Goal: Task Accomplishment & Management: Manage account settings

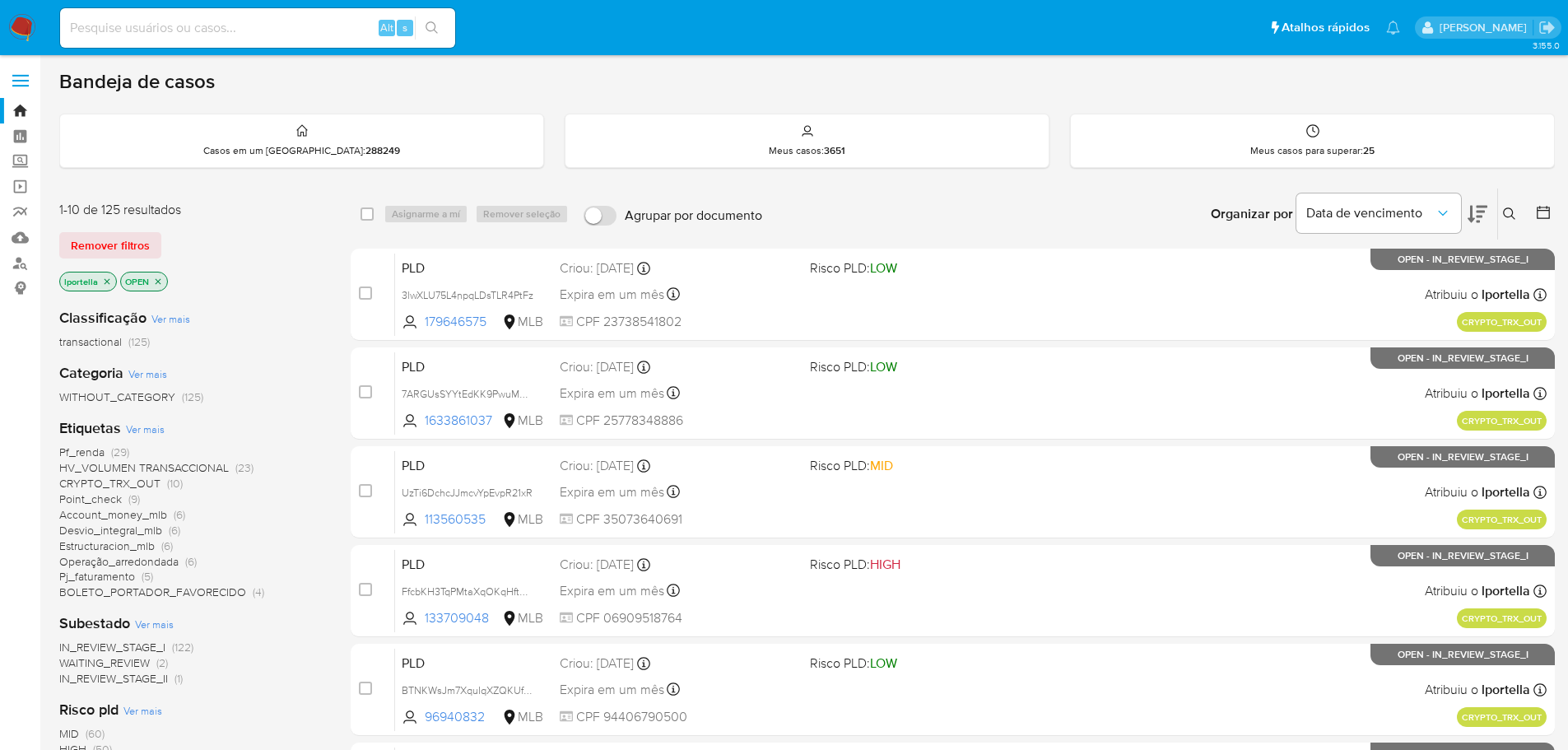
drag, startPoint x: 496, startPoint y: 0, endPoint x: 267, endPoint y: 238, distance: 330.3
click at [267, 238] on div "Remover filtros" at bounding box center [190, 245] width 263 height 27
click at [236, 40] on div "Alt s" at bounding box center [257, 28] width 395 height 39
click at [230, 25] on input at bounding box center [257, 29] width 395 height 22
paste input "N8NrTfnH5TSDfp20ngaU4XWc"
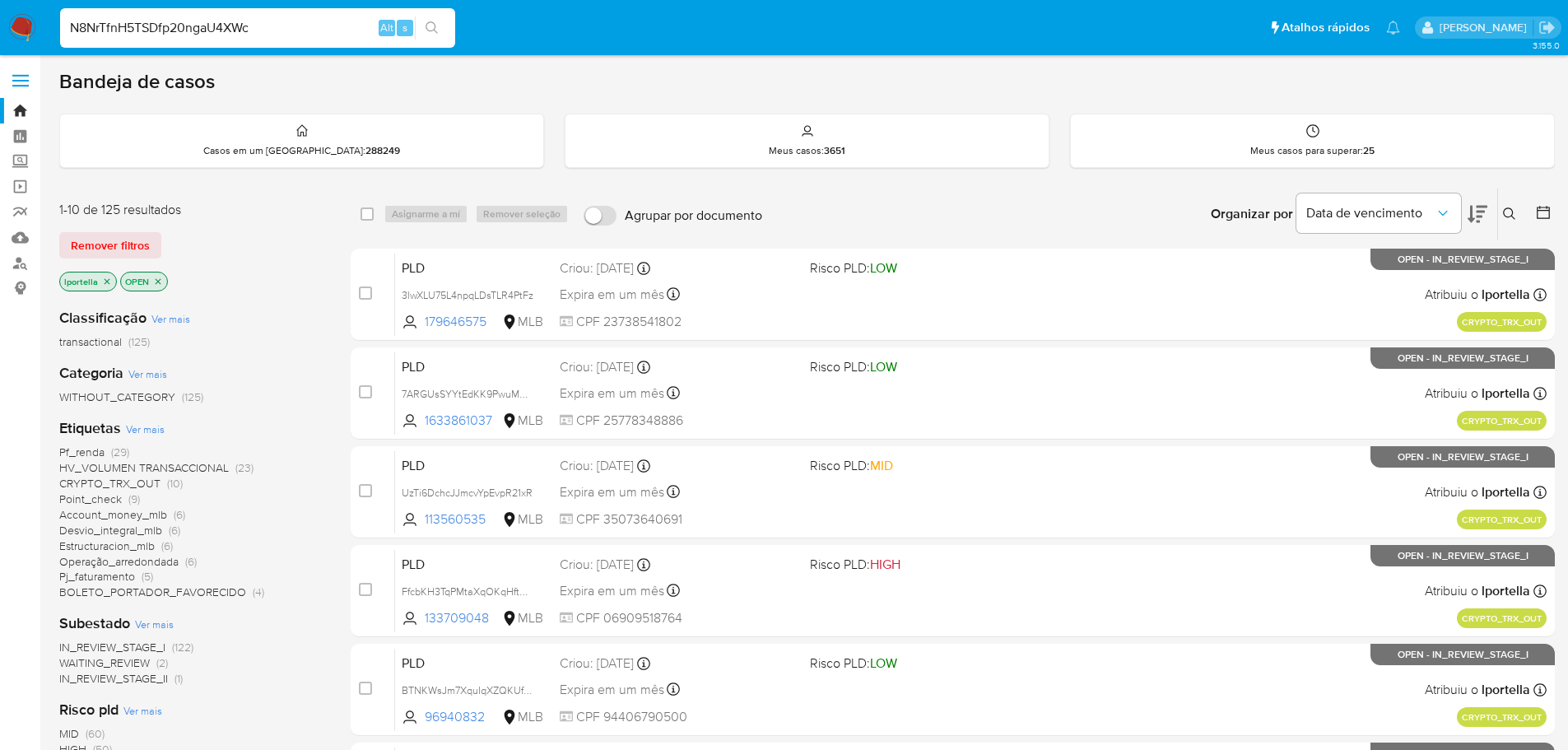
type input "N8NrTfnH5TSDfp20ngaU4XWc"
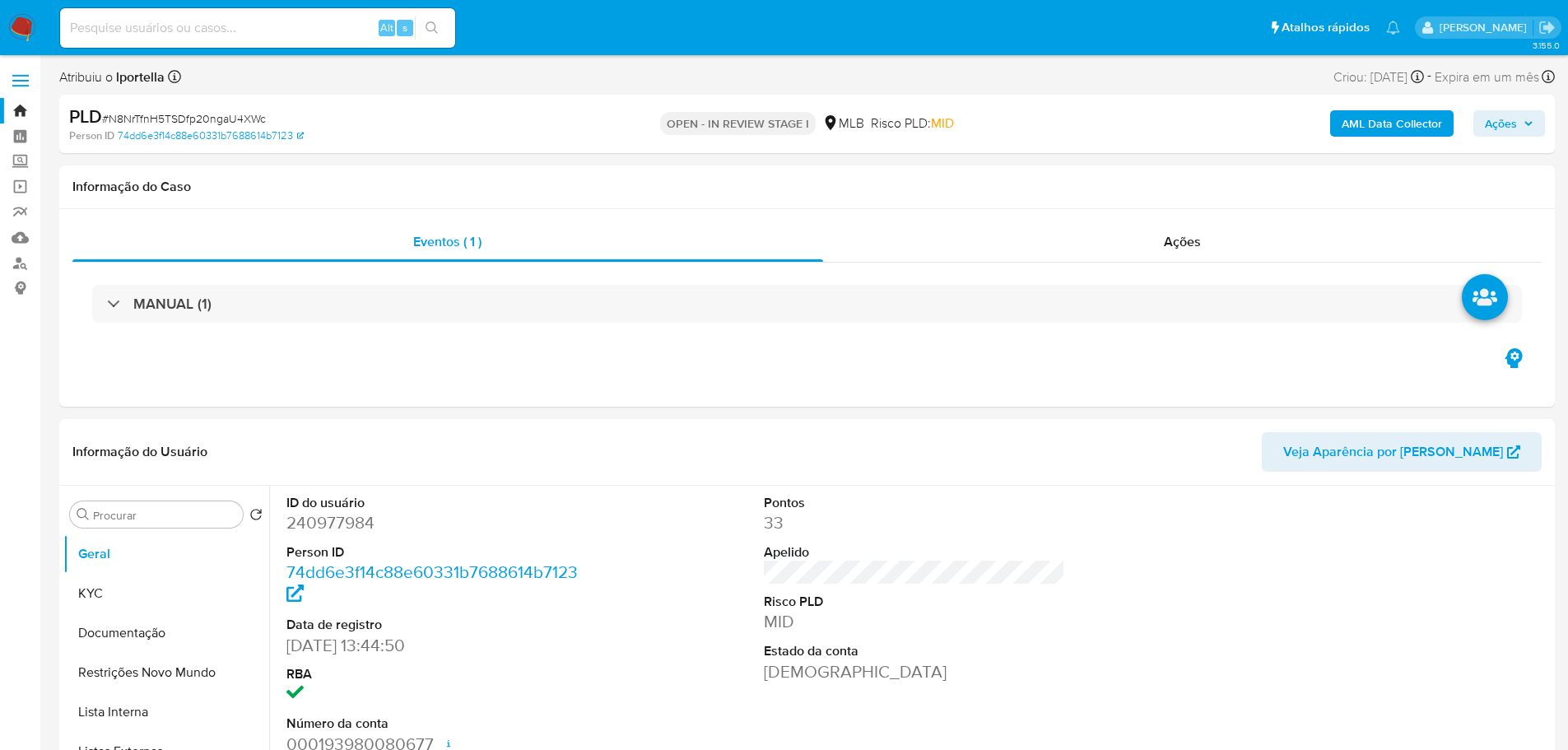
select select "10"
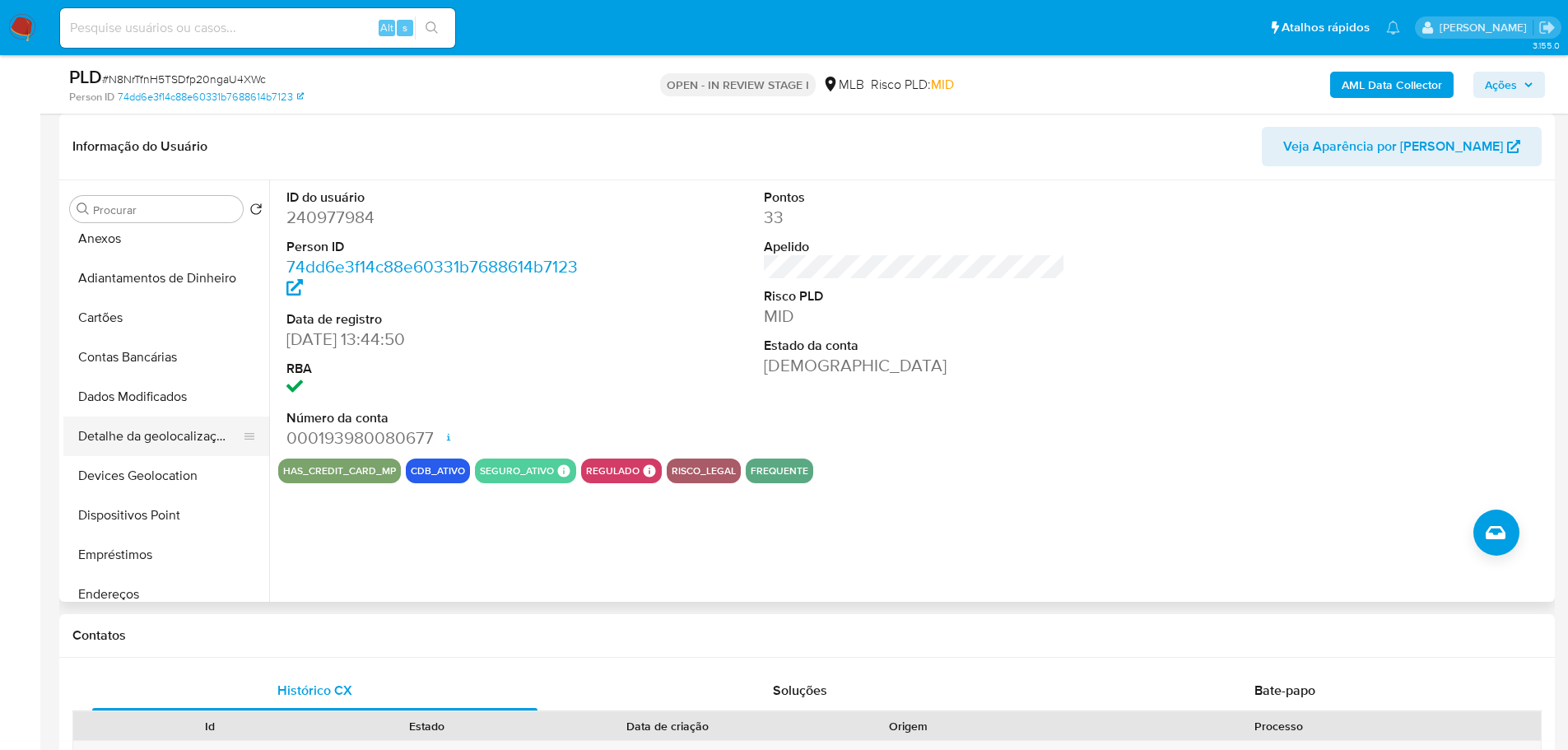
scroll to position [83, 0]
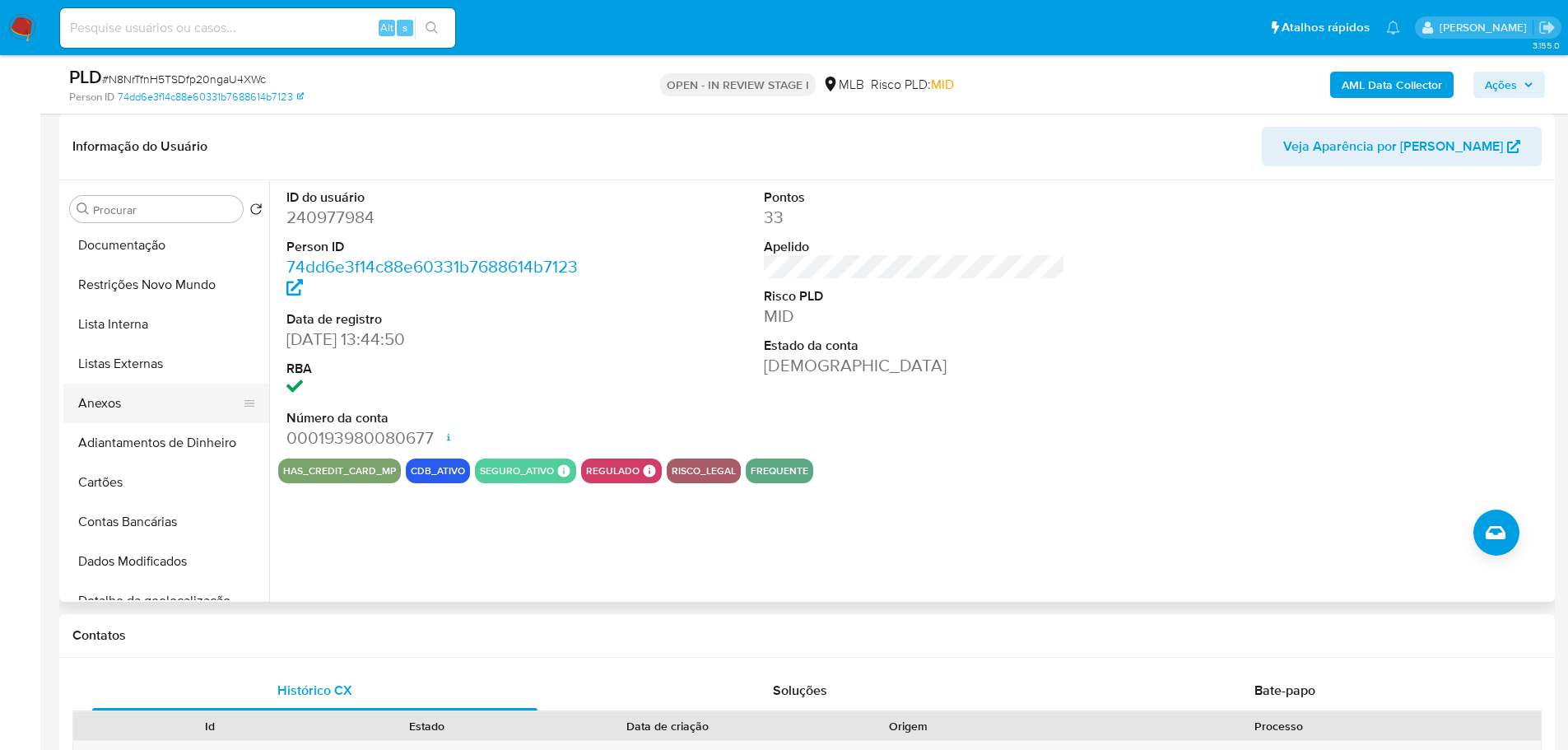
click at [132, 387] on button "Anexos" at bounding box center [159, 403] width 192 height 39
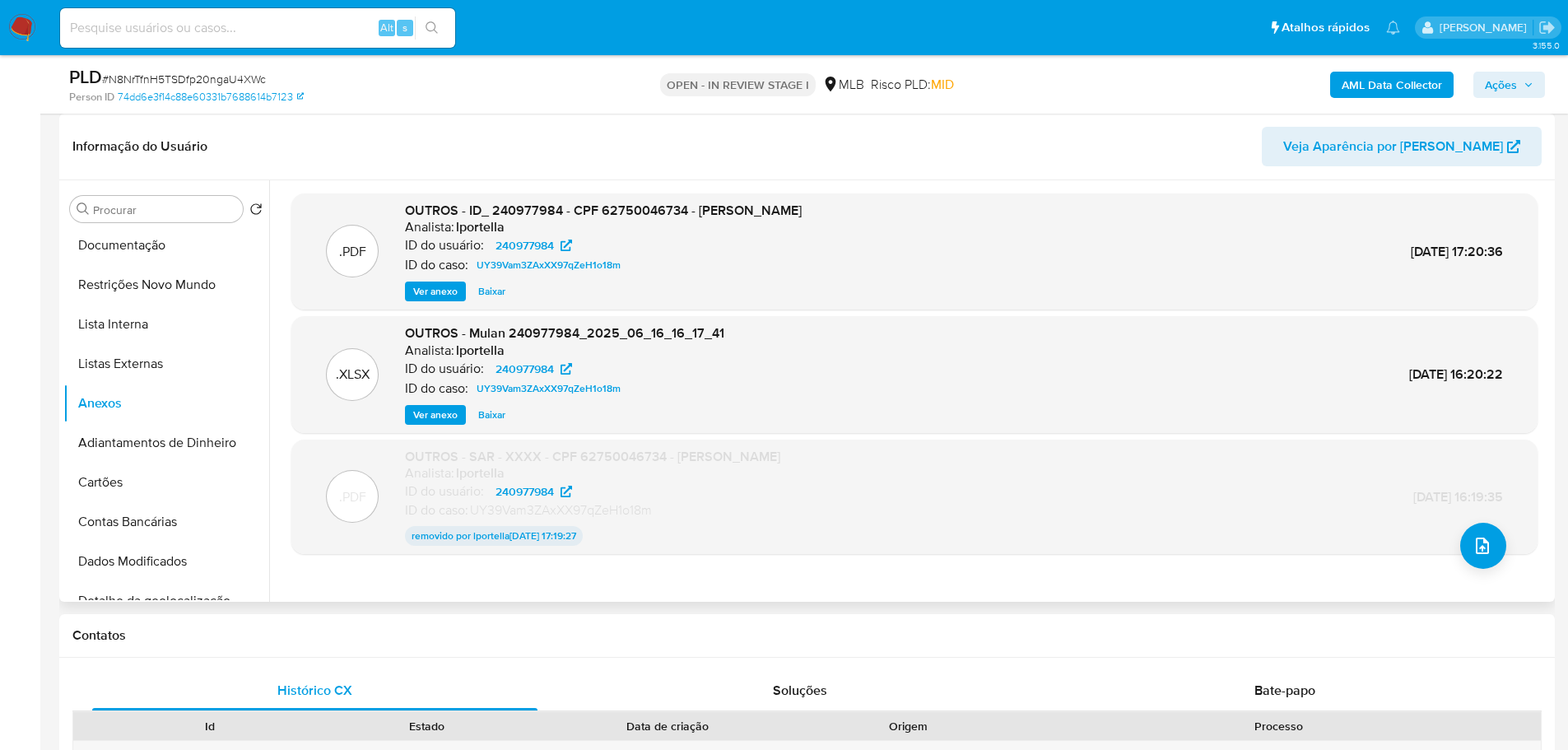
click at [446, 296] on span "Ver anexo" at bounding box center [435, 291] width 44 height 17
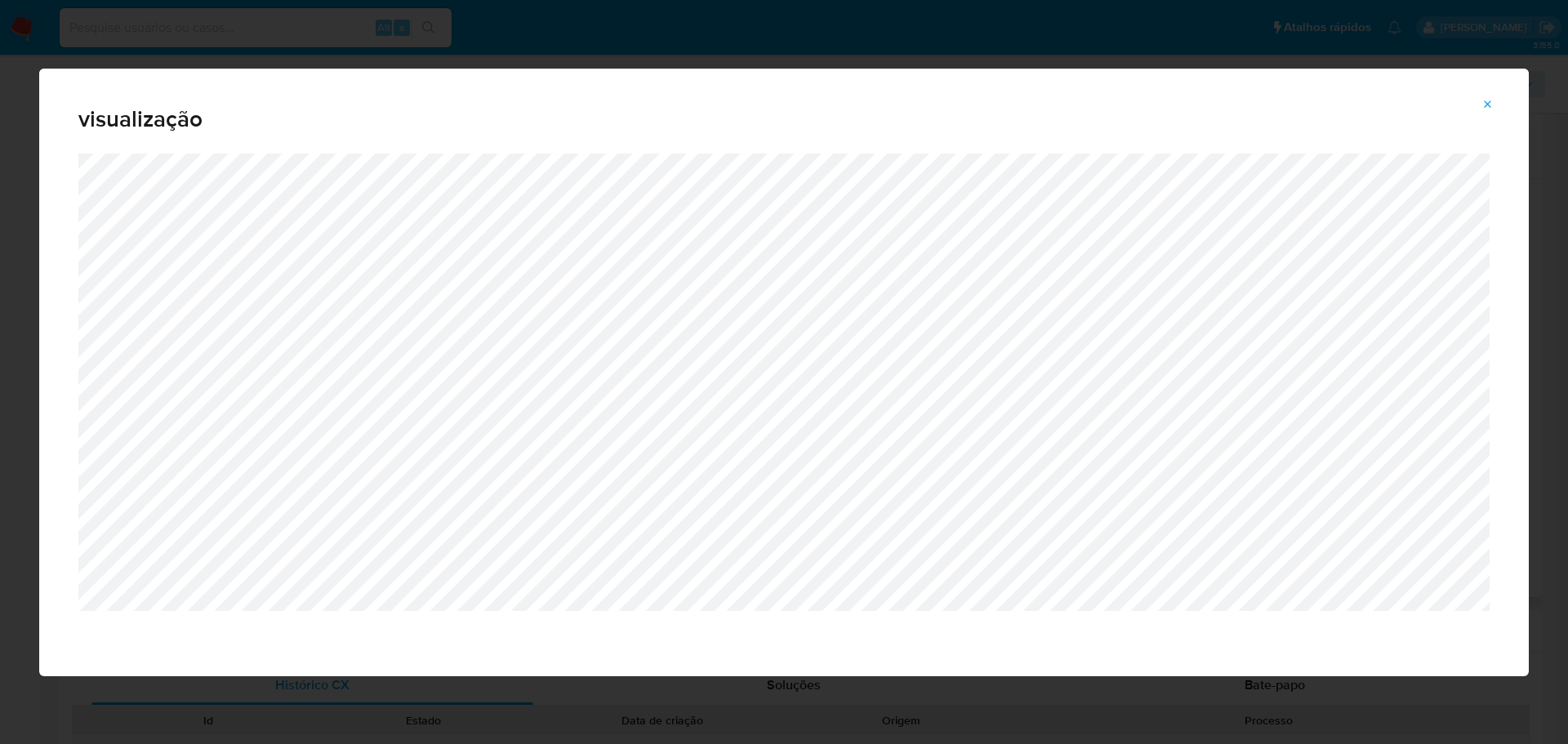
click at [1493, 101] on icon "Attachment preview" at bounding box center [1487, 104] width 13 height 13
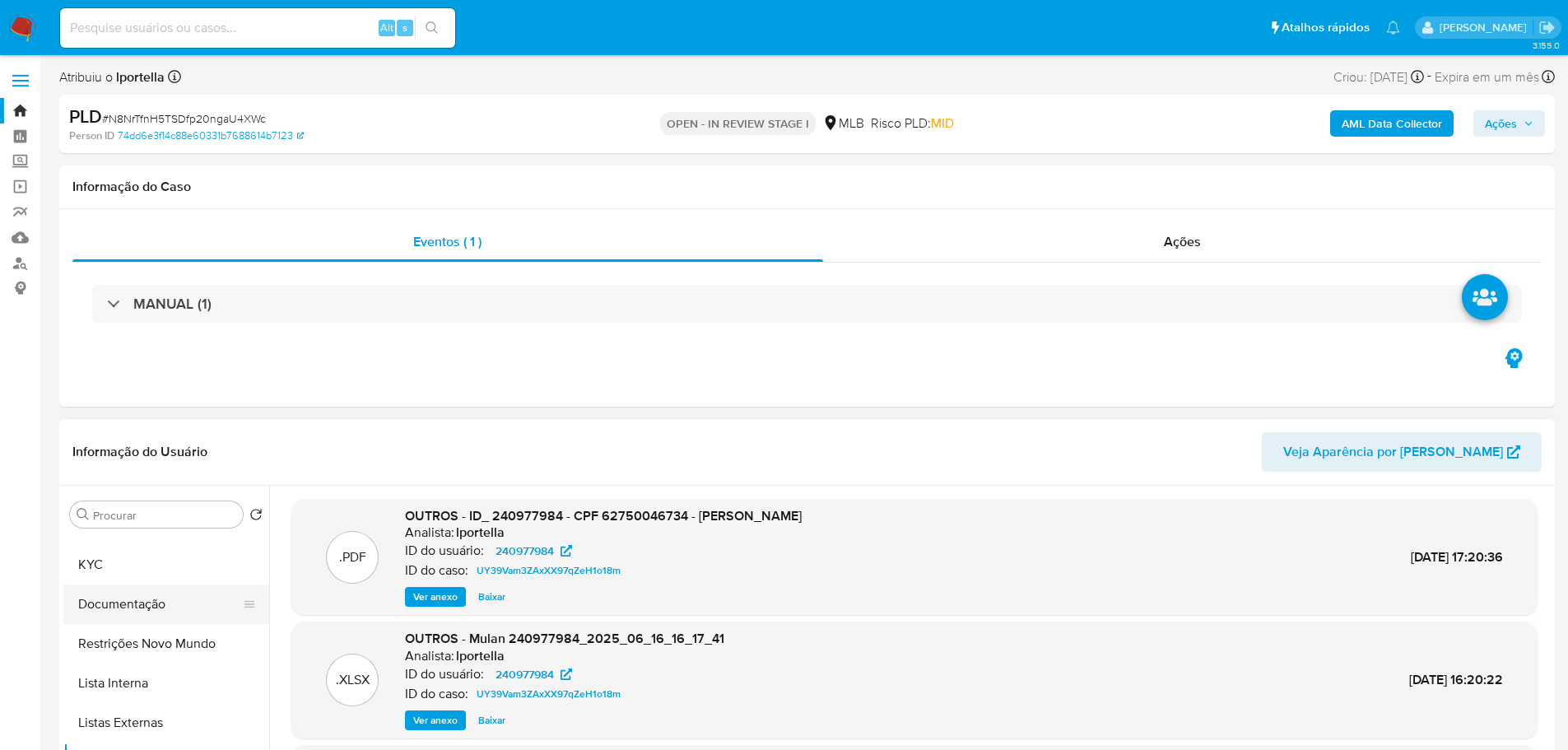
scroll to position [0, 0]
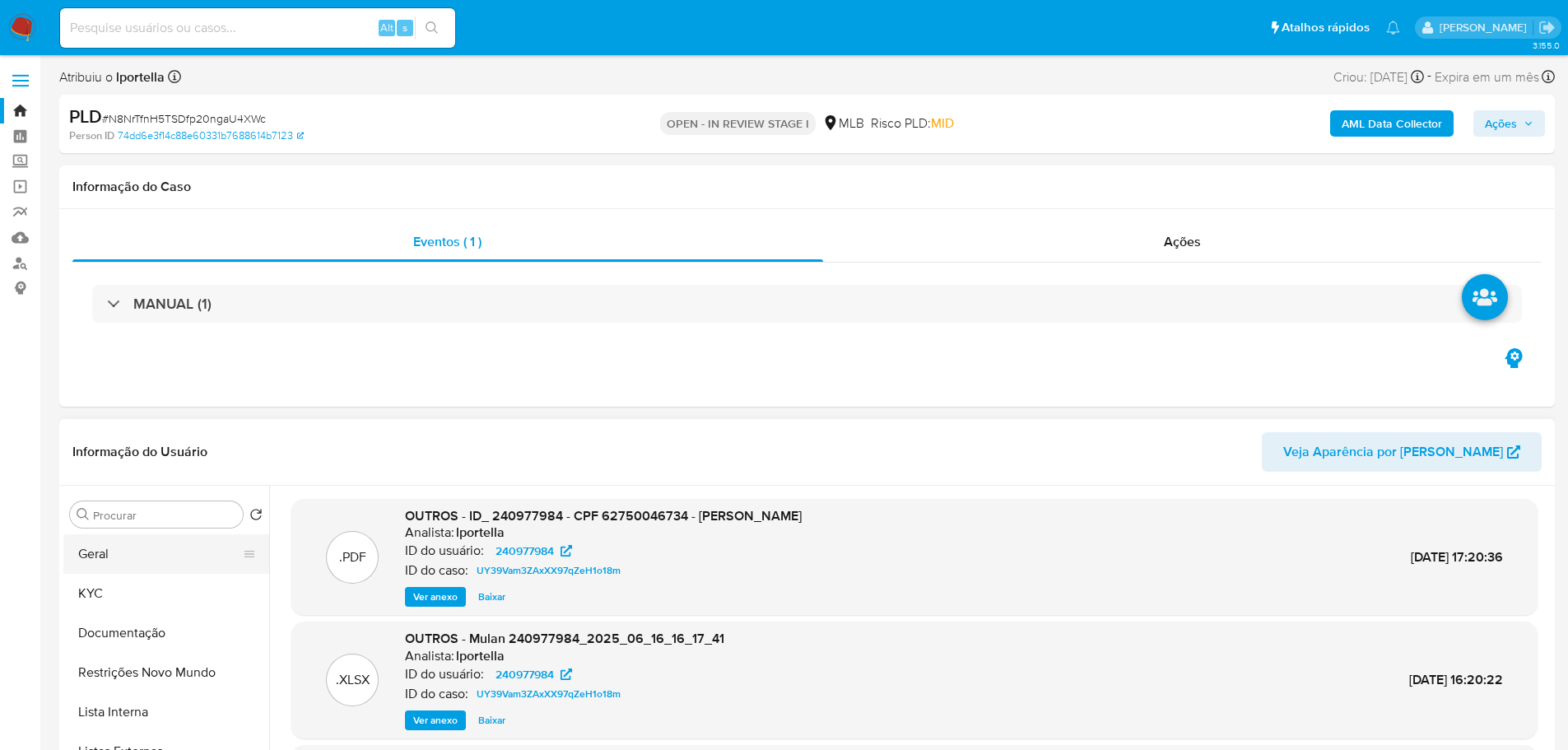
click at [144, 552] on button "Geral" at bounding box center [159, 554] width 192 height 39
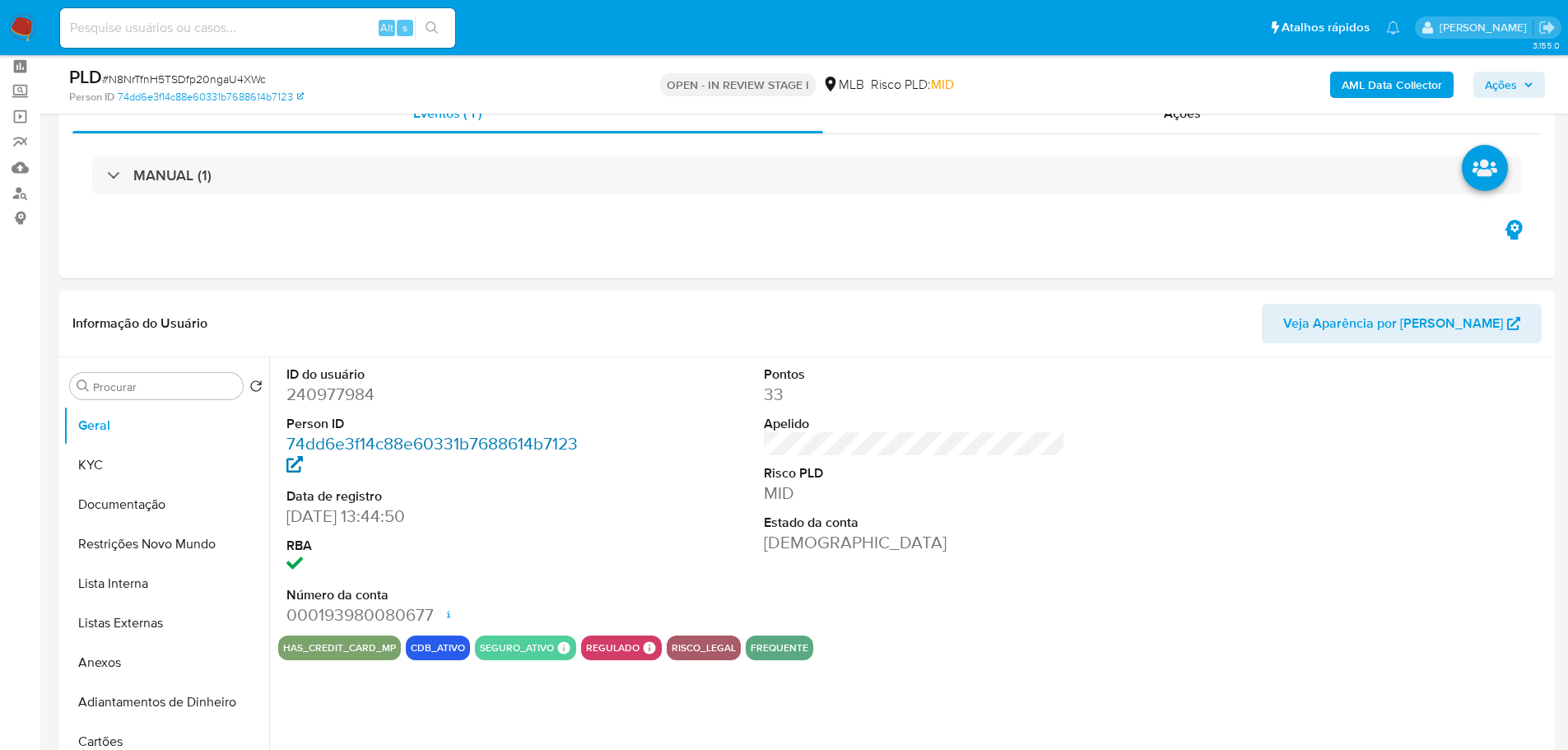
scroll to position [165, 0]
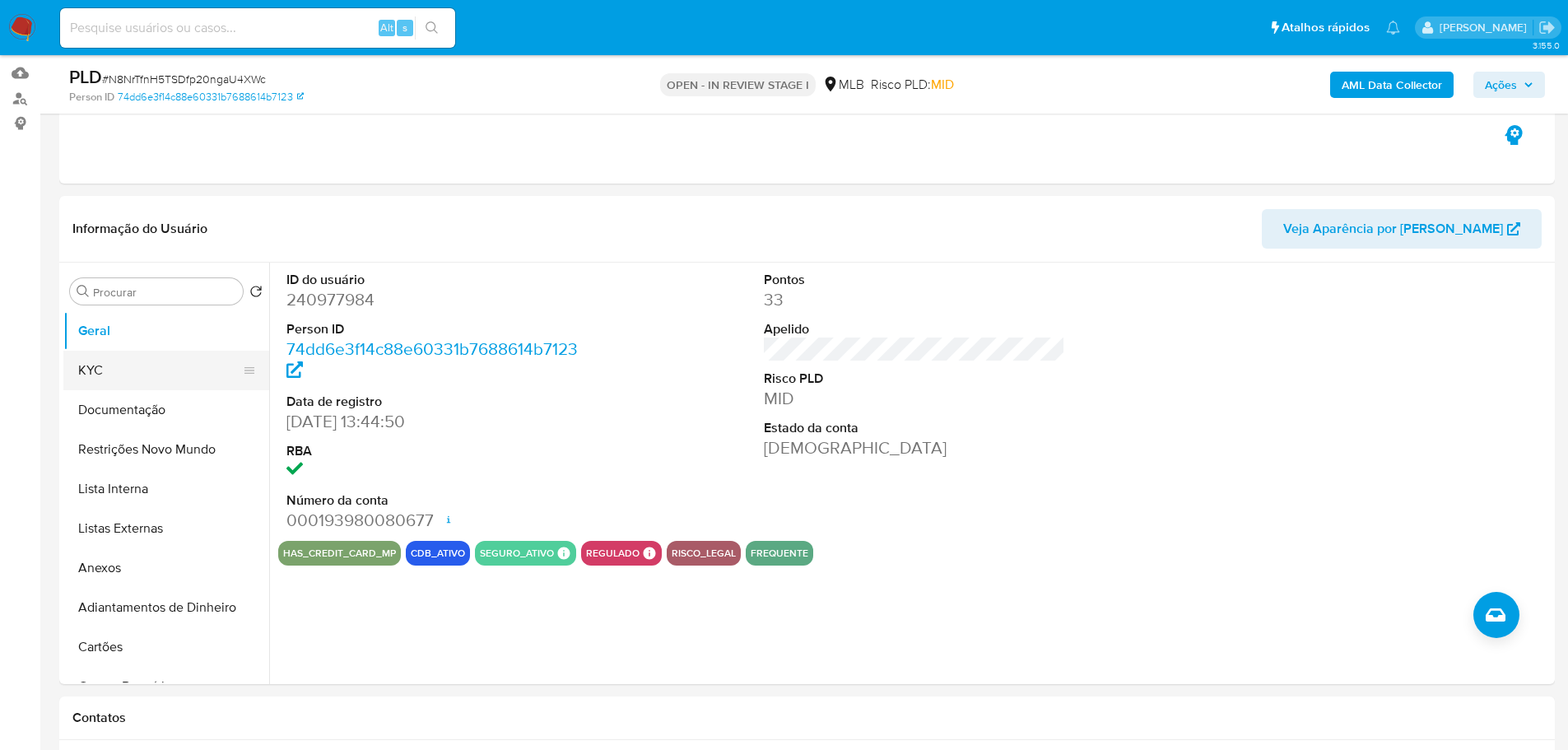
click at [203, 377] on button "KYC" at bounding box center [159, 371] width 192 height 39
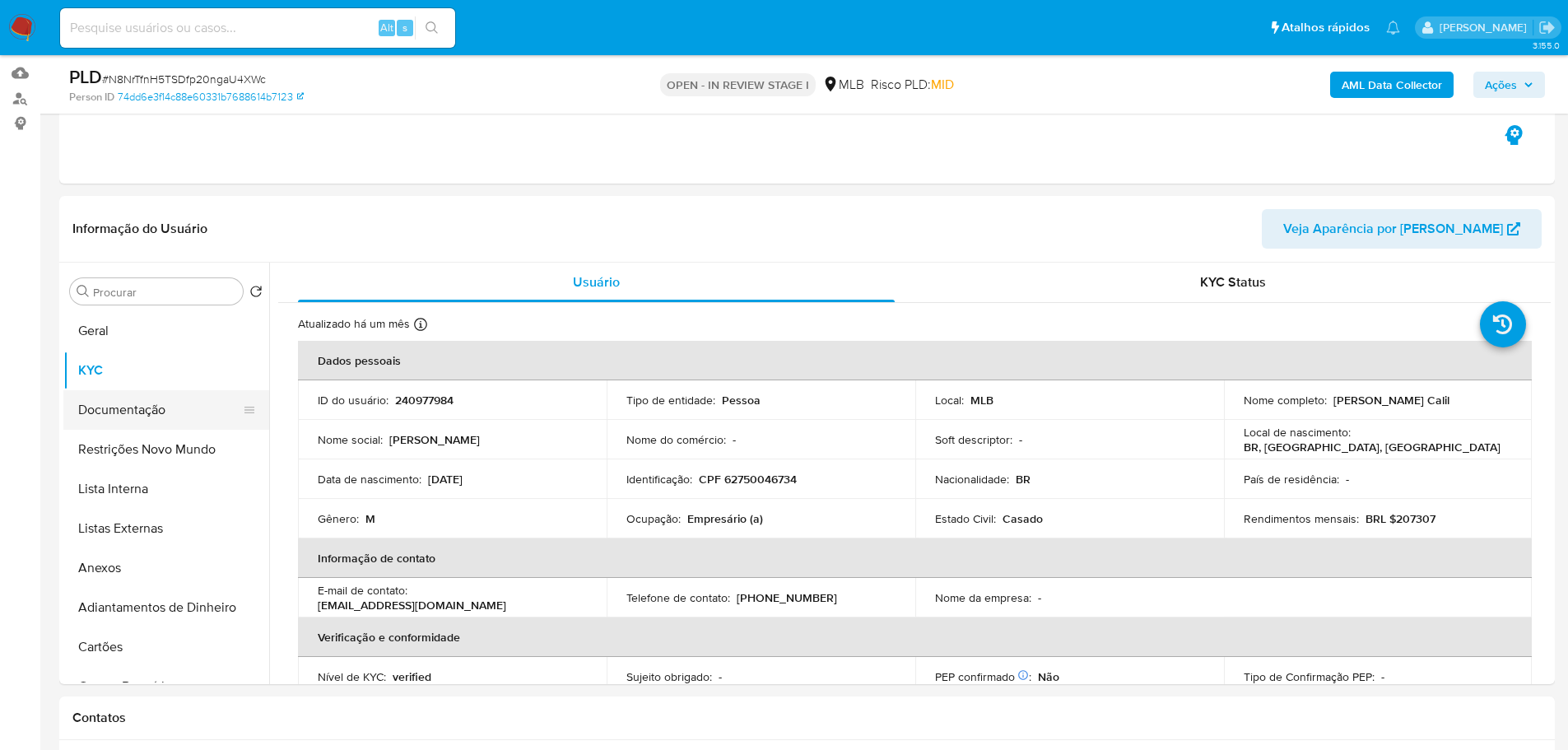
click at [124, 404] on button "Documentação" at bounding box center [159, 410] width 192 height 39
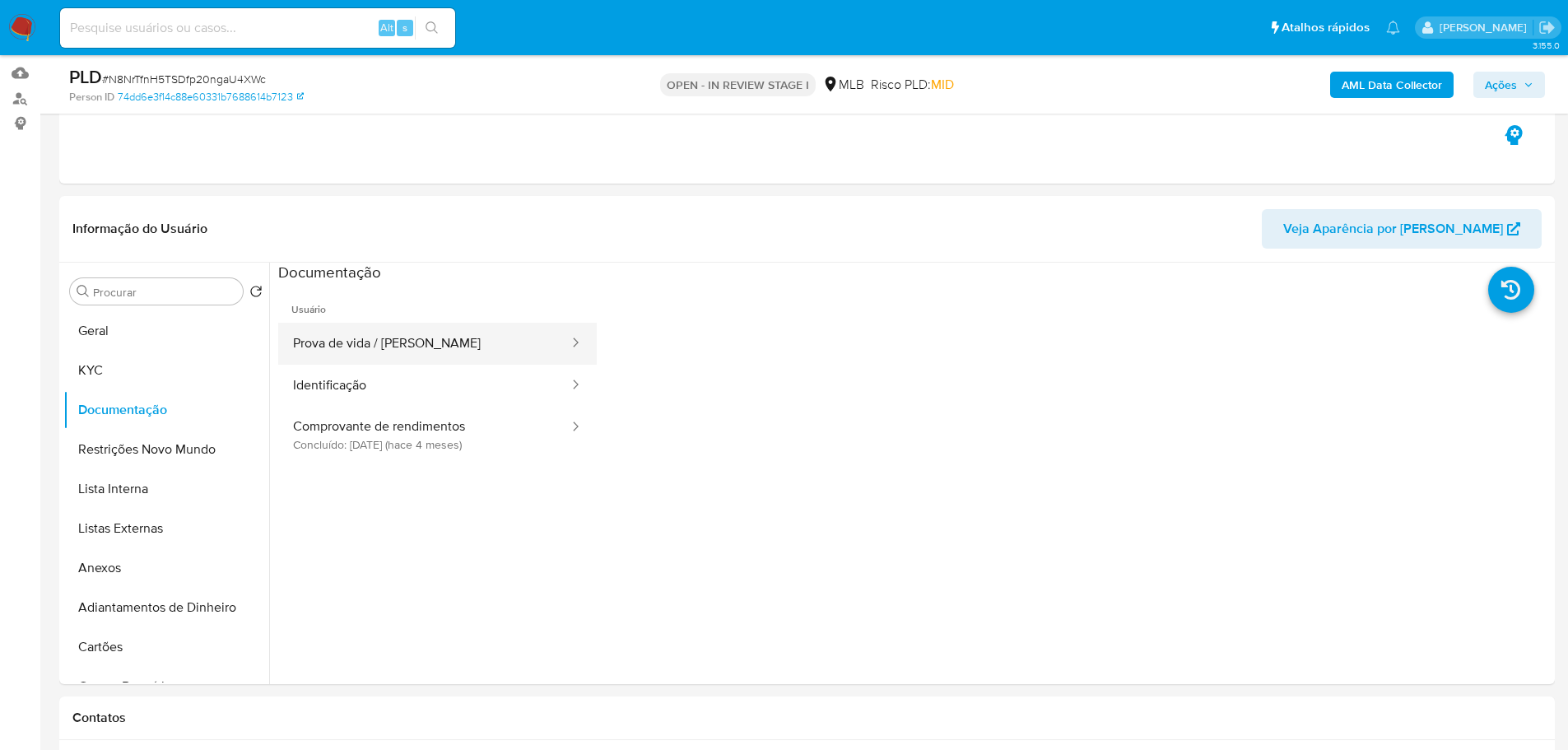
click at [410, 344] on button "Prova de vida / [PERSON_NAME]" at bounding box center [424, 343] width 293 height 42
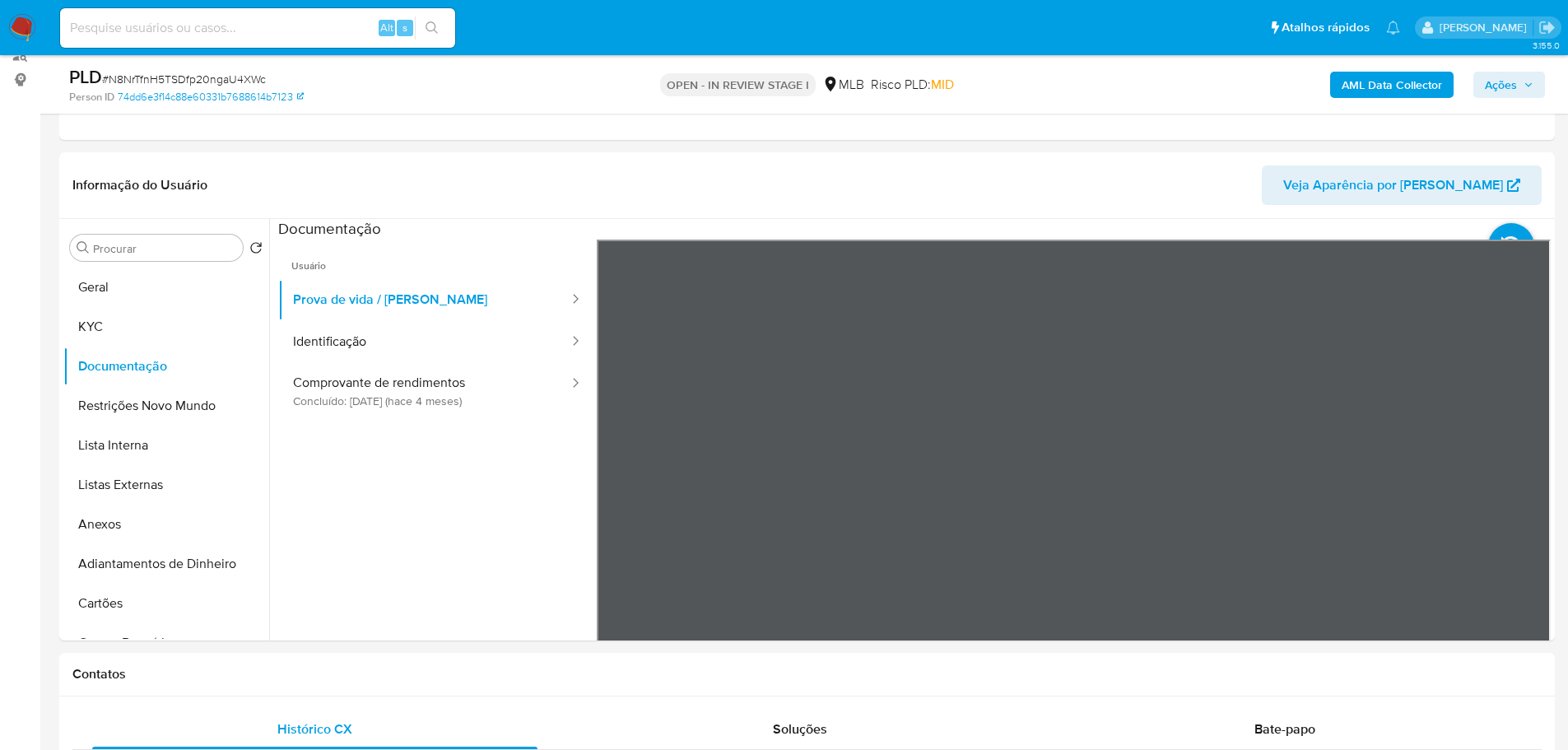
scroll to position [247, 0]
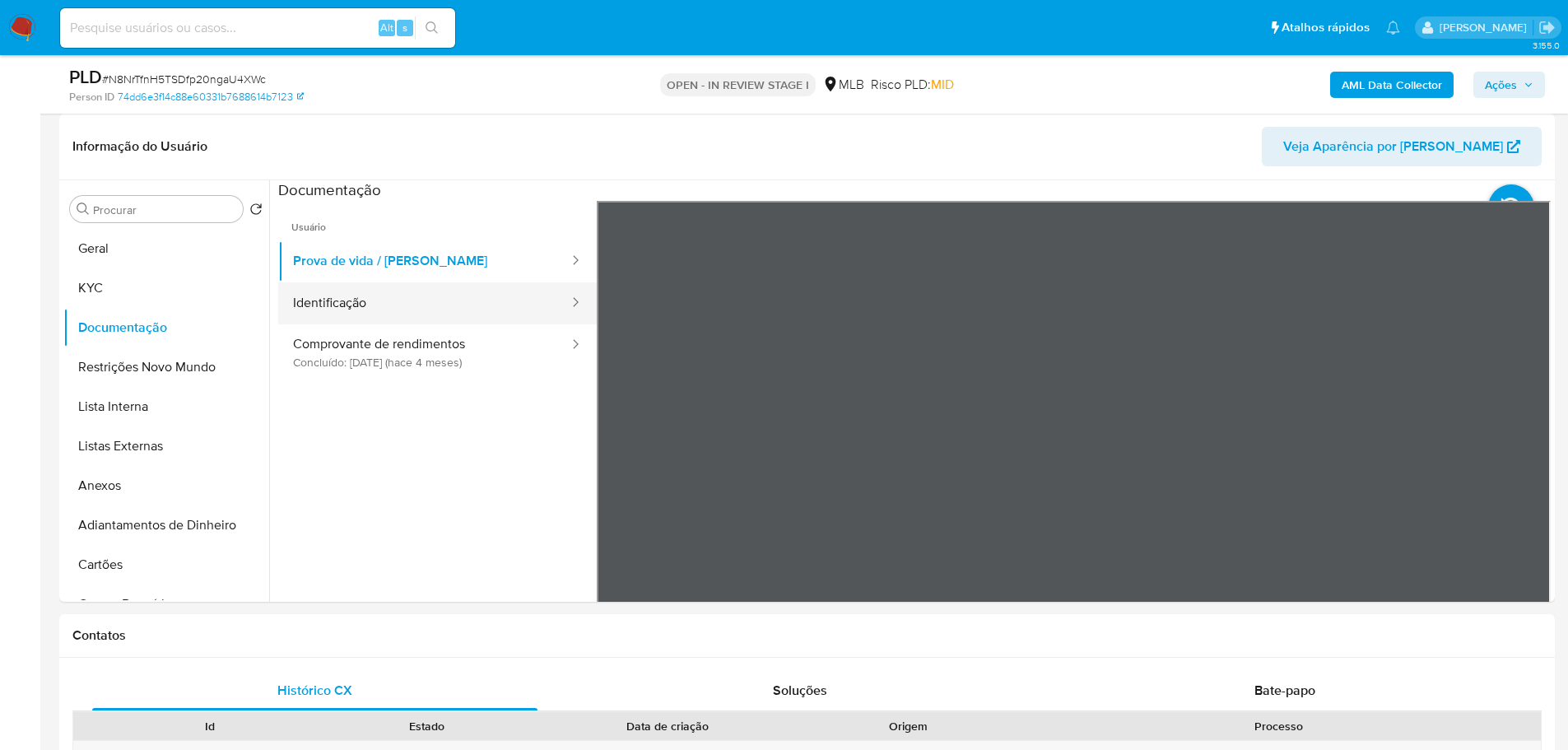
click at [398, 312] on button "Identificação" at bounding box center [424, 303] width 293 height 42
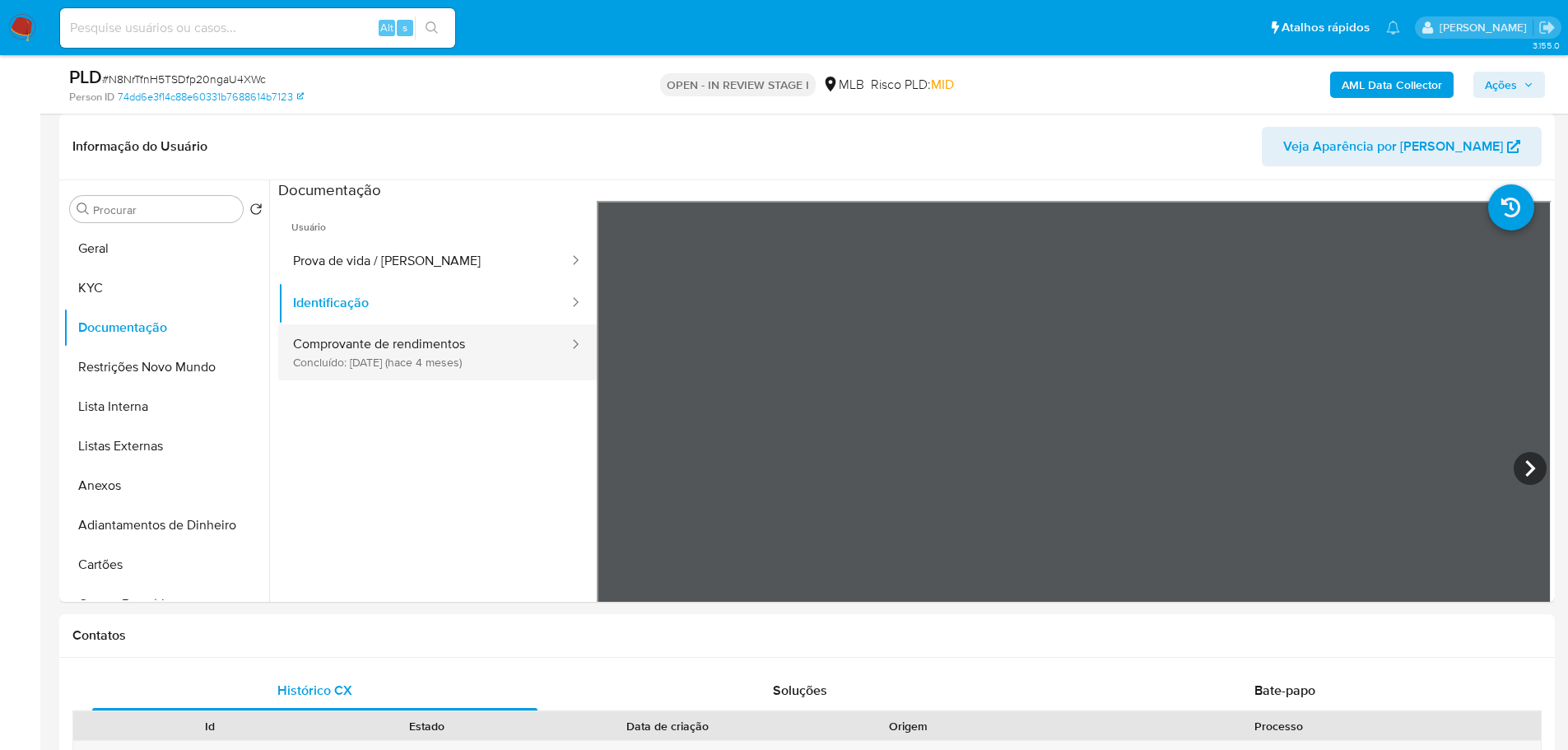
click at [433, 352] on button "Comprovante de rendimentos Concluído: 08/05/2025 (hace 4 meses)" at bounding box center [424, 352] width 293 height 56
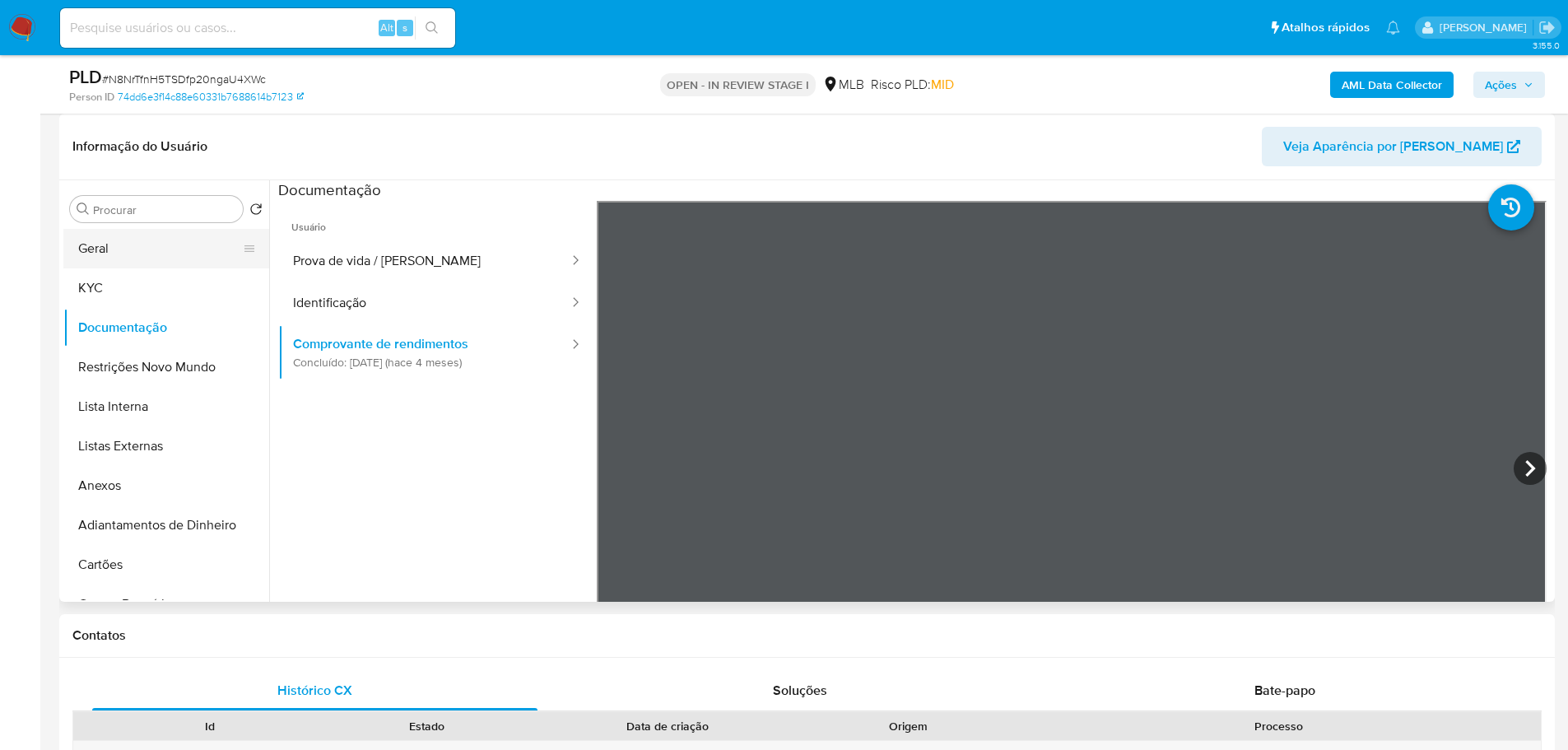
click at [126, 240] on button "Geral" at bounding box center [159, 248] width 192 height 39
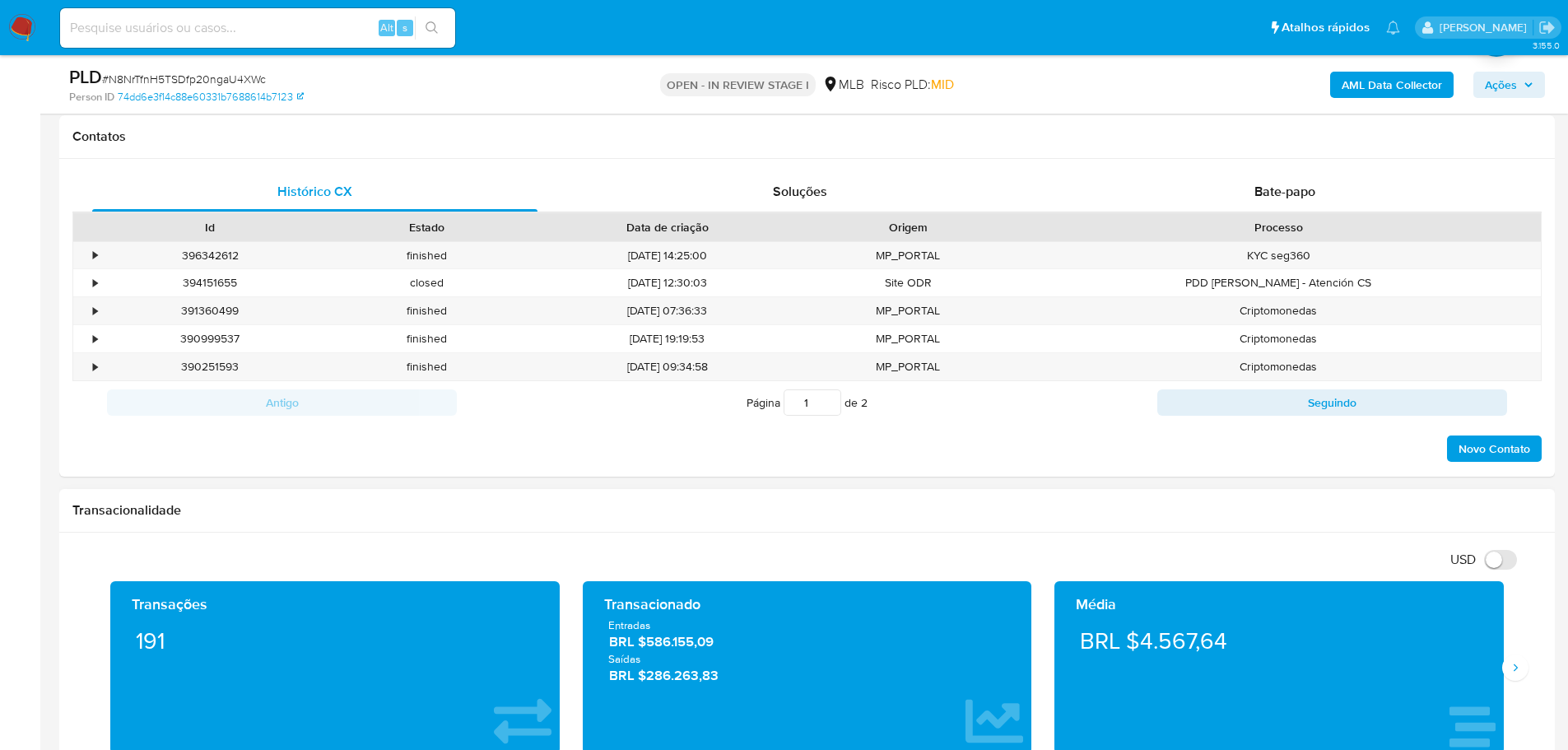
scroll to position [1070, 0]
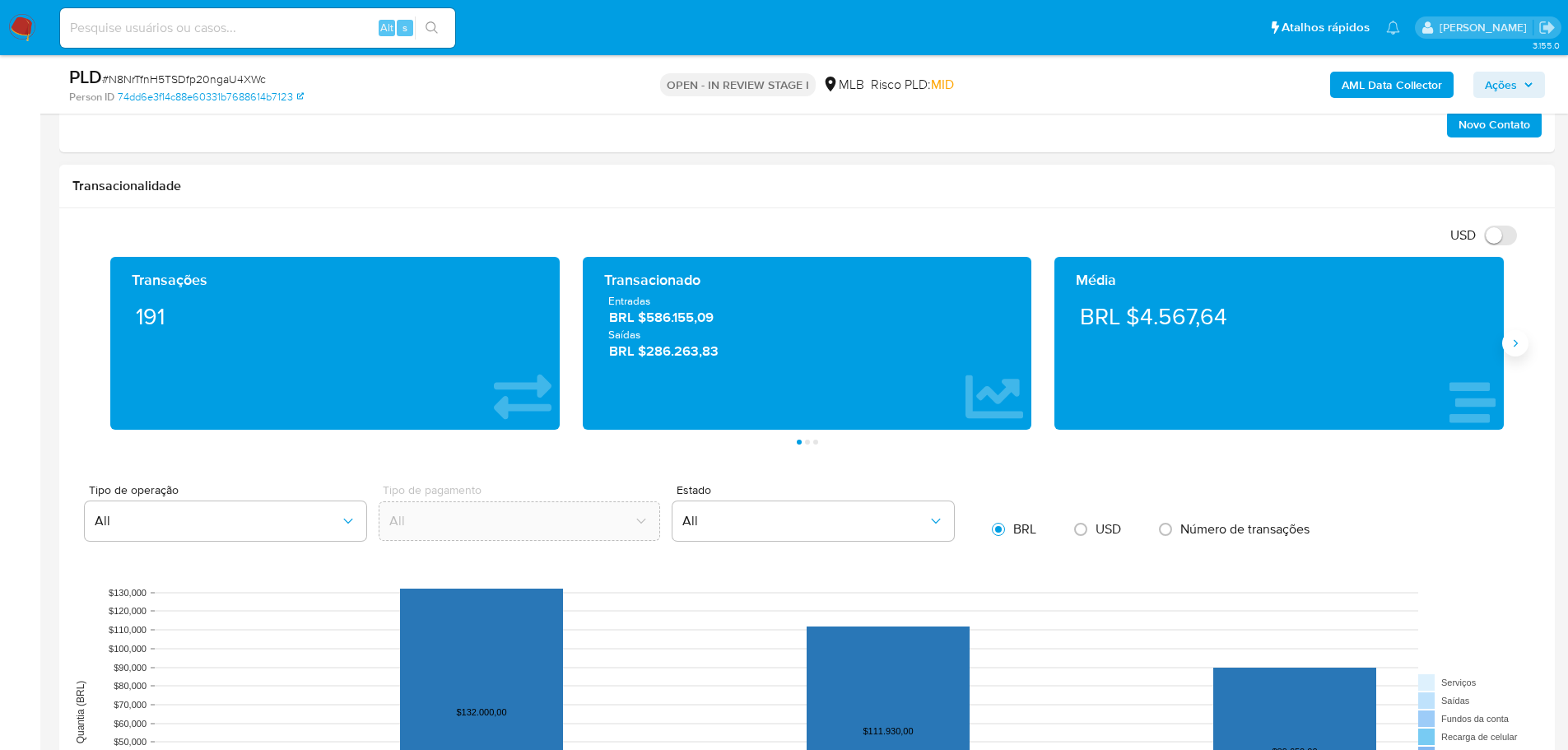
click at [1519, 352] on button "Siguiente" at bounding box center [1515, 343] width 27 height 27
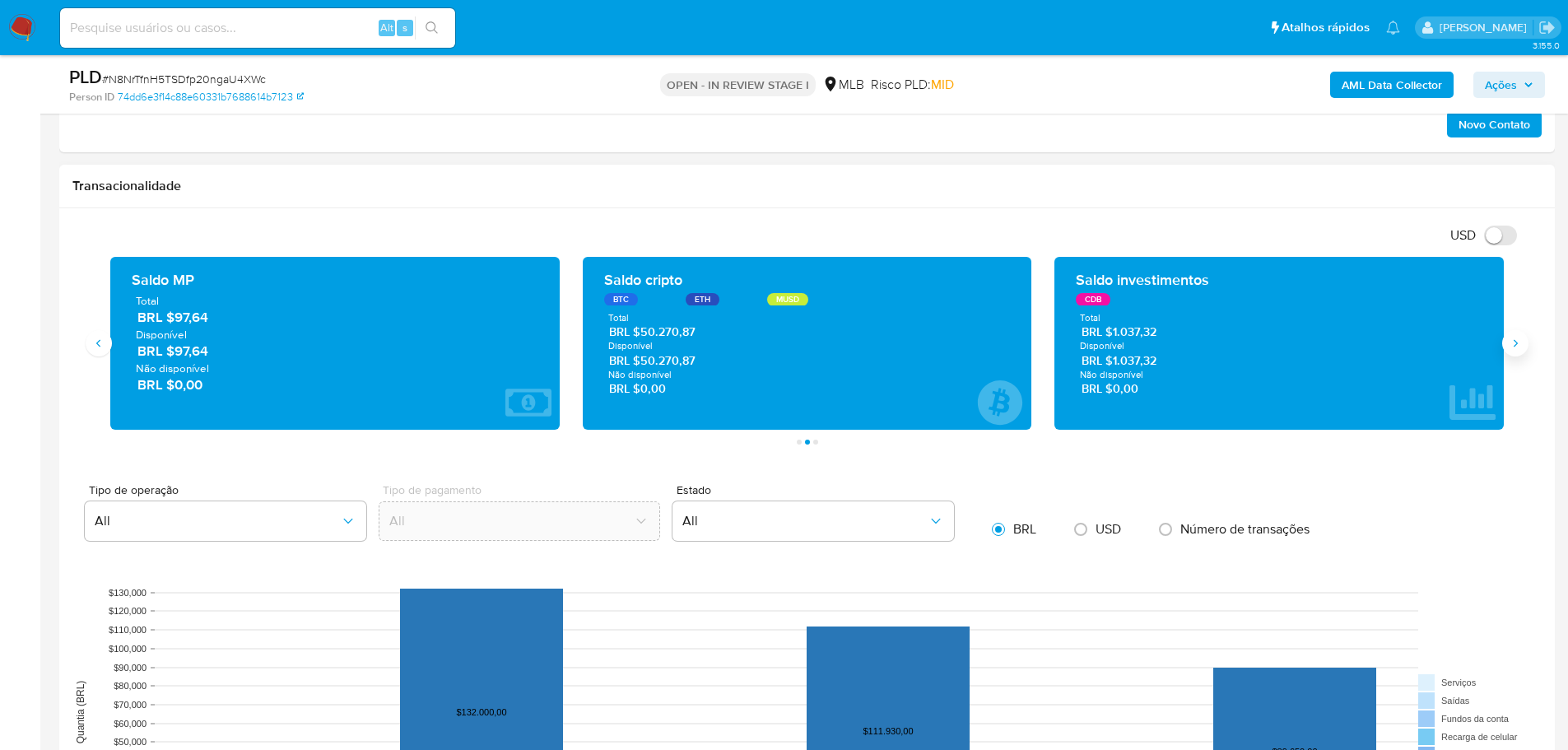
click at [1512, 352] on button "Siguiente" at bounding box center [1515, 343] width 27 height 27
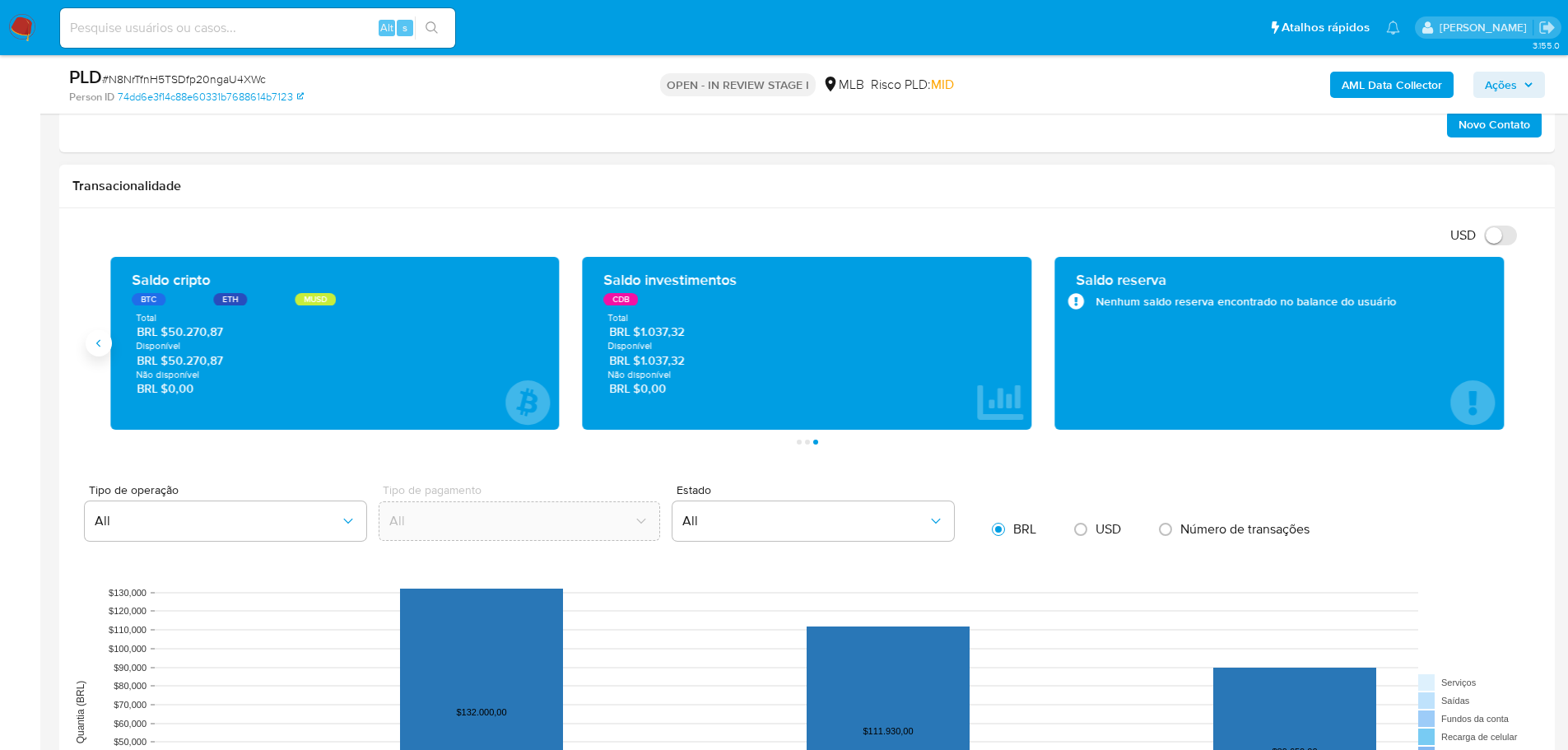
click at [93, 345] on icon "Anterior" at bounding box center [99, 343] width 13 height 13
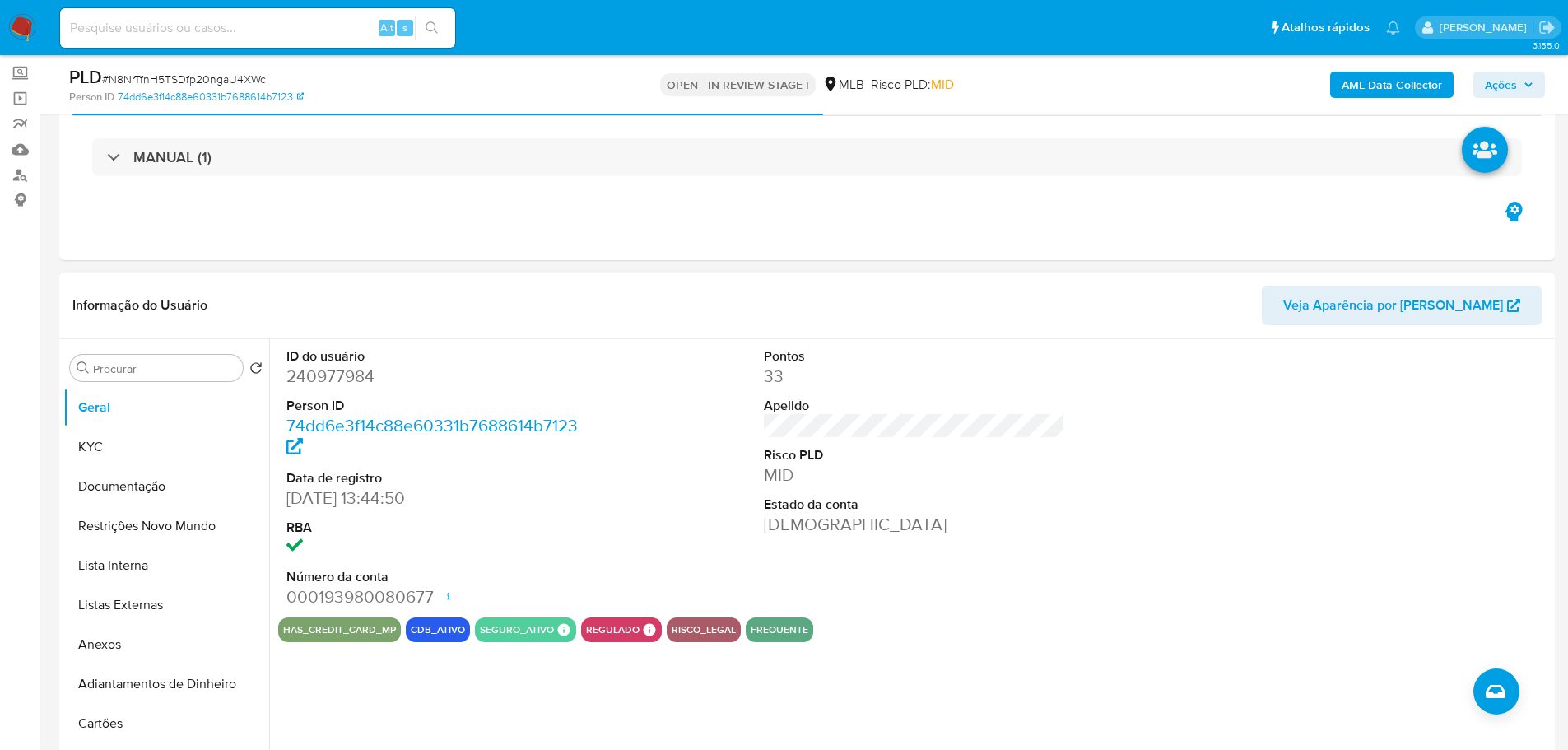
scroll to position [0, 0]
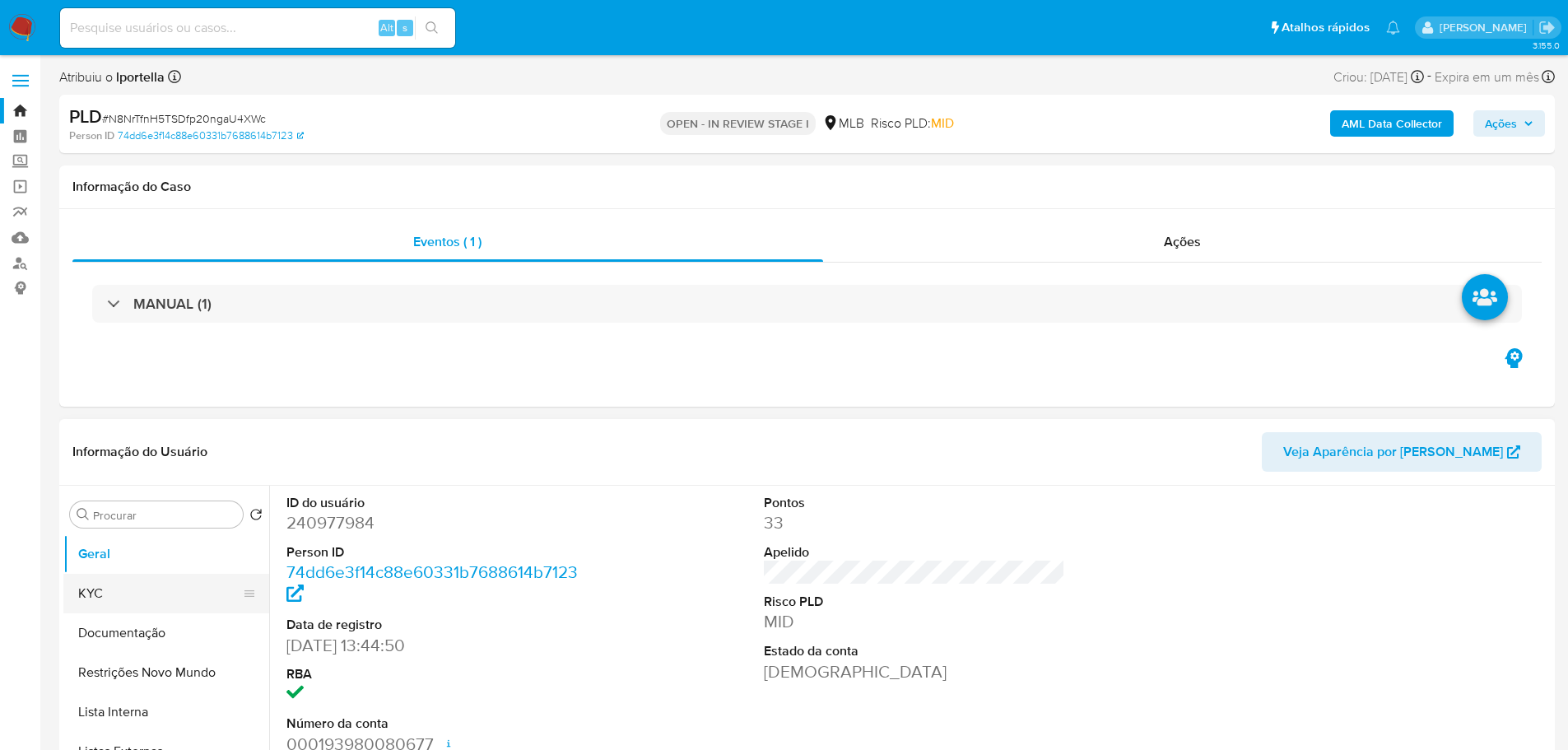
click at [147, 582] on button "KYC" at bounding box center [159, 593] width 192 height 39
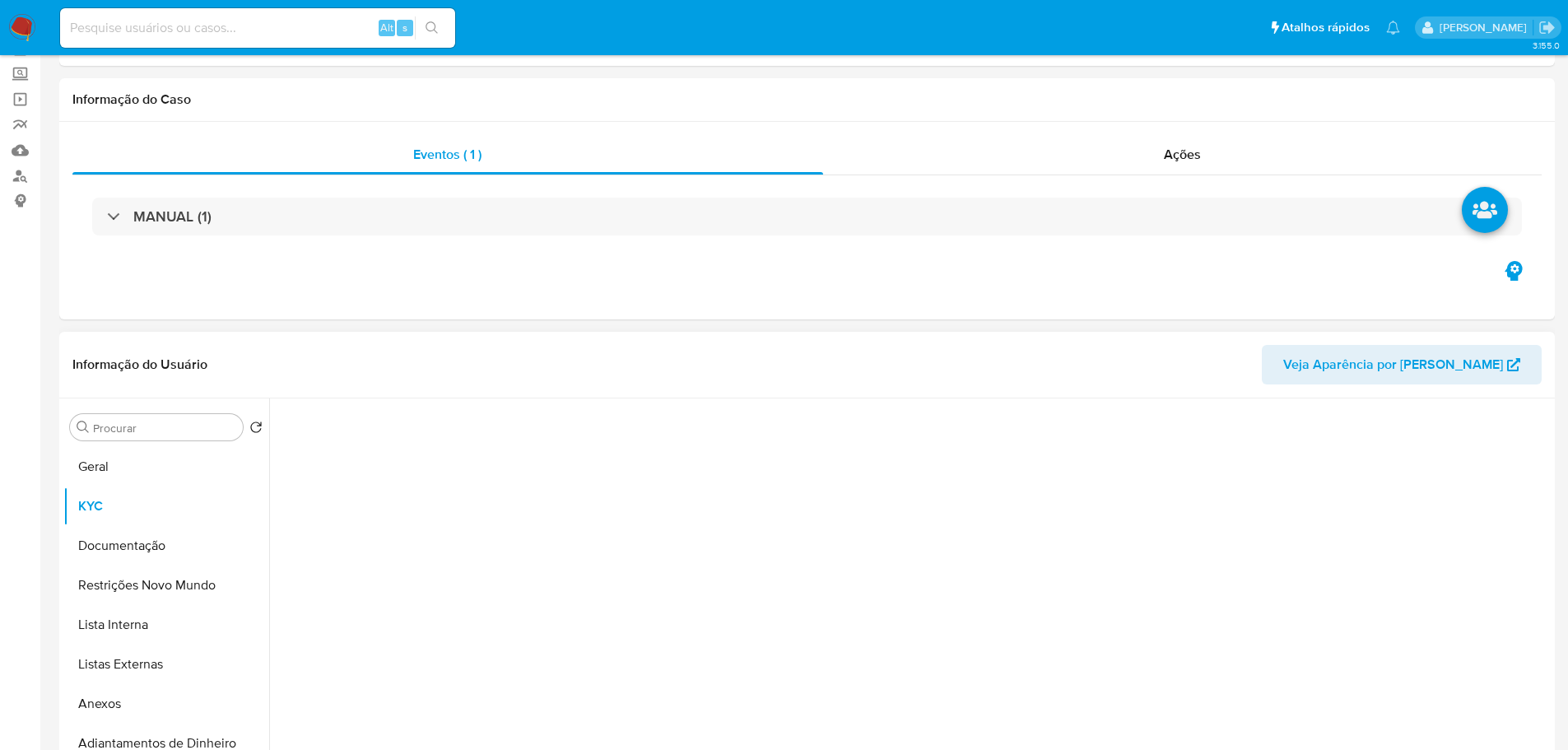
scroll to position [165, 0]
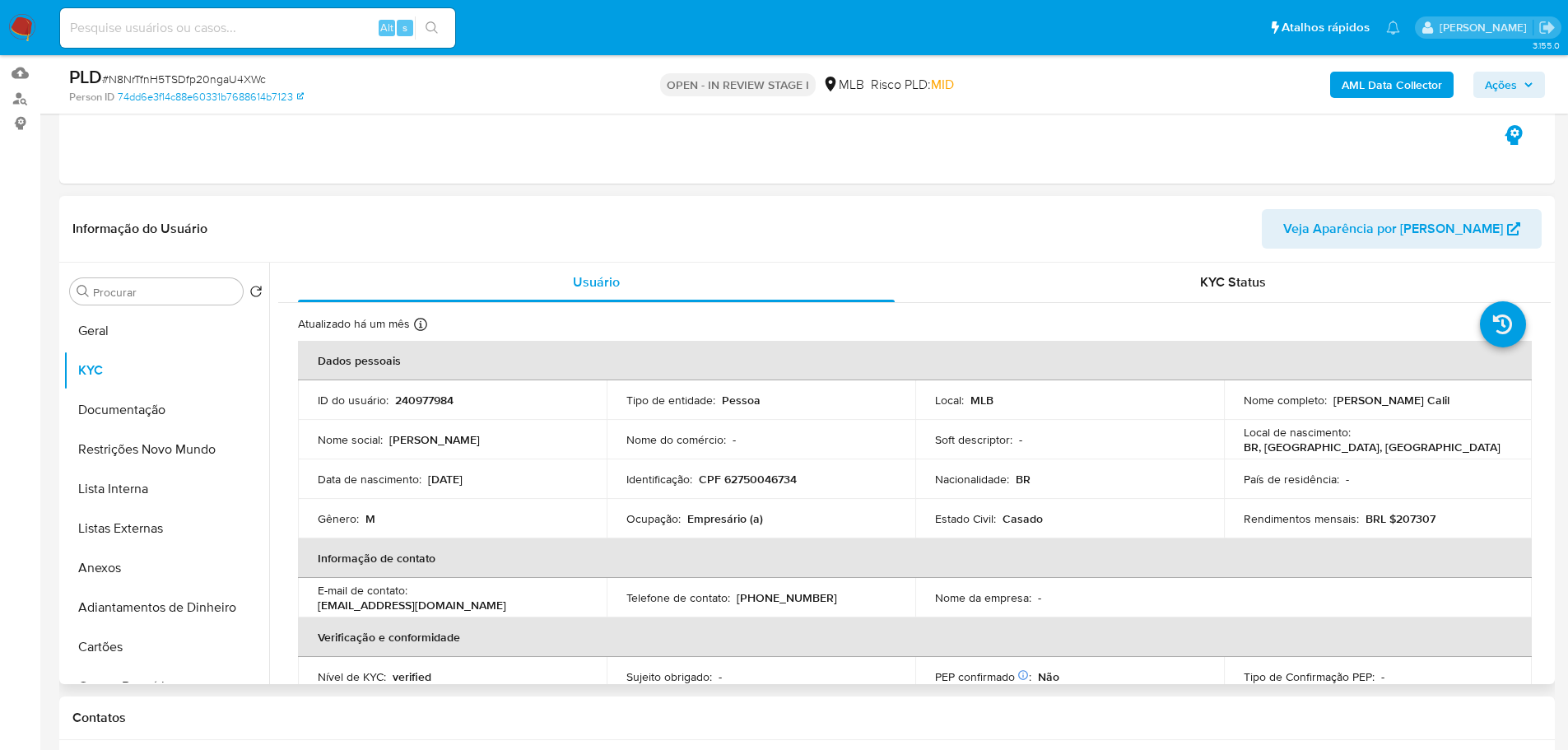
click at [746, 477] on p "CPF 62750046734" at bounding box center [747, 479] width 98 height 15
copy p "62750046734"
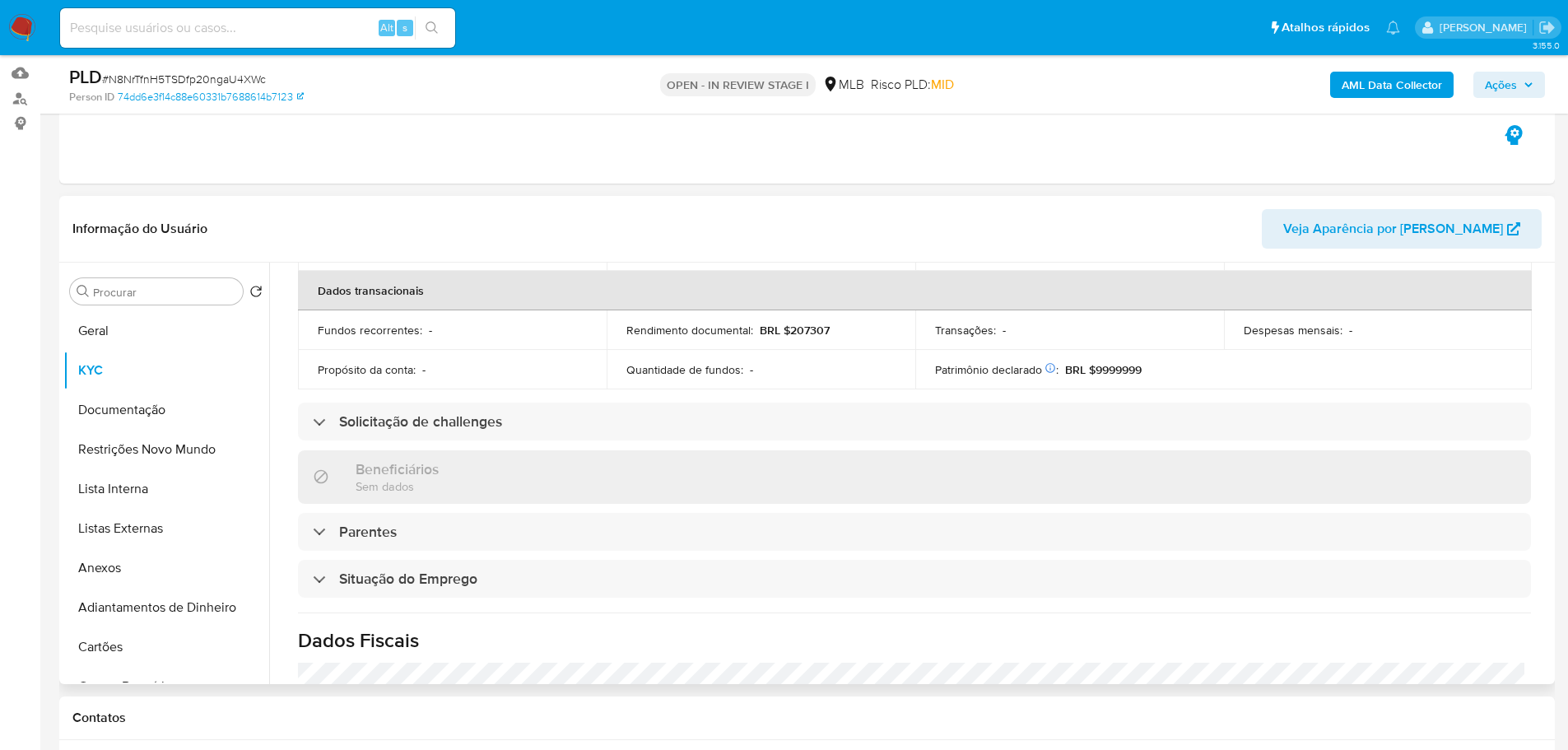
scroll to position [658, 0]
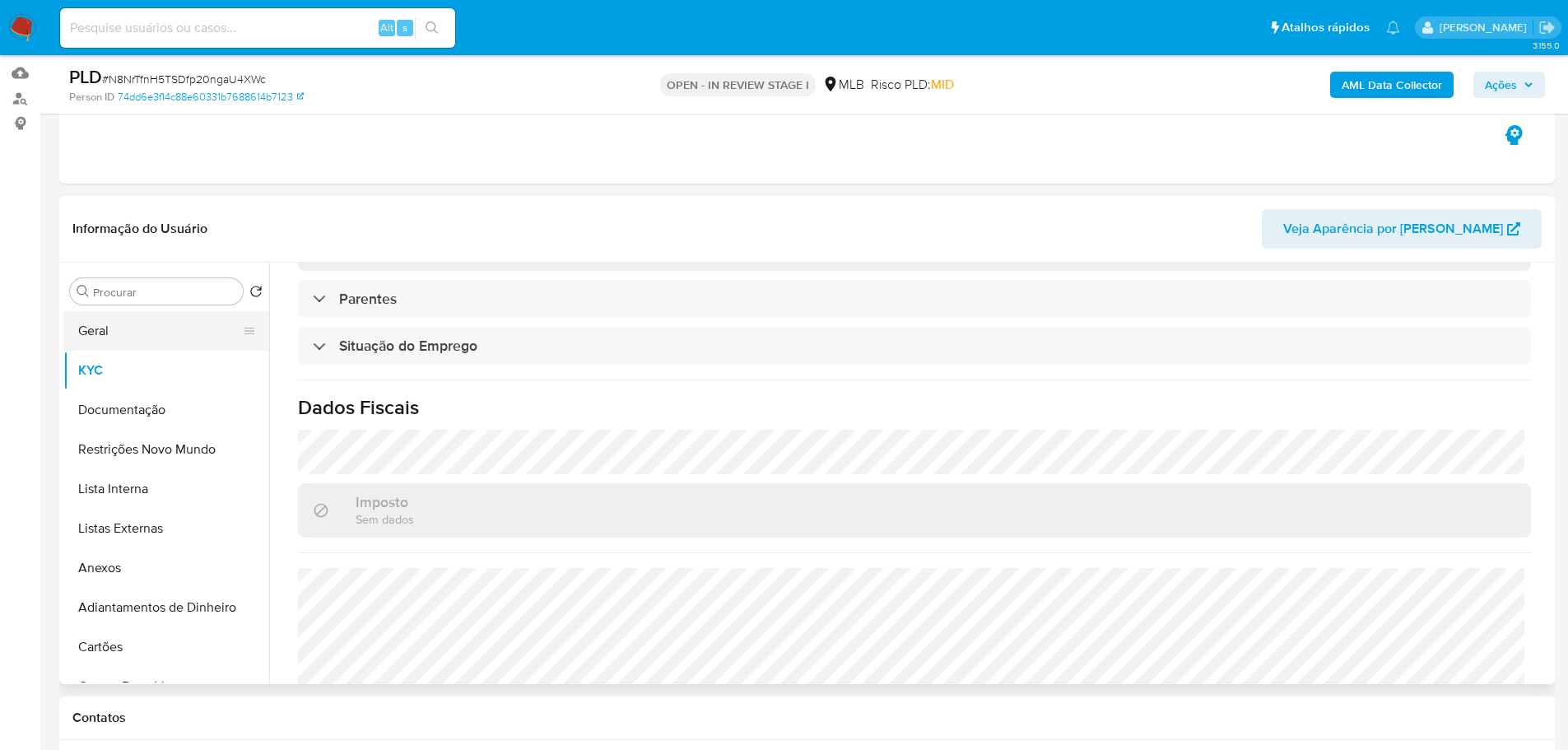
click at [155, 322] on button "Geral" at bounding box center [159, 331] width 192 height 39
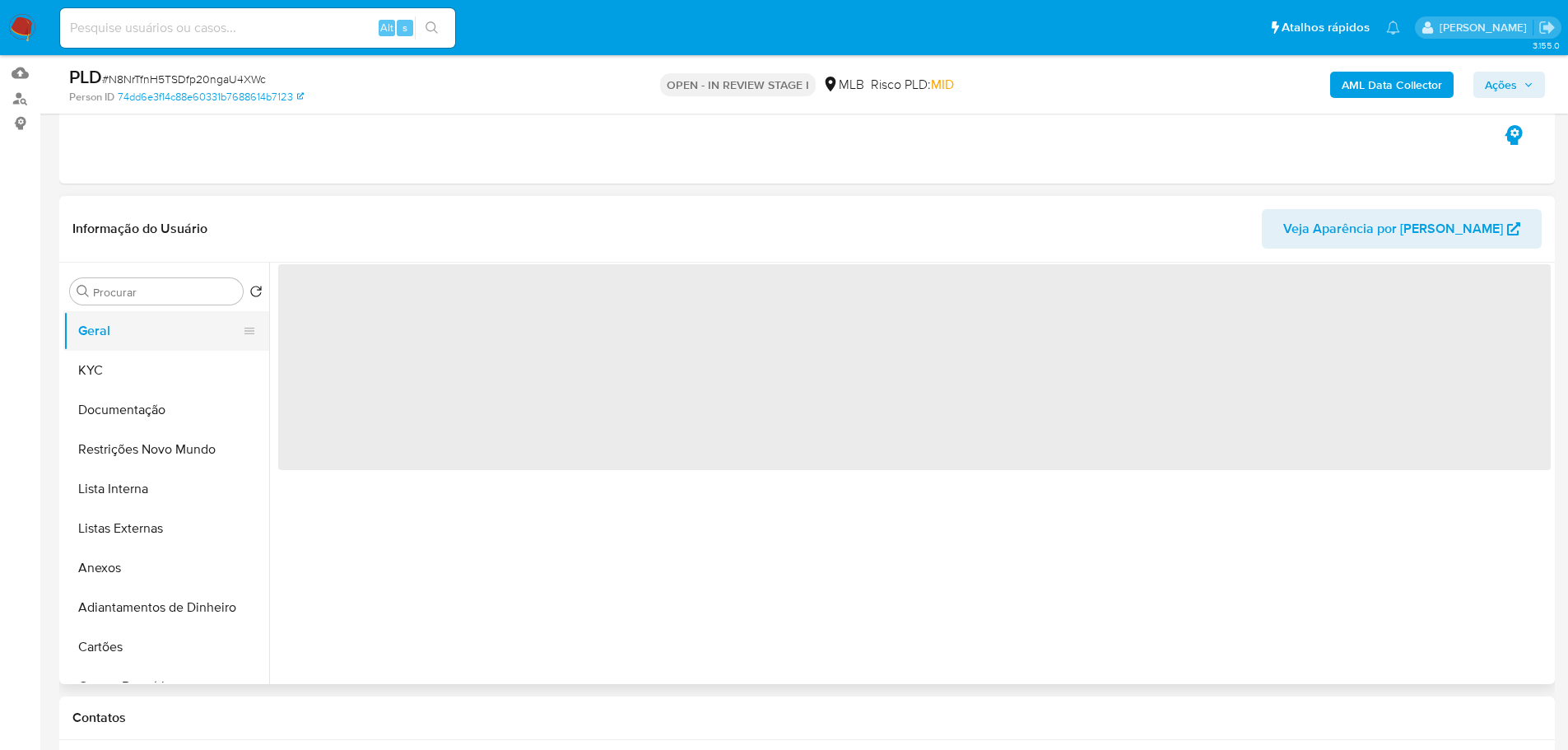
scroll to position [0, 0]
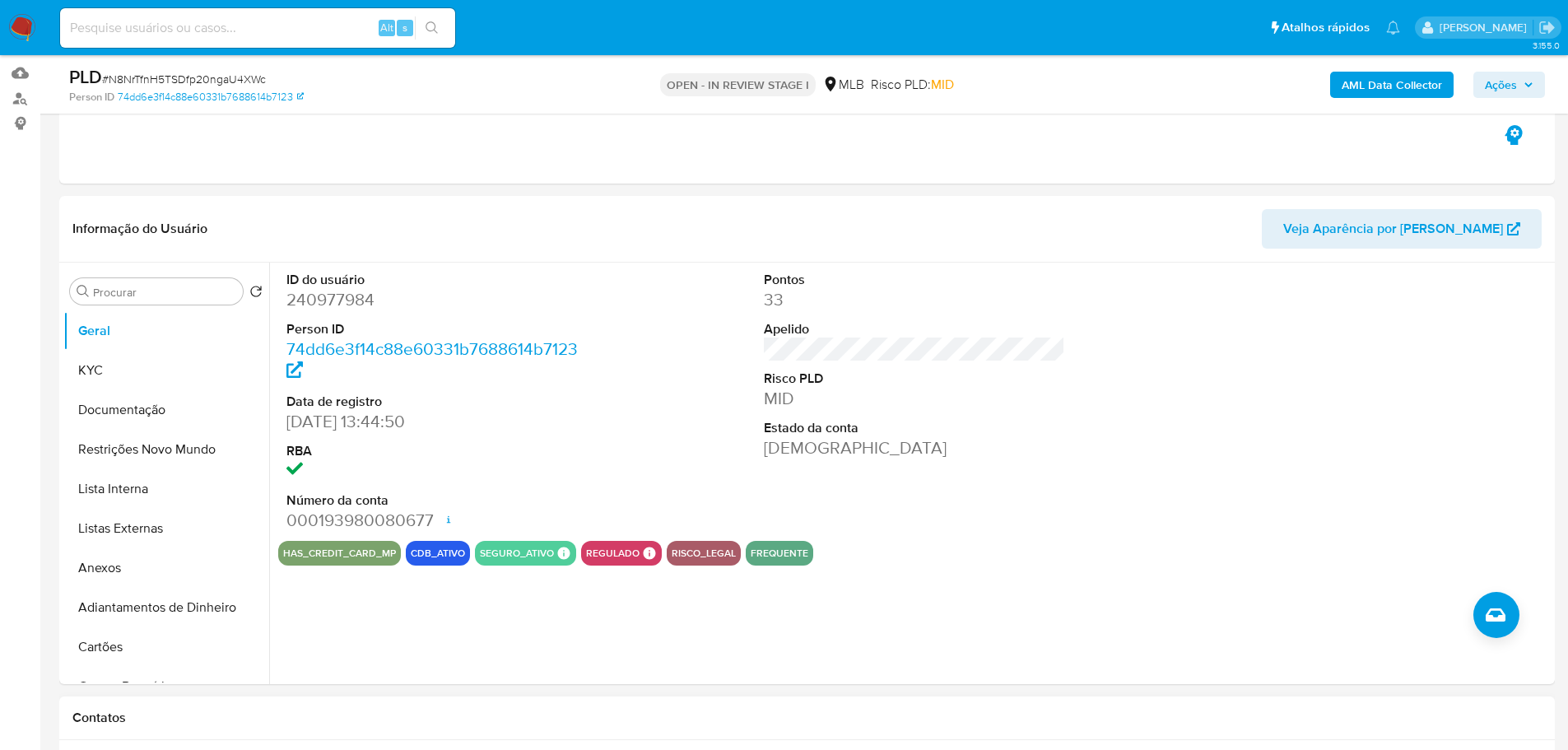
click at [445, 719] on h1 "Contatos" at bounding box center [807, 717] width 1469 height 17
click at [117, 356] on button "KYC" at bounding box center [159, 371] width 192 height 39
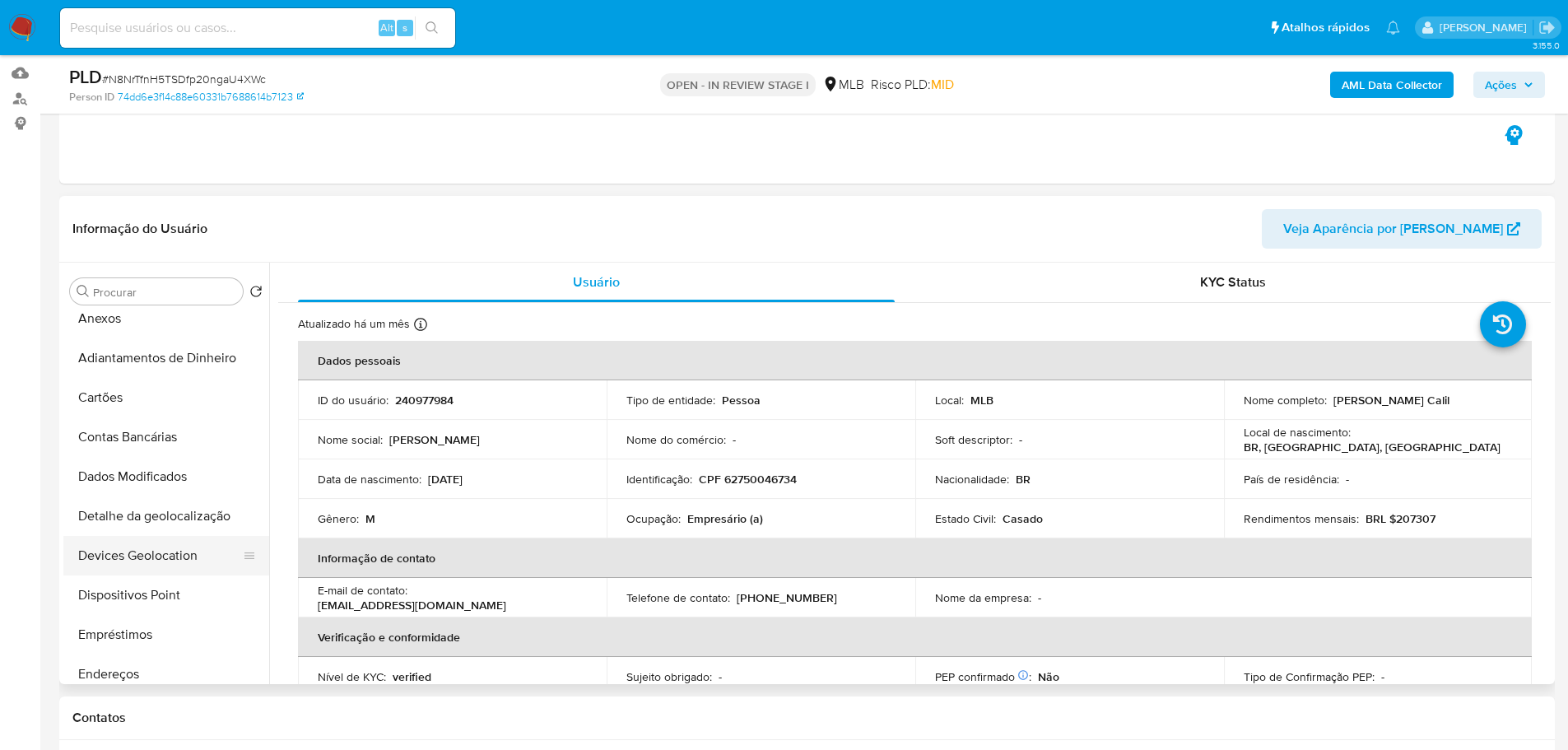
scroll to position [329, 0]
drag, startPoint x: 128, startPoint y: 590, endPoint x: 37, endPoint y: 608, distance: 92.8
click at [128, 590] on button "Endereços" at bounding box center [166, 594] width 206 height 39
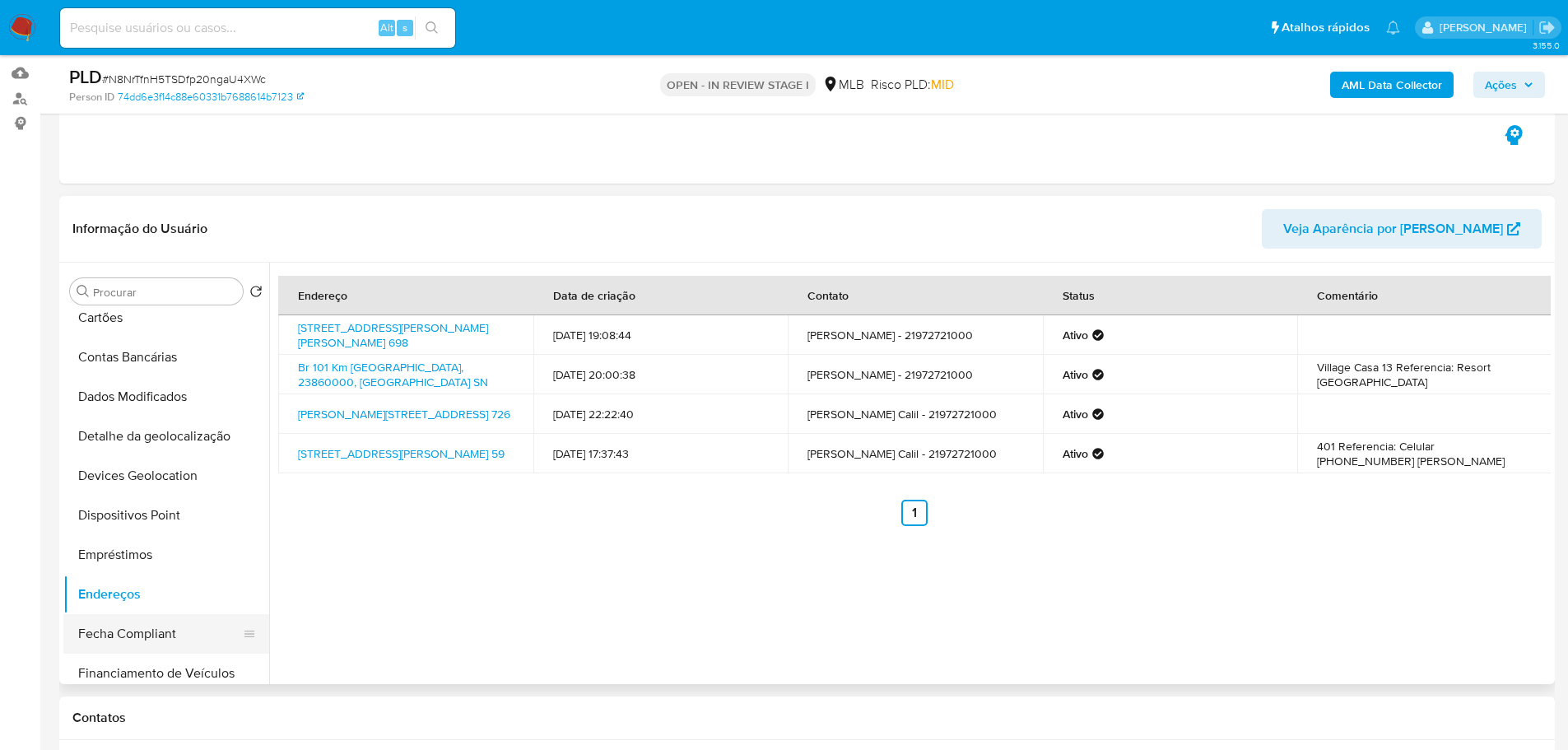
drag, startPoint x: 314, startPoint y: 724, endPoint x: 255, endPoint y: 630, distance: 111.0
click at [314, 724] on h1 "Contatos" at bounding box center [807, 717] width 1469 height 17
click at [130, 423] on button "Detalhe da geolocalização" at bounding box center [159, 437] width 192 height 39
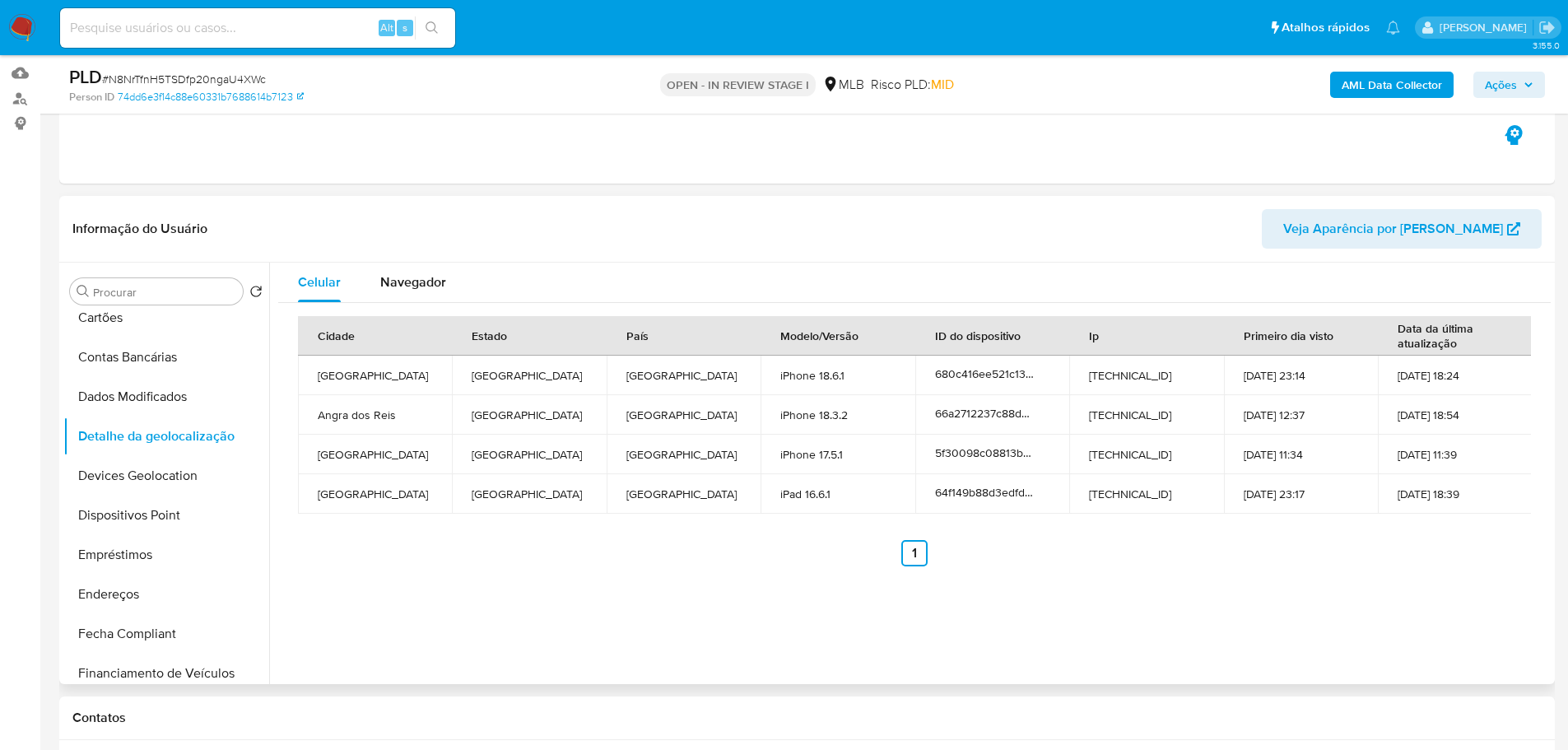
drag, startPoint x: 462, startPoint y: 699, endPoint x: 417, endPoint y: 667, distance: 55.2
click at [462, 699] on div "Contatos" at bounding box center [807, 718] width 1496 height 43
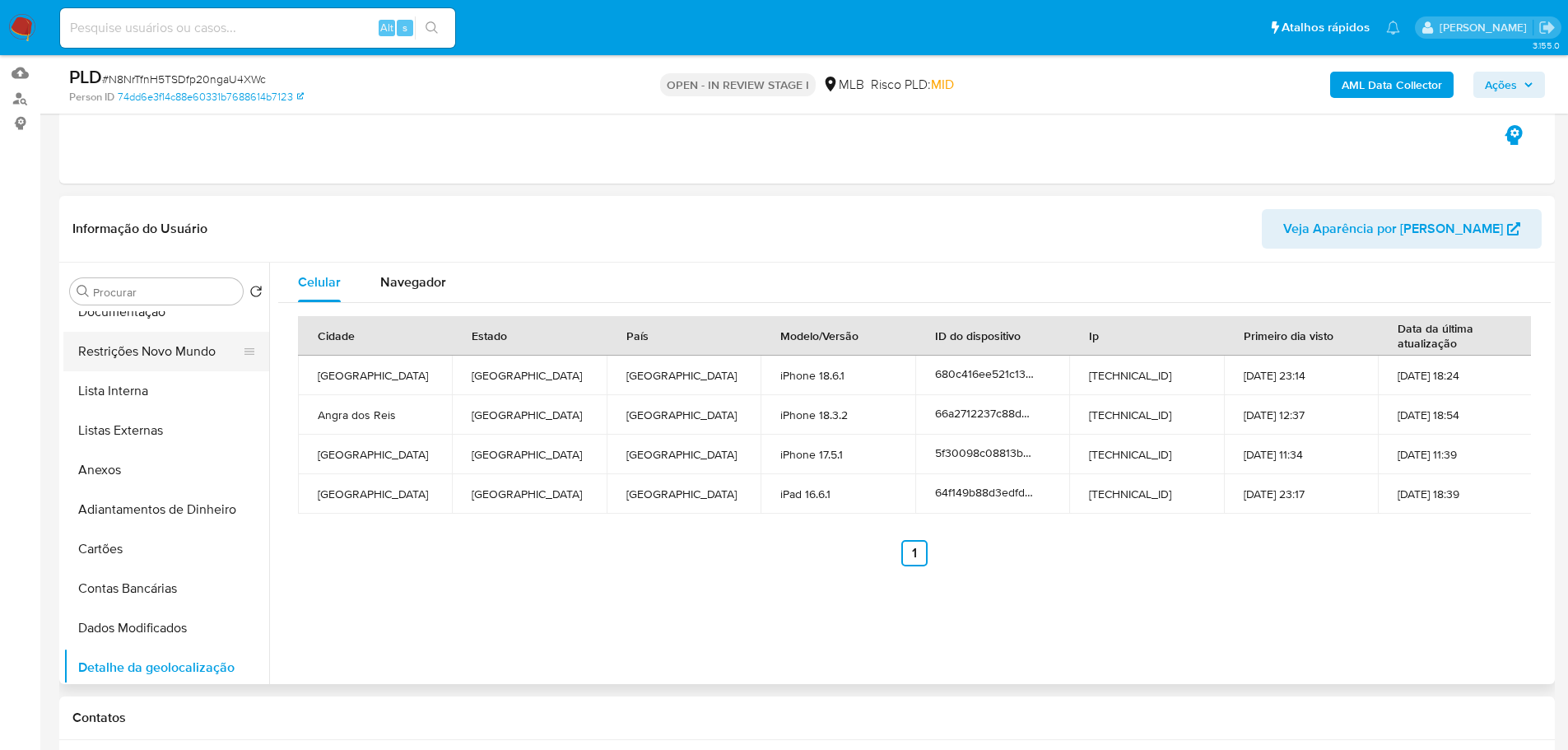
scroll to position [0, 0]
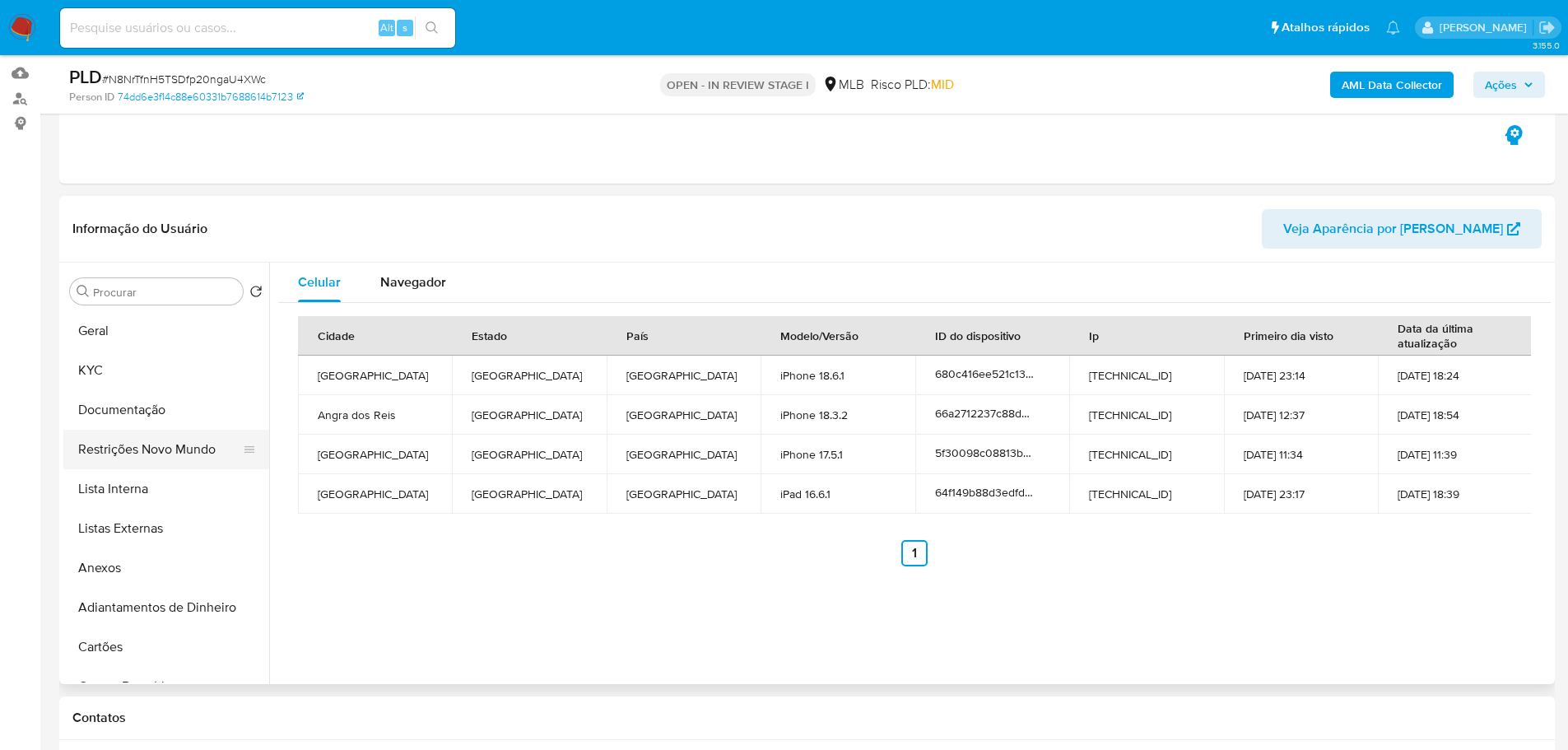
click at [103, 446] on button "Restrições Novo Mundo" at bounding box center [159, 449] width 192 height 39
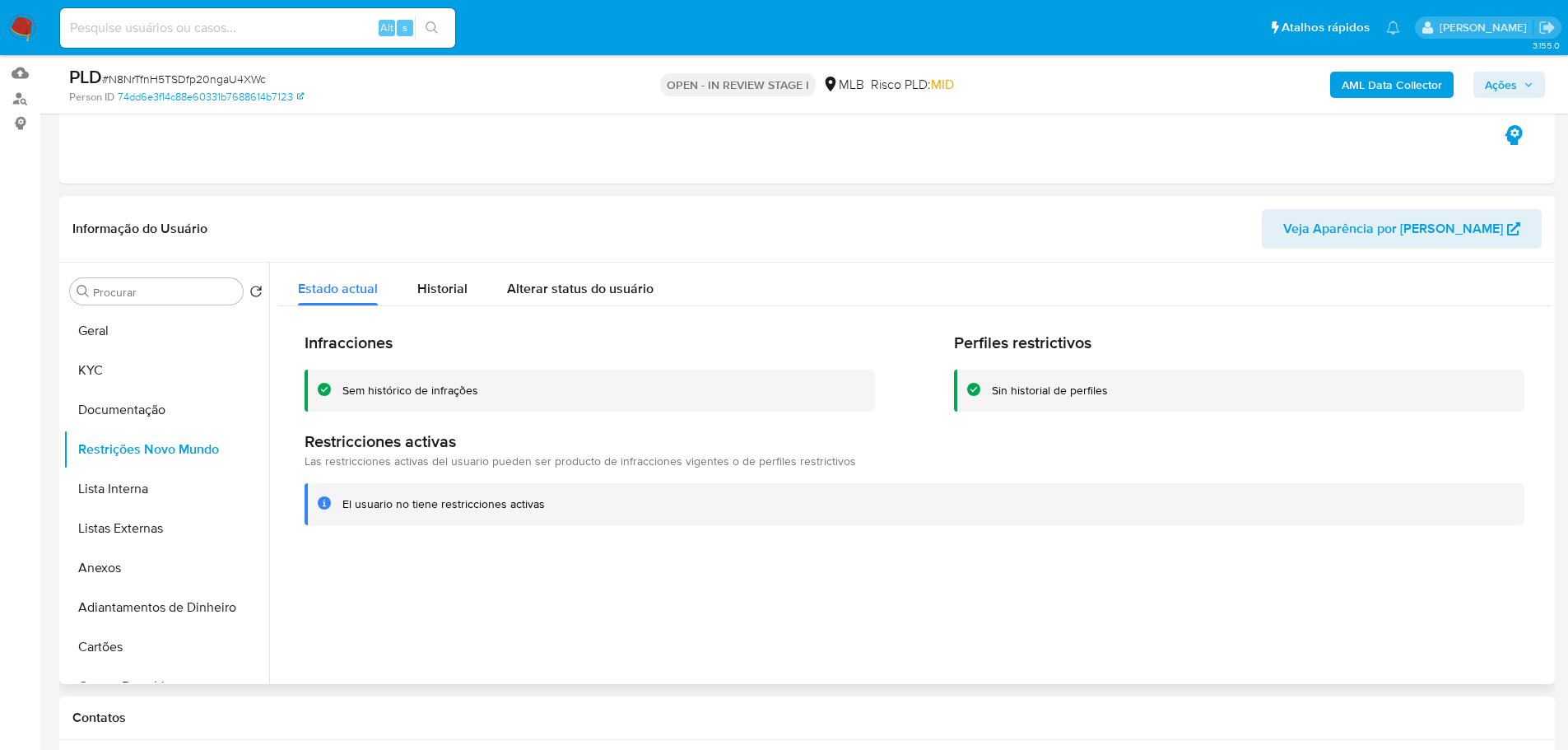
drag, startPoint x: 627, startPoint y: 632, endPoint x: 572, endPoint y: 618, distance: 56.8
click at [627, 632] on div at bounding box center [910, 473] width 1281 height 422
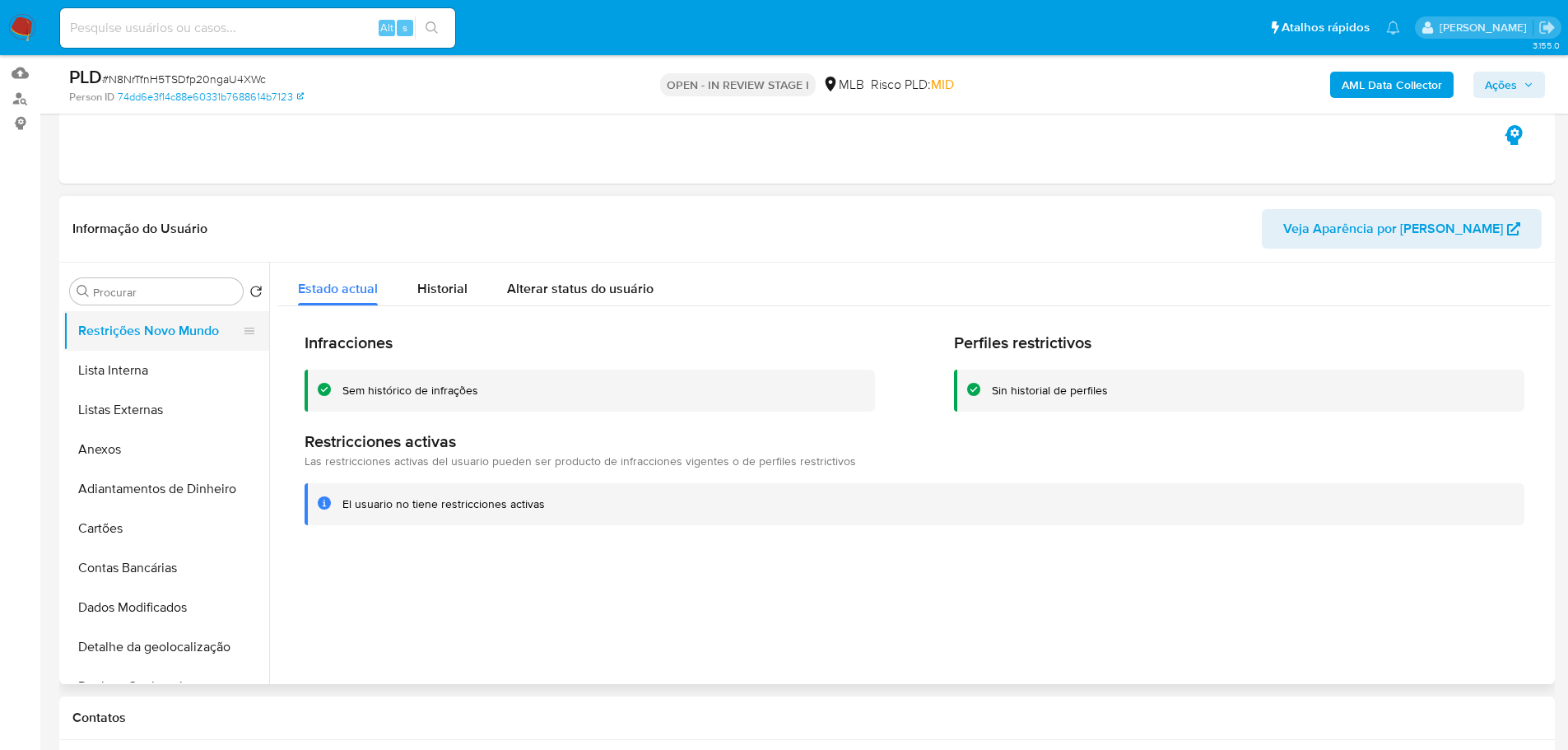
scroll to position [247, 0]
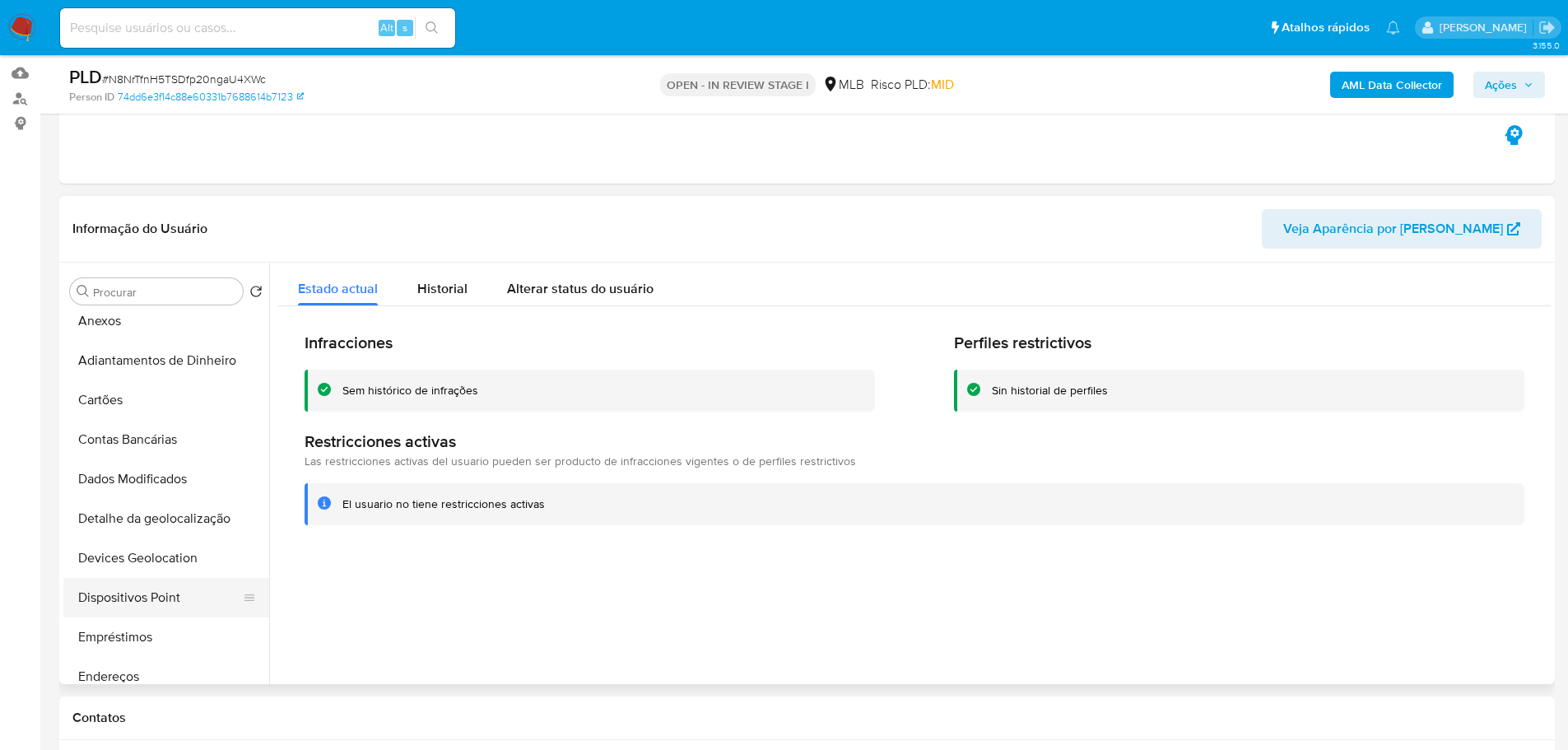
click at [157, 584] on button "Dispositivos Point" at bounding box center [159, 597] width 192 height 39
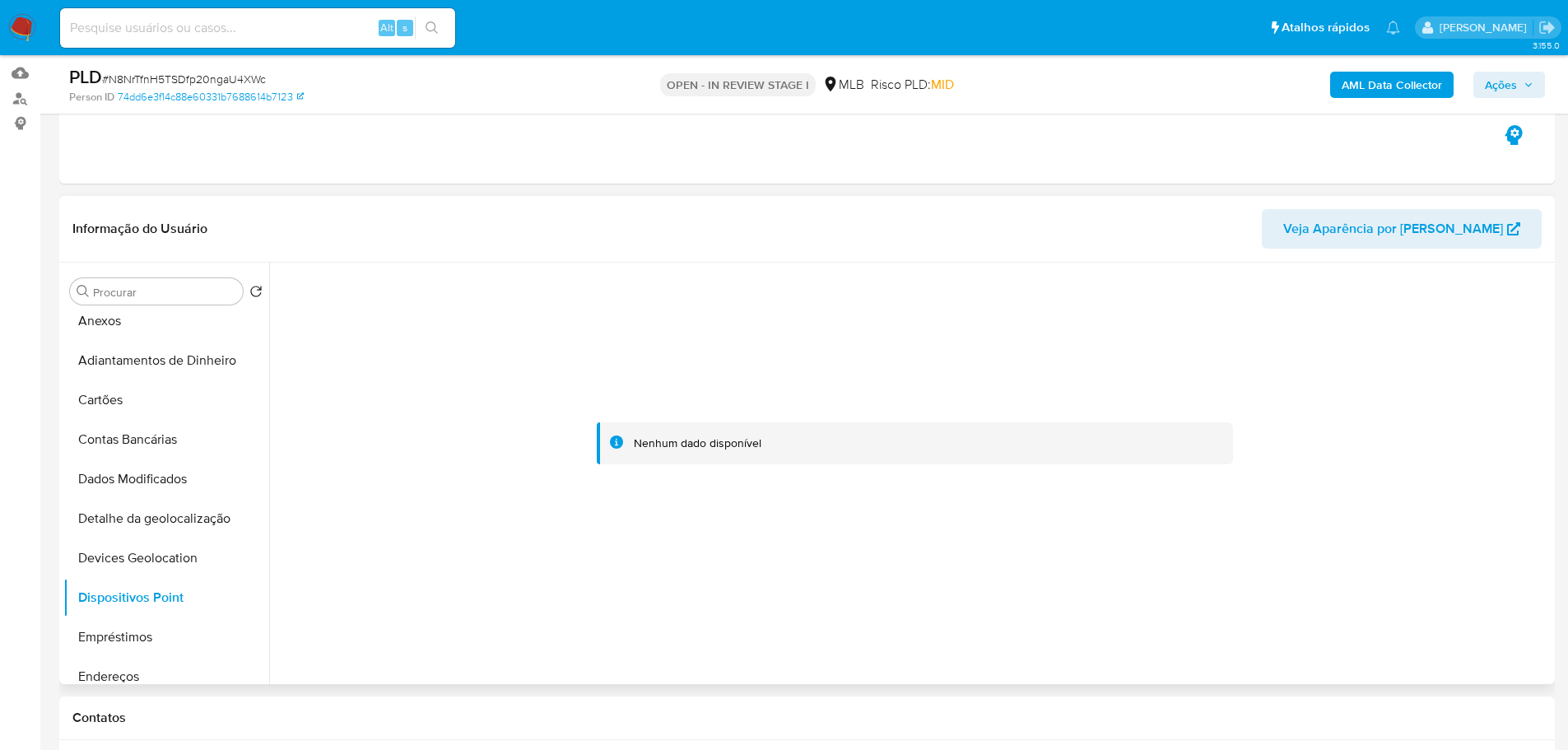
drag, startPoint x: 672, startPoint y: 652, endPoint x: 712, endPoint y: 512, distance: 145.6
click at [672, 652] on div at bounding box center [910, 473] width 1281 height 422
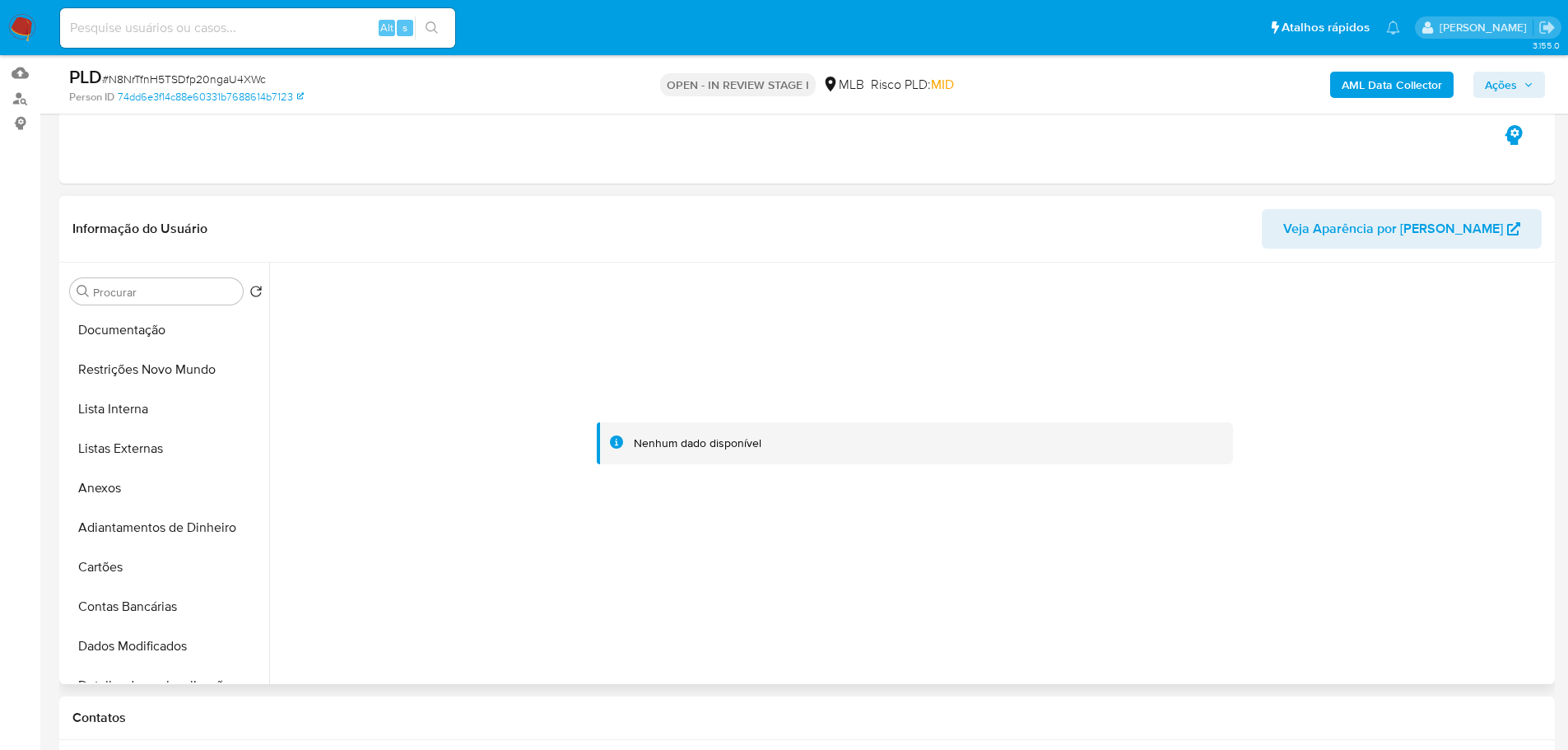
scroll to position [0, 0]
click at [122, 376] on button "KYC" at bounding box center [159, 371] width 192 height 39
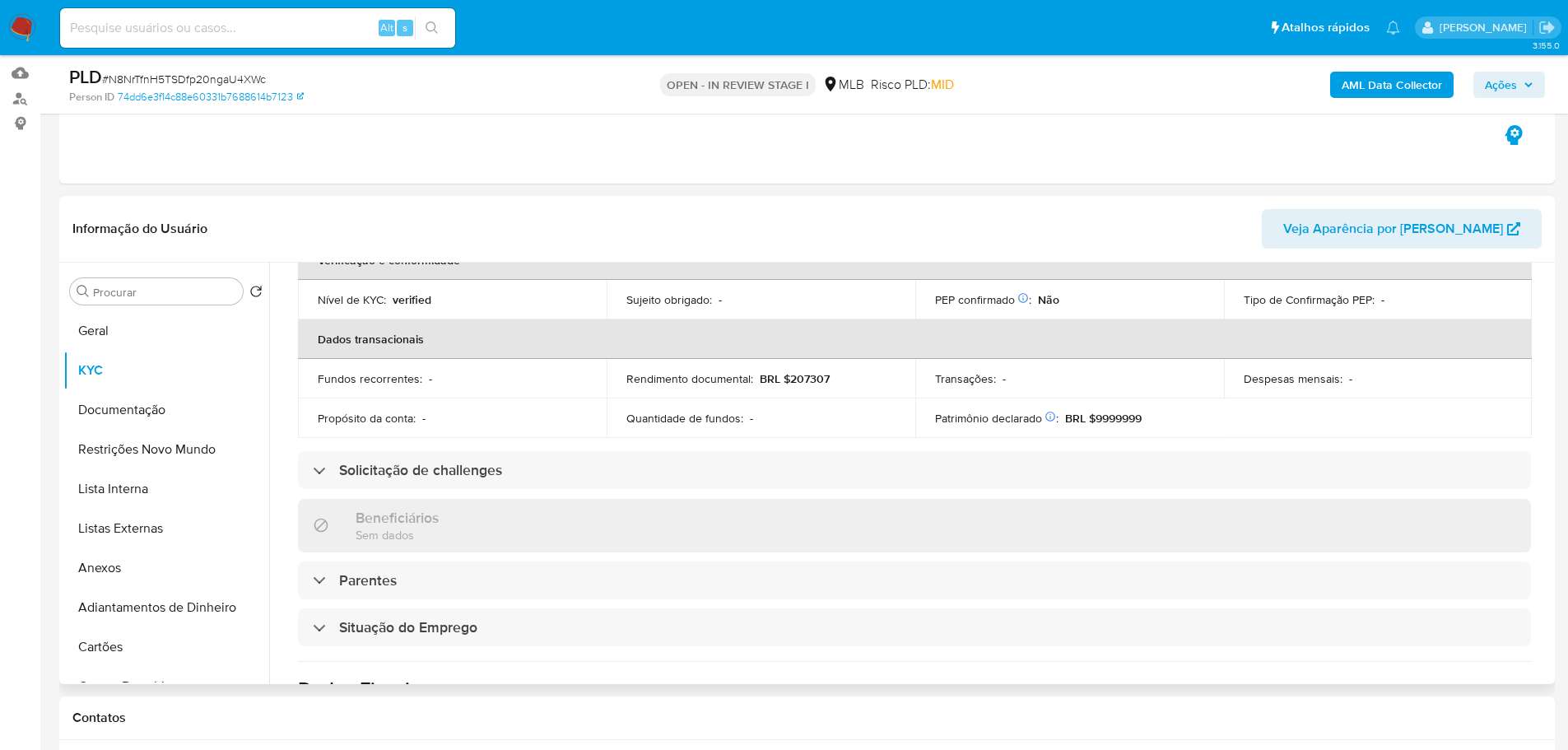
scroll to position [109, 0]
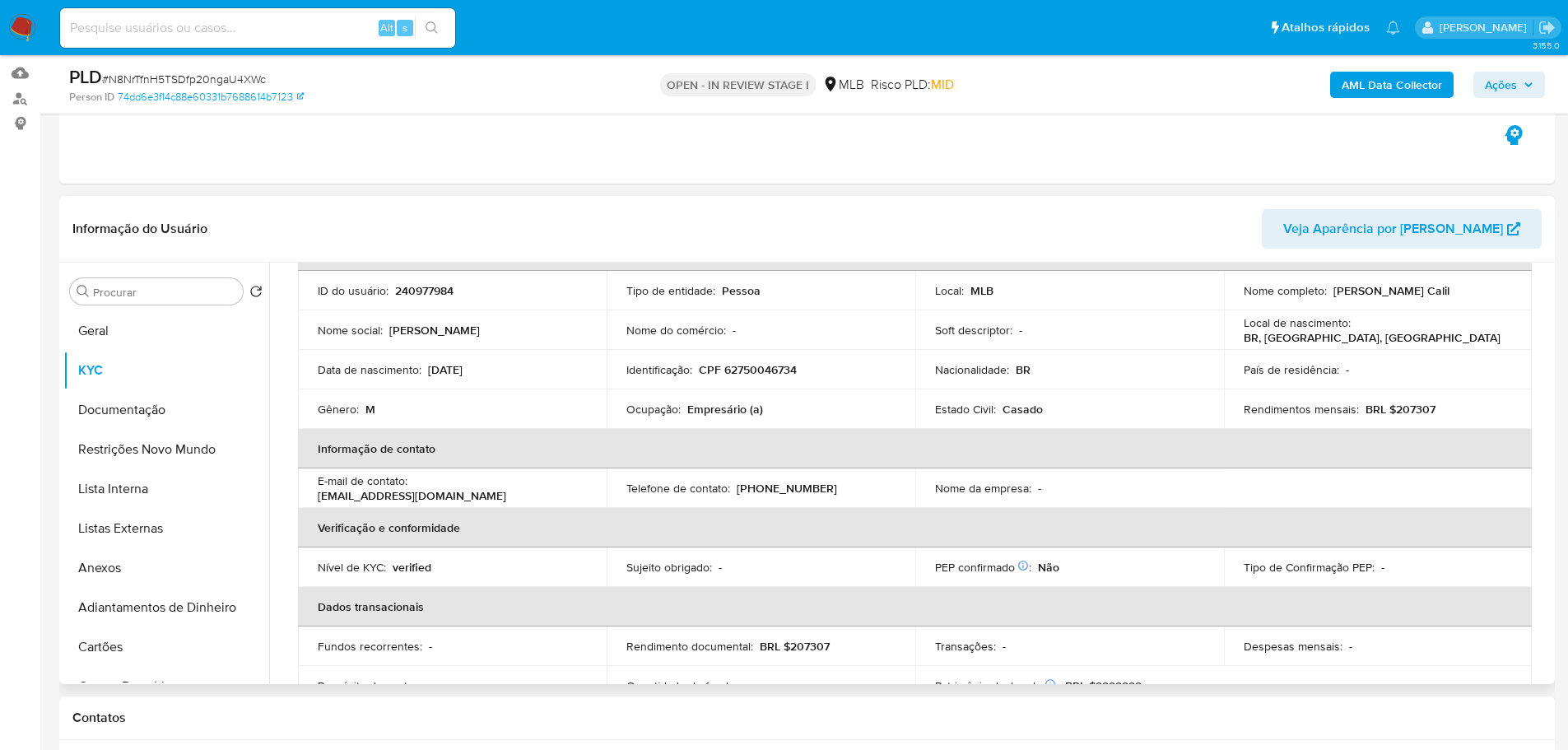
click at [800, 371] on div "Identificação : CPF 62750046734" at bounding box center [761, 370] width 269 height 15
click at [784, 373] on p "CPF 62750046734" at bounding box center [747, 370] width 98 height 15
copy p "3"
click at [772, 363] on p "CPF 62750046734" at bounding box center [747, 370] width 98 height 15
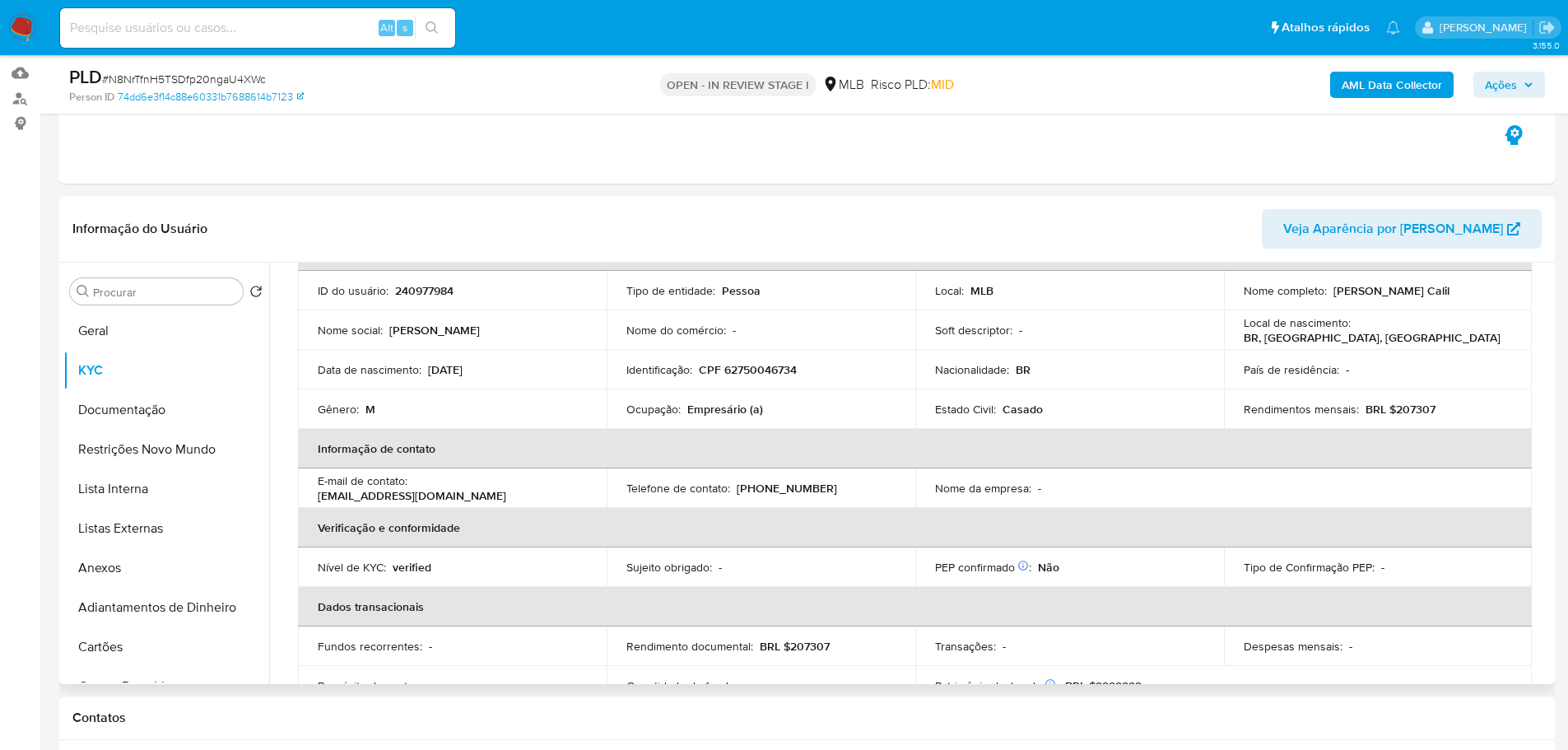
click at [779, 371] on p "CPF 62750046734" at bounding box center [747, 370] width 98 height 15
copy p "62750046734"
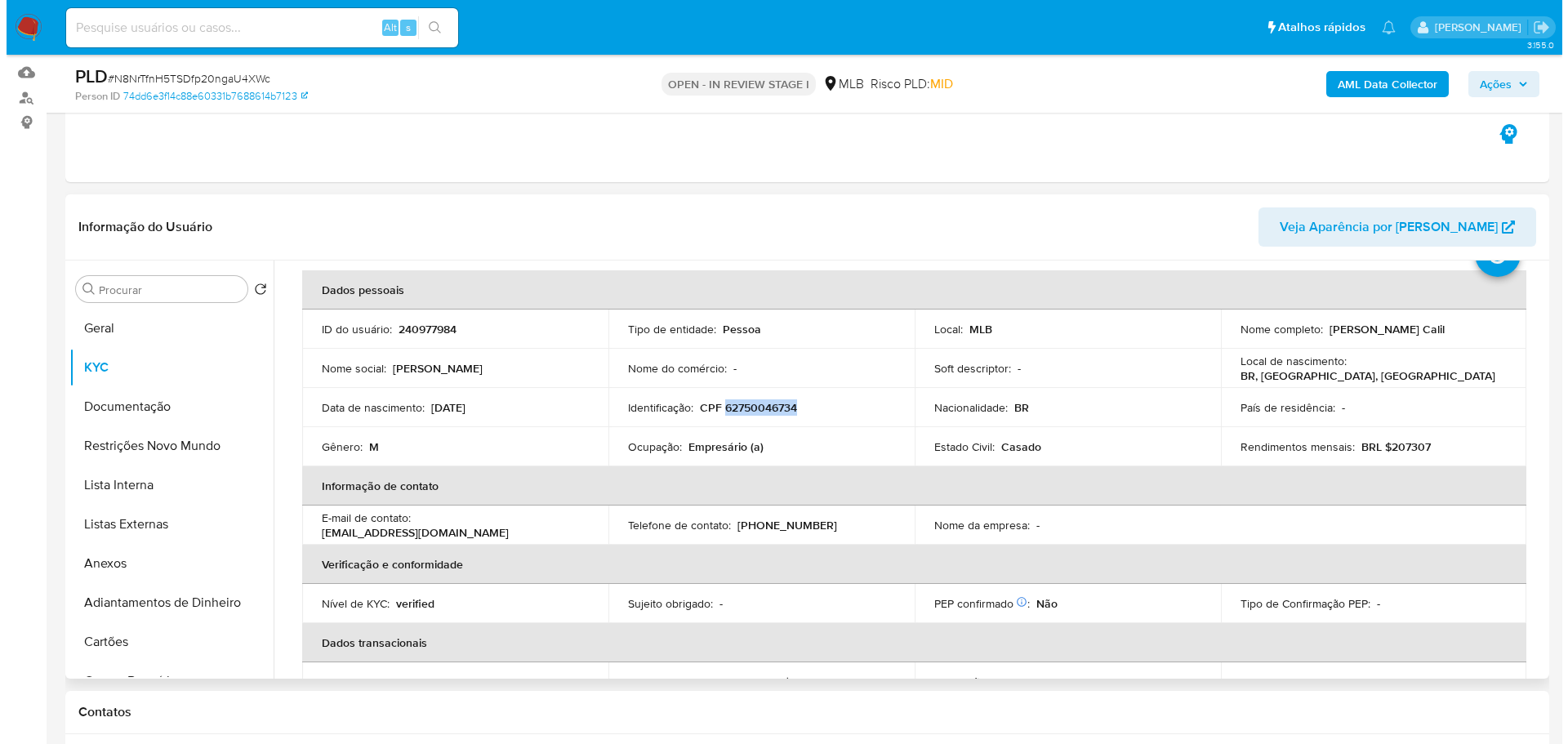
scroll to position [0, 0]
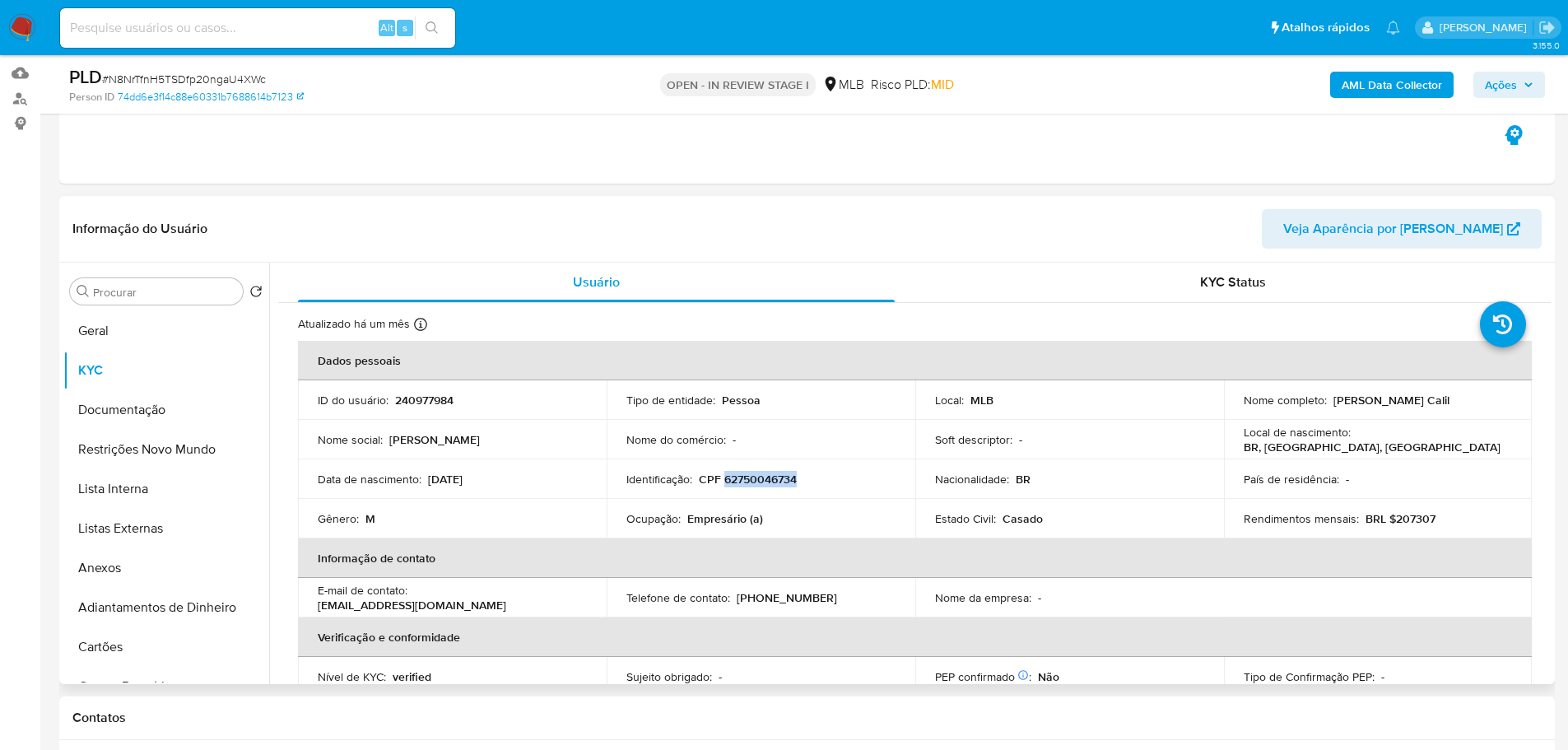
click at [772, 475] on p "CPF 62750046734" at bounding box center [747, 479] width 98 height 15
click at [150, 329] on button "Geral" at bounding box center [159, 331] width 192 height 39
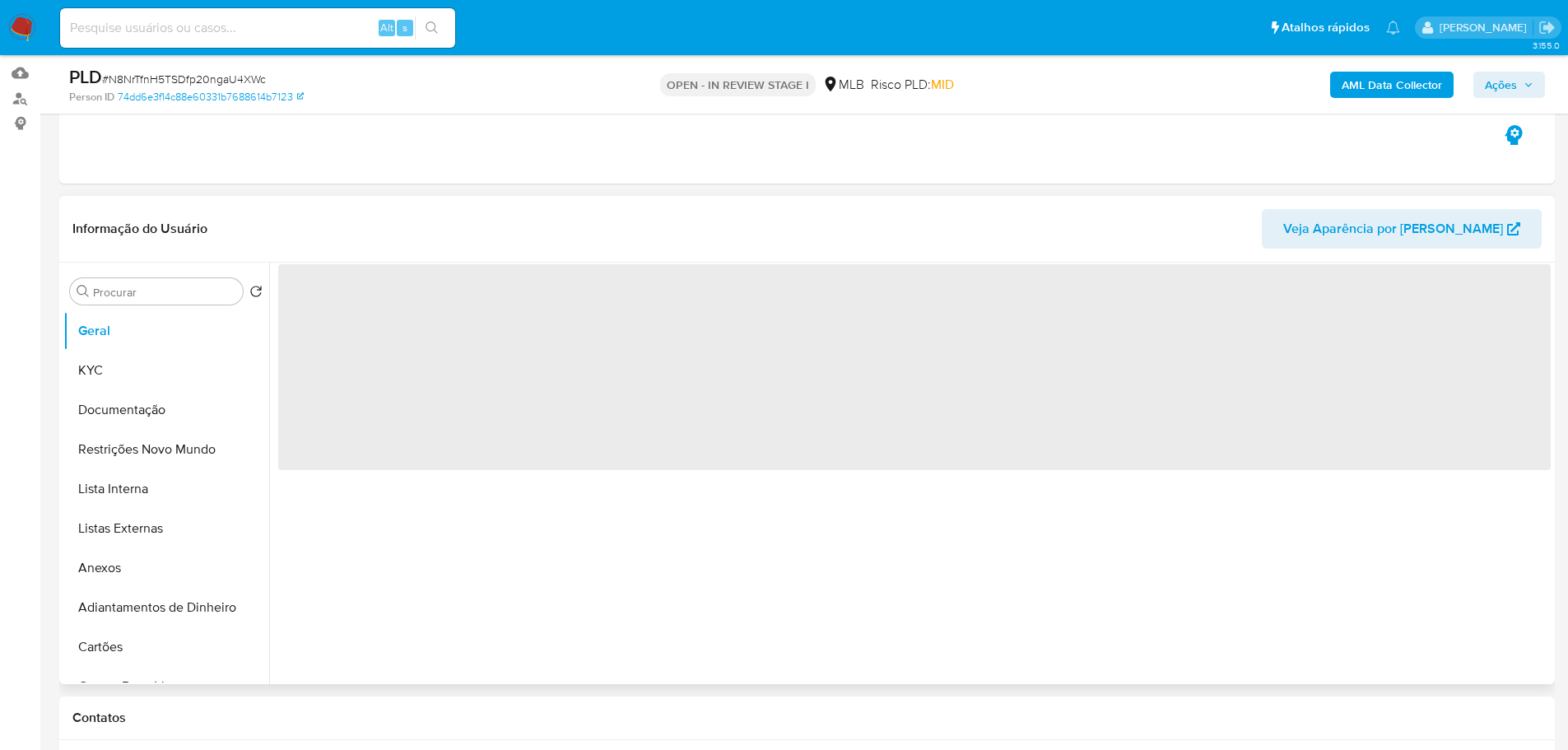
click at [344, 307] on span "‌" at bounding box center [914, 367] width 1272 height 206
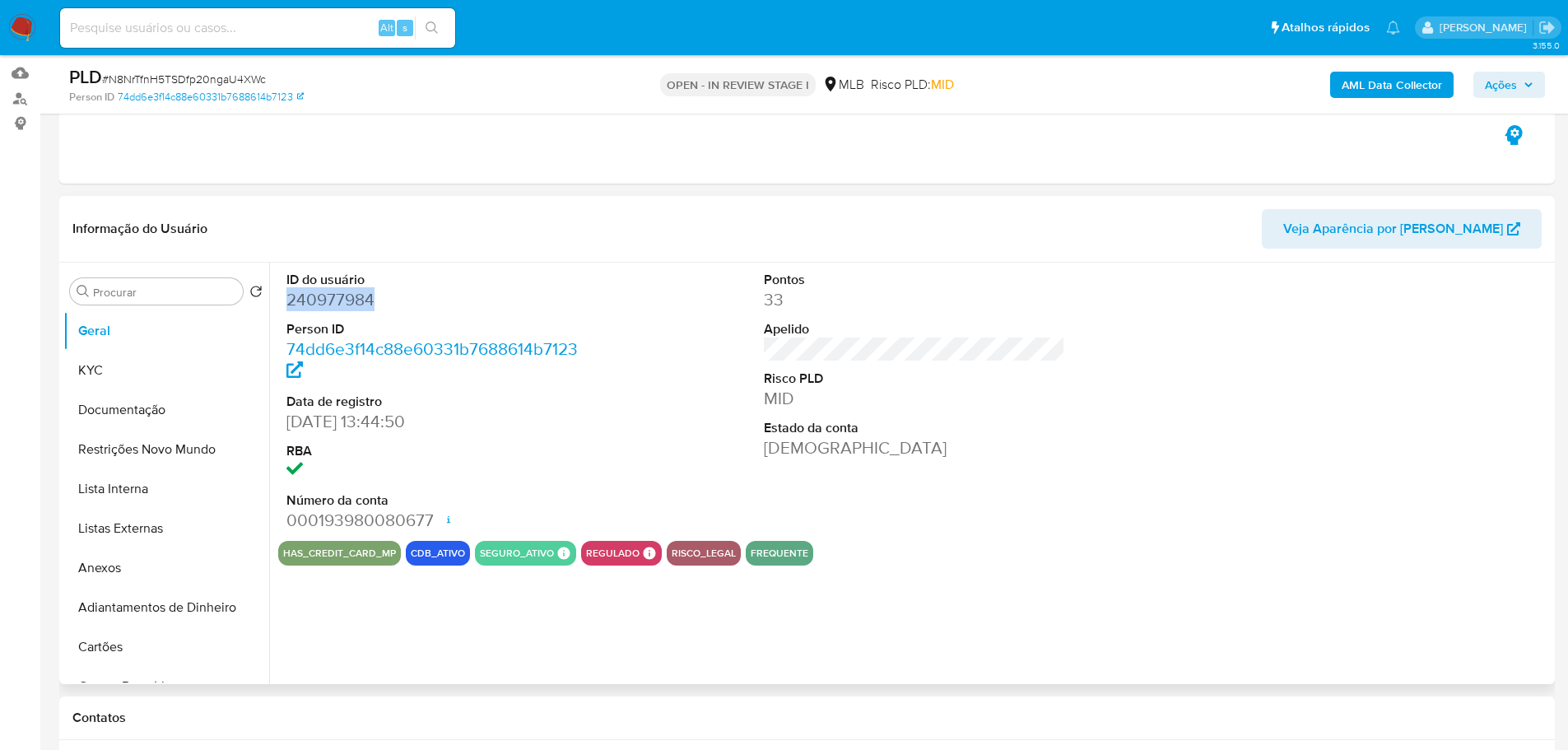
click at [344, 307] on dd "240977984" at bounding box center [438, 299] width 303 height 23
copy dd "240977984"
drag, startPoint x: 1516, startPoint y: 89, endPoint x: 1442, endPoint y: 88, distance: 74.0
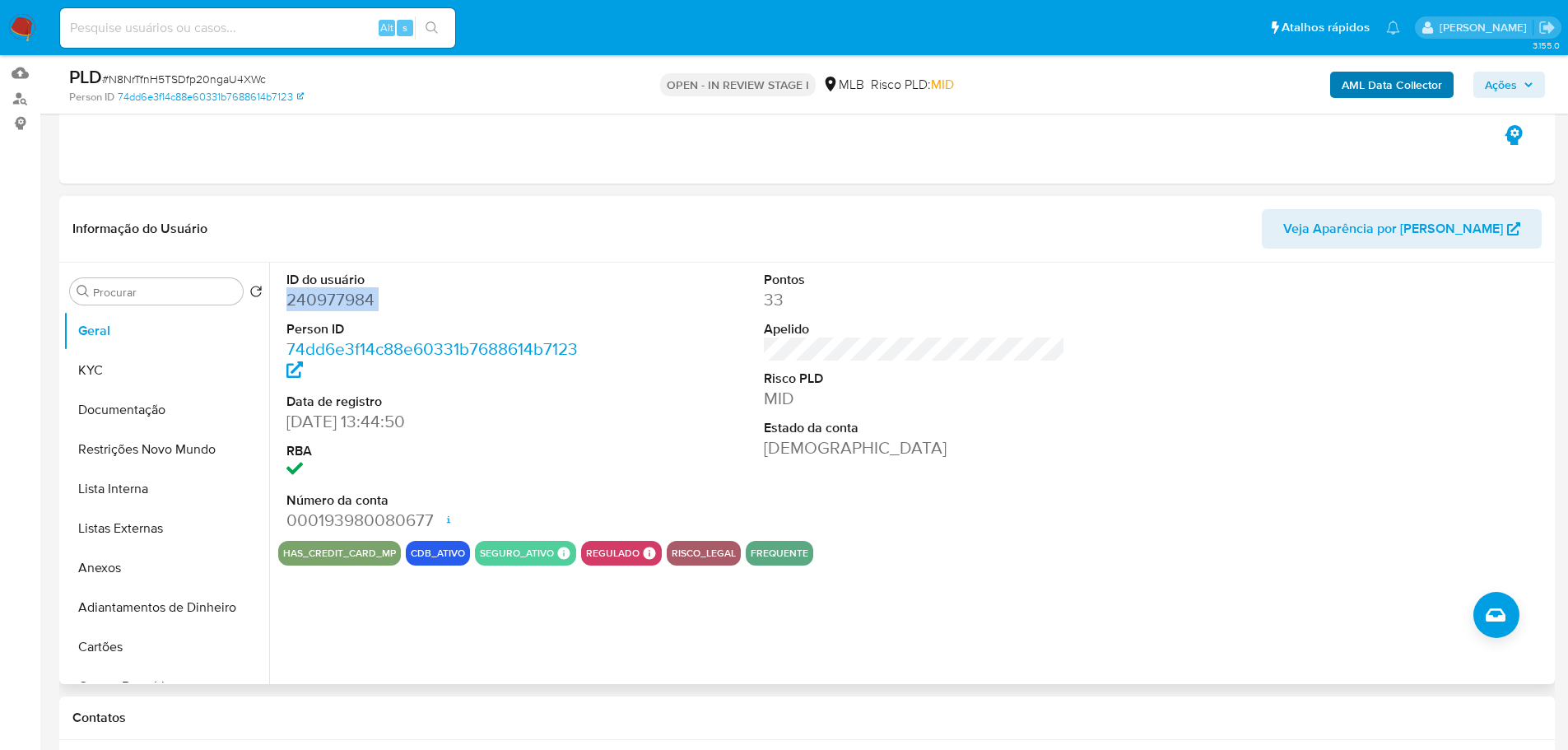
click at [1516, 89] on span "Ações" at bounding box center [1501, 85] width 33 height 27
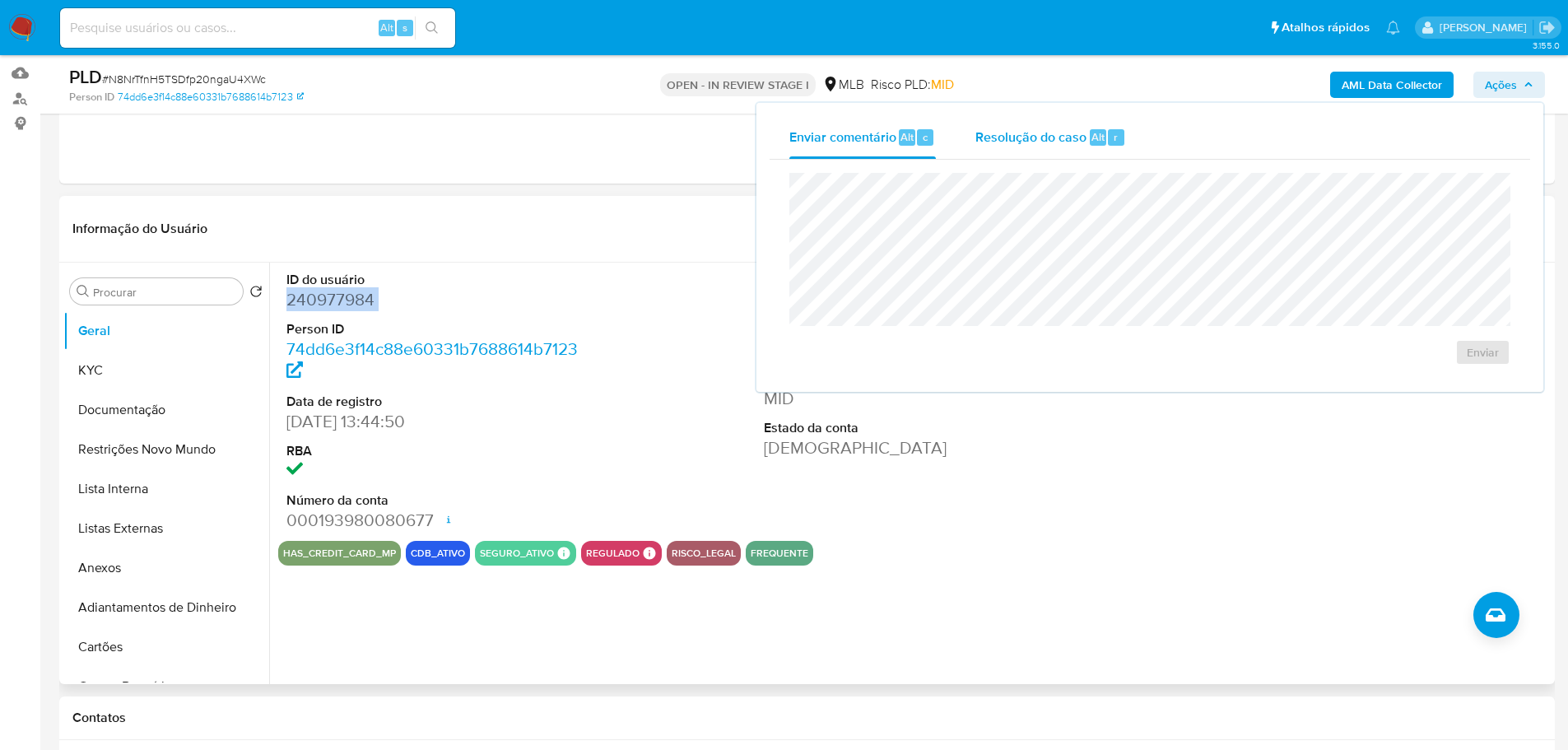
click at [1061, 127] on span "Resolução do caso" at bounding box center [1031, 136] width 111 height 19
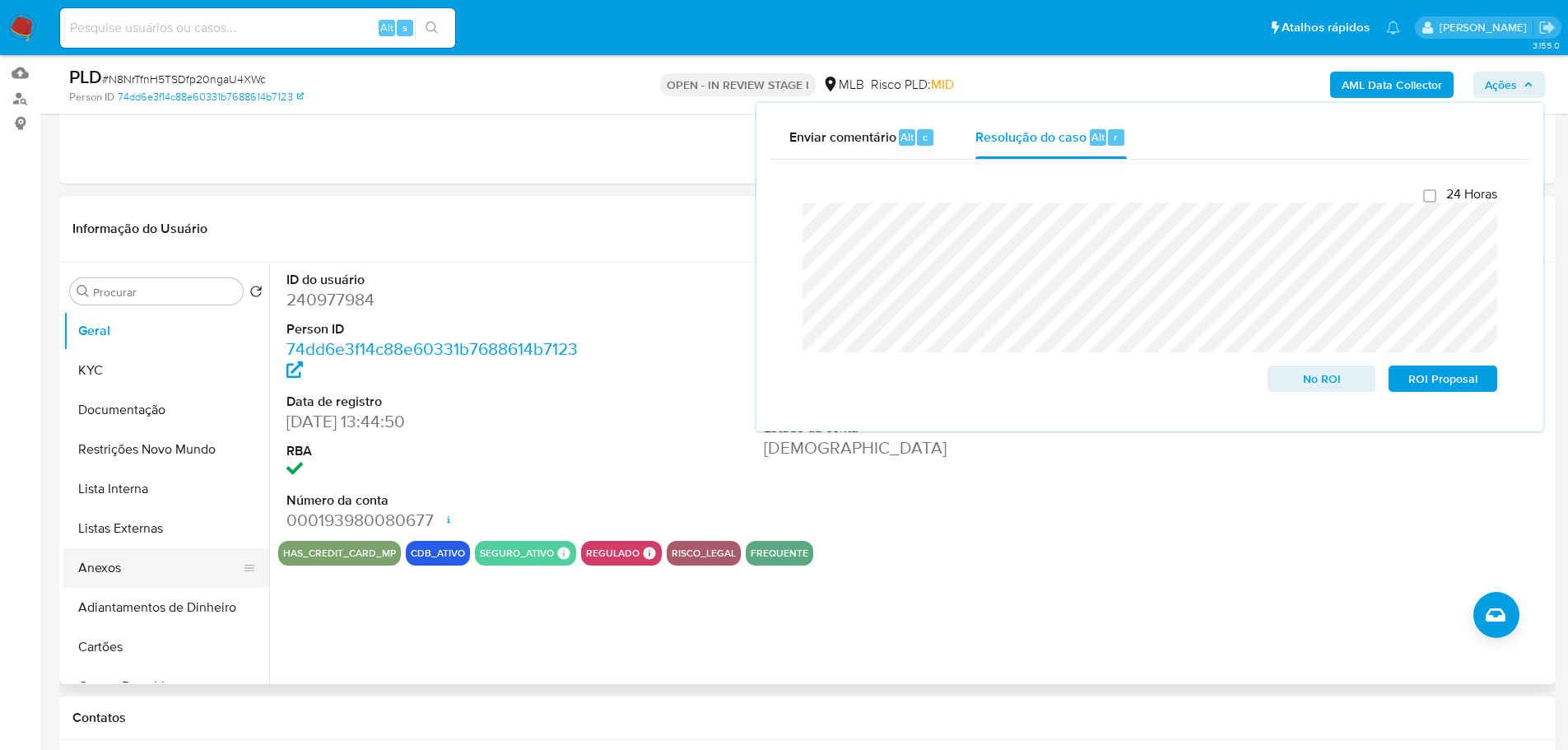
click at [170, 567] on button "Anexos" at bounding box center [159, 568] width 192 height 39
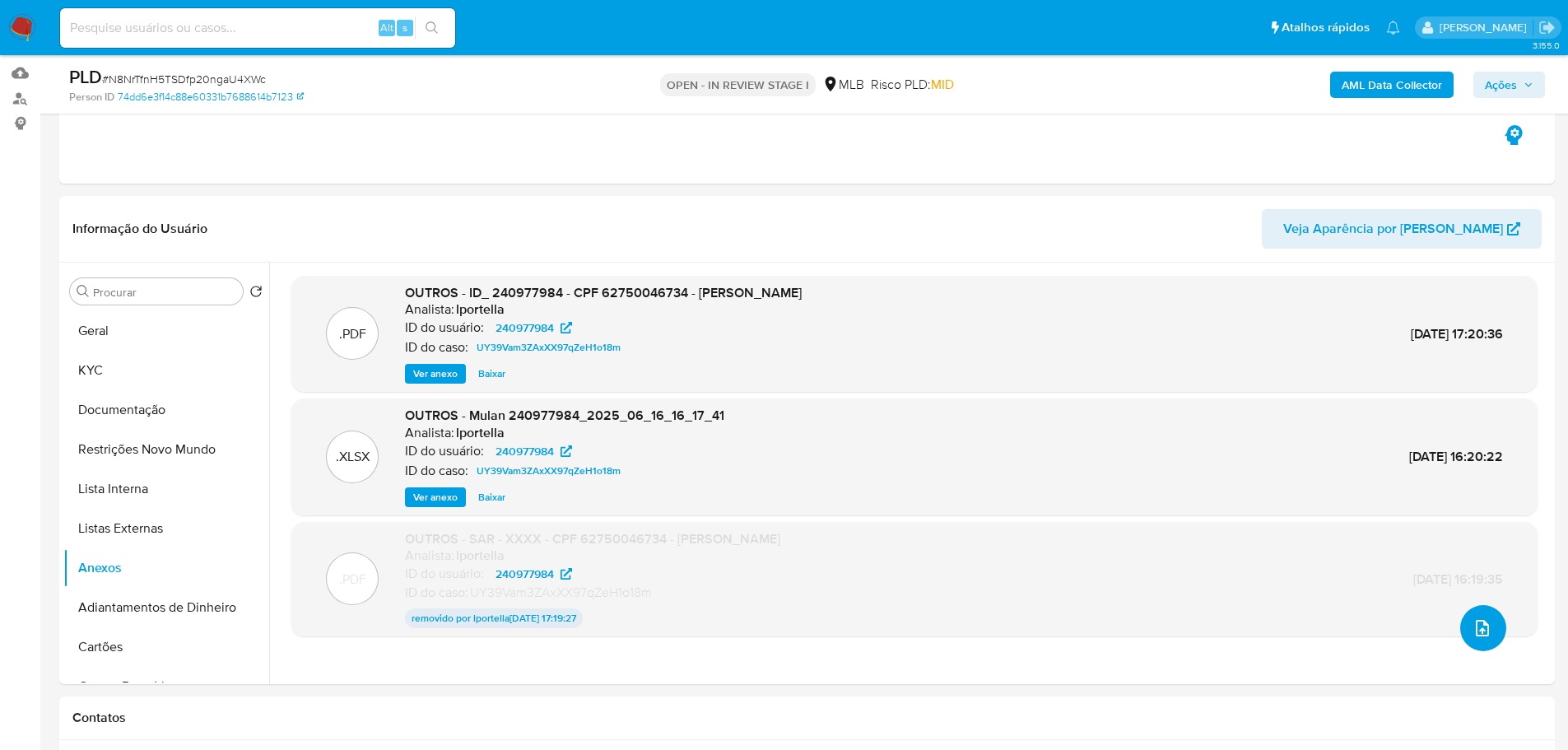
click at [1472, 627] on icon "upload-file" at bounding box center [1482, 628] width 20 height 20
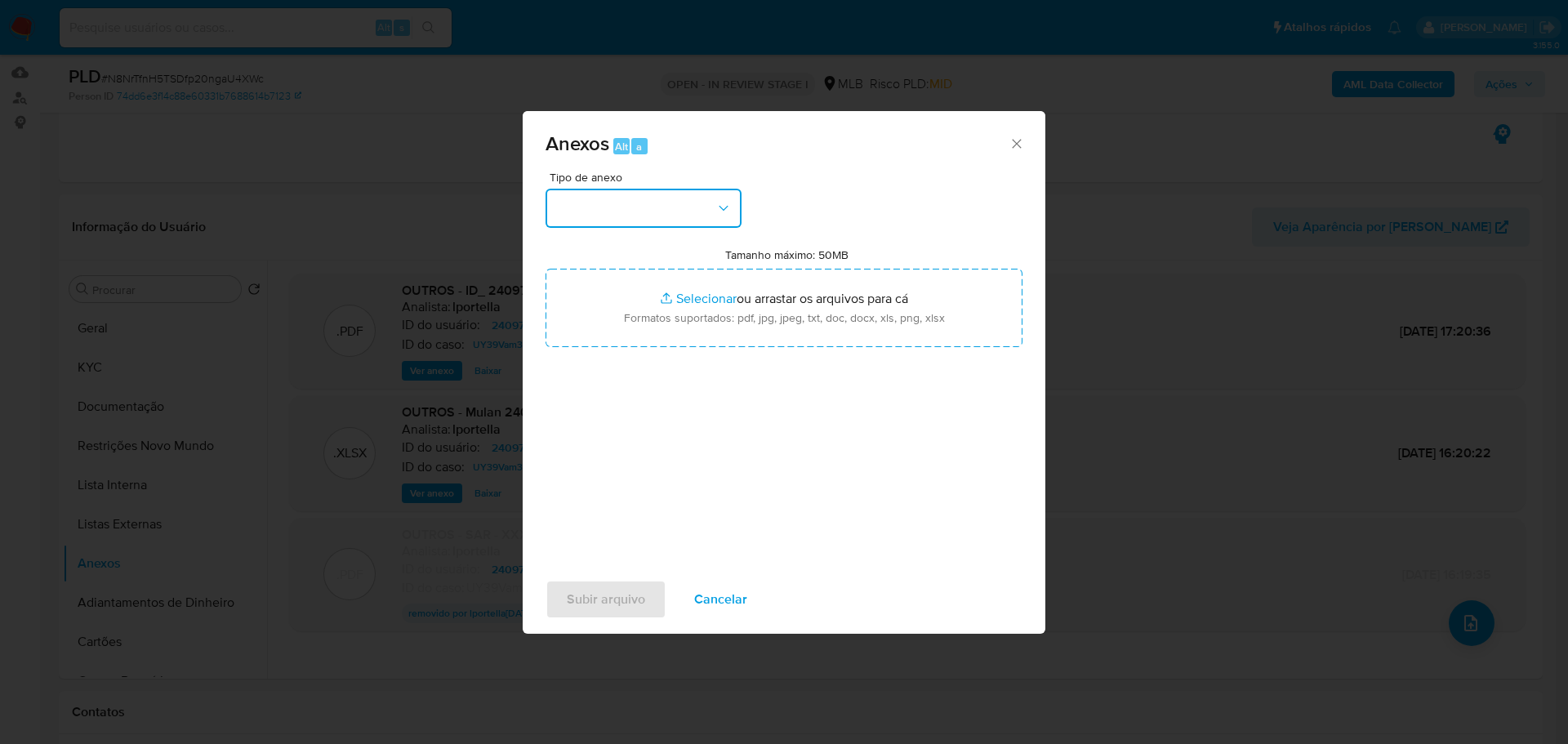
click at [632, 209] on button "button" at bounding box center [643, 208] width 196 height 39
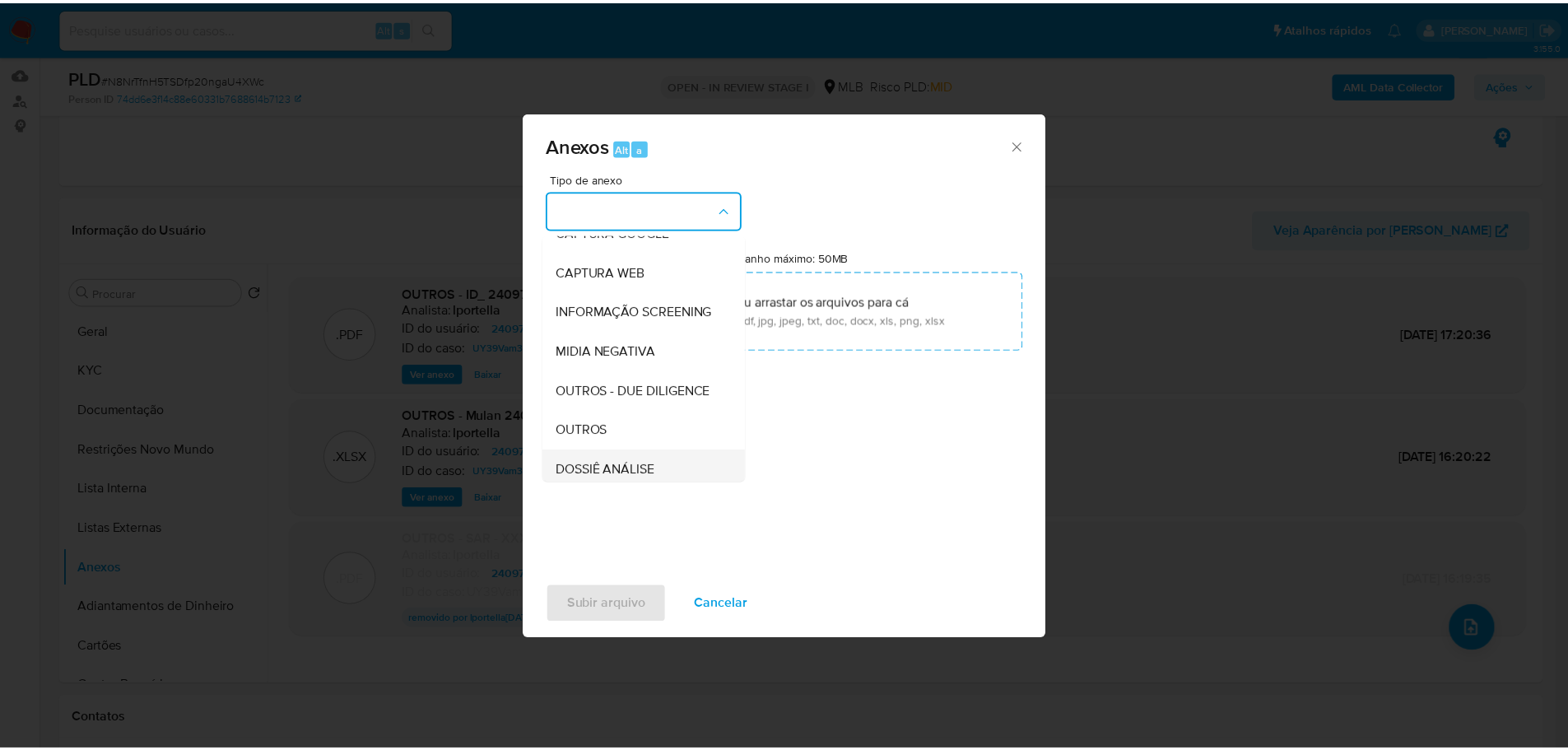
scroll to position [253, 0]
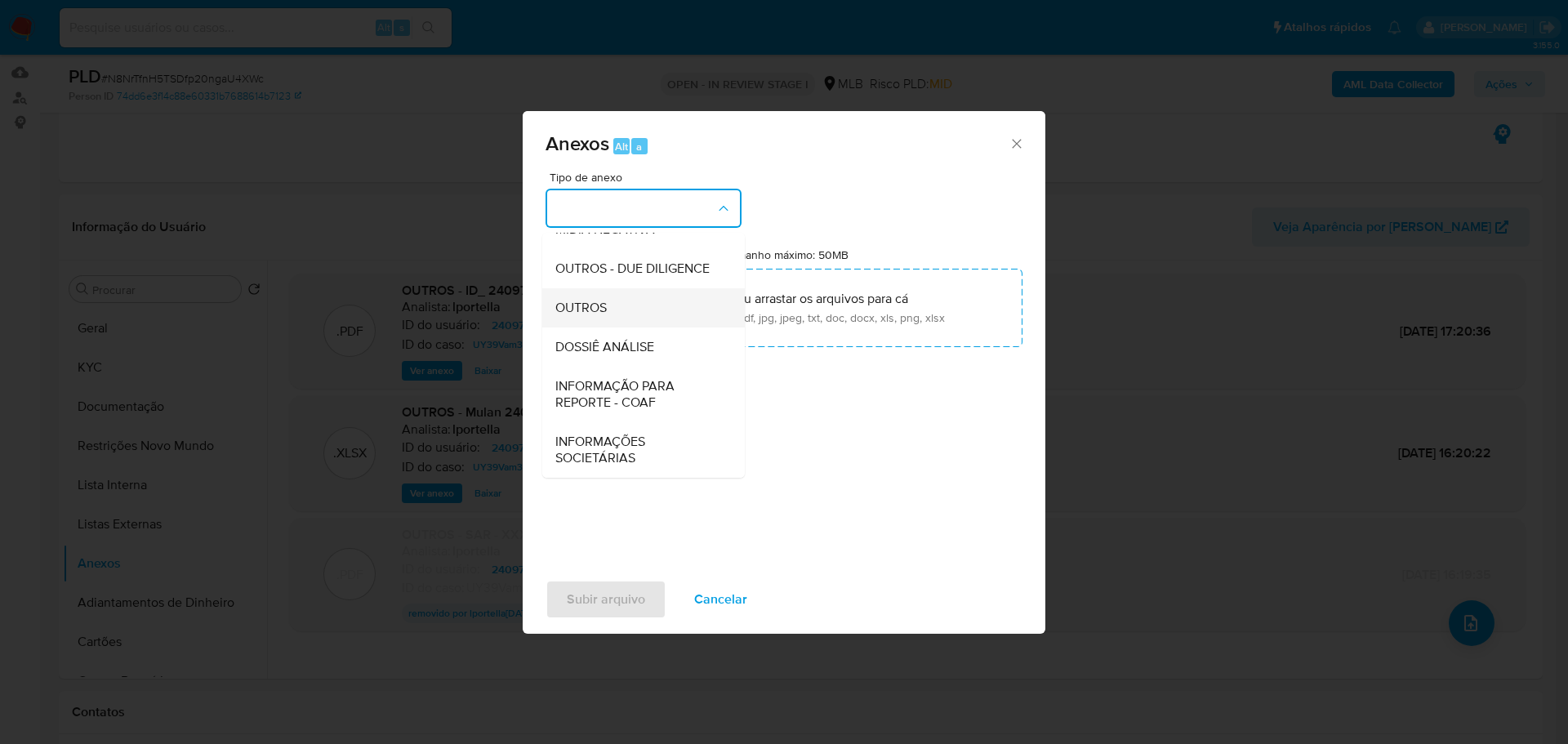
click at [602, 300] on span "OUTROS" at bounding box center [581, 308] width 52 height 17
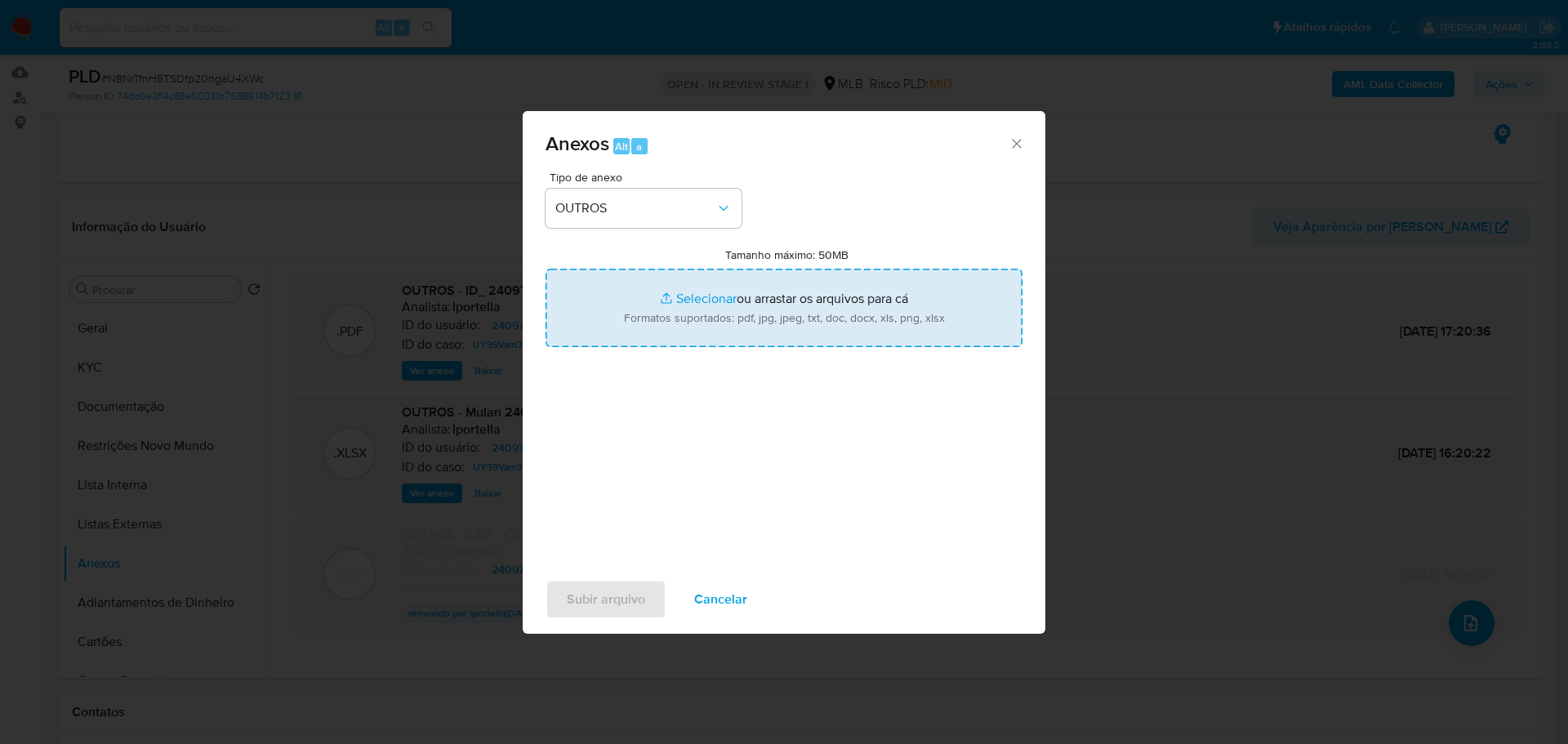
type input "C:\fakepath\ID_ 240977984 - CPF 62750046734 - FELIPE BEDRAN CALIL.pdf"
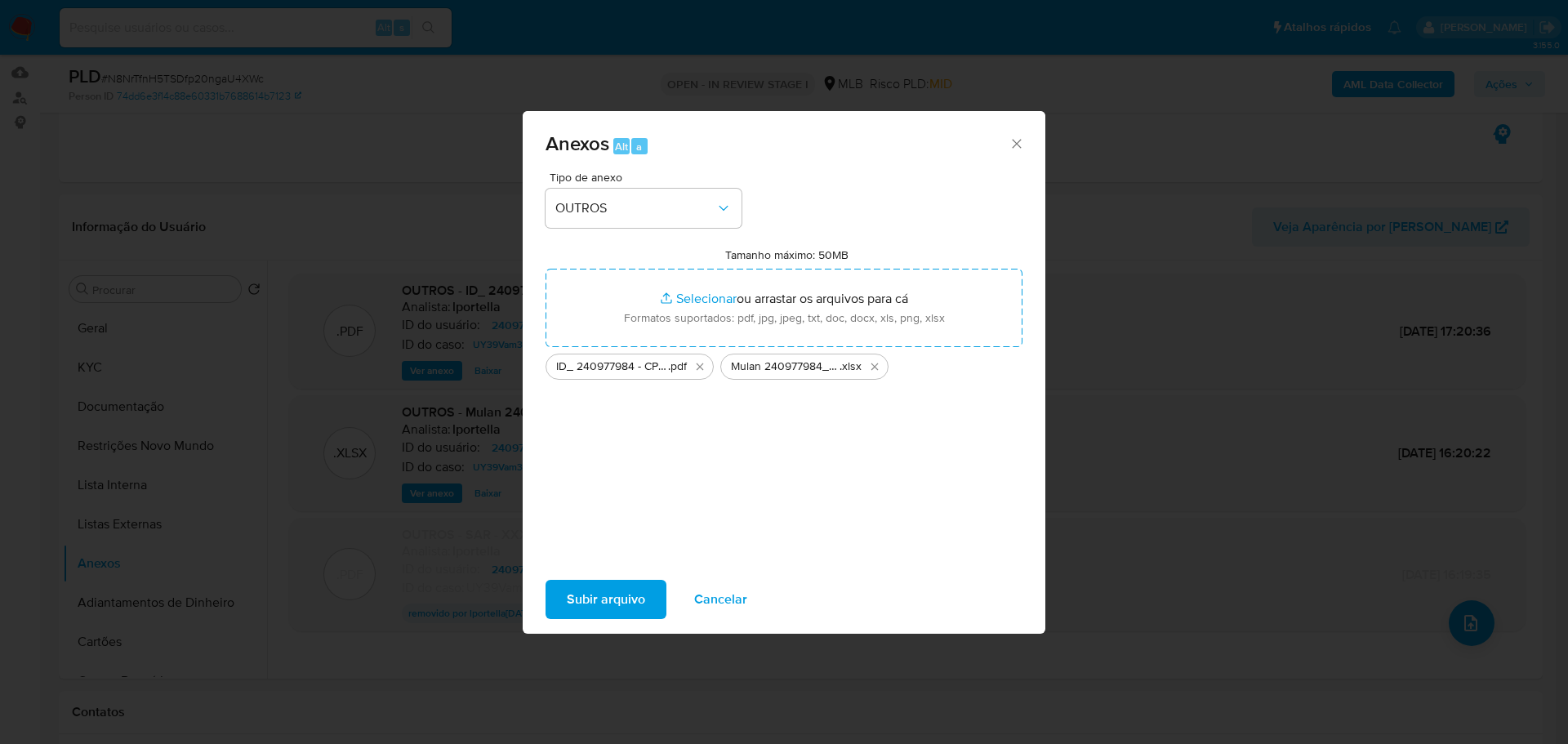
click at [635, 613] on span "Subir arquivo" at bounding box center [606, 599] width 78 height 36
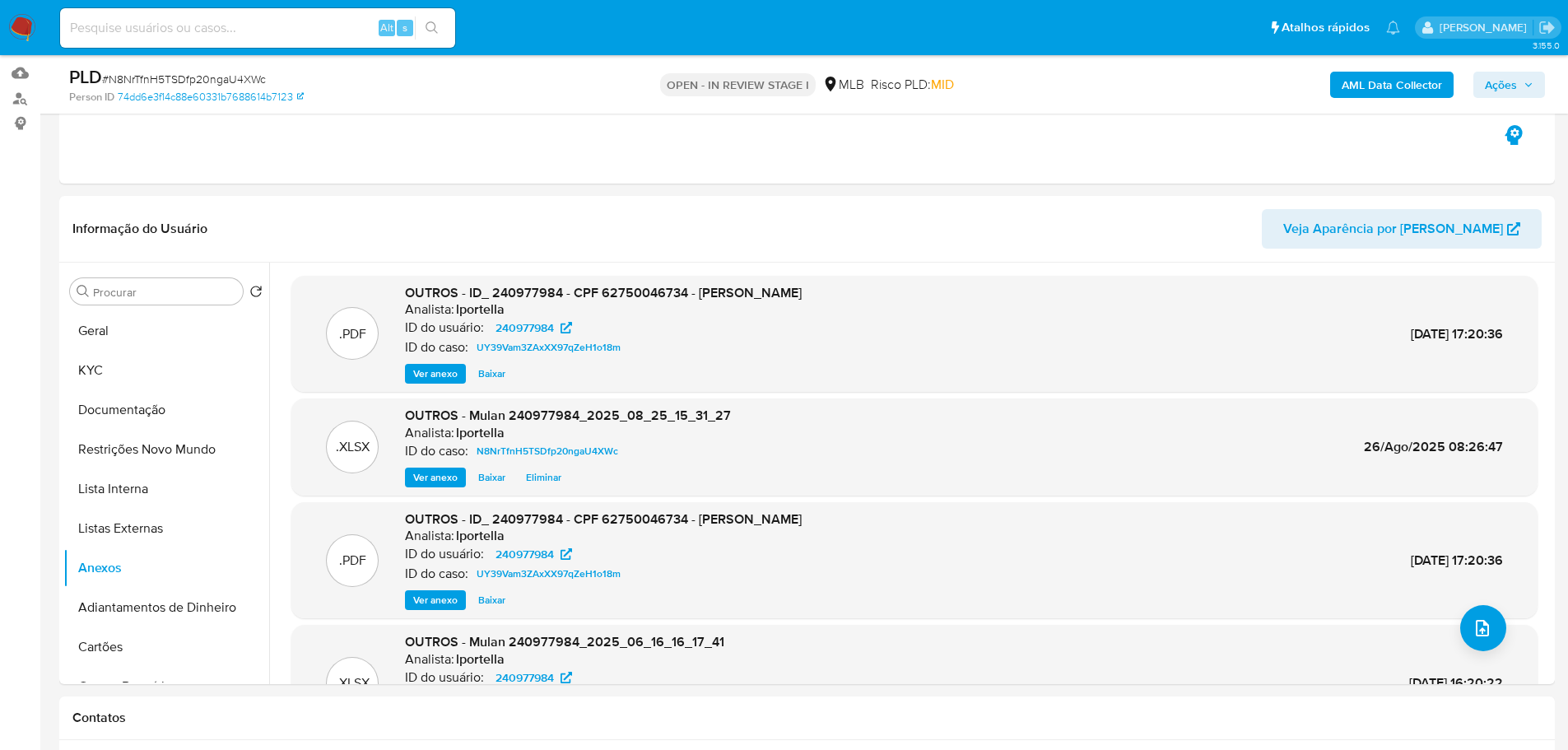
click at [1505, 78] on span "Ações" at bounding box center [1501, 85] width 33 height 27
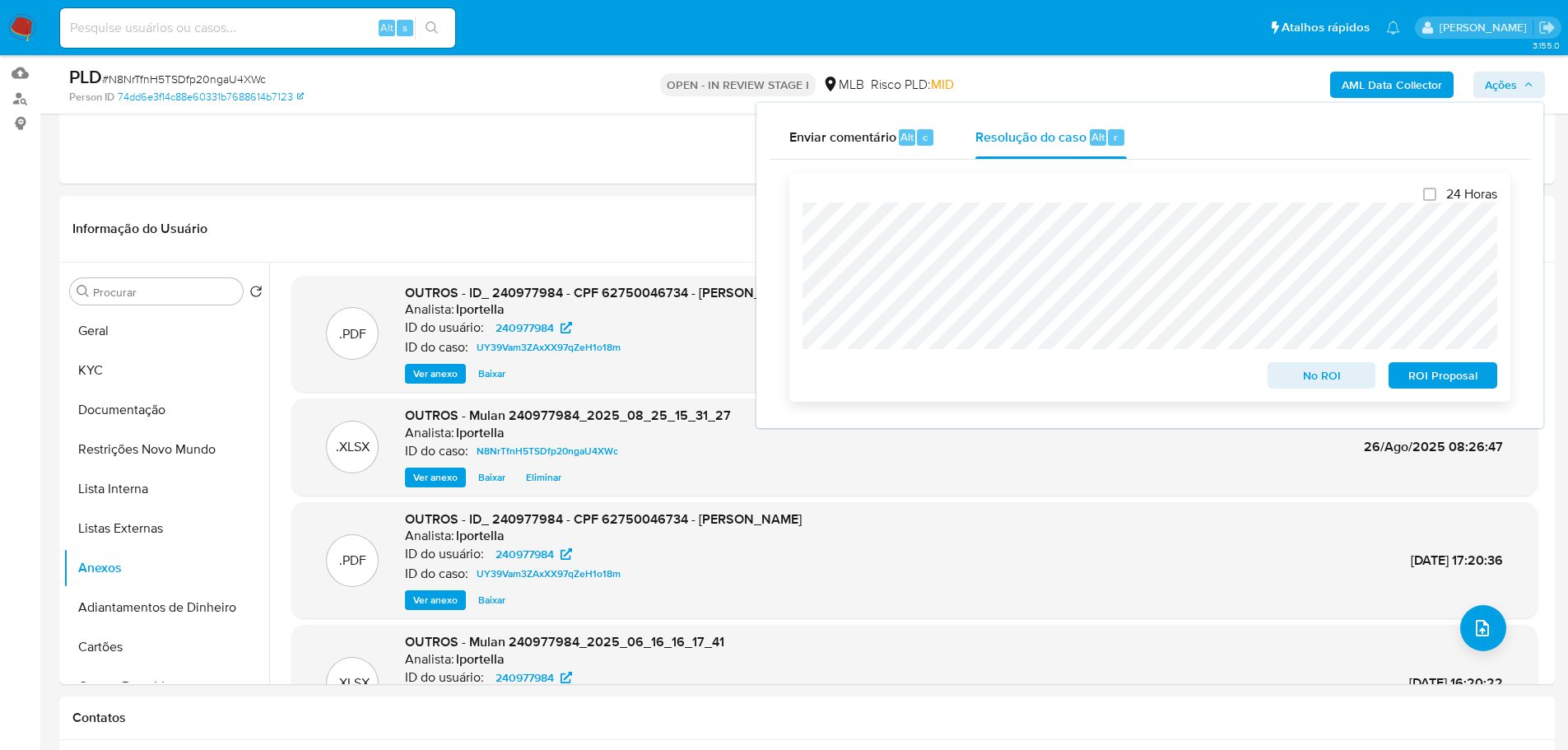
click at [1314, 384] on span "No ROI" at bounding box center [1322, 375] width 86 height 23
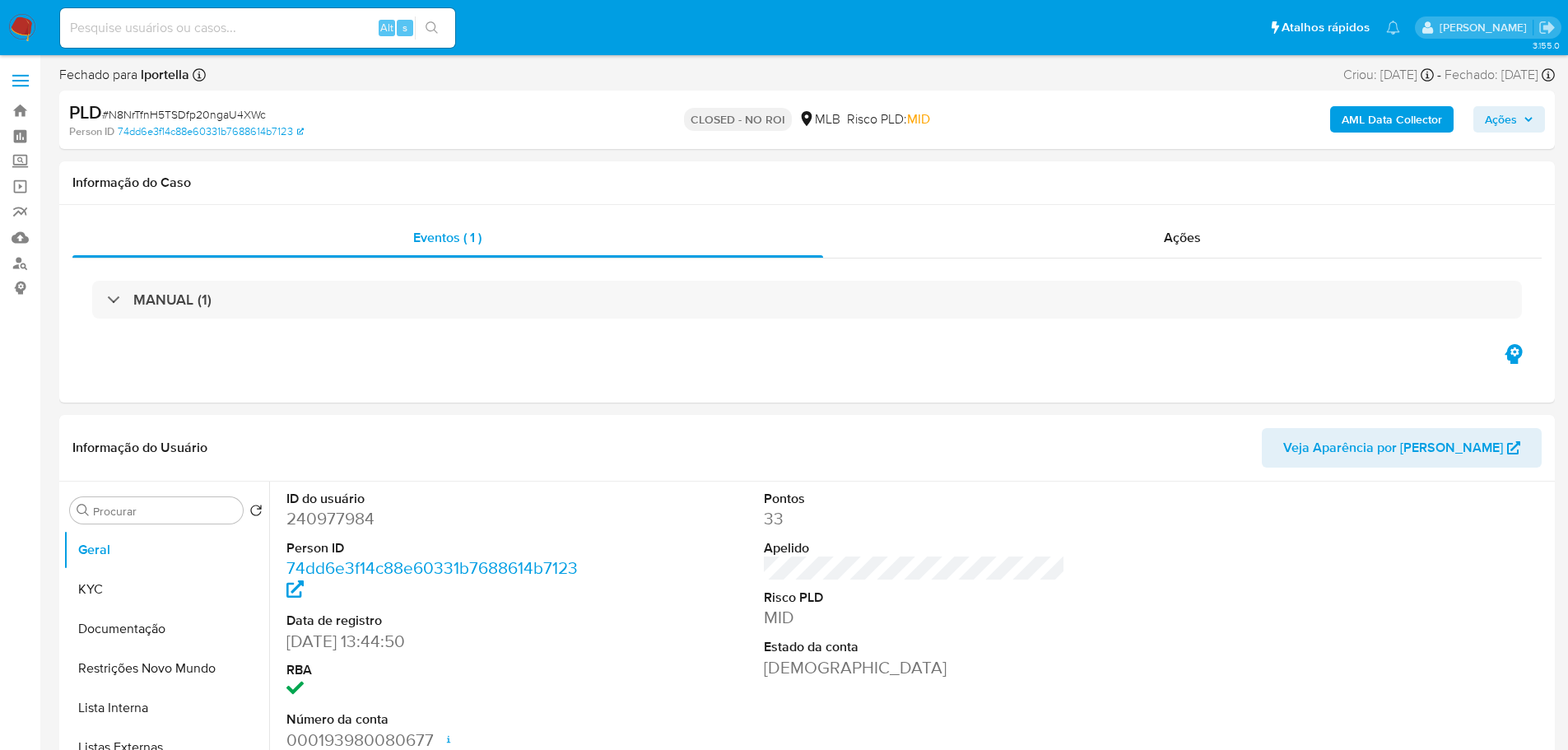
select select "10"
click at [32, 24] on img at bounding box center [22, 28] width 28 height 28
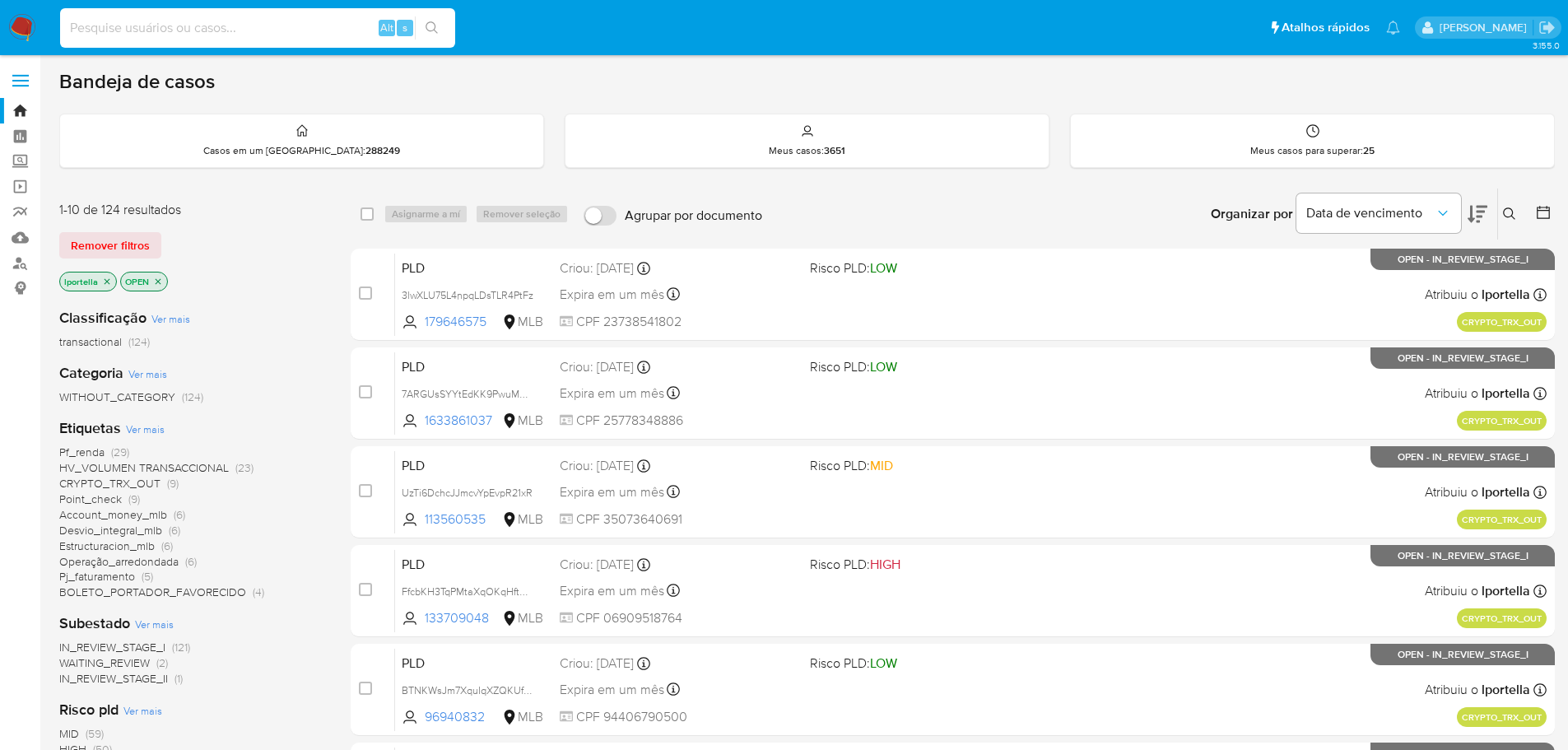
click at [286, 33] on input at bounding box center [257, 29] width 395 height 22
paste input "BTNKWsJm7XquIqXZQKUfgrzh"
type input "BTNKWsJm7XquIqXZQKUfgrzh"
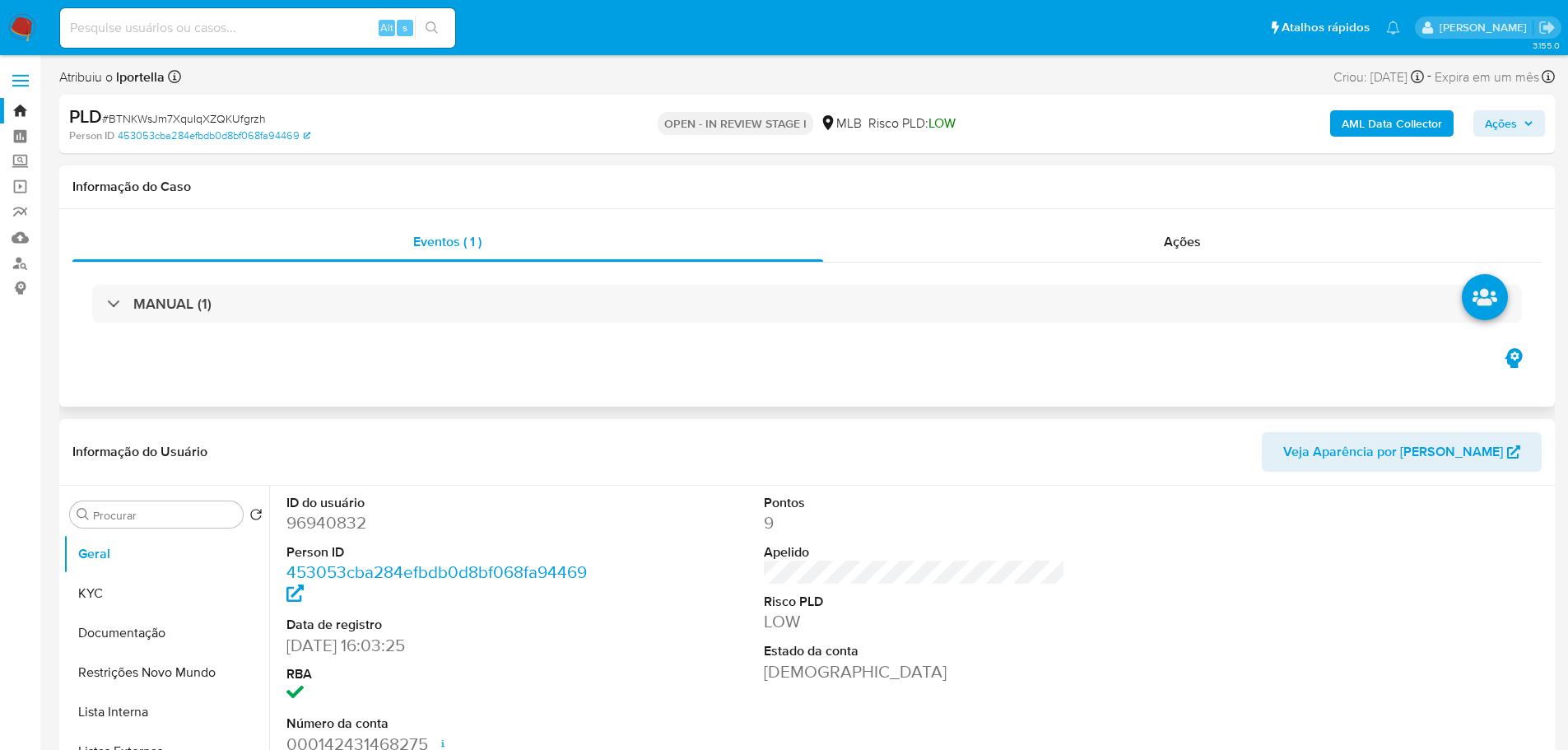
select select "10"
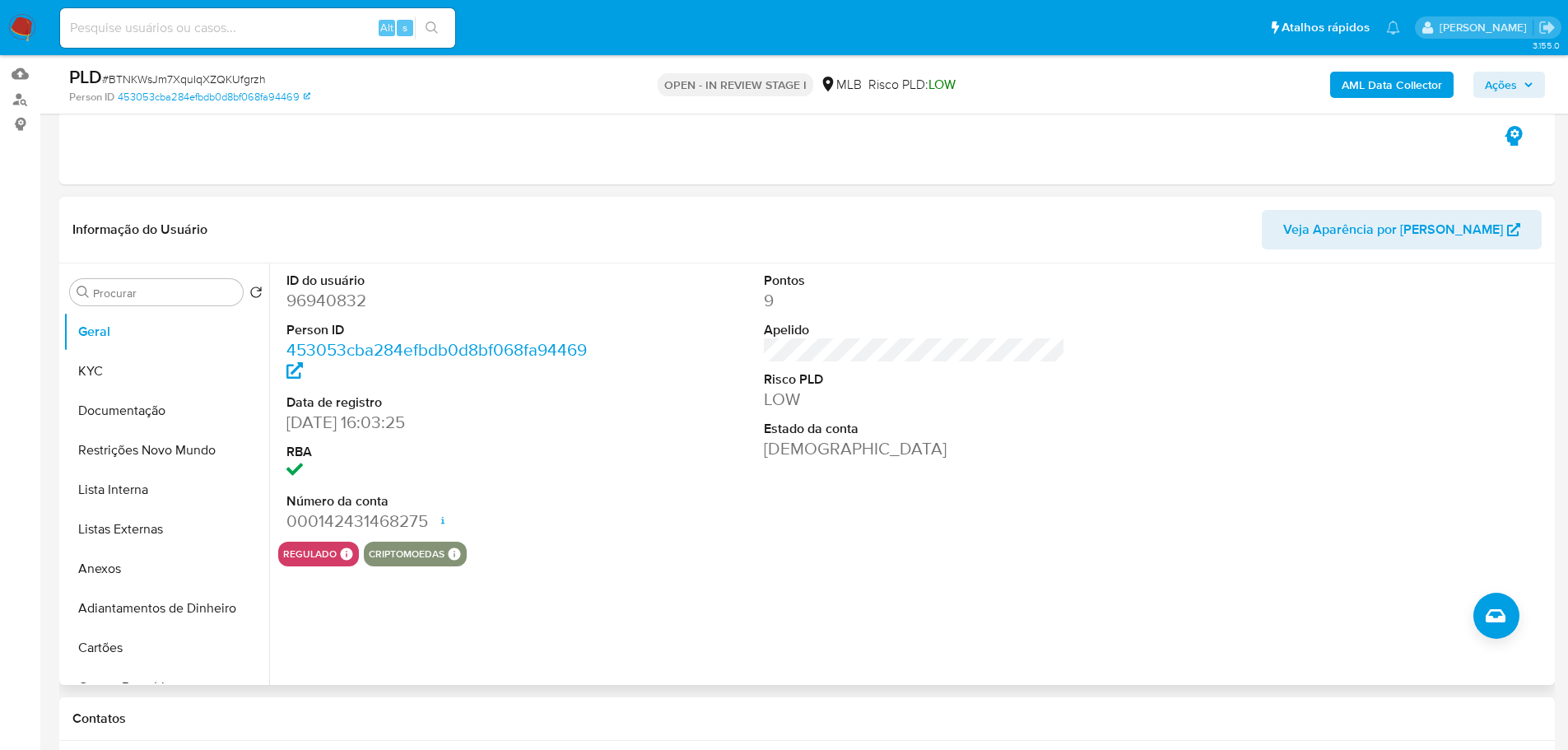
scroll to position [165, 0]
click at [108, 371] on button "KYC" at bounding box center [159, 371] width 192 height 39
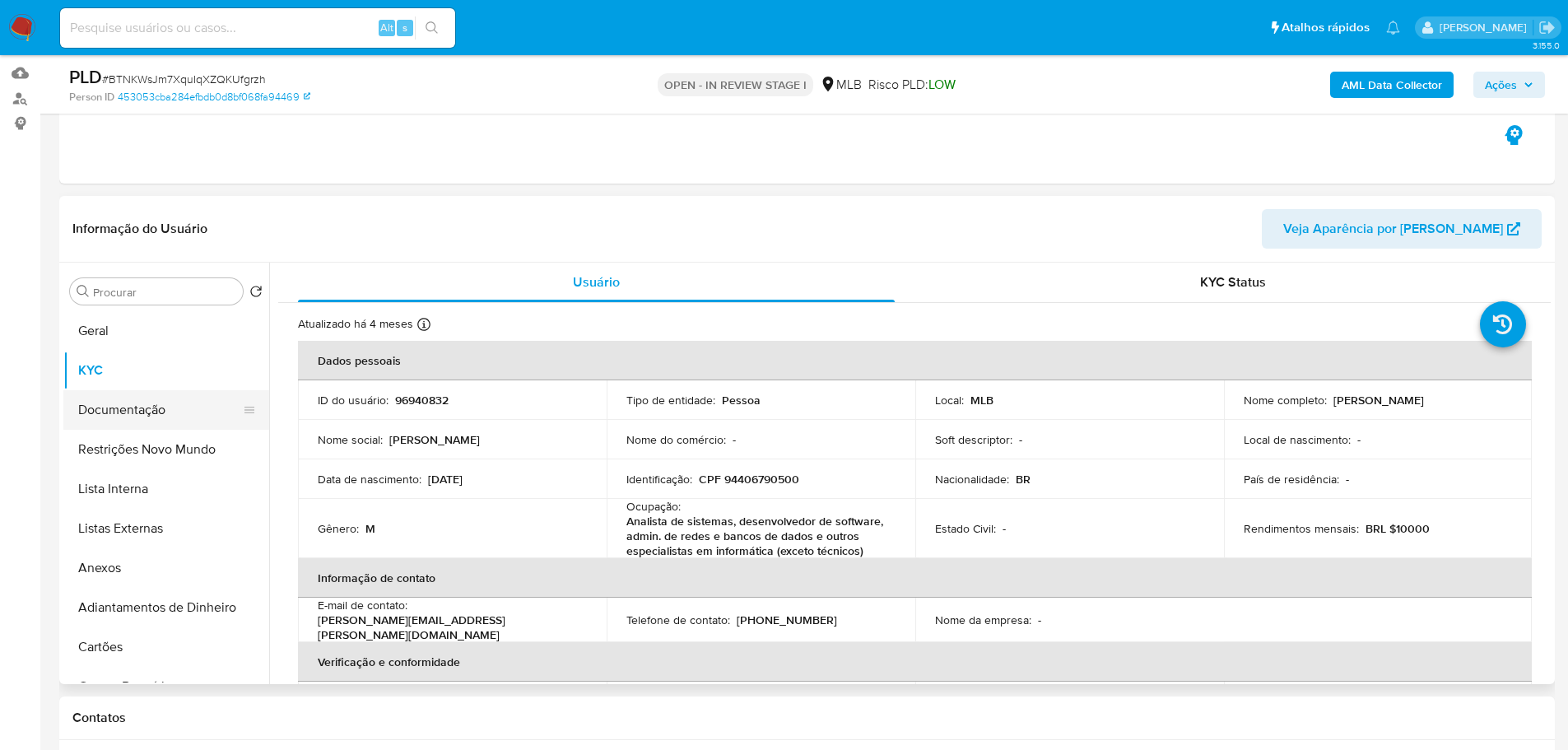
click at [174, 401] on button "Documentação" at bounding box center [159, 410] width 192 height 39
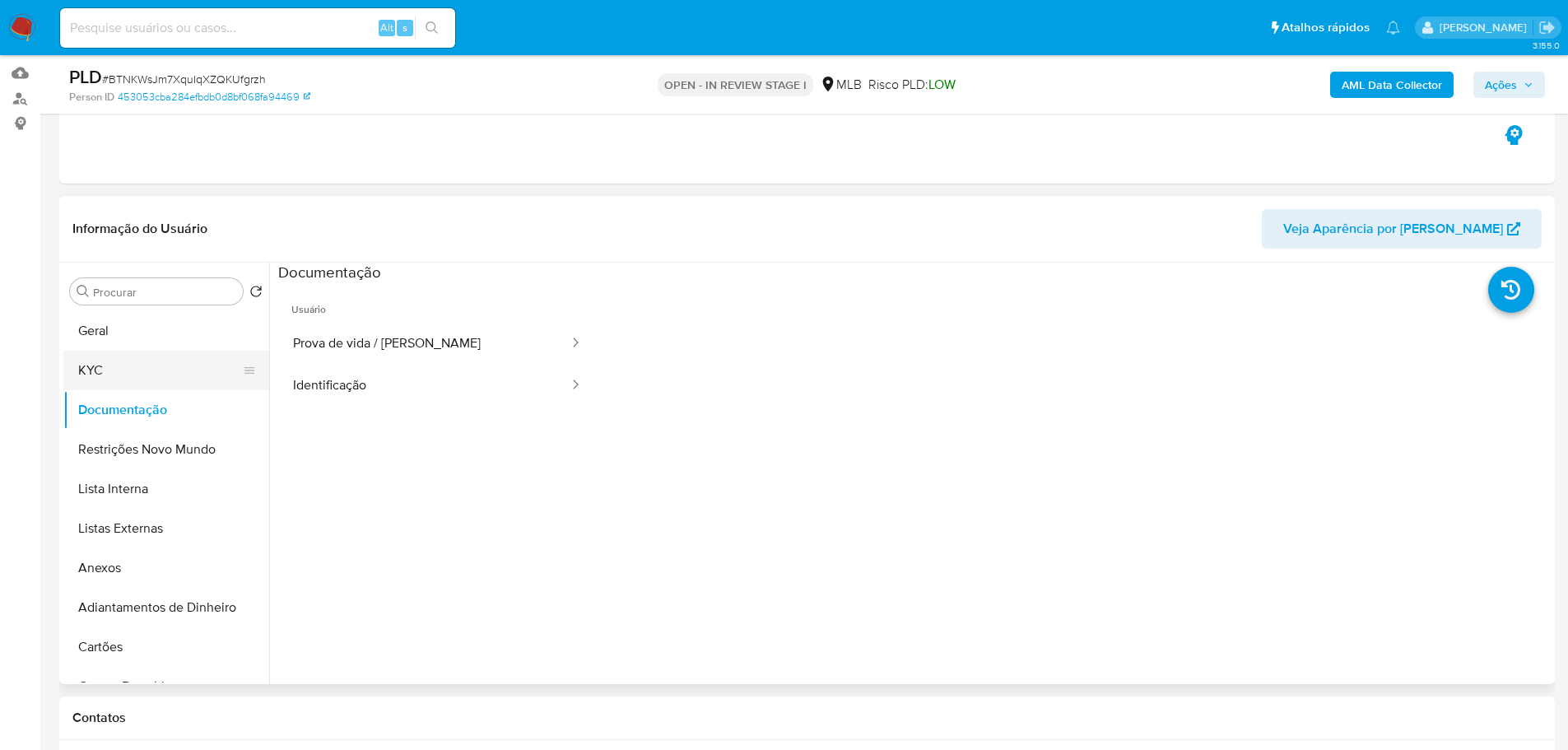
click at [127, 369] on button "KYC" at bounding box center [159, 371] width 192 height 39
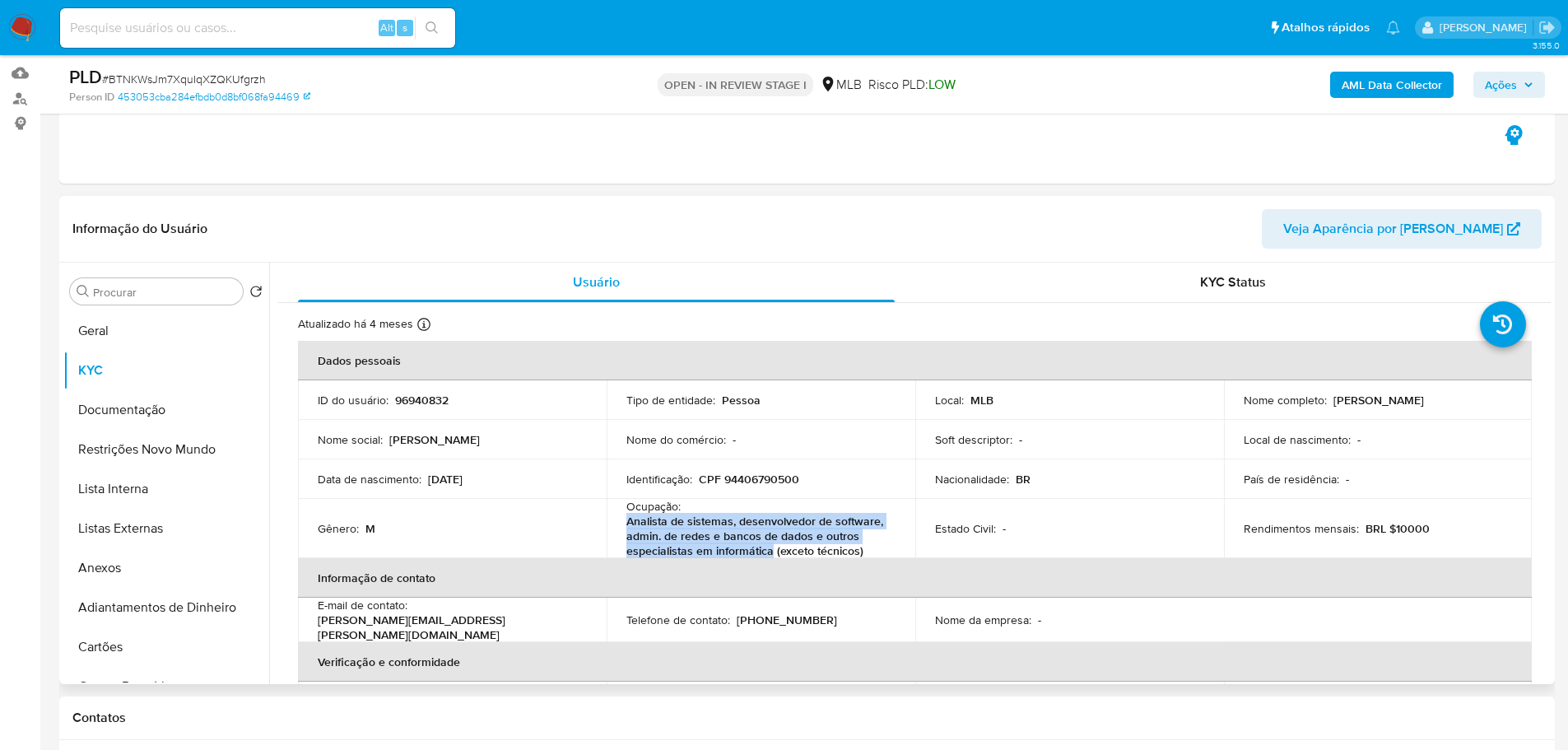
drag, startPoint x: 622, startPoint y: 521, endPoint x: 769, endPoint y: 550, distance: 149.8
click at [769, 550] on td "Ocupação : Analista de sistemas, desenvolvedor de software, admin. de redes e b…" at bounding box center [761, 528] width 308 height 59
copy p "Analista de sistemas, desenvolvedor de software, admin. de redes e bancos de da…"
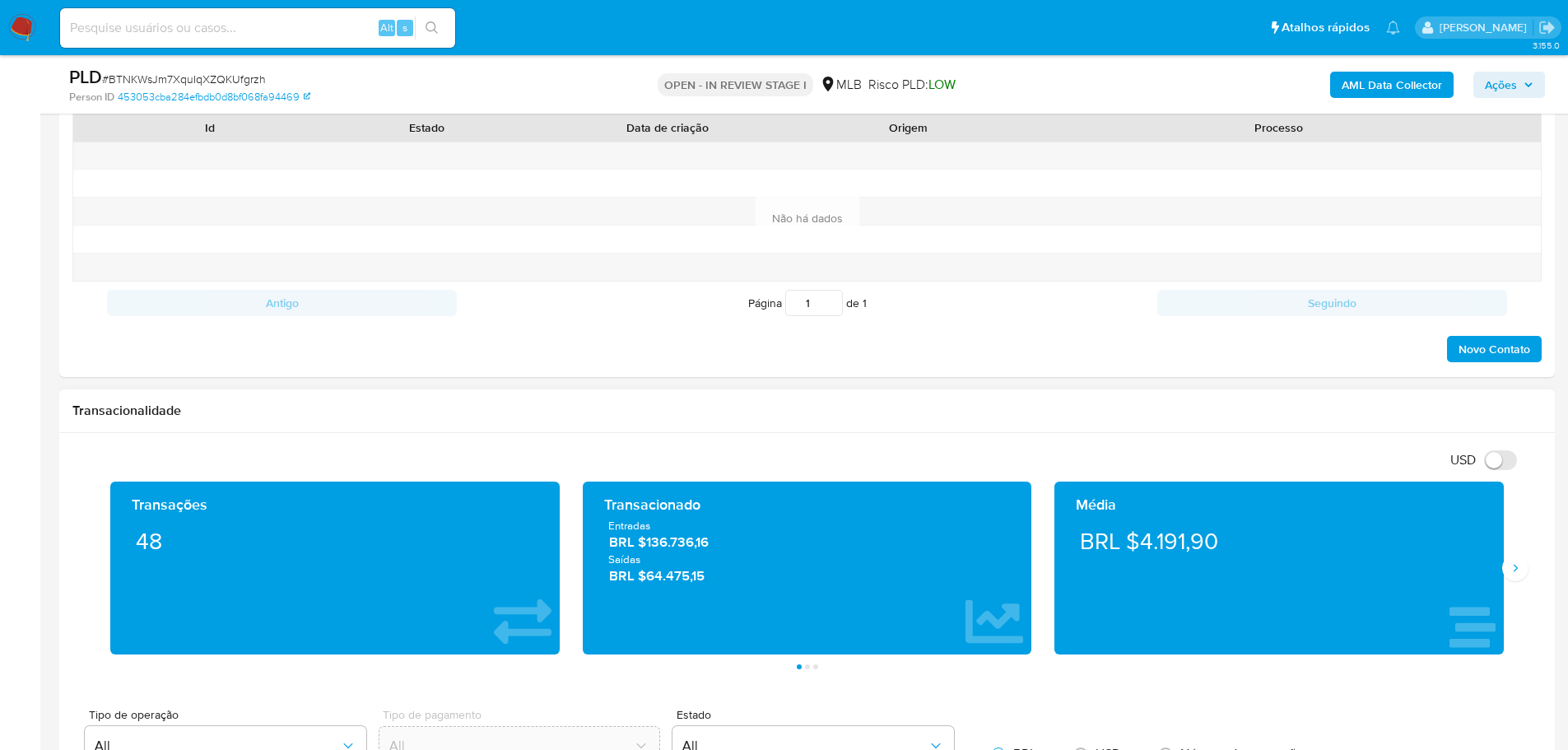
scroll to position [988, 0]
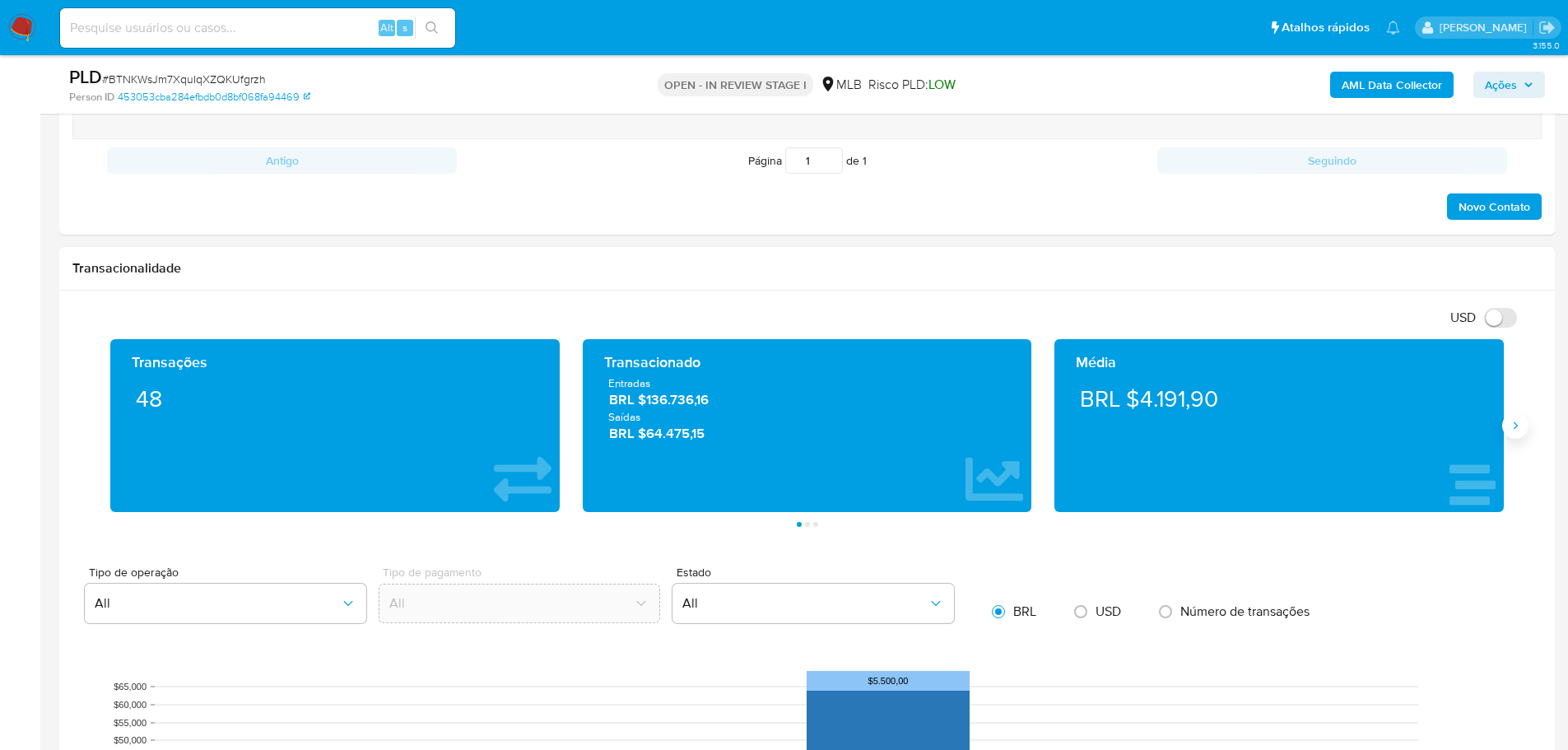
click at [1521, 430] on icon "Siguiente" at bounding box center [1515, 425] width 13 height 13
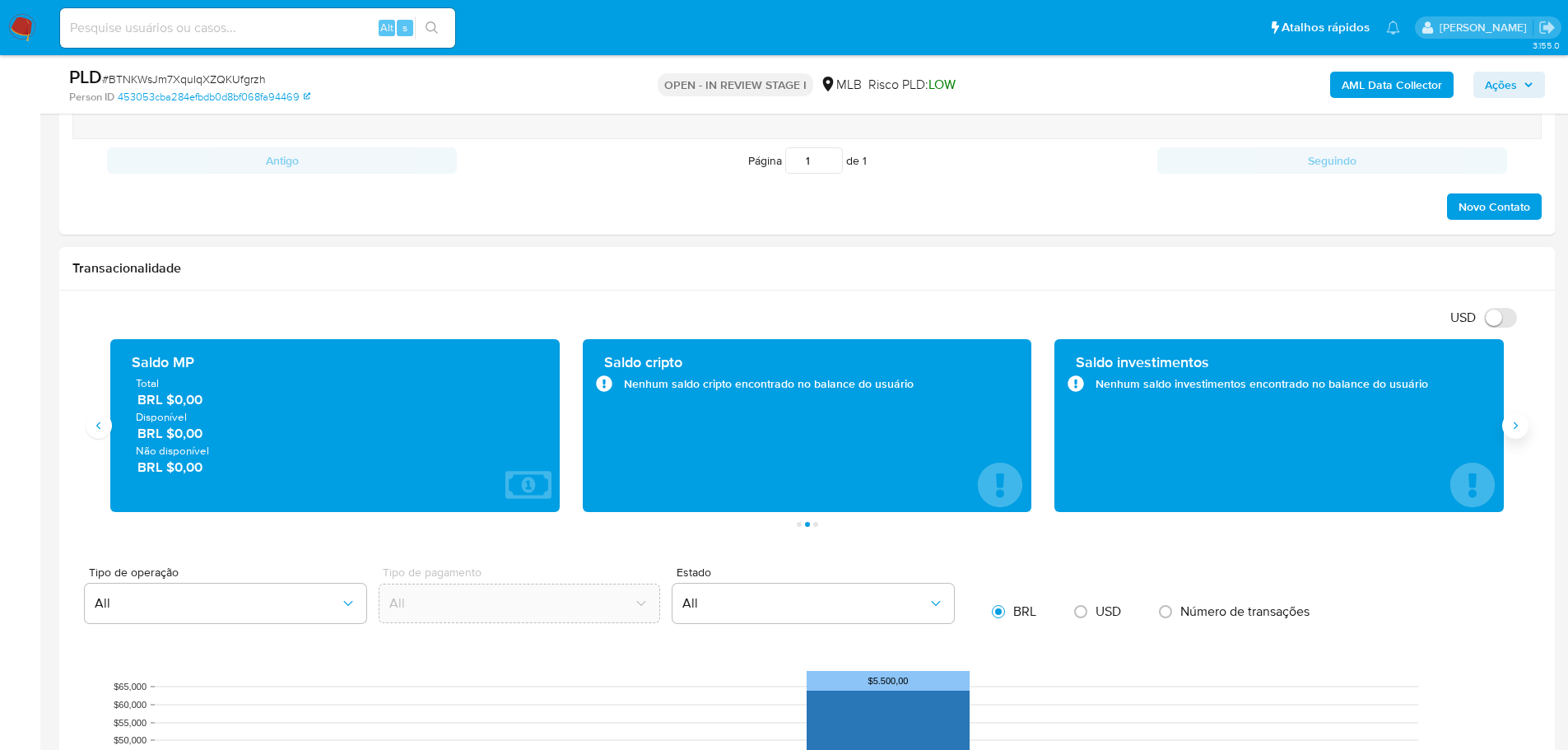
click at [1521, 430] on icon "Siguiente" at bounding box center [1515, 425] width 13 height 13
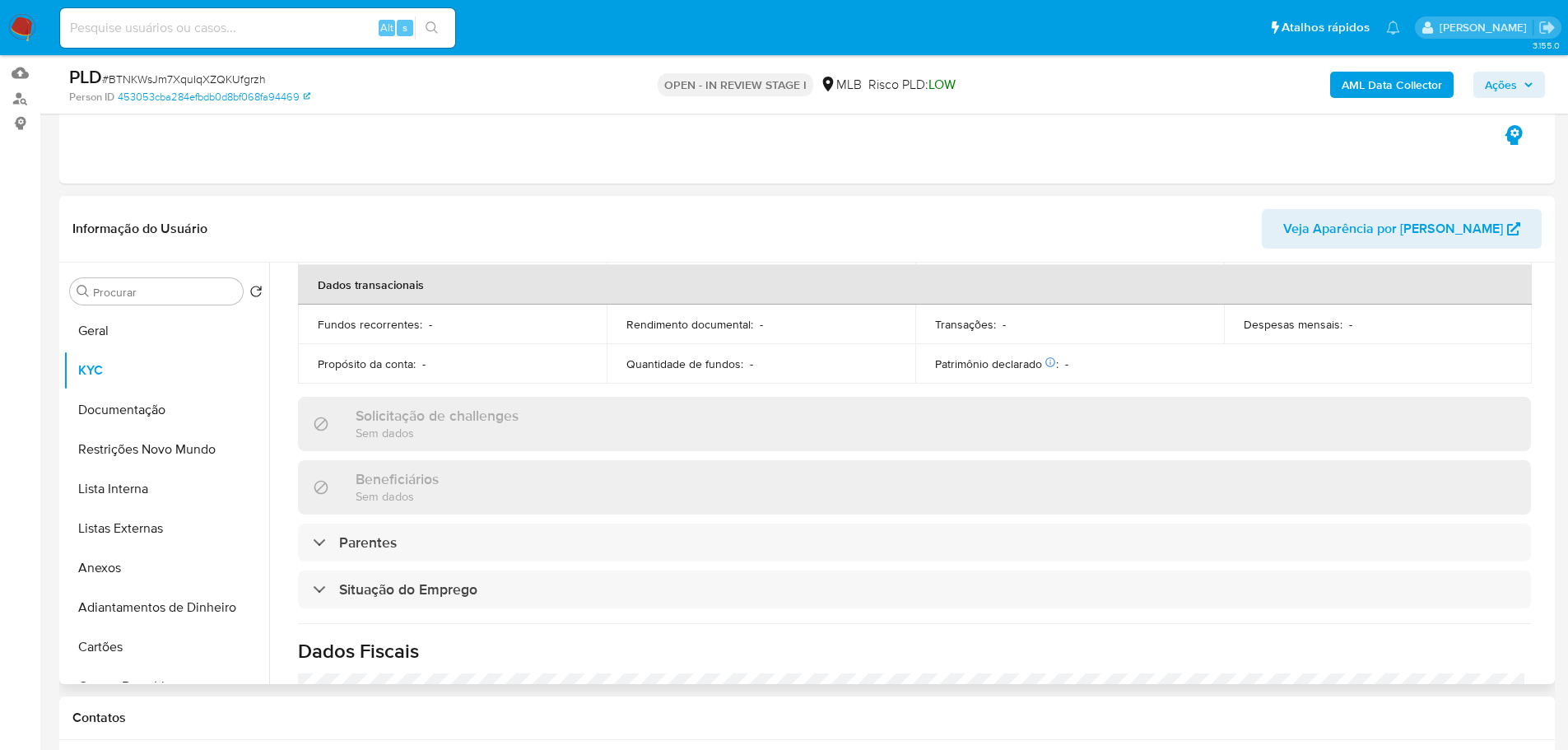
scroll to position [577, 0]
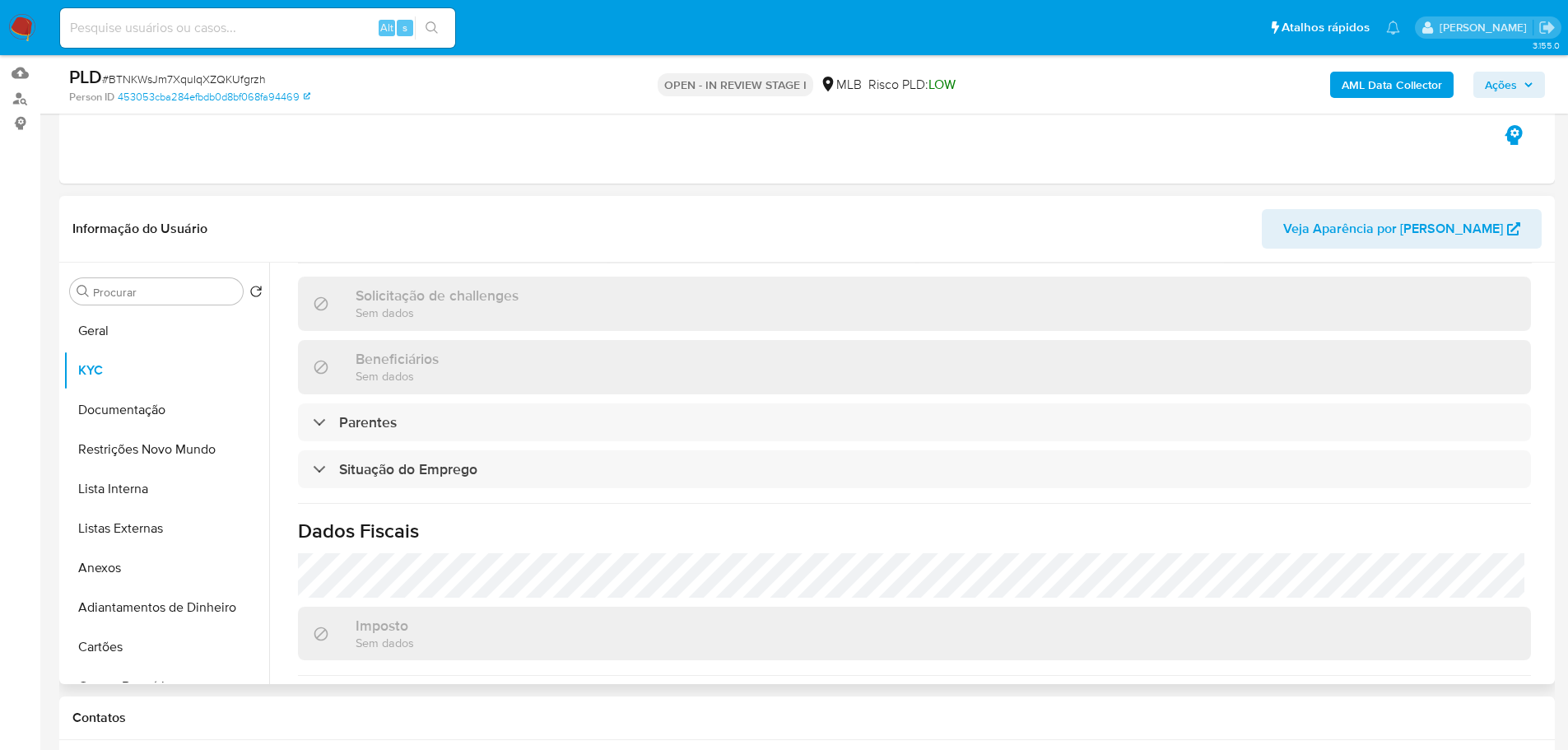
drag, startPoint x: 389, startPoint y: 1, endPoint x: 856, endPoint y: 272, distance: 539.9
click at [856, 277] on div "Solicitação de challenges Sem dados" at bounding box center [914, 304] width 1233 height 53
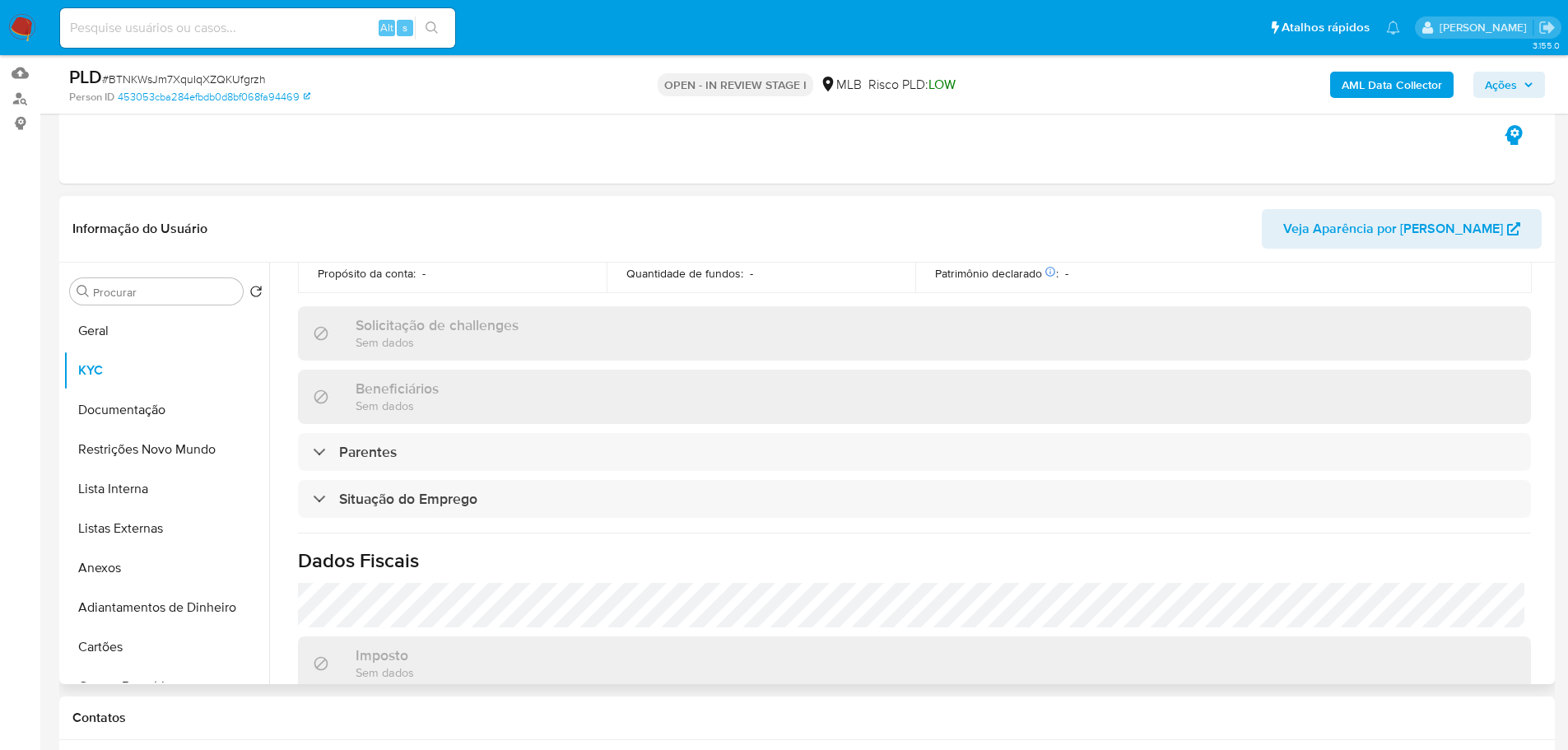
scroll to position [721, 0]
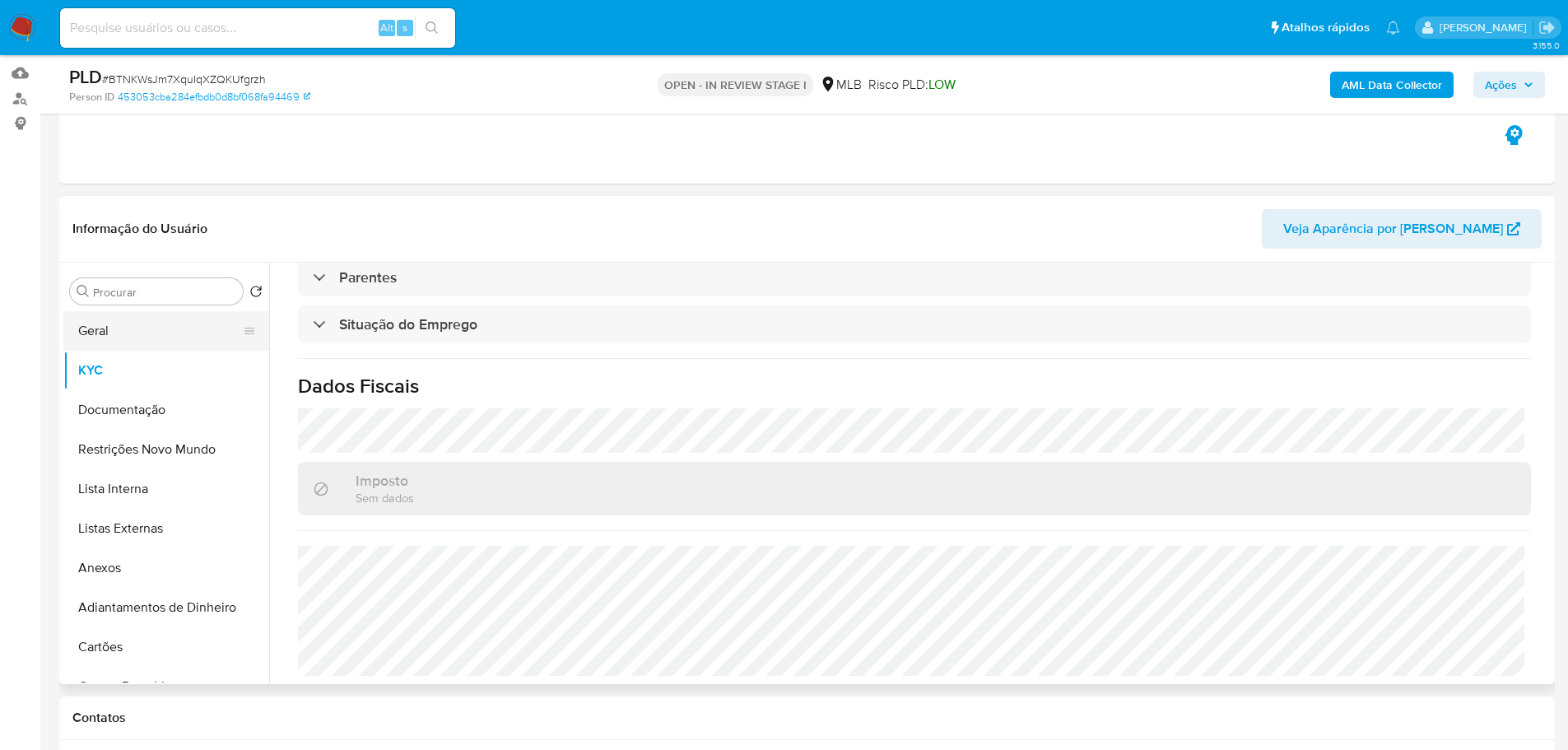
click at [113, 332] on button "Geral" at bounding box center [159, 331] width 192 height 39
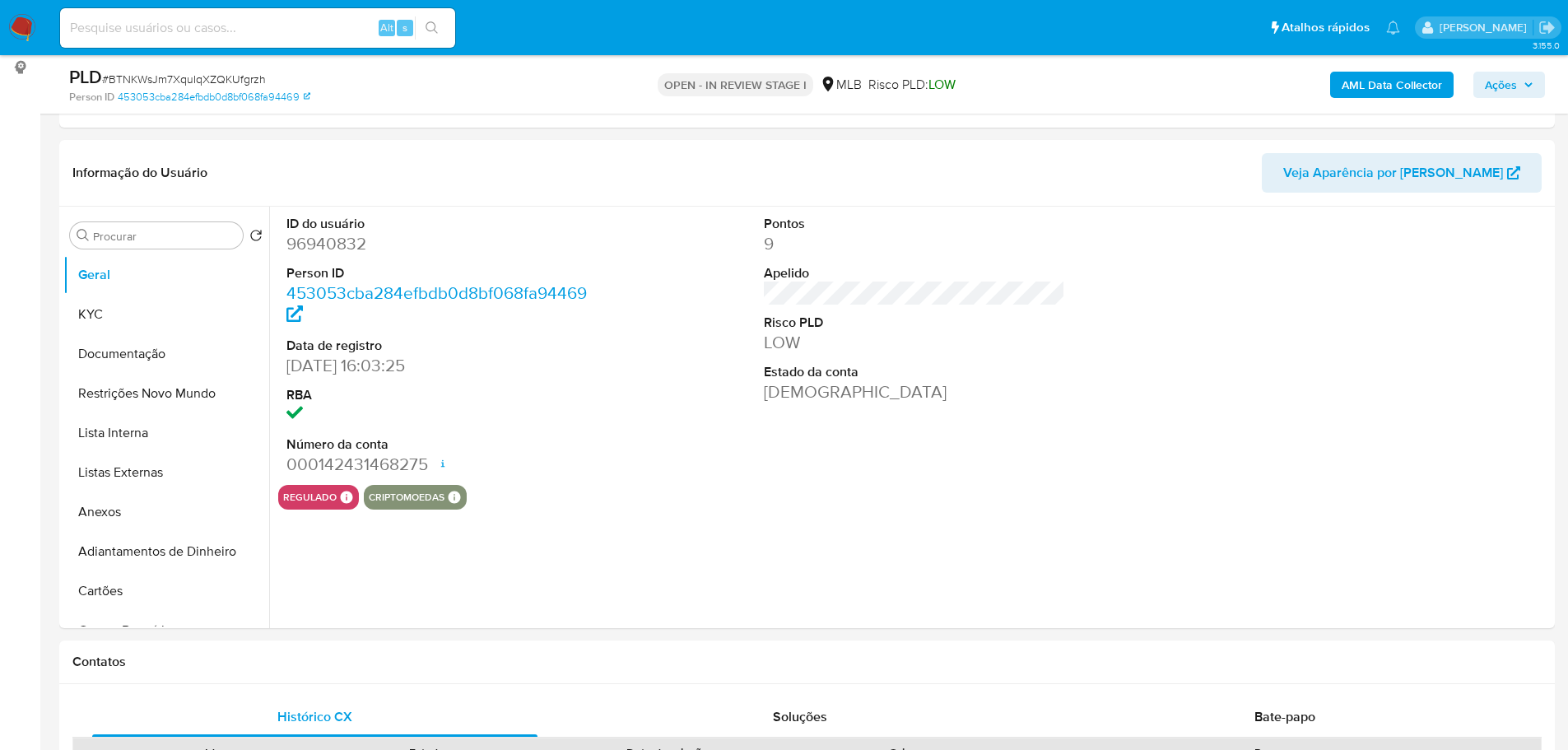
scroll to position [213, 0]
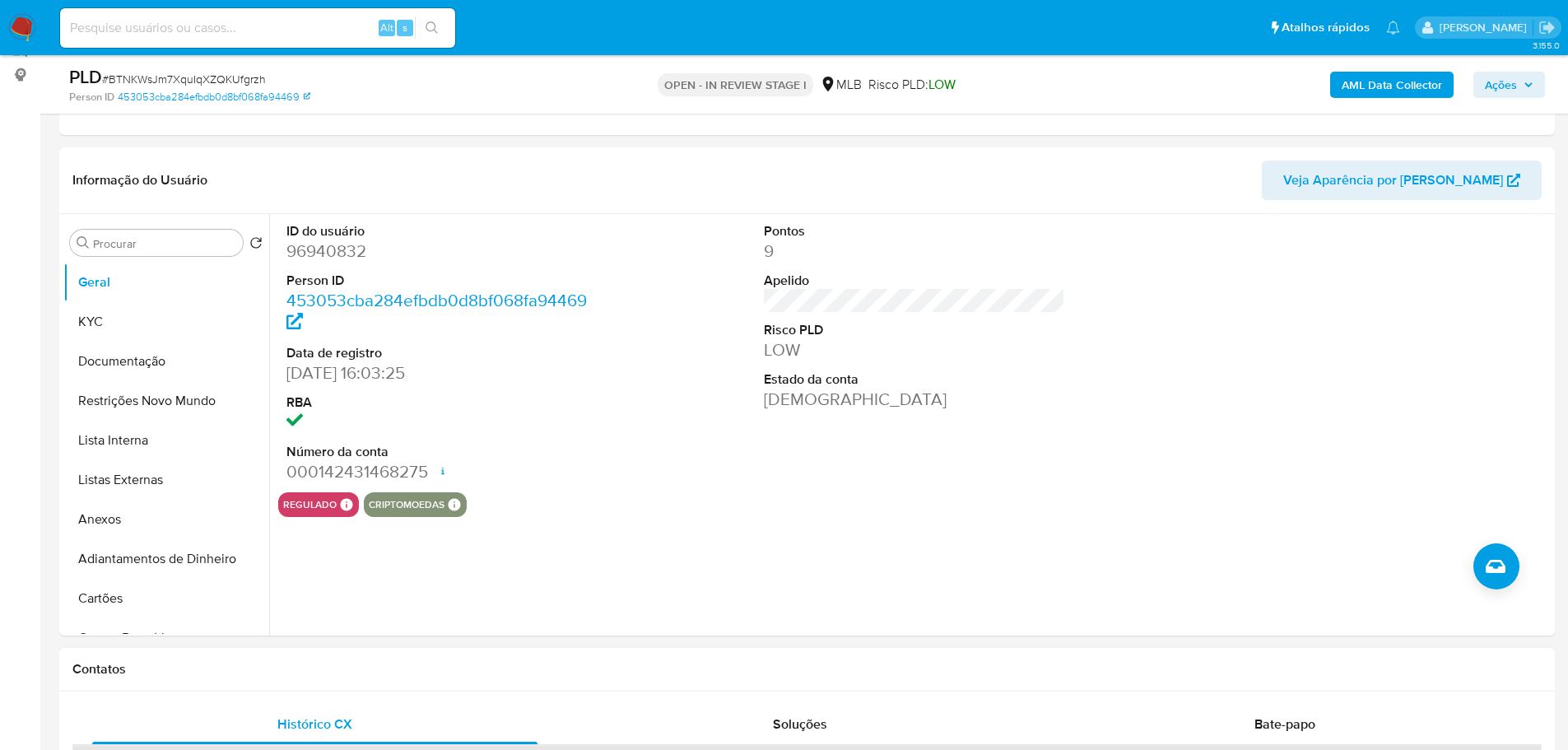
click at [320, 655] on div "Contatos" at bounding box center [807, 669] width 1496 height 43
click at [142, 325] on button "KYC" at bounding box center [159, 322] width 192 height 39
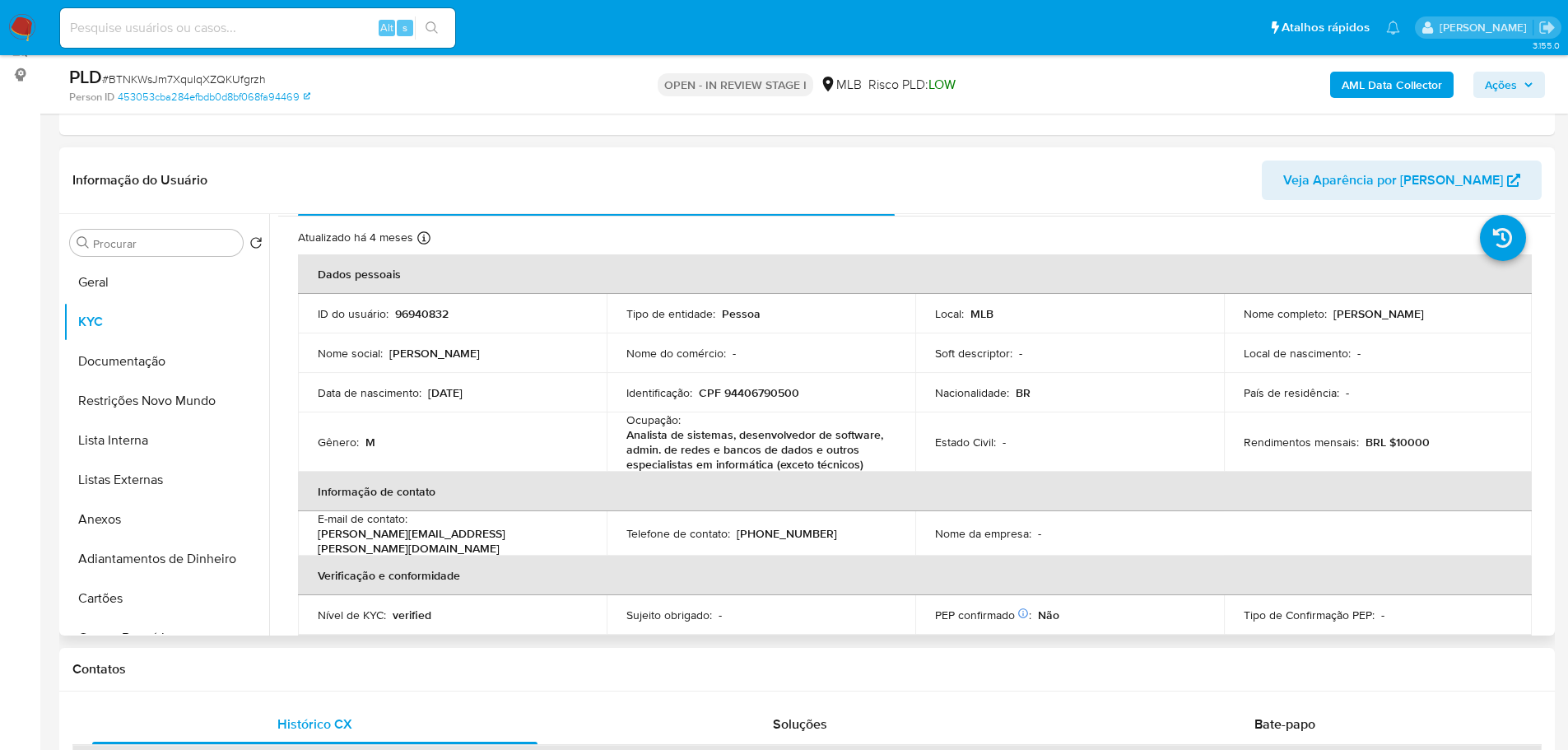
scroll to position [32, 0]
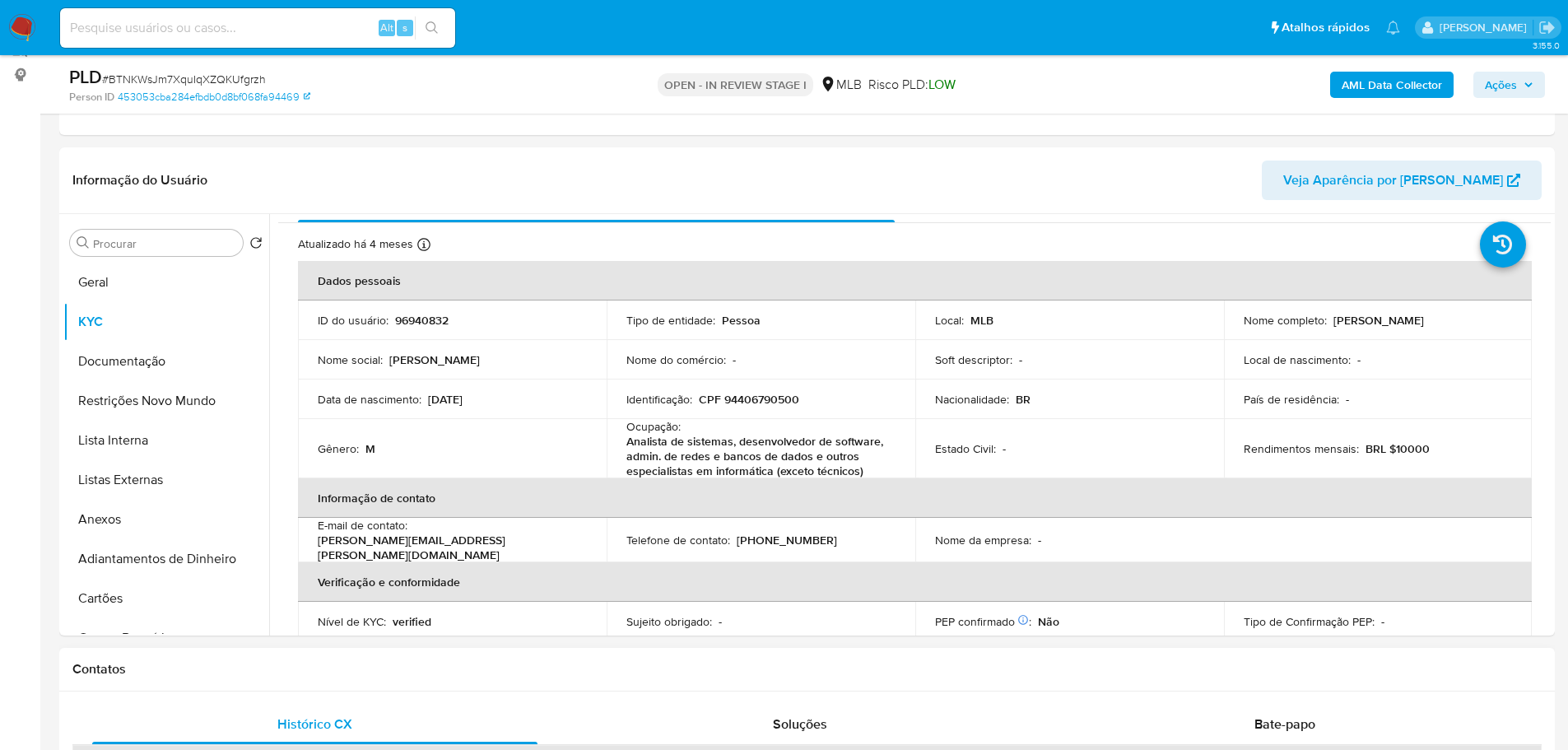
click at [346, 675] on h1 "Contatos" at bounding box center [807, 669] width 1469 height 17
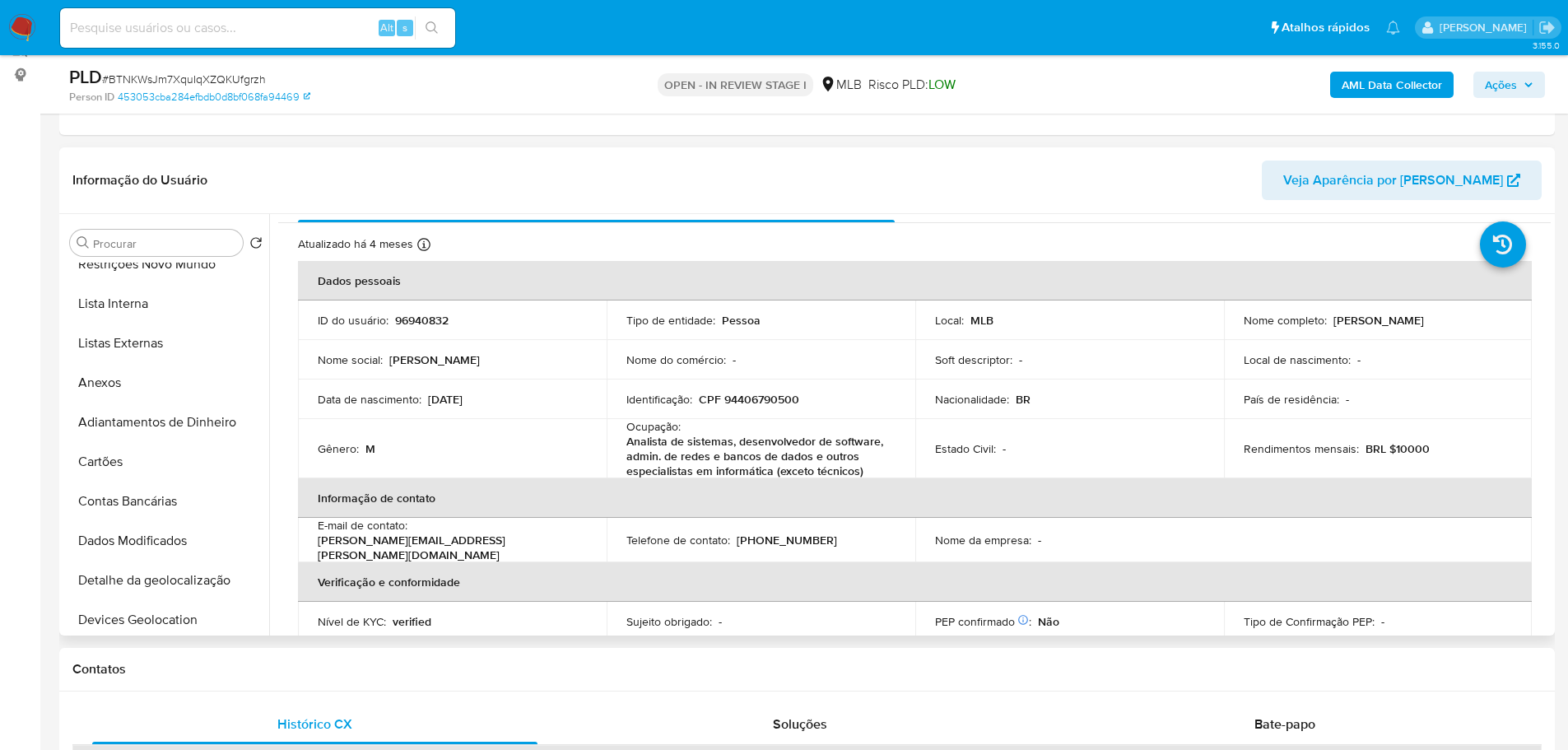
scroll to position [329, 0]
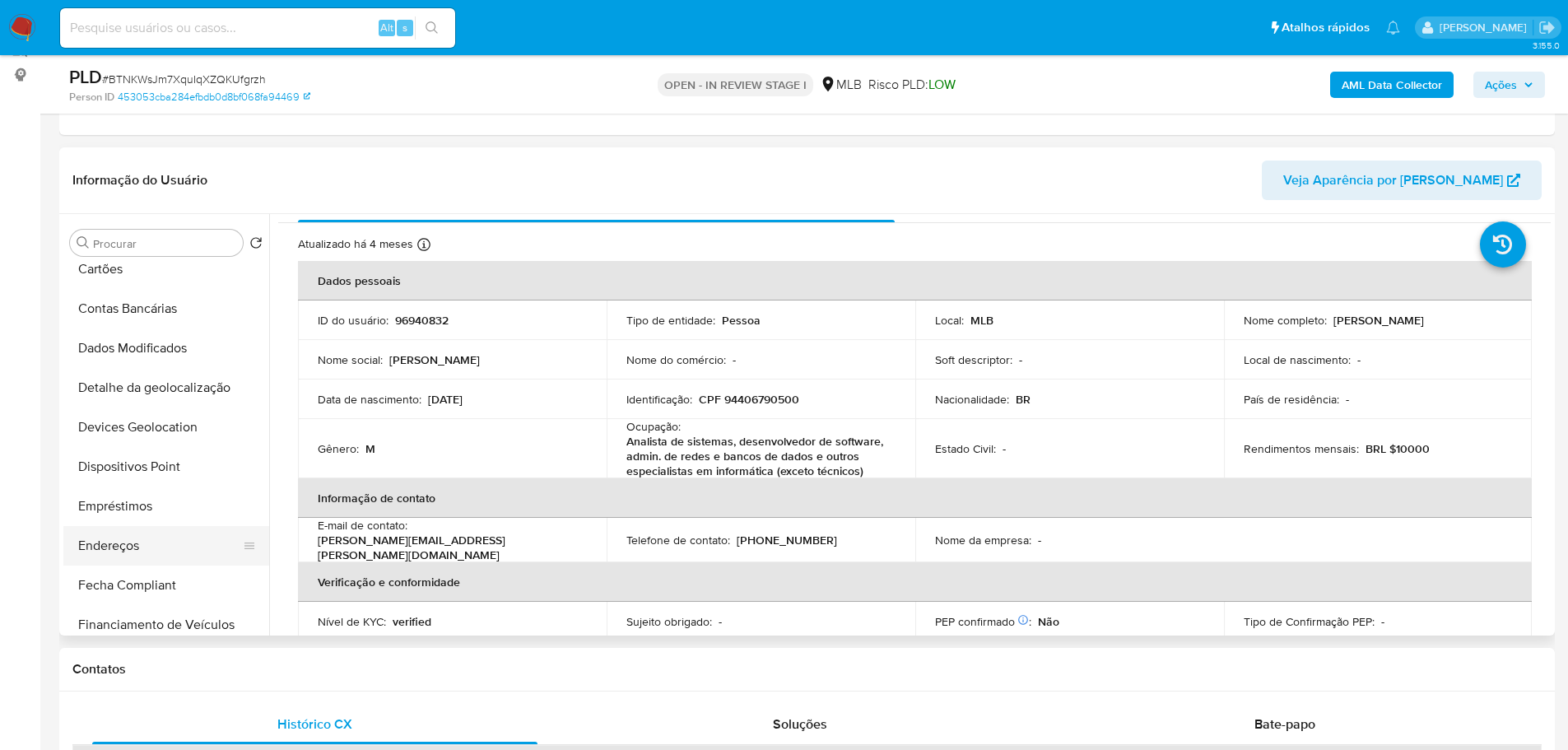
click at [140, 530] on button "Endereços" at bounding box center [159, 546] width 192 height 39
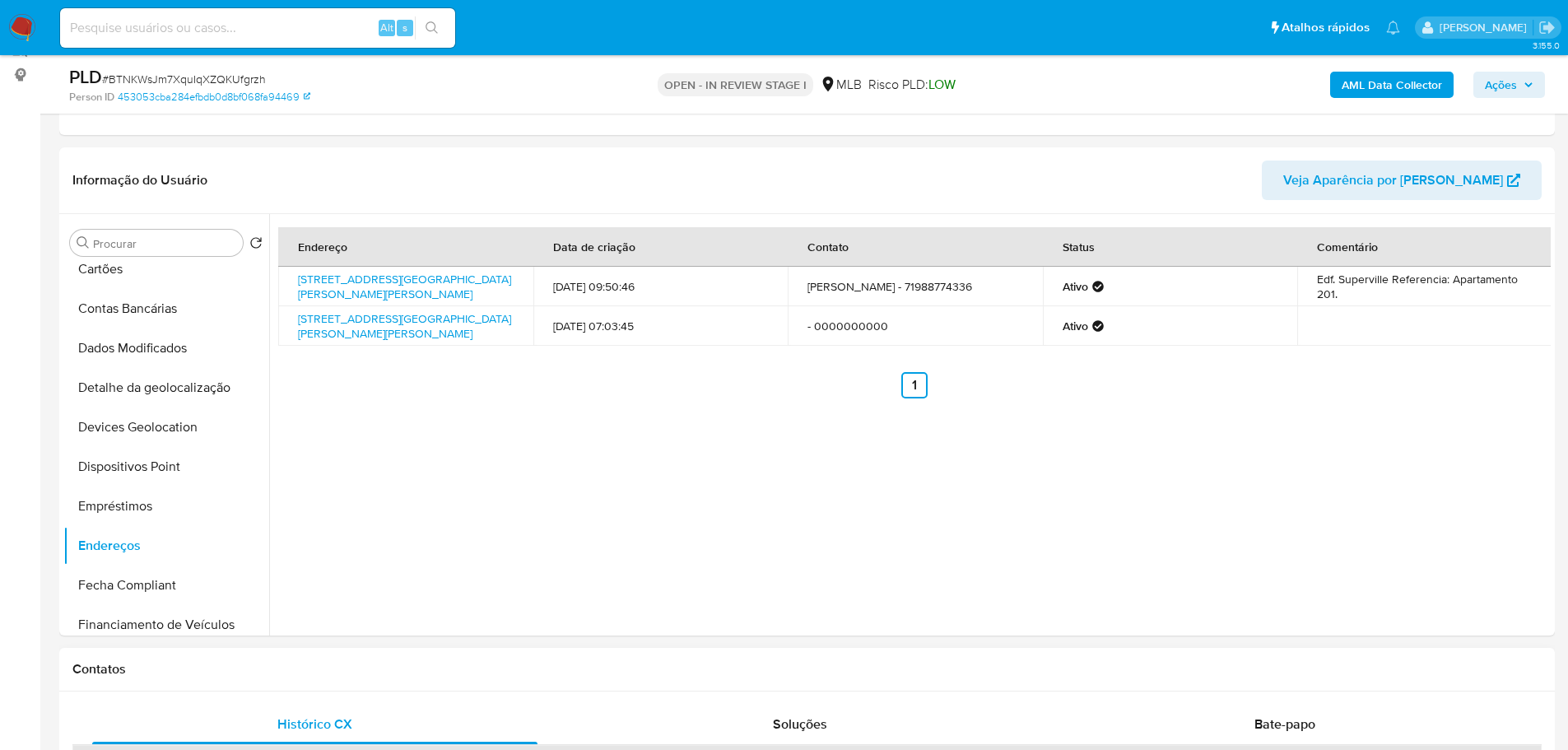
click at [376, 687] on div "Contatos" at bounding box center [807, 669] width 1496 height 43
click at [173, 388] on button "Detalhe da geolocalização" at bounding box center [159, 387] width 192 height 39
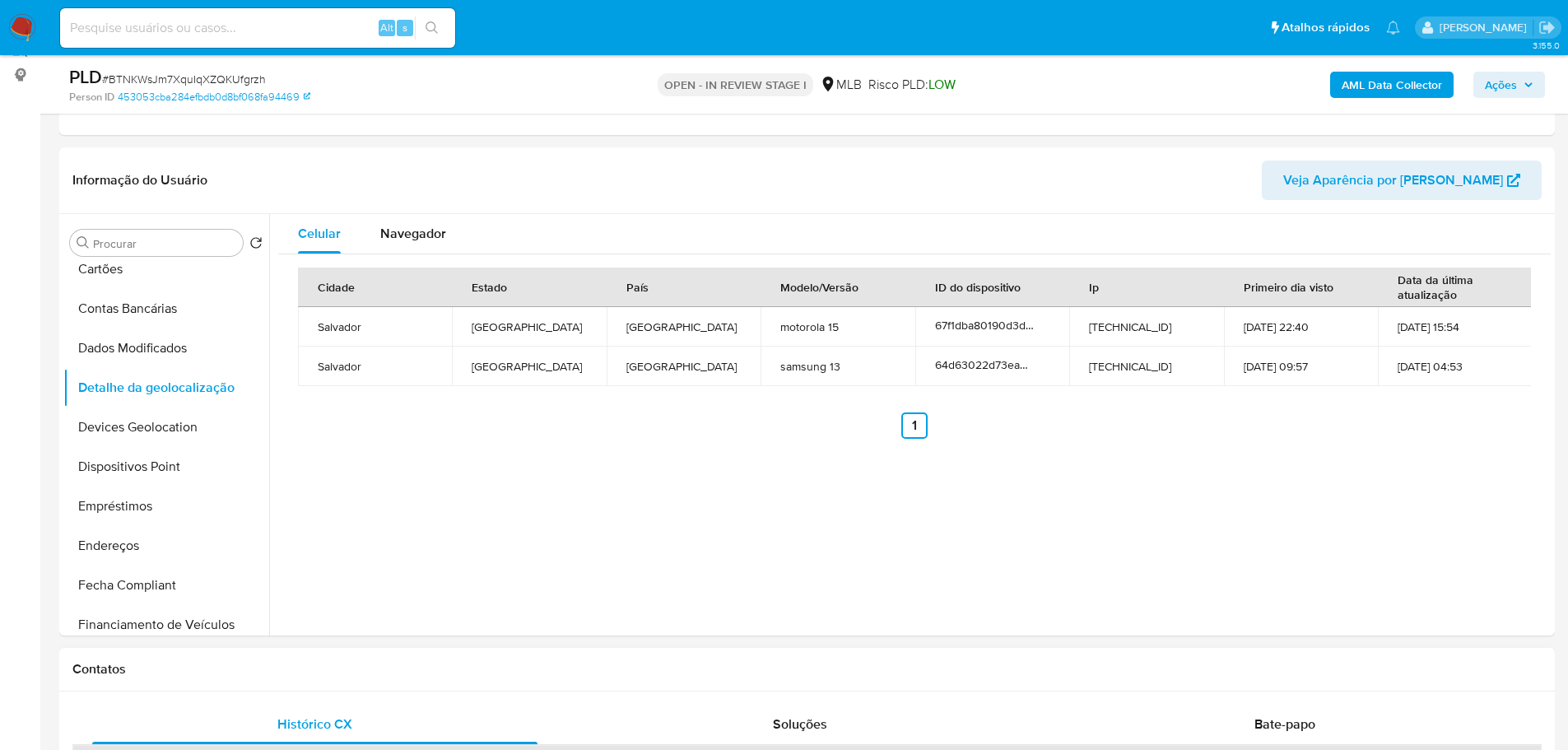
drag, startPoint x: 303, startPoint y: 658, endPoint x: 288, endPoint y: 647, distance: 18.6
click at [303, 660] on div "Contatos" at bounding box center [807, 669] width 1496 height 43
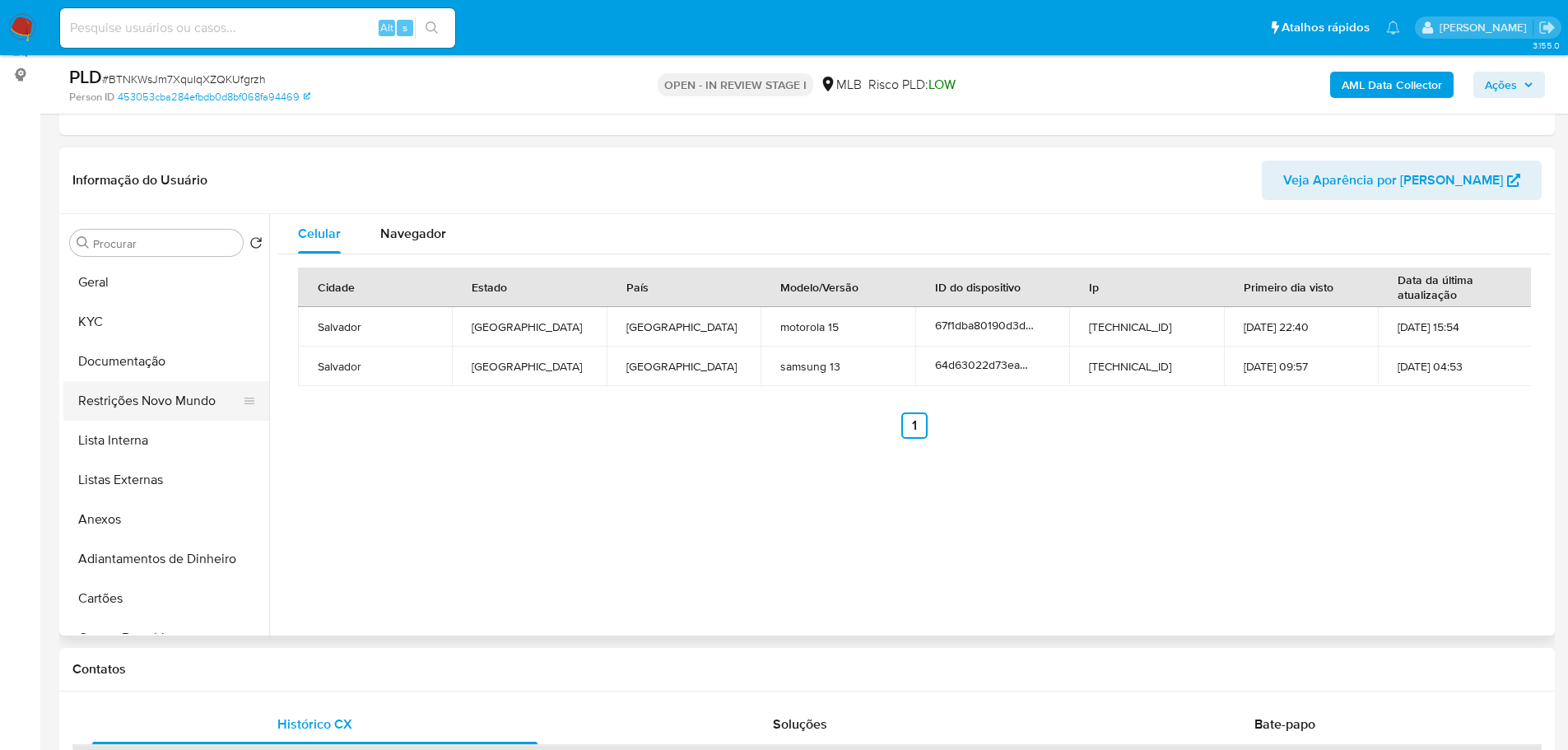
drag, startPoint x: 142, startPoint y: 406, endPoint x: 23, endPoint y: 436, distance: 122.7
click at [140, 405] on button "Restrições Novo Mundo" at bounding box center [159, 401] width 192 height 39
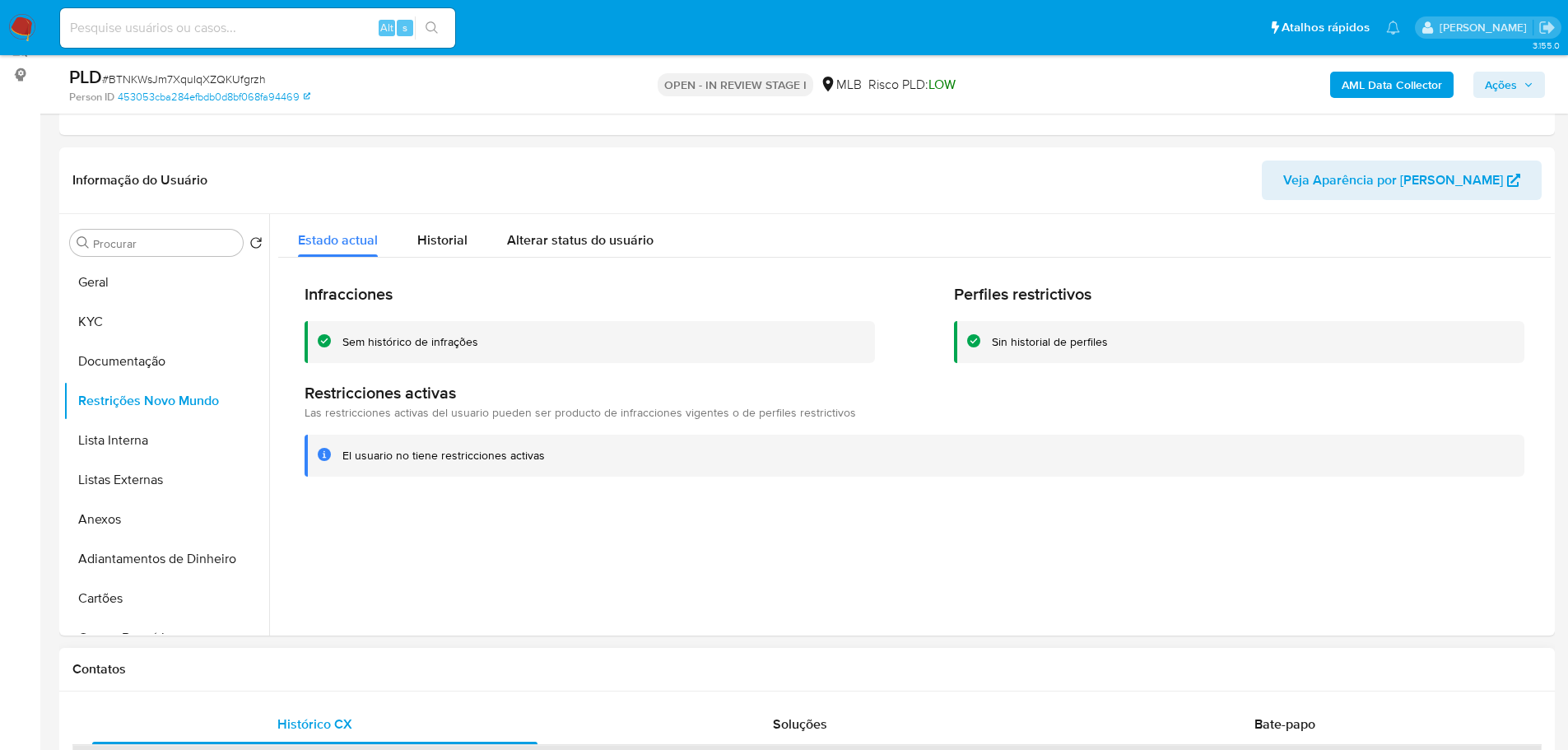
click at [271, 677] on div "Contatos" at bounding box center [807, 669] width 1496 height 43
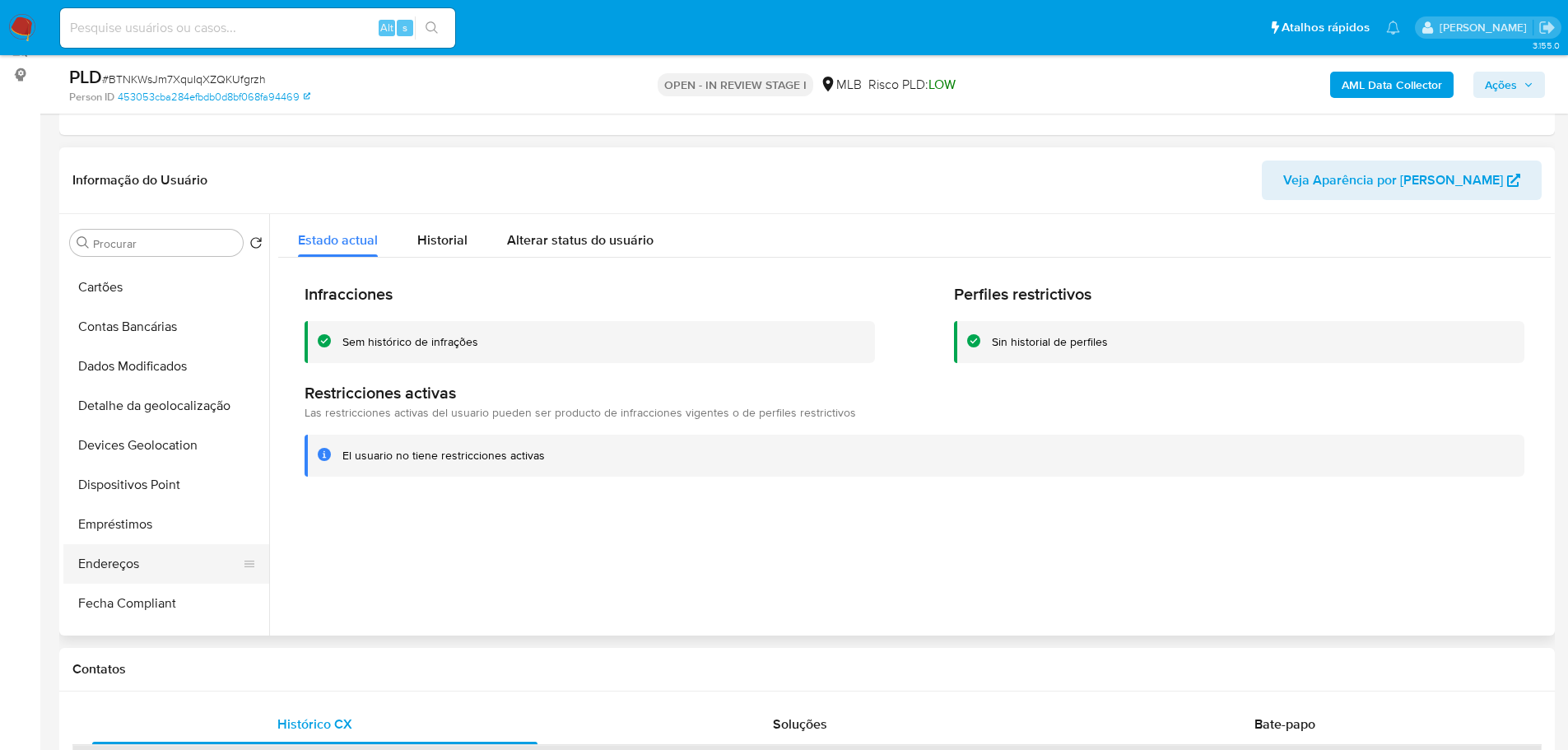
scroll to position [412, 0]
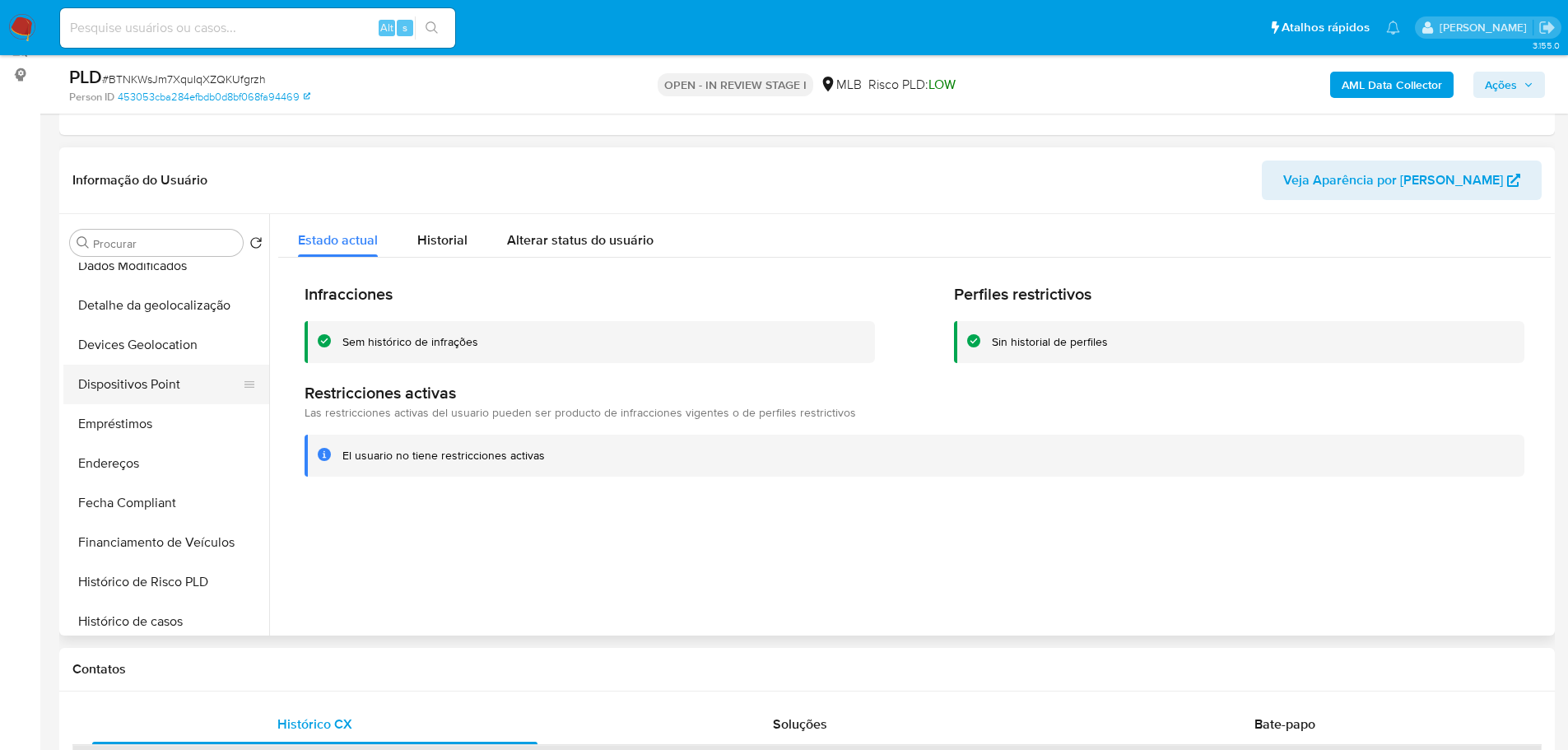
click at [179, 382] on button "Dispositivos Point" at bounding box center [159, 384] width 192 height 39
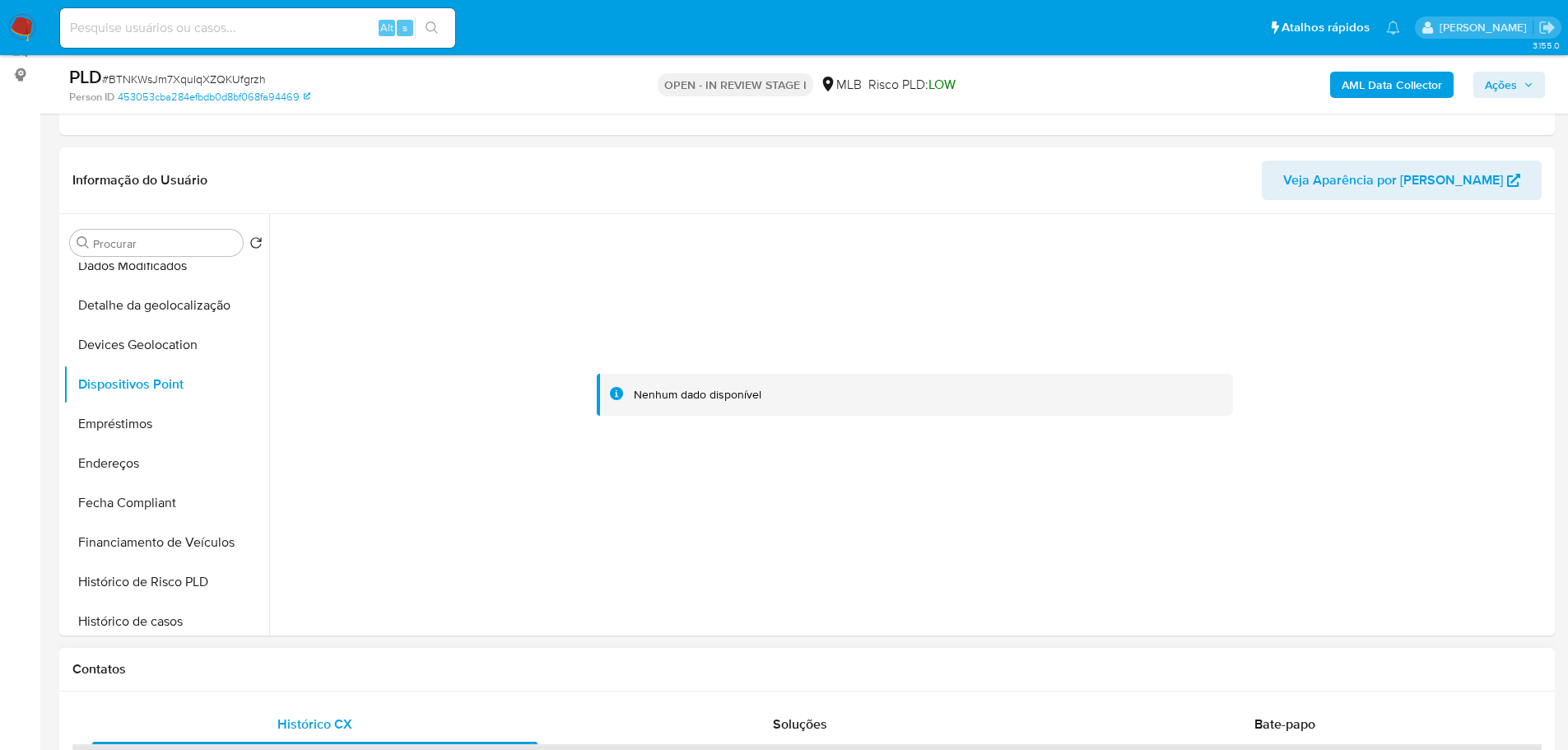
click at [540, 685] on div "Contatos" at bounding box center [807, 669] width 1496 height 43
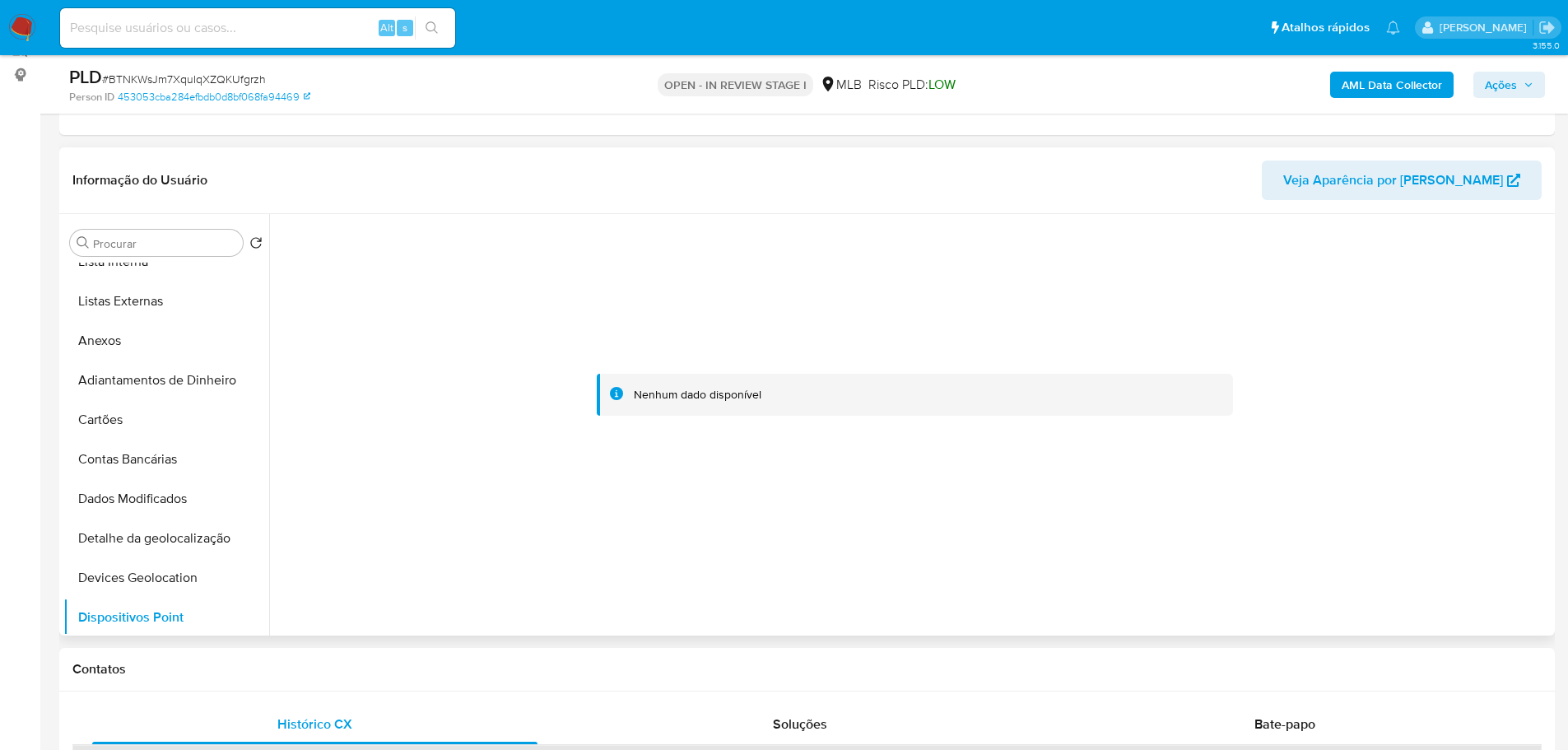
scroll to position [0, 0]
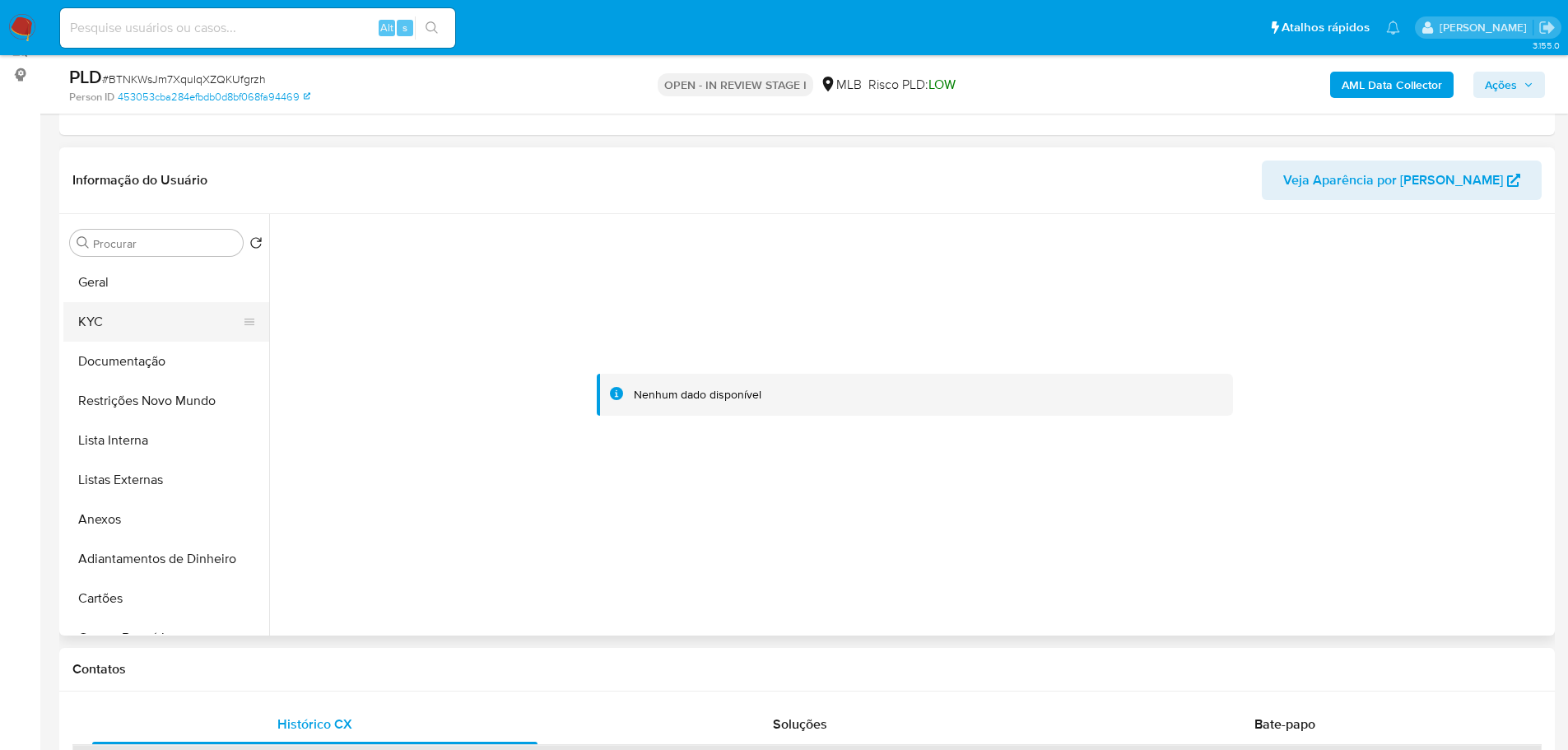
click at [104, 320] on button "KYC" at bounding box center [159, 322] width 192 height 39
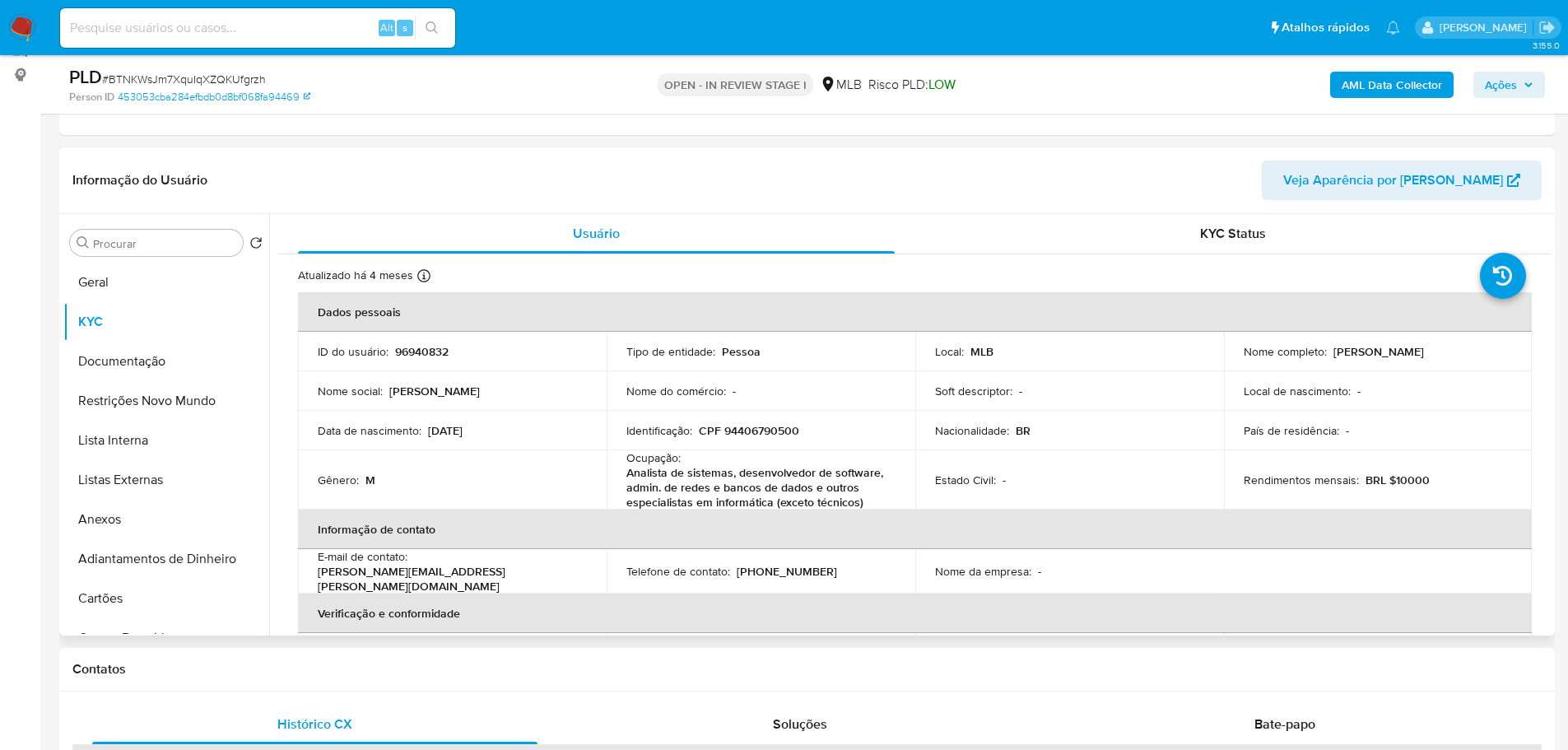
click at [753, 429] on p "CPF 94406790500" at bounding box center [749, 430] width 101 height 15
copy p "94406790500"
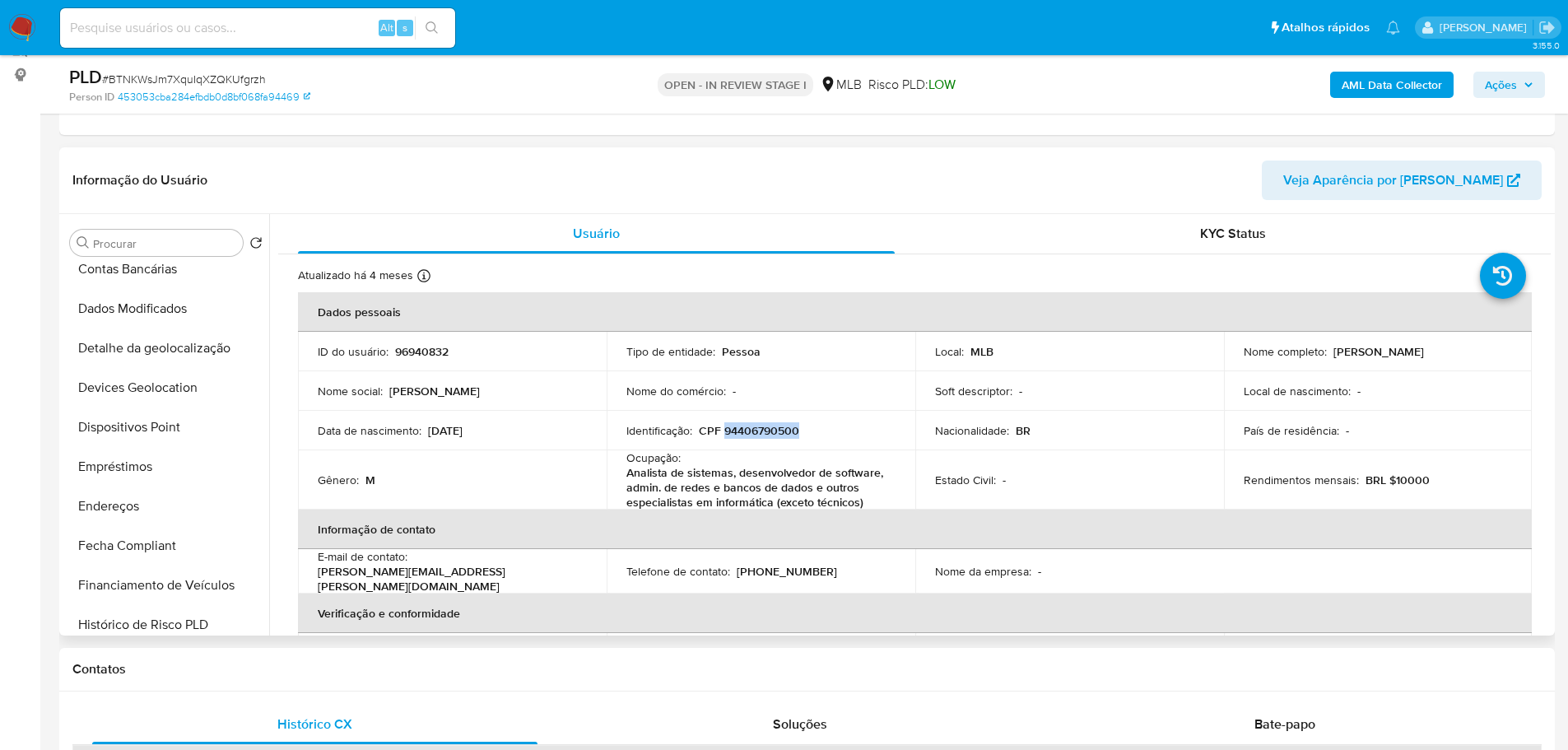
scroll to position [735, 0]
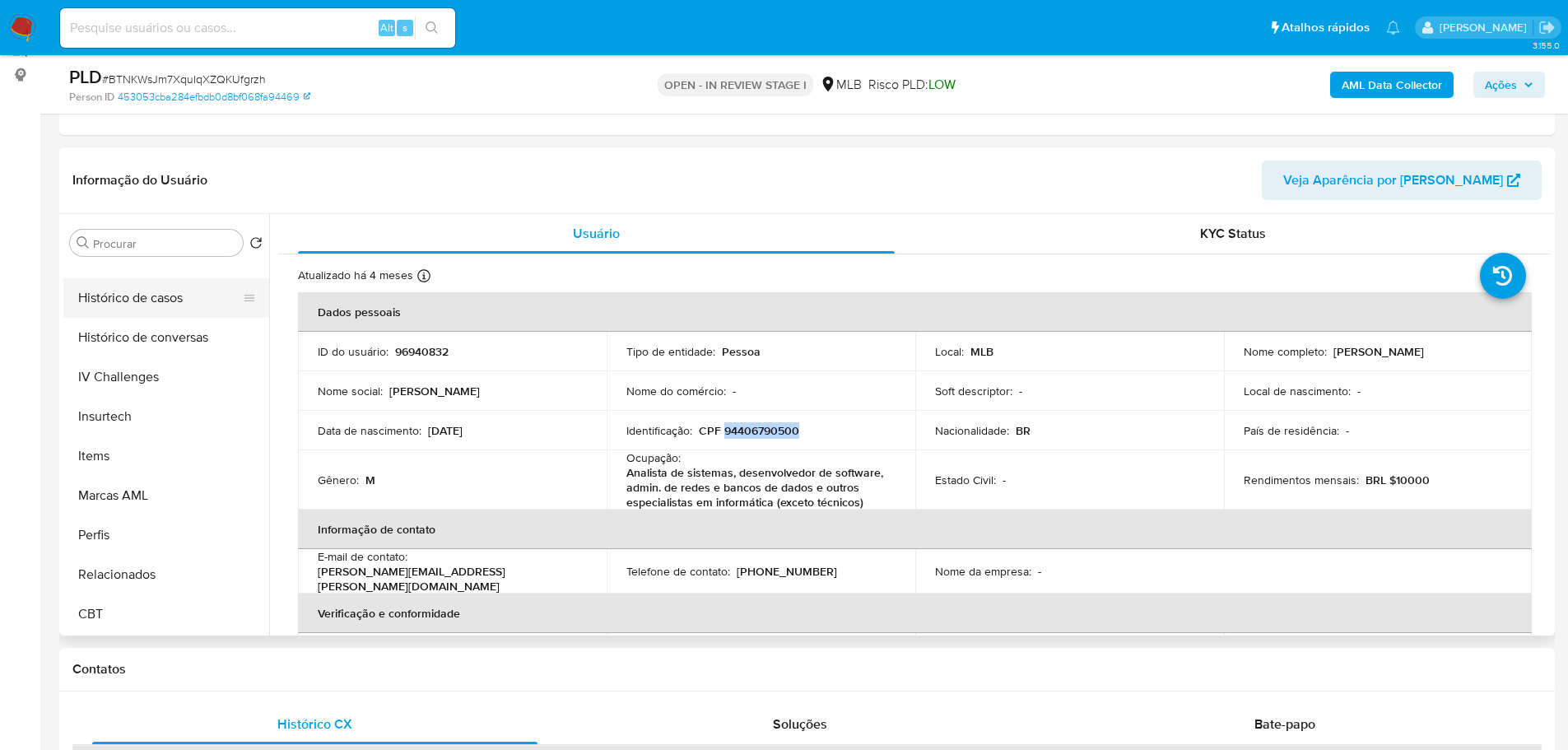
click at [141, 310] on button "Histórico de casos" at bounding box center [159, 298] width 192 height 39
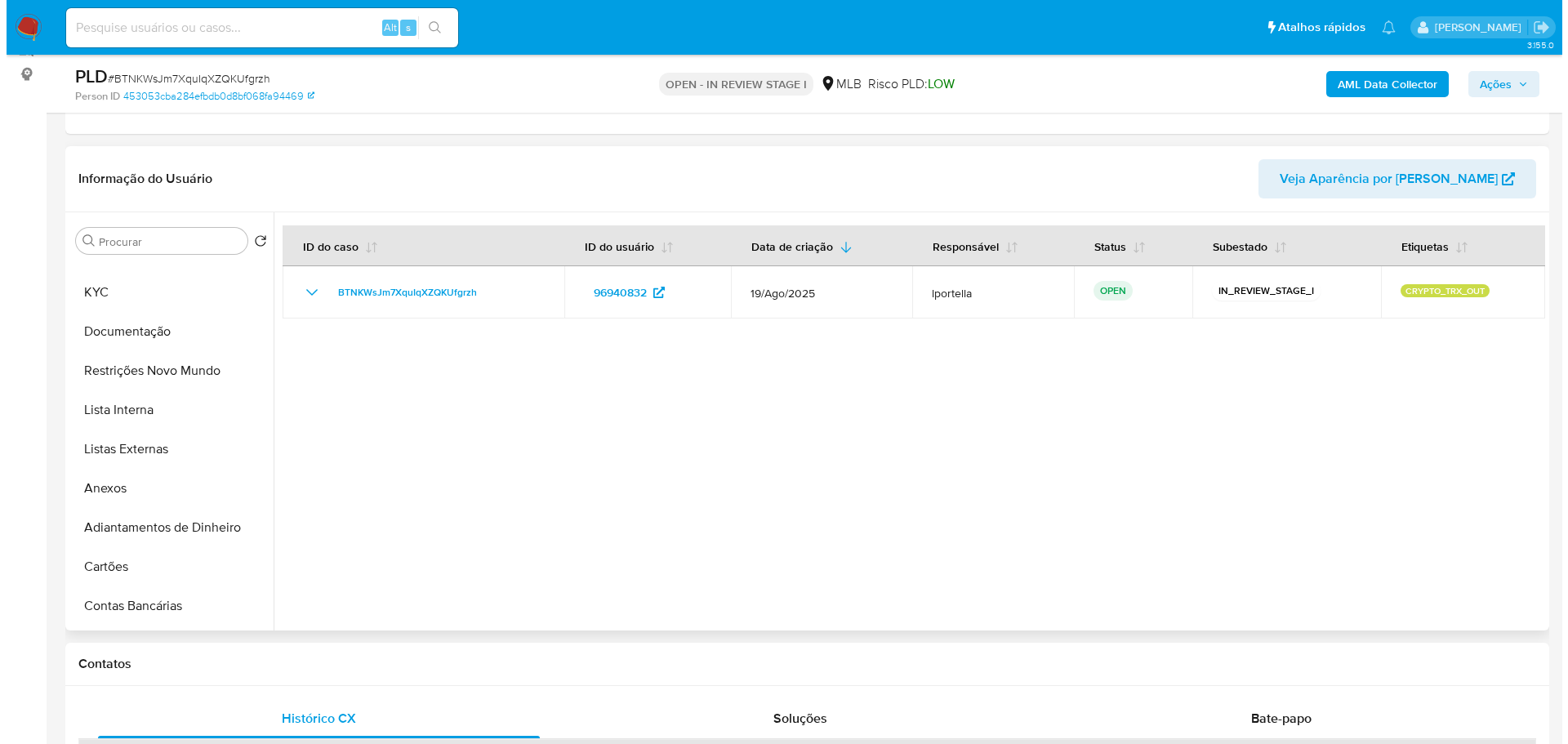
scroll to position [0, 0]
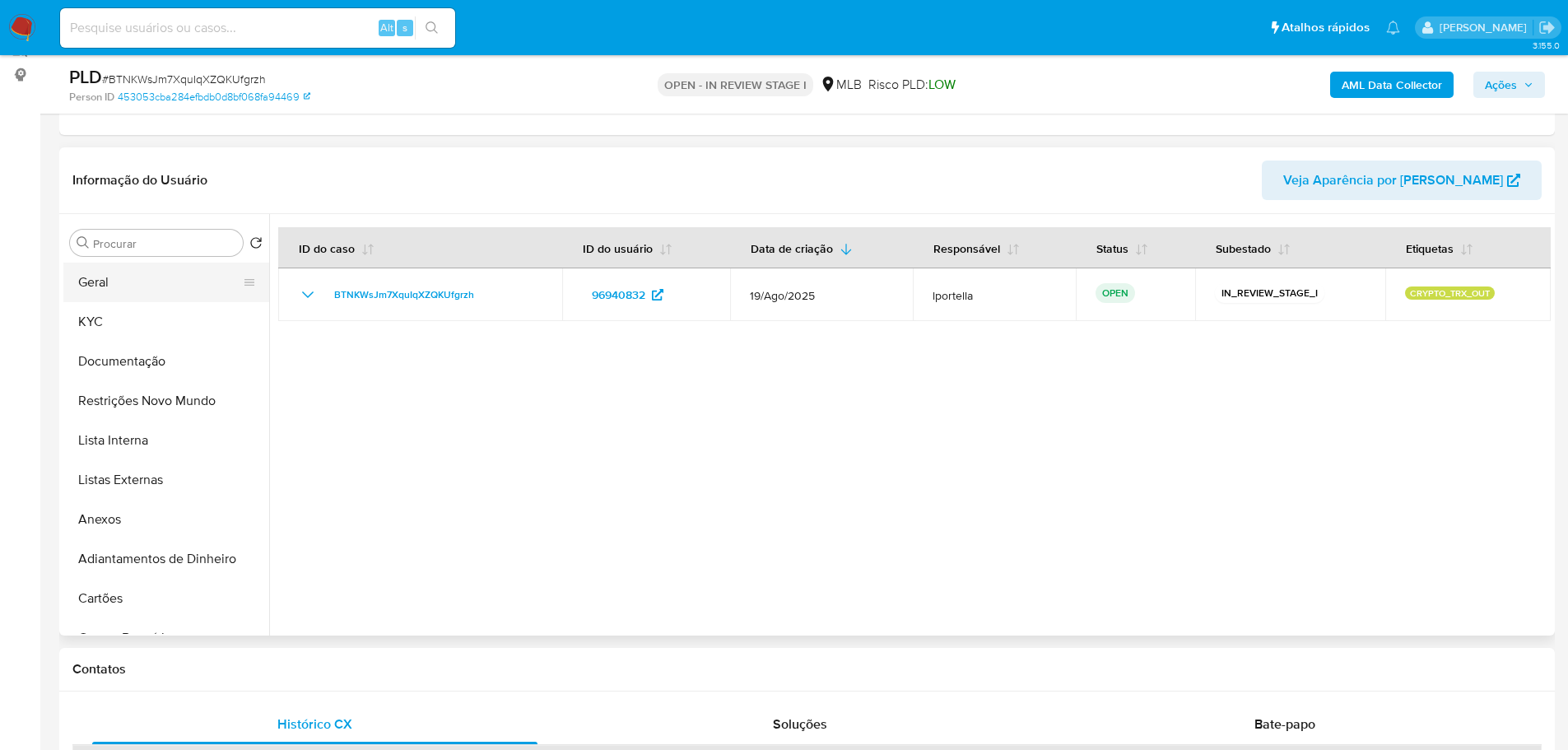
click at [136, 287] on button "Geral" at bounding box center [159, 282] width 192 height 39
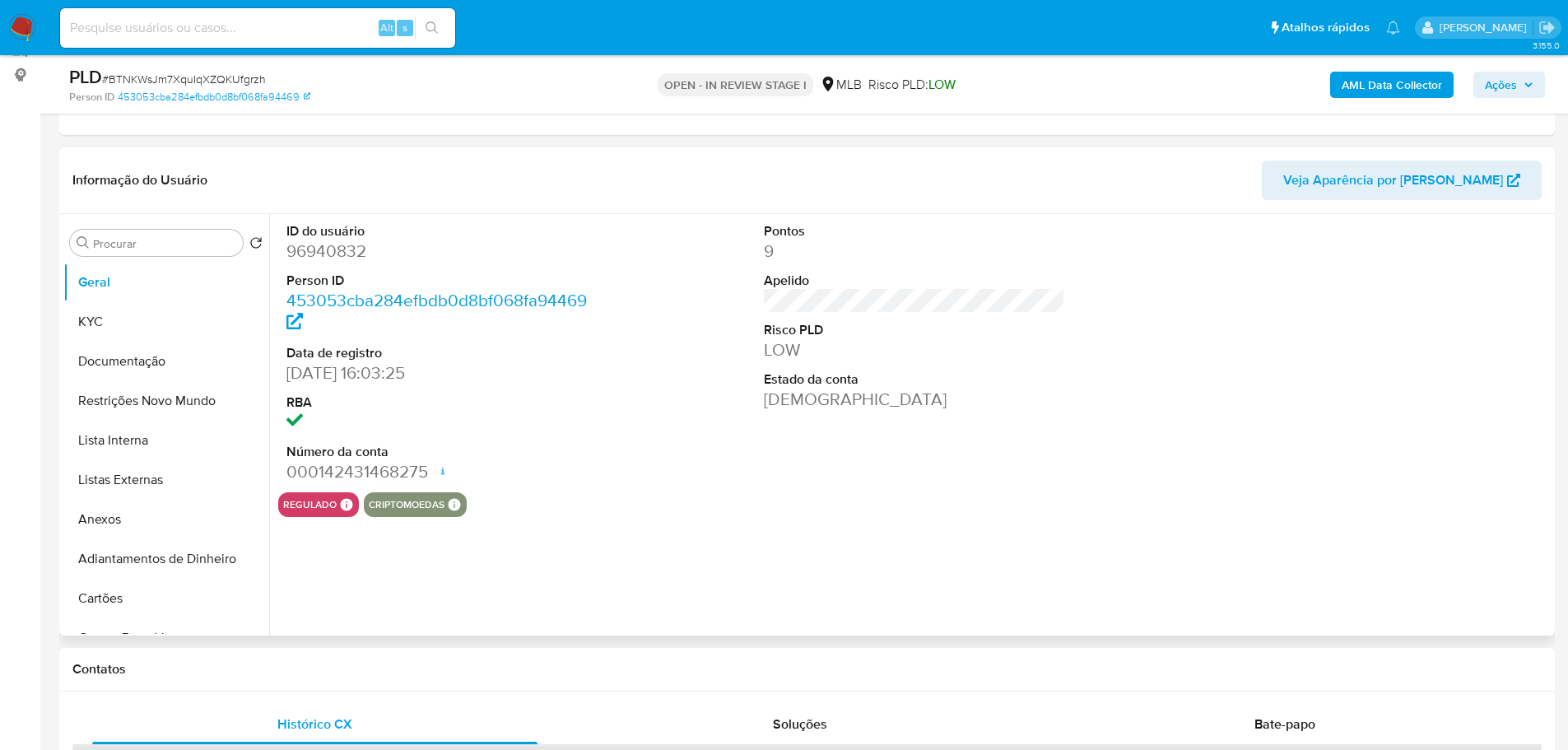
click at [337, 253] on dd "96940832" at bounding box center [438, 250] width 303 height 23
copy dd "96940832"
drag, startPoint x: 369, startPoint y: 369, endPoint x: 288, endPoint y: 377, distance: 81.4
click at [288, 377] on dd "18/12/2009 16:03:25" at bounding box center [438, 373] width 303 height 23
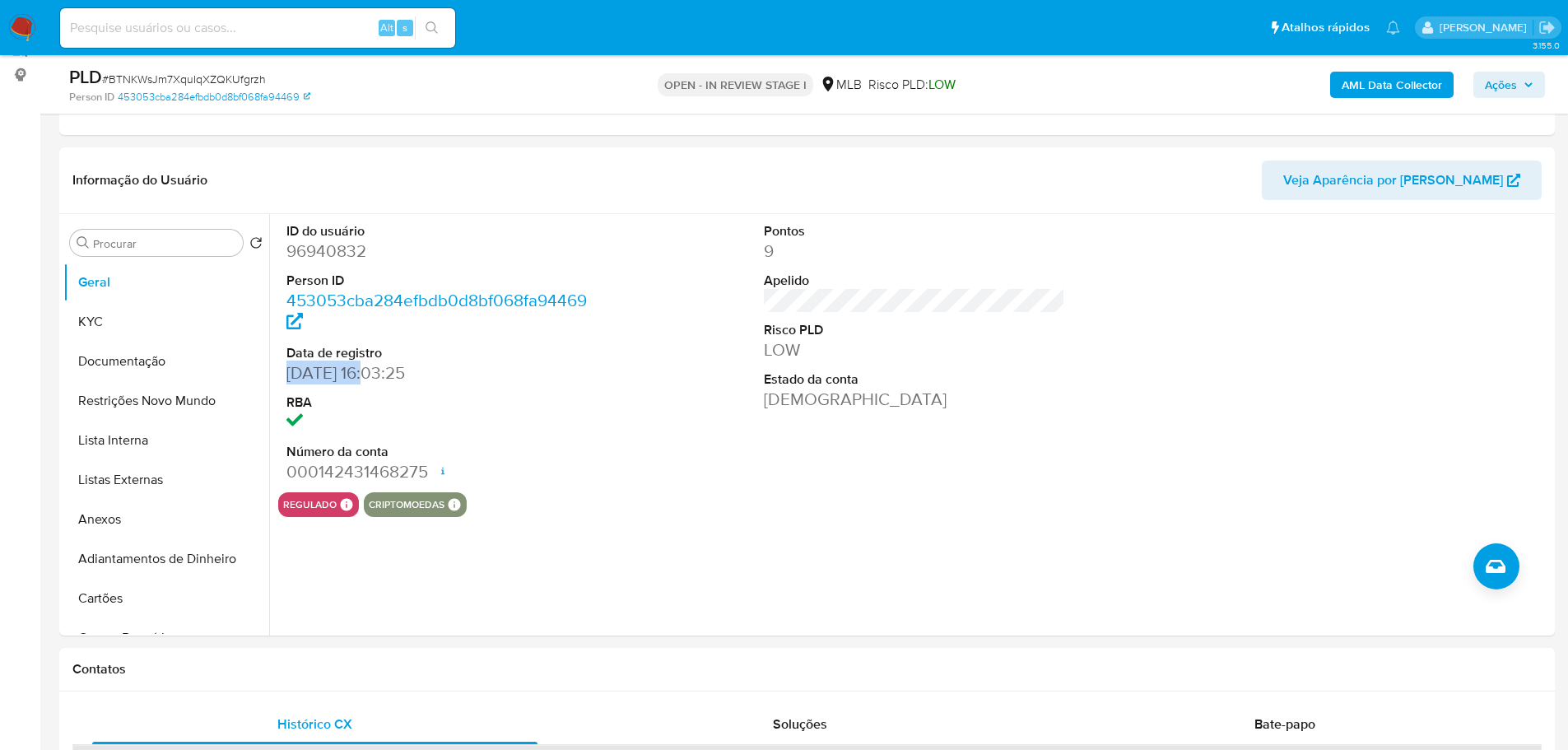
copy dd "18/12/2009"
drag, startPoint x: 1487, startPoint y: 83, endPoint x: 1459, endPoint y: 96, distance: 30.9
click at [1487, 83] on span "Ações" at bounding box center [1501, 85] width 33 height 27
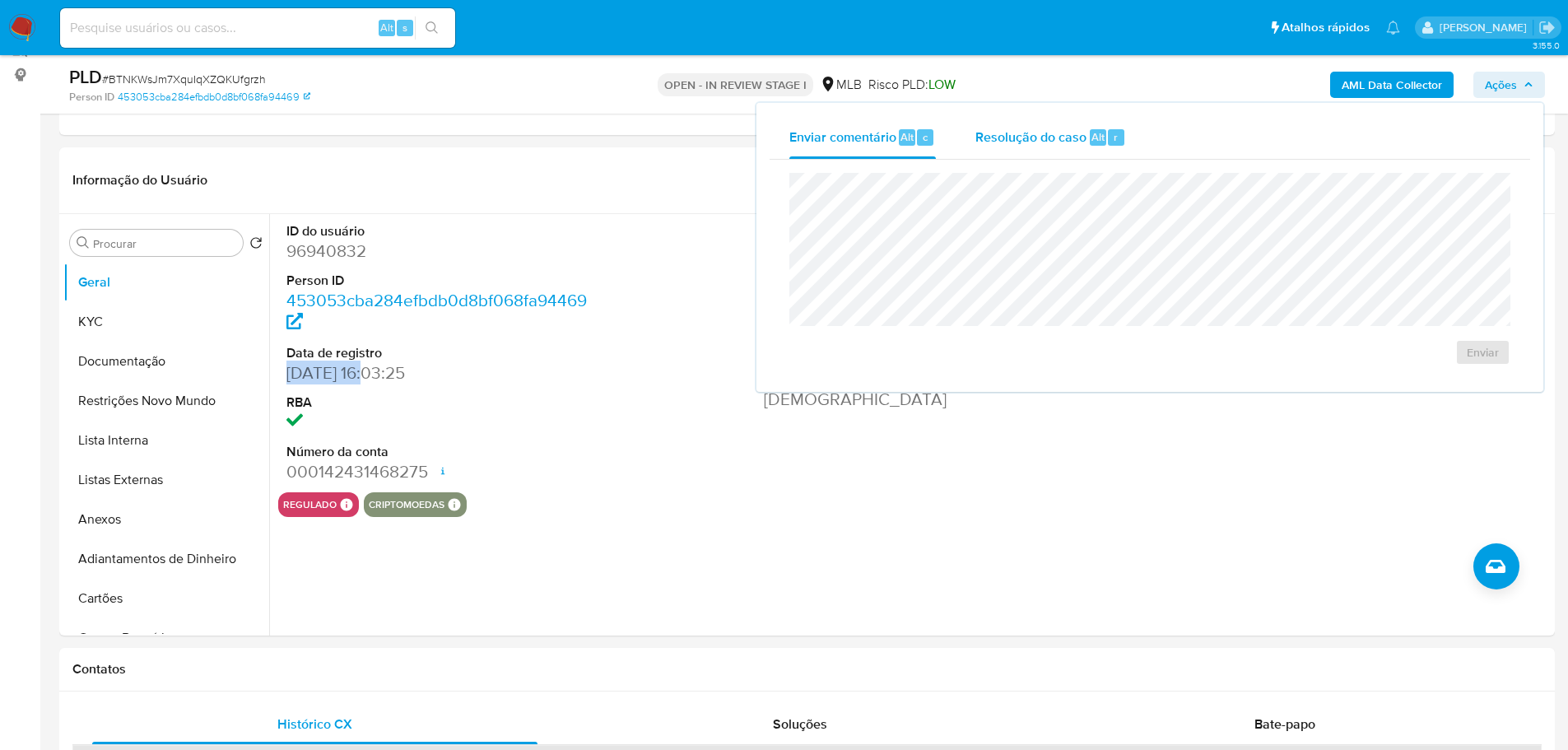
click at [1081, 128] on span "Resolução do caso" at bounding box center [1031, 136] width 111 height 19
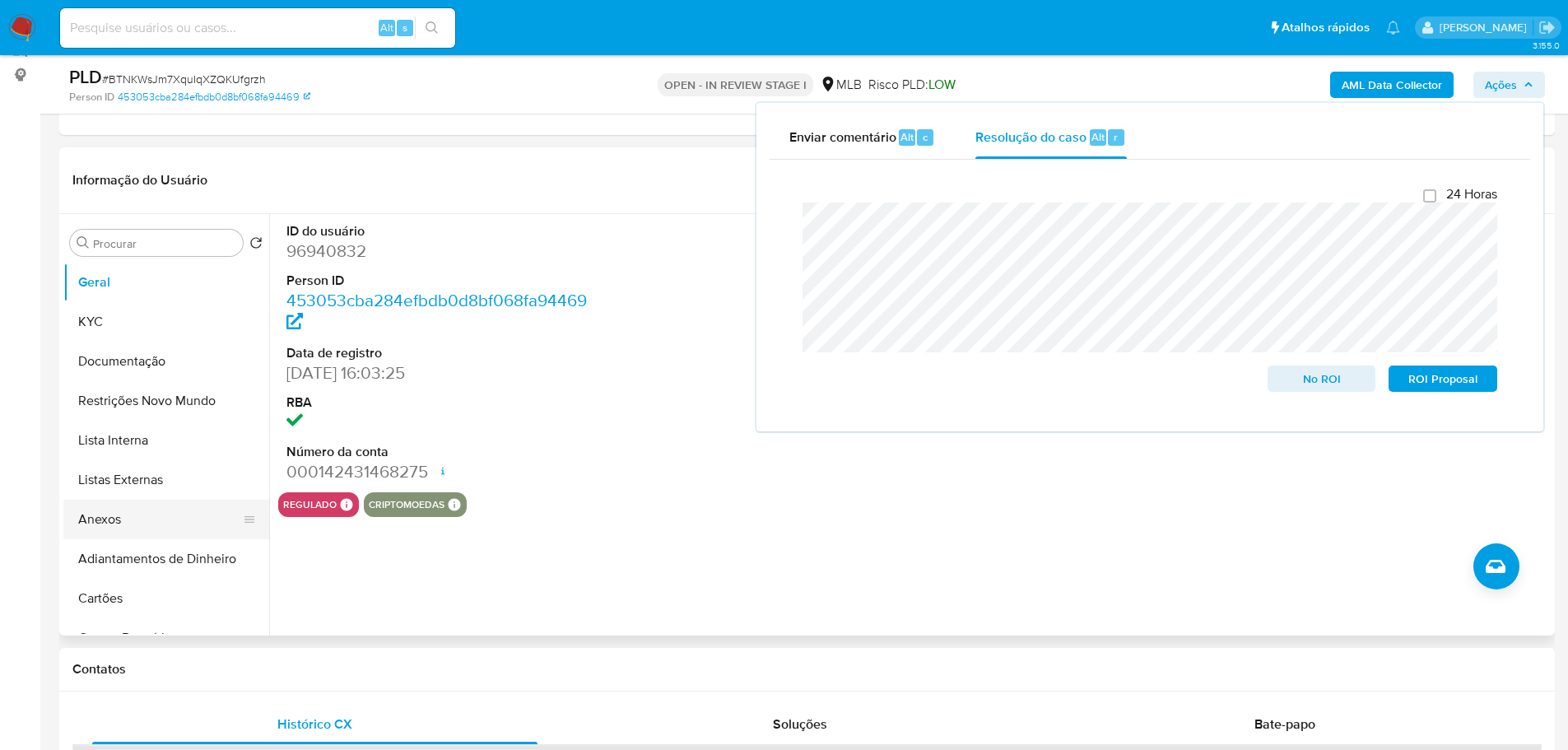
click at [176, 517] on button "Anexos" at bounding box center [159, 519] width 192 height 39
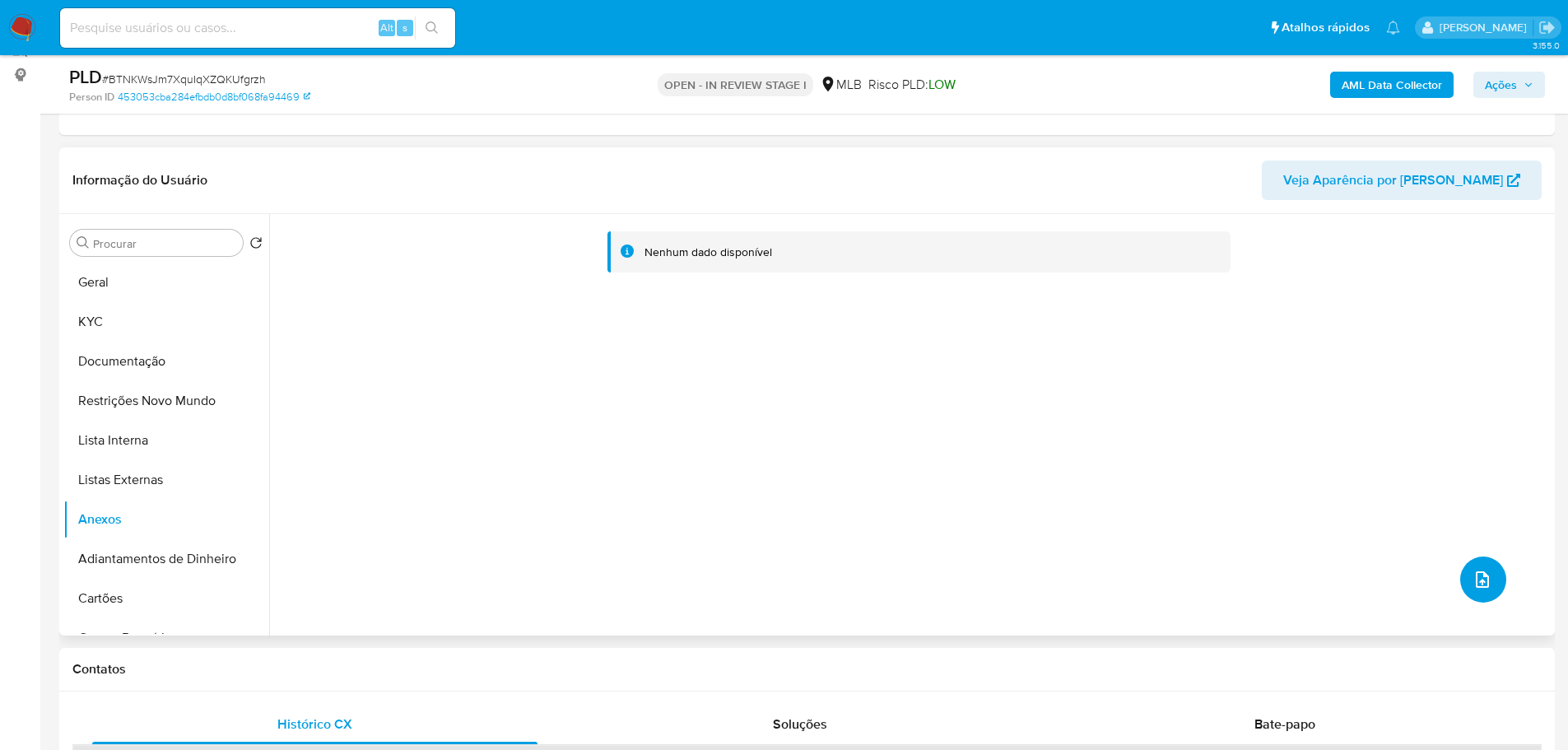
click at [1484, 596] on button "upload-file" at bounding box center [1483, 580] width 46 height 46
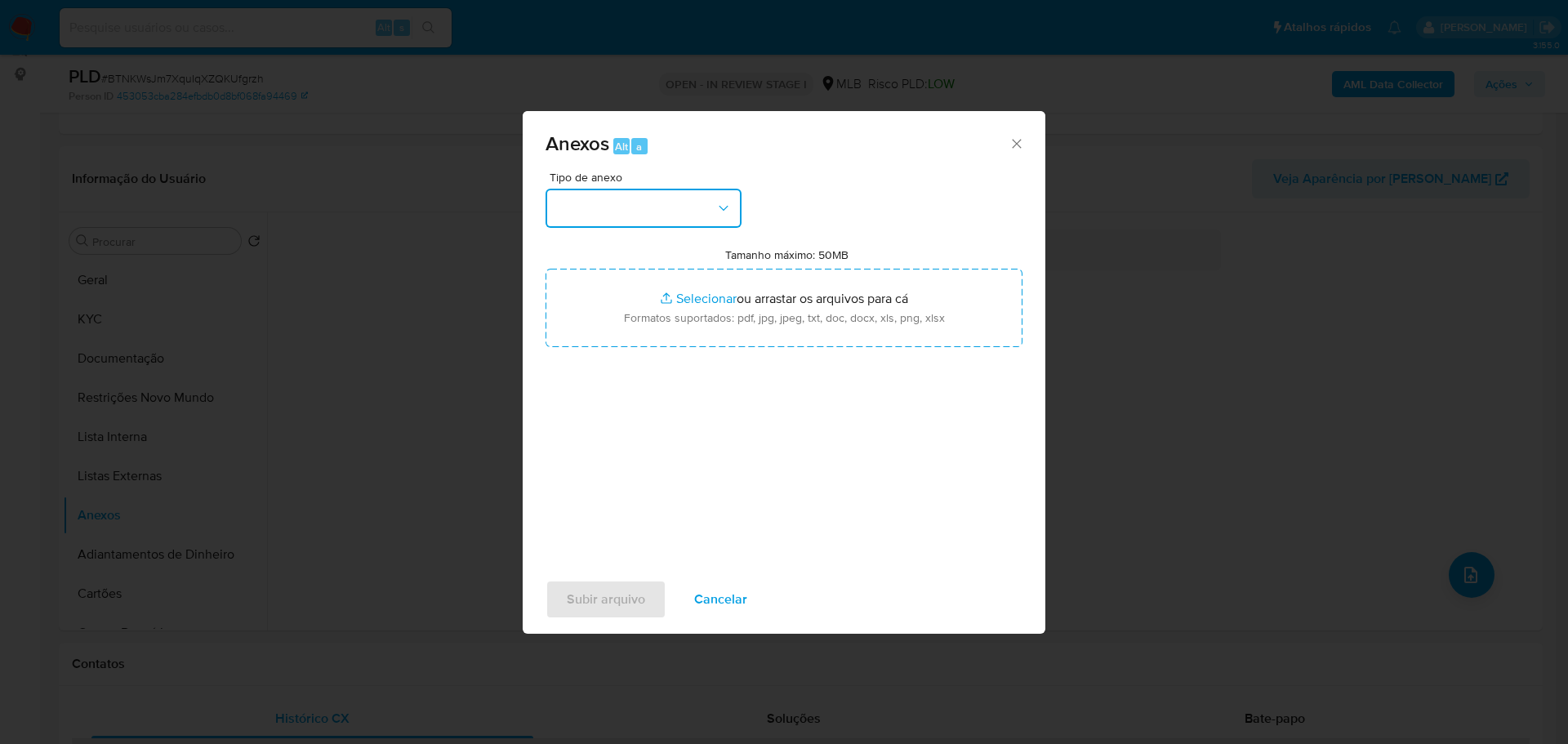
click at [633, 194] on button "button" at bounding box center [643, 208] width 196 height 39
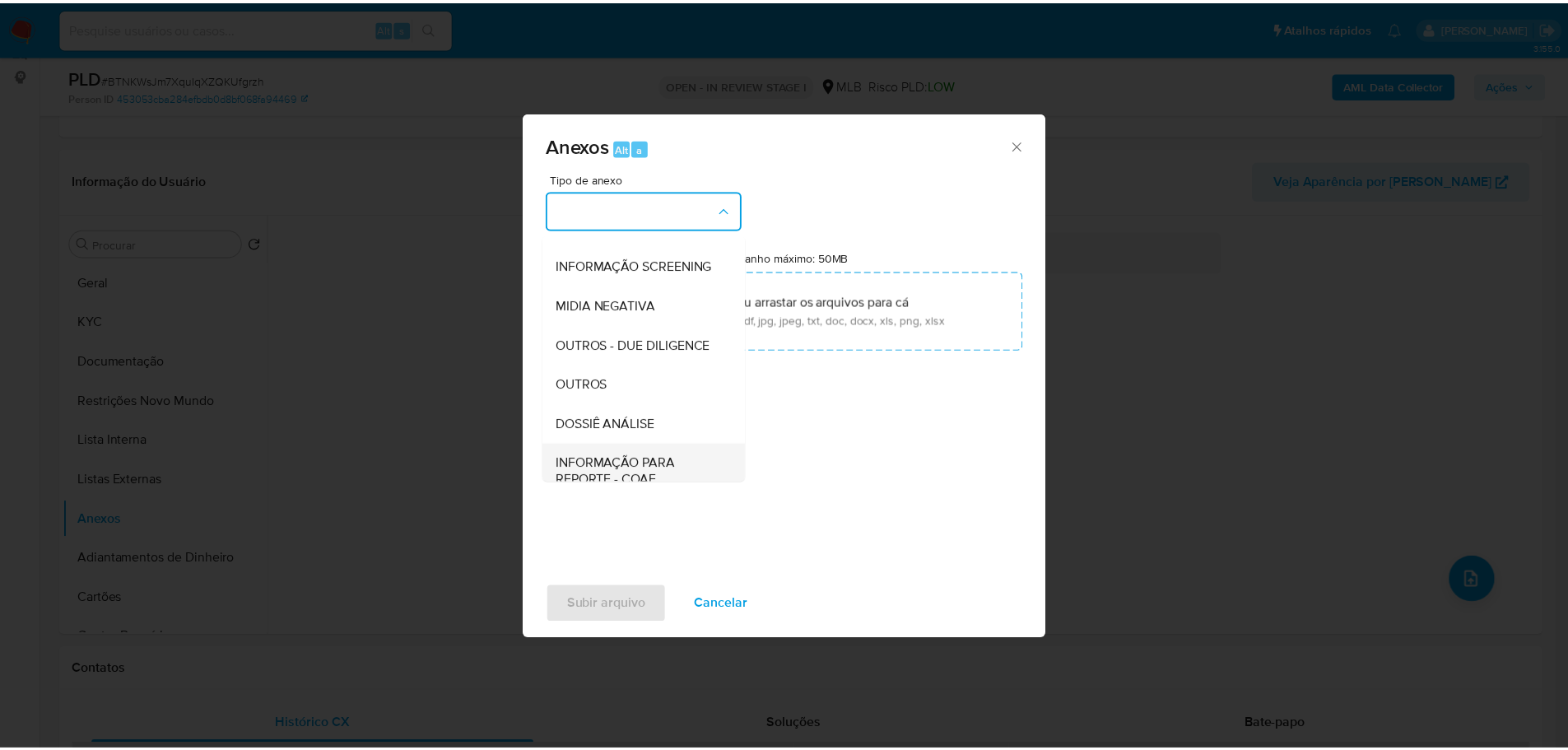
scroll to position [253, 0]
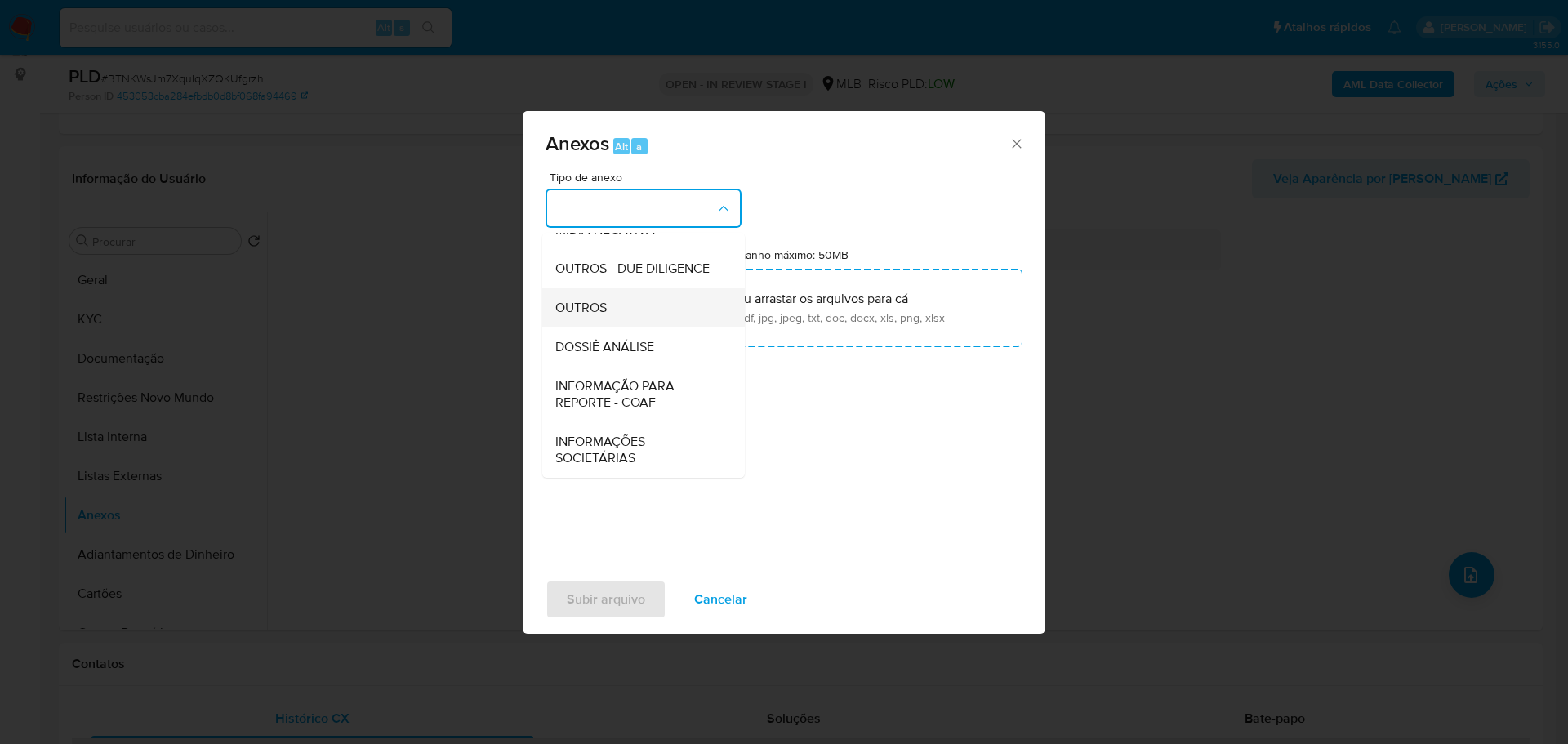
click at [597, 305] on span "OUTROS" at bounding box center [581, 308] width 52 height 17
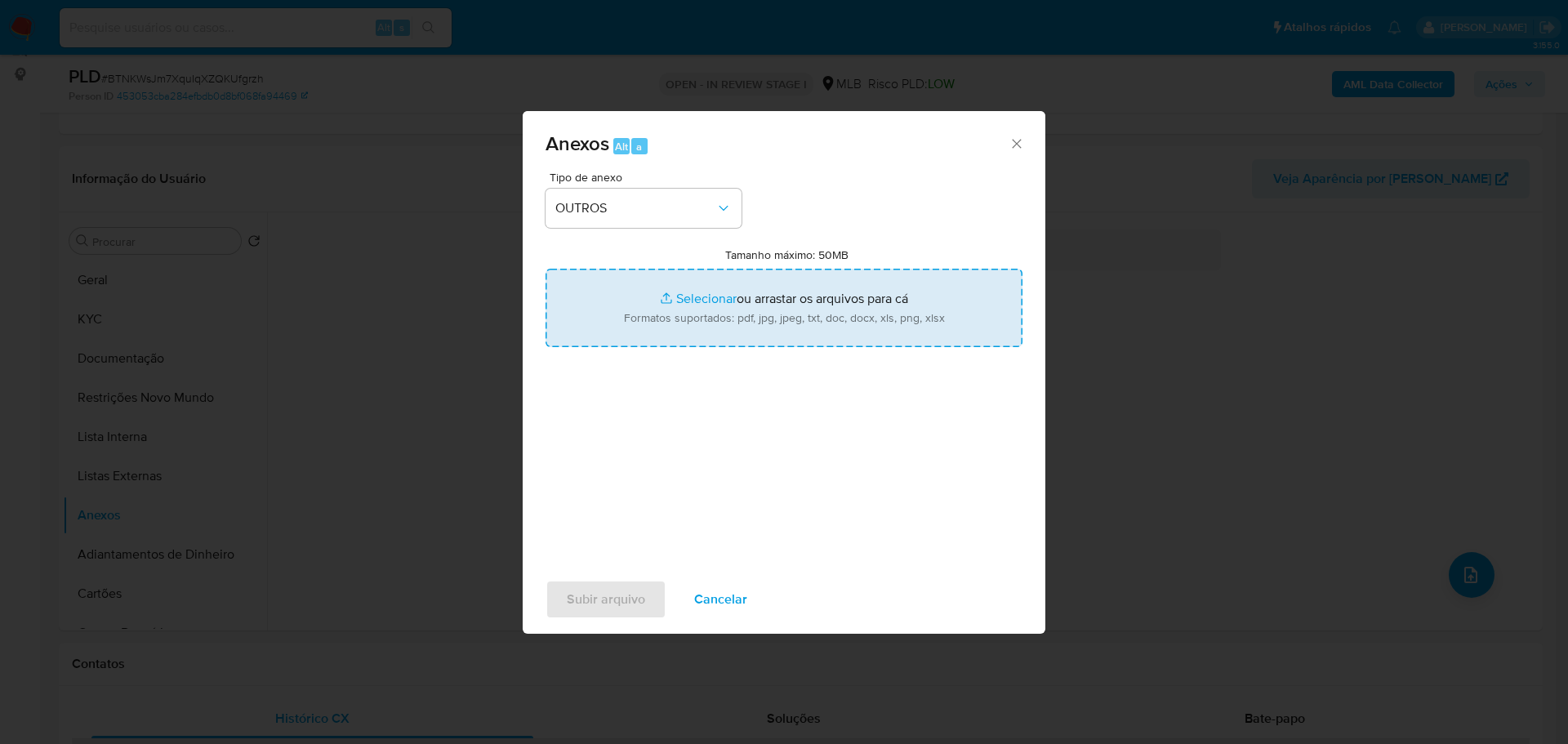
type input "C:\fakepath\ID_ 96940832 - CPF 94406790500 - ALEXANDRO FERREIRA DA CRUZ.pdf"
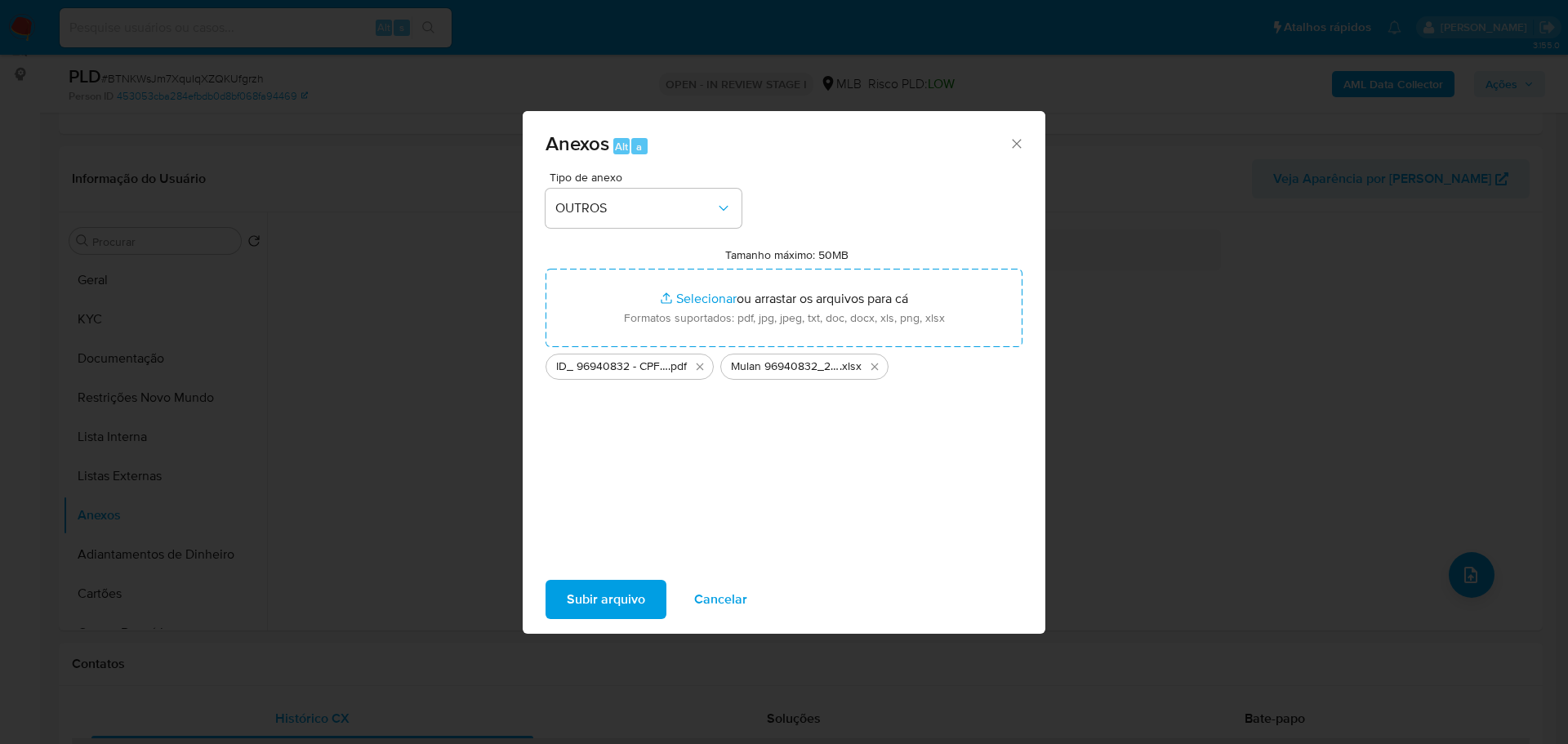
click at [636, 585] on span "Subir arquivo" at bounding box center [606, 599] width 78 height 36
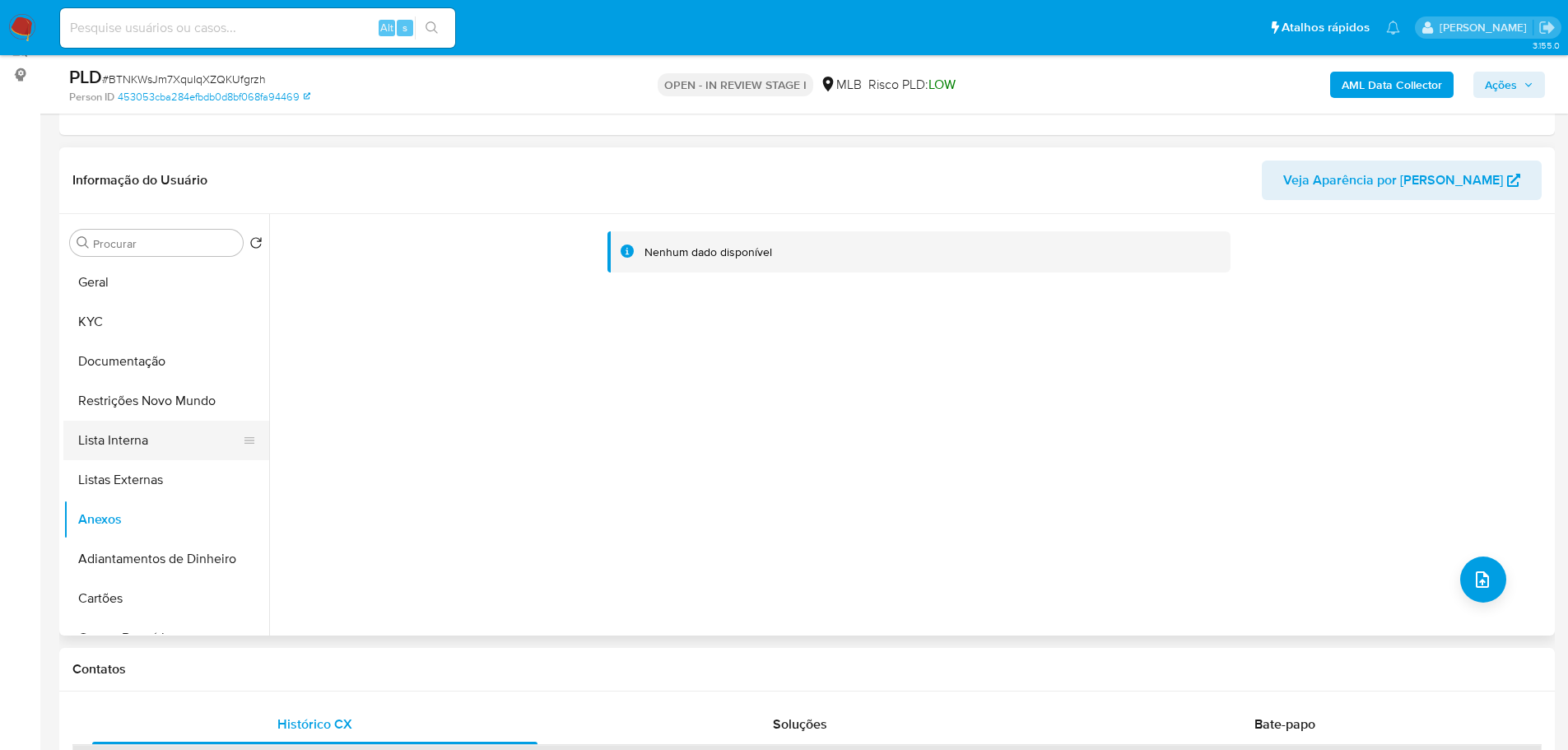
click at [161, 446] on button "Lista Interna" at bounding box center [159, 441] width 192 height 39
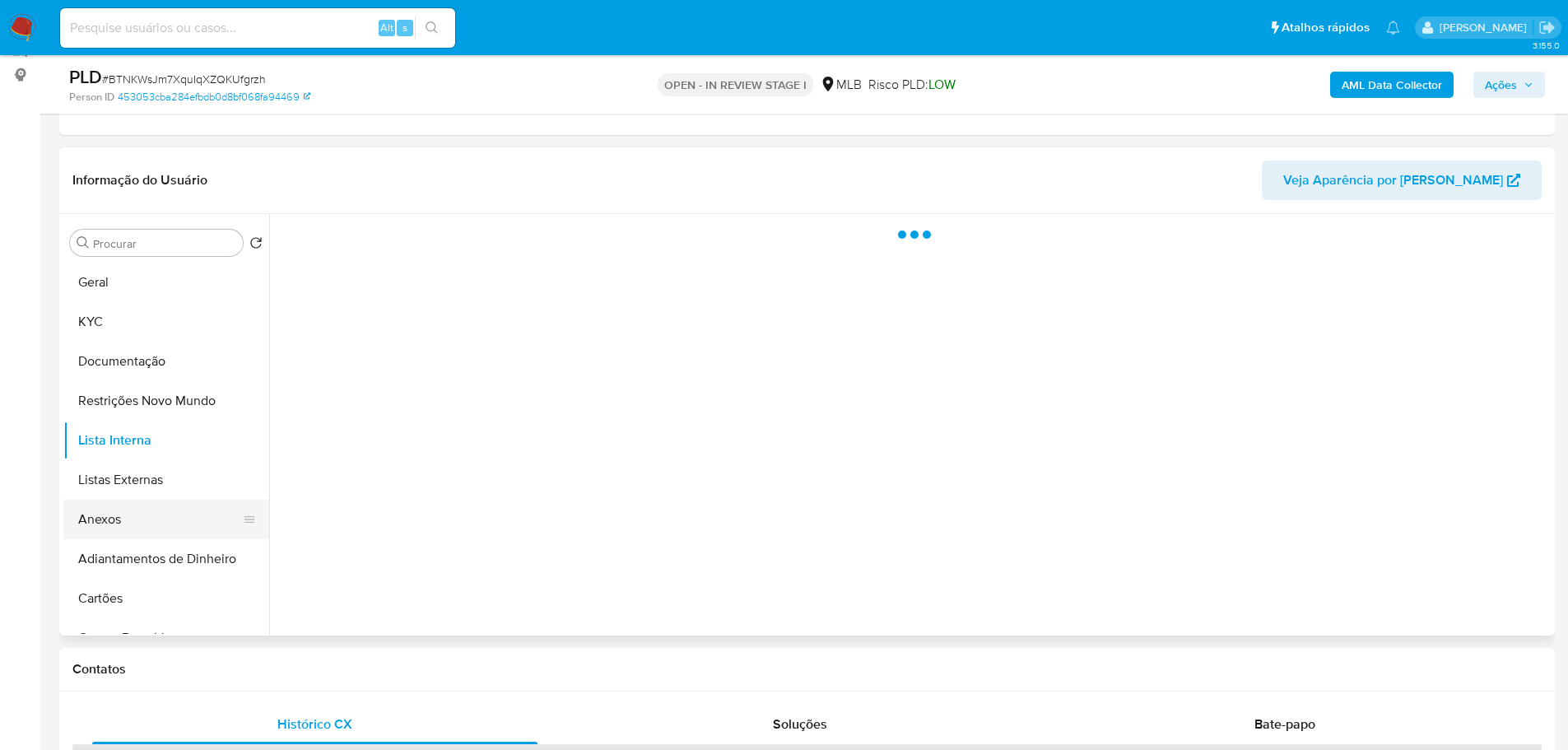
click at [127, 519] on button "Anexos" at bounding box center [159, 519] width 192 height 39
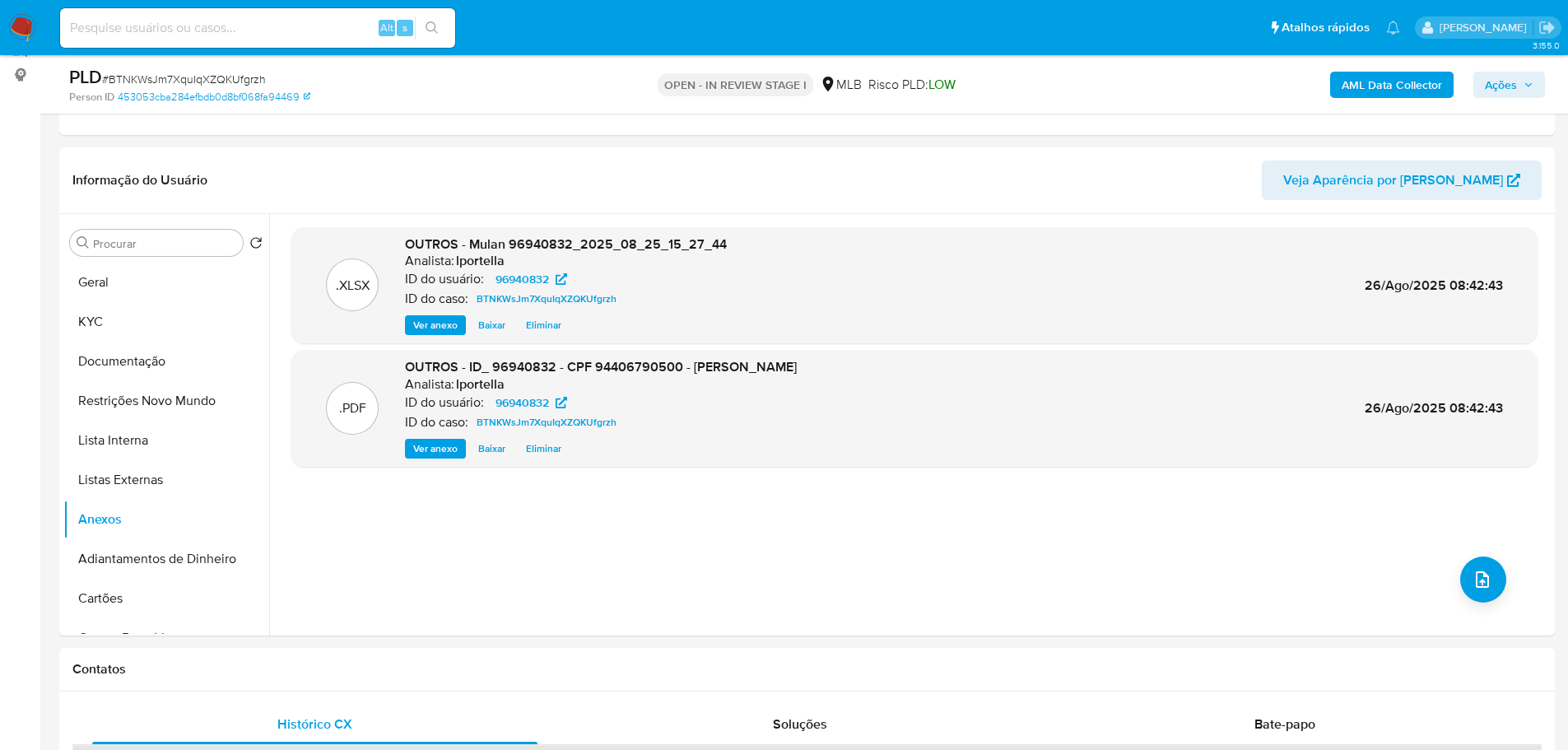
click at [1509, 91] on span "Ações" at bounding box center [1501, 85] width 33 height 27
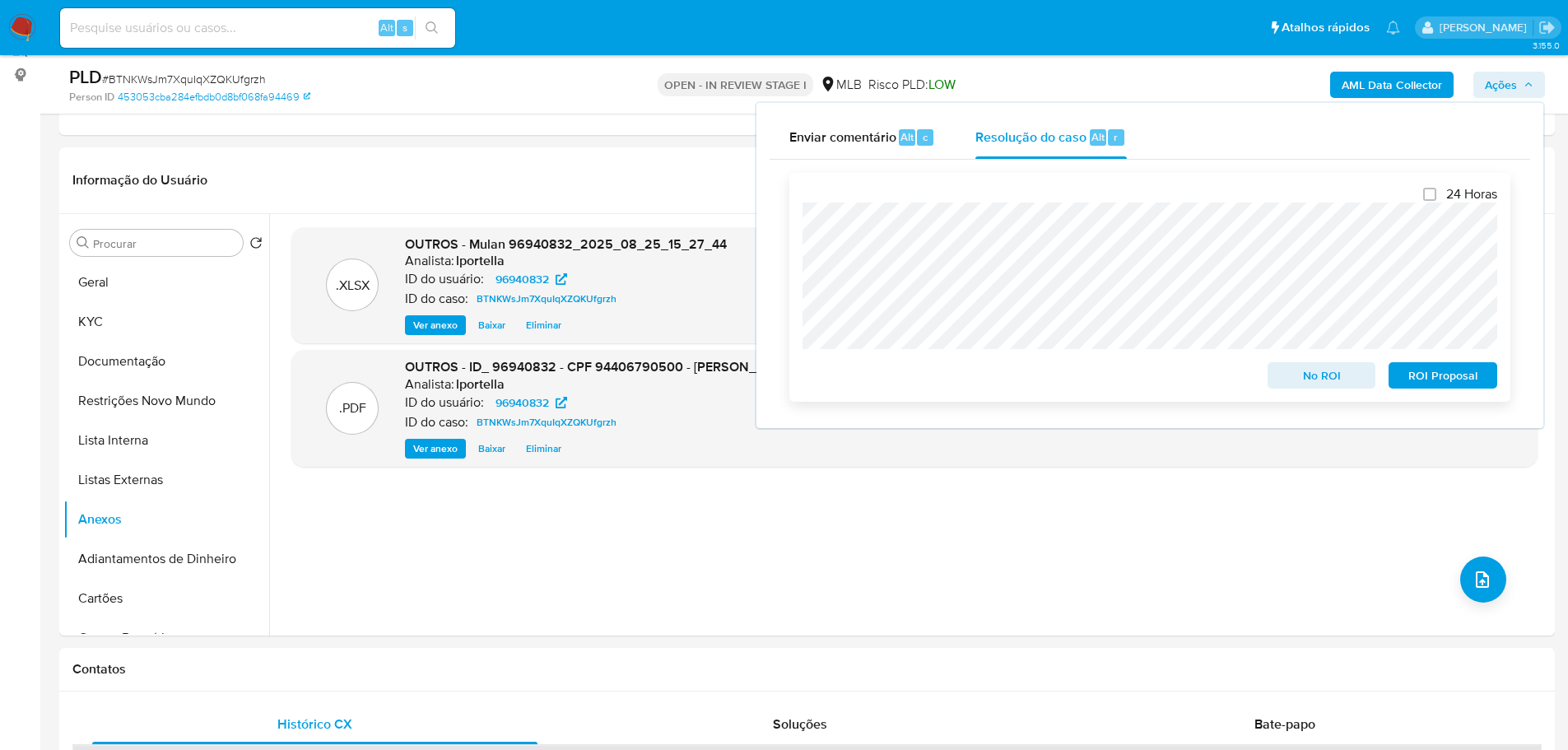
click at [1330, 381] on span "No ROI" at bounding box center [1322, 375] width 86 height 23
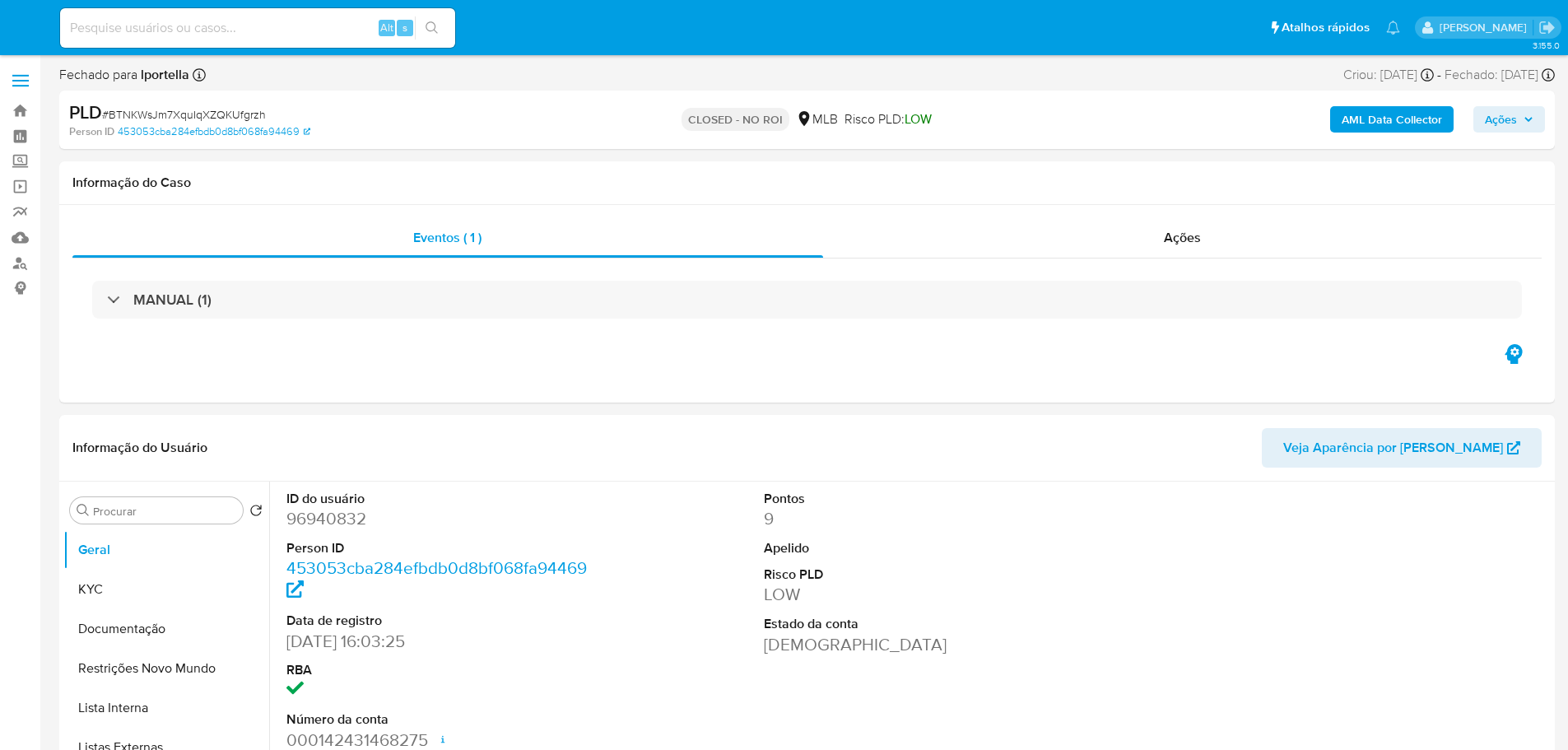
select select "10"
click at [23, 27] on img at bounding box center [22, 28] width 28 height 28
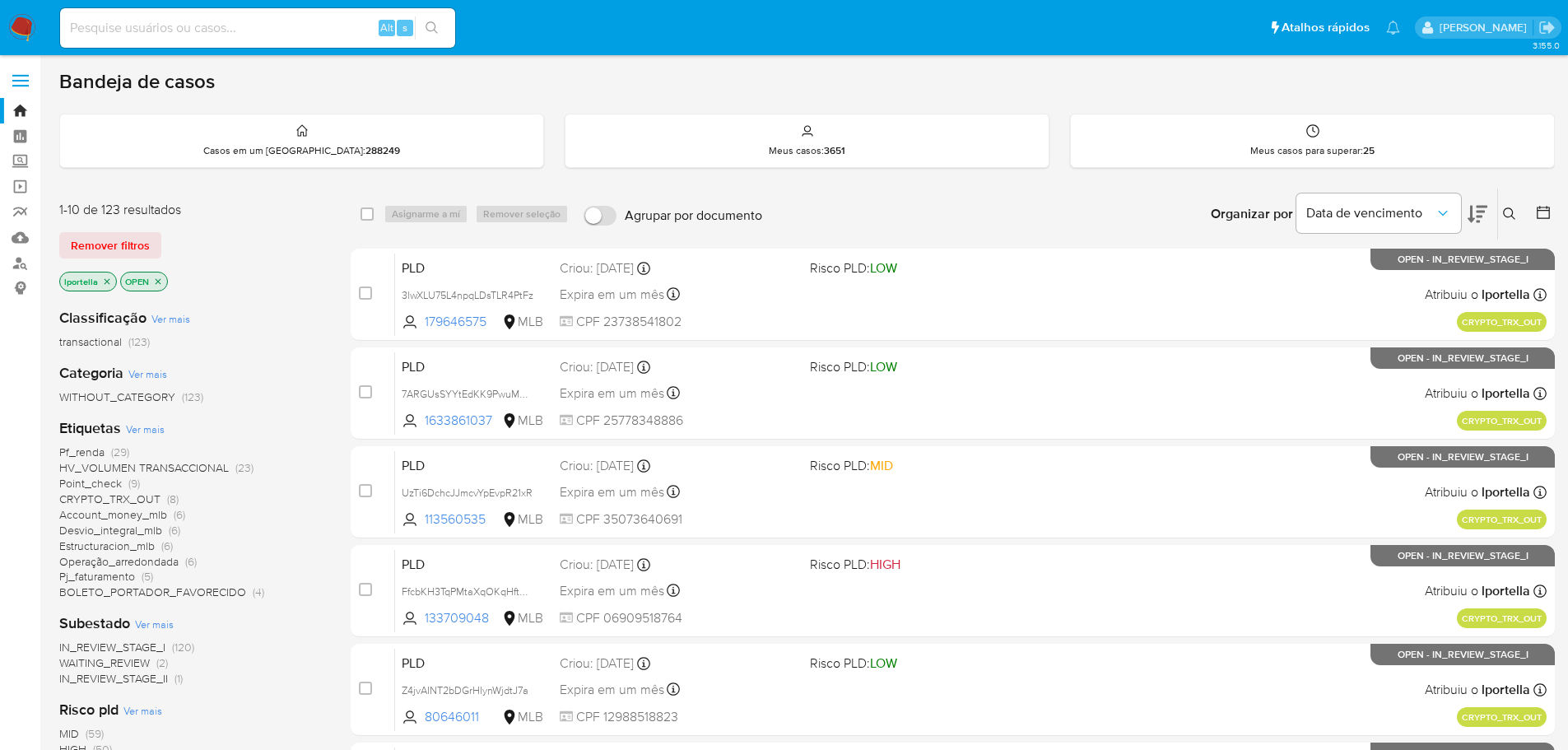
click at [293, 31] on input at bounding box center [257, 29] width 395 height 22
paste input "BTNKWsJm7XquIqXZQKUfgrzh"
type input "BTNKWsJm7XquIqXZQKUfgrzh"
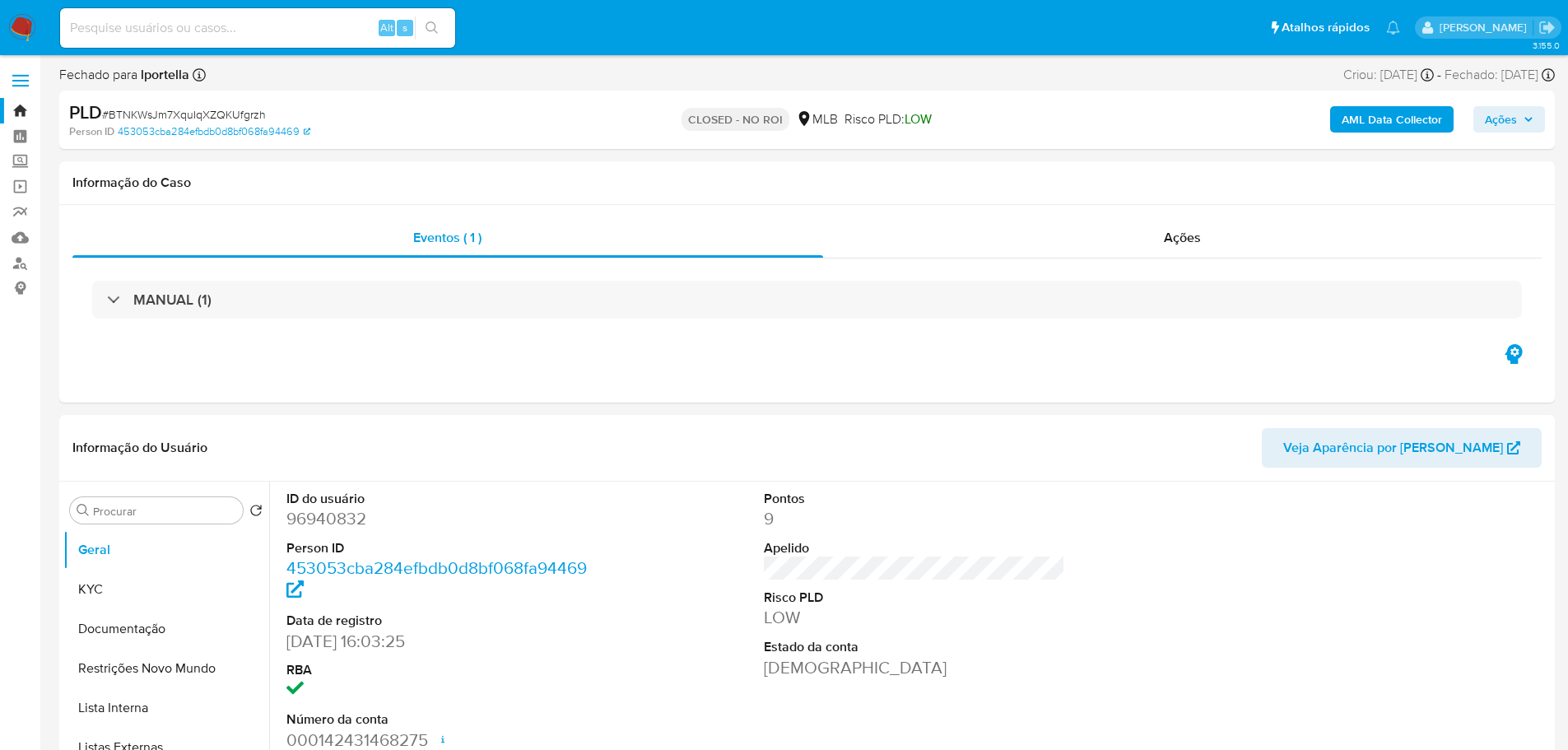
select select "10"
click at [23, 23] on img at bounding box center [22, 28] width 28 height 28
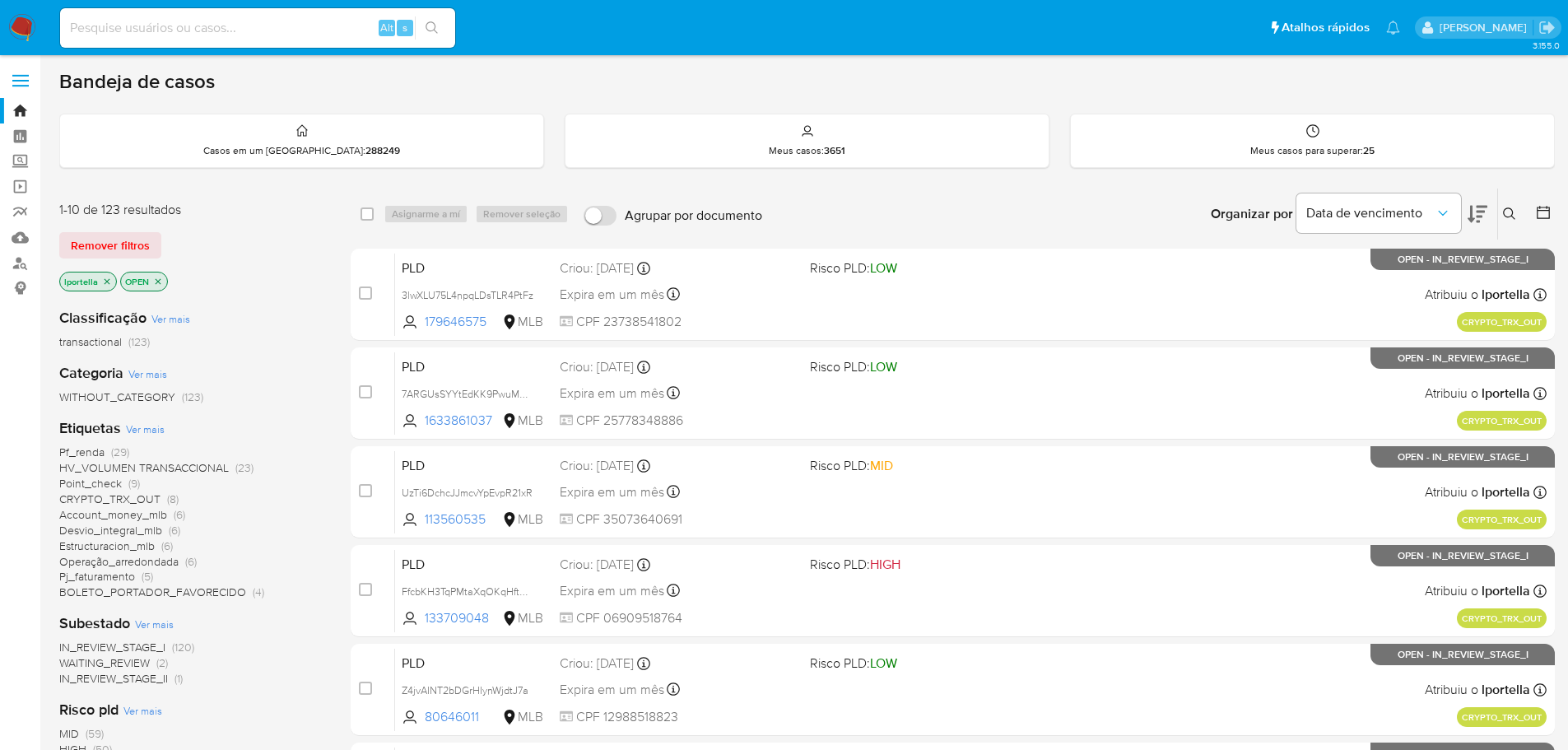
drag, startPoint x: 362, startPoint y: 0, endPoint x: 876, endPoint y: 236, distance: 565.6
click at [876, 237] on div "Organizar por Data de vencimento Os resultados não podem ser classificados enqu…" at bounding box center [1163, 214] width 784 height 51
click at [267, 21] on input at bounding box center [257, 29] width 395 height 22
paste input "Z4jvAINT2bDGrHIynWjdtJ7a"
type input "Z4jvAINT2bDGrHIynWjdtJ7a"
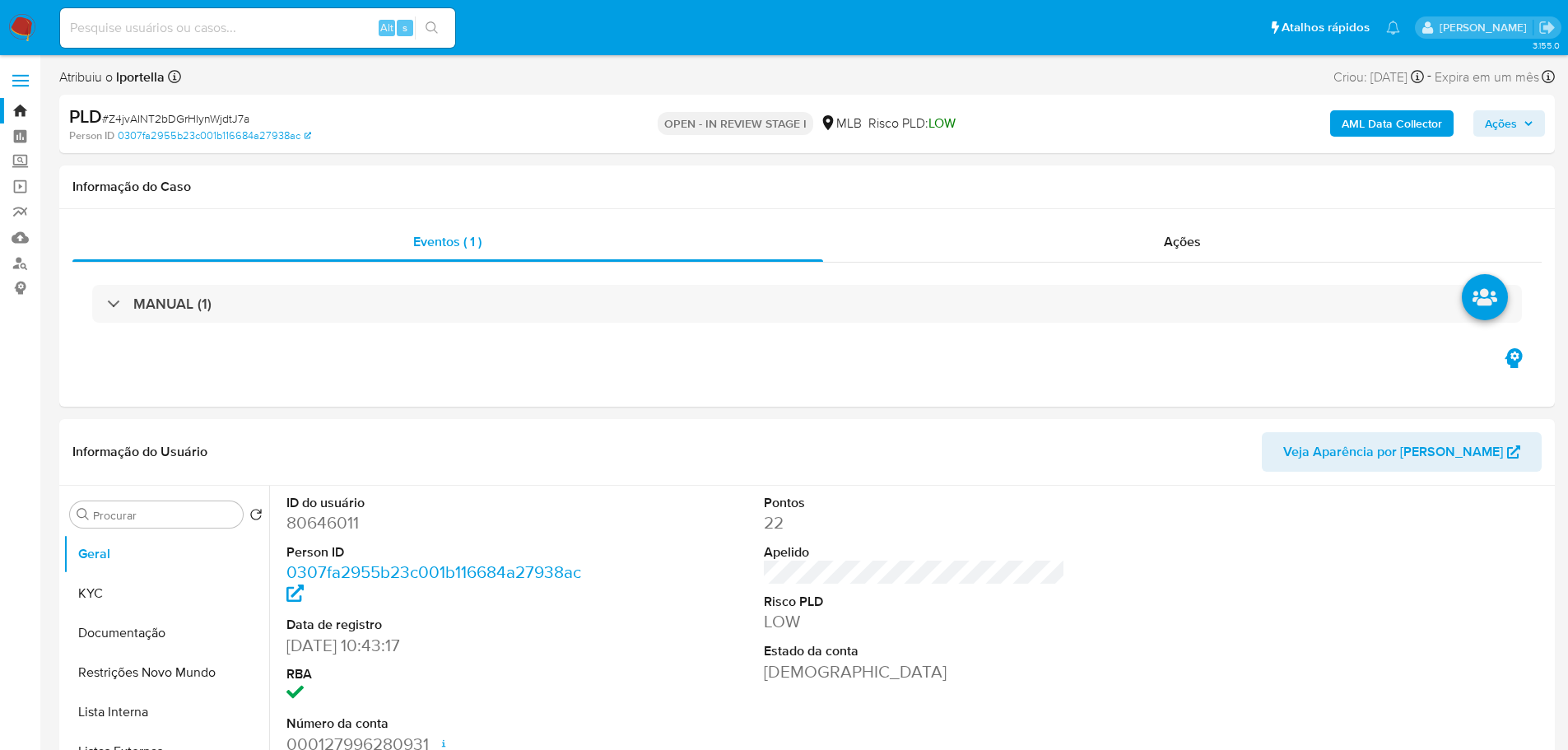
select select "10"
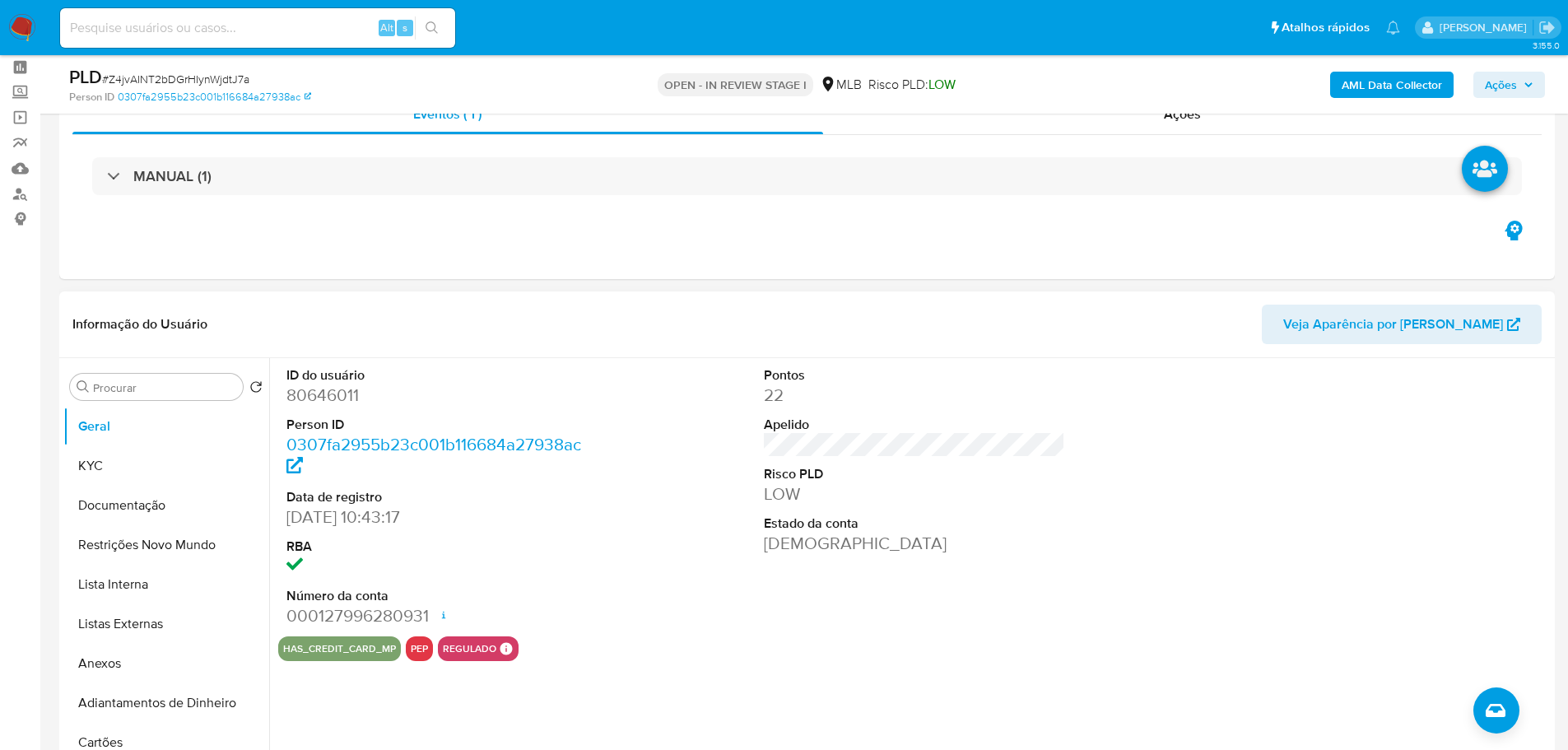
scroll to position [165, 0]
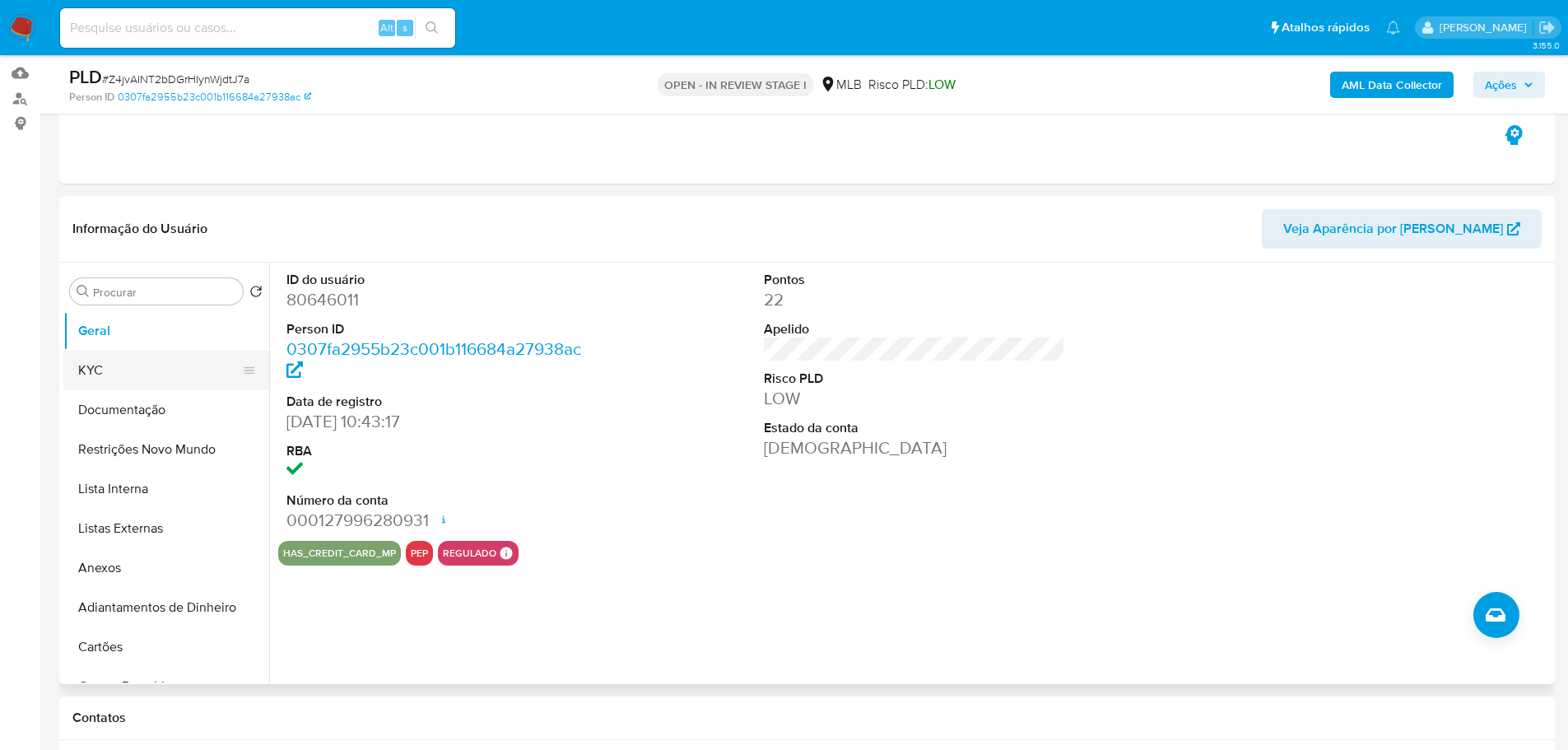
click at [122, 377] on button "KYC" at bounding box center [159, 371] width 192 height 39
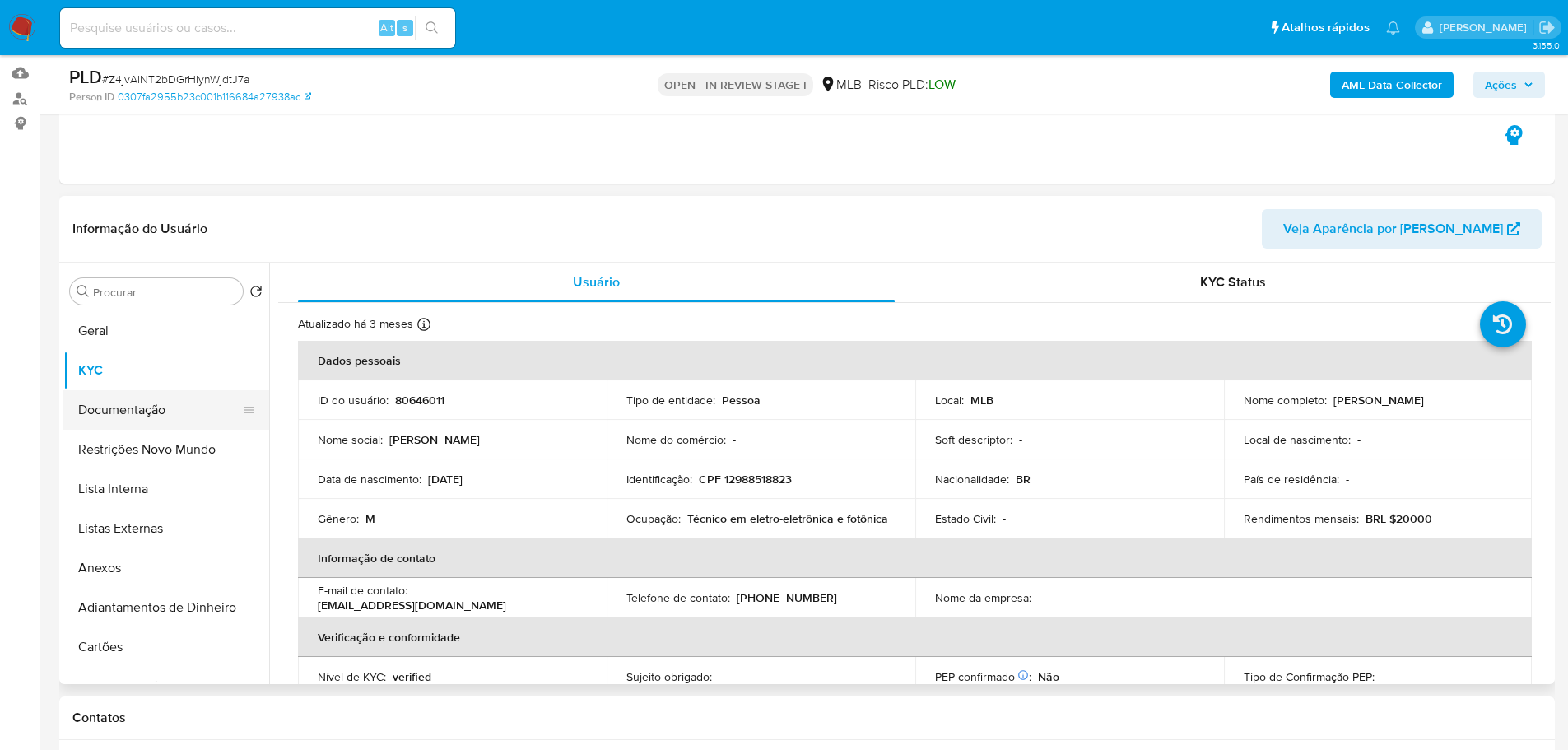
click at [203, 408] on button "Documentação" at bounding box center [159, 410] width 192 height 39
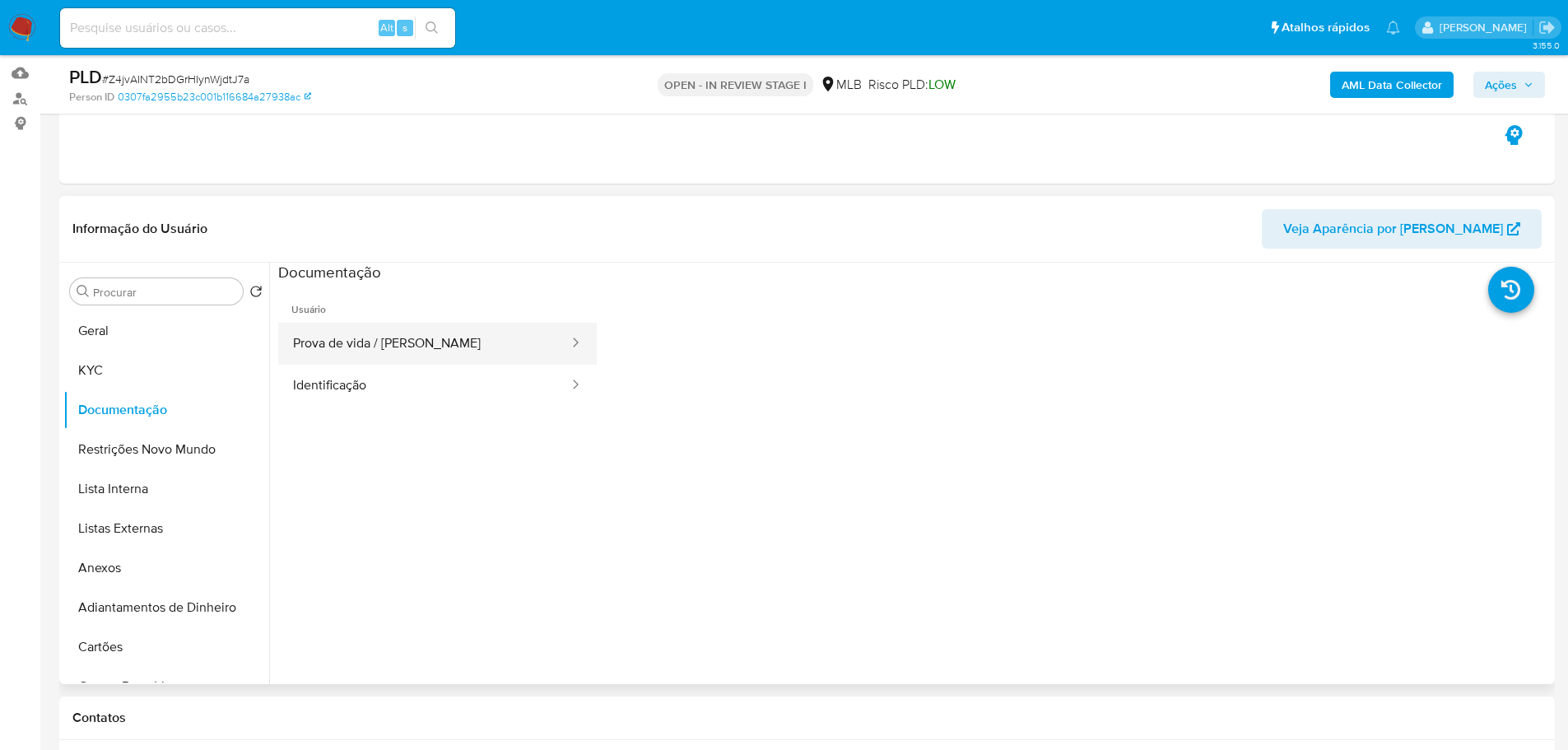
click at [383, 349] on button "Prova de vida / [PERSON_NAME]" at bounding box center [424, 343] width 293 height 42
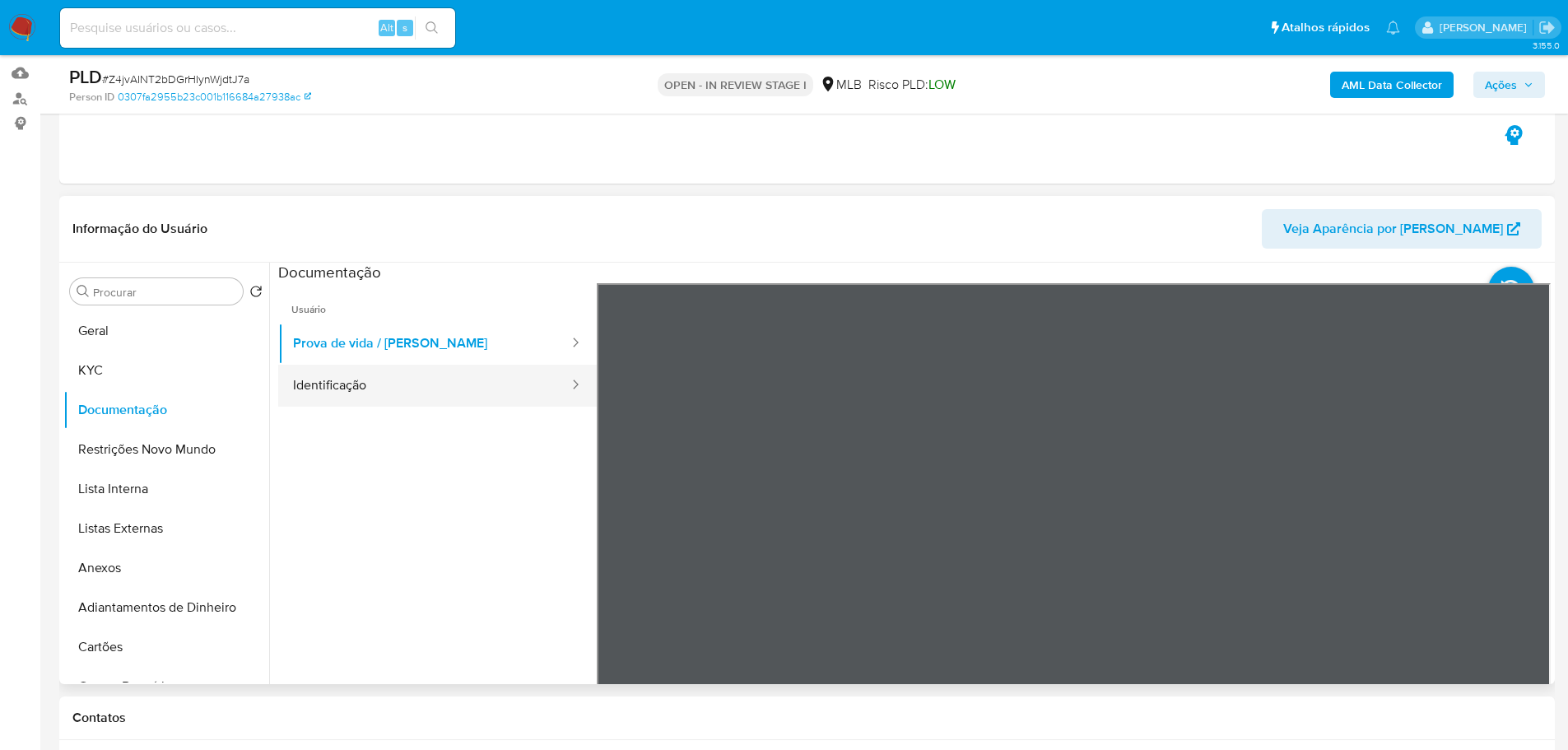
click at [458, 405] on button "Identificação" at bounding box center [424, 385] width 293 height 42
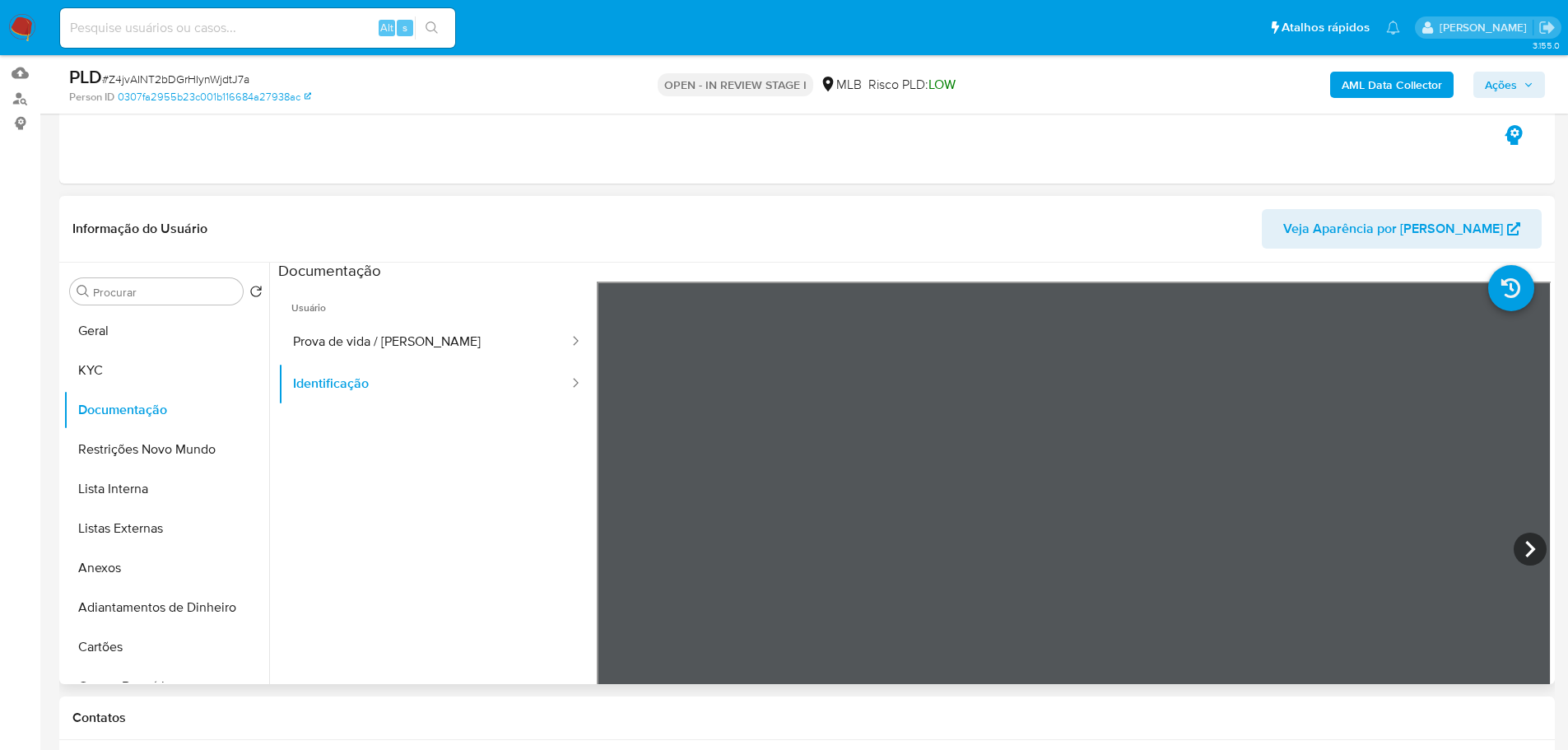
scroll to position [0, 0]
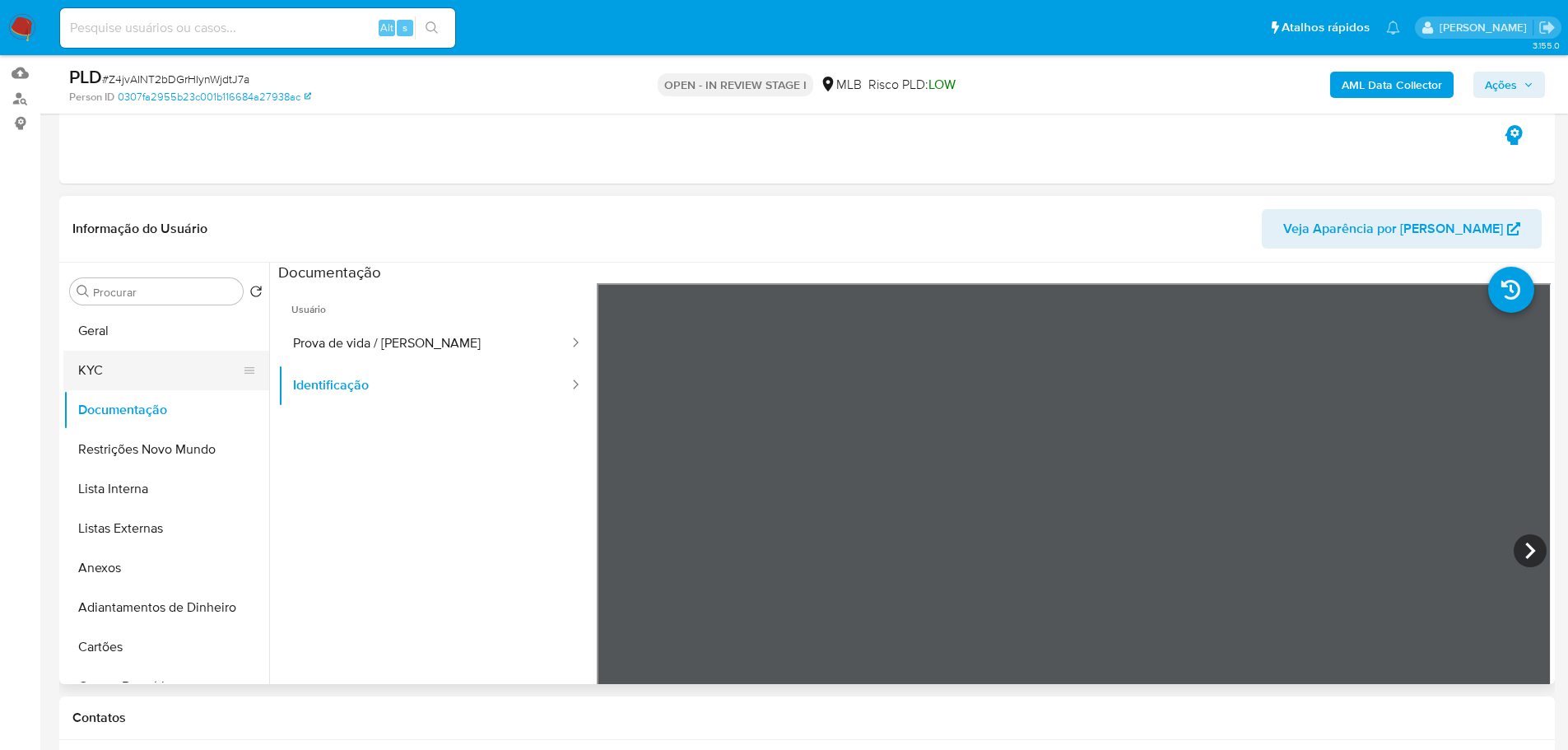
click at [156, 387] on button "KYC" at bounding box center [159, 371] width 192 height 39
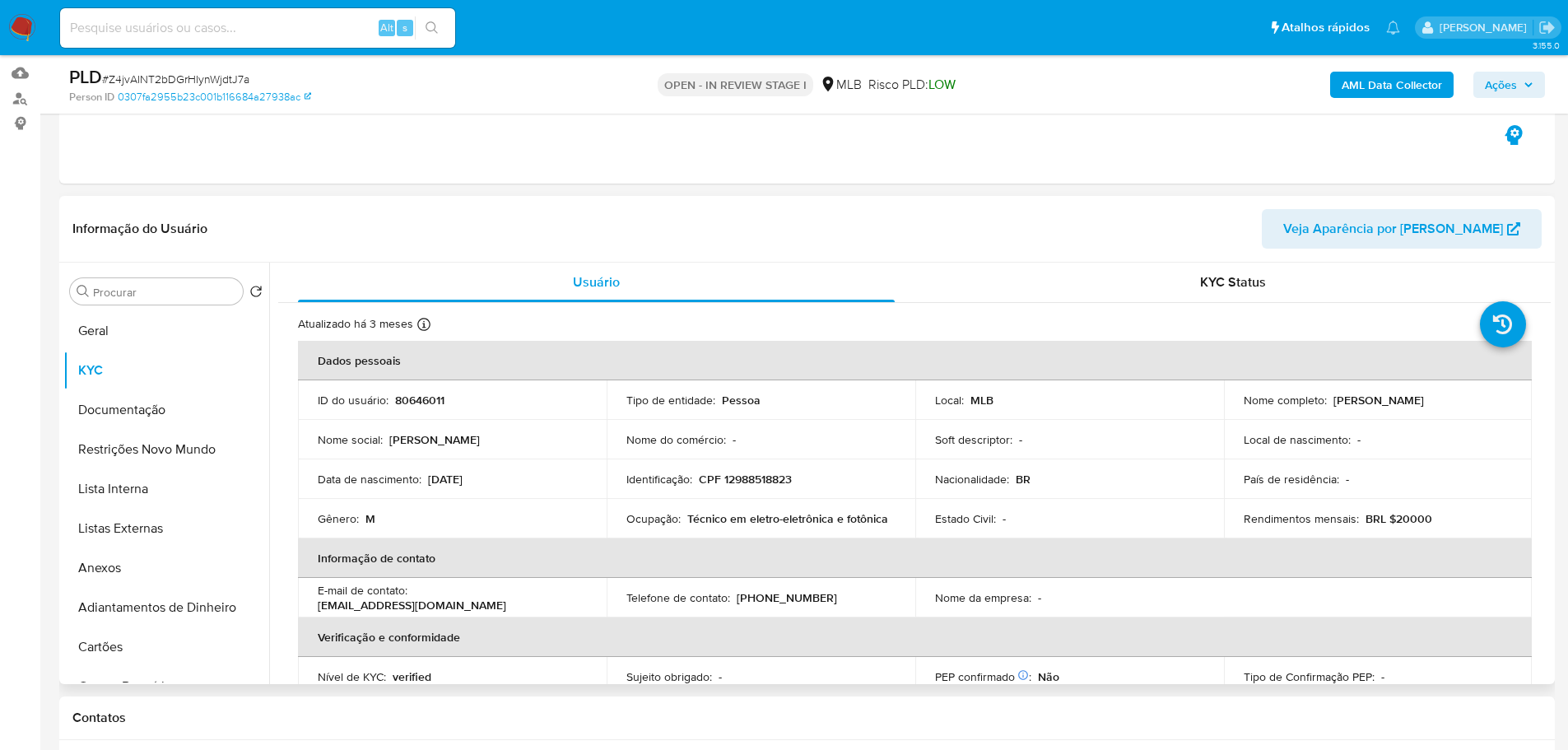
click at [769, 482] on p "CPF 12988518823" at bounding box center [745, 479] width 93 height 15
drag, startPoint x: 896, startPoint y: 518, endPoint x: 684, endPoint y: 521, distance: 212.0
click at [684, 521] on td "Ocupação : Técnico em eletro-eletrônica e fotônica" at bounding box center [761, 518] width 308 height 39
copy p "Técnico em eletro-eletrônica e fotônica"
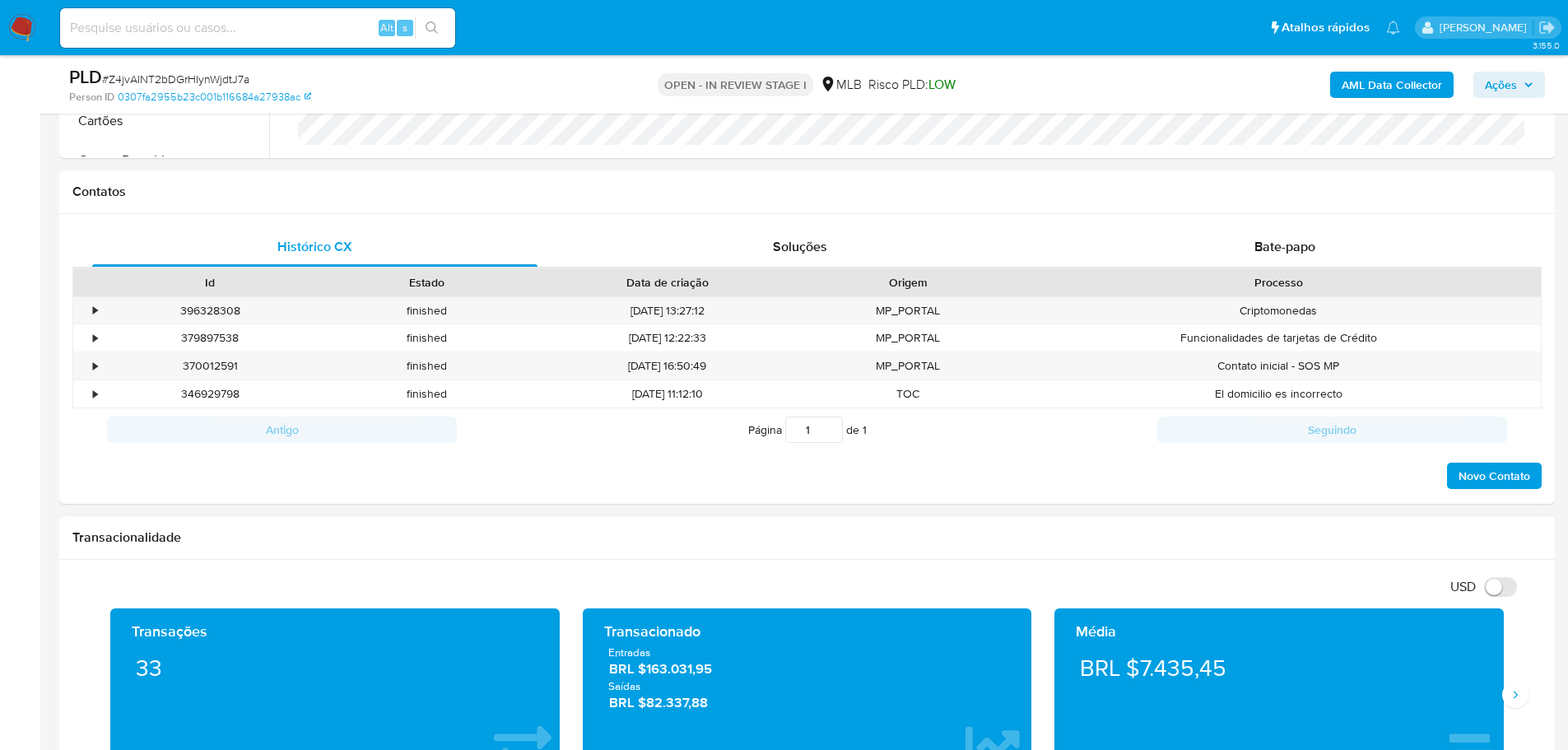
scroll to position [906, 0]
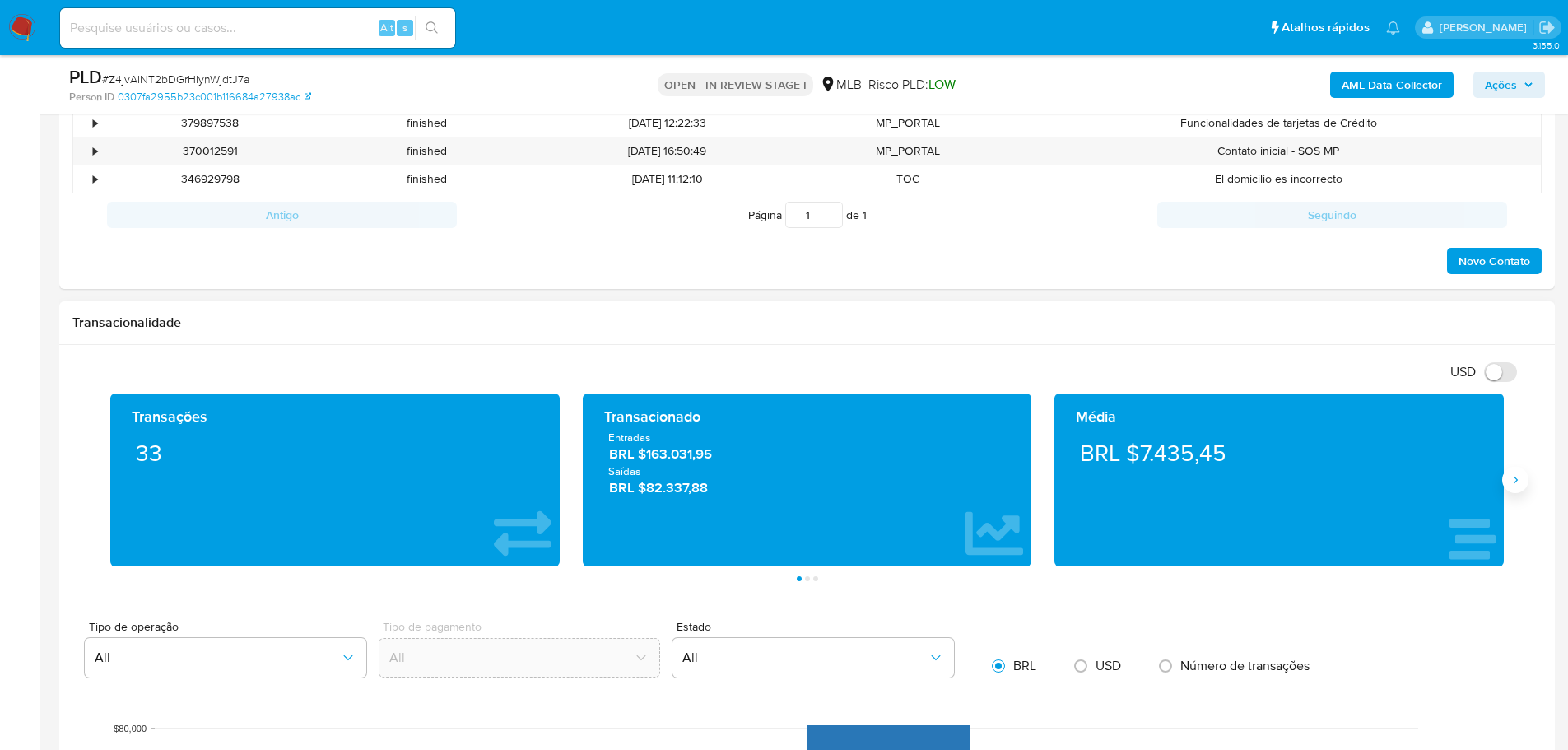
click at [1516, 487] on button "Siguiente" at bounding box center [1515, 480] width 27 height 27
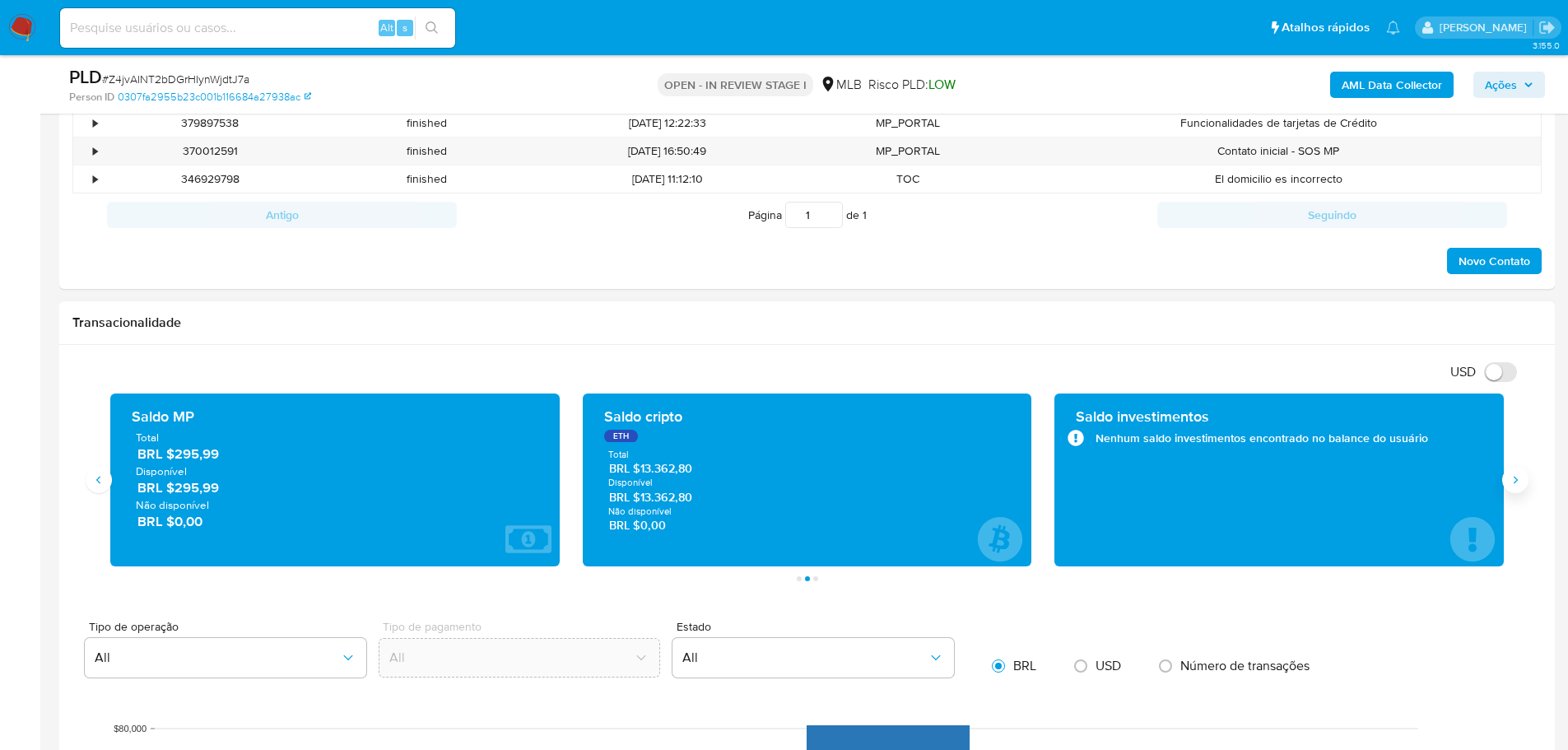
click at [1516, 487] on button "Siguiente" at bounding box center [1515, 480] width 27 height 27
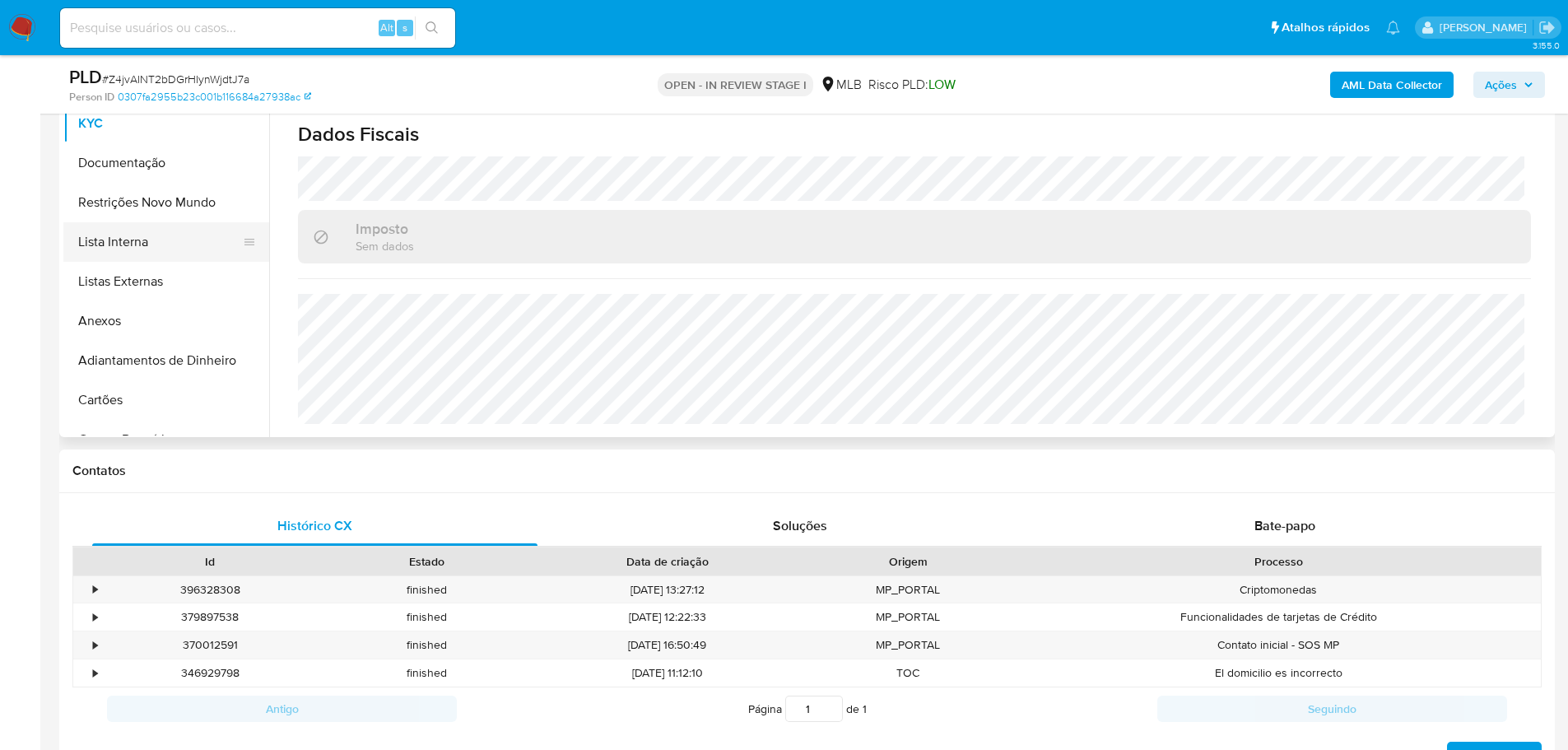
scroll to position [165, 0]
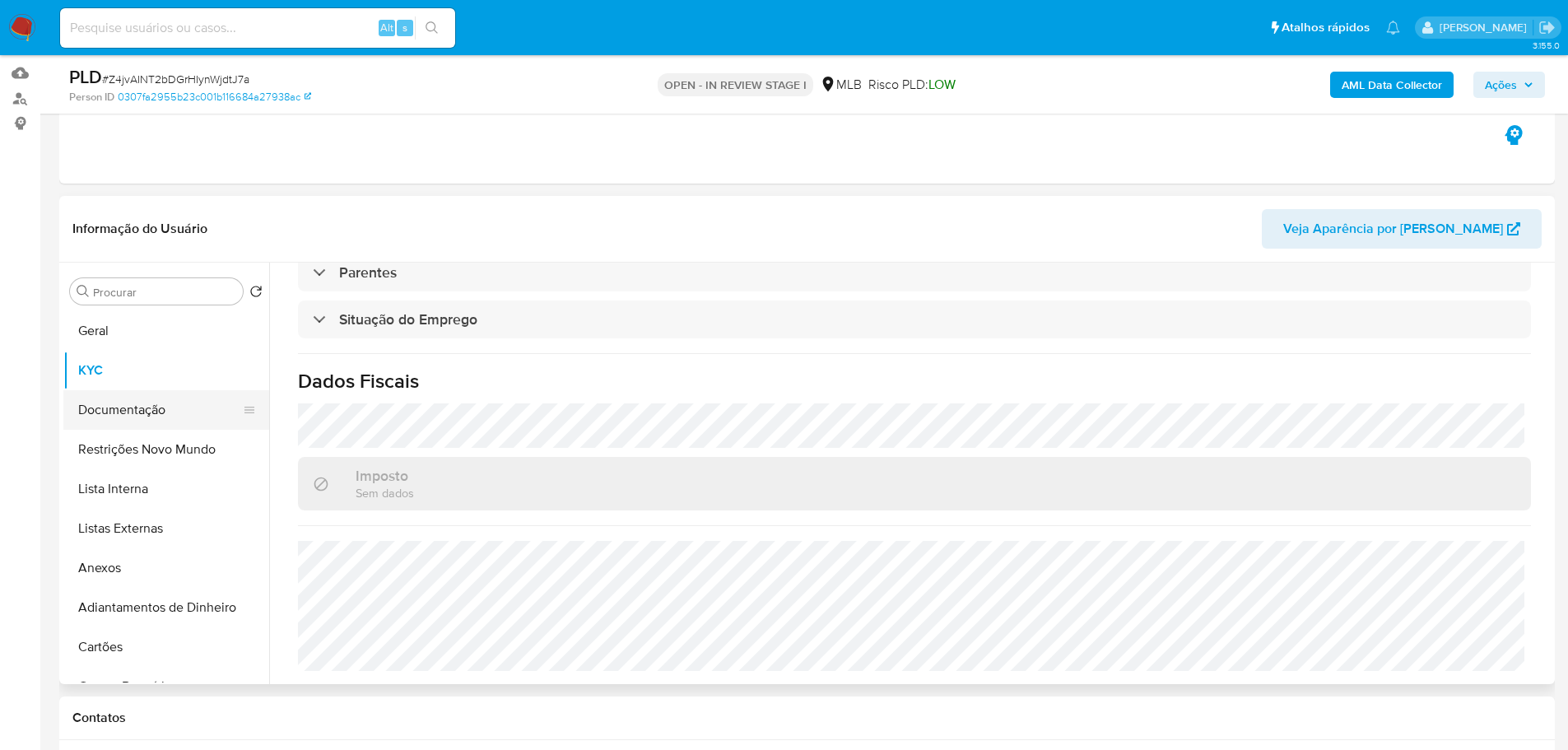
click at [116, 416] on button "Documentação" at bounding box center [159, 410] width 192 height 39
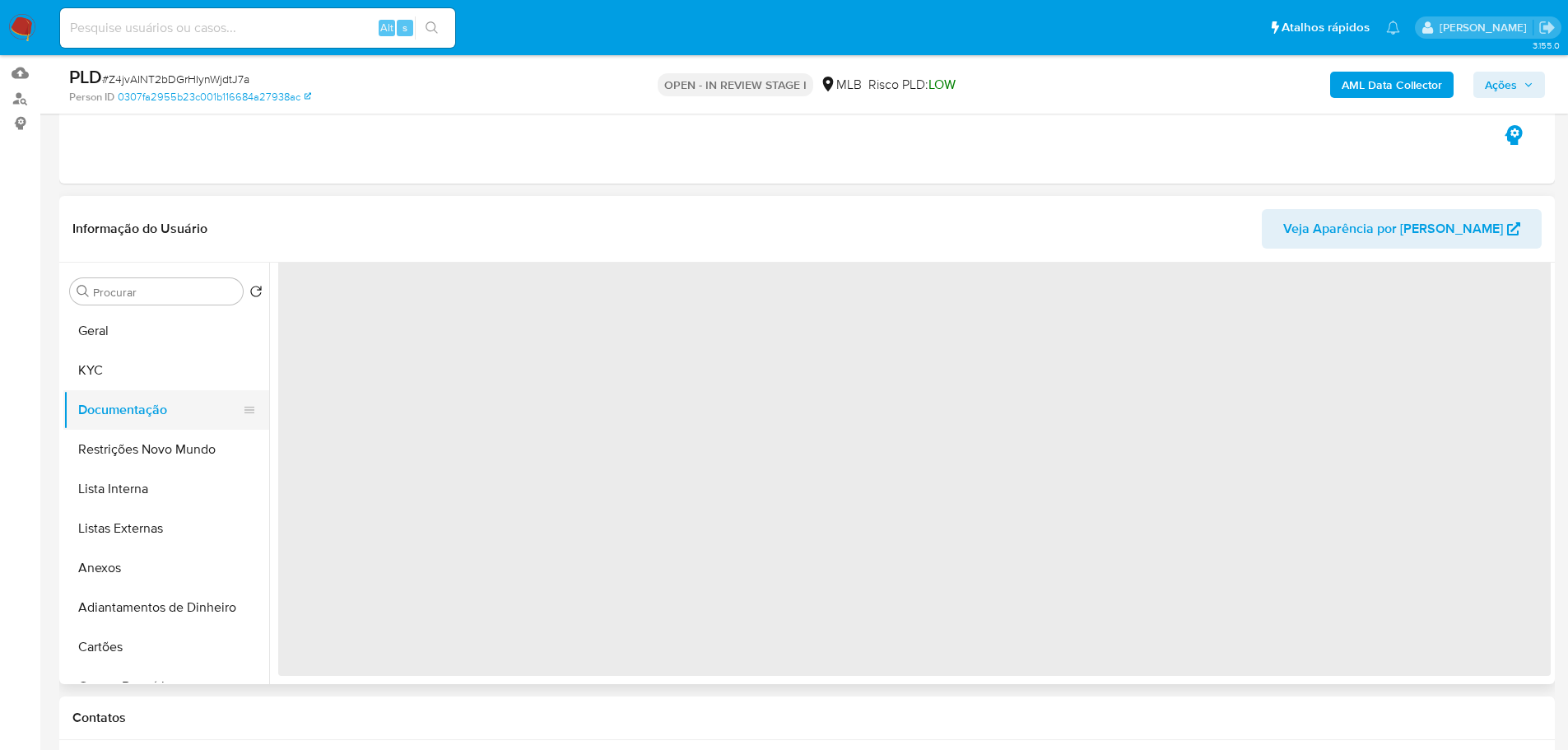
scroll to position [0, 0]
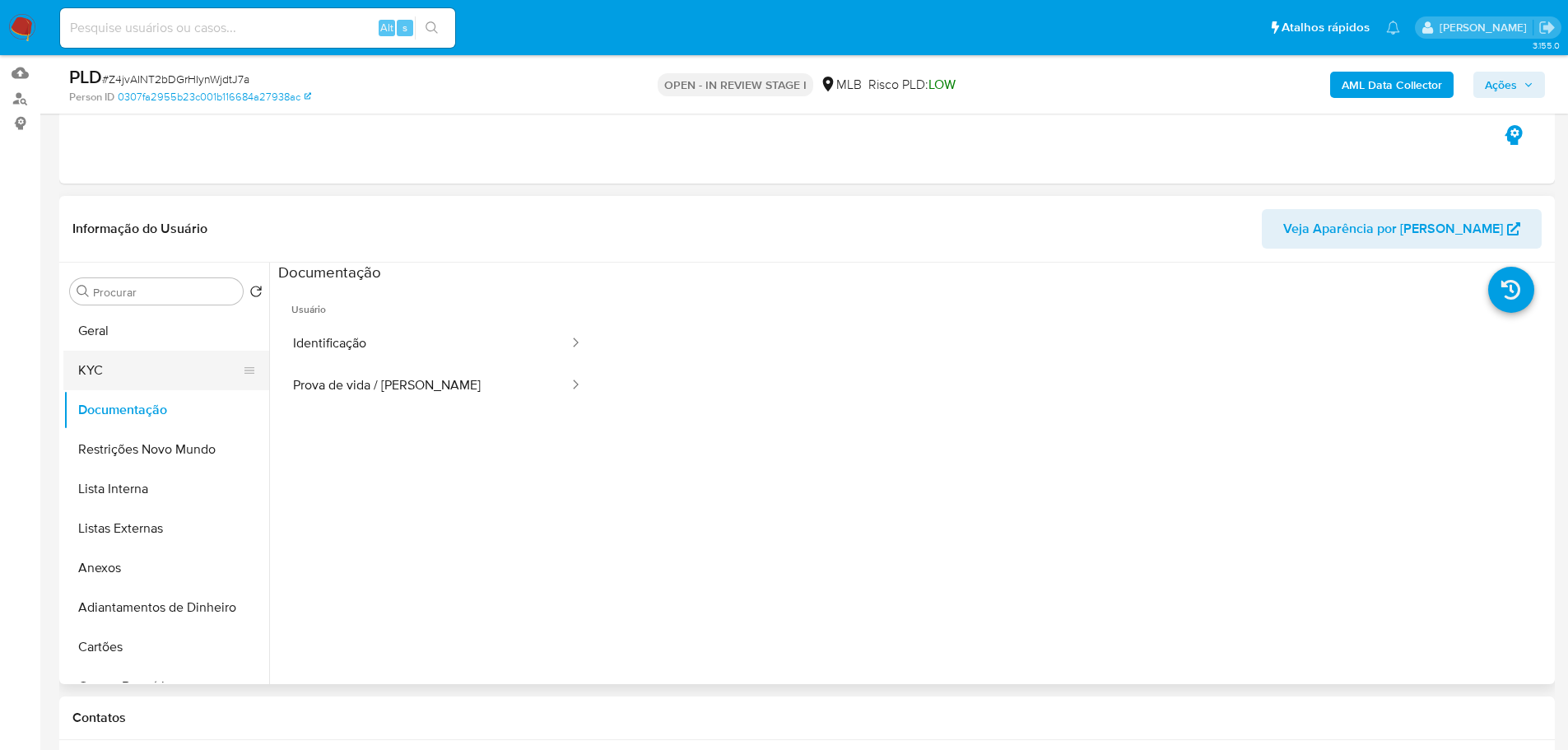
click at [157, 369] on button "KYC" at bounding box center [159, 371] width 192 height 39
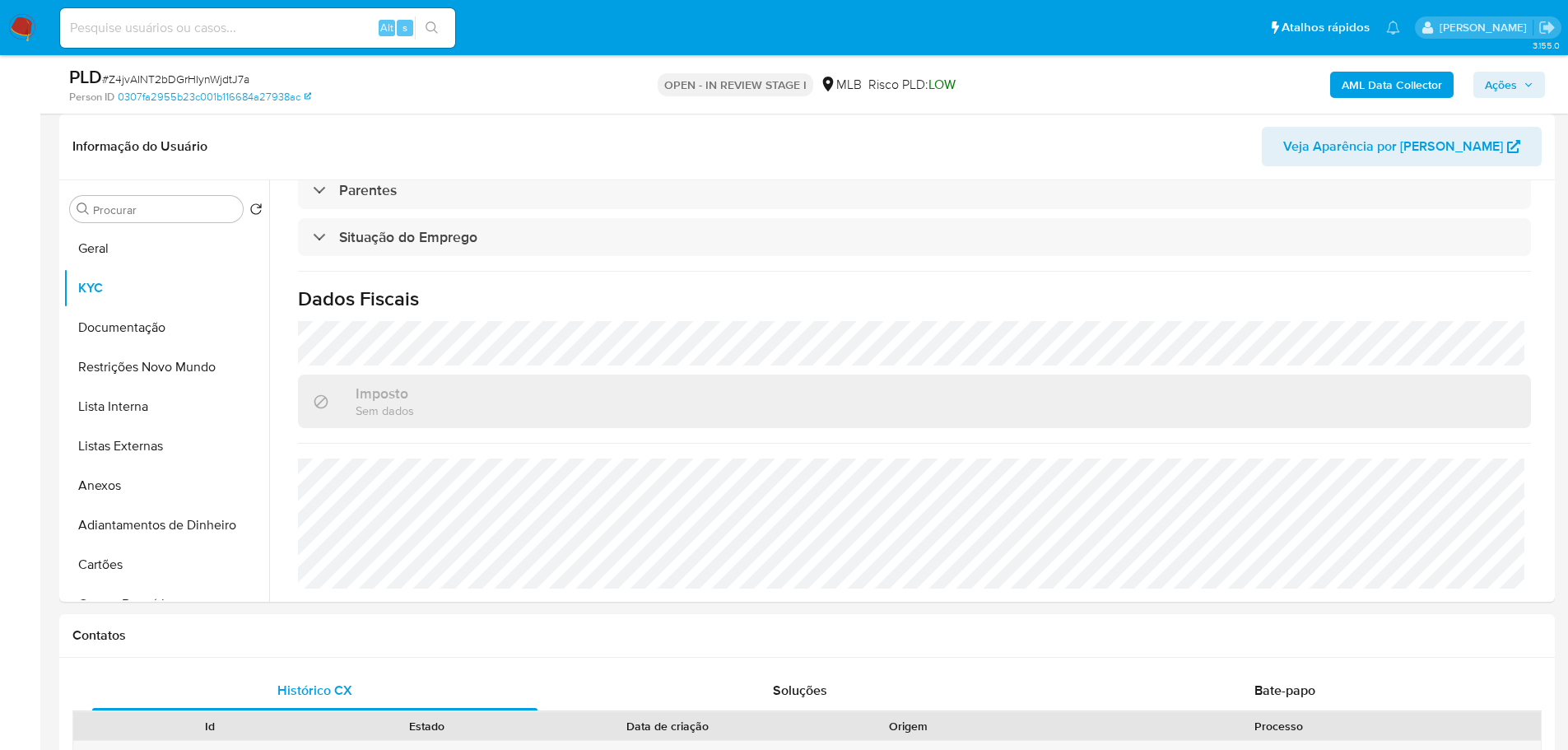
scroll to position [702, 0]
click at [119, 247] on button "Geral" at bounding box center [159, 248] width 192 height 39
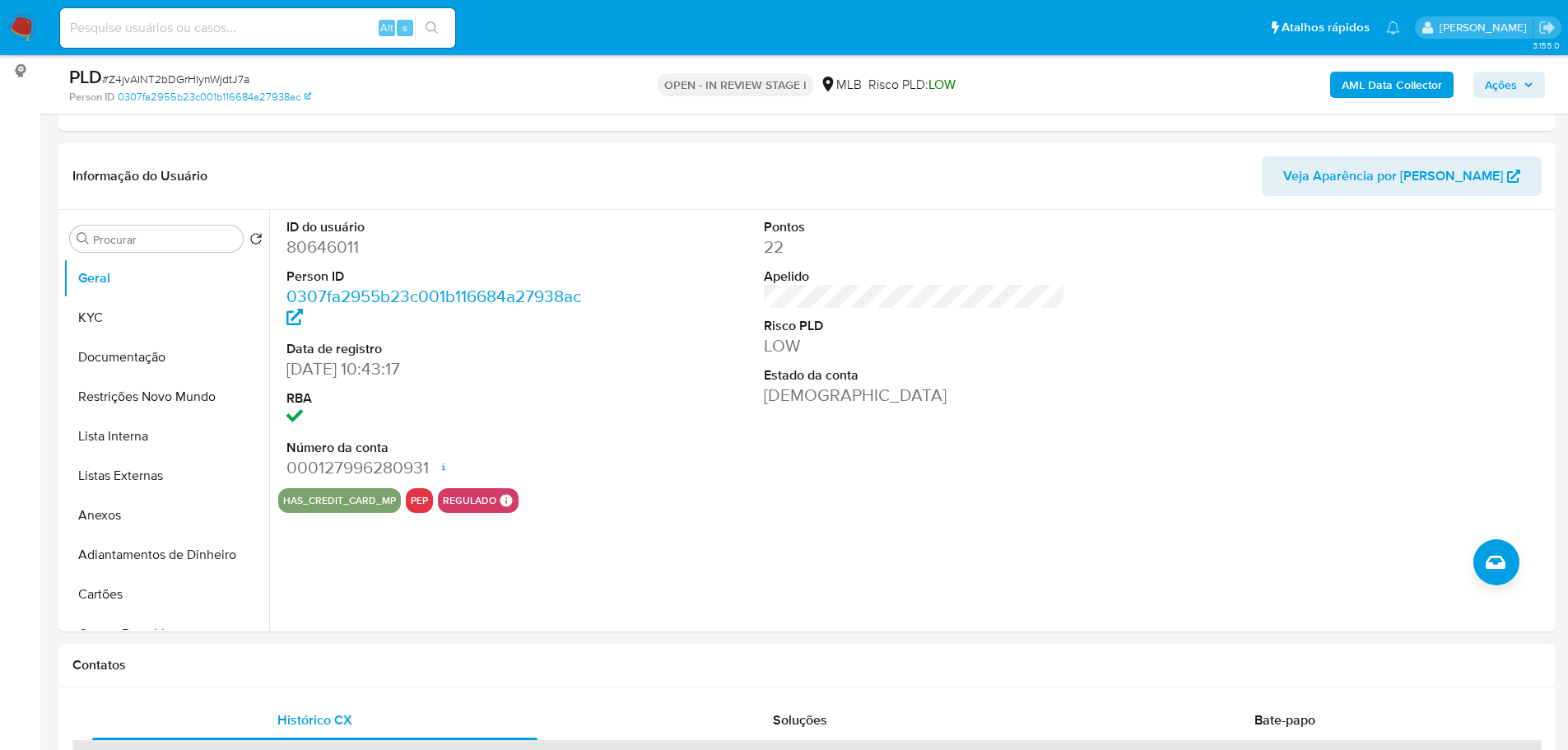
scroll to position [210, 0]
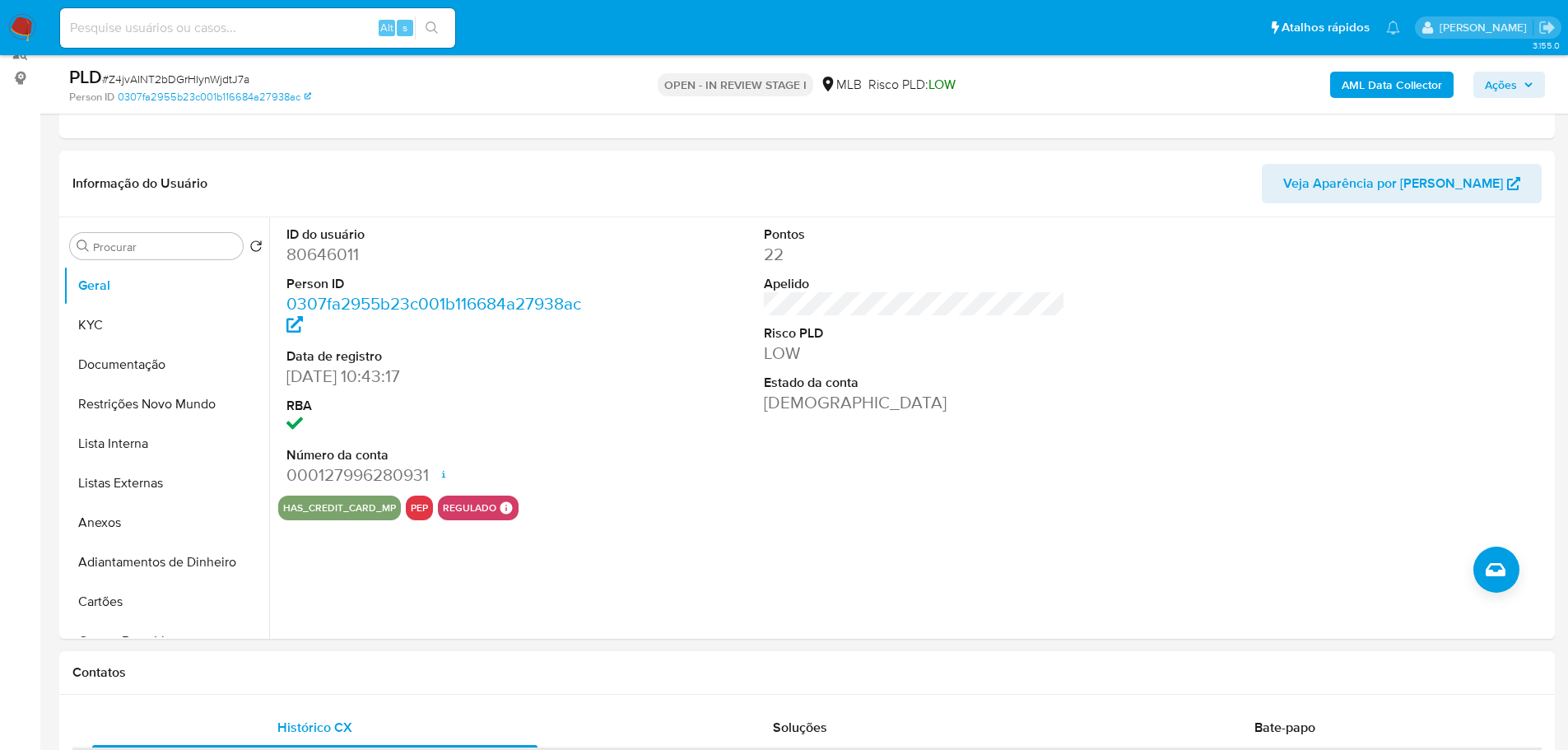
click at [312, 673] on h1 "Contatos" at bounding box center [807, 672] width 1469 height 17
click at [130, 337] on button "KYC" at bounding box center [159, 325] width 192 height 39
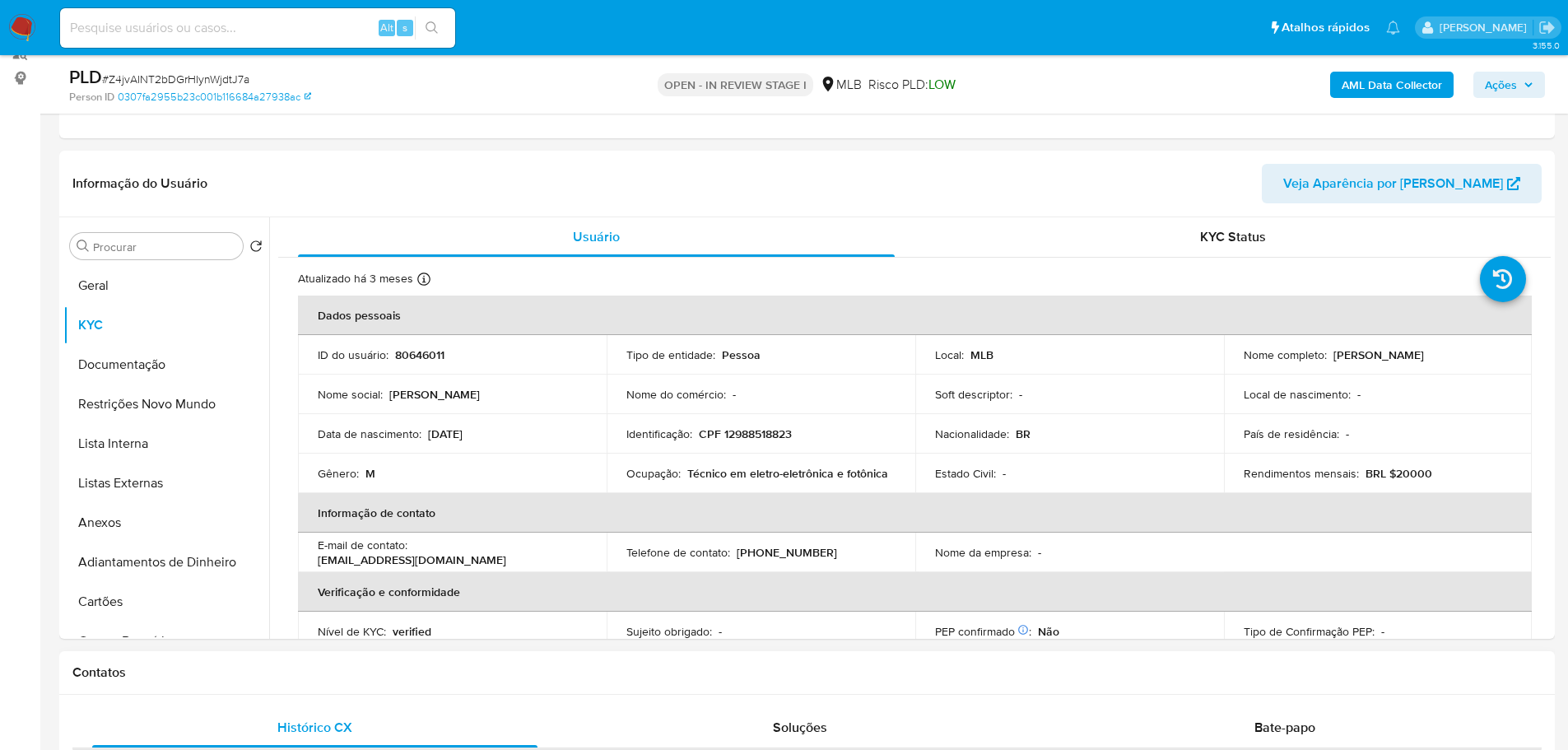
click at [240, 655] on div "Contatos" at bounding box center [807, 673] width 1496 height 43
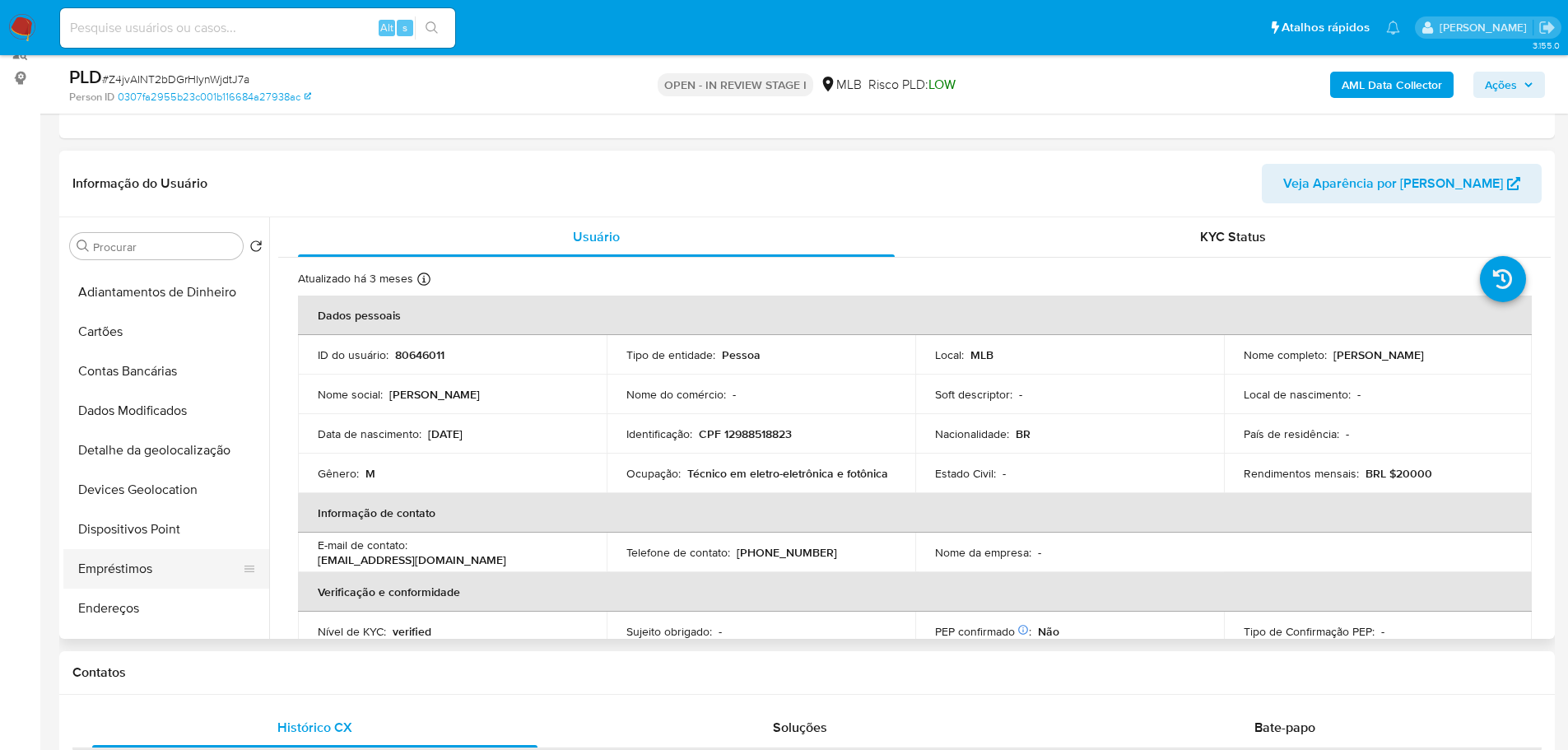
scroll to position [412, 0]
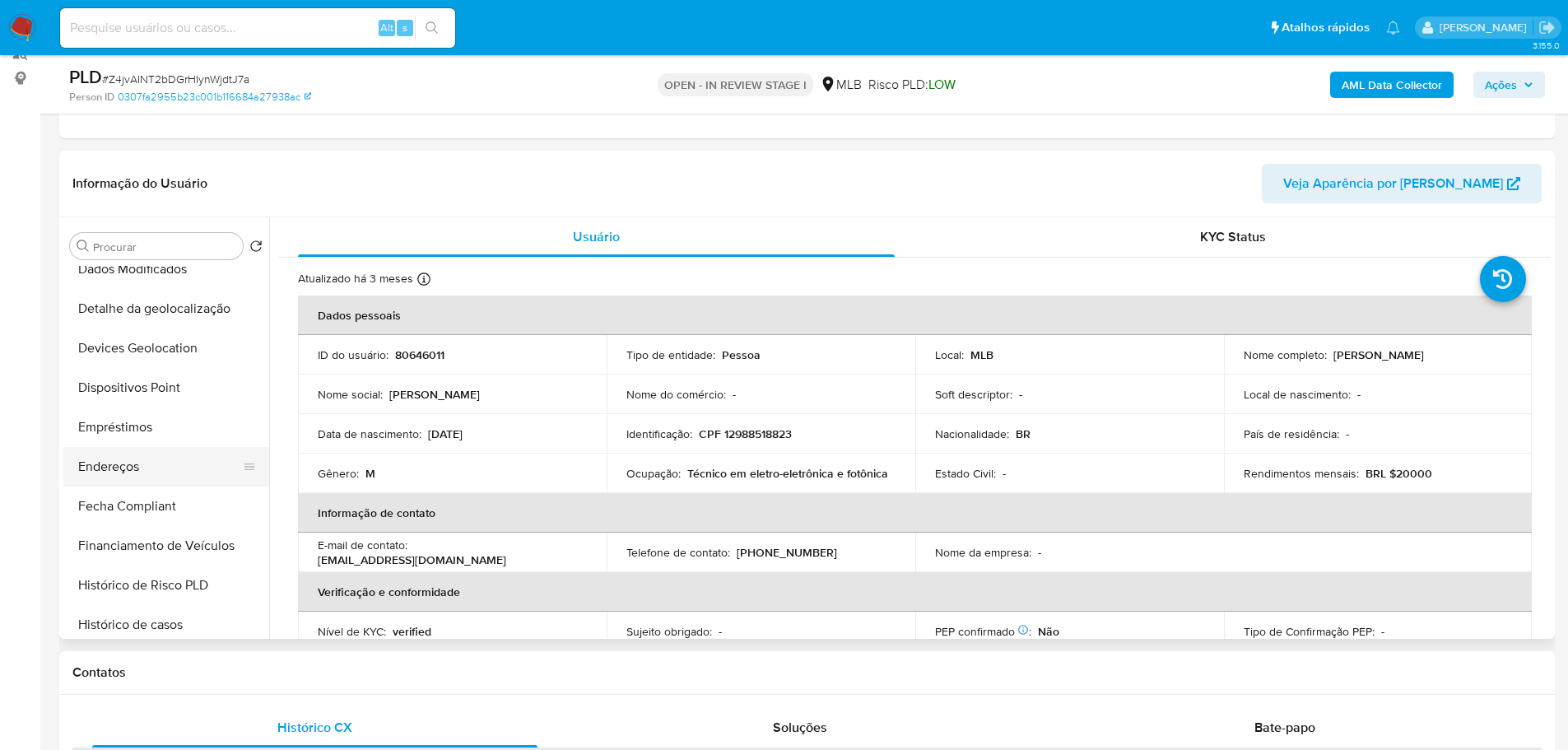
click at [141, 457] on button "Endereços" at bounding box center [159, 467] width 192 height 39
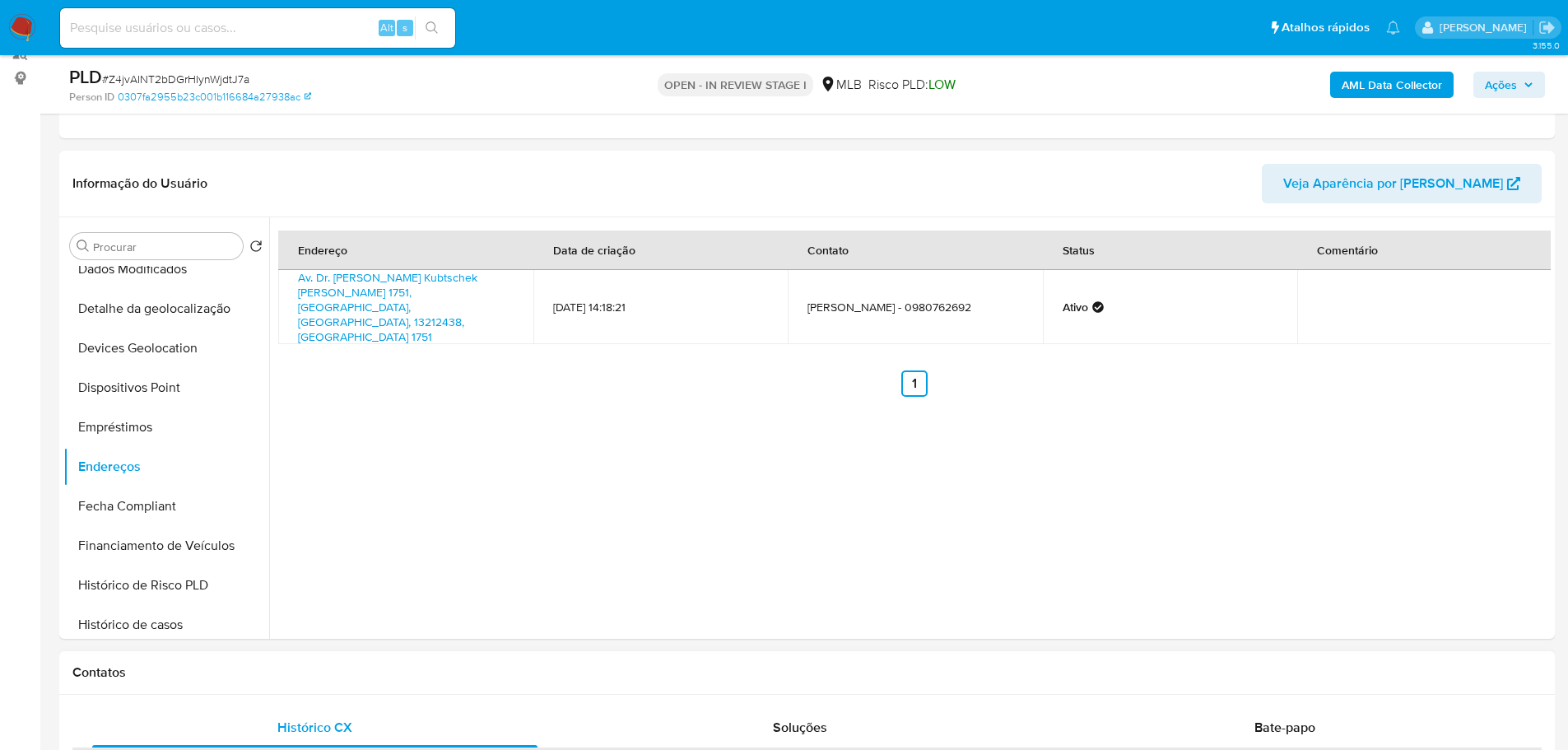
click at [301, 676] on h1 "Contatos" at bounding box center [807, 672] width 1469 height 17
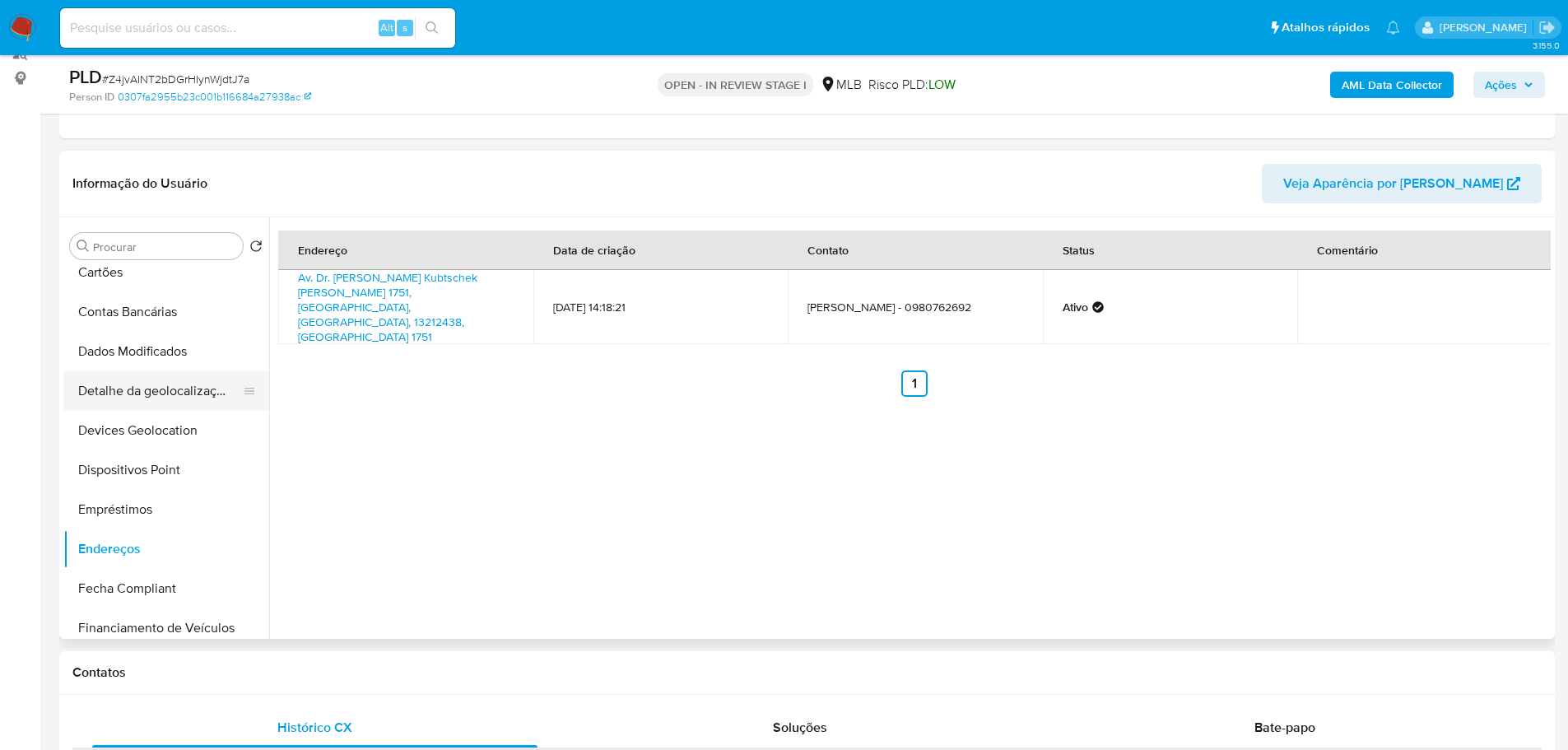
click at [152, 402] on button "Detalhe da geolocalização" at bounding box center [159, 391] width 192 height 39
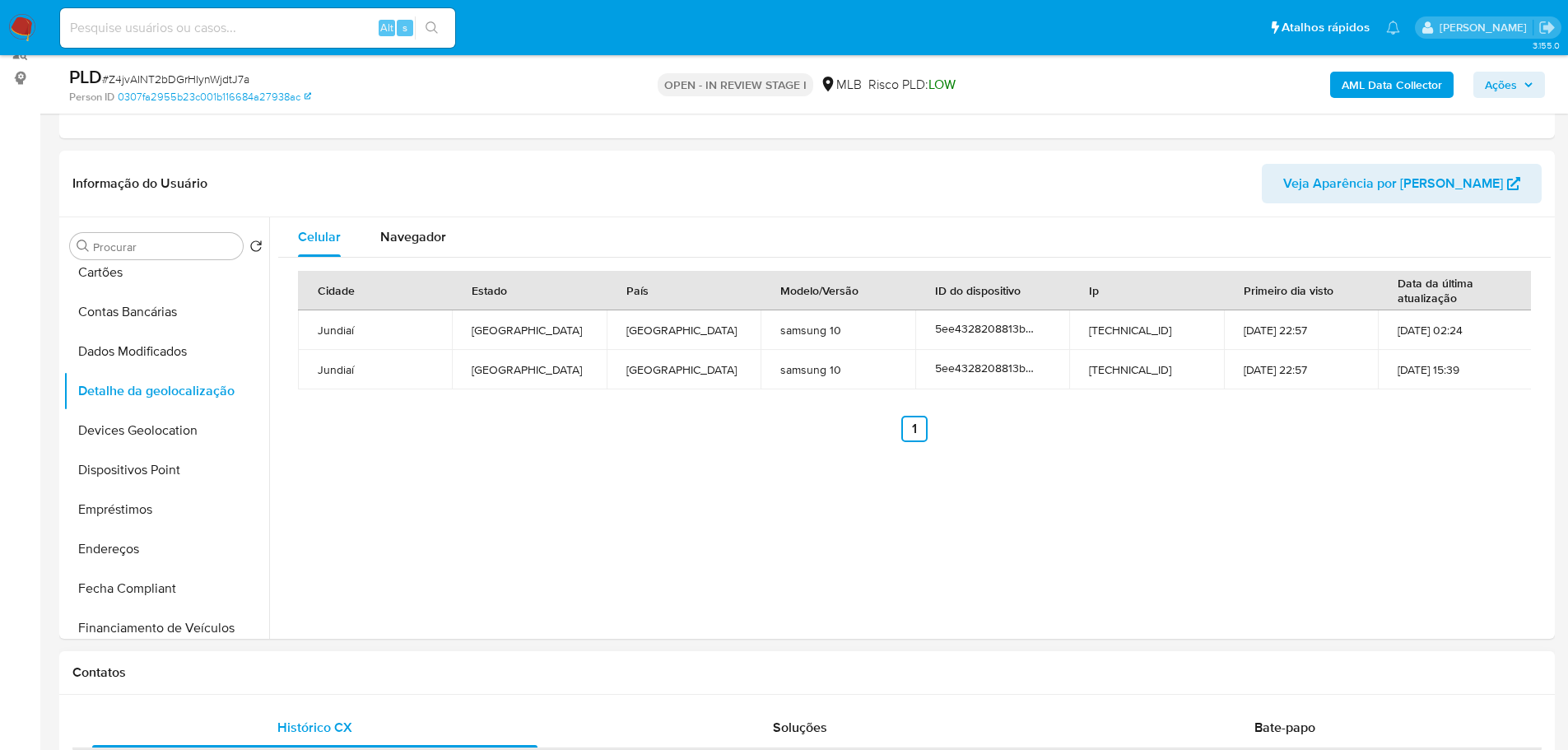
drag, startPoint x: 414, startPoint y: 696, endPoint x: 372, endPoint y: 671, distance: 48.9
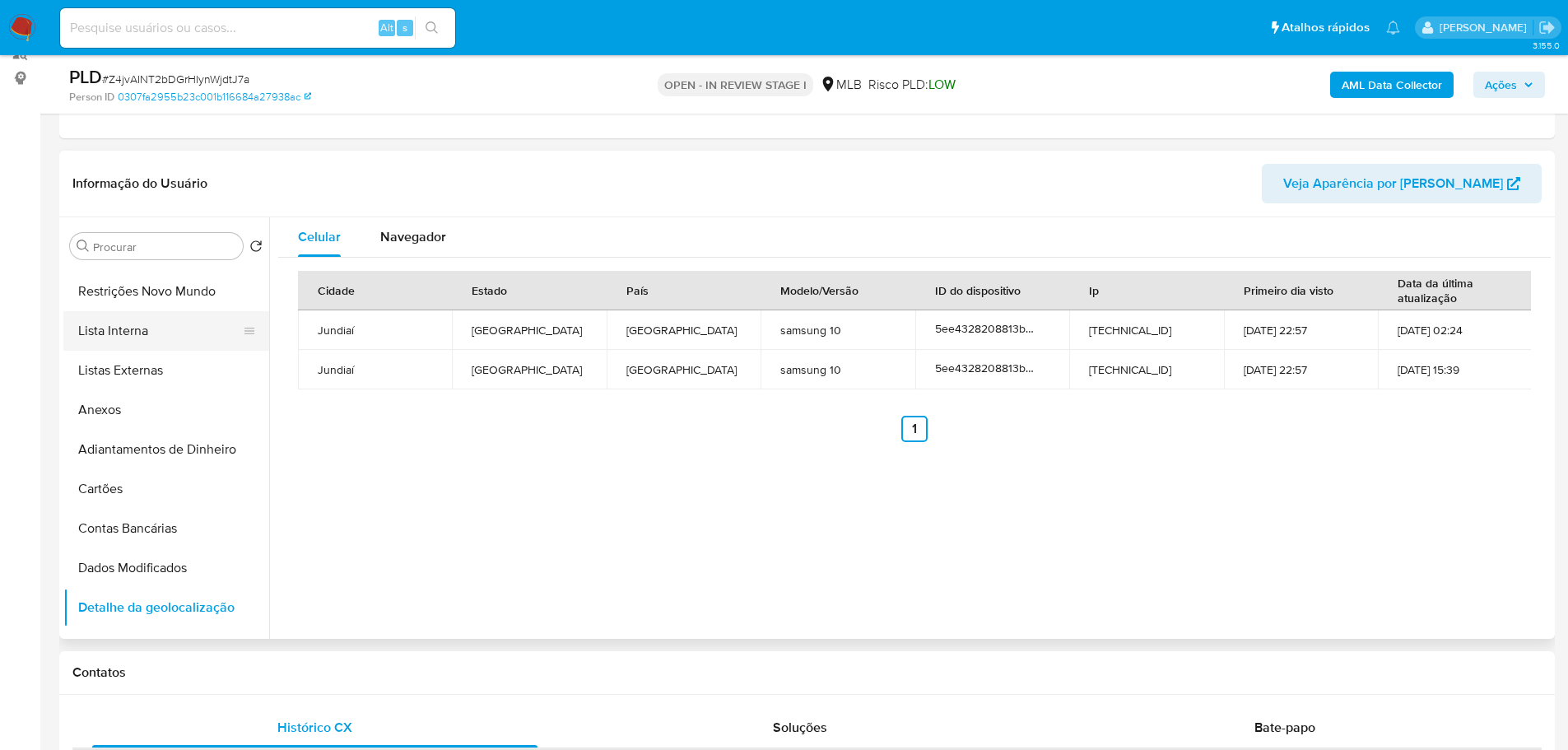
scroll to position [0, 0]
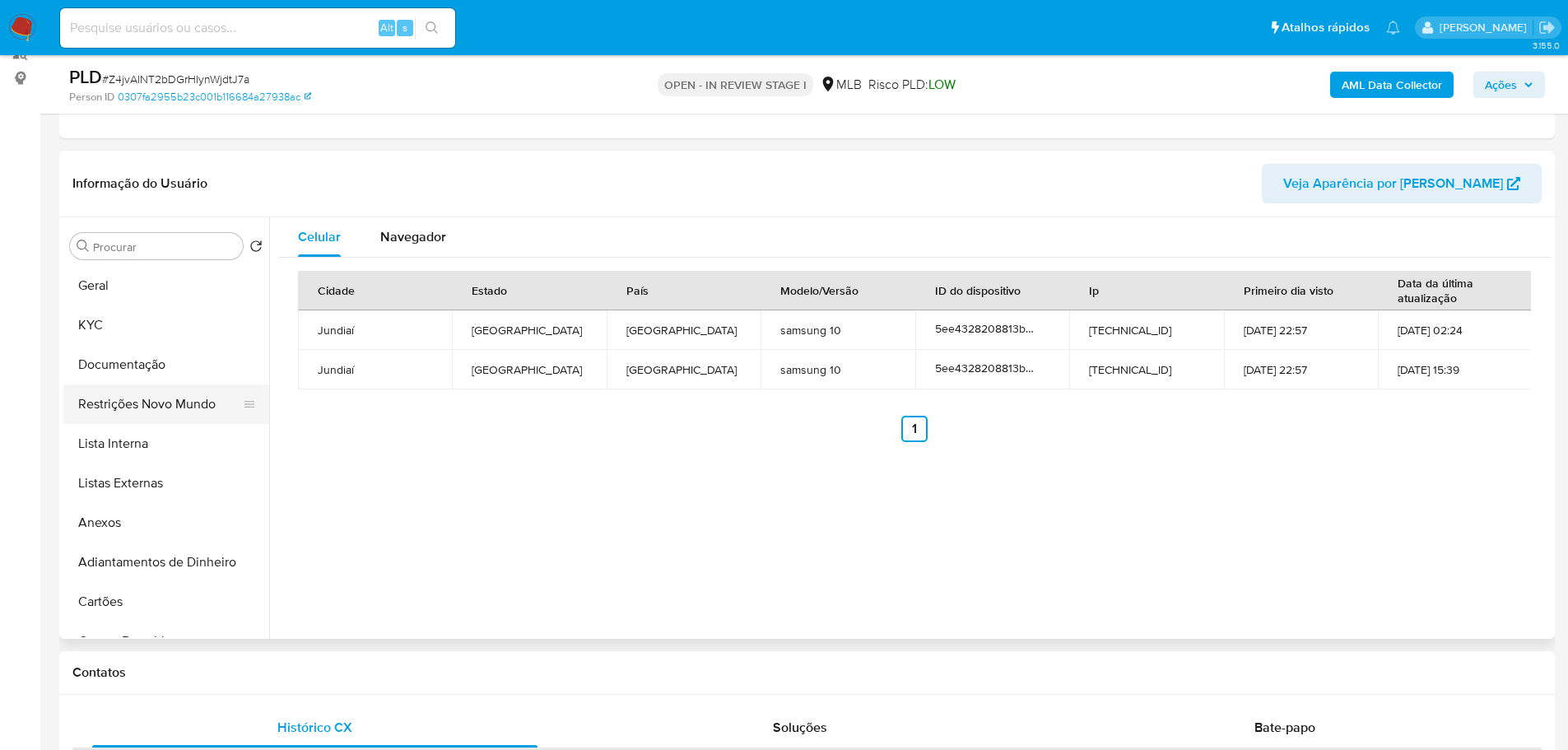
click at [151, 417] on button "Restrições Novo Mundo" at bounding box center [159, 404] width 192 height 39
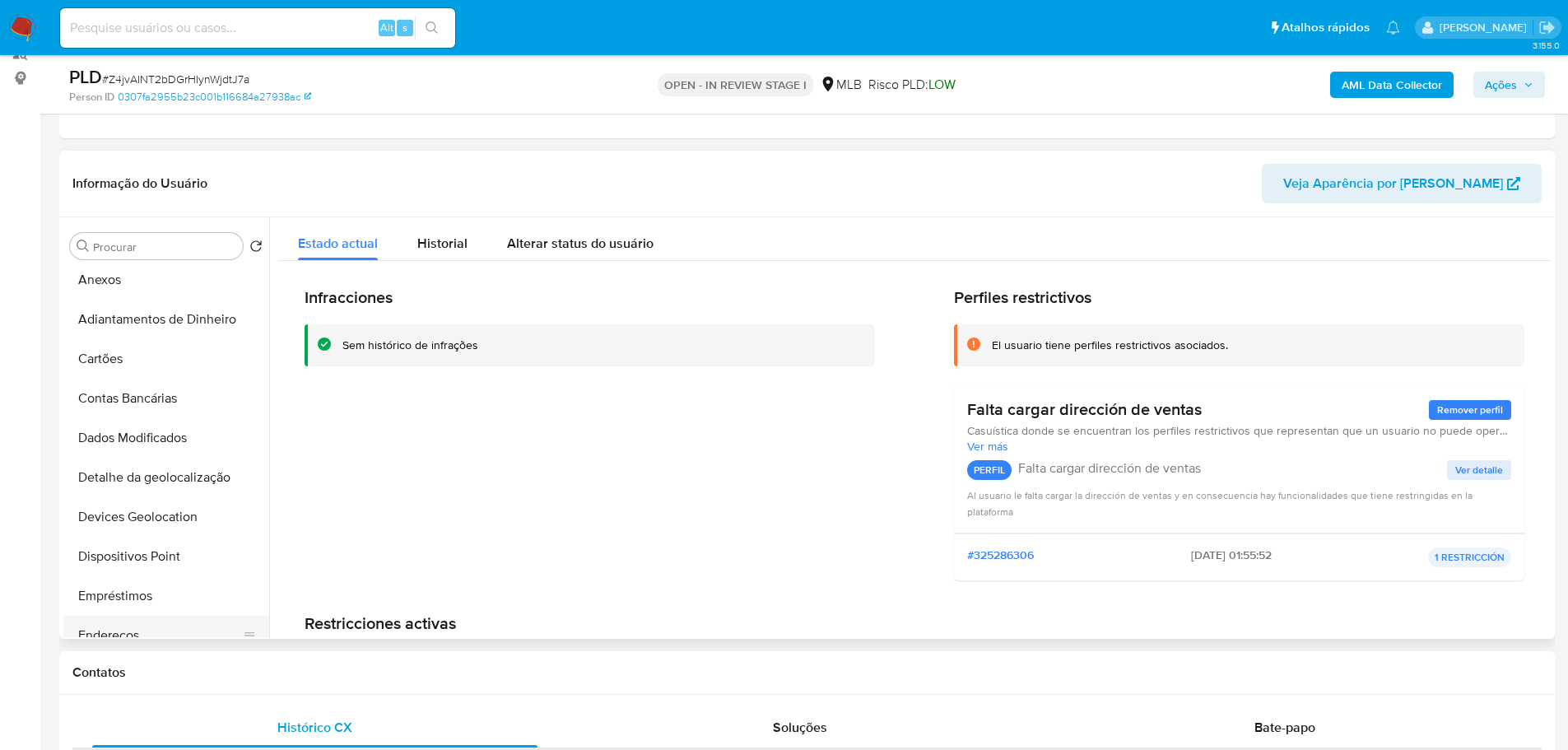
scroll to position [412, 0]
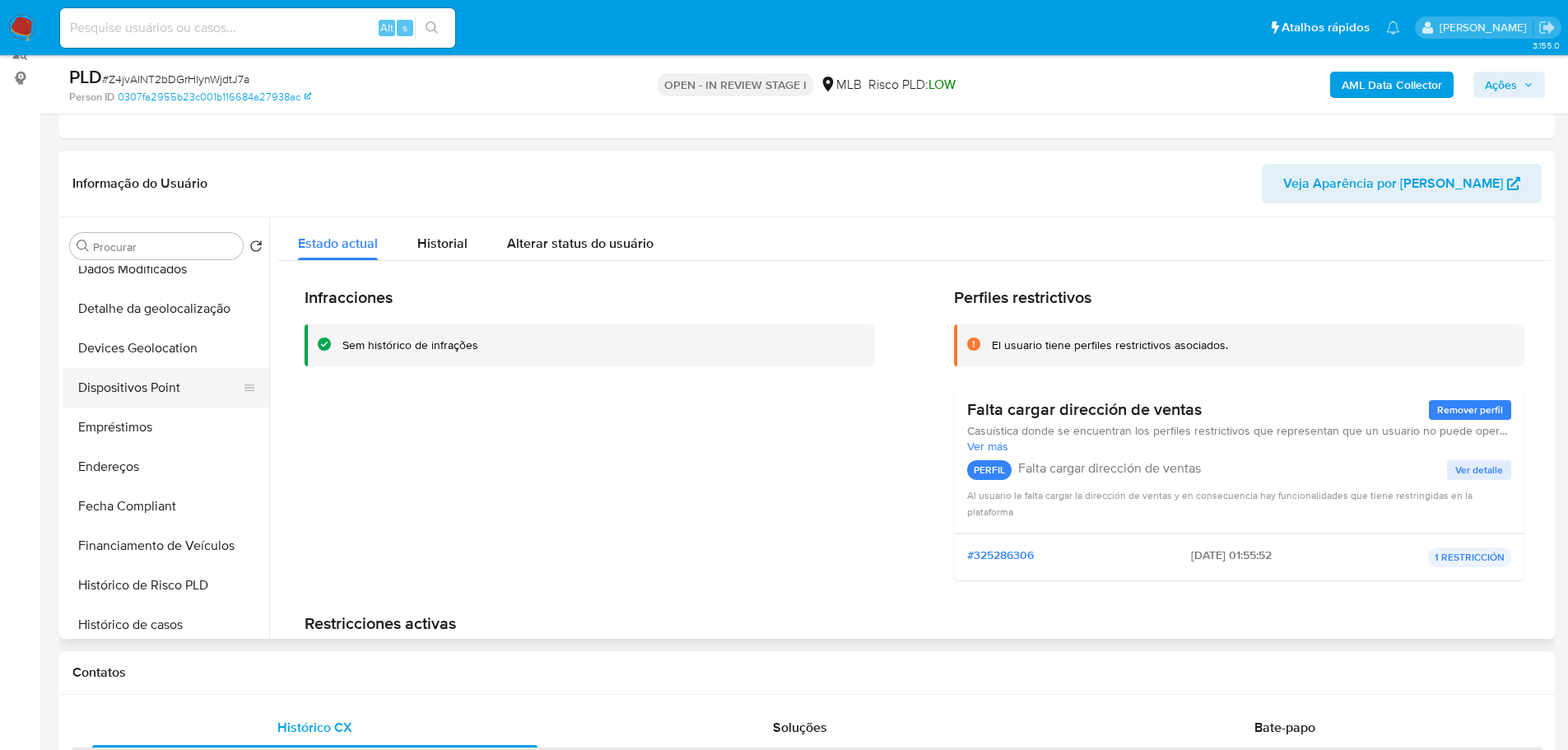
click at [181, 394] on button "Dispositivos Point" at bounding box center [159, 387] width 192 height 39
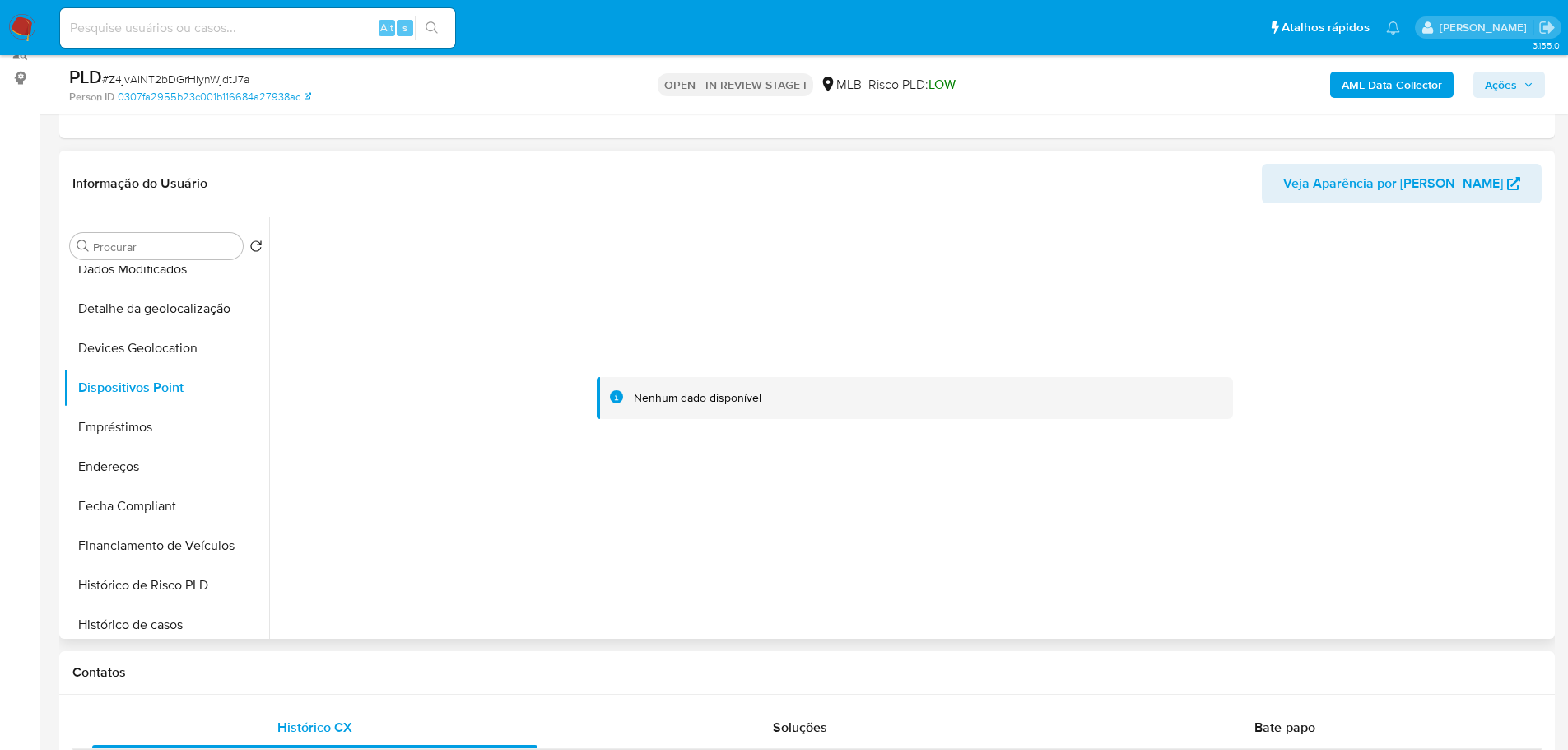
click at [1251, 624] on div at bounding box center [910, 429] width 1281 height 422
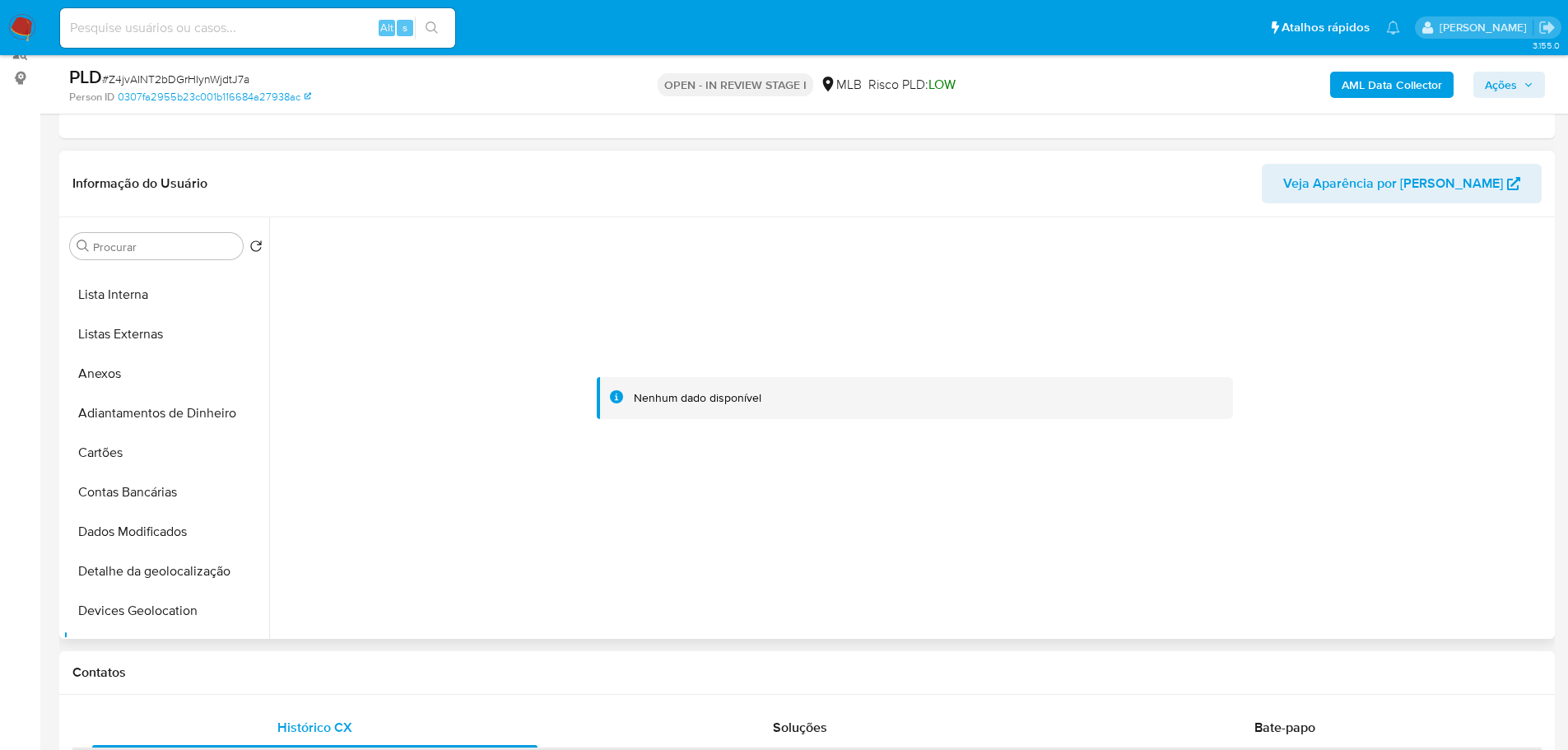
scroll to position [0, 0]
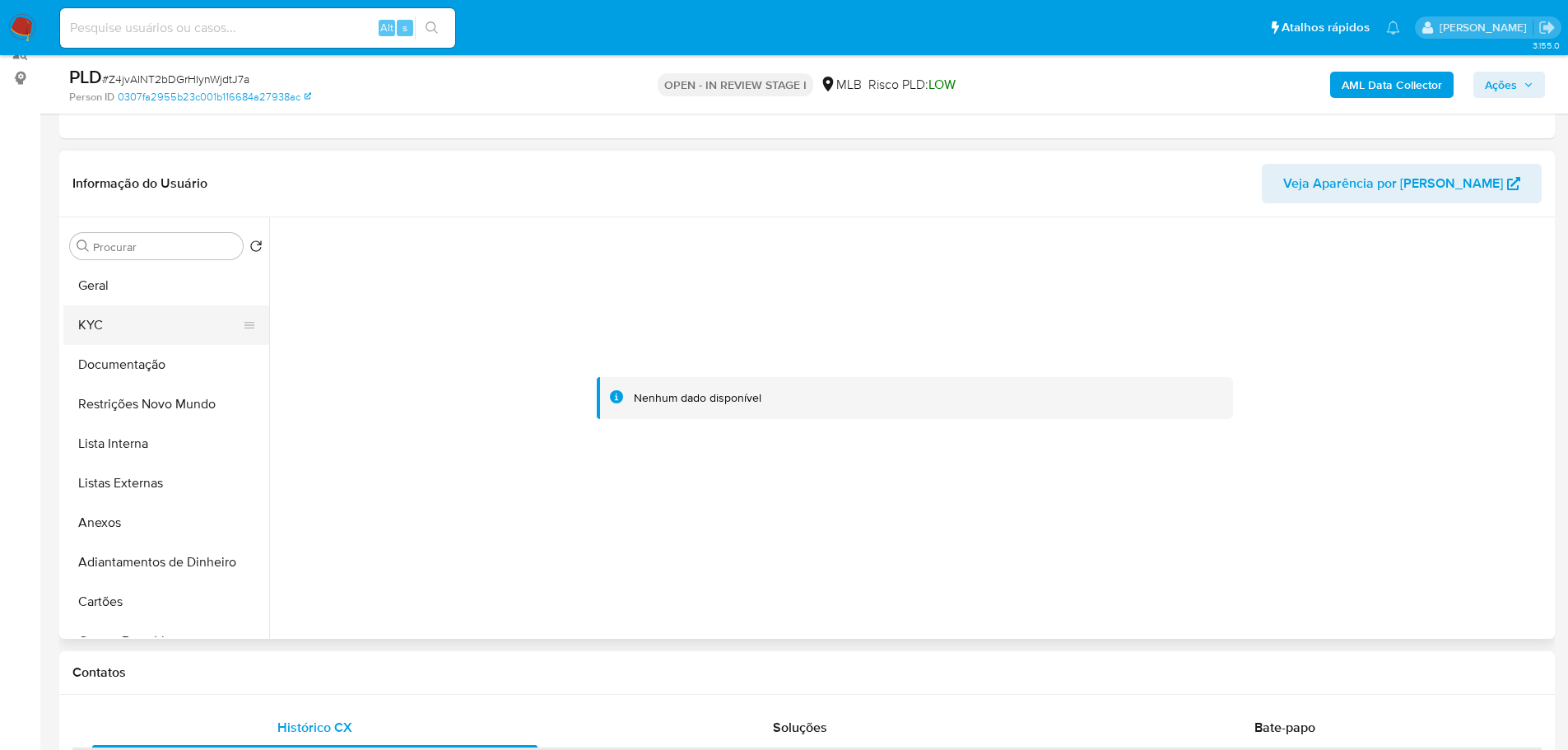
click at [137, 331] on button "KYC" at bounding box center [159, 325] width 192 height 39
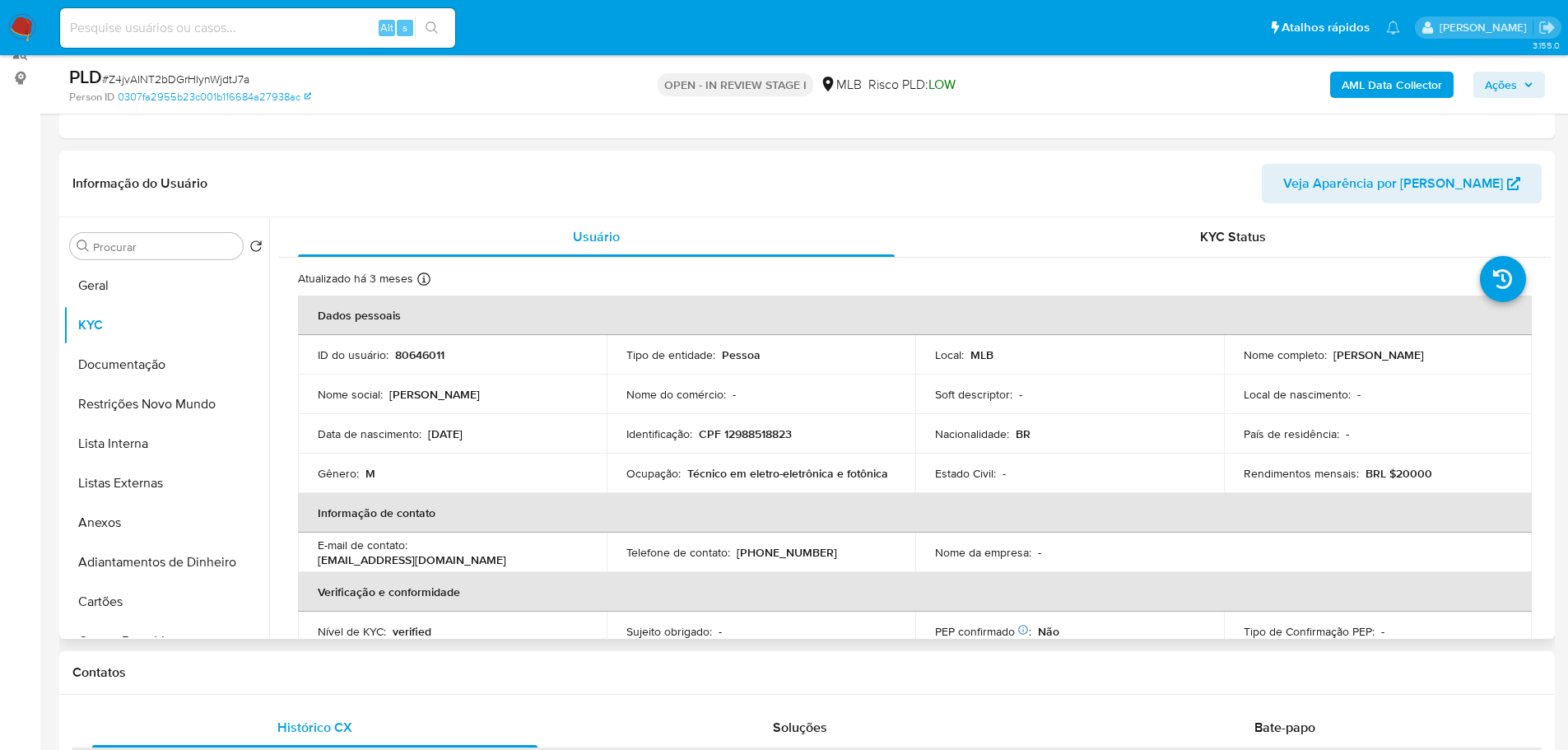
click at [752, 439] on p "CPF 12988518823" at bounding box center [745, 434] width 93 height 15
copy p "12988518823"
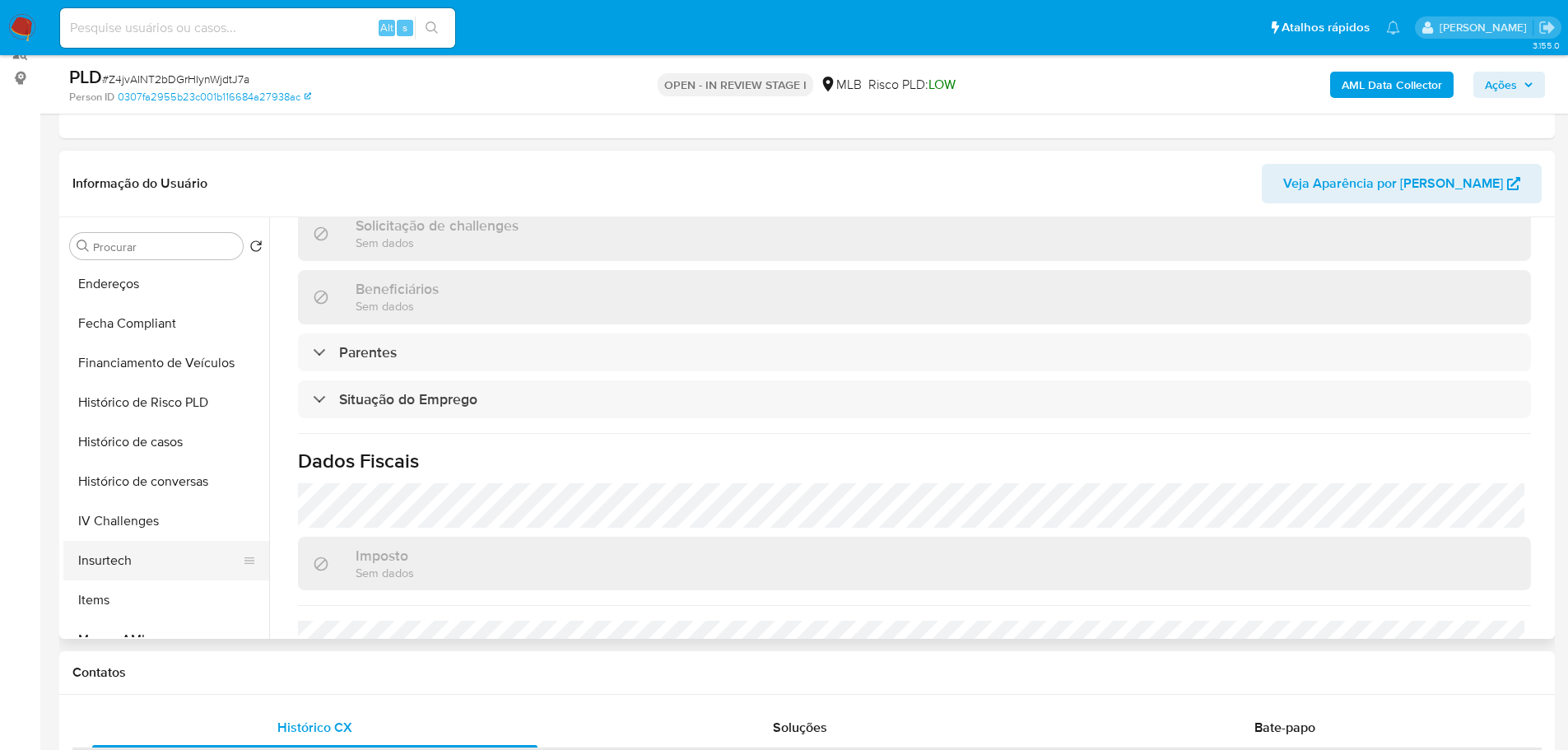
scroll to position [735, 0]
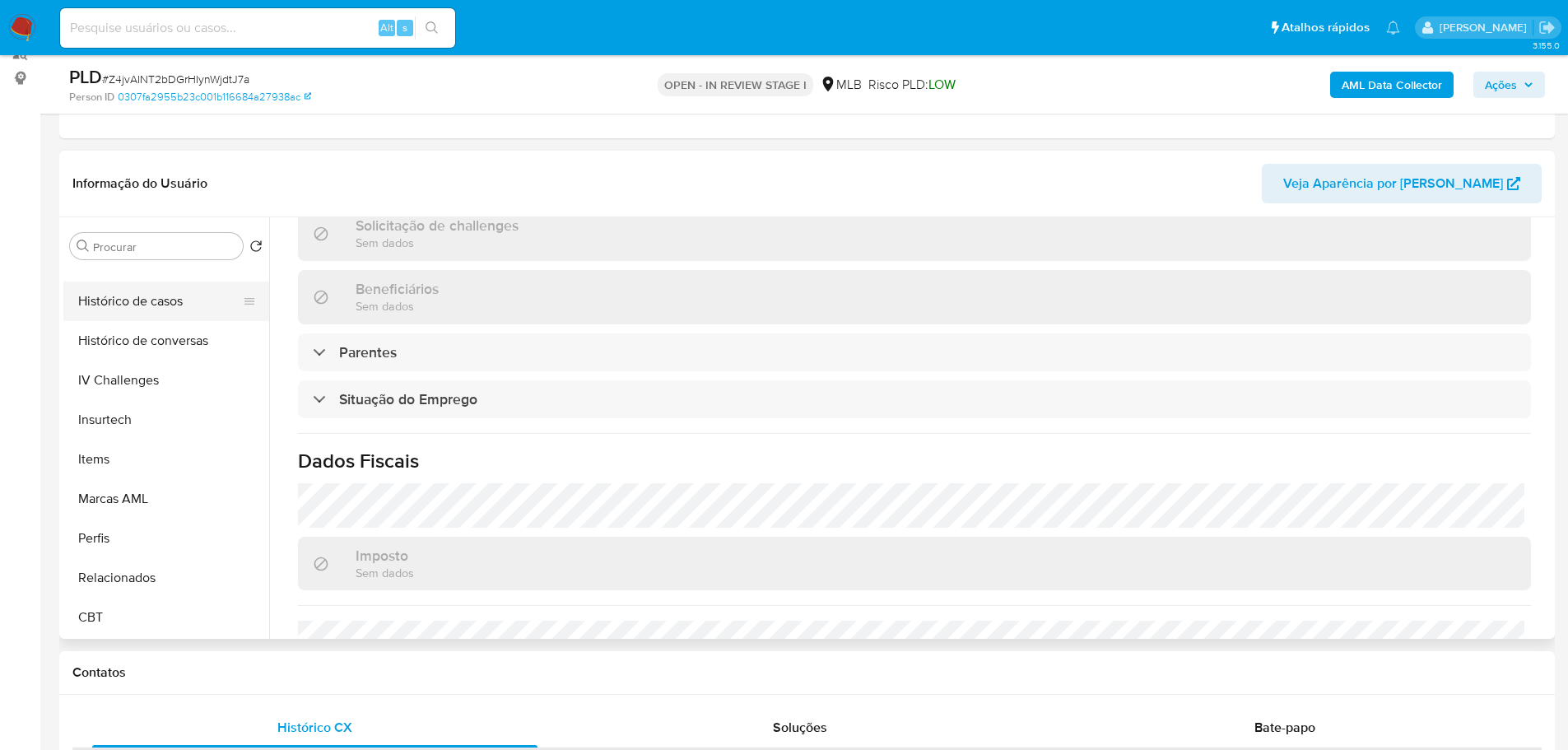
click at [177, 315] on button "Histórico de casos" at bounding box center [159, 302] width 192 height 39
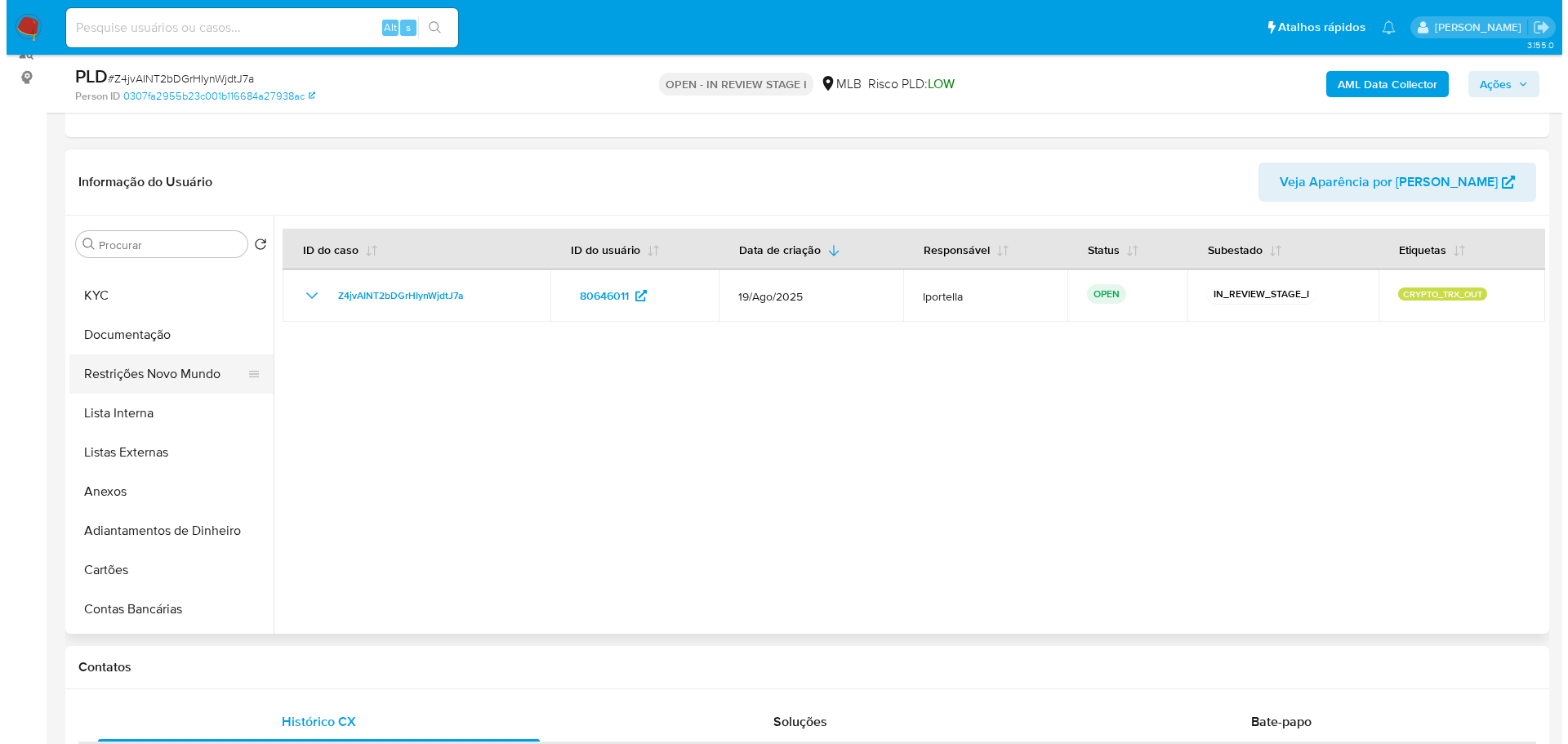
scroll to position [0, 0]
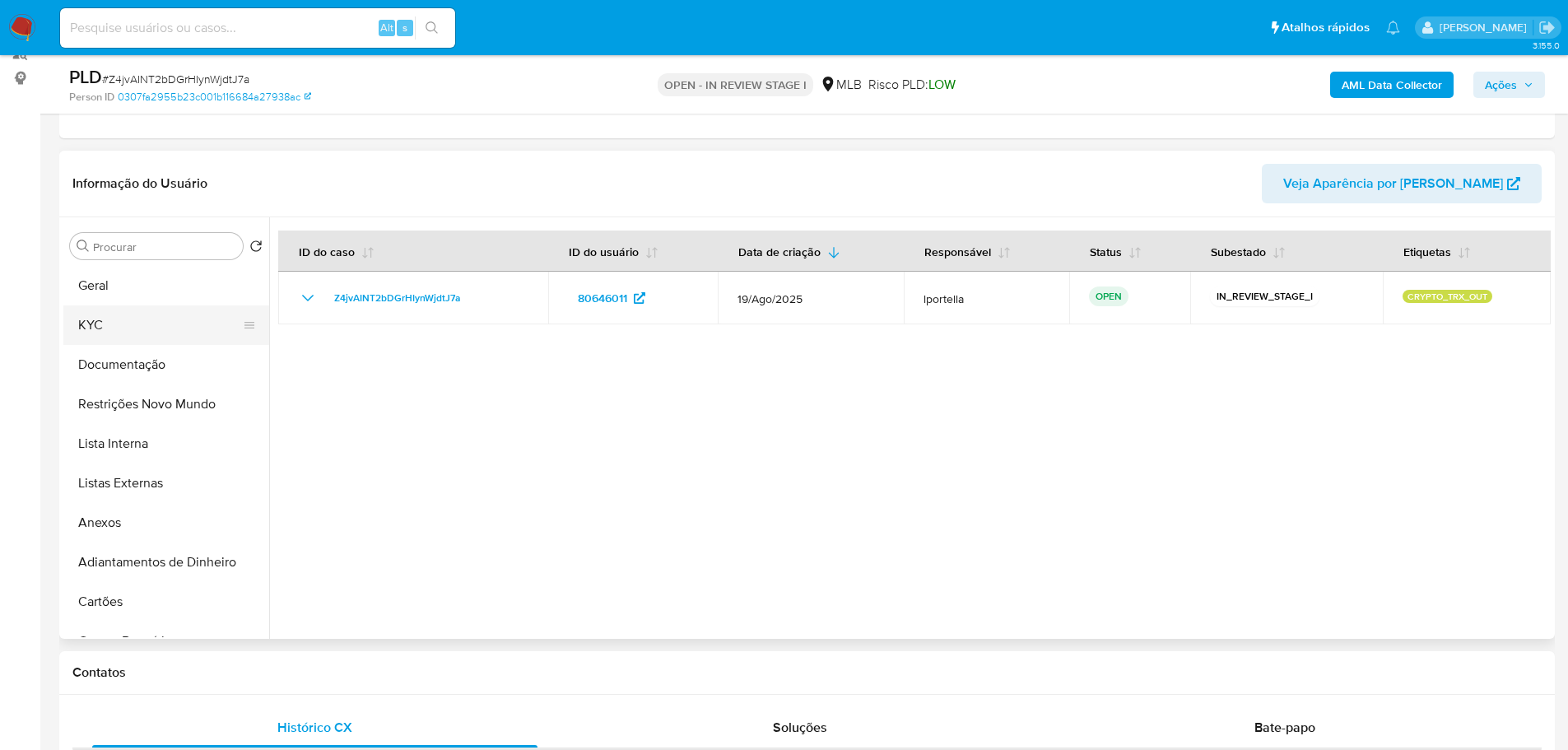
click at [146, 309] on button "KYC" at bounding box center [159, 325] width 192 height 39
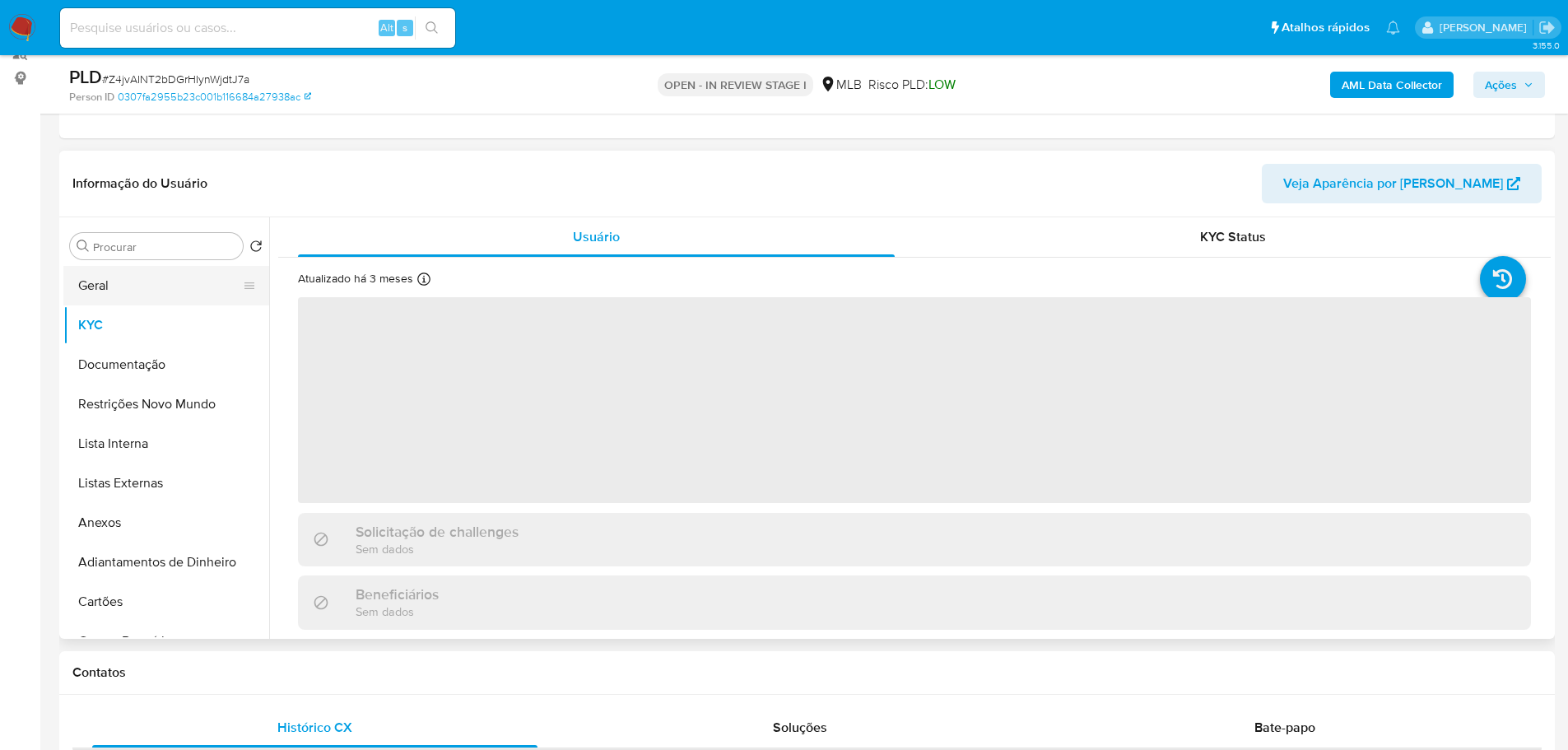
click at [146, 294] on button "Geral" at bounding box center [159, 286] width 192 height 39
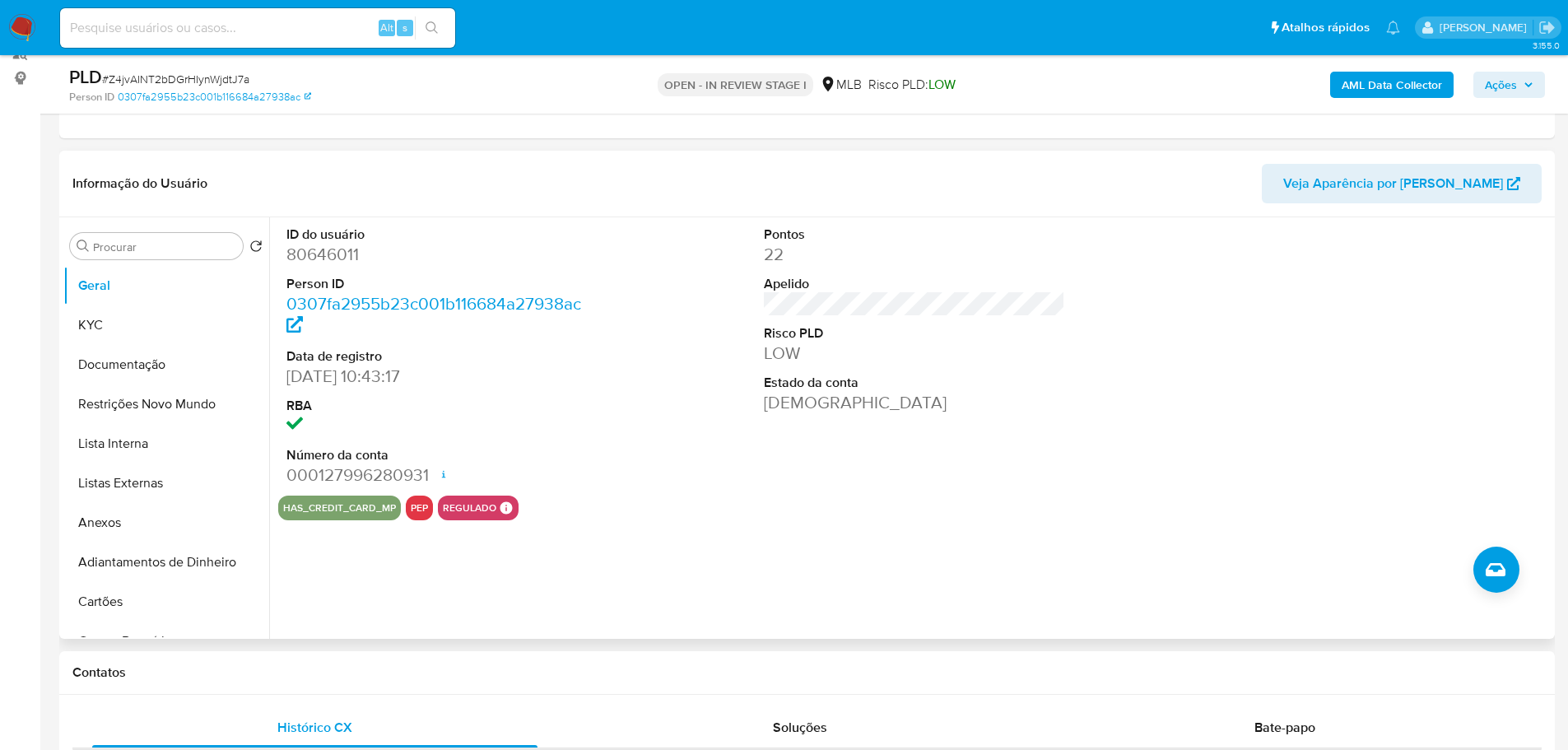
click at [341, 262] on dd "80646011" at bounding box center [438, 253] width 303 height 23
copy dd "80646011"
drag, startPoint x: 376, startPoint y: 381, endPoint x: 287, endPoint y: 380, distance: 89.0
click at [287, 380] on dd "08/05/2005 10:43:17" at bounding box center [438, 375] width 303 height 23
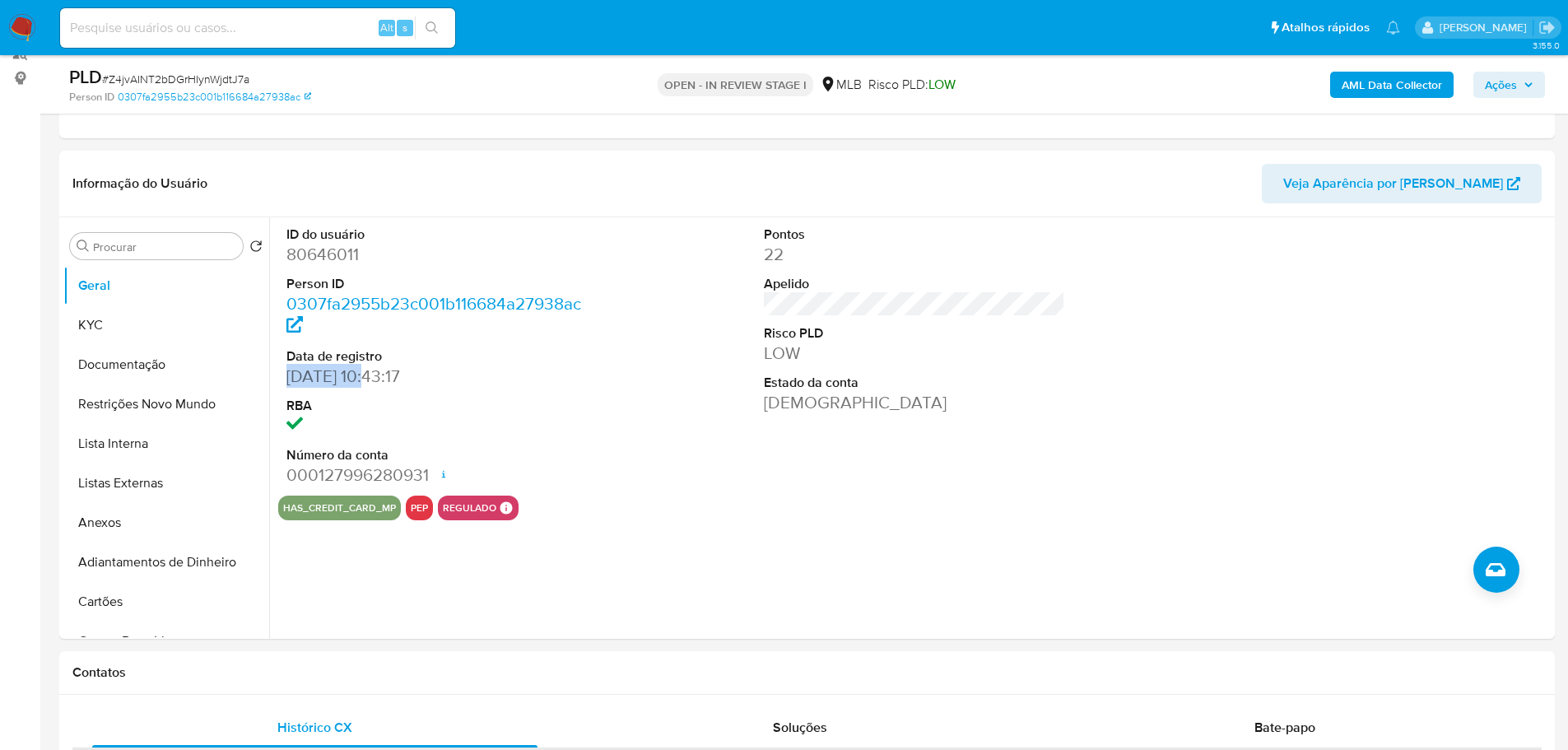
copy dd "08/05/2005"
click at [1497, 80] on span "Ações" at bounding box center [1501, 85] width 33 height 27
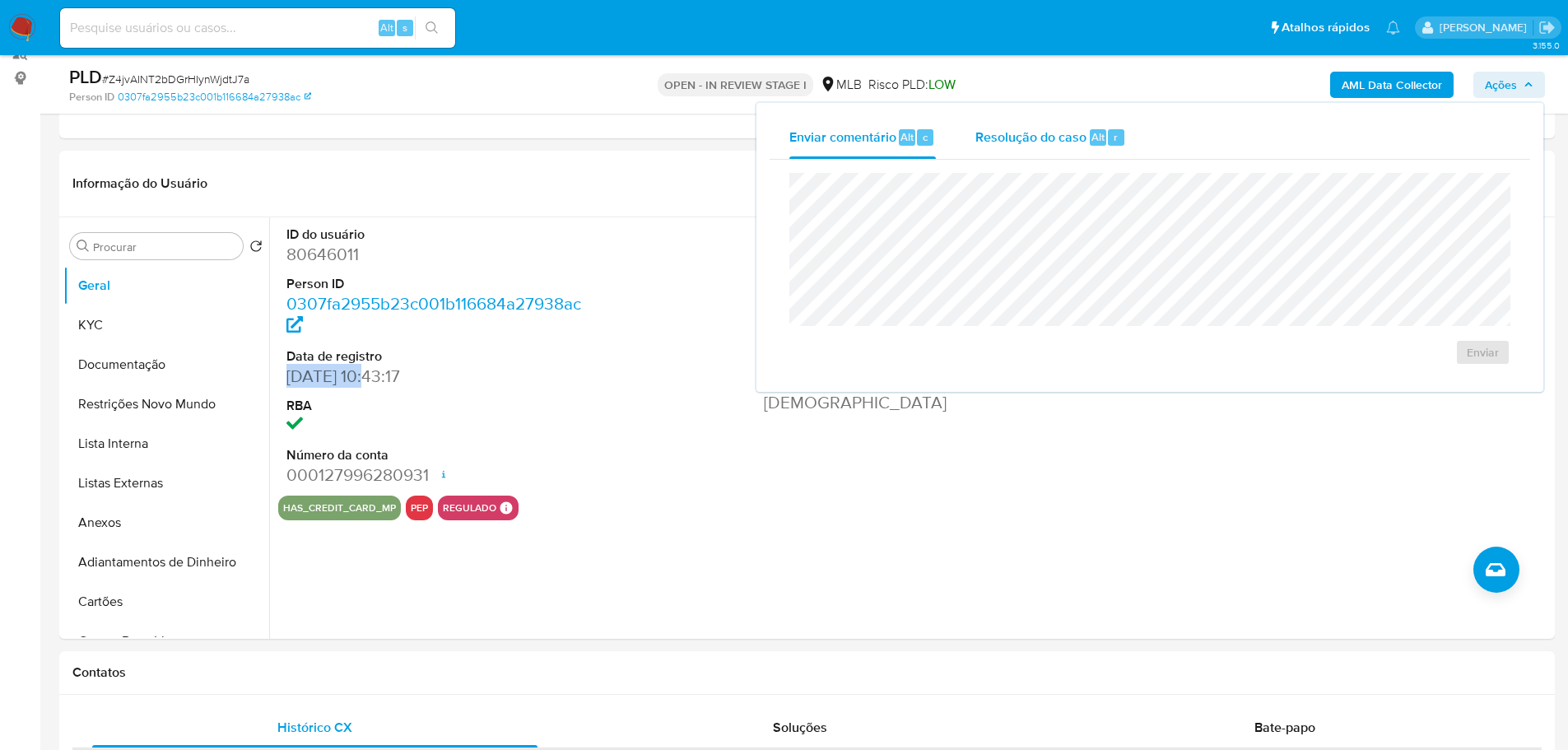
click at [1094, 133] on span "Alt" at bounding box center [1098, 137] width 13 height 16
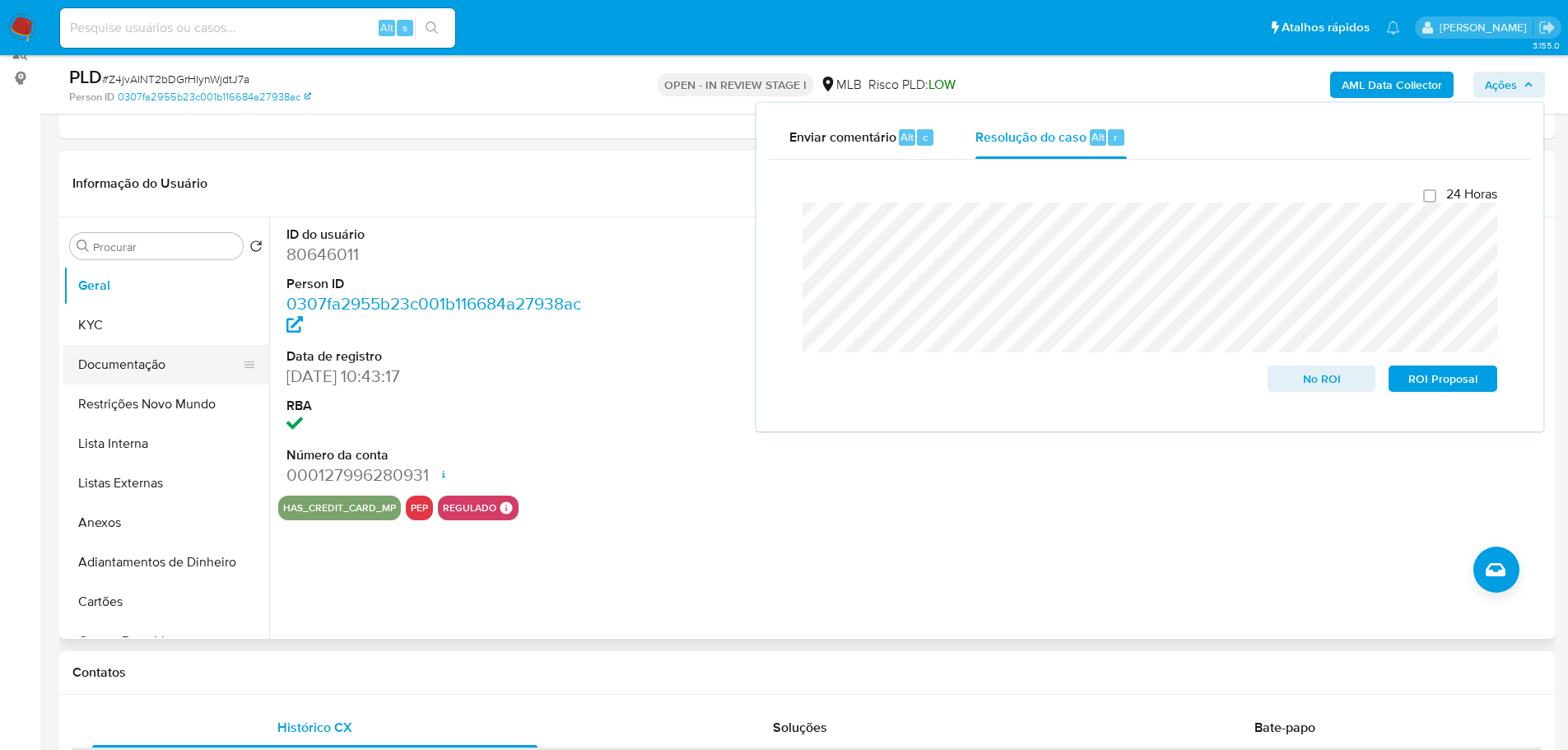
click at [113, 371] on button "Documentação" at bounding box center [159, 365] width 192 height 39
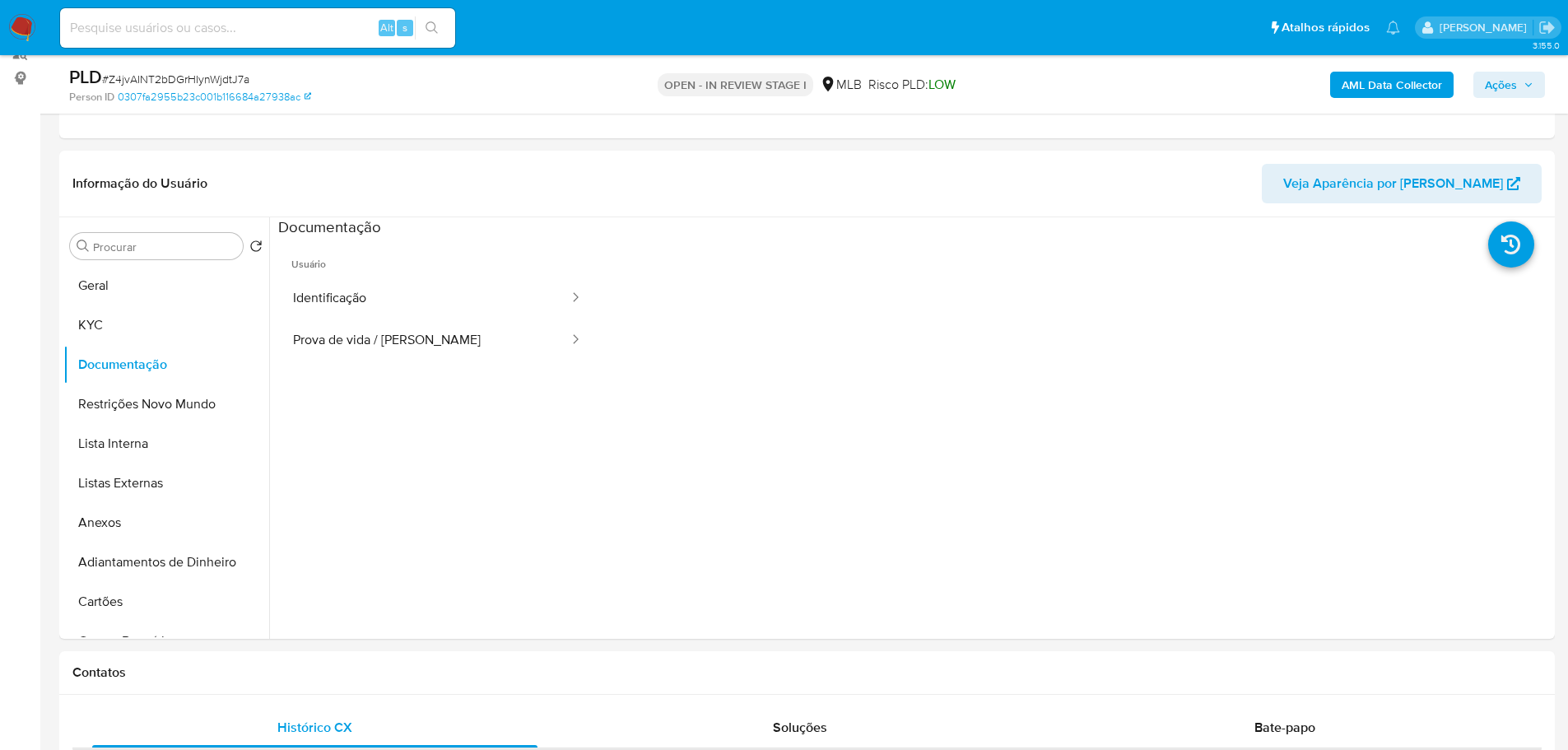
click at [349, 294] on button "Identificação" at bounding box center [424, 298] width 293 height 42
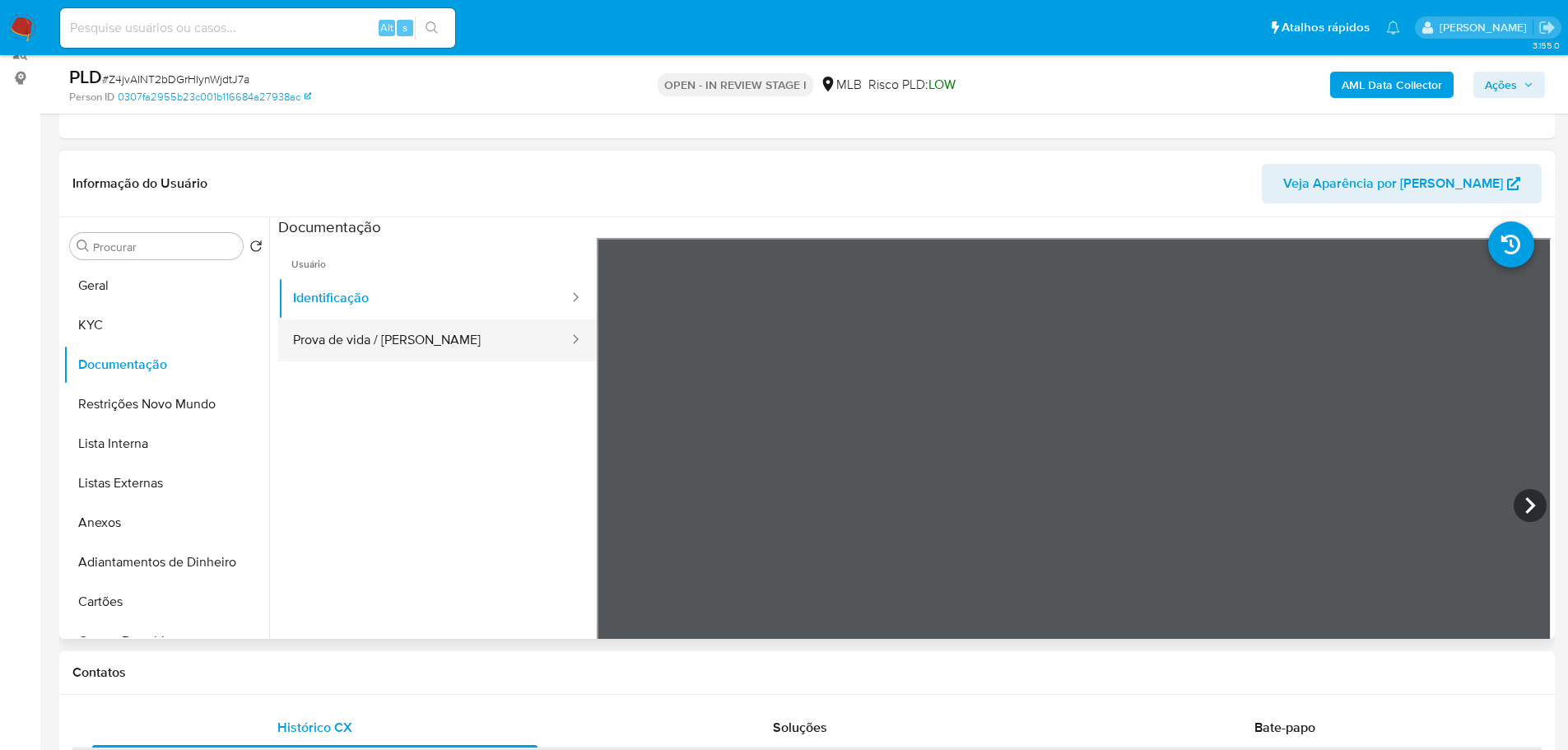
click at [382, 332] on button "Prova de vida / [PERSON_NAME]" at bounding box center [424, 340] width 293 height 42
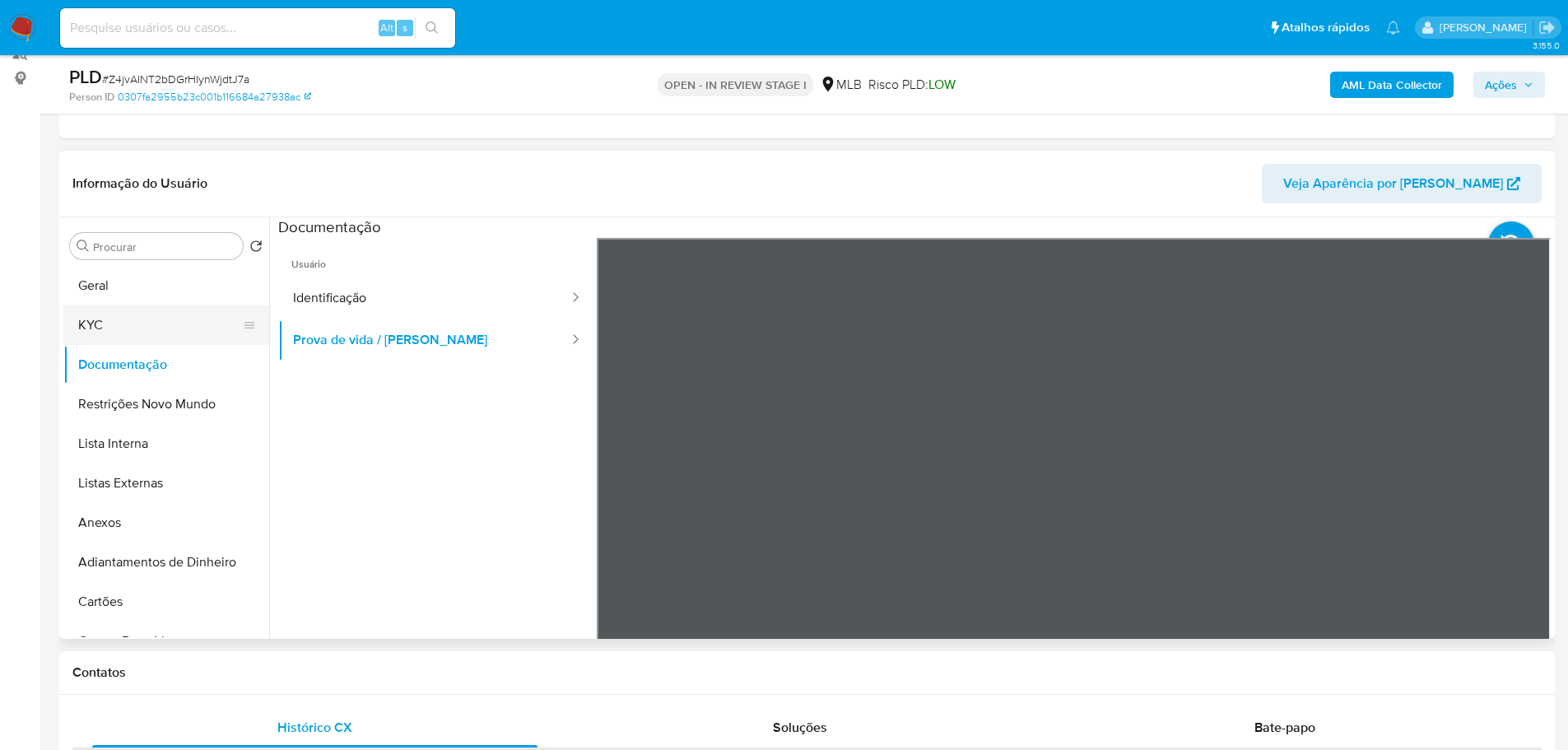
click at [179, 321] on button "KYC" at bounding box center [159, 325] width 192 height 39
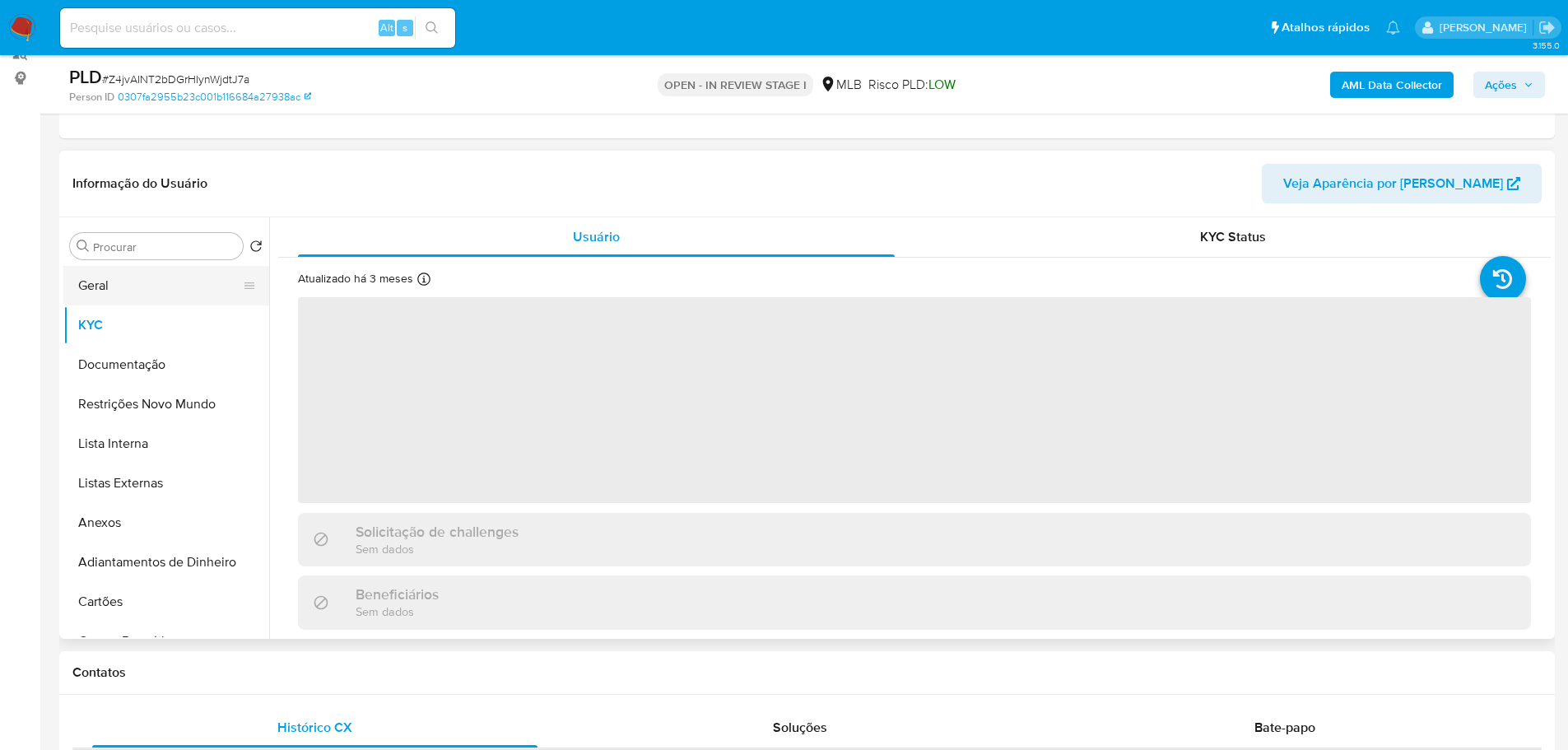
click at [168, 297] on button "Geral" at bounding box center [159, 286] width 192 height 39
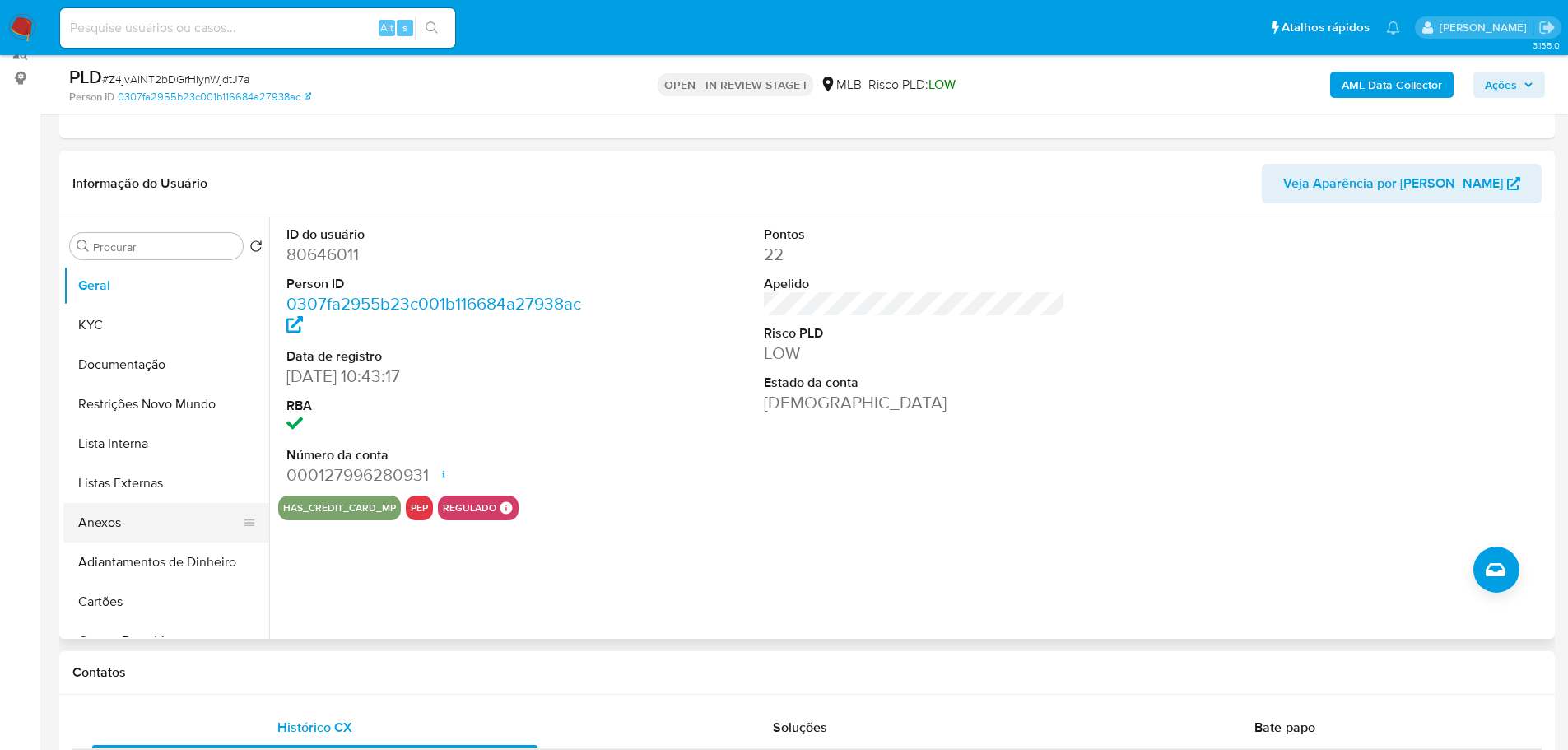
click at [123, 517] on button "Anexos" at bounding box center [159, 522] width 192 height 39
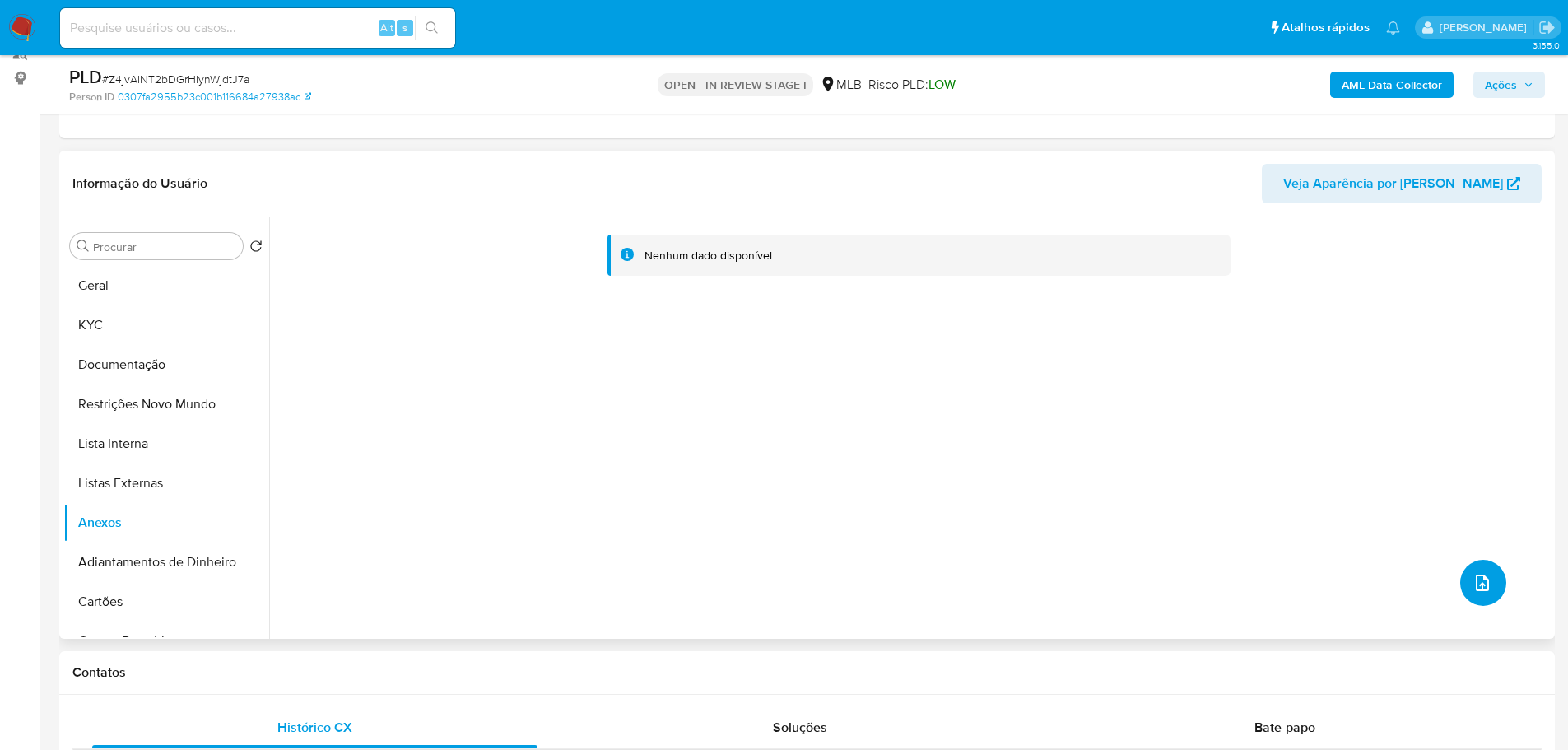
click at [1476, 573] on icon "upload-file" at bounding box center [1482, 582] width 20 height 20
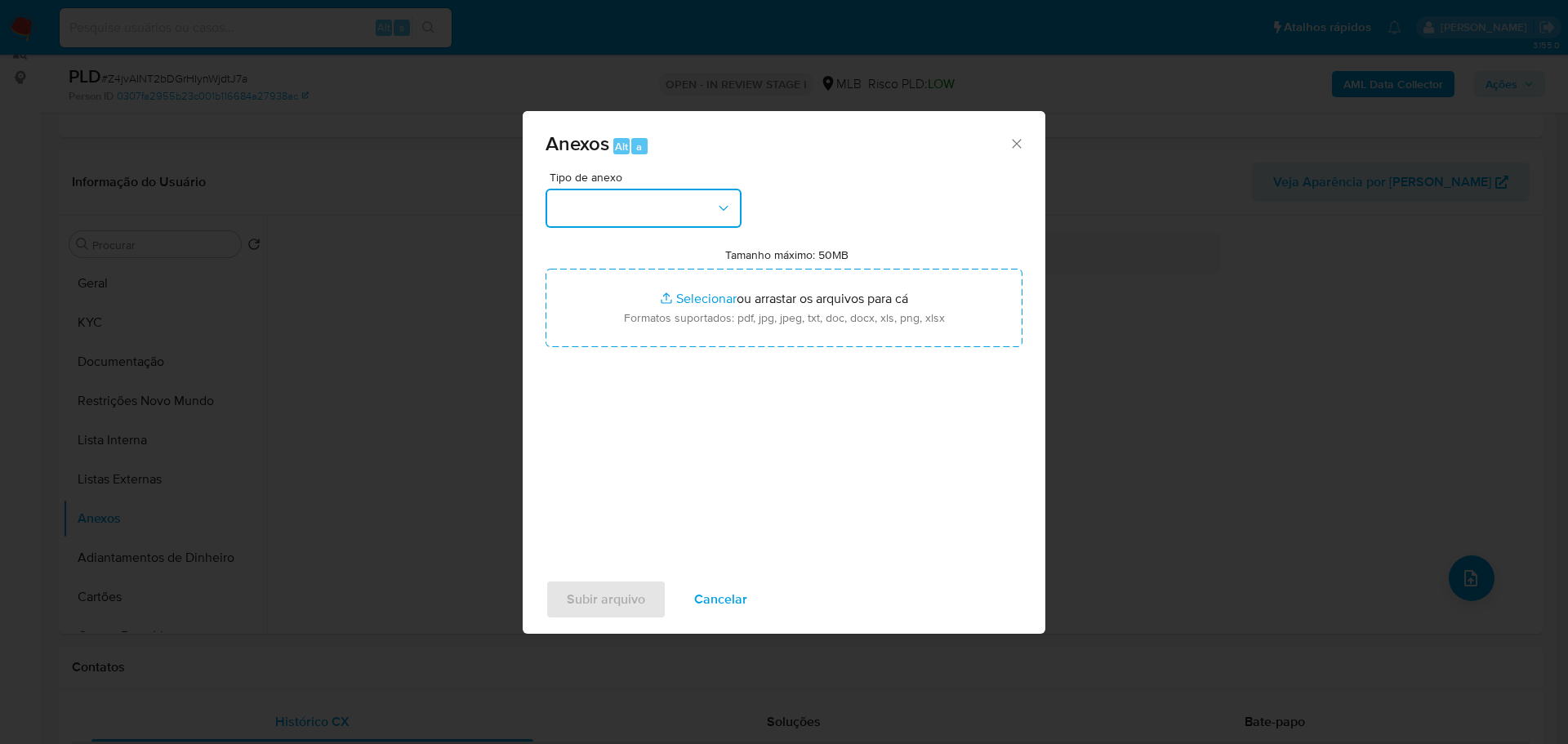
click at [594, 208] on button "button" at bounding box center [643, 208] width 196 height 39
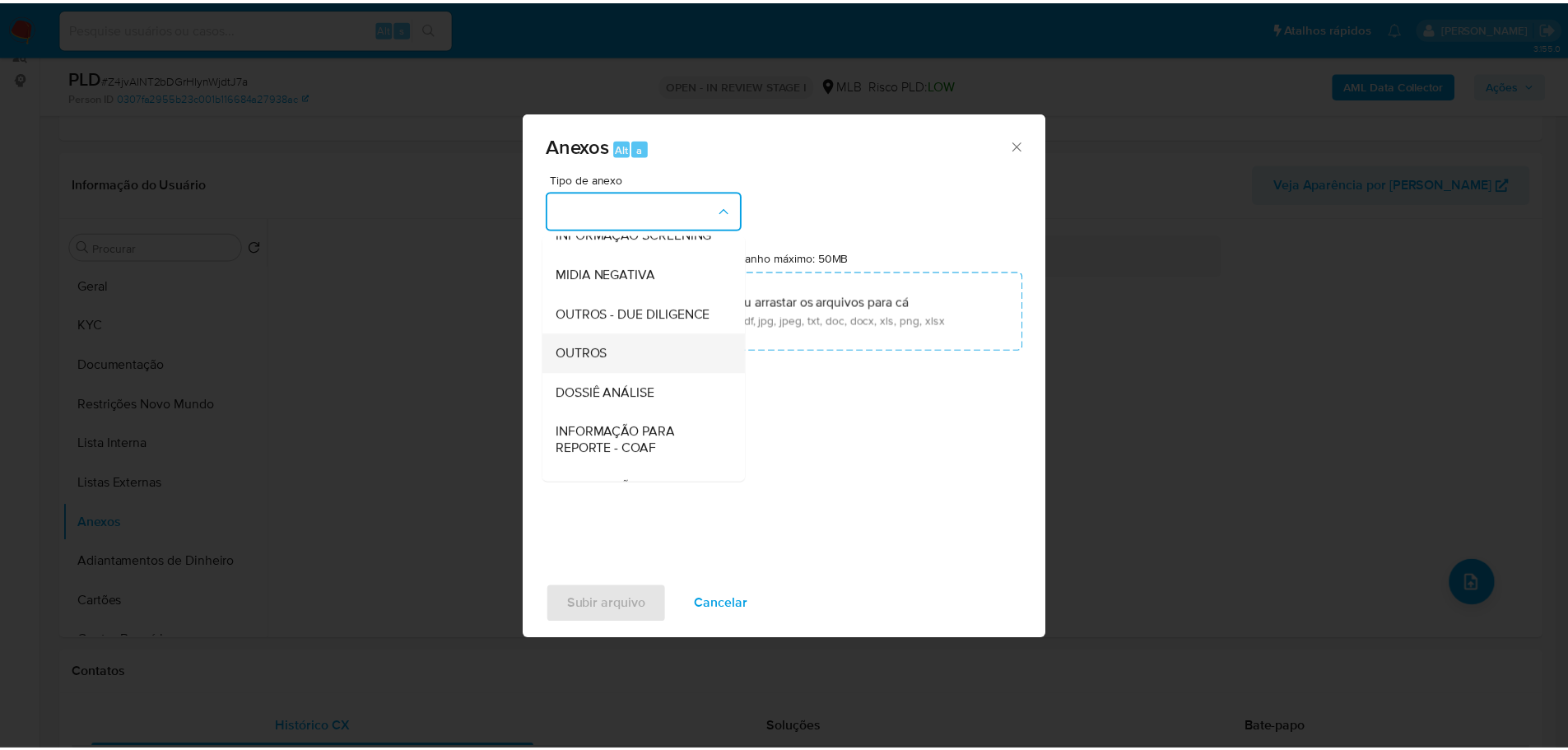
scroll to position [253, 0]
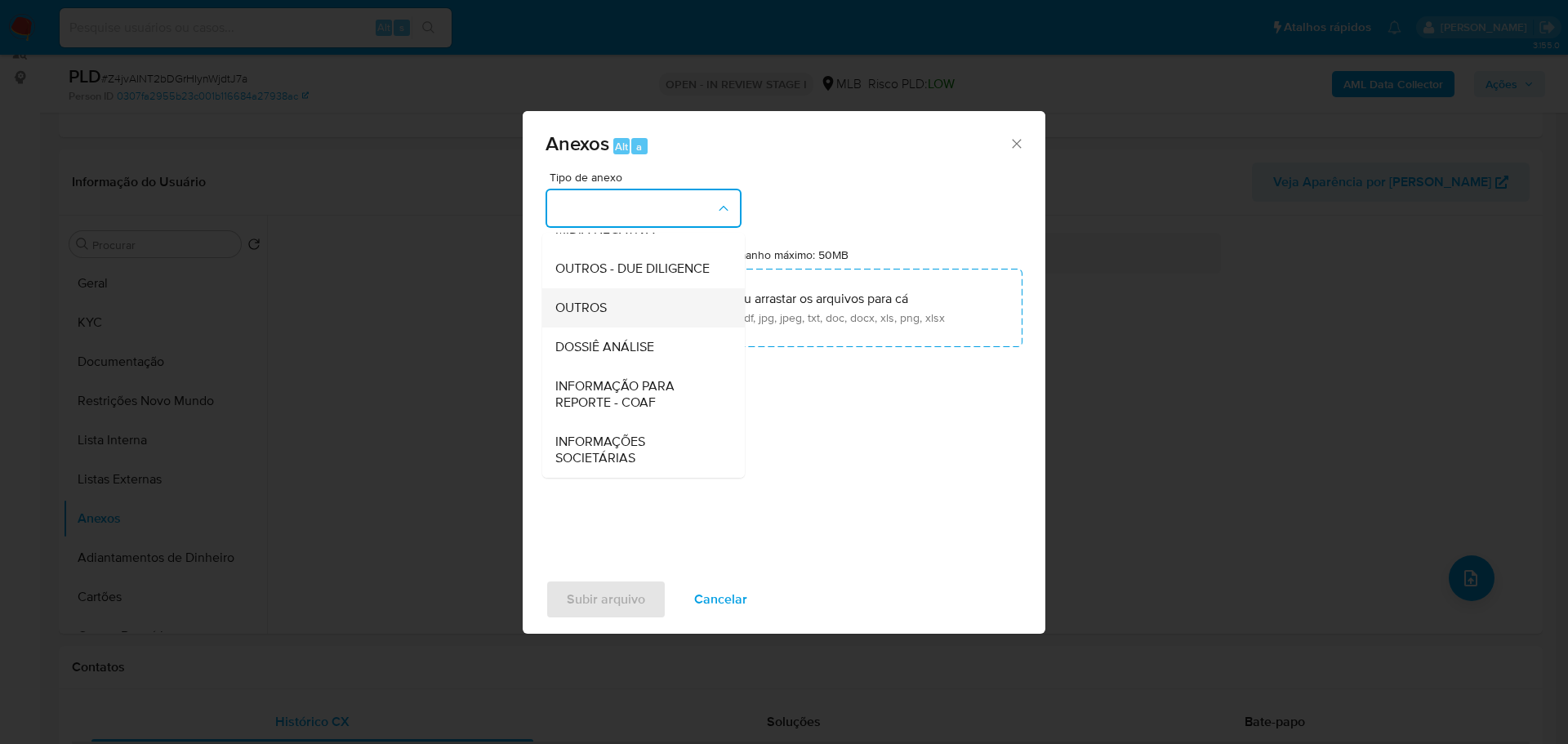
click at [602, 312] on span "OUTROS" at bounding box center [581, 308] width 52 height 17
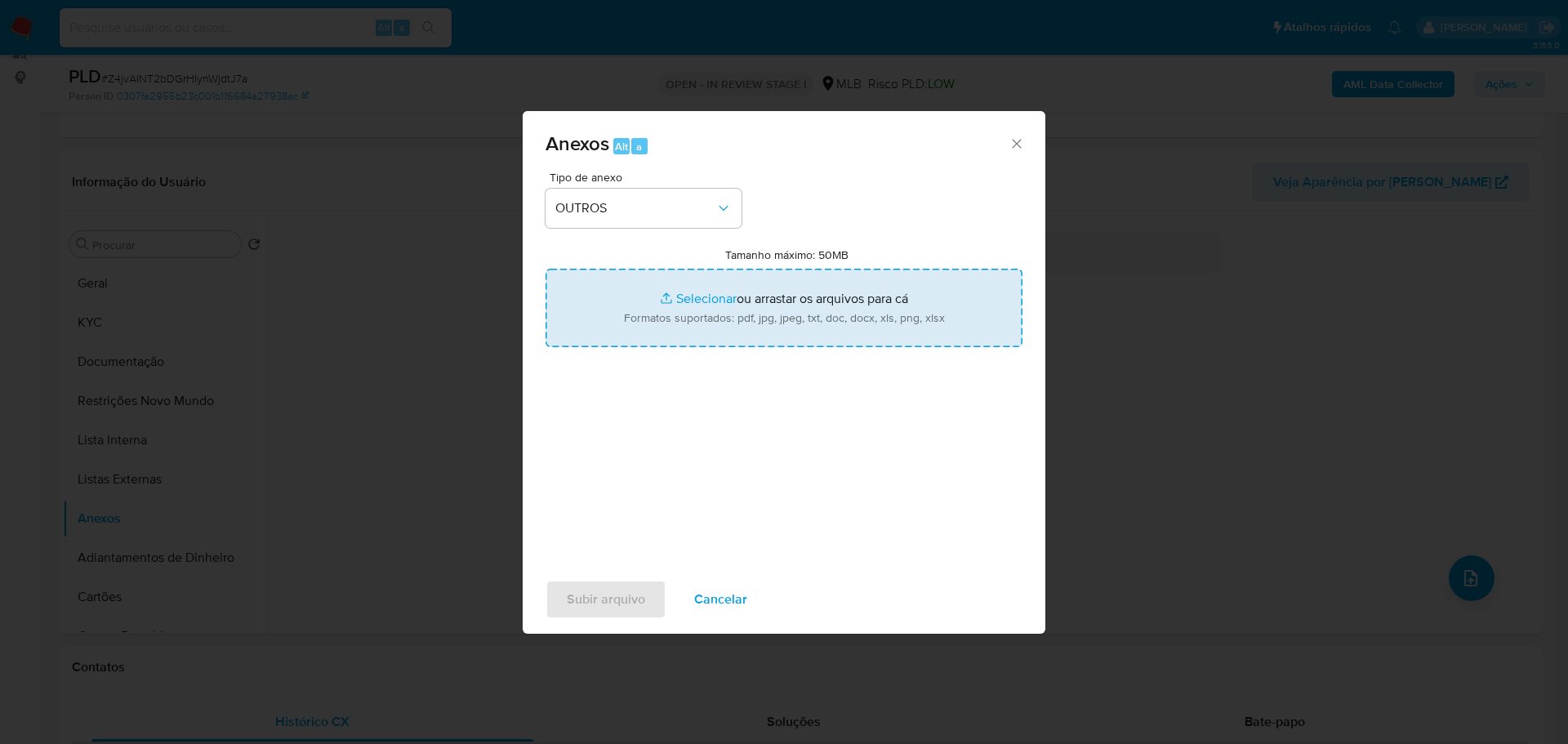
type input "C:\fakepath\ID_ 80646011 - CPF 12988518823 - EDUARDO MUFALO.pdf"
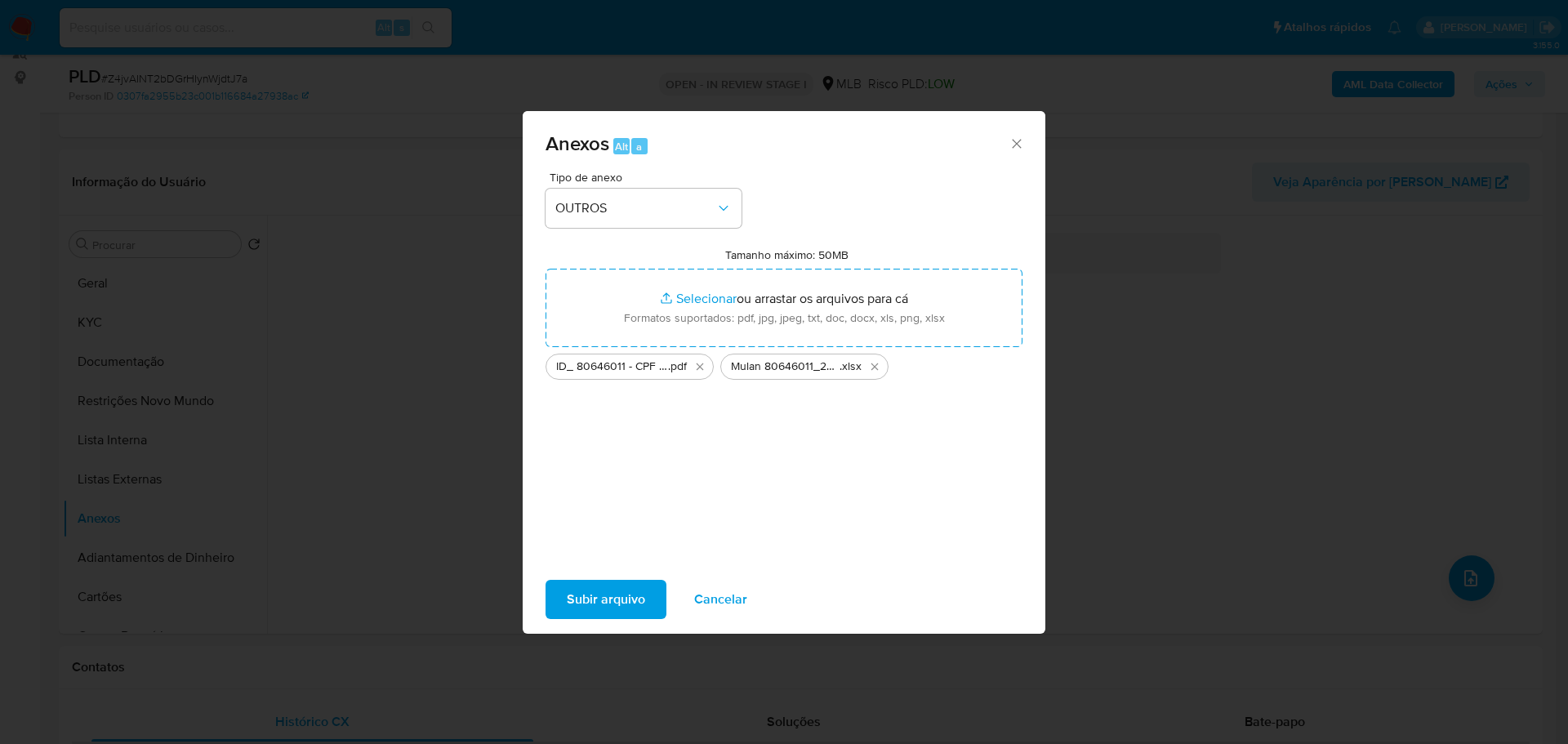
click at [629, 595] on span "Subir arquivo" at bounding box center [606, 599] width 78 height 36
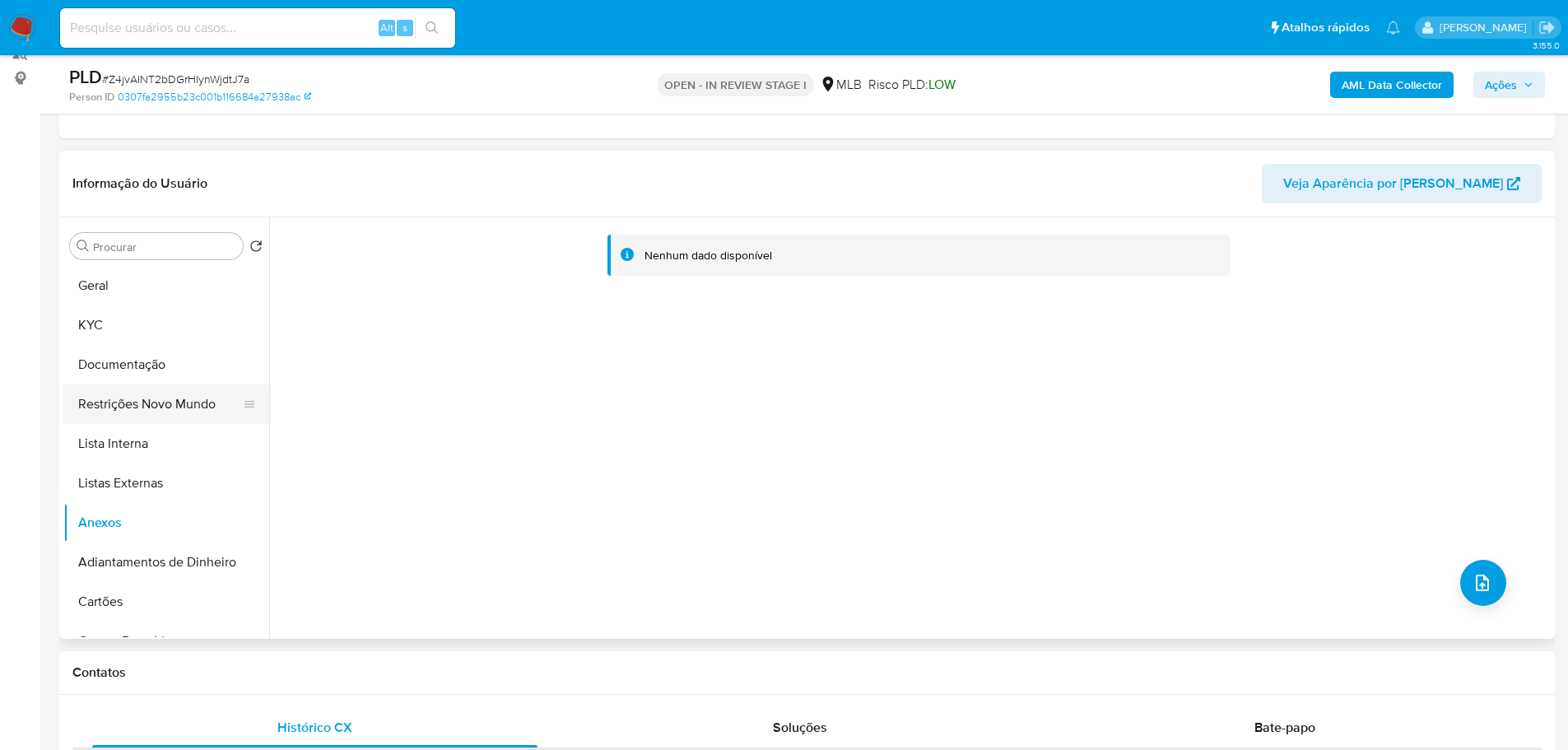
click at [127, 413] on button "Restrições Novo Mundo" at bounding box center [159, 404] width 192 height 39
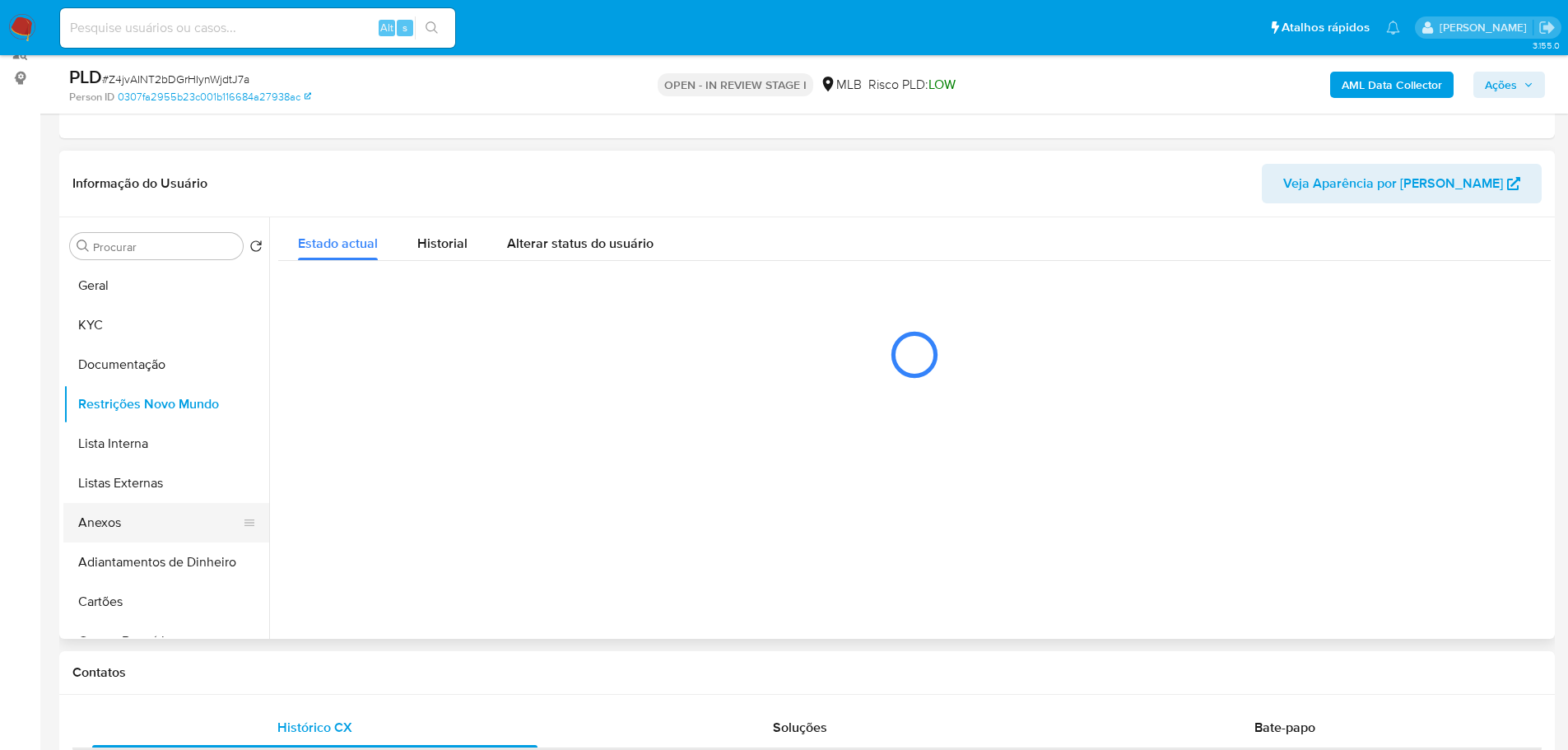
click at [138, 506] on button "Anexos" at bounding box center [159, 522] width 192 height 39
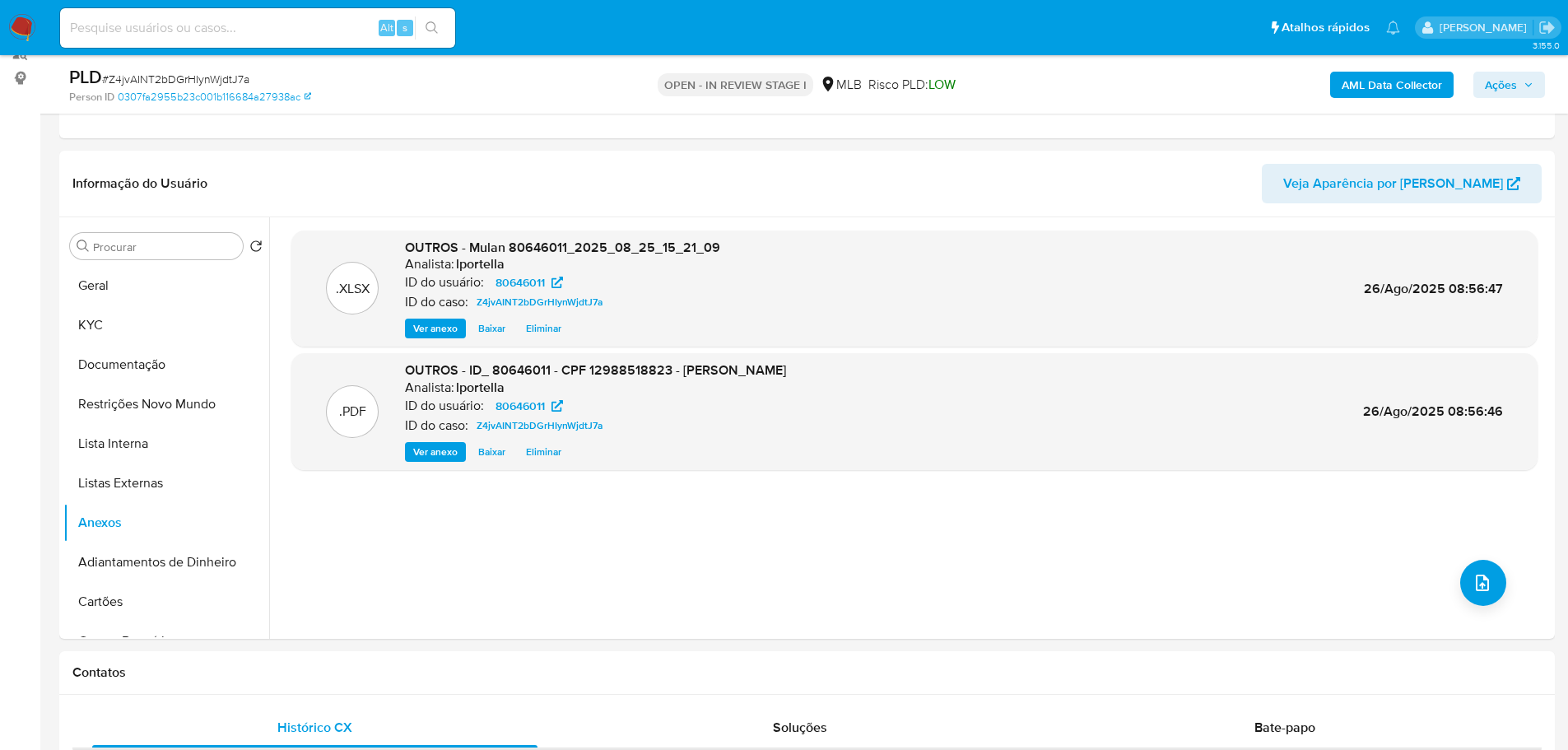
click at [1497, 87] on span "Ações" at bounding box center [1501, 85] width 33 height 27
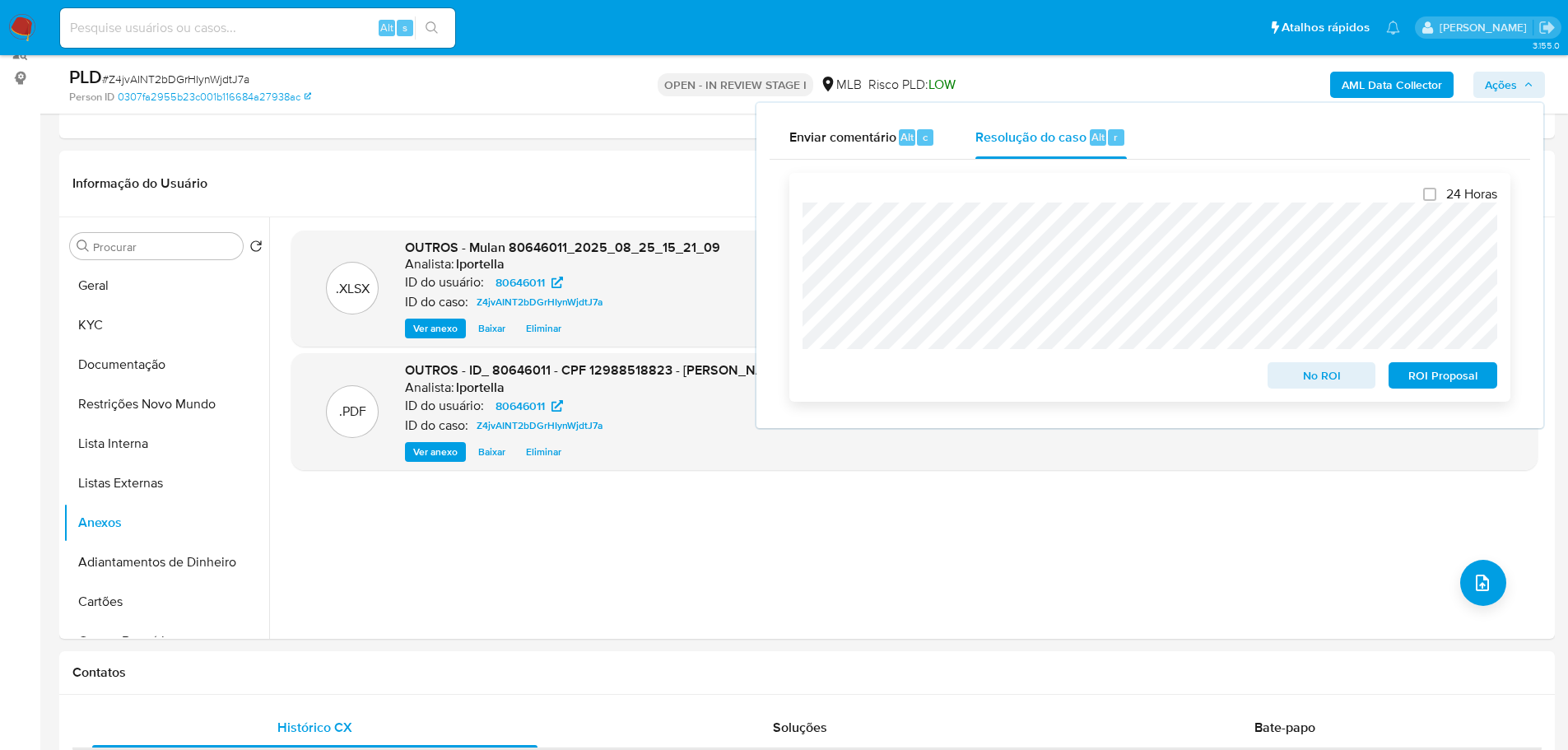
click at [1301, 377] on span "No ROI" at bounding box center [1322, 375] width 86 height 23
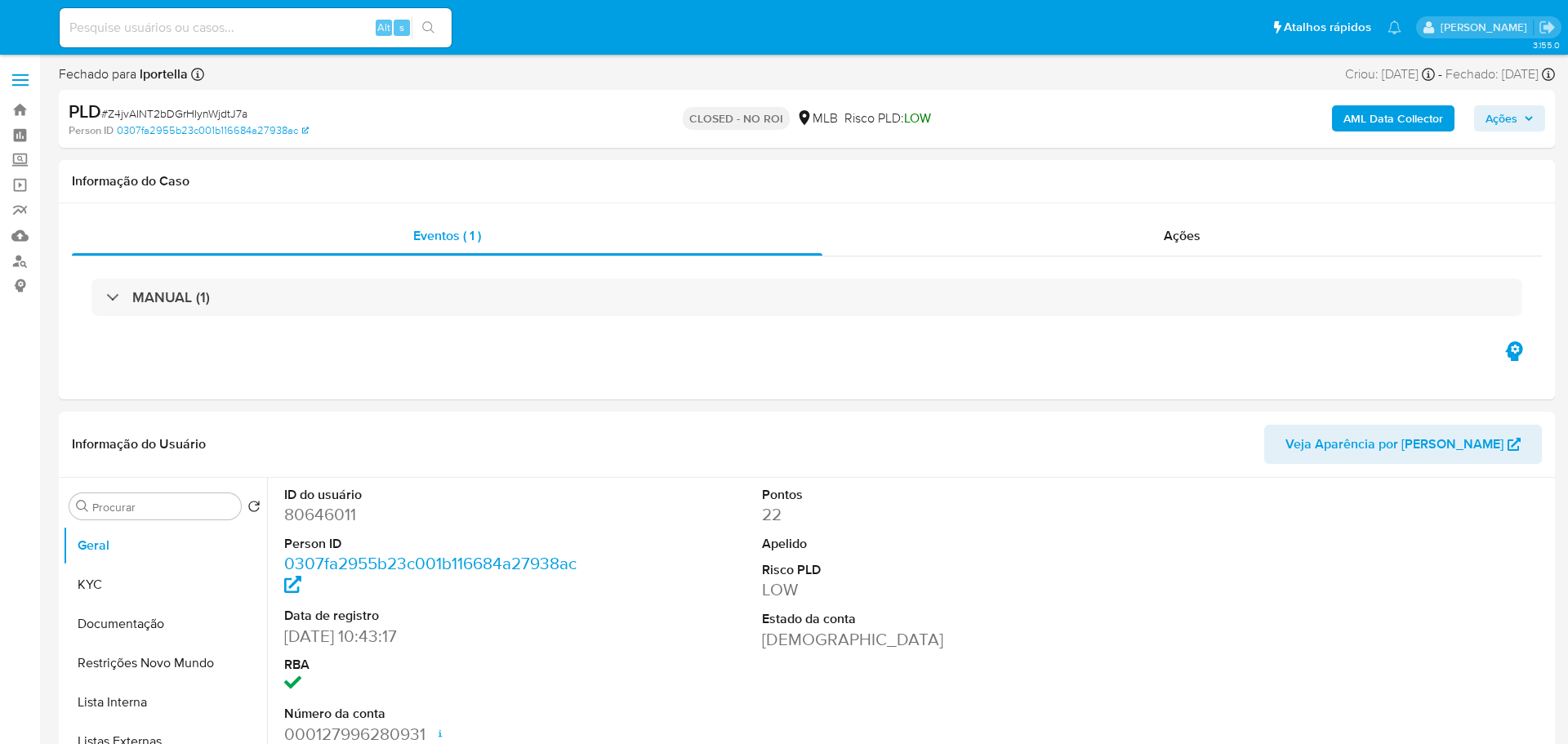
select select "10"
click at [27, 27] on img at bounding box center [22, 27] width 27 height 27
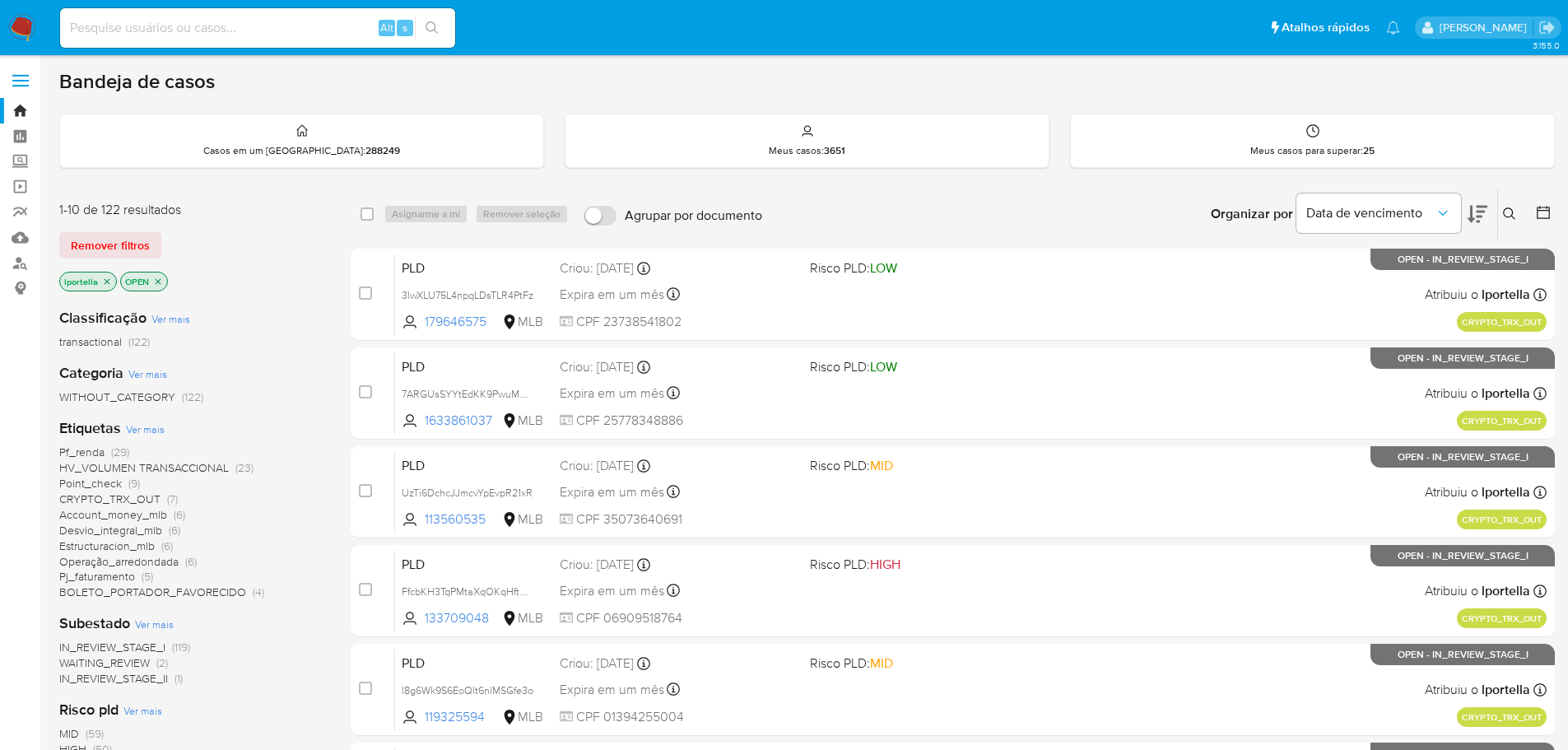
drag, startPoint x: 314, startPoint y: 2, endPoint x: 897, endPoint y: 74, distance: 587.4
click at [999, 88] on div "Bandeja de casos" at bounding box center [807, 81] width 1496 height 25
click at [257, 27] on input at bounding box center [257, 29] width 395 height 22
paste input "O4DIF4IeVnKJXImsFASdv9Dd"
type input "O4DIF4IeVnKJXImsFASdv9Dd"
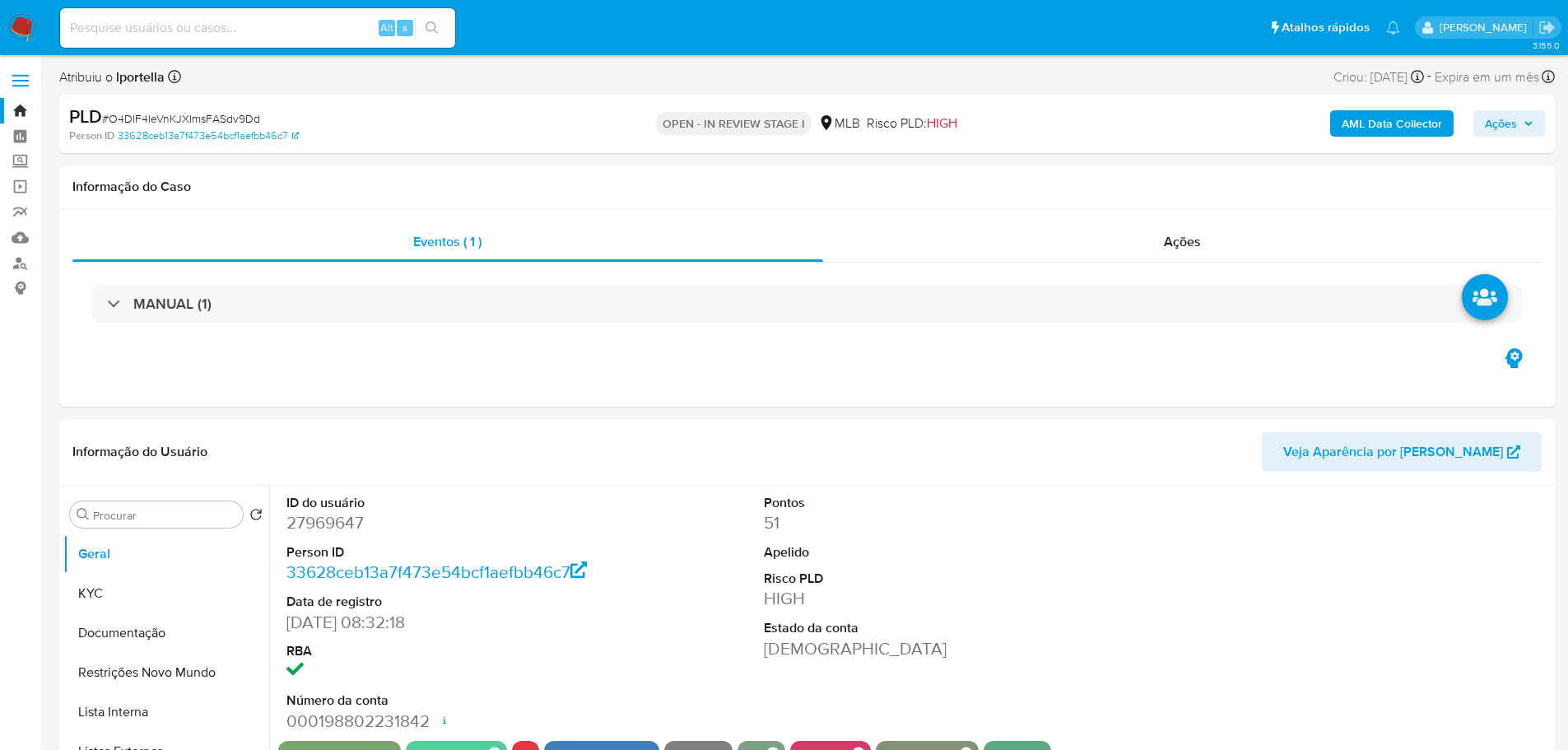
select select "10"
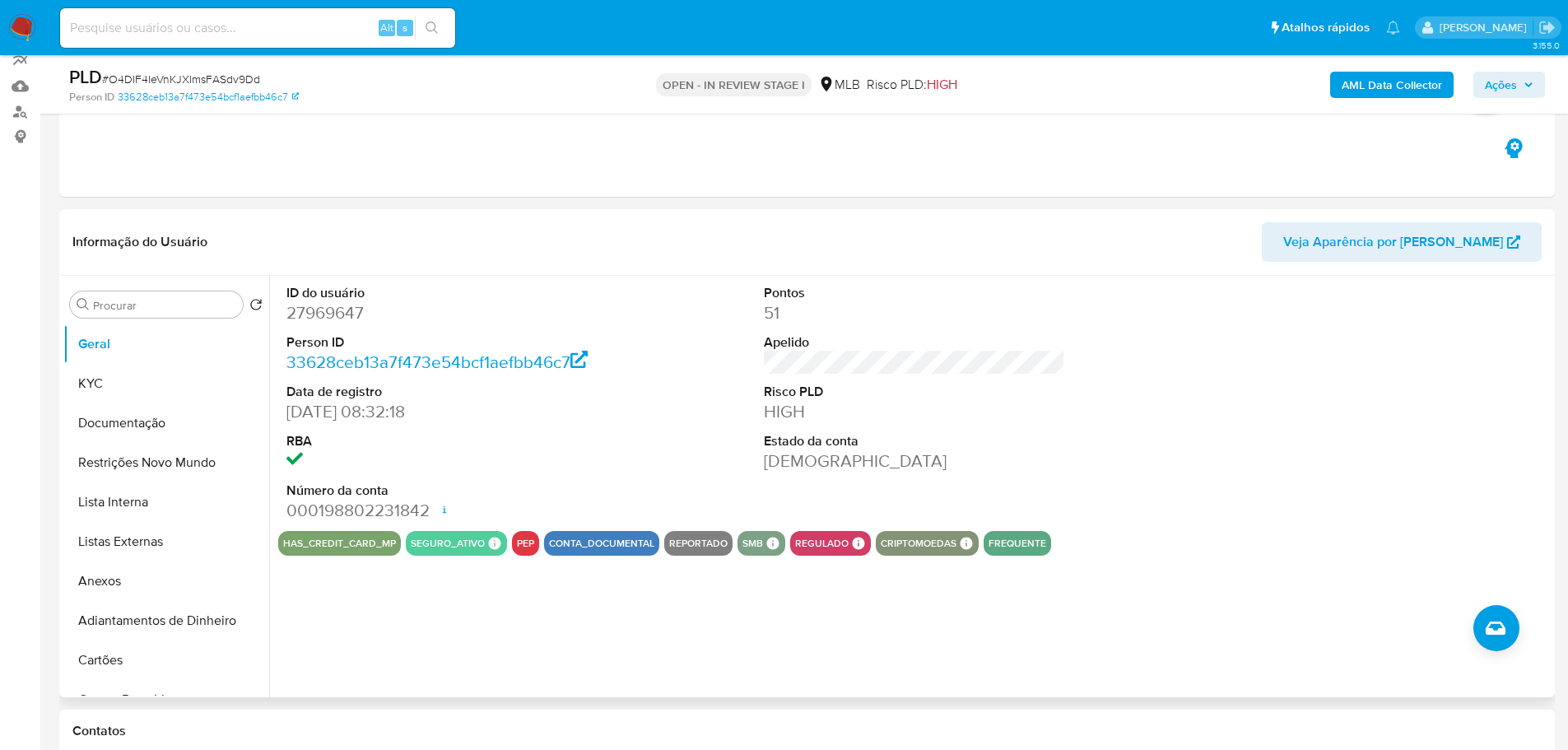
scroll to position [165, 0]
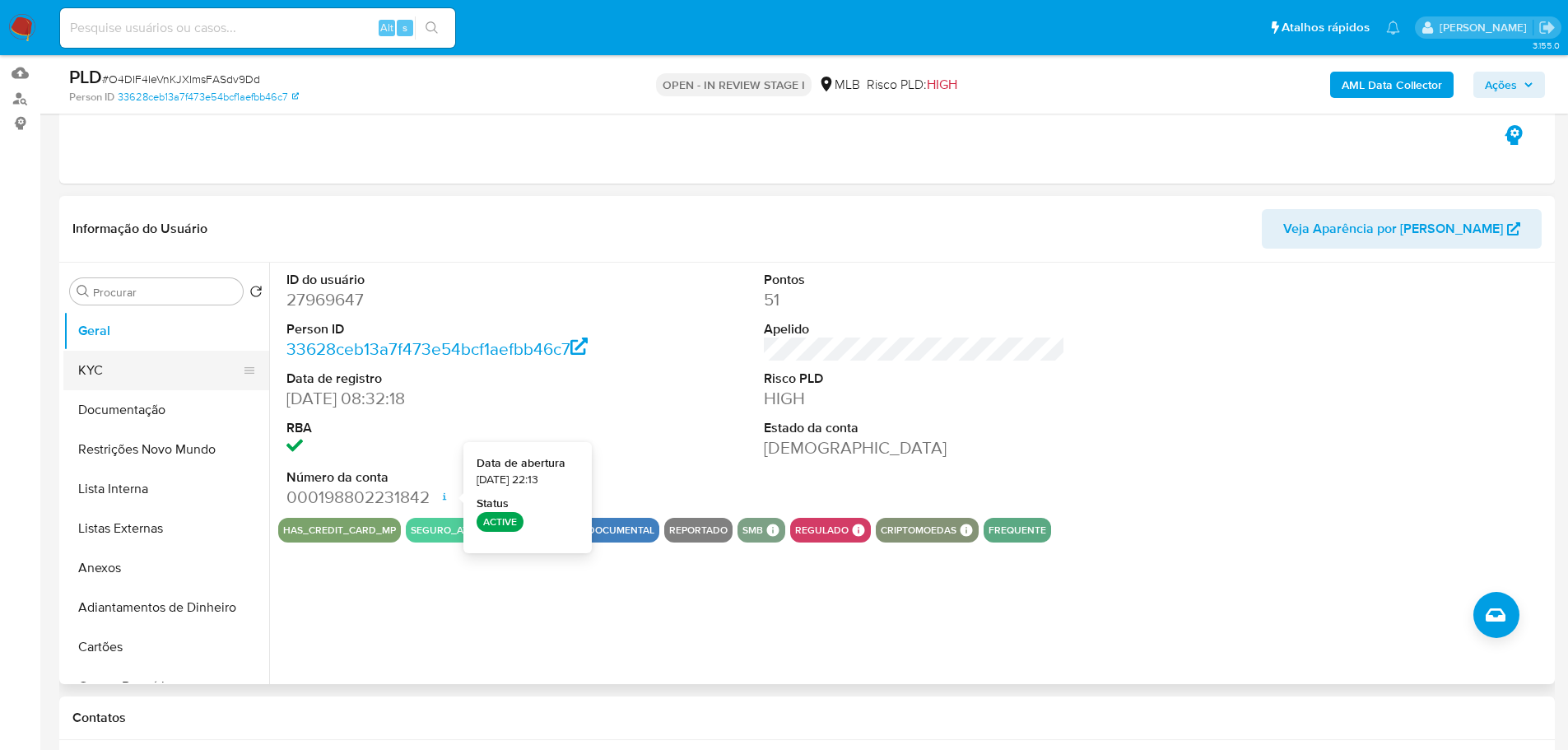
click at [150, 369] on button "KYC" at bounding box center [159, 371] width 192 height 39
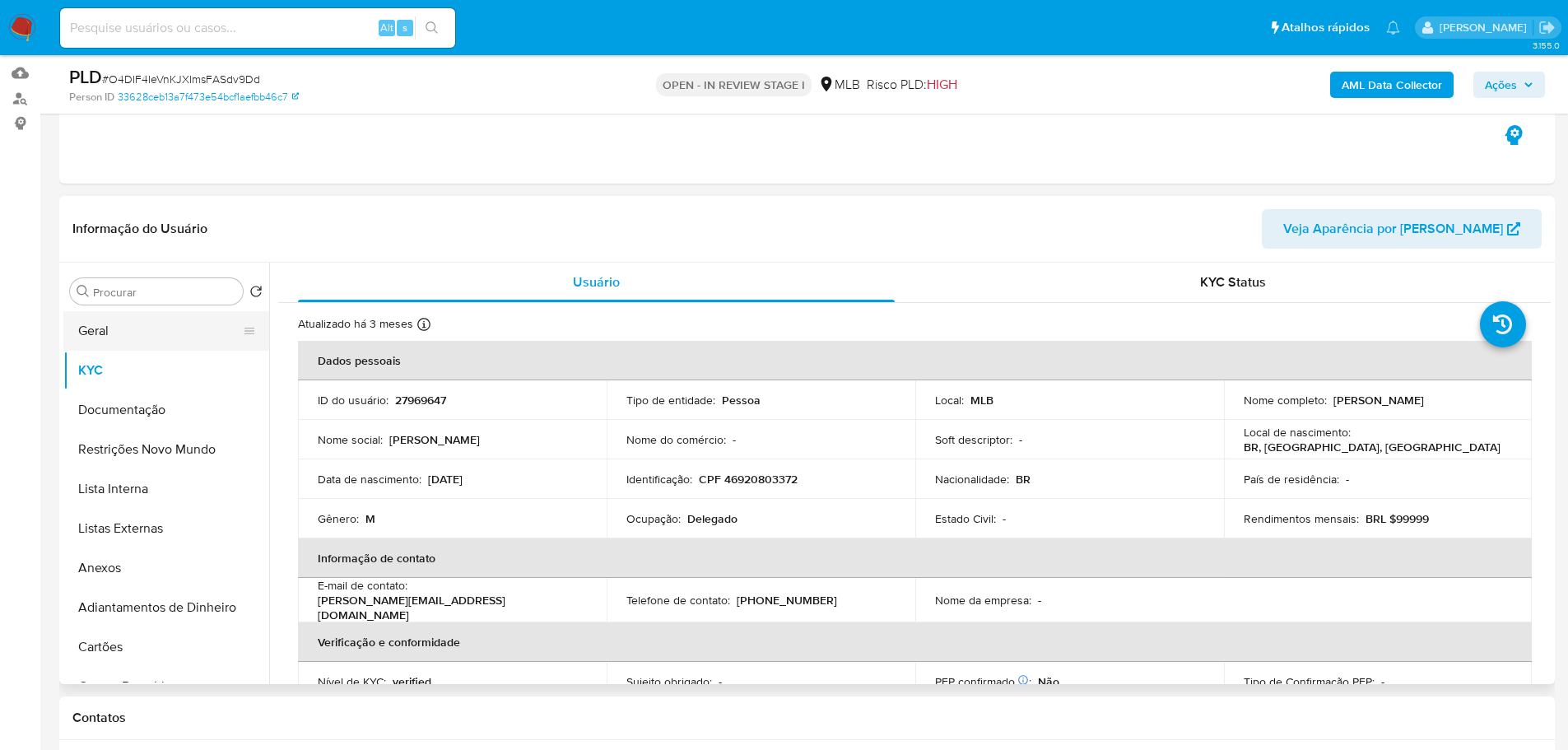
click at [126, 328] on button "Geral" at bounding box center [159, 331] width 192 height 39
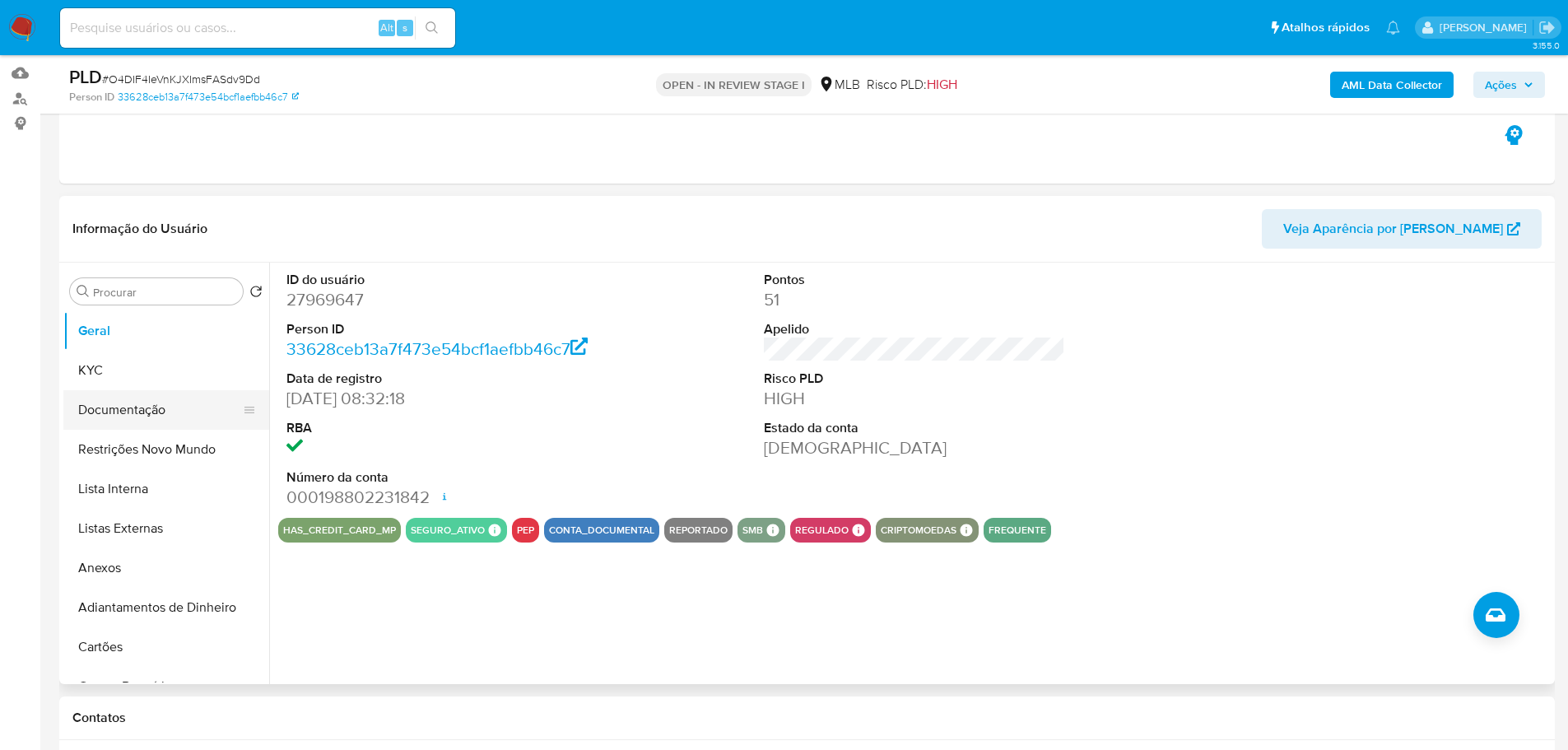
click at [167, 405] on button "Documentação" at bounding box center [159, 410] width 192 height 39
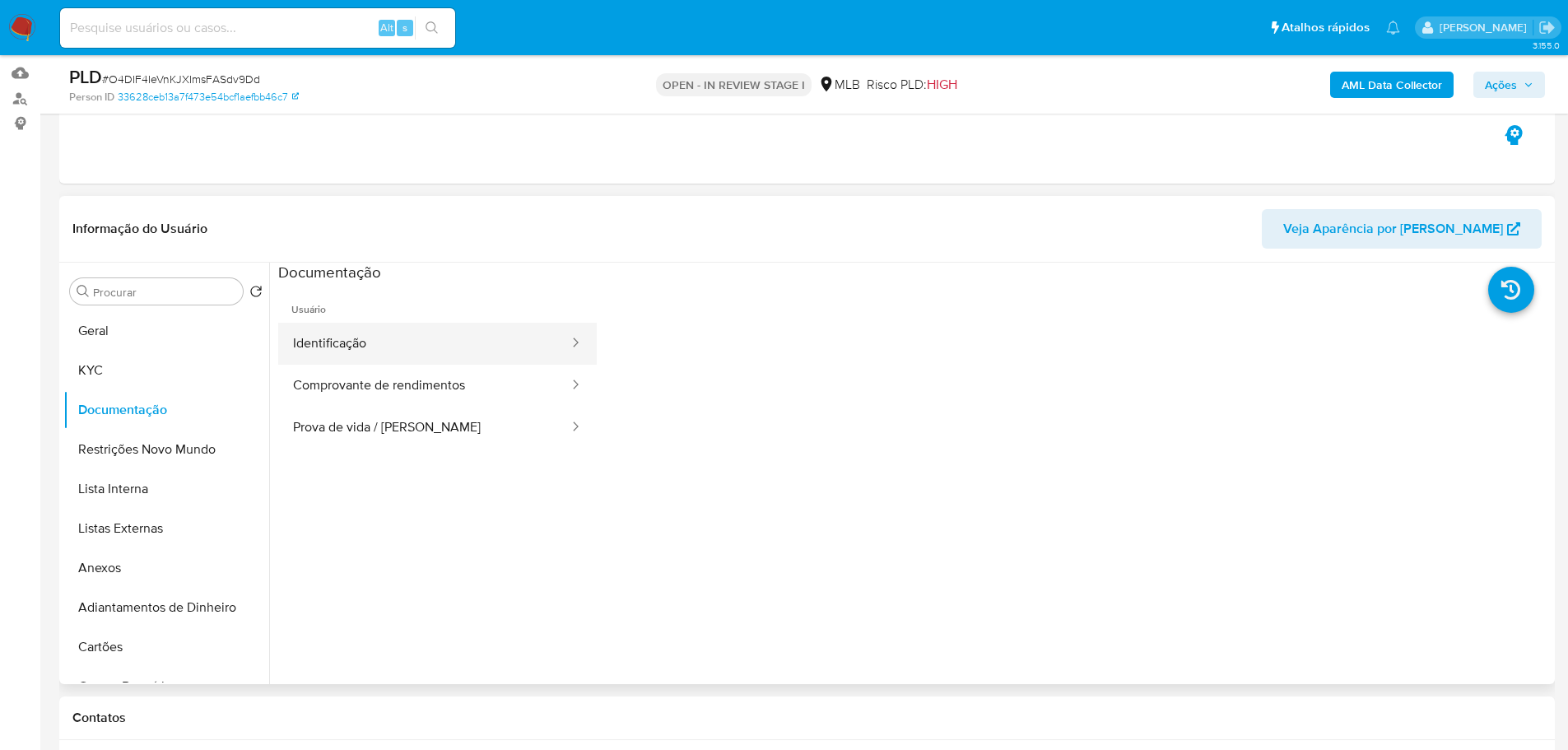
click at [389, 335] on button "Identificação" at bounding box center [424, 343] width 293 height 42
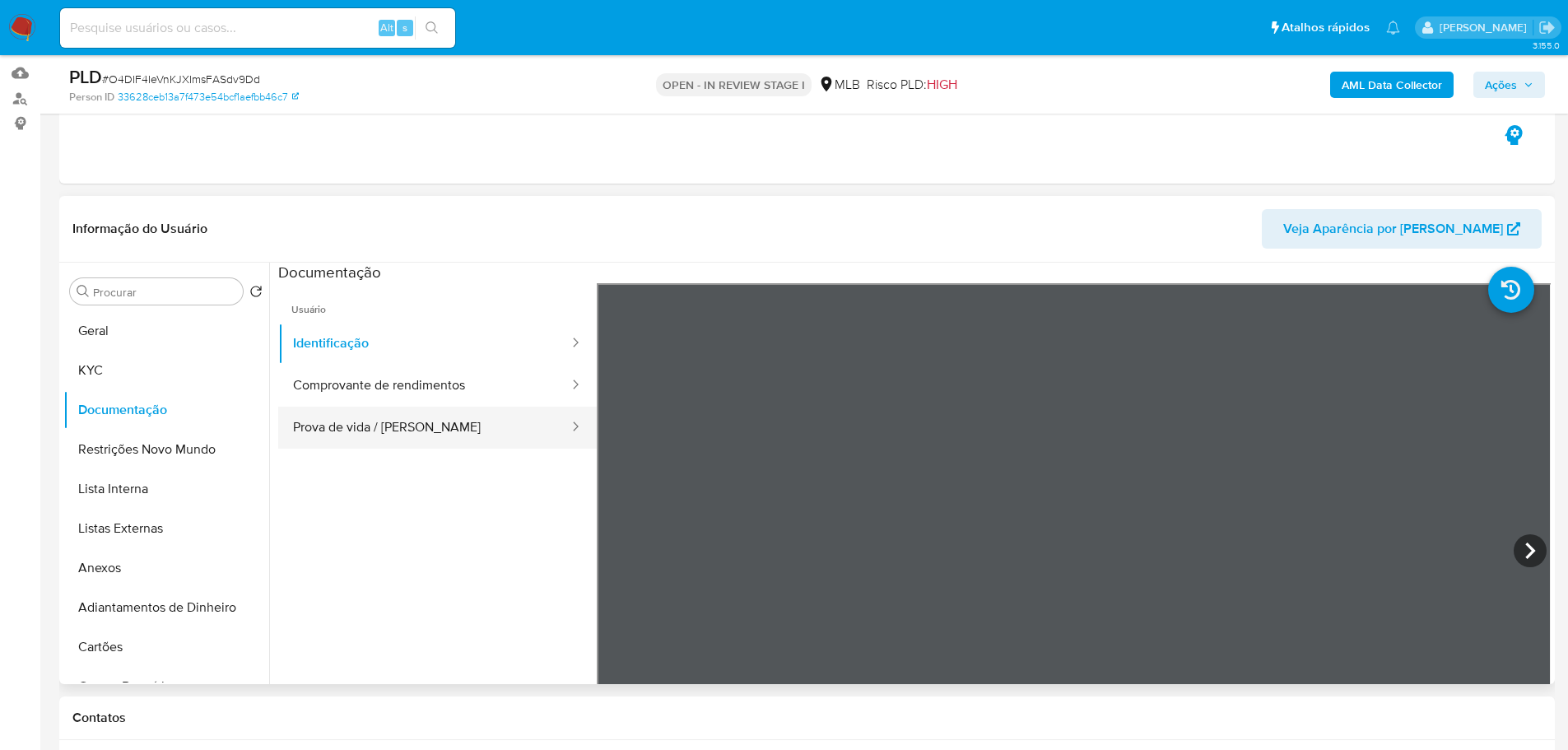
click at [398, 428] on button "Prova de vida / [PERSON_NAME]" at bounding box center [424, 428] width 293 height 42
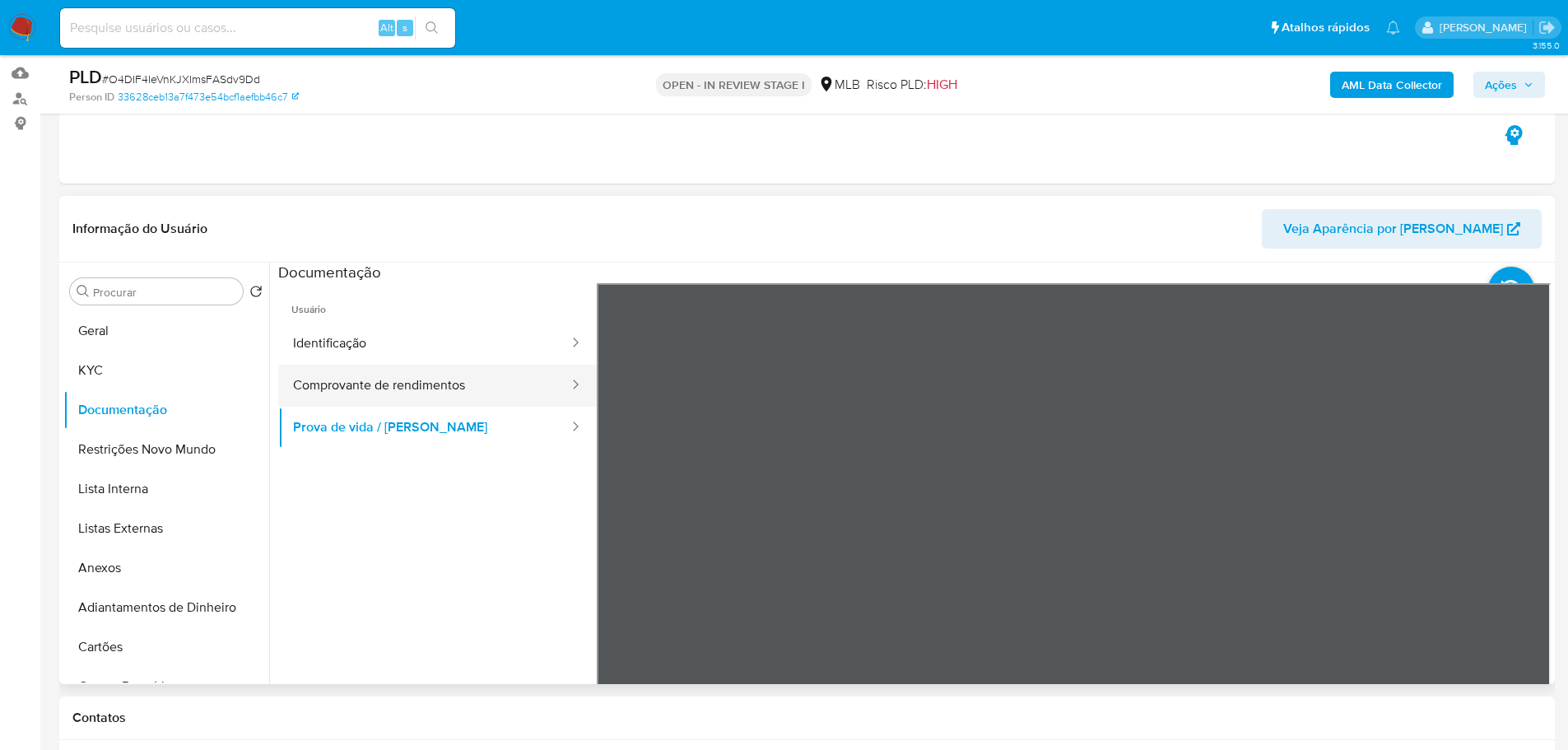
click at [416, 387] on button "Comprovante de rendimentos" at bounding box center [424, 385] width 293 height 42
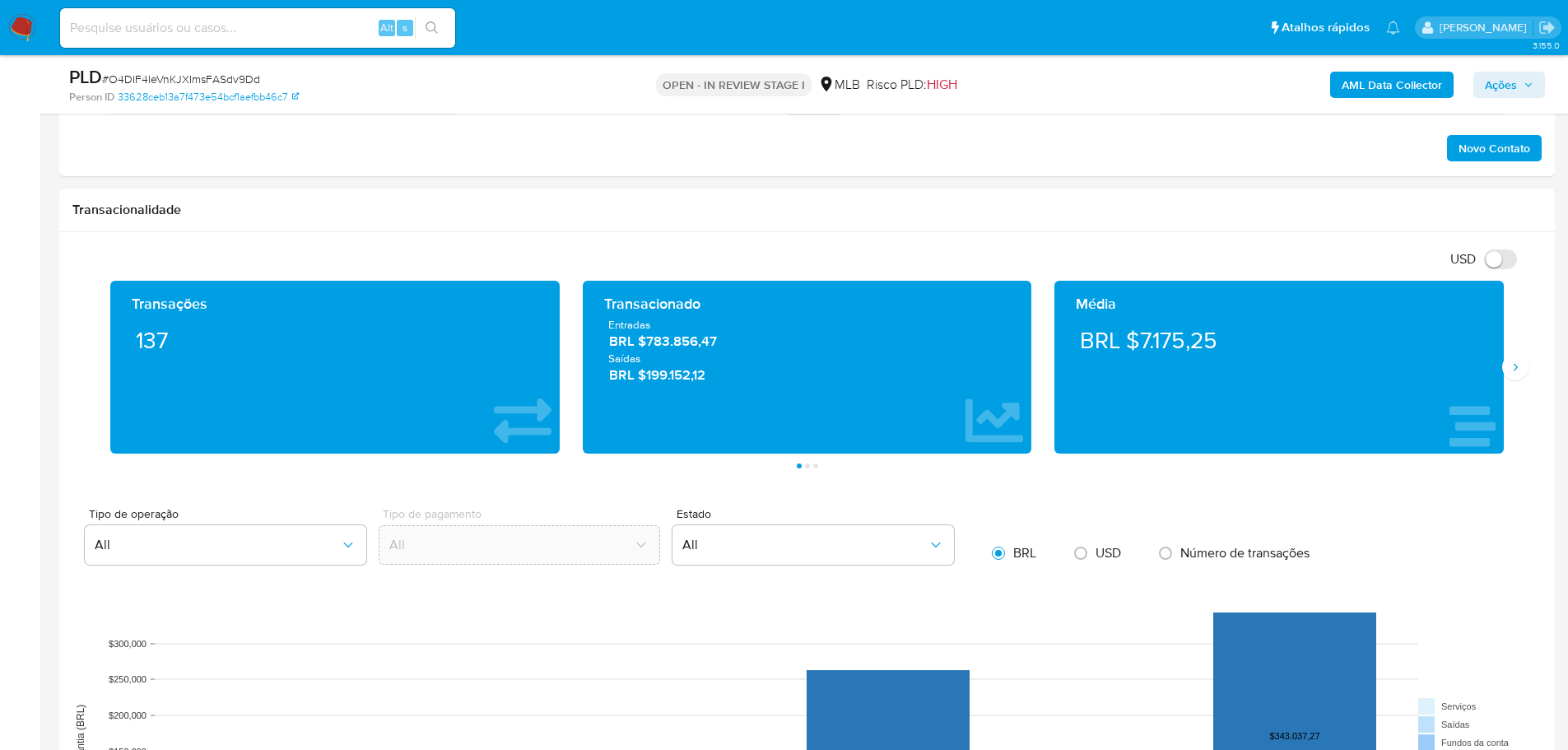
scroll to position [1070, 0]
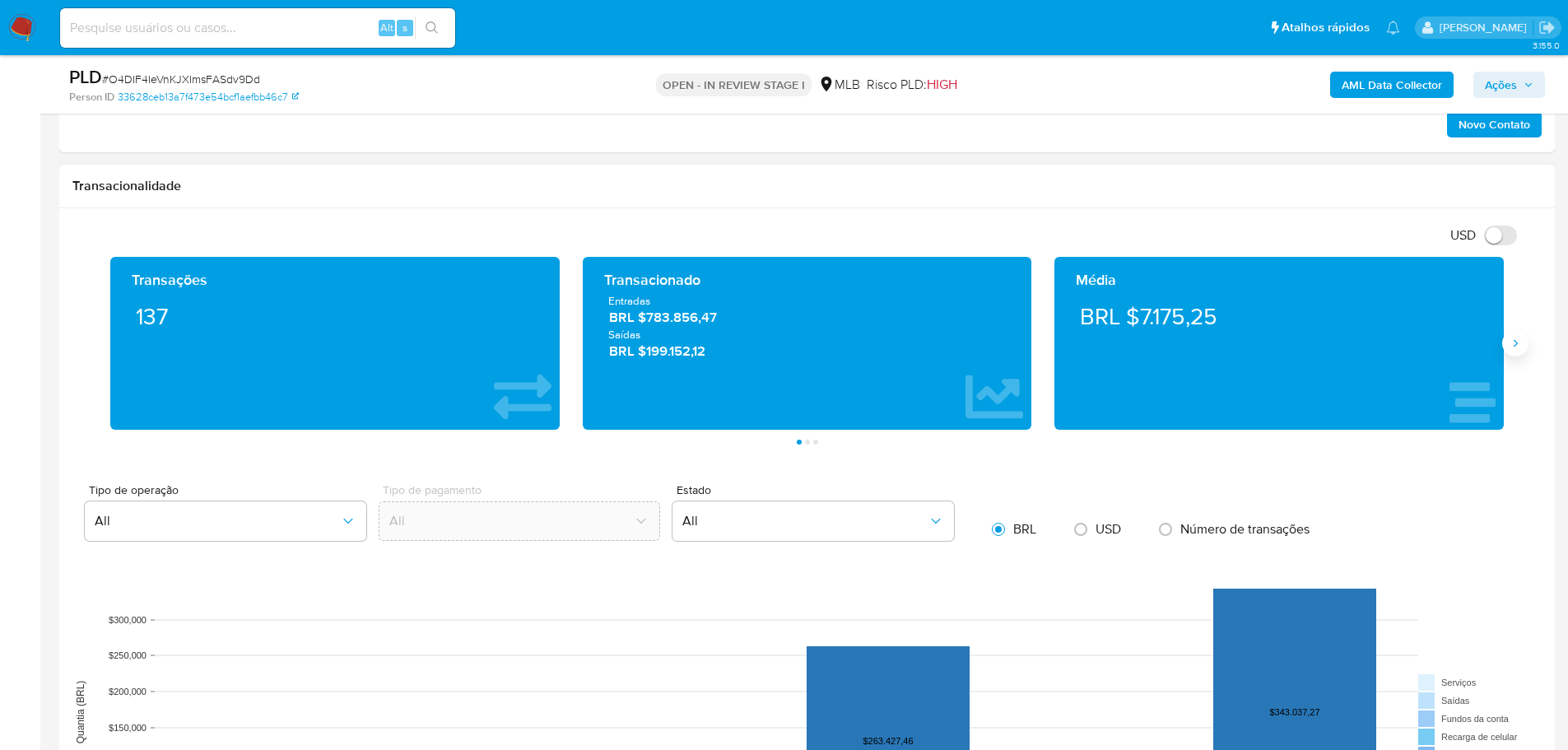
click at [1522, 343] on icon "Siguiente" at bounding box center [1515, 343] width 13 height 13
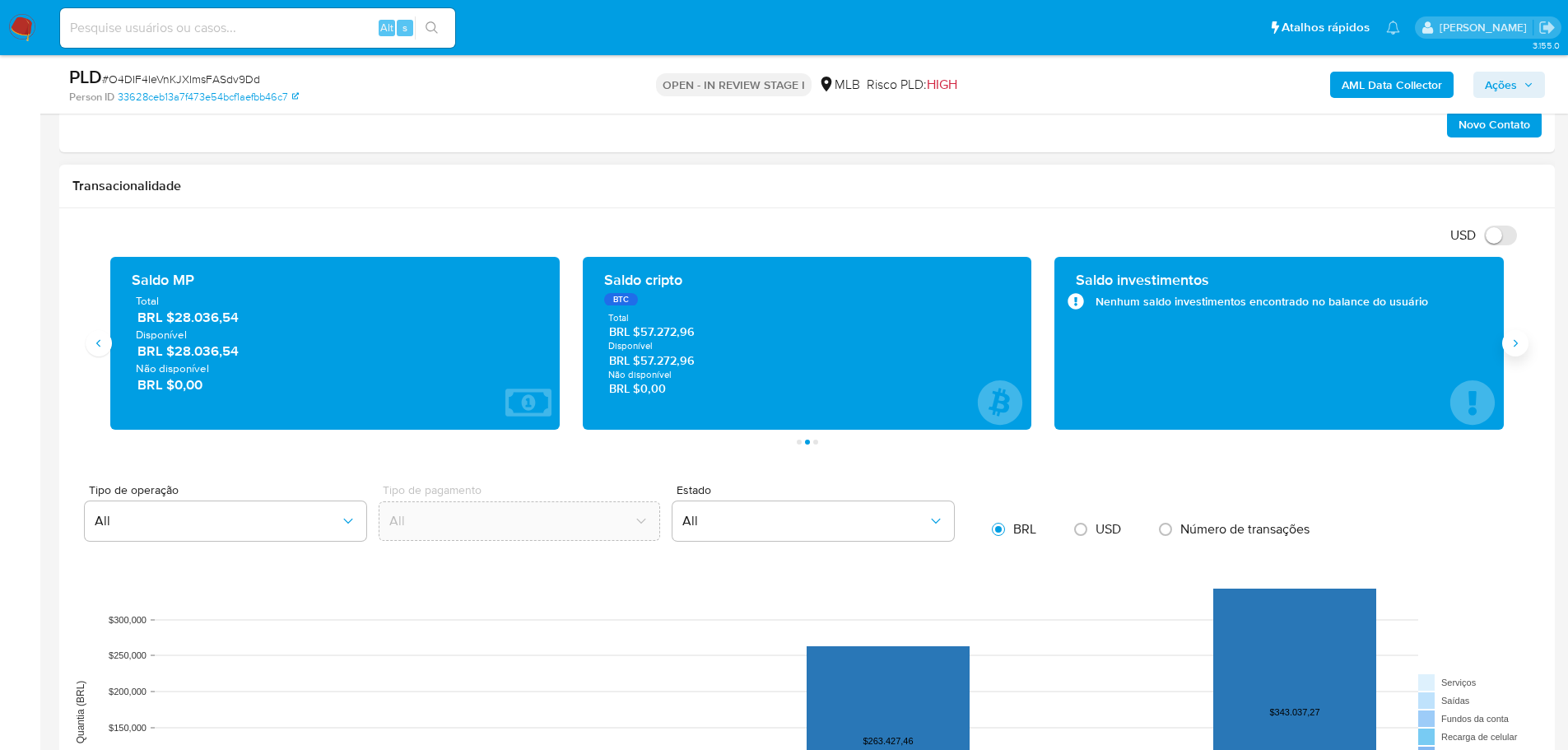
click at [1515, 345] on icon "Siguiente" at bounding box center [1515, 343] width 13 height 13
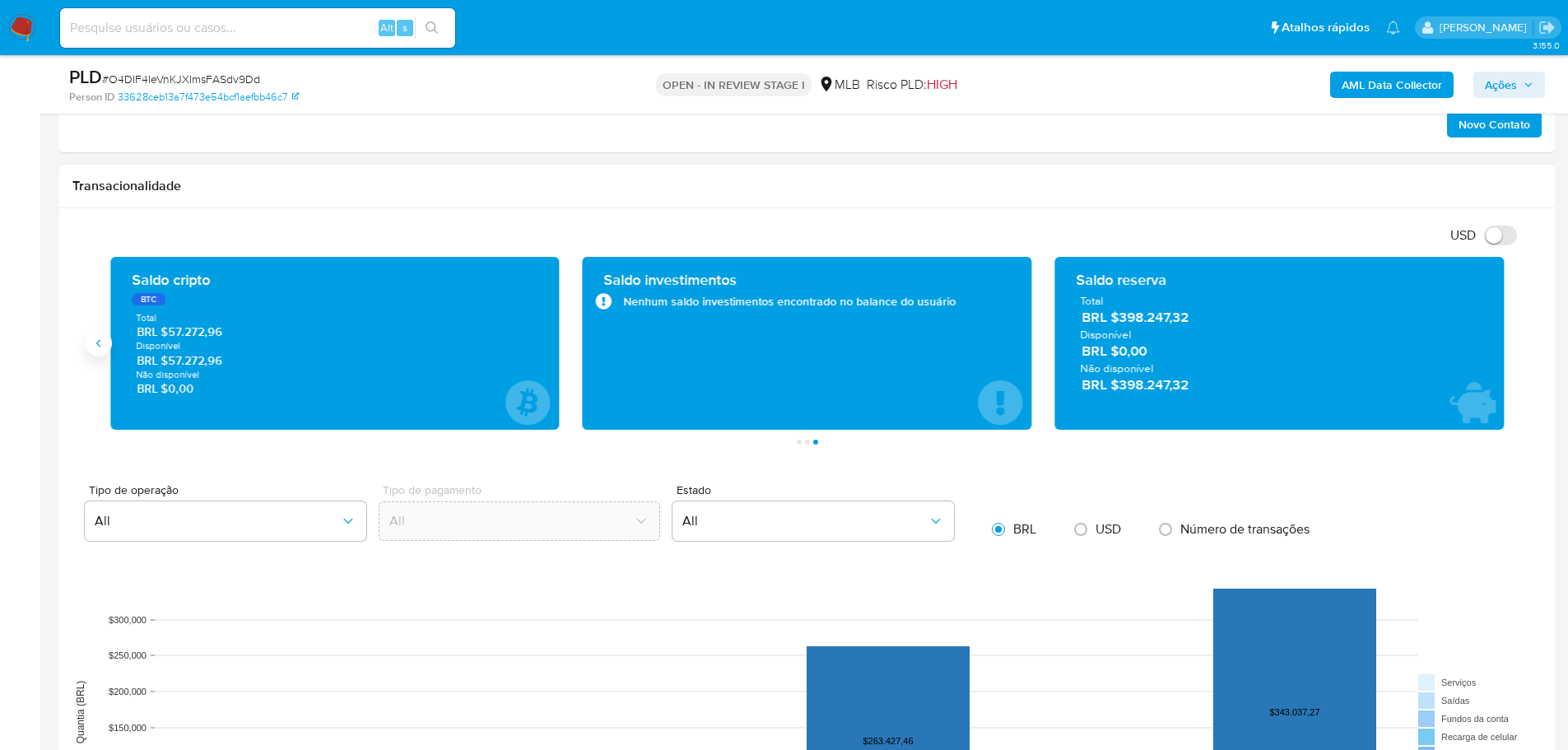
click at [98, 338] on icon "Anterior" at bounding box center [99, 343] width 13 height 13
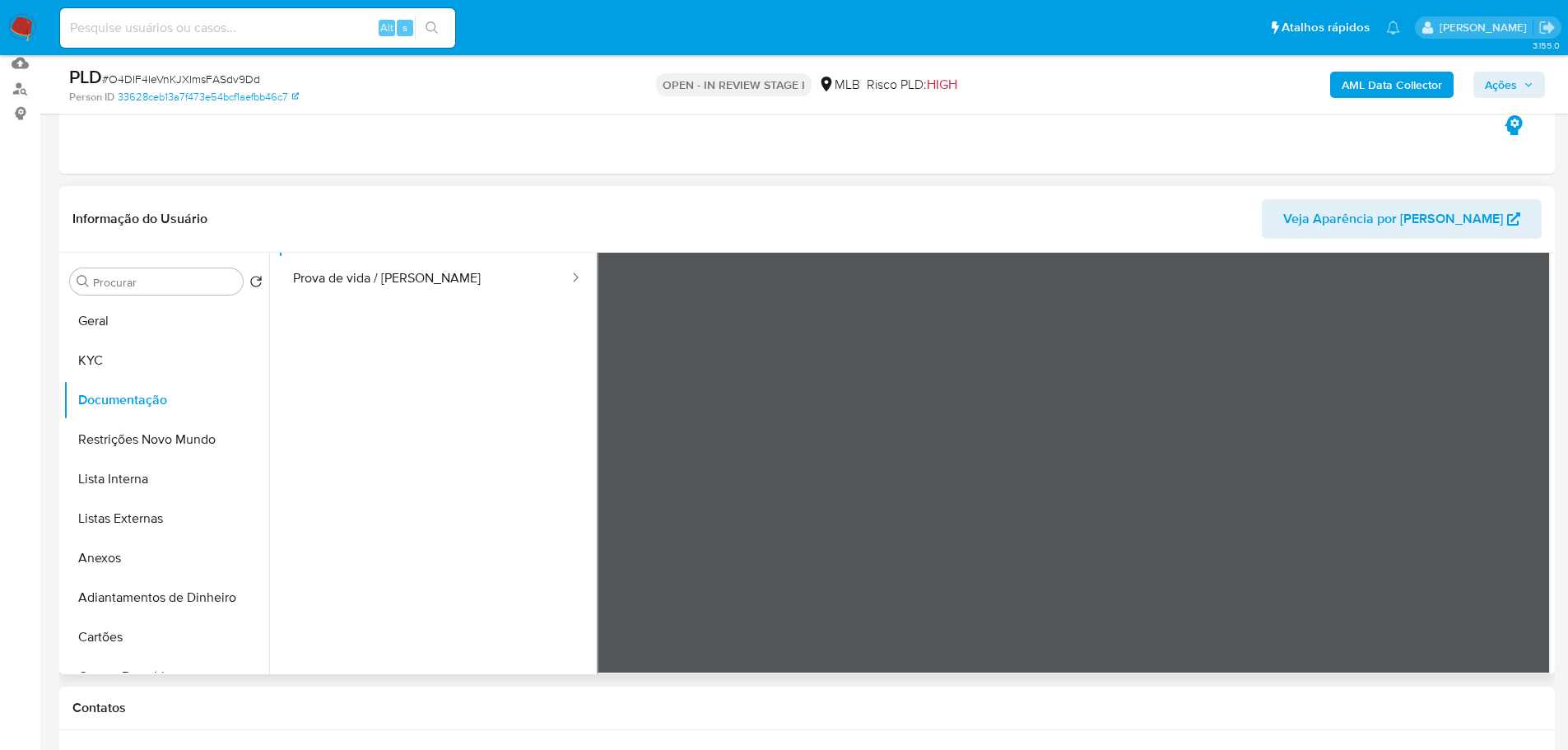
scroll to position [165, 0]
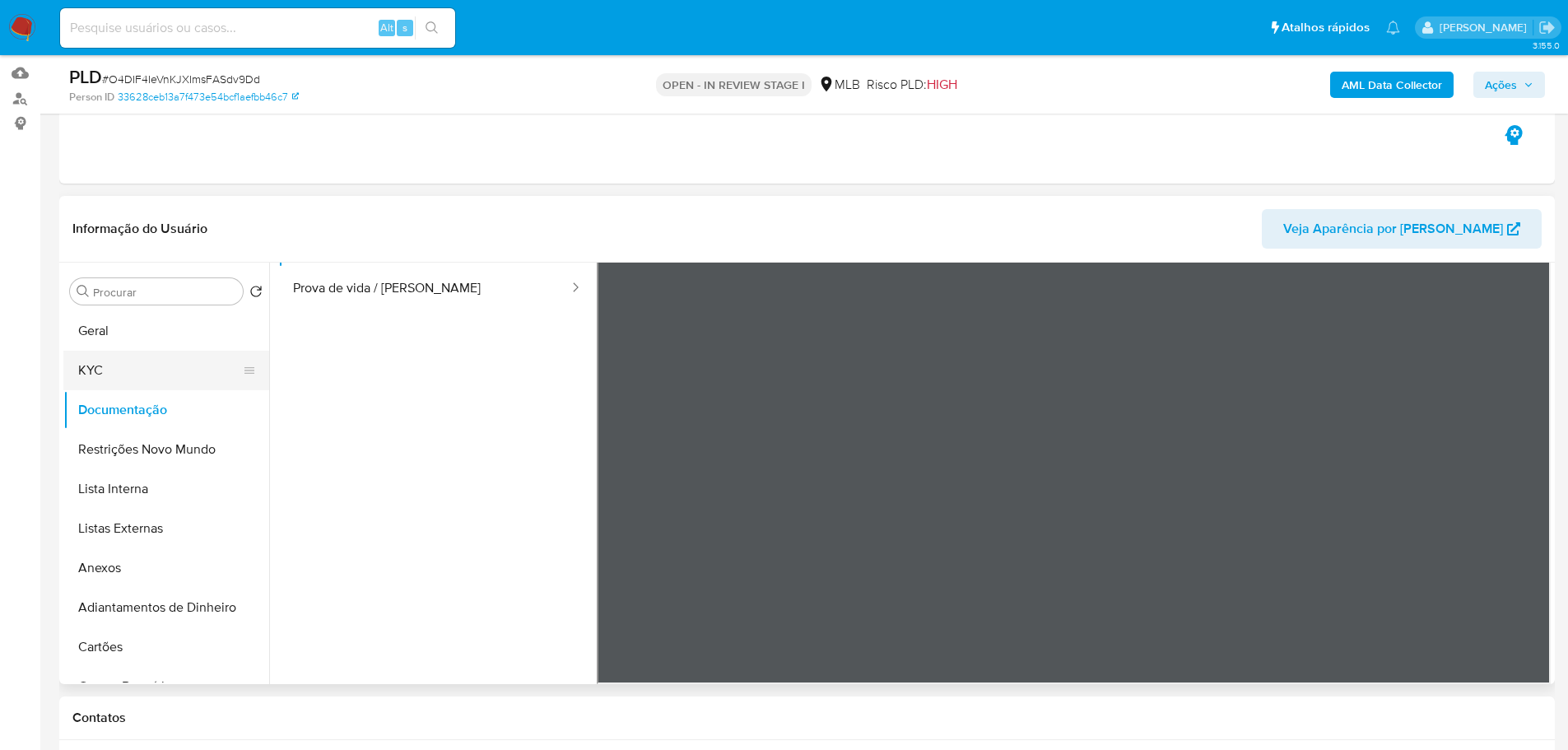
click at [148, 370] on button "KYC" at bounding box center [159, 371] width 192 height 39
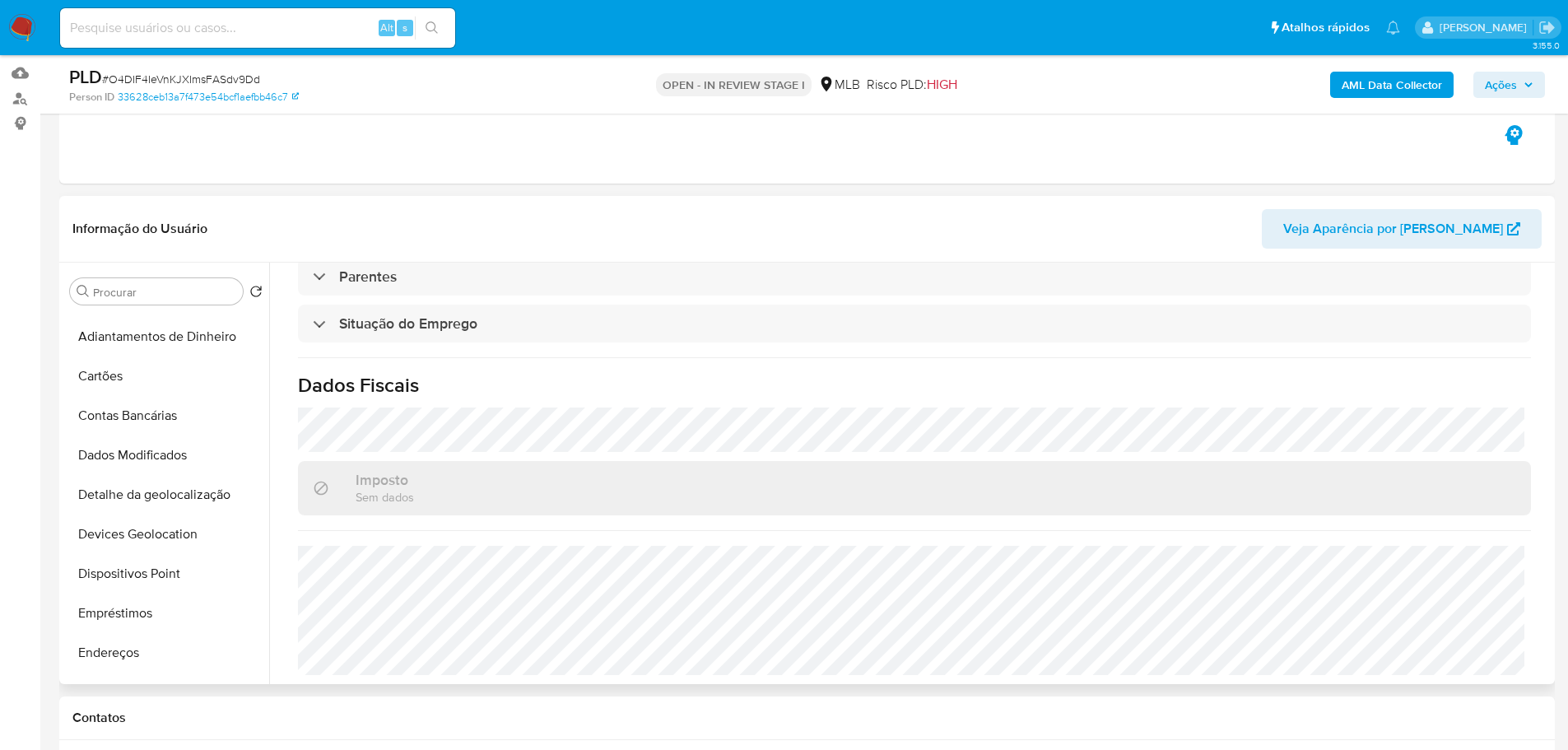
scroll to position [577, 0]
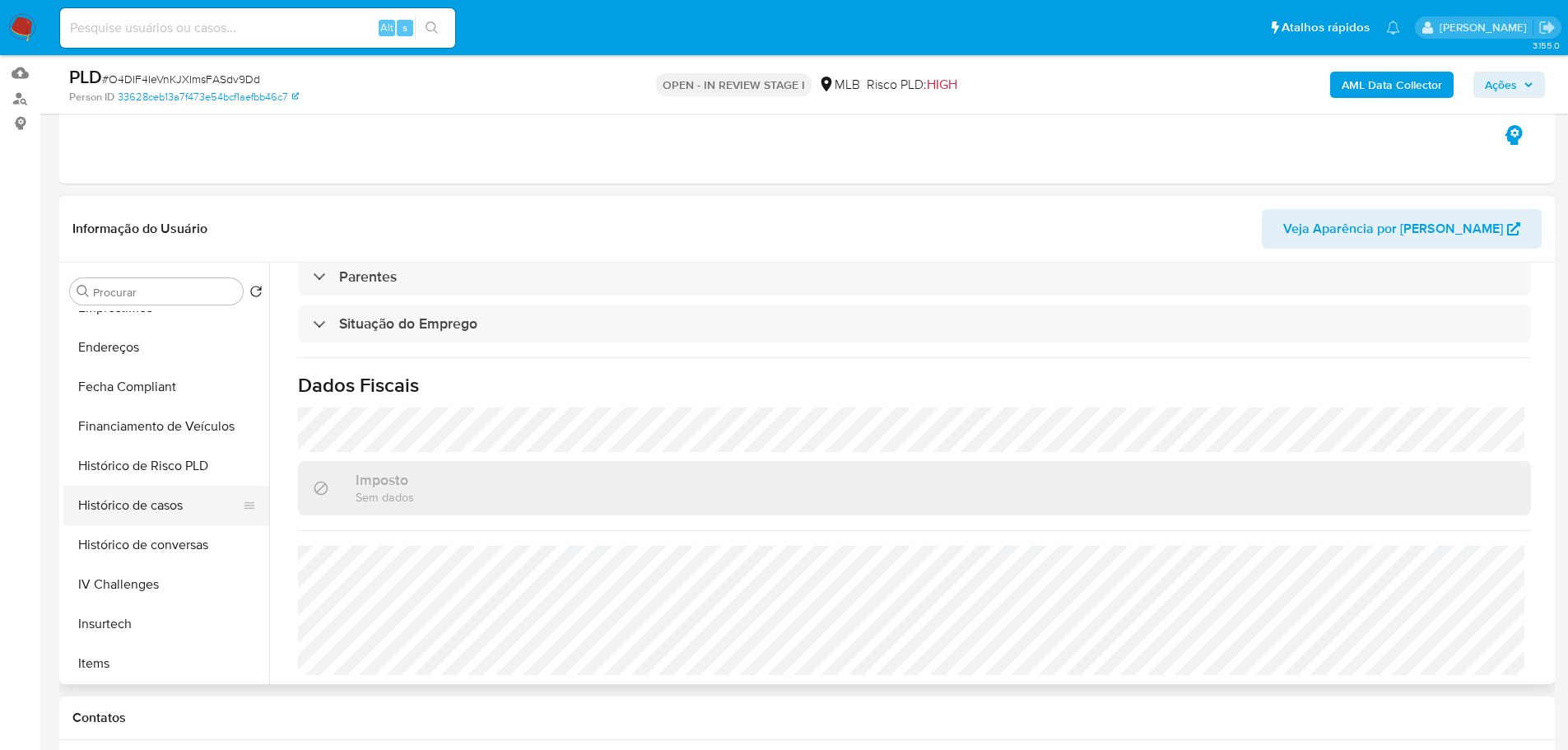
click at [178, 510] on button "Histórico de casos" at bounding box center [159, 506] width 192 height 39
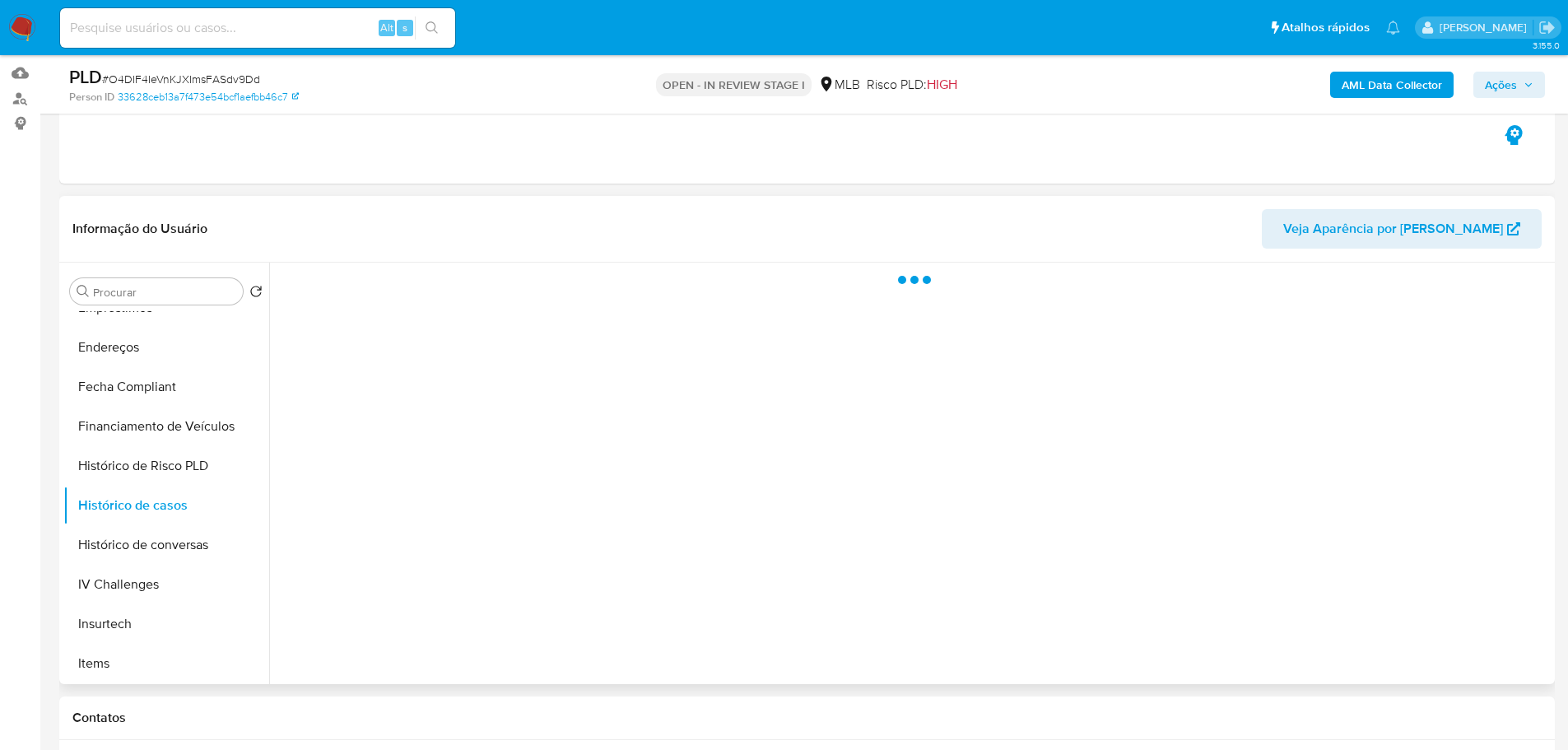
scroll to position [0, 0]
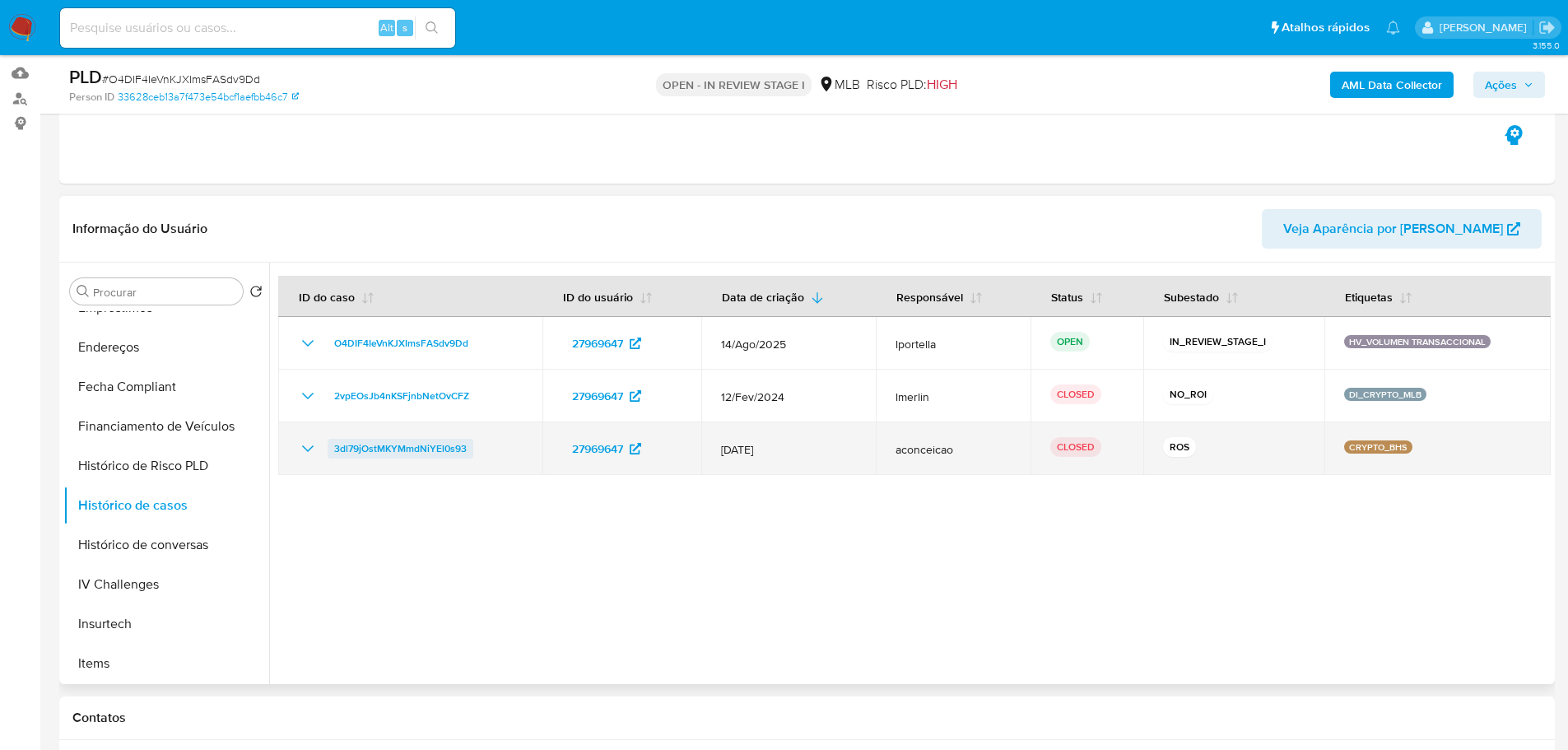
click at [398, 442] on span "3dl79jOstMKYMmdNiYEl0s93" at bounding box center [400, 448] width 132 height 20
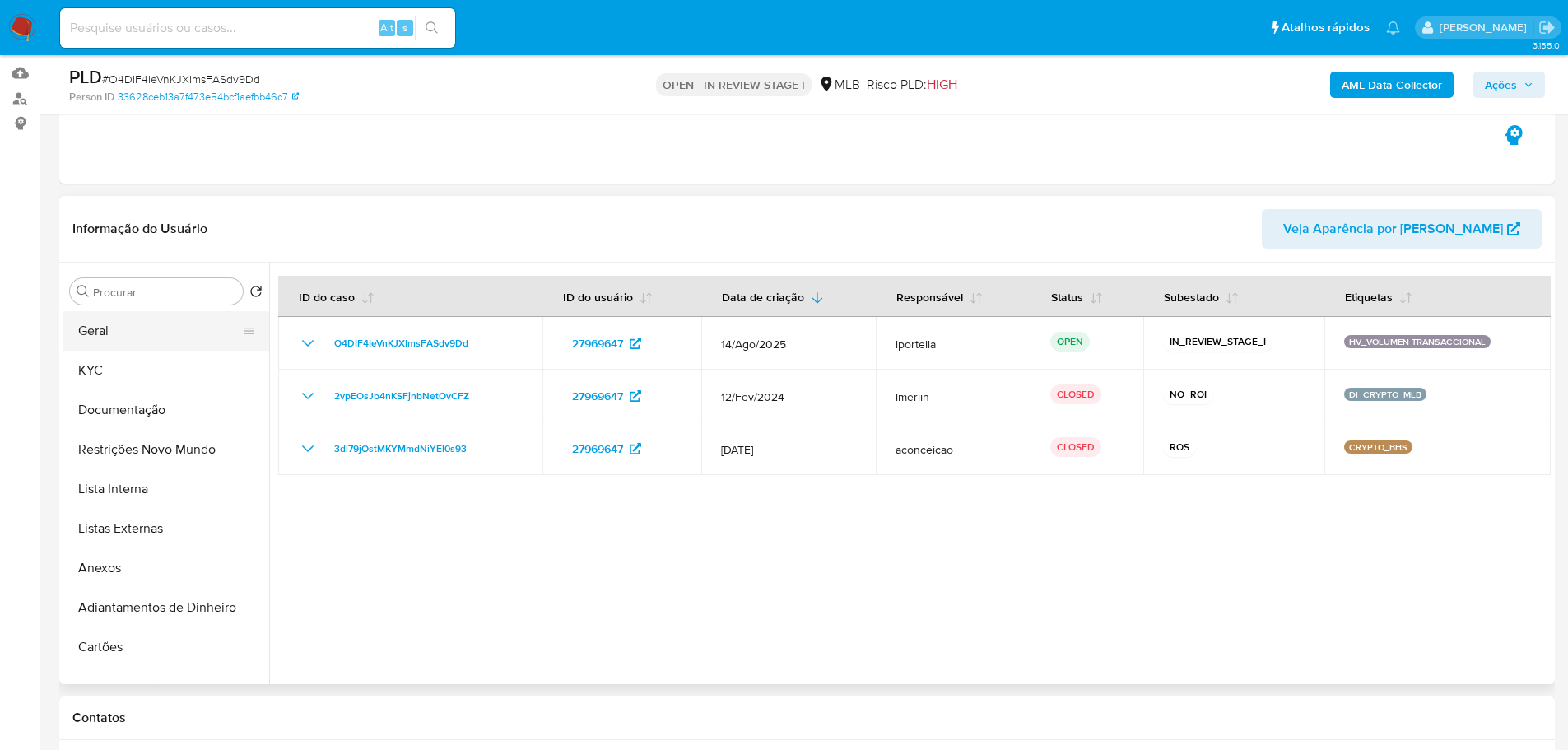
click at [155, 347] on button "Geral" at bounding box center [159, 331] width 192 height 39
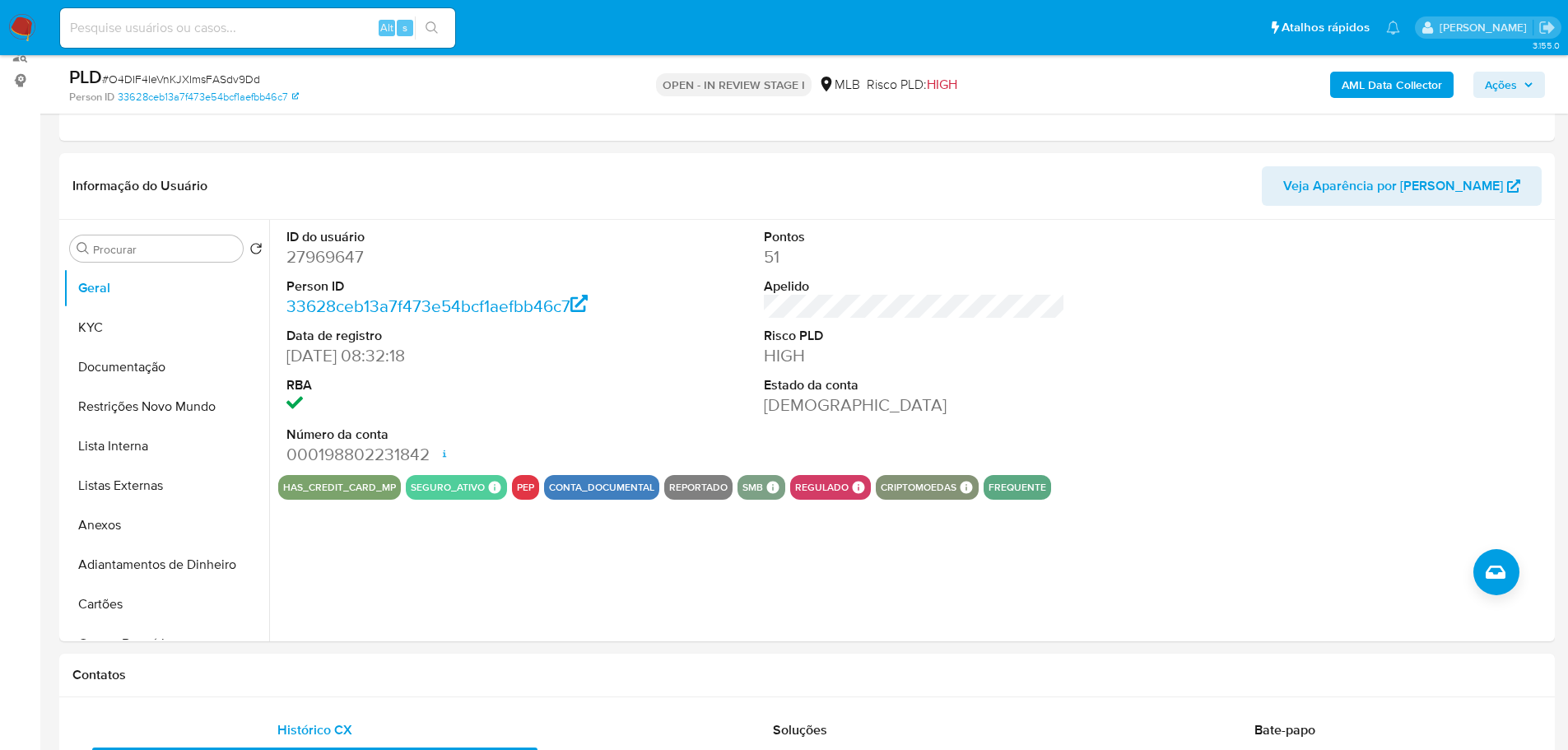
scroll to position [199, 0]
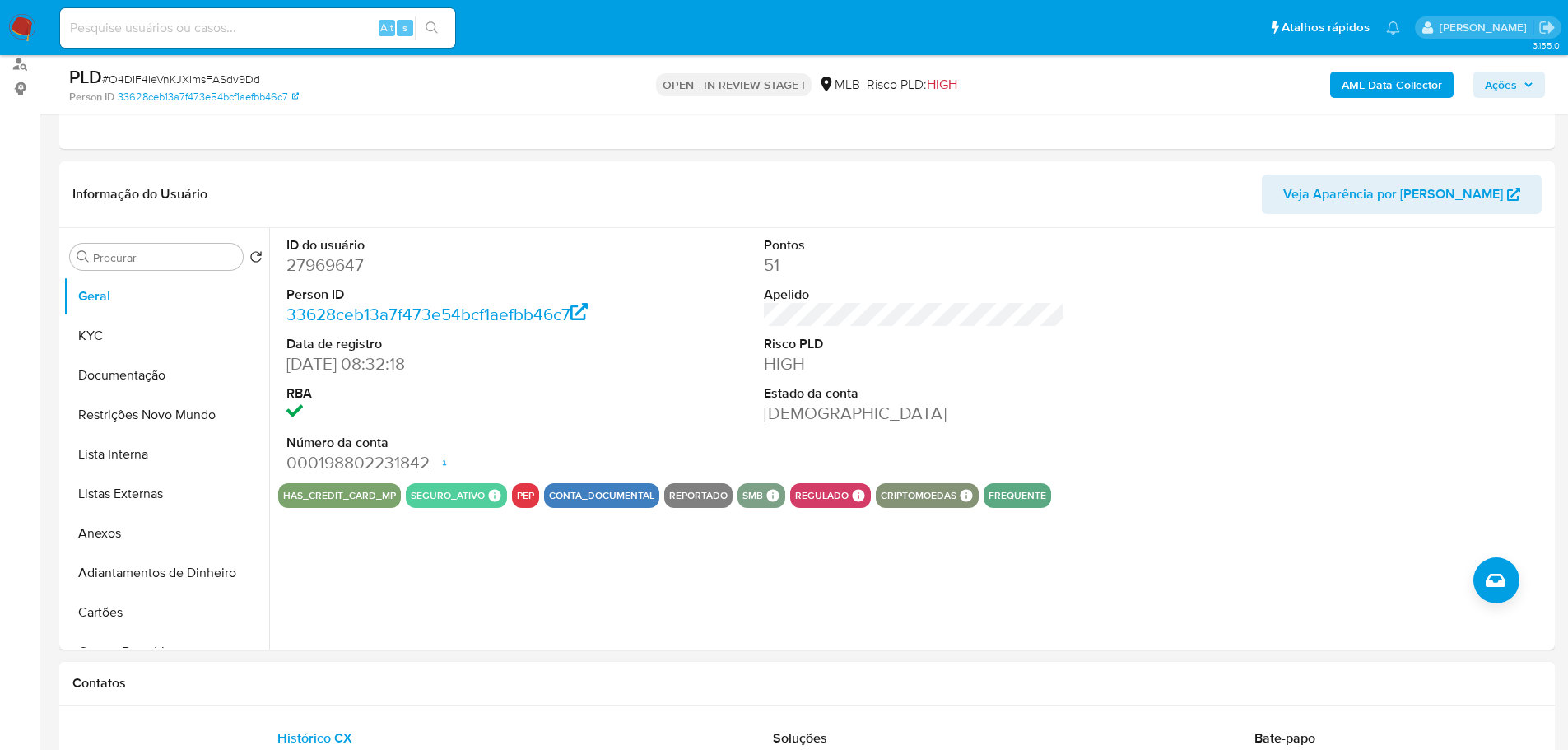
click at [1187, 677] on h1 "Contatos" at bounding box center [807, 683] width 1469 height 17
drag, startPoint x: 494, startPoint y: 679, endPoint x: 337, endPoint y: 502, distance: 236.6
click at [494, 679] on h1 "Contatos" at bounding box center [807, 683] width 1469 height 17
click at [152, 326] on button "KYC" at bounding box center [159, 336] width 192 height 39
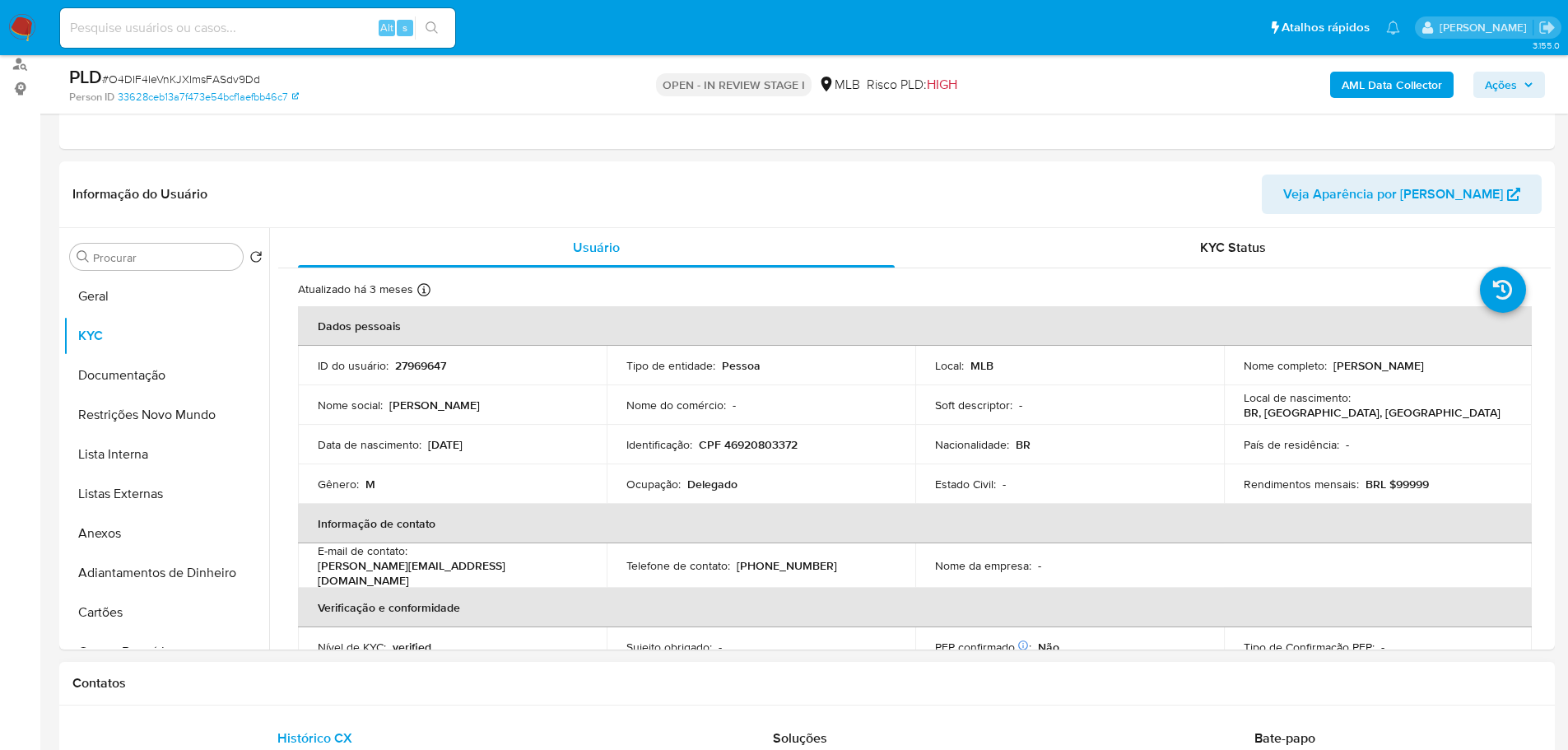
click at [276, 678] on h1 "Contatos" at bounding box center [807, 683] width 1469 height 17
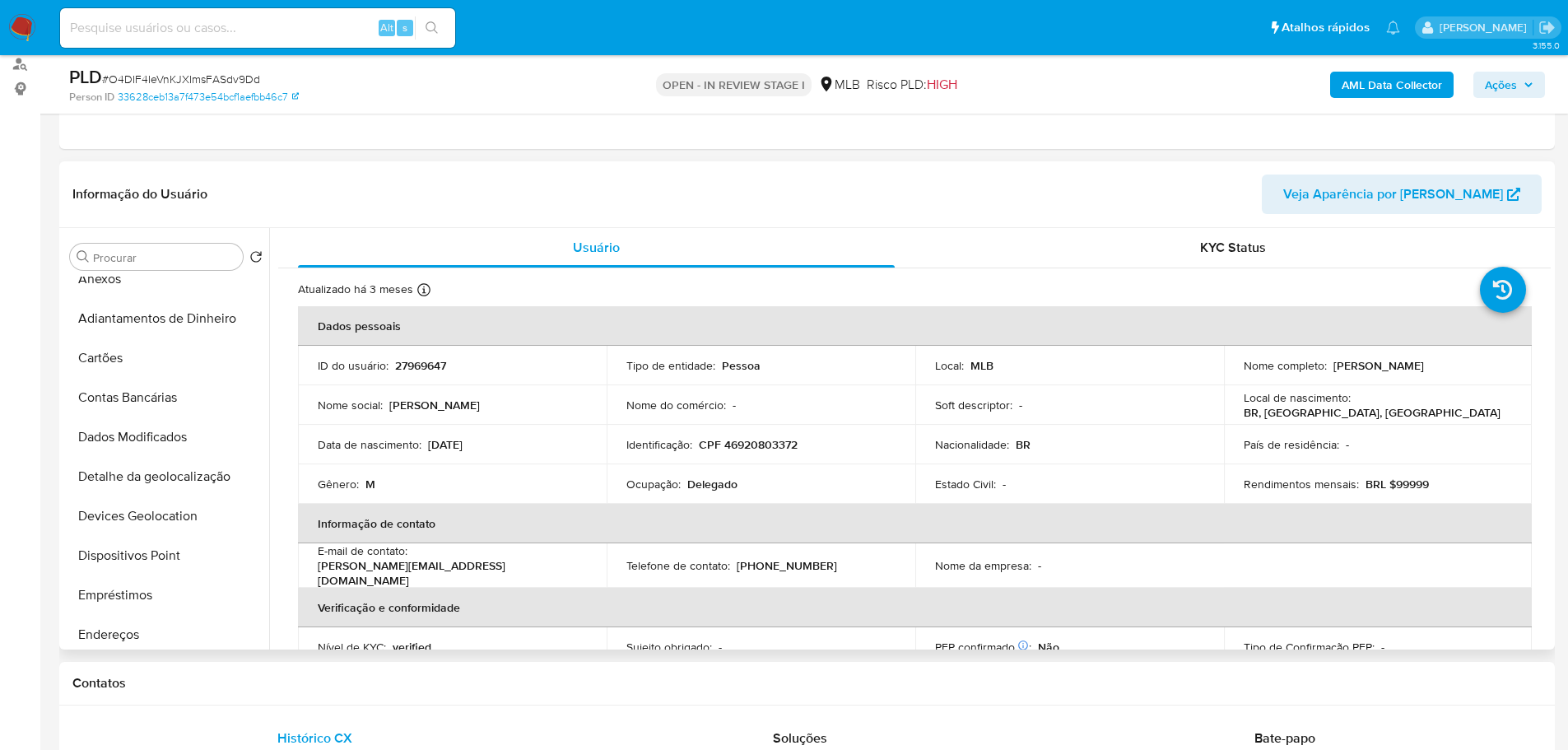
scroll to position [494, 0]
click at [152, 384] on button "Endereços" at bounding box center [159, 395] width 192 height 39
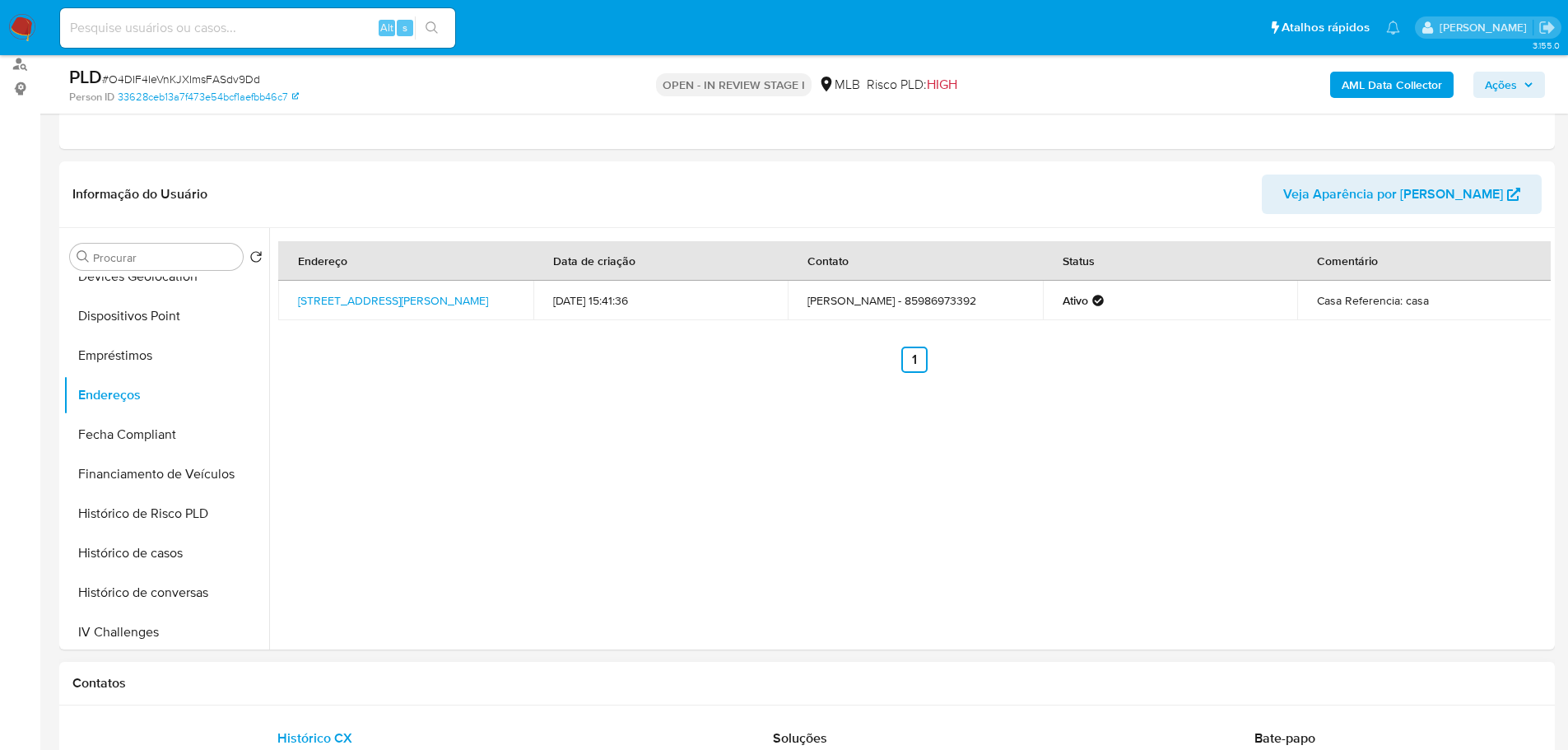
click at [269, 671] on div "Contatos" at bounding box center [807, 684] width 1496 height 43
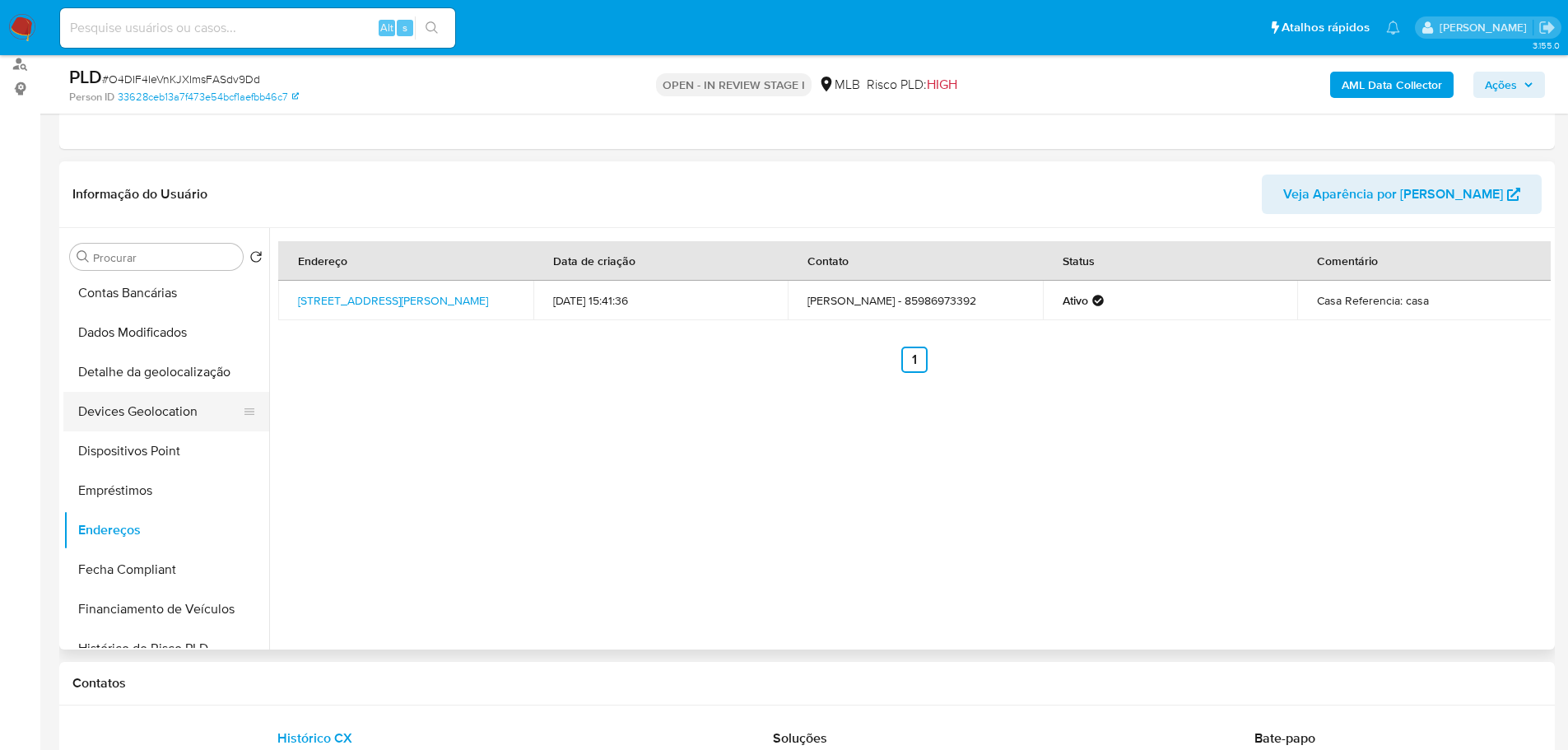
scroll to position [329, 0]
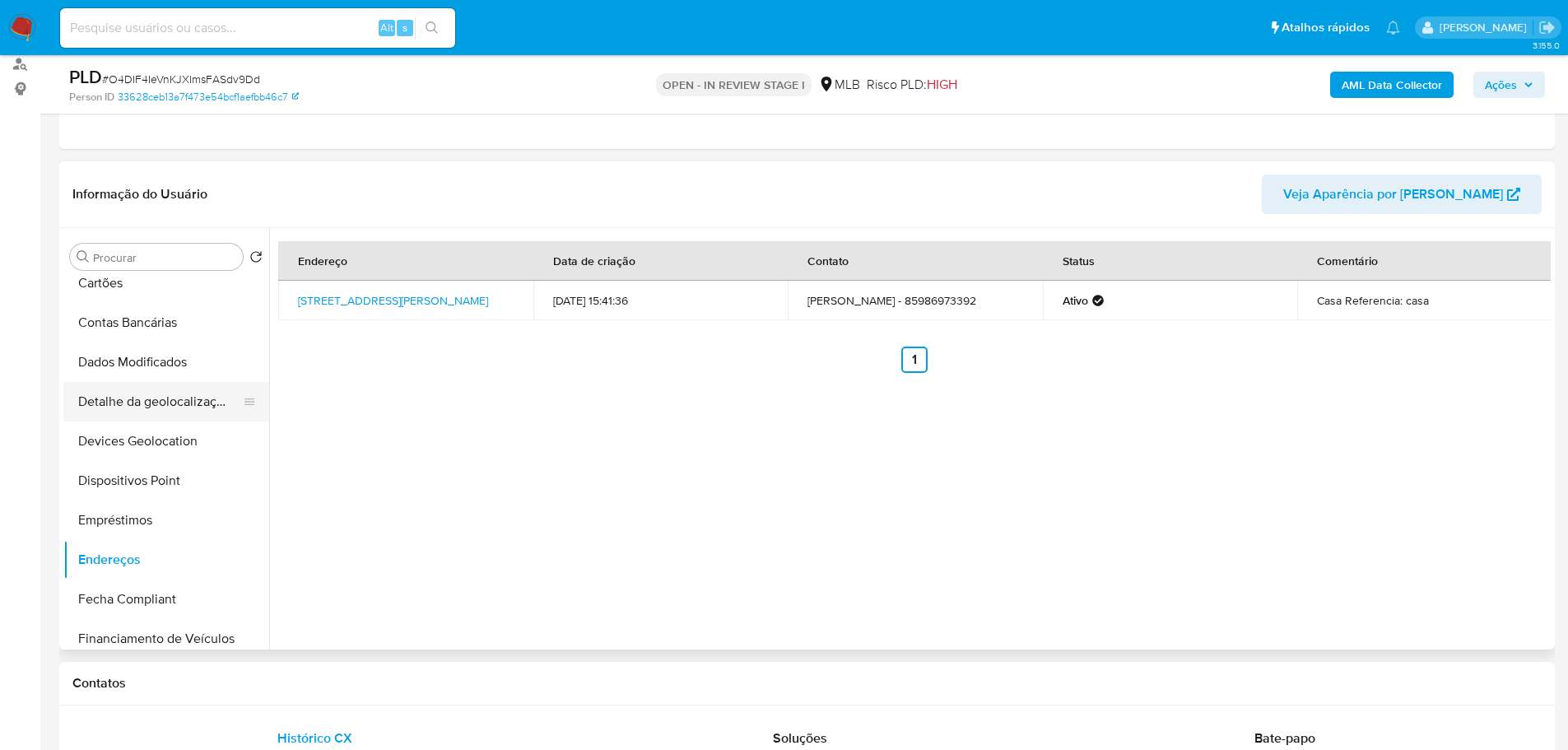
click at [197, 415] on button "Detalhe da geolocalização" at bounding box center [159, 402] width 192 height 39
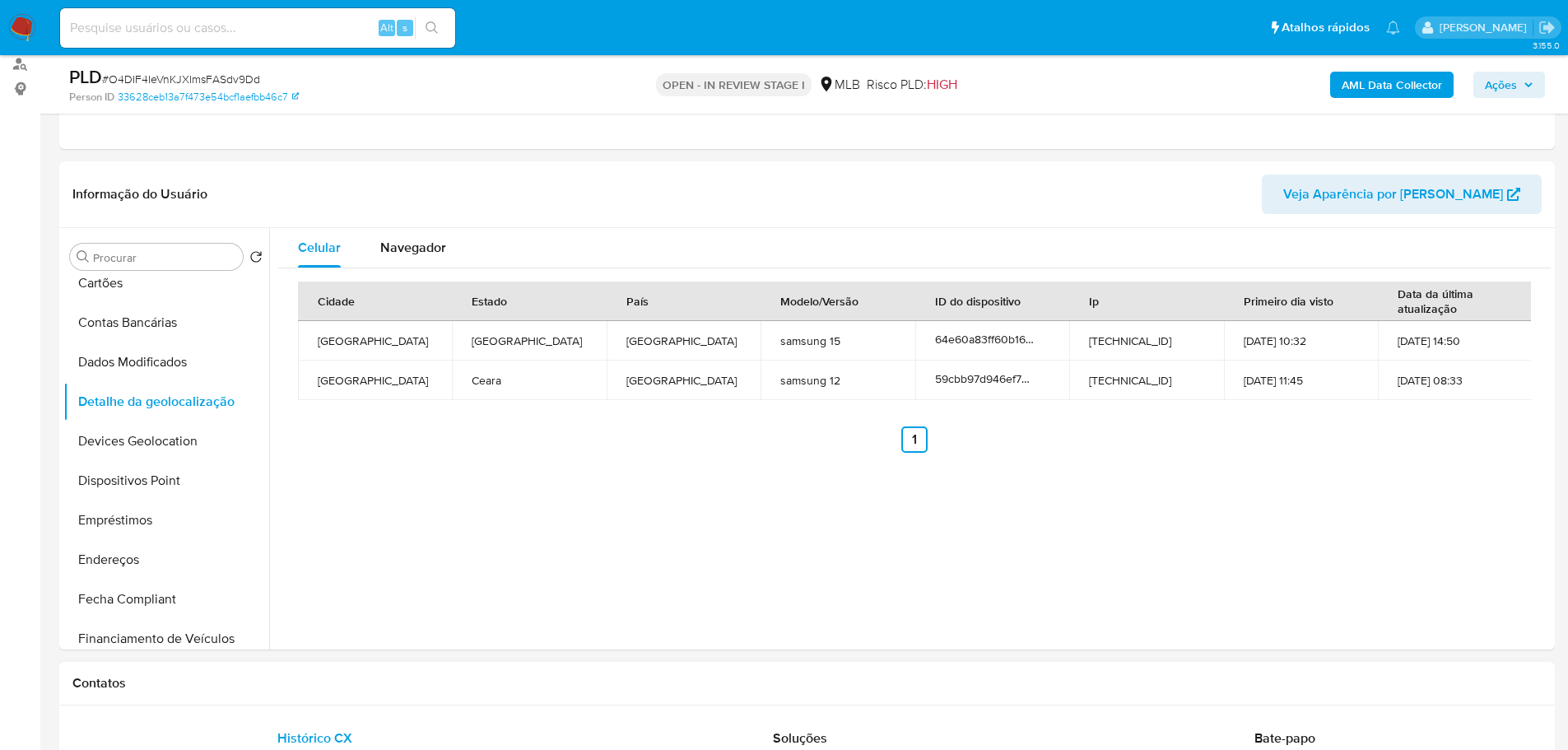
drag, startPoint x: 331, startPoint y: 702, endPoint x: 228, endPoint y: 570, distance: 167.4
click at [330, 702] on div "Contatos" at bounding box center [807, 684] width 1496 height 43
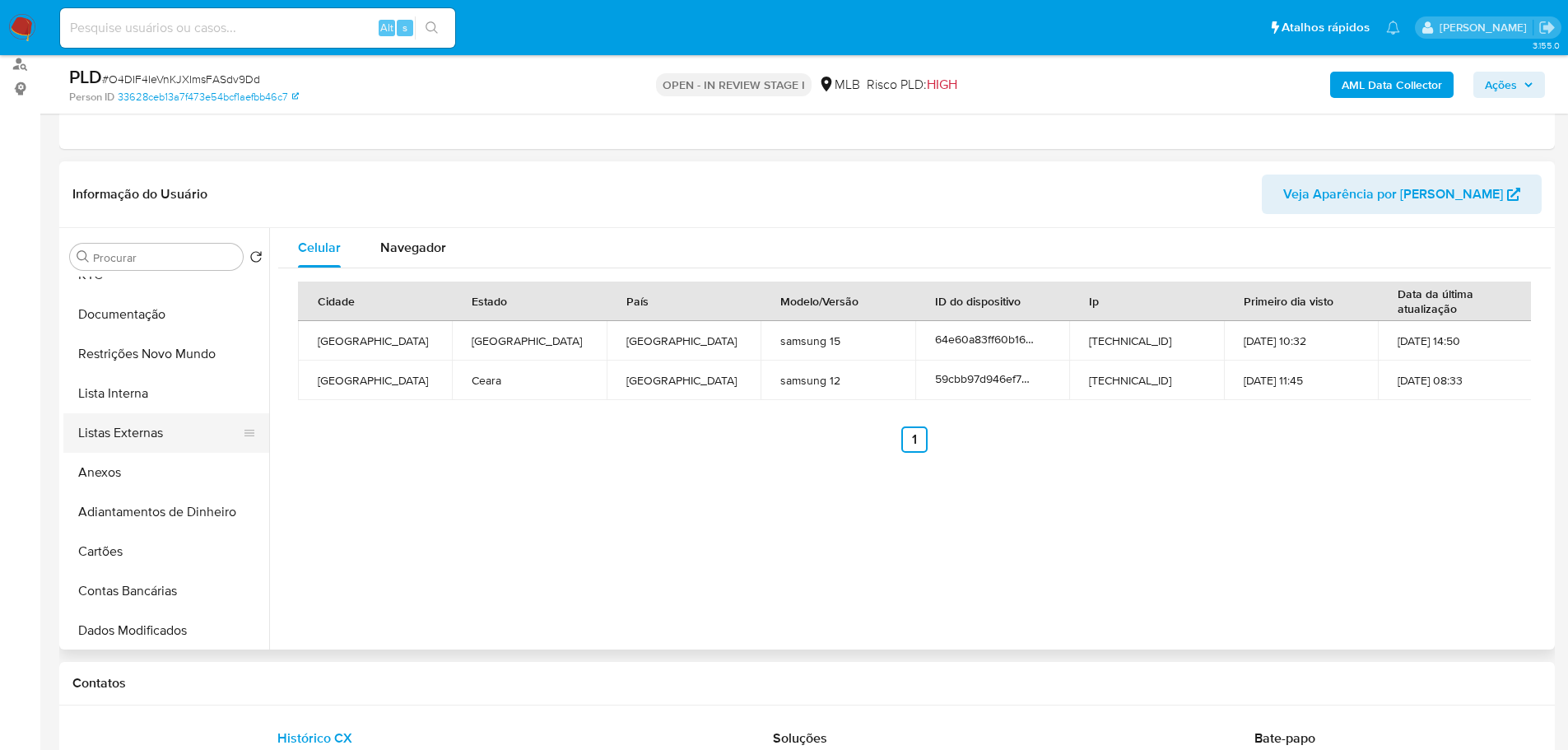
scroll to position [0, 0]
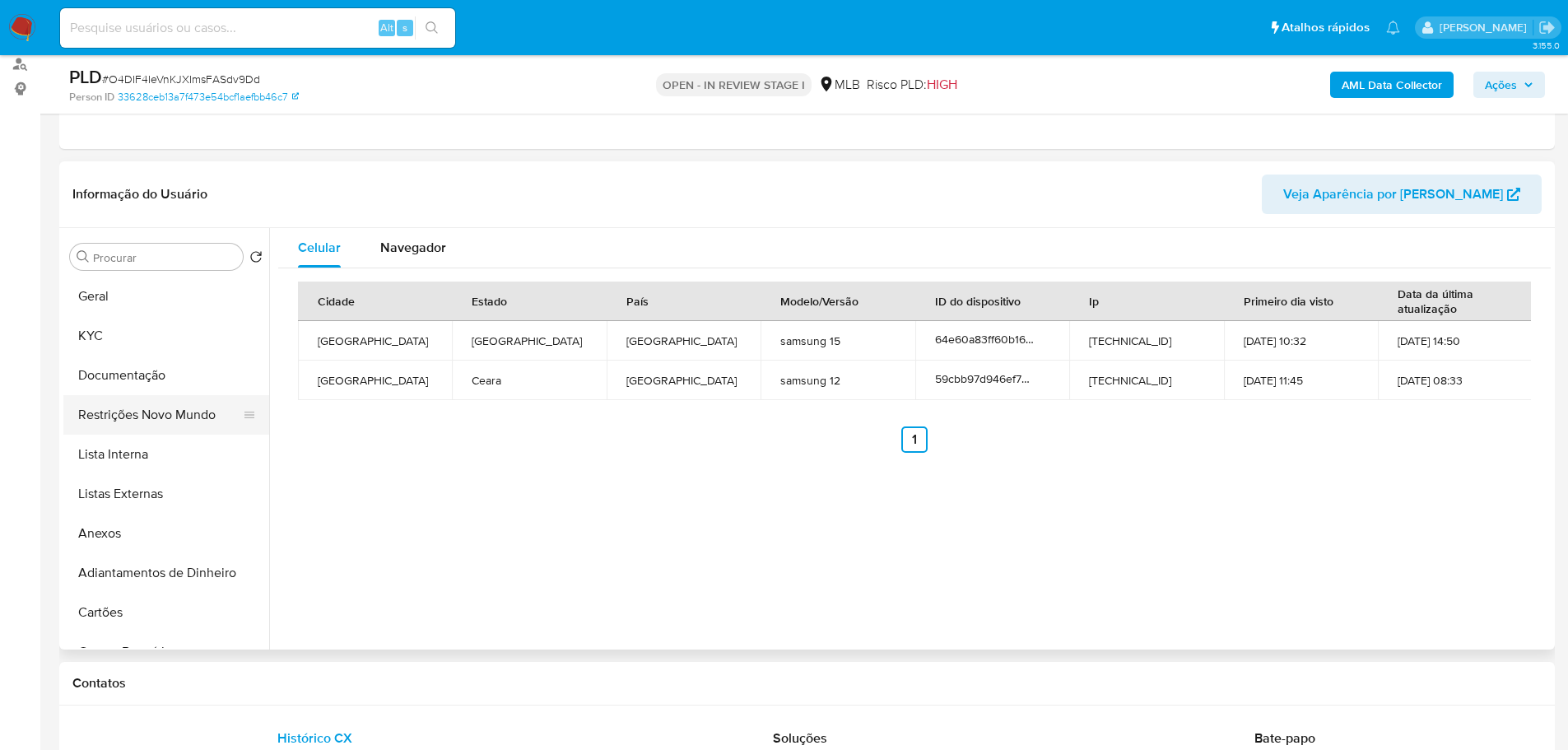
click at [169, 419] on button "Restrições Novo Mundo" at bounding box center [159, 415] width 192 height 39
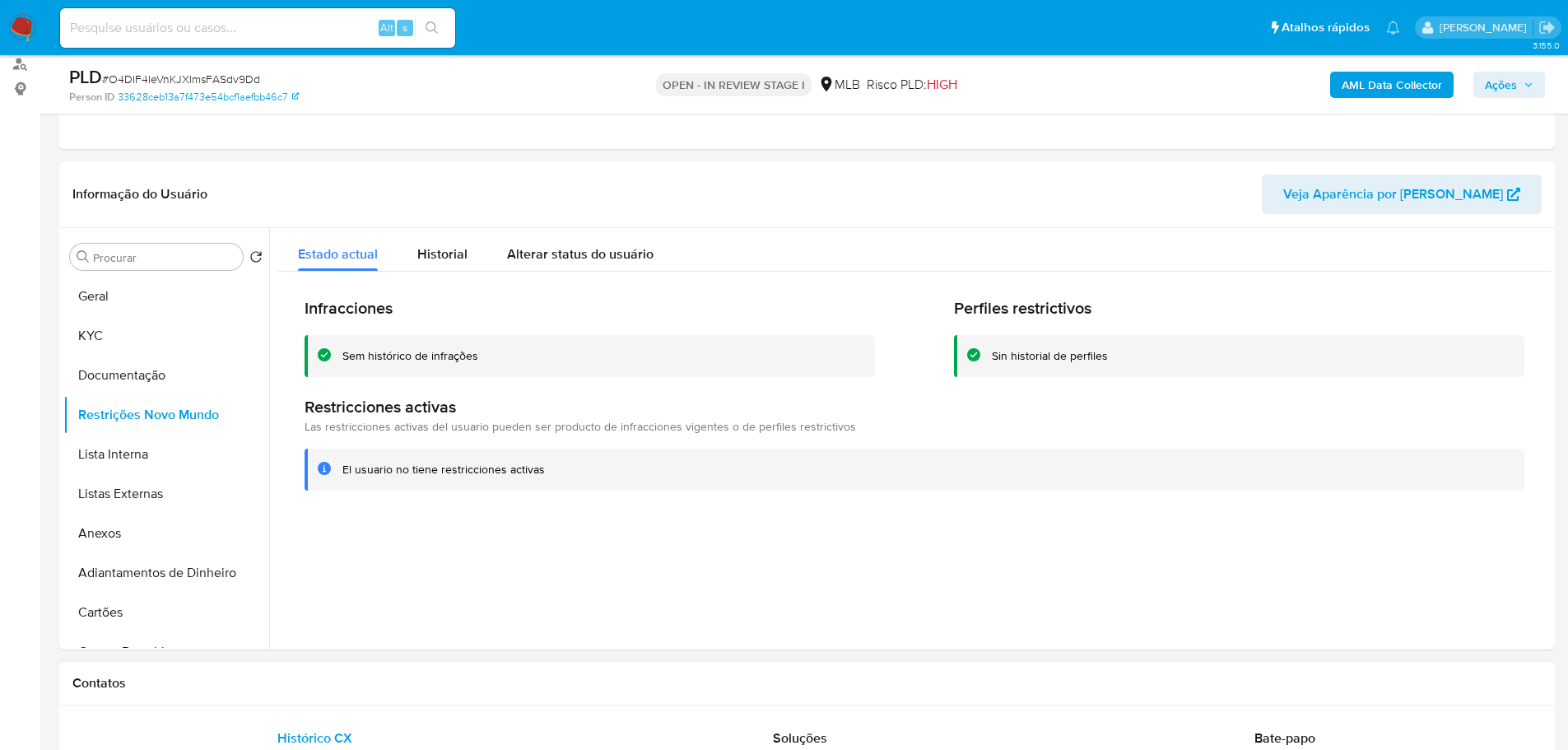
click at [347, 672] on div "Contatos" at bounding box center [807, 684] width 1496 height 43
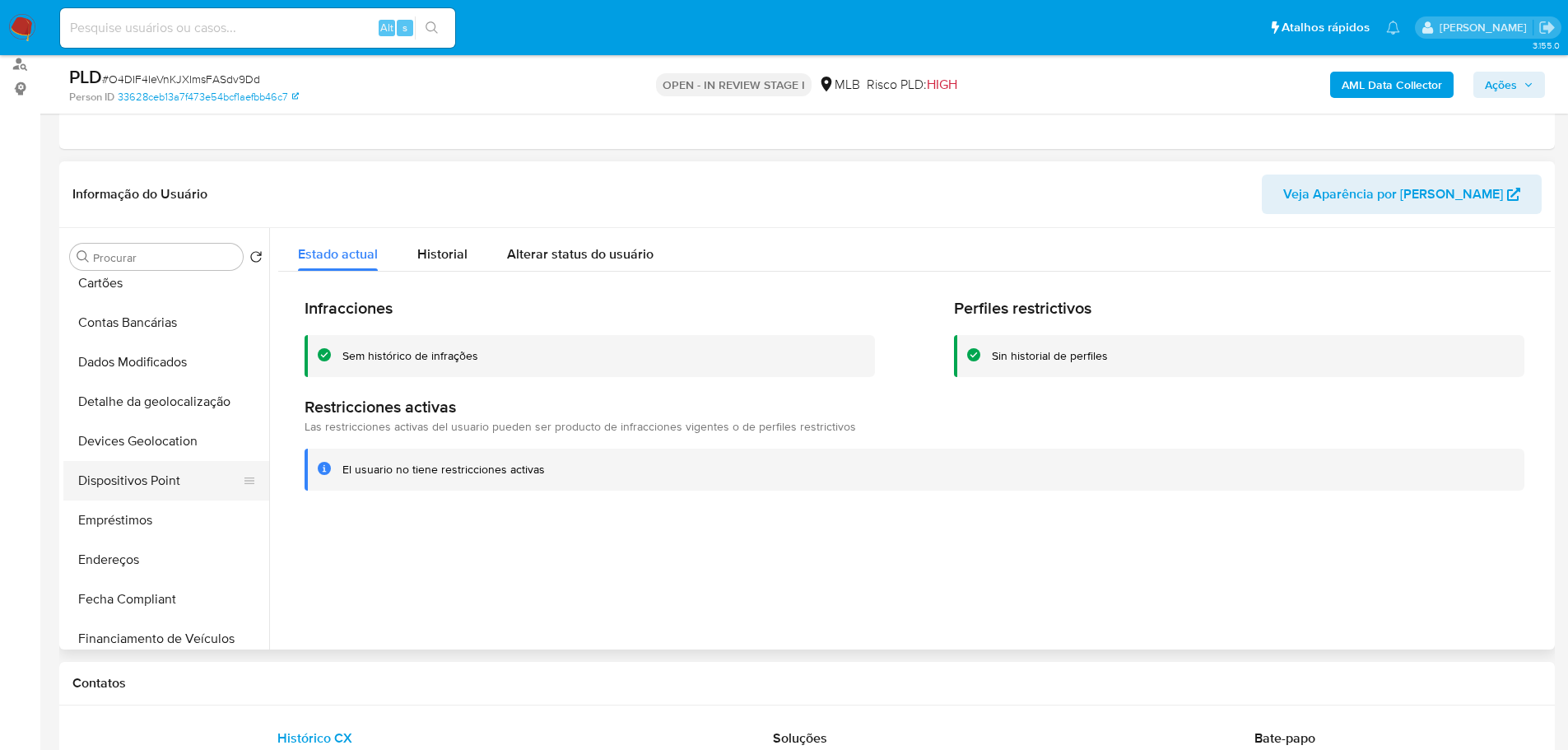
click at [178, 476] on button "Dispositivos Point" at bounding box center [159, 481] width 192 height 39
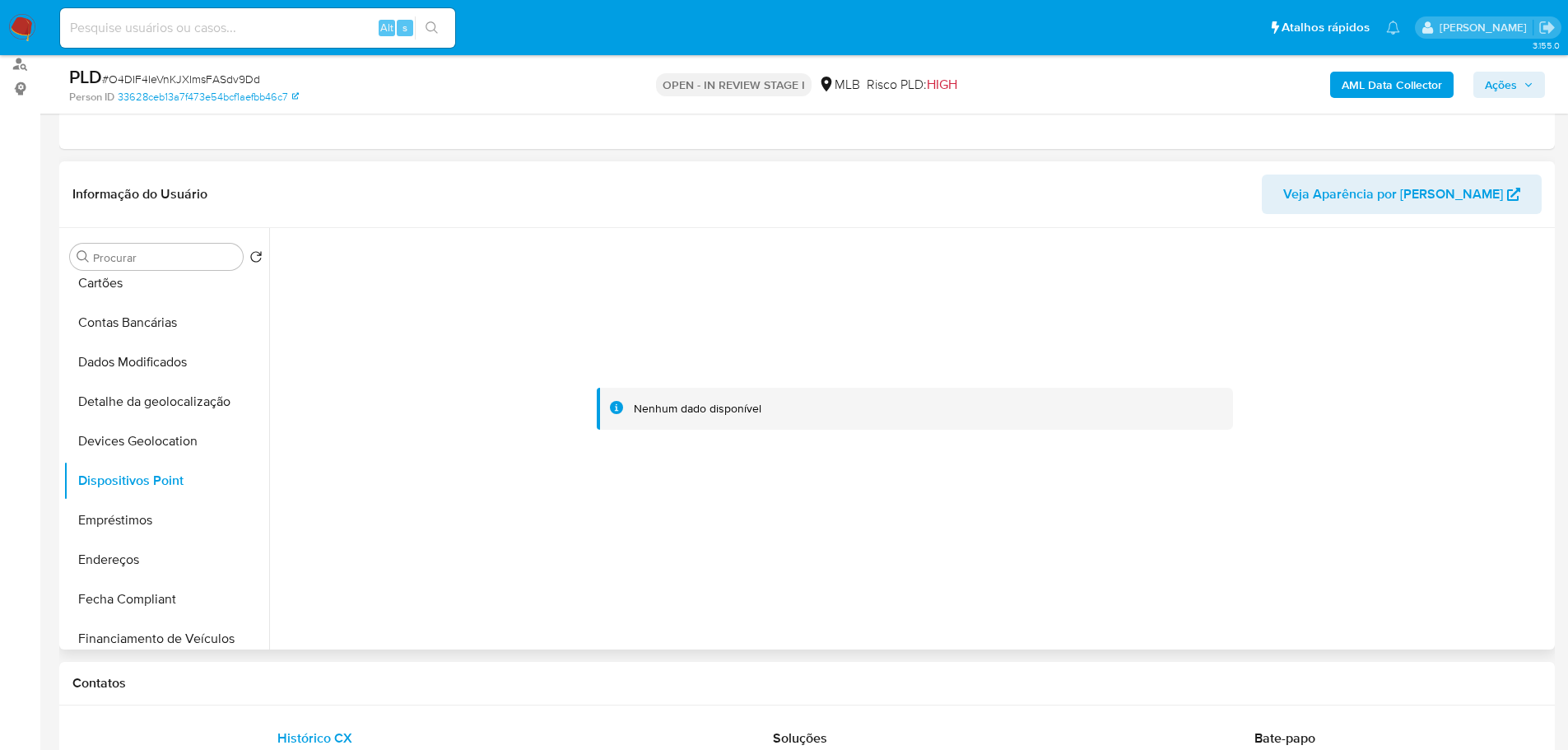
click at [1034, 577] on div at bounding box center [914, 409] width 1272 height 363
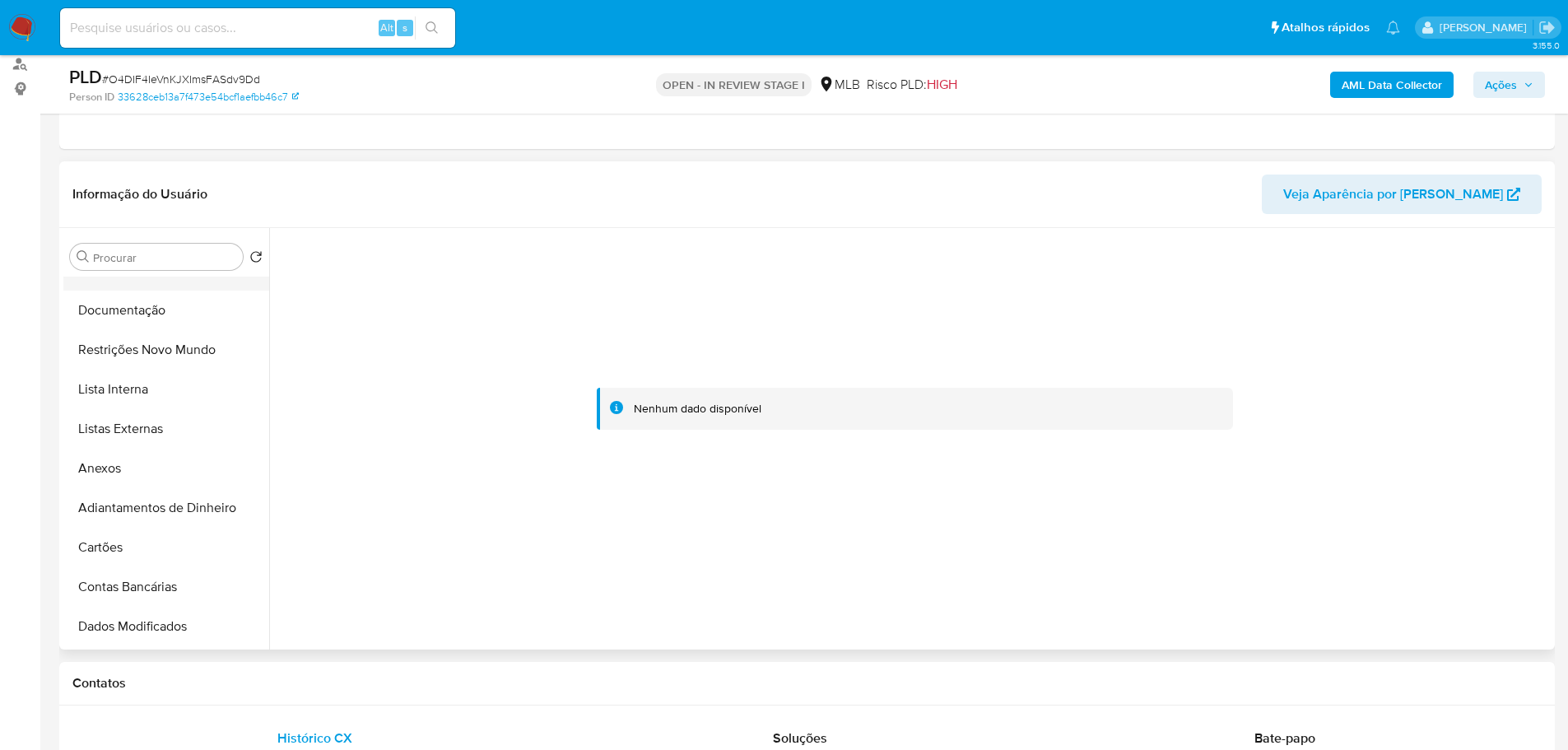
scroll to position [0, 0]
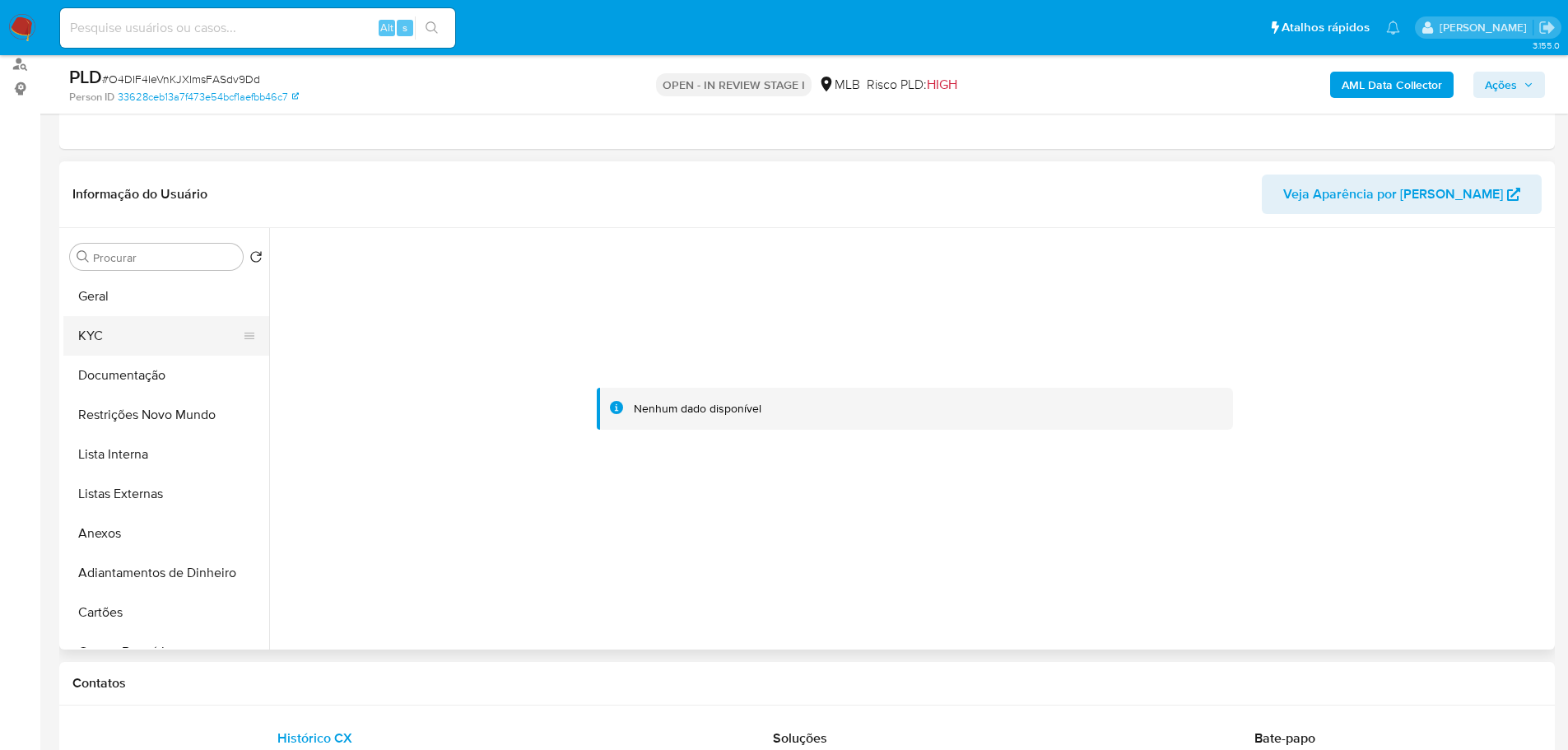
click at [125, 336] on button "KYC" at bounding box center [159, 336] width 192 height 39
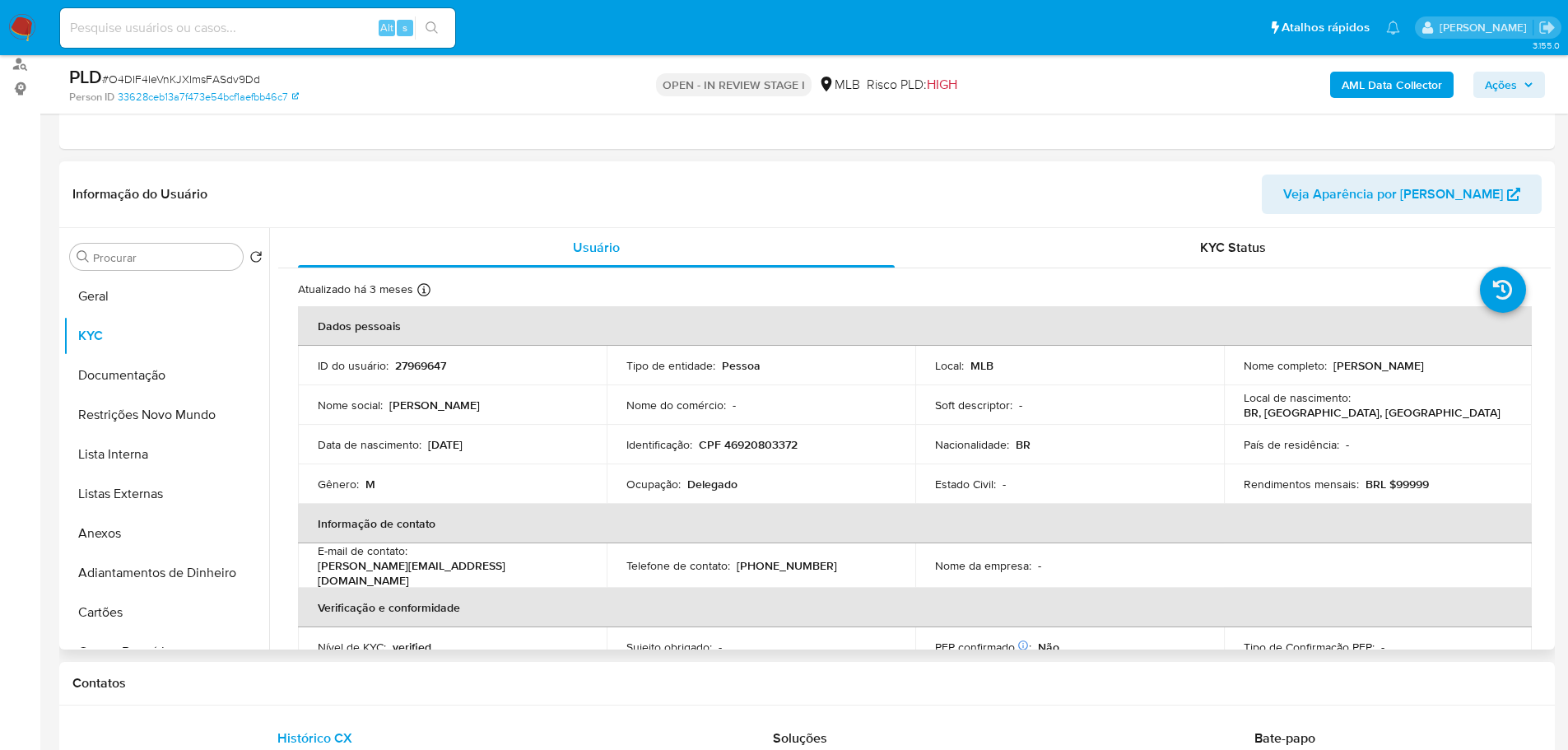
click at [756, 454] on td "Identificação : CPF 46920803372" at bounding box center [761, 444] width 308 height 39
click at [747, 448] on p "CPF 46920803372" at bounding box center [748, 444] width 99 height 15
copy p "46920803372"
drag, startPoint x: 1457, startPoint y: 368, endPoint x: 1329, endPoint y: 368, distance: 128.0
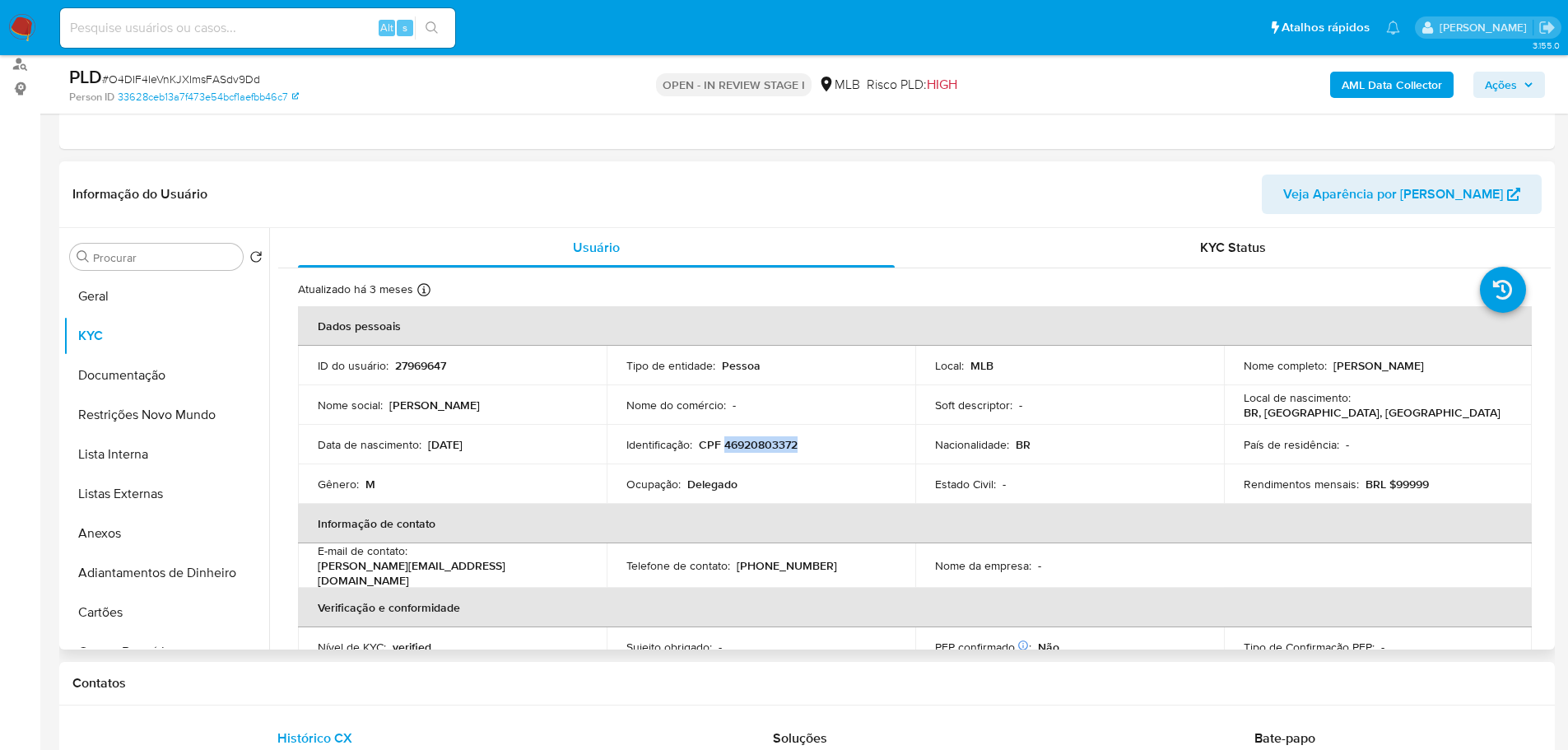
click at [1329, 368] on div "Nome completo : Mauro Gadelha Tavares" at bounding box center [1378, 365] width 269 height 15
copy p "Mauro Gadelha Tavares"
click at [1454, 363] on div "Nome completo : Mauro Gadelha Tavares" at bounding box center [1378, 365] width 269 height 15
drag, startPoint x: 1454, startPoint y: 363, endPoint x: 1331, endPoint y: 372, distance: 123.3
click at [1331, 372] on div "Nome completo : Mauro Gadelha Tavares" at bounding box center [1378, 365] width 269 height 15
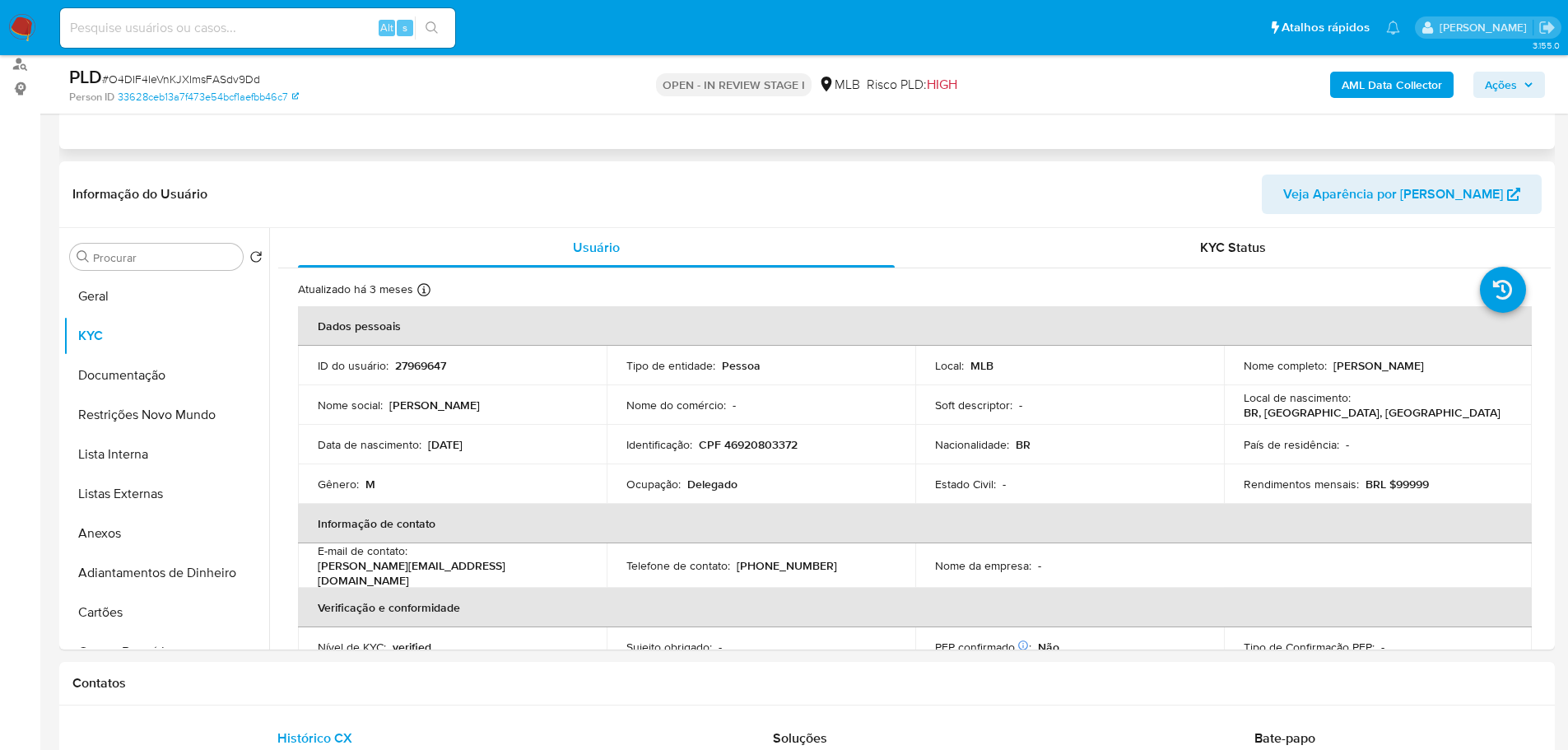
copy p "Mauro Gadelha Tavares"
click at [402, 366] on p "27969647" at bounding box center [421, 365] width 51 height 15
copy p "27969647"
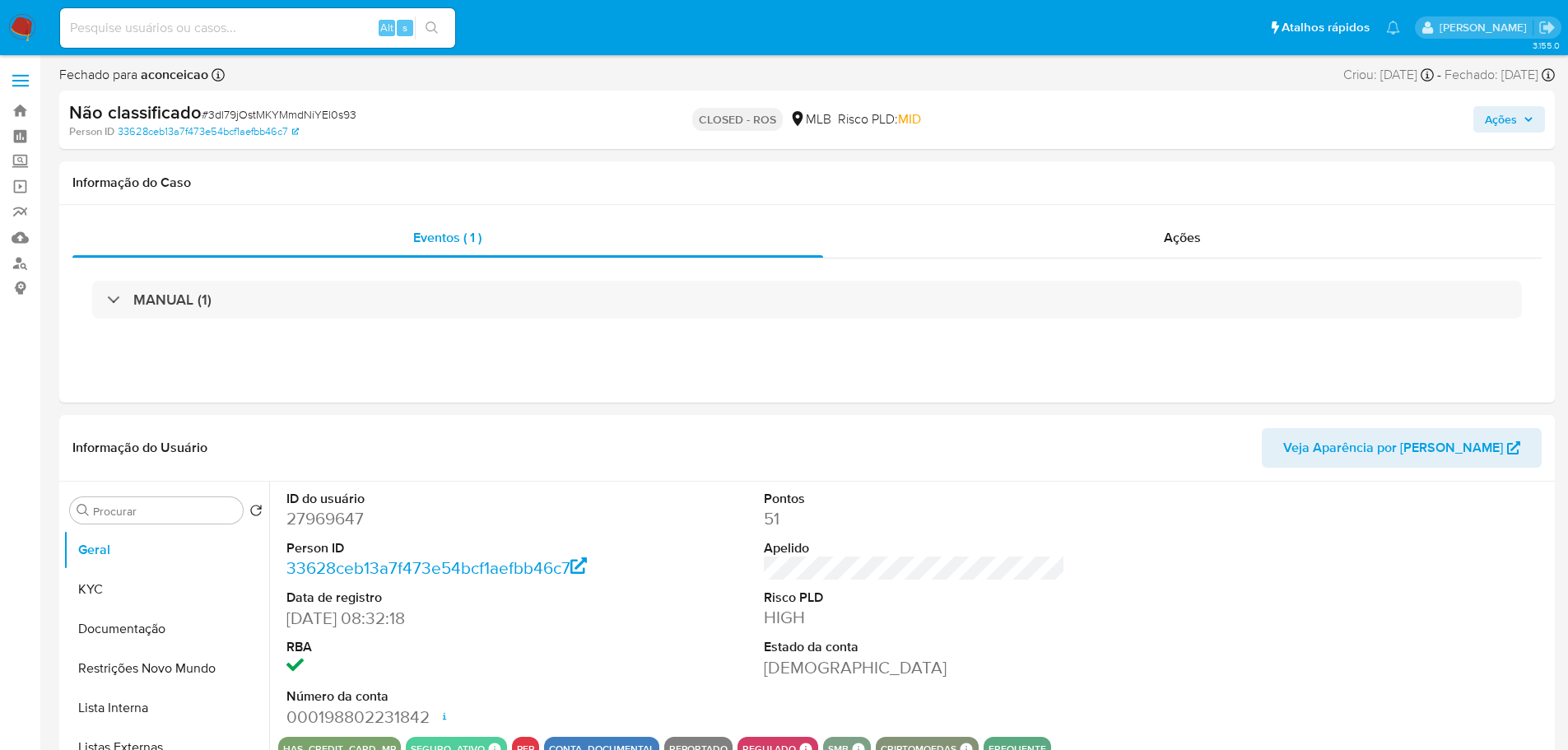
select select "10"
click at [1231, 248] on div "Ações" at bounding box center [1183, 238] width 719 height 39
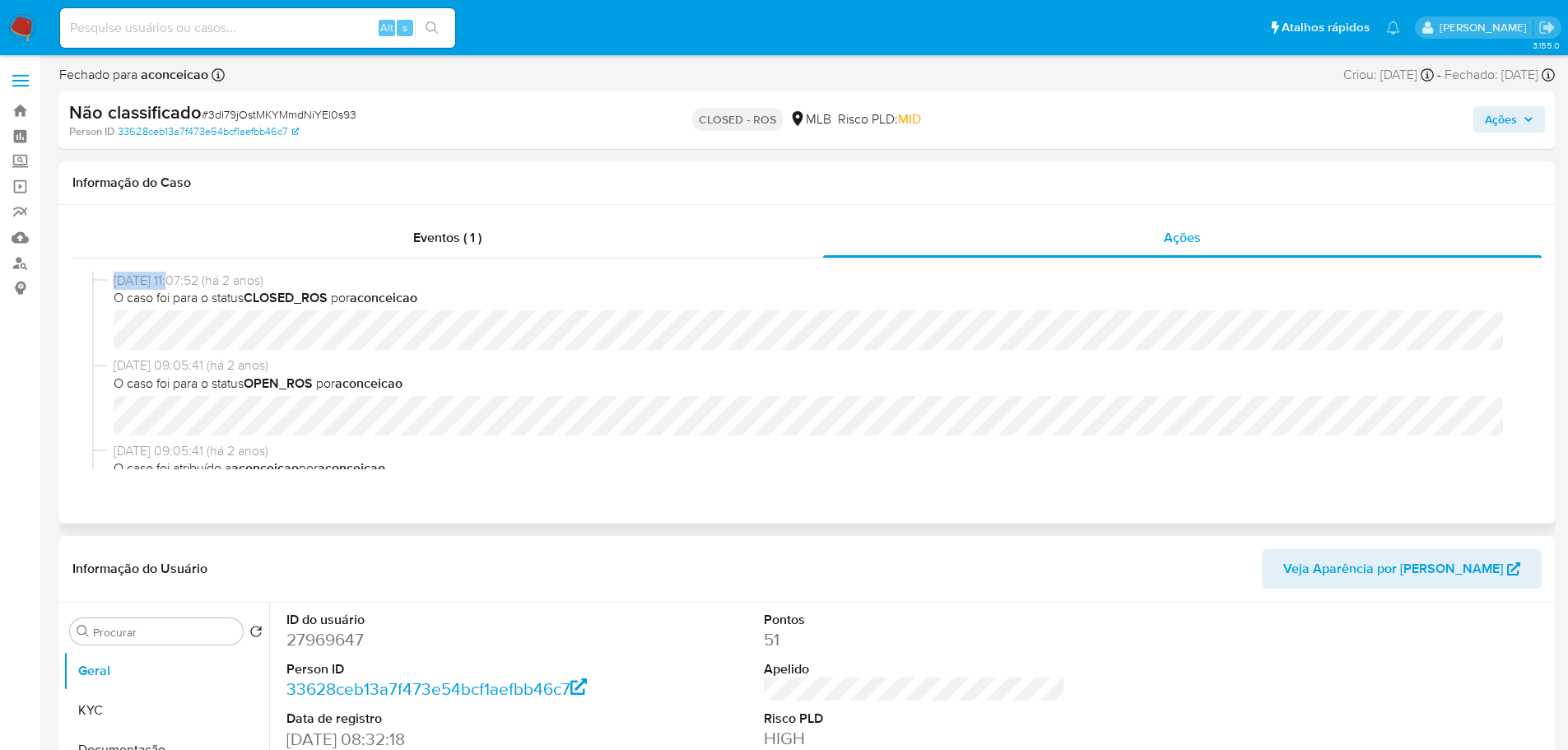
drag, startPoint x: 178, startPoint y: 280, endPoint x: 112, endPoint y: 284, distance: 66.1
click at [112, 284] on div "[DATE] 11:07:52 (há 2 anos) O caso foi para o status CLOSED_ROS por aconceicao" at bounding box center [807, 314] width 1430 height 85
copy span "[DATE]"
click at [449, 242] on span "Eventos ( 1 )" at bounding box center [446, 237] width 68 height 19
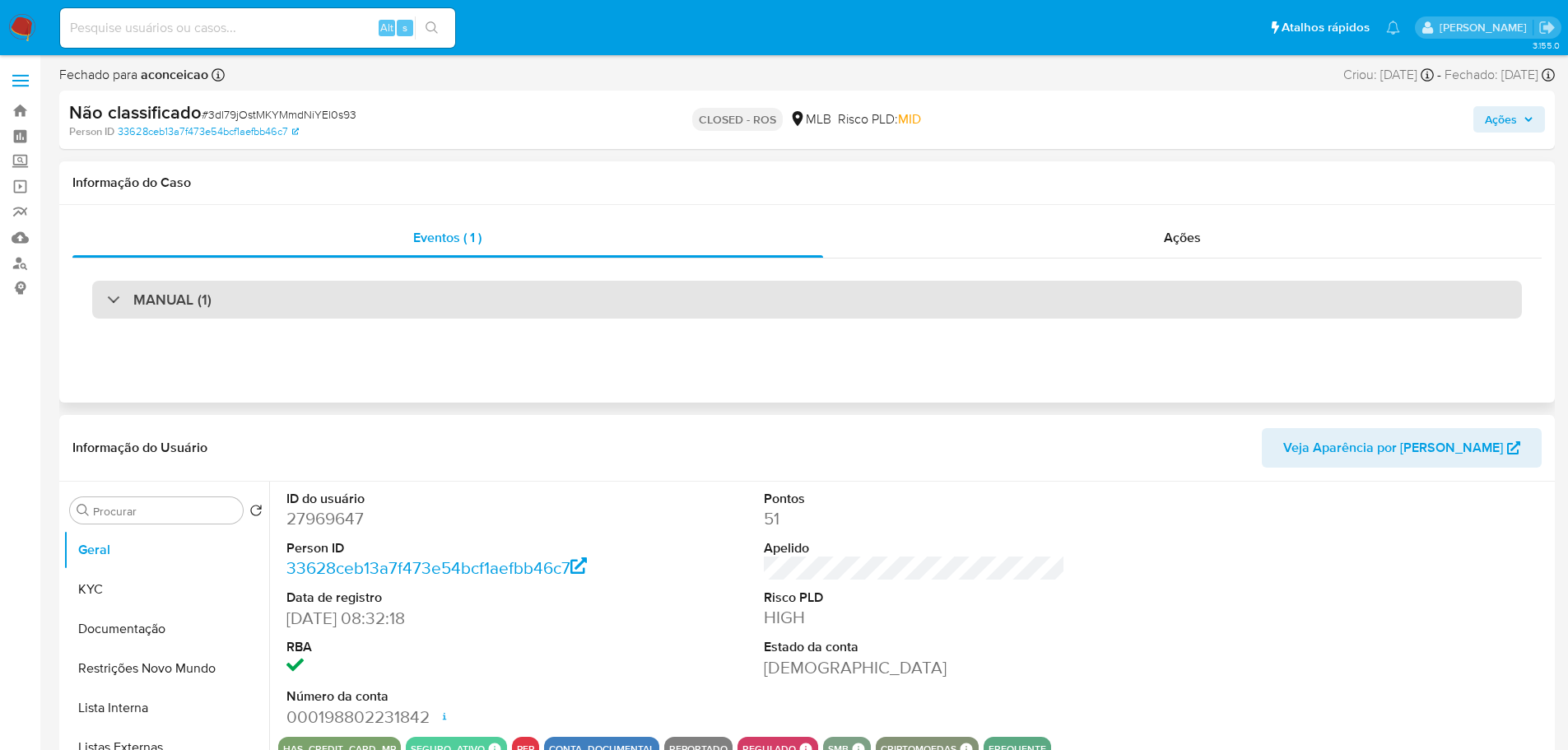
click at [457, 312] on div "MANUAL (1)" at bounding box center [807, 300] width 1430 height 37
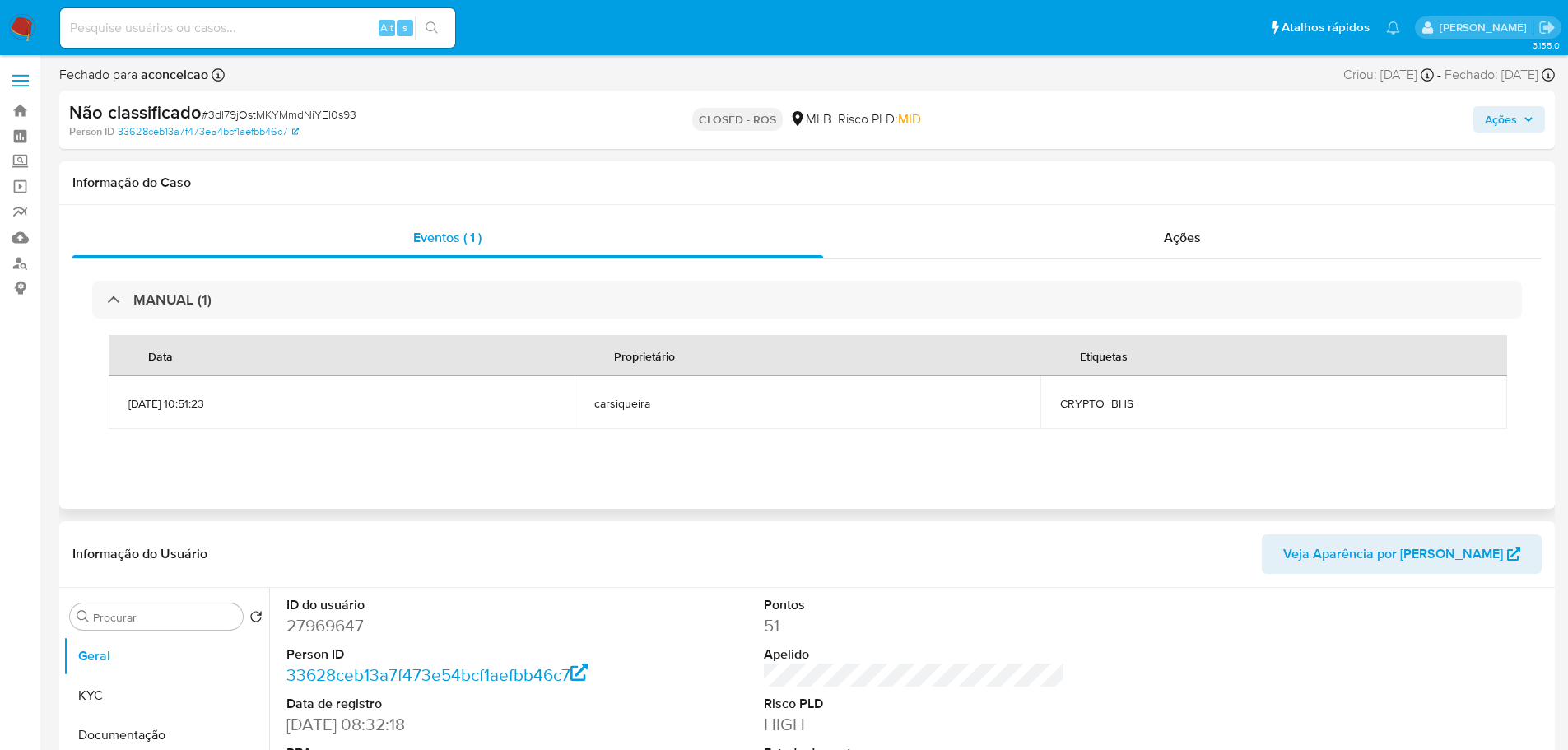
click at [1113, 407] on span "CRYPTO_BHS" at bounding box center [1273, 403] width 427 height 15
copy span "CRYPTO_BHS"
click at [243, 110] on span "# 3dl79jOstMKYMmdNiYEl0s93" at bounding box center [279, 114] width 155 height 17
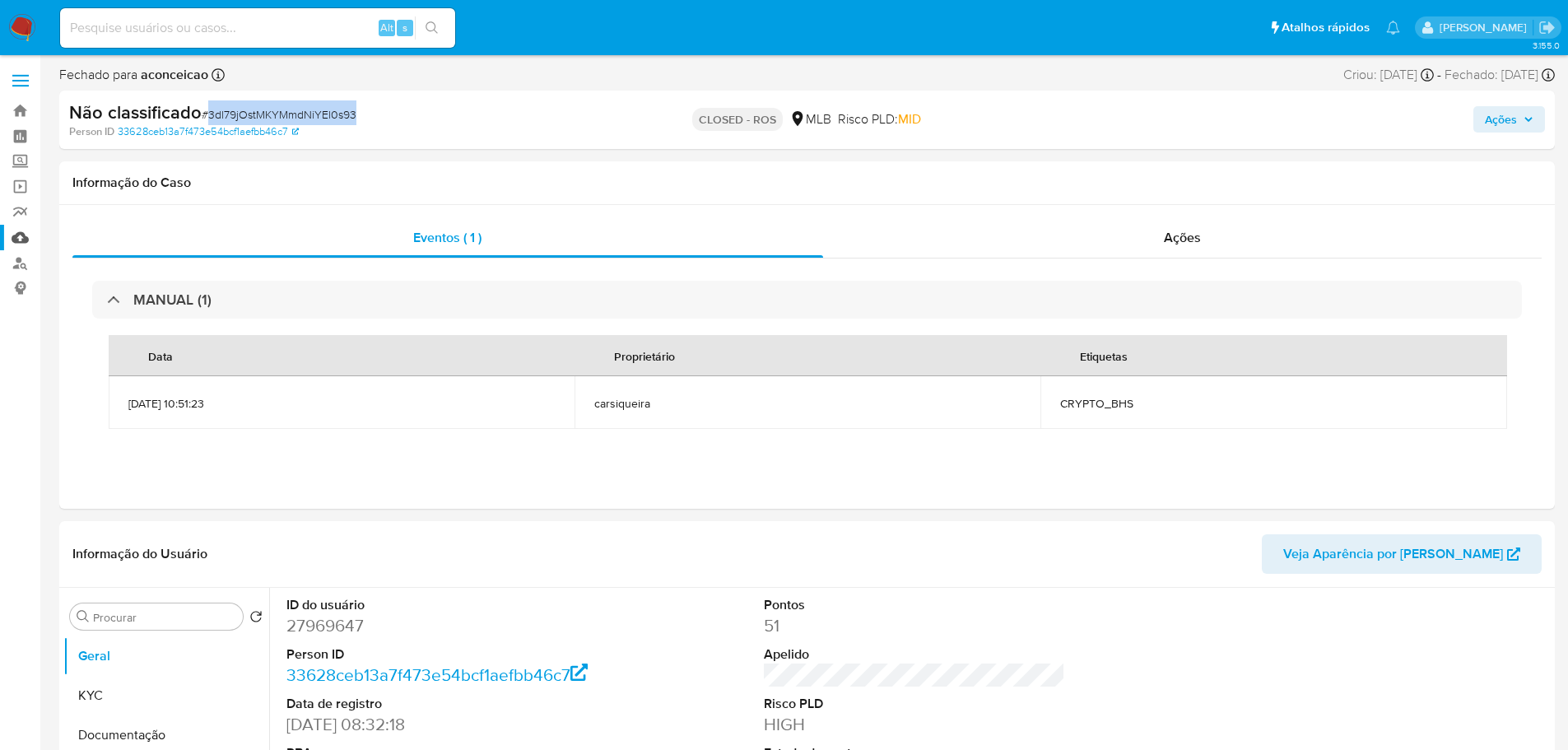
copy span "3dl79jOstMKYMmdNiYEl0s93"
click at [1236, 242] on div "Ações" at bounding box center [1183, 238] width 719 height 39
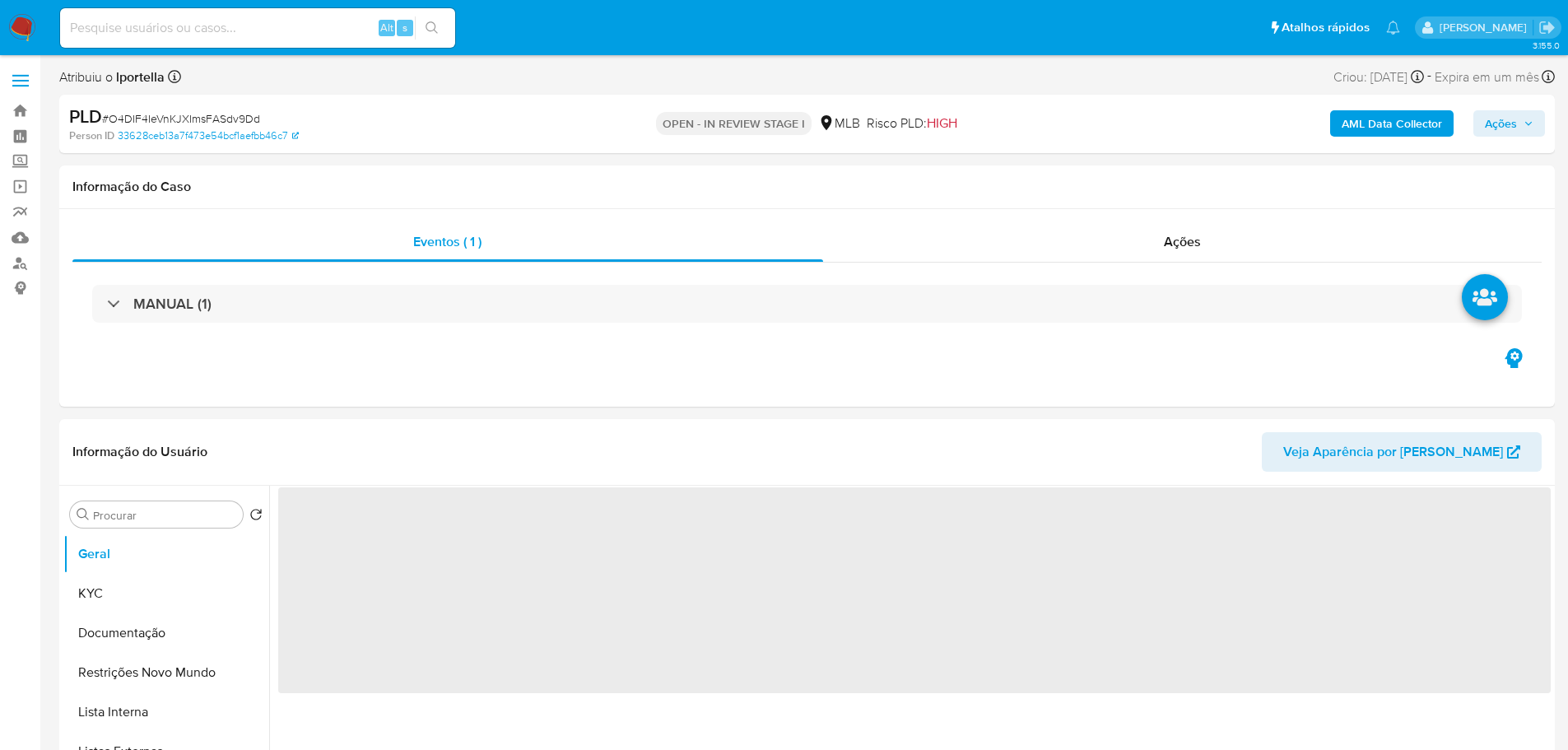
select select "10"
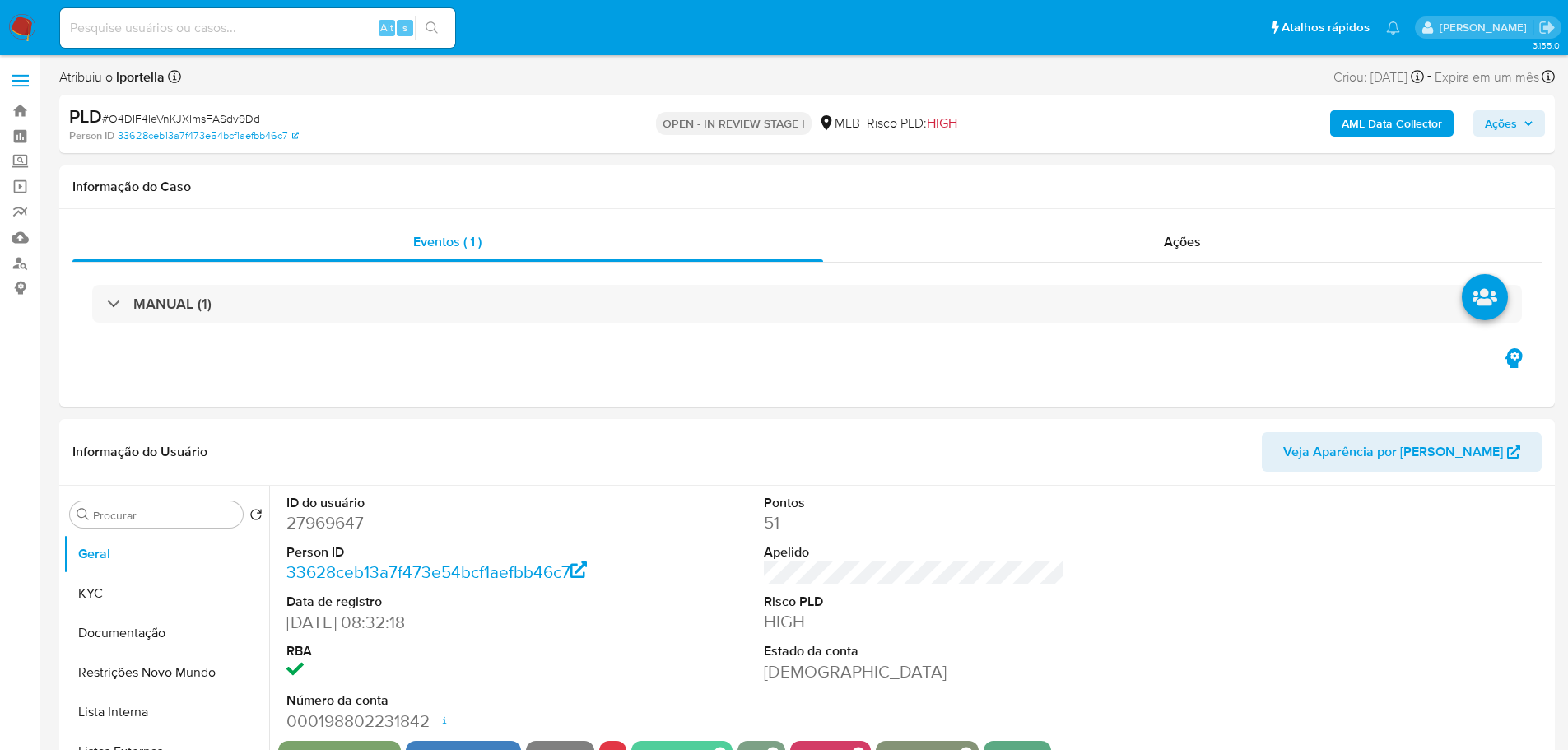
click at [1493, 119] on span "Ações" at bounding box center [1501, 123] width 33 height 27
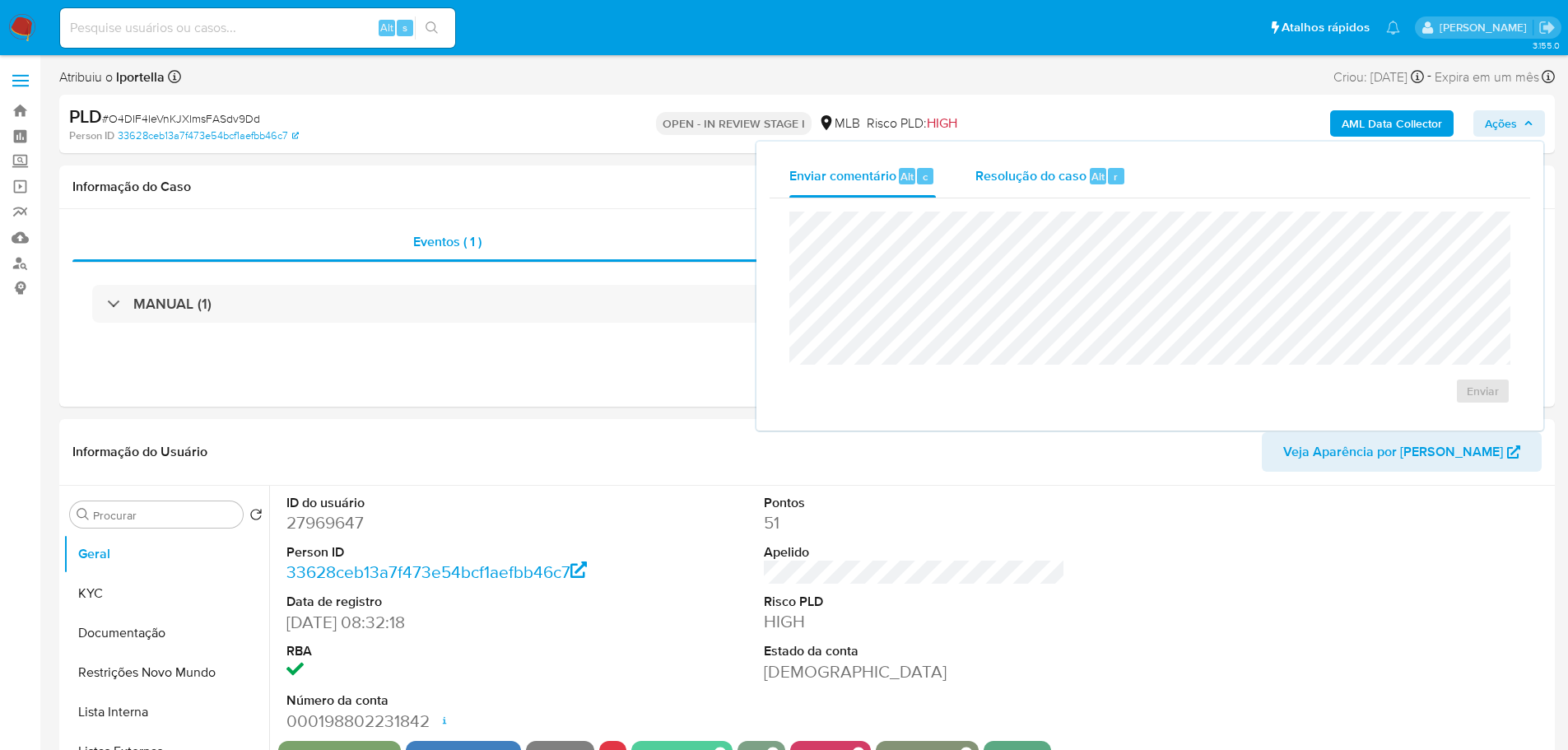
drag, startPoint x: 1064, startPoint y: 176, endPoint x: 1053, endPoint y: 207, distance: 32.9
click at [1063, 177] on span "Resolução do caso" at bounding box center [1031, 175] width 111 height 19
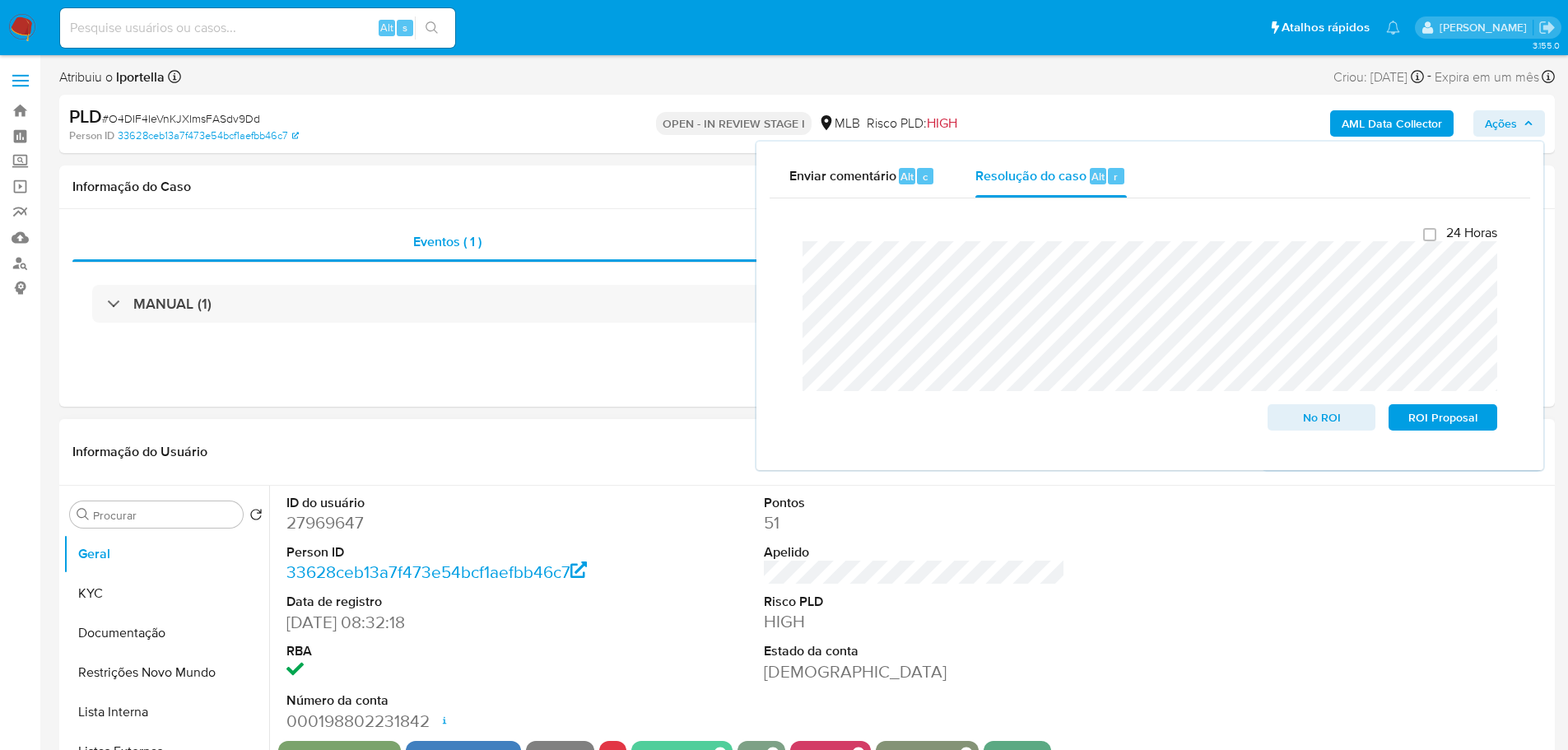
scroll to position [329, 0]
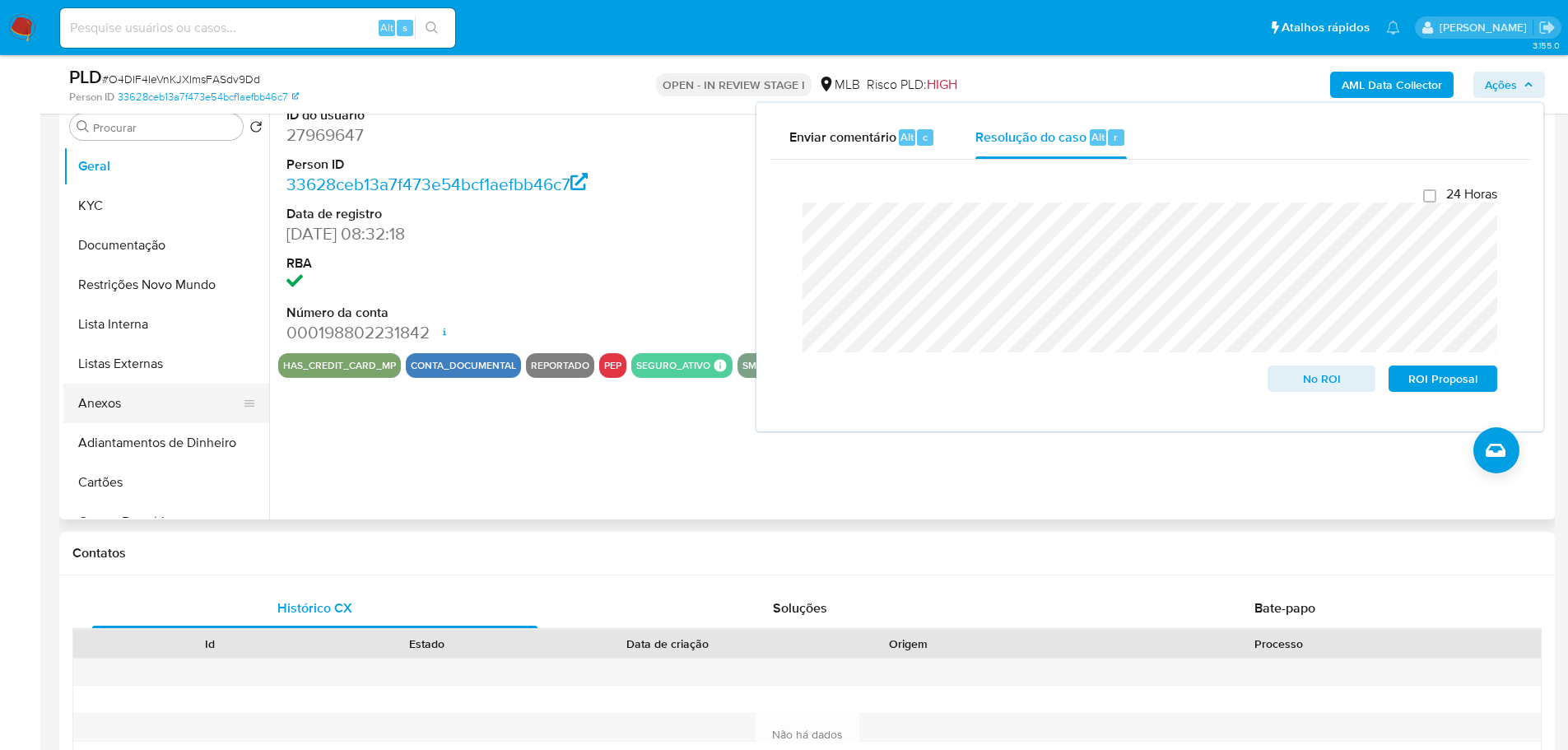
click at [126, 411] on button "Anexos" at bounding box center [159, 403] width 192 height 39
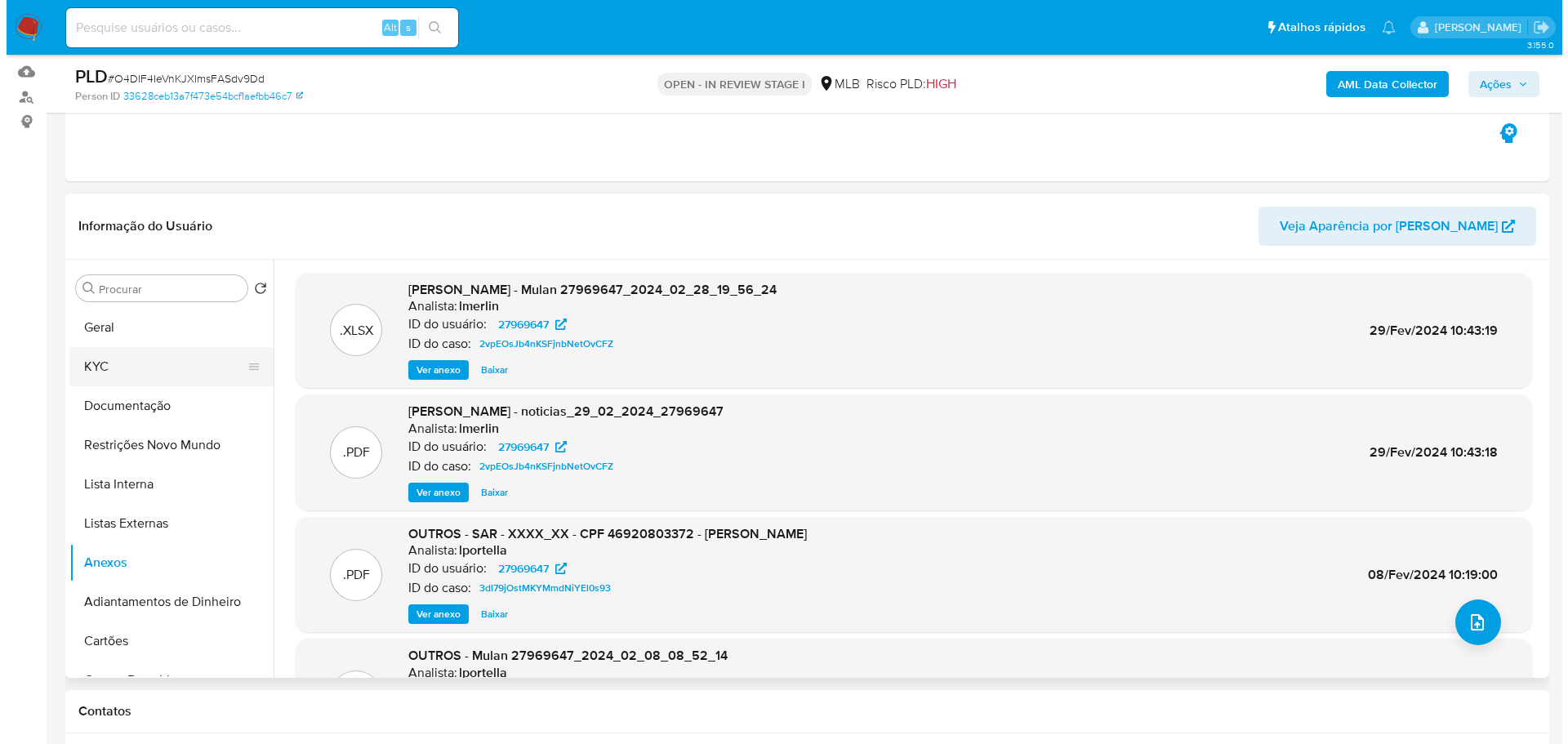
scroll to position [163, 0]
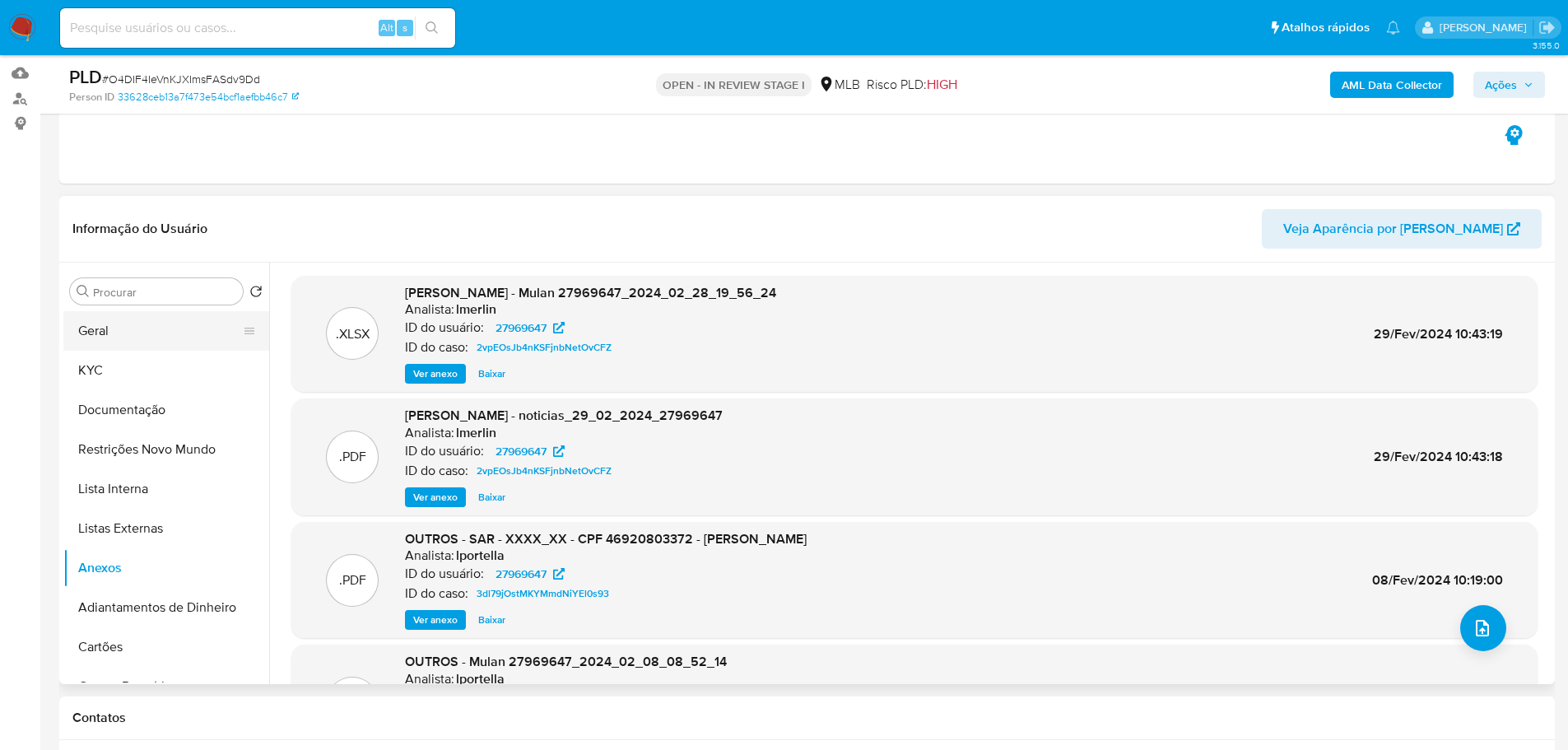
click at [105, 344] on button "Geral" at bounding box center [159, 331] width 192 height 39
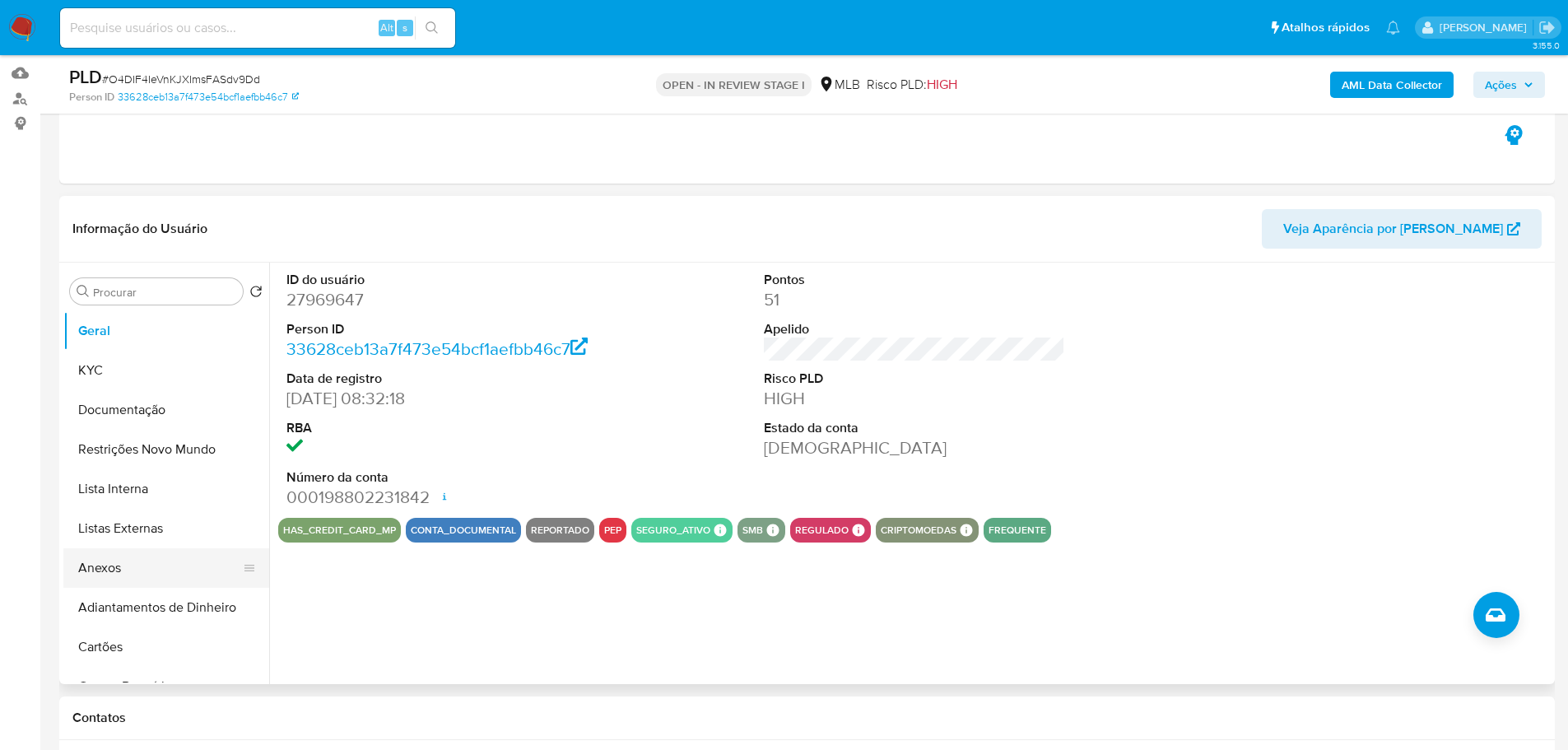
click at [150, 562] on button "Anexos" at bounding box center [159, 568] width 192 height 39
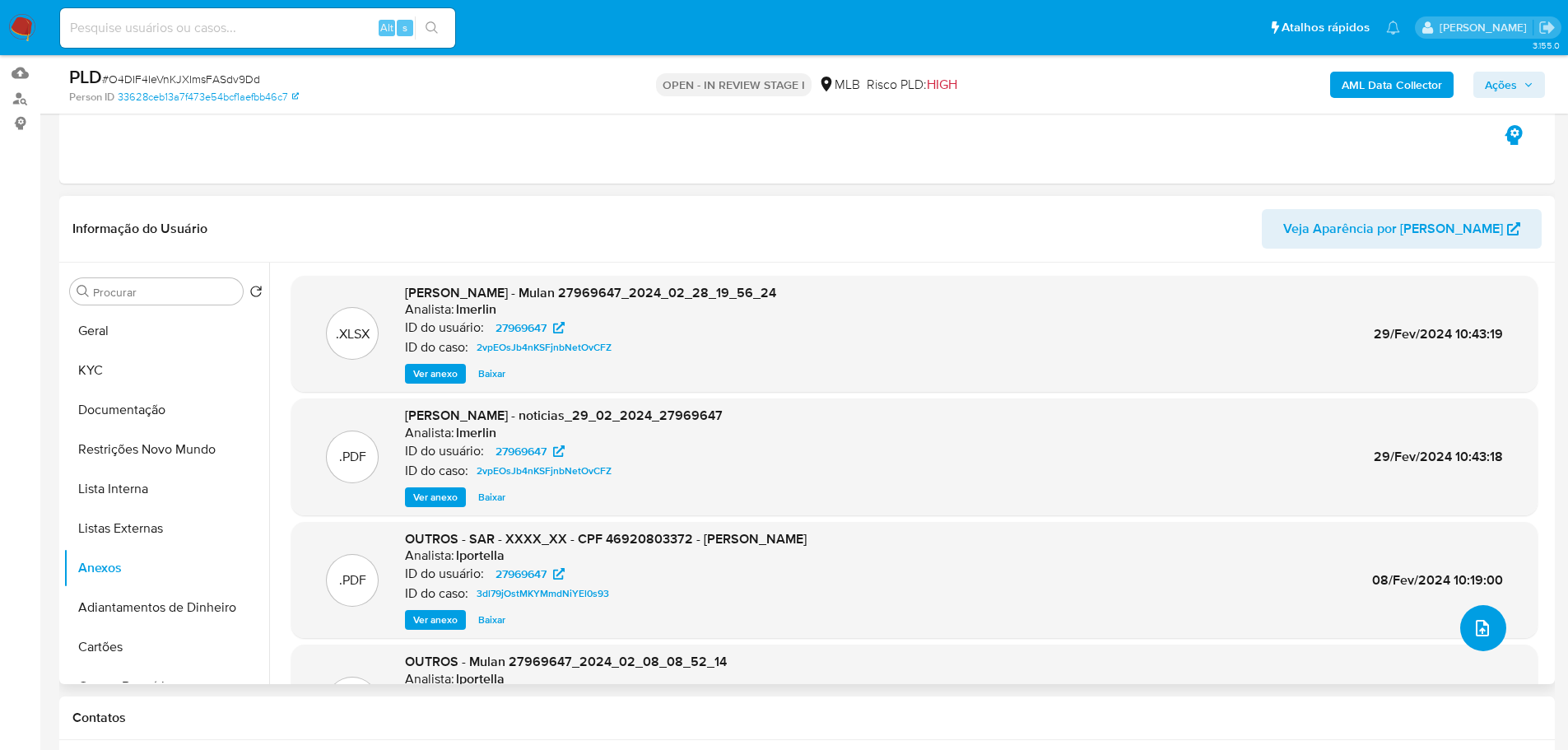
click at [1465, 637] on button "upload-file" at bounding box center [1483, 628] width 46 height 46
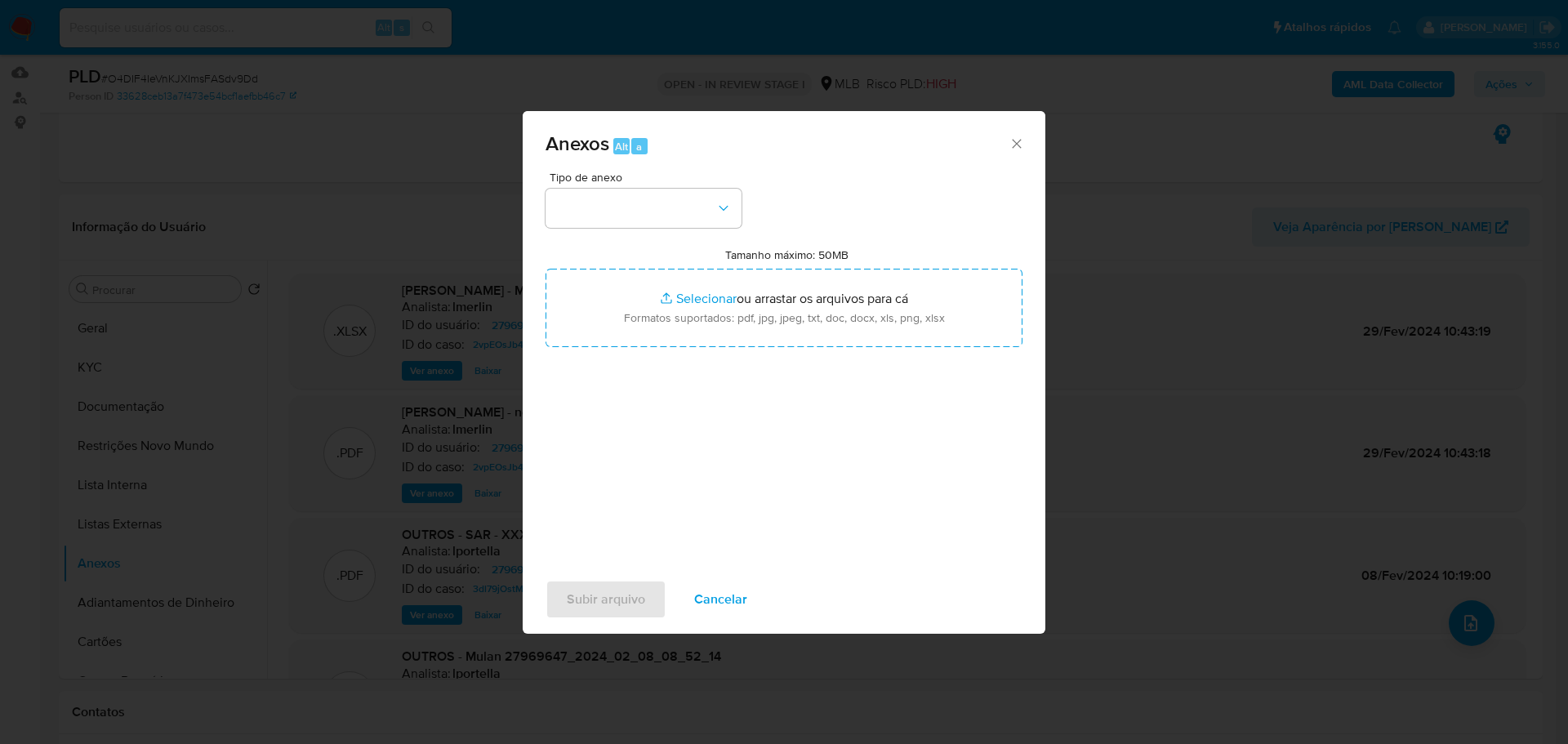
click at [674, 229] on div "Tipo de anexo Tamanho máximo: 50MB Selecionar arquivos Selecionar ou arrastar o…" at bounding box center [784, 364] width 477 height 385
click at [677, 210] on button "button" at bounding box center [643, 208] width 196 height 39
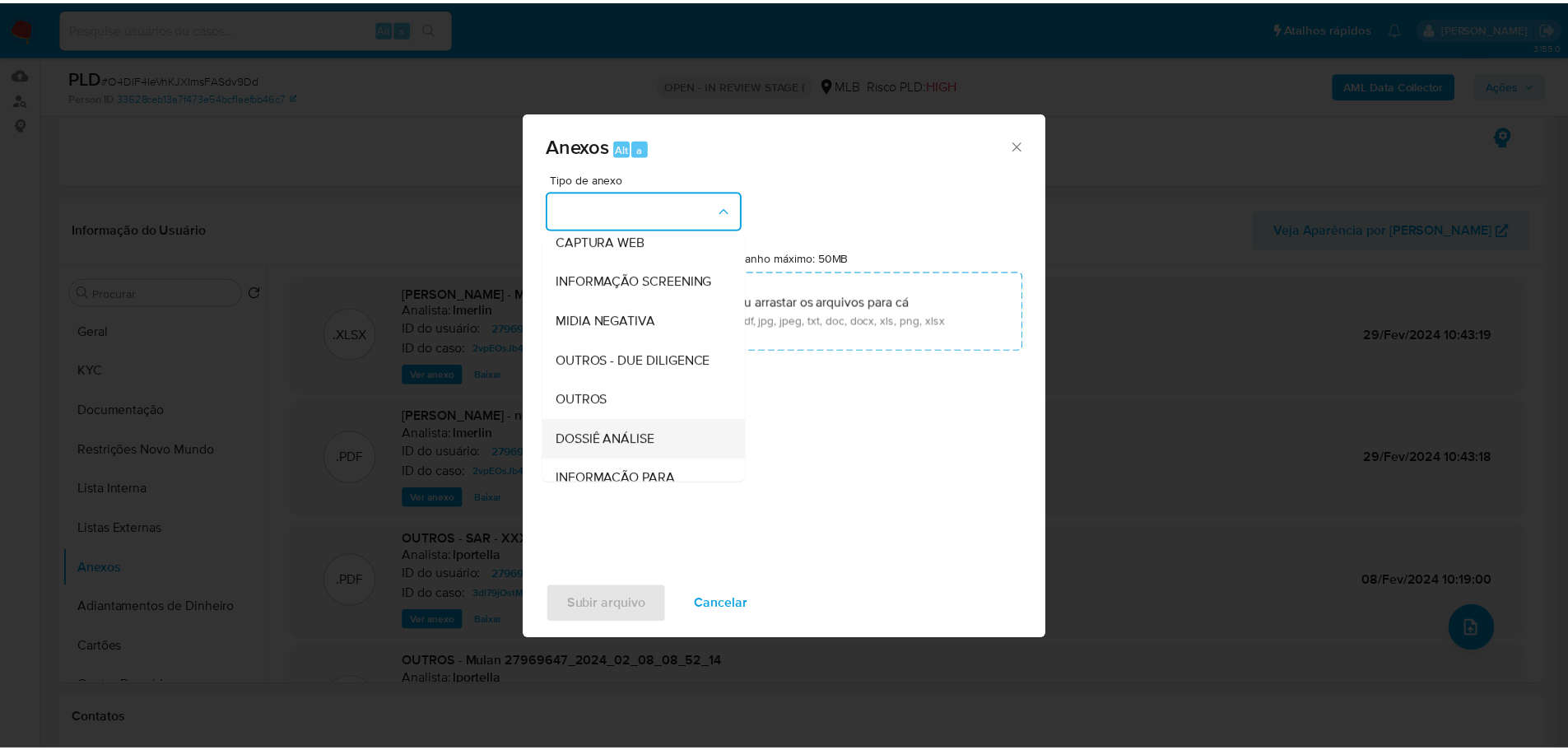
scroll to position [253, 0]
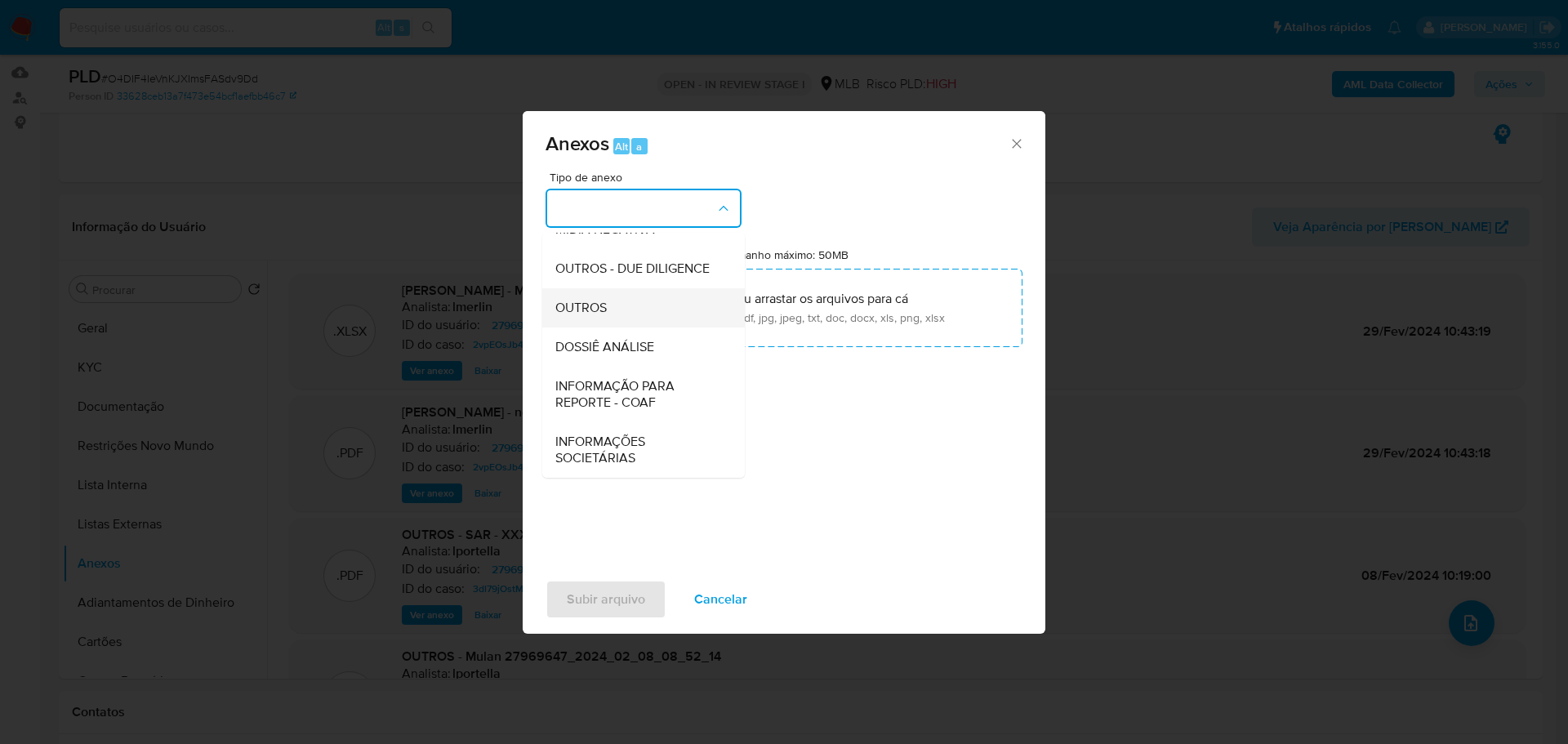
click at [619, 317] on div "OUTROS" at bounding box center [638, 308] width 166 height 39
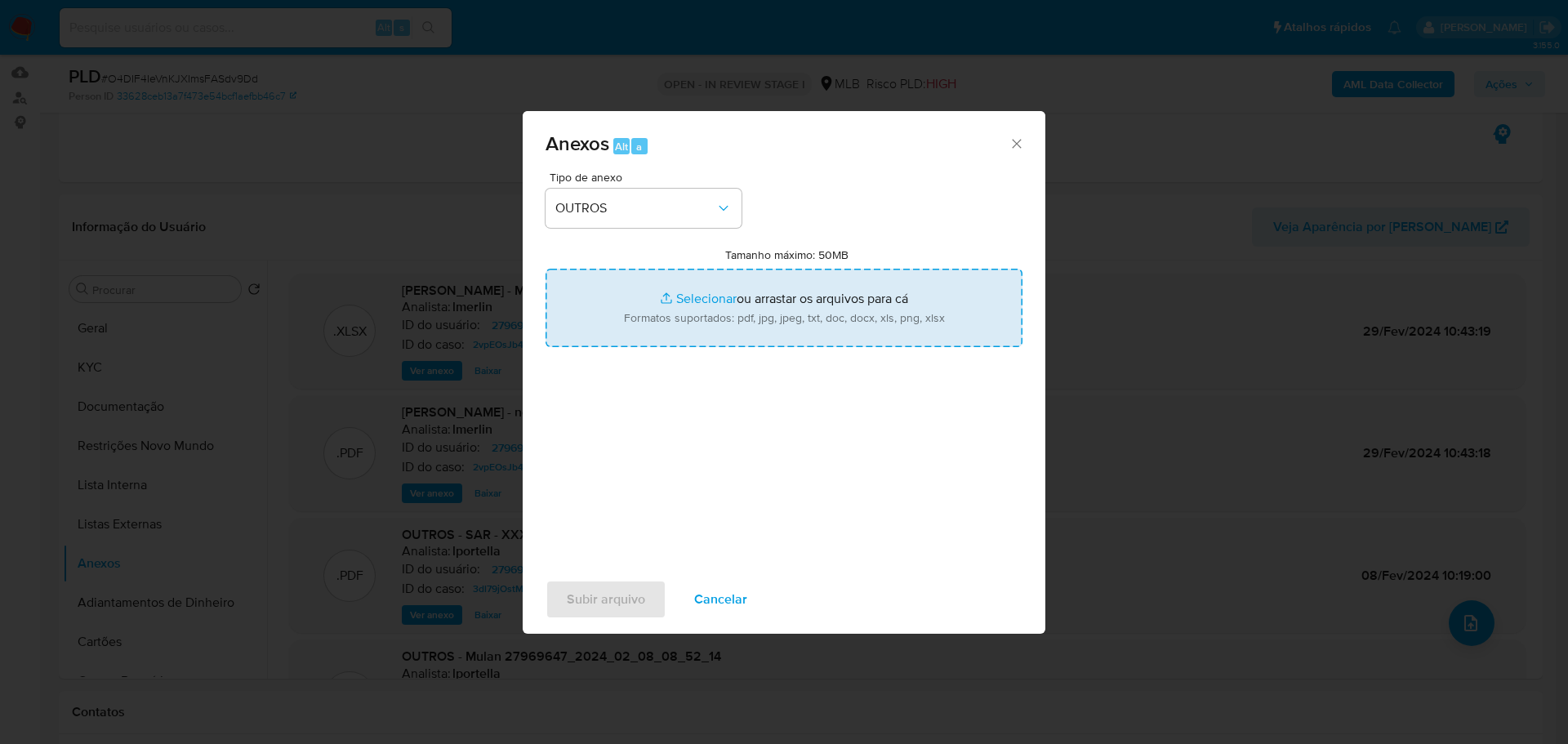
type input "C:\fakepath\2º SAR - XXX - CPF 46920803372 - [PERSON_NAME].pdf"
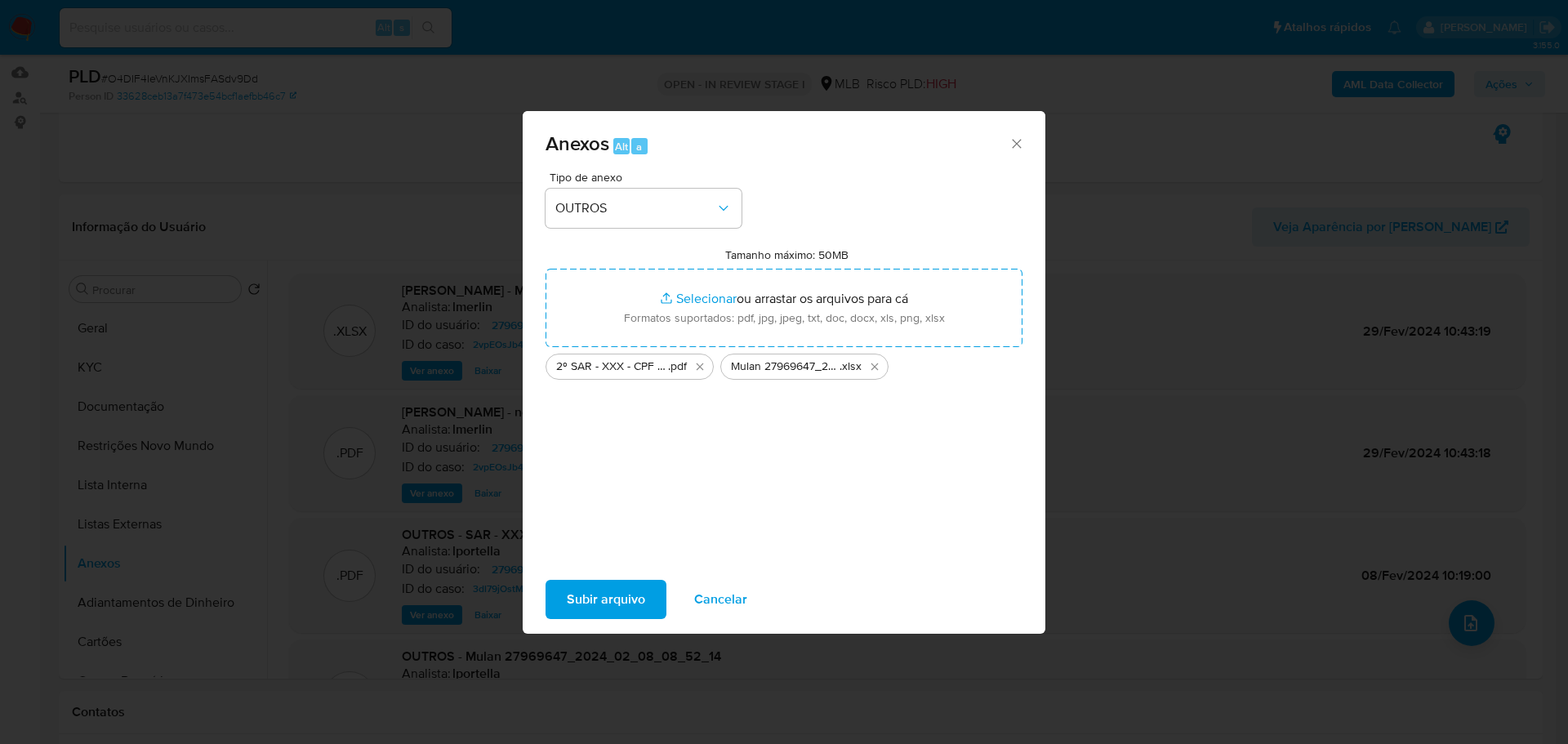
click at [598, 598] on span "Subir arquivo" at bounding box center [606, 599] width 78 height 36
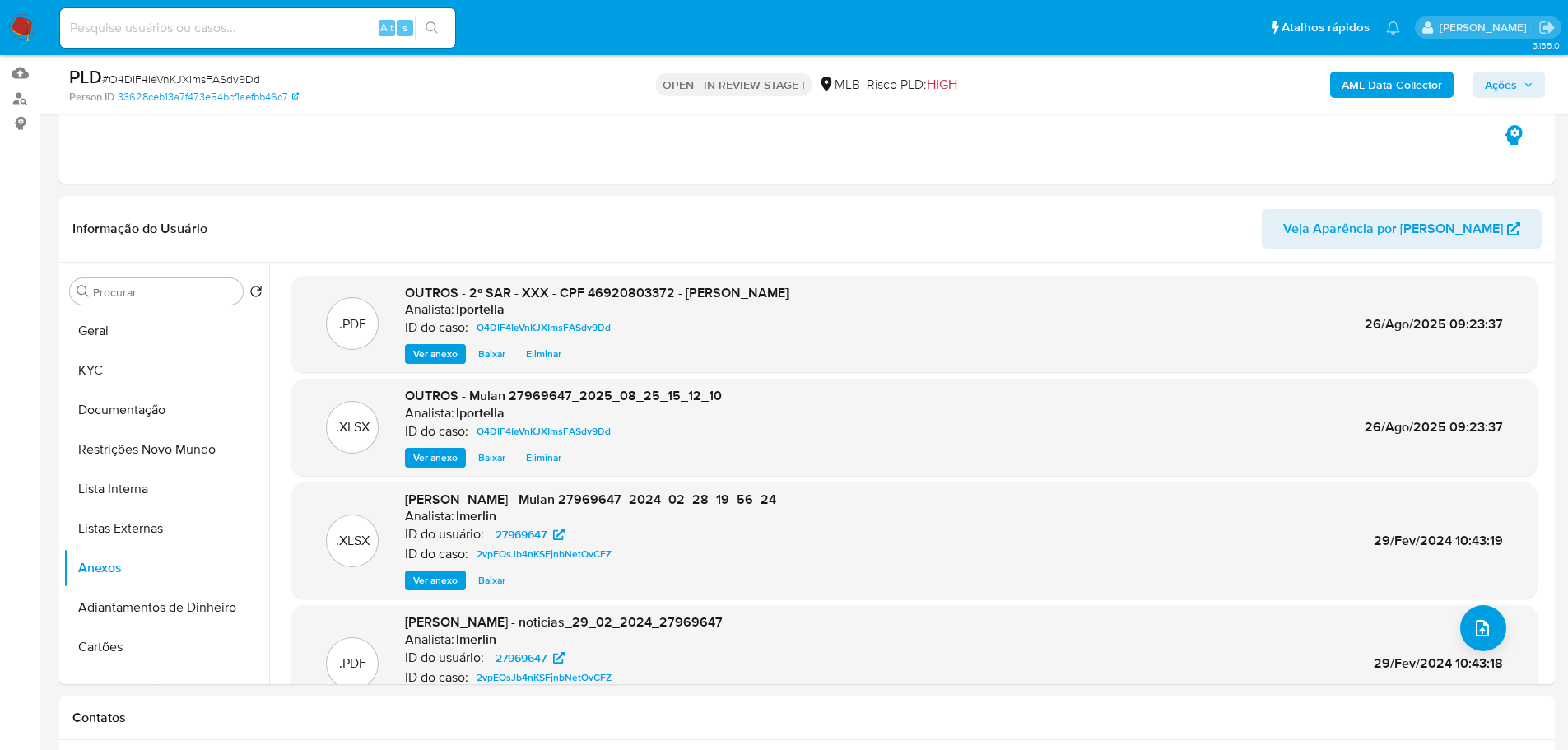
click at [1521, 93] on span "Ações" at bounding box center [1509, 84] width 48 height 23
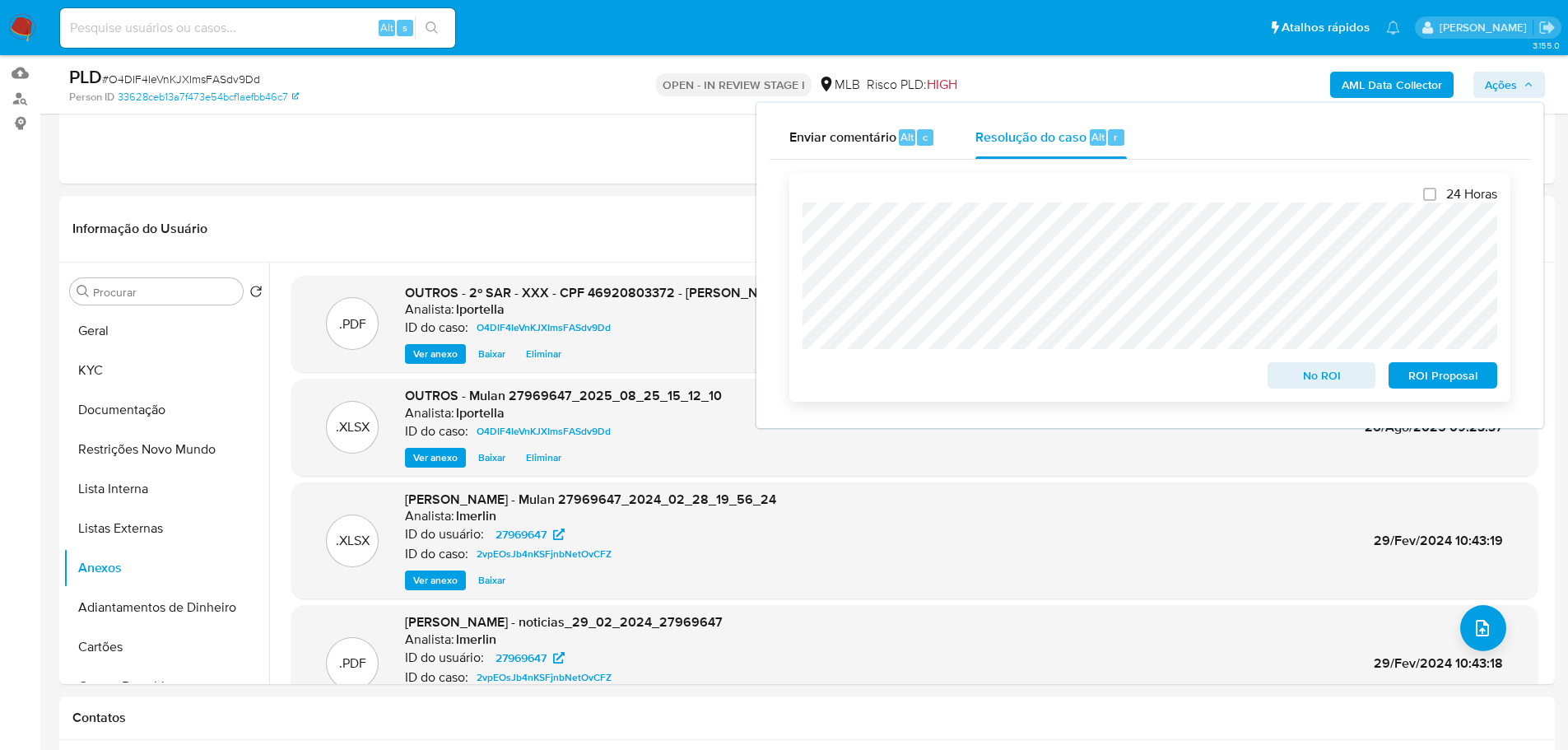
click at [1426, 377] on span "ROI Proposal" at bounding box center [1443, 375] width 86 height 23
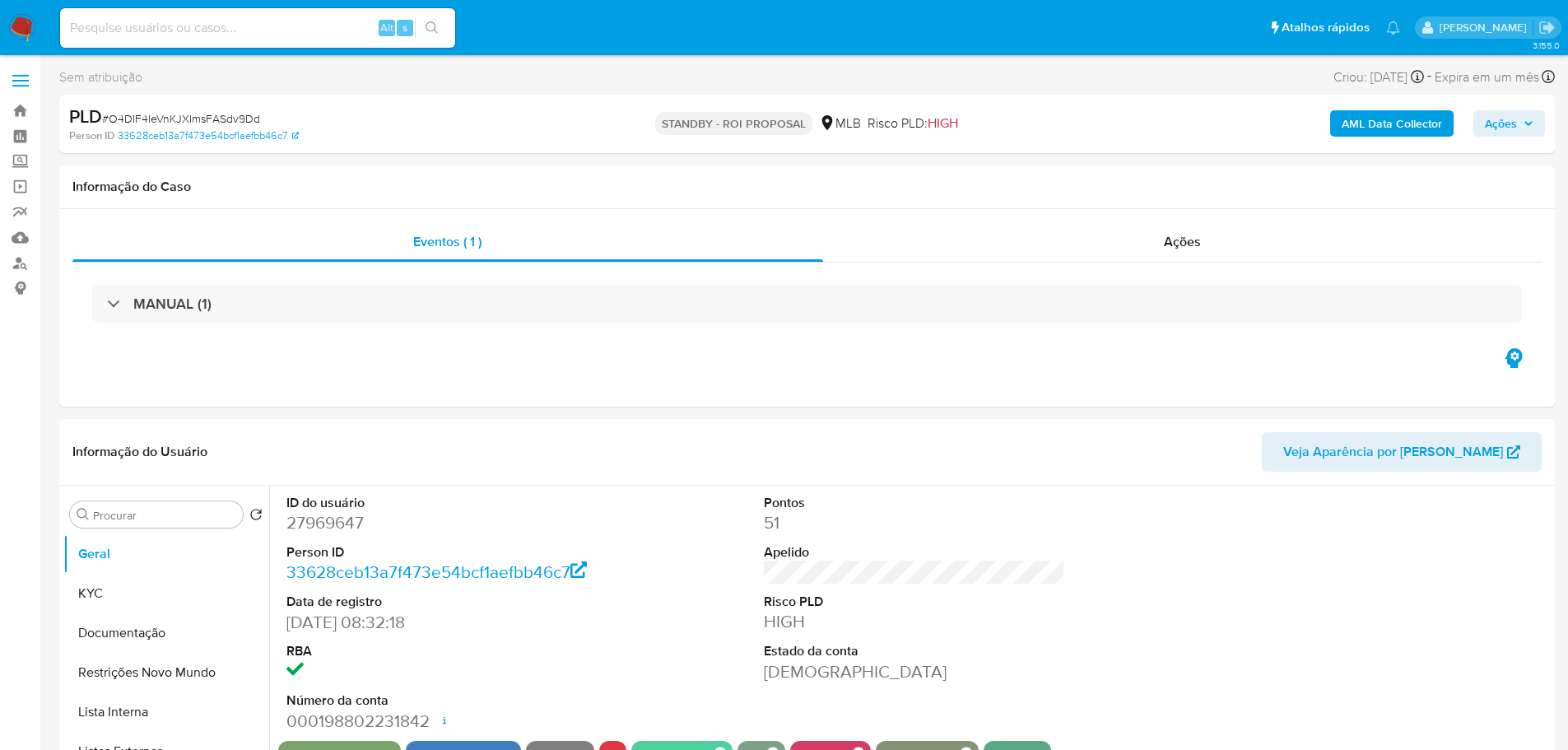
select select "10"
click at [182, 117] on span "# O4DIF4IeVnKJXImsFASdv9Dd" at bounding box center [181, 118] width 158 height 17
copy span "O4DIF4IeVnKJXImsFASdv9Dd"
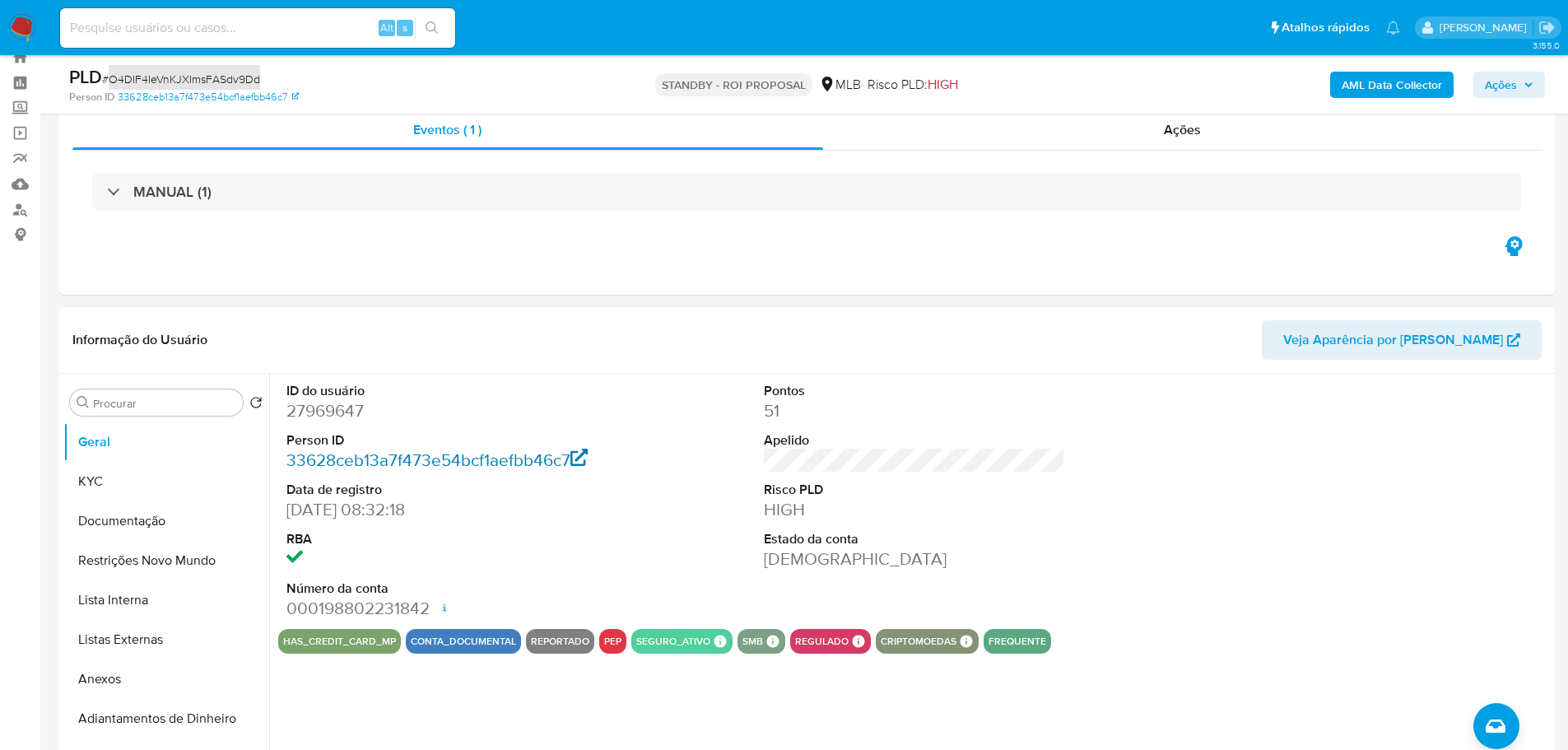
scroll to position [83, 0]
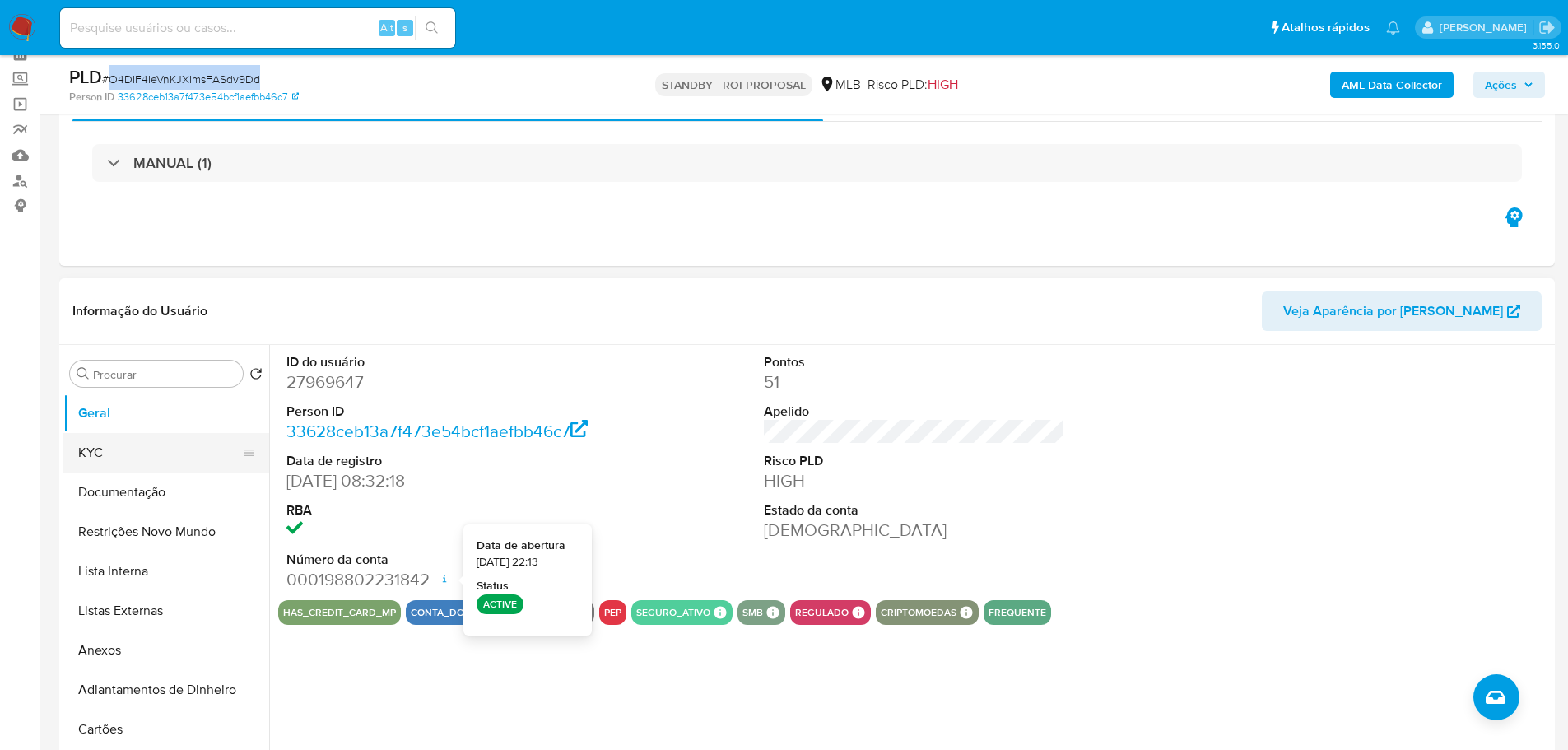
click at [142, 461] on button "KYC" at bounding box center [159, 452] width 192 height 39
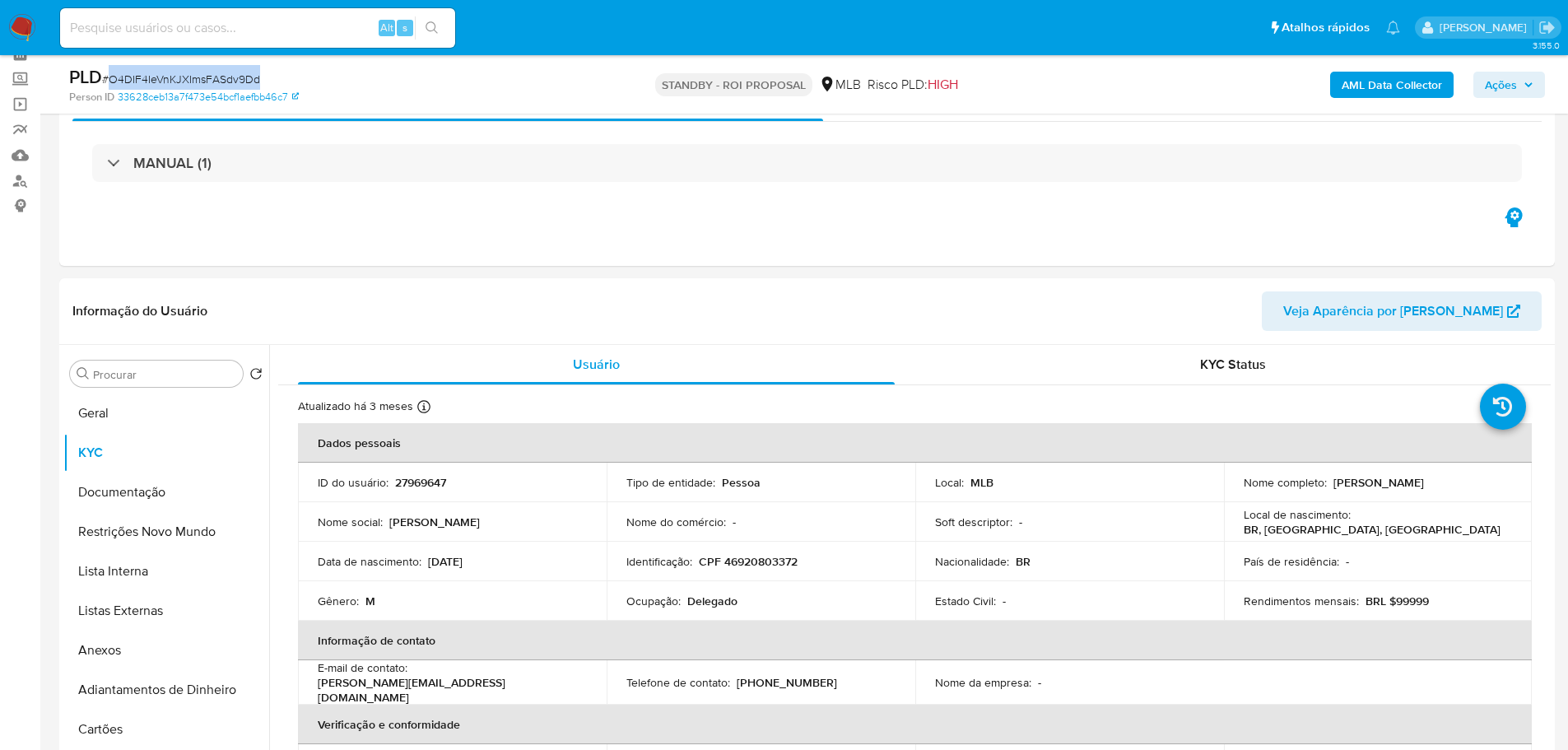
click at [33, 25] on img at bounding box center [22, 28] width 28 height 28
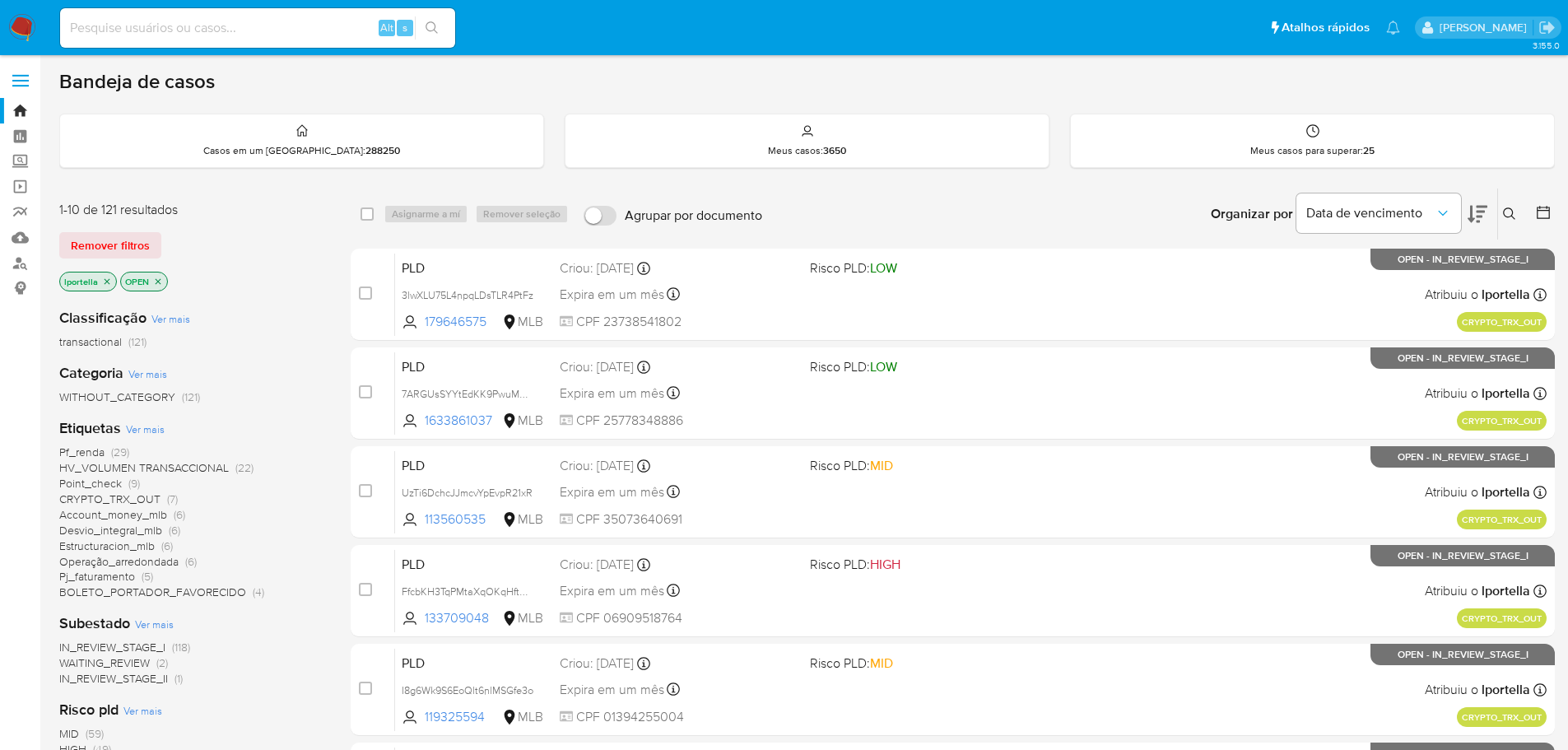
click at [176, 15] on div "Alt s" at bounding box center [257, 28] width 395 height 39
click at [204, 23] on input at bounding box center [257, 29] width 395 height 22
paste input "FfcbKH3TqPMtaXqOKqHftuOS"
type input "FfcbKH3TqPMtaXqOKqHftuOS"
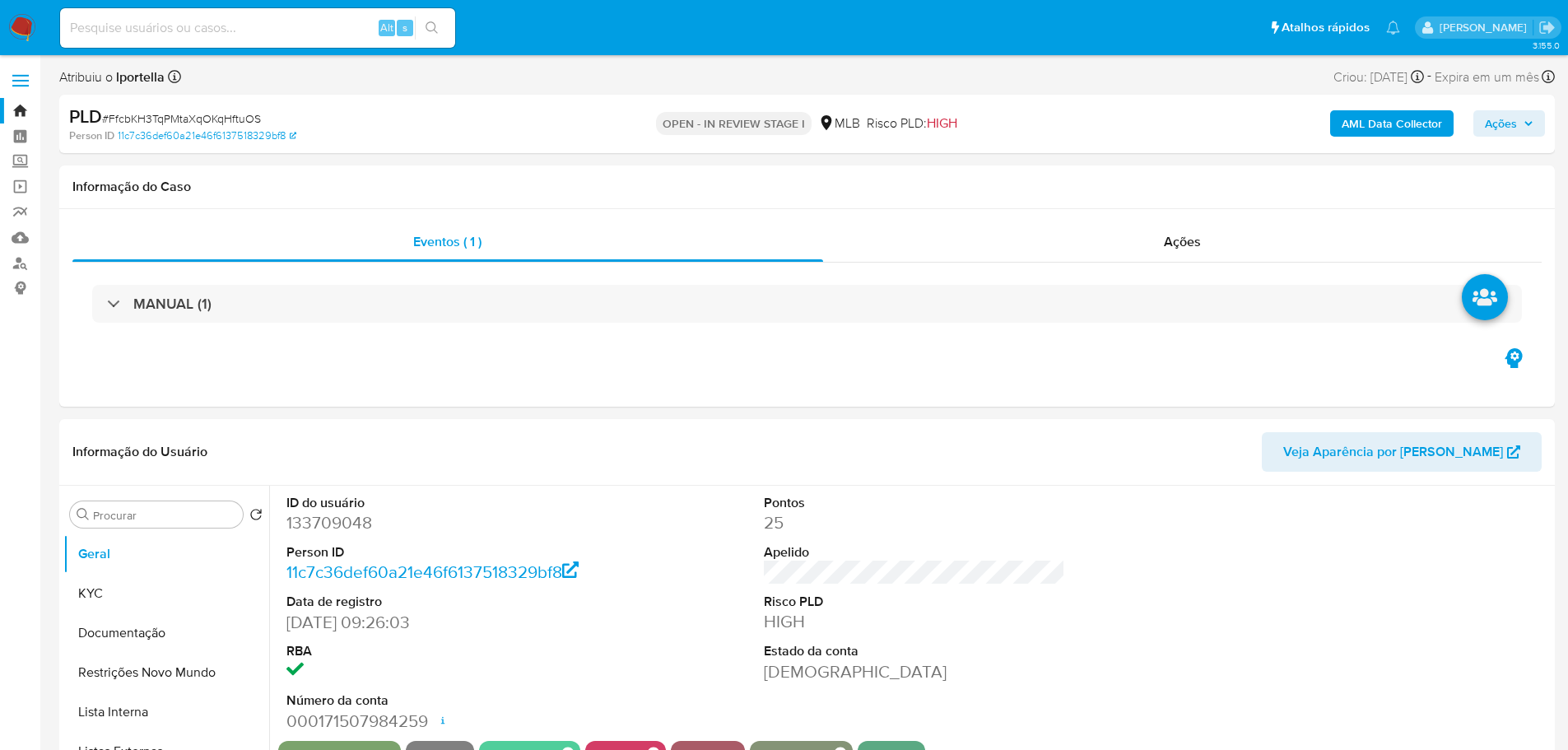
select select "10"
drag, startPoint x: 519, startPoint y: 0, endPoint x: 867, endPoint y: 409, distance: 537.0
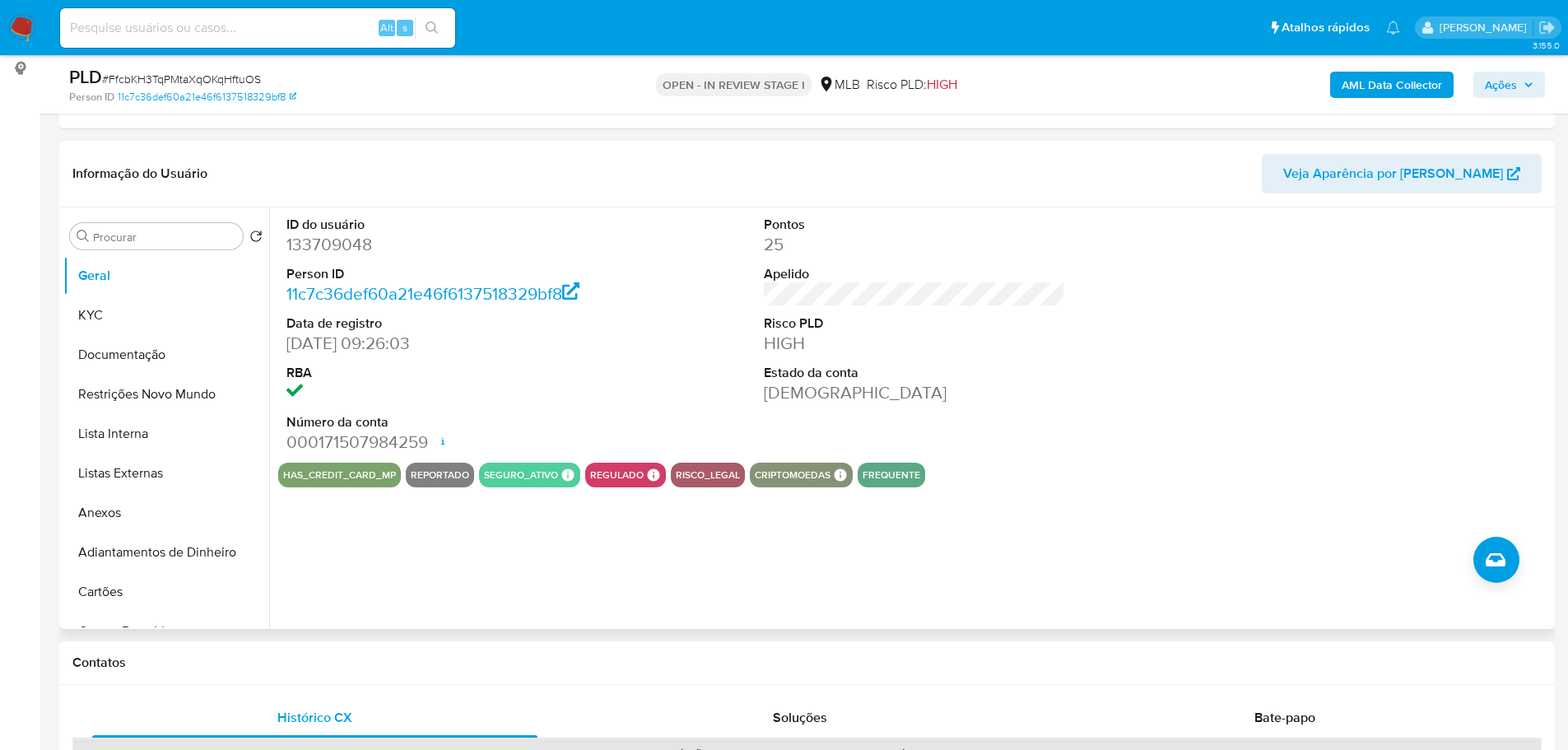
scroll to position [247, 0]
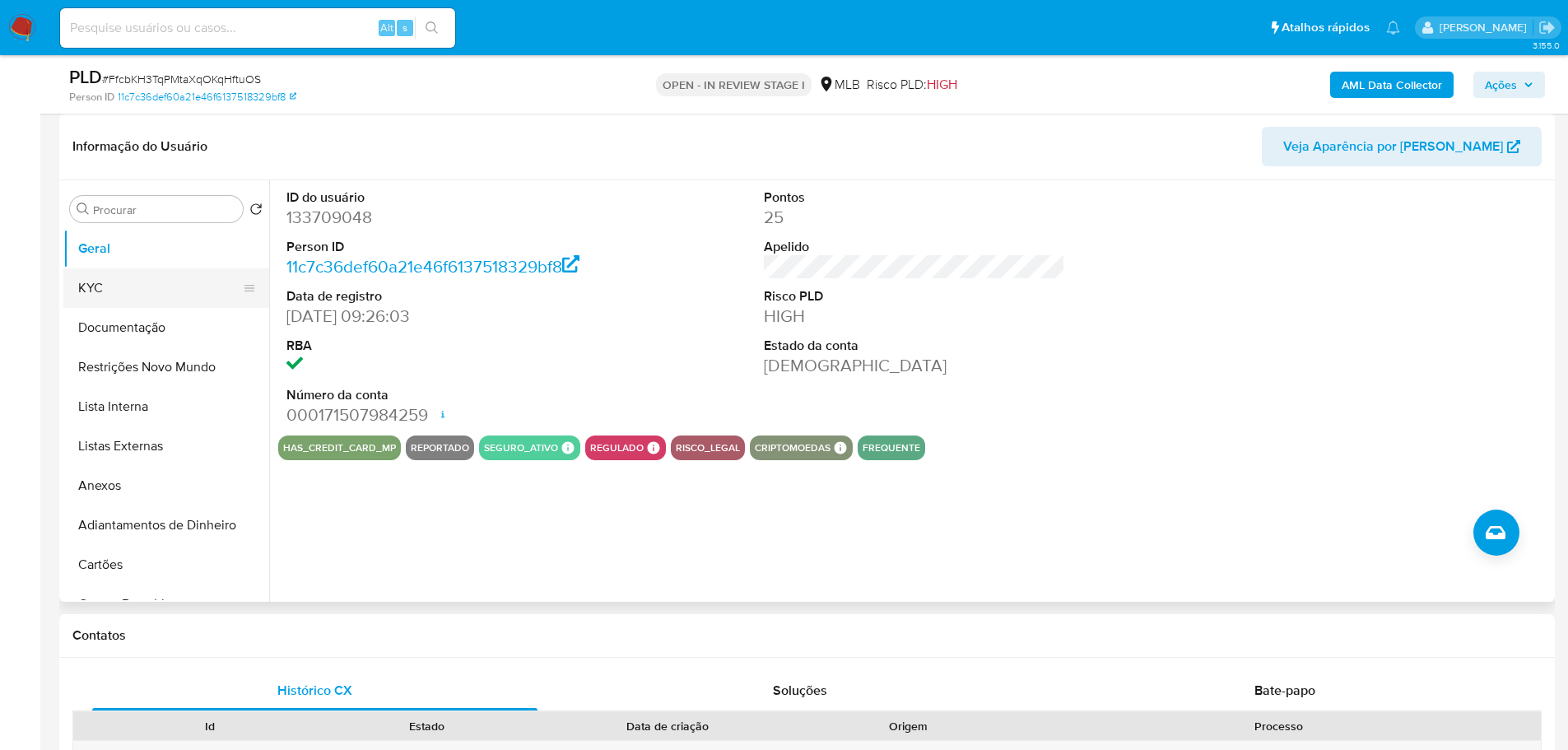
click at [134, 286] on button "KYC" at bounding box center [159, 288] width 192 height 39
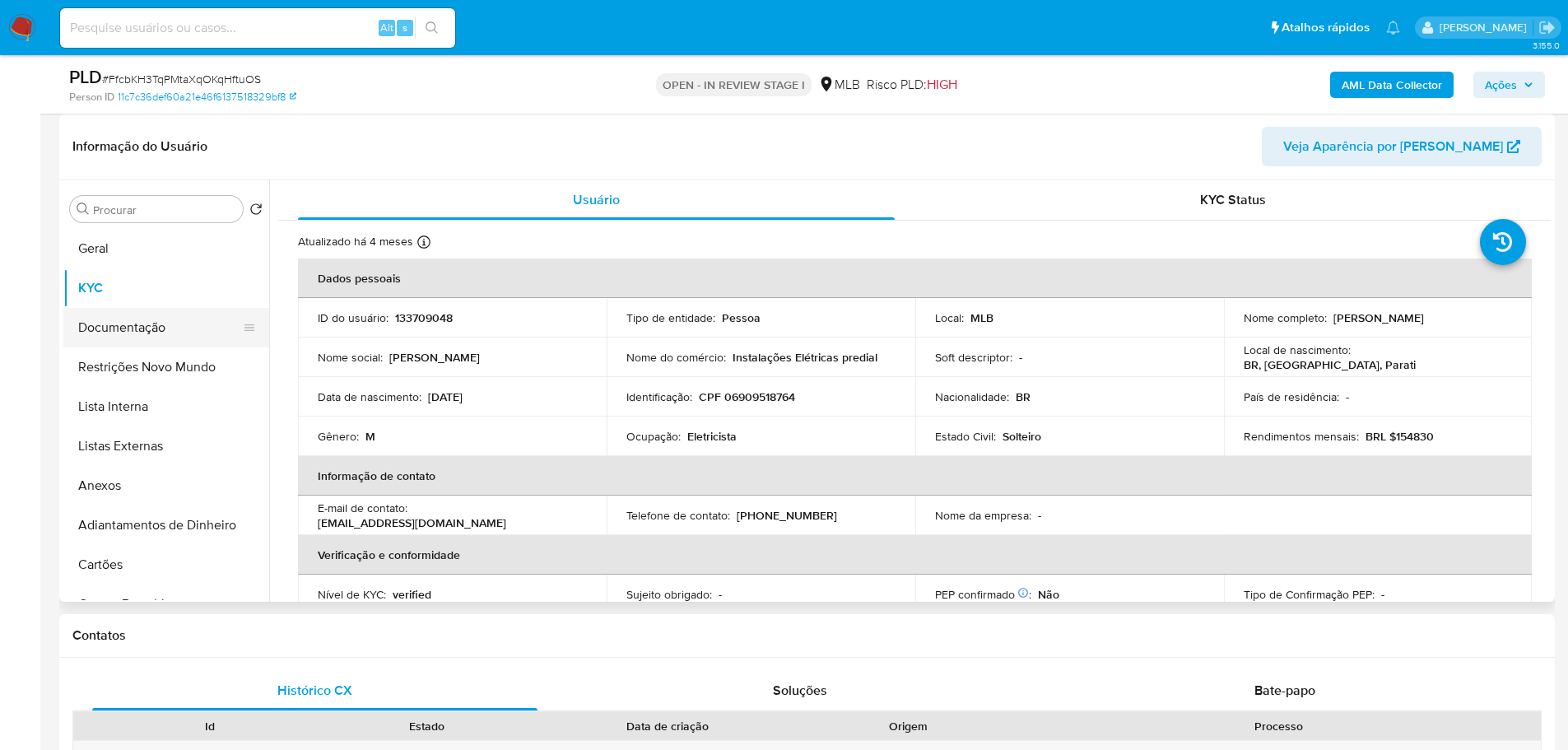
click at [131, 322] on button "Documentação" at bounding box center [159, 327] width 192 height 39
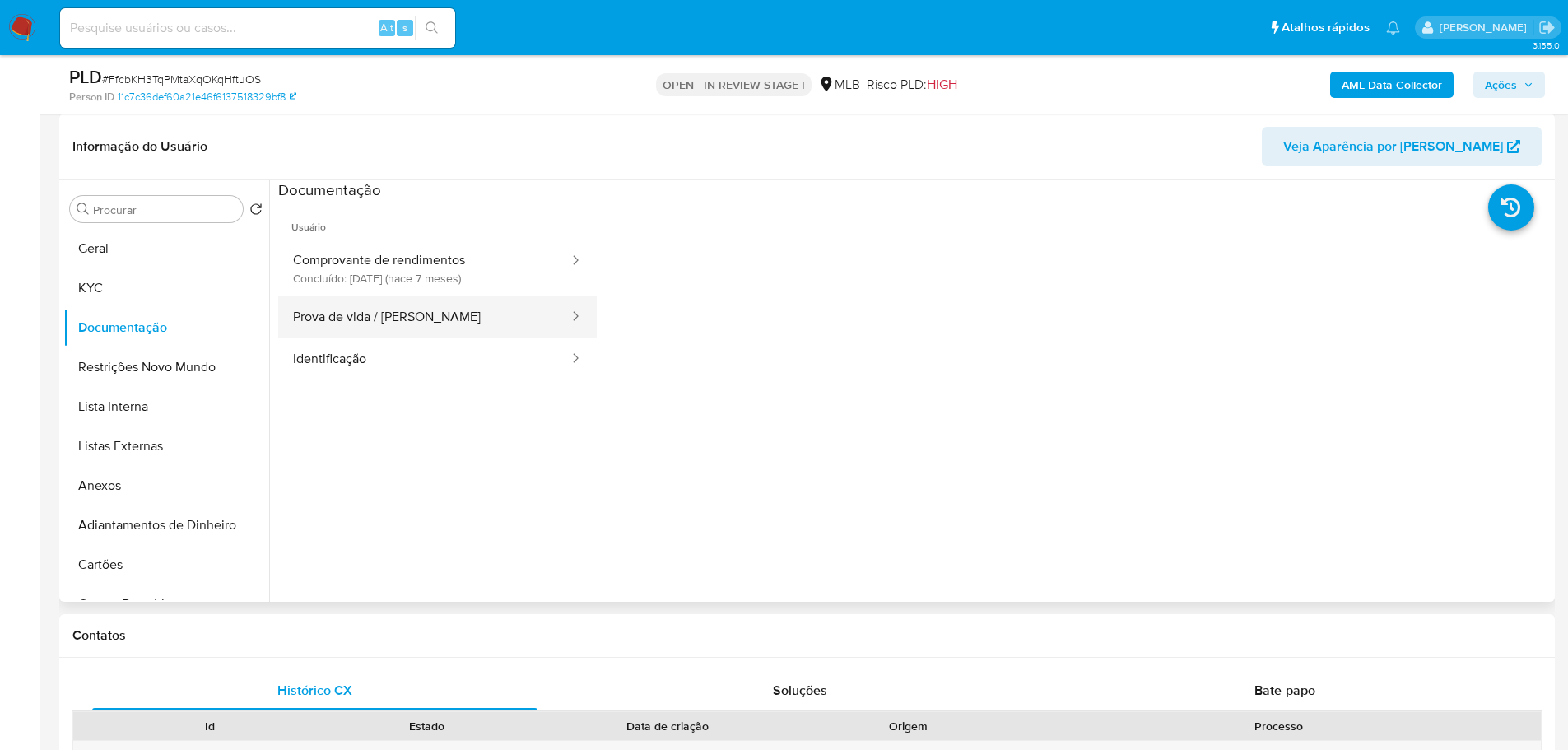
click at [383, 319] on button "Prova de vida / [PERSON_NAME]" at bounding box center [424, 317] width 293 height 42
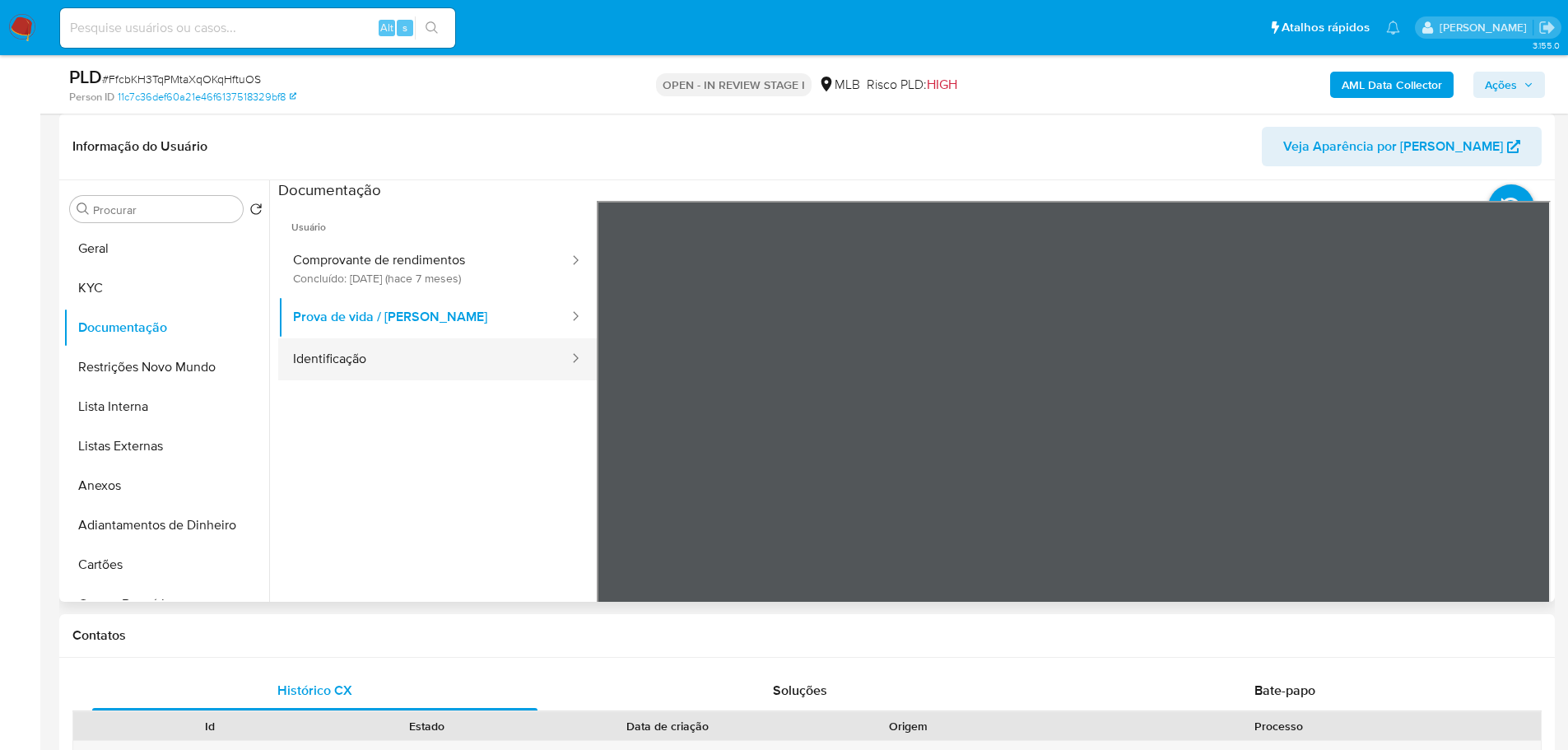
click at [442, 368] on button "Identificação" at bounding box center [424, 359] width 293 height 42
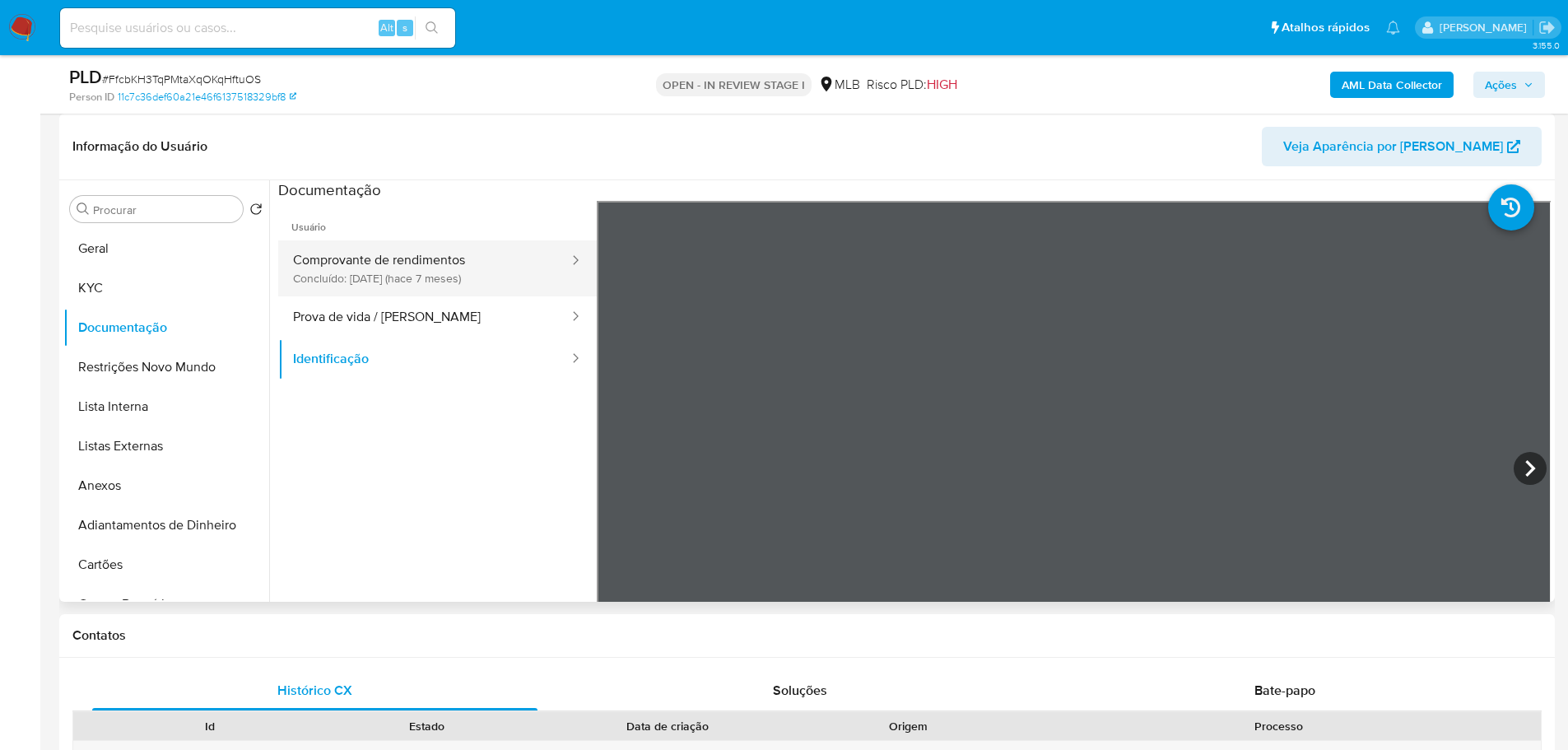
click at [447, 266] on button "Comprovante de rendimentos Concluído: [DATE] (hace 7 meses)" at bounding box center [424, 268] width 293 height 56
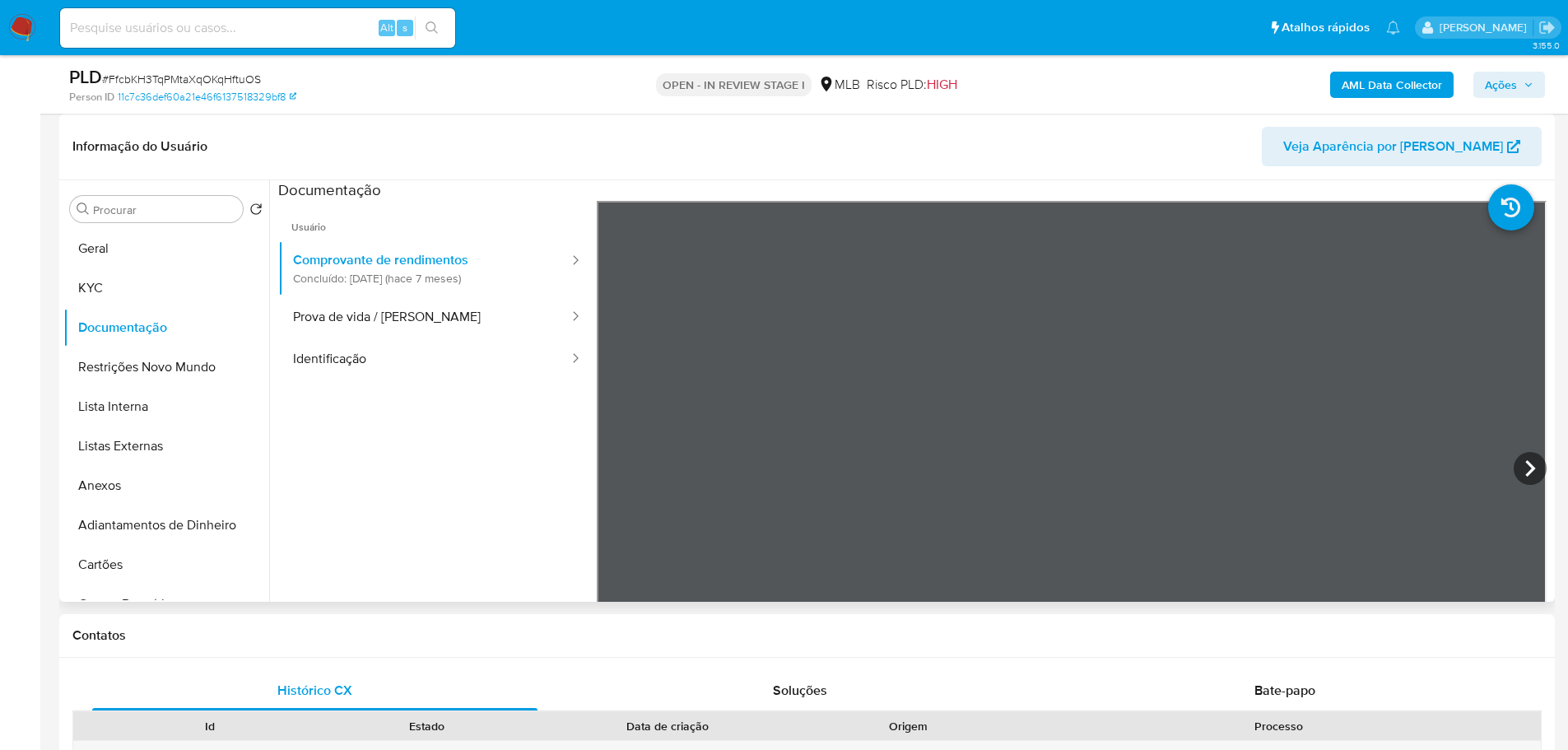
scroll to position [329, 0]
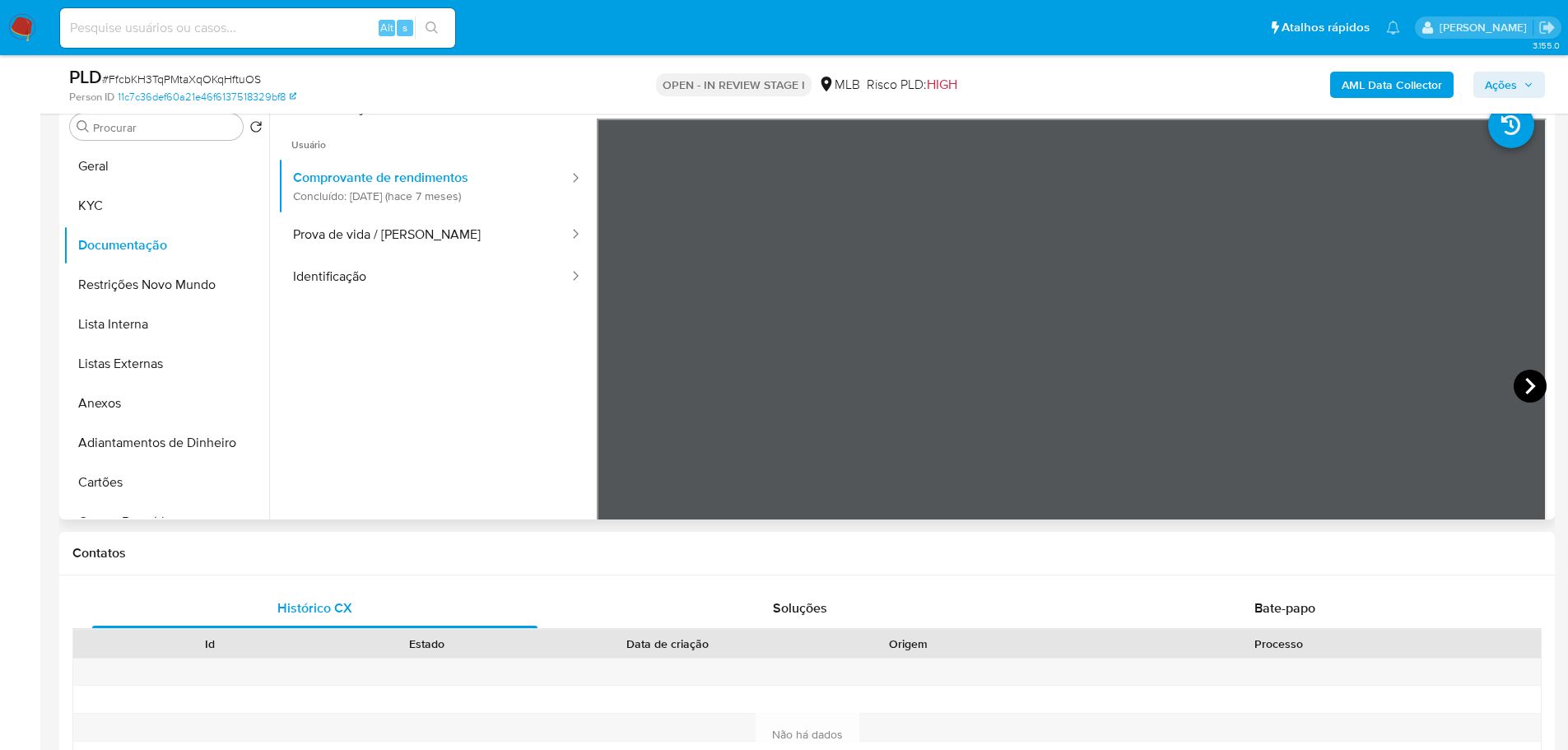
click at [1534, 384] on icon at bounding box center [1530, 385] width 33 height 33
click at [1529, 383] on icon at bounding box center [1530, 385] width 33 height 33
click at [117, 211] on button "KYC" at bounding box center [159, 206] width 192 height 39
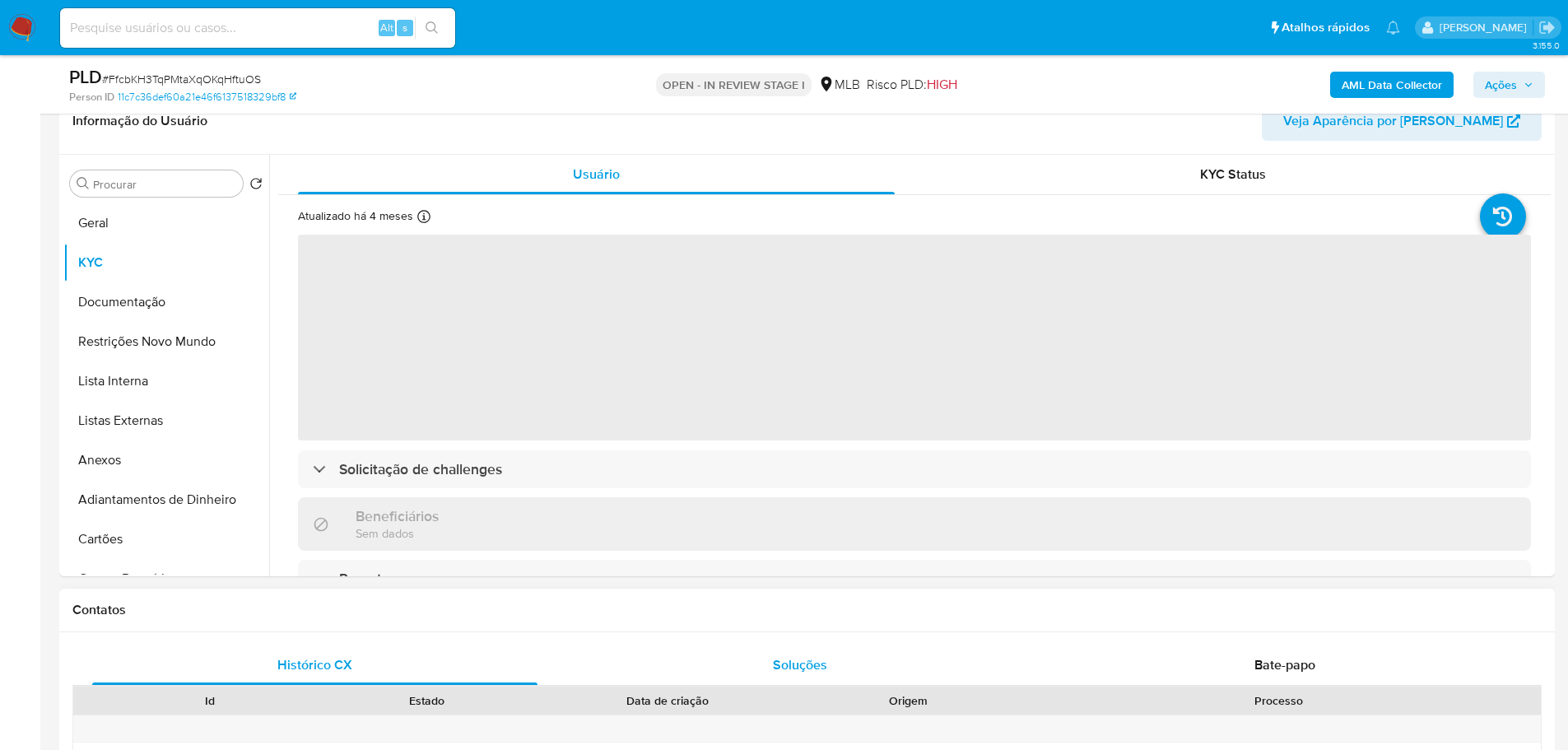
scroll to position [165, 0]
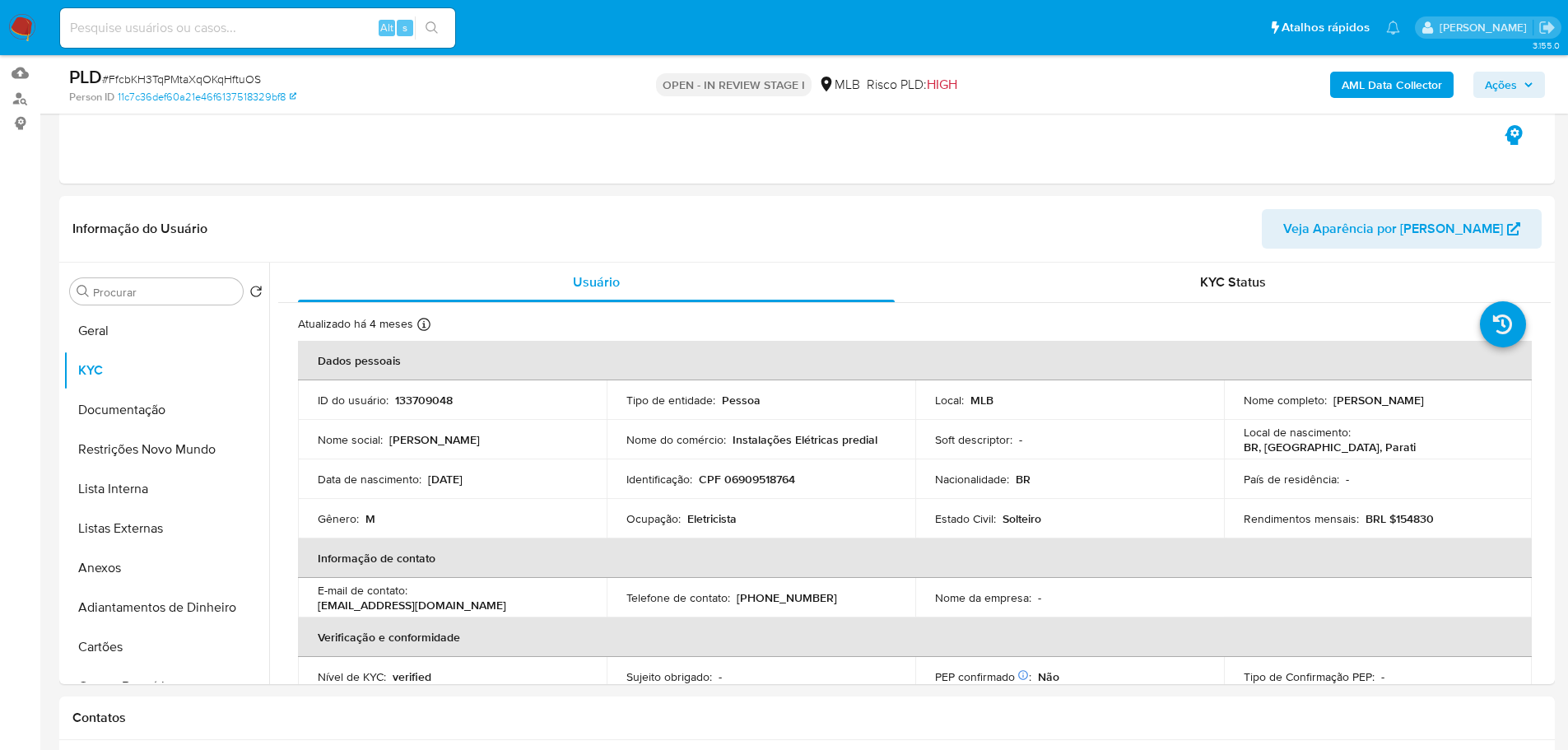
click at [721, 518] on p "Eletricista" at bounding box center [712, 518] width 49 height 15
copy p "Eletricista"
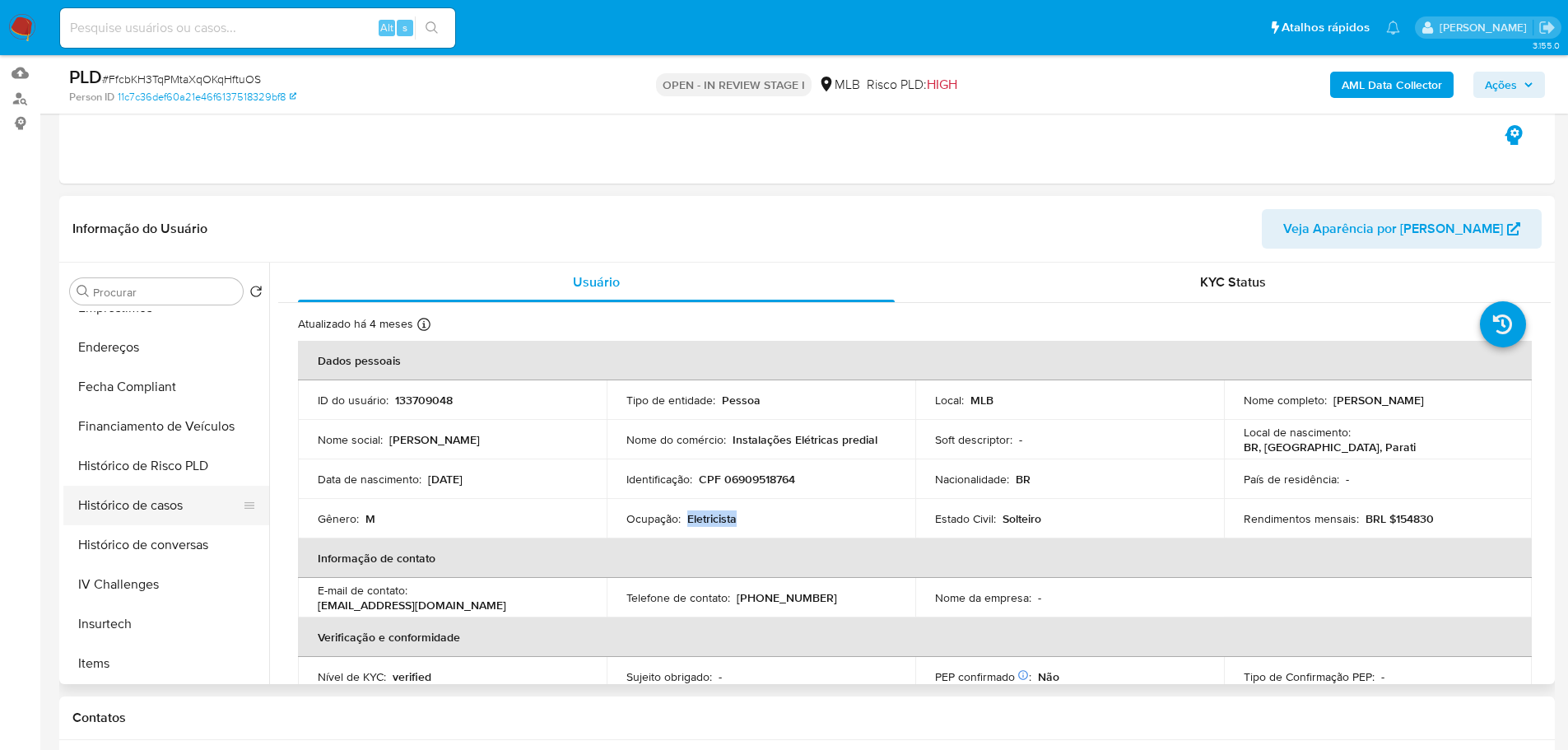
click at [142, 515] on button "Histórico de casos" at bounding box center [159, 506] width 192 height 39
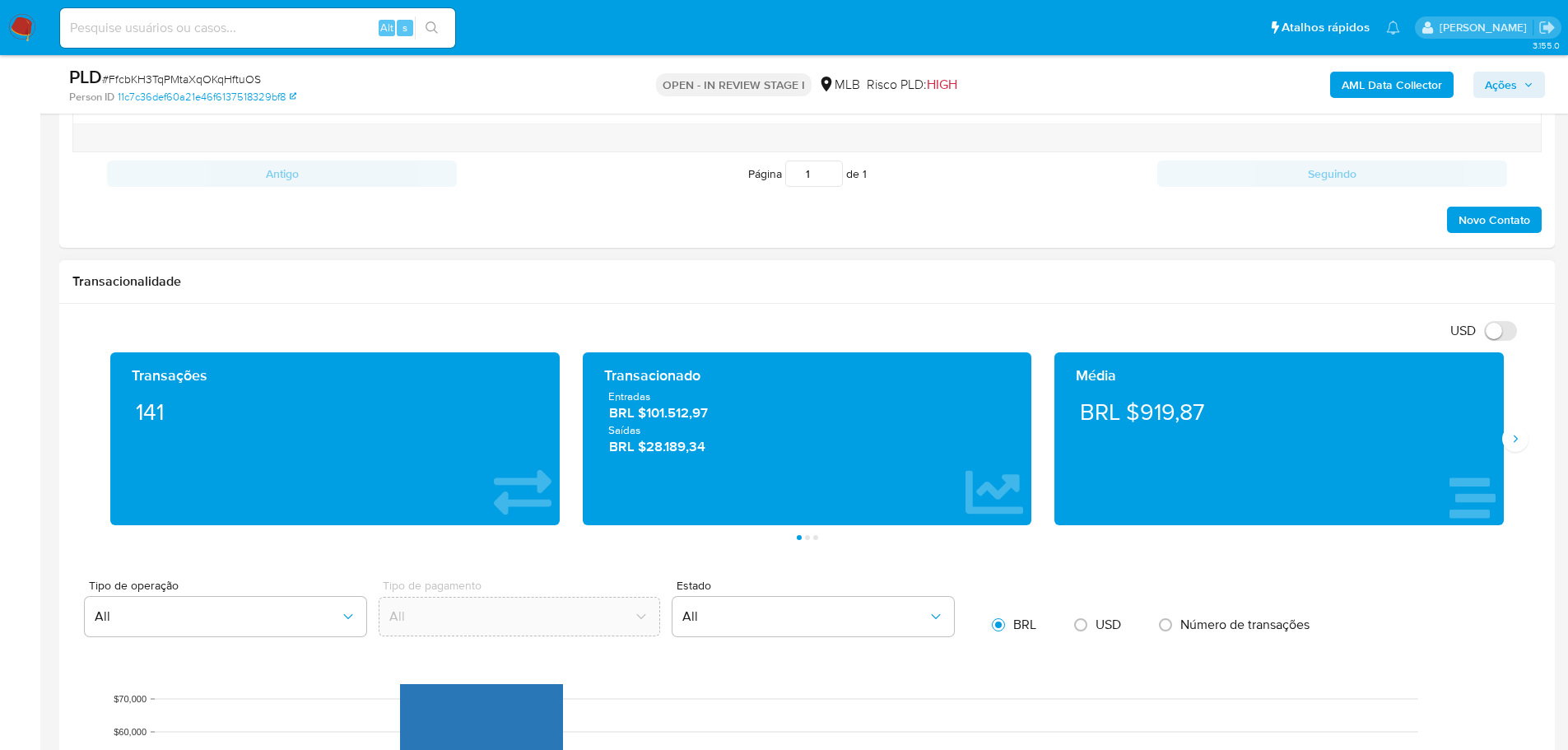
scroll to position [1070, 0]
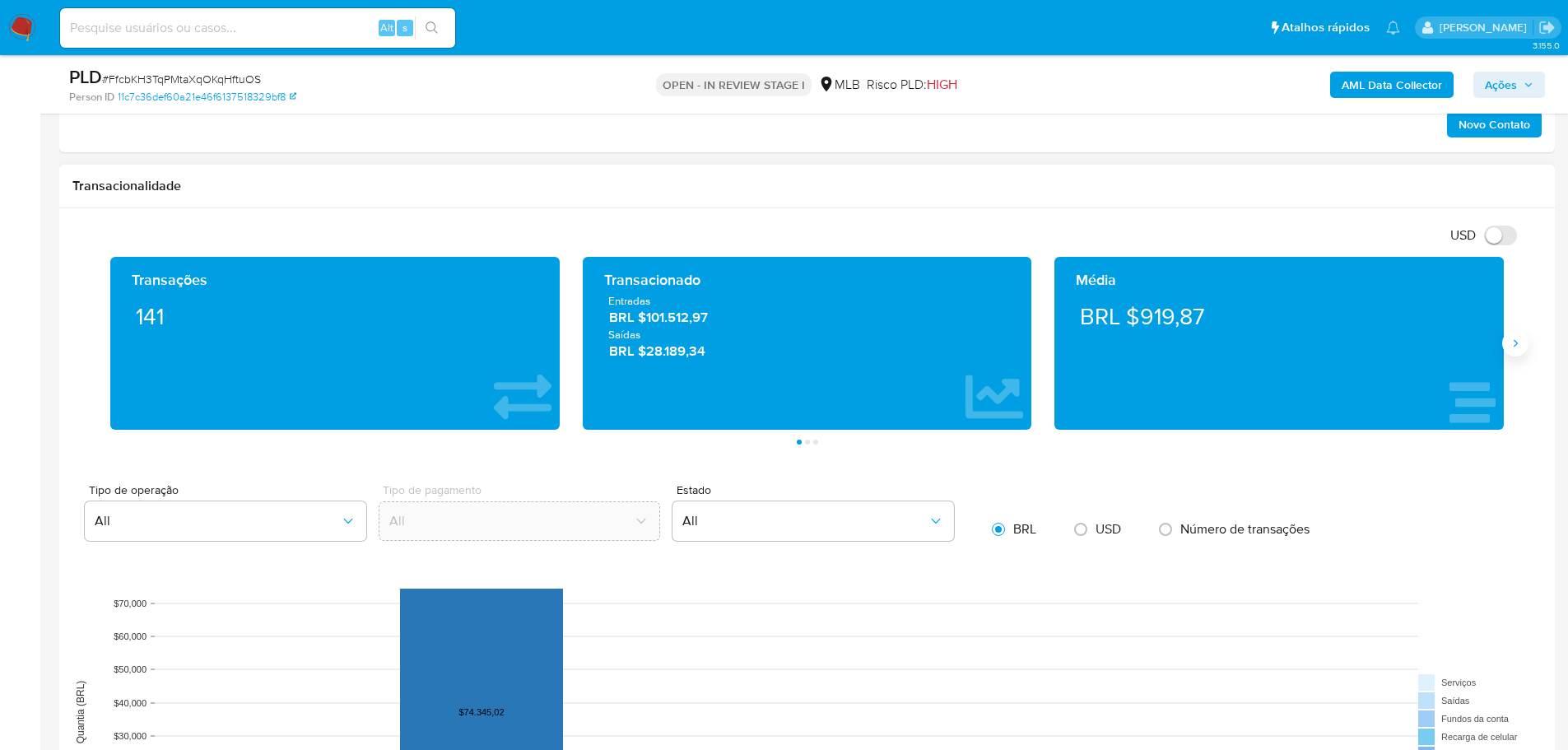
click at [1514, 344] on icon "Siguiente" at bounding box center [1515, 343] width 13 height 13
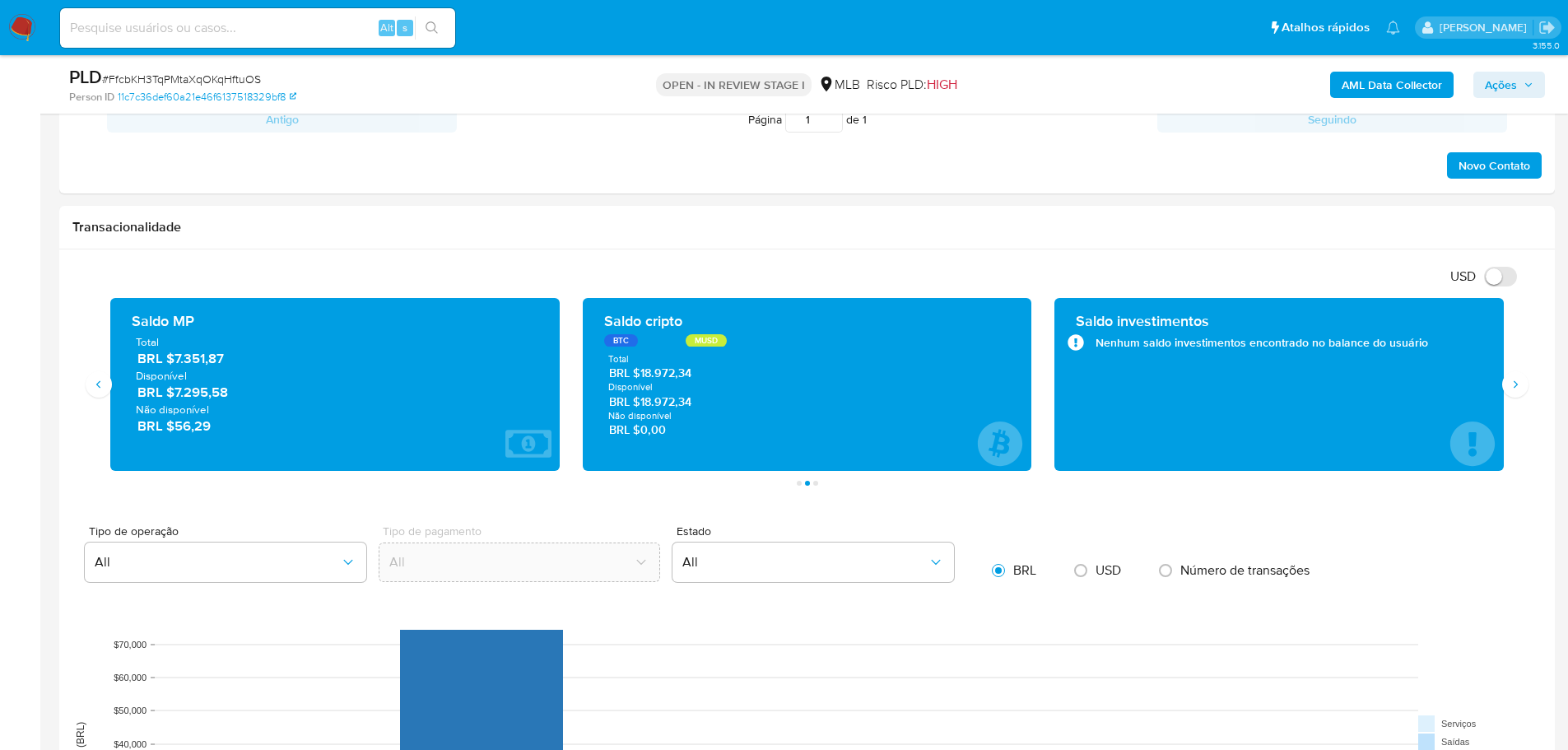
scroll to position [988, 0]
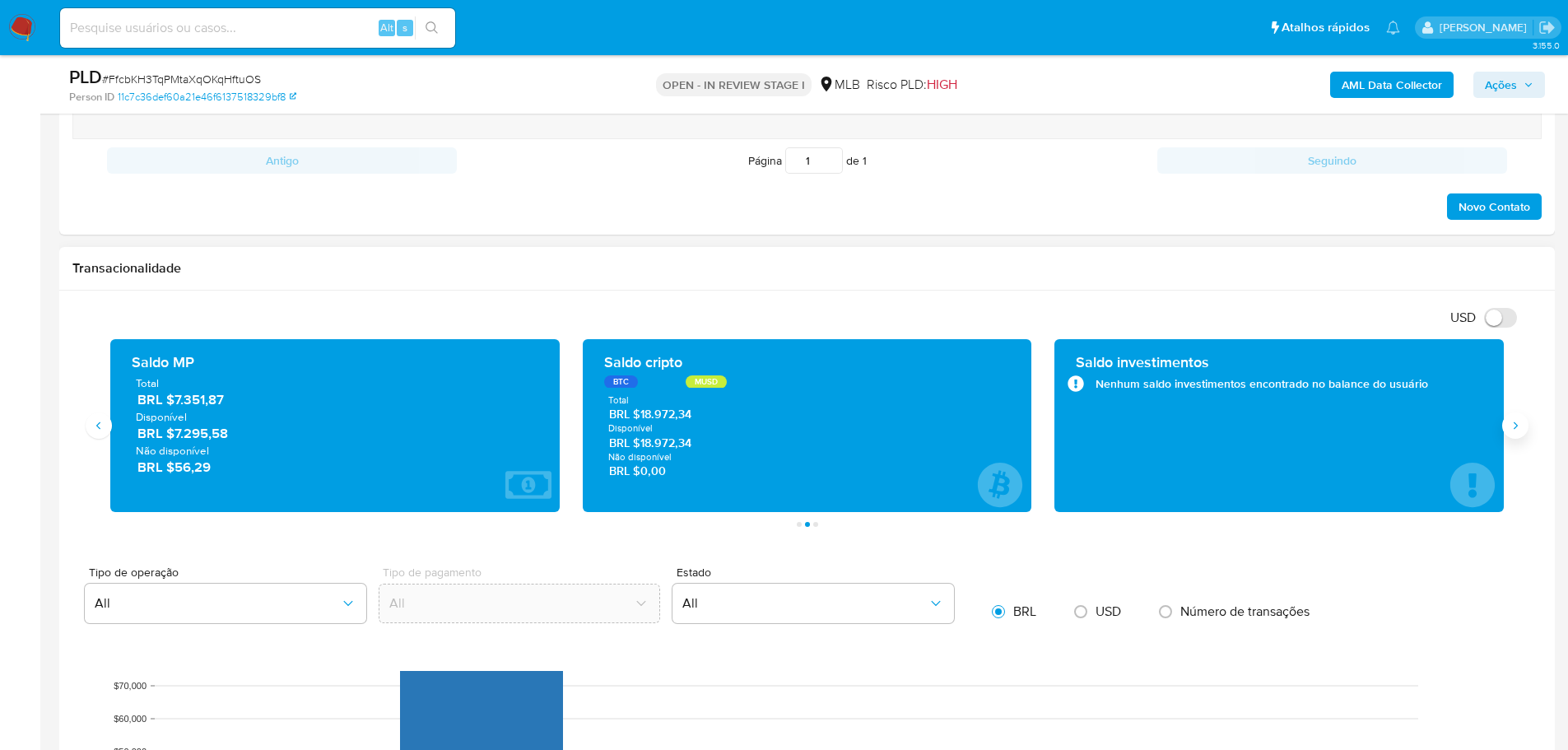
click at [1522, 427] on button "Siguiente" at bounding box center [1515, 425] width 27 height 27
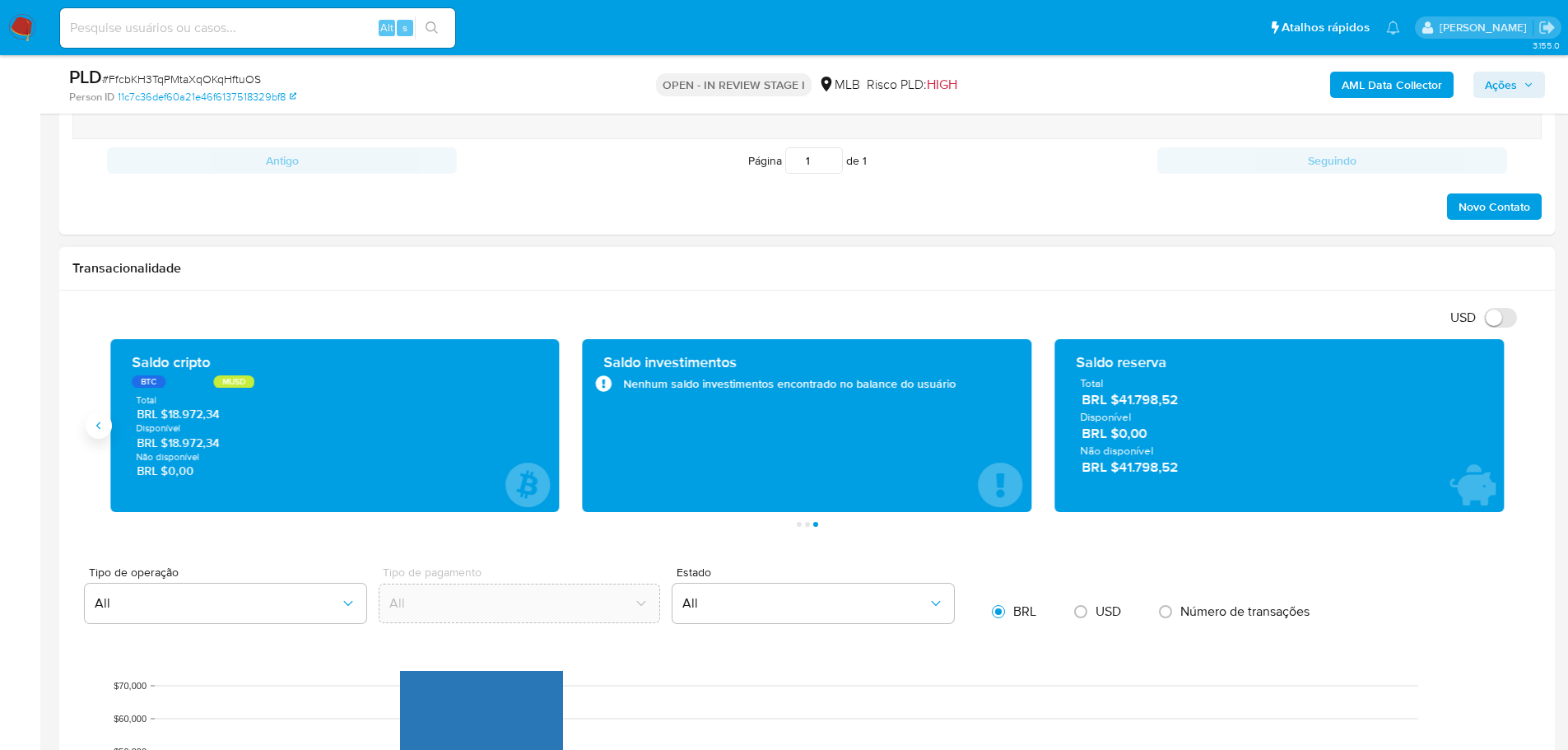
click at [105, 415] on button "Anterior" at bounding box center [99, 425] width 27 height 27
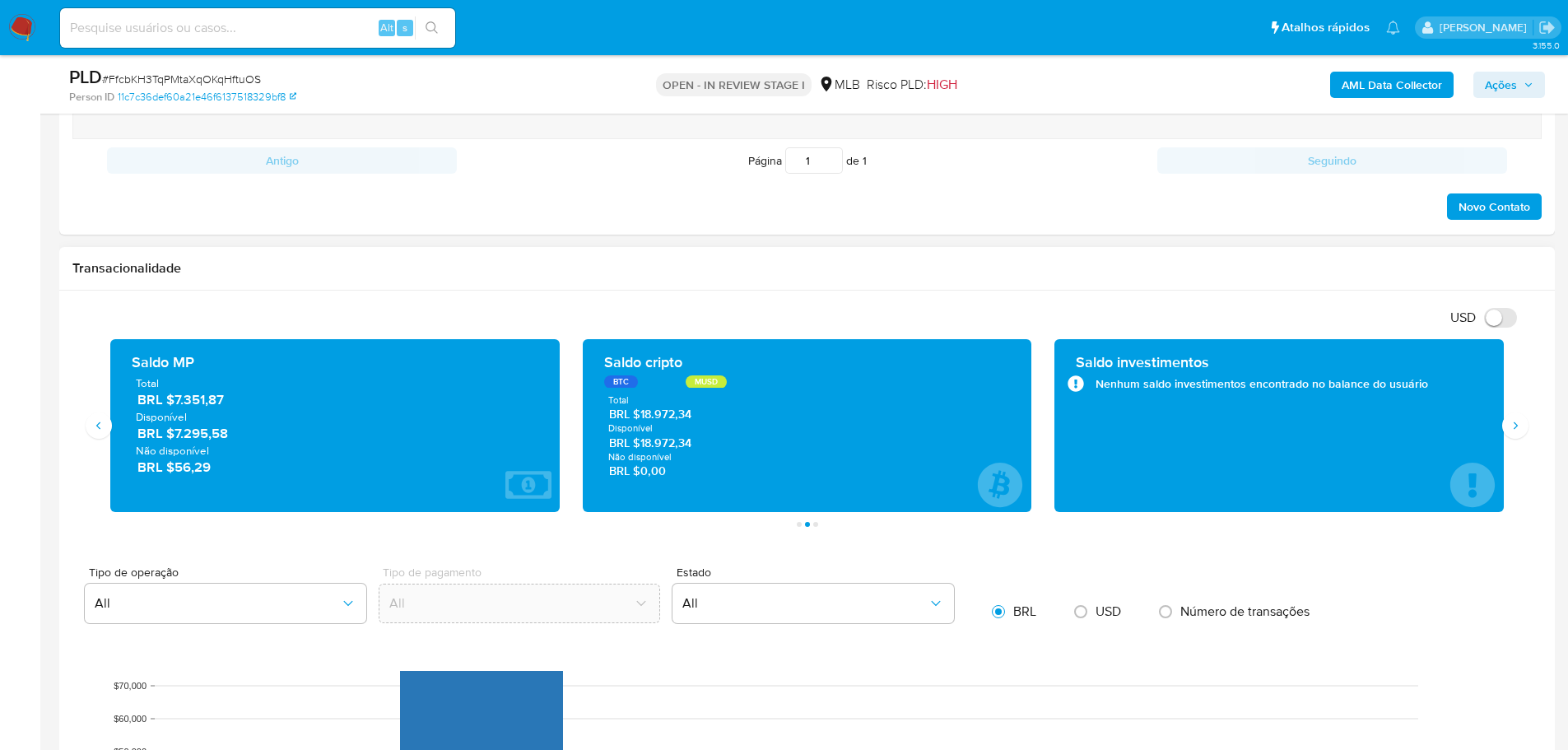
click at [439, 317] on div "USD Alternar entre moeda local e dólar" at bounding box center [801, 317] width 1457 height 28
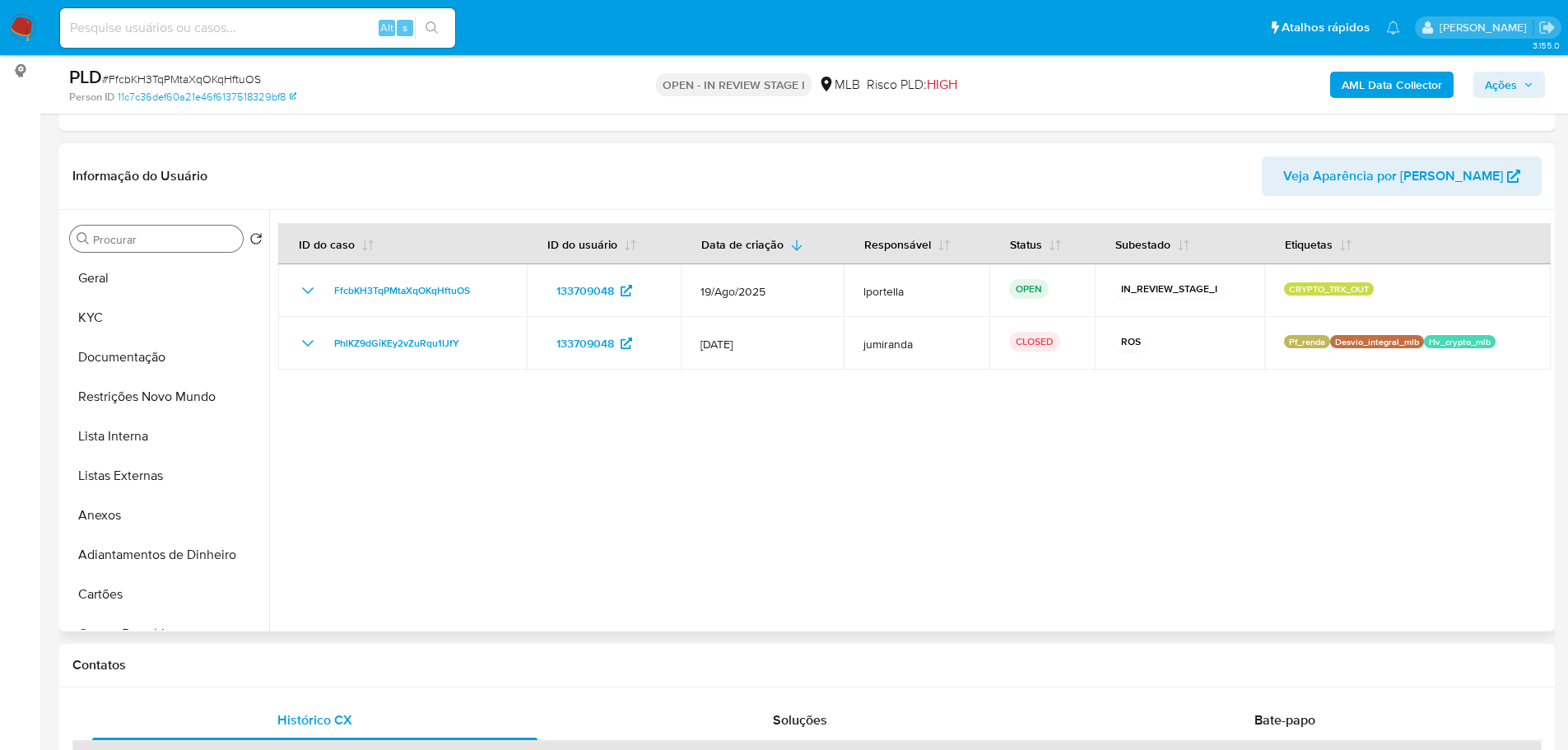
scroll to position [165, 0]
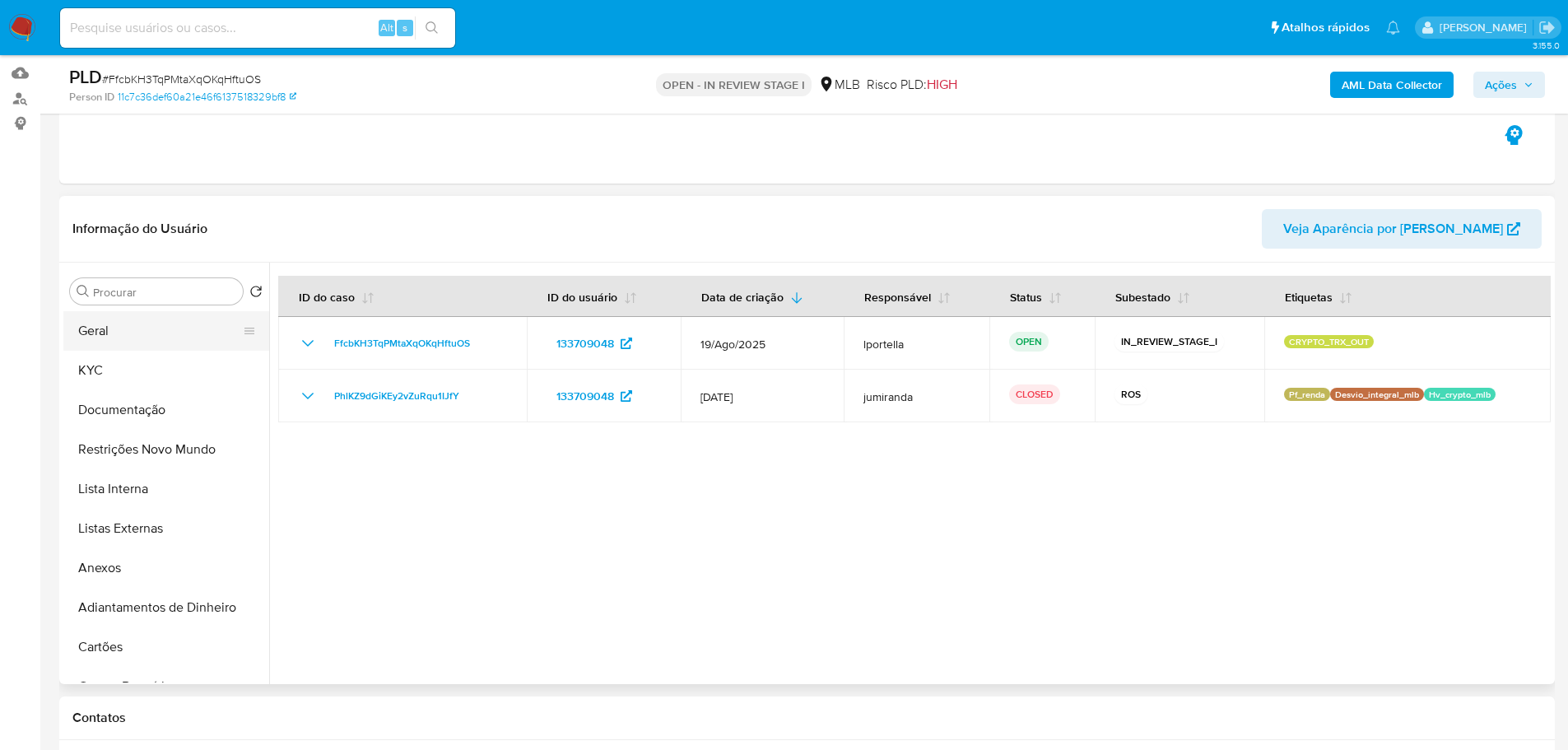
click at [125, 342] on button "Geral" at bounding box center [159, 331] width 192 height 39
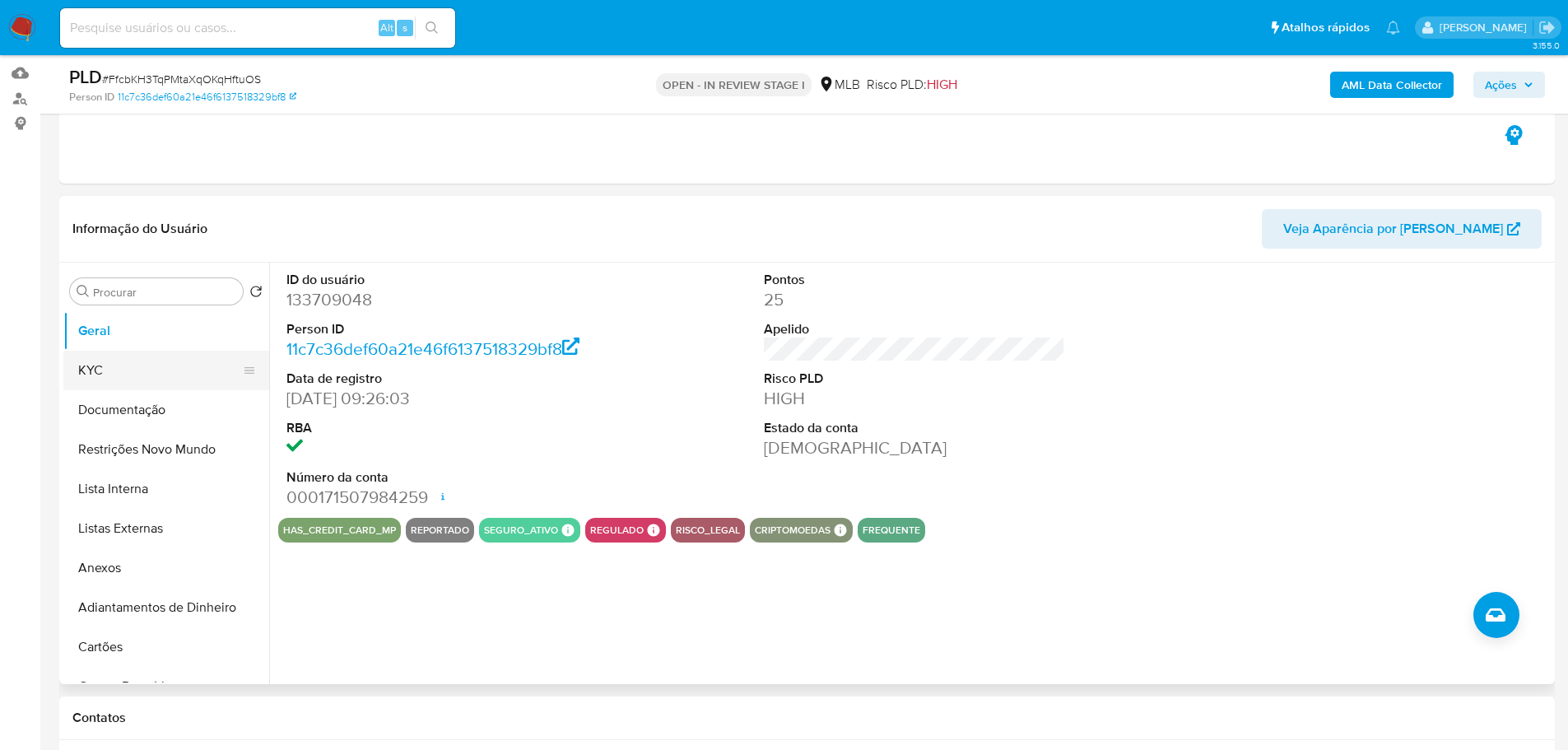
click at [160, 366] on button "KYC" at bounding box center [159, 371] width 192 height 39
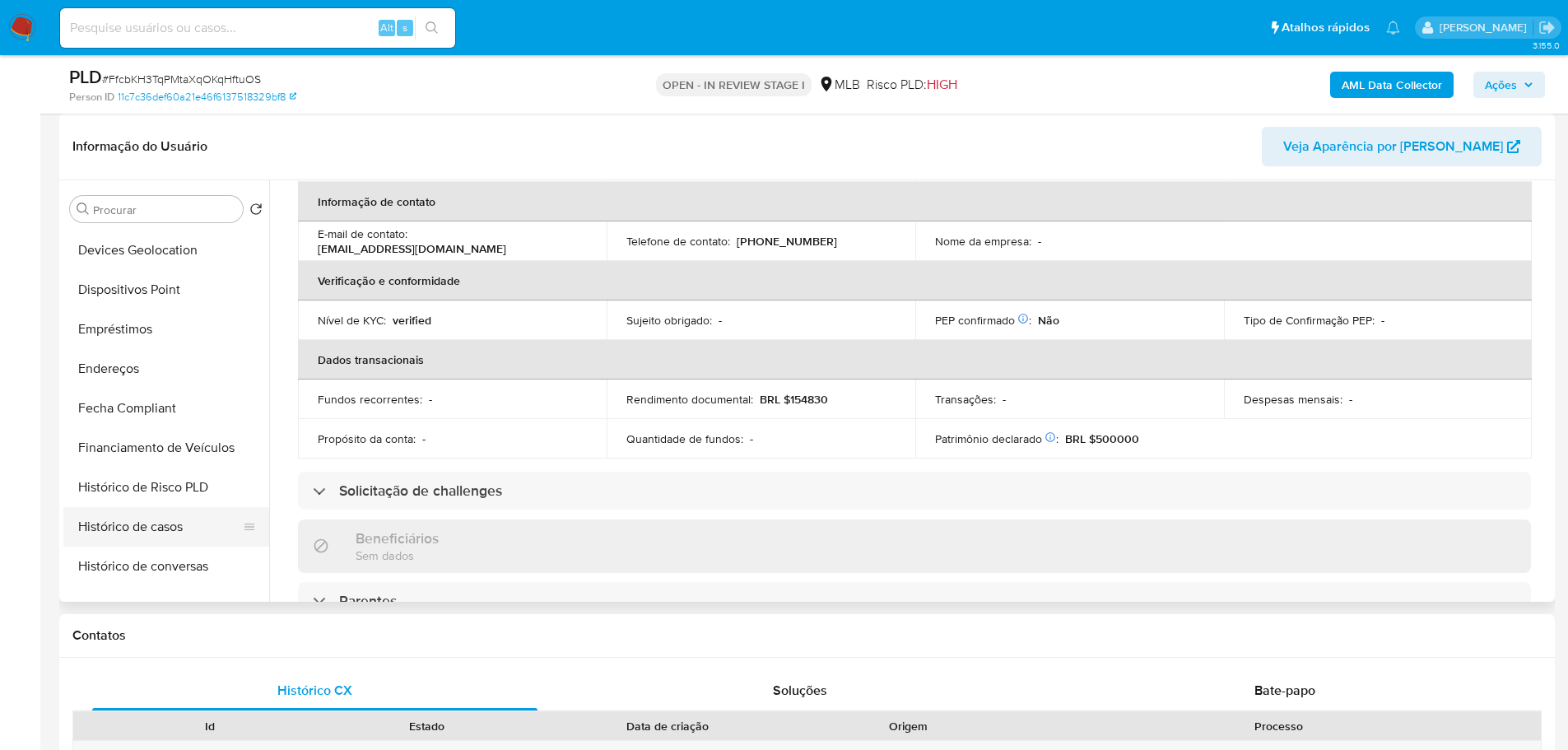
scroll to position [577, 0]
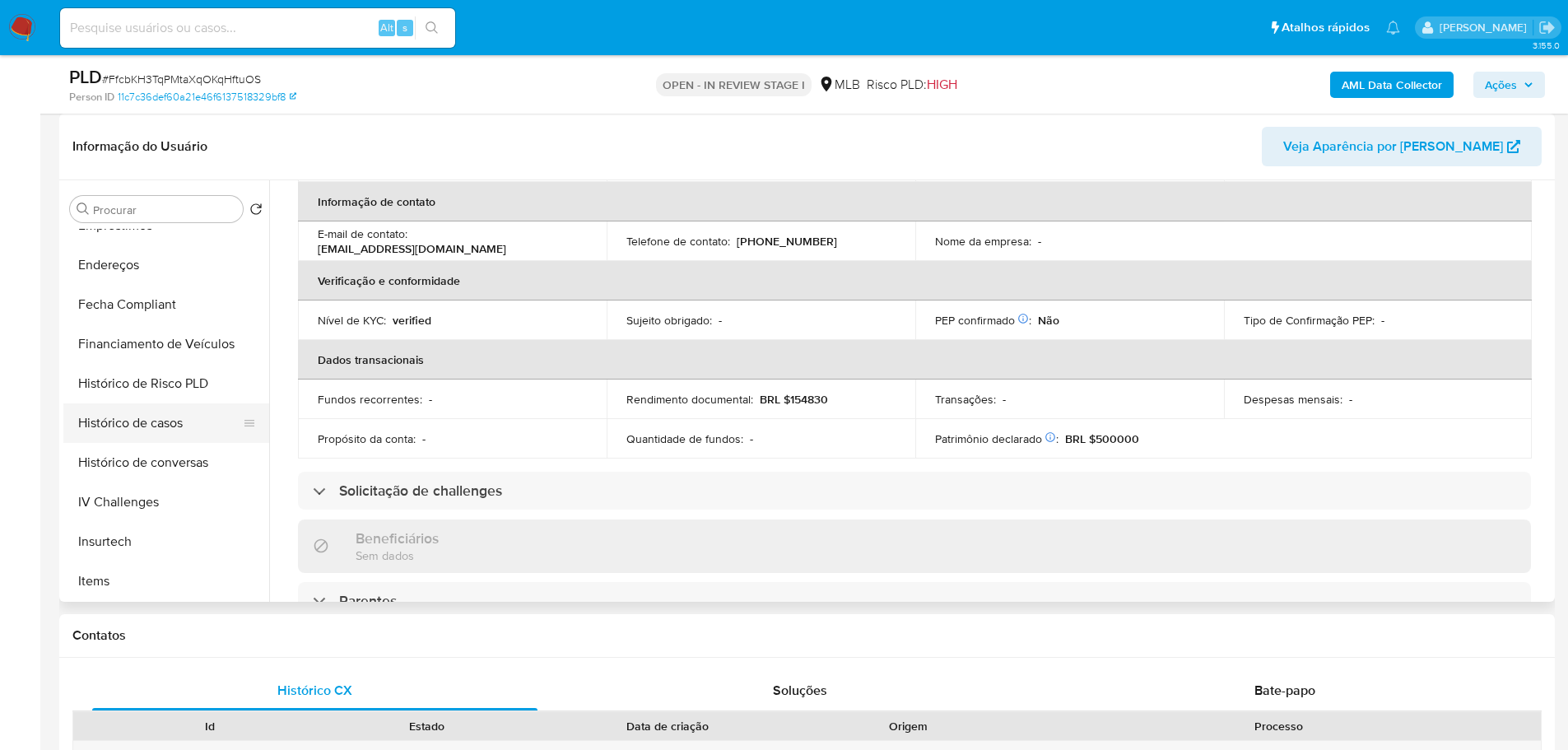
click at [170, 433] on button "Histórico de casos" at bounding box center [159, 423] width 192 height 39
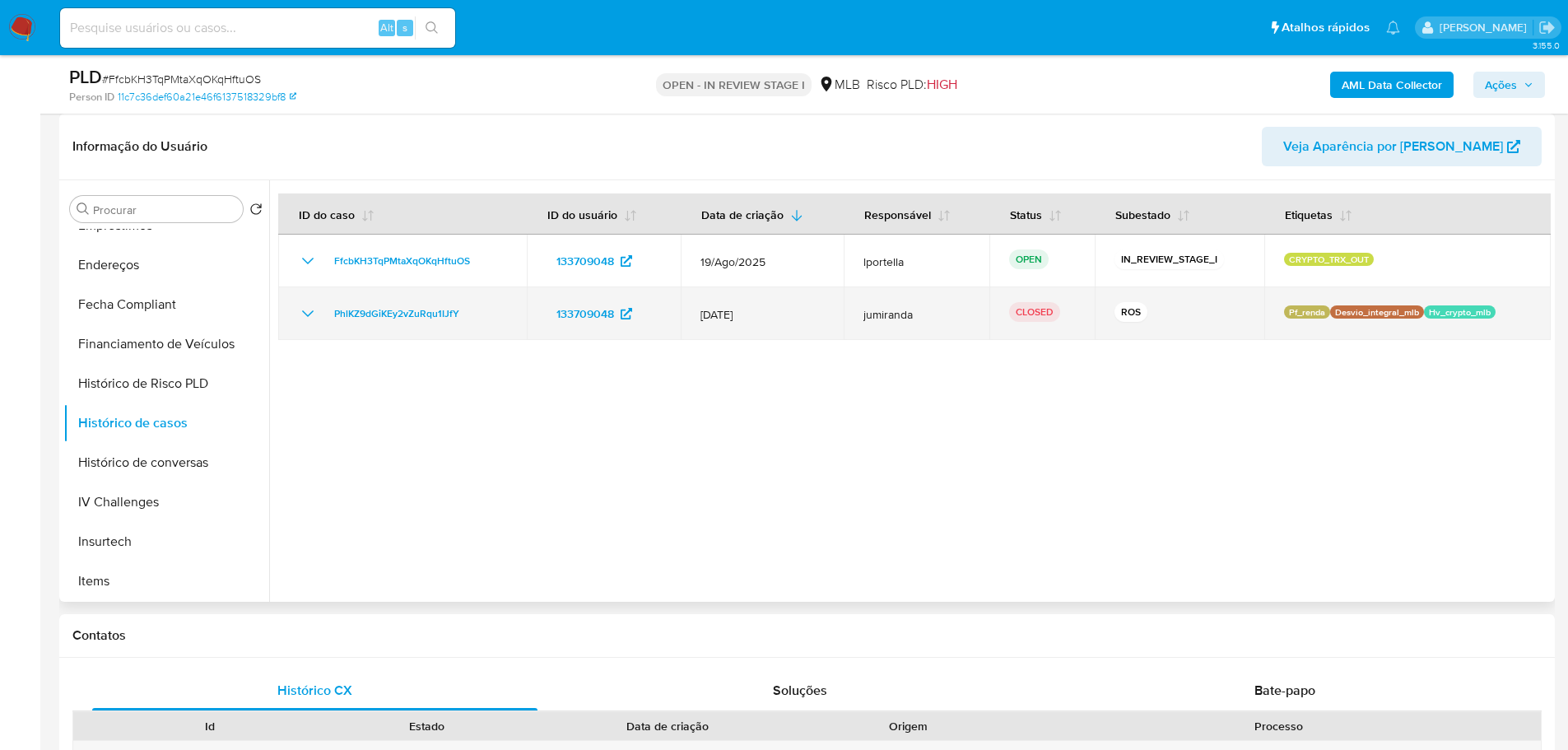
click at [422, 323] on td "PhlKZ9dGiKEy2vZuRqu1IJfY" at bounding box center [402, 312] width 248 height 52
click at [417, 319] on span "PhlKZ9dGiKEy2vZuRqu1IJfY" at bounding box center [396, 313] width 125 height 20
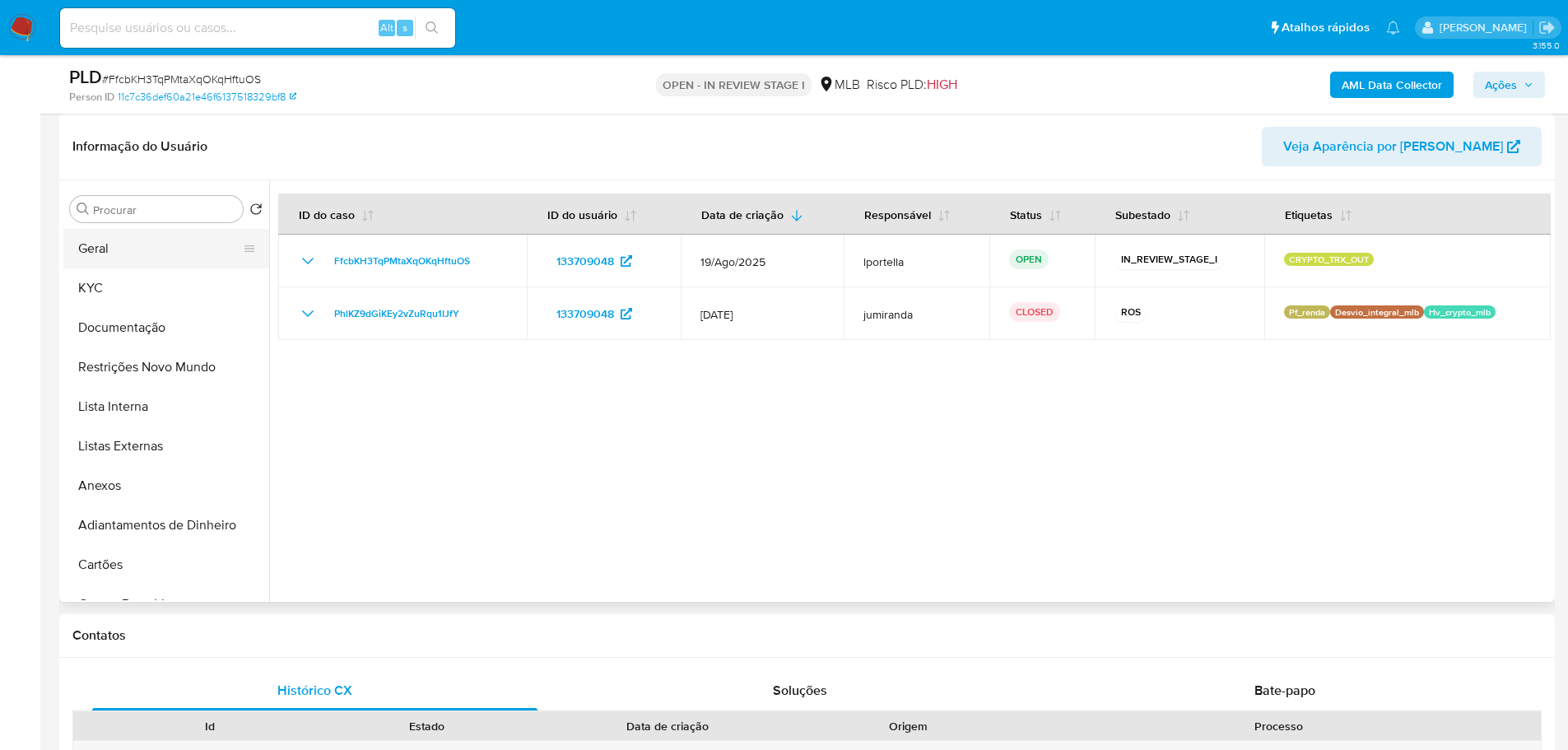
click at [133, 240] on button "Geral" at bounding box center [159, 248] width 192 height 39
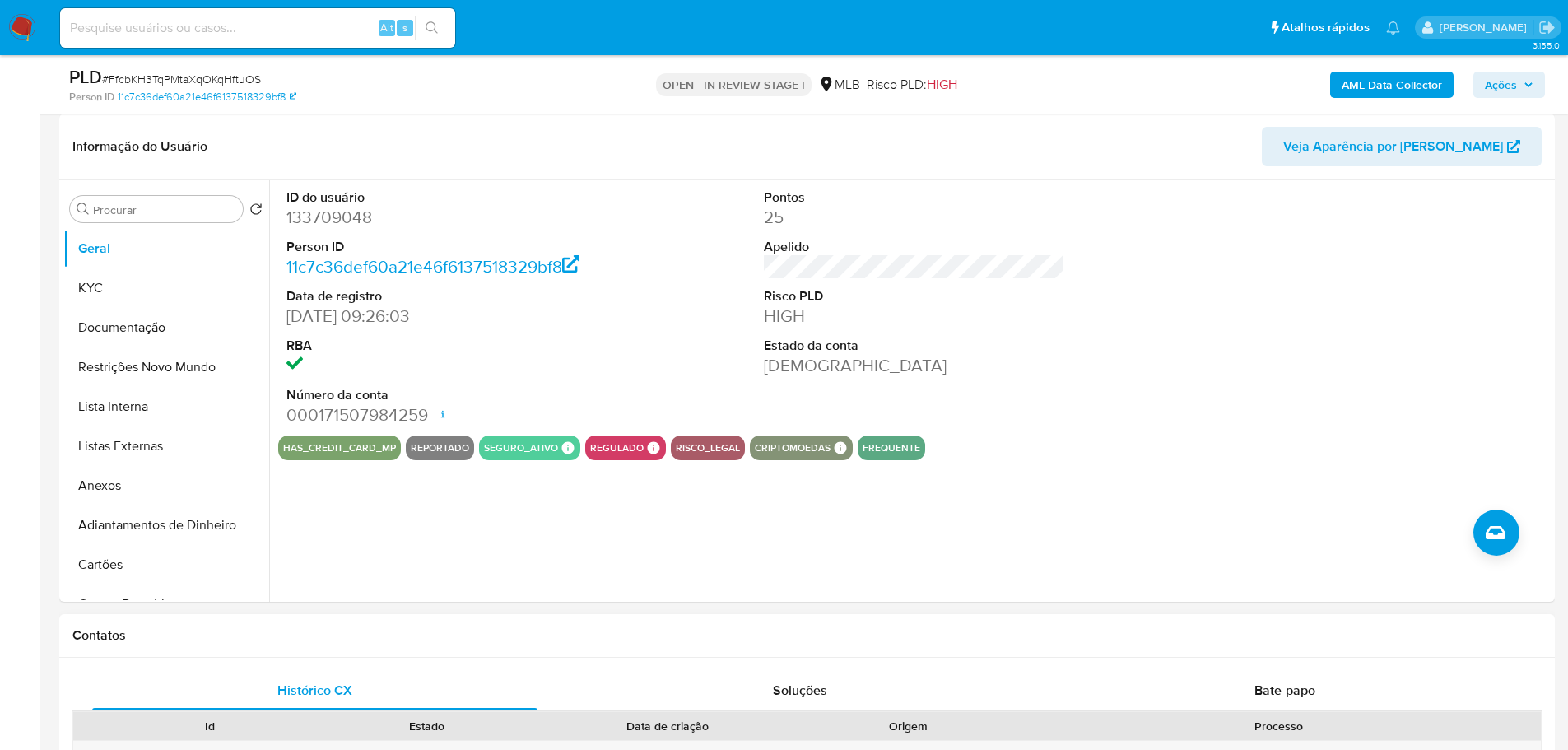
click at [406, 636] on h1 "Contatos" at bounding box center [807, 635] width 1469 height 17
click at [125, 303] on button "KYC" at bounding box center [159, 288] width 192 height 39
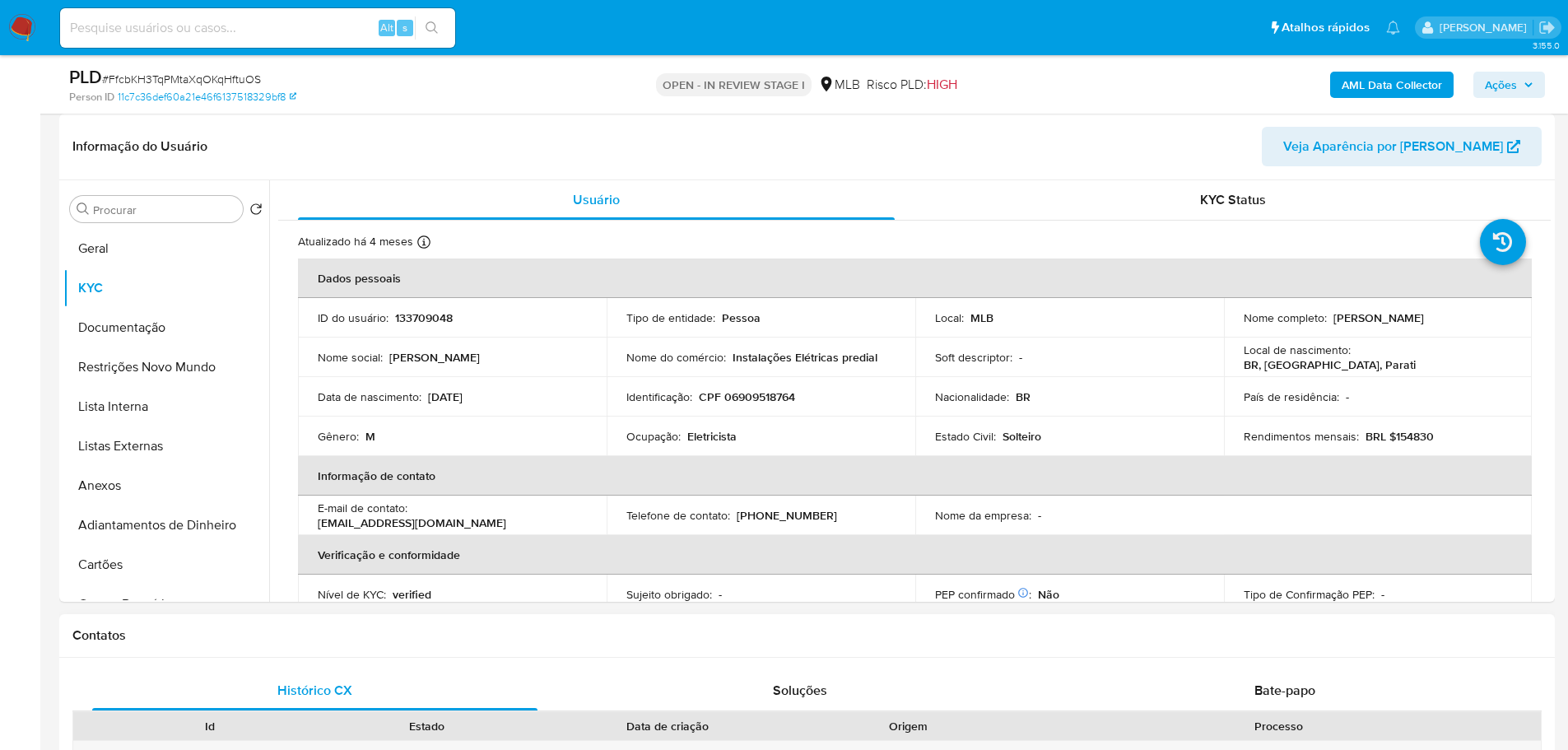
click at [223, 652] on div "Contatos" at bounding box center [807, 636] width 1496 height 43
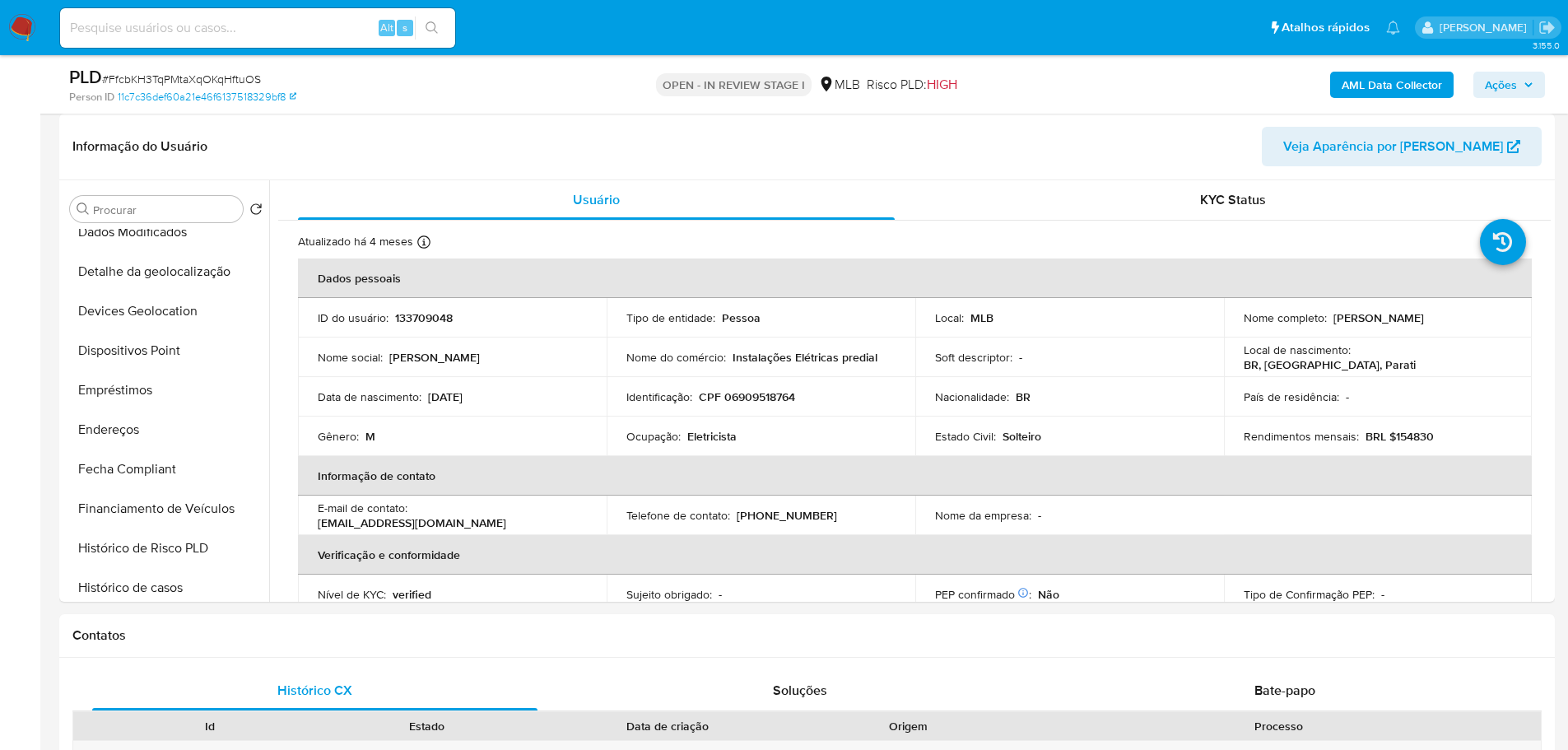
drag, startPoint x: 150, startPoint y: 434, endPoint x: 33, endPoint y: 443, distance: 117.3
click at [150, 433] on button "Endereços" at bounding box center [166, 430] width 206 height 39
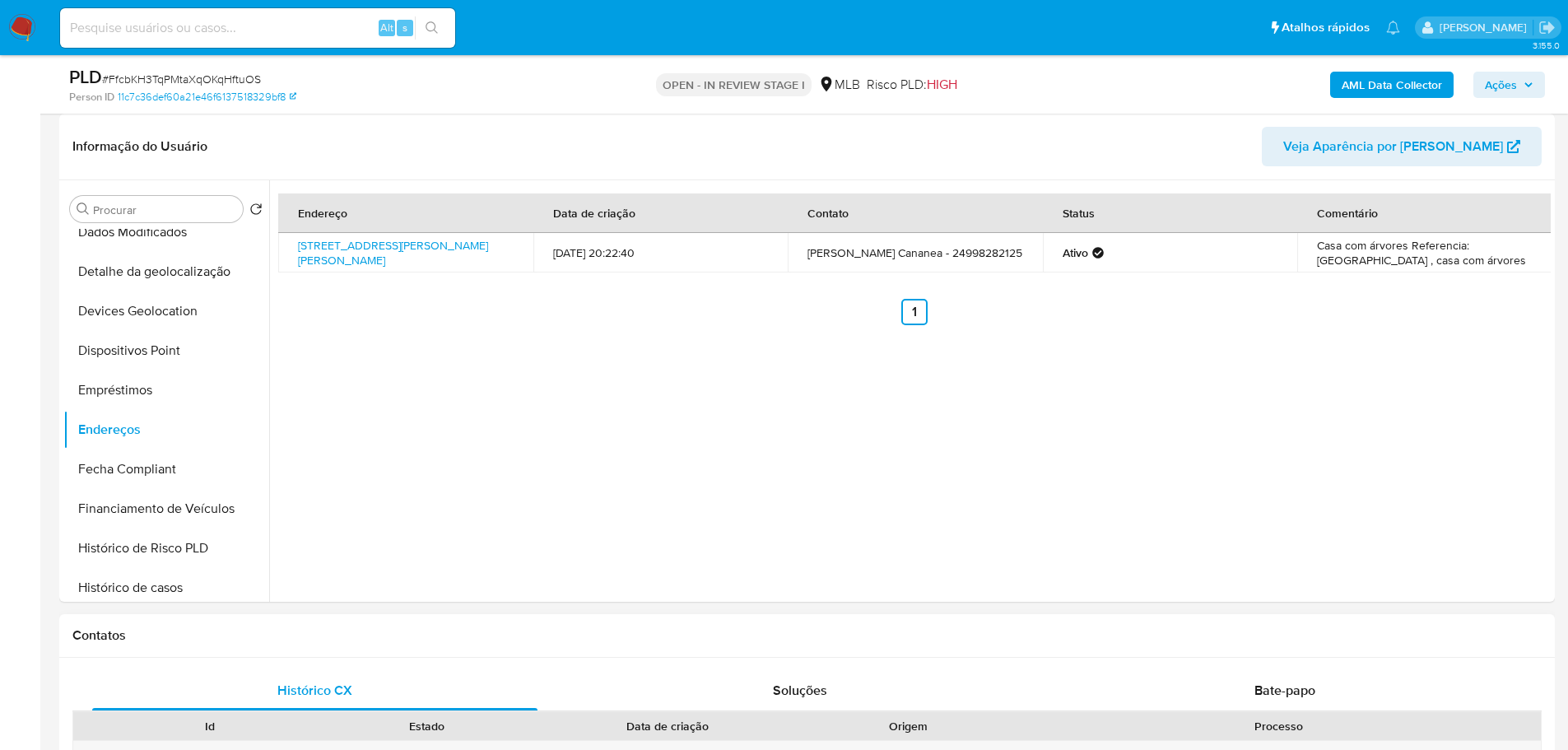
drag, startPoint x: 305, startPoint y: 633, endPoint x: 295, endPoint y: 624, distance: 13.5
click at [305, 633] on h1 "Contatos" at bounding box center [807, 635] width 1469 height 17
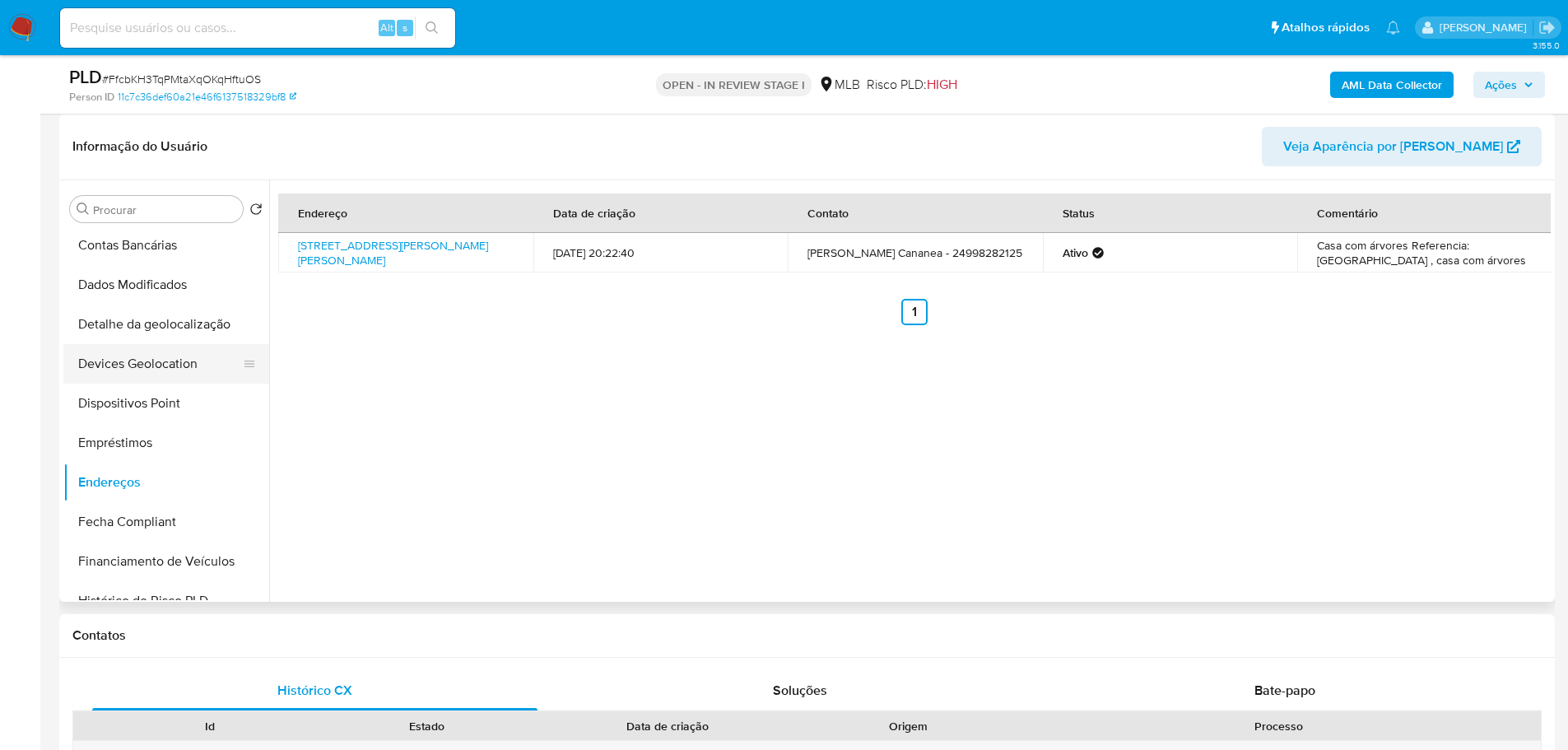
scroll to position [329, 0]
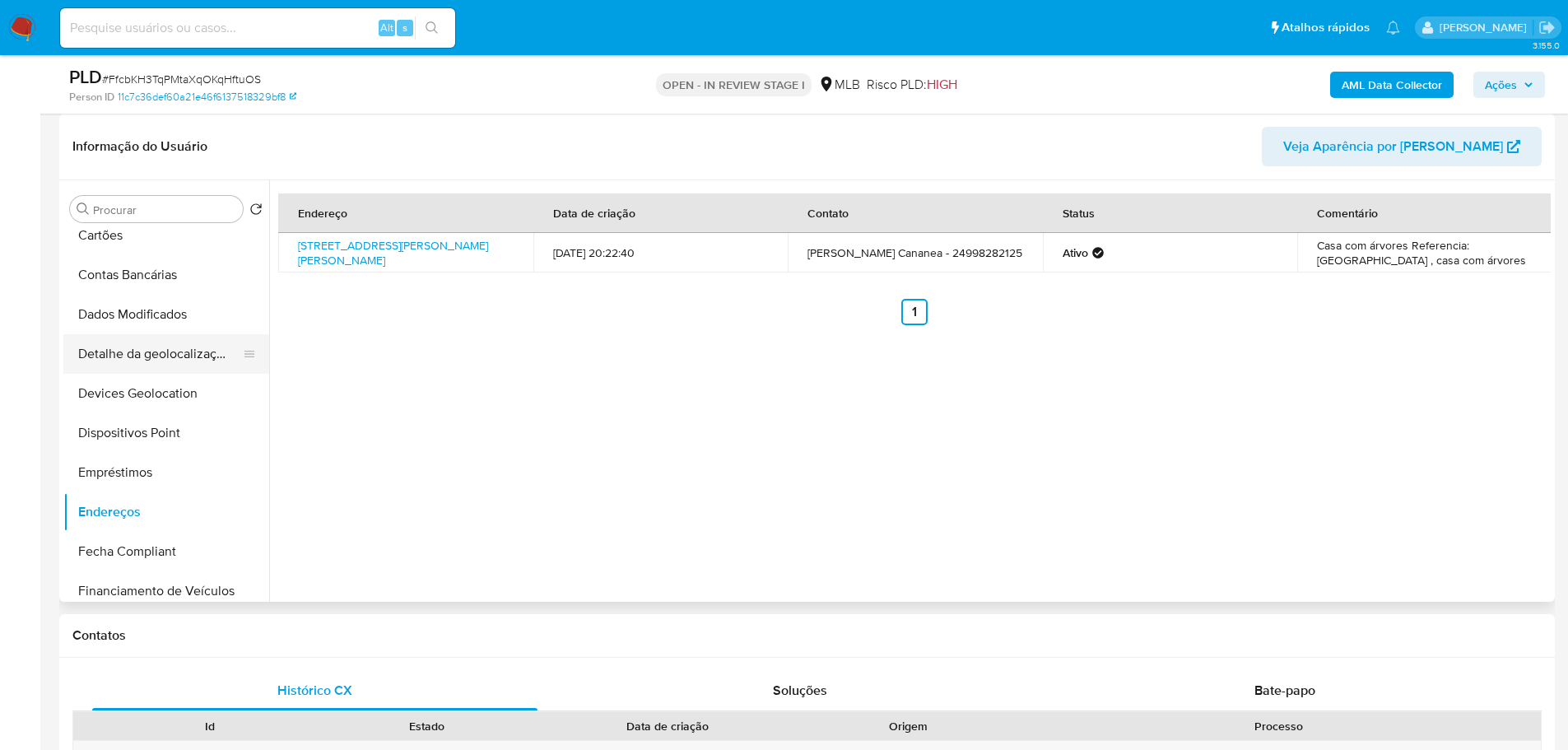
click at [163, 358] on button "Detalhe da geolocalização" at bounding box center [159, 354] width 192 height 39
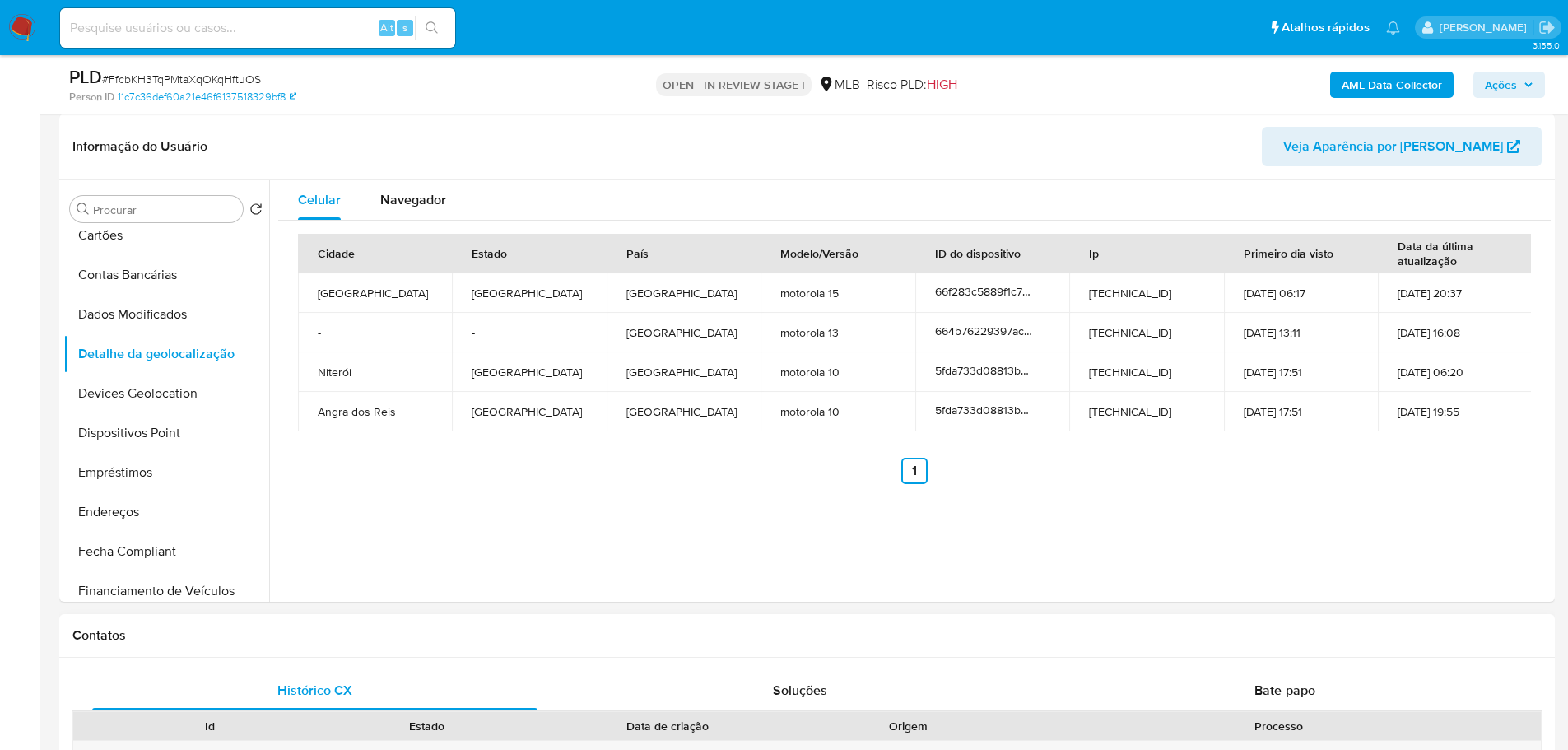
click at [277, 627] on h1 "Contatos" at bounding box center [807, 635] width 1469 height 17
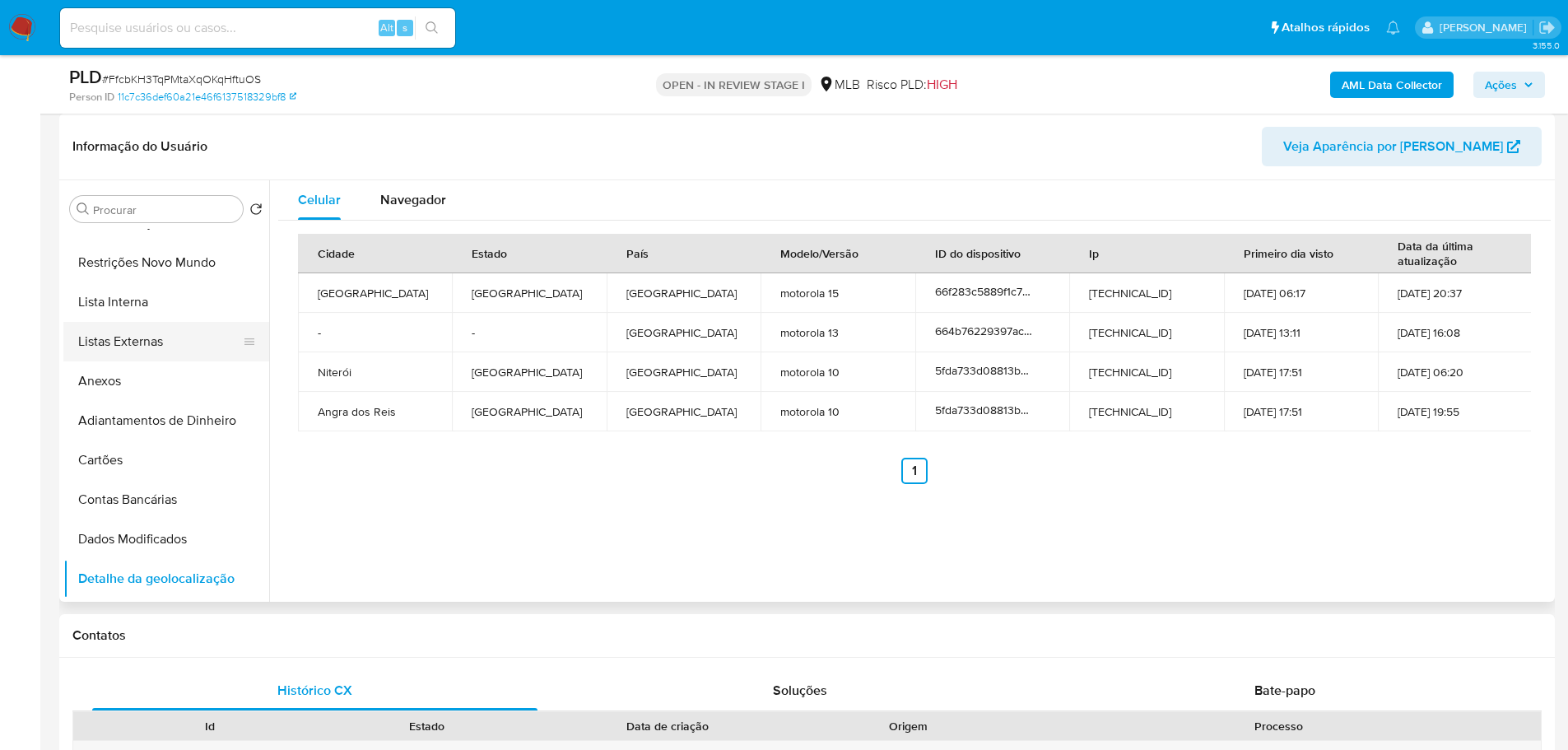
scroll to position [0, 0]
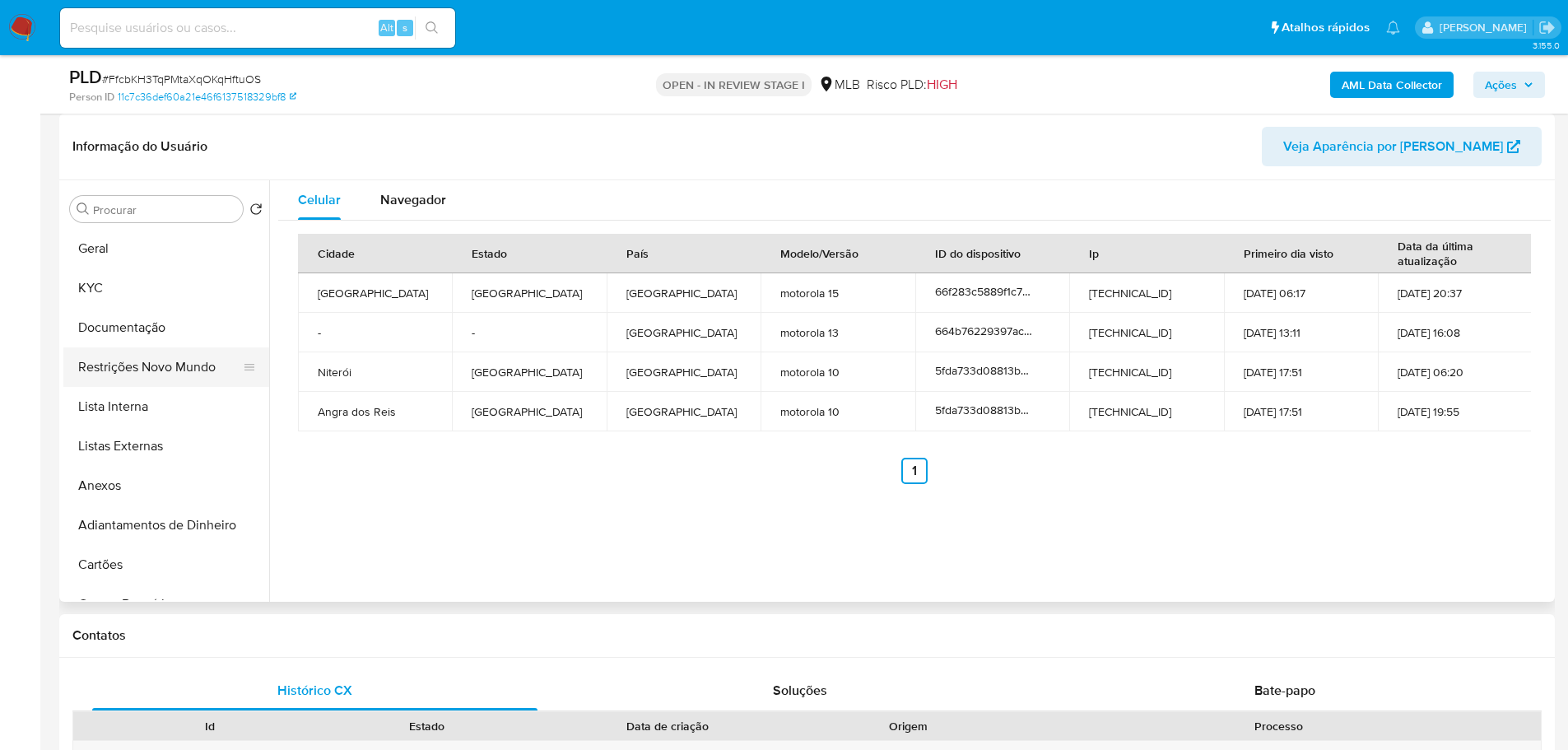
click at [143, 372] on button "Restrições Novo Mundo" at bounding box center [159, 367] width 192 height 39
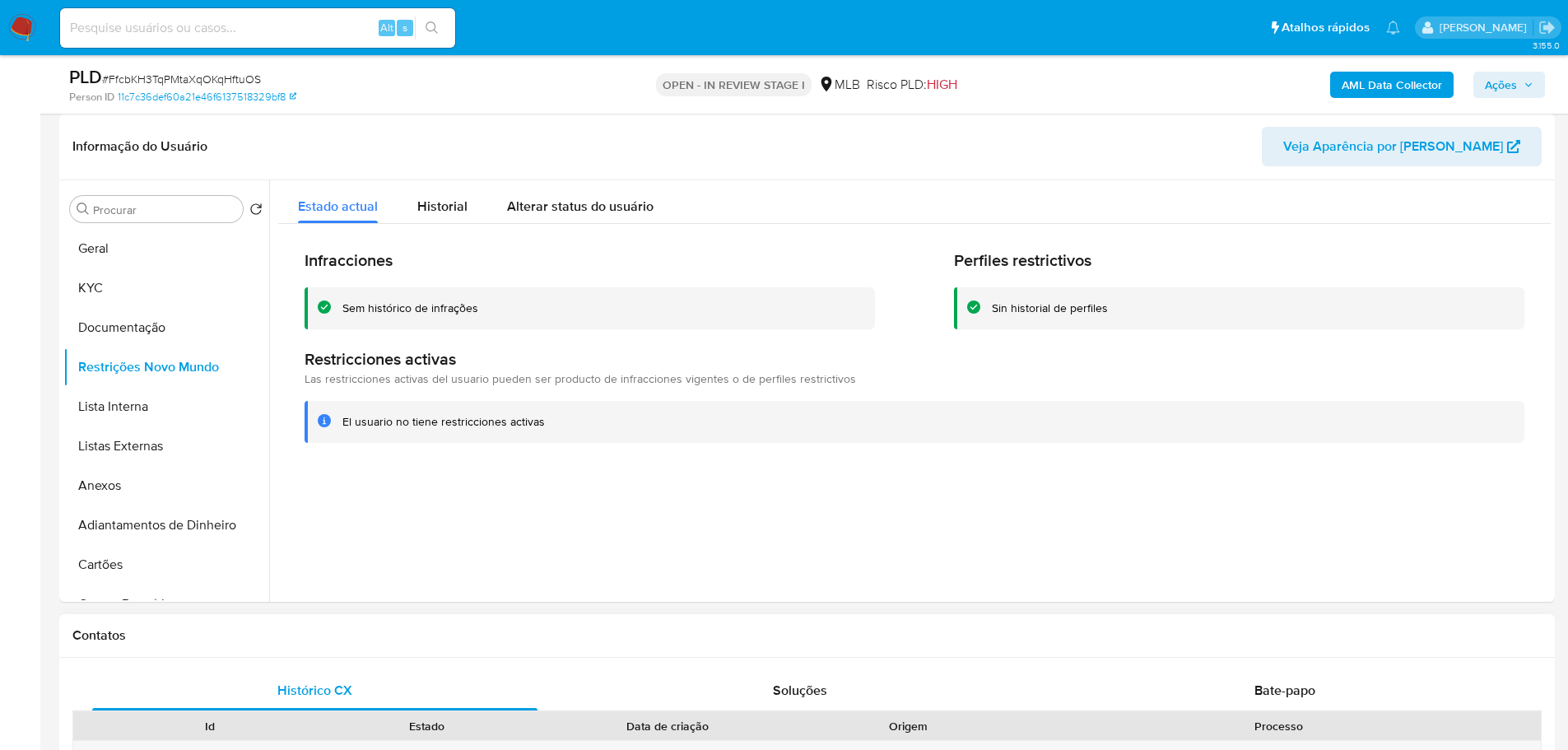
click at [365, 644] on div "Contatos" at bounding box center [807, 636] width 1496 height 43
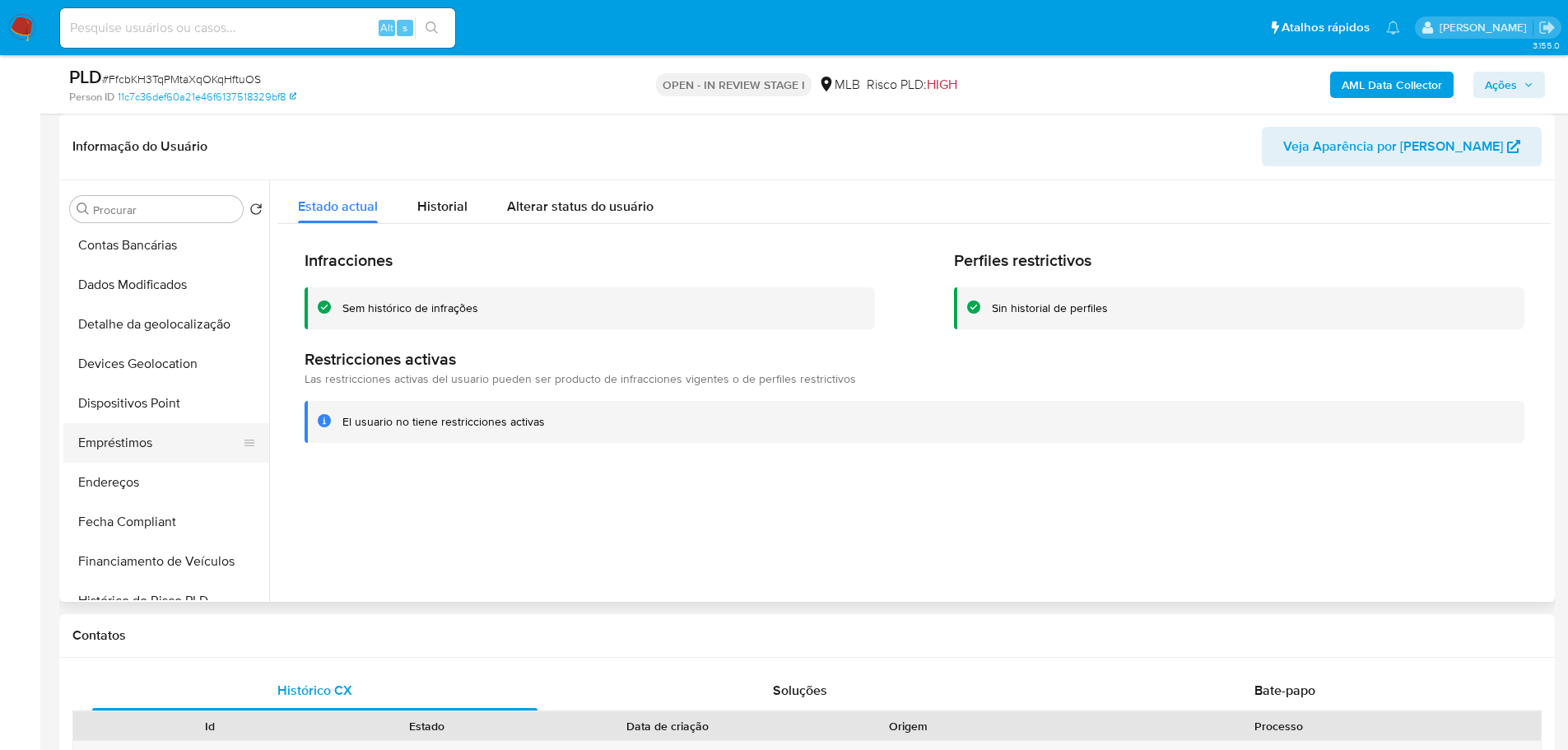
scroll to position [329, 0]
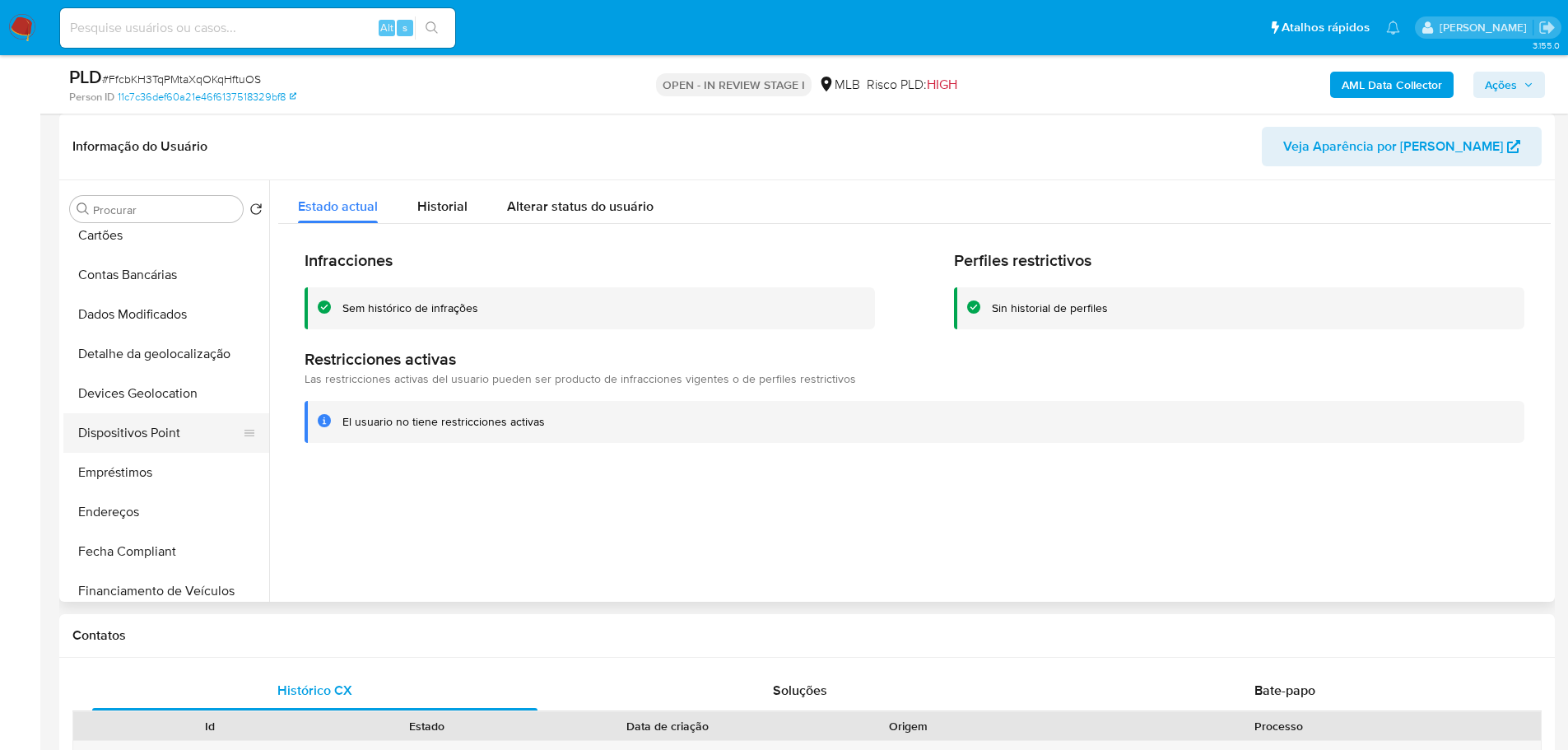
click at [192, 437] on button "Dispositivos Point" at bounding box center [159, 433] width 192 height 39
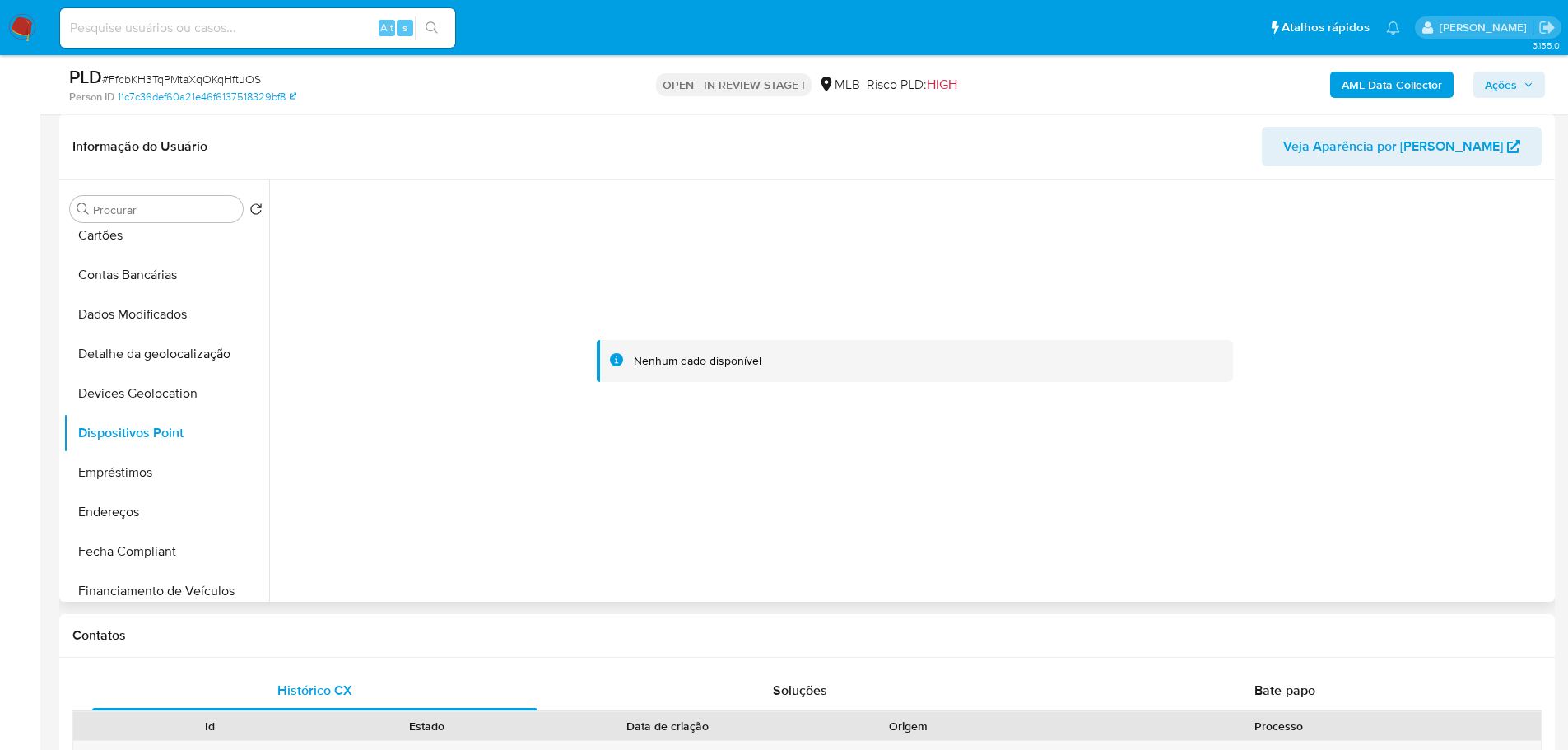
drag, startPoint x: 1242, startPoint y: 499, endPoint x: 1228, endPoint y: 471, distance: 31.3
click at [1242, 497] on div at bounding box center [914, 362] width 1272 height 363
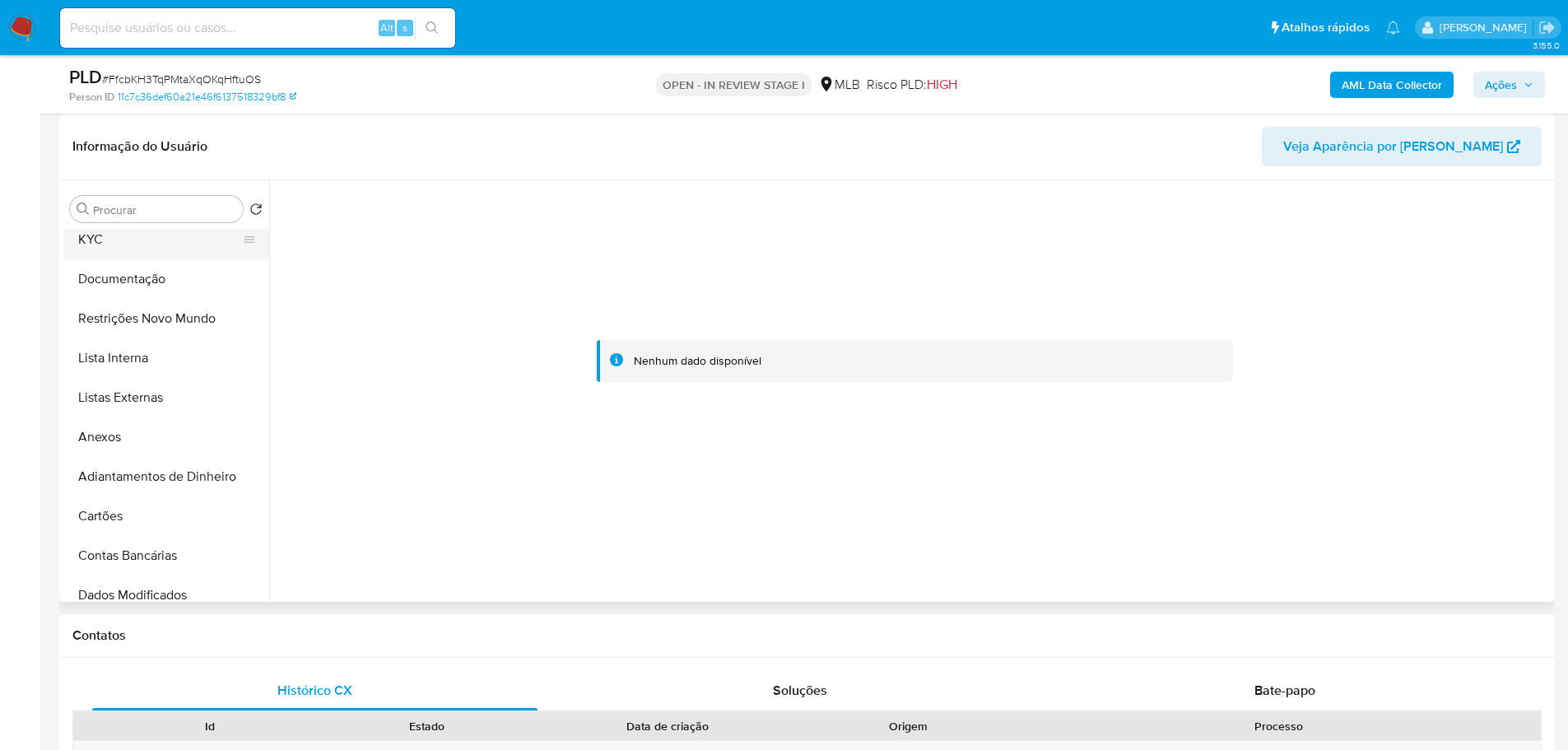
scroll to position [0, 0]
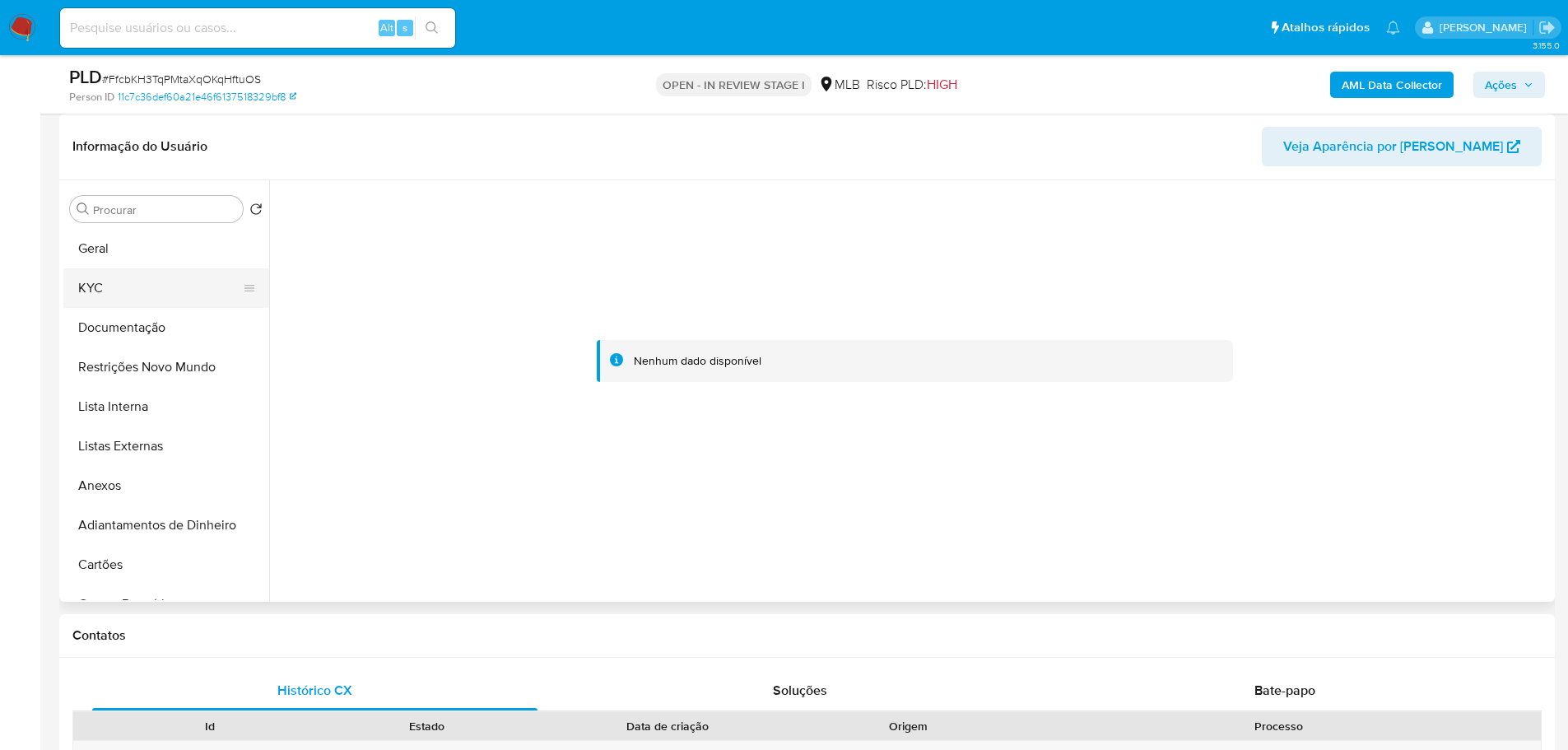
click at [160, 284] on button "KYC" at bounding box center [159, 288] width 192 height 39
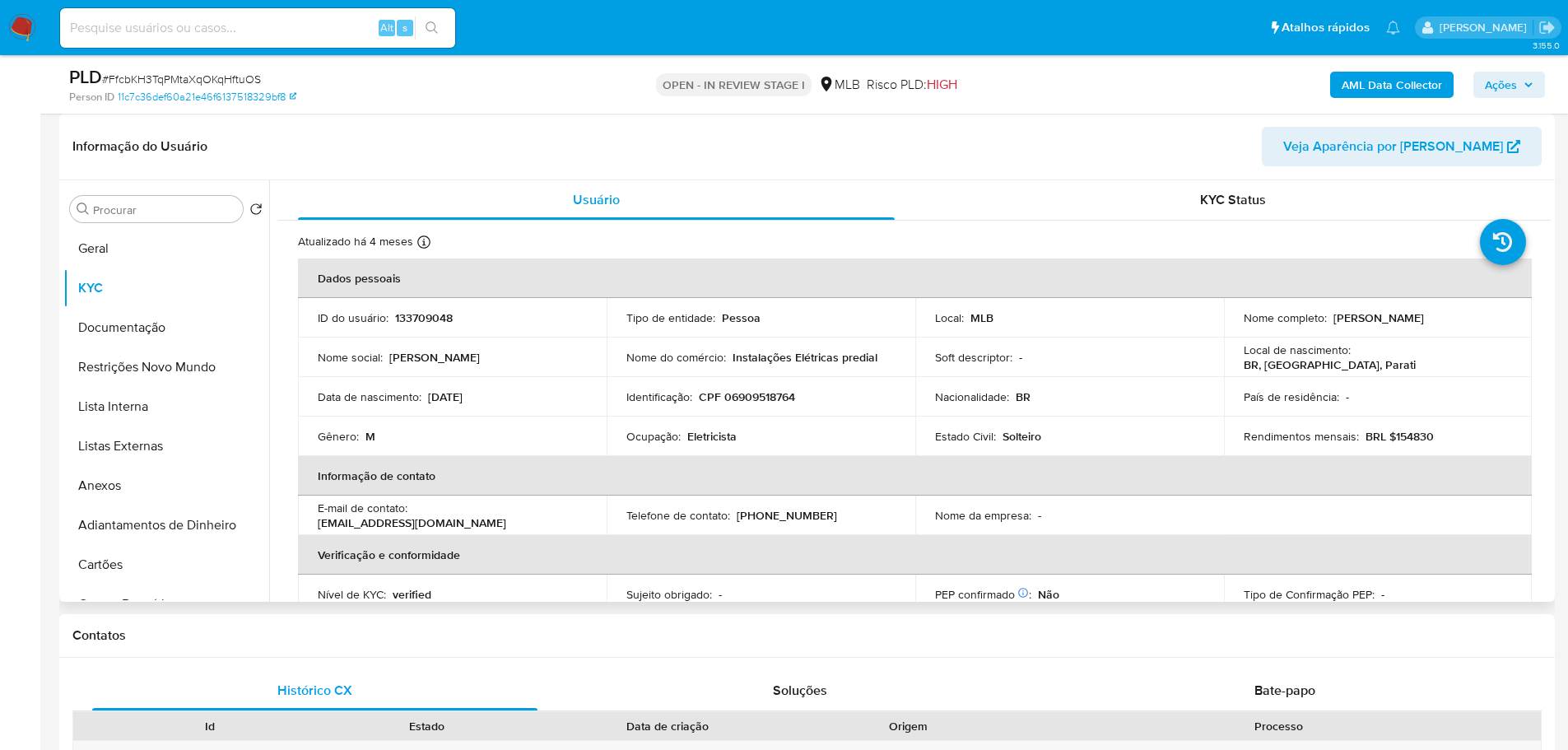
click at [757, 406] on td "Identificação : CPF 06909518764" at bounding box center [761, 397] width 308 height 39
click at [756, 400] on p "CPF 06909518764" at bounding box center [747, 396] width 97 height 15
copy p "06909518764"
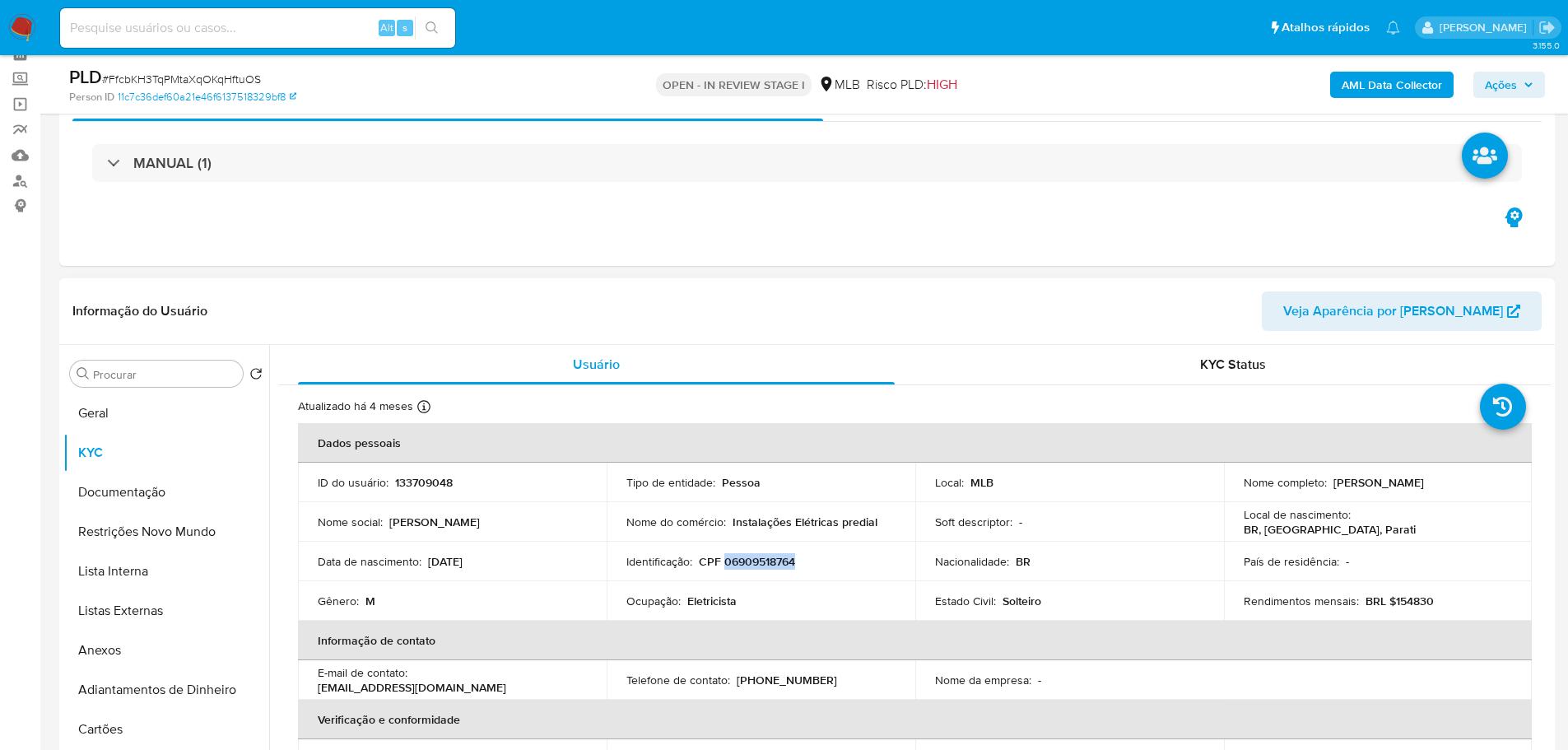
click at [772, 564] on p "CPF 06909518764" at bounding box center [747, 561] width 97 height 15
click at [415, 484] on p "133709048" at bounding box center [424, 482] width 57 height 15
copy p "133709048"
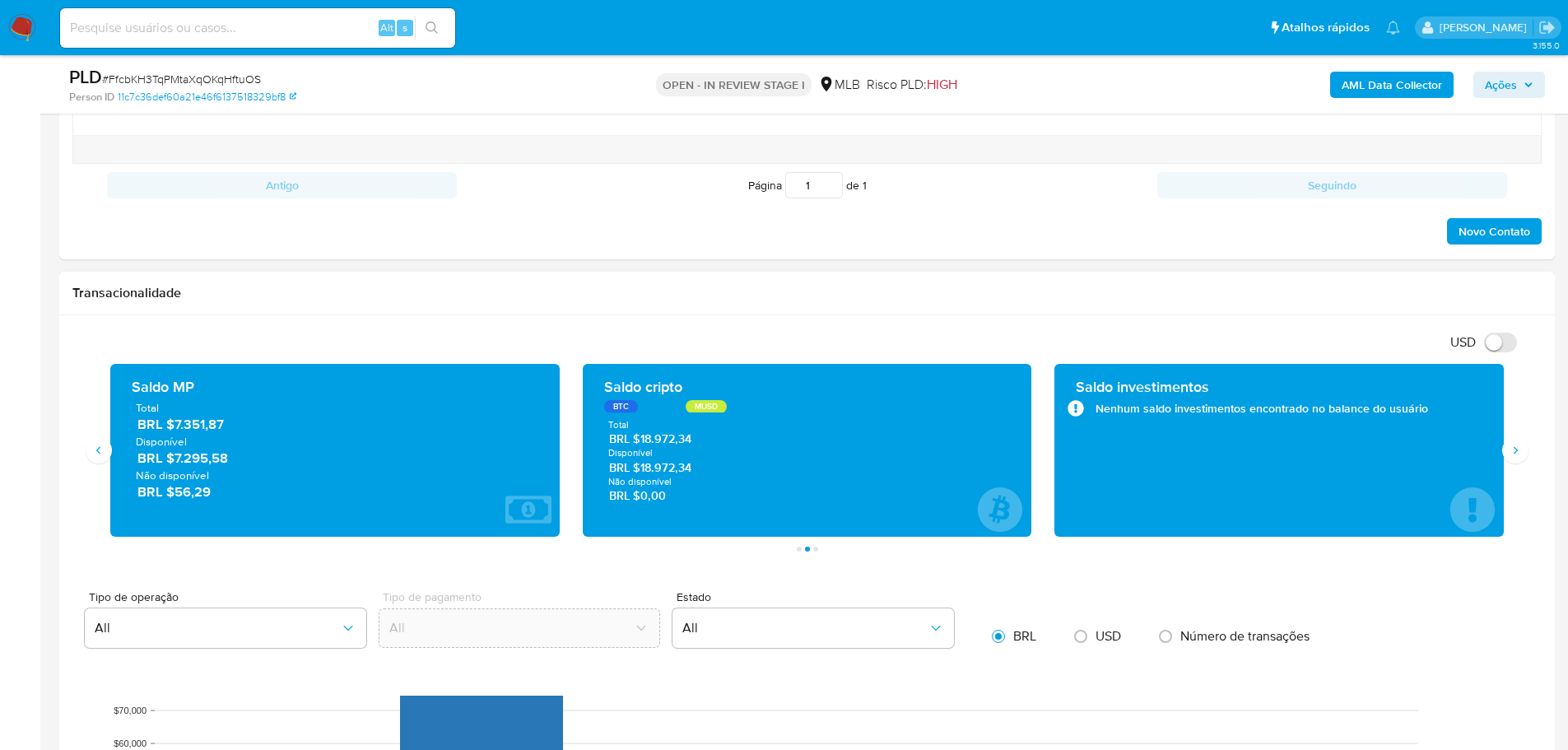
scroll to position [988, 0]
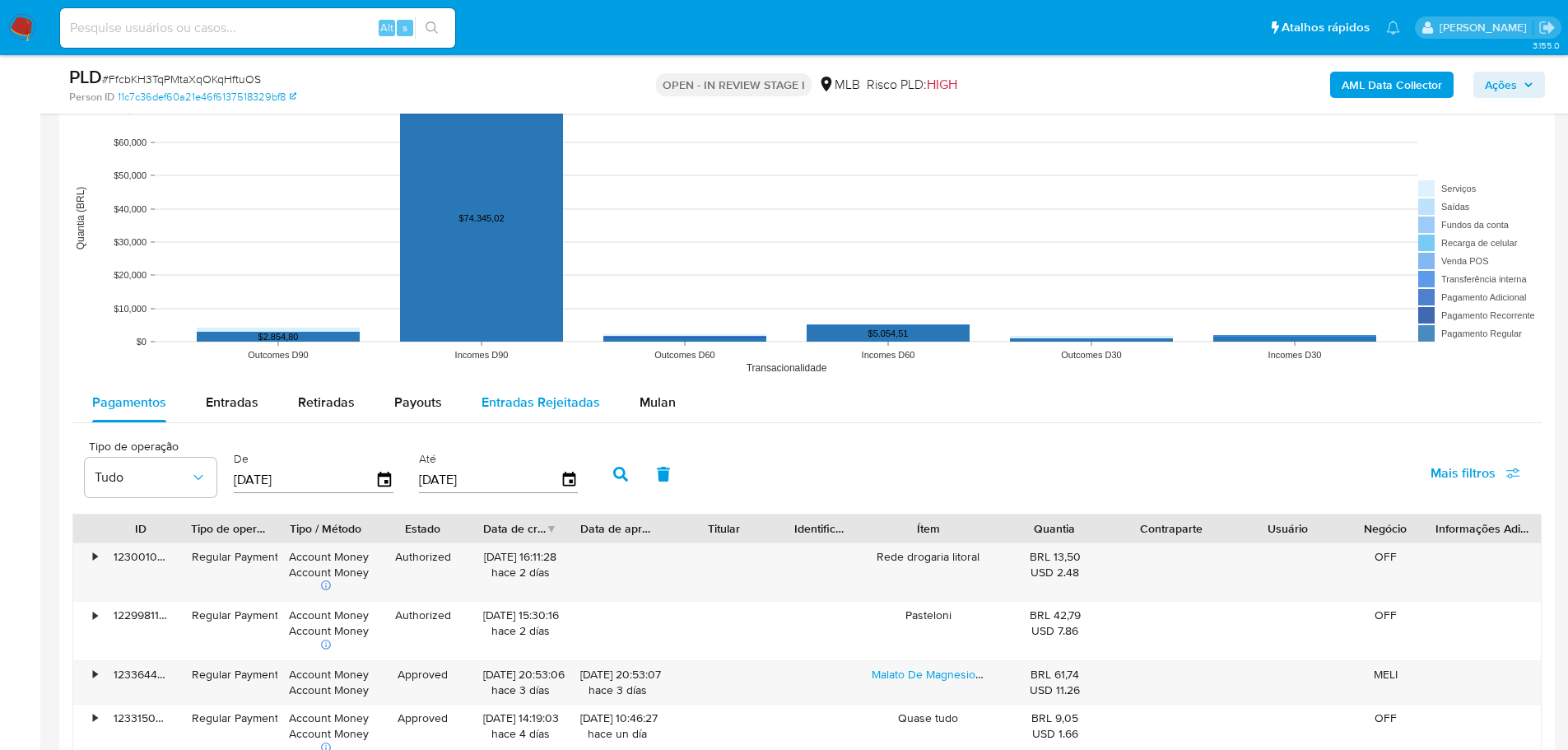
click at [425, 399] on span "Payouts" at bounding box center [418, 401] width 47 height 19
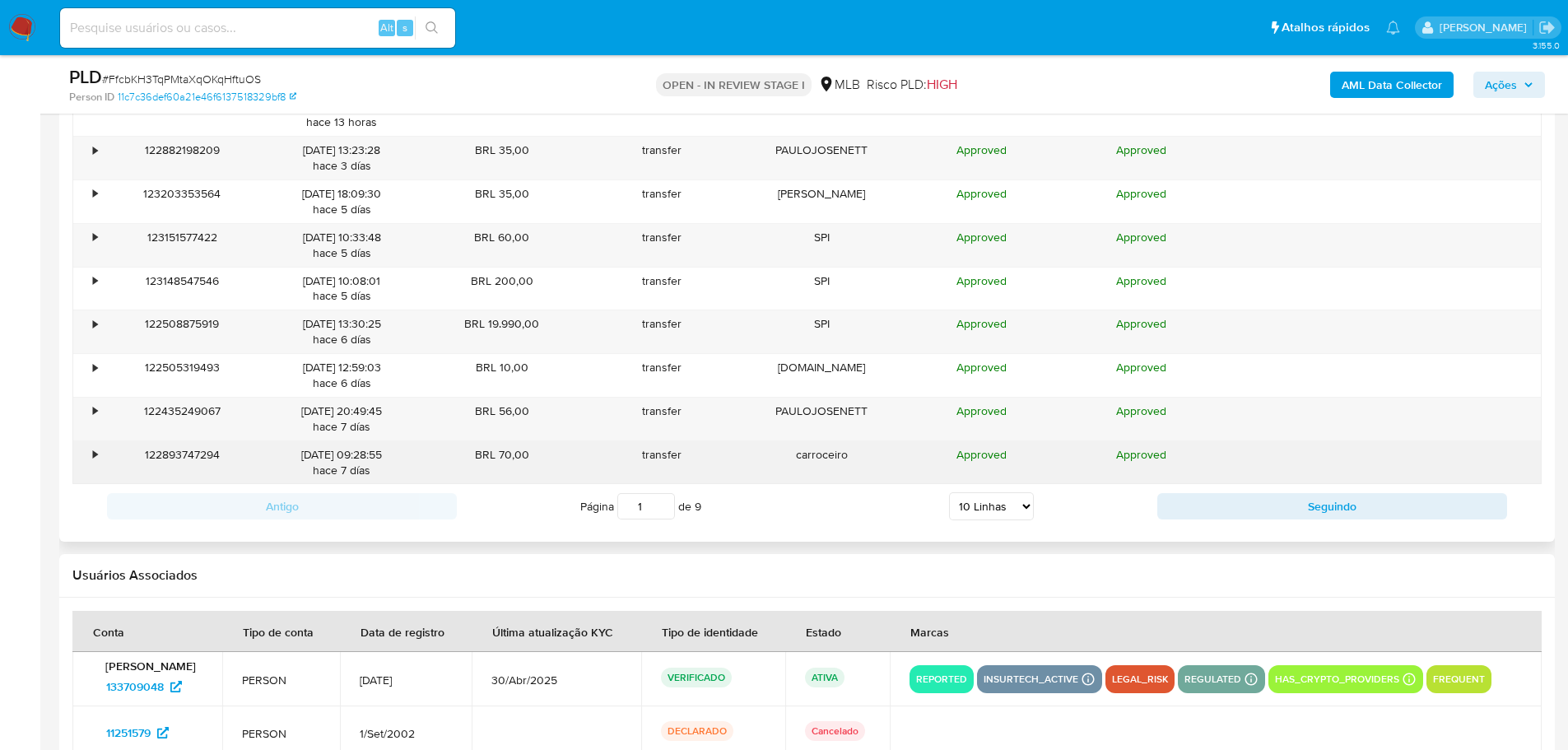
scroll to position [2058, 0]
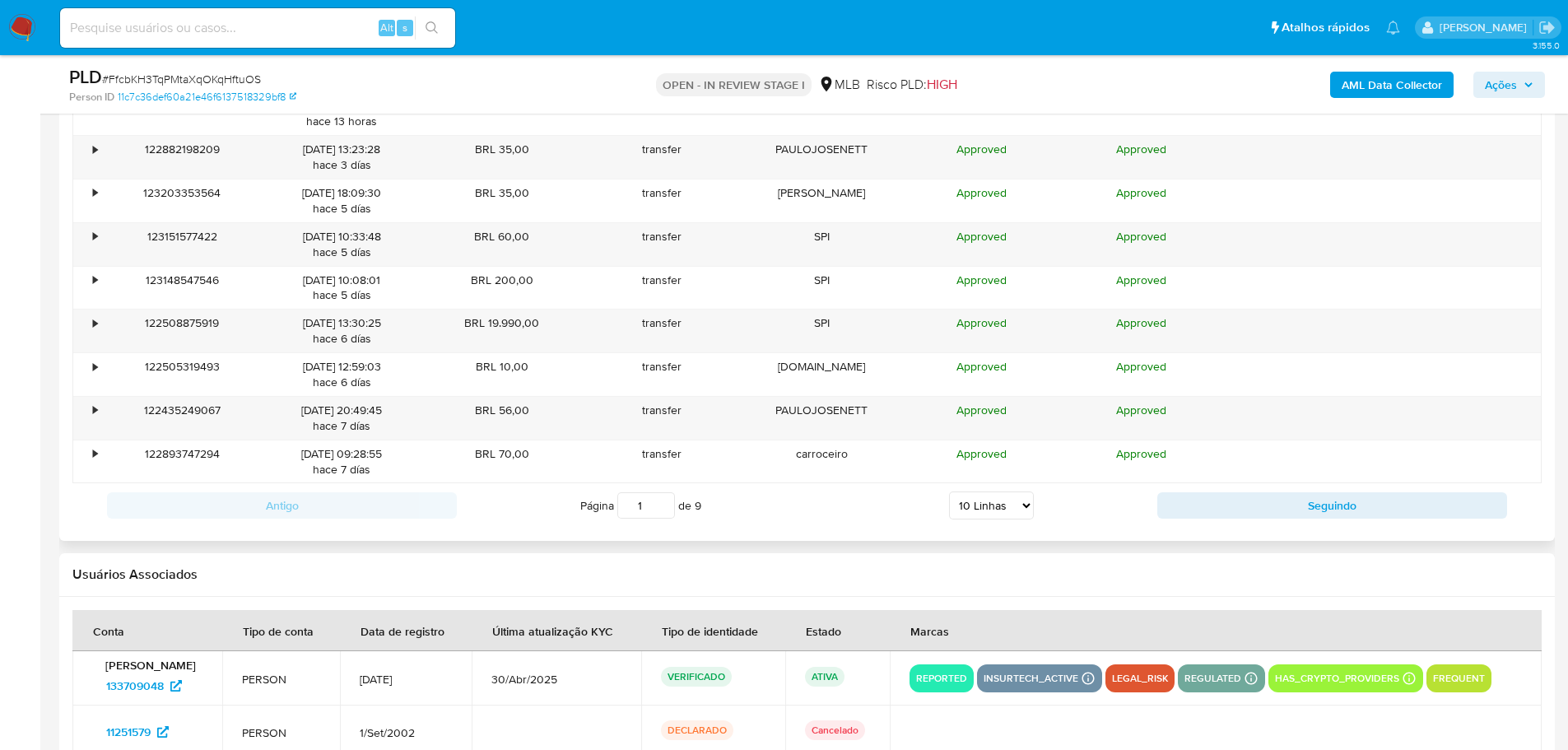
click at [1025, 501] on select "5 Linhas 10 Linhas 20 Linhas 25 Linhas 50 Linhas 100 Linhas" at bounding box center [991, 506] width 85 height 28
select select "100"
click at [949, 492] on select "5 Linhas 10 Linhas 20 Linhas 25 Linhas 50 Linhas 100 Linhas" at bounding box center [991, 506] width 85 height 28
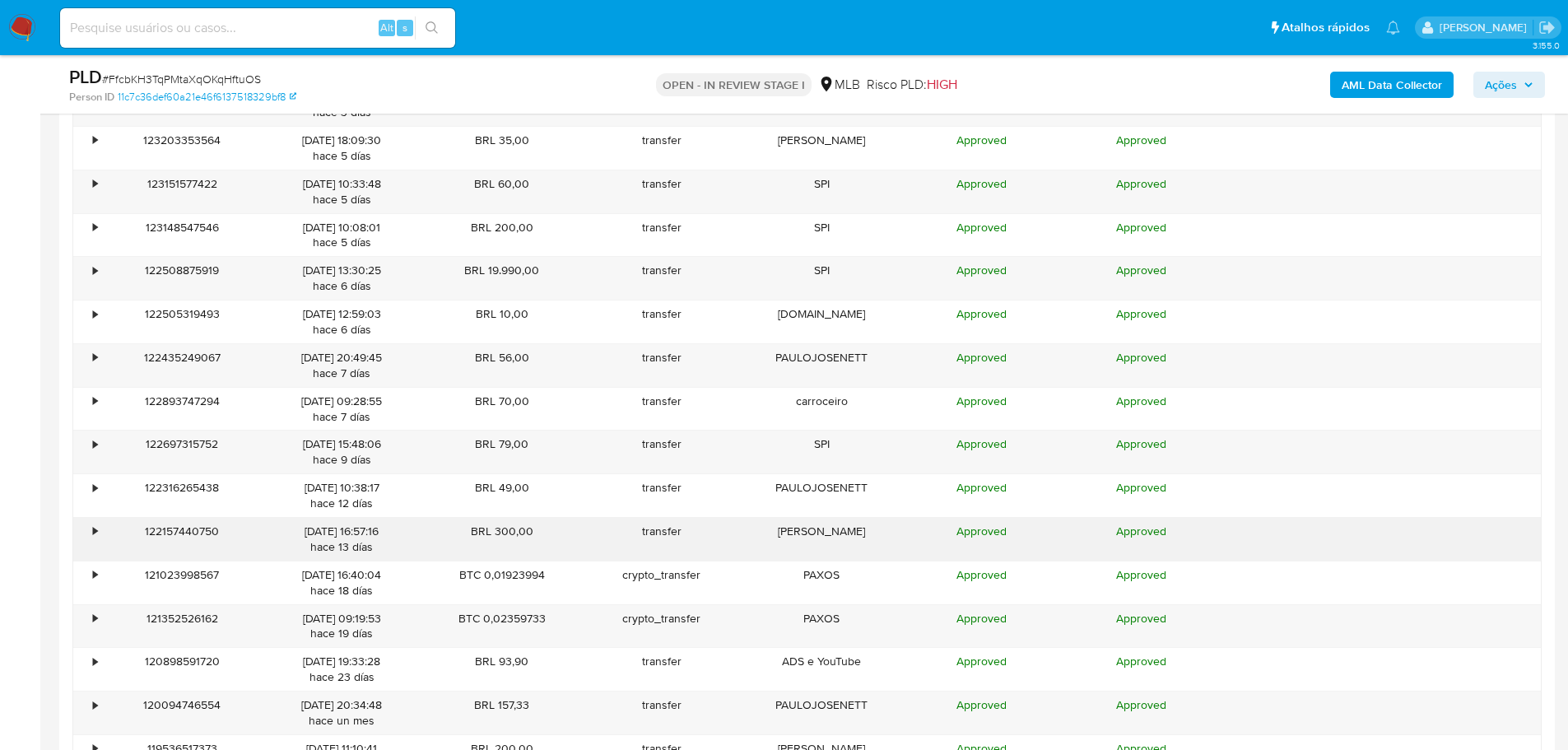
scroll to position [2141, 0]
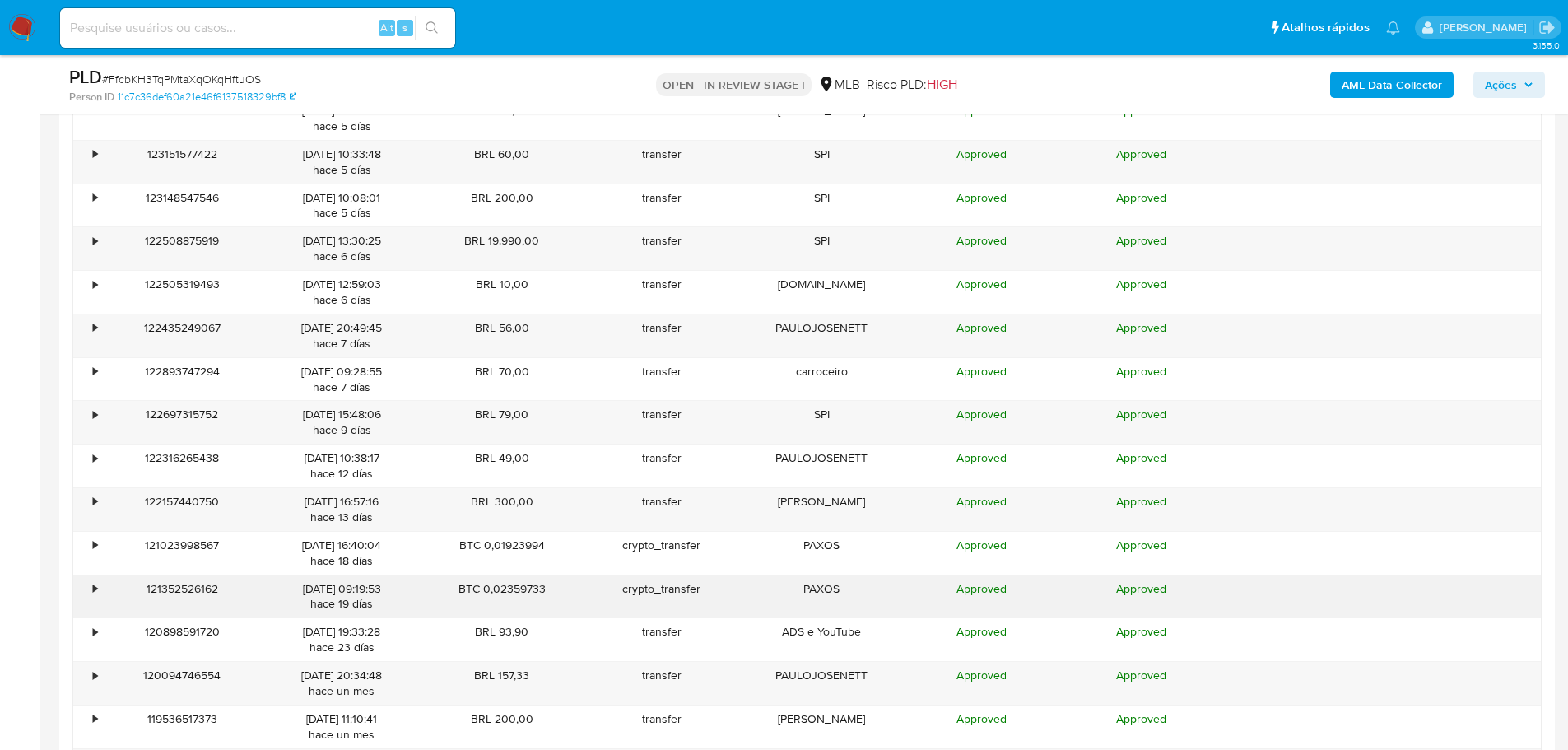
click at [95, 594] on div "•" at bounding box center [95, 589] width 4 height 16
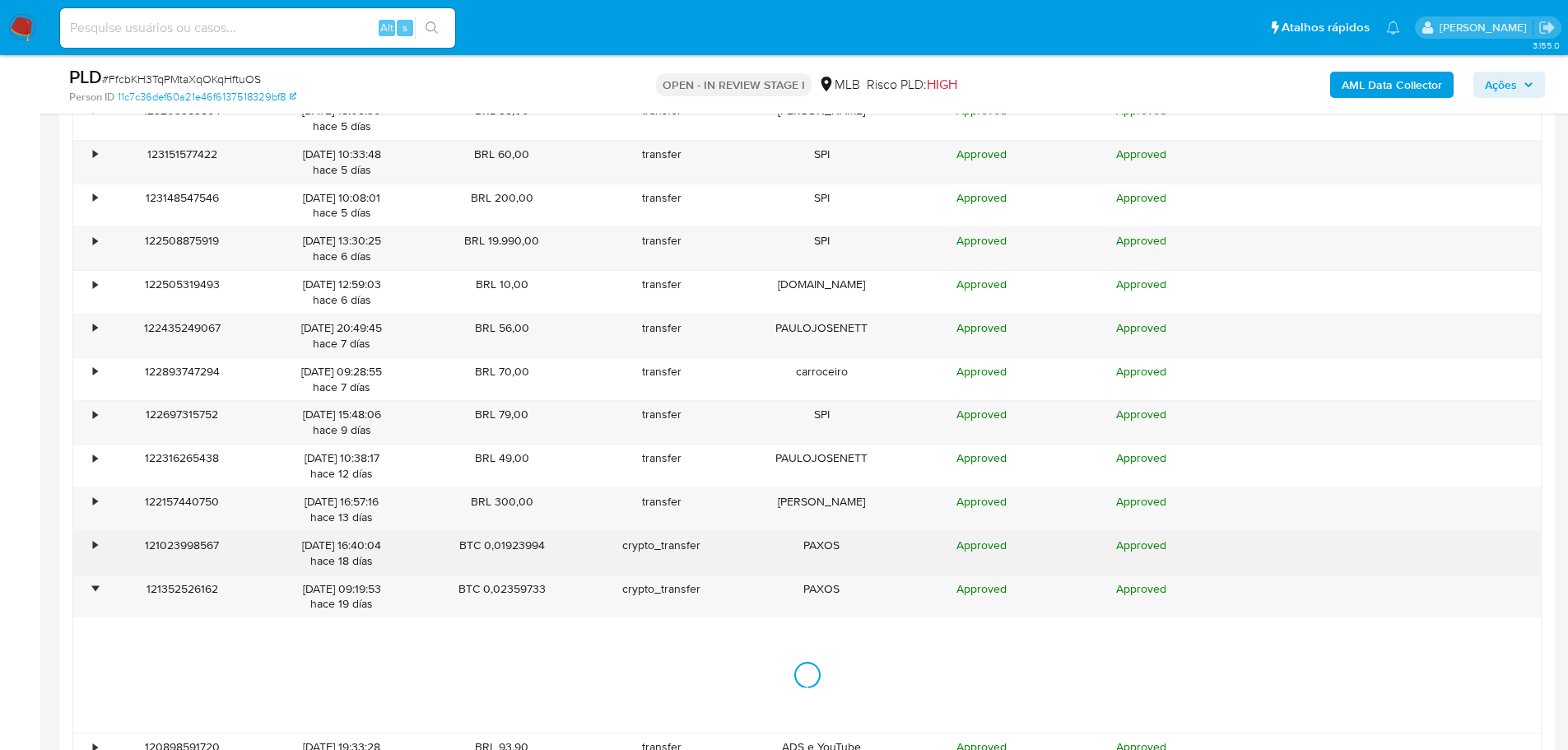
click at [96, 546] on div "•" at bounding box center [95, 545] width 4 height 16
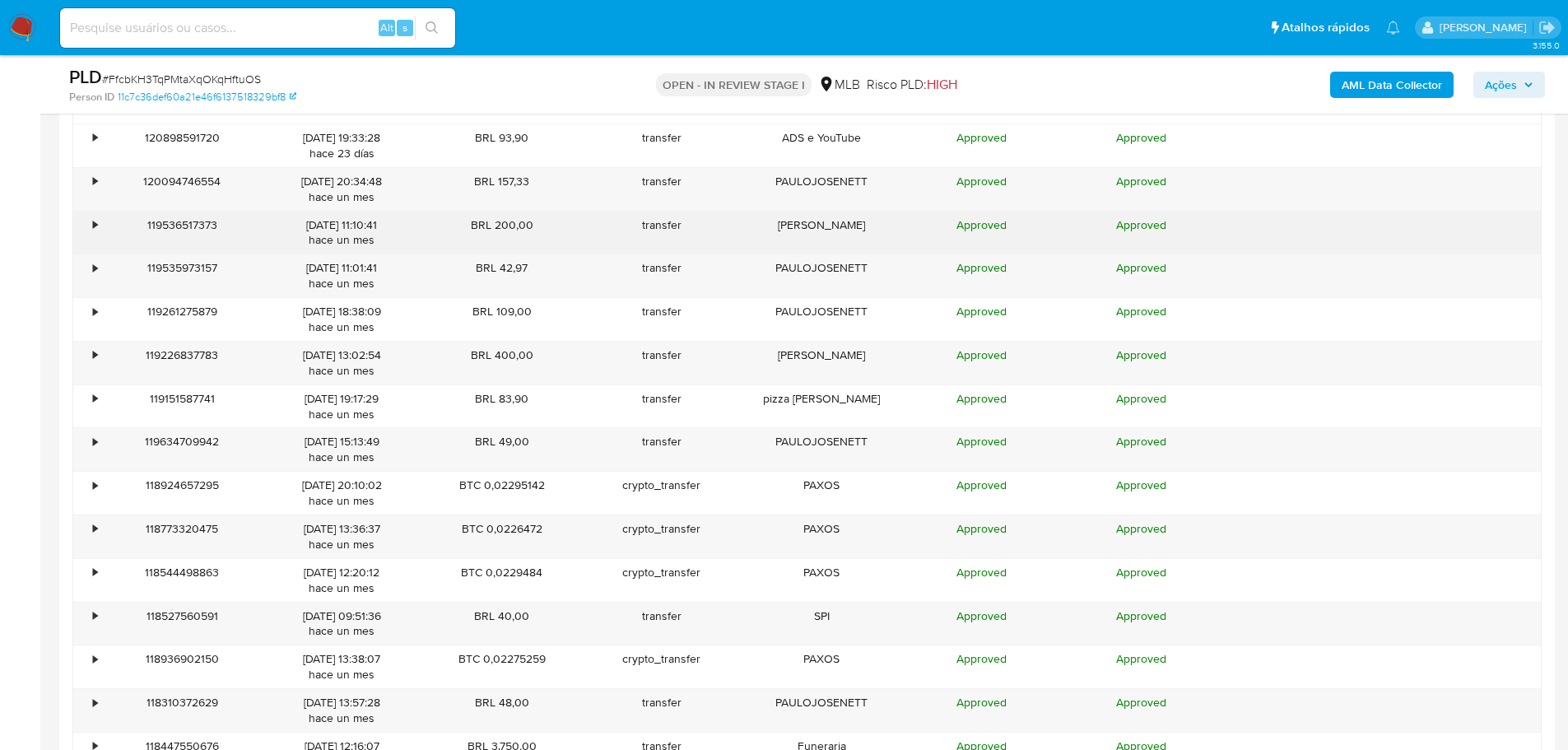
scroll to position [3622, 0]
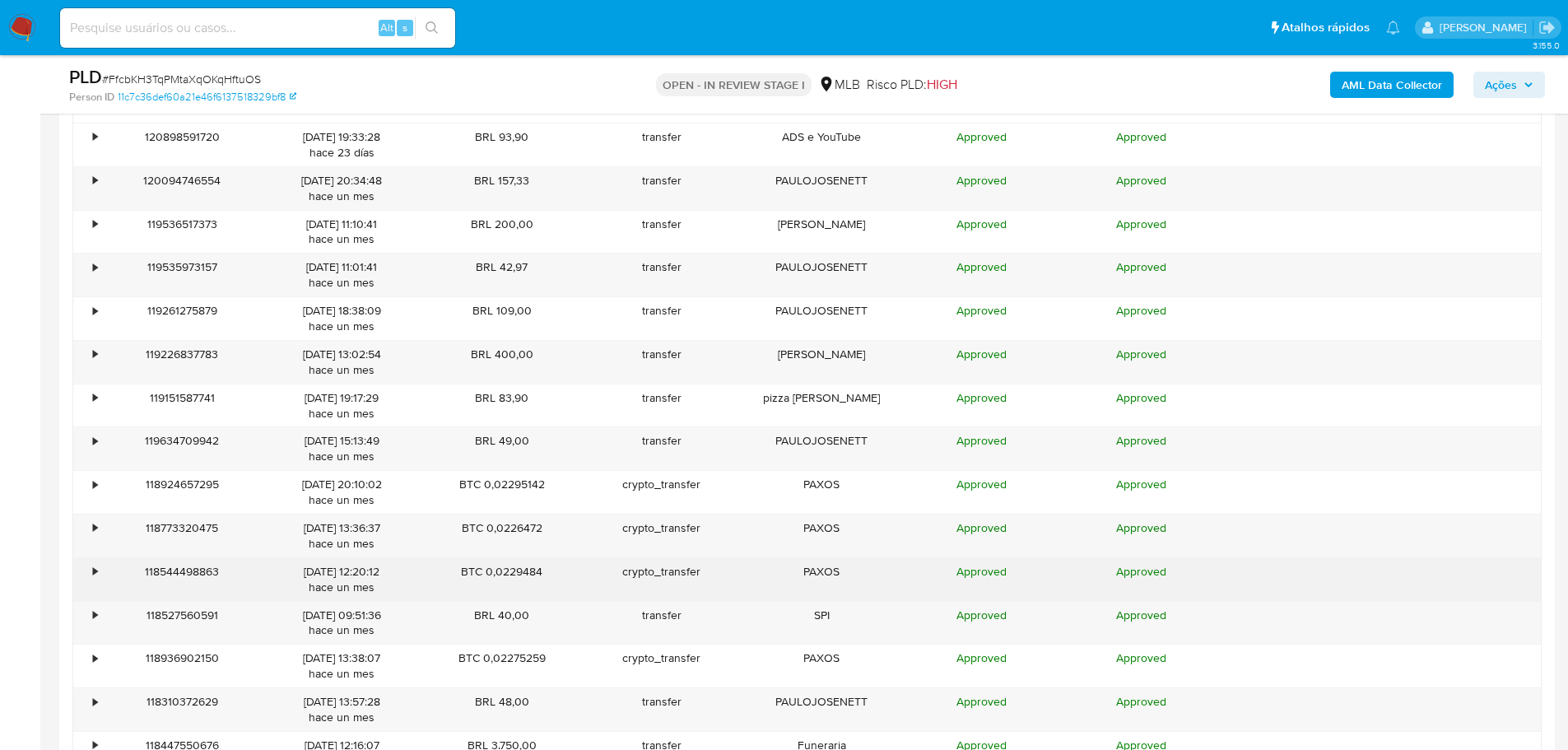
click at [93, 569] on div "•" at bounding box center [95, 572] width 4 height 16
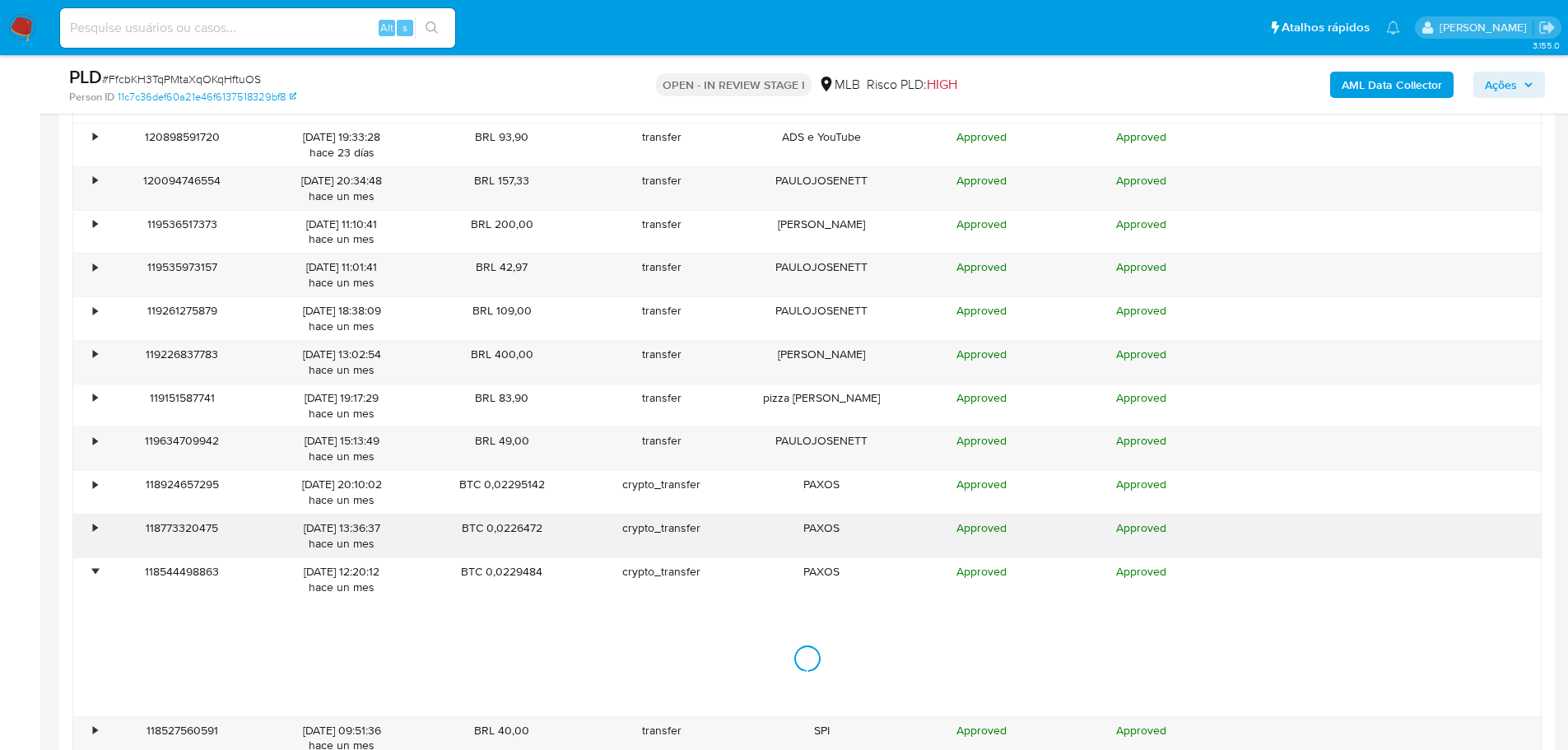
click at [89, 524] on div "•" at bounding box center [87, 535] width 29 height 42
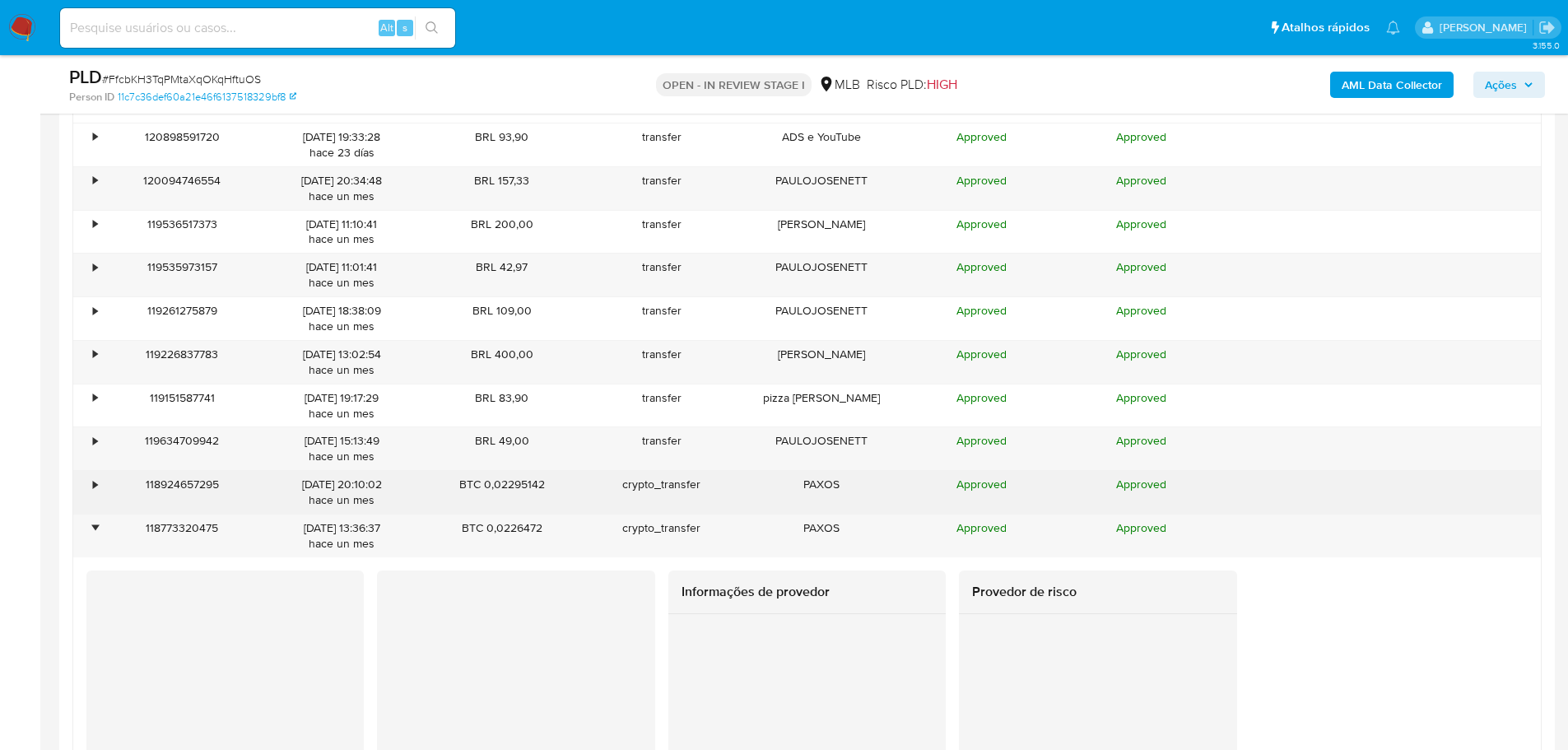
click at [93, 487] on div "•" at bounding box center [95, 485] width 4 height 16
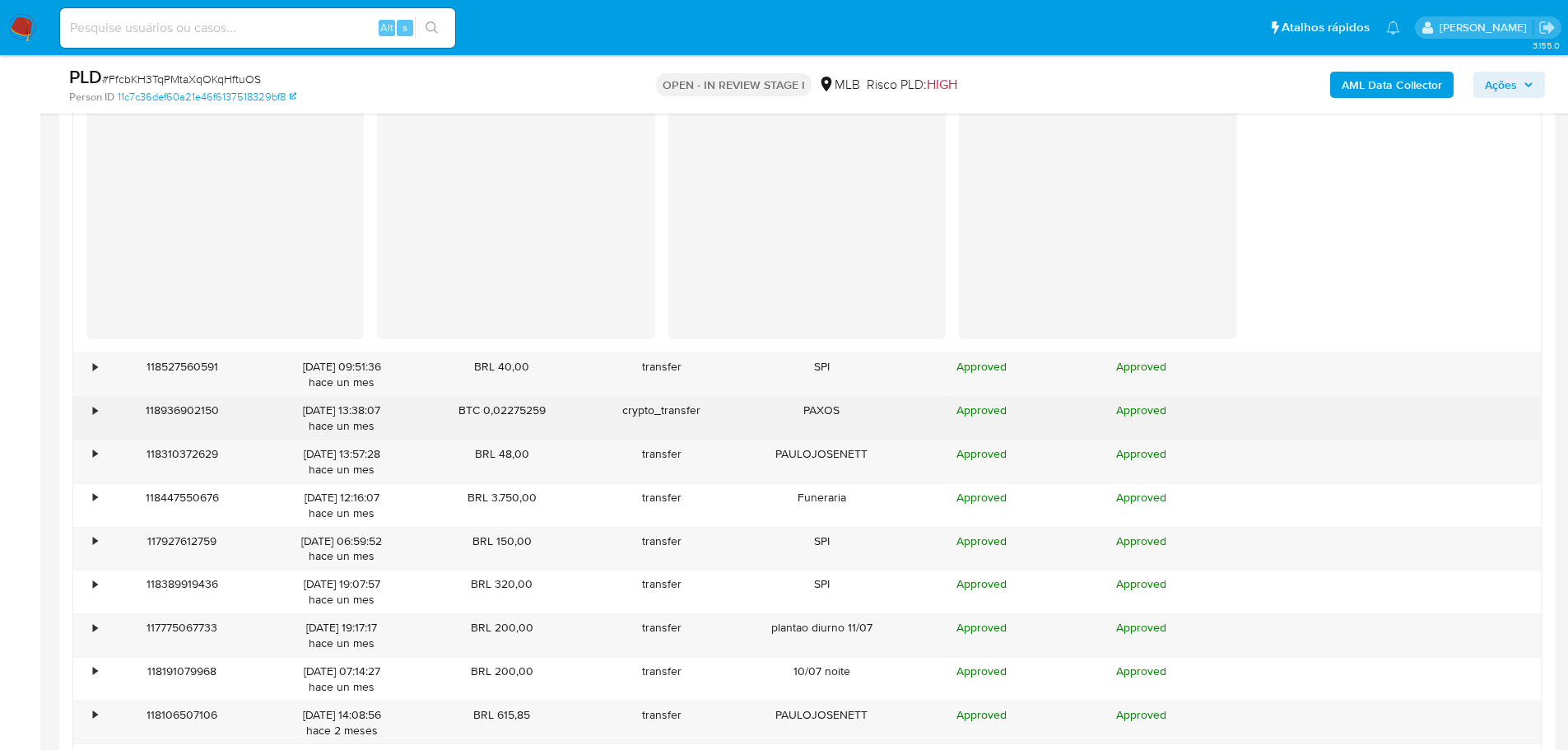
scroll to position [5351, 0]
click at [96, 412] on div "•" at bounding box center [95, 410] width 4 height 16
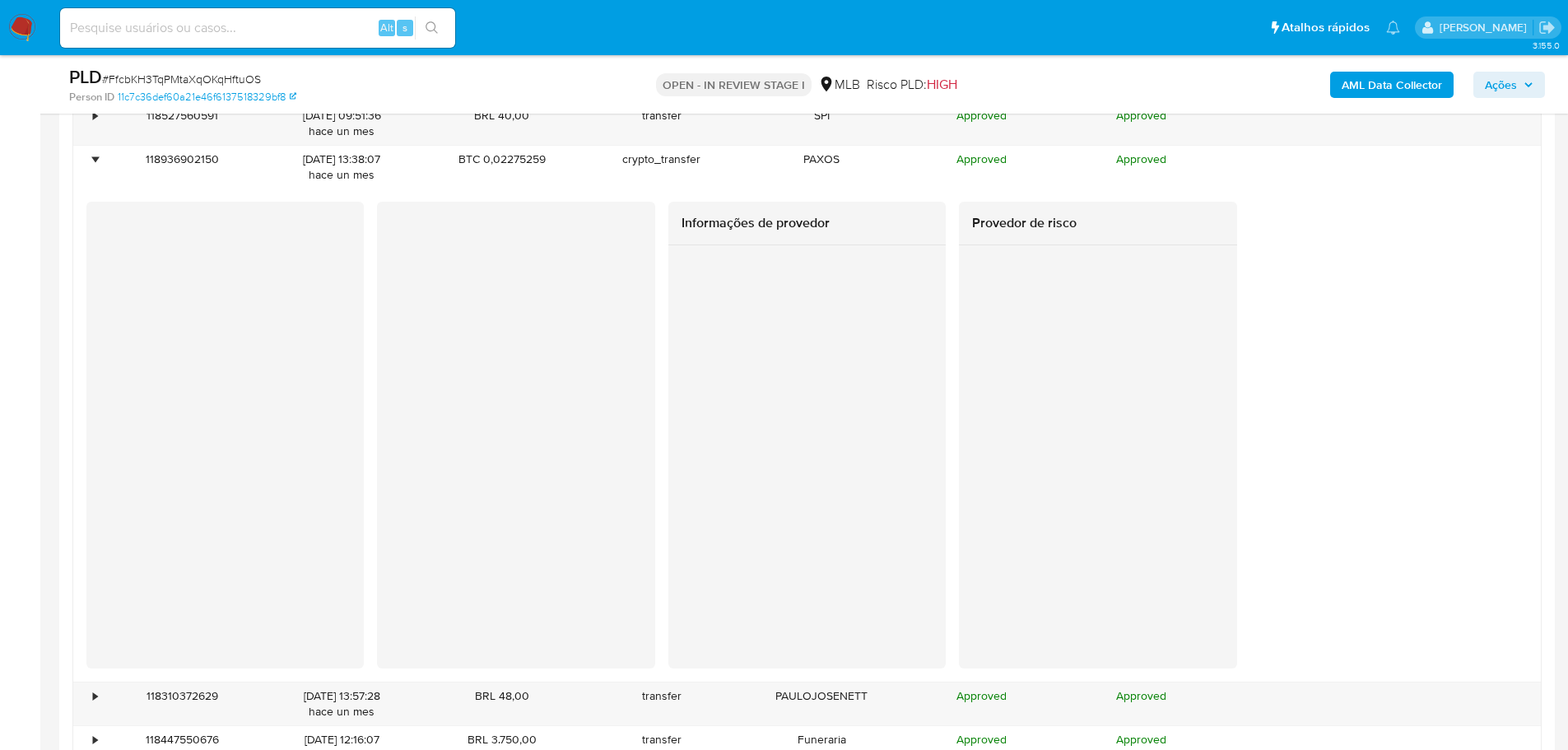
scroll to position [5598, 0]
click at [269, 559] on div at bounding box center [225, 418] width 277 height 426
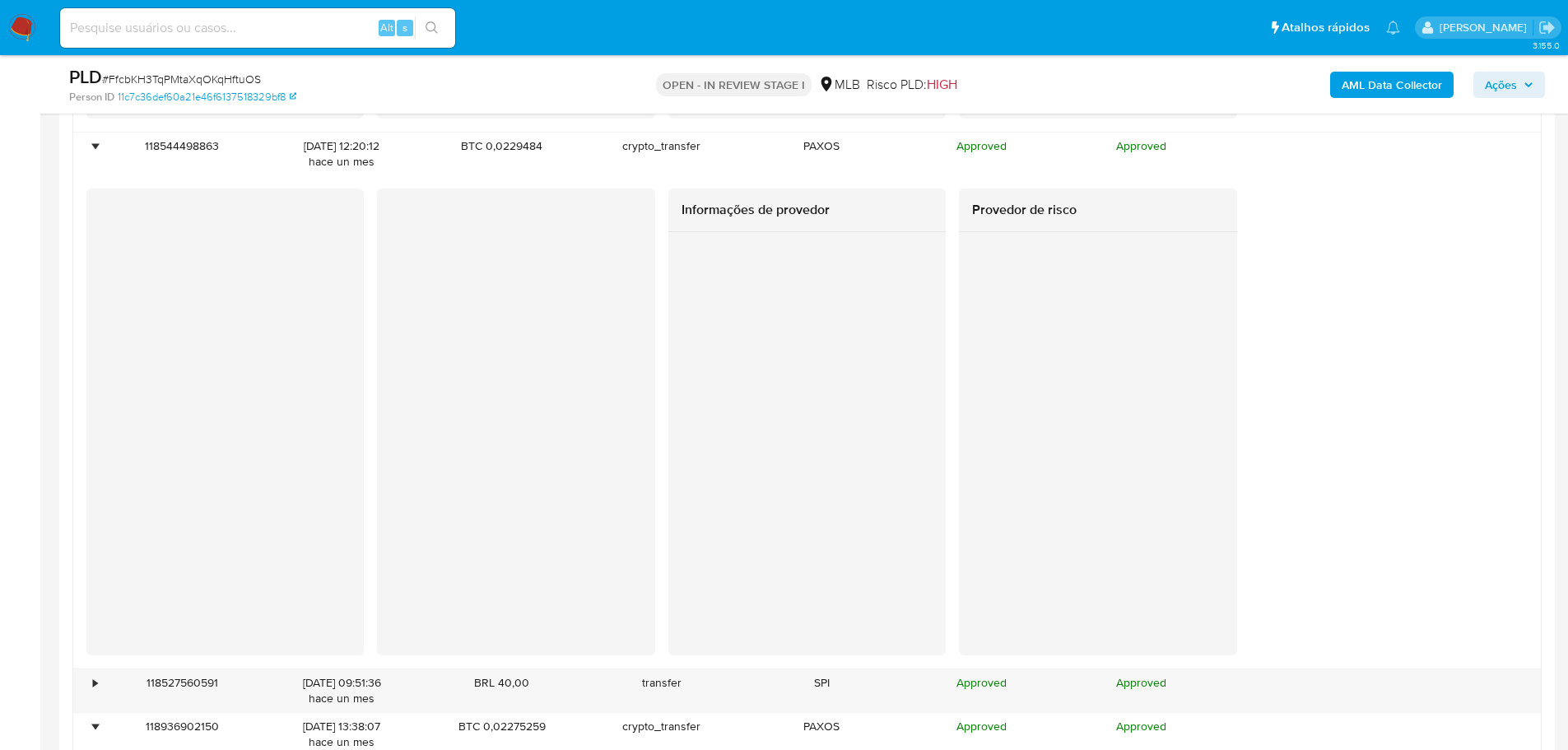
scroll to position [5021, 0]
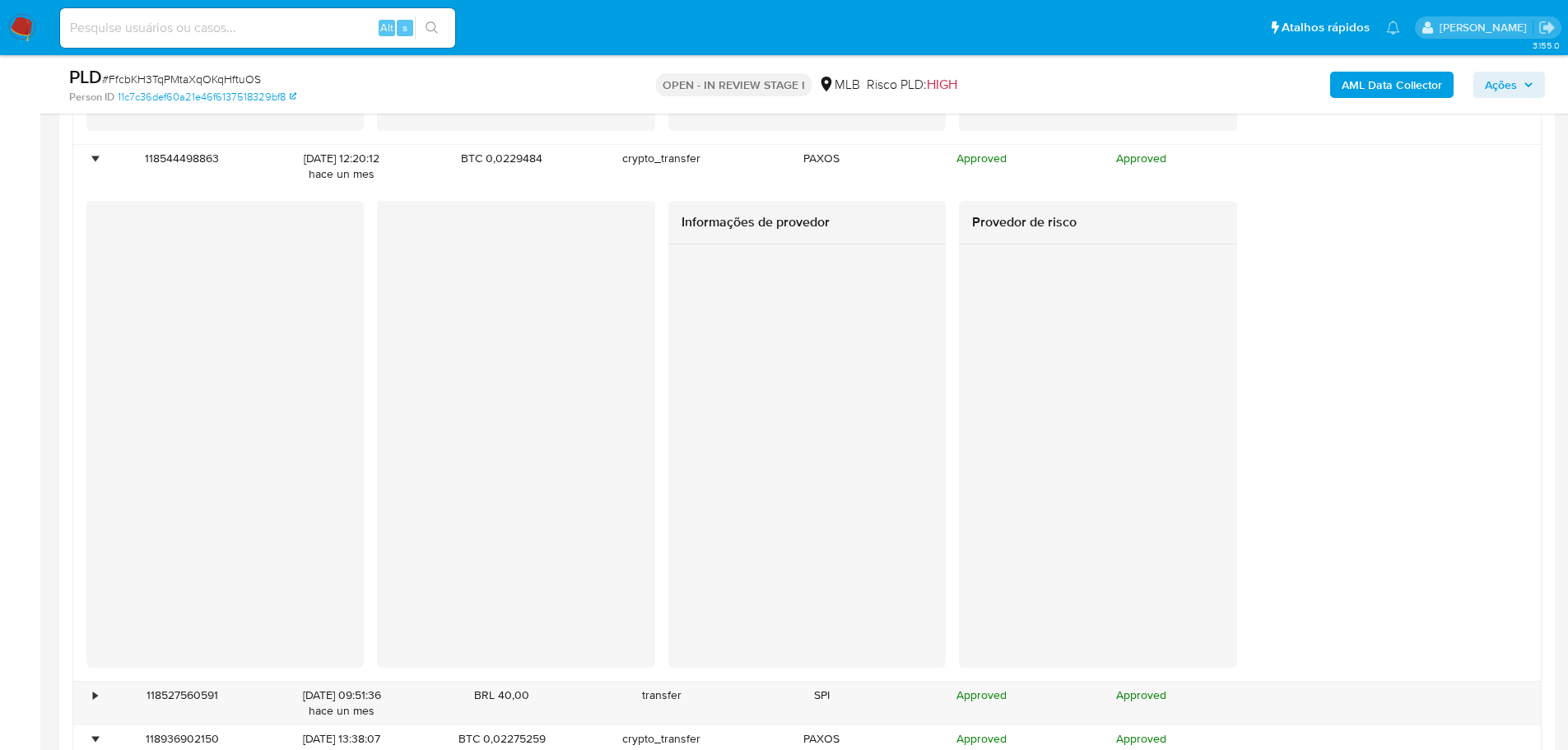
click at [307, 553] on div at bounding box center [225, 414] width 277 height 426
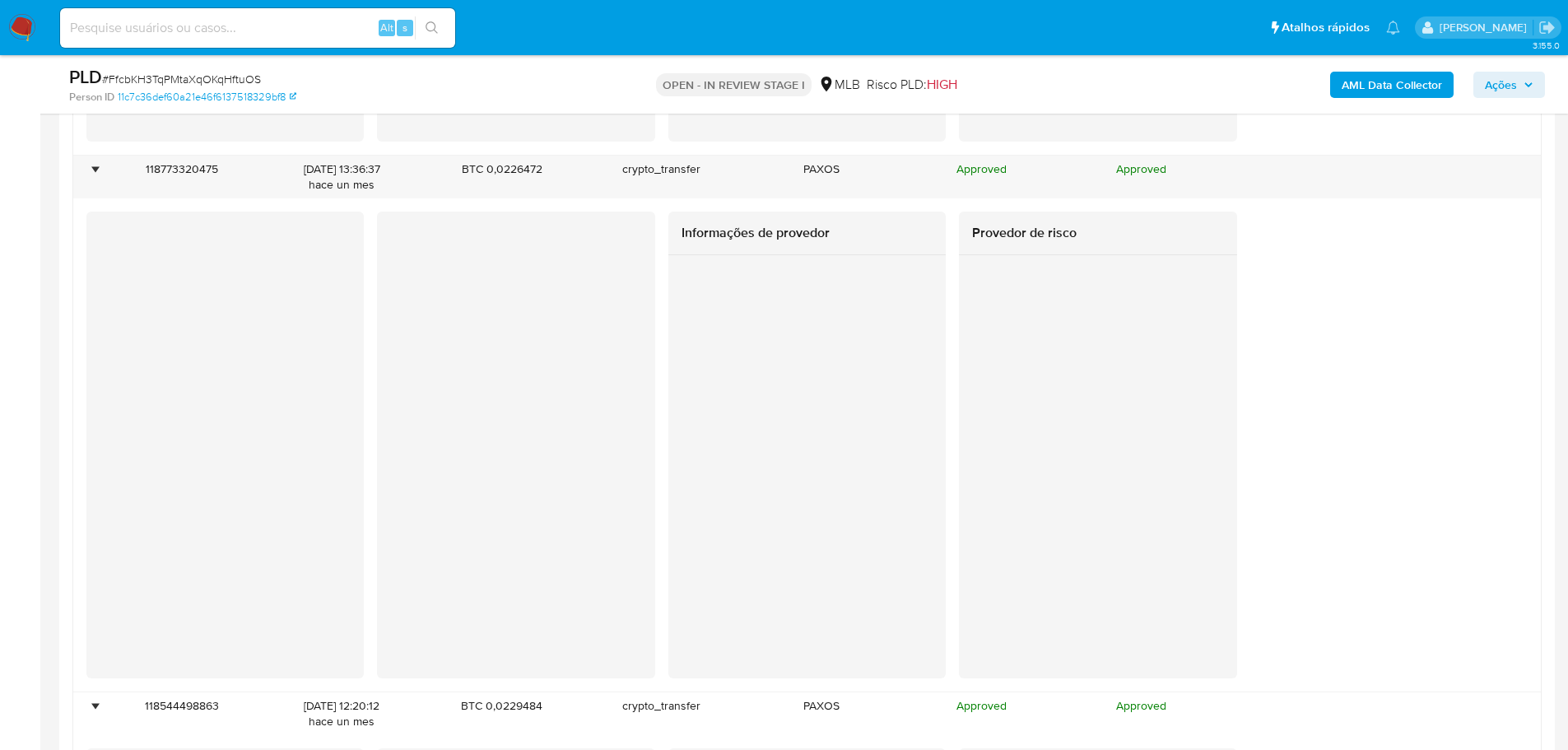
scroll to position [4445, 0]
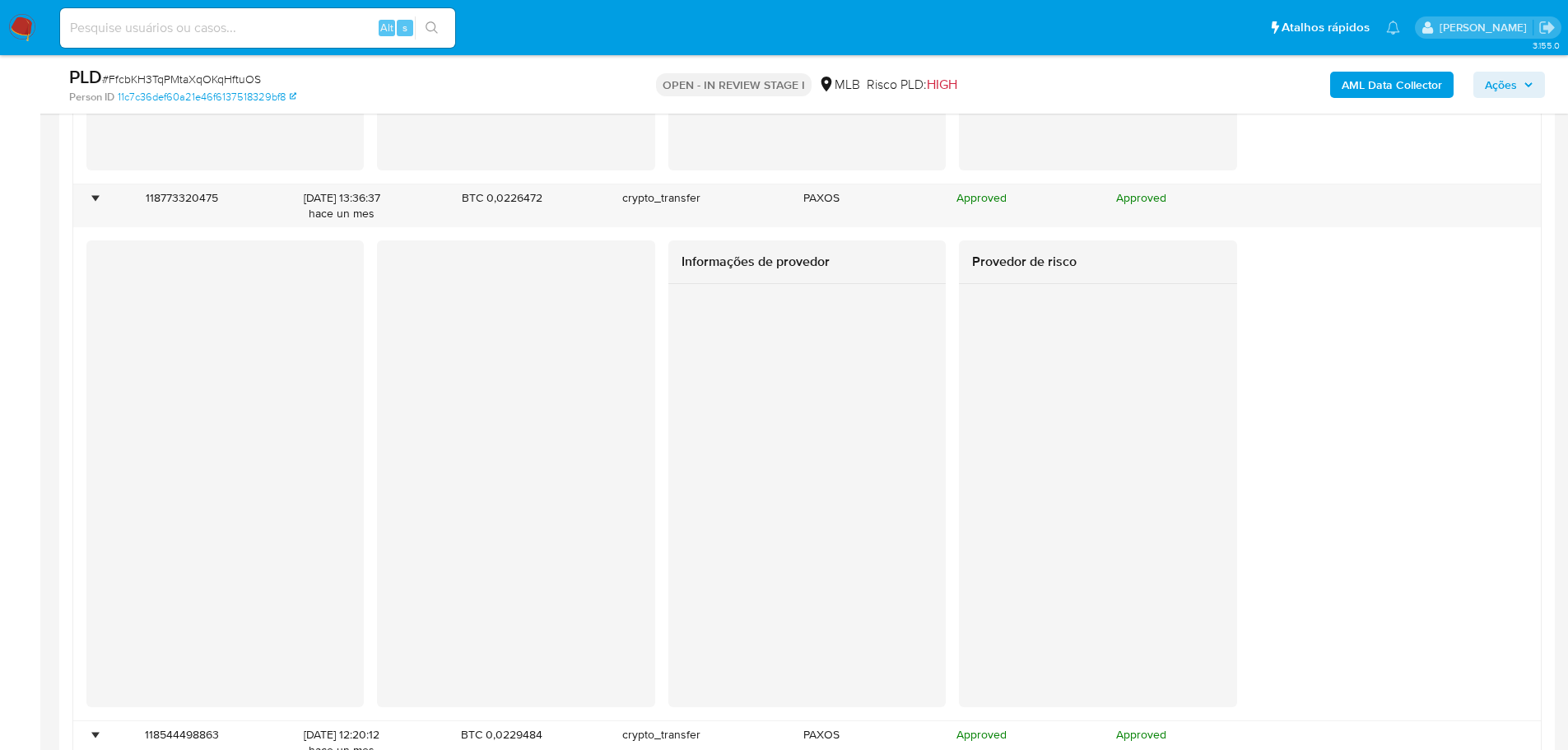
click at [324, 593] on div at bounding box center [225, 453] width 277 height 426
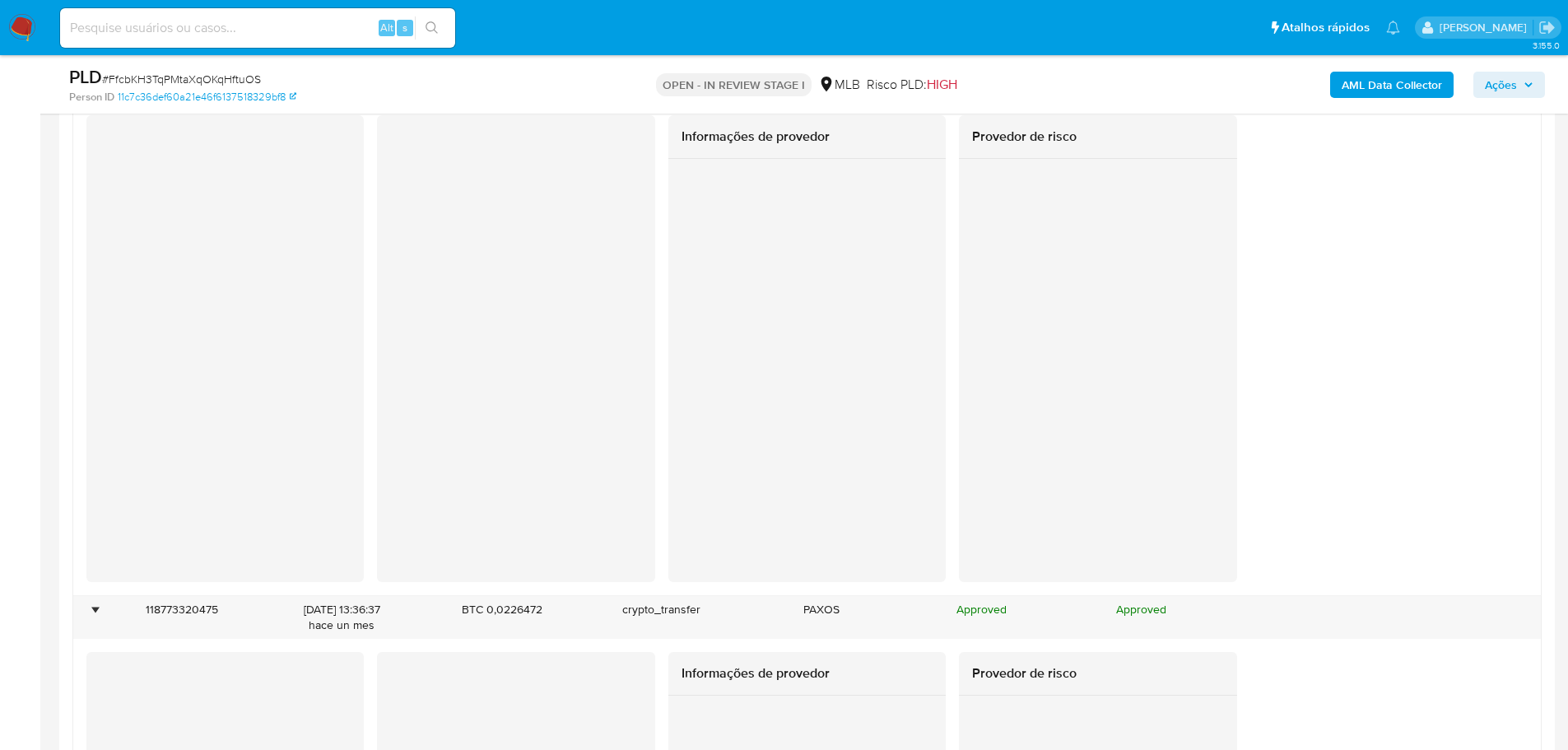
scroll to position [3869, 0]
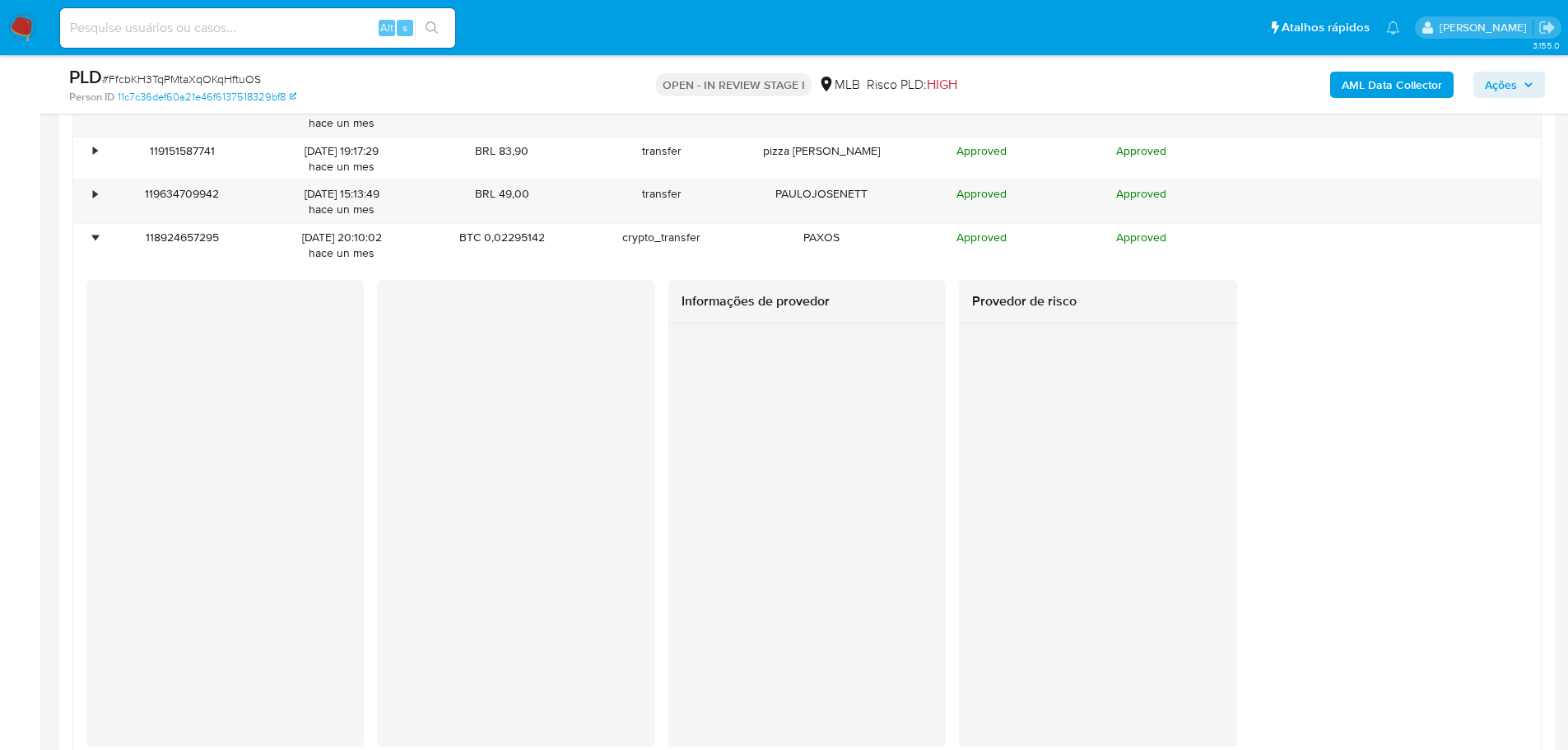
click at [283, 642] on div at bounding box center [225, 493] width 277 height 426
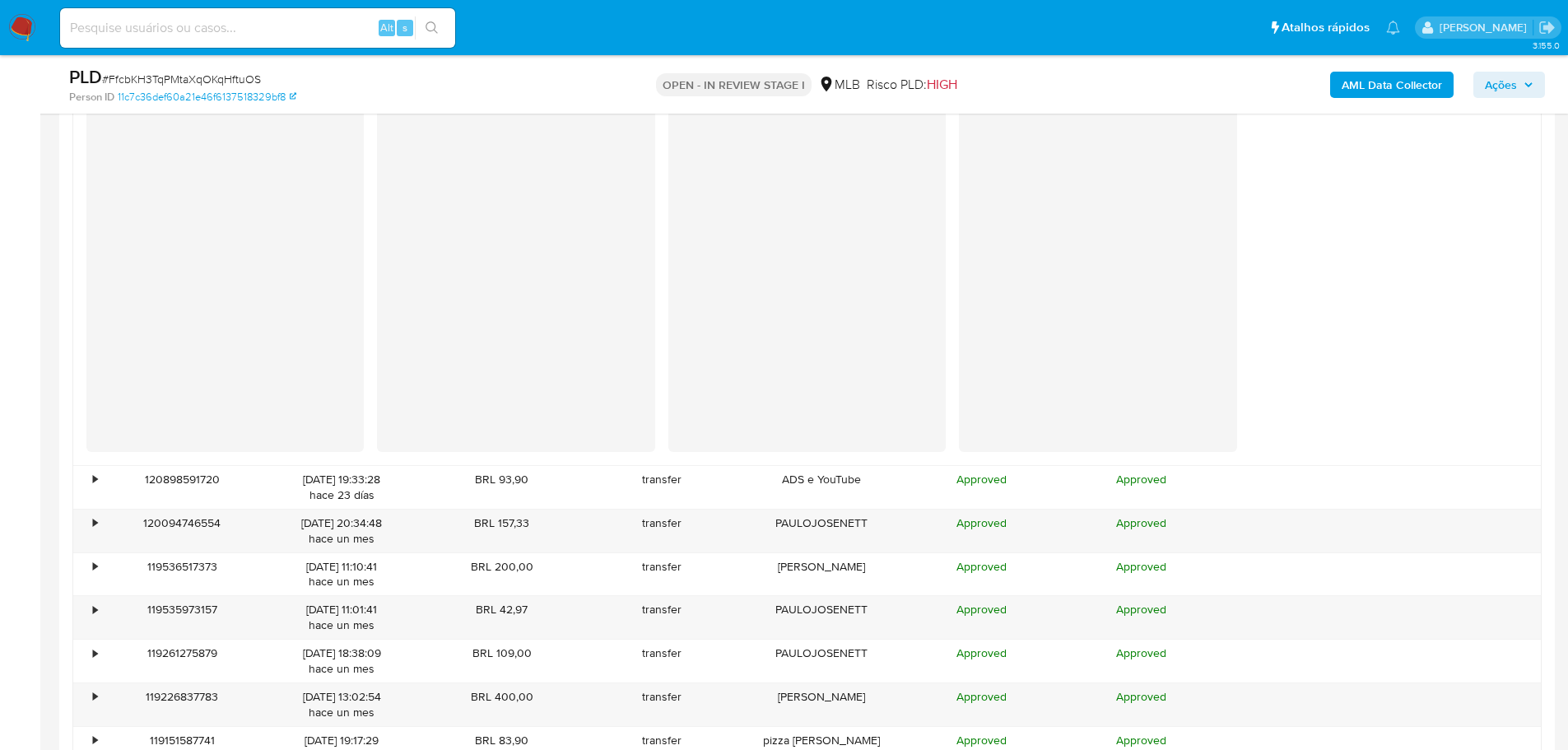
scroll to position [3128, 0]
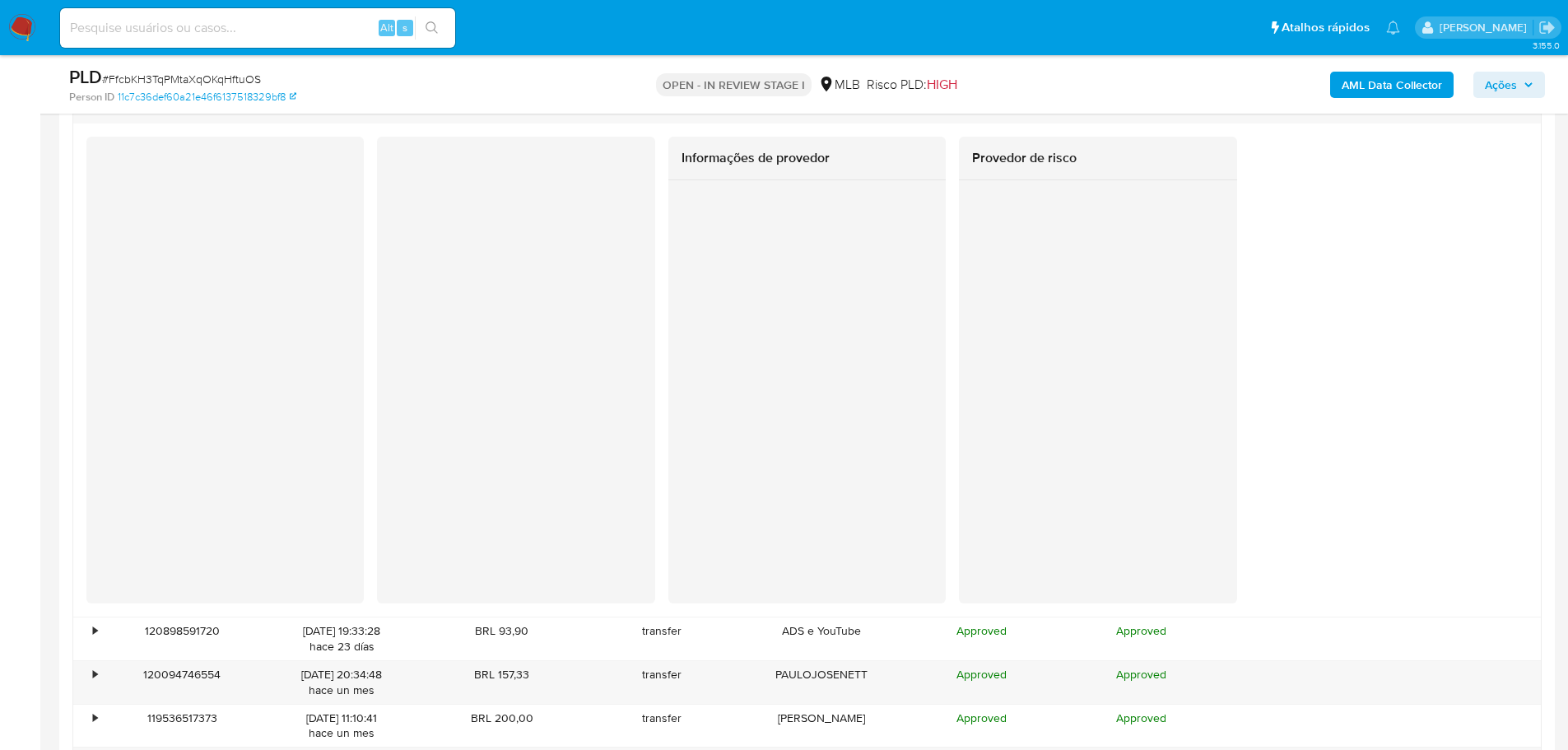
click at [329, 493] on div at bounding box center [225, 350] width 277 height 426
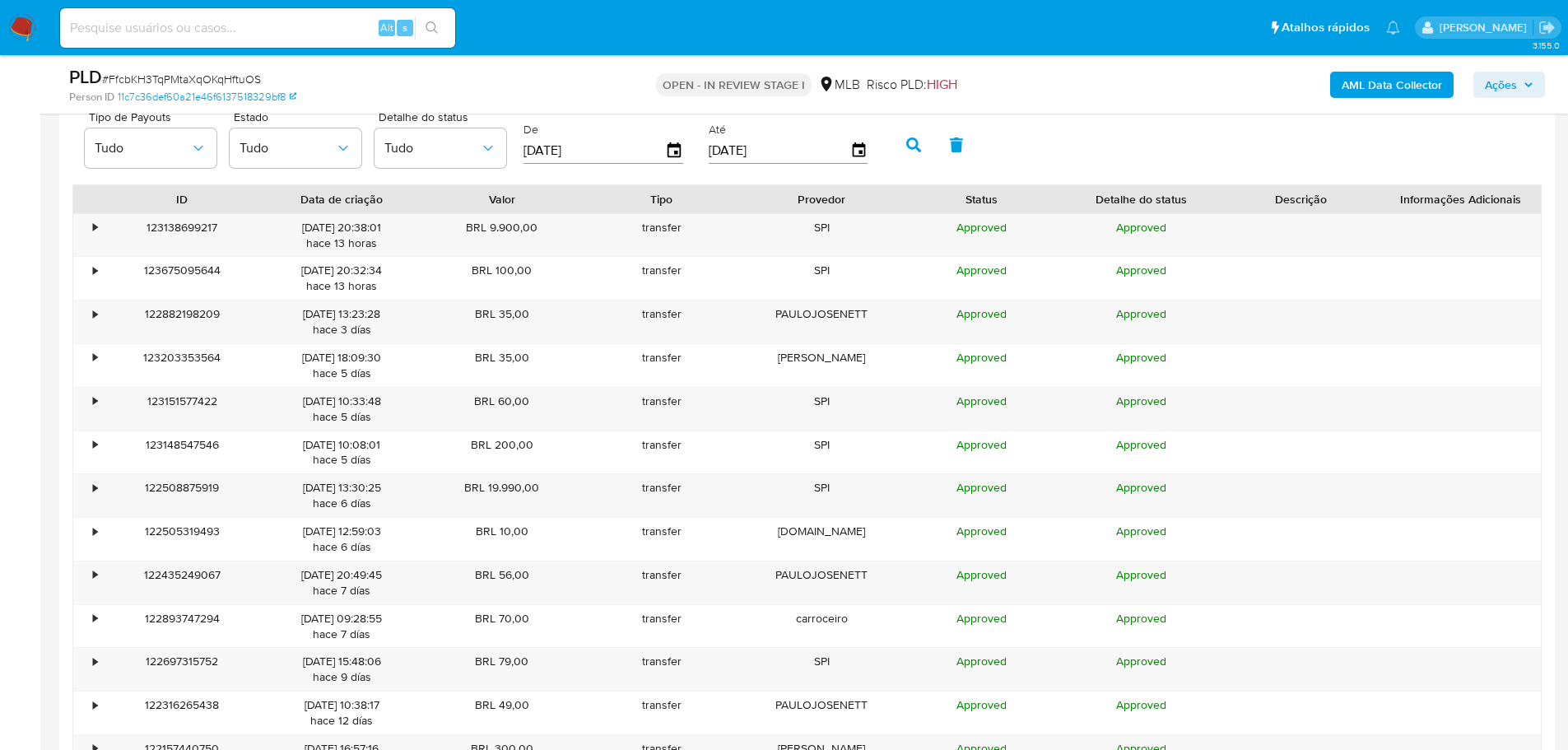
scroll to position [1399, 0]
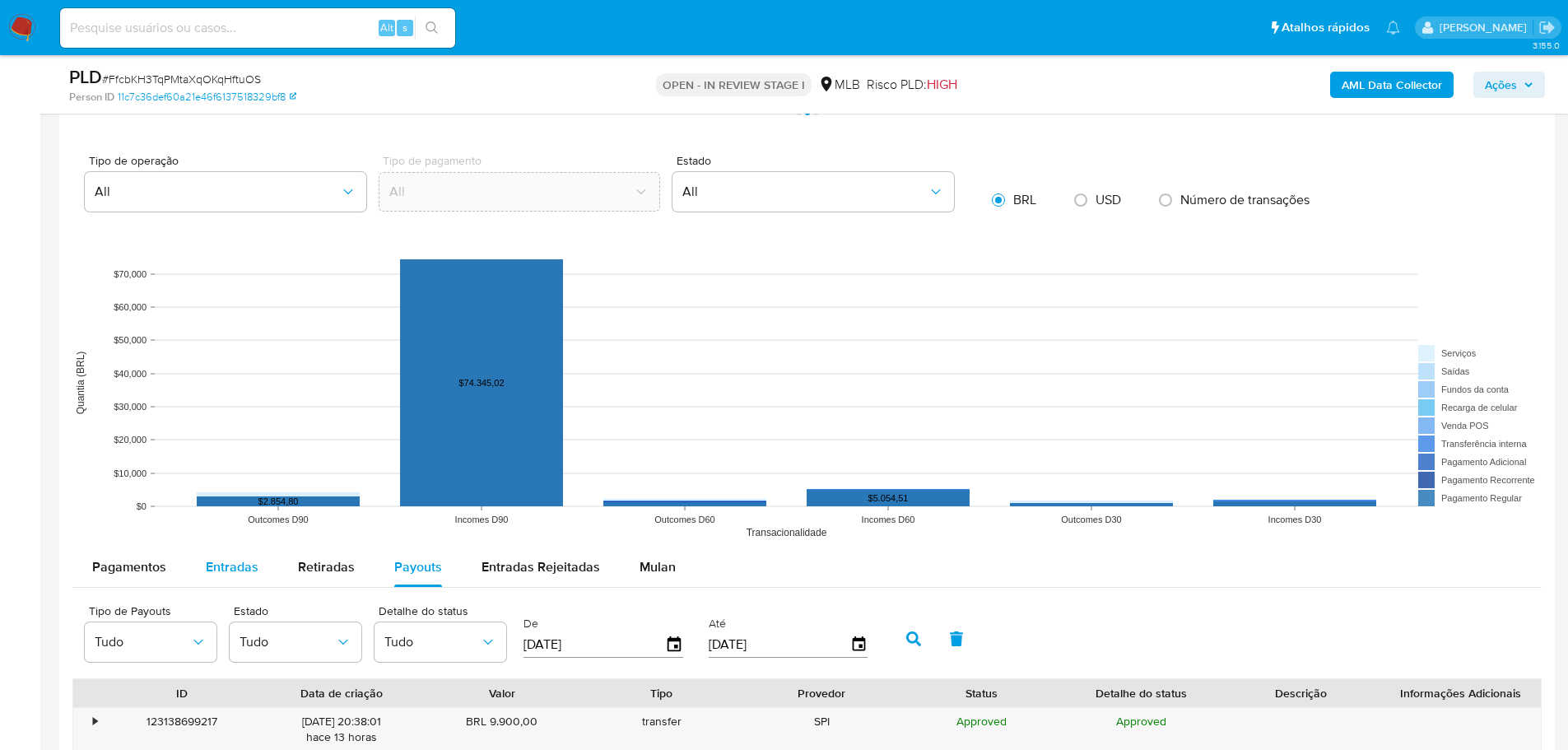
drag, startPoint x: 271, startPoint y: 566, endPoint x: 248, endPoint y: 562, distance: 23.3
click at [262, 567] on button "Entradas" at bounding box center [233, 567] width 93 height 39
select select "10"
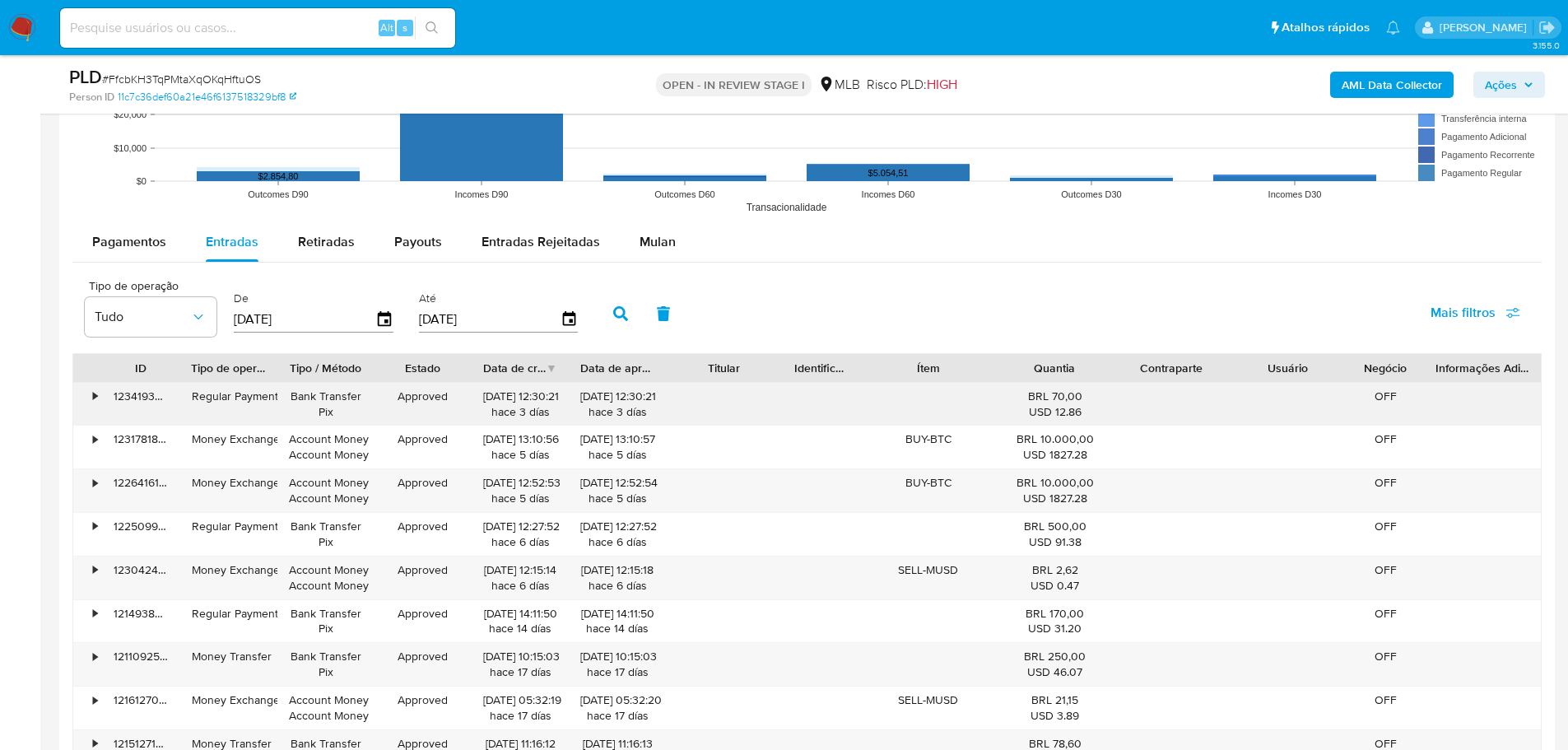
scroll to position [1811, 0]
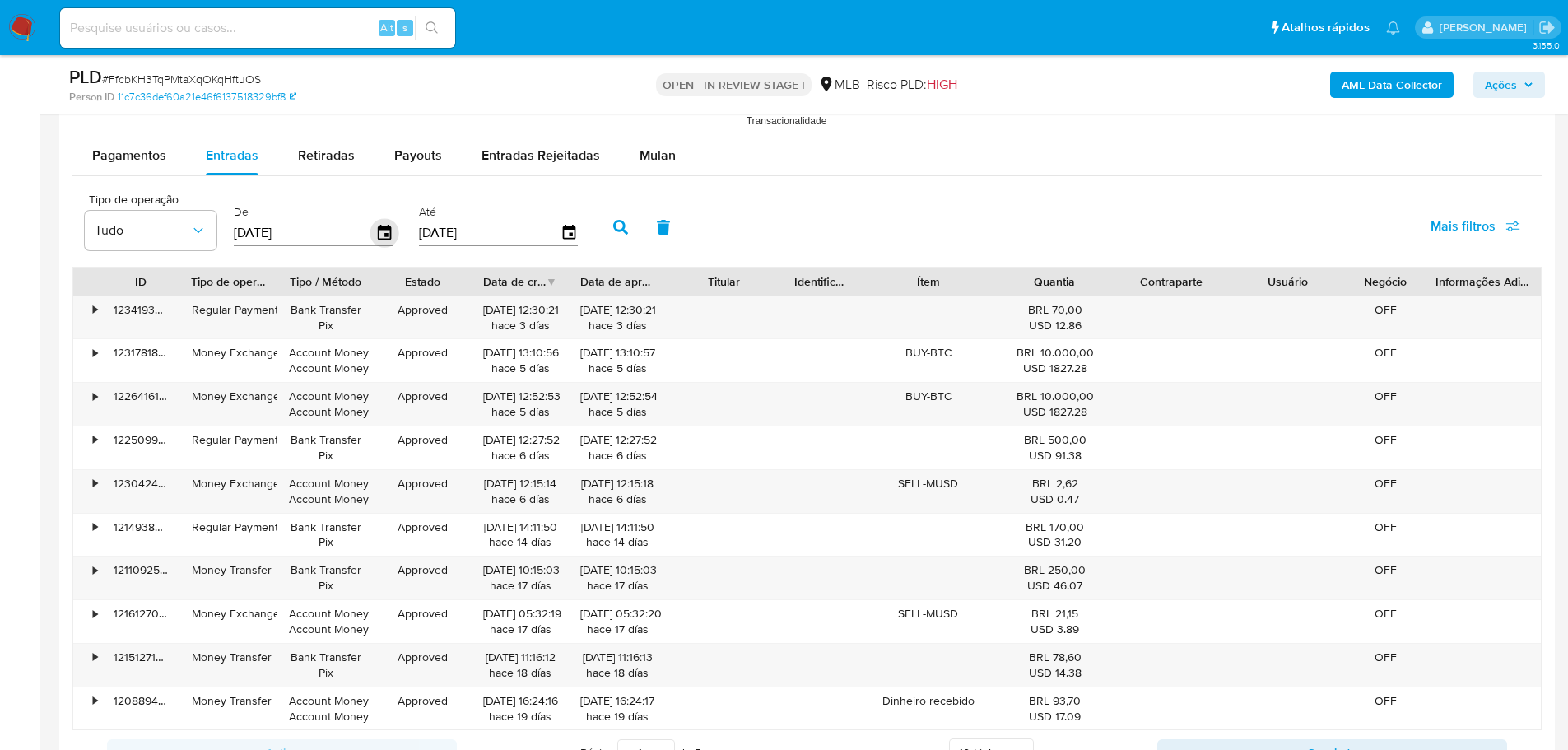
click at [380, 228] on icon "button" at bounding box center [383, 232] width 13 height 15
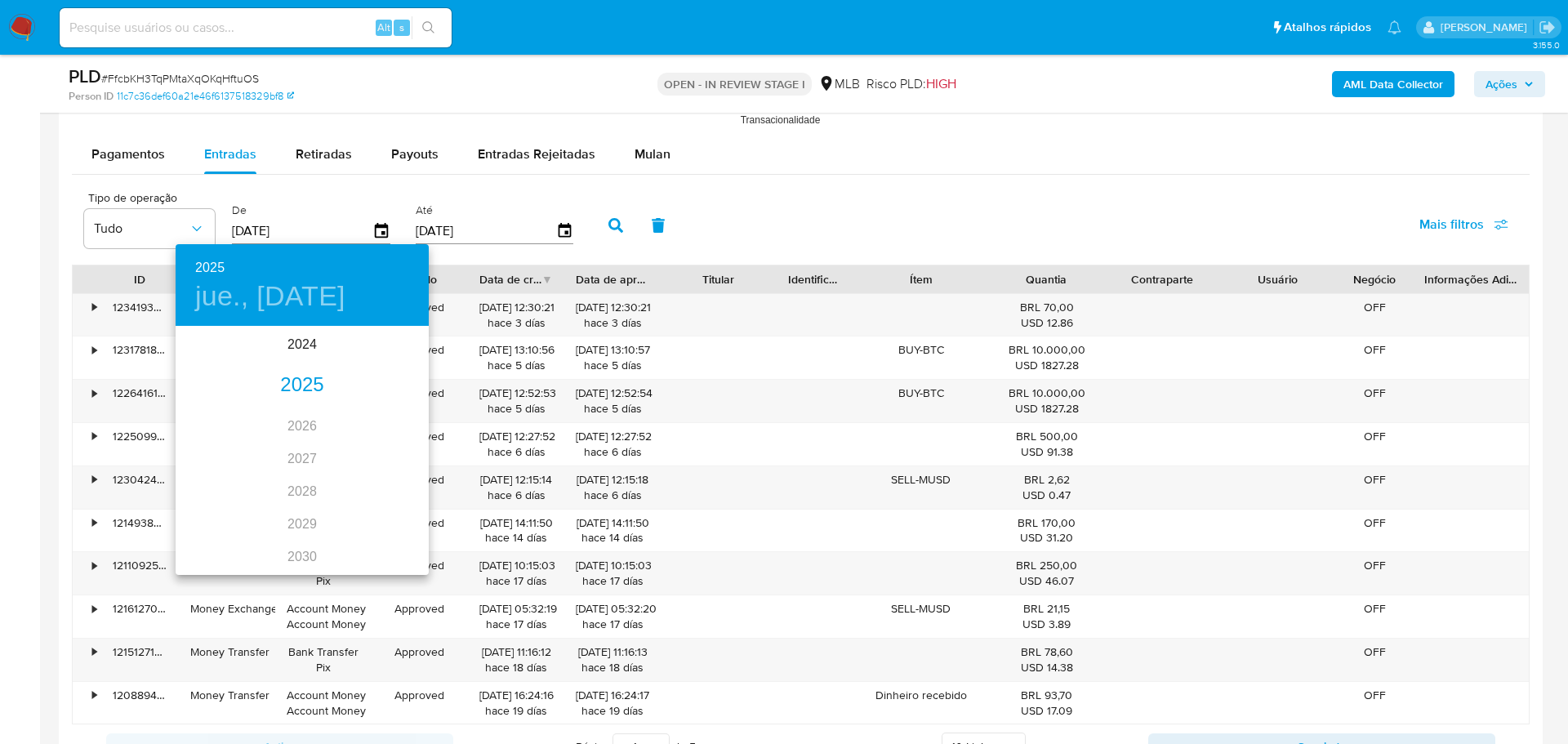
click at [286, 380] on div "2025" at bounding box center [302, 385] width 253 height 32
click at [300, 422] on div "may." at bounding box center [302, 419] width 84 height 62
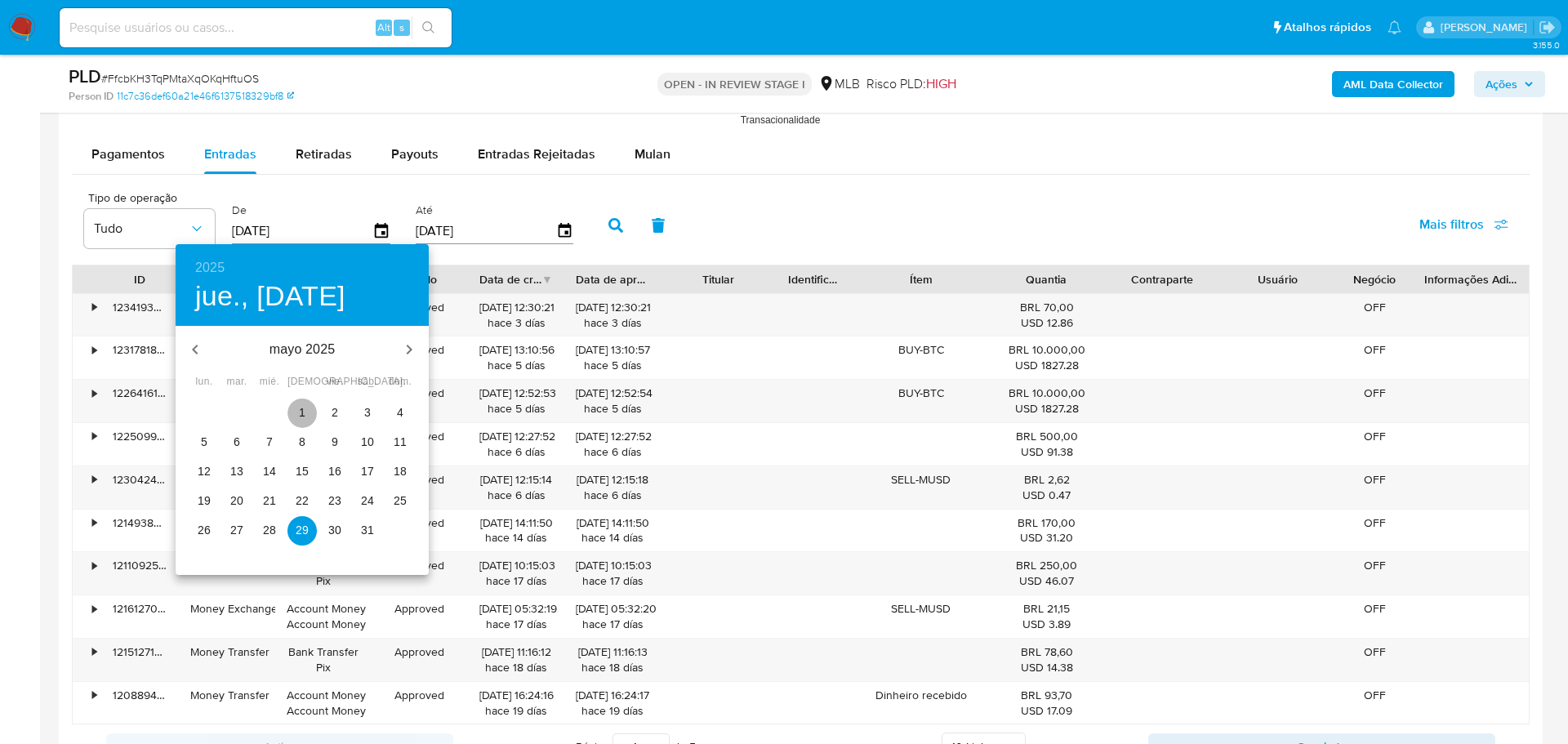
click at [305, 409] on p "1" at bounding box center [302, 412] width 7 height 17
type input "01/05/2025"
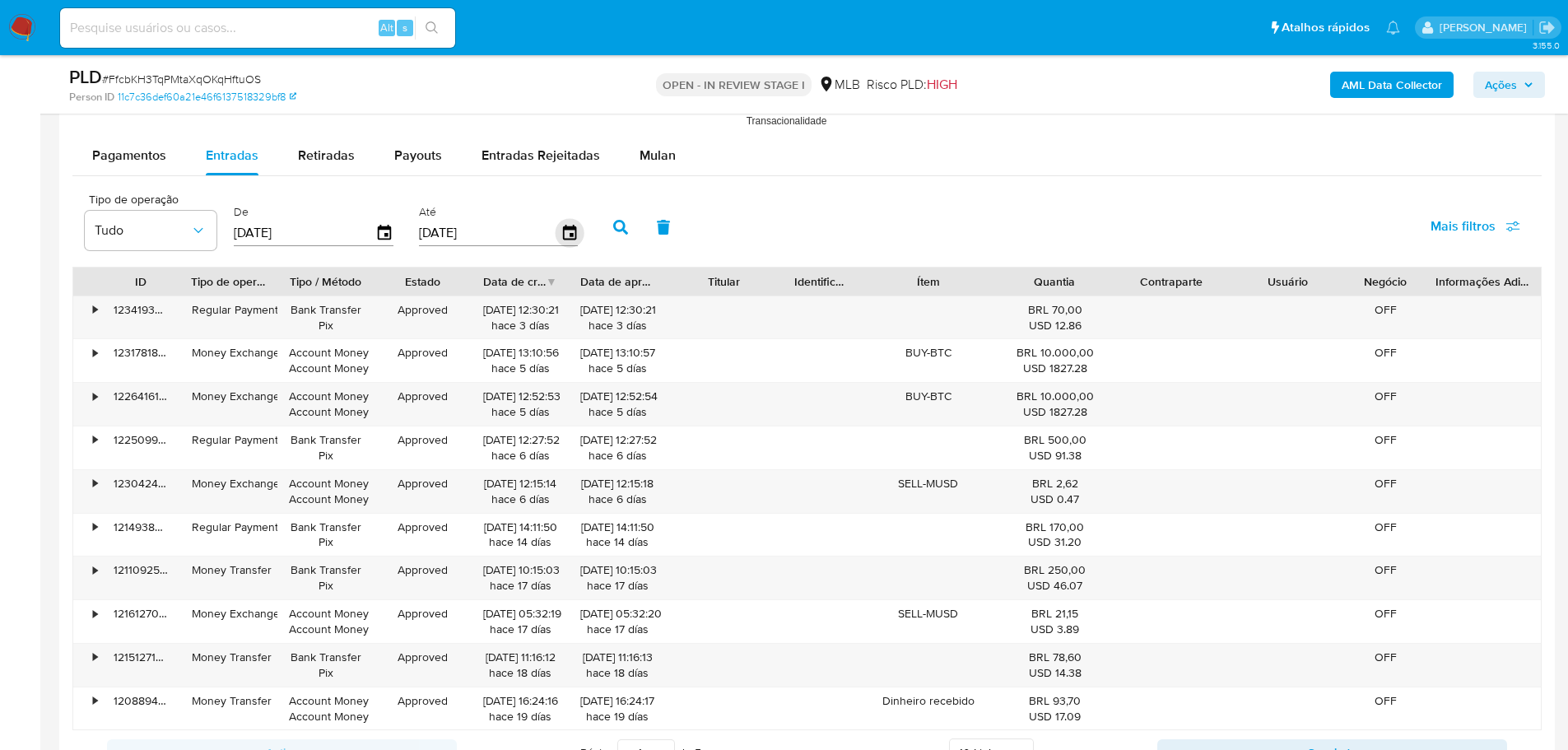
click at [571, 234] on icon "button" at bounding box center [568, 232] width 13 height 15
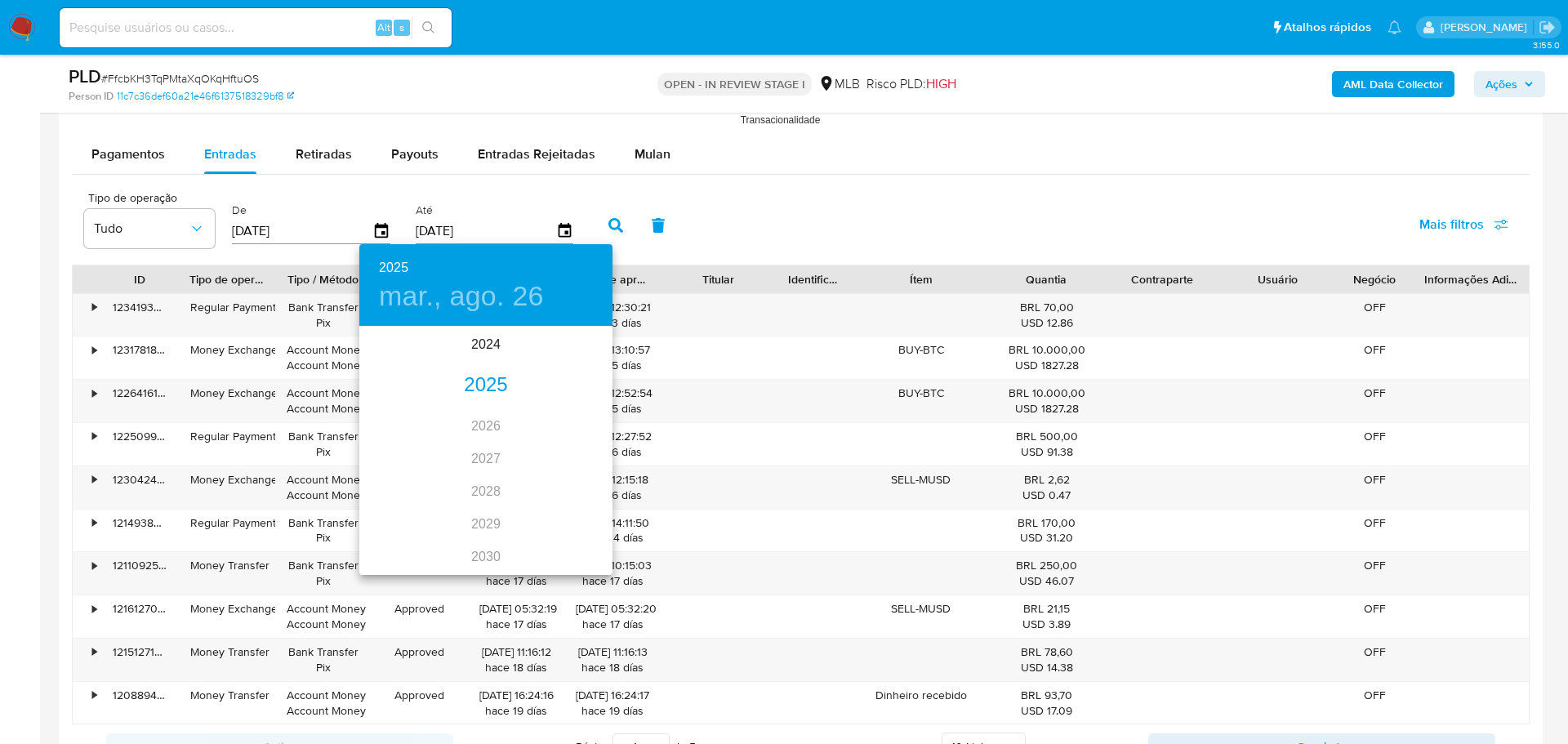
click at [488, 391] on div "2025" at bounding box center [486, 385] width 253 height 32
click at [576, 420] on div "jun." at bounding box center [570, 419] width 84 height 62
click at [388, 563] on p "30" at bounding box center [387, 559] width 13 height 17
type input "30/06/2025"
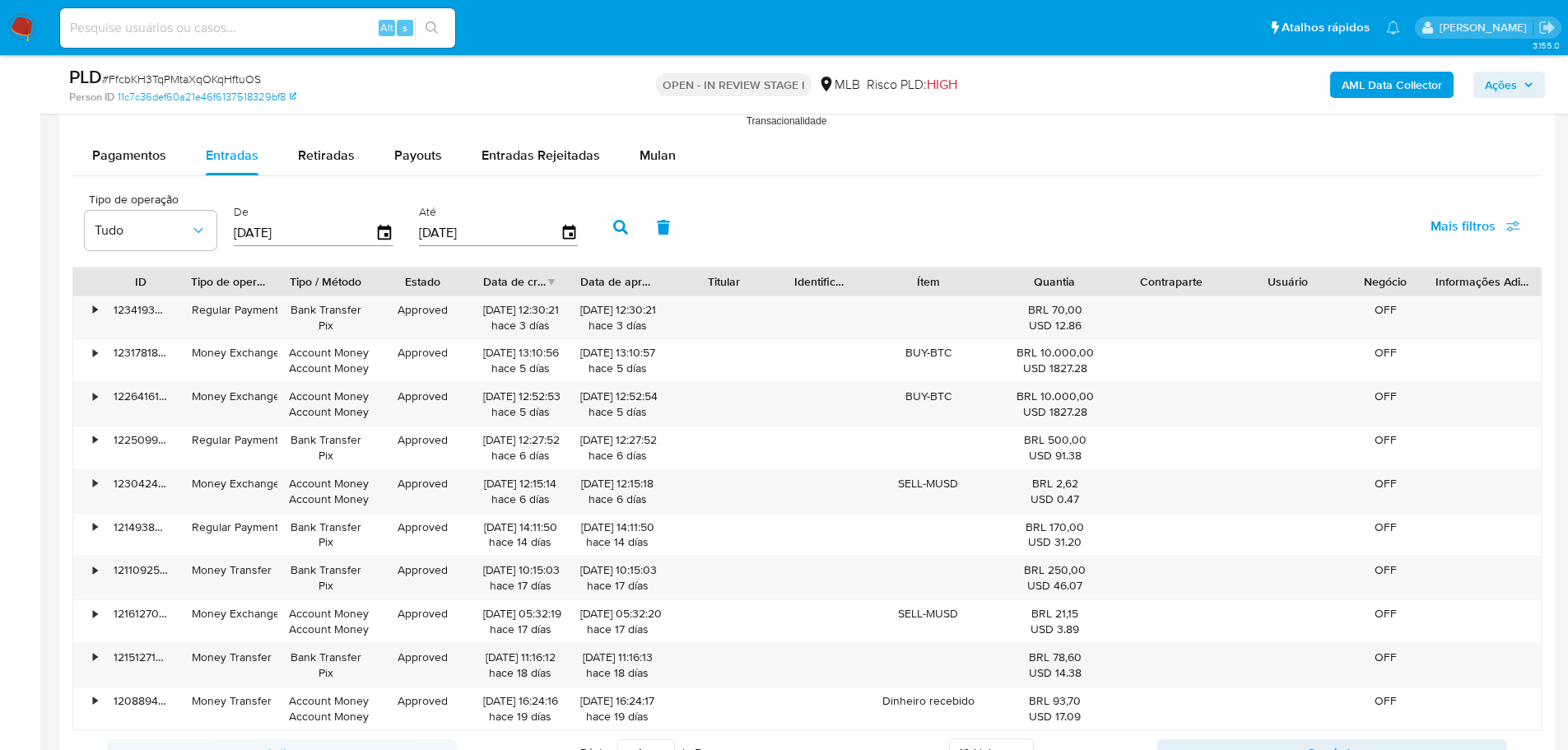
click at [620, 223] on icon "button" at bounding box center [620, 227] width 15 height 15
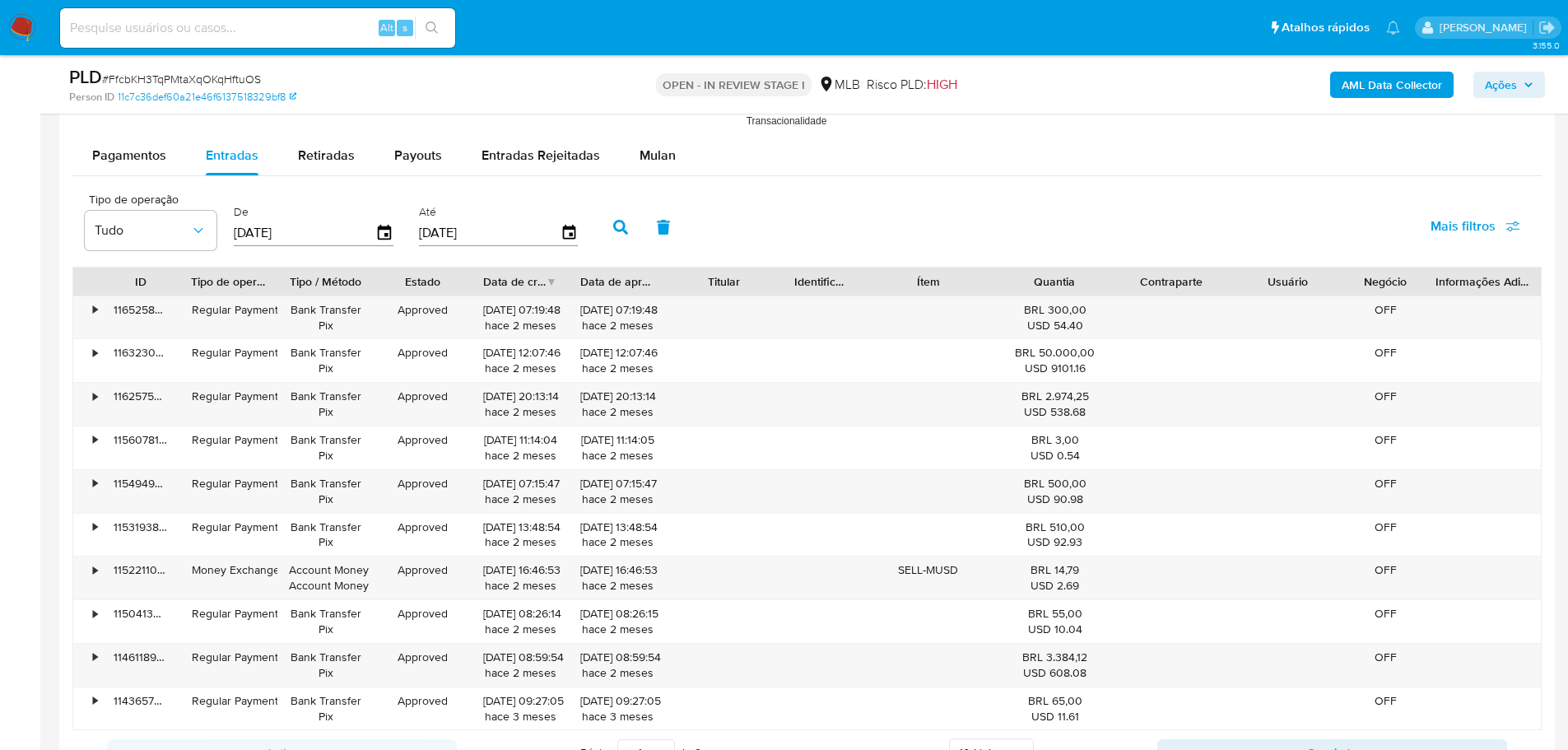
scroll to position [2222, 0]
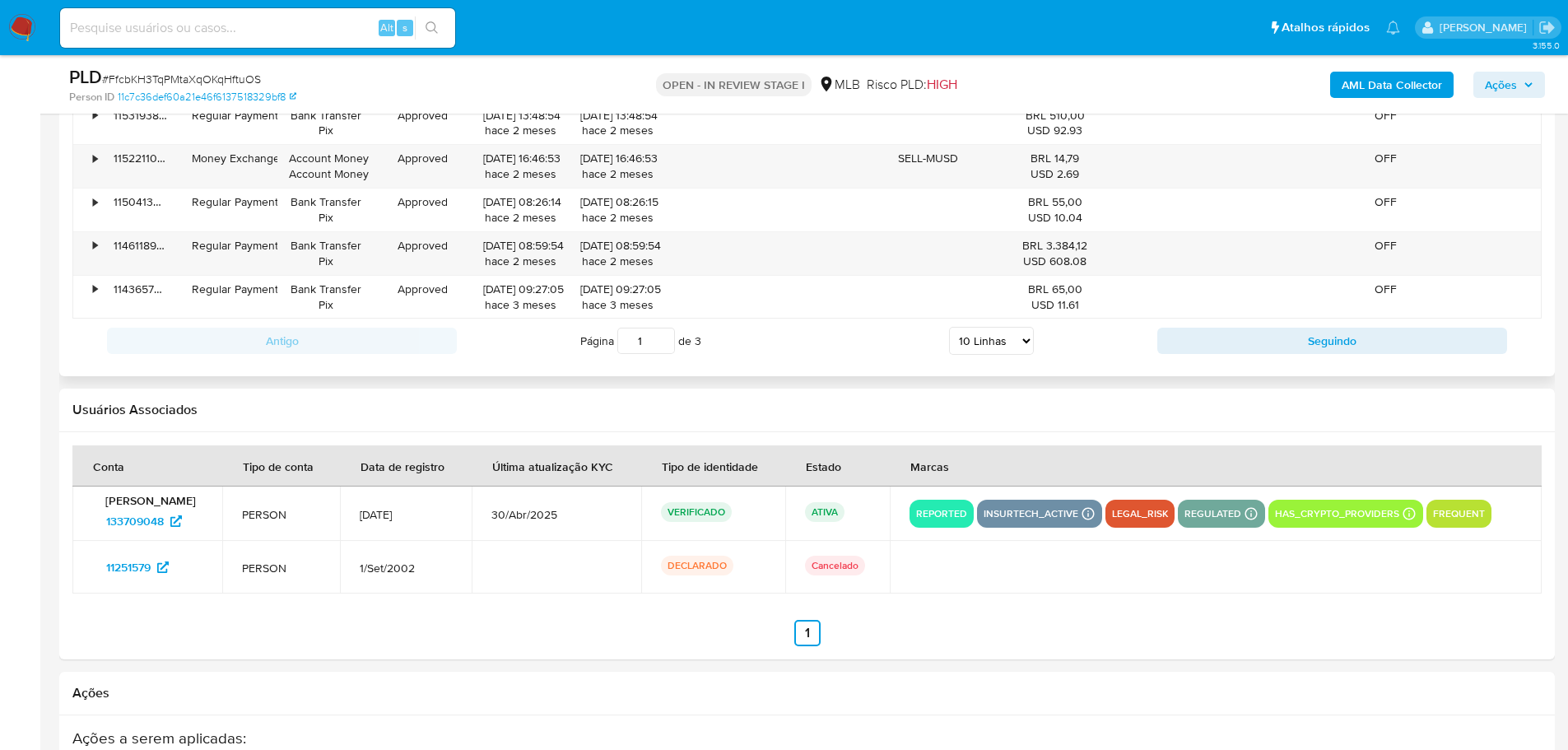
click at [1027, 342] on select "5 Linhas 10 Linhas 20 Linhas 25 Linhas 50 Linhas 100 Linhas" at bounding box center [991, 341] width 85 height 28
select select "100"
click at [949, 327] on select "5 Linhas 10 Linhas 20 Linhas 25 Linhas 50 Linhas 100 Linhas" at bounding box center [991, 341] width 85 height 28
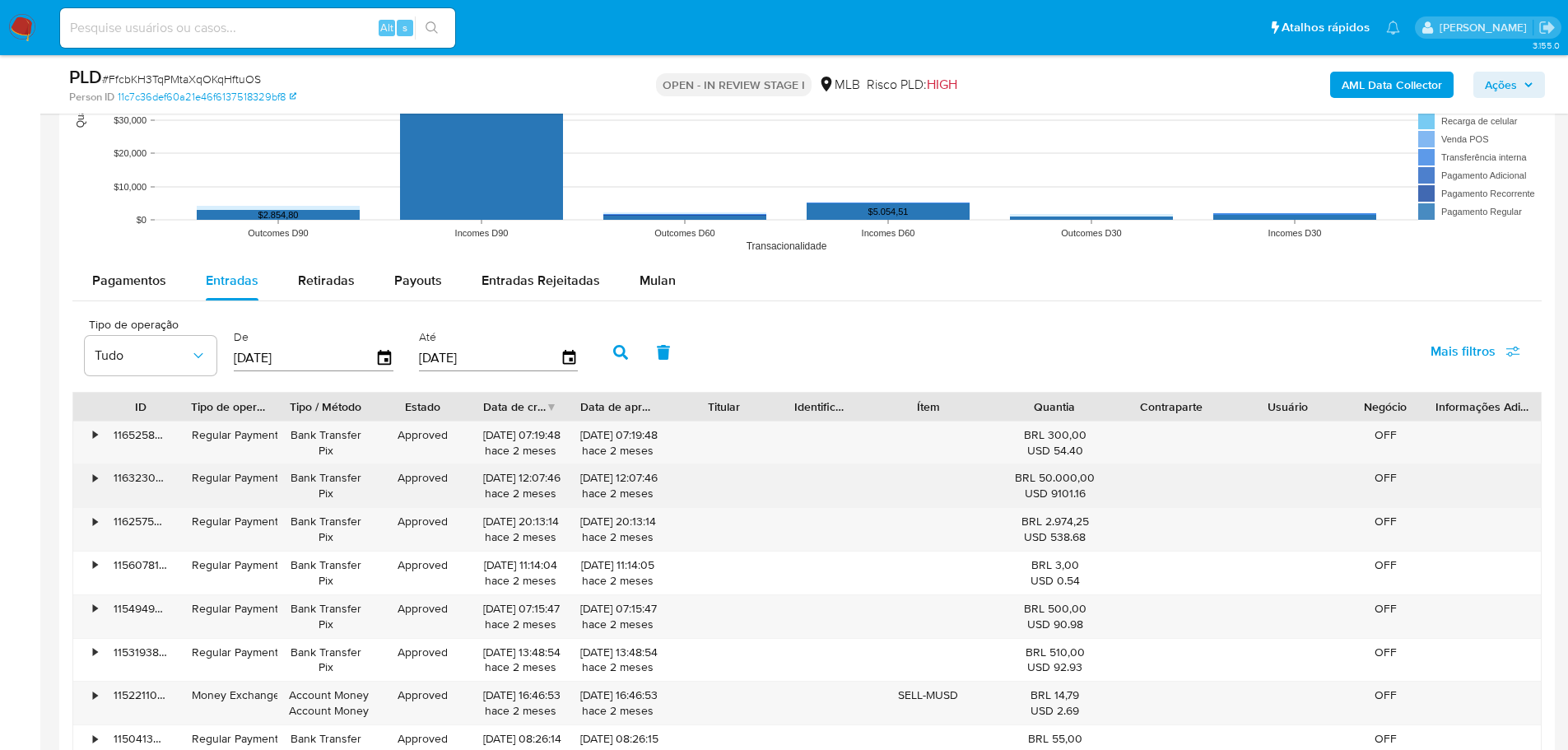
scroll to position [1811, 0]
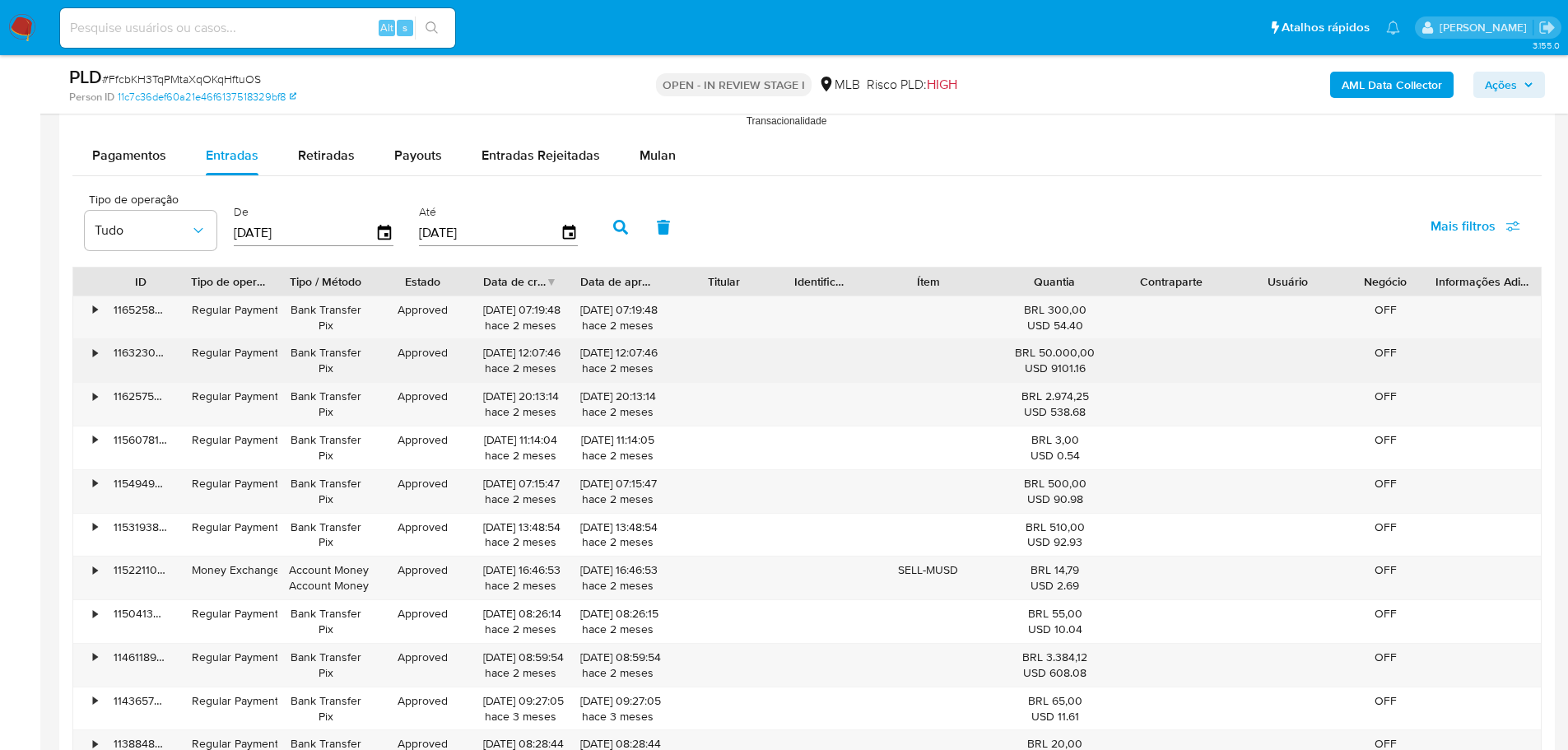
click at [97, 349] on div "•" at bounding box center [95, 353] width 4 height 16
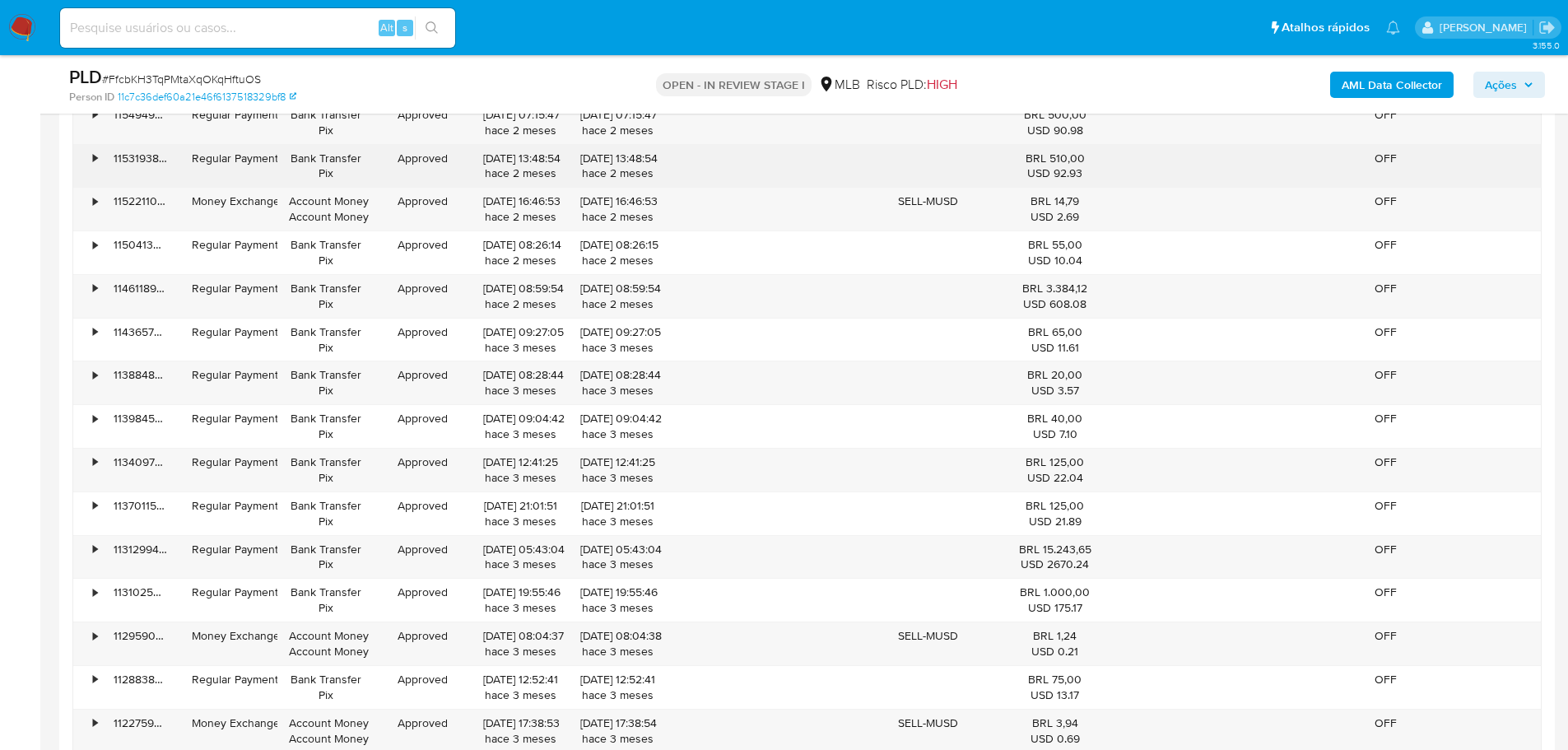
scroll to position [2552, 0]
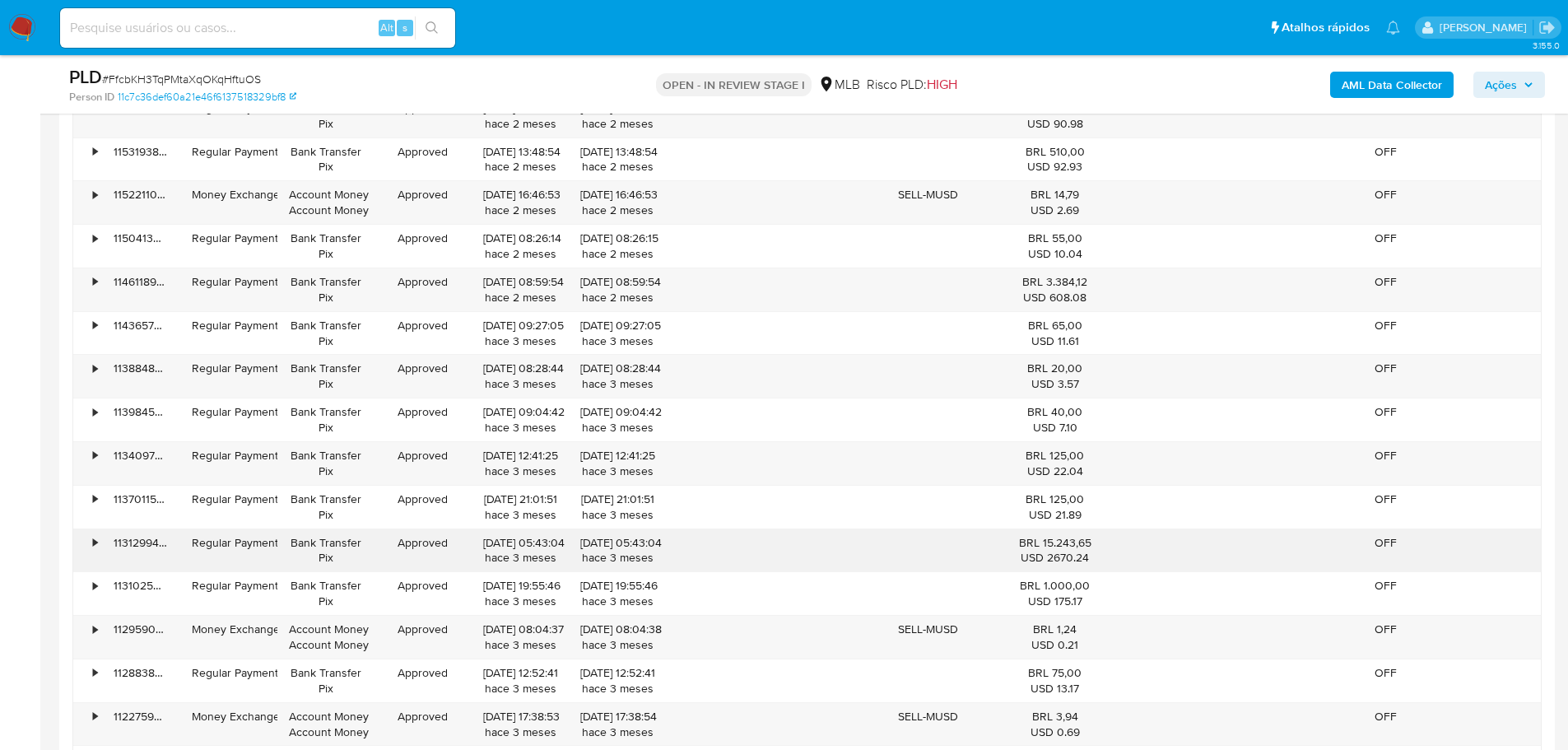
click at [97, 545] on div "•" at bounding box center [95, 543] width 4 height 16
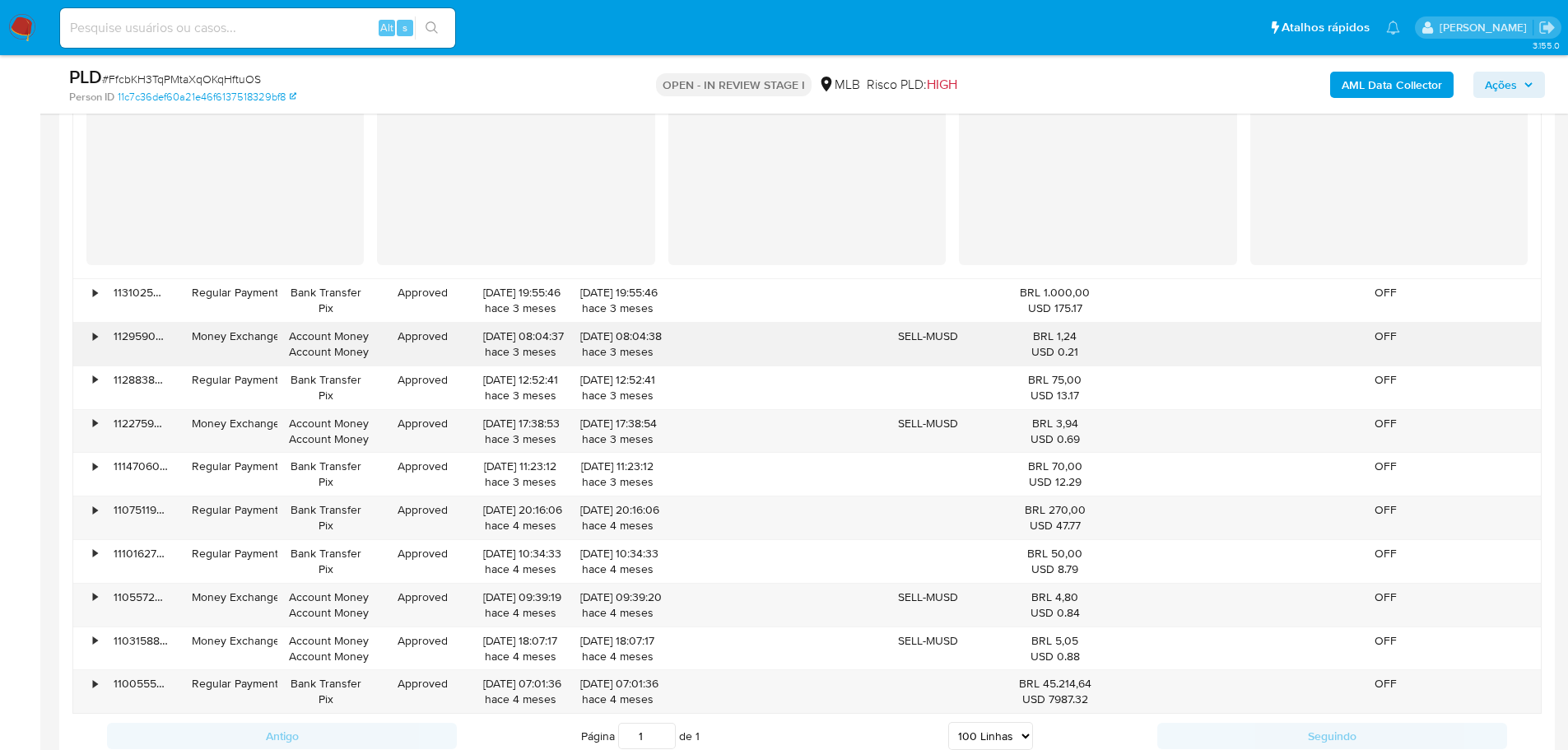
scroll to position [3293, 0]
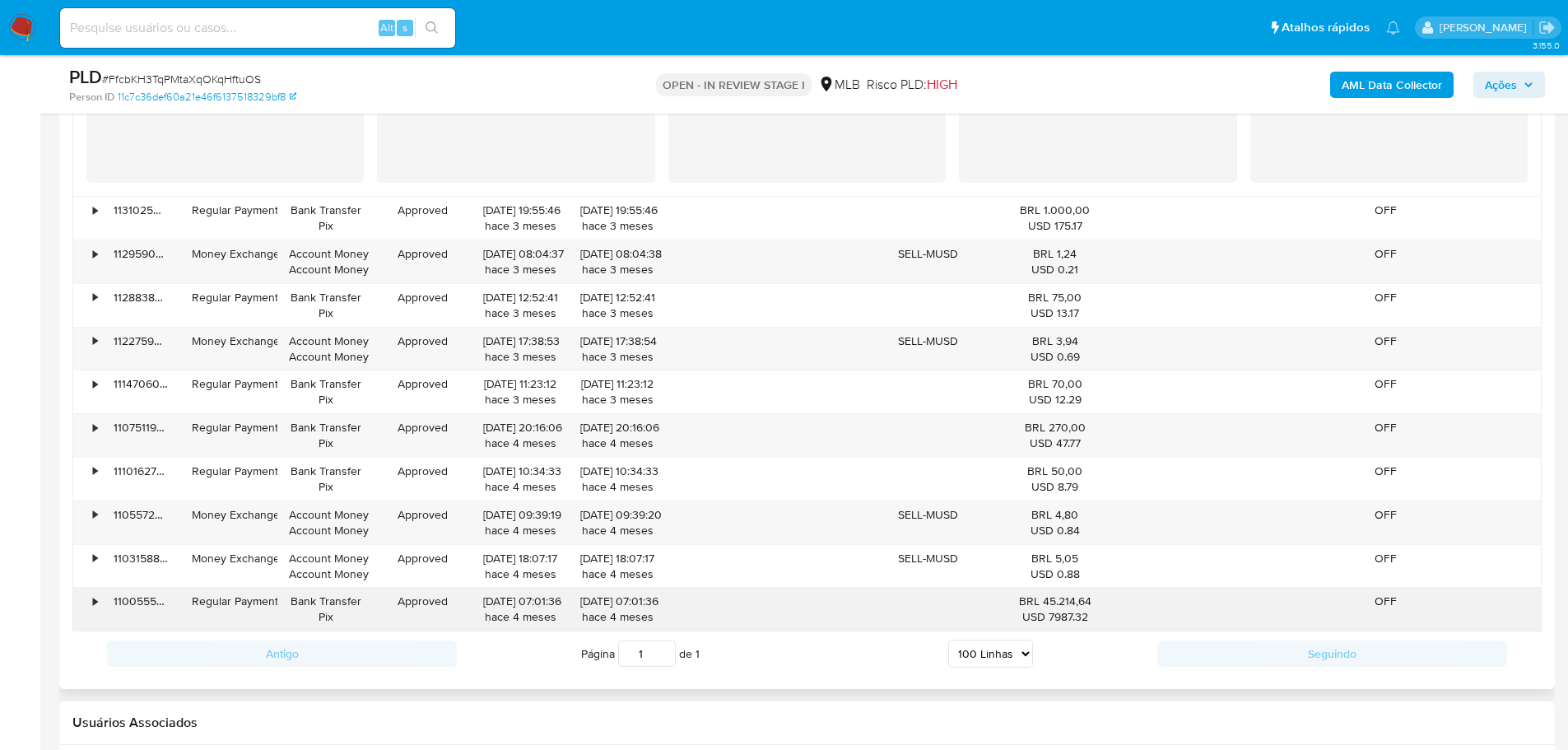
click at [95, 604] on div "•" at bounding box center [95, 601] width 4 height 16
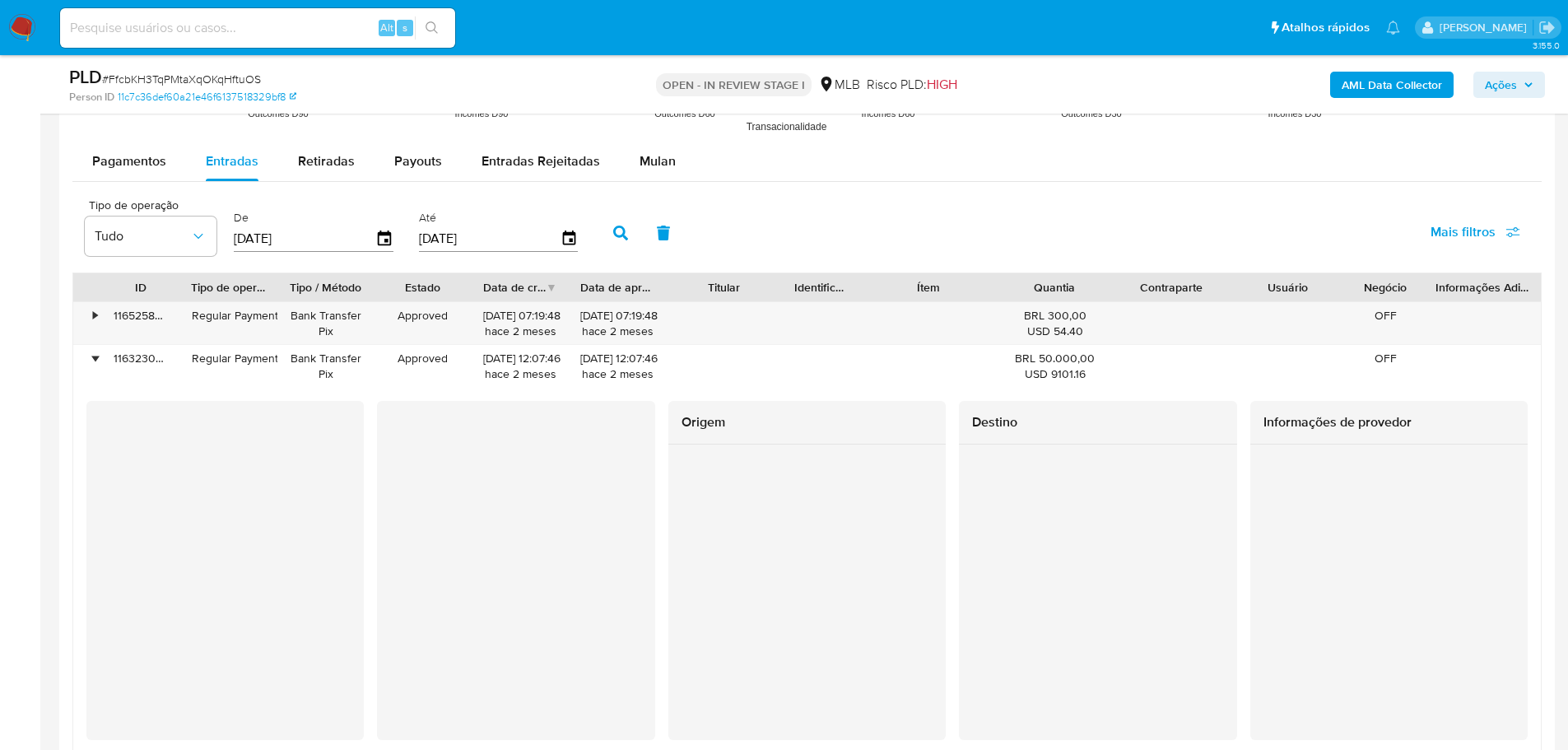
scroll to position [1606, 0]
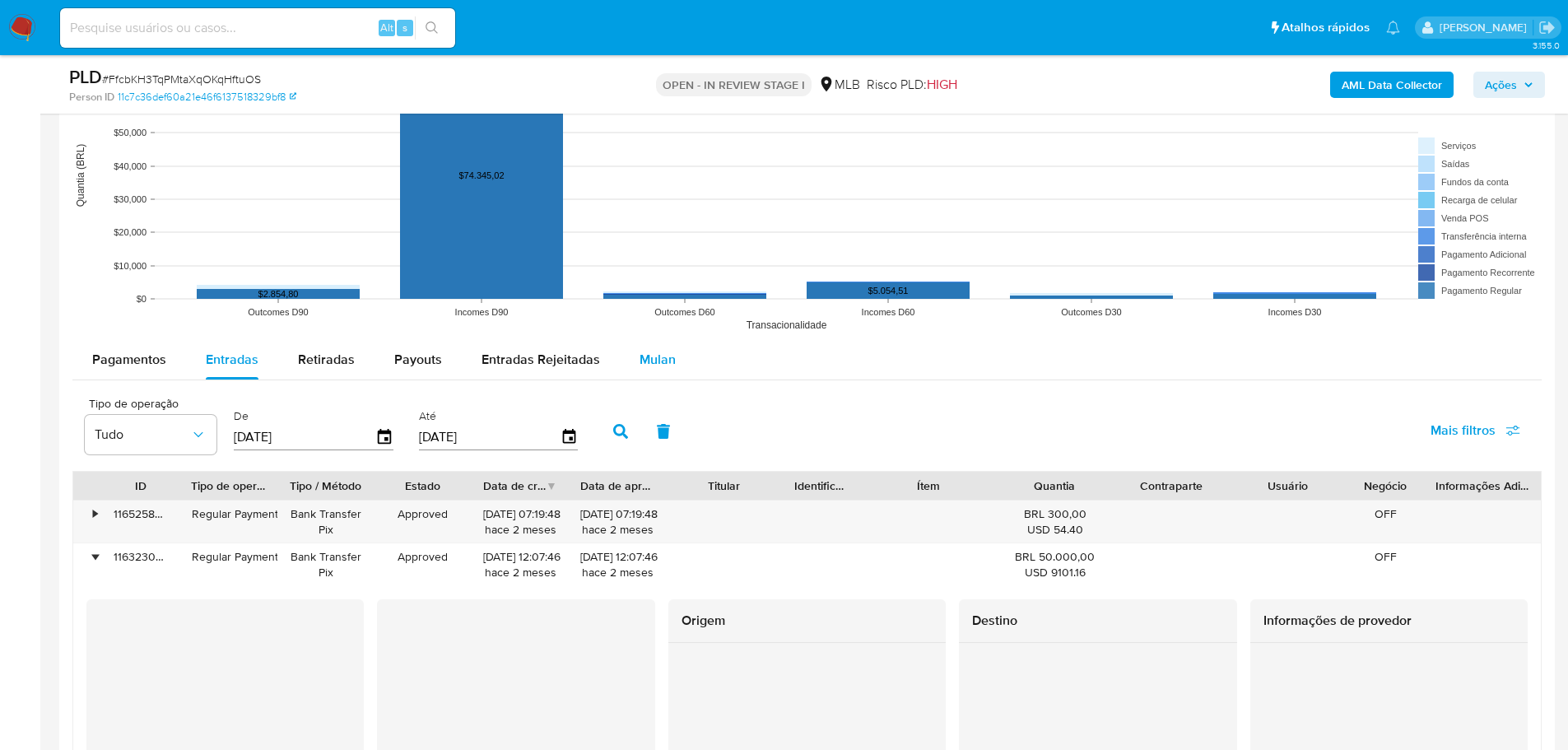
click at [647, 363] on span "Mulan" at bounding box center [657, 359] width 36 height 19
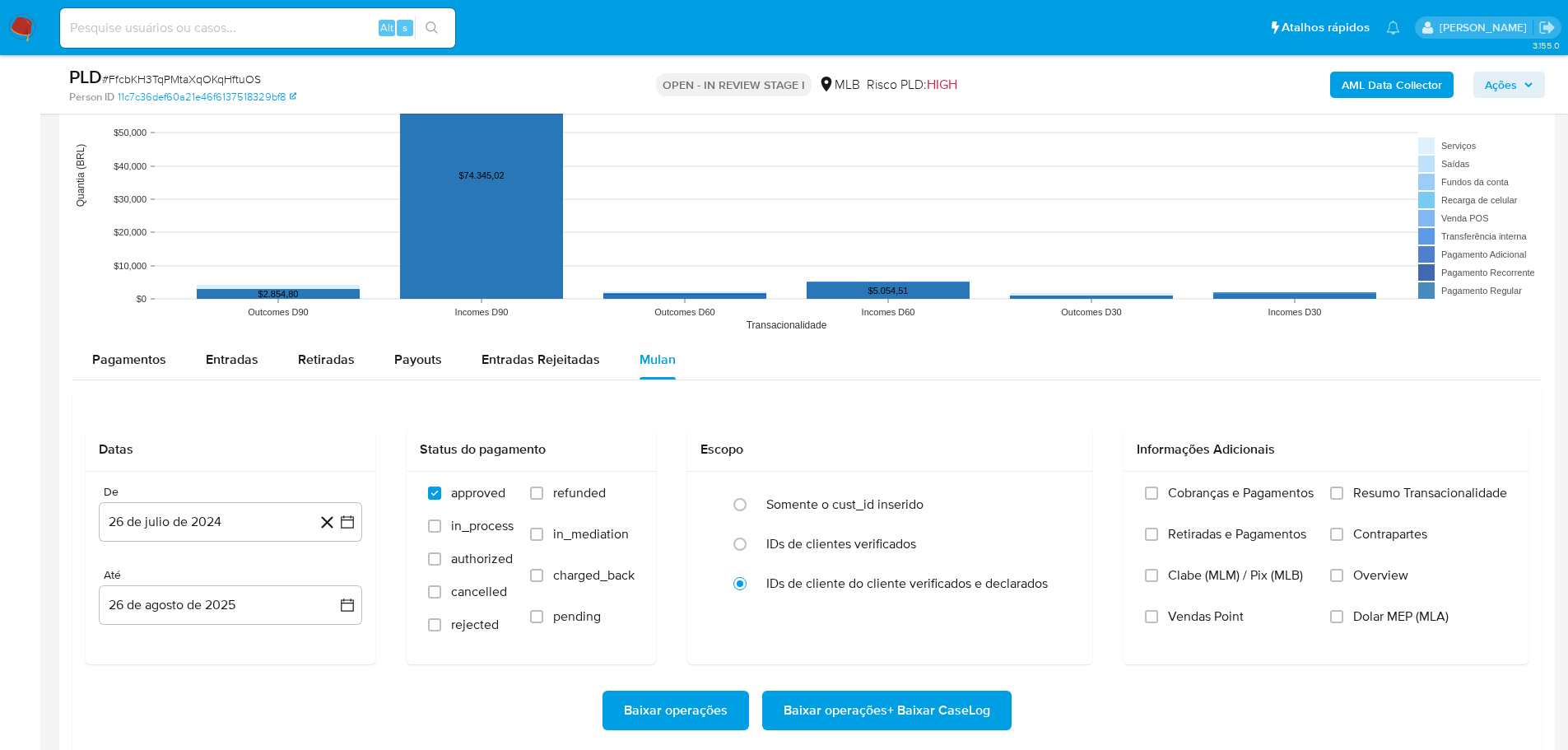
scroll to position [1936, 0]
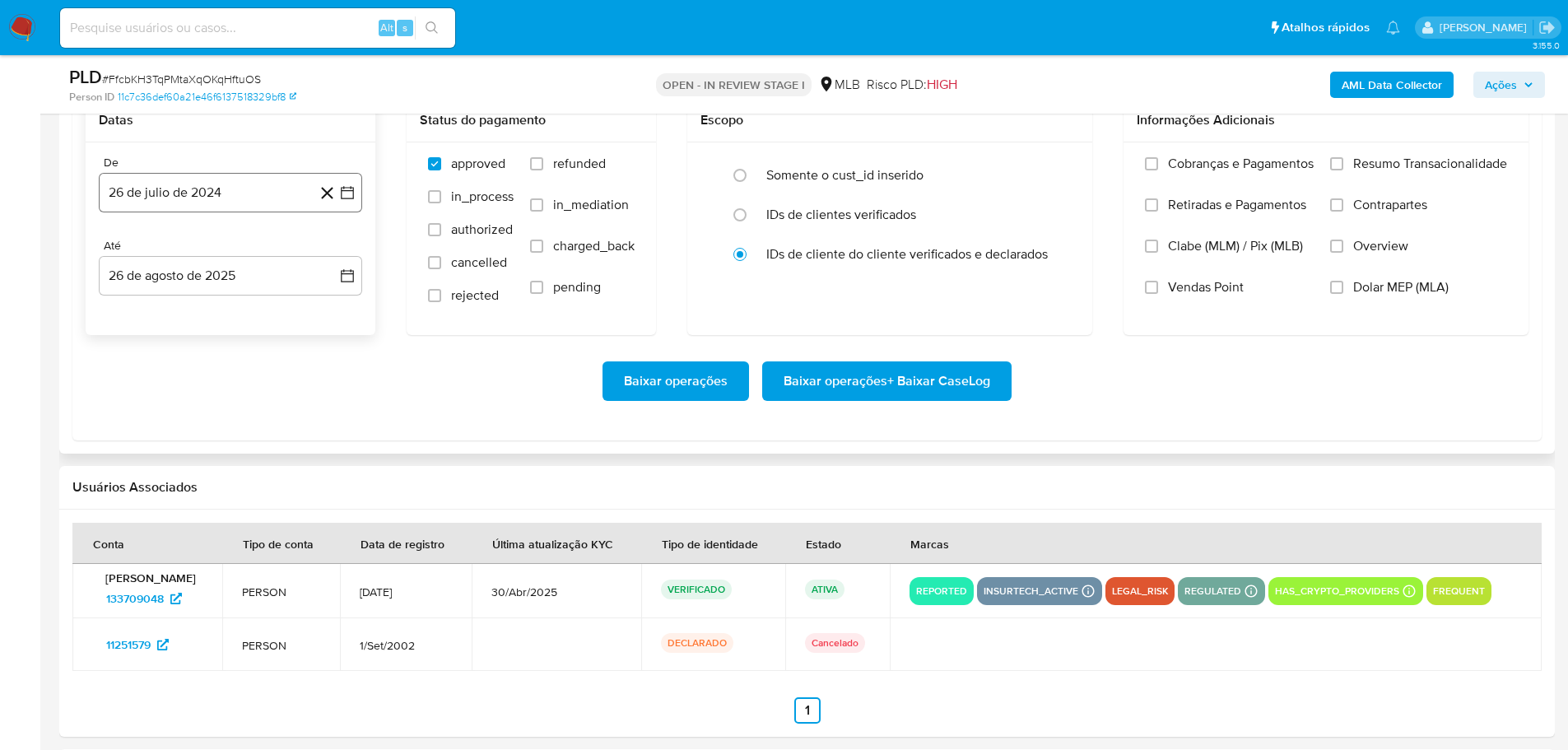
click at [277, 190] on button "26 de julio de 2024" at bounding box center [230, 192] width 263 height 39
click at [340, 250] on icon "Mes siguiente" at bounding box center [332, 252] width 20 height 20
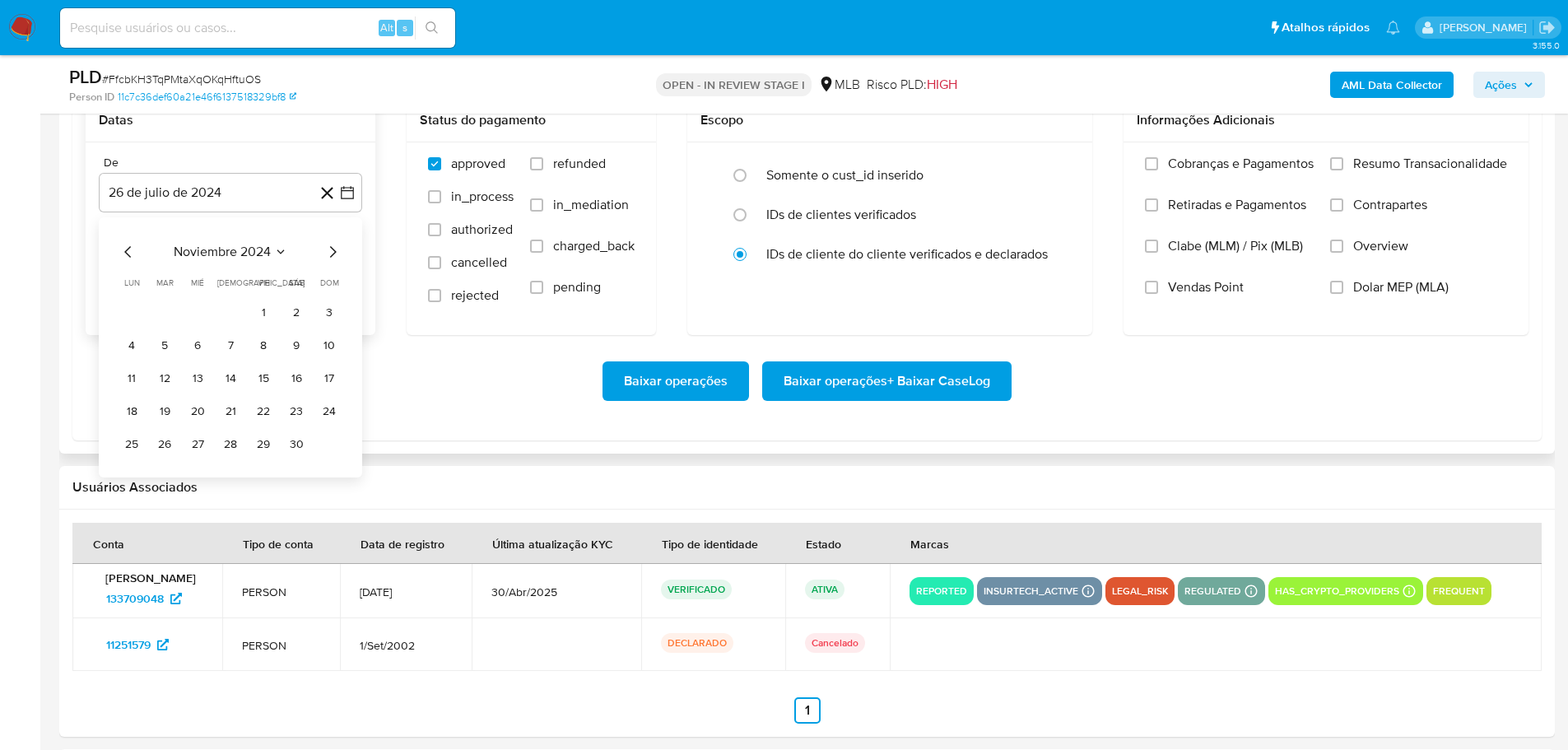
click at [340, 250] on icon "Mes siguiente" at bounding box center [332, 252] width 20 height 20
click at [338, 250] on icon "Mes siguiente" at bounding box center [332, 252] width 20 height 20
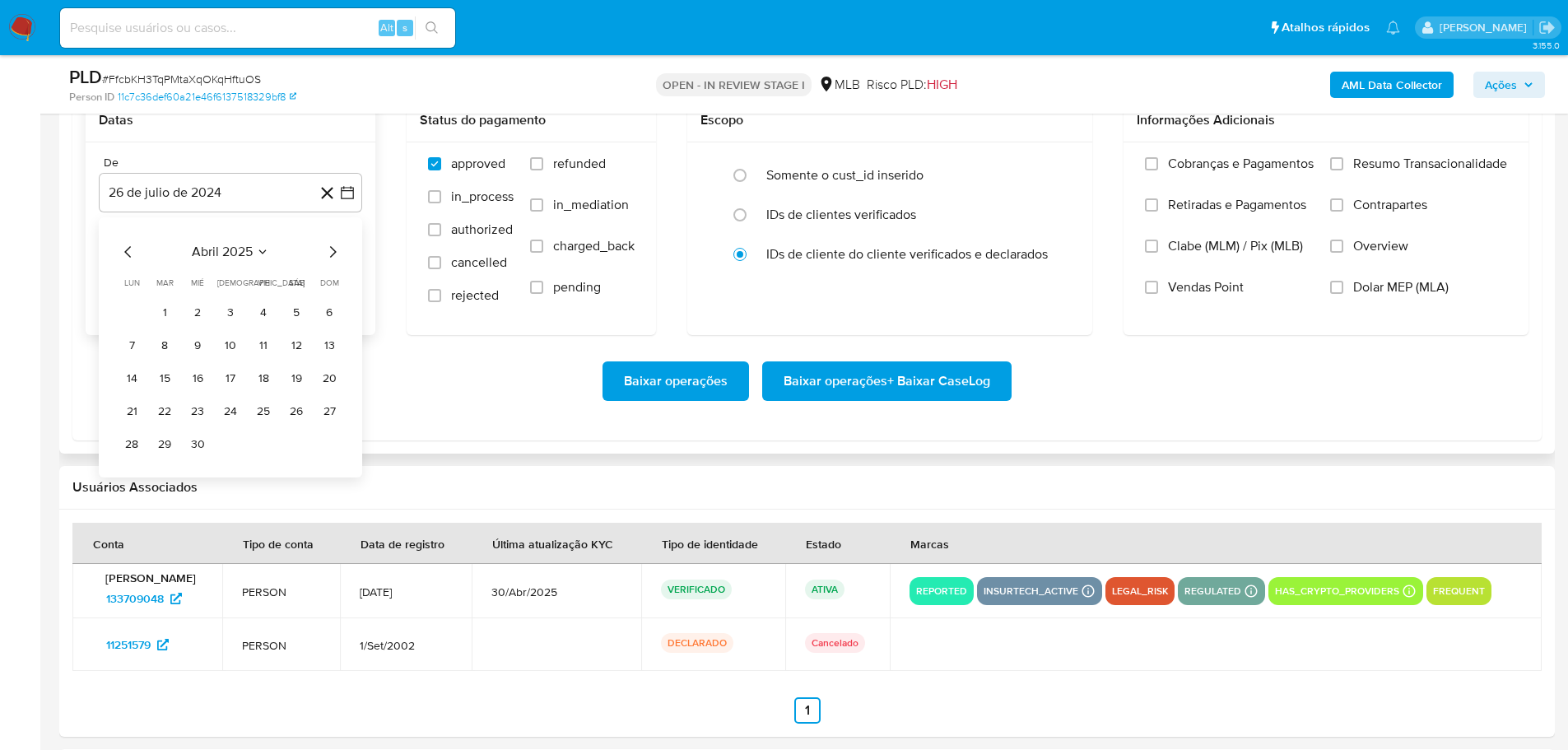
click at [338, 250] on icon "Mes siguiente" at bounding box center [332, 252] width 20 height 20
click at [122, 251] on icon "Mes anterior" at bounding box center [128, 252] width 20 height 20
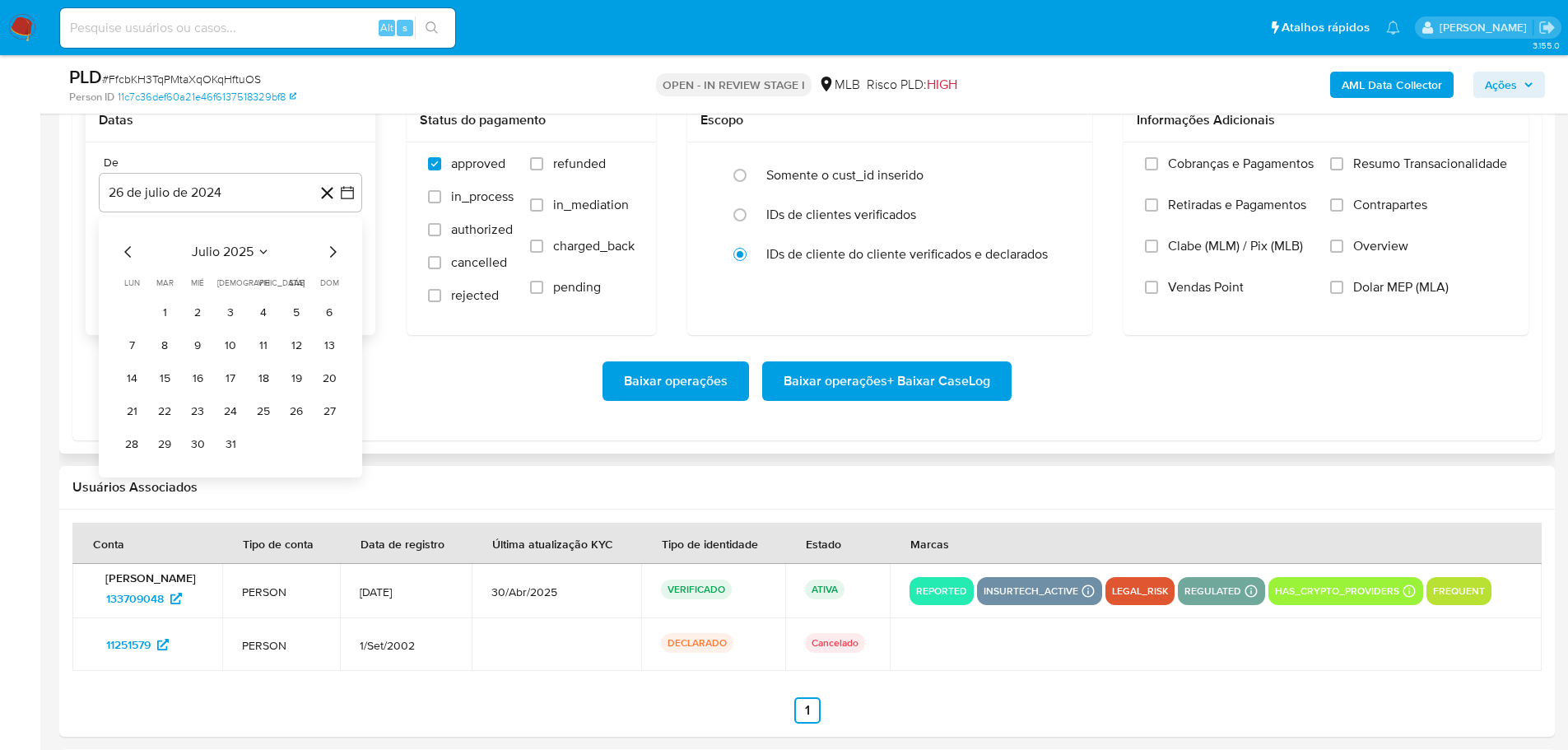
click at [122, 251] on icon "Mes anterior" at bounding box center [128, 252] width 20 height 20
click at [327, 312] on button "1" at bounding box center [329, 312] width 27 height 27
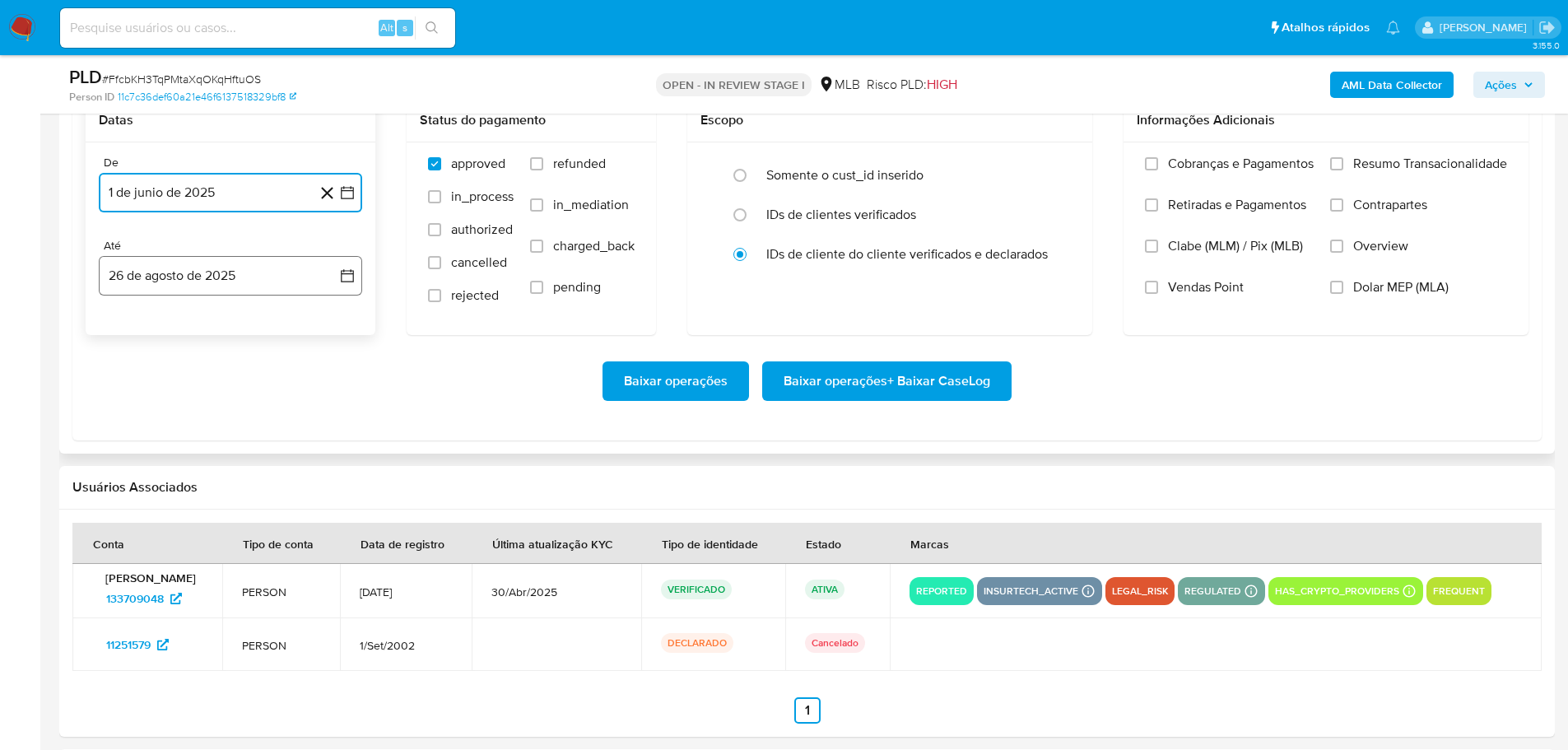
click at [272, 290] on button "26 de agosto de 2025" at bounding box center [230, 276] width 263 height 39
click at [294, 500] on button "23" at bounding box center [296, 495] width 27 height 27
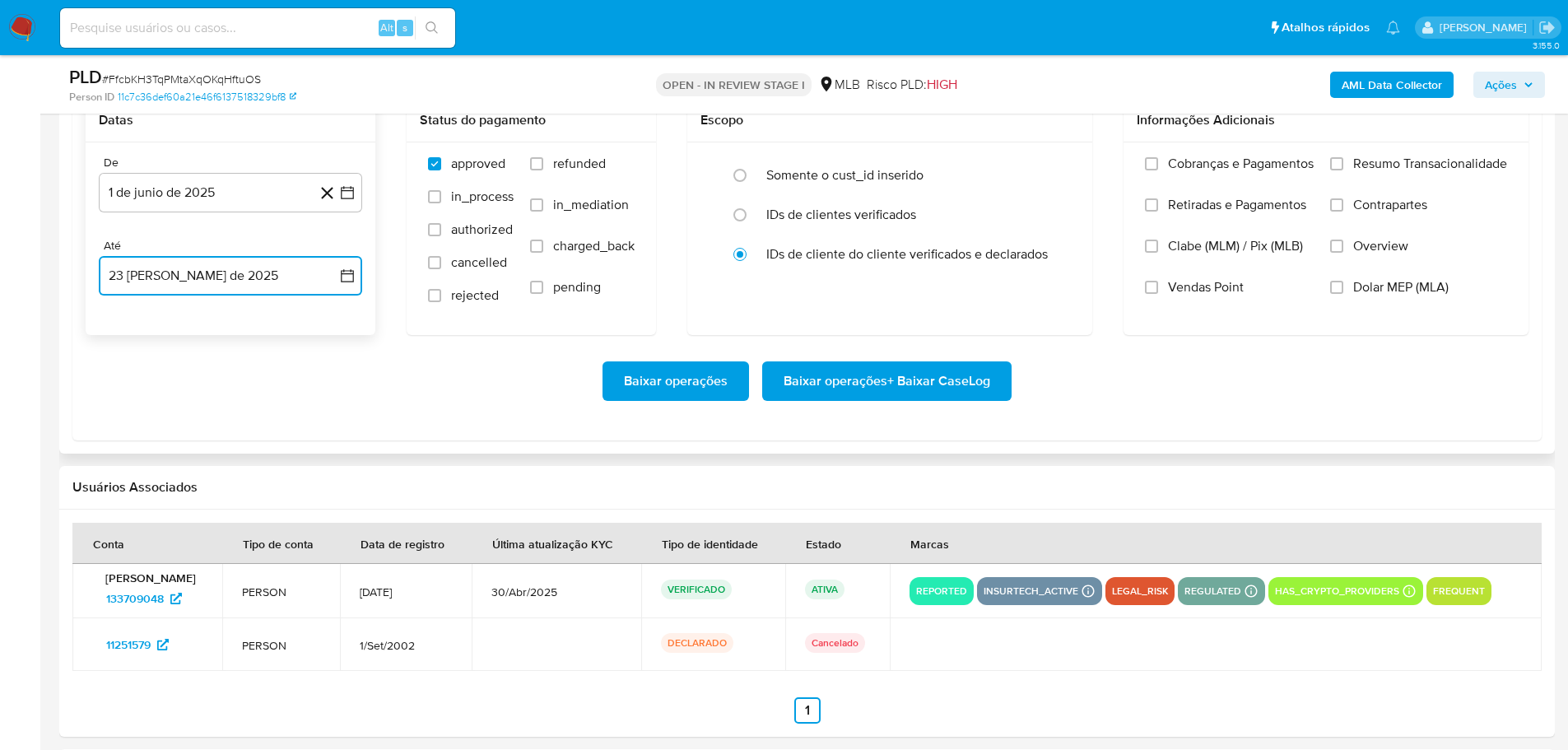
scroll to position [1771, 0]
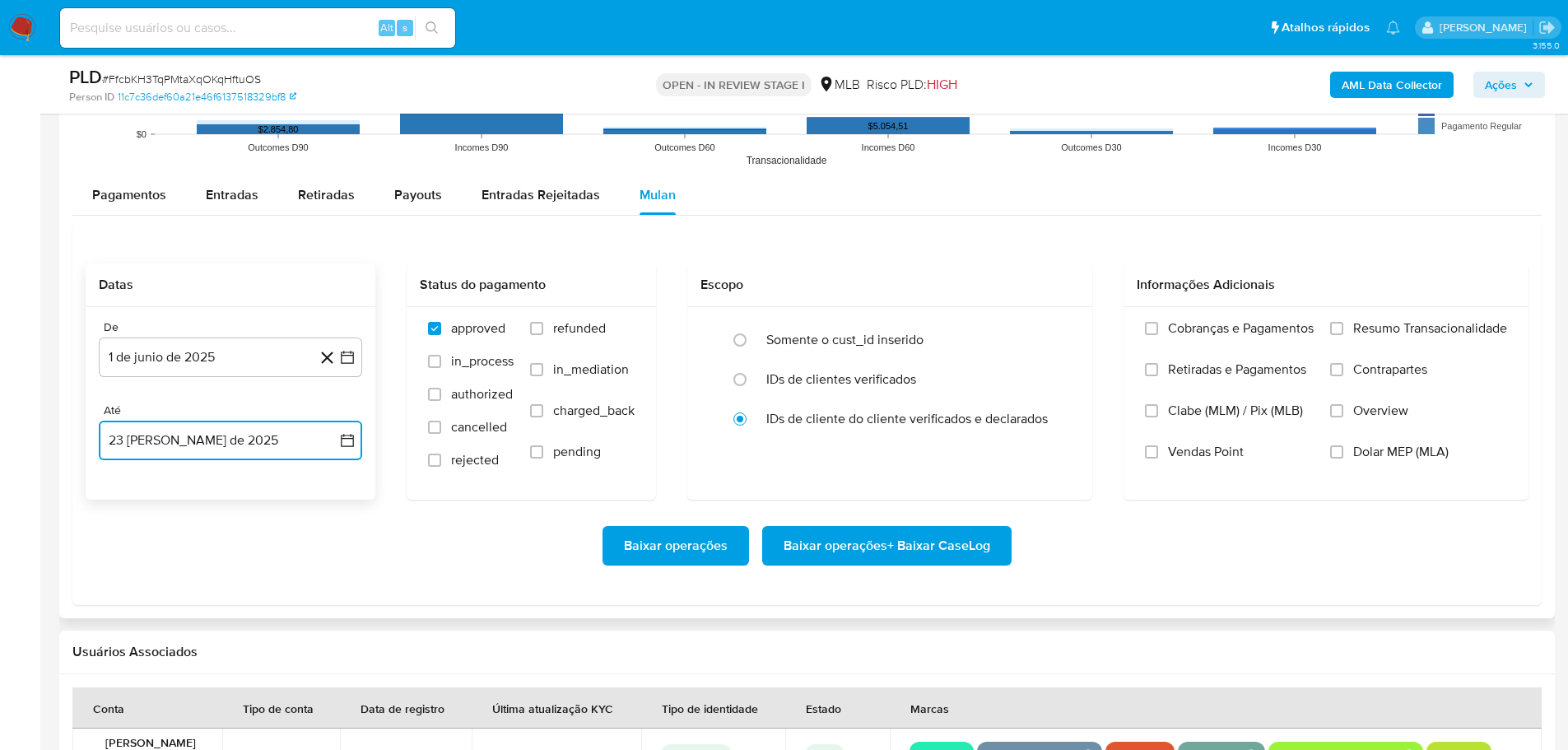
drag, startPoint x: 192, startPoint y: 437, endPoint x: 192, endPoint y: 455, distance: 18.0
click at [193, 437] on button "23 de agosto de 2025" at bounding box center [230, 441] width 263 height 39
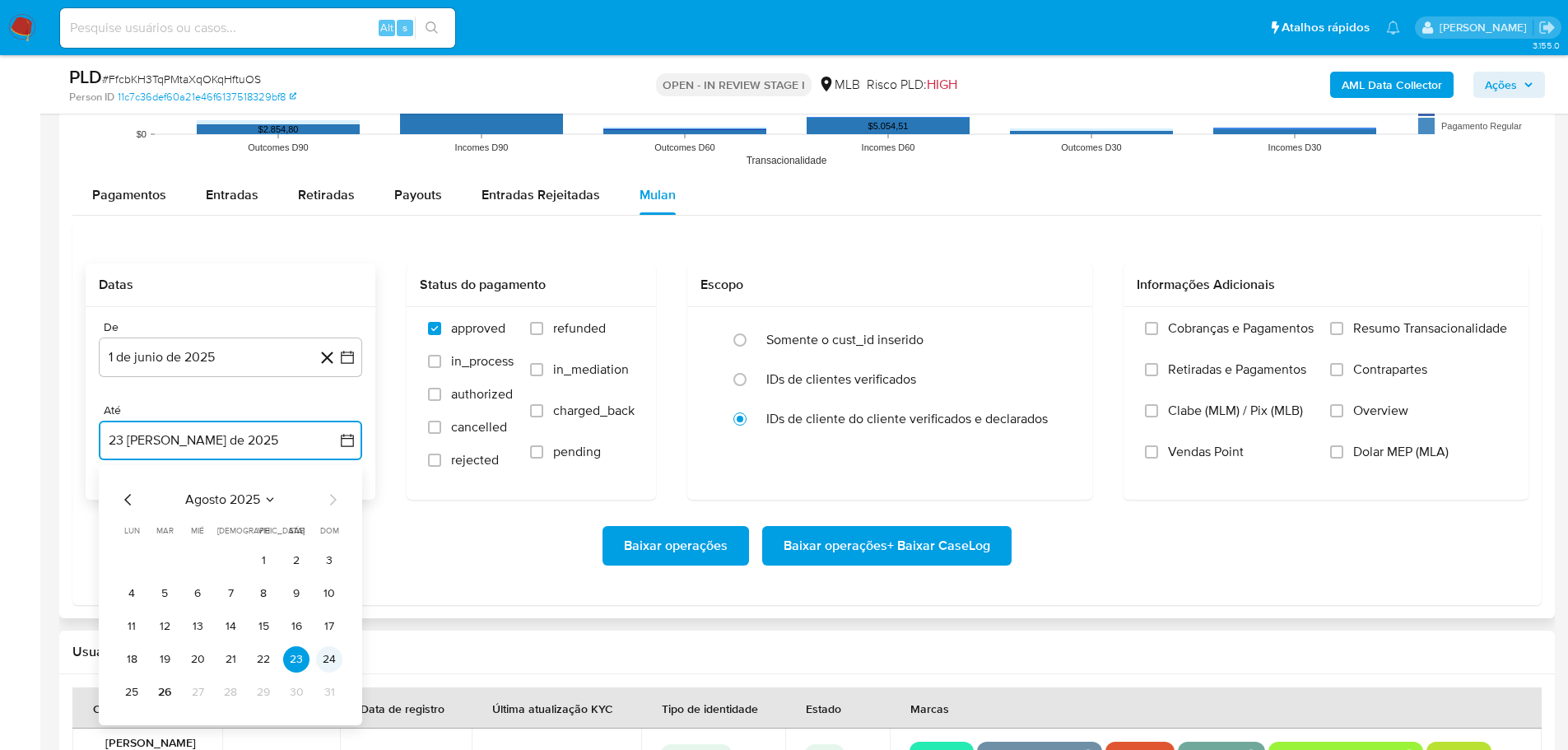
click at [323, 656] on button "24" at bounding box center [329, 659] width 27 height 27
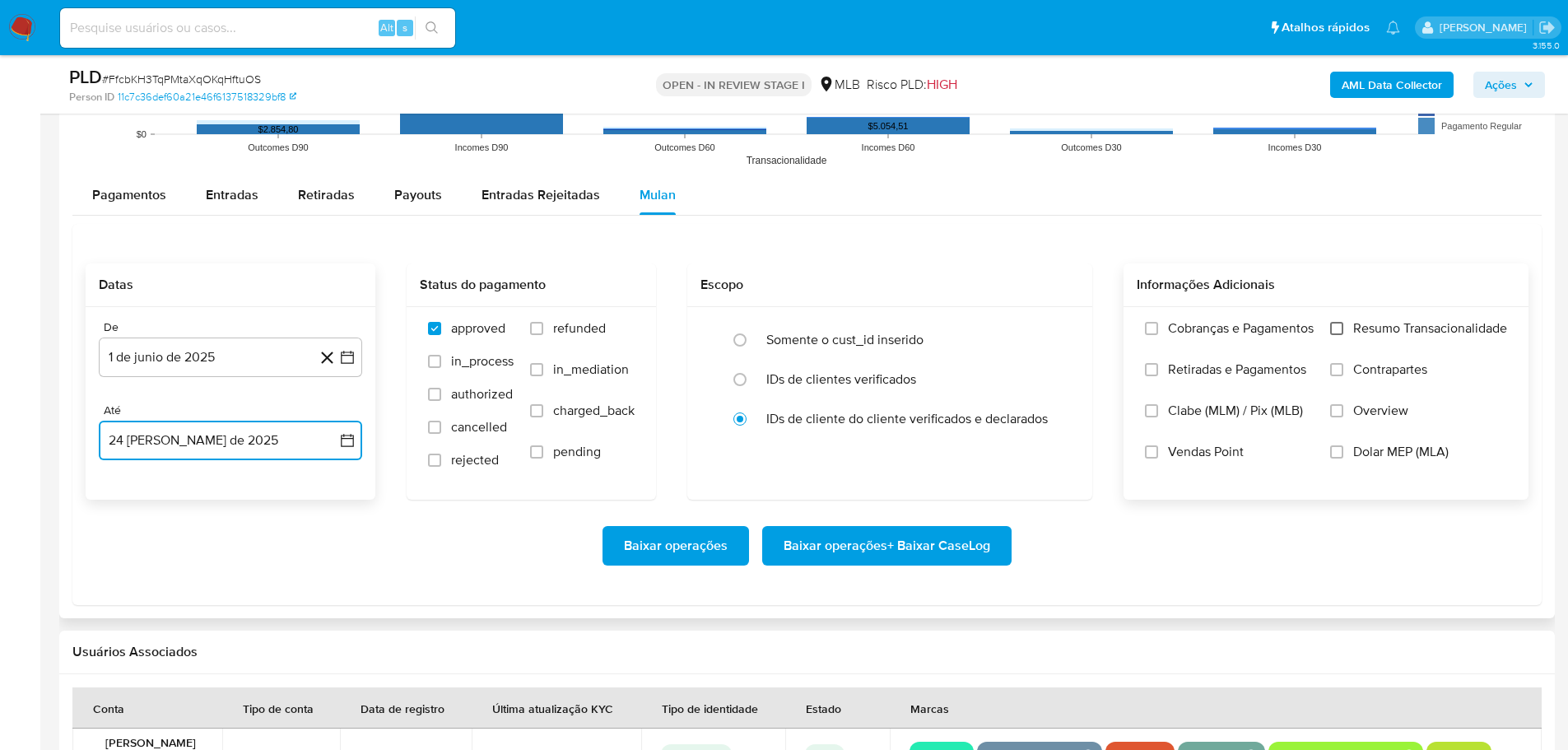
click at [1336, 324] on input "Resumo Transacionalidade" at bounding box center [1336, 328] width 13 height 13
click at [955, 557] on span "Baixar operações + Baixar CaseLog" at bounding box center [887, 545] width 207 height 36
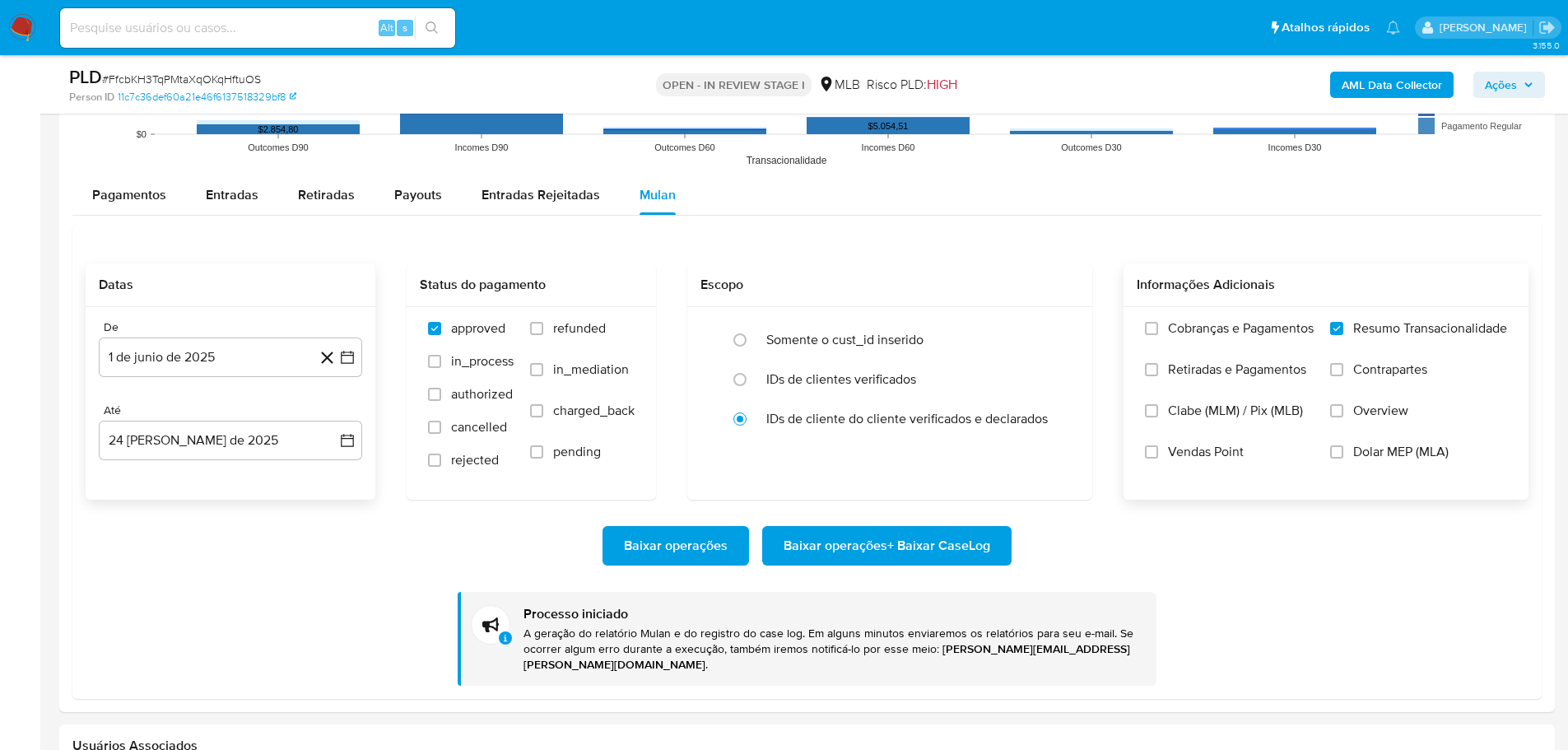
click at [19, 17] on img at bounding box center [22, 28] width 28 height 28
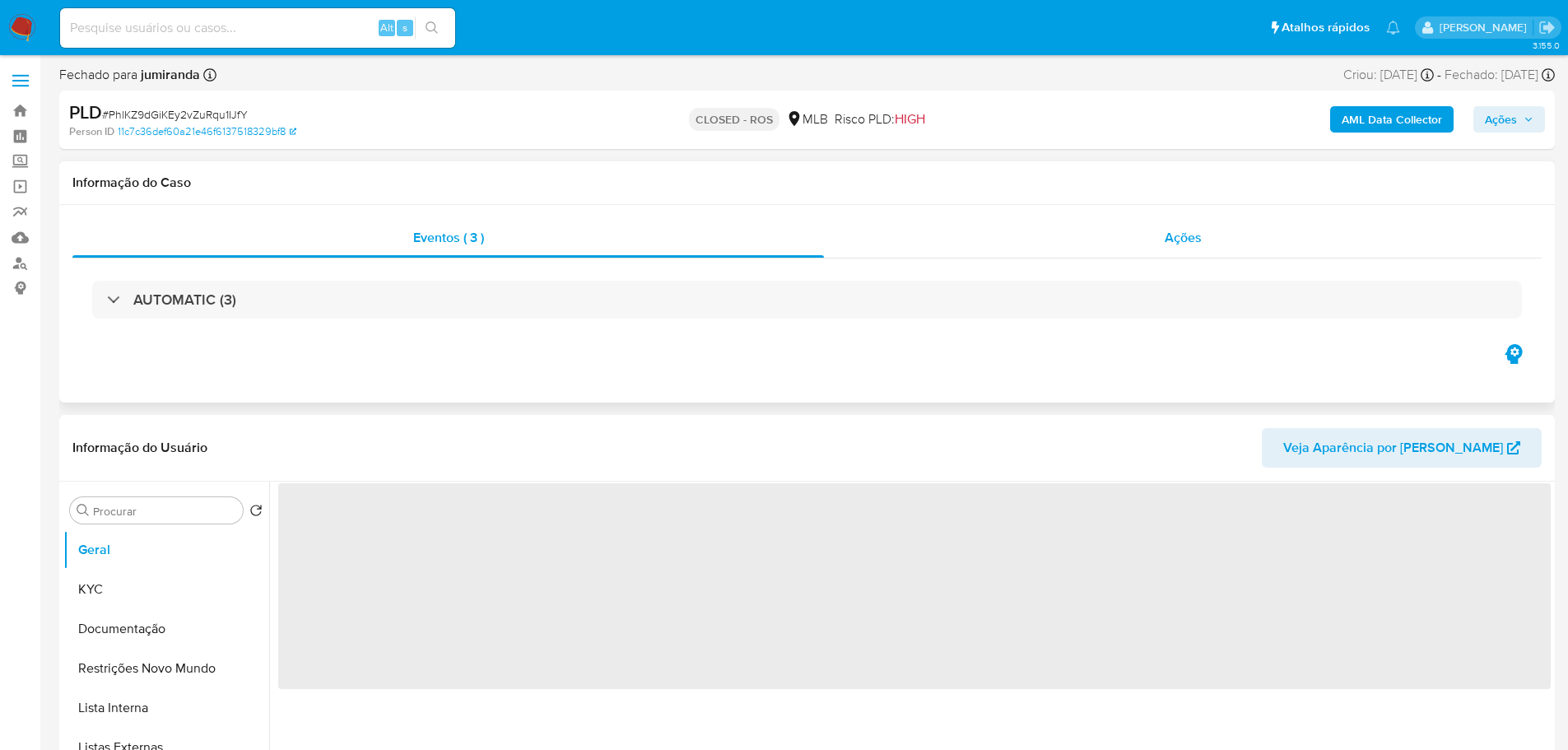
click at [1198, 241] on span "Ações" at bounding box center [1184, 237] width 37 height 19
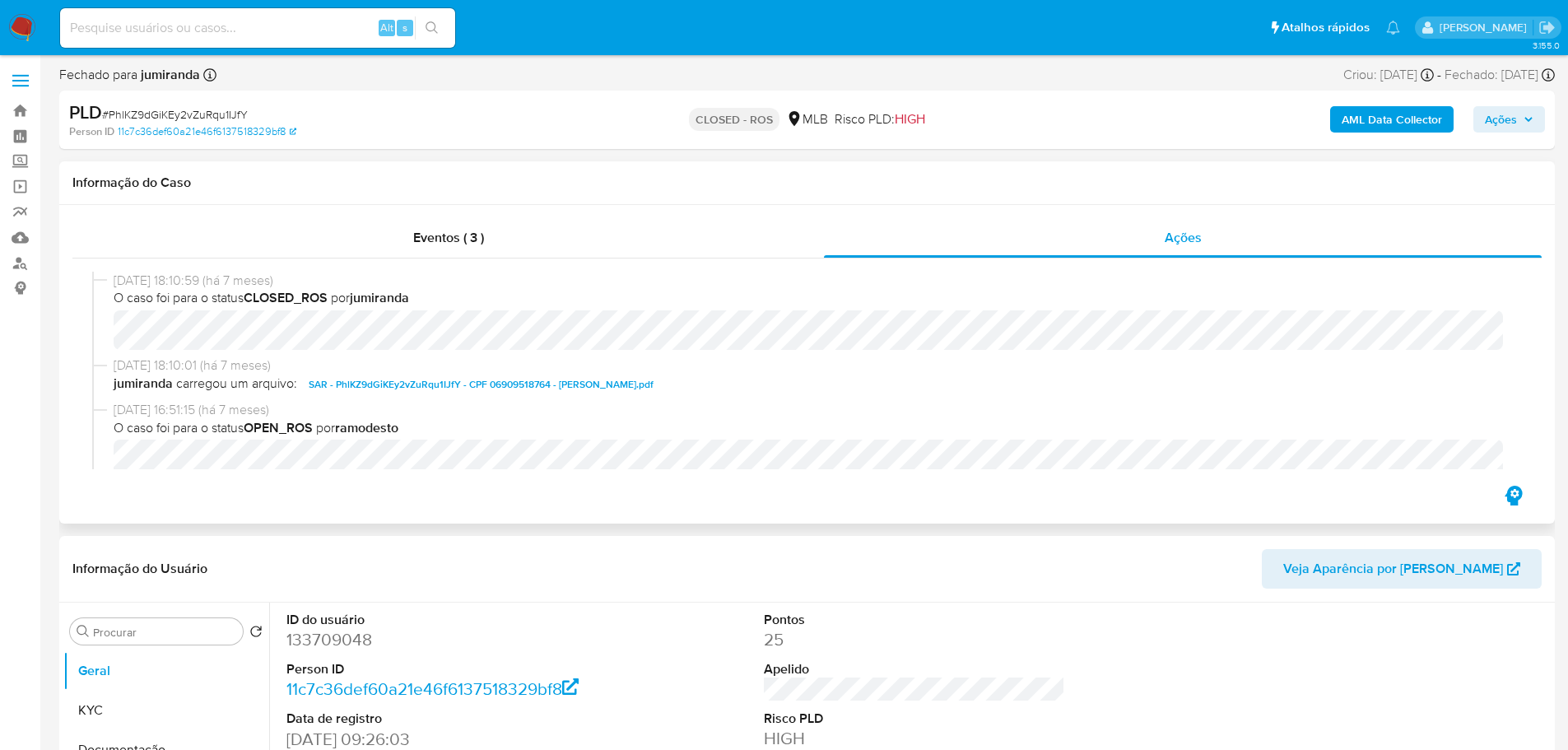
select select "10"
drag, startPoint x: 181, startPoint y: 281, endPoint x: 112, endPoint y: 284, distance: 69.1
click at [112, 284] on div "[DATE] 18:10:59 (há 7 meses) O caso foi para o status CLOSED_ROS por jumiranda" at bounding box center [807, 314] width 1430 height 85
copy span "[DATE]"
click at [487, 238] on div "Eventos ( 3 )" at bounding box center [448, 238] width 752 height 39
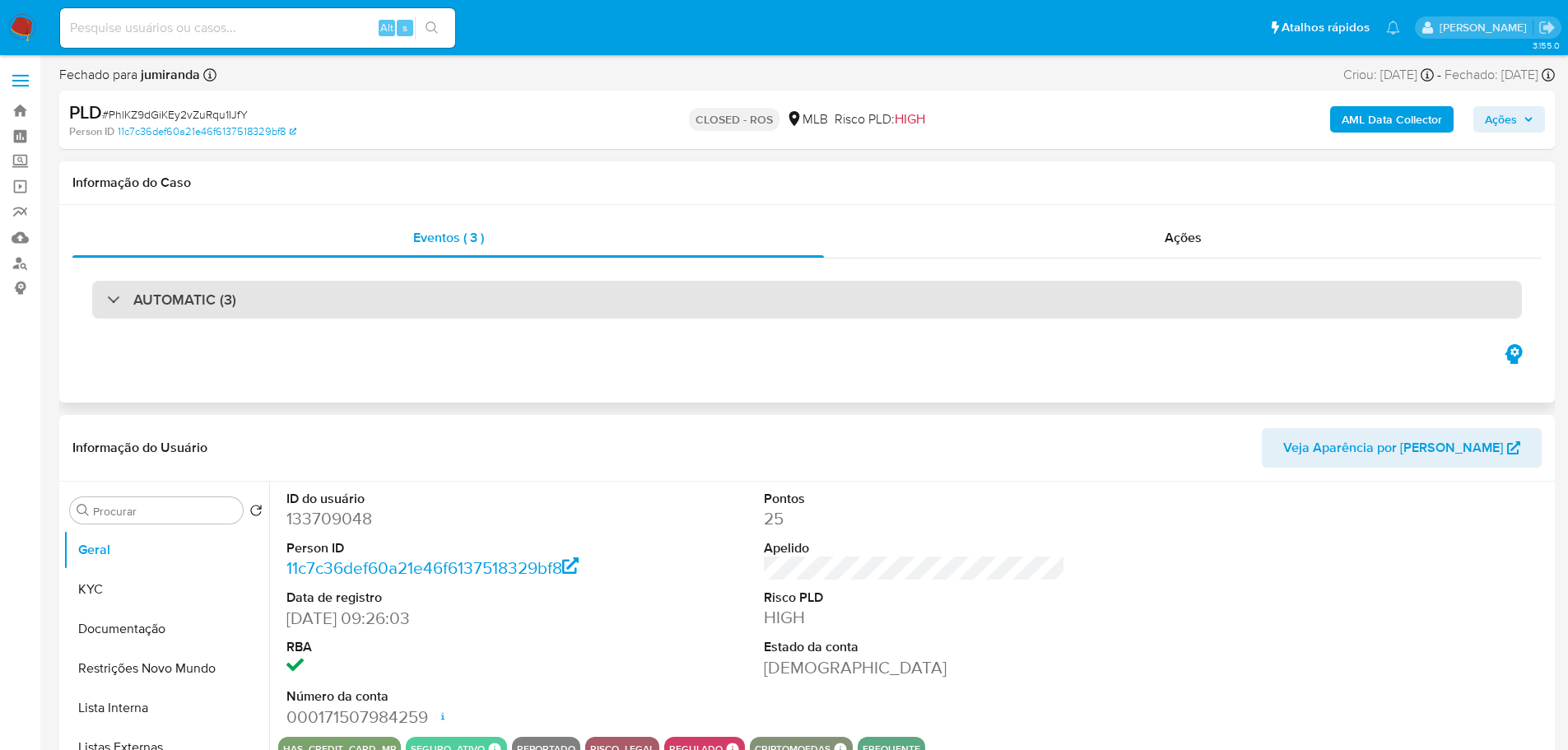
click at [248, 312] on div "AUTOMATIC (3)" at bounding box center [807, 300] width 1430 height 37
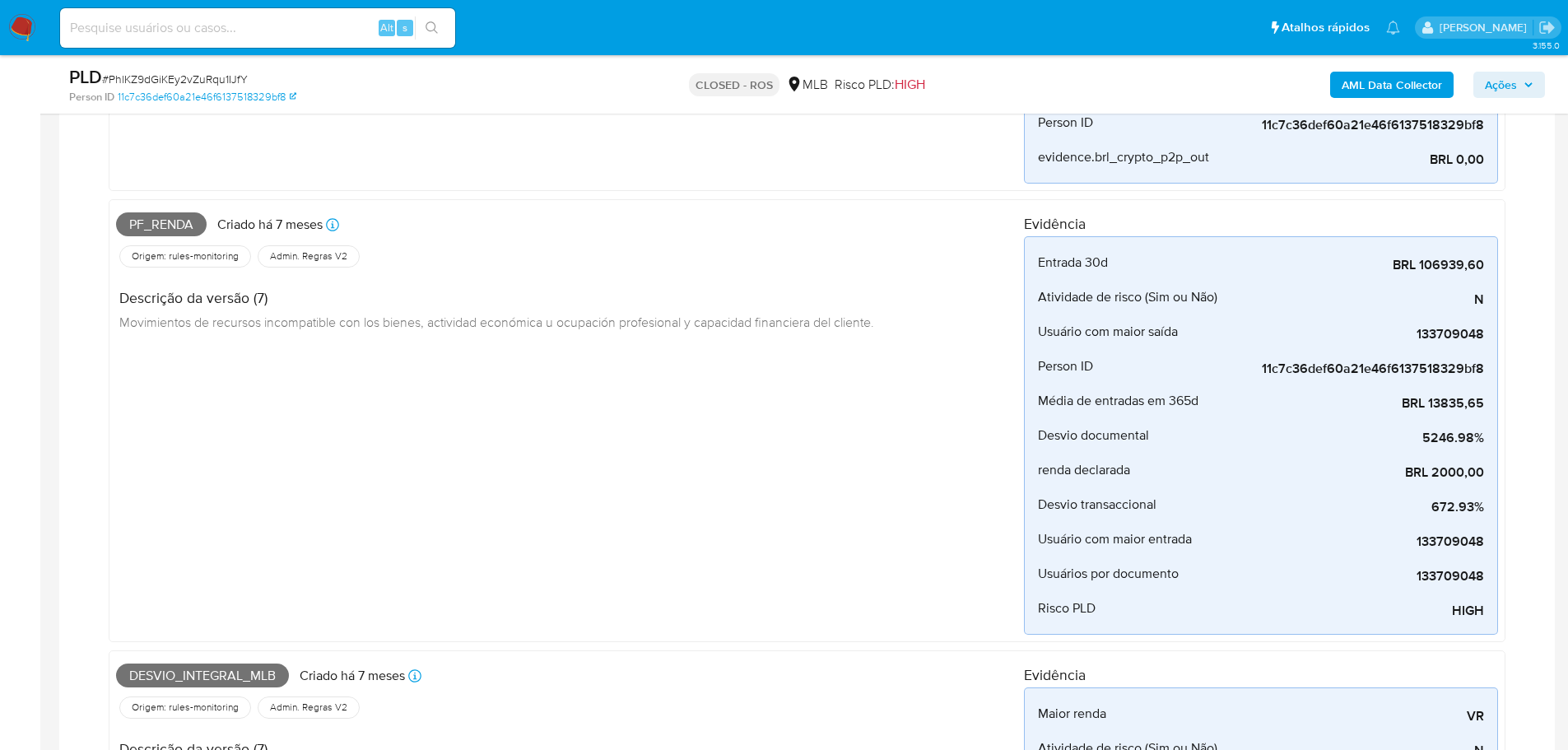
scroll to position [1152, 0]
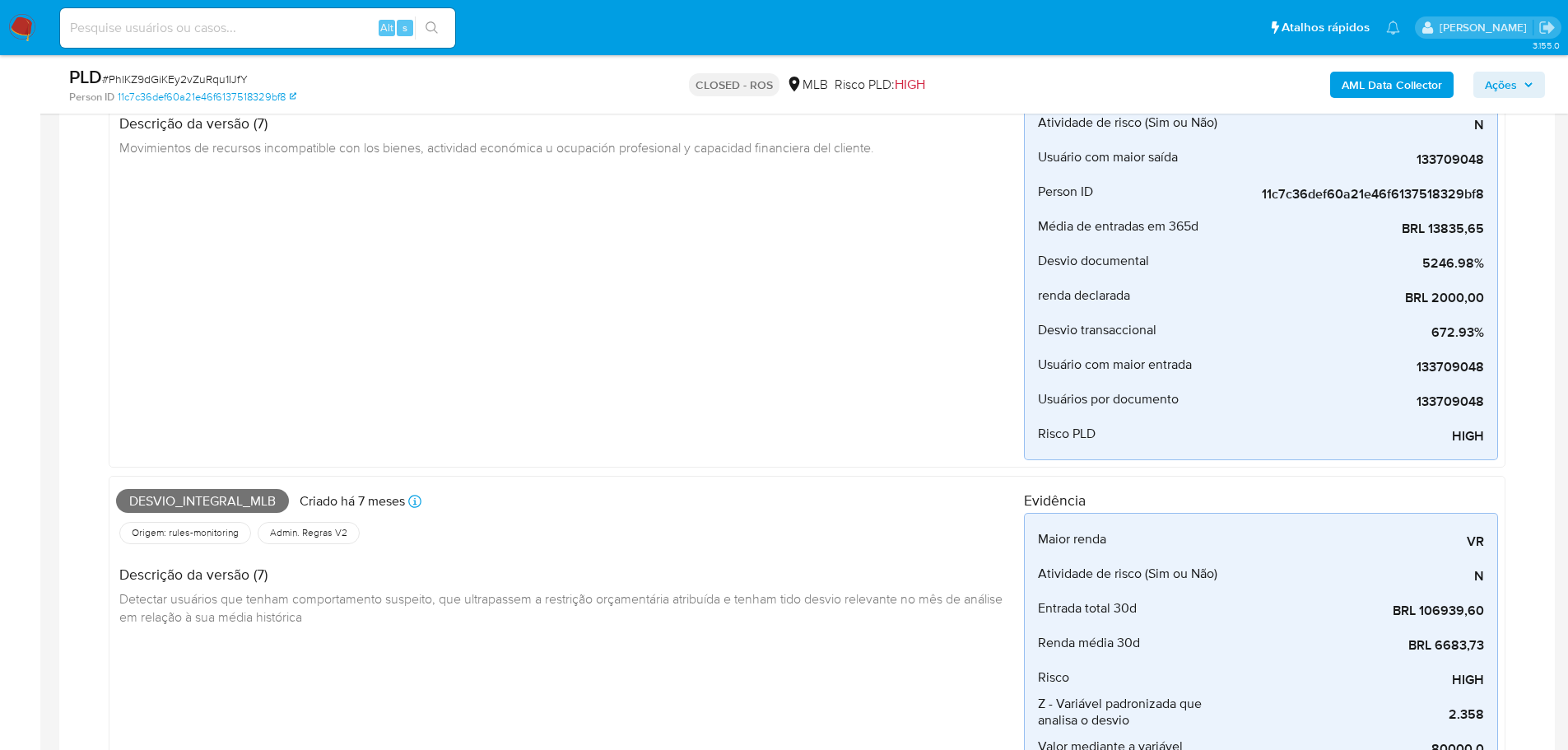
click at [208, 495] on span "Desvio_integral_mlb" at bounding box center [202, 501] width 172 height 25
copy span "Desvio_integral_mlb"
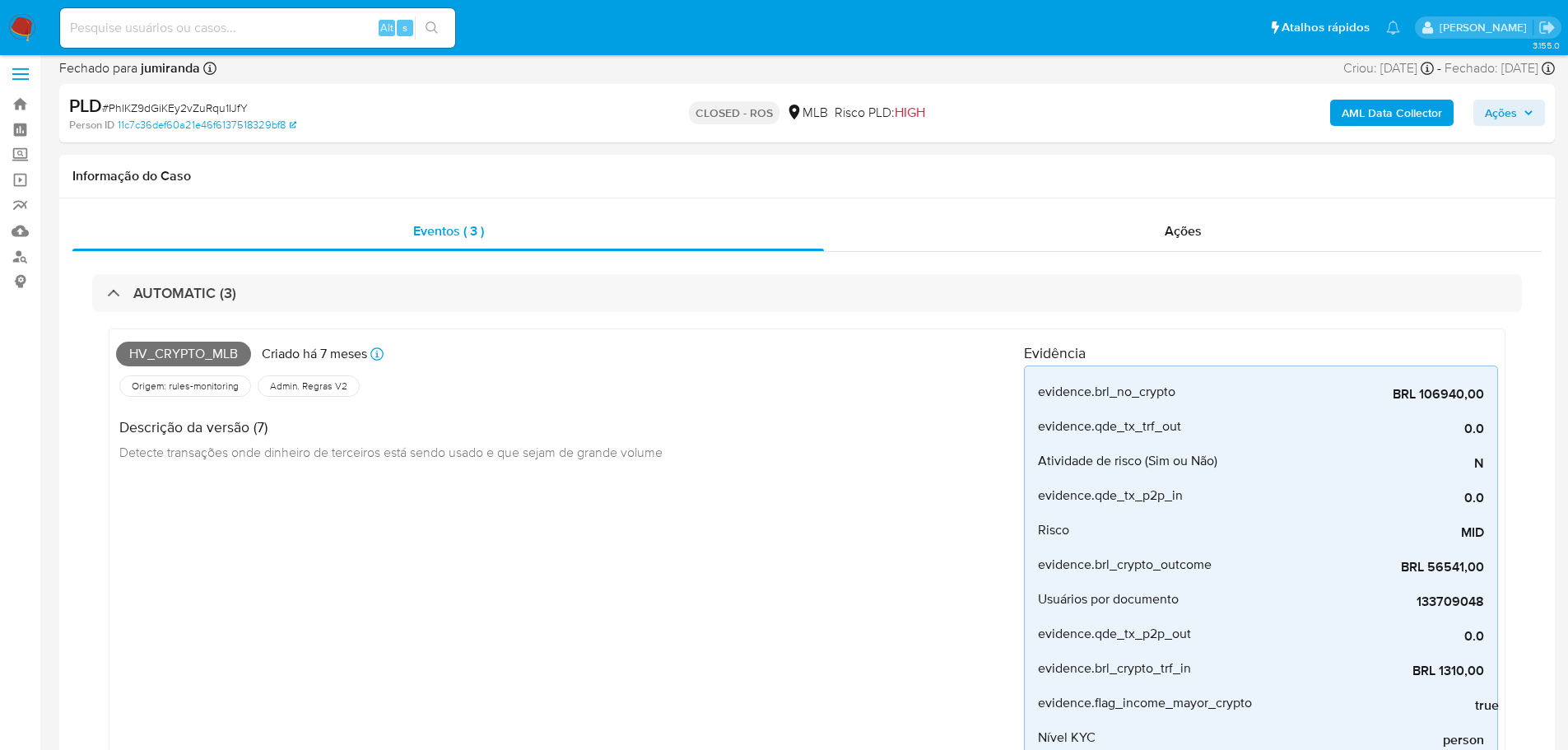
scroll to position [0, 0]
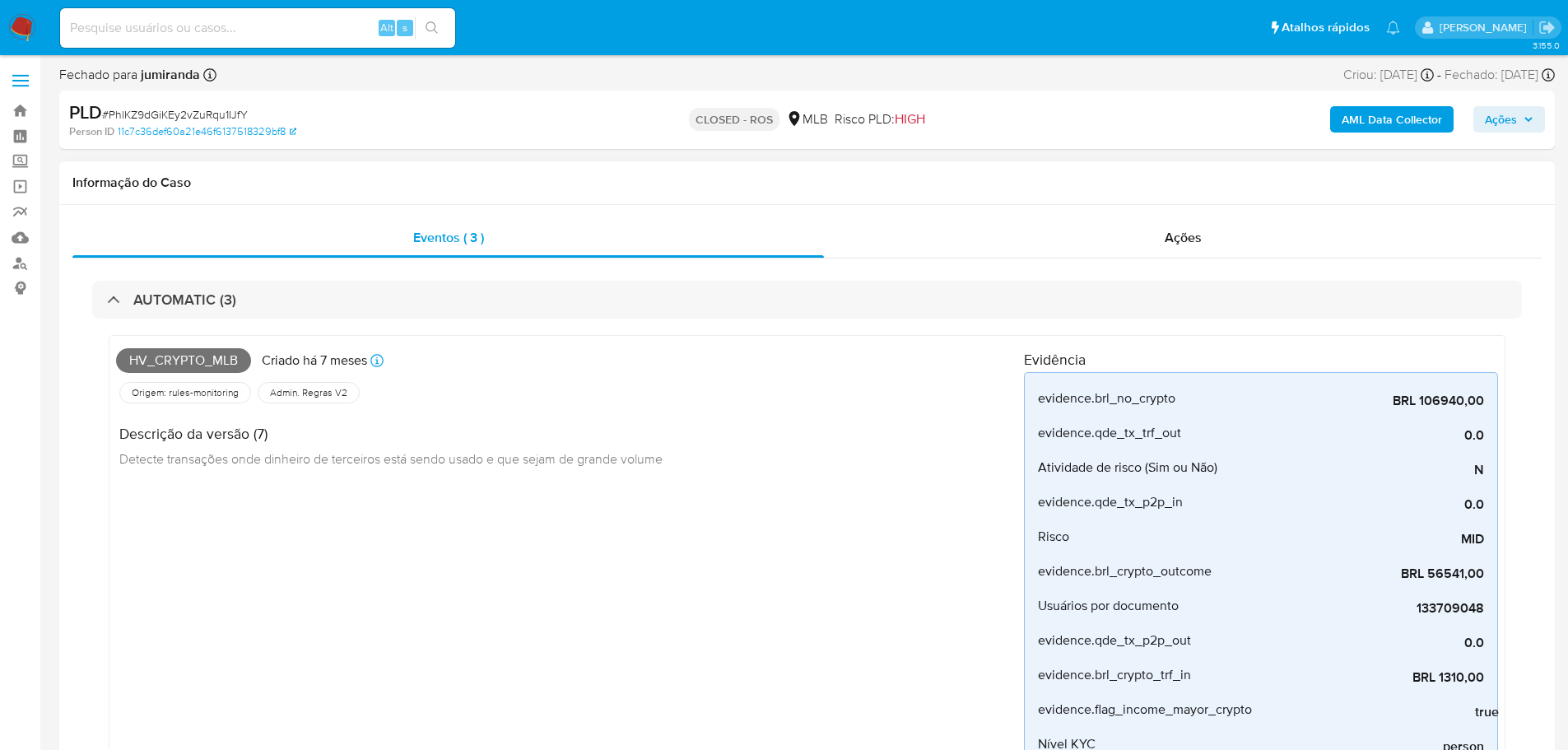
click at [191, 367] on span "Hv_crypto_mlb" at bounding box center [183, 360] width 135 height 25
copy span "Hv_crypto_mlb"
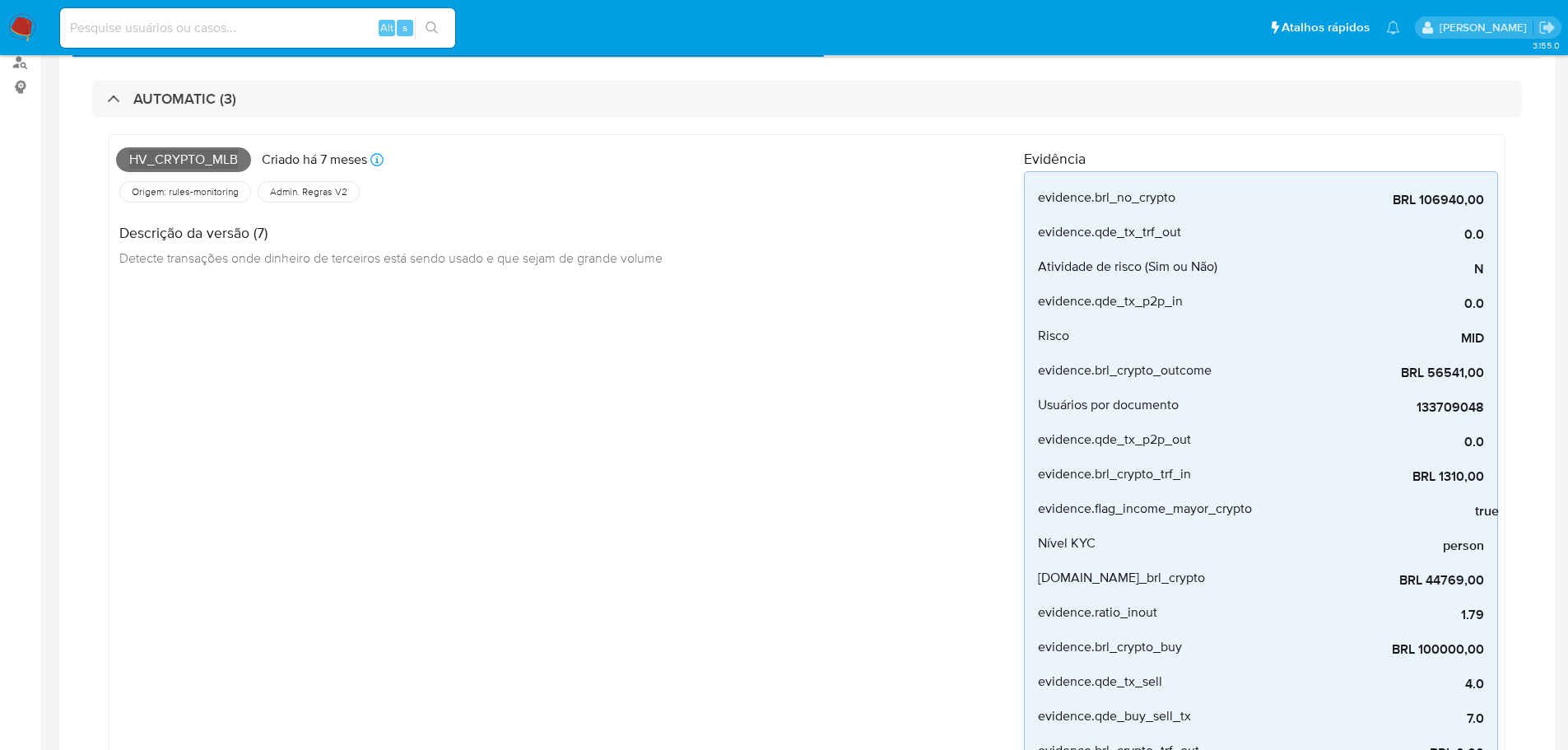
scroll to position [577, 0]
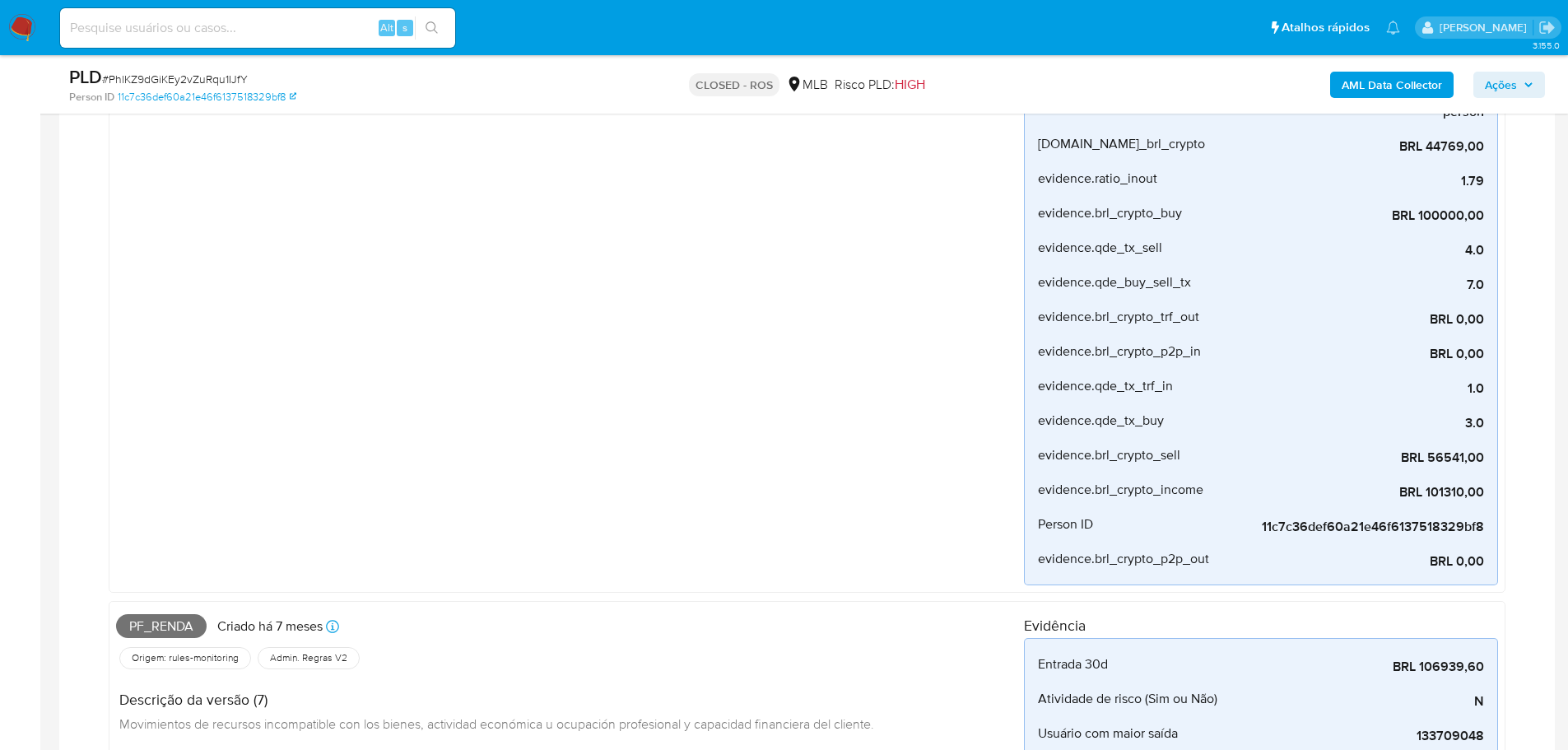
click at [167, 627] on span "Pf_renda" at bounding box center [162, 626] width 91 height 25
copy span "Pf_renda"
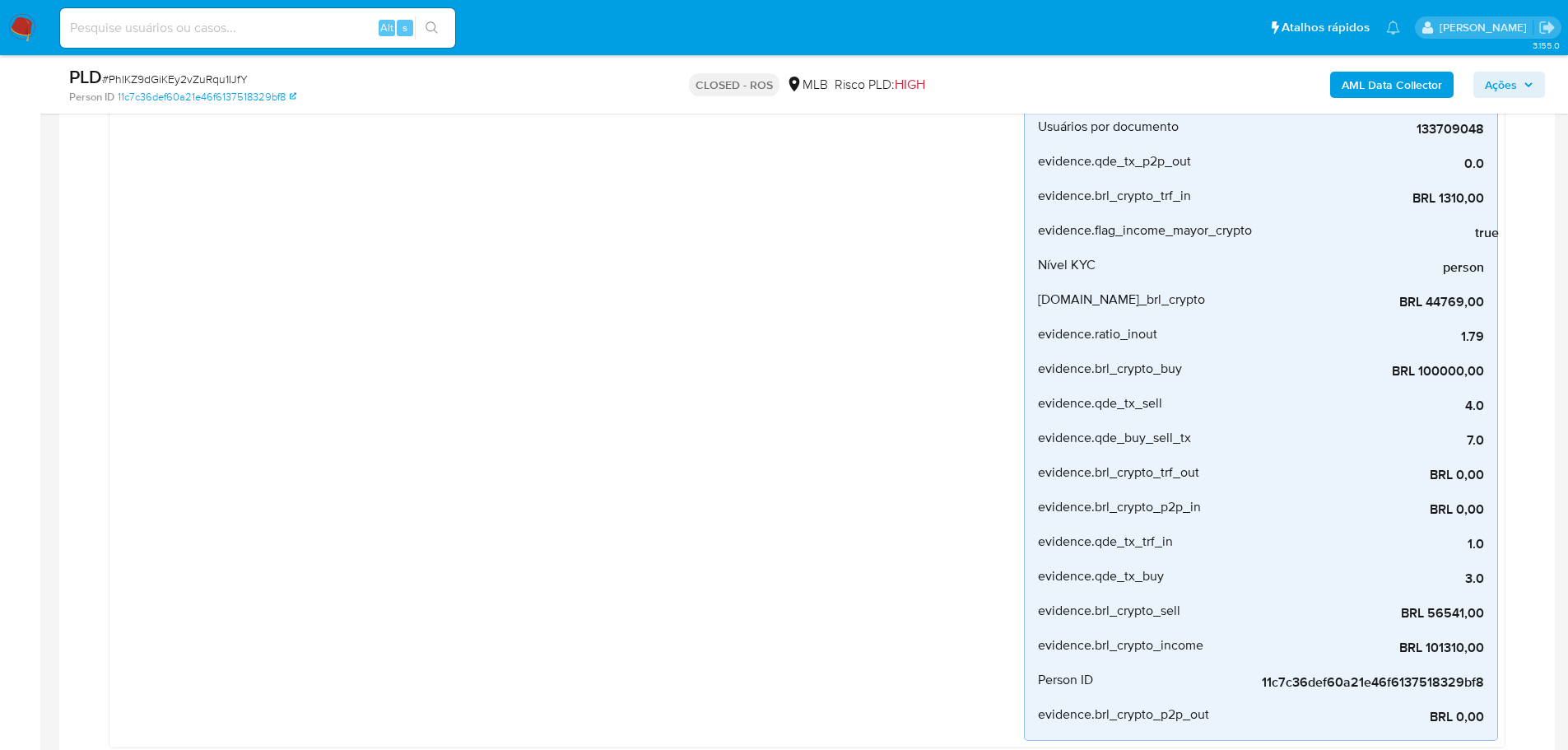
scroll to position [247, 0]
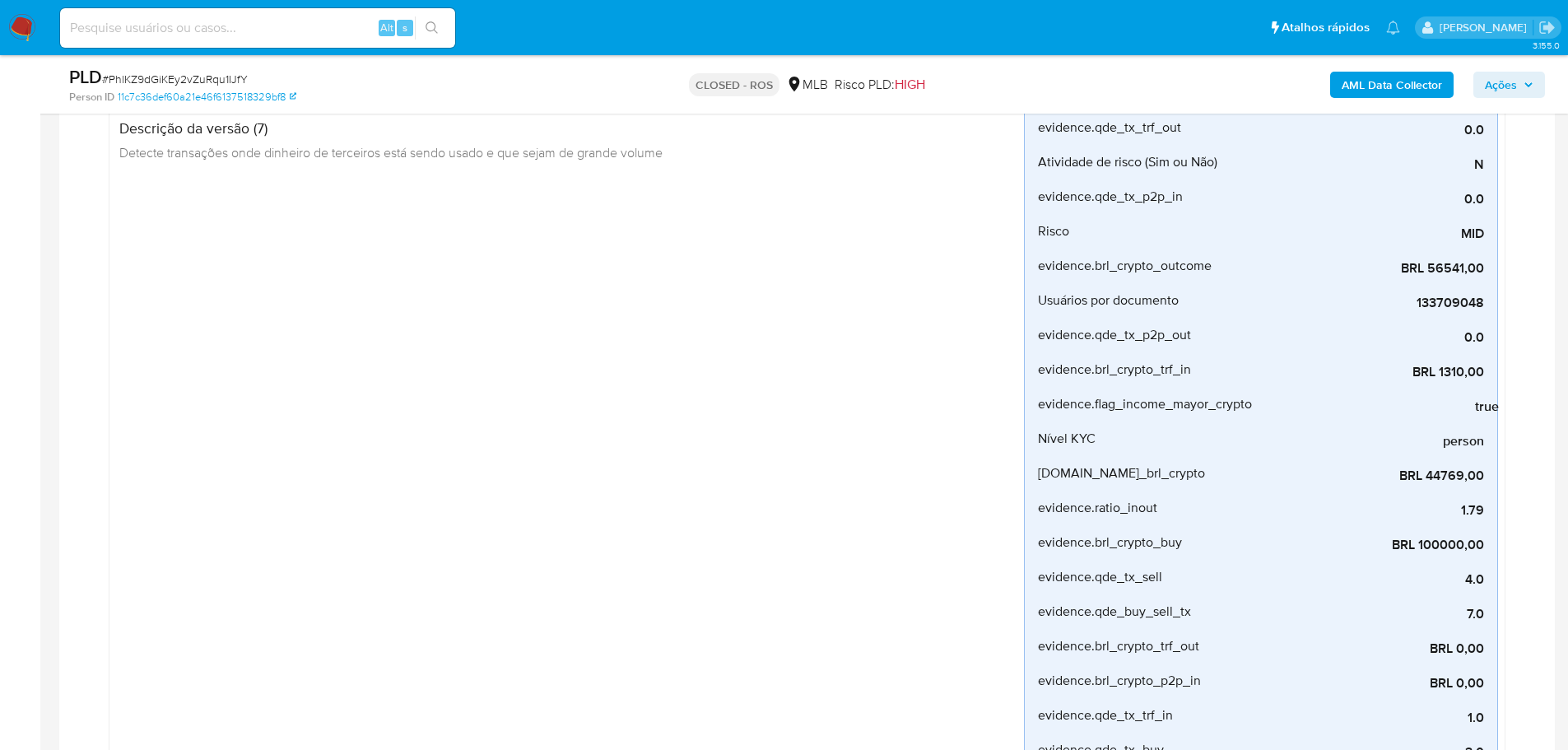
click at [228, 78] on span "# PhlKZ9dGiKEy2vZuRqu1IJfY" at bounding box center [175, 79] width 146 height 17
copy span "PhlKZ9dGiKEy2vZuRqu1IJfY"
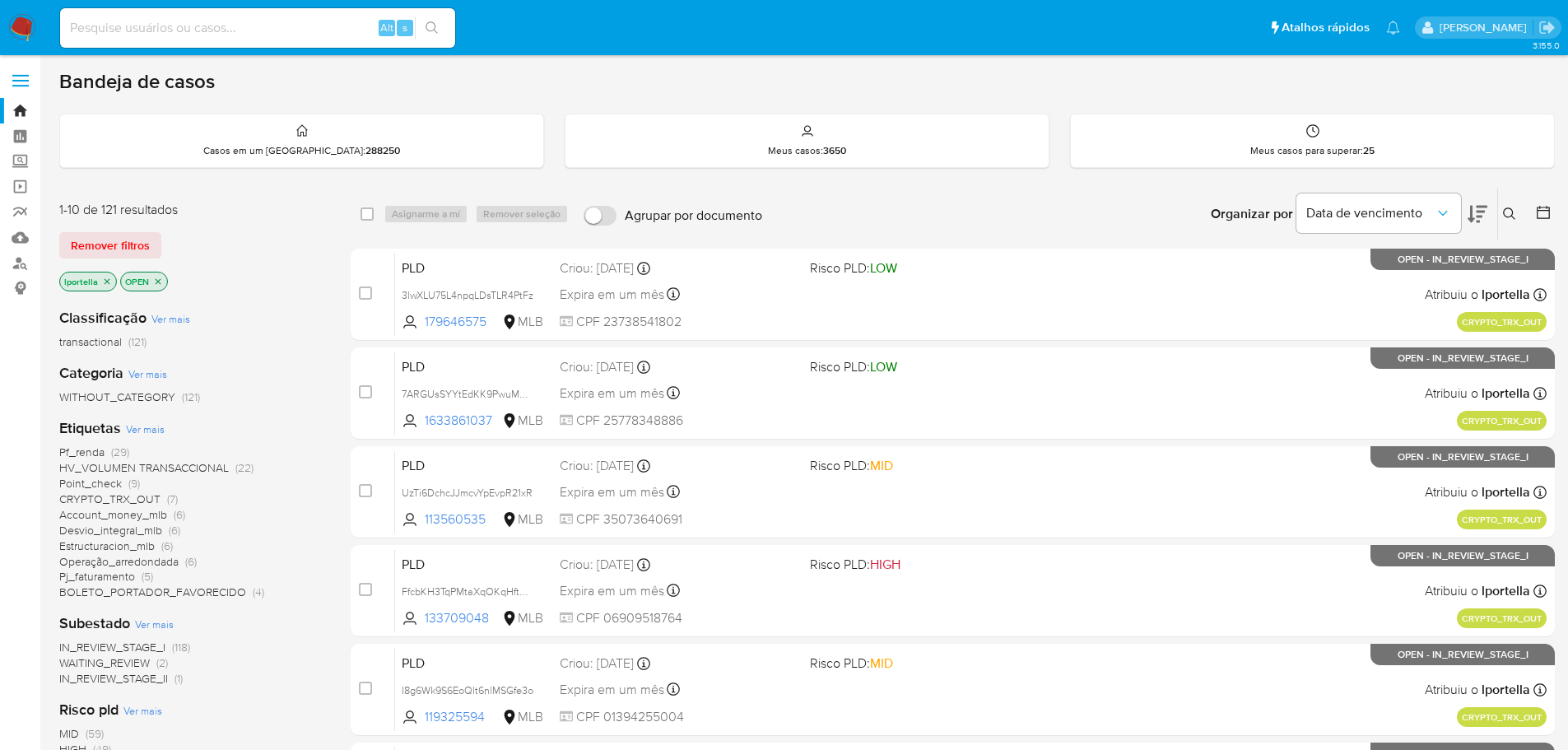
click at [190, 27] on input at bounding box center [257, 29] width 395 height 22
paste input "I8g6Wk9S6EoQlt6nlMSGfe3o"
type input "I8g6Wk9S6EoQlt6nlMSGfe3o"
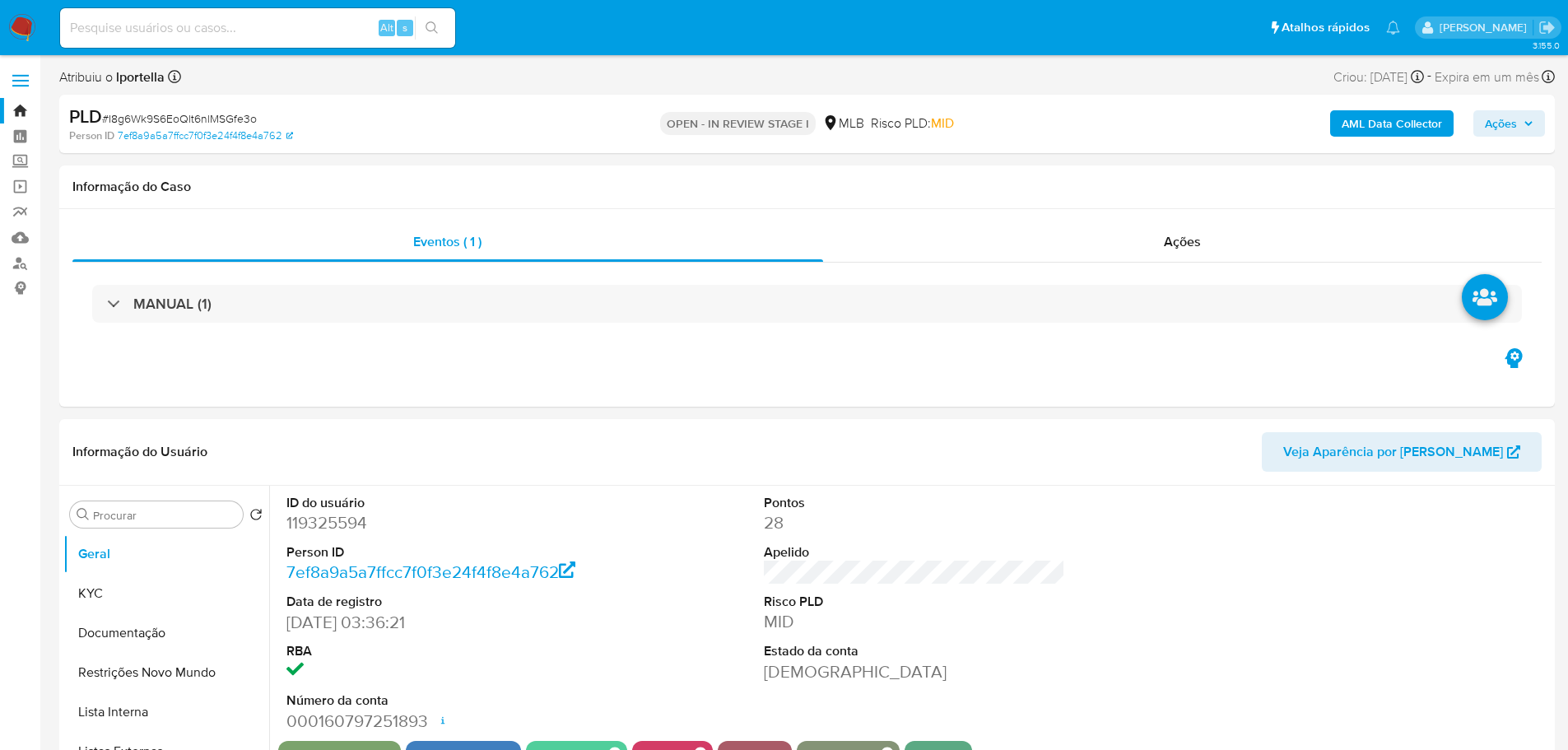
select select "10"
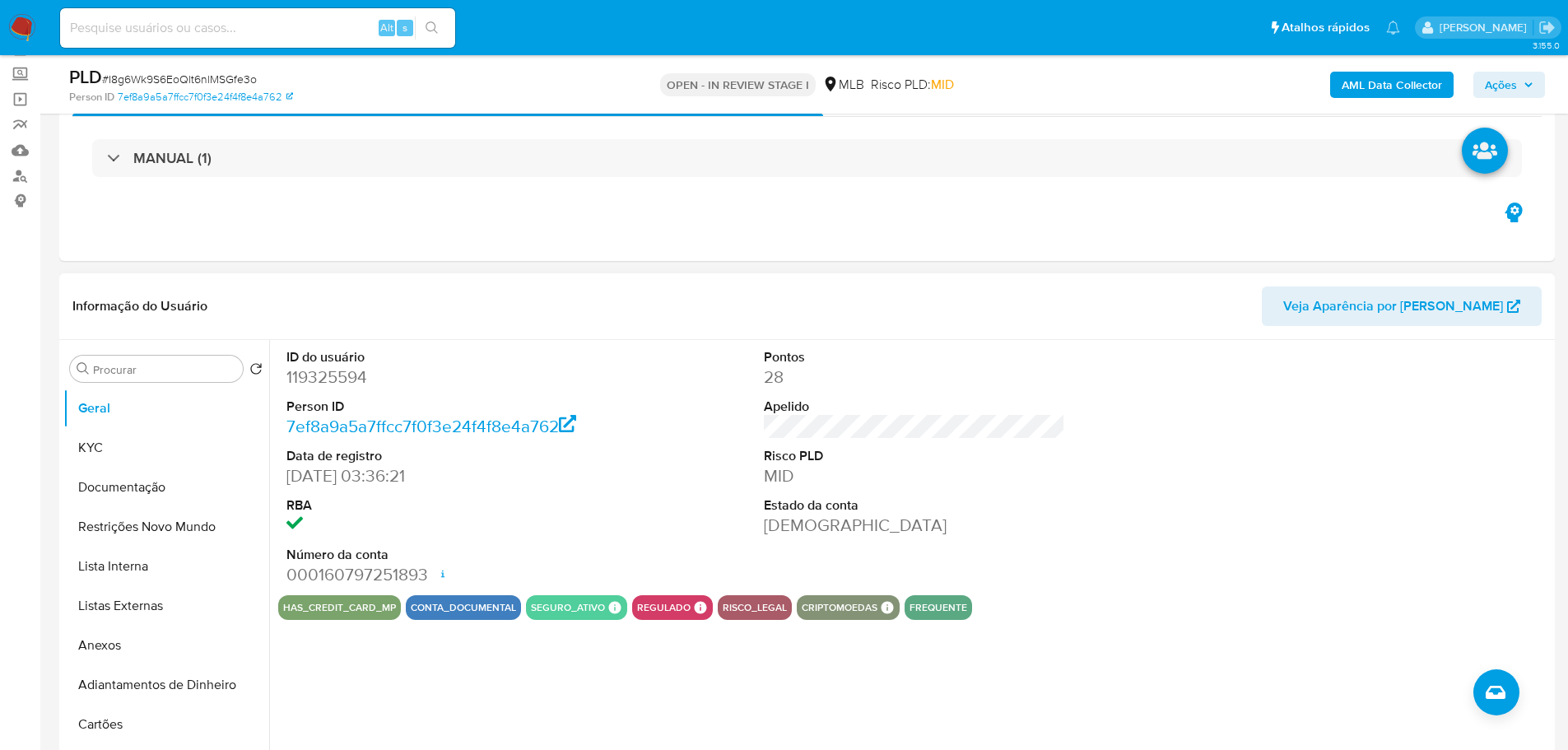
scroll to position [165, 0]
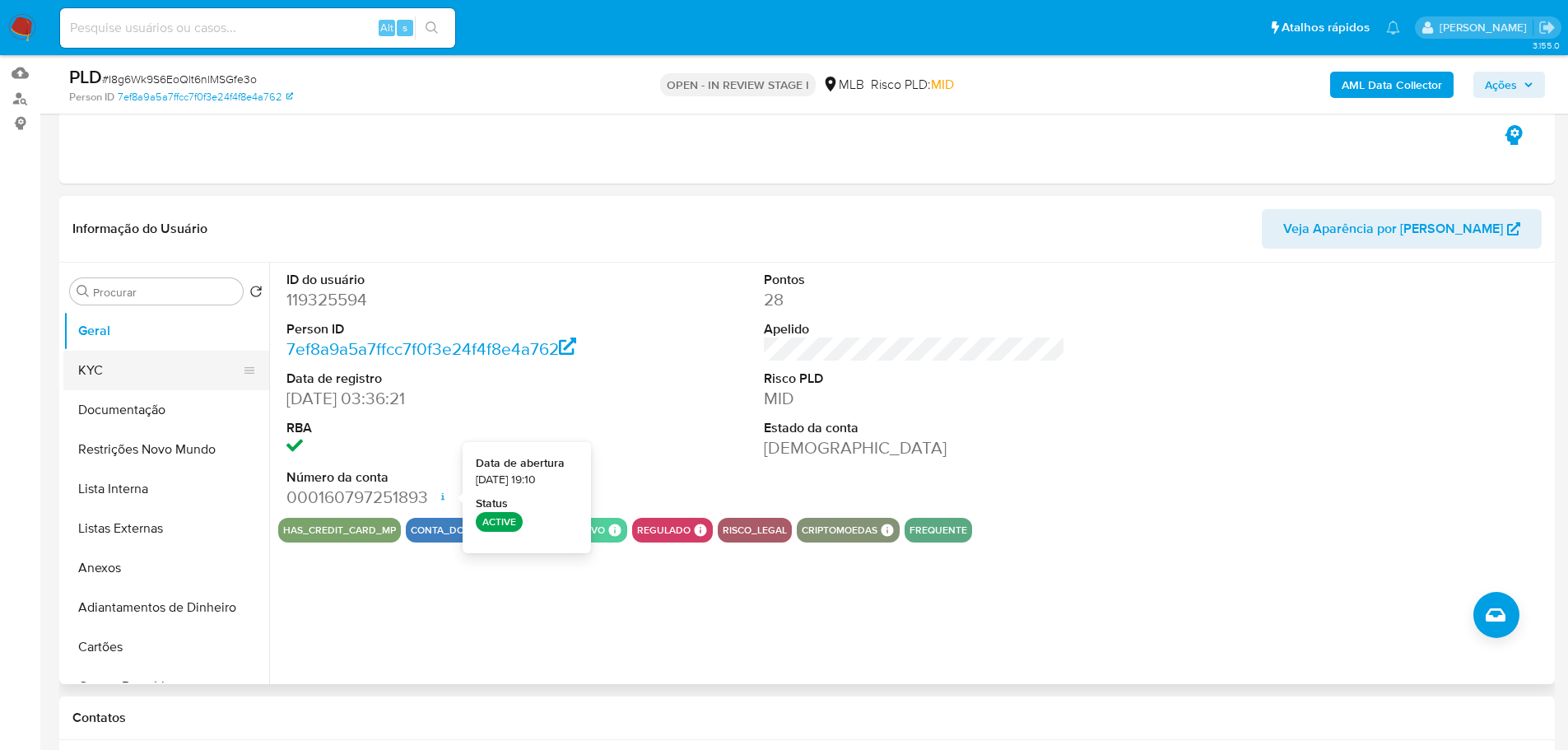
click at [121, 365] on button "KYC" at bounding box center [159, 371] width 192 height 39
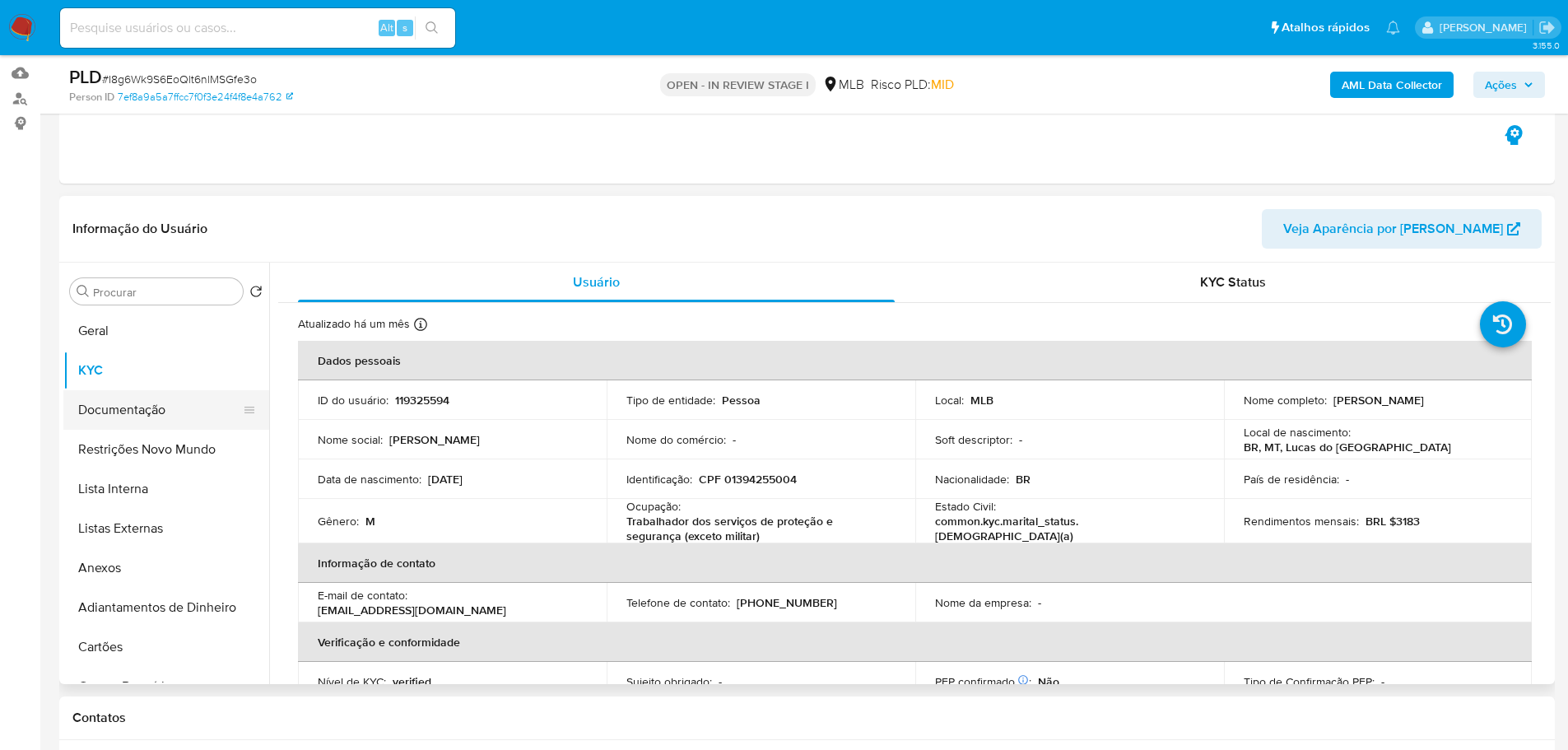
click at [168, 419] on button "Documentação" at bounding box center [159, 410] width 192 height 39
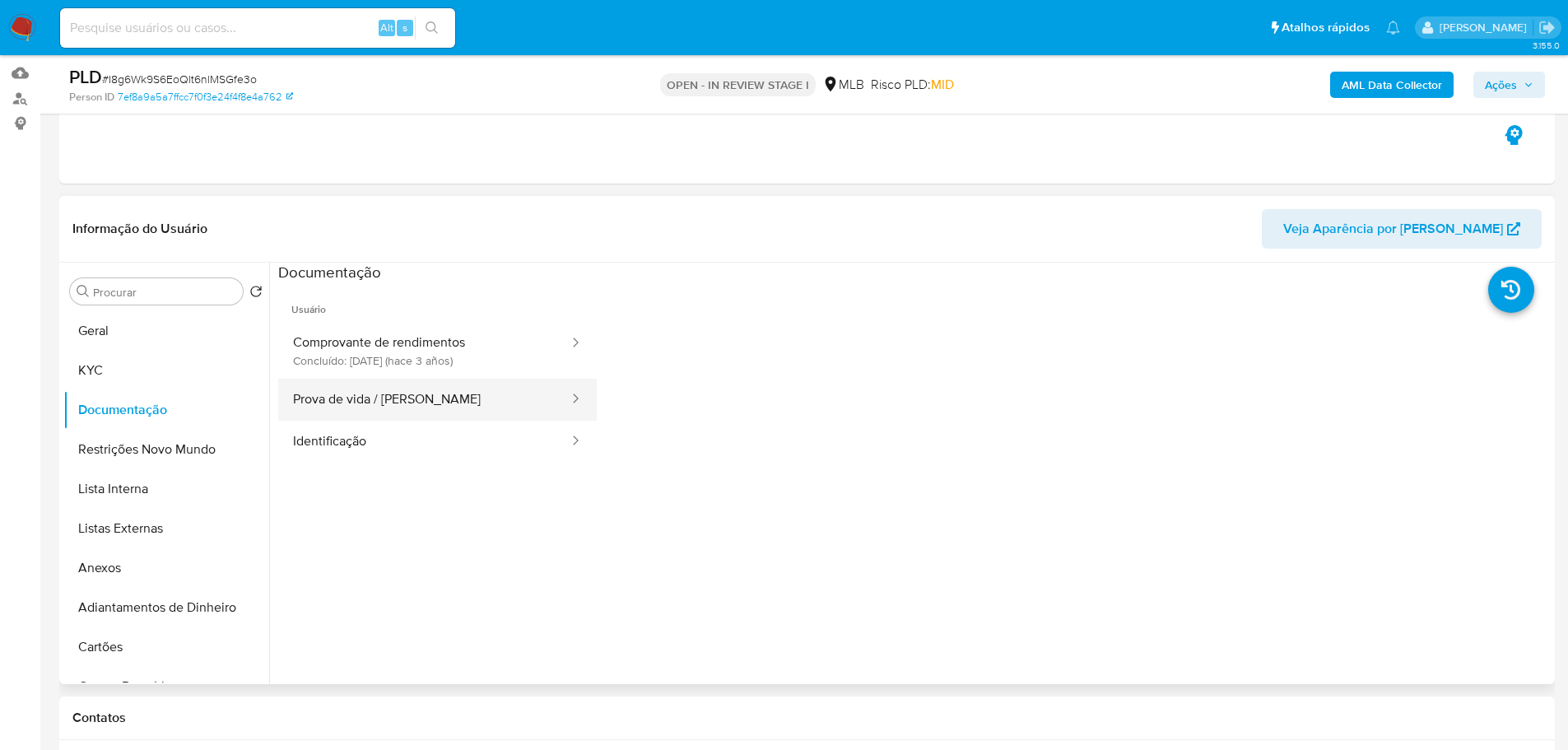
click at [369, 400] on button "Prova de vida / [PERSON_NAME]" at bounding box center [424, 399] width 293 height 42
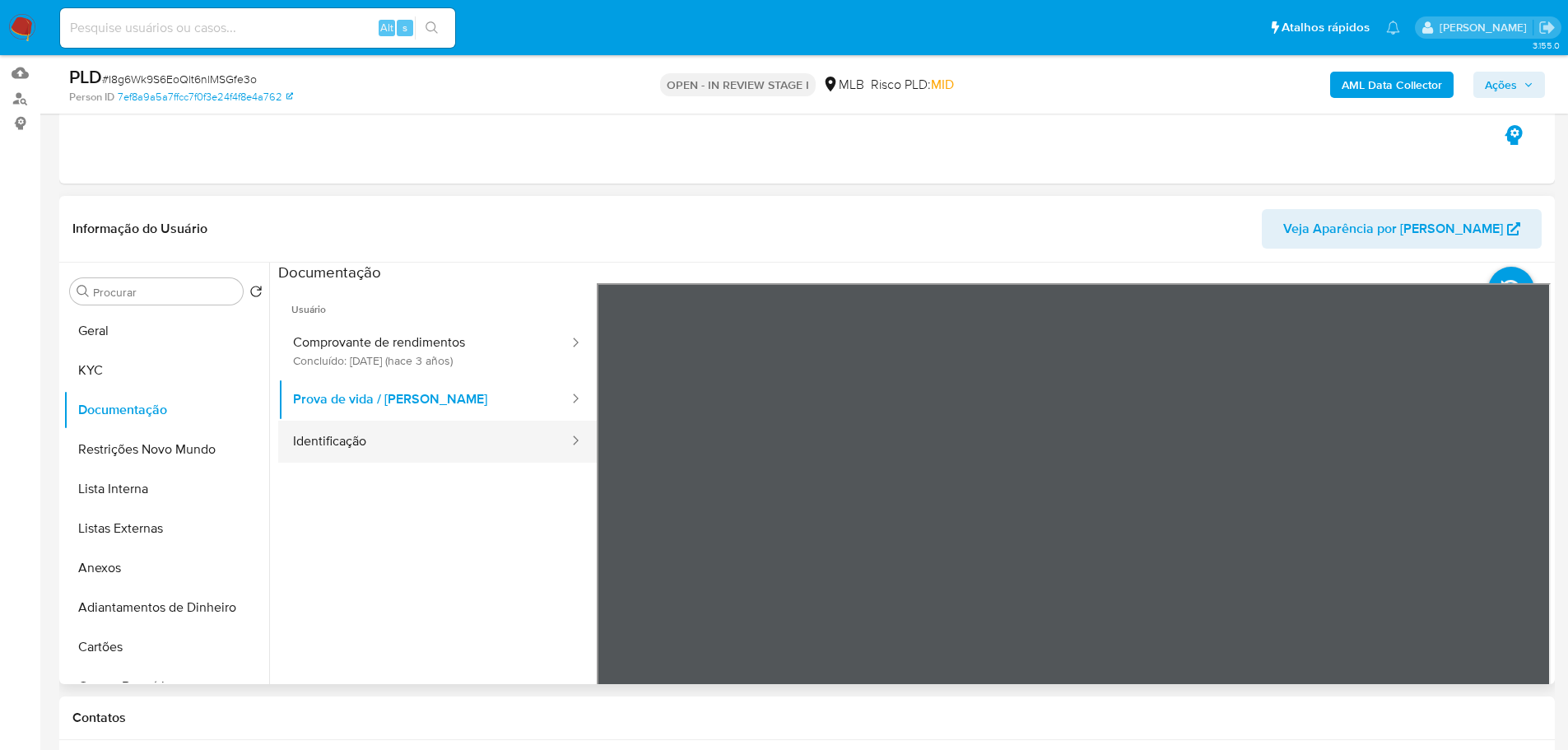
click at [359, 449] on button "Identificação" at bounding box center [424, 442] width 293 height 42
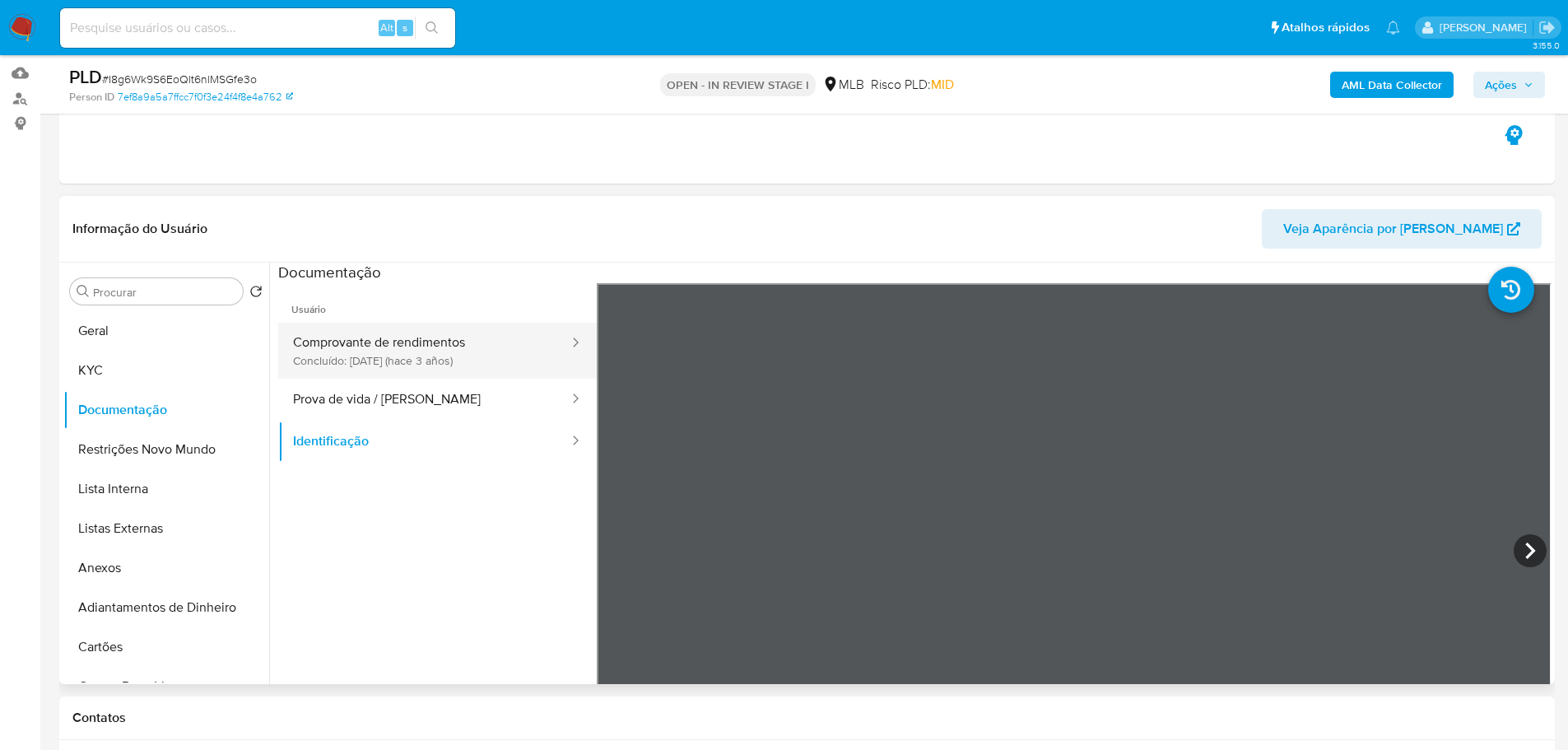
click at [385, 338] on button "Comprovante de rendimentos Concluído: [DATE] (hace 3 años)" at bounding box center [424, 350] width 293 height 56
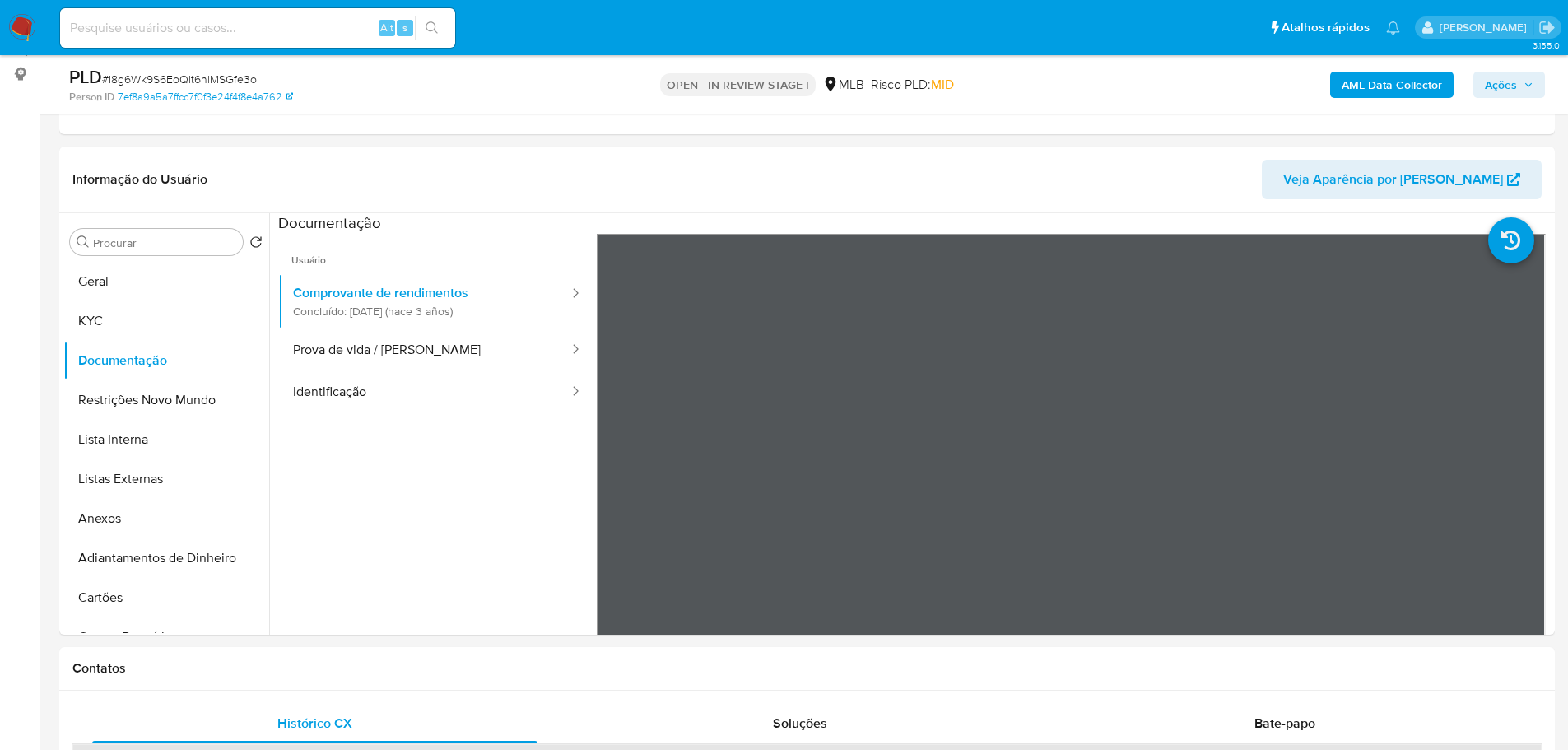
scroll to position [207, 0]
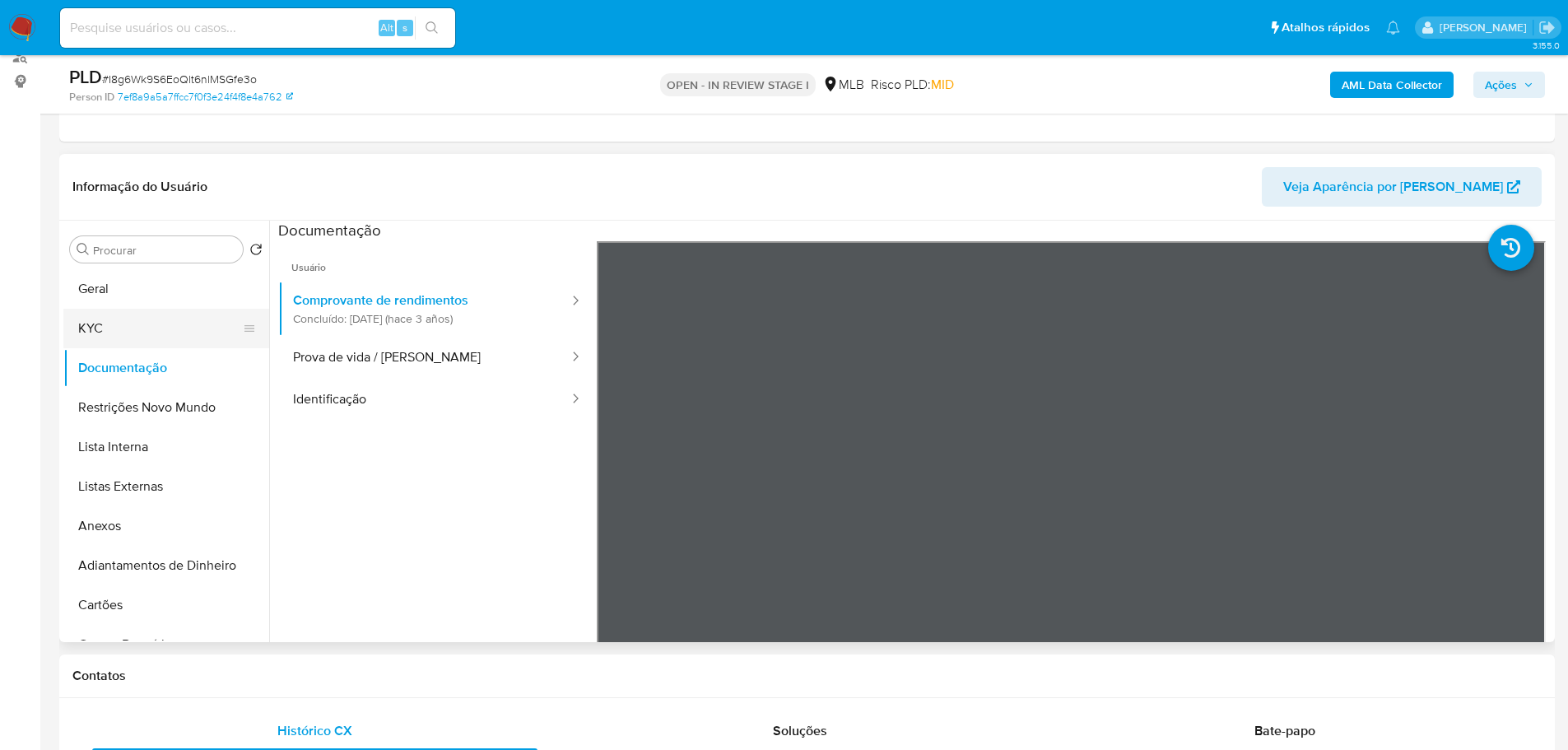
click at [170, 329] on button "KYC" at bounding box center [159, 328] width 192 height 39
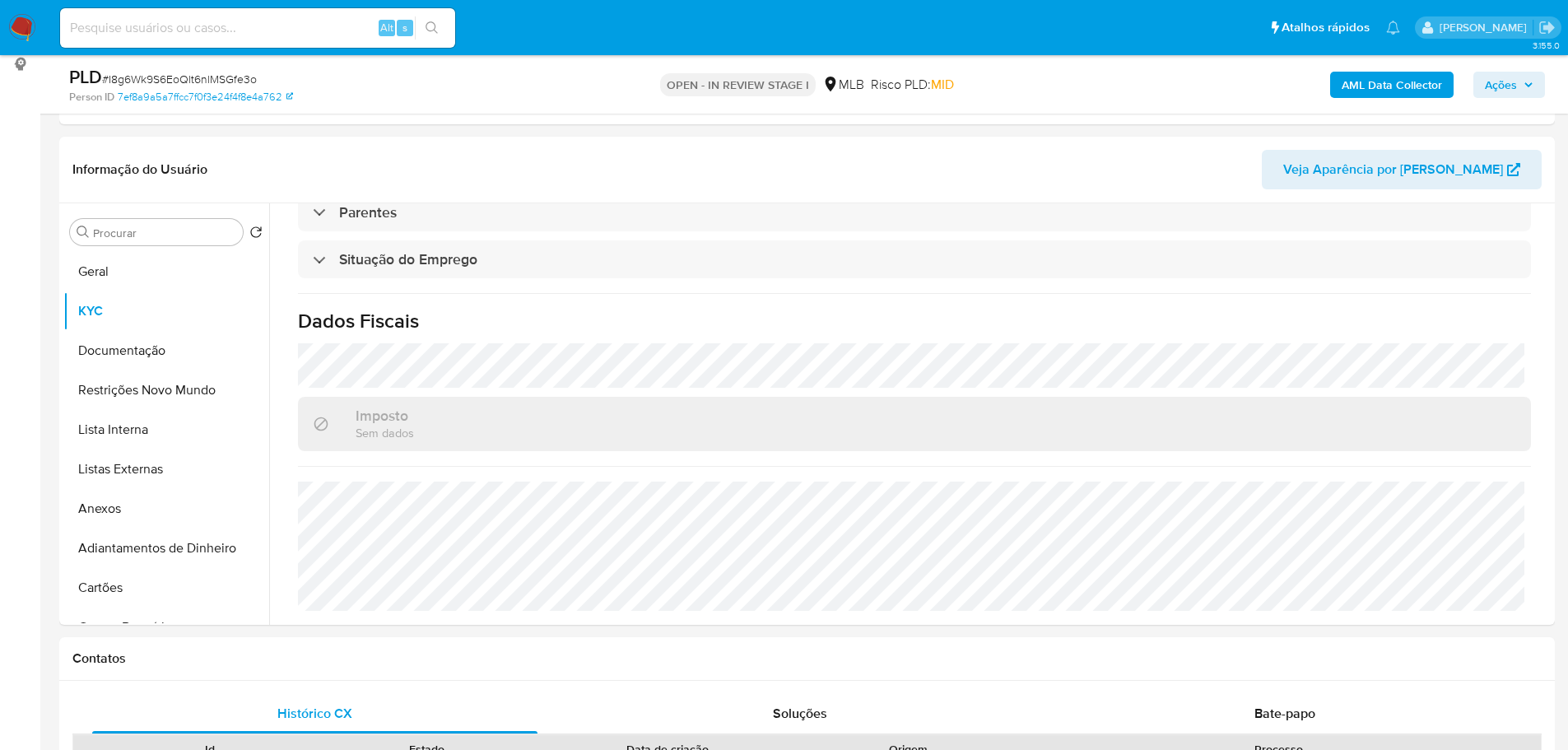
scroll to position [783, 0]
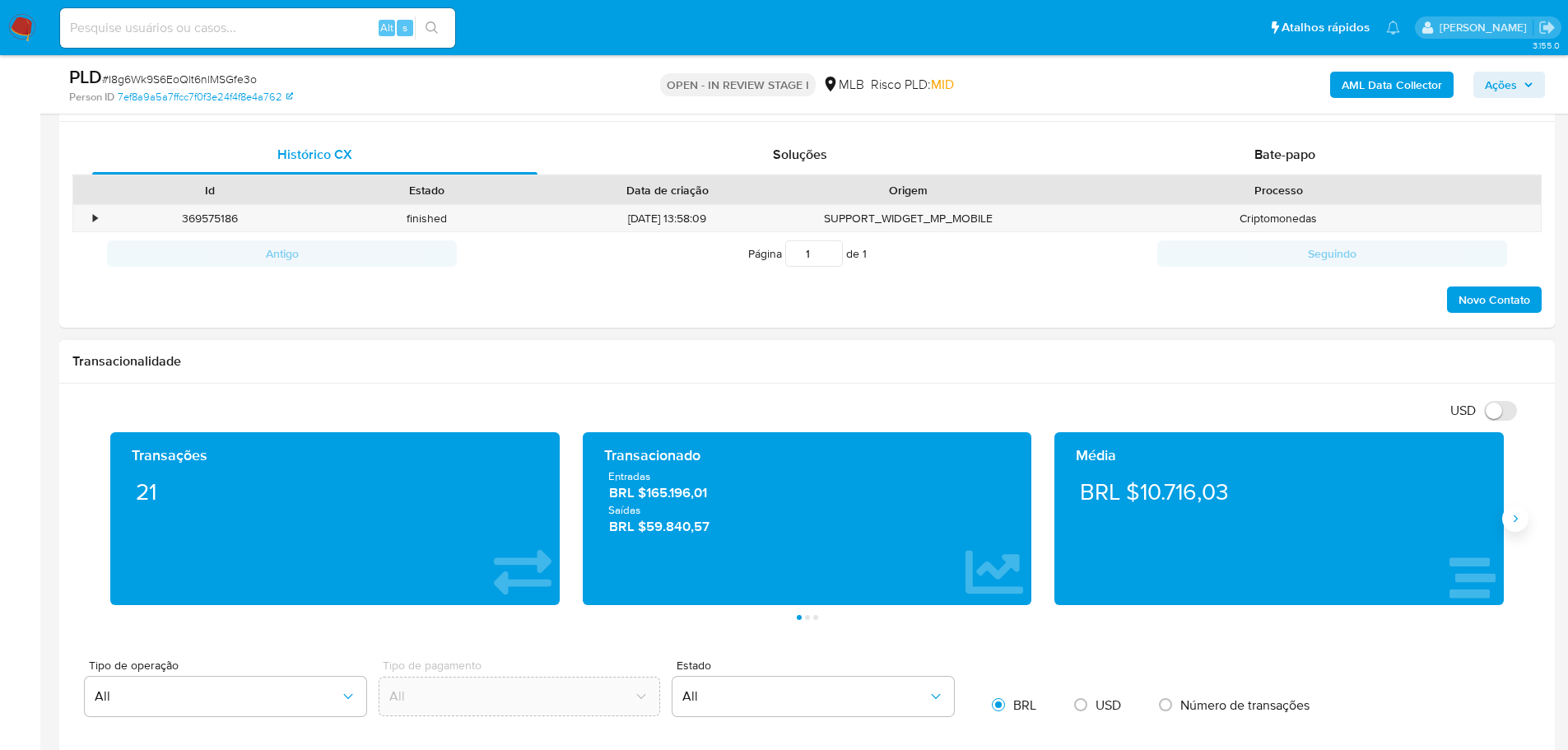
click at [1511, 516] on icon "Siguiente" at bounding box center [1515, 518] width 13 height 13
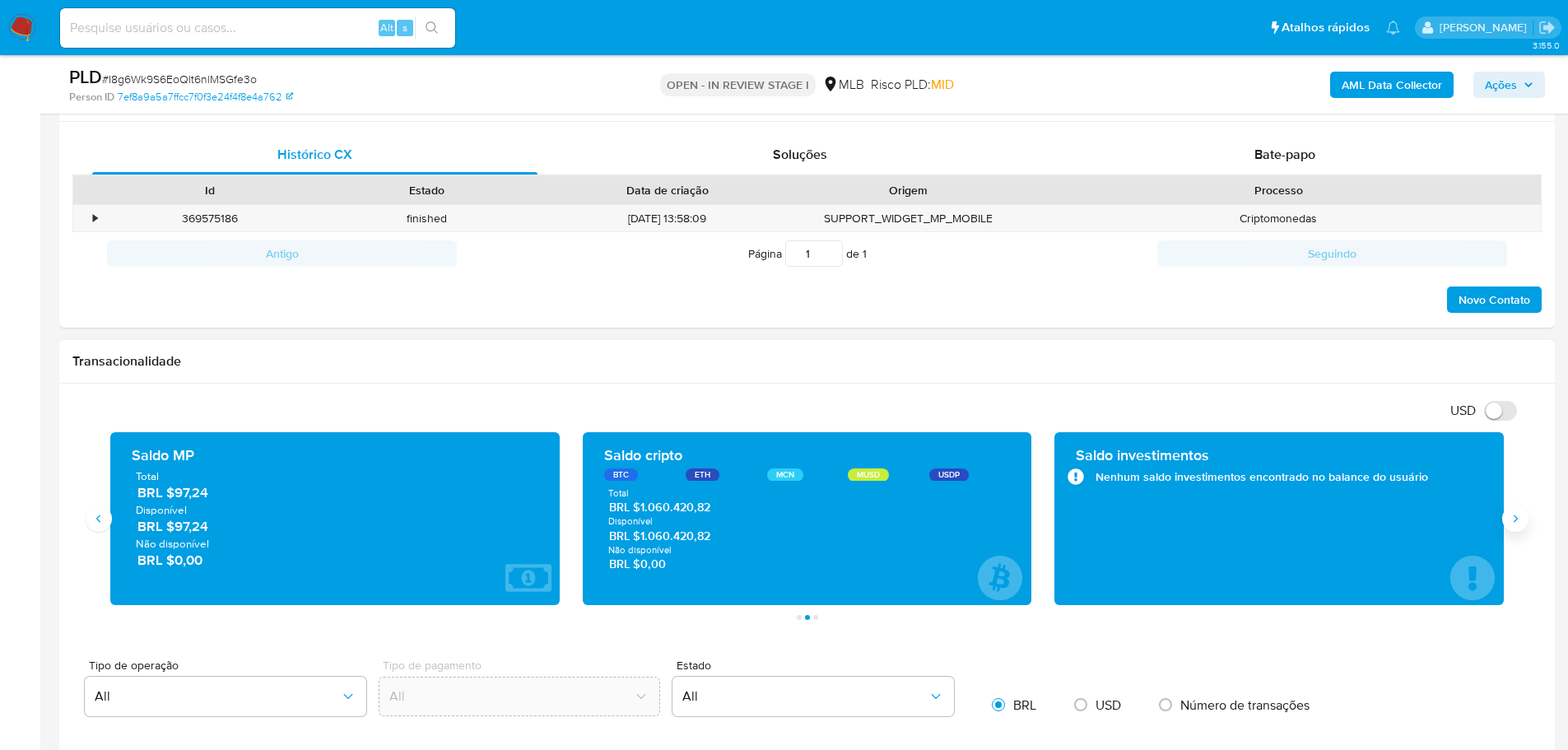
click at [1511, 516] on icon "Siguiente" at bounding box center [1515, 518] width 13 height 13
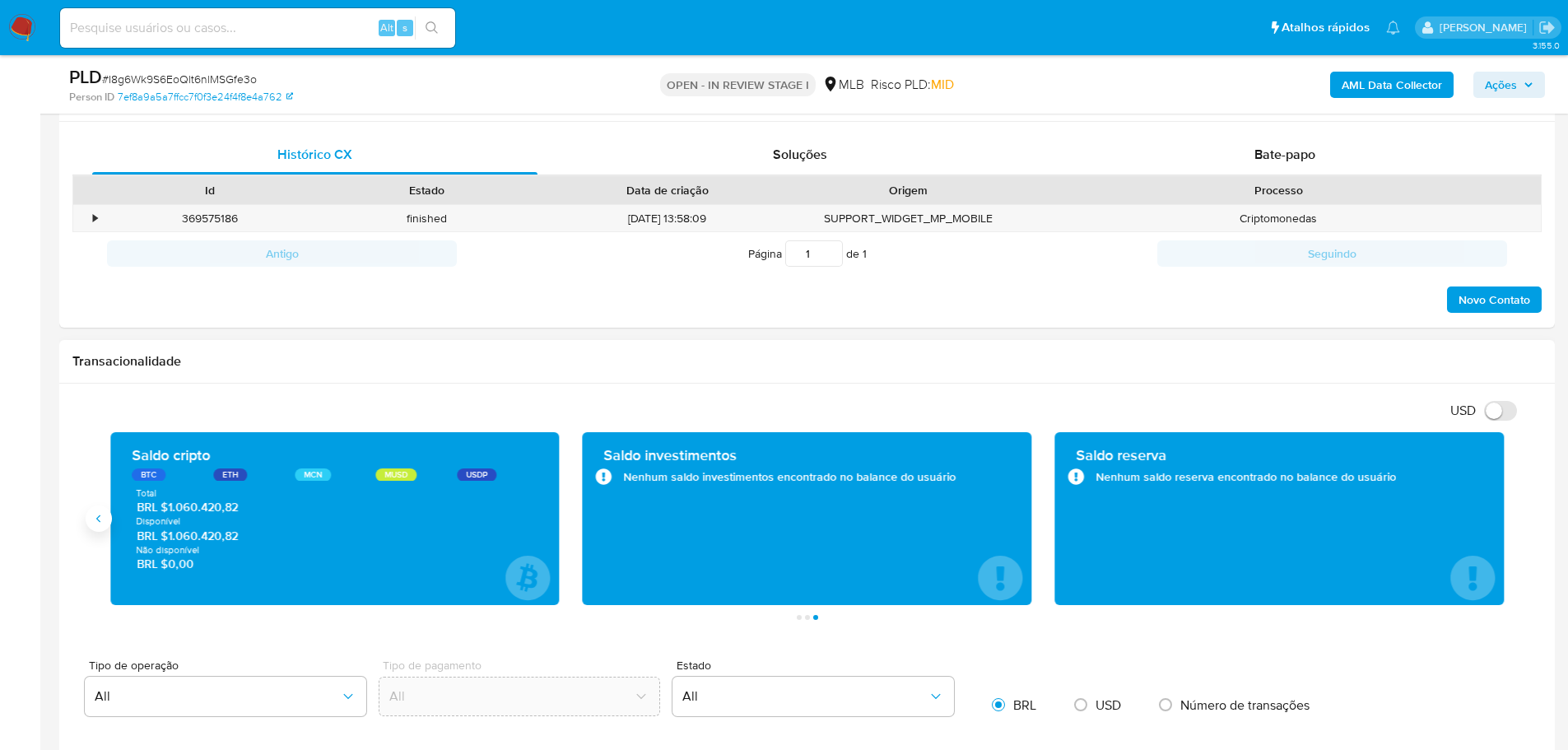
click at [102, 523] on icon "Anterior" at bounding box center [99, 518] width 13 height 13
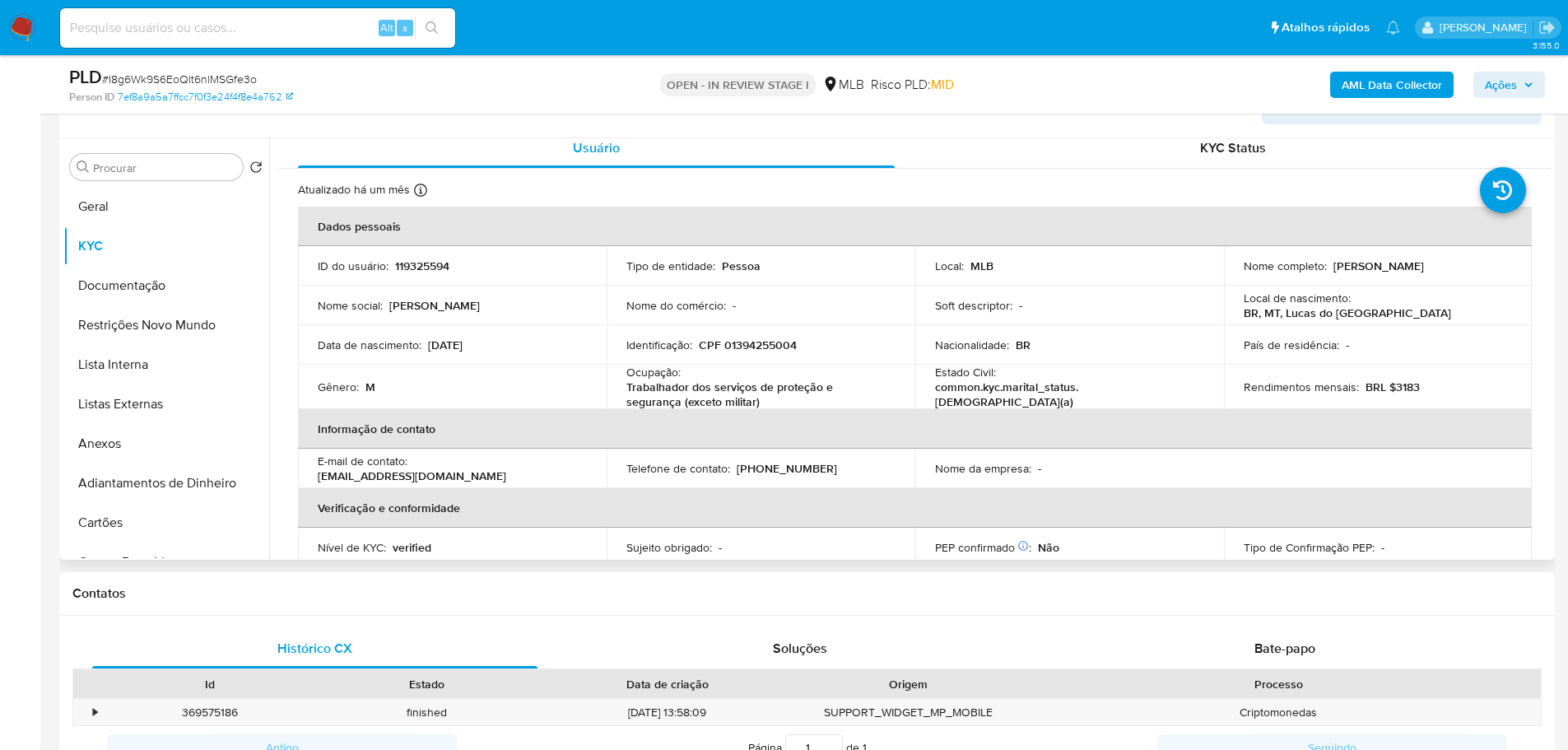
scroll to position [0, 0]
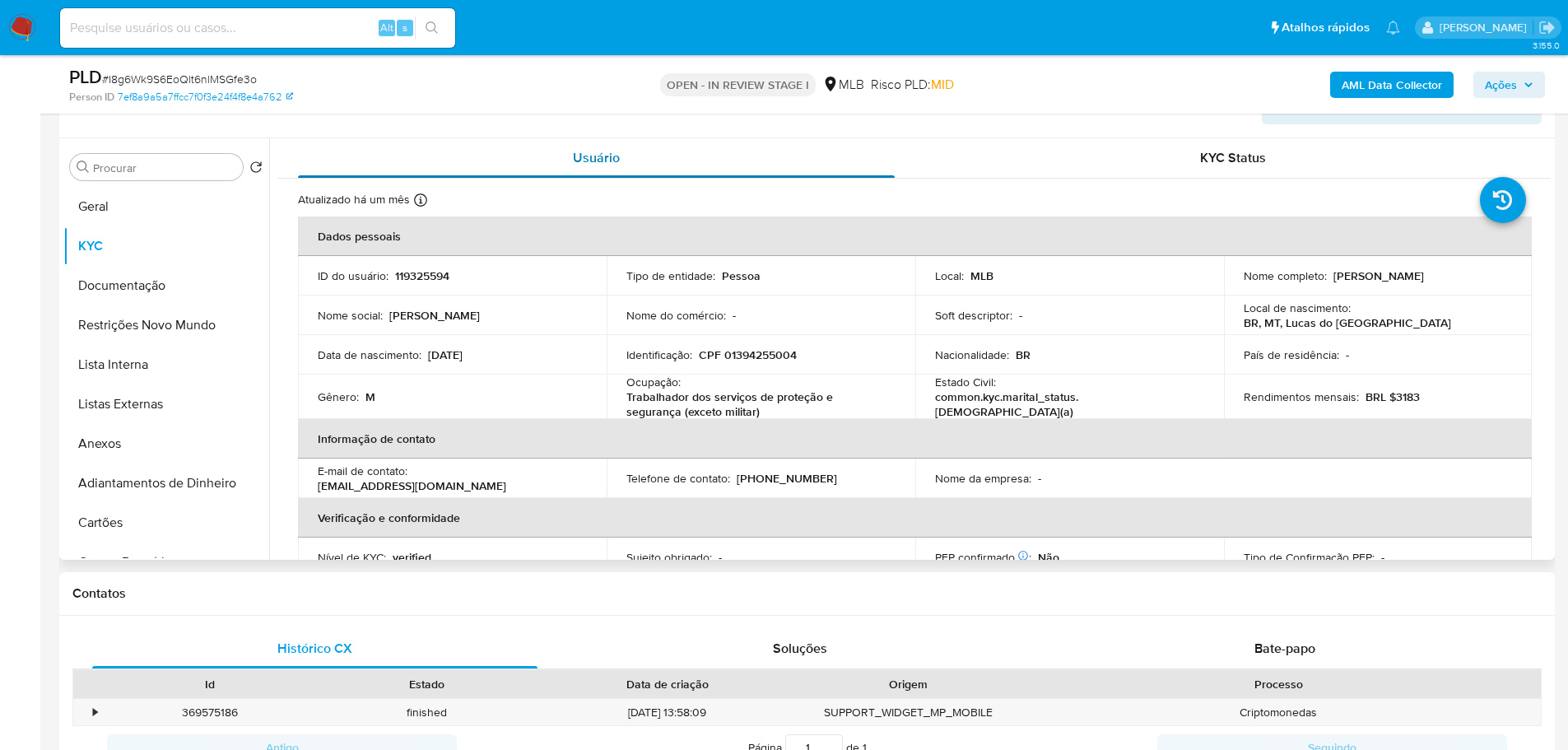
drag, startPoint x: 419, startPoint y: 1, endPoint x: 818, endPoint y: 173, distance: 434.5
click at [818, 173] on div "Usuário" at bounding box center [596, 158] width 597 height 39
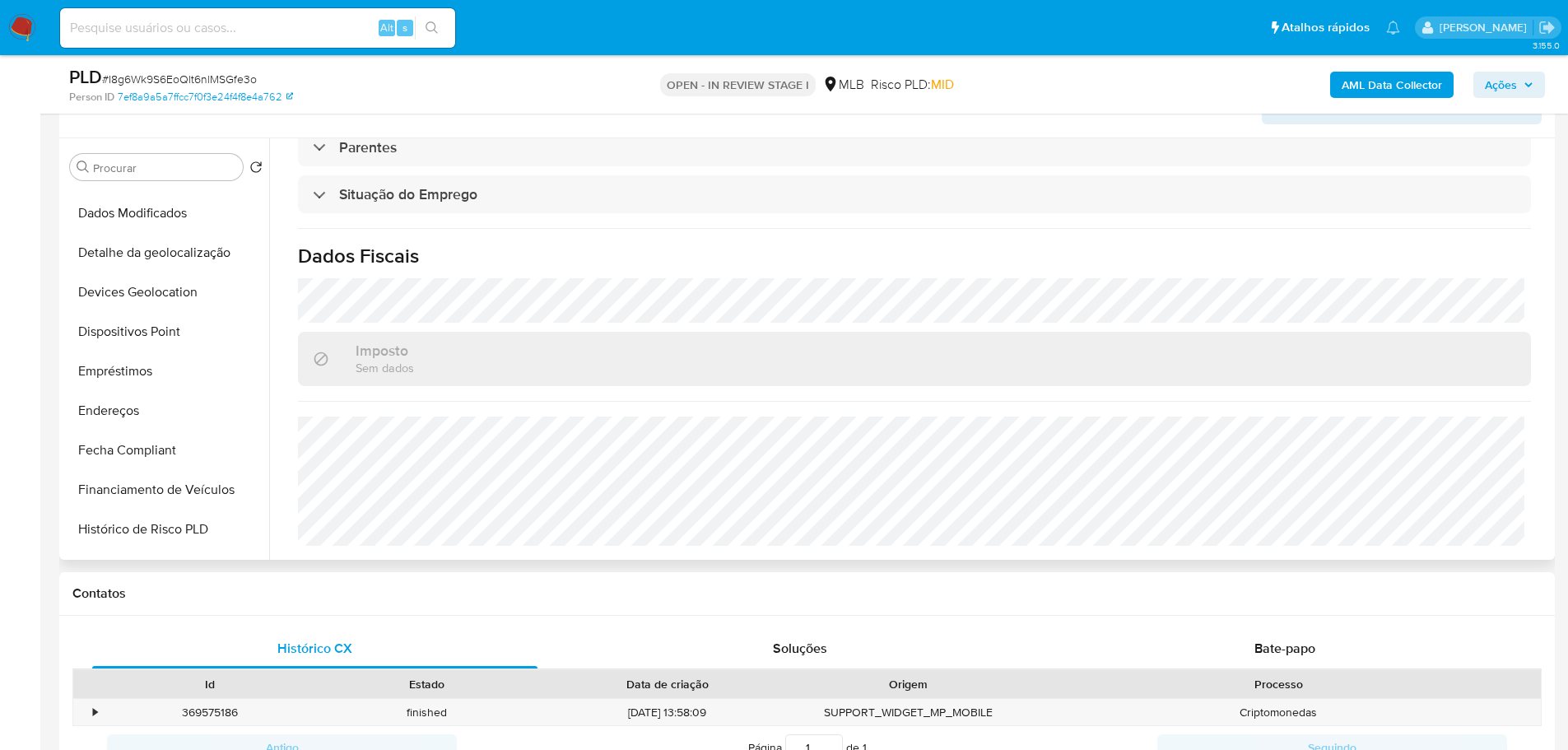
scroll to position [658, 0]
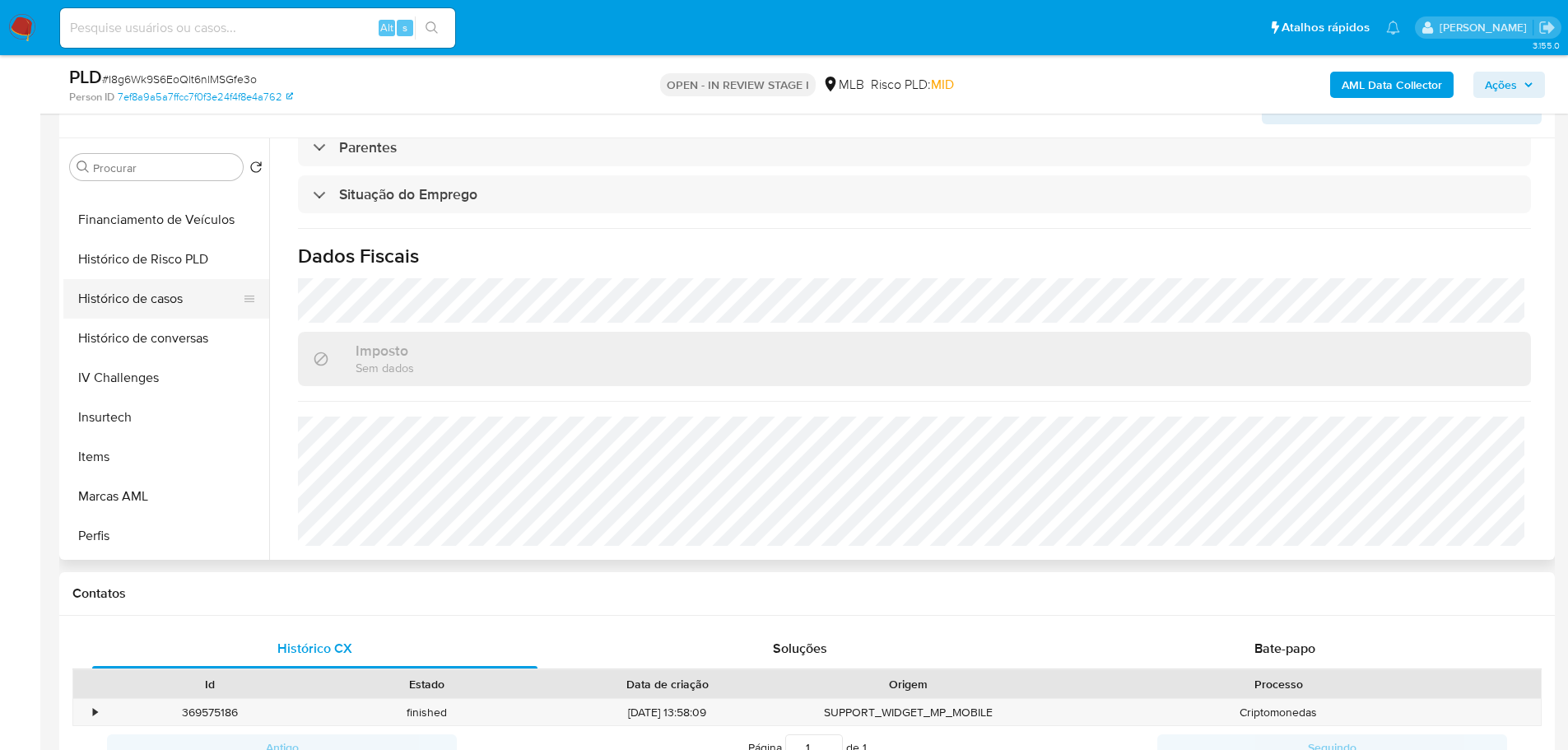
click at [158, 295] on button "Histórico de casos" at bounding box center [159, 299] width 192 height 39
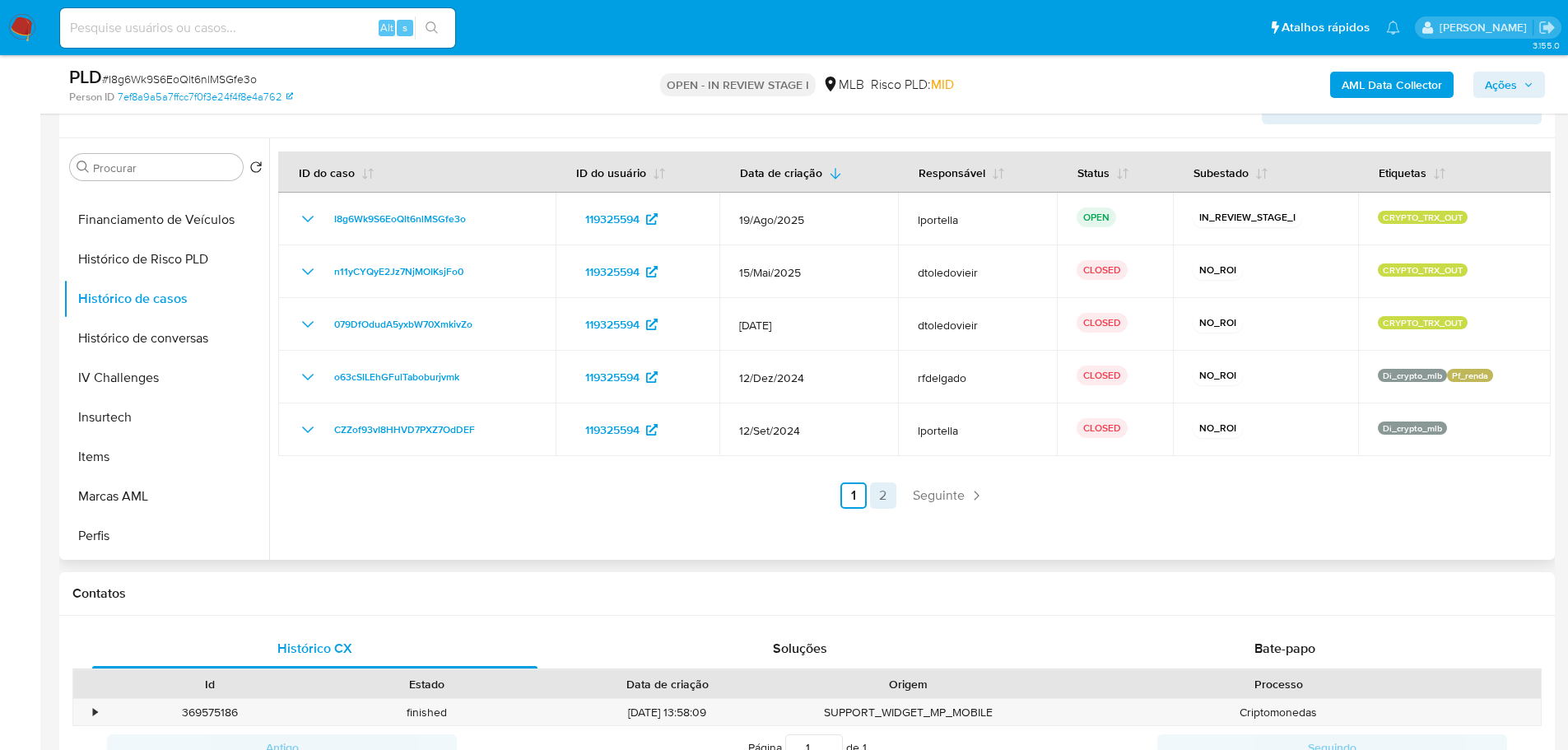
click at [880, 492] on link "2" at bounding box center [883, 495] width 27 height 27
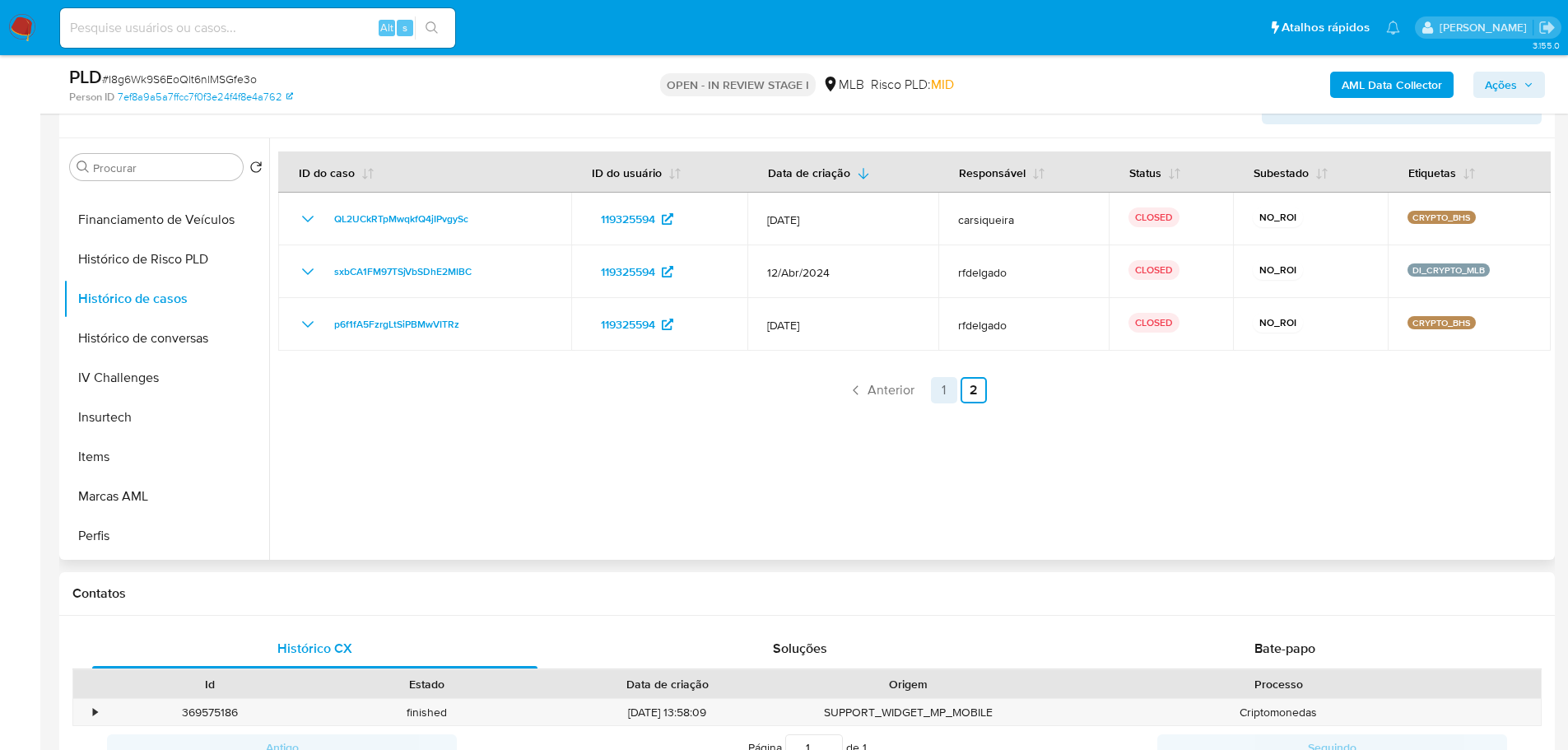
click at [931, 392] on link "1" at bounding box center [944, 390] width 27 height 27
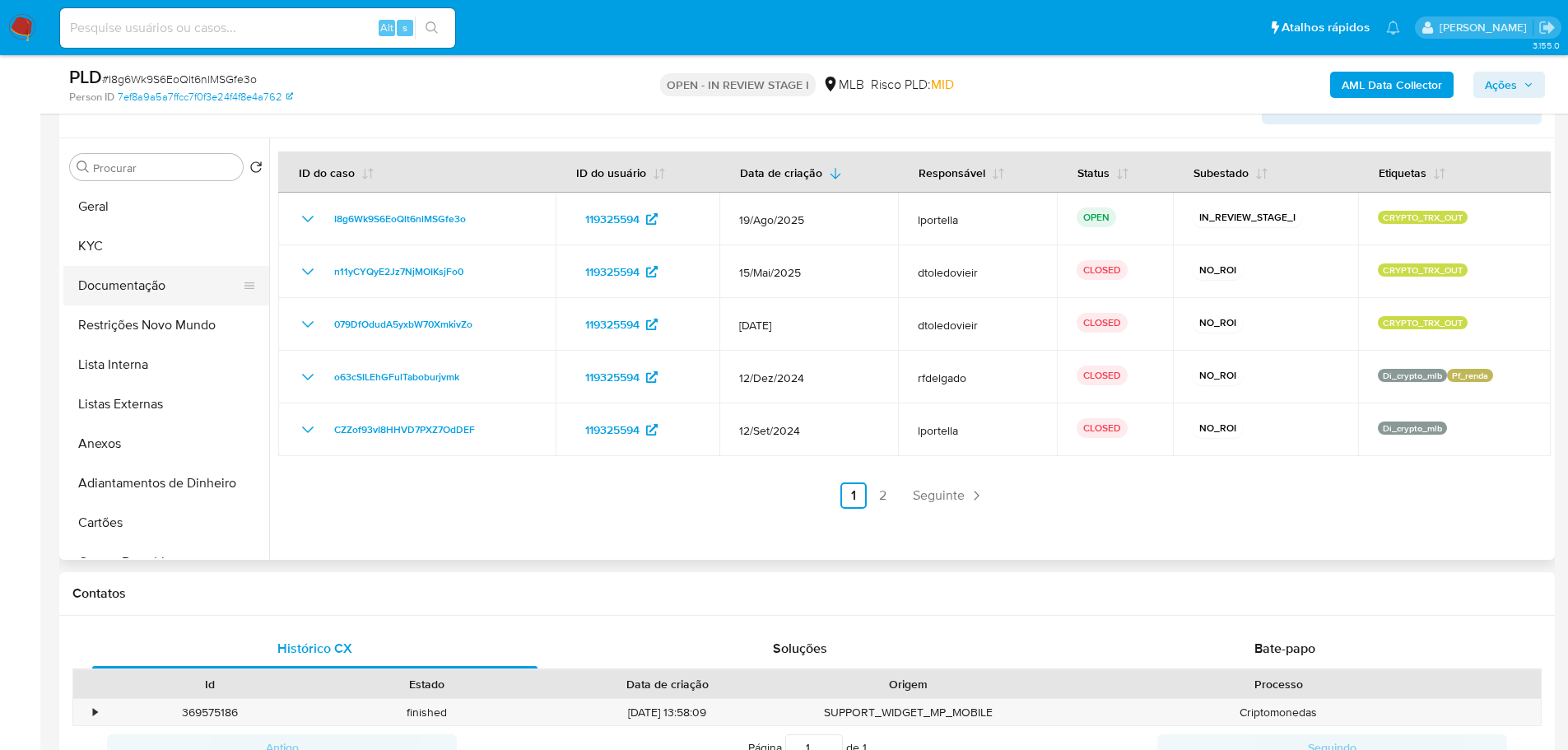
click at [102, 276] on button "Documentação" at bounding box center [159, 286] width 192 height 39
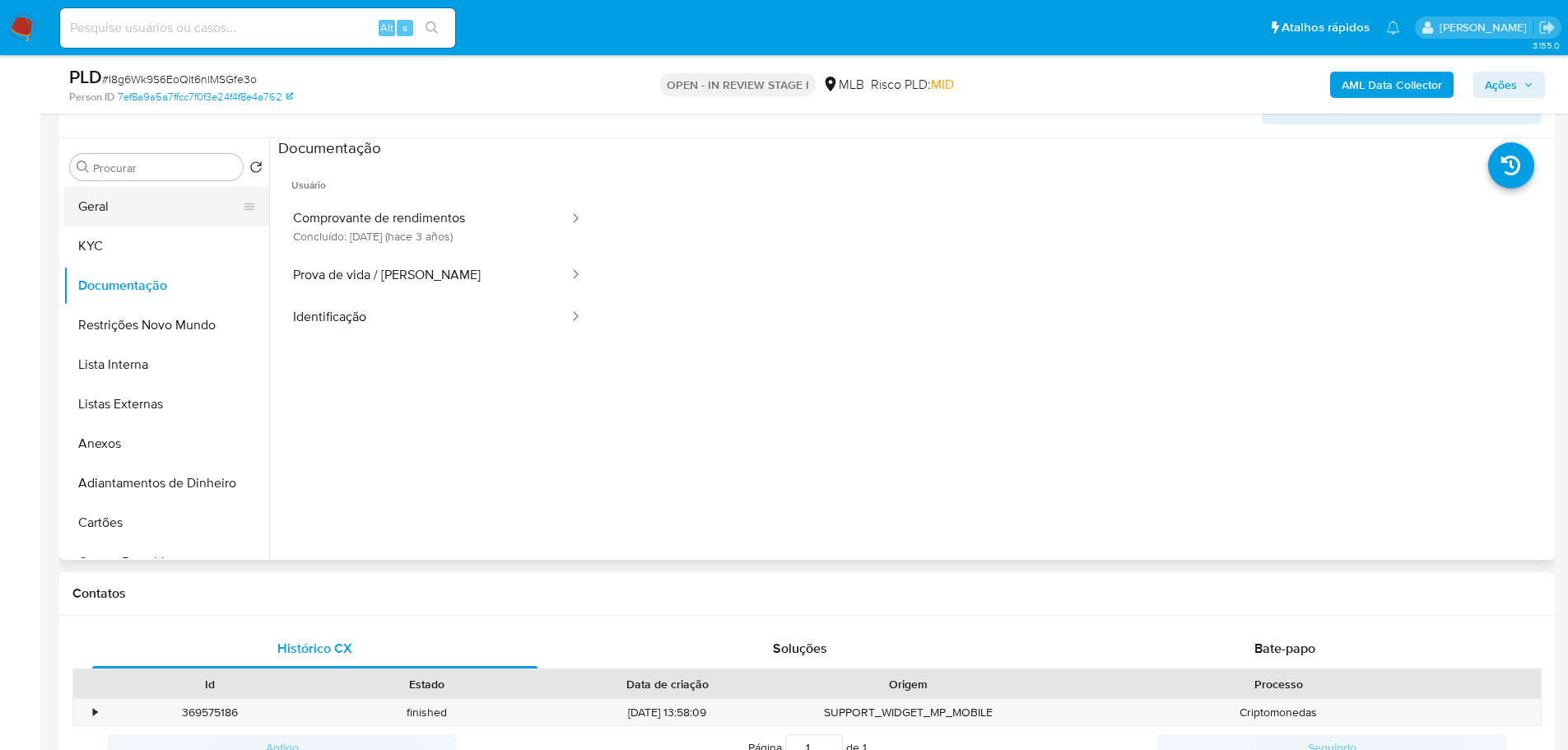
click at [128, 215] on button "Geral" at bounding box center [159, 207] width 192 height 39
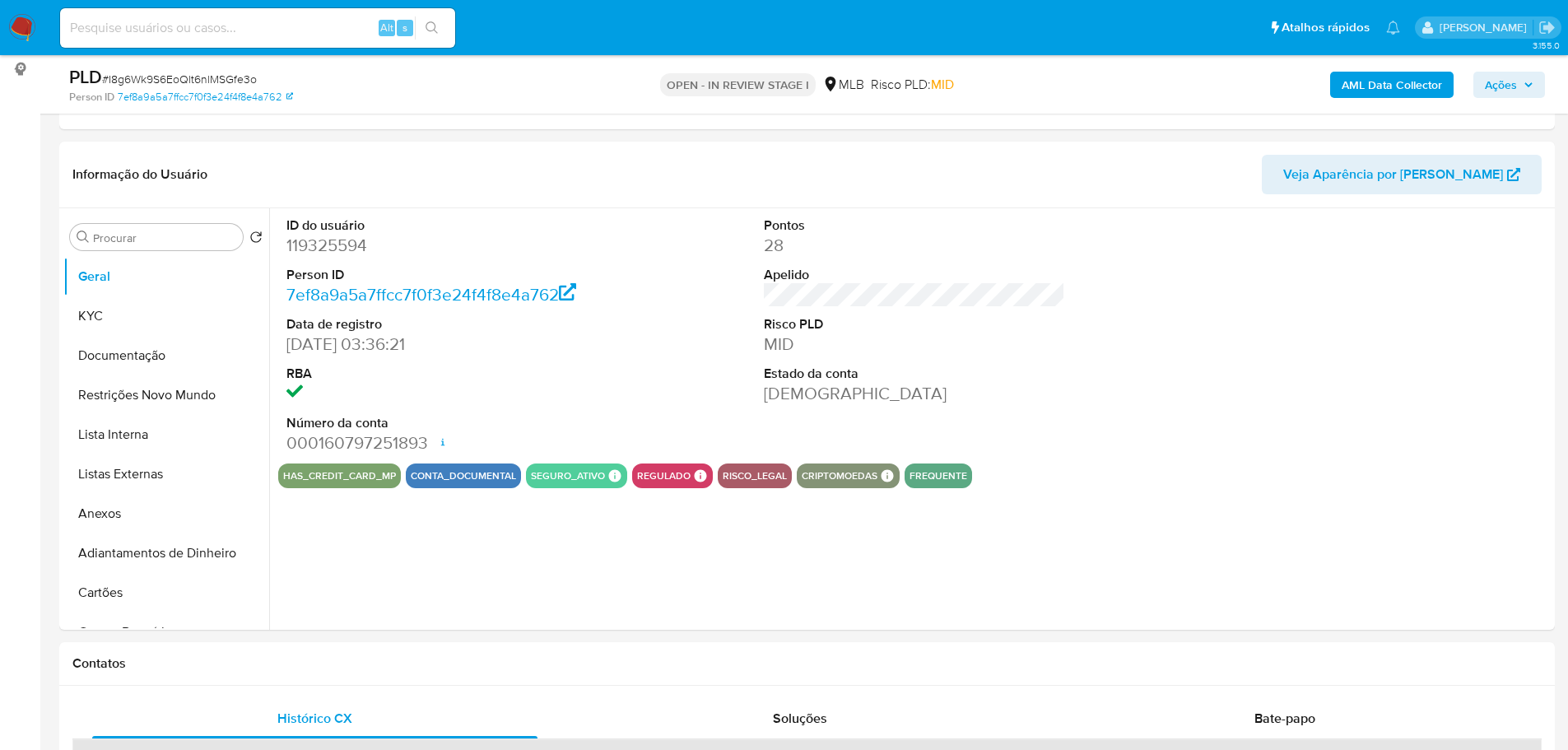
scroll to position [212, 0]
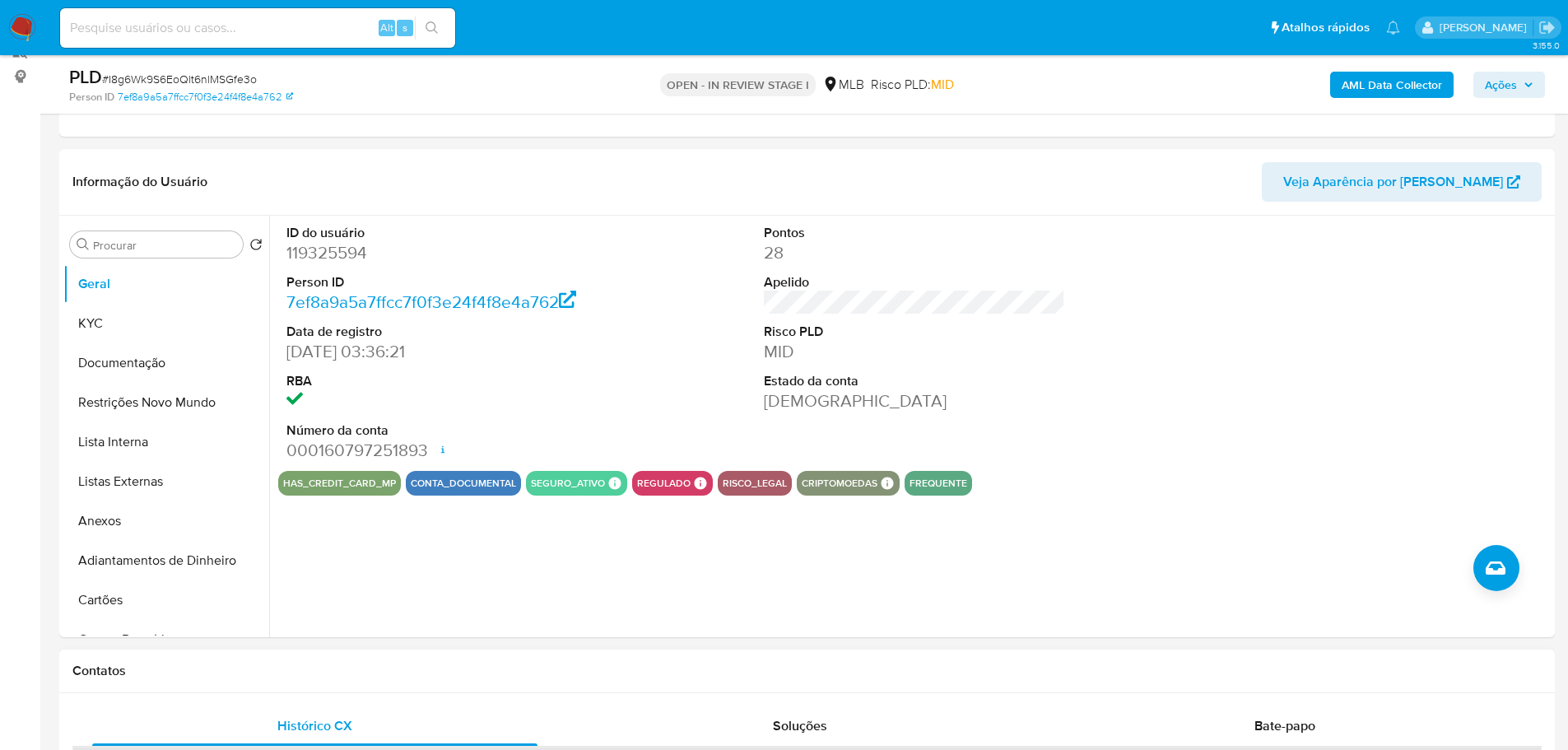
click at [407, 666] on h1 "Contatos" at bounding box center [807, 670] width 1469 height 17
click at [117, 320] on button "KYC" at bounding box center [159, 323] width 192 height 39
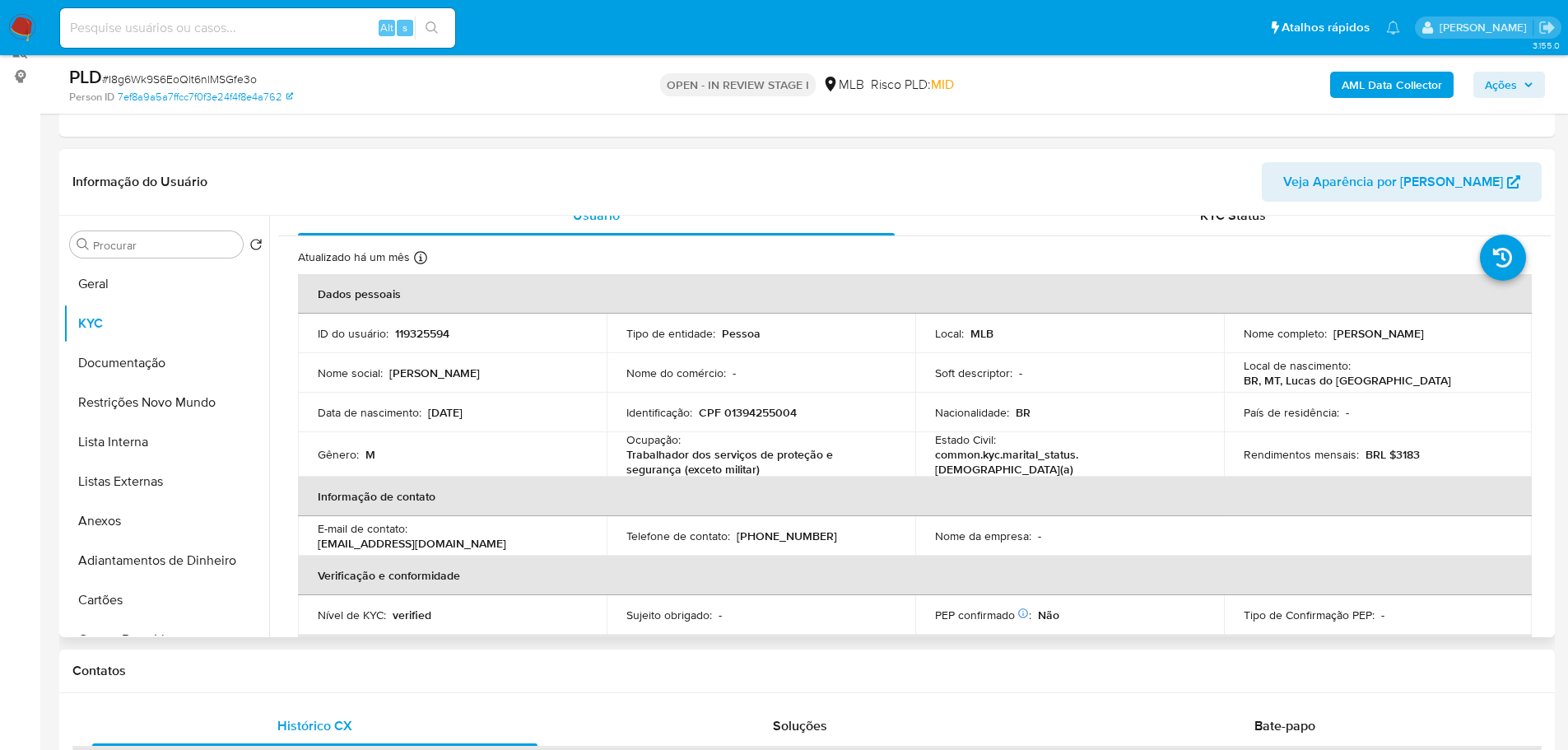
scroll to position [22, 0]
drag, startPoint x: 337, startPoint y: 669, endPoint x: 303, endPoint y: 639, distance: 45.3
click at [337, 670] on h1 "Contatos" at bounding box center [807, 670] width 1469 height 17
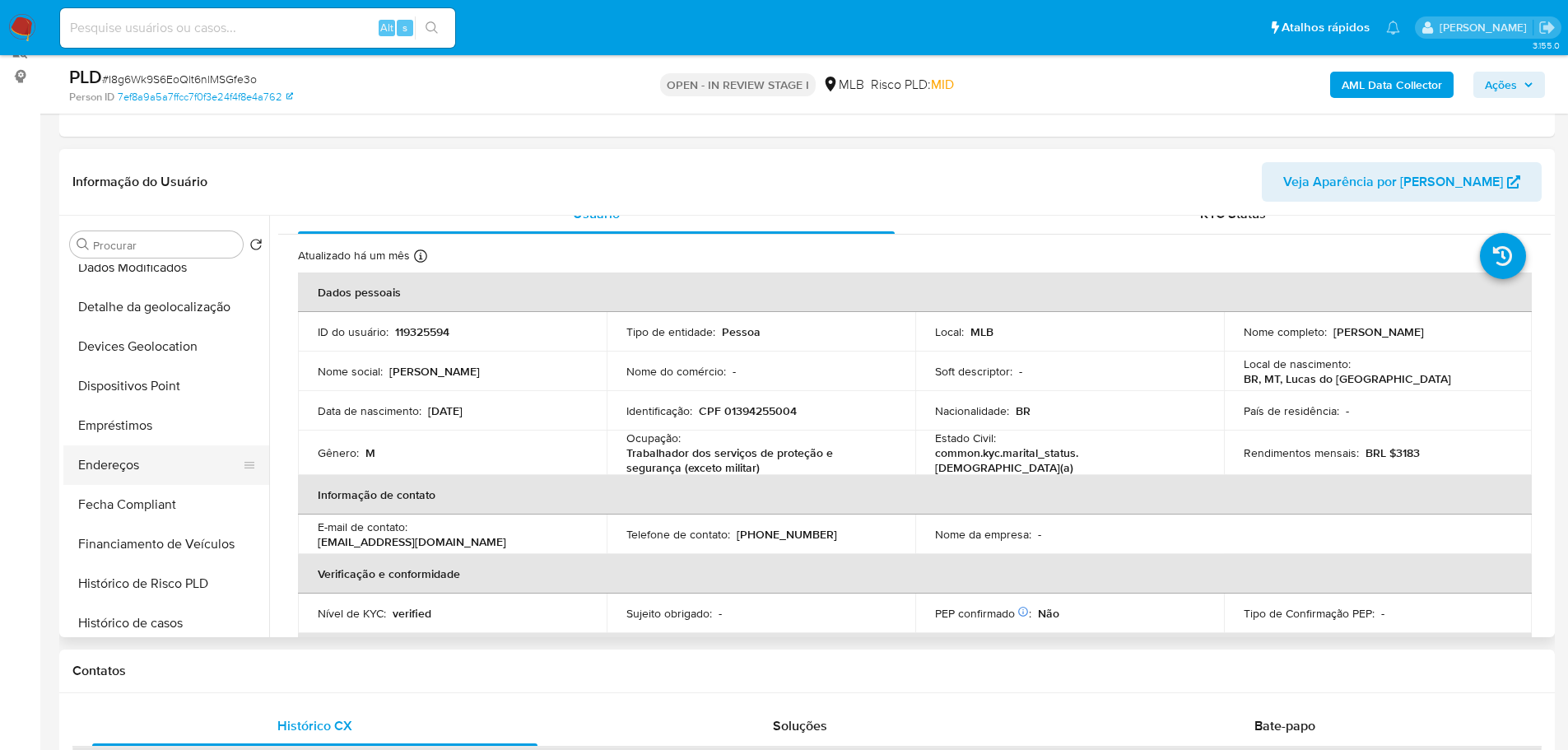
click at [155, 477] on button "Endereços" at bounding box center [159, 465] width 192 height 39
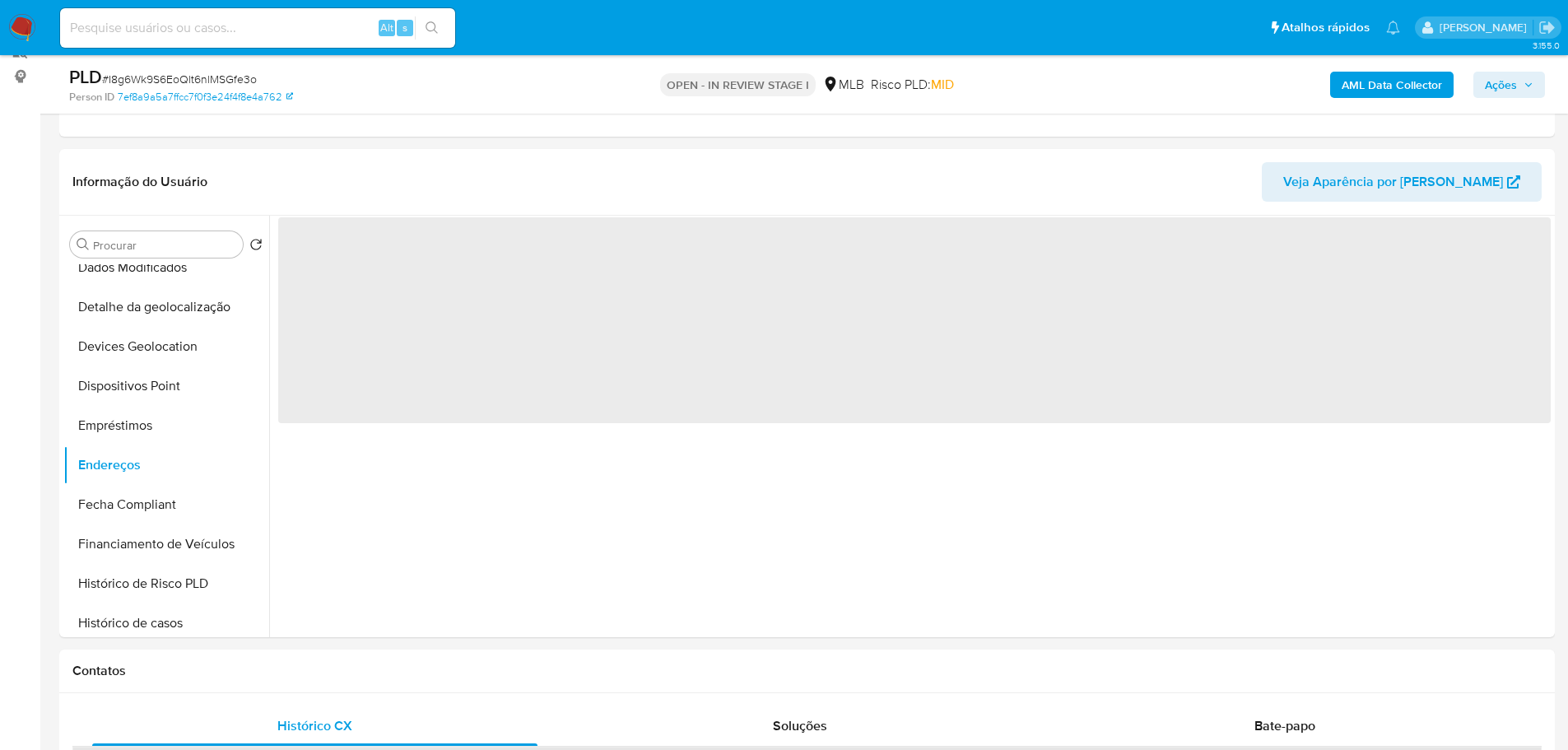
scroll to position [0, 0]
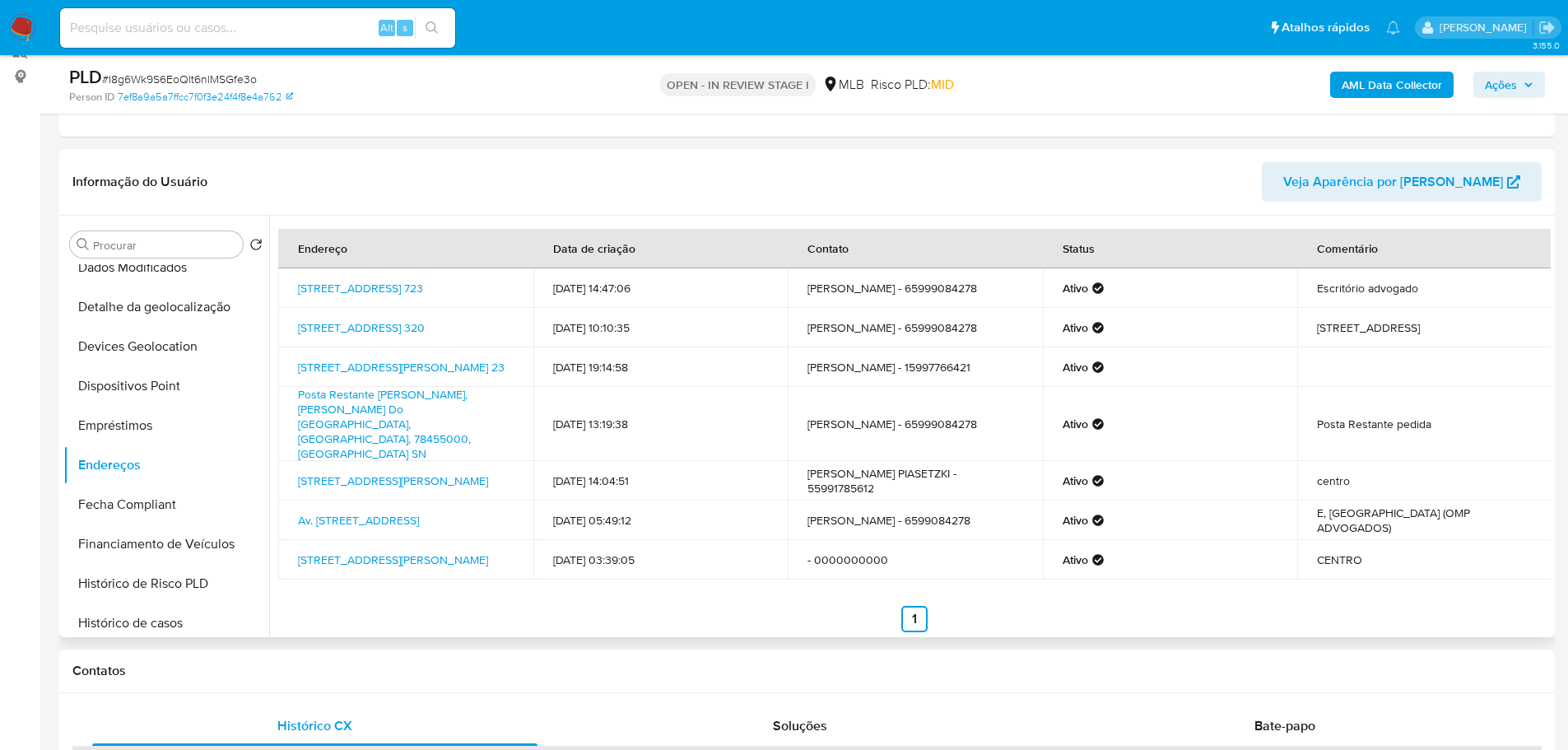
drag, startPoint x: 1058, startPoint y: 610, endPoint x: 643, endPoint y: 554, distance: 418.8
click at [1058, 612] on div "Endereço Data de criação Contato Status Comentário Avenida Luiz Carlos Tessele …" at bounding box center [910, 427] width 1281 height 422
click at [158, 312] on button "Detalhe da geolocalização" at bounding box center [159, 307] width 192 height 39
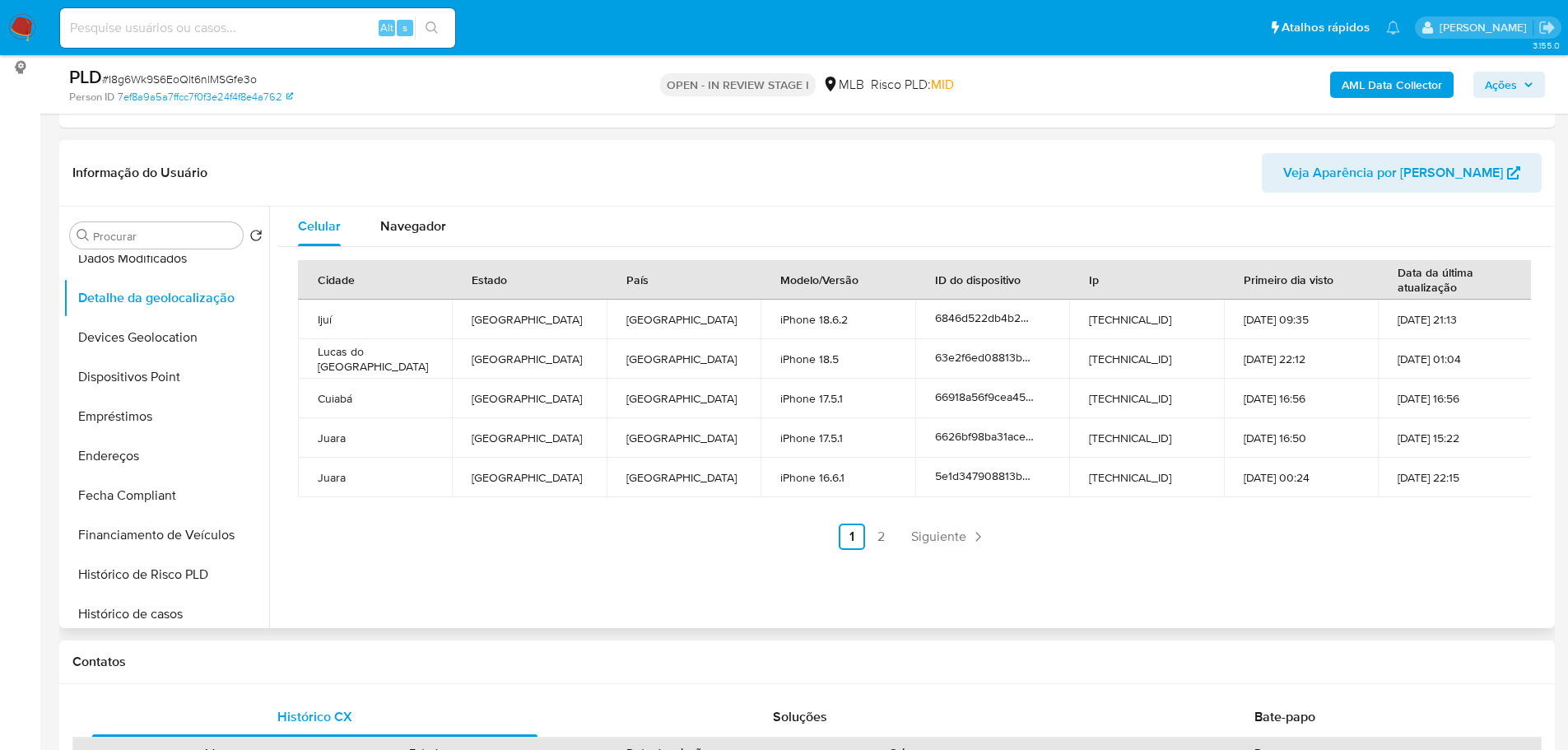
scroll to position [212, 0]
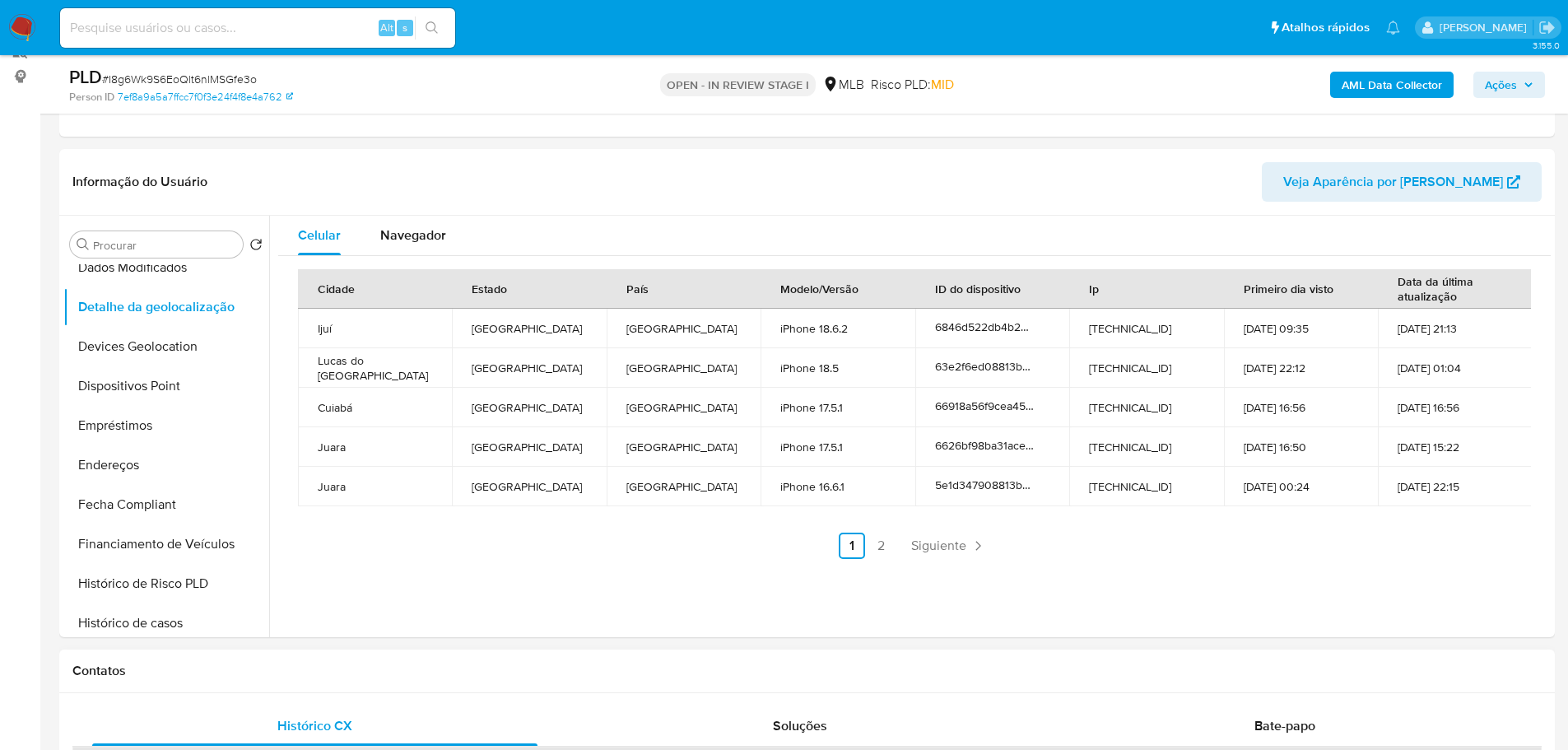
click at [492, 677] on h1 "Contatos" at bounding box center [807, 670] width 1469 height 17
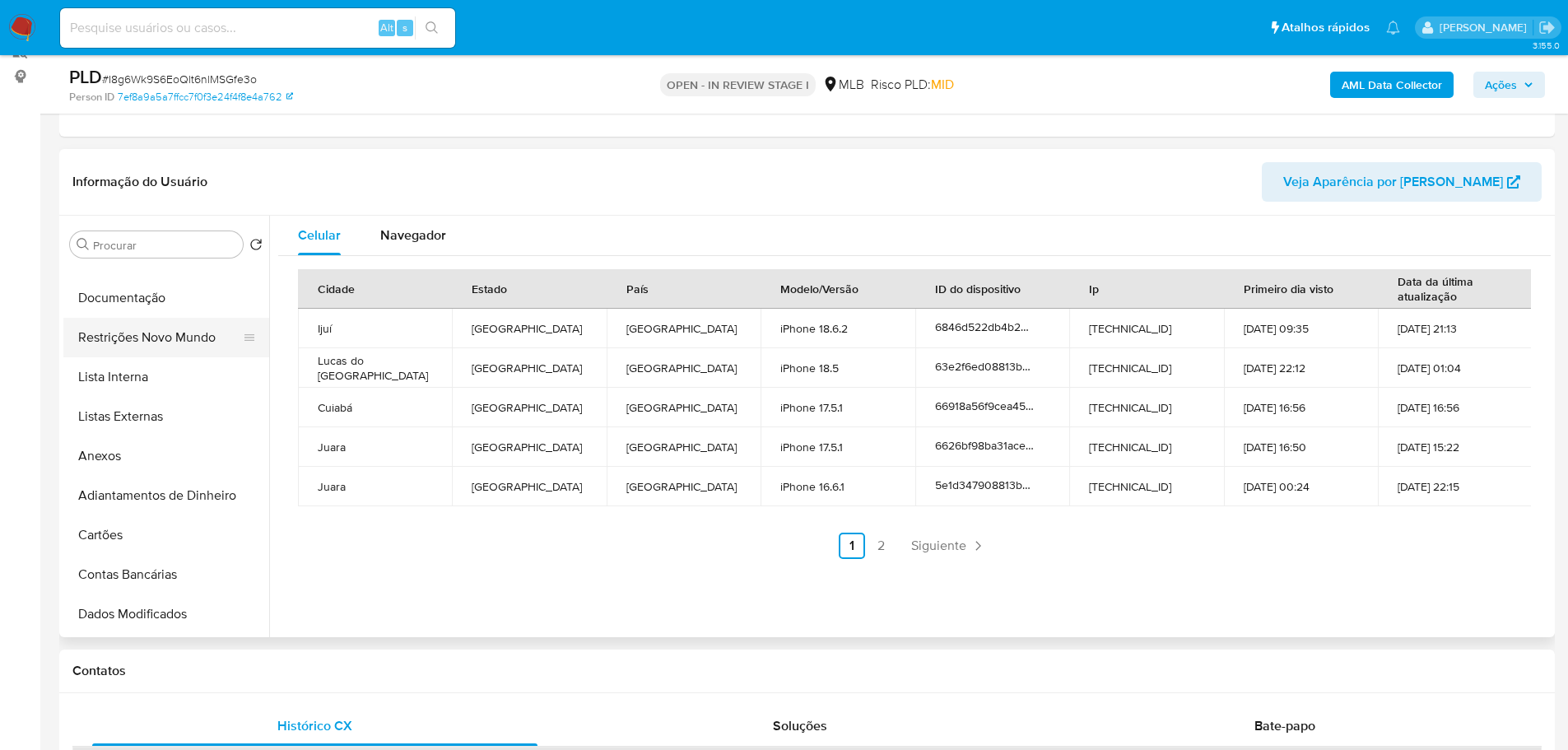
scroll to position [0, 0]
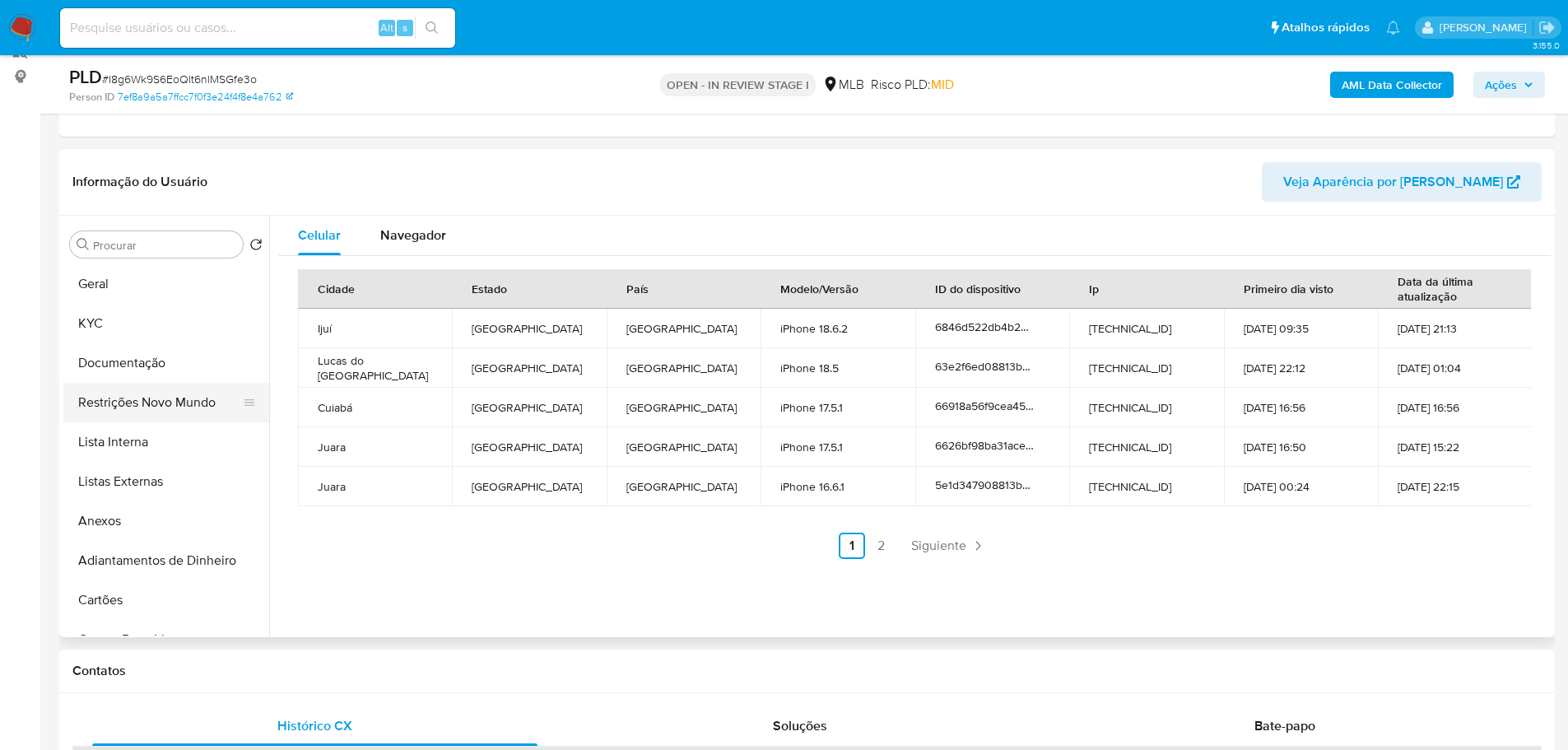
click at [158, 388] on button "Restrições Novo Mundo" at bounding box center [159, 402] width 192 height 39
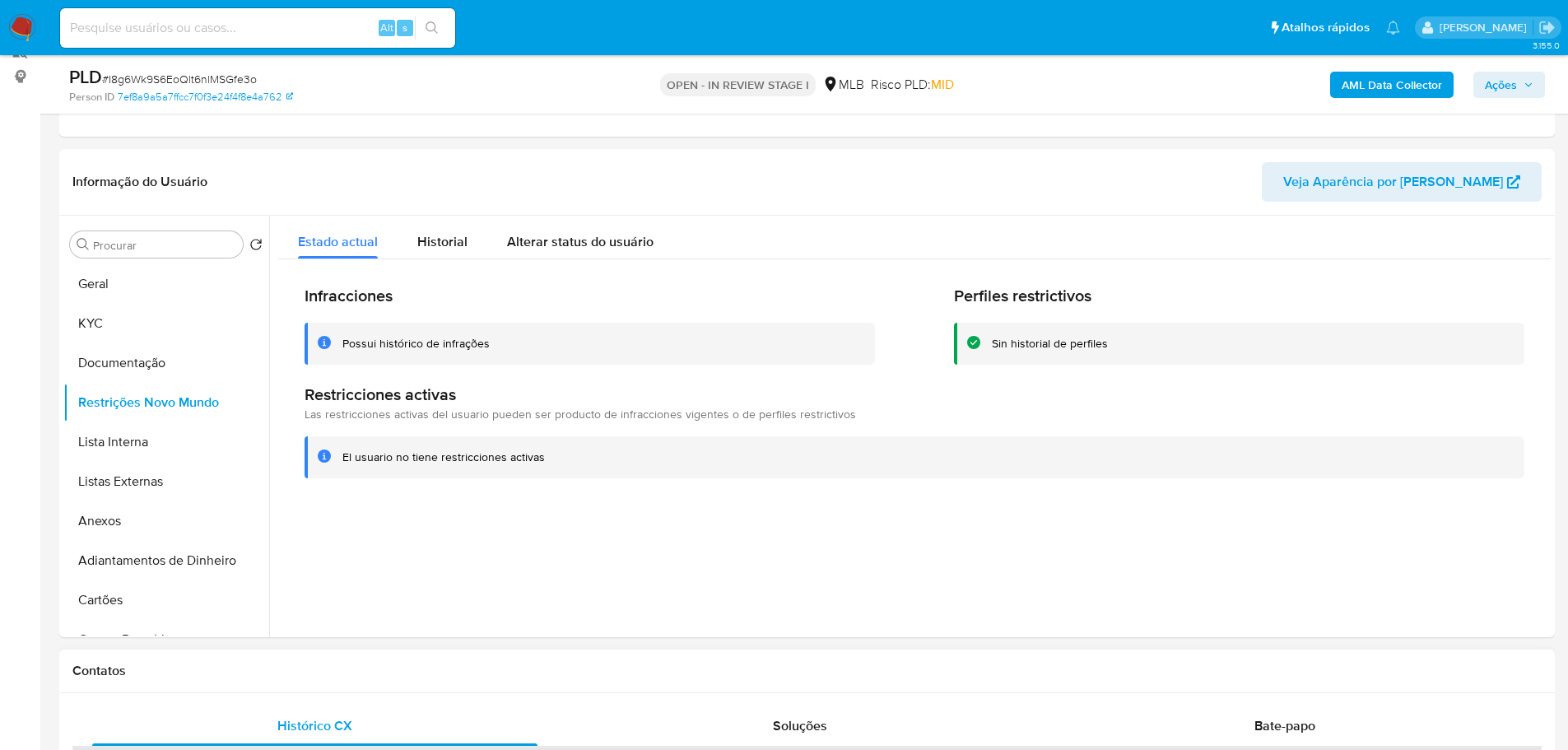
click at [326, 668] on h1 "Contatos" at bounding box center [807, 670] width 1469 height 17
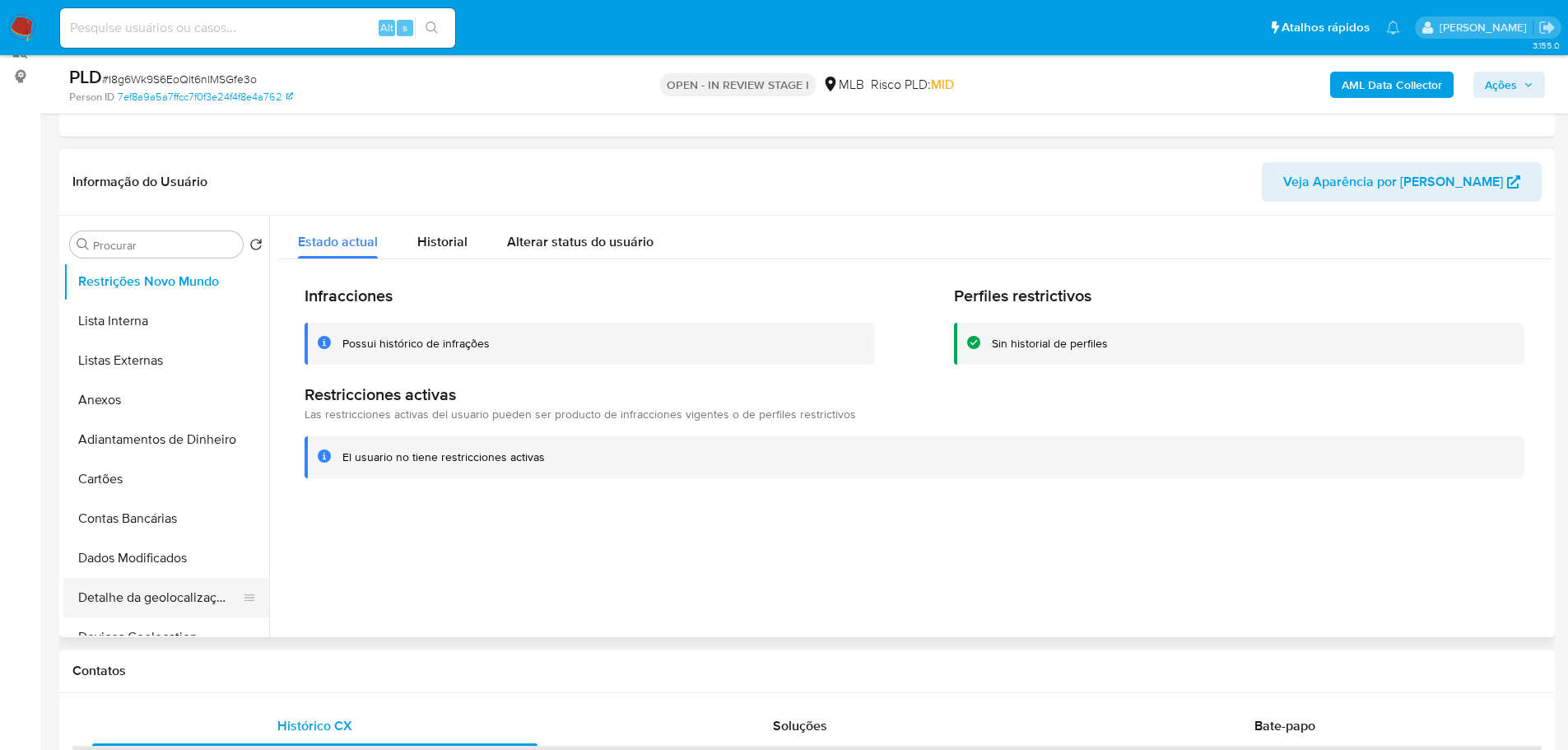
scroll to position [247, 0]
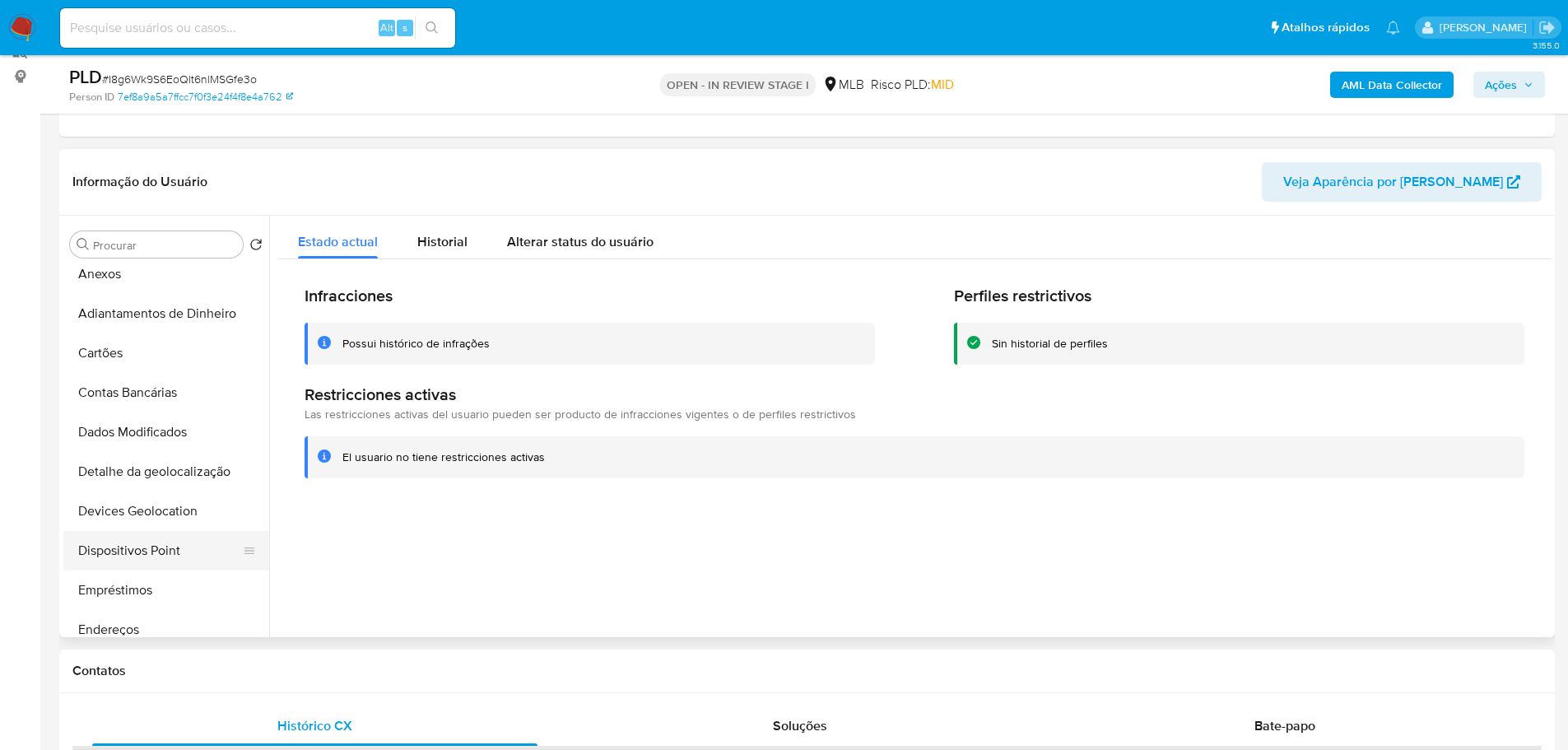
click at [177, 538] on button "Dispositivos Point" at bounding box center [159, 551] width 192 height 39
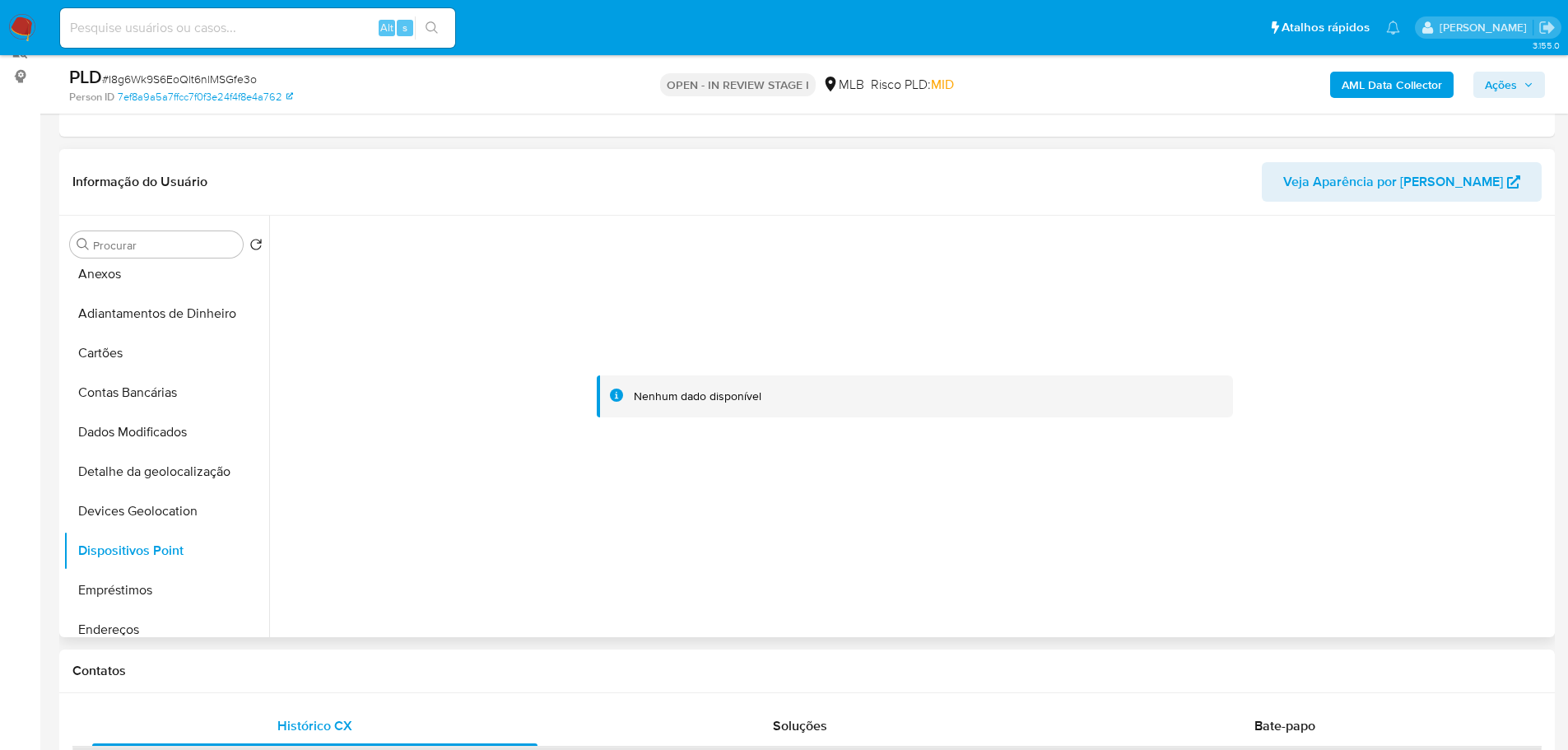
click at [1120, 528] on div at bounding box center [914, 397] width 1272 height 363
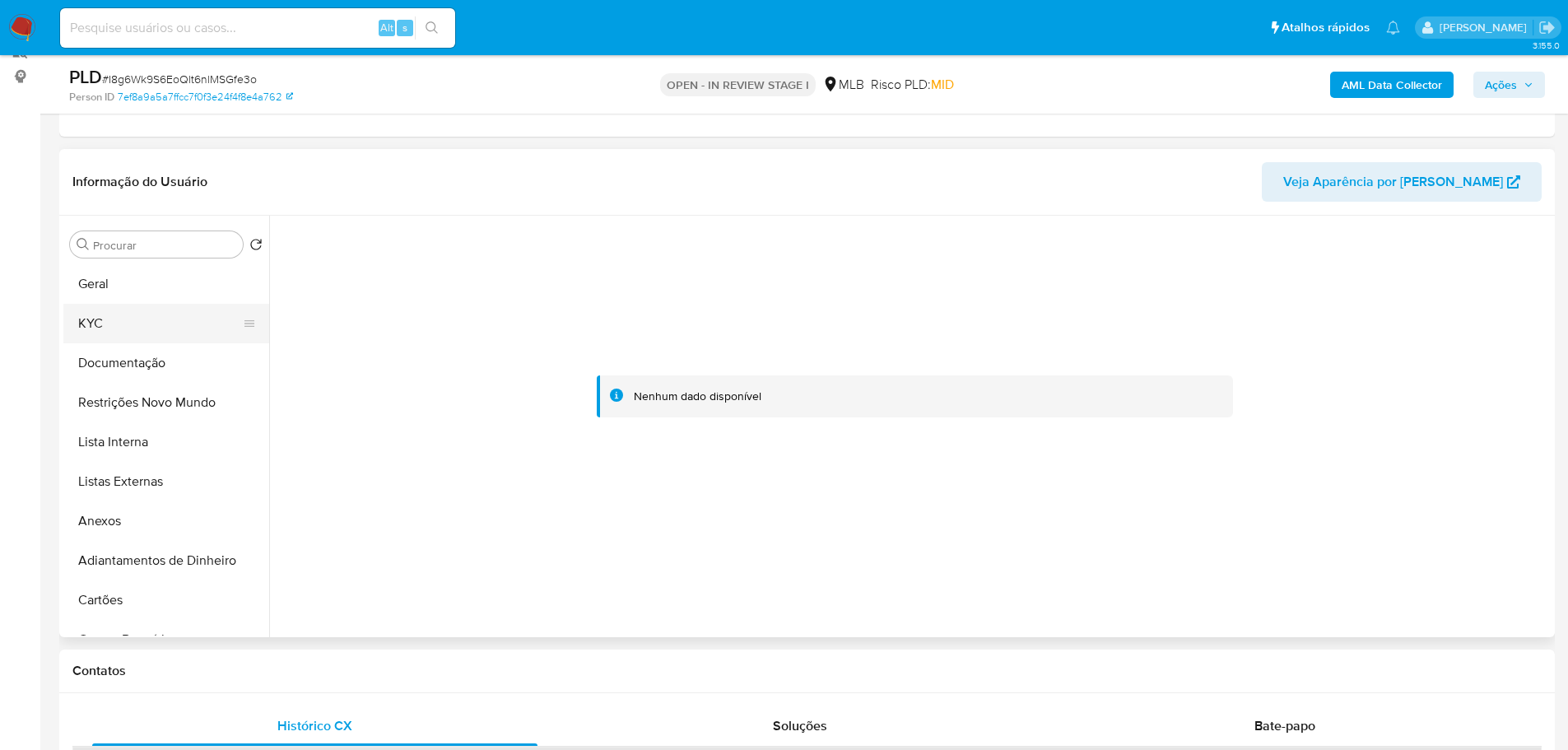
click at [122, 332] on button "KYC" at bounding box center [159, 323] width 192 height 39
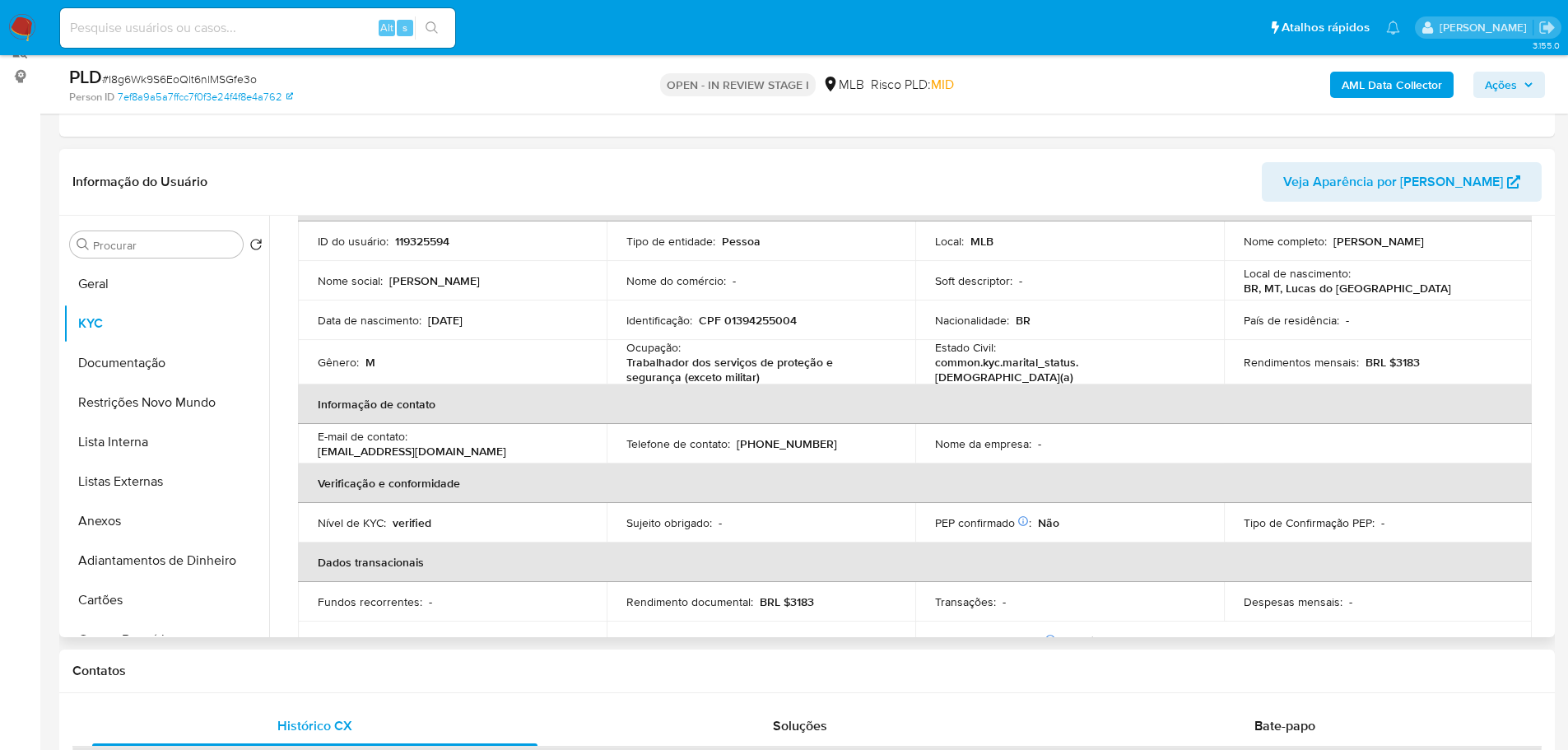
scroll to position [33, 0]
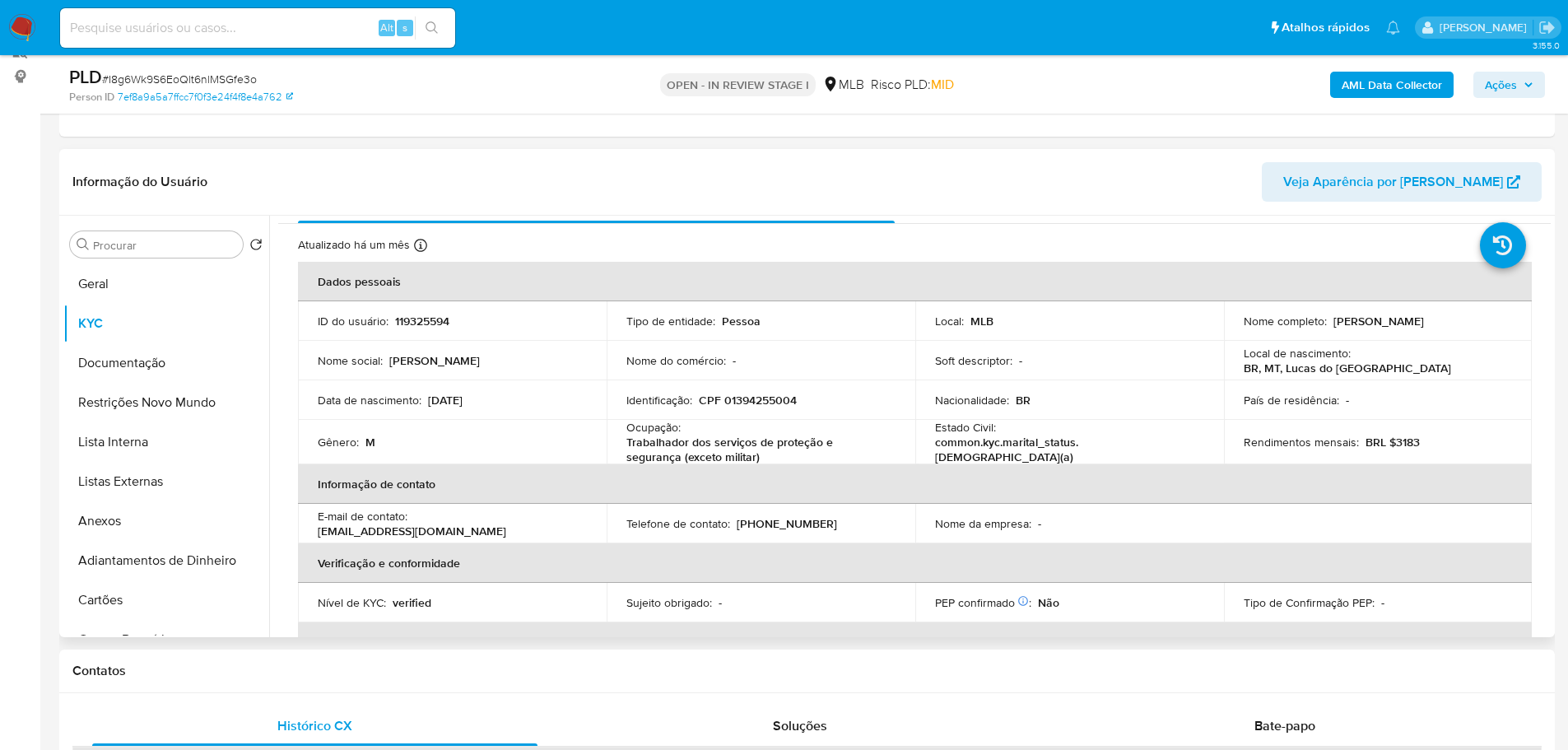
click at [772, 395] on p "CPF 01394255004" at bounding box center [747, 399] width 98 height 15
copy p "01394255004"
click at [129, 365] on button "Documentação" at bounding box center [159, 363] width 192 height 39
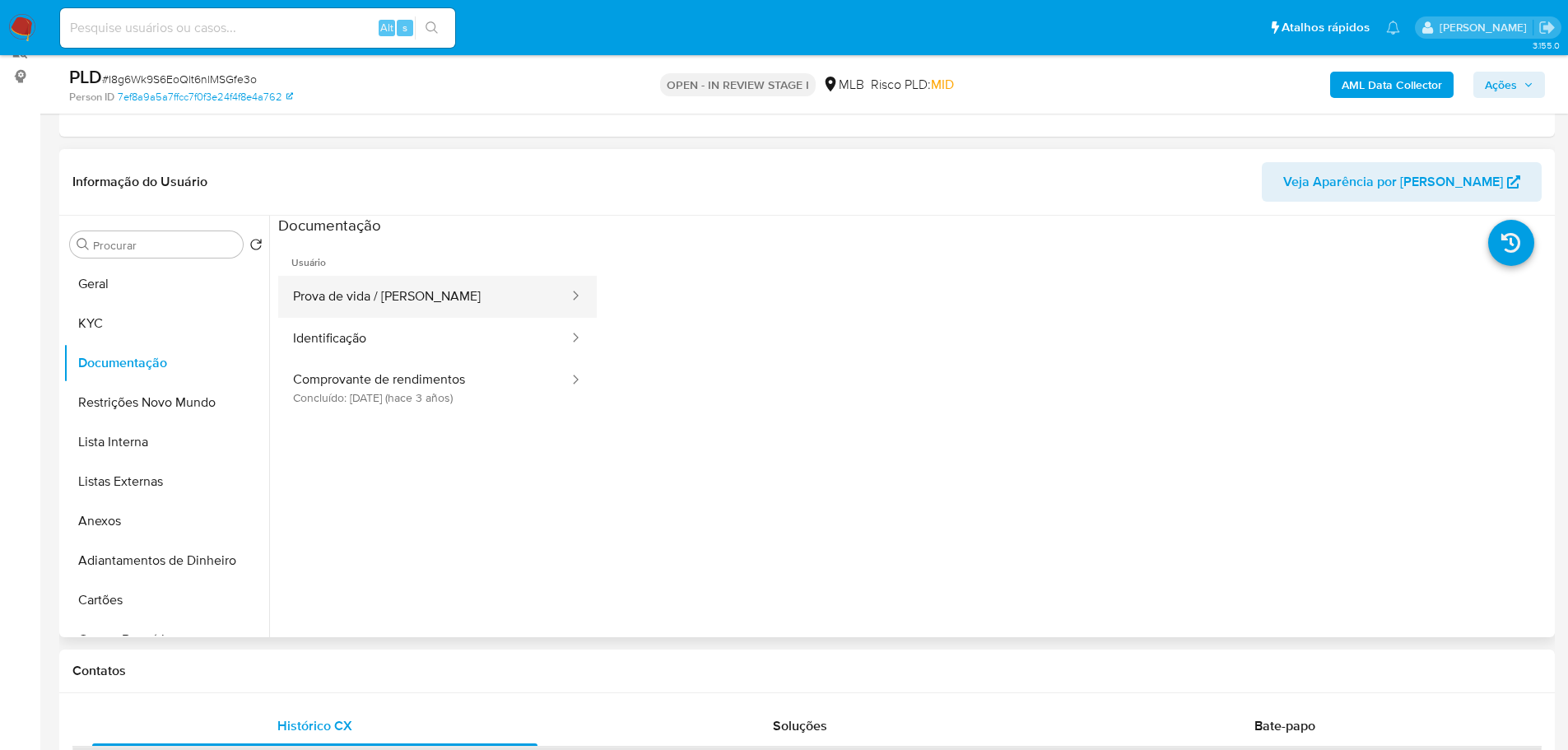
click at [443, 297] on button "Prova de vida / [PERSON_NAME]" at bounding box center [424, 297] width 293 height 42
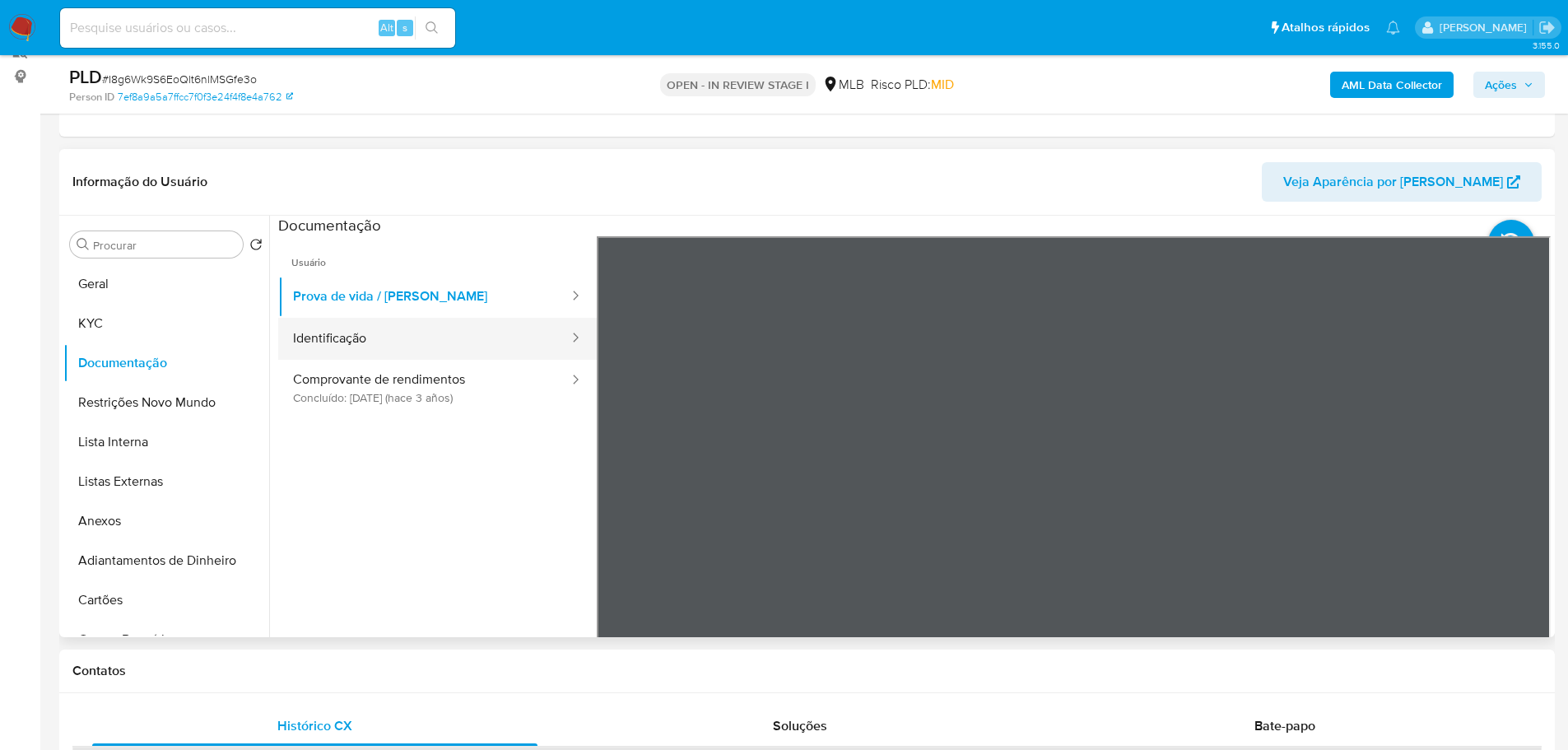
click at [337, 351] on button "Identificação" at bounding box center [424, 338] width 293 height 42
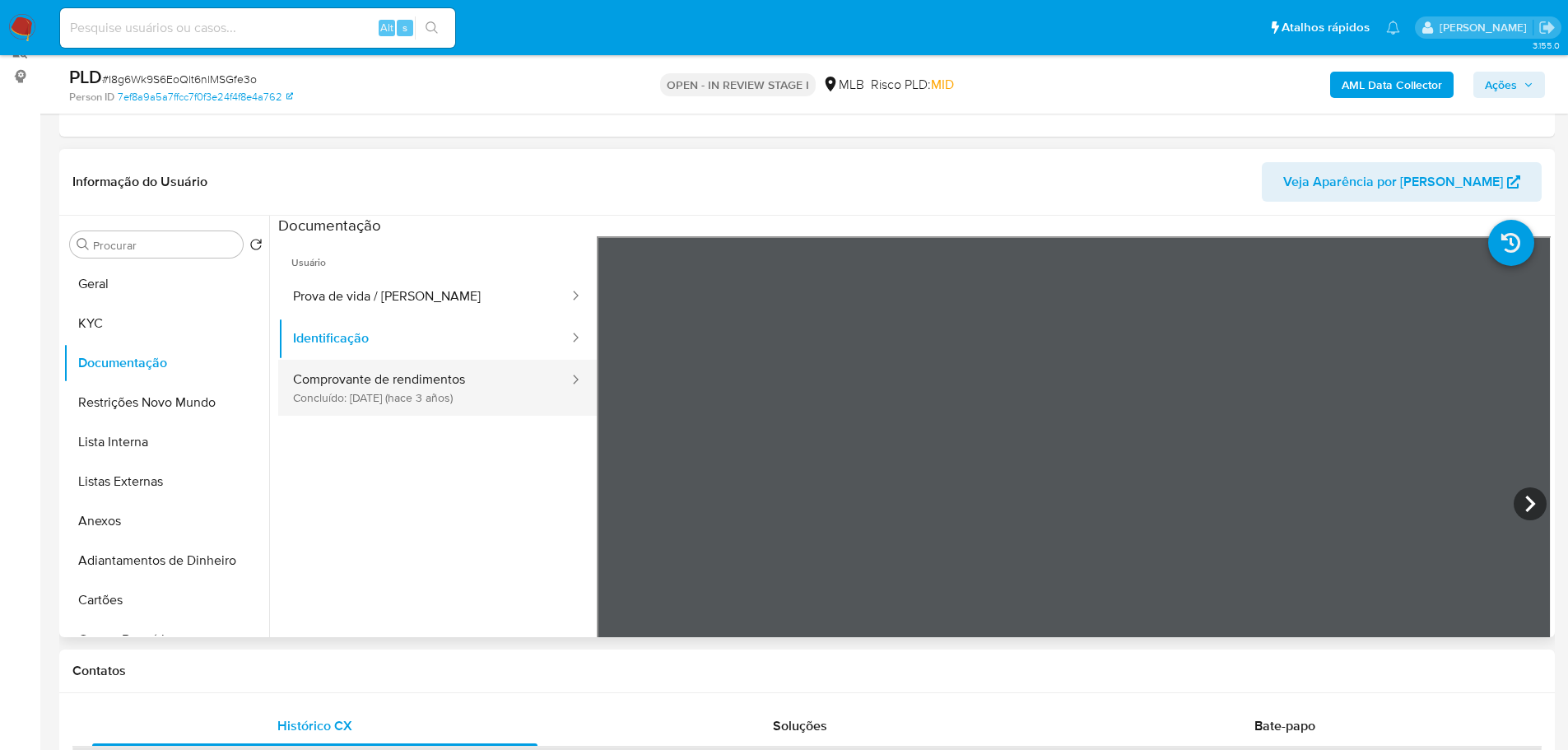
click at [373, 410] on button "Comprovante de rendimentos Concluído: 02/02/2023 (hace 3 años)" at bounding box center [424, 387] width 293 height 56
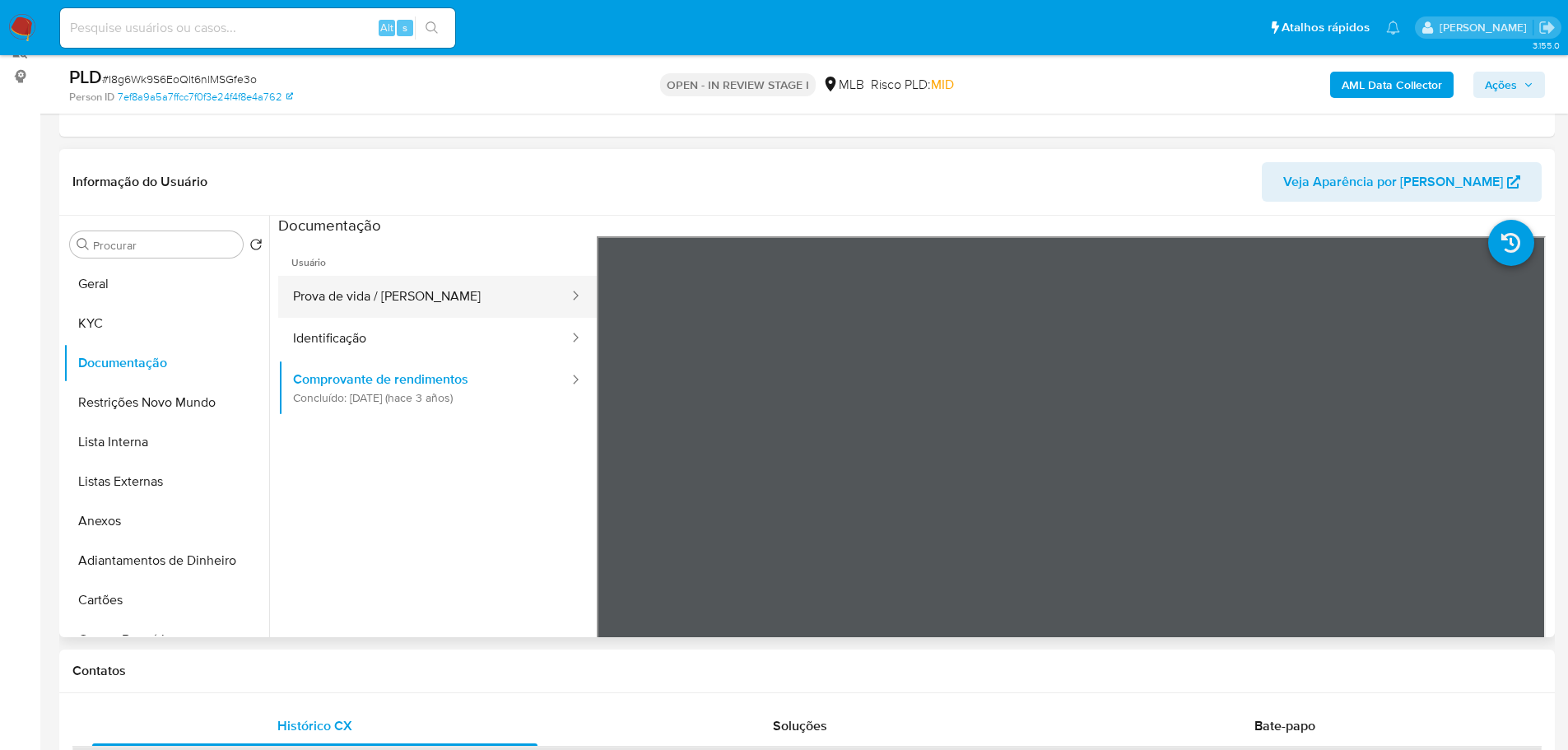
click at [500, 285] on button "Prova de vida / [PERSON_NAME]" at bounding box center [424, 297] width 293 height 42
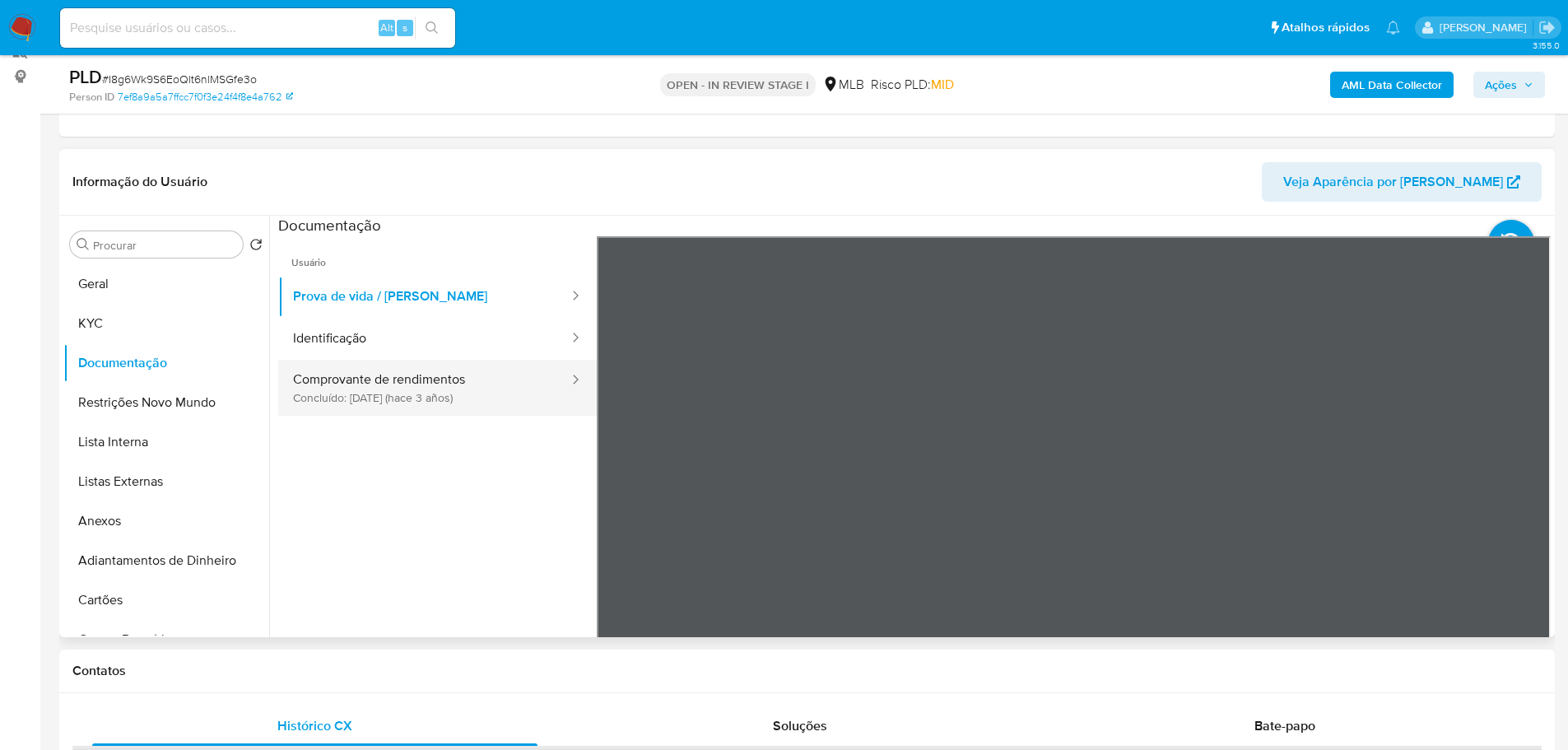
click at [510, 384] on button "Comprovante de rendimentos Concluído: 02/02/2023 (hace 3 años)" at bounding box center [424, 387] width 293 height 56
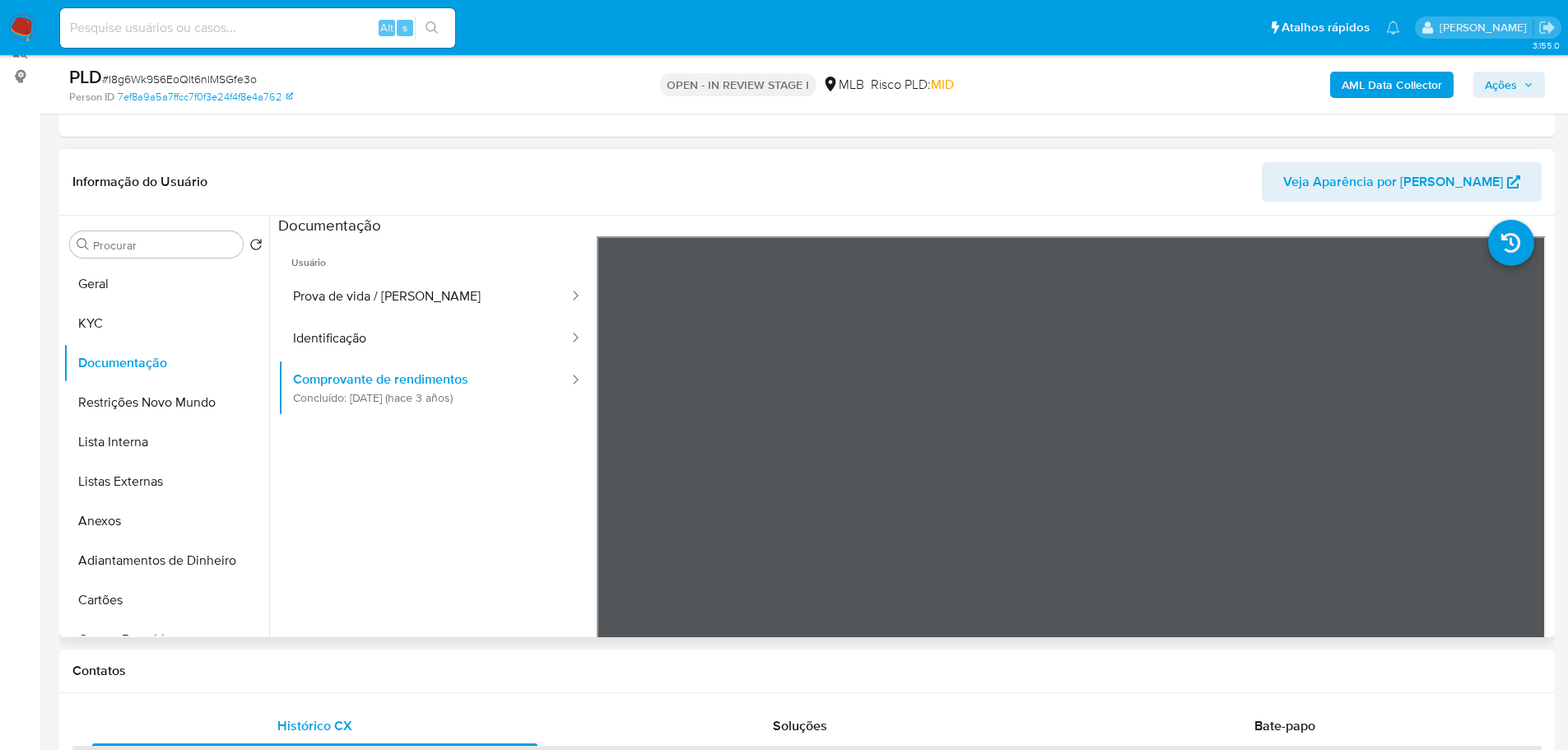
scroll to position [294, 0]
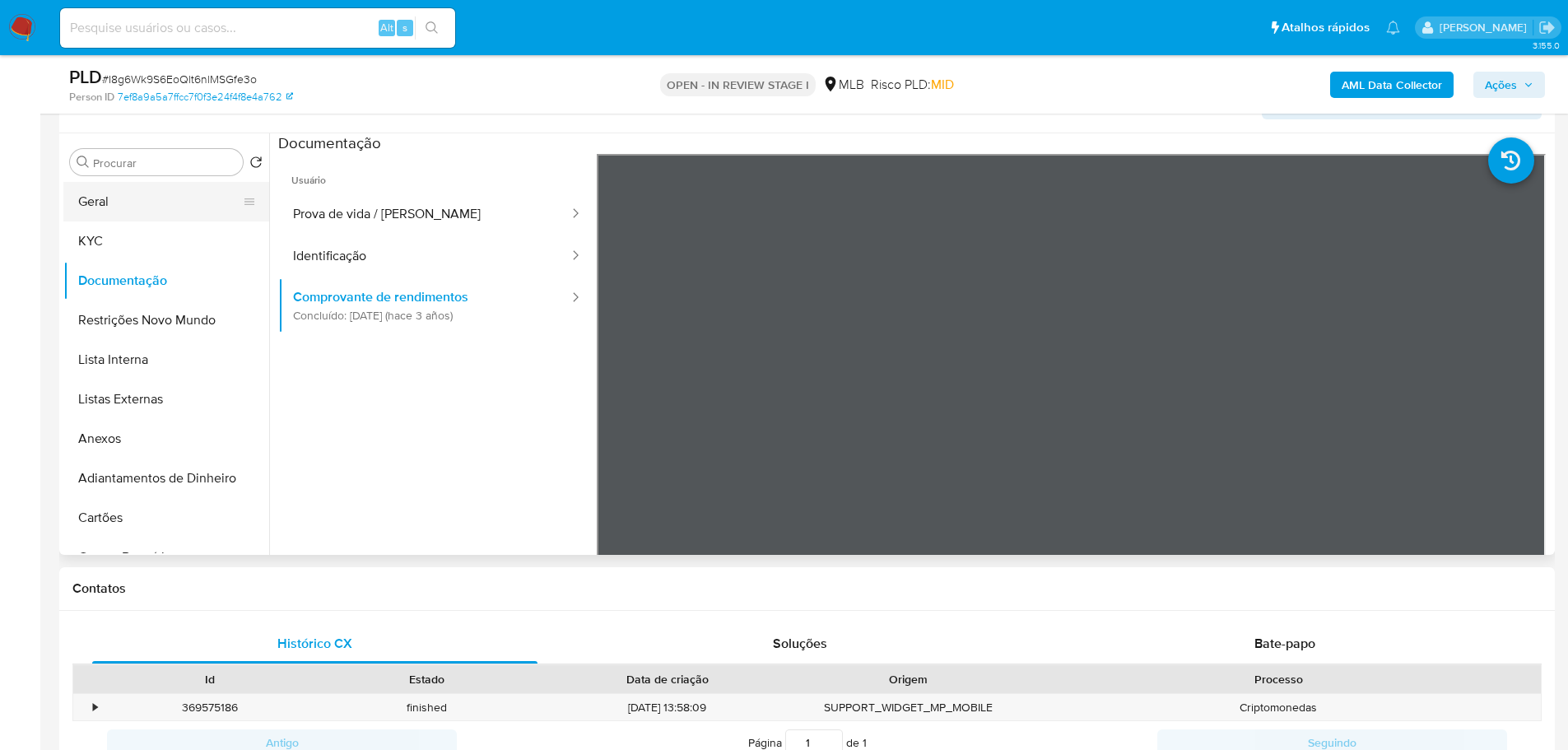
click at [170, 202] on button "Geral" at bounding box center [159, 202] width 192 height 39
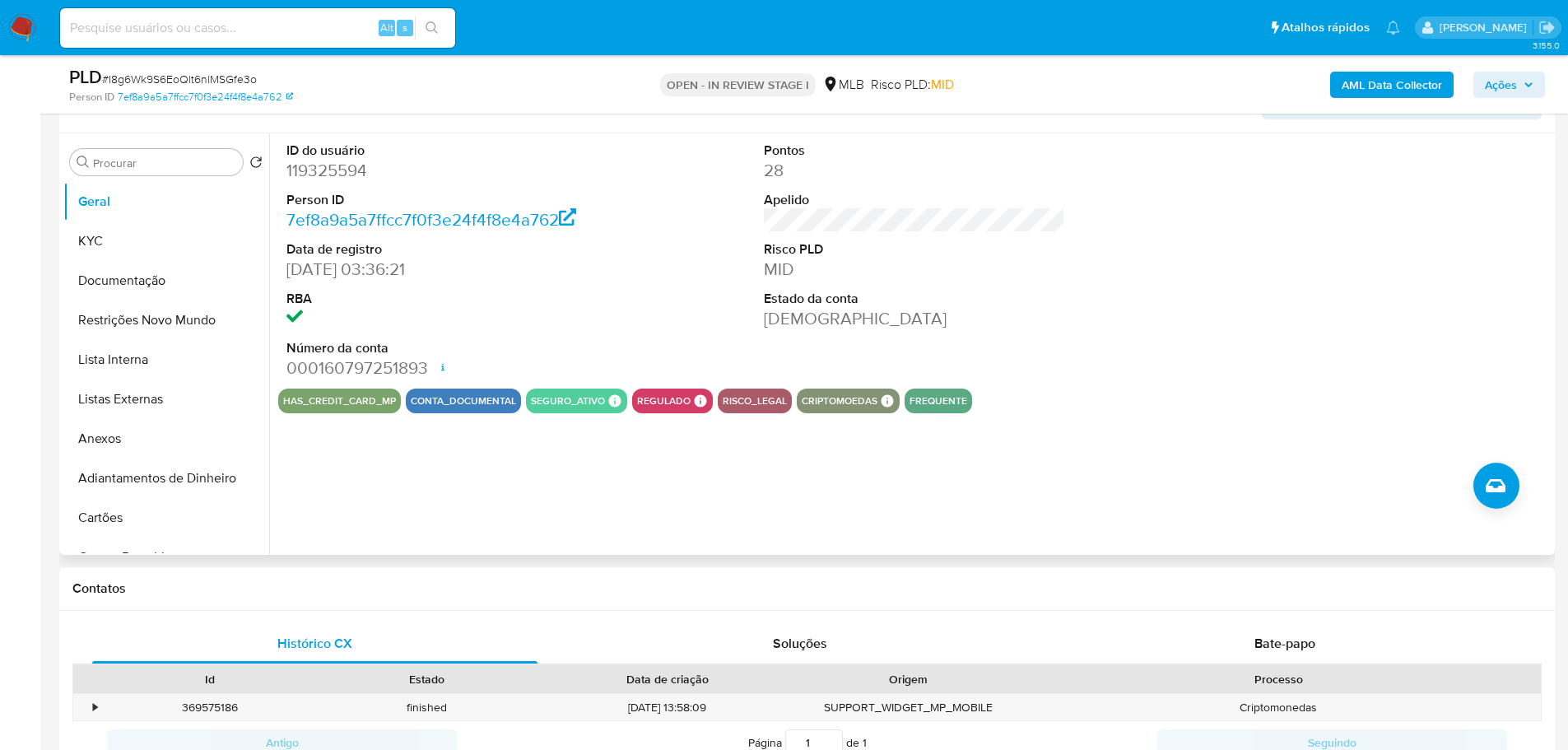
click at [348, 169] on dd "119325594" at bounding box center [438, 170] width 303 height 23
click at [348, 168] on dd "119325594" at bounding box center [438, 170] width 303 height 23
copy dd "119325594"
click at [134, 287] on button "Documentação" at bounding box center [159, 281] width 192 height 39
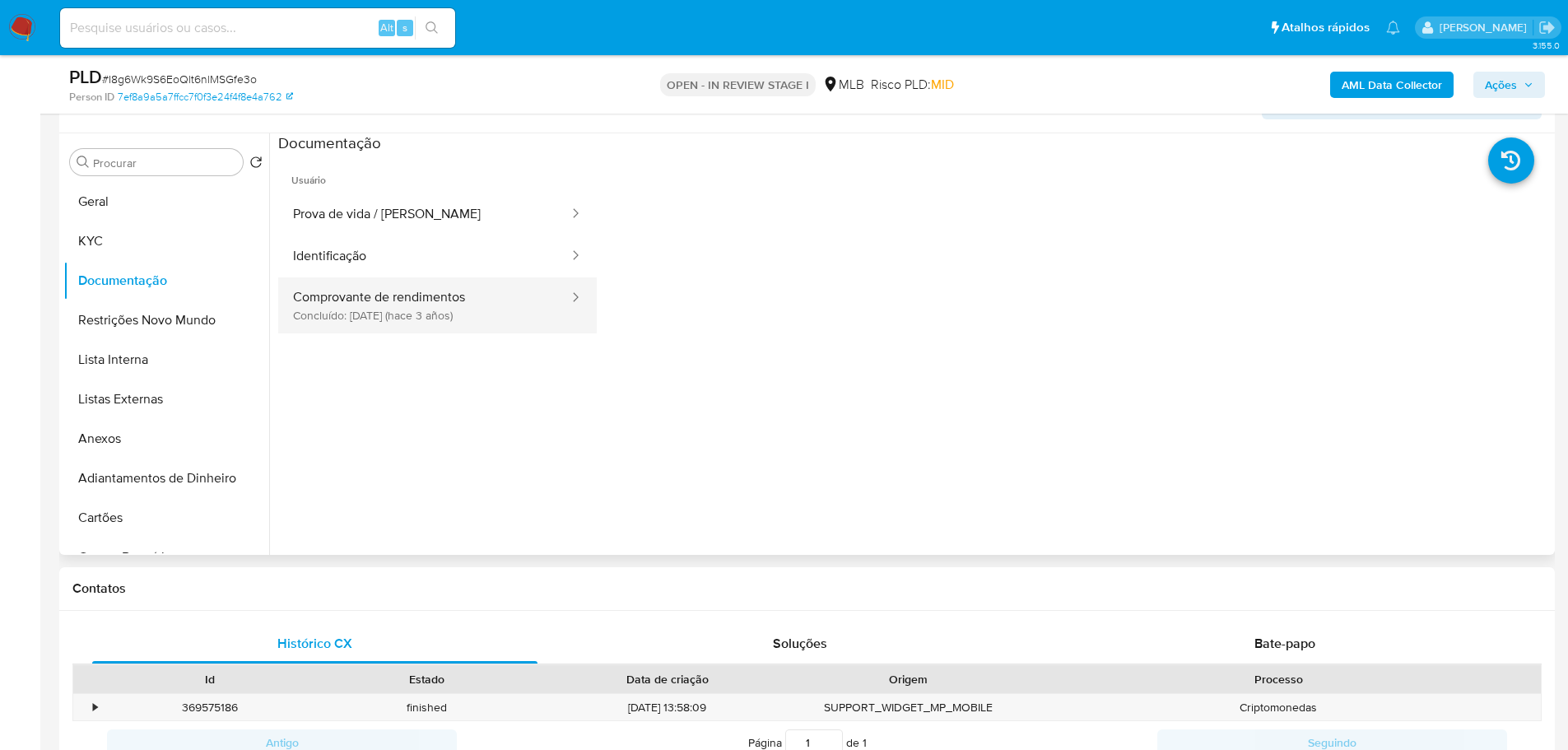
click at [387, 308] on button "Comprovante de rendimentos Concluído: 02/02/2023 (hace 3 años)" at bounding box center [424, 305] width 293 height 56
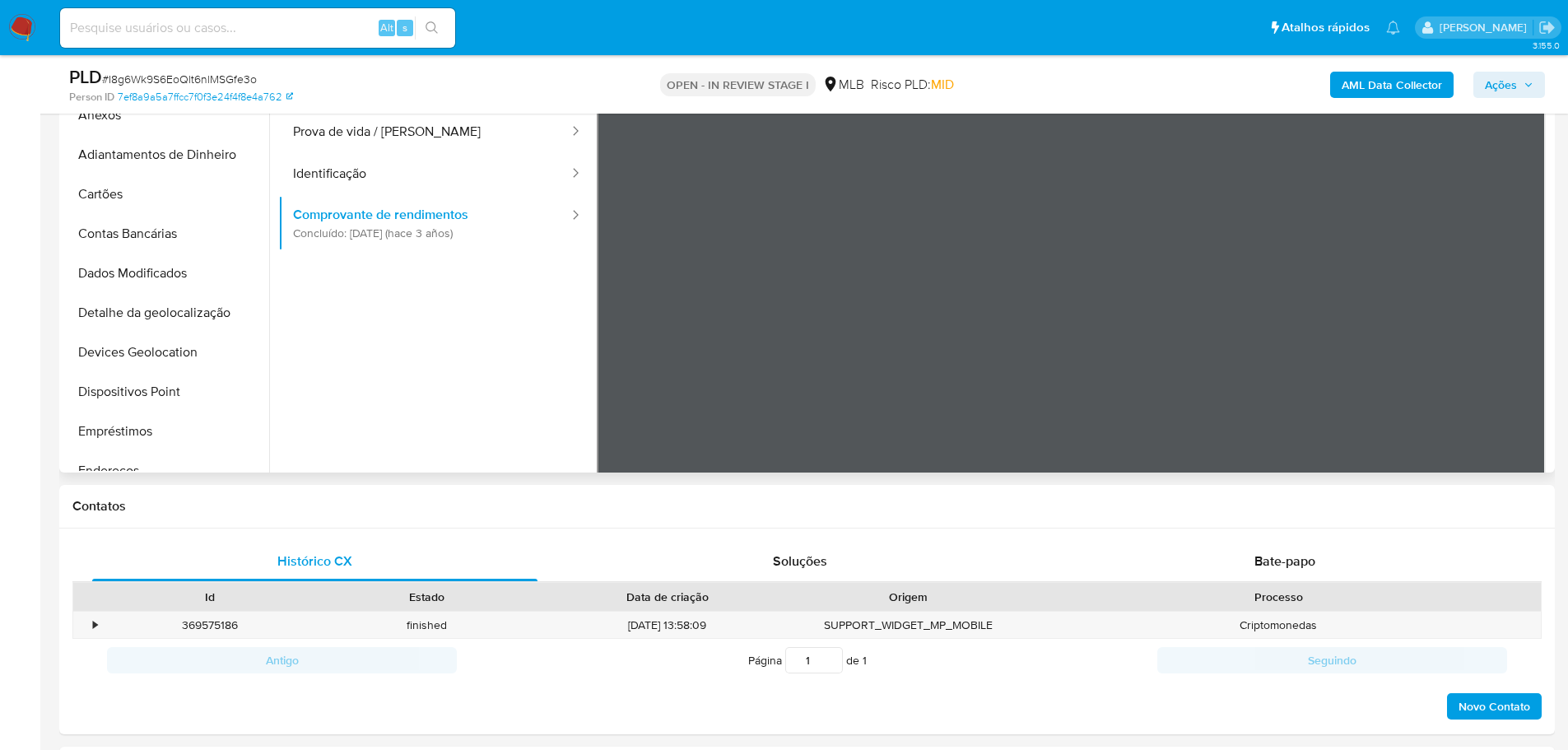
scroll to position [494, 0]
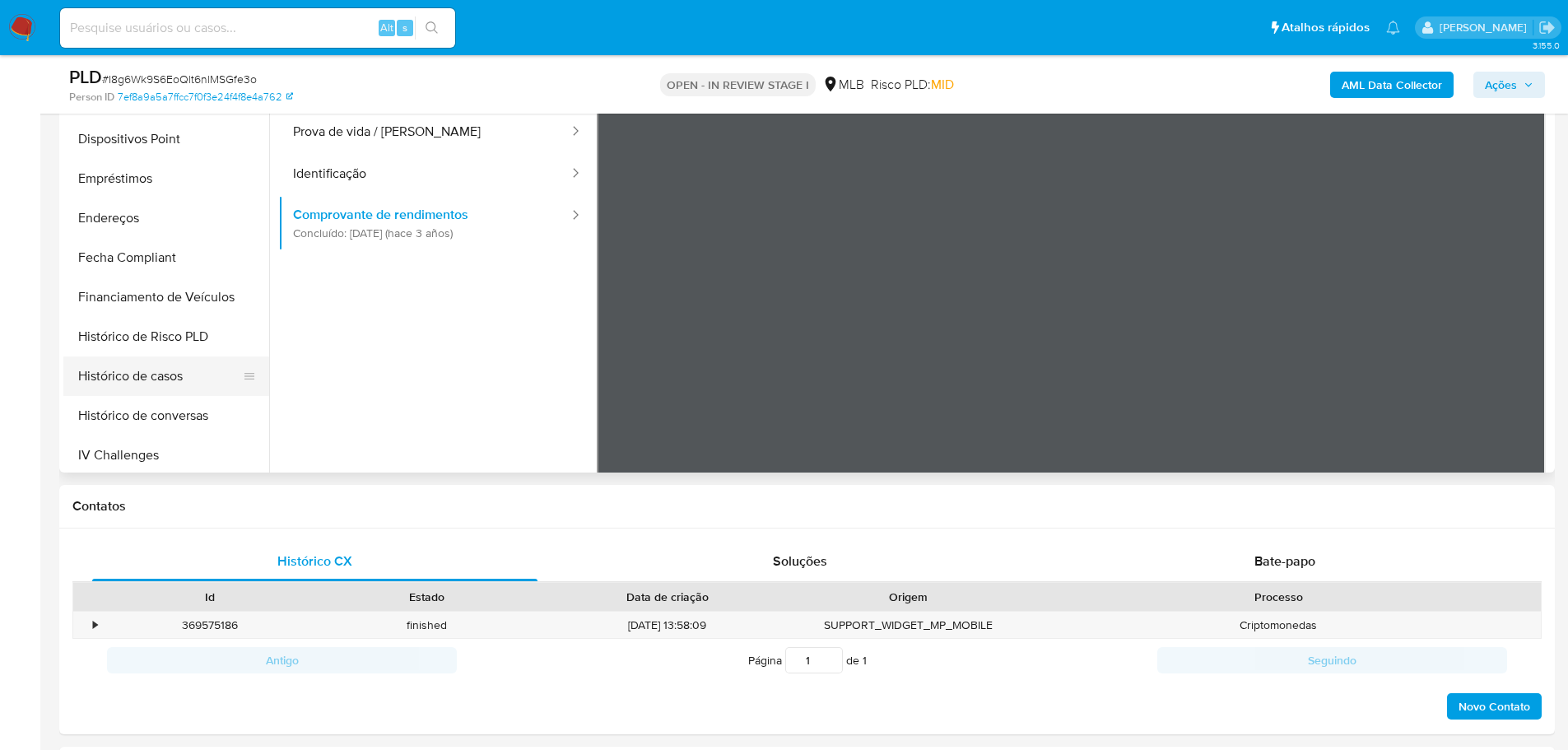
click at [164, 376] on button "Histórico de casos" at bounding box center [159, 376] width 192 height 39
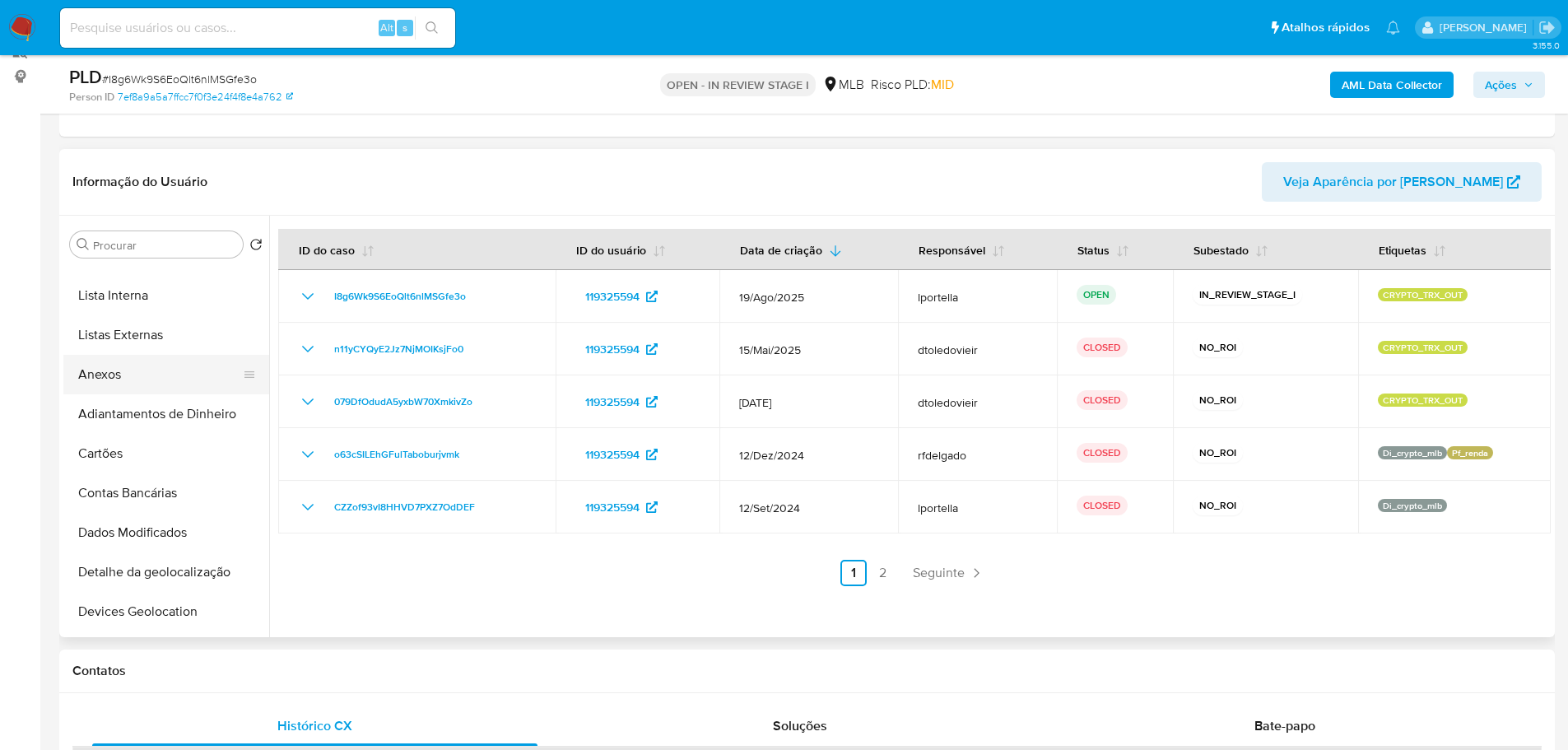
scroll to position [0, 0]
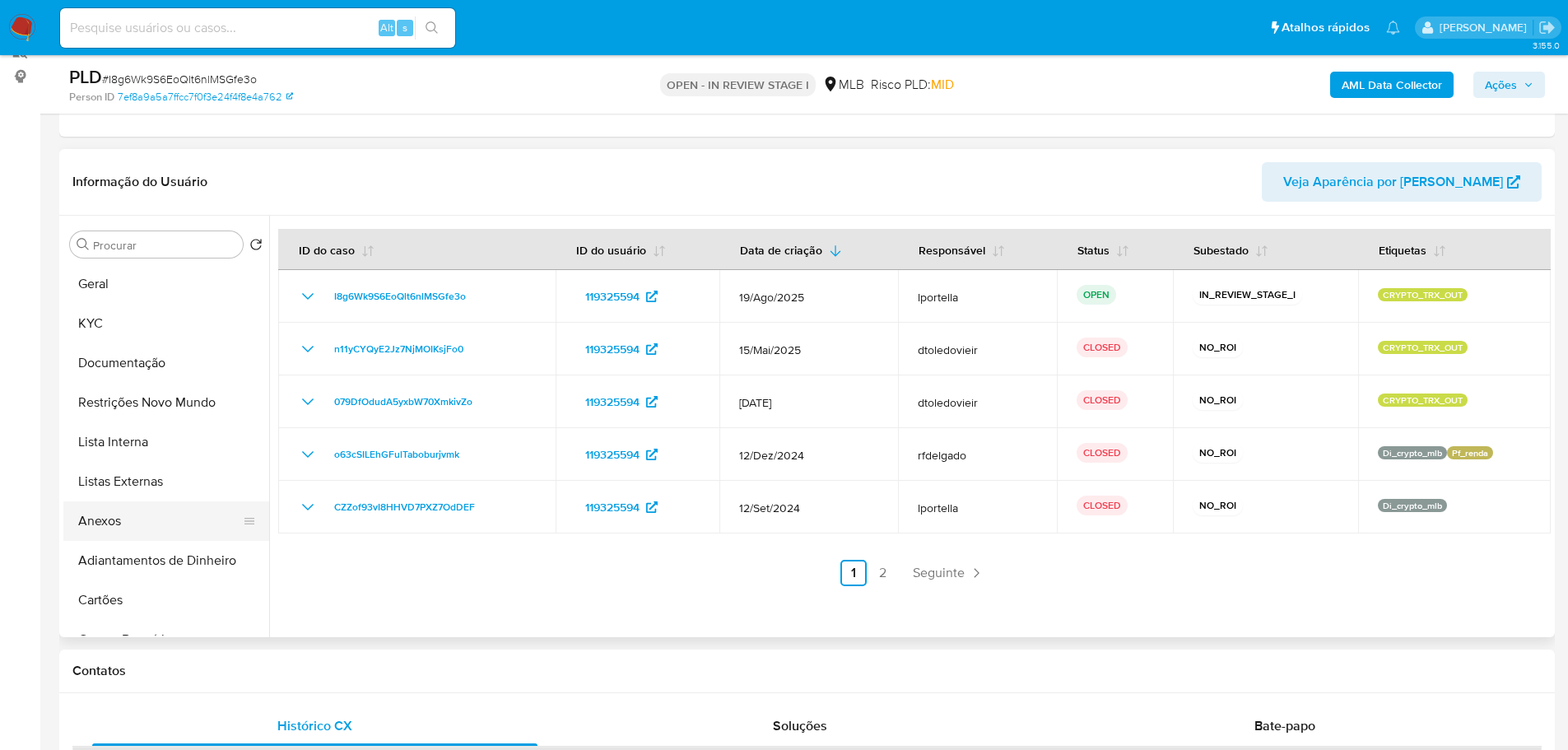
click at [152, 516] on button "Anexos" at bounding box center [159, 521] width 192 height 39
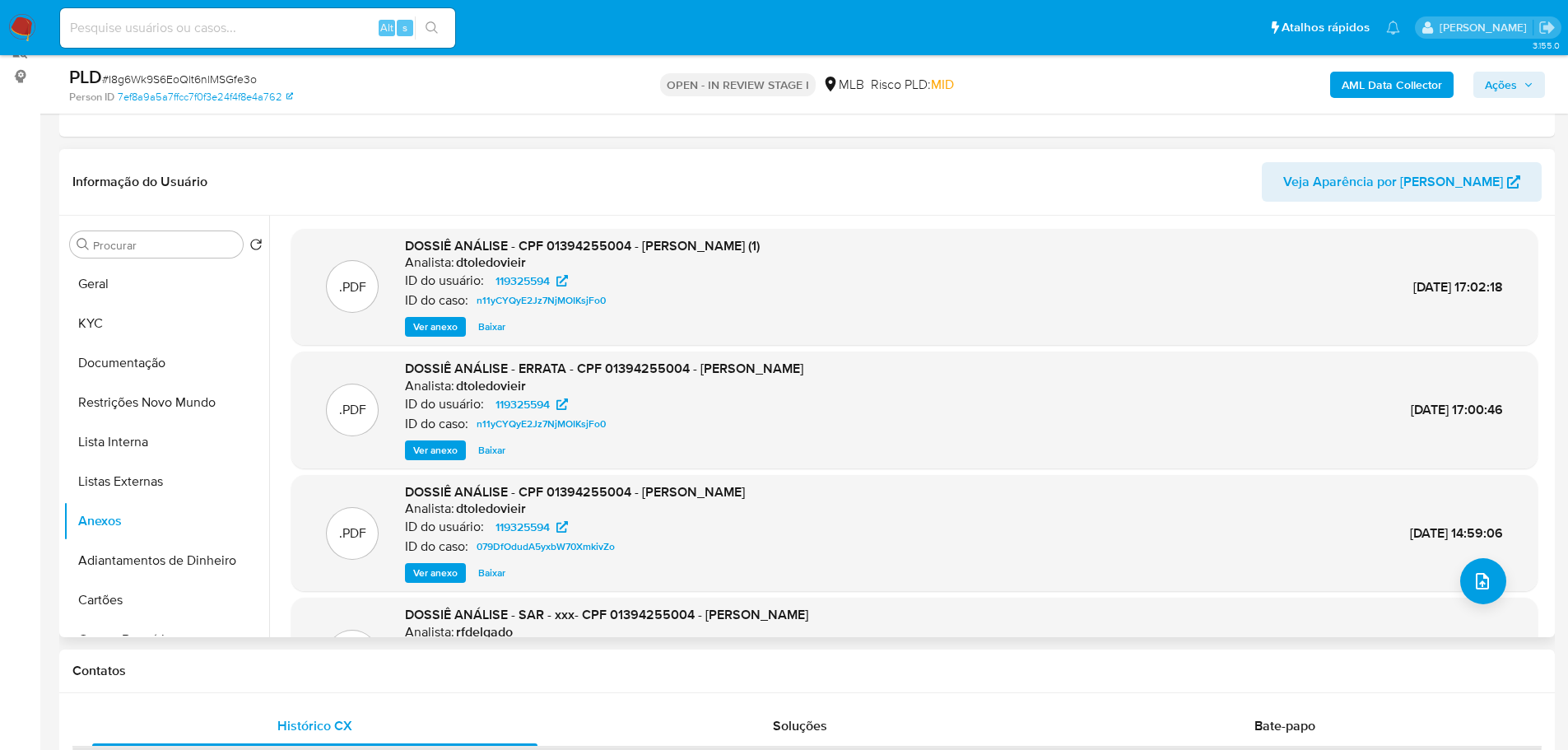
click at [439, 328] on span "Ver anexo" at bounding box center [435, 326] width 44 height 17
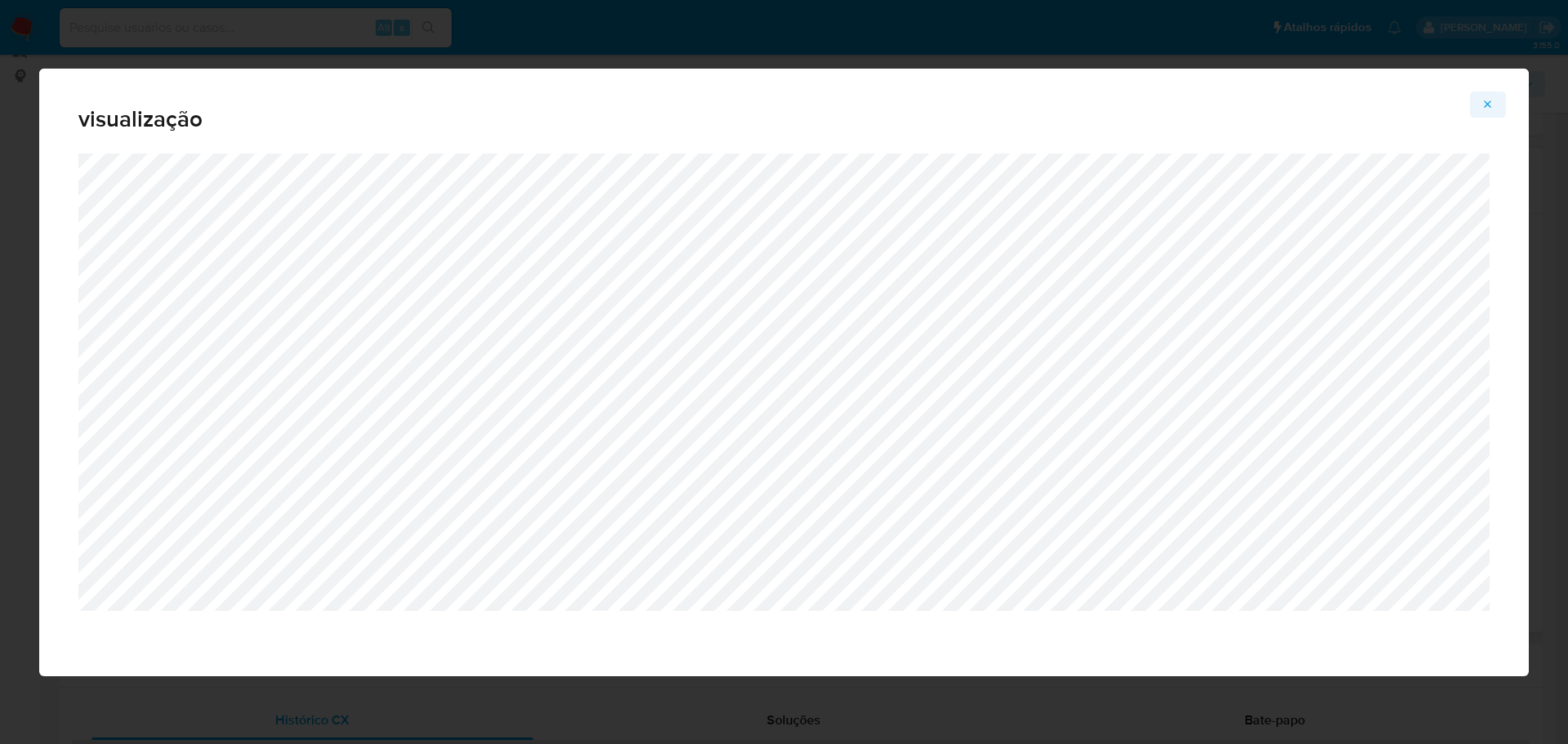
click at [1494, 100] on icon "Attachment preview" at bounding box center [1487, 104] width 13 height 13
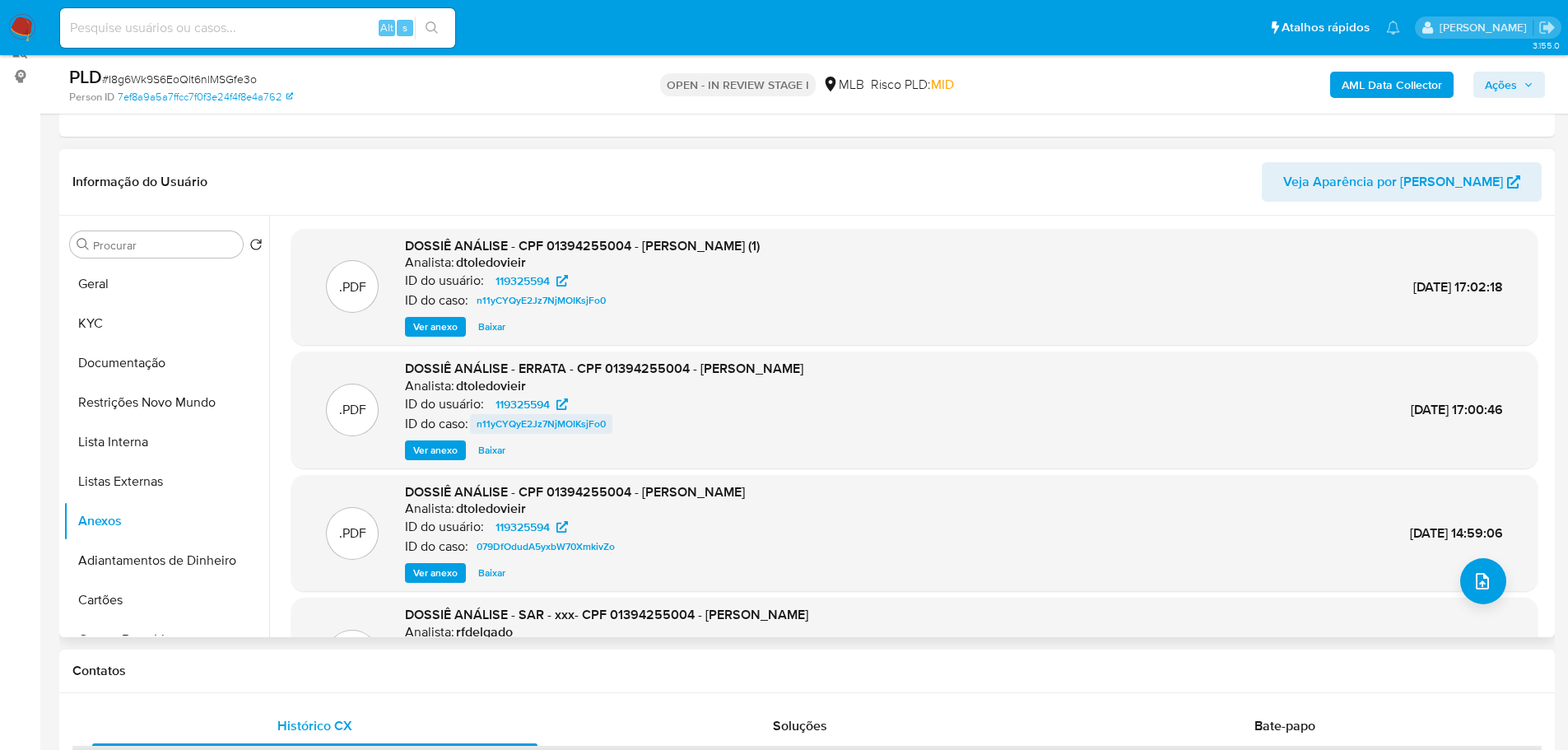
scroll to position [83, 0]
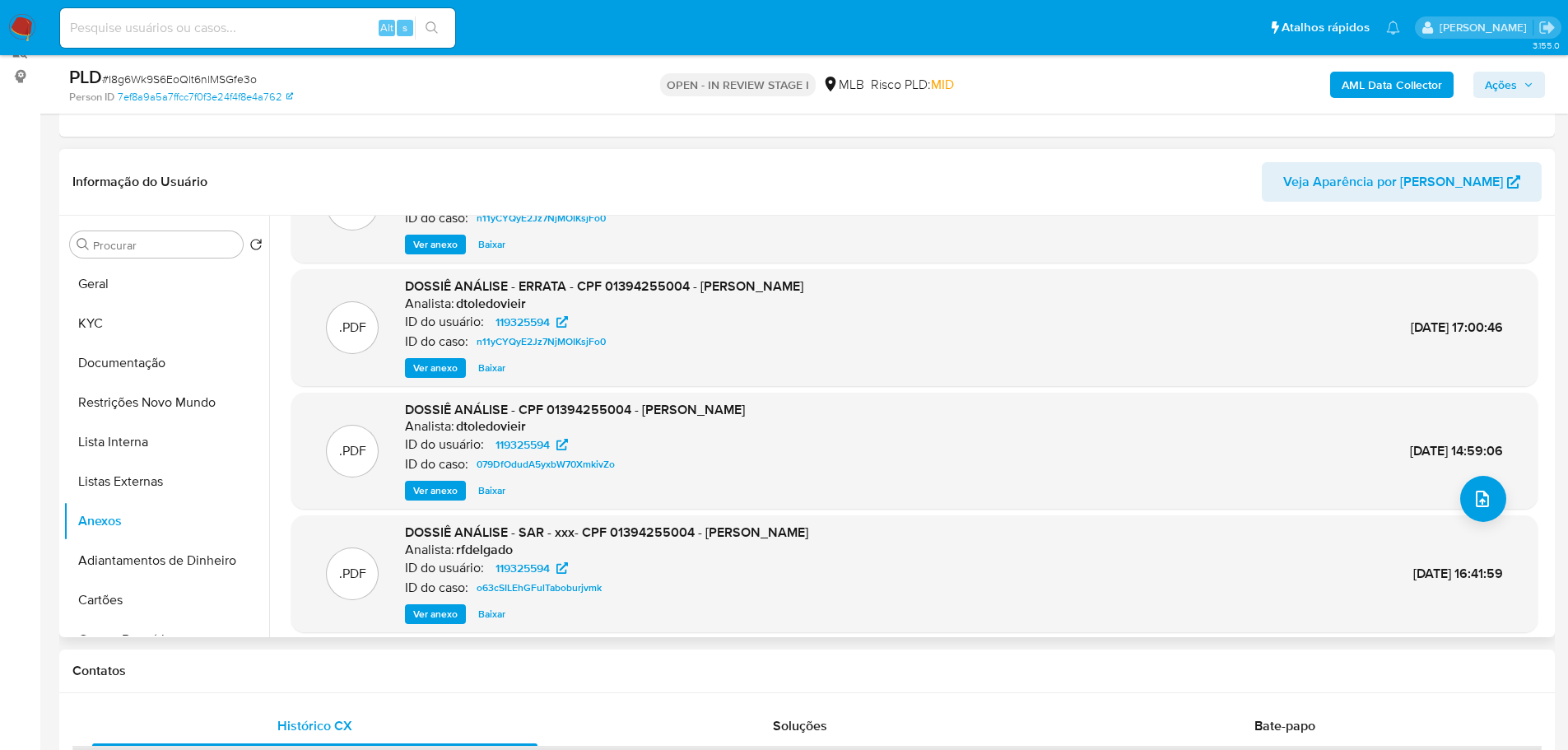
click at [442, 491] on span "Ver anexo" at bounding box center [435, 490] width 44 height 17
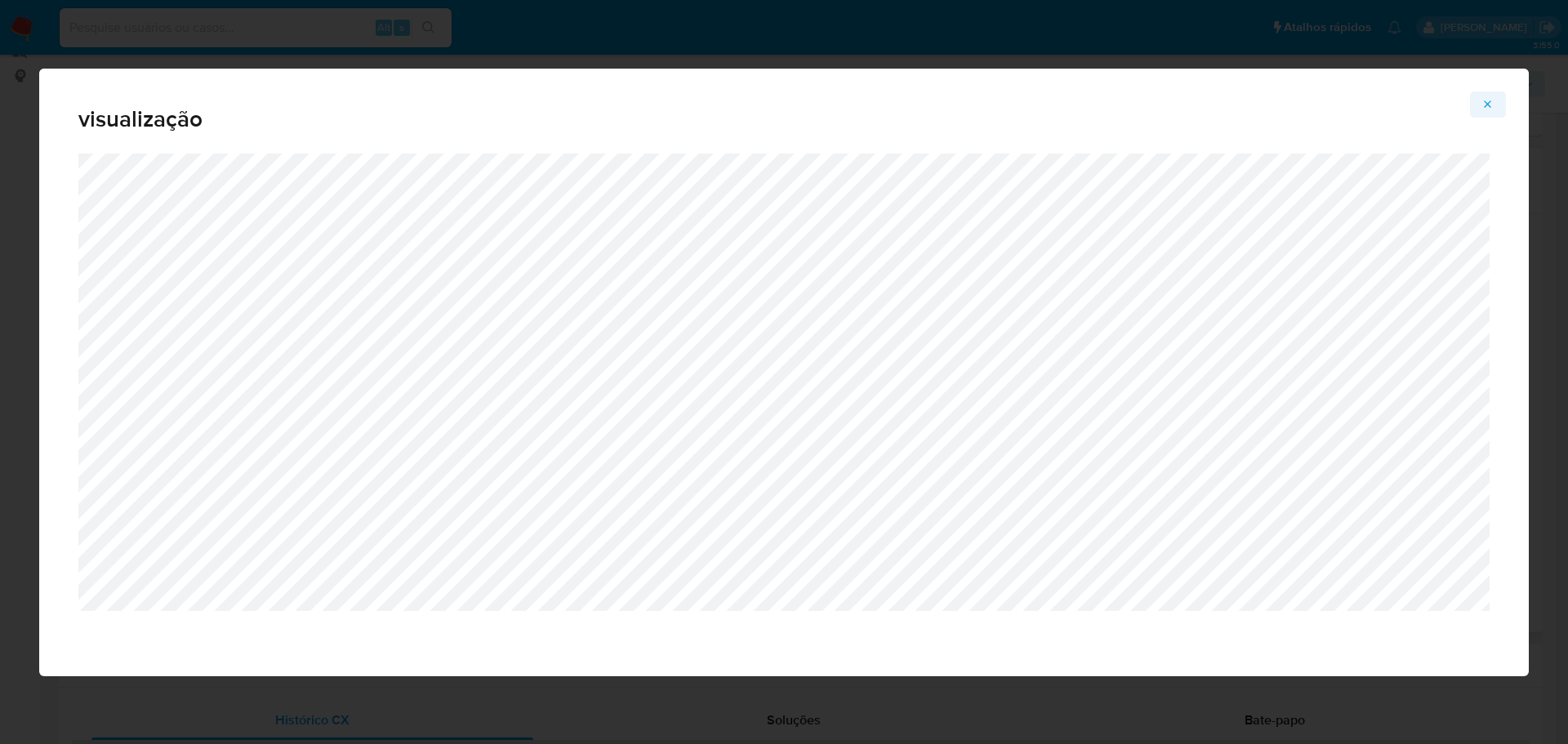
click at [1492, 92] on button "Attachment preview" at bounding box center [1487, 105] width 36 height 26
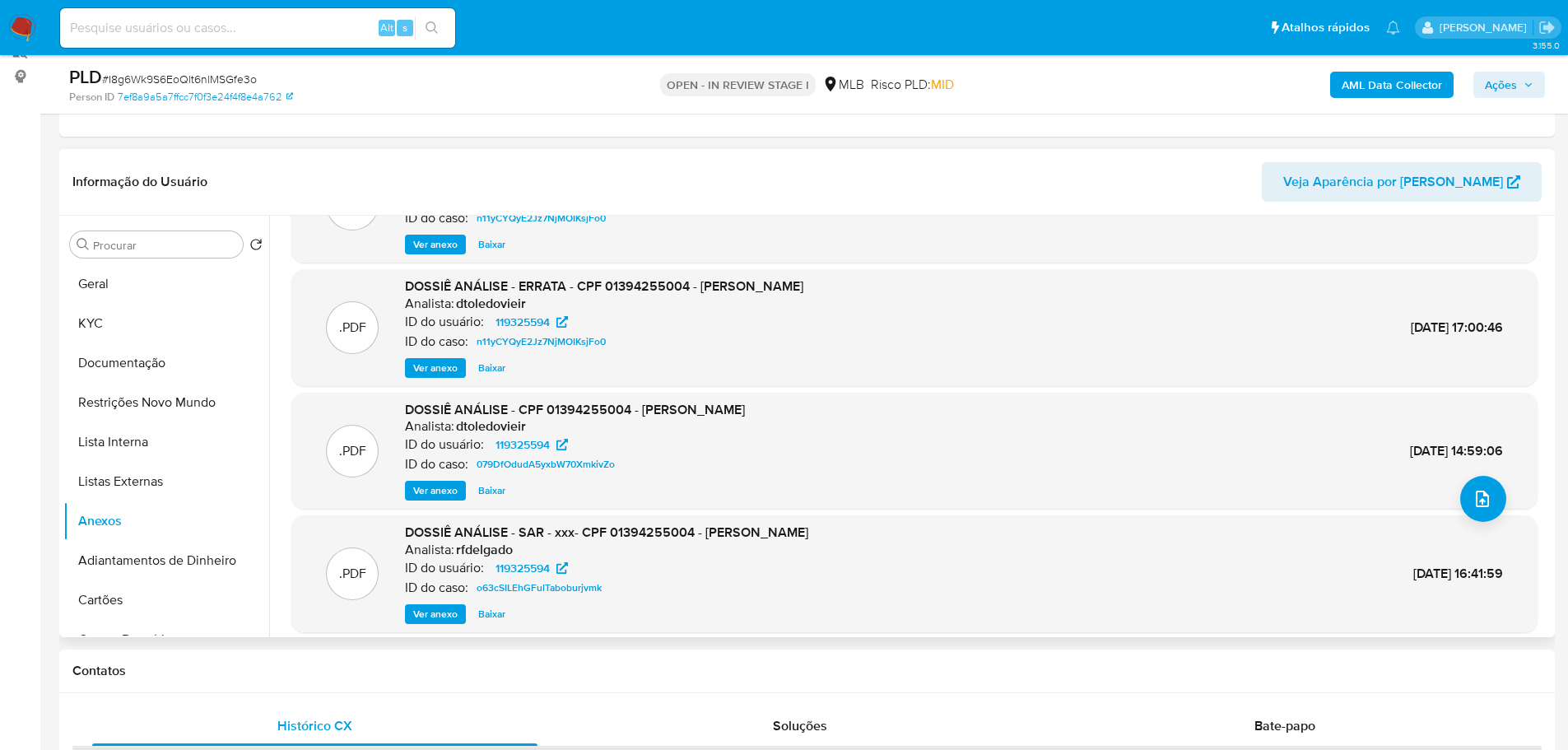
click at [1511, 72] on span "Ações" at bounding box center [1501, 85] width 33 height 27
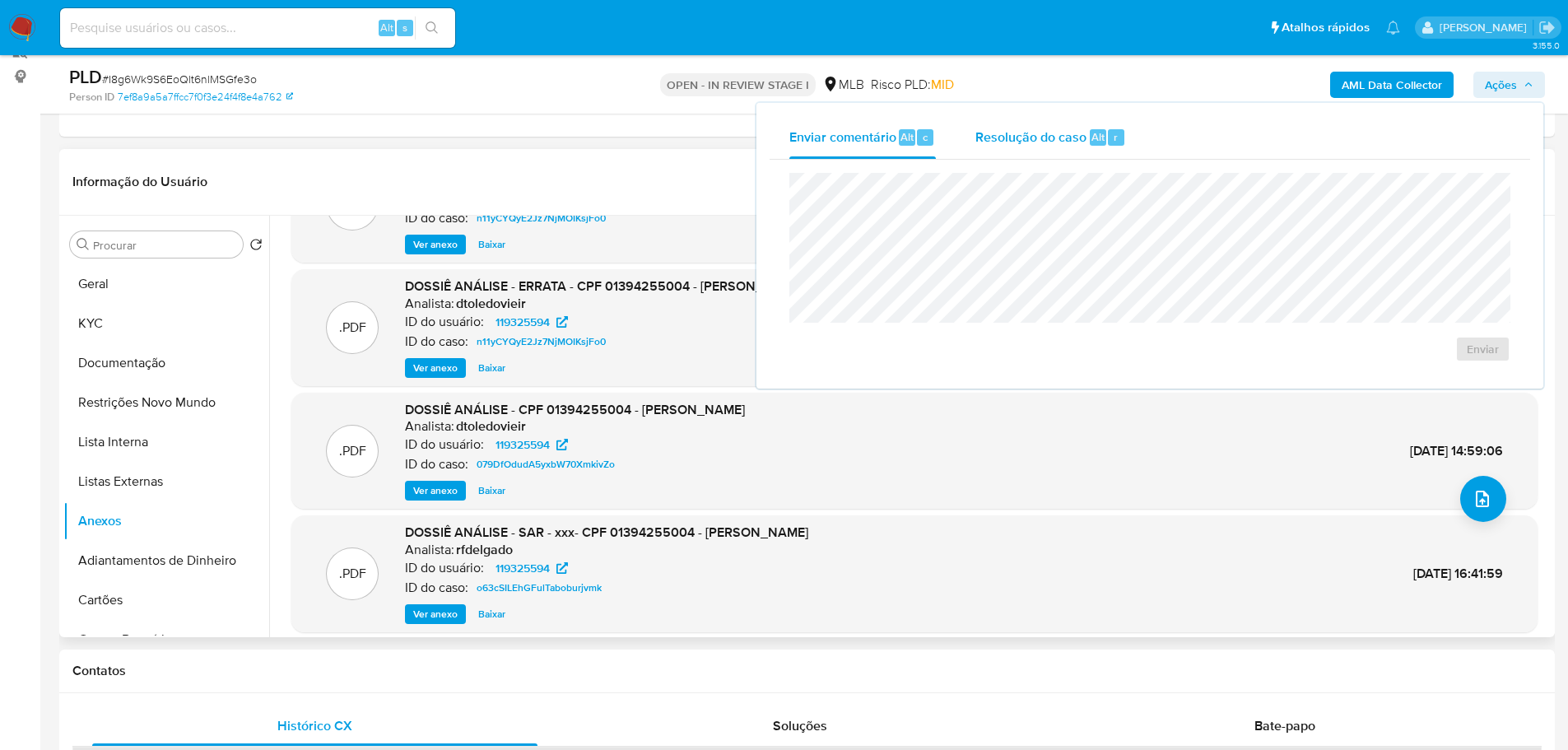
click at [1058, 142] on span "Resolução do caso" at bounding box center [1031, 136] width 111 height 19
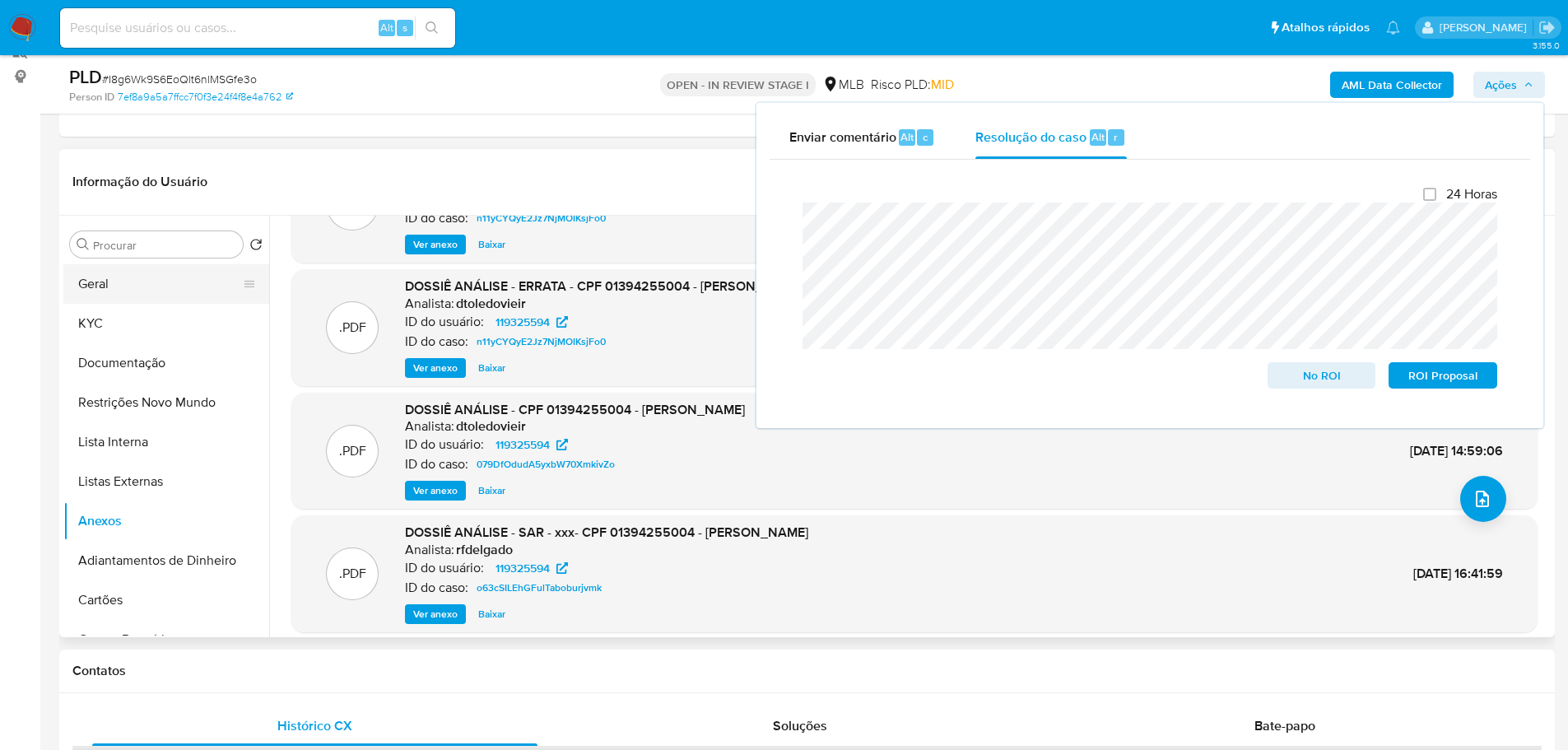
click at [137, 278] on button "Geral" at bounding box center [159, 284] width 192 height 39
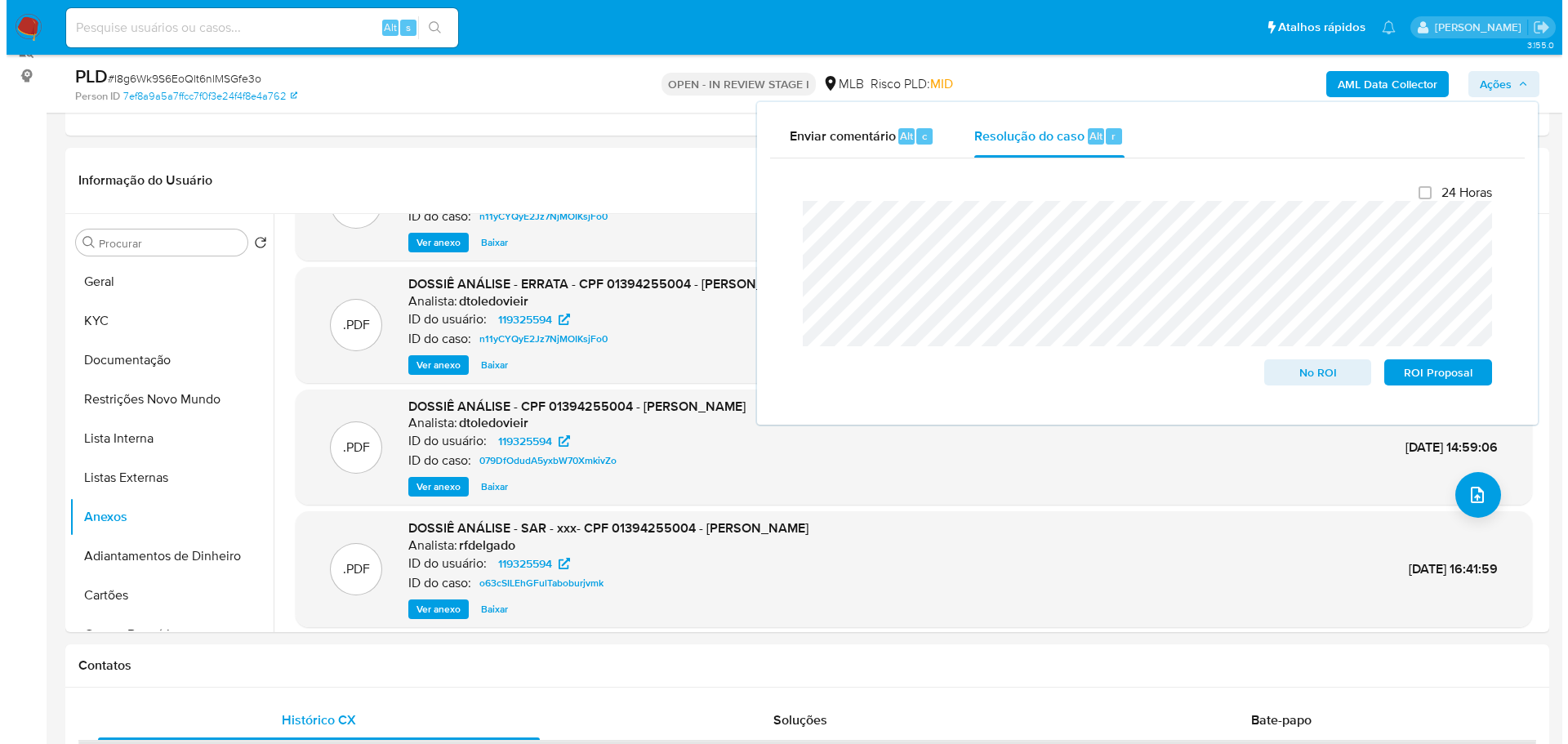
scroll to position [0, 0]
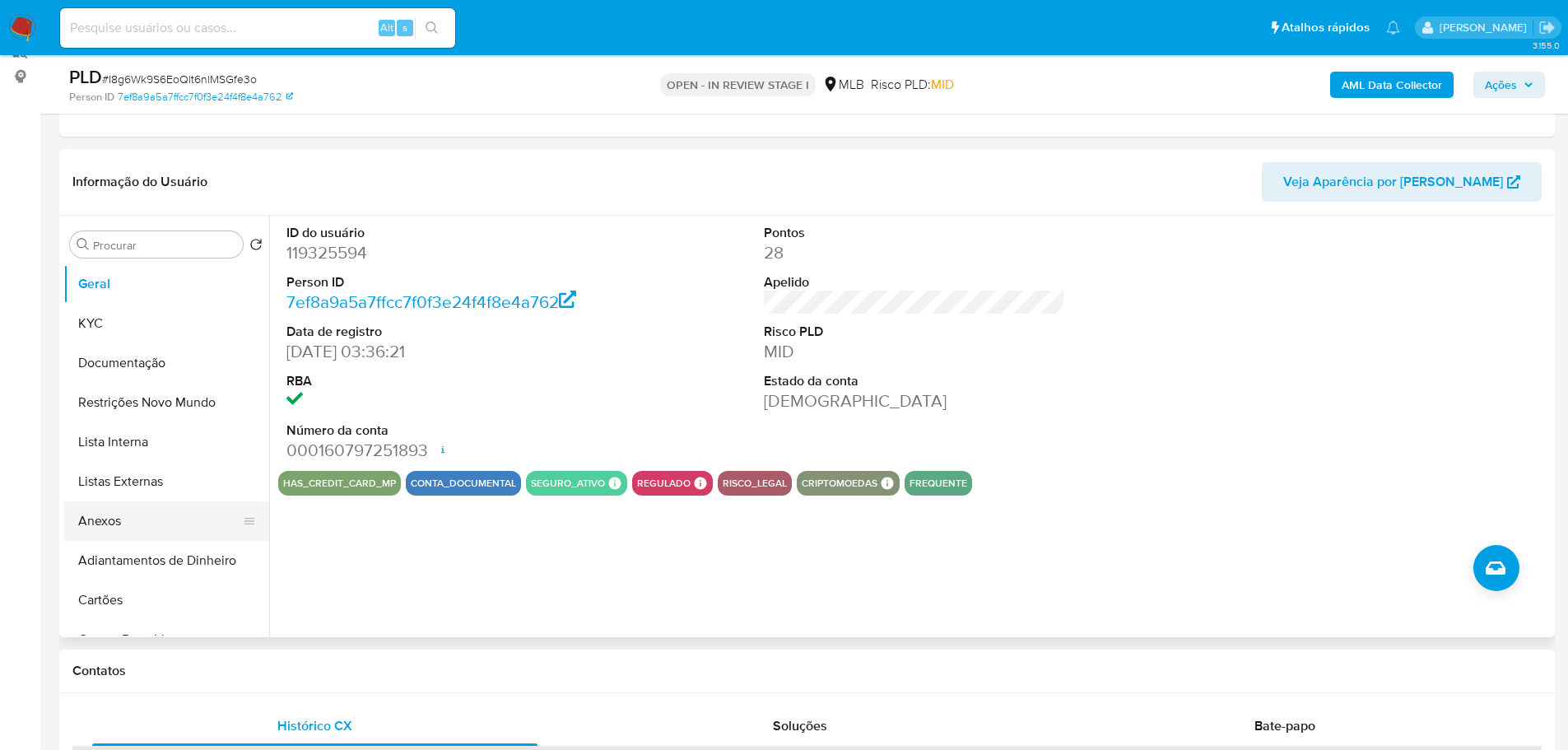
click at [117, 517] on button "Anexos" at bounding box center [159, 521] width 192 height 39
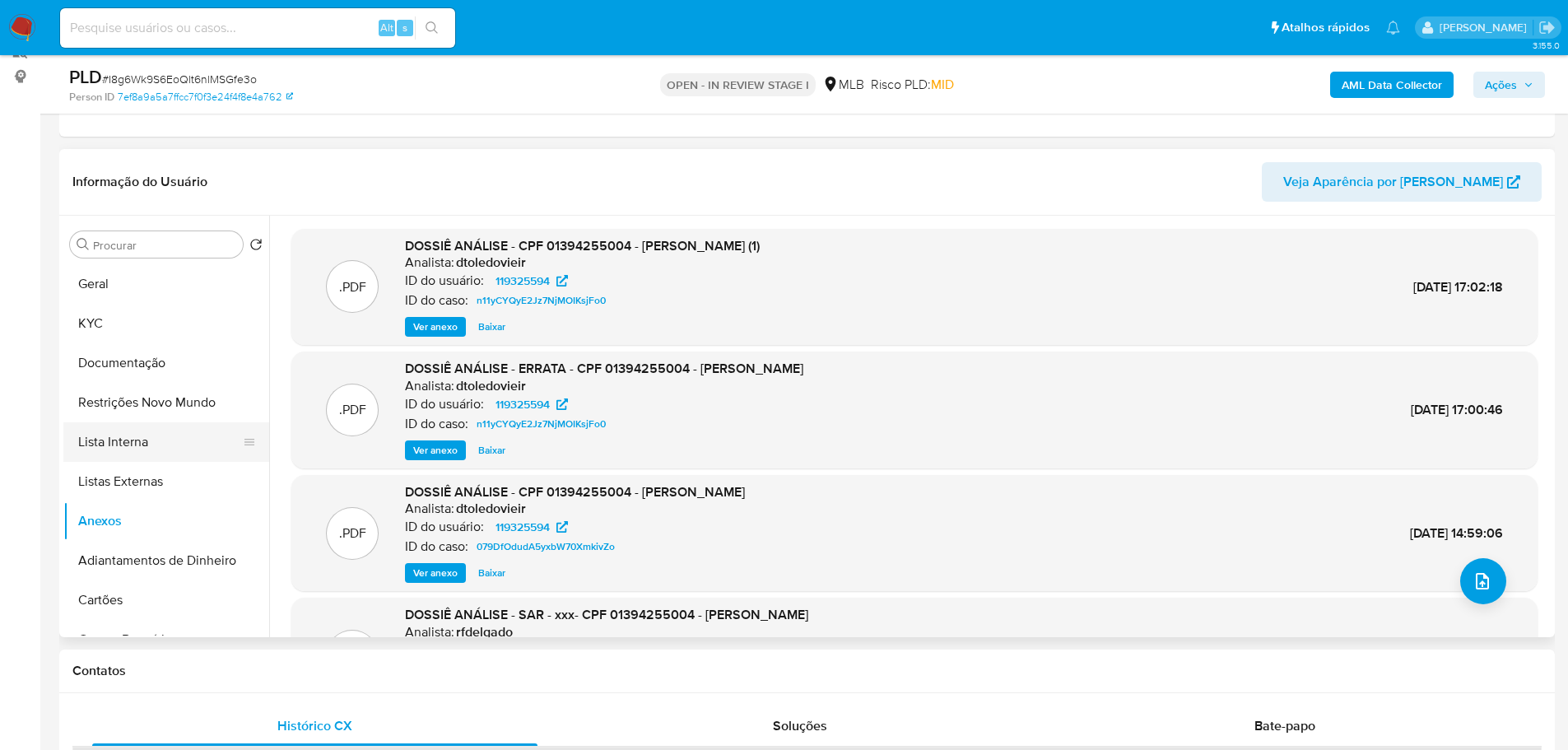
click at [175, 449] on button "Lista Interna" at bounding box center [159, 442] width 192 height 39
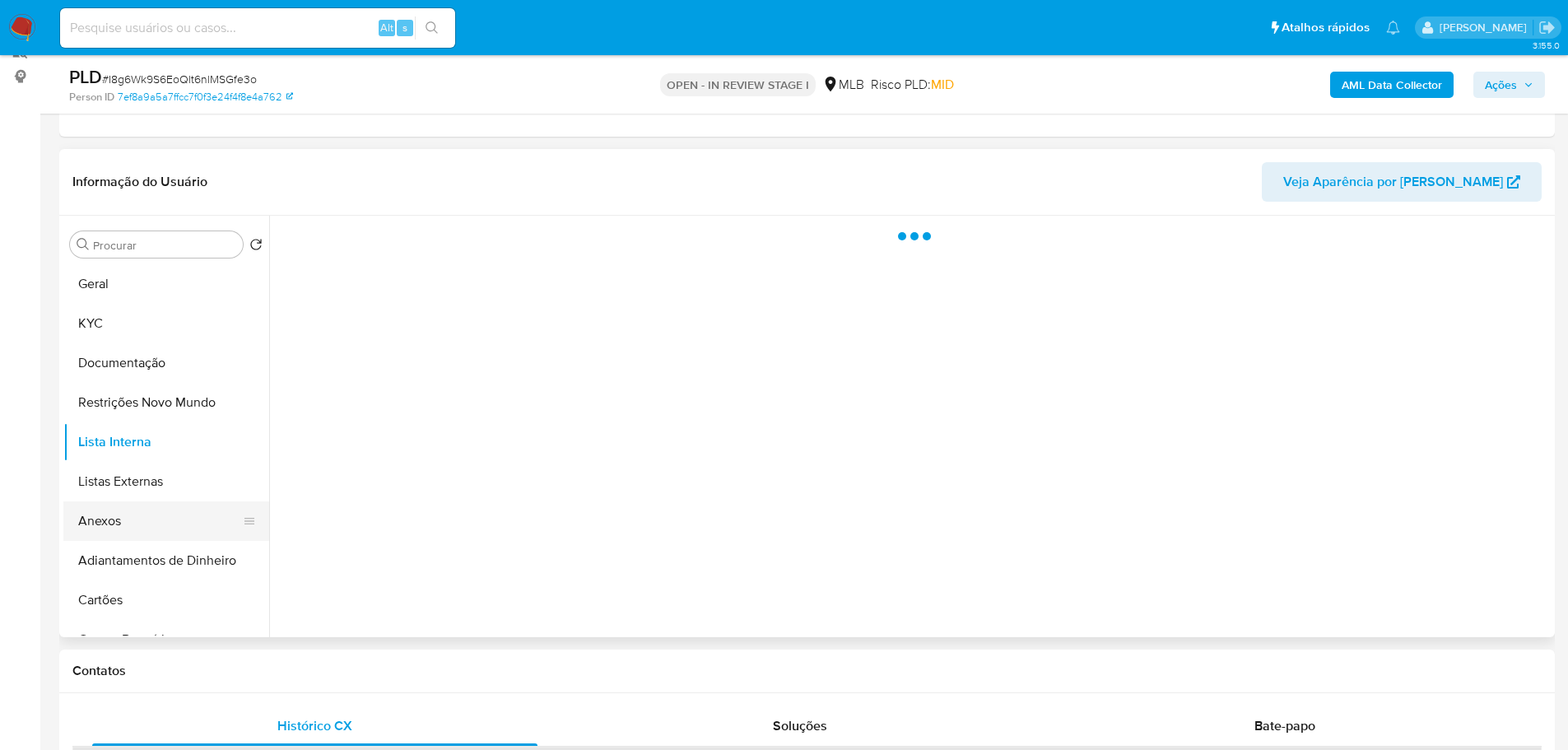
click at [158, 518] on button "Anexos" at bounding box center [159, 521] width 192 height 39
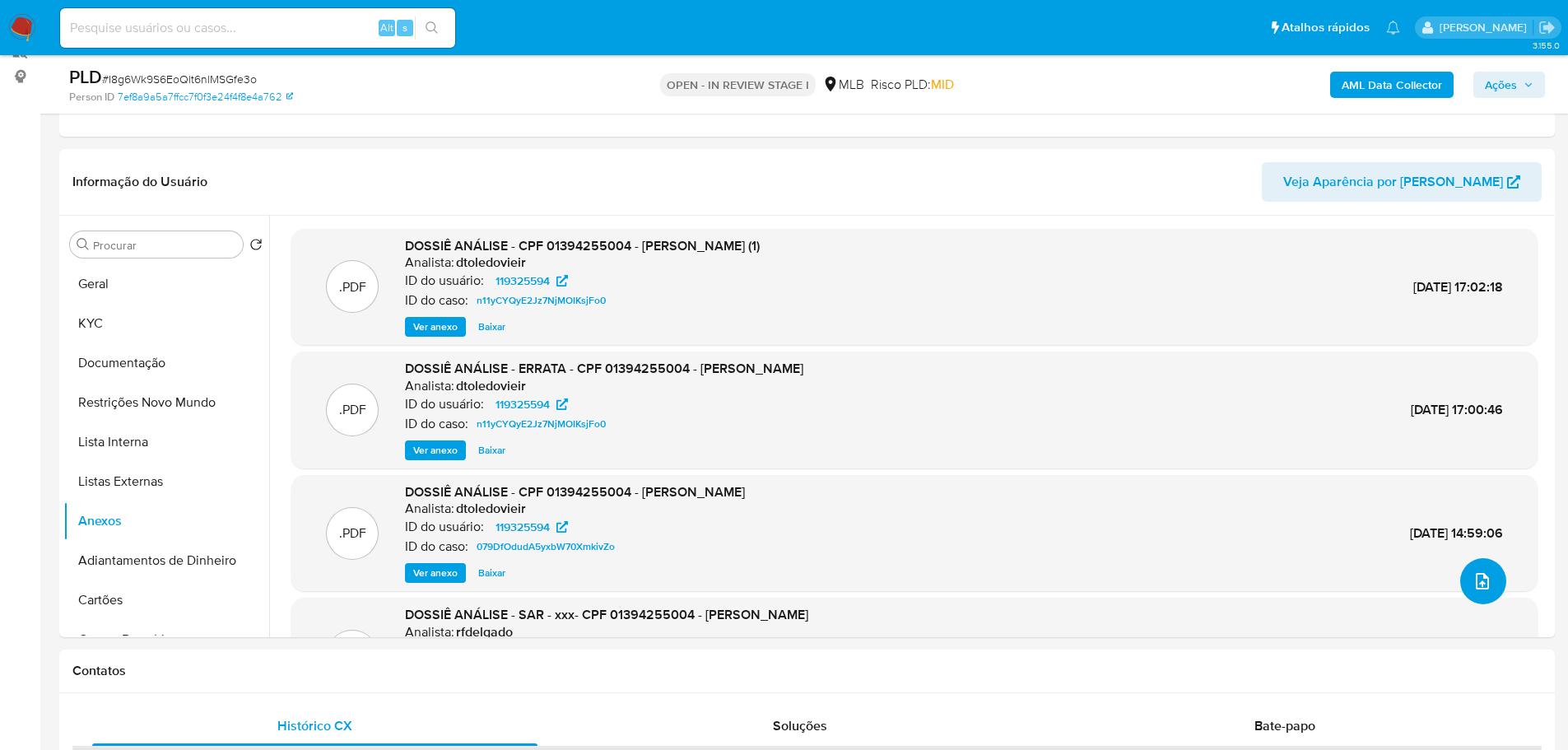
click at [1481, 587] on icon "upload-file" at bounding box center [1482, 581] width 20 height 20
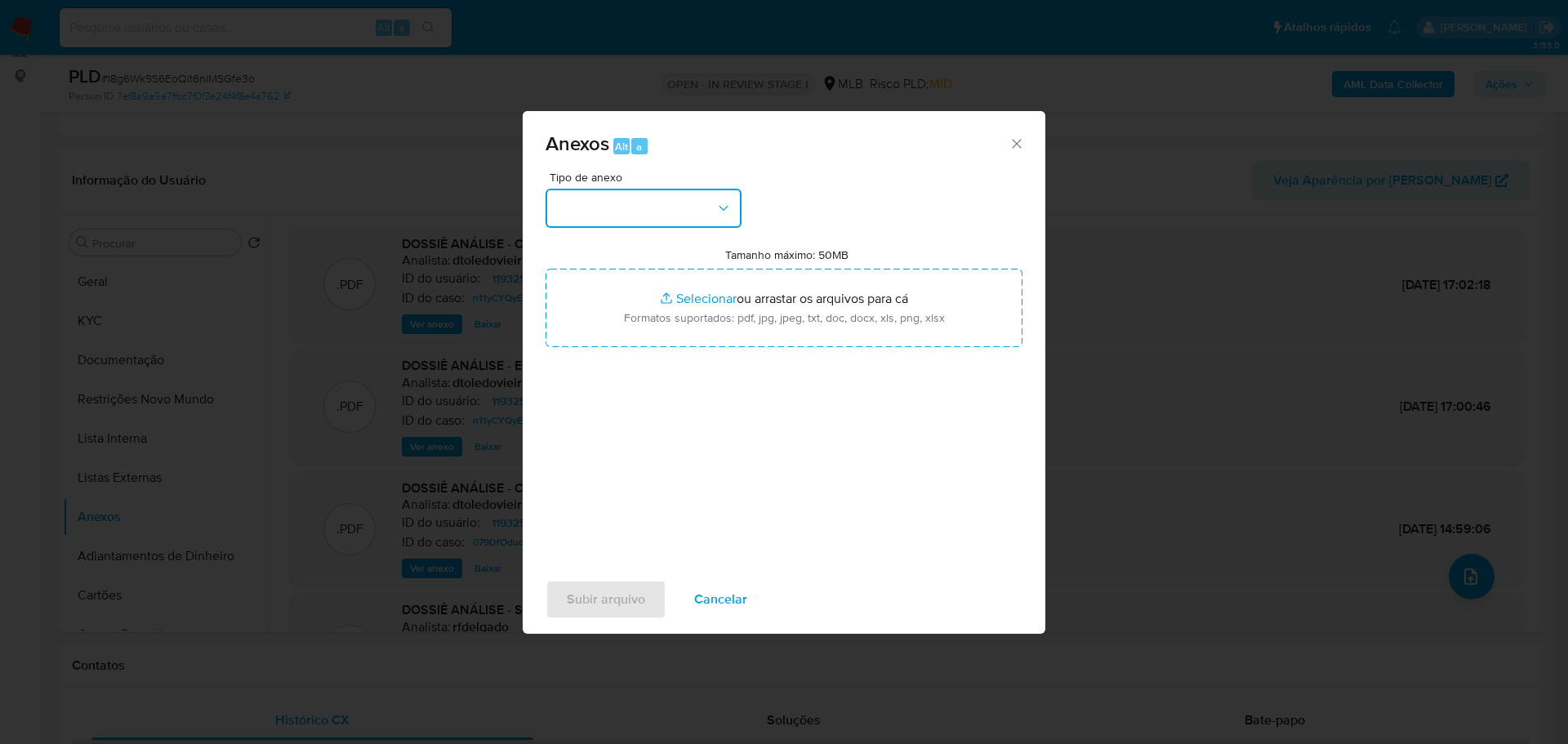
click at [708, 210] on button "button" at bounding box center [643, 208] width 196 height 39
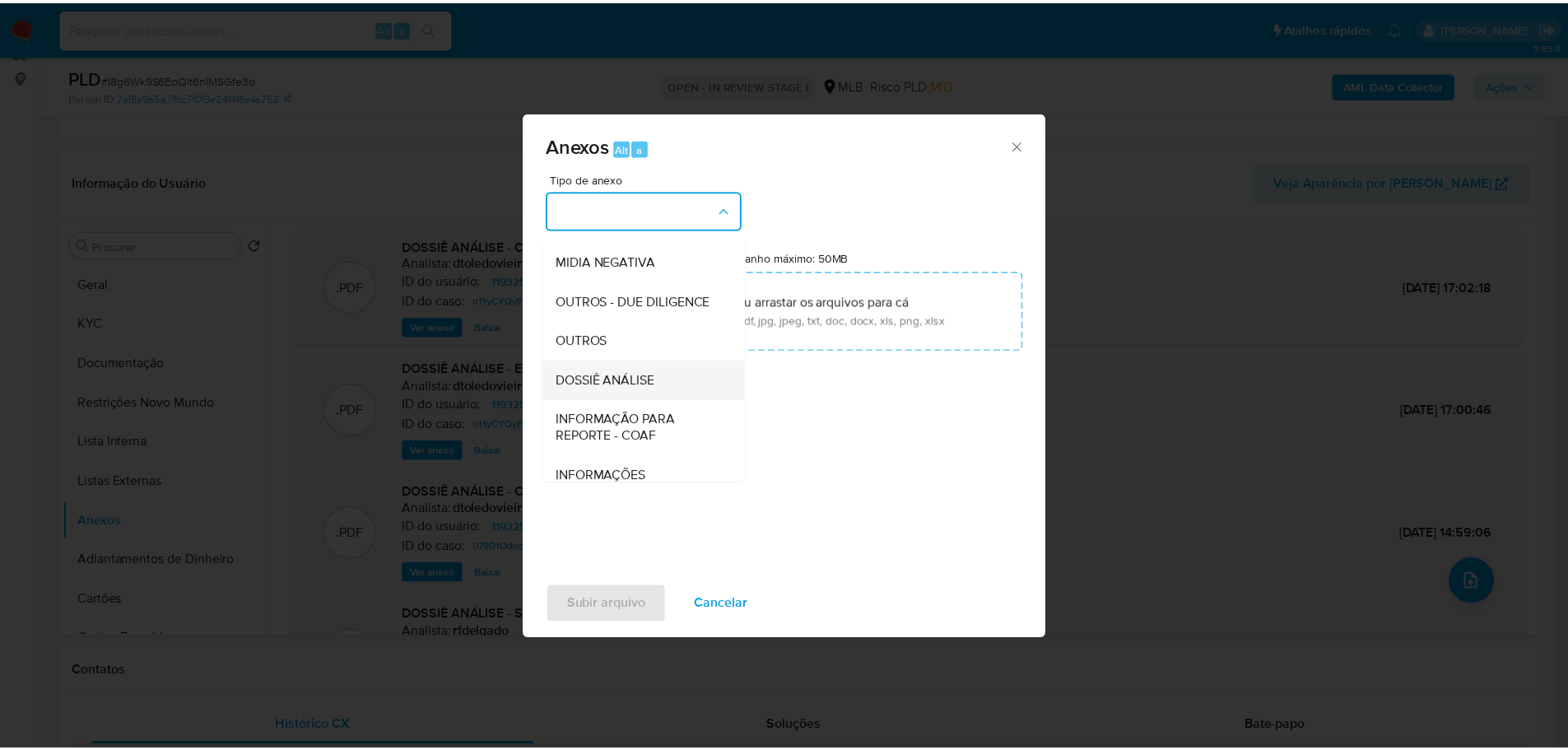
scroll to position [253, 0]
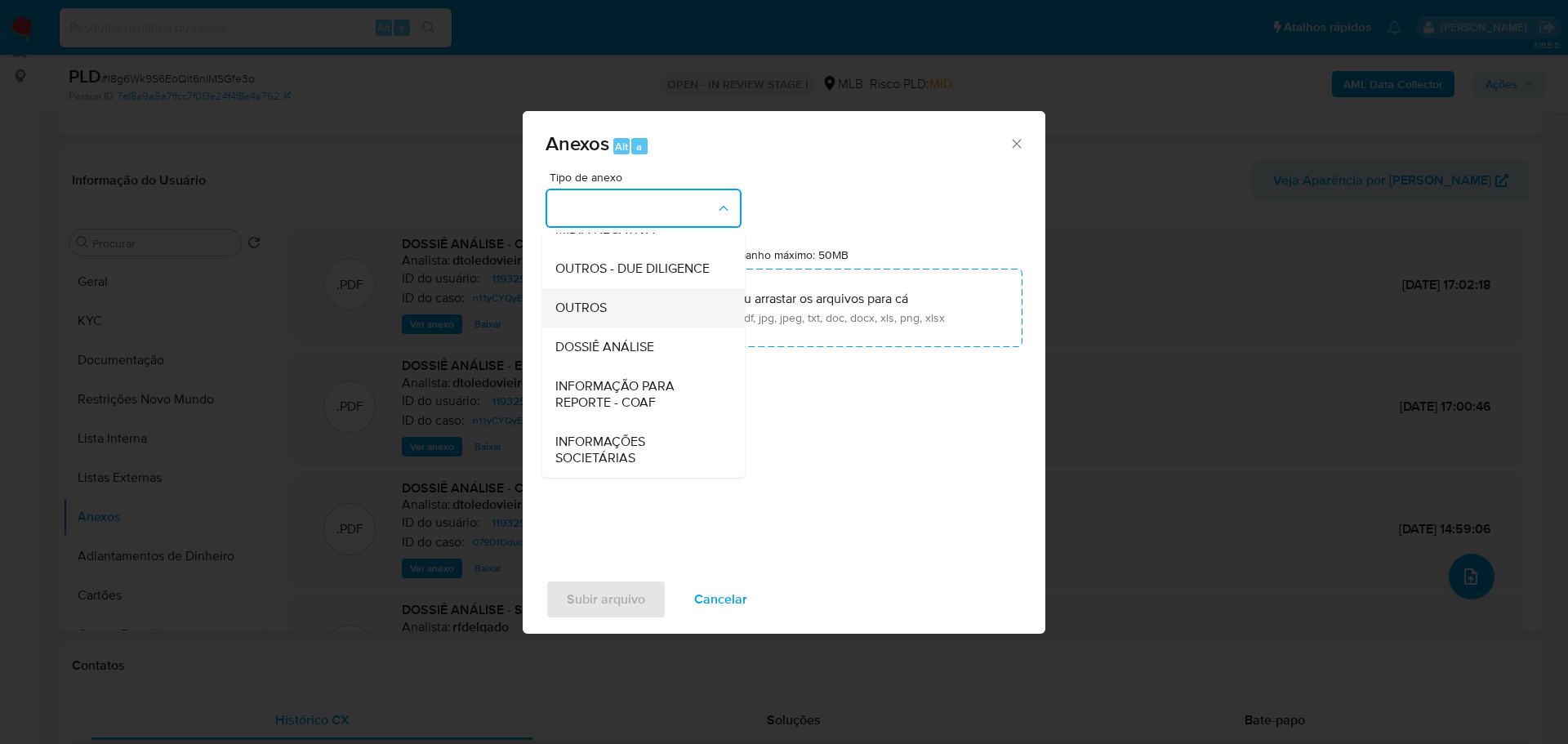
click at [571, 311] on span "OUTROS" at bounding box center [581, 308] width 52 height 17
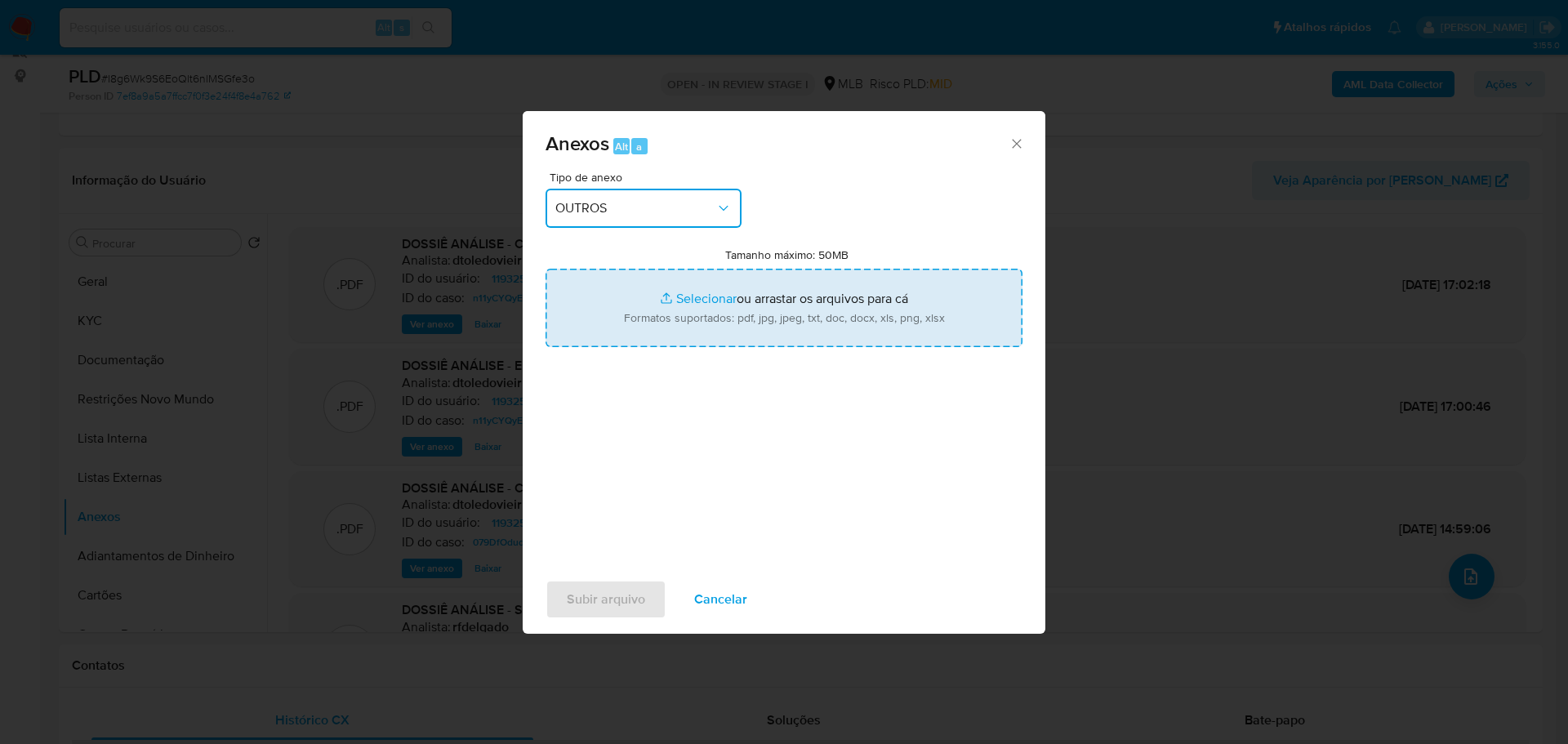
type input "C:\fakepath\SAR - XXX - CPF 01394255004 - GUIDO ICARO FRITSCH.pdf"
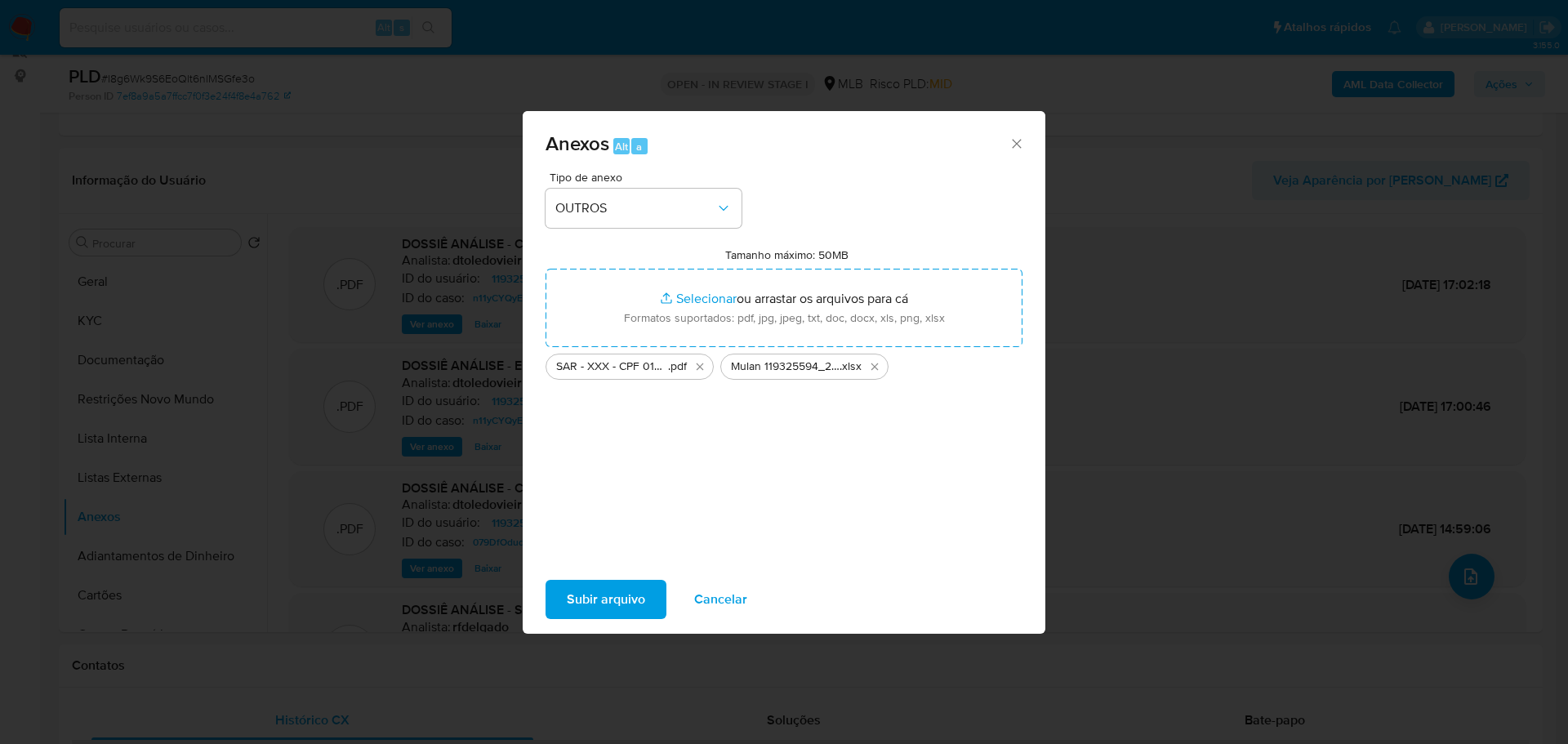
click at [602, 602] on span "Subir arquivo" at bounding box center [606, 599] width 78 height 36
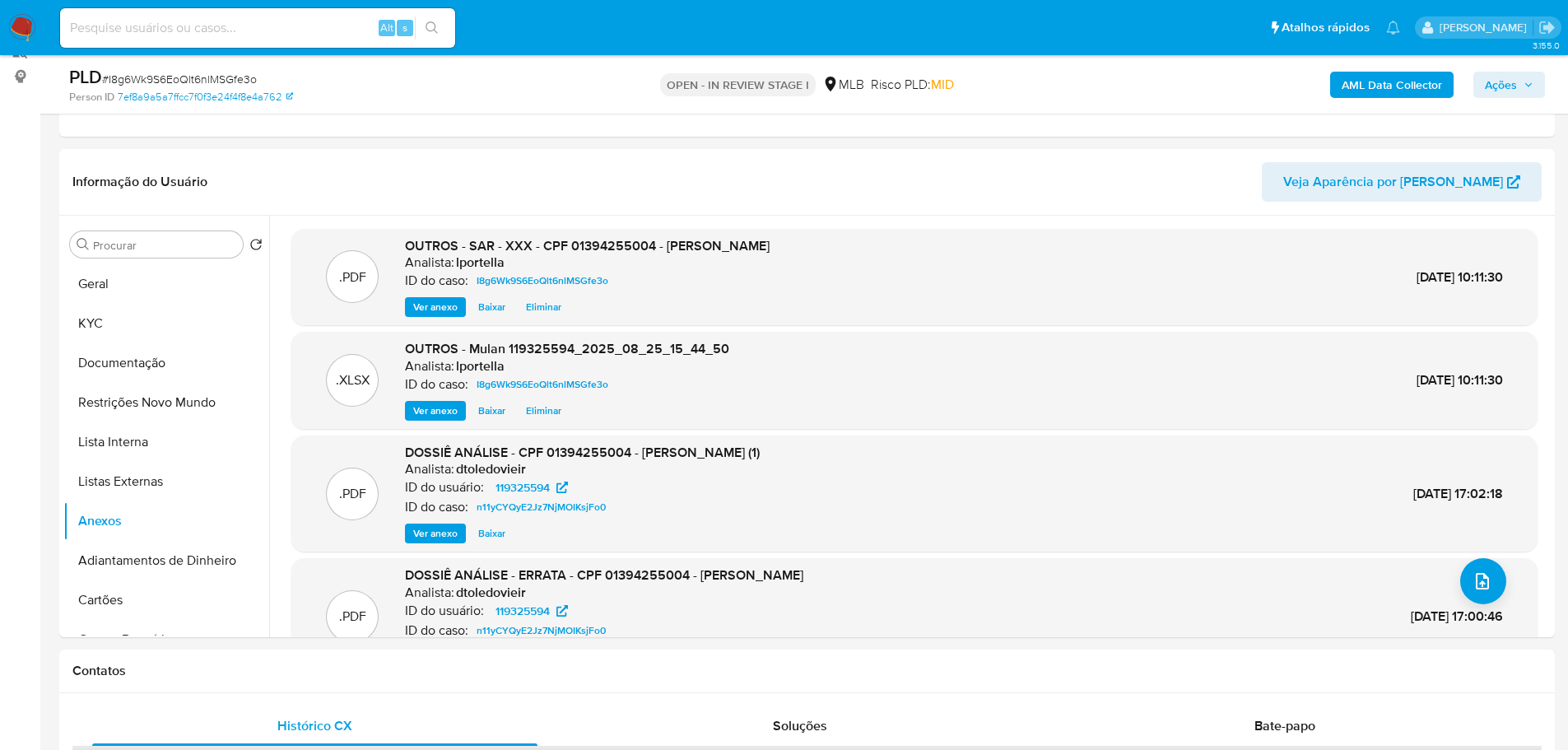
click at [1522, 84] on span "Ações" at bounding box center [1509, 84] width 48 height 23
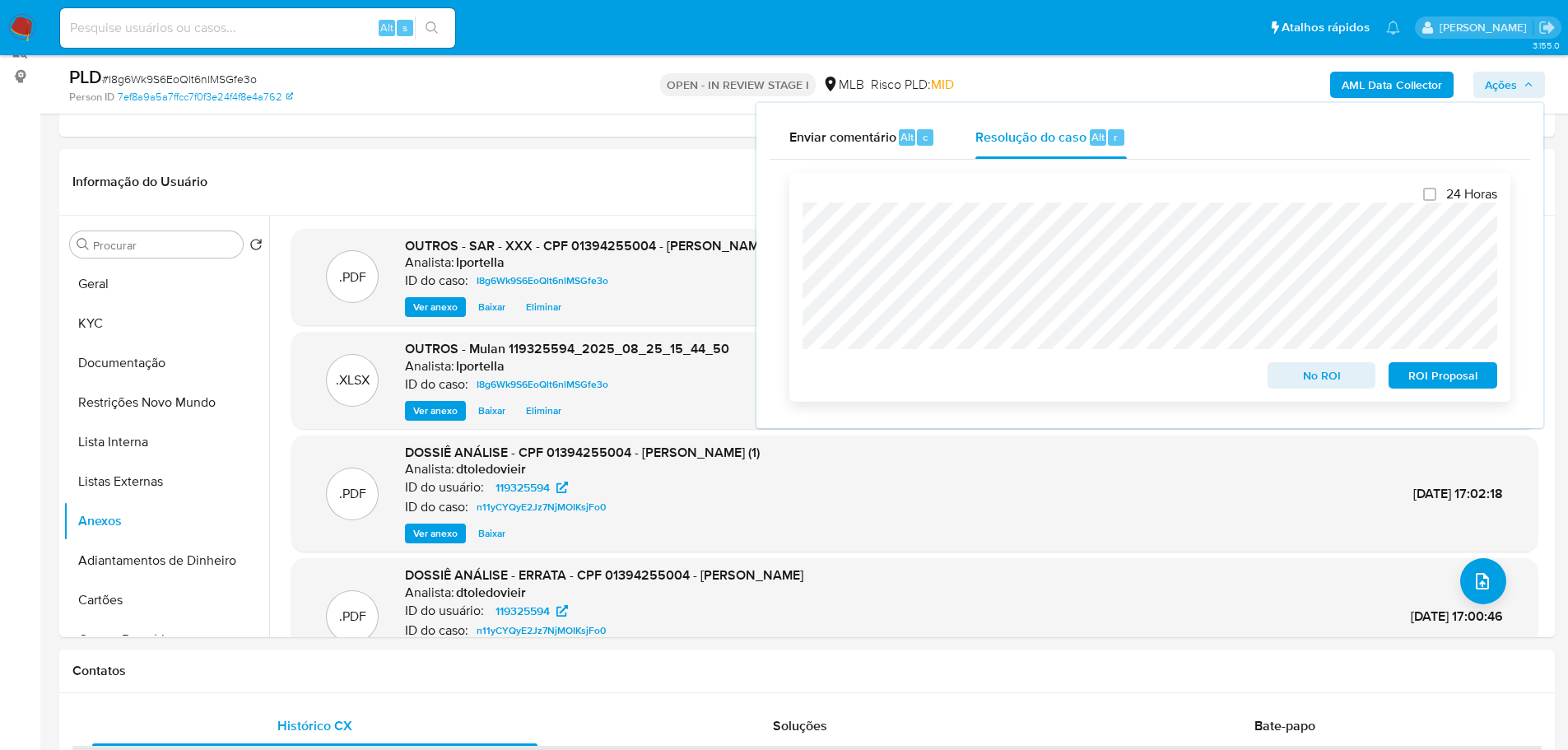
click at [1439, 375] on span "ROI Proposal" at bounding box center [1443, 375] width 86 height 23
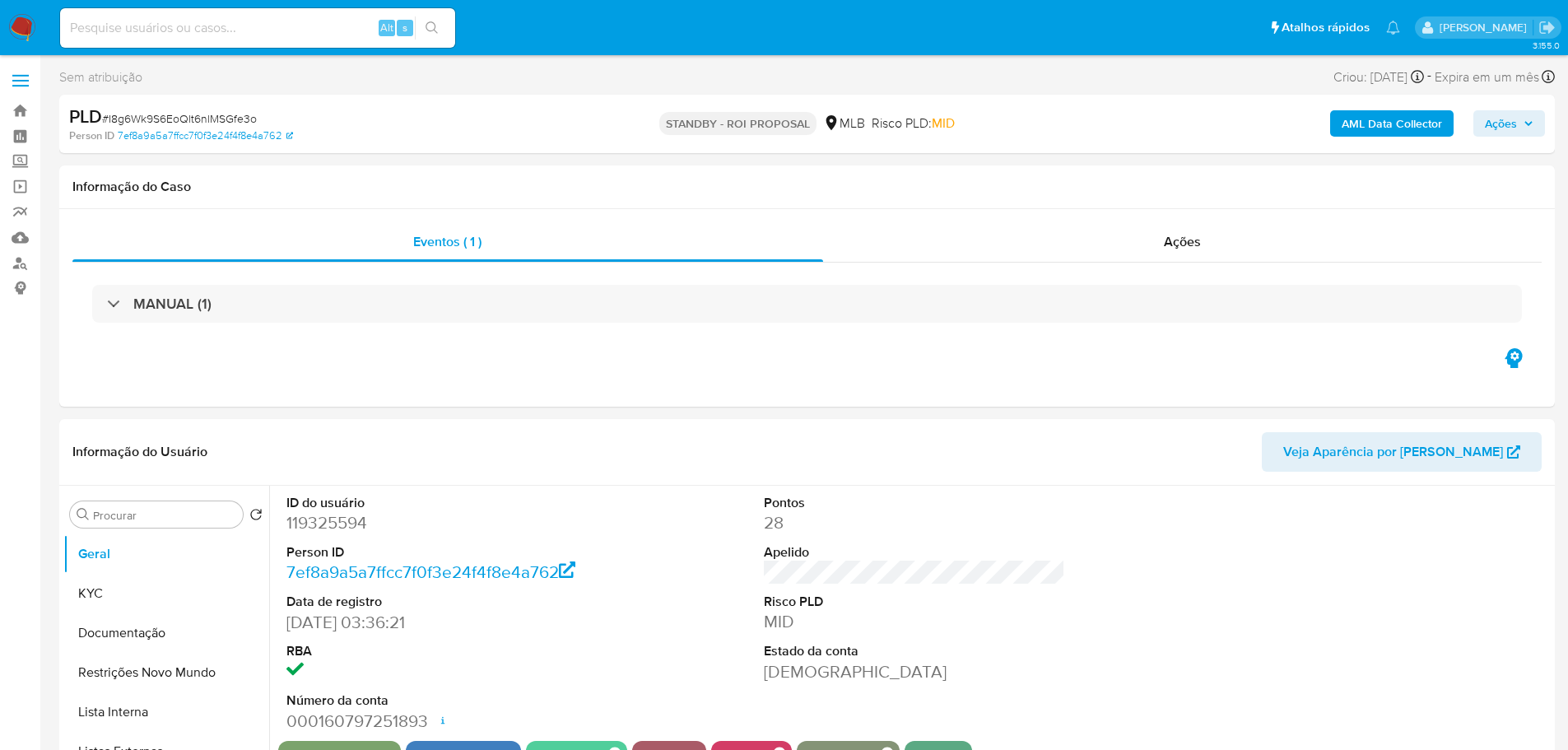
select select "10"
click at [168, 123] on span "# I8g6Wk9S6EoQlt6nlMSGfe3o" at bounding box center [179, 118] width 155 height 17
copy span "I8g6Wk9S6EoQlt6nlMSGfe3o"
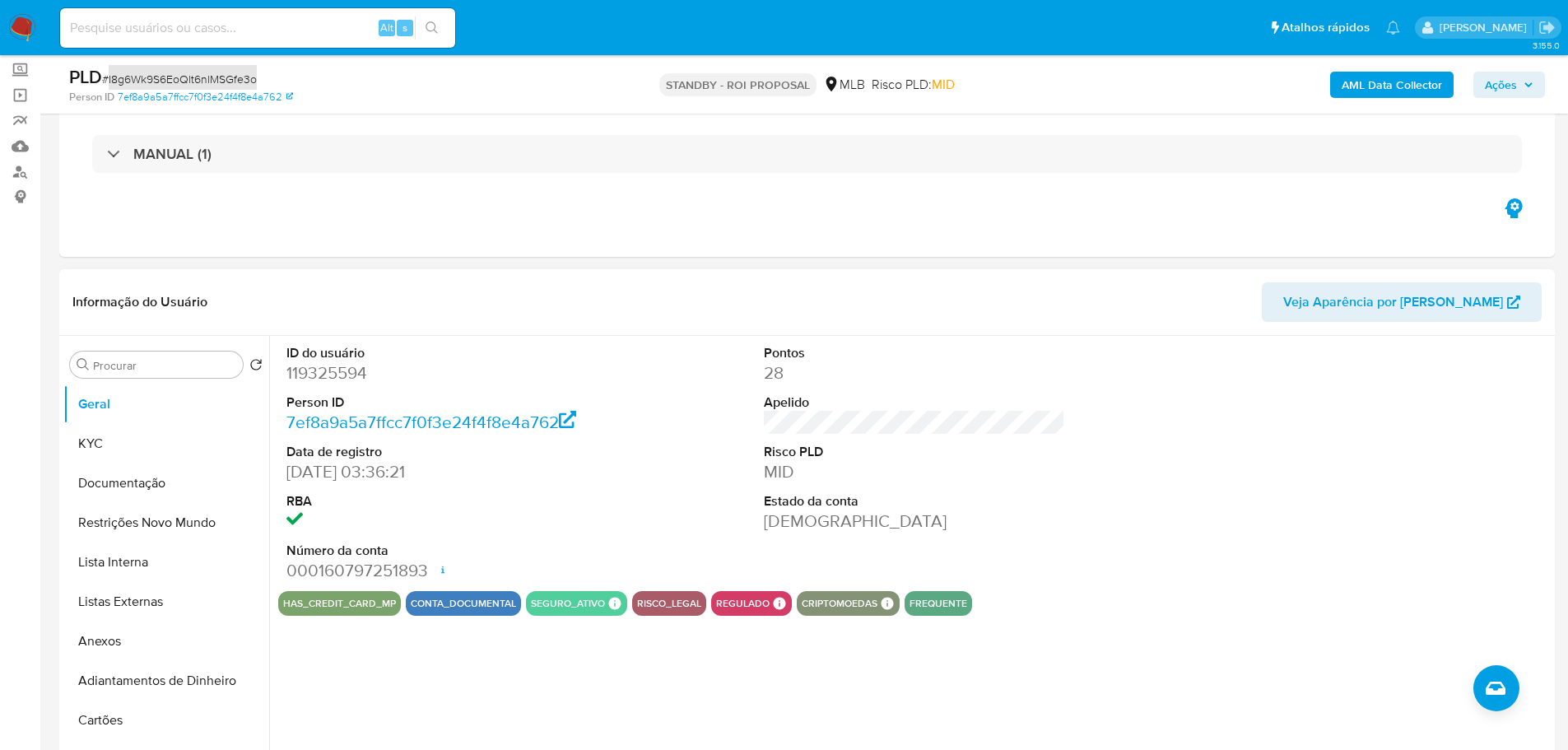
scroll to position [165, 0]
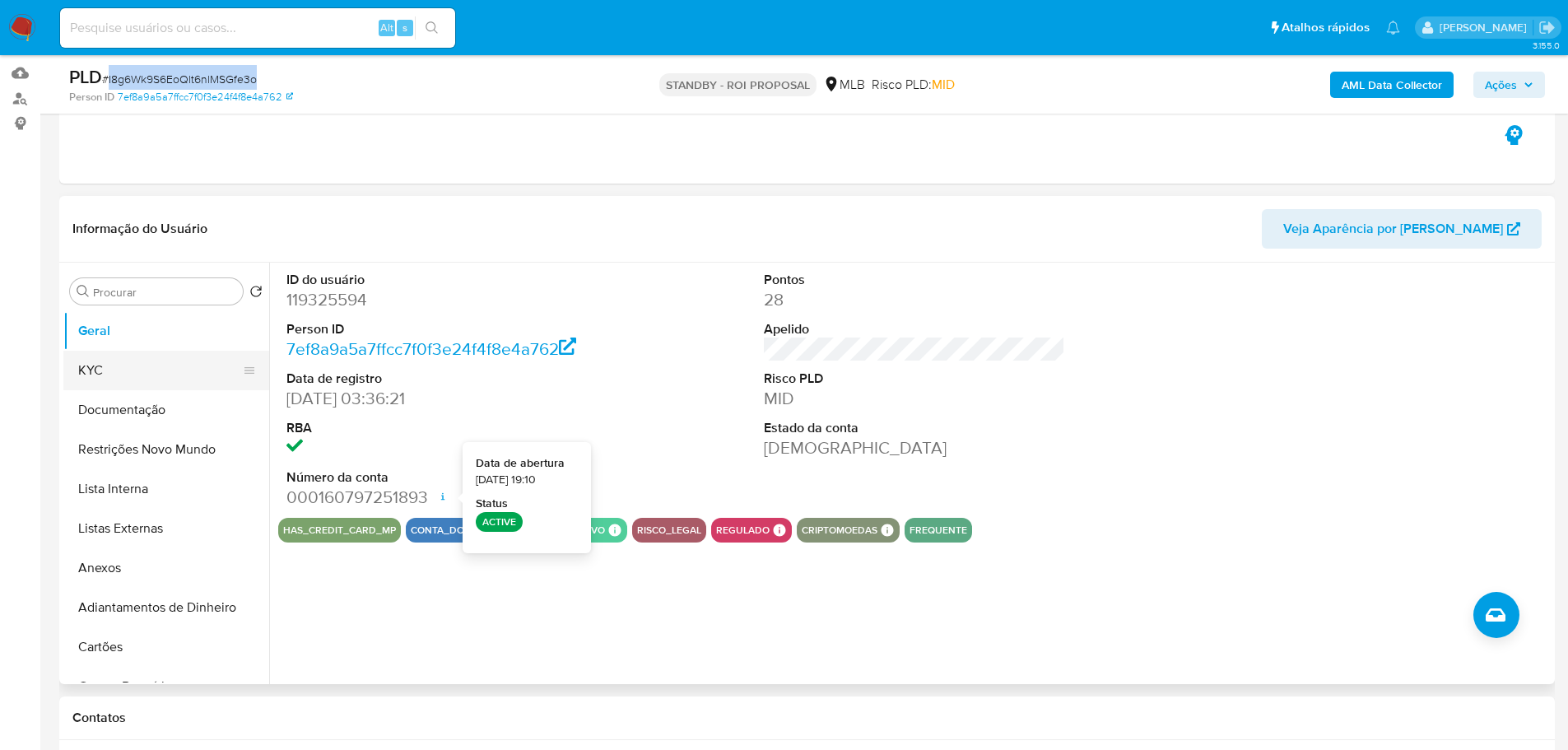
drag, startPoint x: 82, startPoint y: 375, endPoint x: 136, endPoint y: 377, distance: 54.0
click at [82, 375] on button "KYC" at bounding box center [159, 371] width 192 height 39
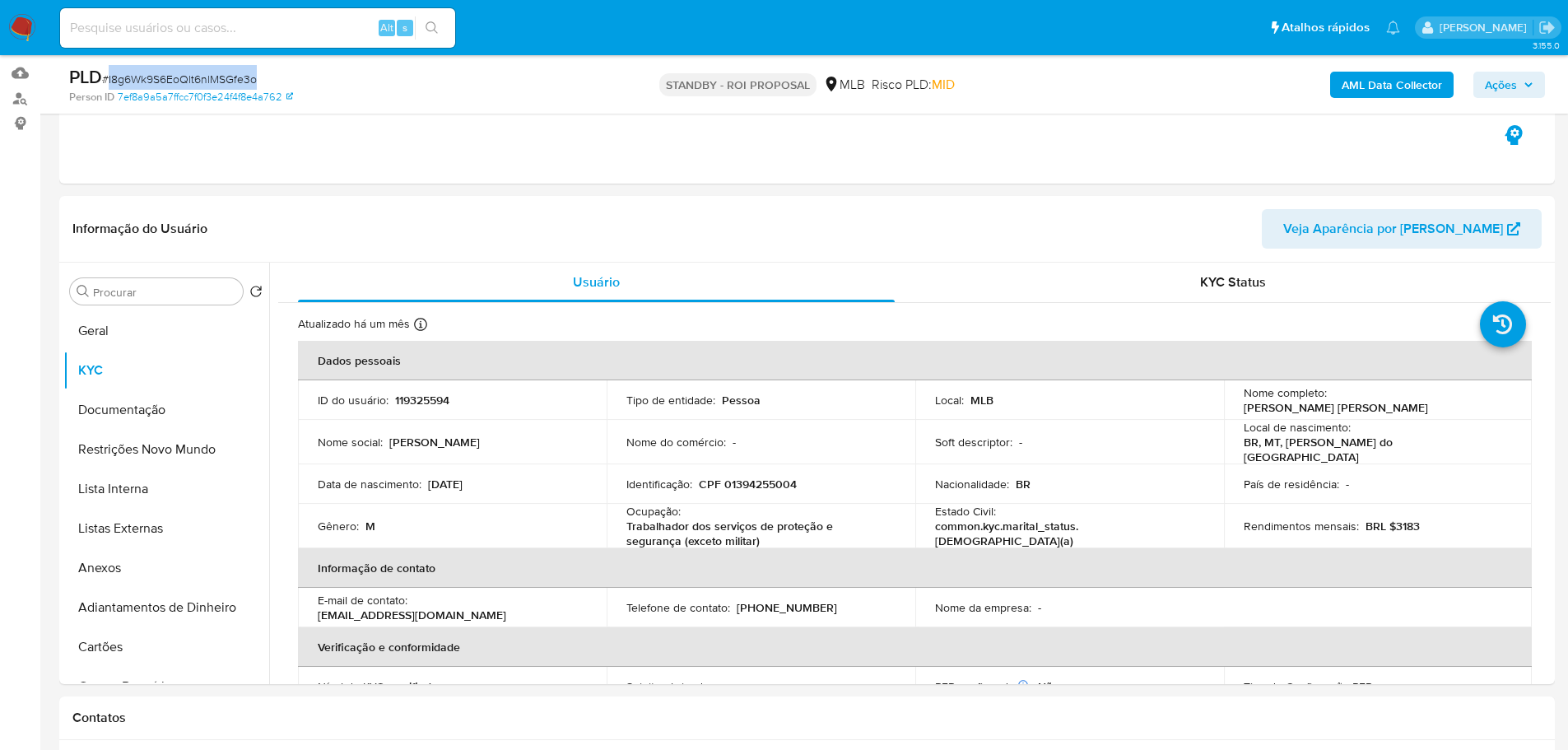
click at [26, 29] on img at bounding box center [22, 28] width 28 height 28
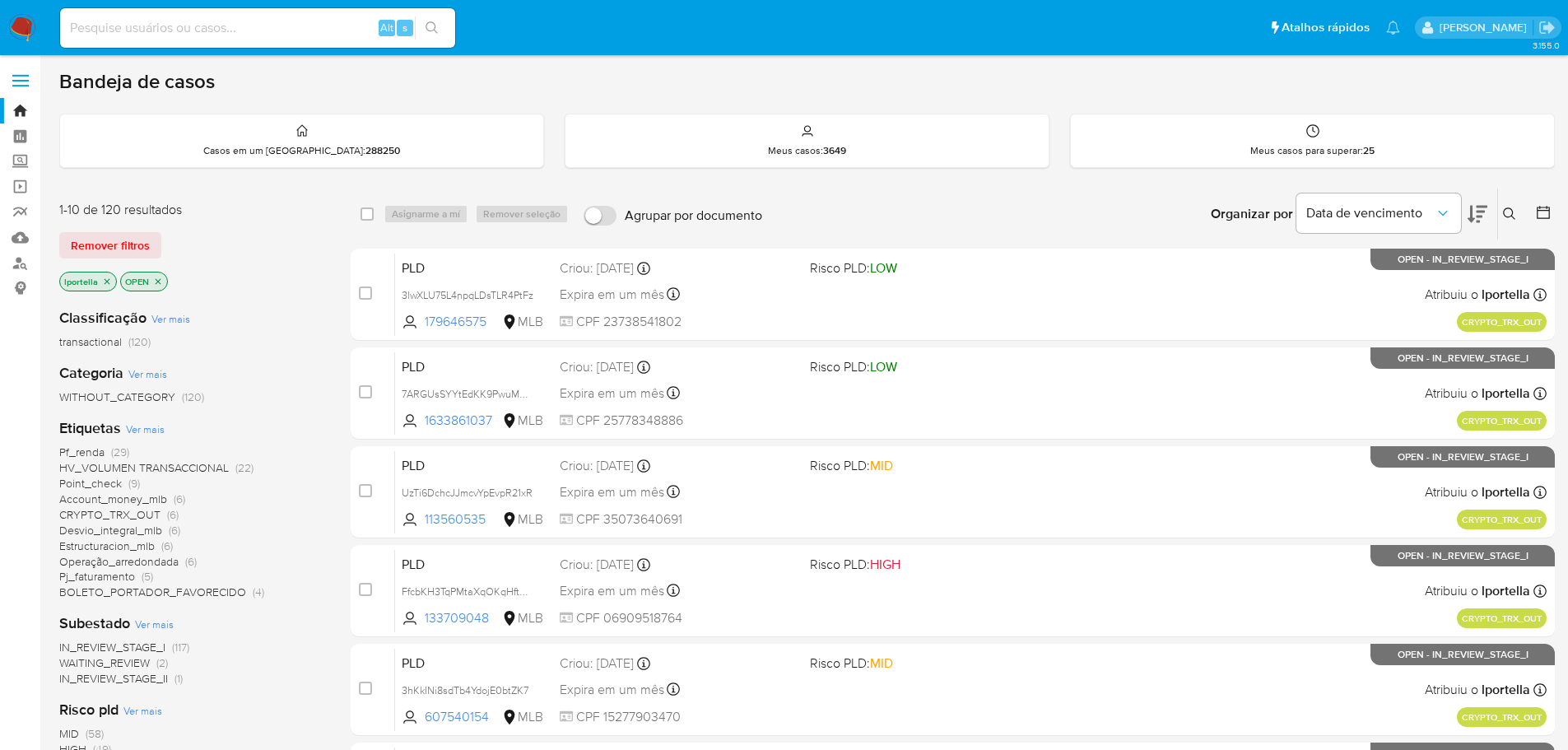
click at [207, 34] on input at bounding box center [257, 29] width 395 height 22
paste input "FfcbKH3TqPMtaXqOKqHftuOS"
type input "FfcbKH3TqPMtaXqOKqHftuOS"
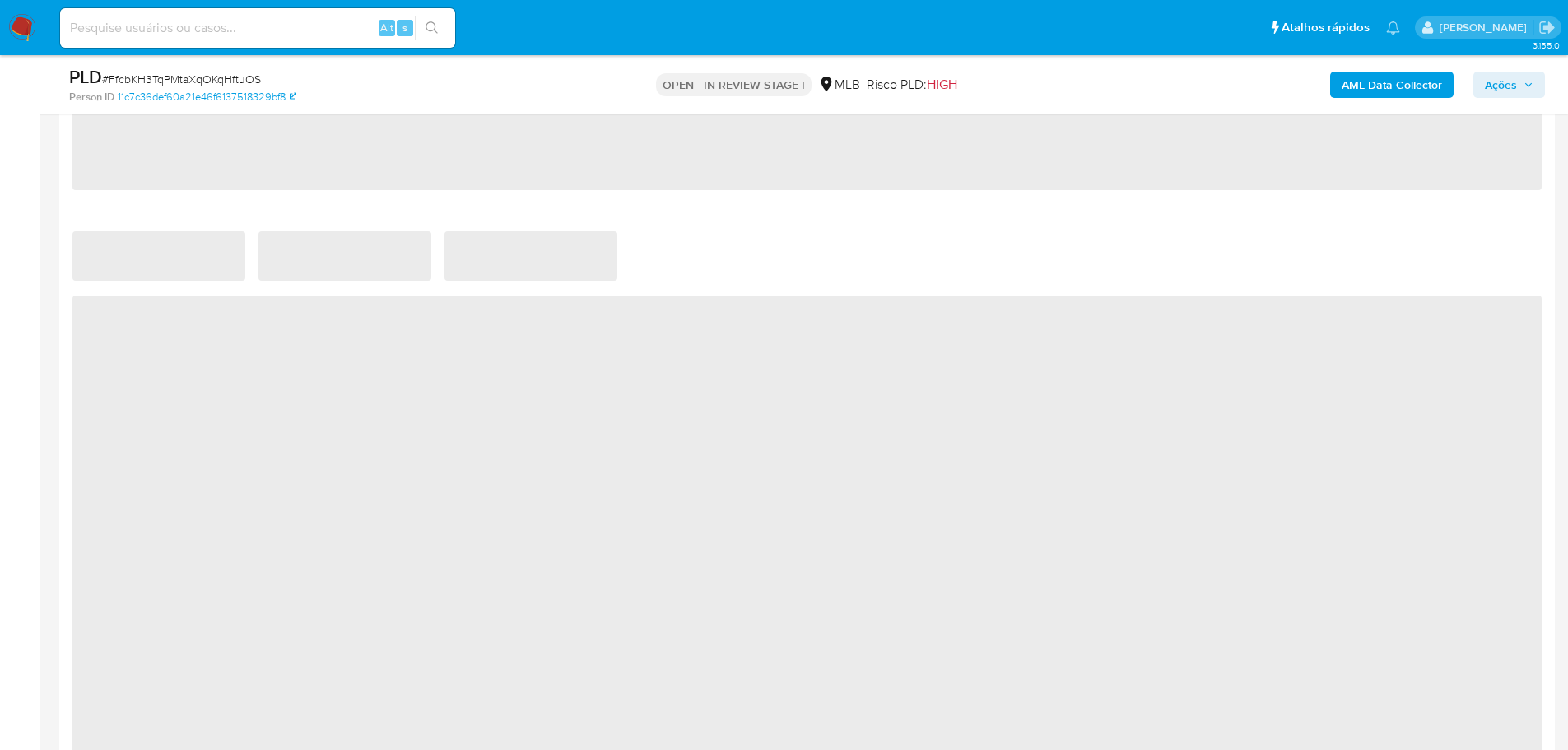
scroll to position [1399, 0]
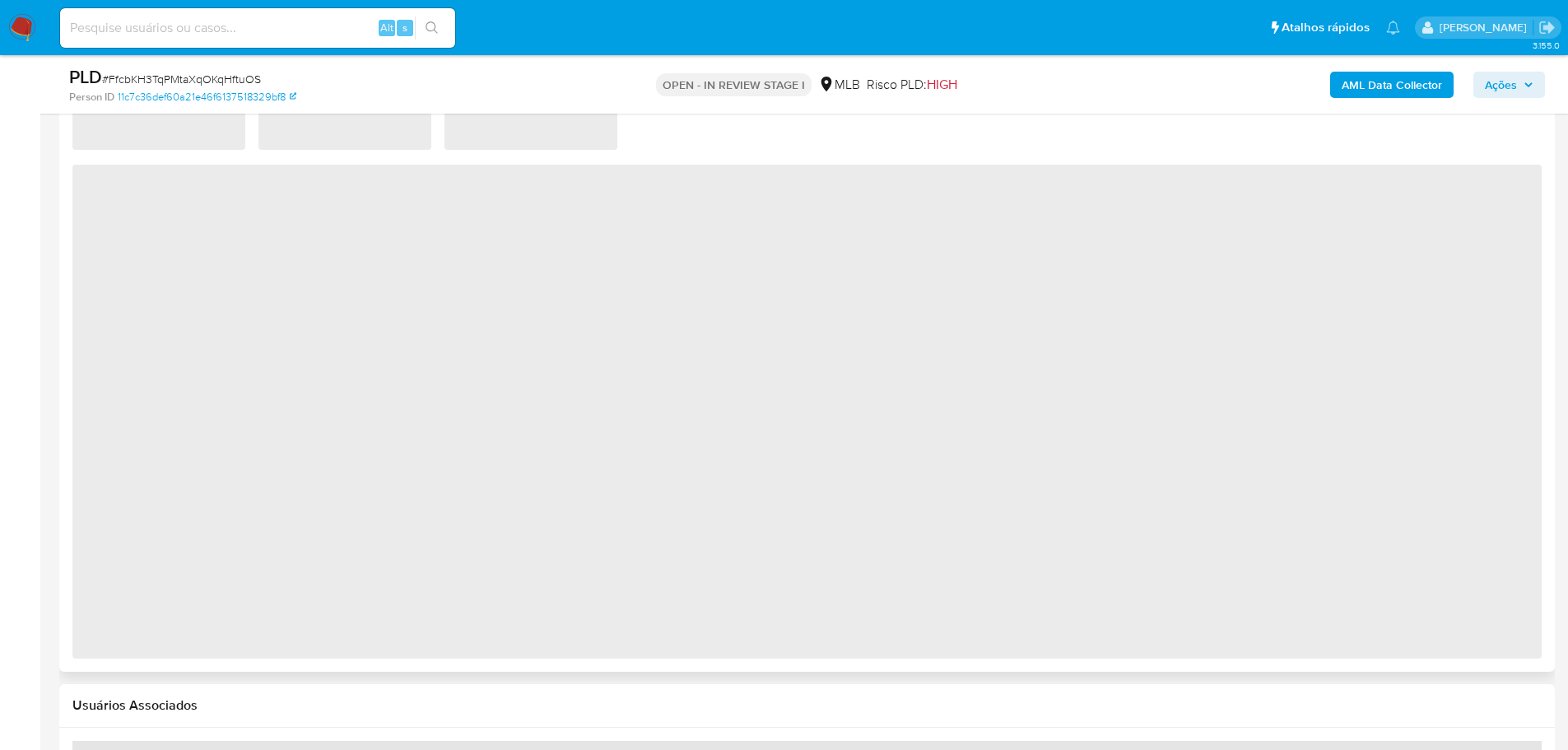
select select "10"
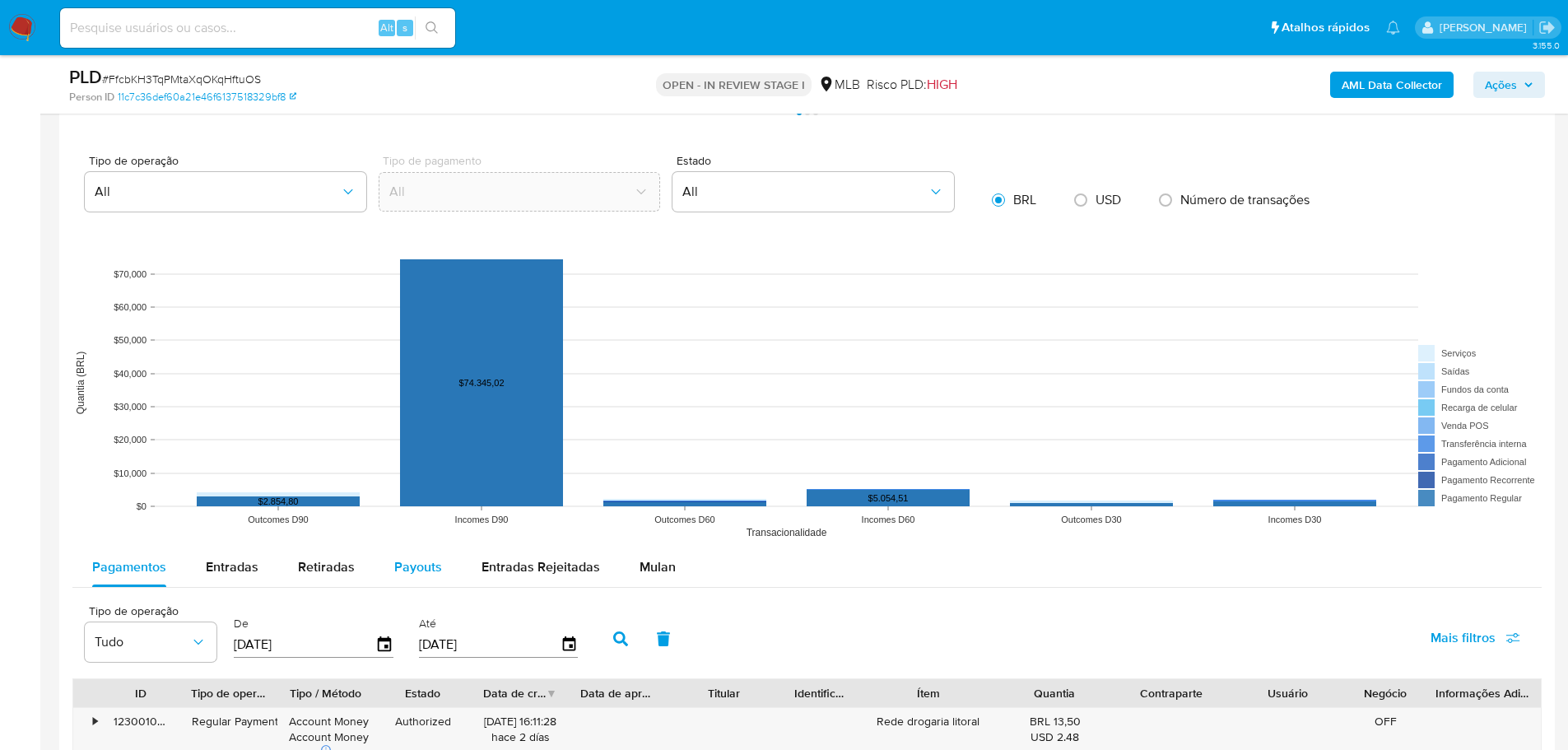
click at [436, 561] on span "Payouts" at bounding box center [418, 566] width 47 height 19
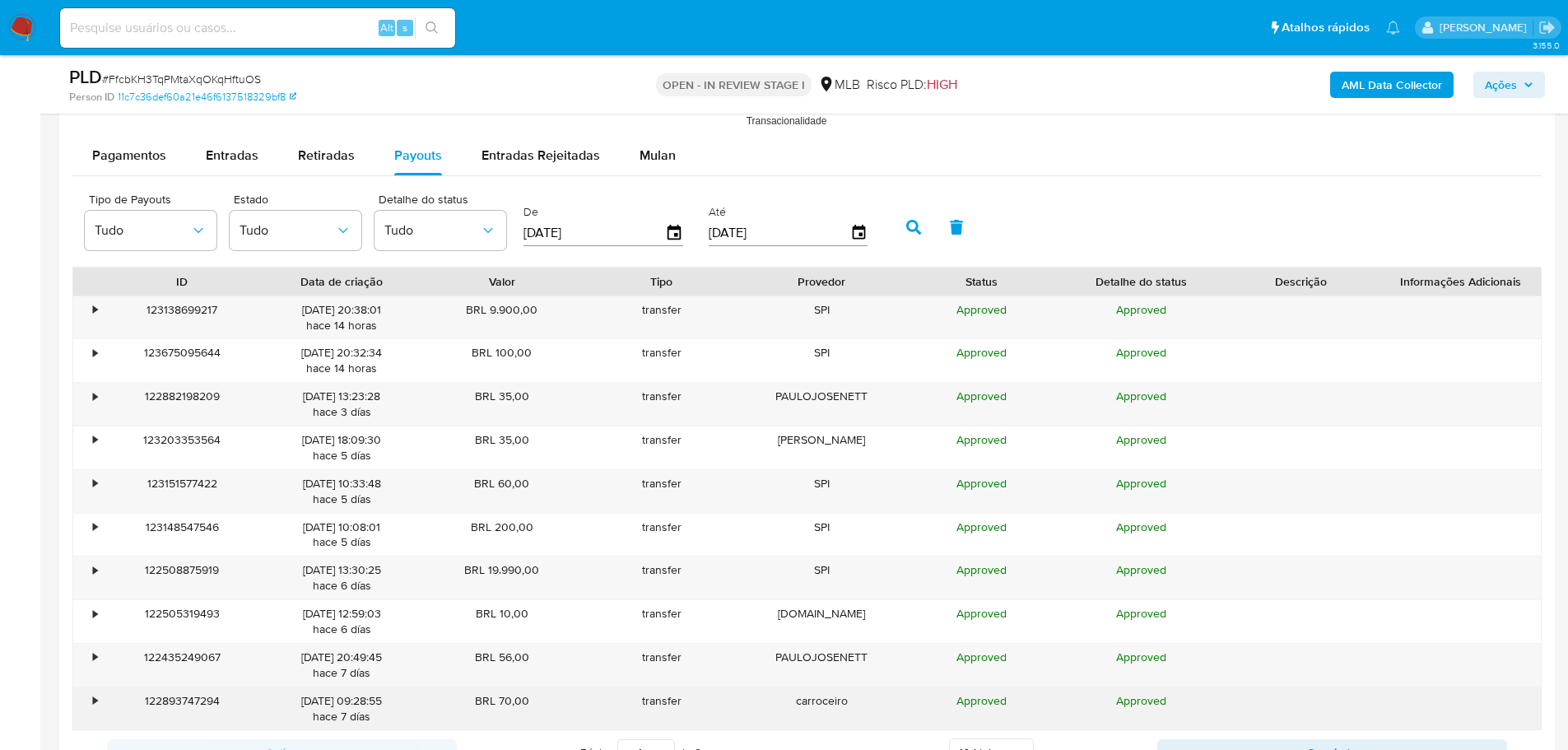
scroll to position [2305, 0]
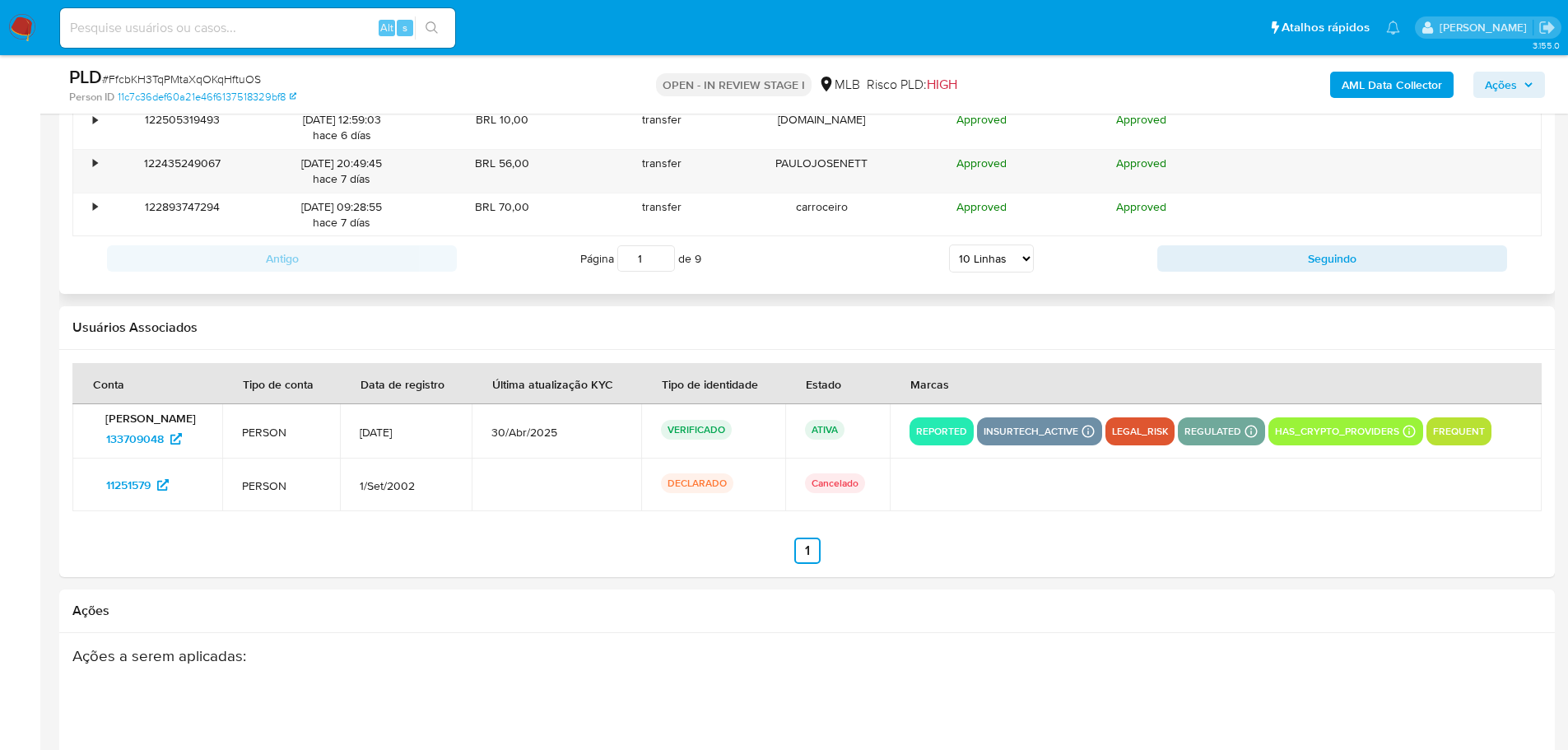
click at [977, 266] on select "5 Linhas 10 Linhas 20 Linhas 25 Linhas 50 Linhas 100 Linhas" at bounding box center [991, 258] width 85 height 28
select select "100"
click at [949, 244] on select "5 Linhas 10 Linhas 20 Linhas 25 Linhas 50 Linhas 100 Linhas" at bounding box center [991, 258] width 85 height 28
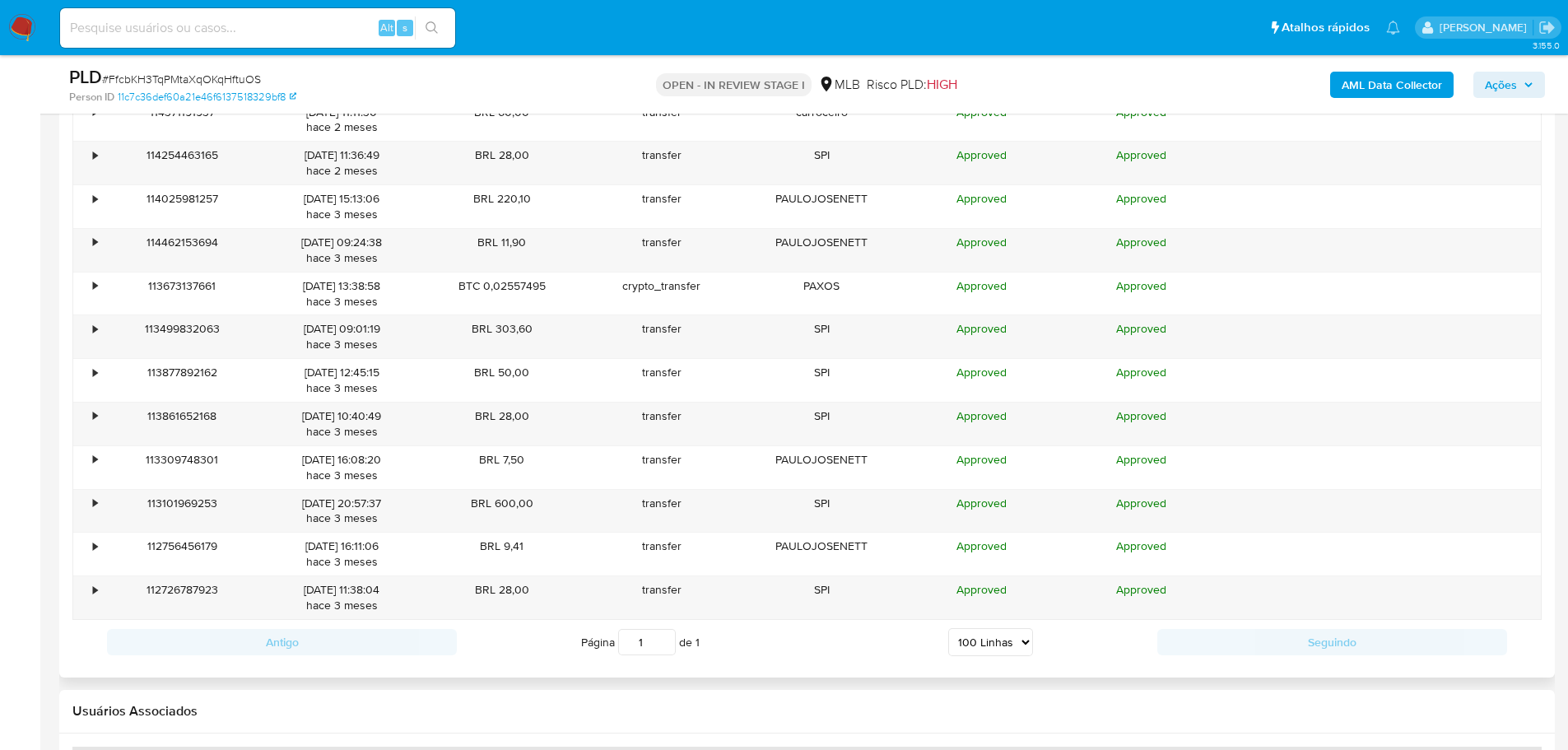
scroll to position [5021, 0]
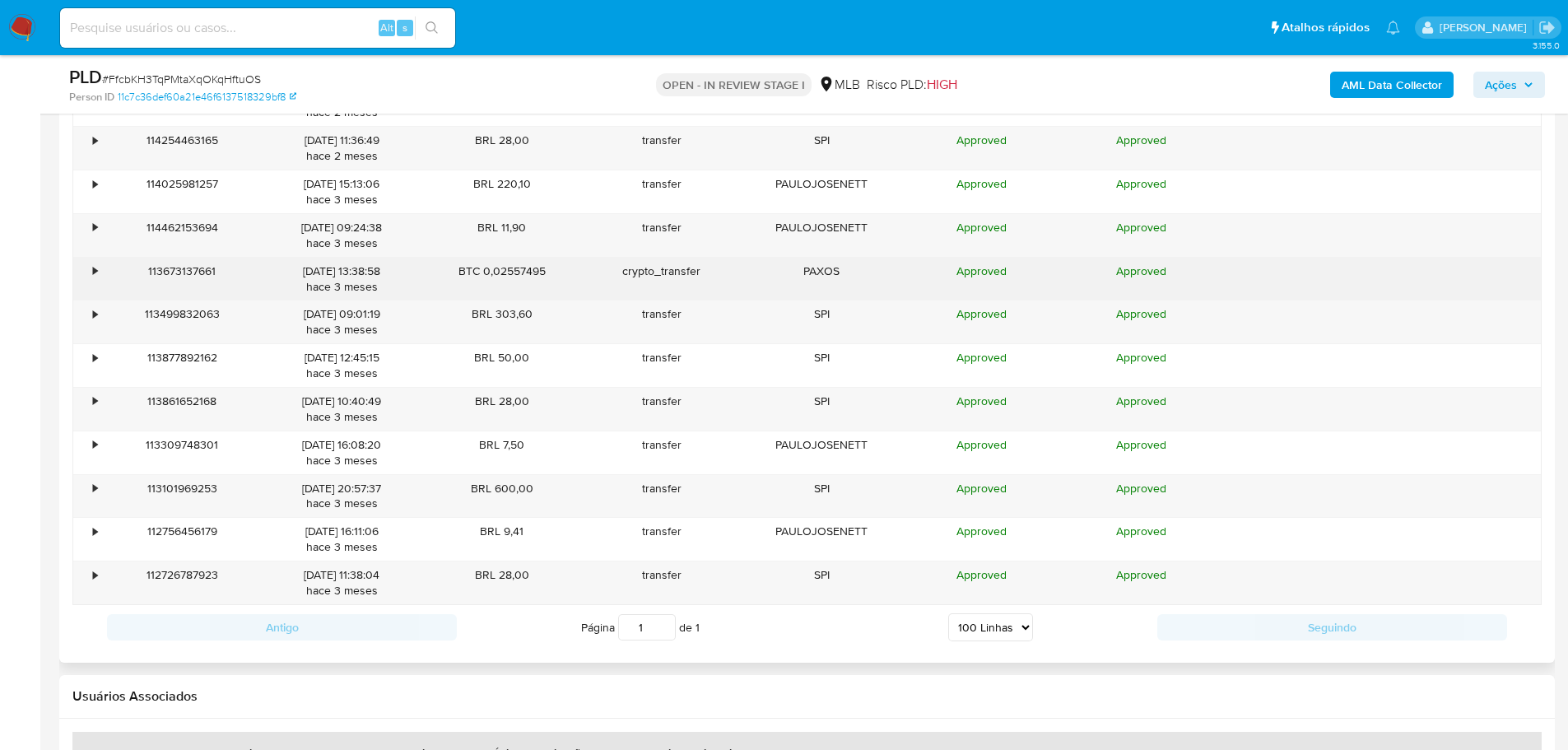
click at [96, 269] on div "•" at bounding box center [95, 271] width 4 height 16
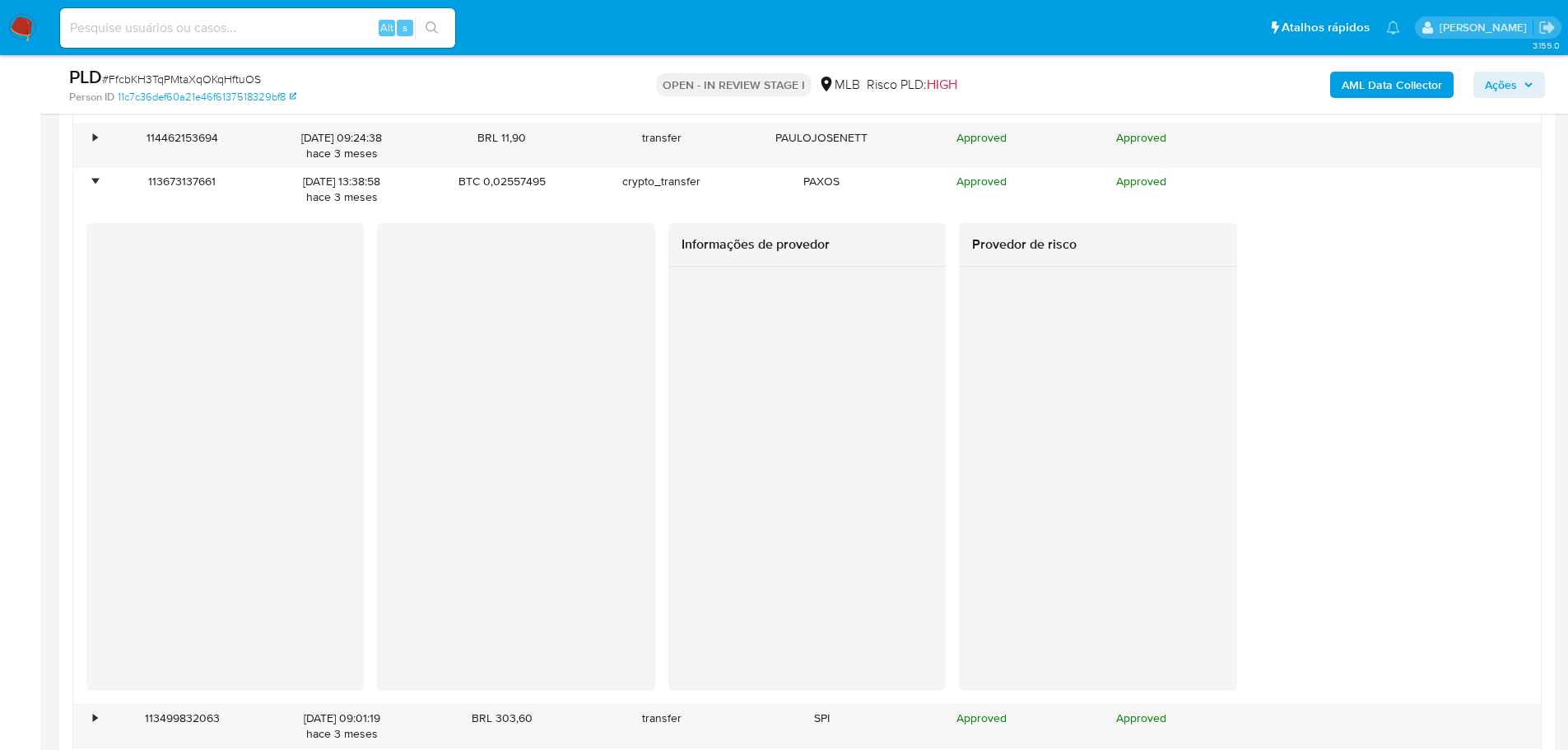
scroll to position [5186, 0]
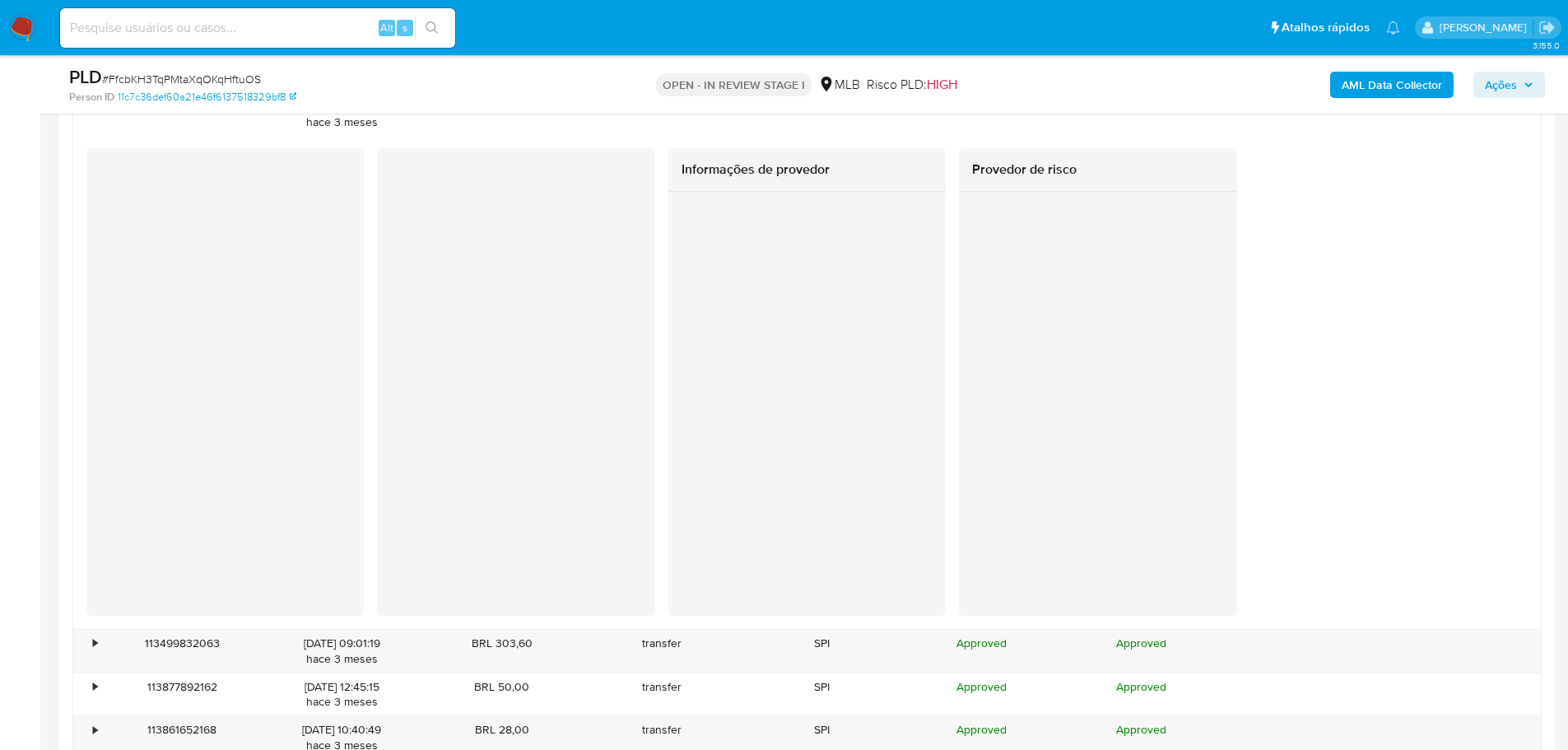
click at [293, 512] on div "Informações de provedor Provedor de risco" at bounding box center [806, 381] width 1467 height 467
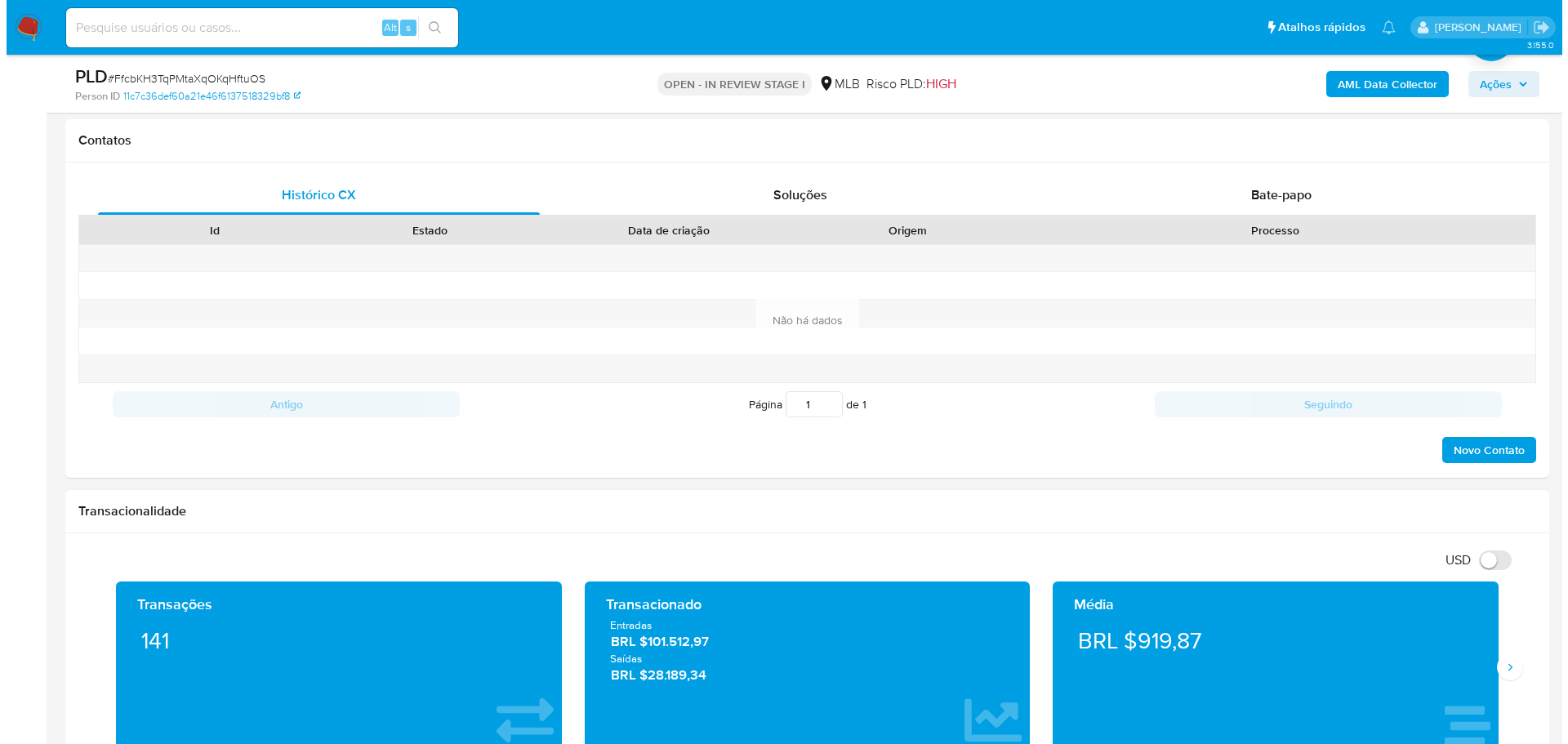
scroll to position [245, 0]
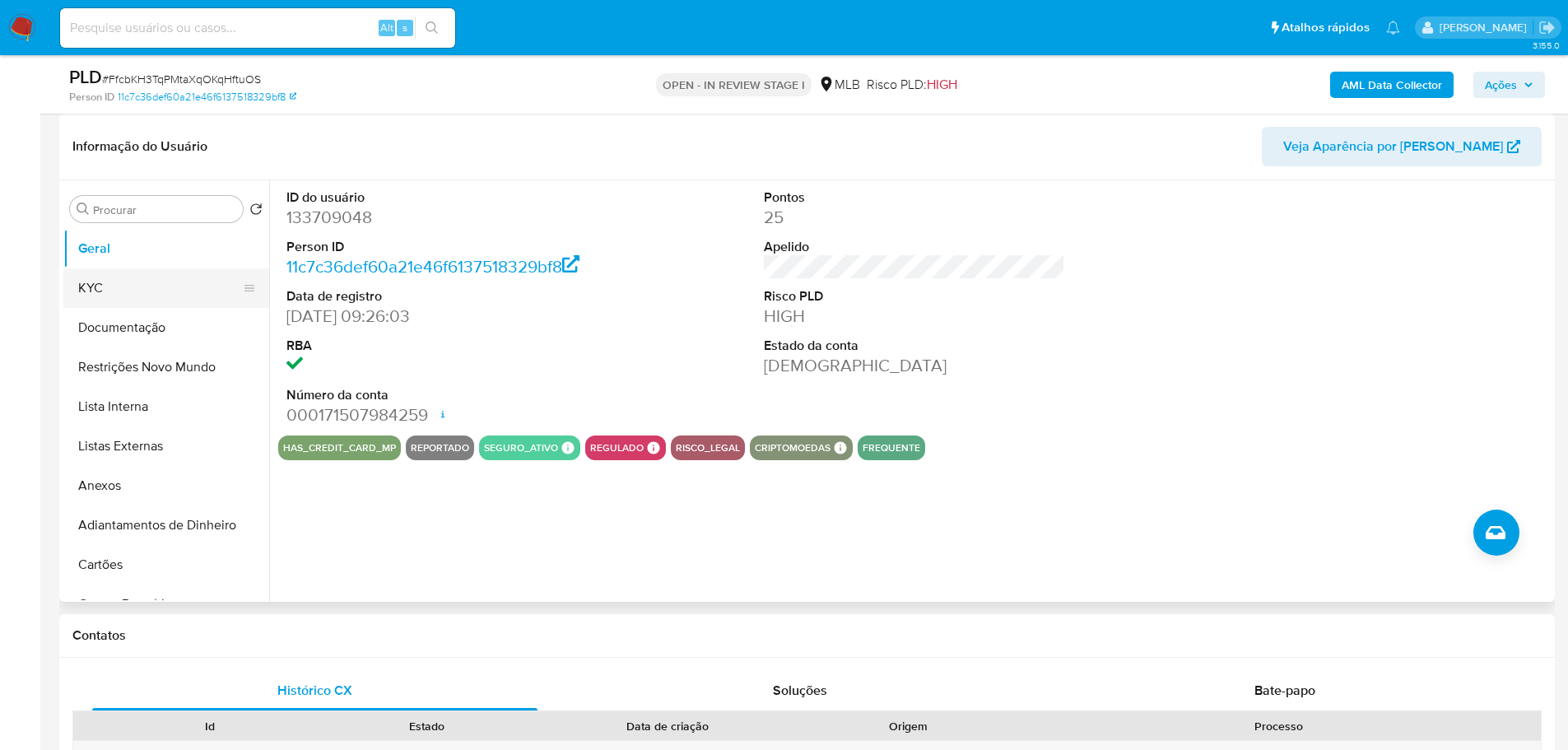
click at [112, 282] on button "KYC" at bounding box center [159, 288] width 192 height 39
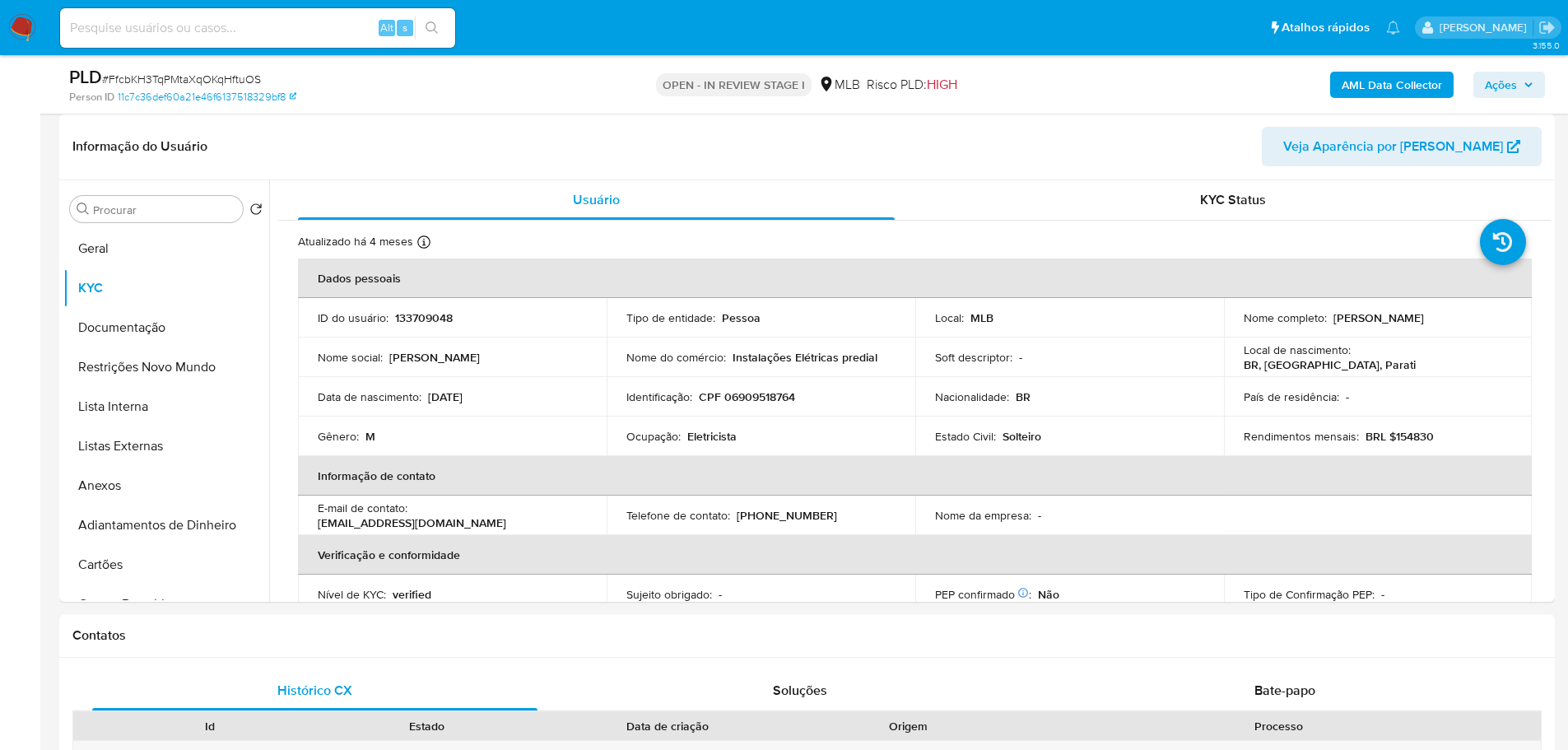
click at [1511, 91] on span "Ações" at bounding box center [1501, 85] width 33 height 27
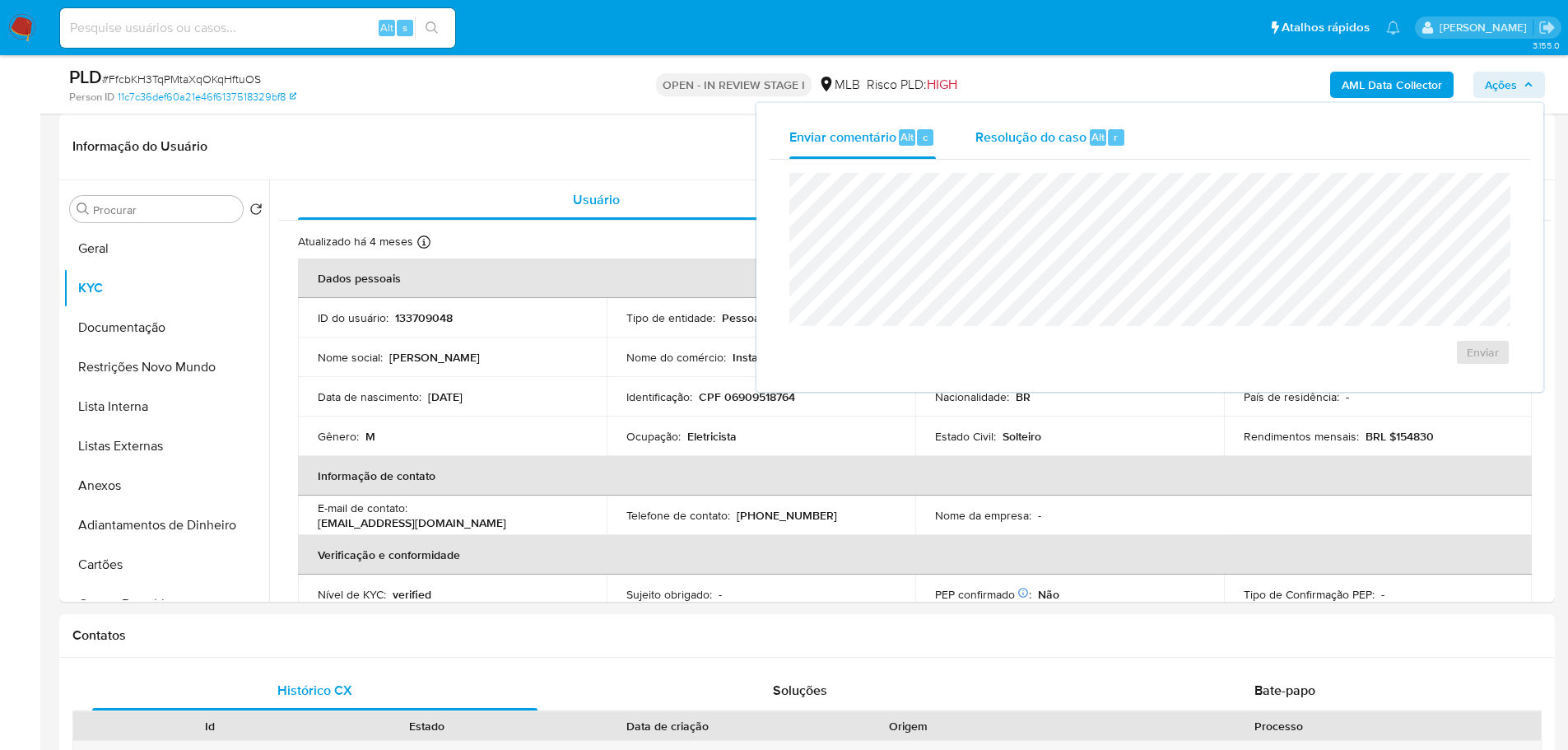
click at [1040, 140] on span "Resolução do caso" at bounding box center [1031, 136] width 111 height 19
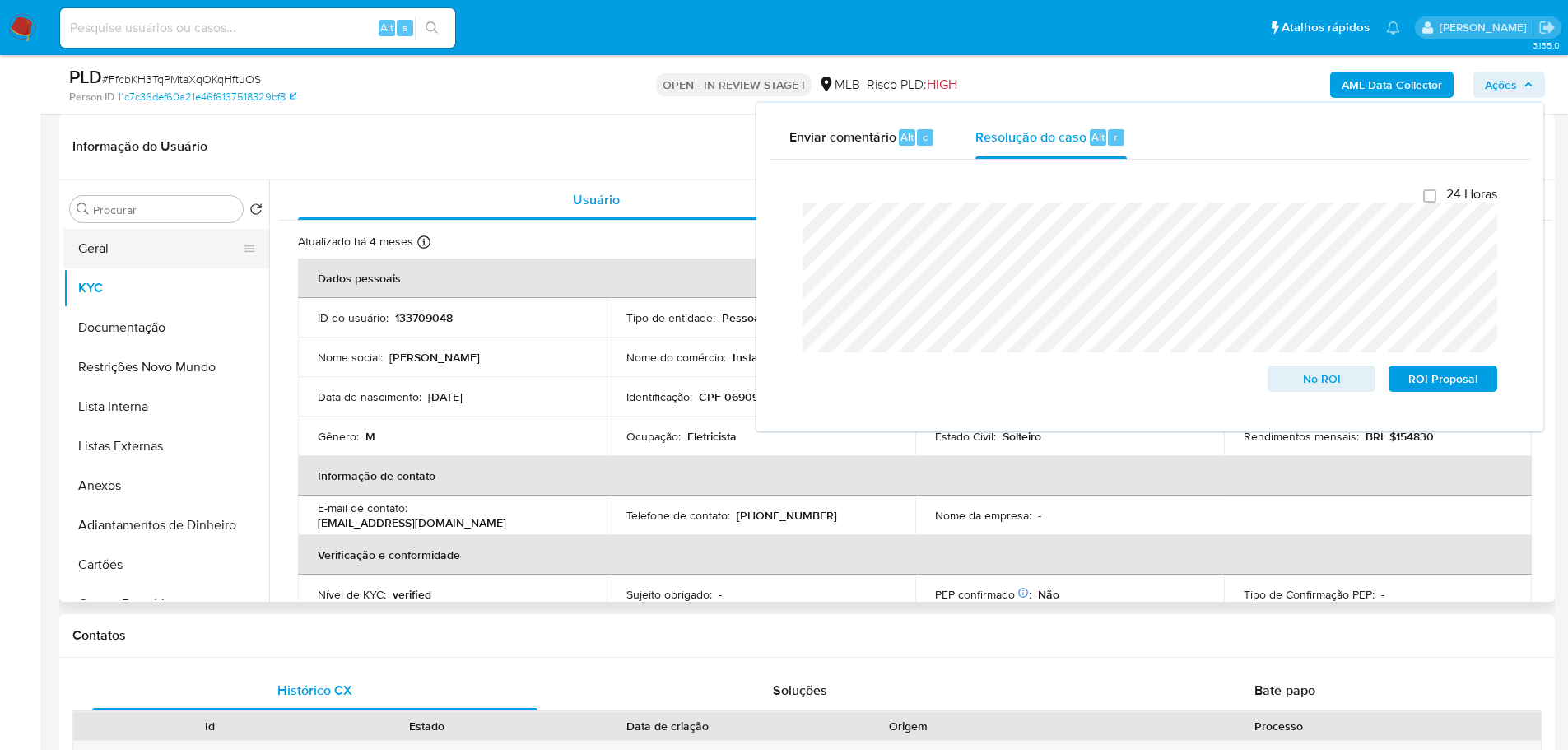
click at [121, 234] on button "Geral" at bounding box center [159, 248] width 192 height 39
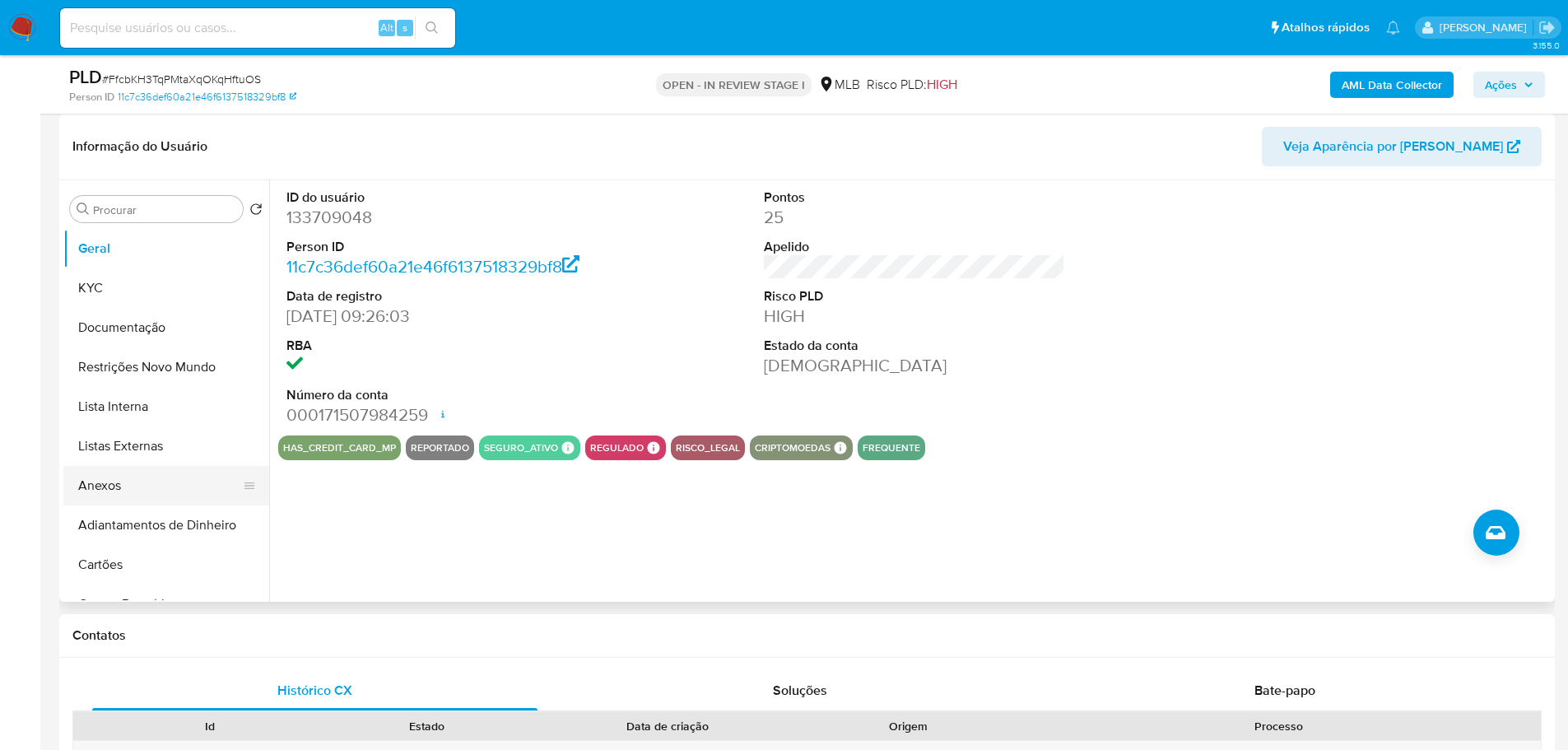
click at [144, 489] on button "Anexos" at bounding box center [159, 486] width 192 height 39
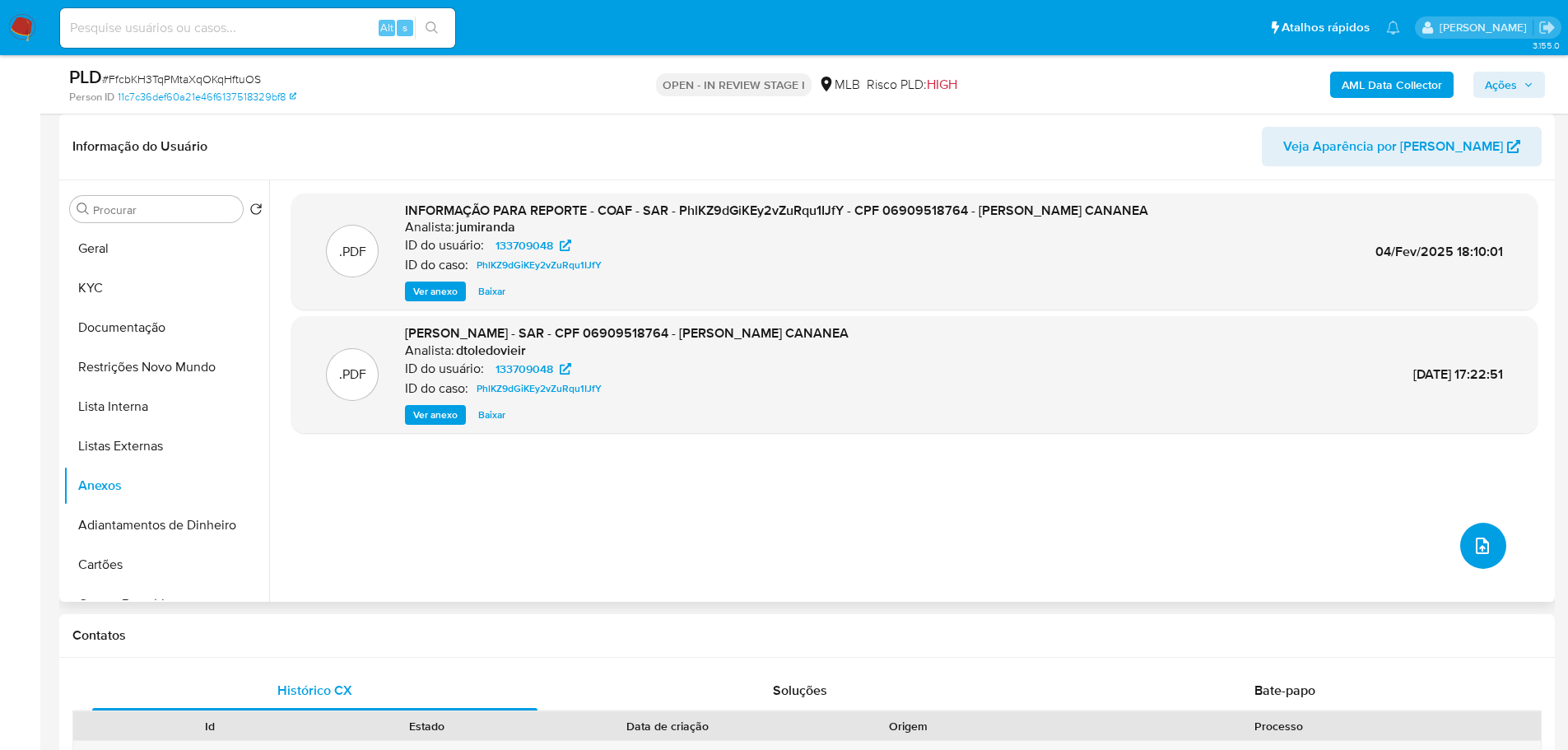
click at [1472, 555] on span "upload-file" at bounding box center [1482, 546] width 20 height 20
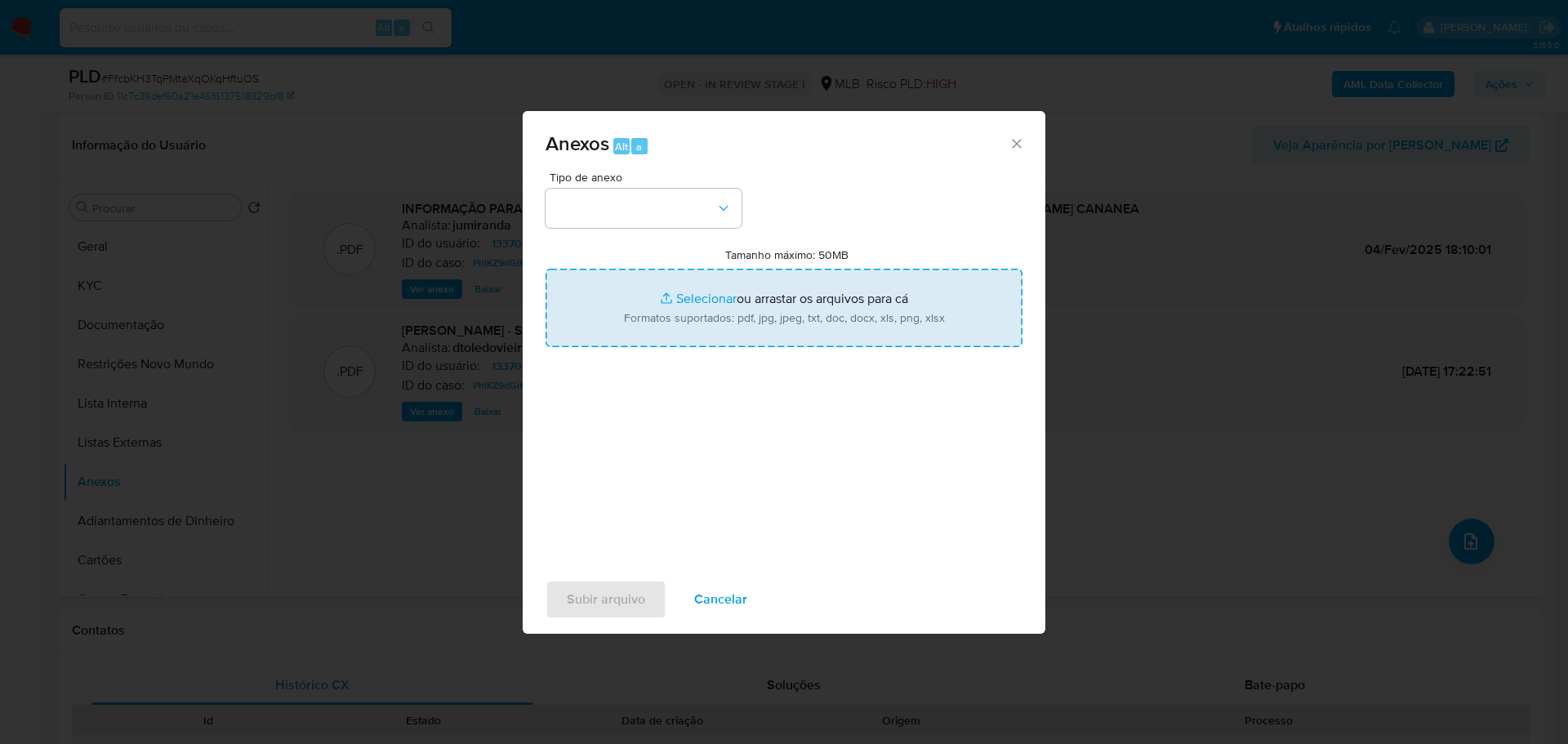
type input "C:\fakepath\2º SAR - XXX - CPF 06909518764 - [PERSON_NAME] CANANEA.pdf"
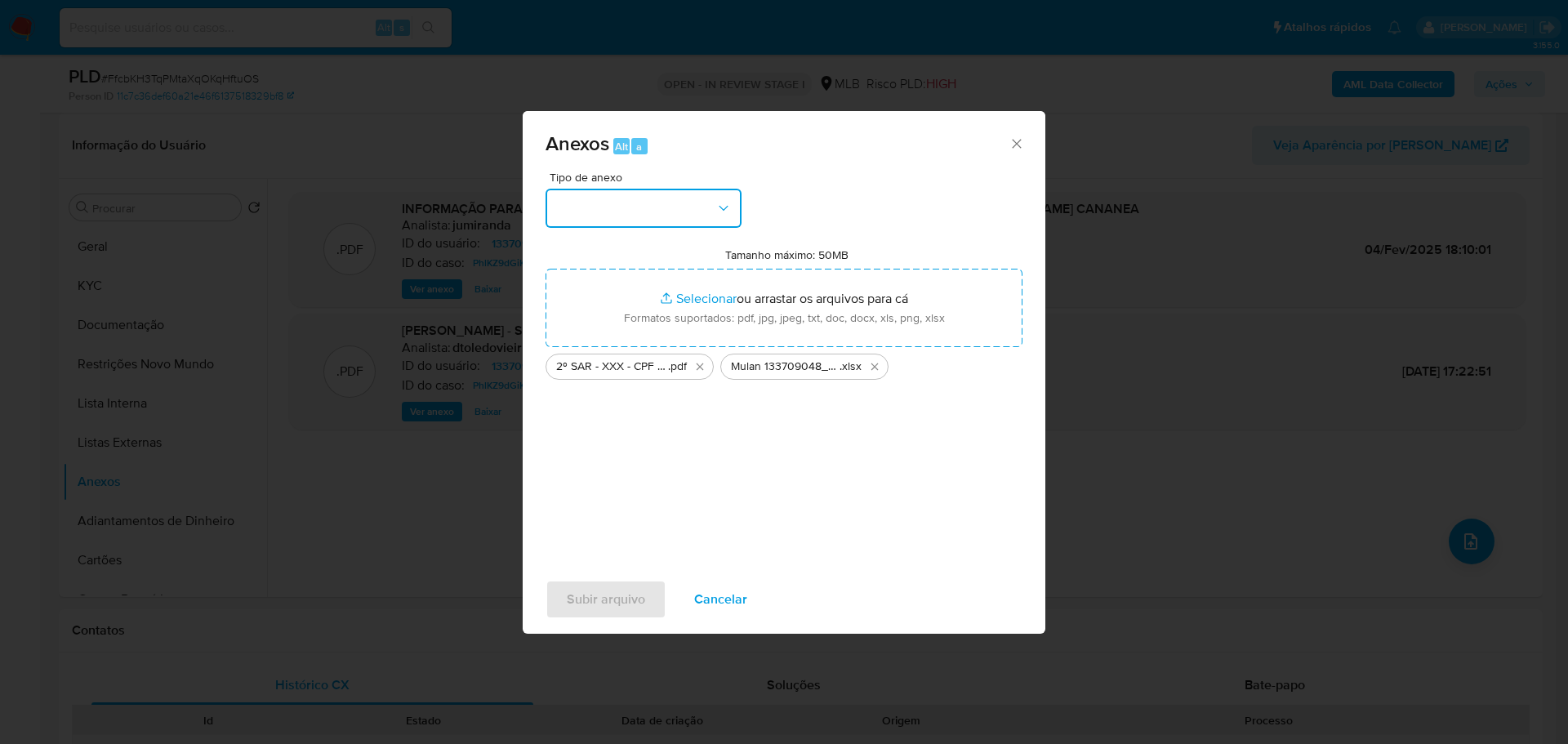
drag, startPoint x: 708, startPoint y: 290, endPoint x: 707, endPoint y: 211, distance: 79.0
click at [707, 211] on button "button" at bounding box center [643, 208] width 196 height 39
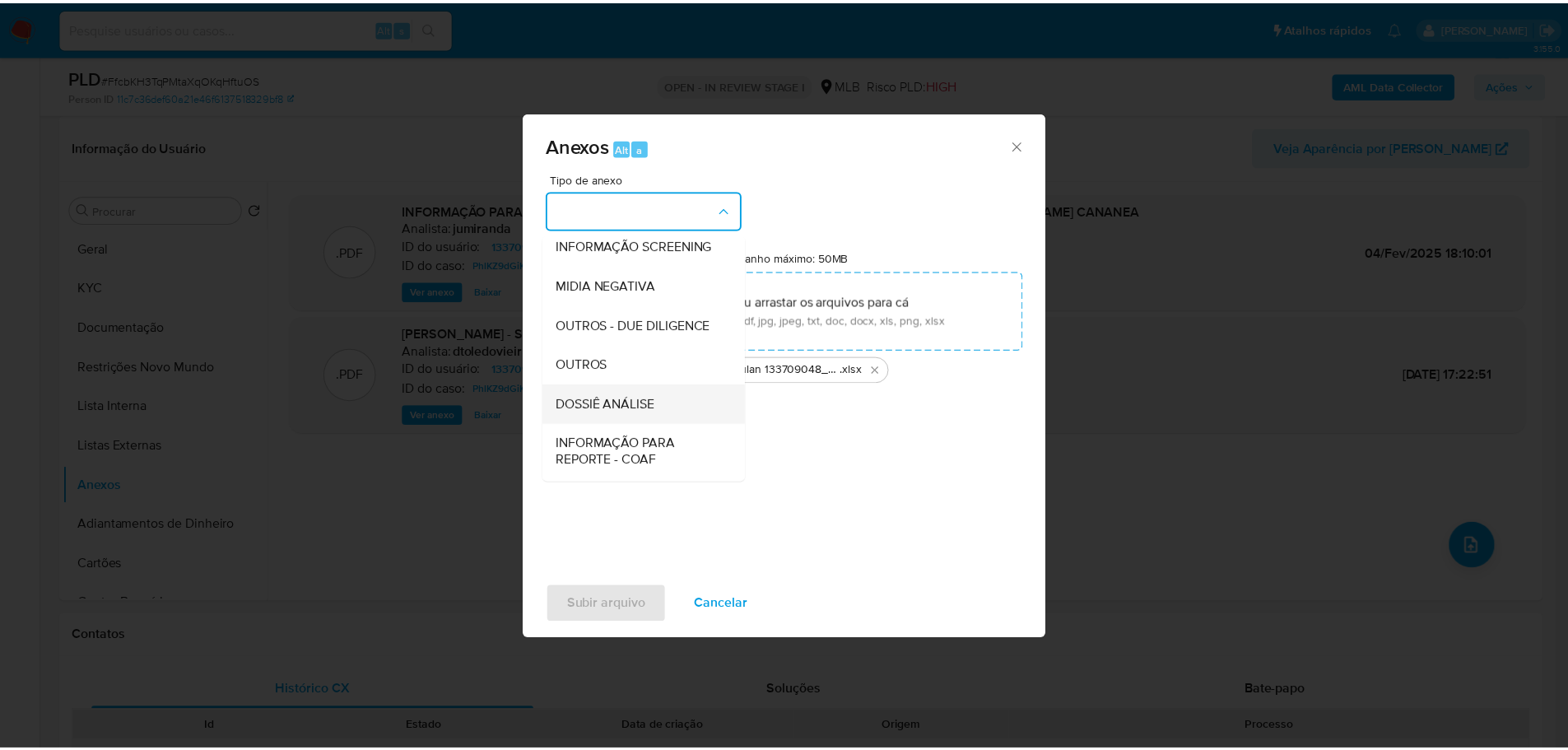
scroll to position [253, 0]
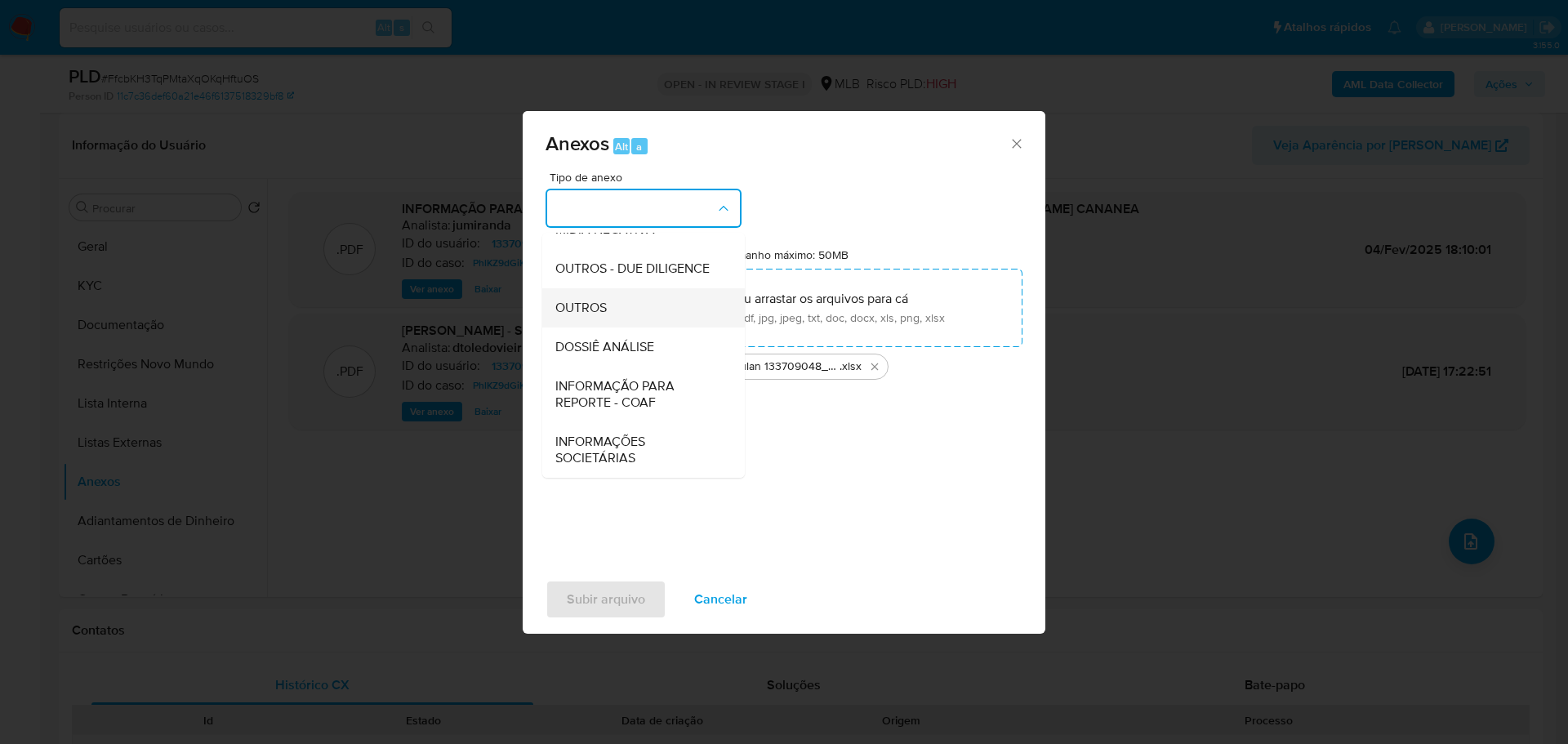
click at [592, 310] on span "OUTROS" at bounding box center [581, 308] width 52 height 17
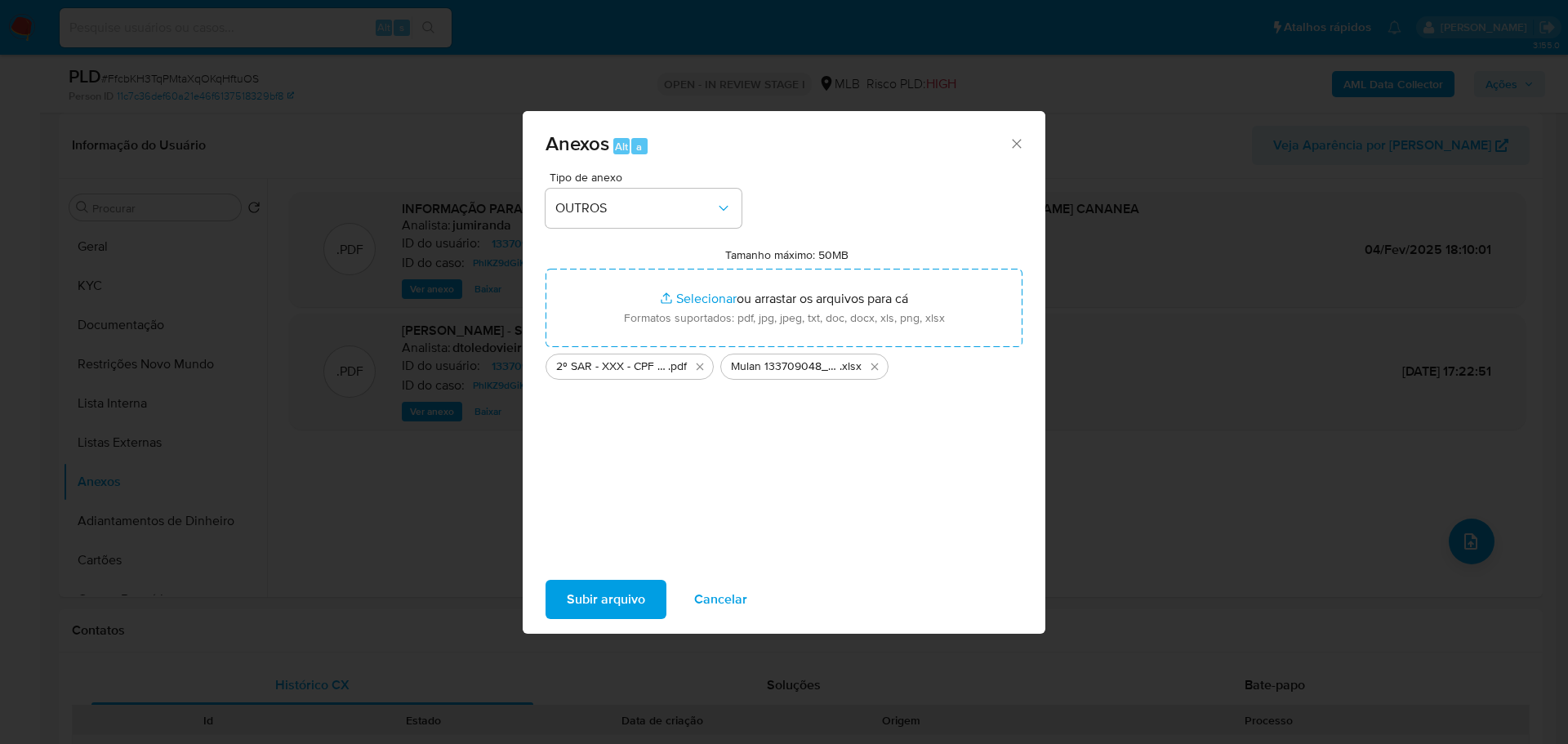
click at [624, 597] on span "Subir arquivo" at bounding box center [606, 599] width 78 height 36
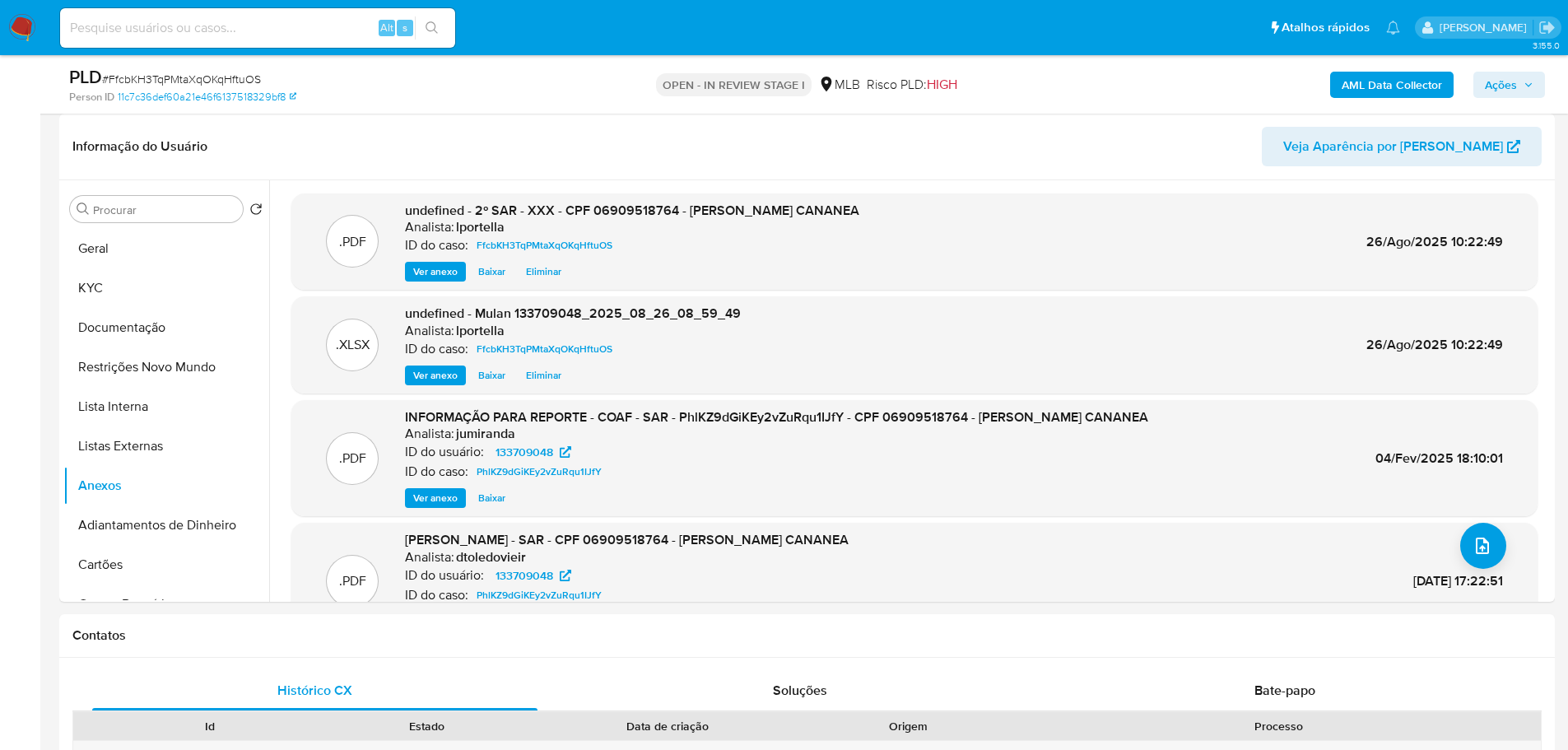
click at [1506, 74] on span "Ações" at bounding box center [1501, 85] width 33 height 27
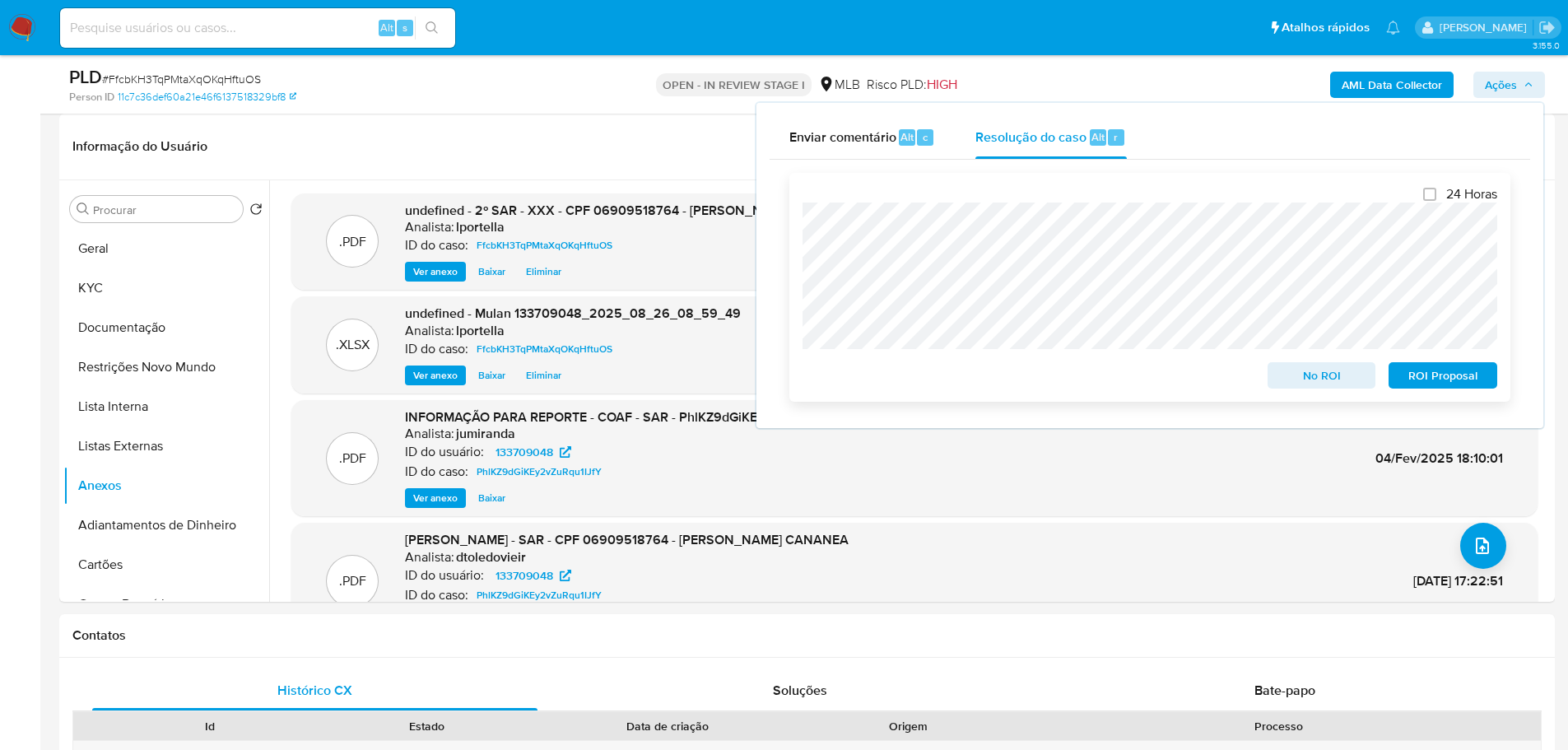
click at [1415, 376] on span "ROI Proposal" at bounding box center [1443, 375] width 86 height 23
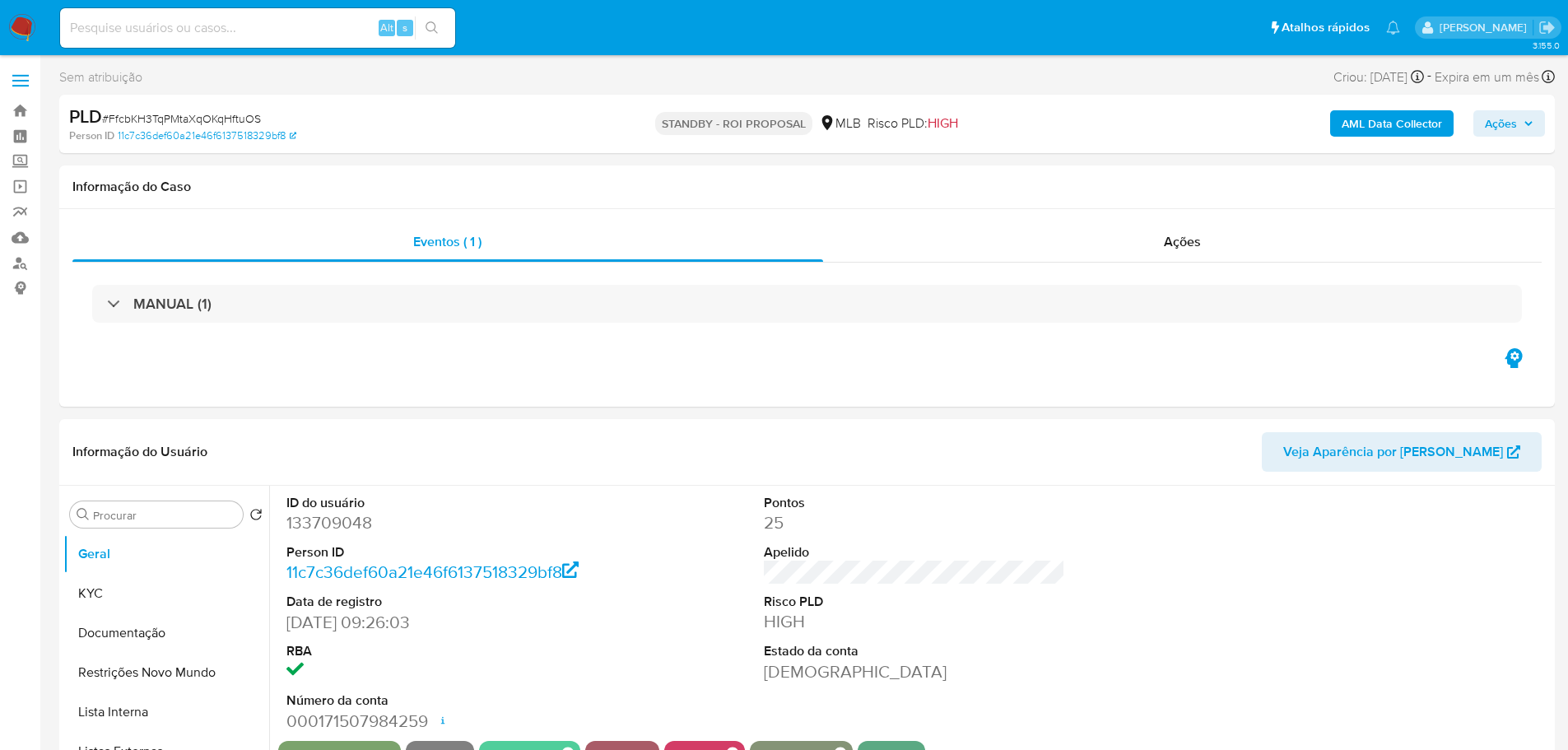
select select "10"
click at [168, 124] on span "# FfcbKH3TqPMtaXqOKqHftuOS" at bounding box center [181, 118] width 159 height 17
copy span "FfcbKH3TqPMtaXqOKqHftuOS"
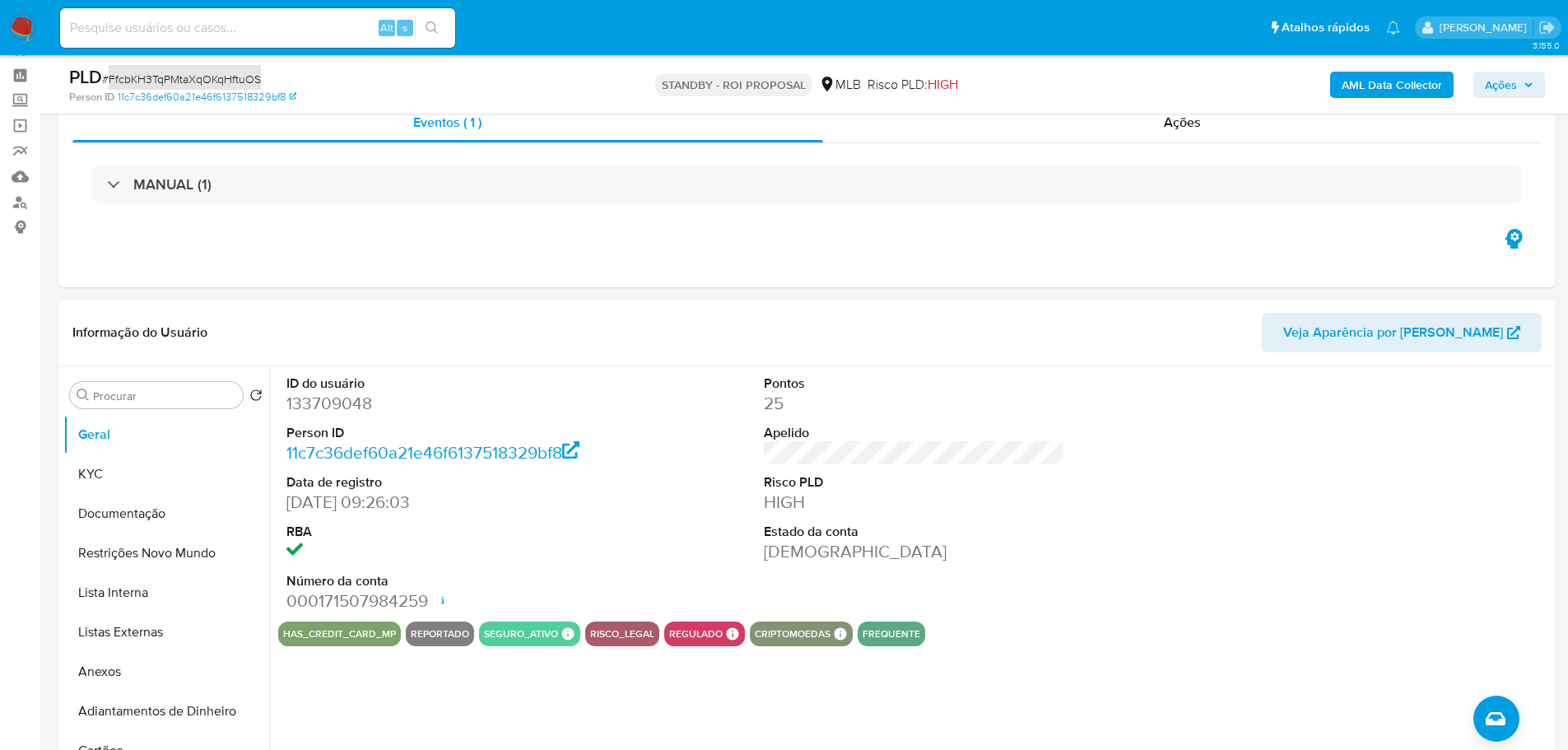
scroll to position [165, 0]
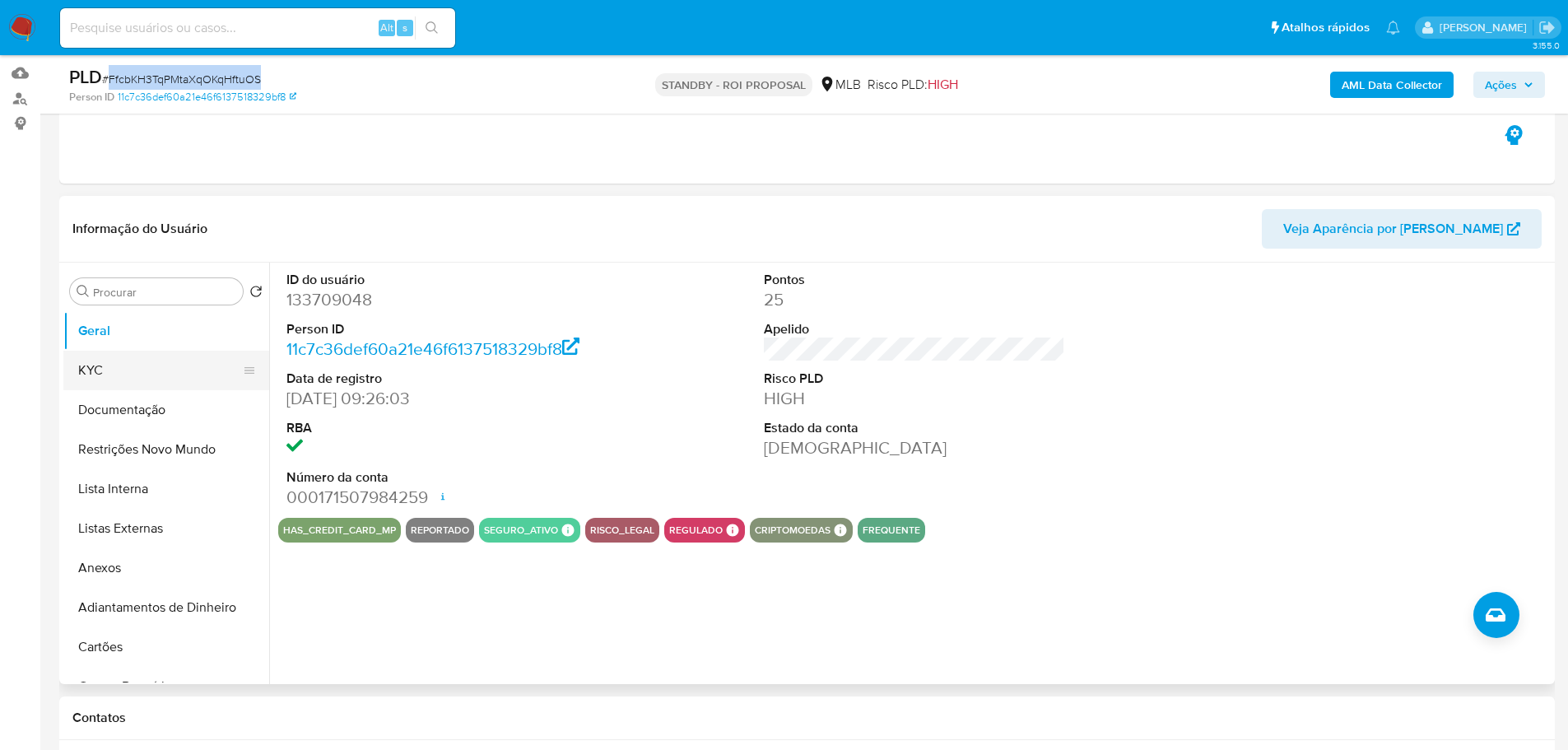
click at [148, 373] on button "KYC" at bounding box center [159, 371] width 192 height 39
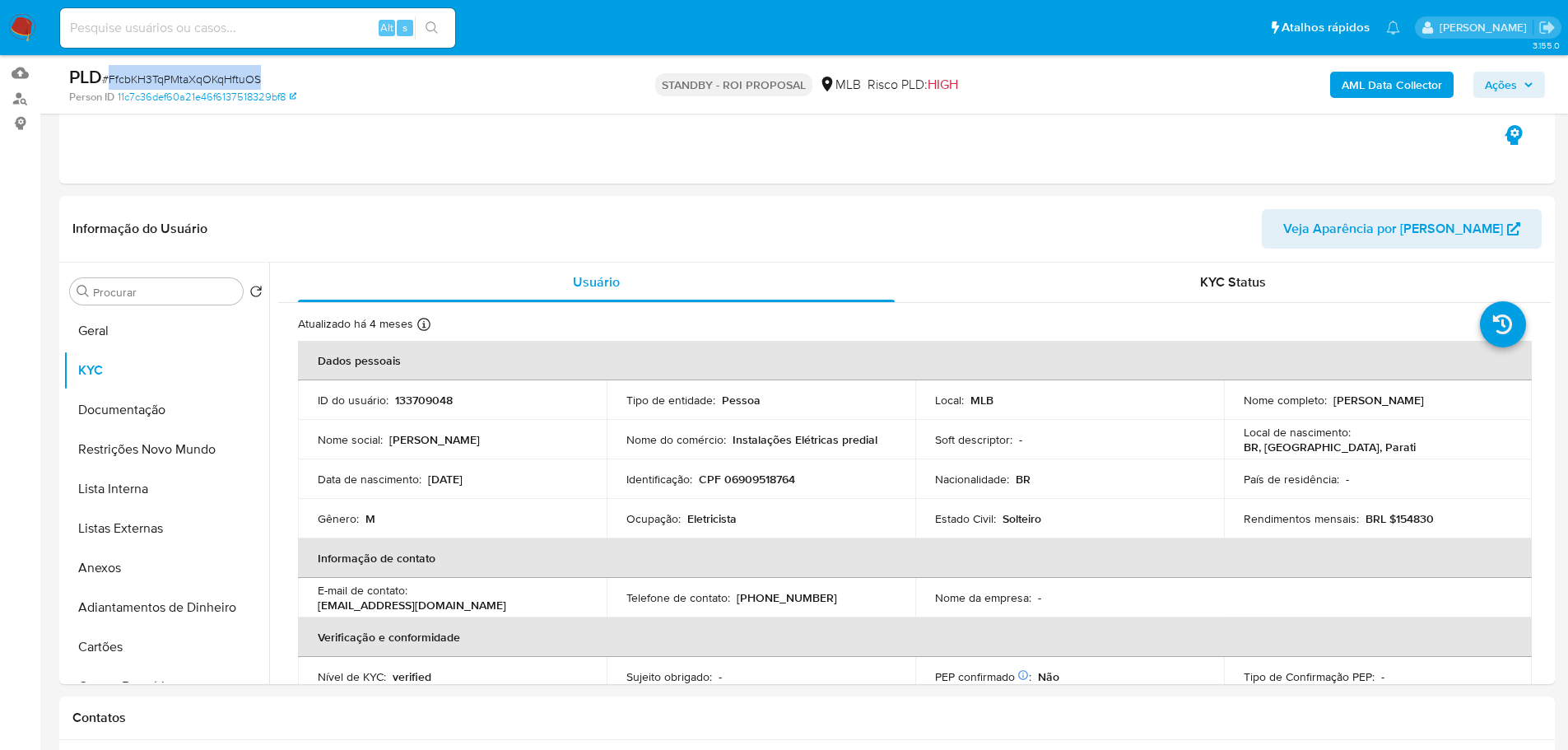
click at [28, 29] on img at bounding box center [22, 28] width 28 height 28
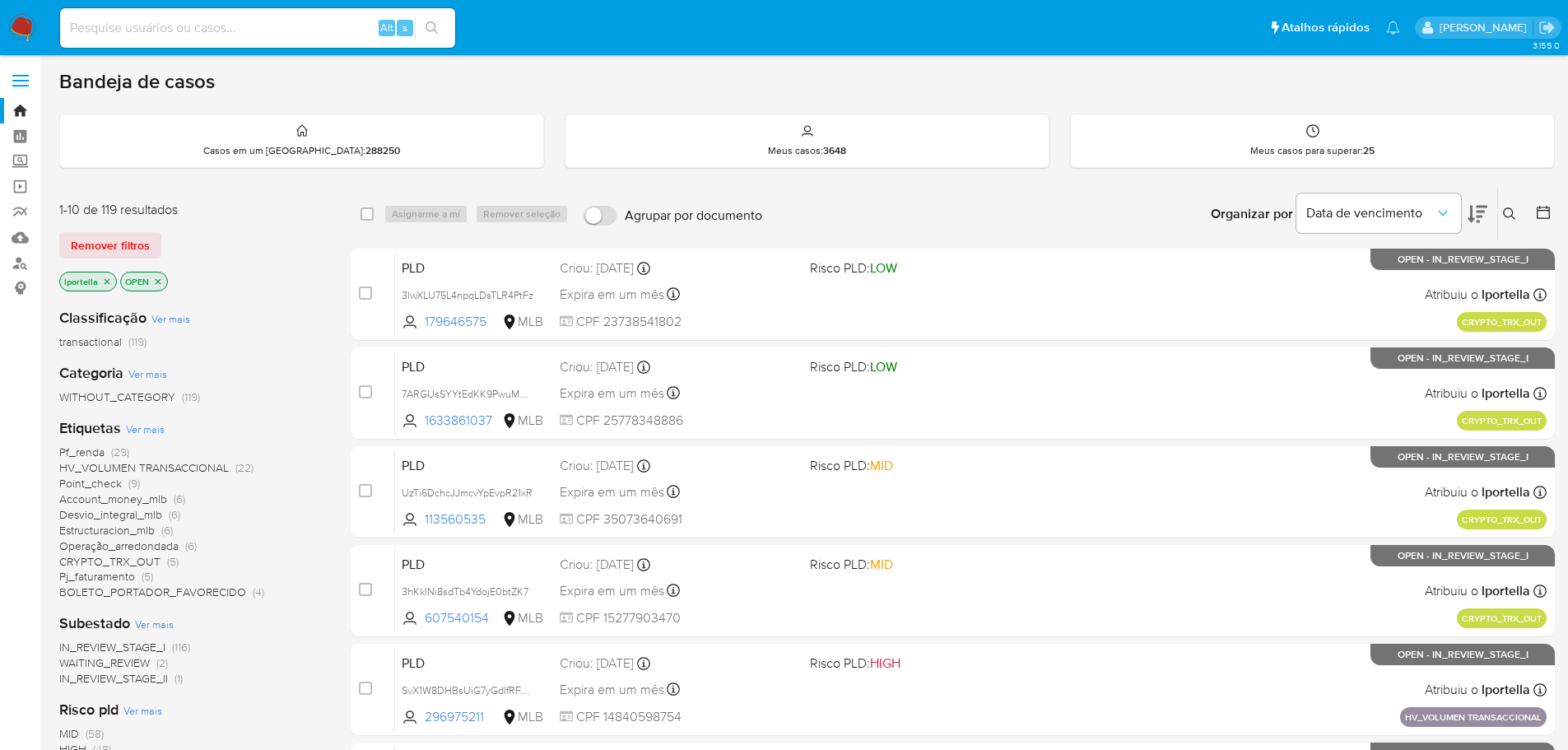
click at [187, 37] on input at bounding box center [257, 29] width 395 height 22
paste input "UzTi6DchcJJmcvYpEvpR21xR"
type input "UzTi6DchcJJmcvYpEvpR21xR"
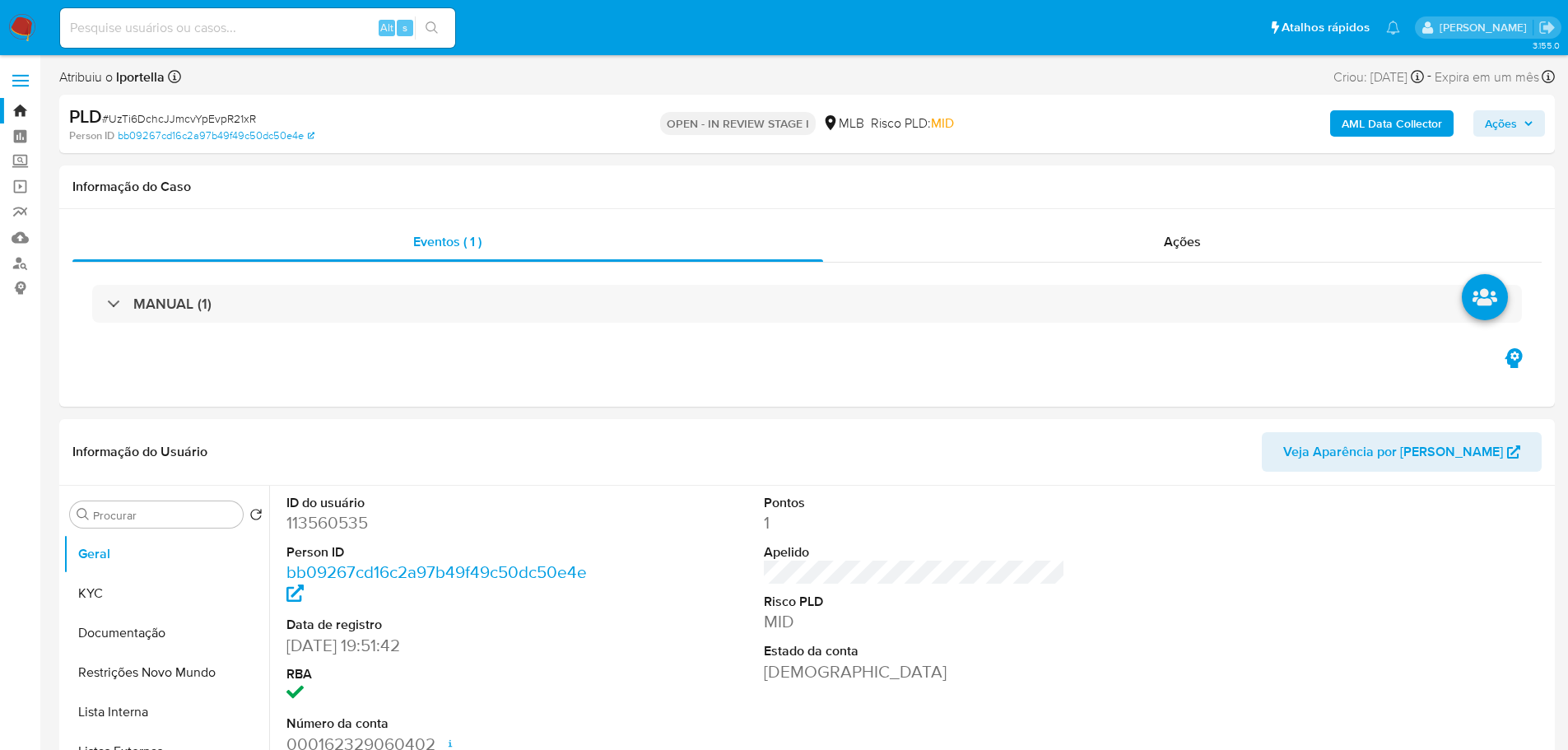
select select "10"
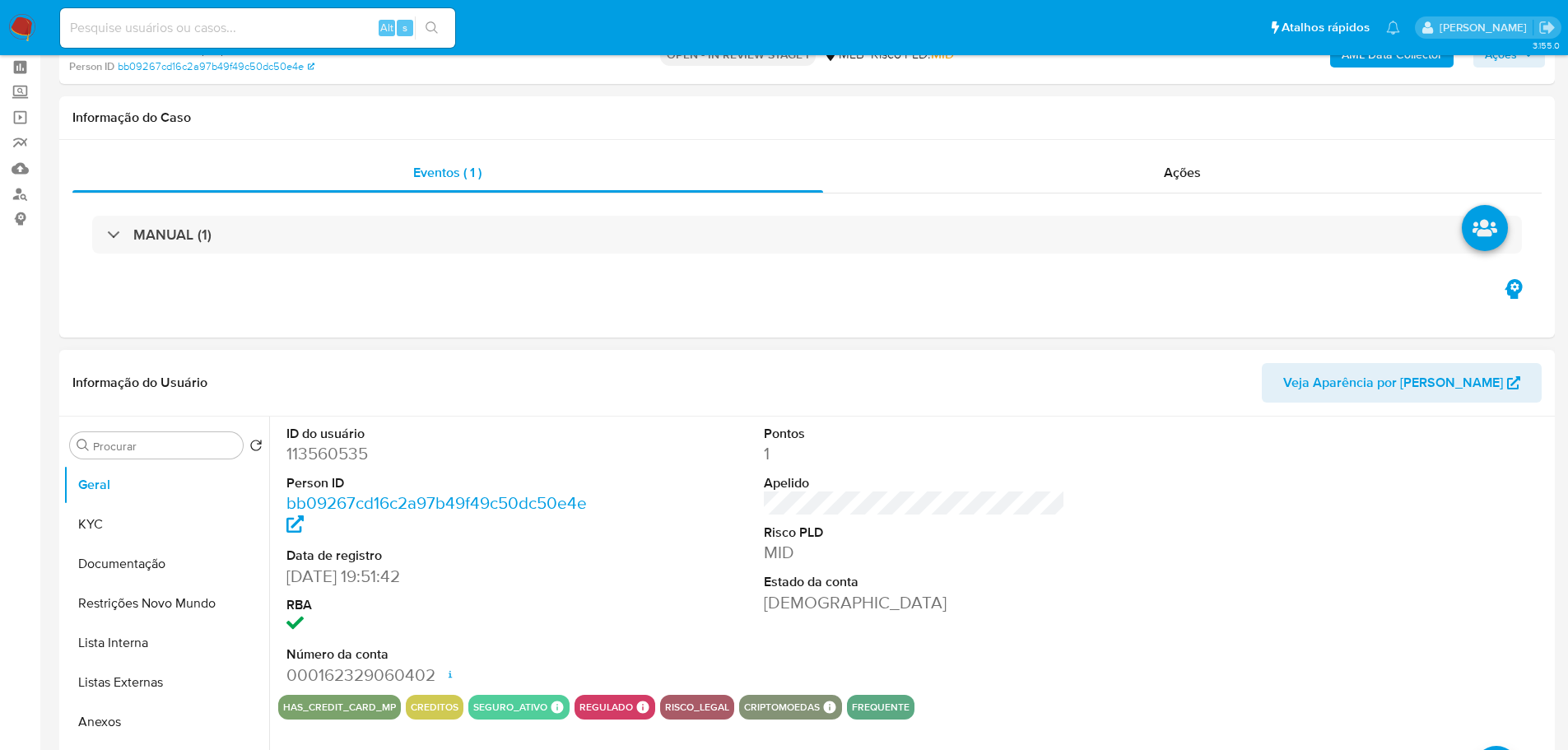
scroll to position [165, 0]
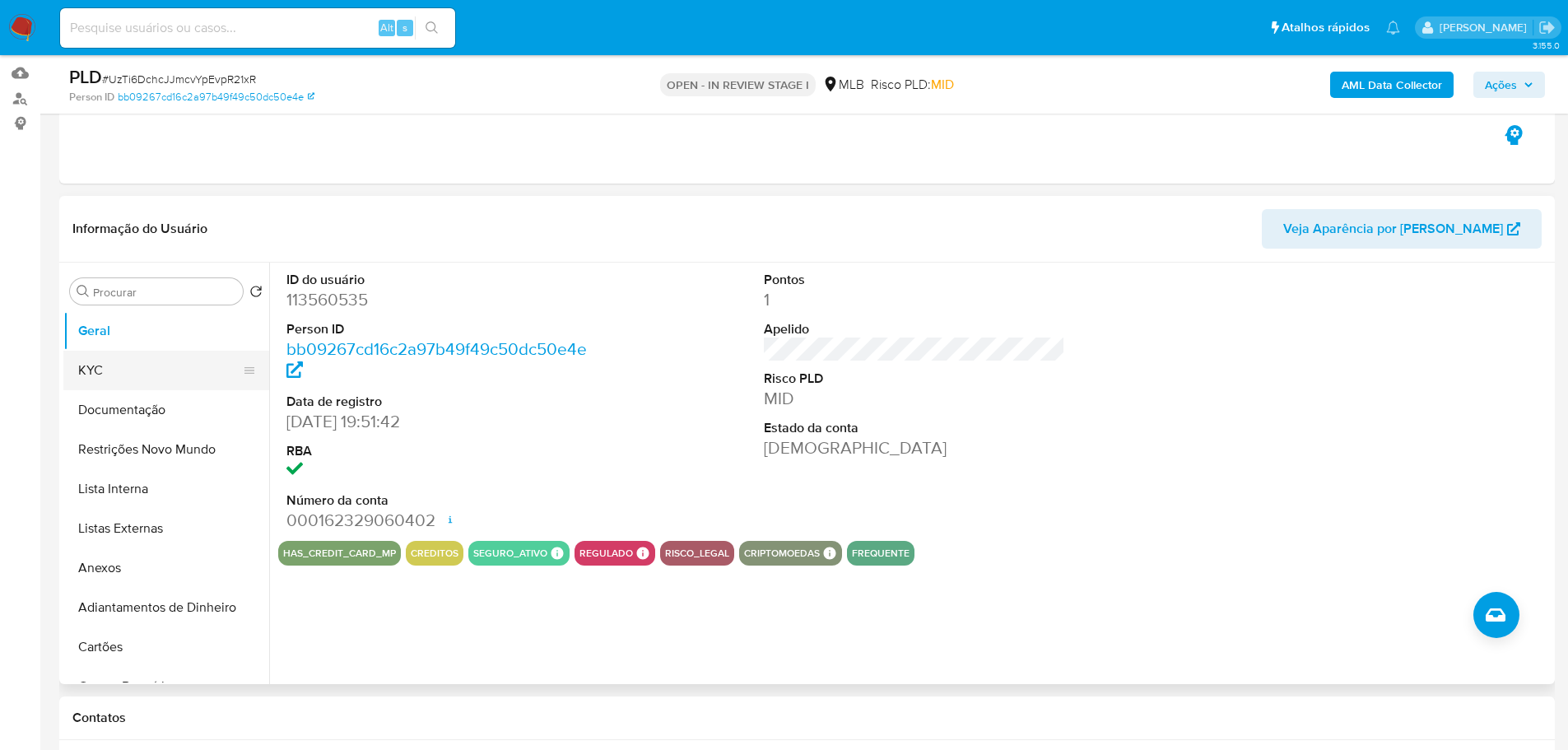
click at [88, 373] on button "KYC" at bounding box center [159, 371] width 192 height 39
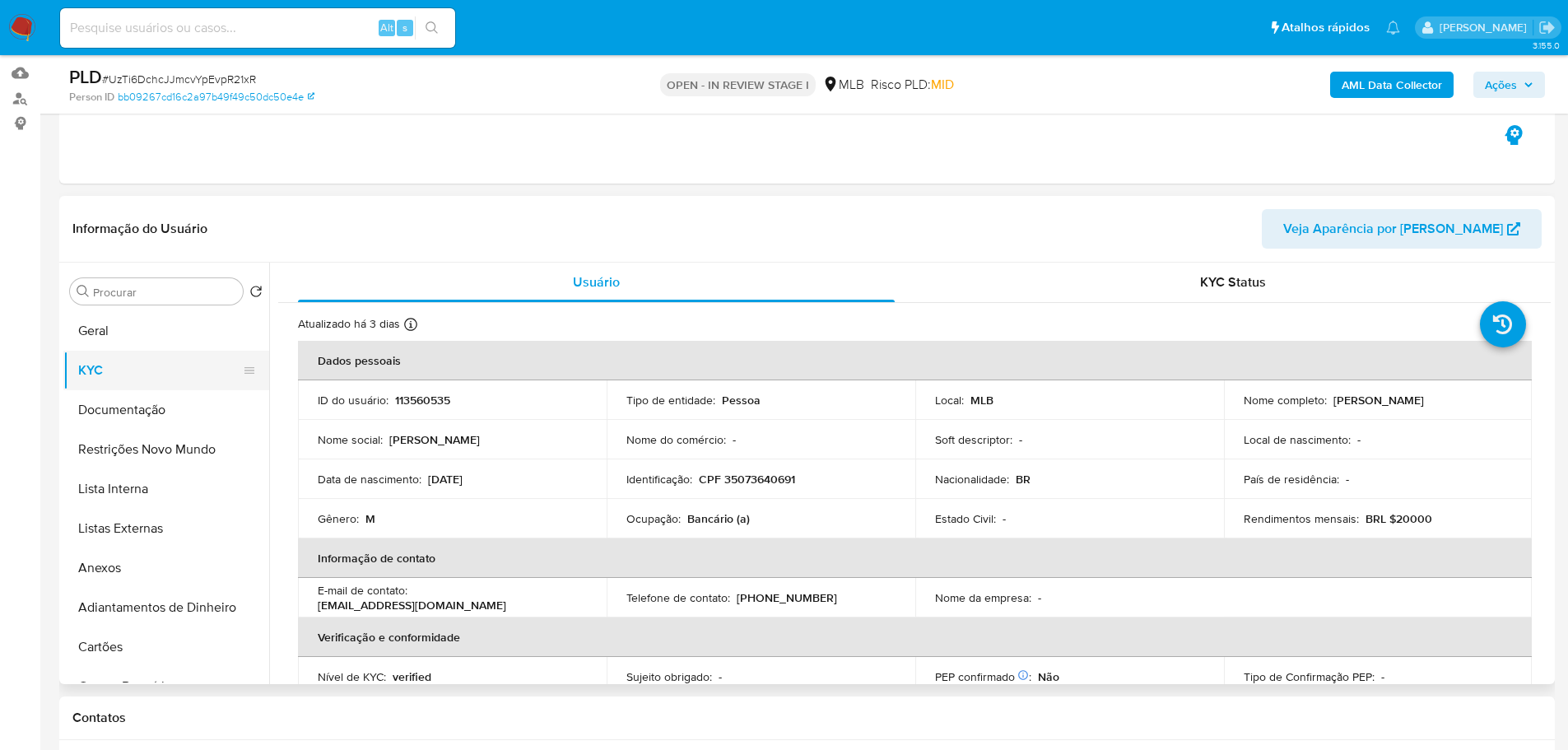
click at [171, 388] on button "KYC" at bounding box center [159, 371] width 192 height 39
click at [175, 407] on button "Documentação" at bounding box center [159, 410] width 192 height 39
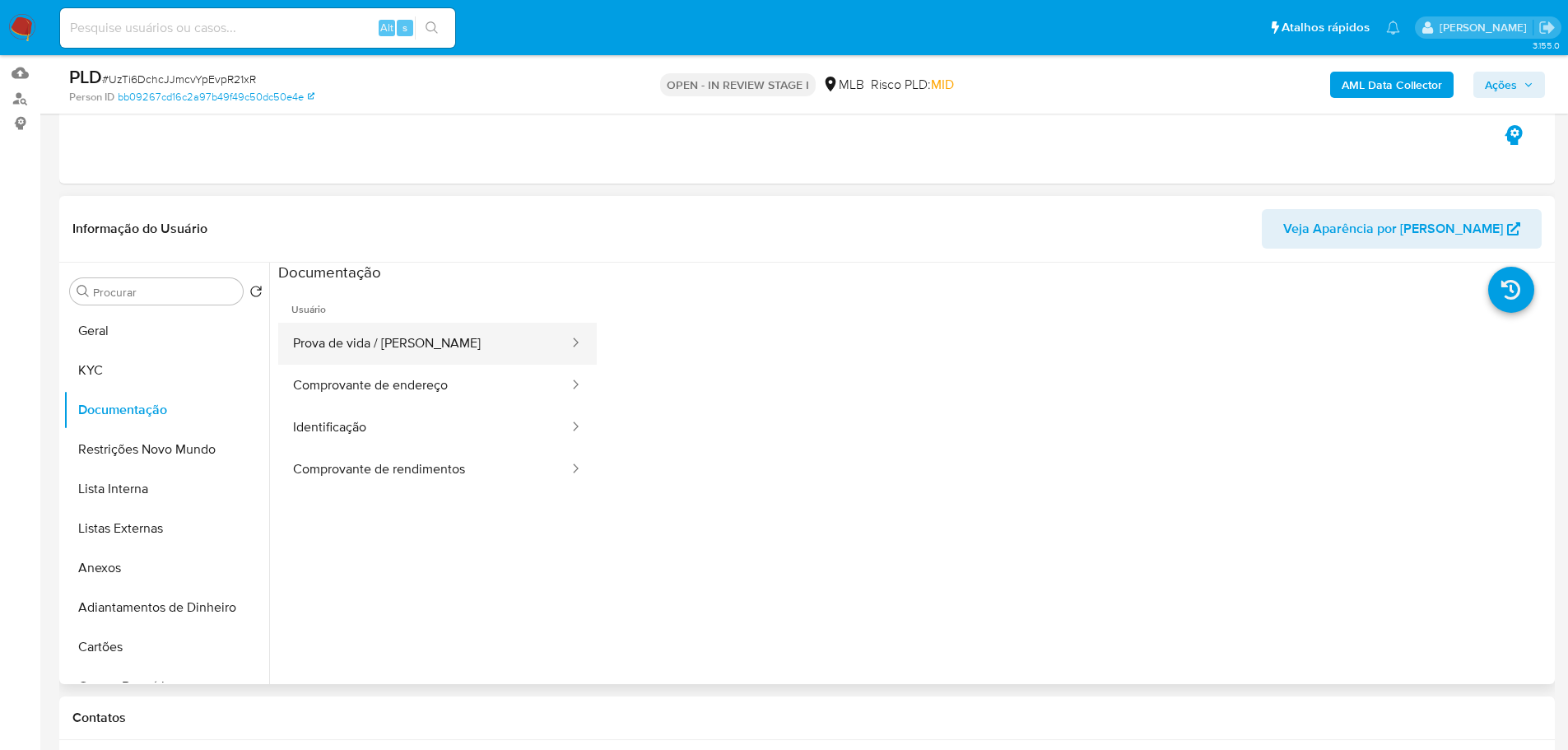
click at [354, 354] on button "Prova de vida / [PERSON_NAME]" at bounding box center [424, 343] width 293 height 42
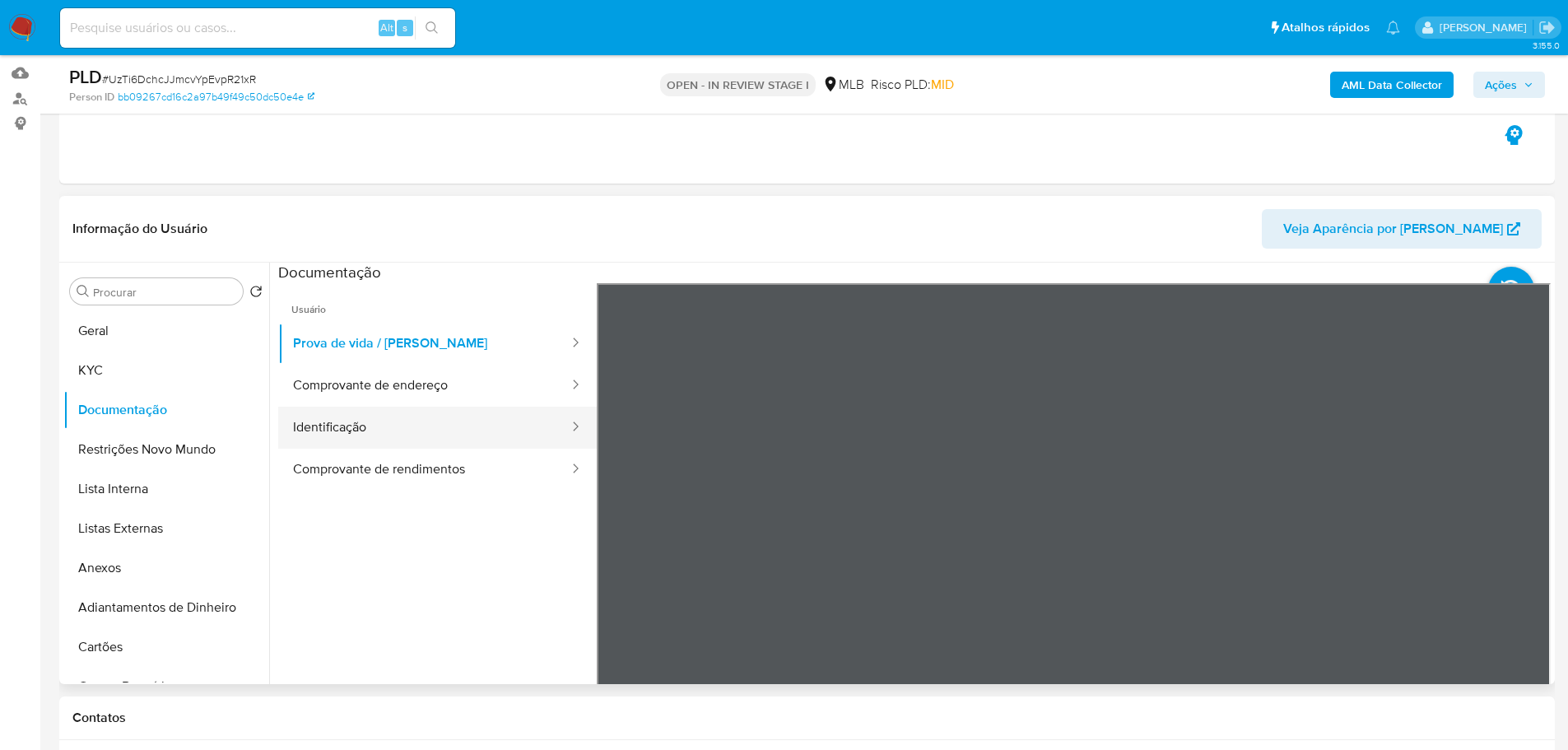
click at [370, 417] on button "Identificação" at bounding box center [424, 428] width 293 height 42
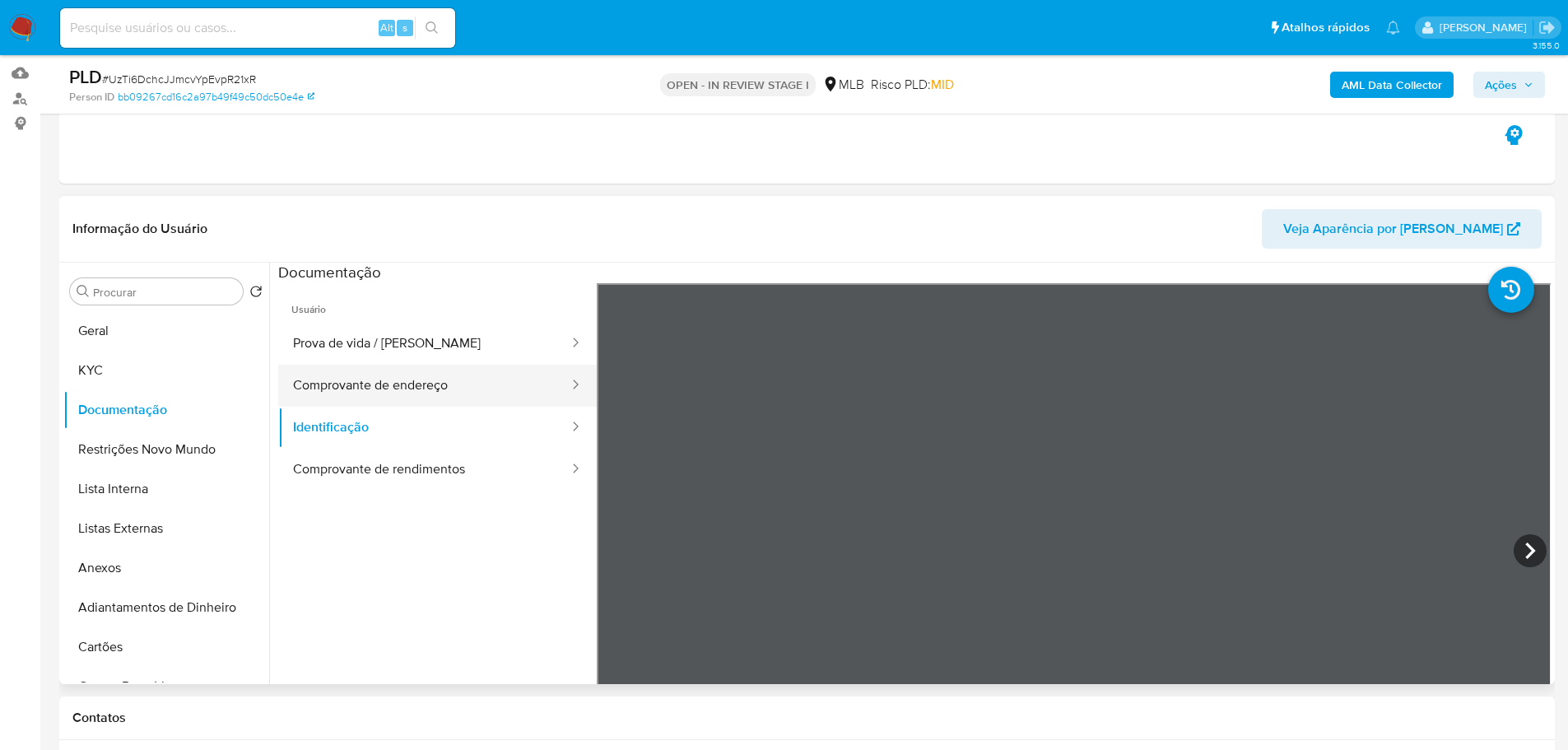
click at [477, 385] on button "Comprovante de endereço" at bounding box center [424, 385] width 293 height 42
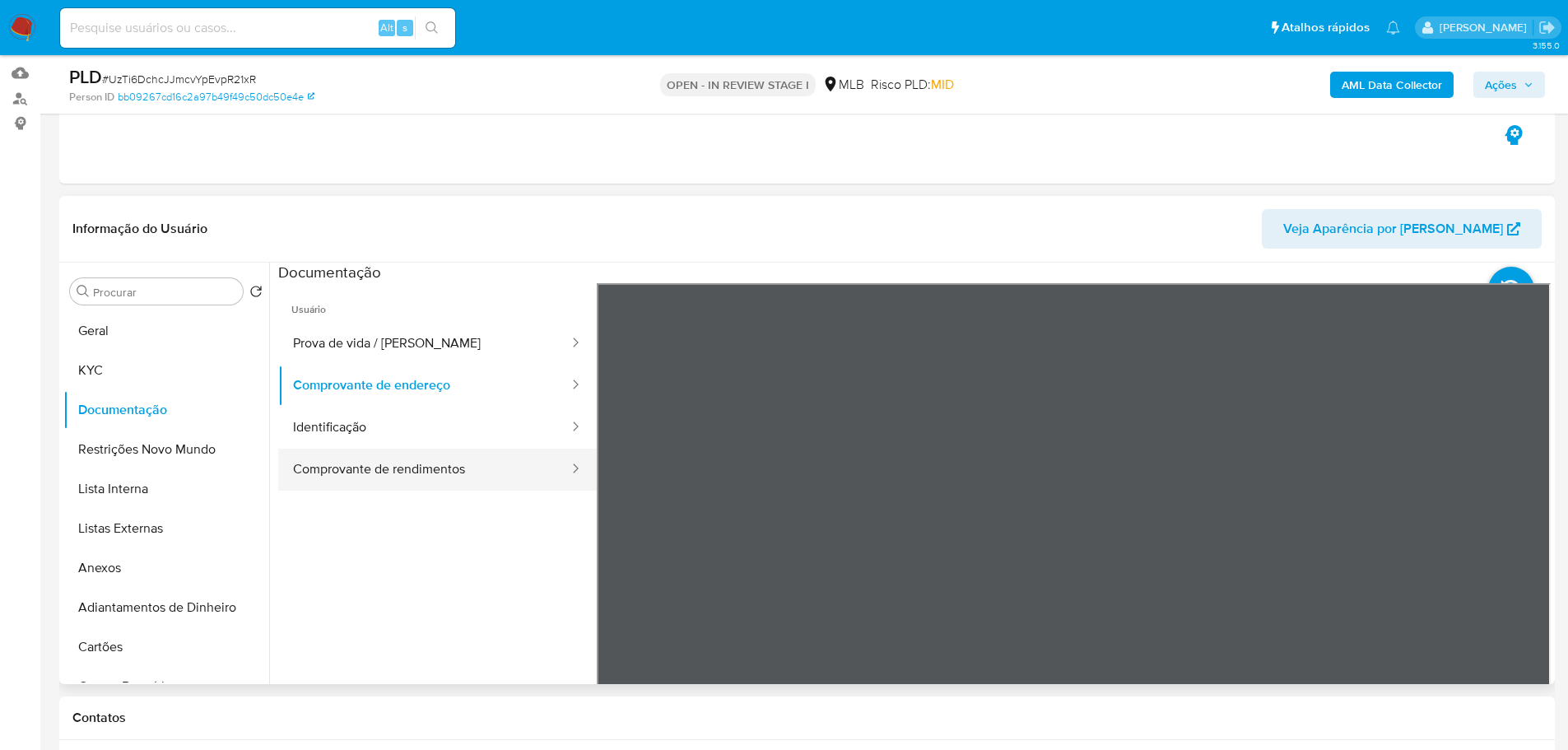
click at [447, 484] on button "Comprovante de rendimentos" at bounding box center [424, 469] width 293 height 42
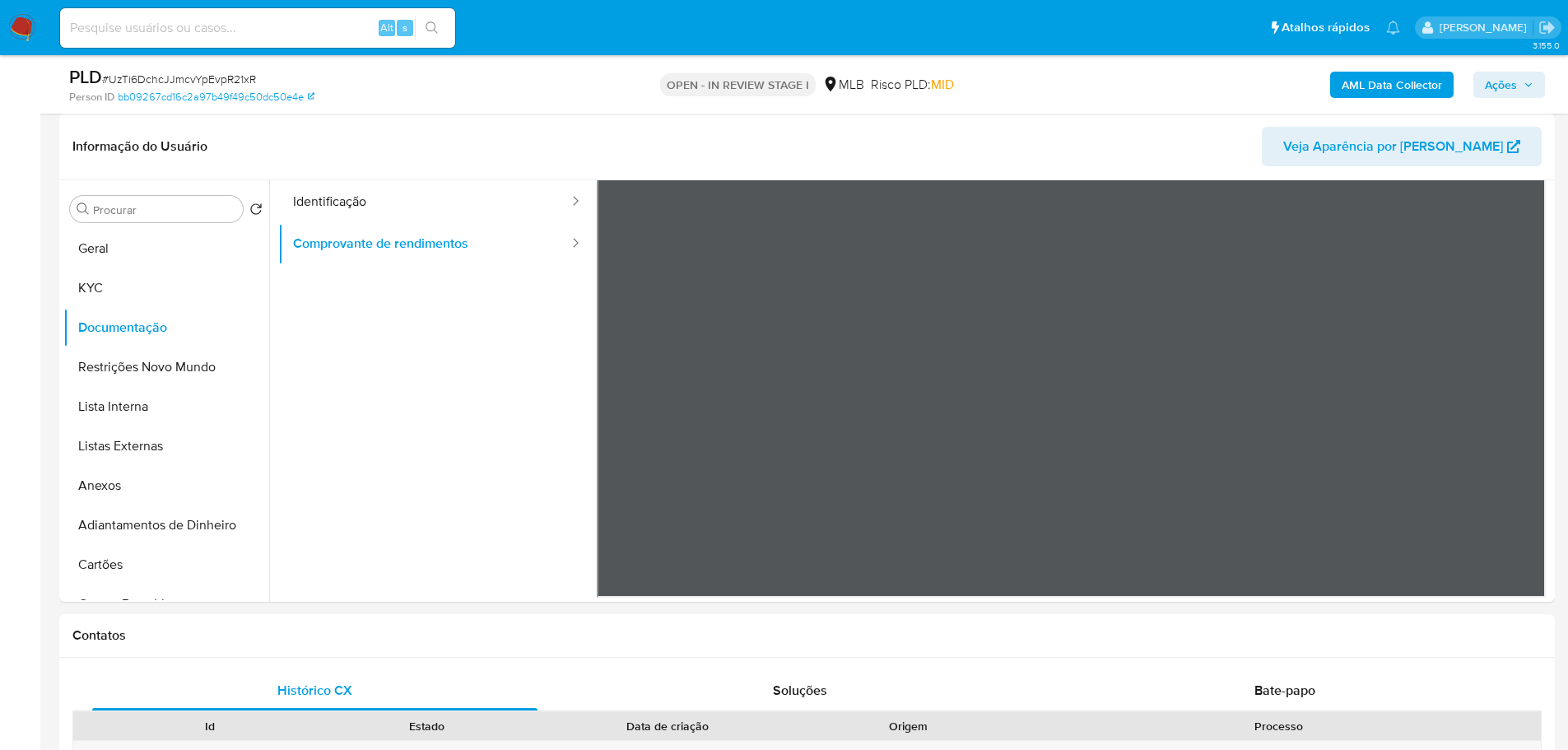
scroll to position [0, 0]
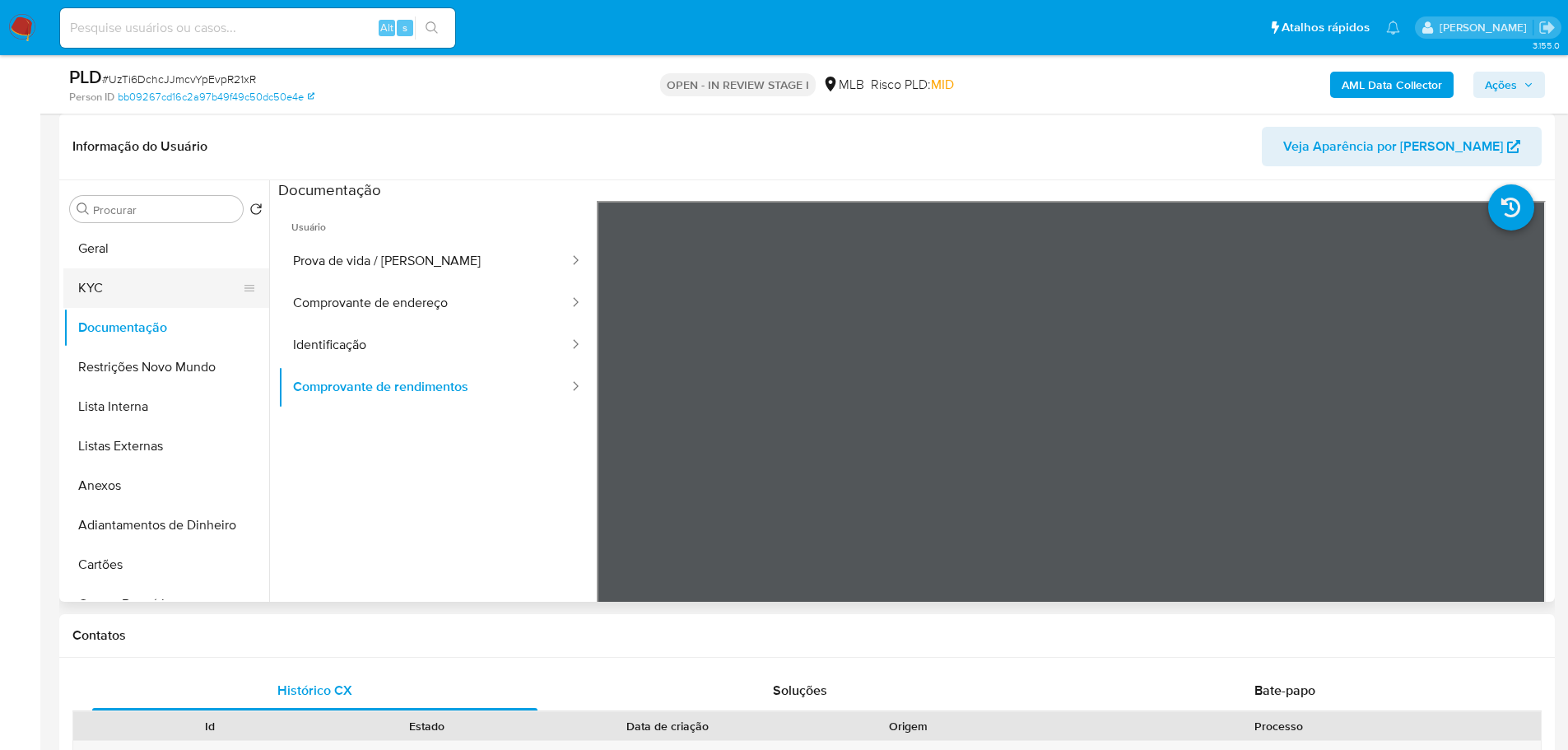
click at [143, 293] on button "KYC" at bounding box center [159, 288] width 192 height 39
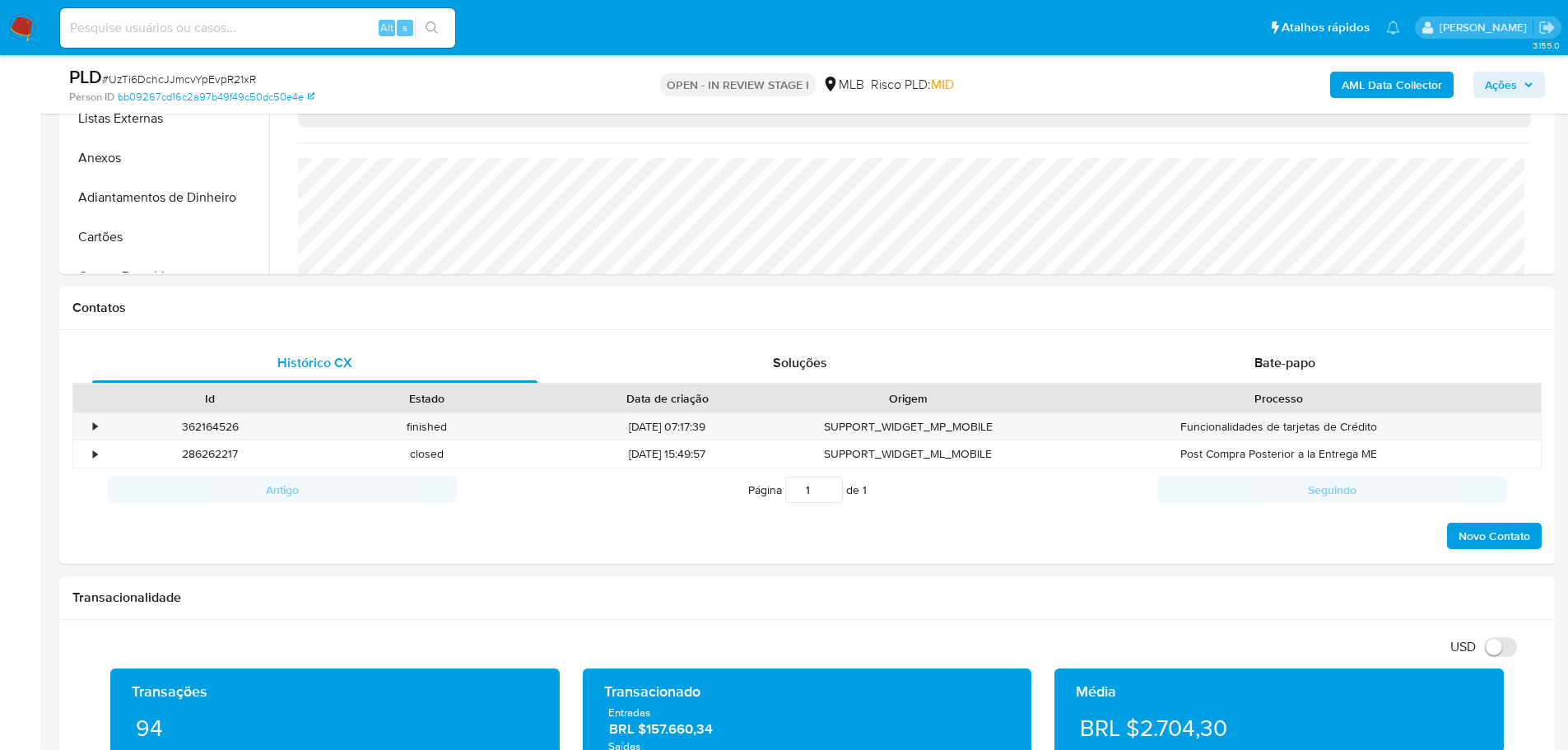
scroll to position [741, 0]
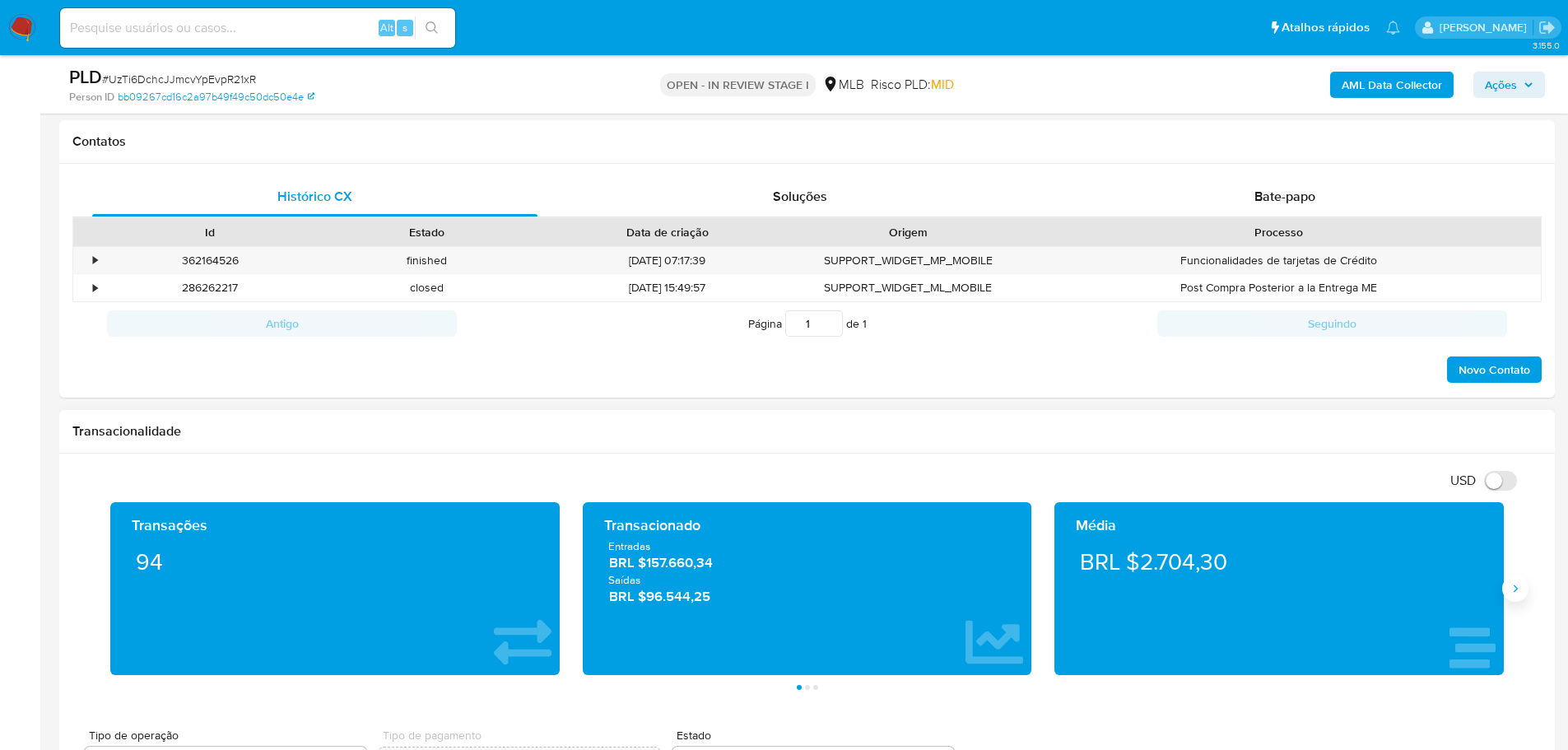
click at [1522, 592] on icon "Siguiente" at bounding box center [1515, 588] width 13 height 13
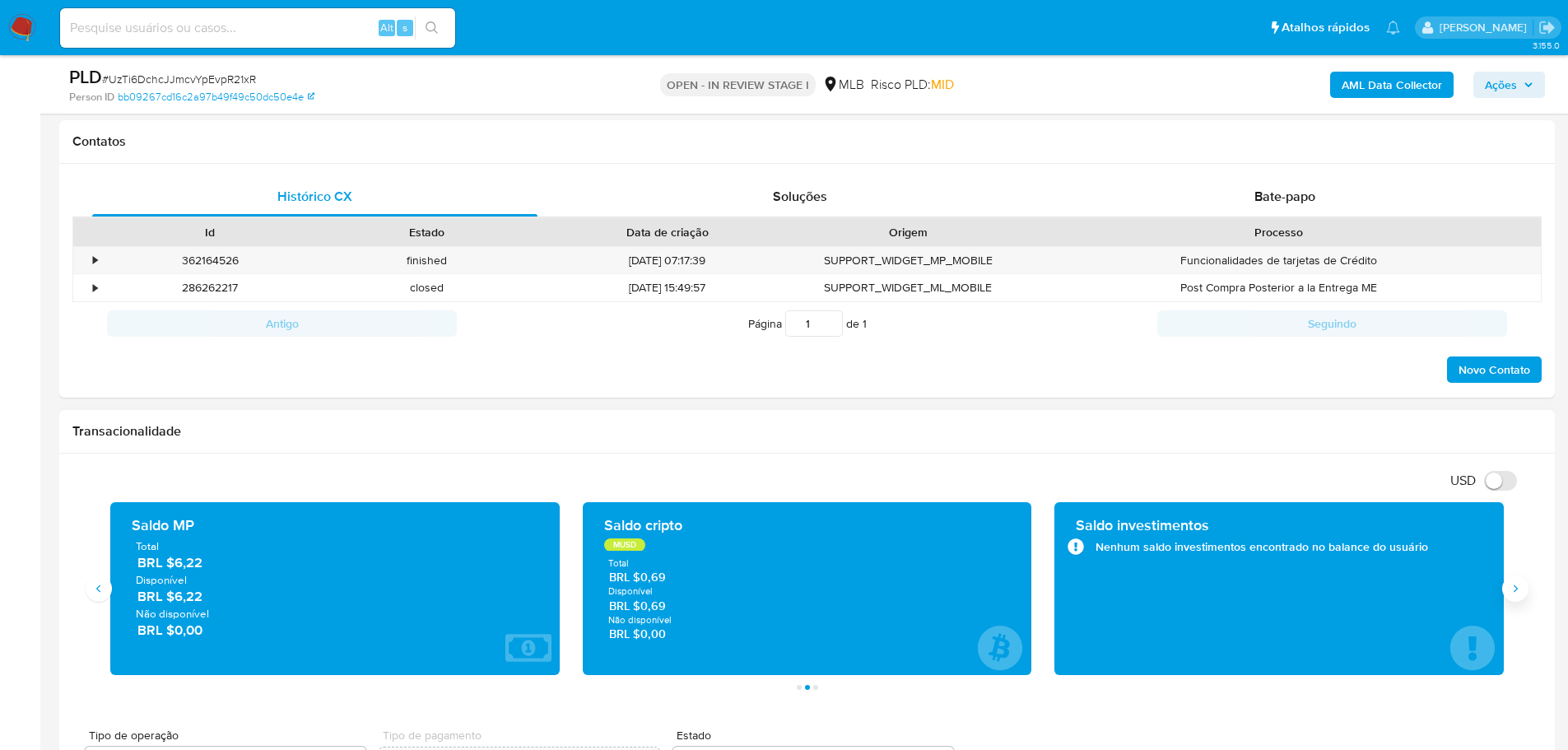
click at [1522, 592] on icon "Siguiente" at bounding box center [1515, 588] width 13 height 13
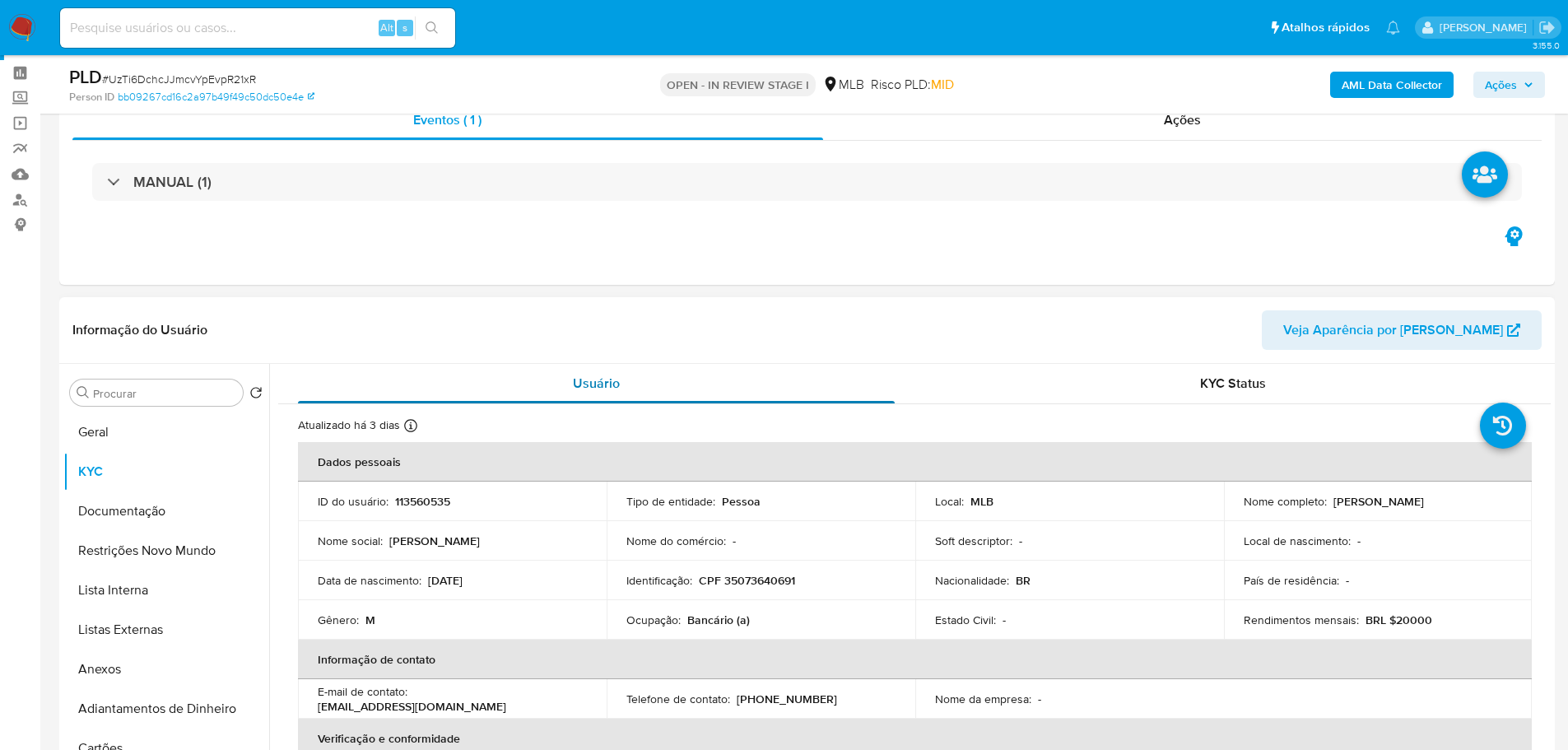
scroll to position [83, 0]
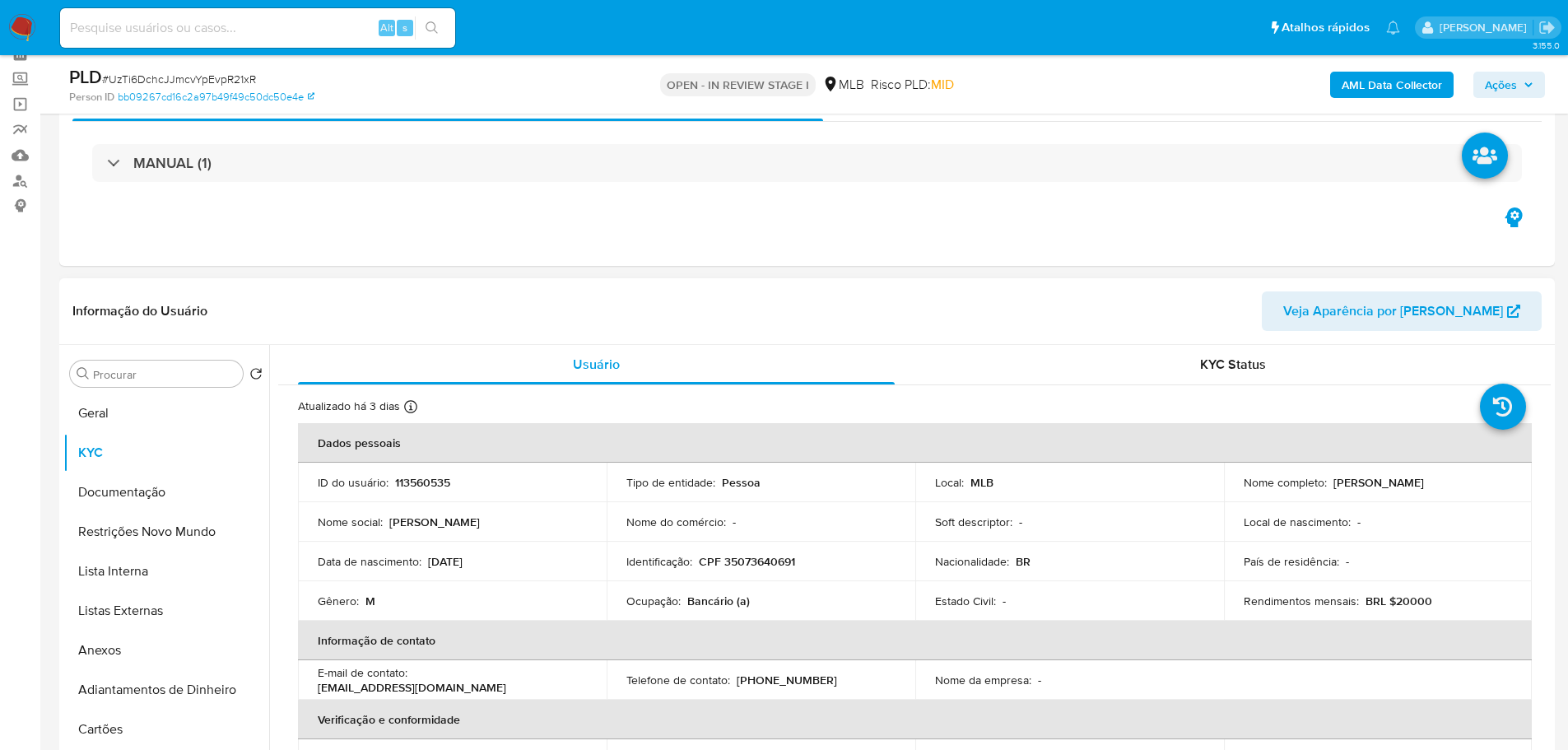
drag, startPoint x: 533, startPoint y: 1, endPoint x: 846, endPoint y: 341, distance: 462.1
click at [846, 341] on div "Informação do Usuário Veja Aparência por [PERSON_NAME]" at bounding box center [807, 311] width 1496 height 67
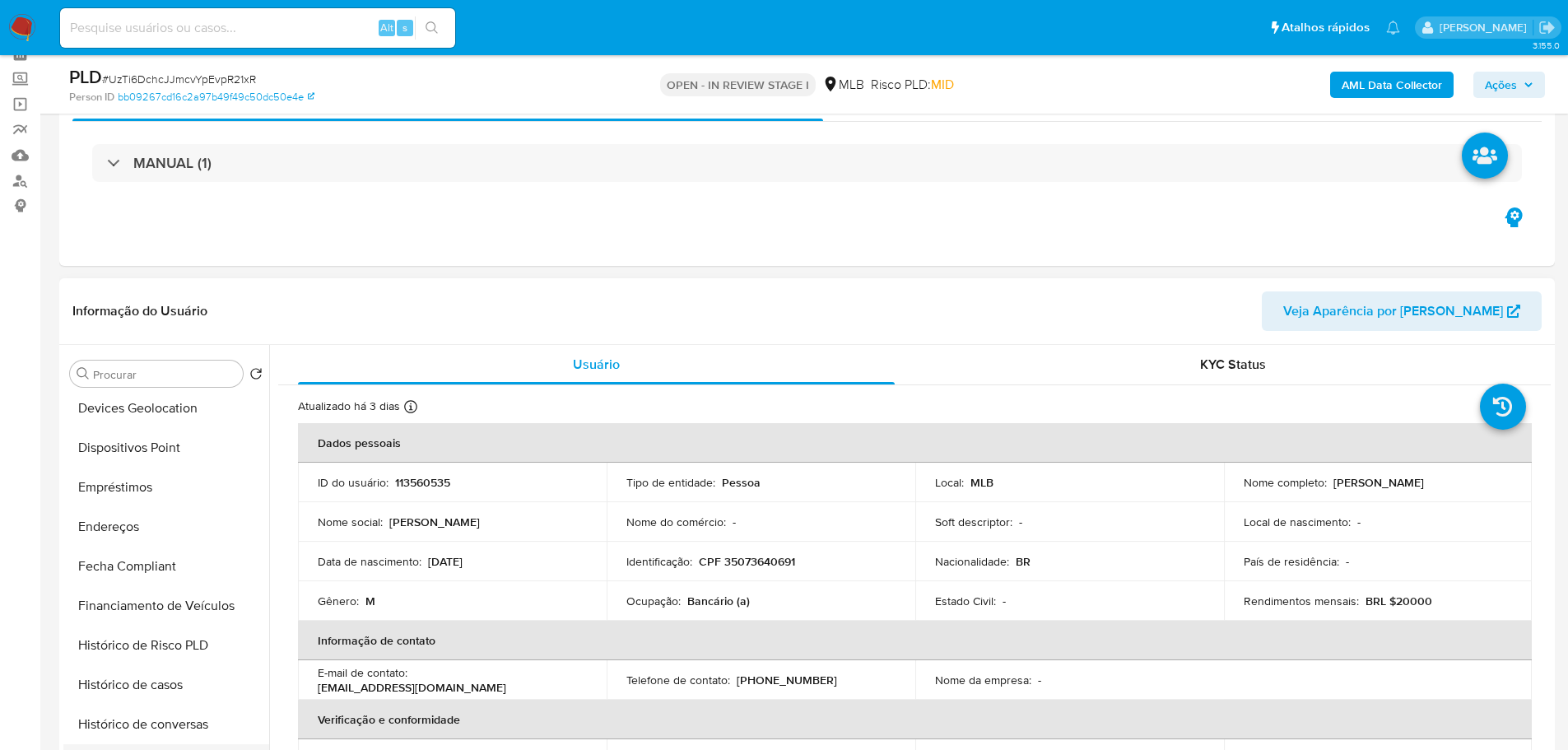
scroll to position [658, 0]
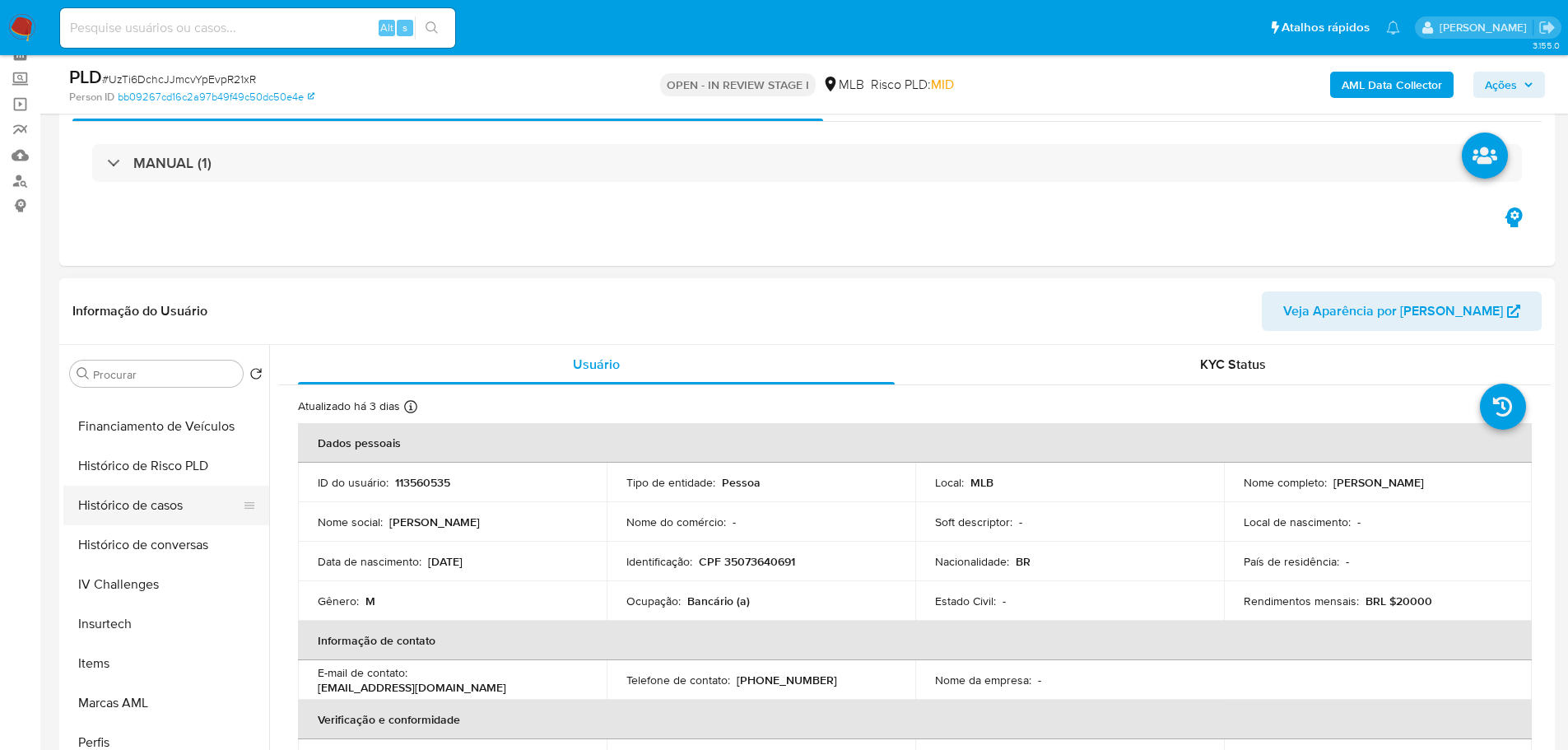
click at [142, 519] on button "Histórico de casos" at bounding box center [159, 506] width 192 height 39
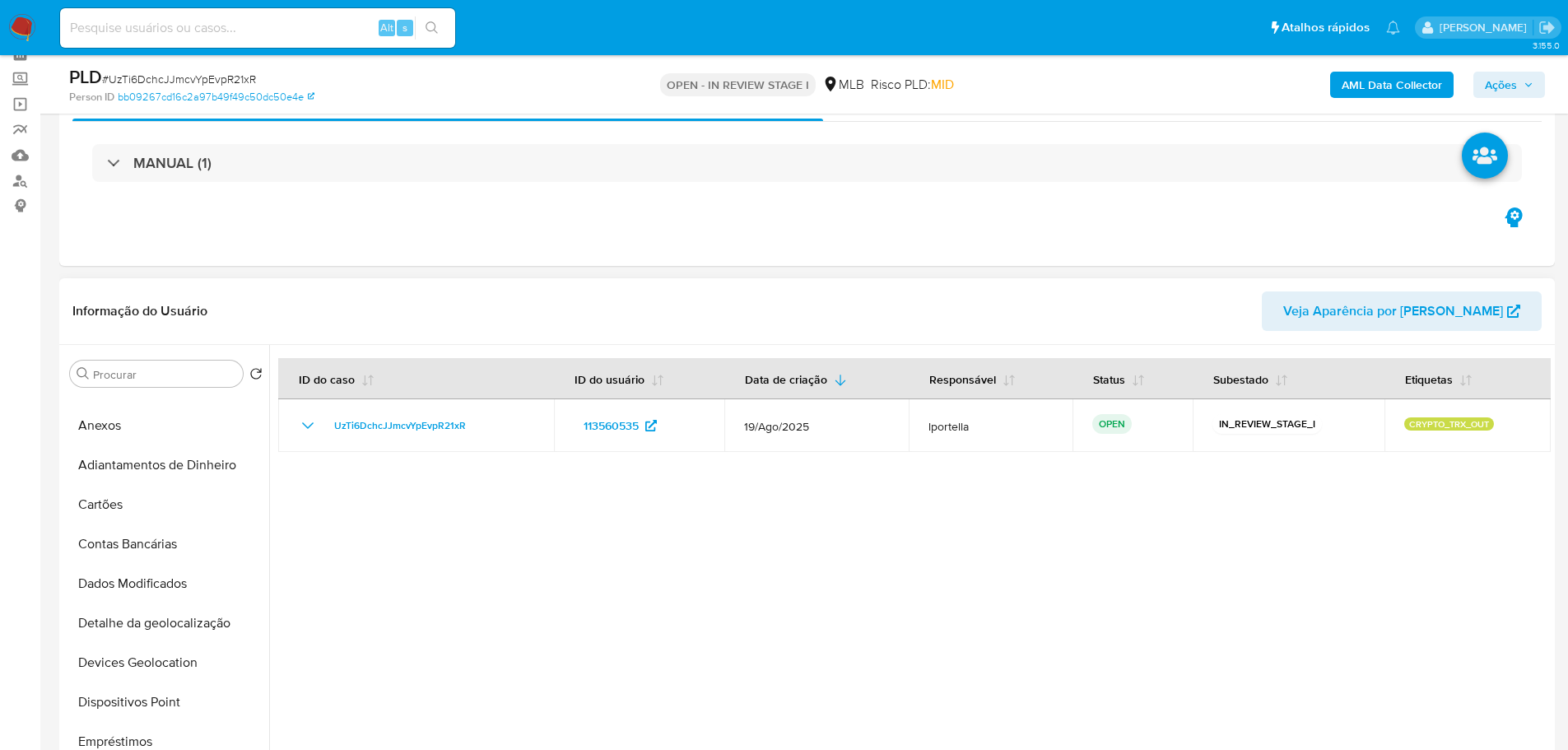
scroll to position [0, 0]
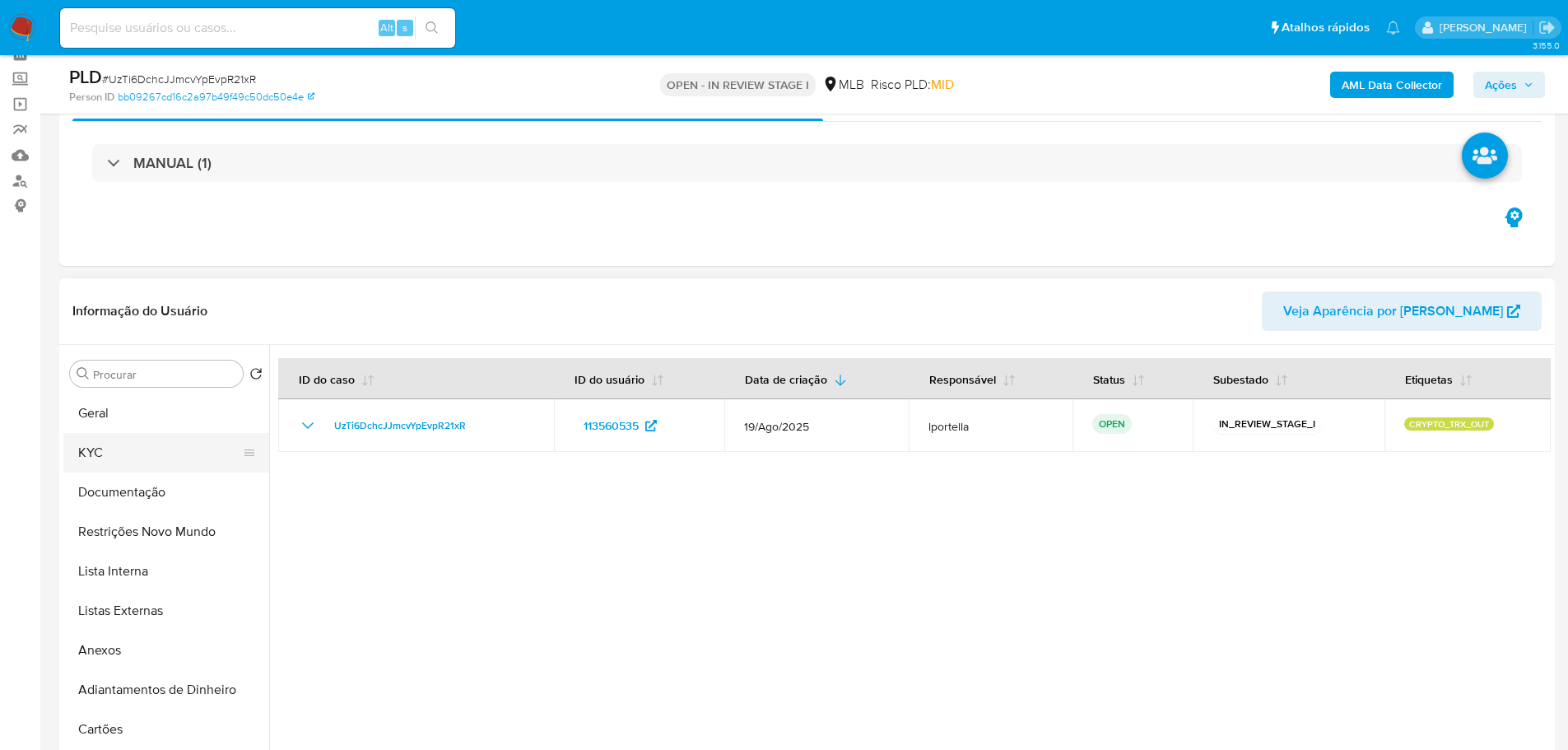
click at [135, 464] on button "KYC" at bounding box center [159, 452] width 192 height 39
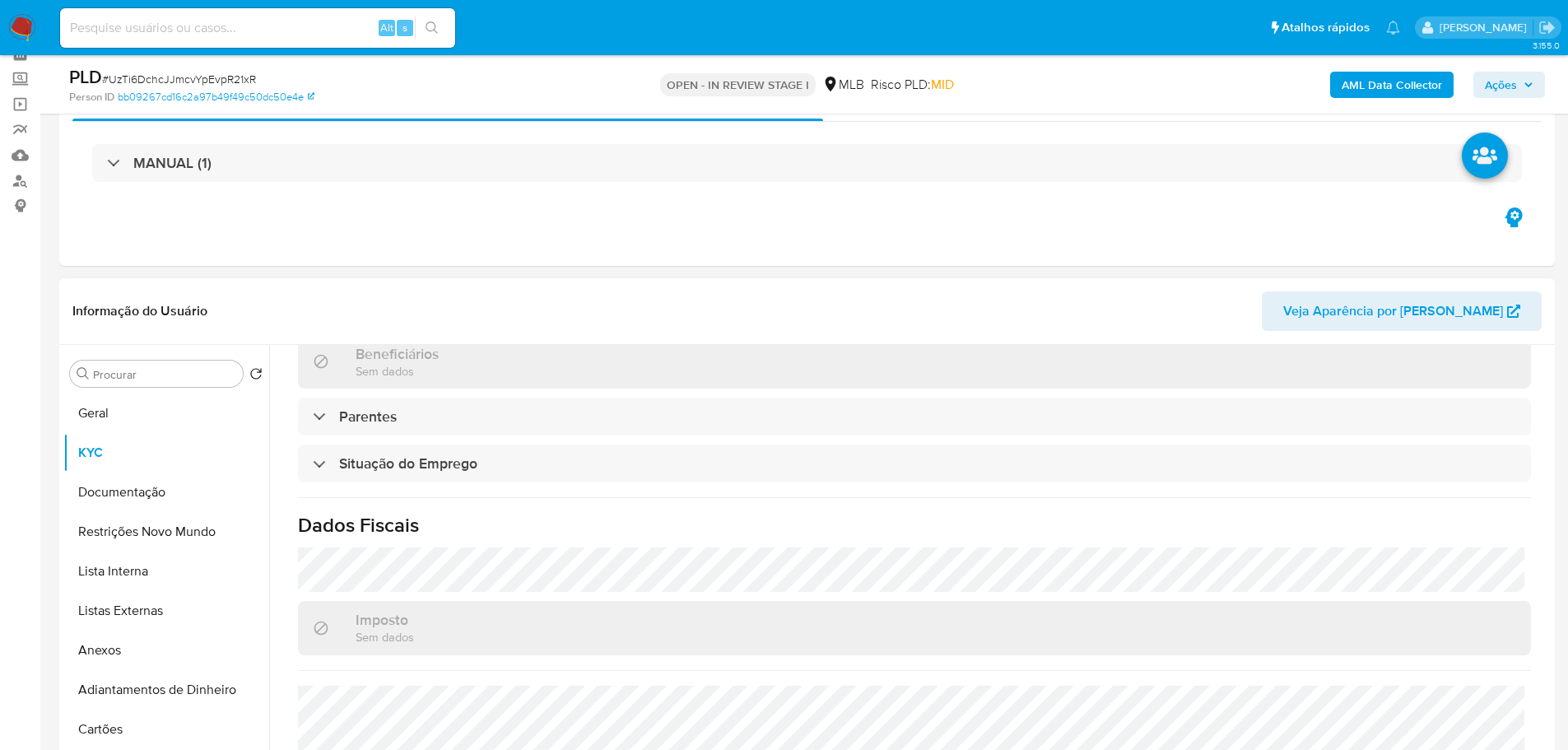
scroll to position [686, 0]
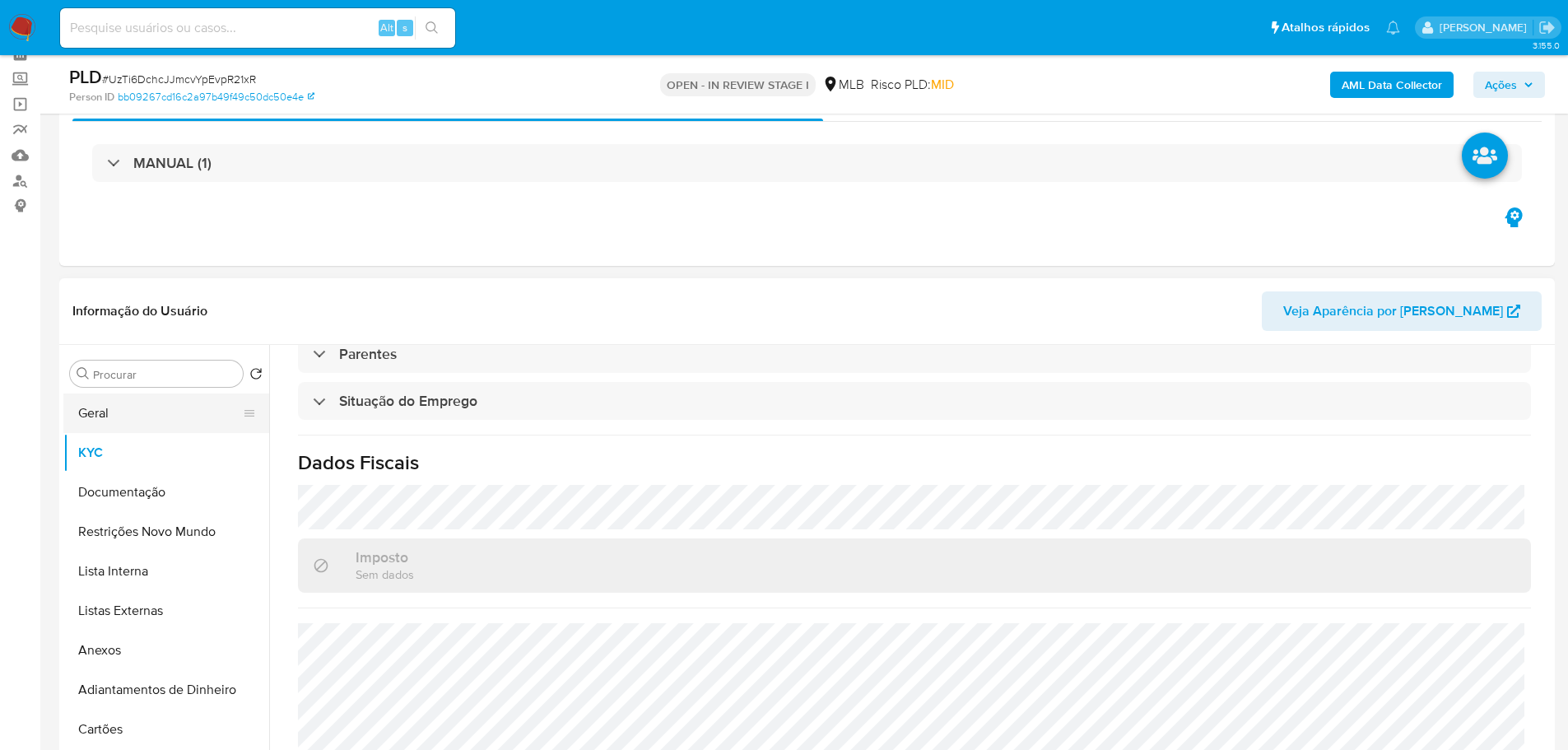
click at [124, 407] on button "Geral" at bounding box center [159, 413] width 192 height 39
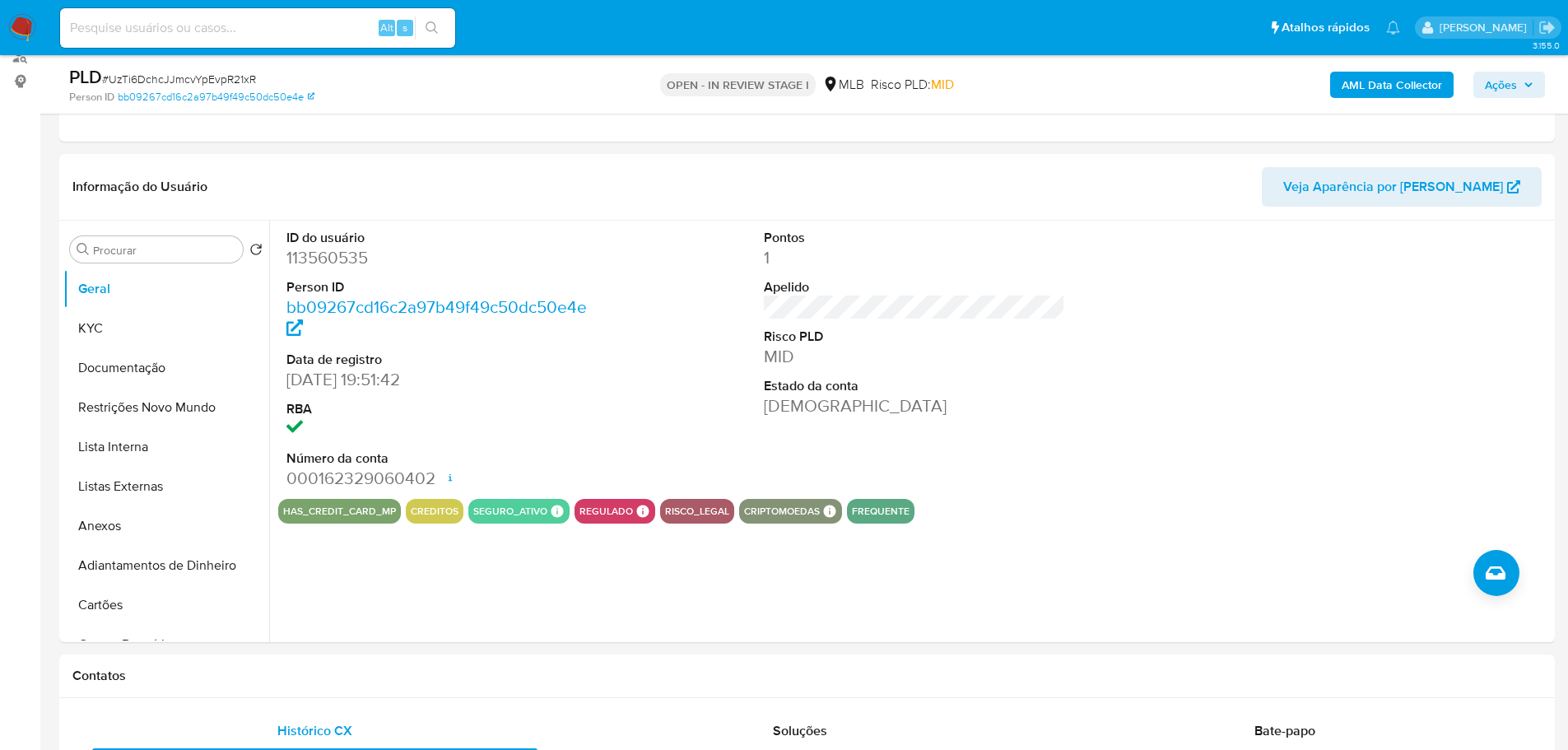
scroll to position [203, 0]
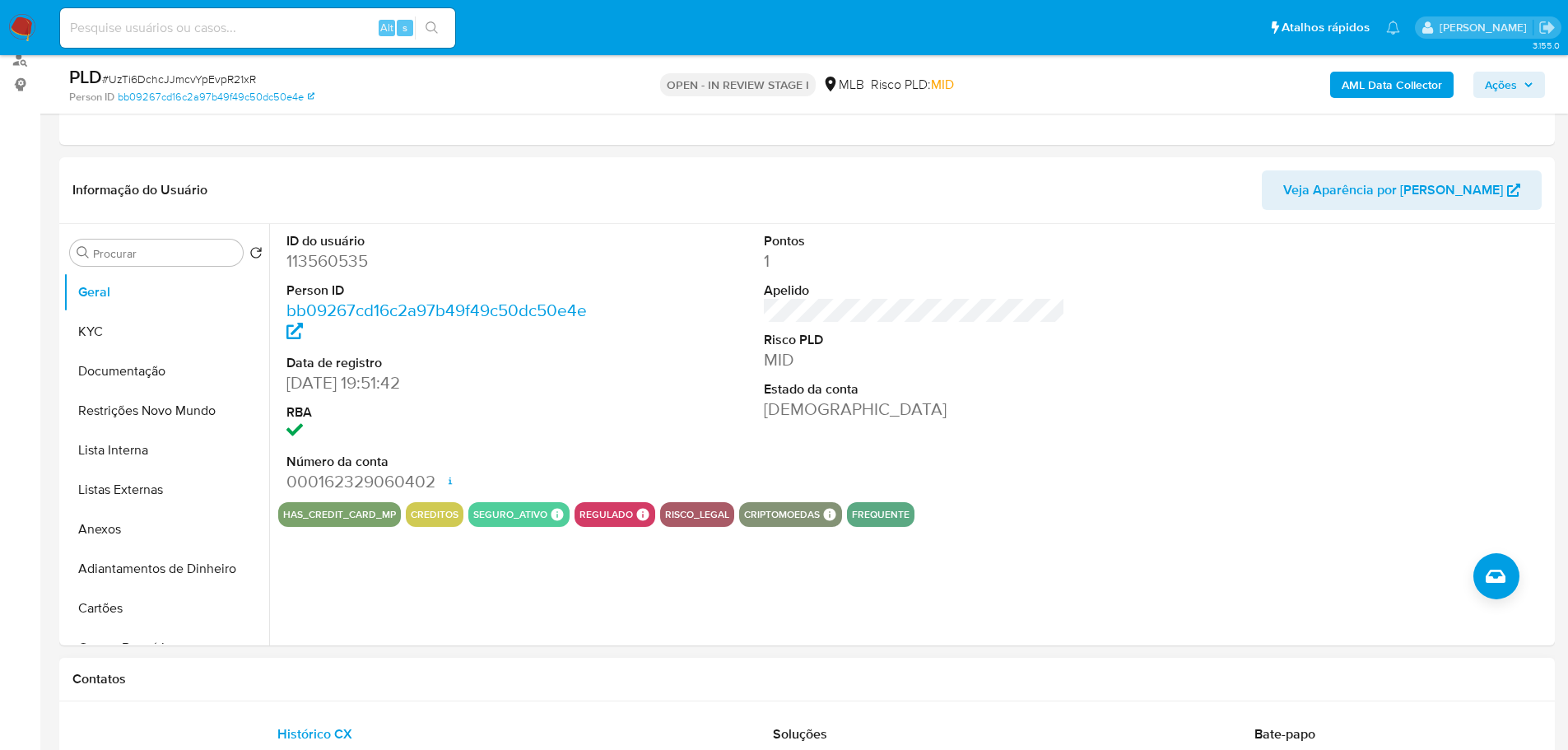
click at [459, 688] on div "Contatos" at bounding box center [807, 679] width 1496 height 43
click at [80, 329] on button "KYC" at bounding box center [159, 332] width 192 height 39
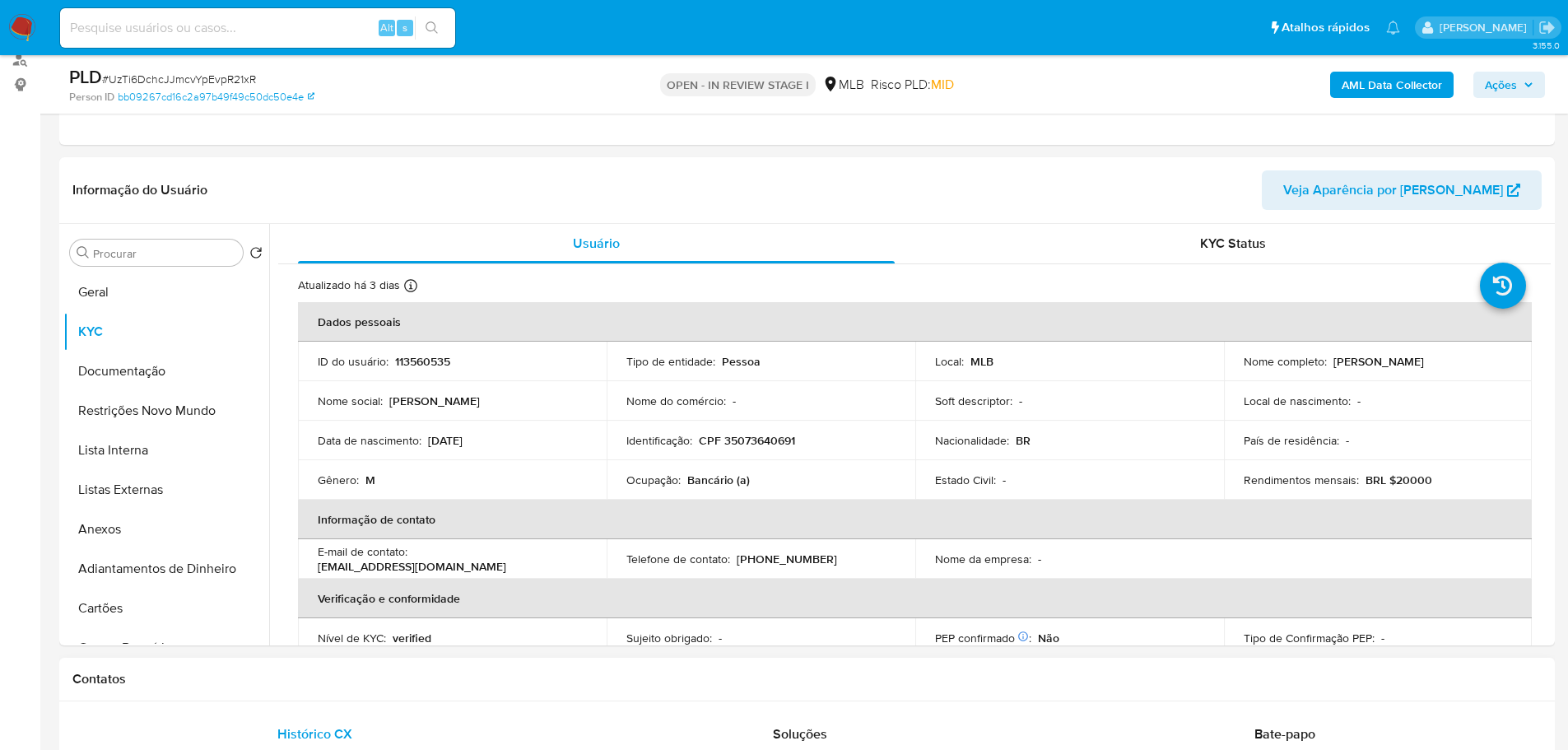
click at [329, 689] on div "Contatos" at bounding box center [807, 679] width 1496 height 43
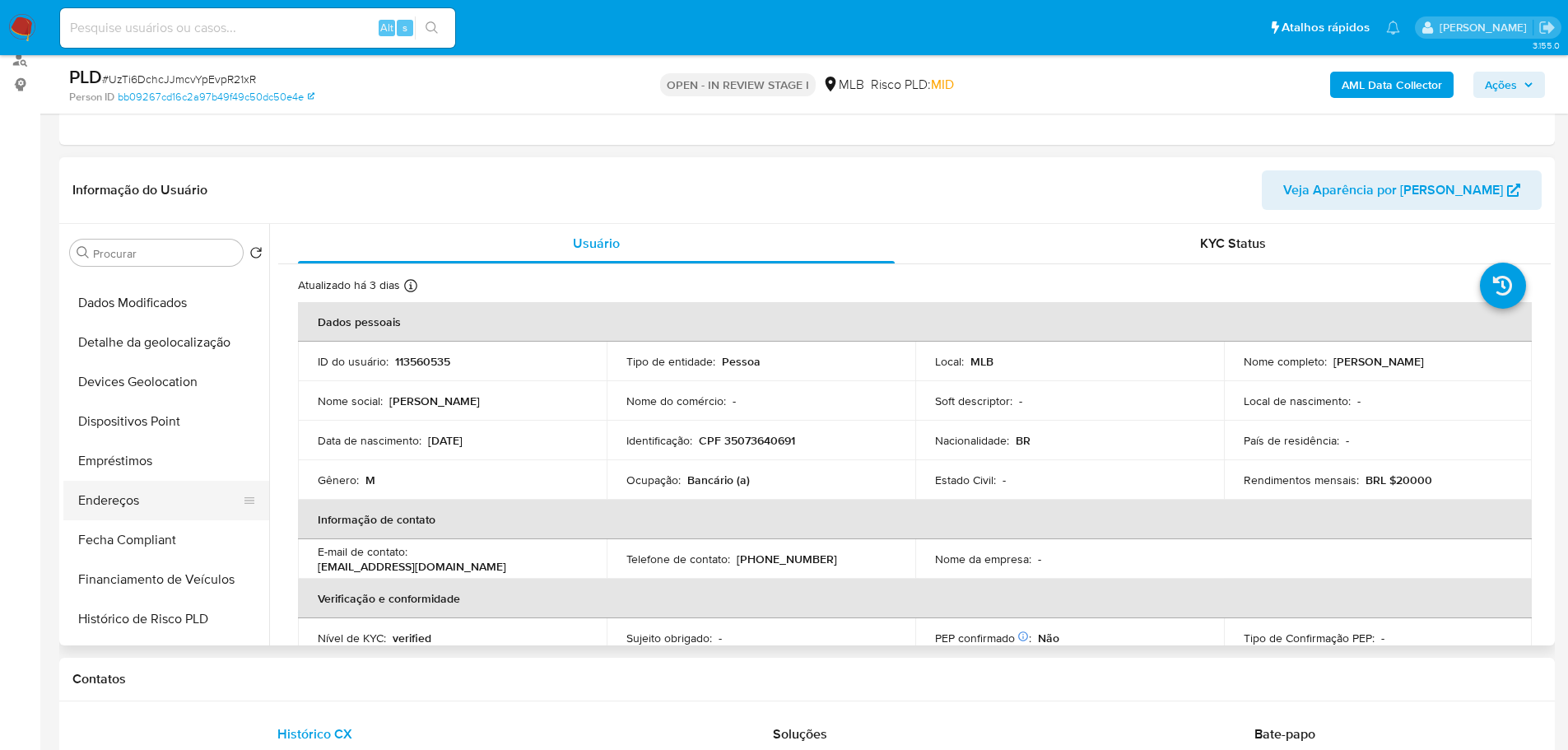
scroll to position [412, 0]
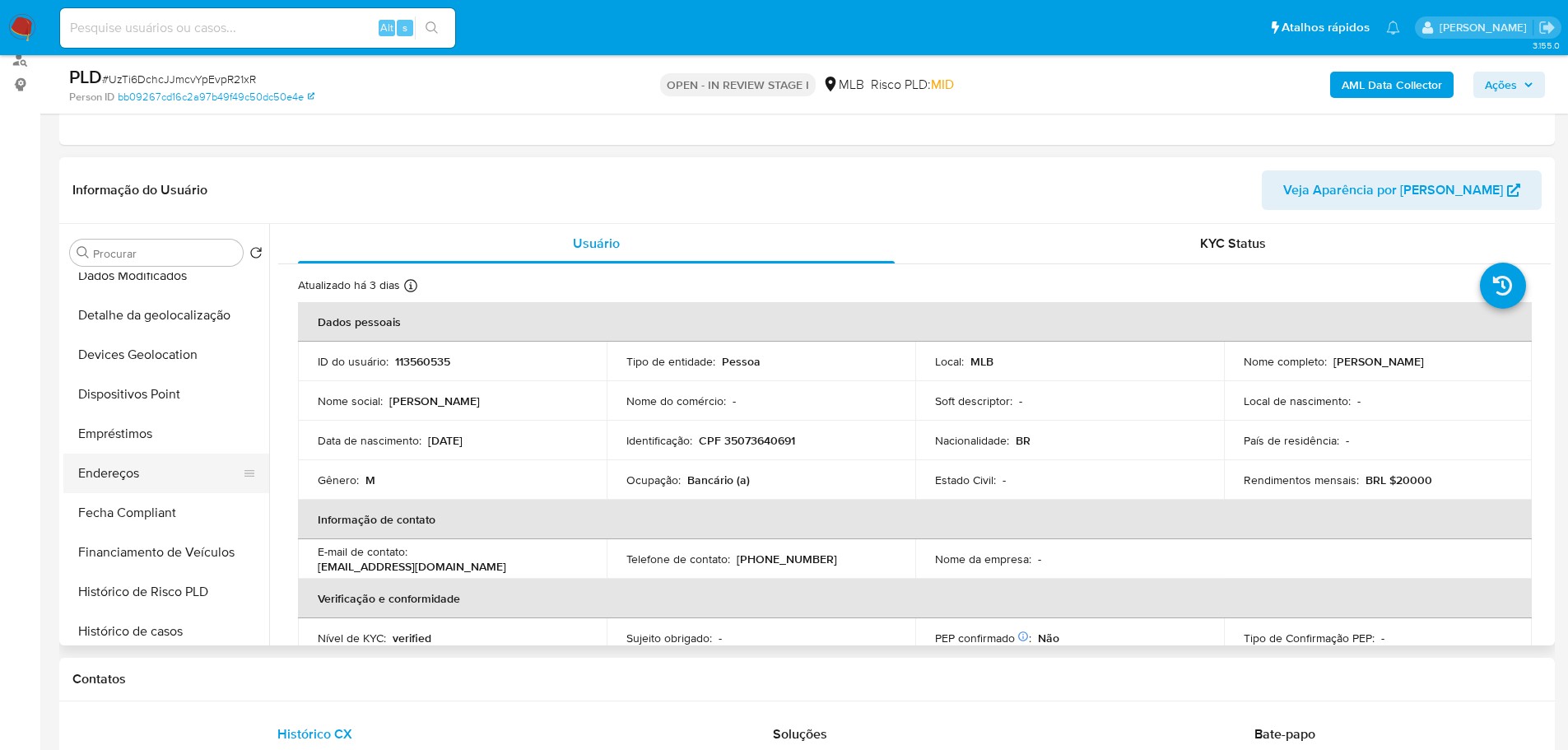
click at [148, 471] on button "Endereços" at bounding box center [159, 473] width 192 height 39
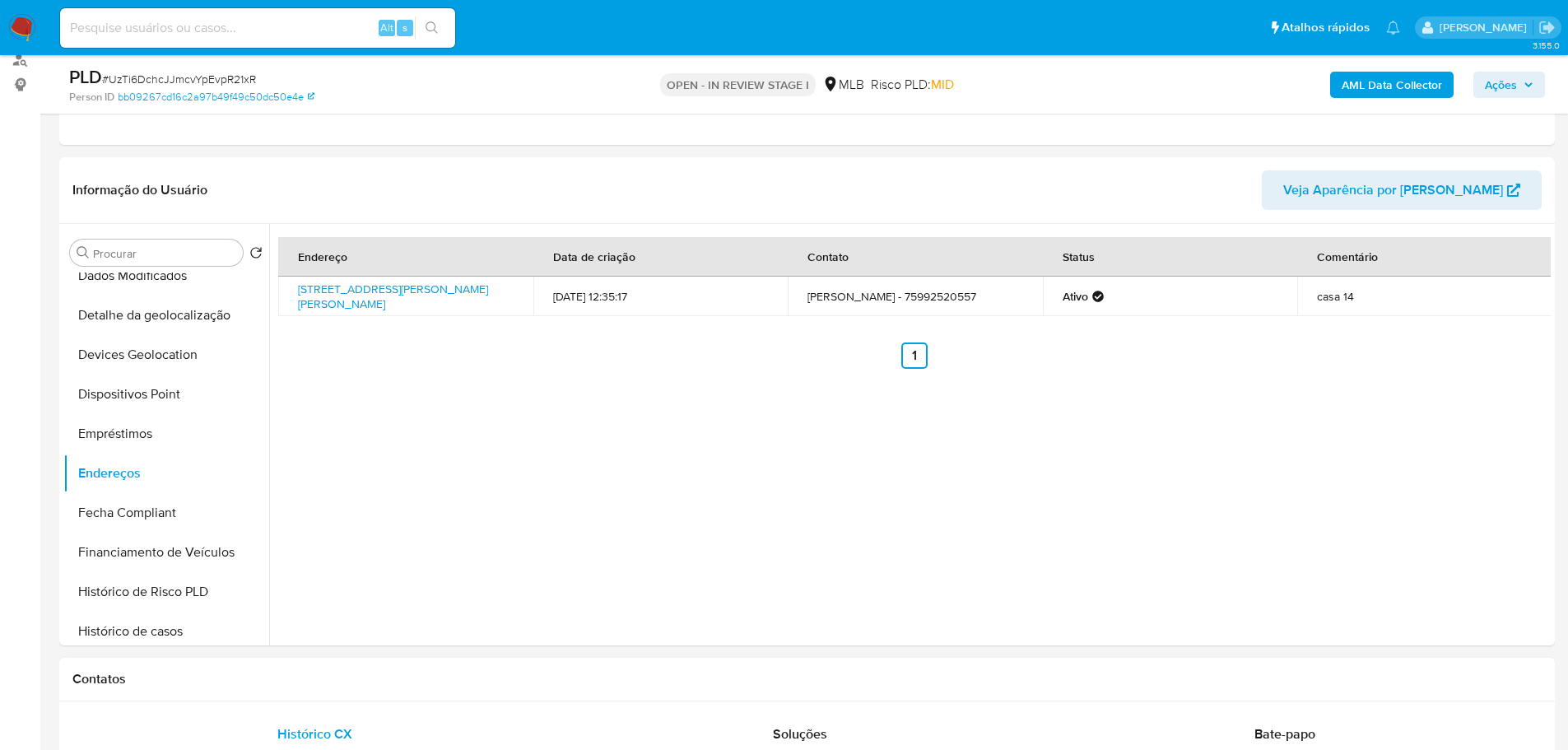
click at [397, 675] on h1 "Contatos" at bounding box center [807, 679] width 1469 height 17
click at [174, 321] on button "Detalhe da geolocalização" at bounding box center [159, 315] width 192 height 39
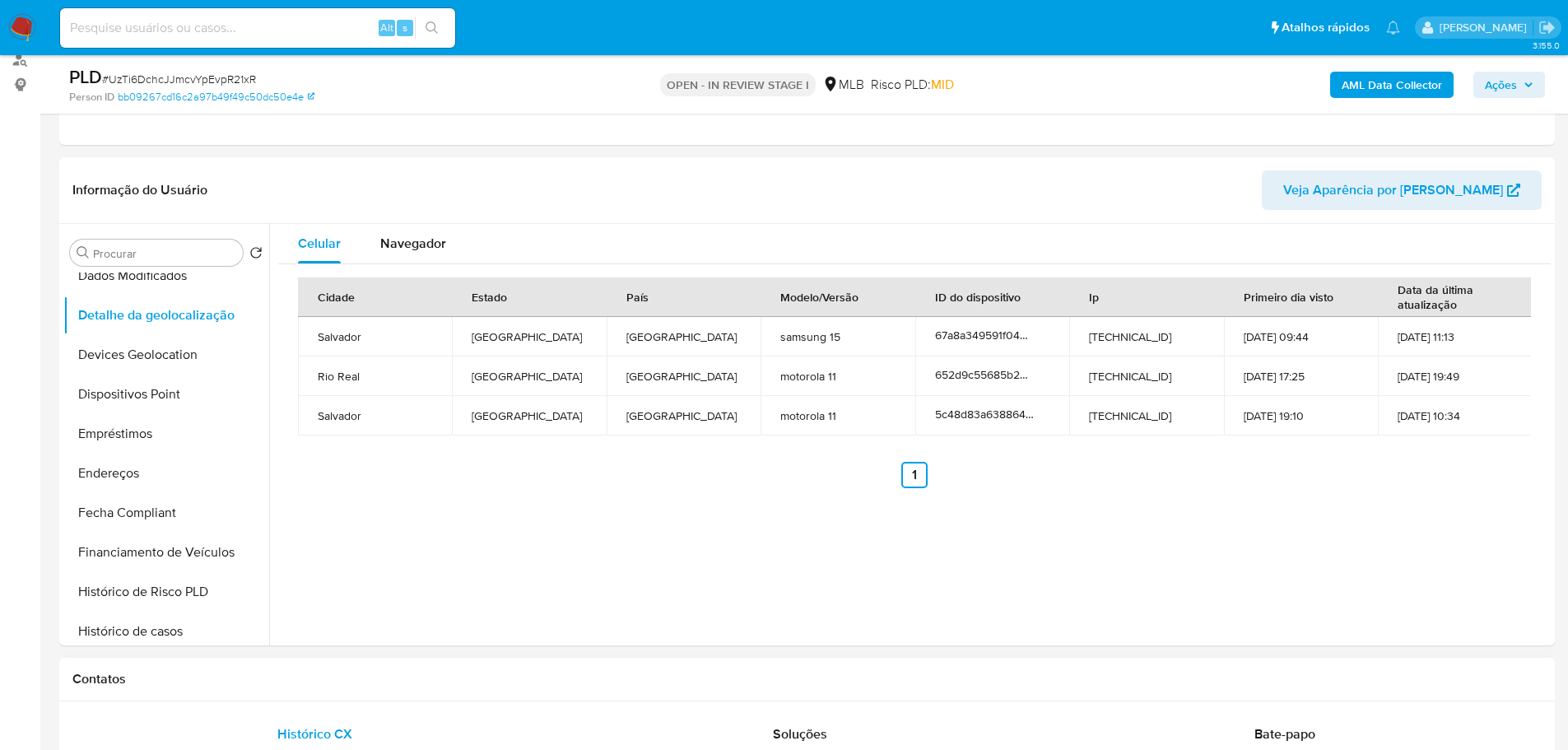
drag, startPoint x: 482, startPoint y: 671, endPoint x: 454, endPoint y: 671, distance: 28.0
click at [454, 671] on h1 "Contatos" at bounding box center [807, 679] width 1469 height 17
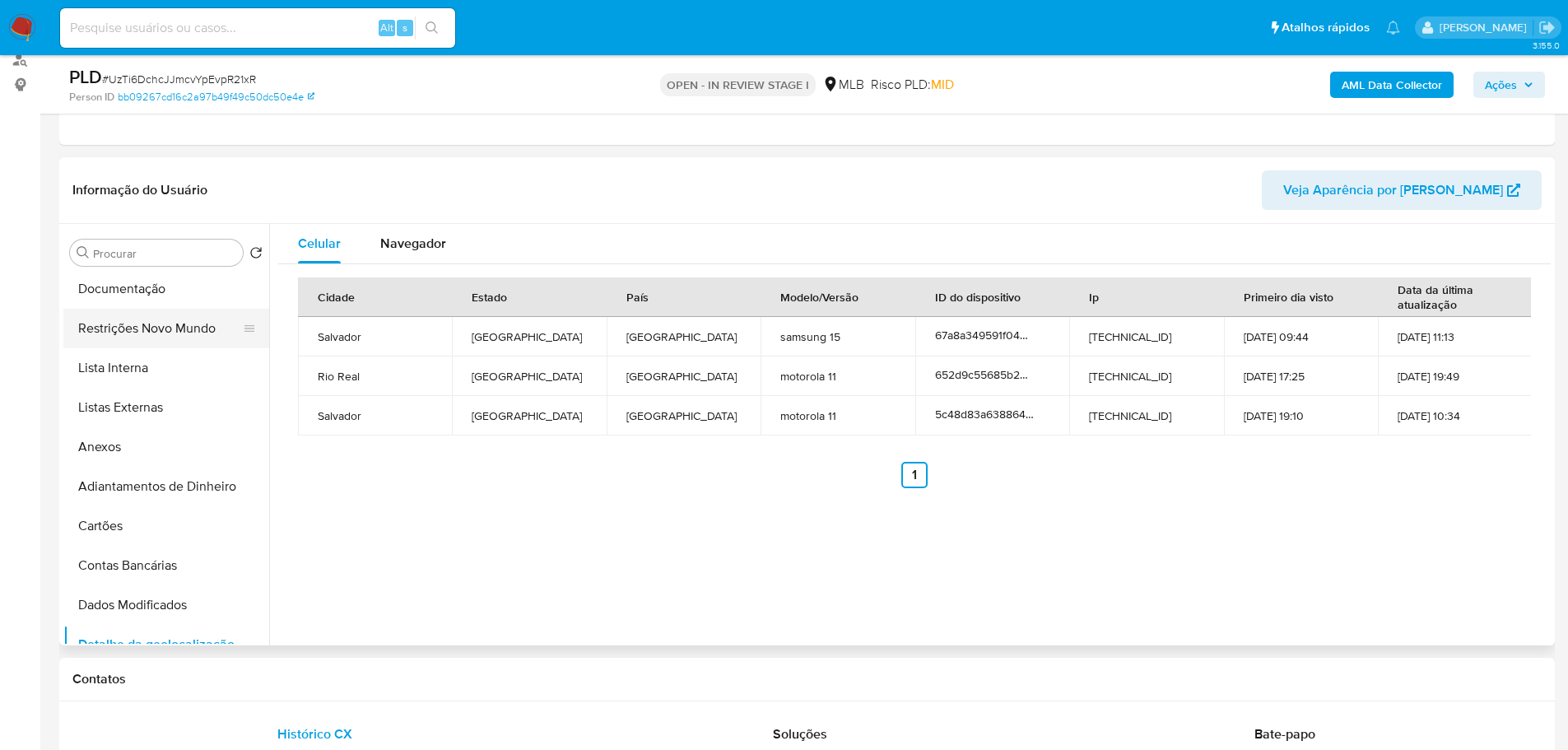
scroll to position [0, 0]
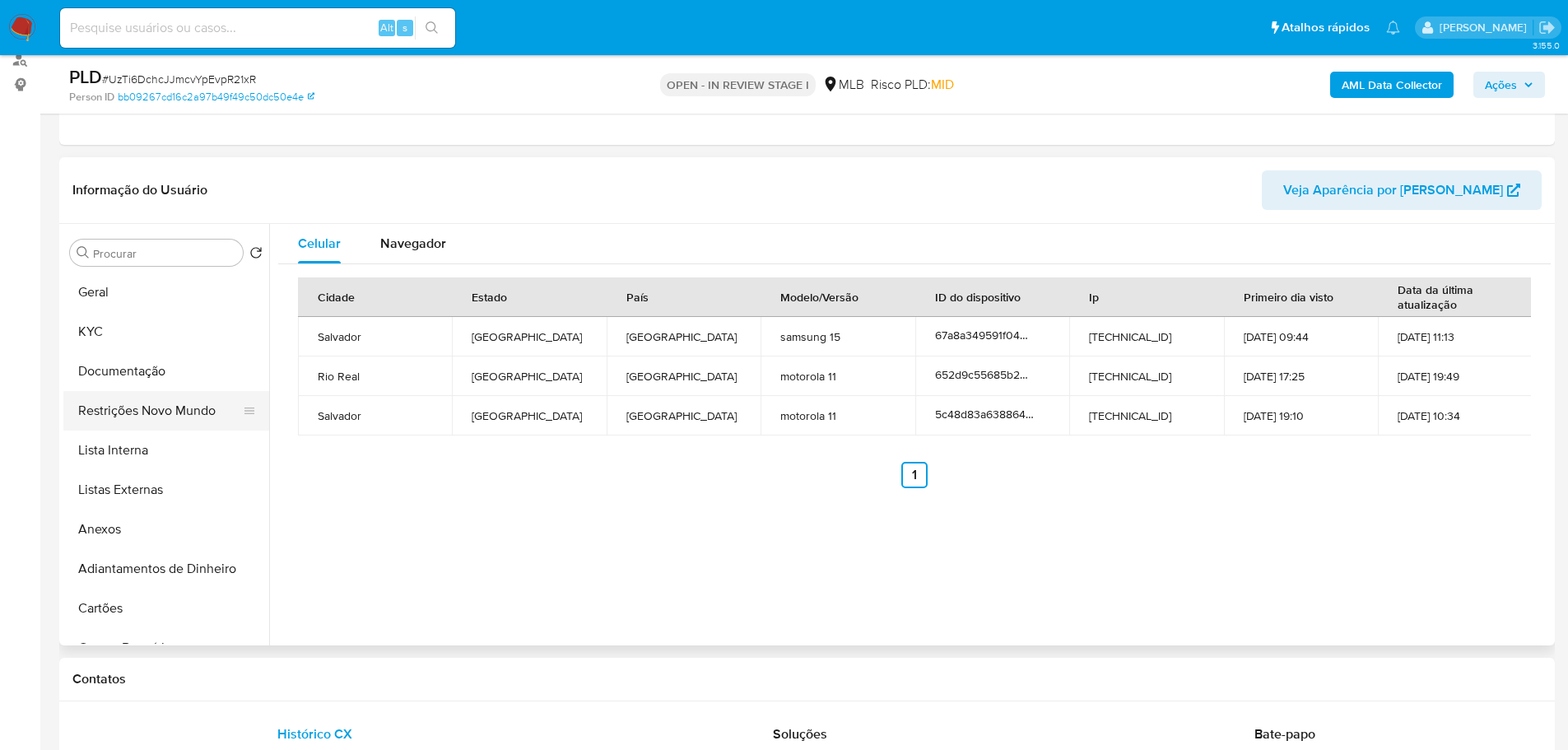
click at [173, 406] on button "Restrições Novo Mundo" at bounding box center [159, 411] width 192 height 39
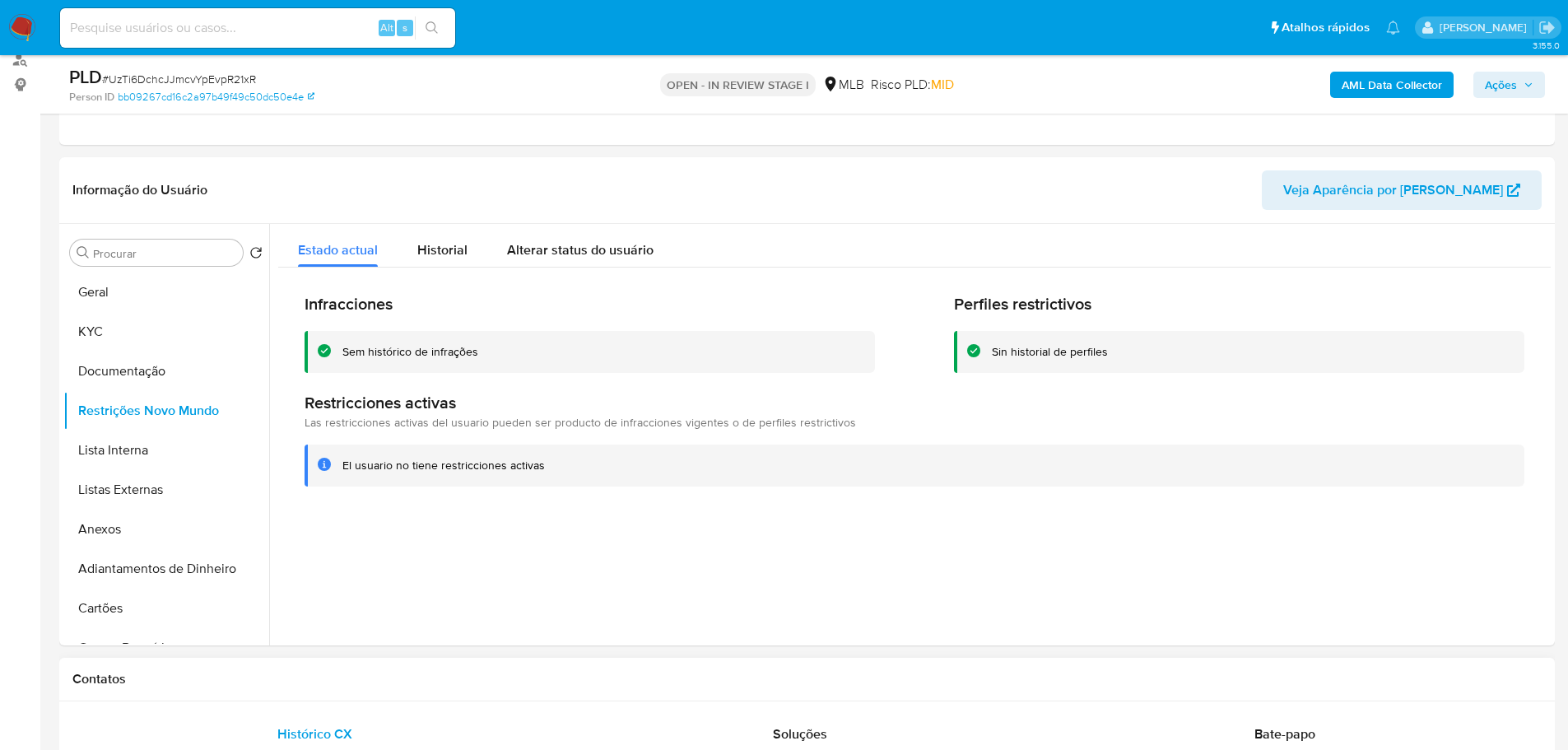
click at [256, 668] on div "Contatos" at bounding box center [807, 679] width 1496 height 43
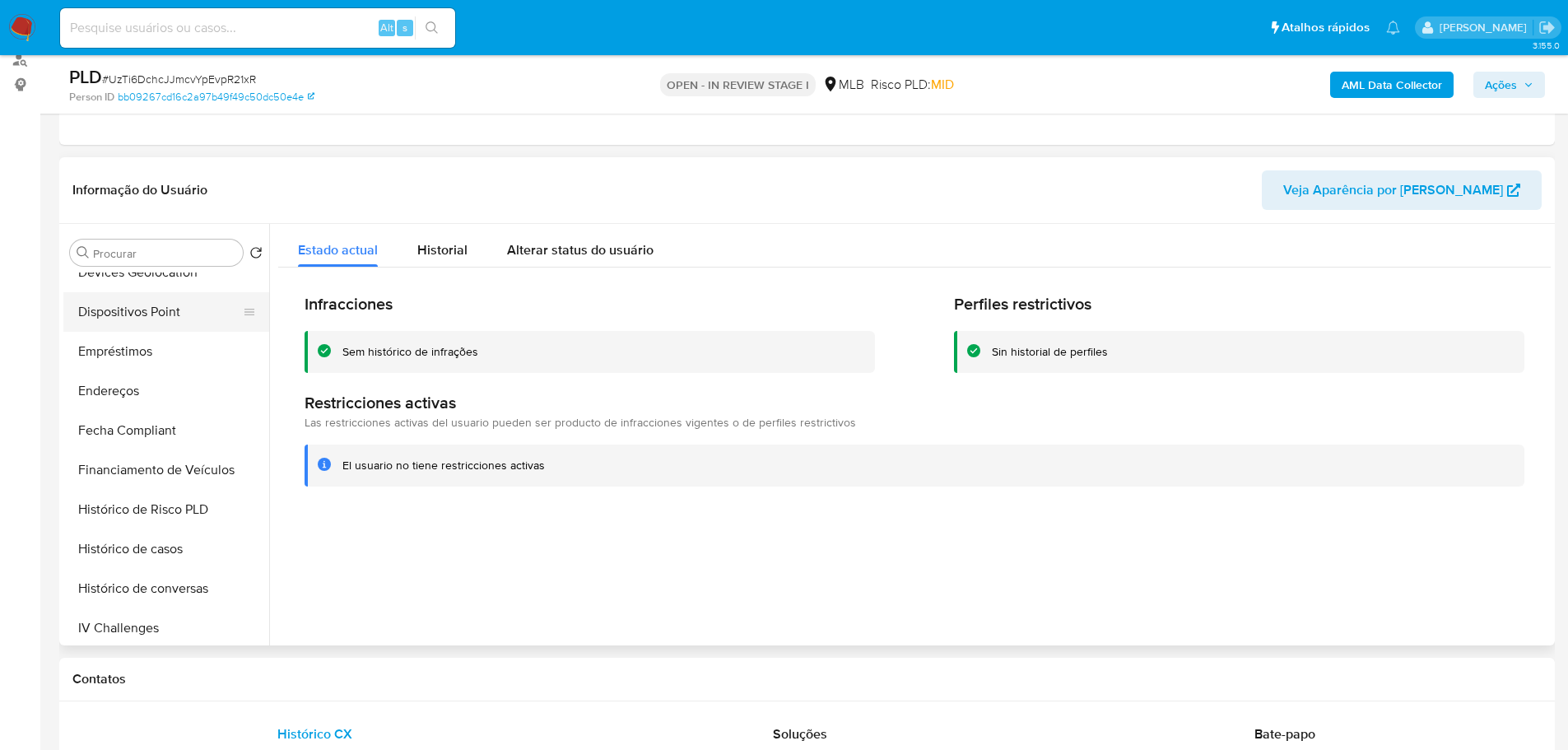
click at [159, 317] on button "Dispositivos Point" at bounding box center [159, 312] width 192 height 39
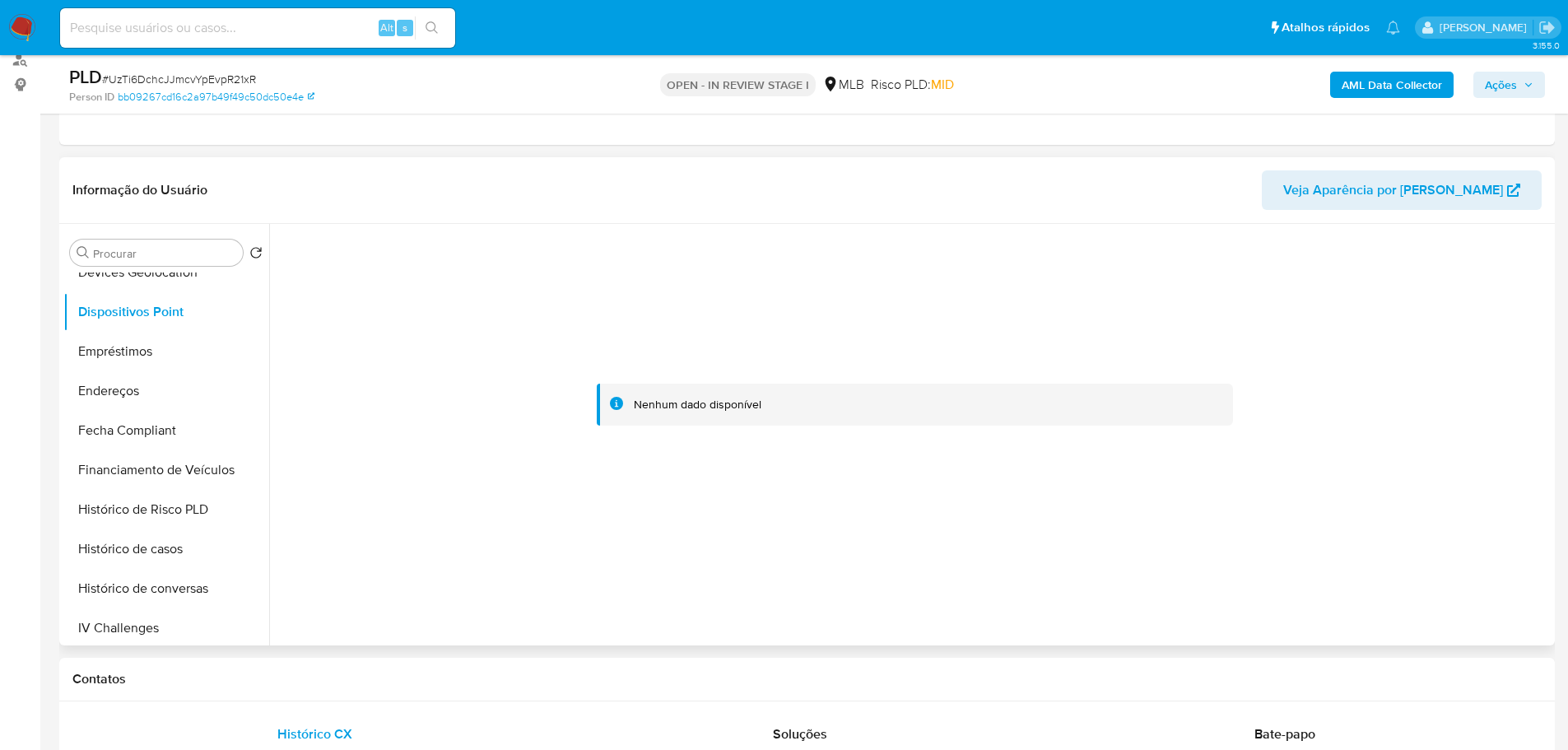
click at [1256, 497] on div at bounding box center [914, 405] width 1272 height 363
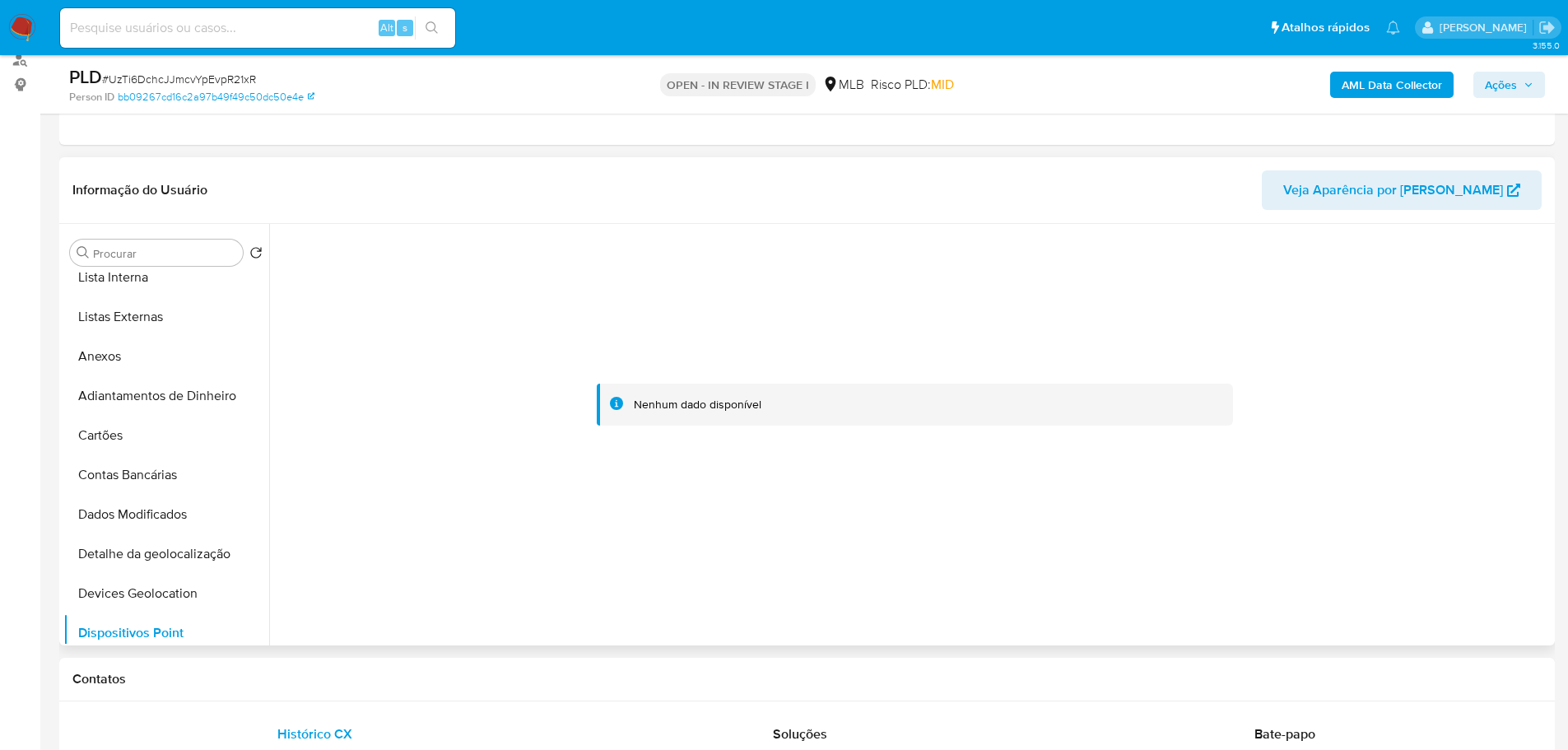
scroll to position [0, 0]
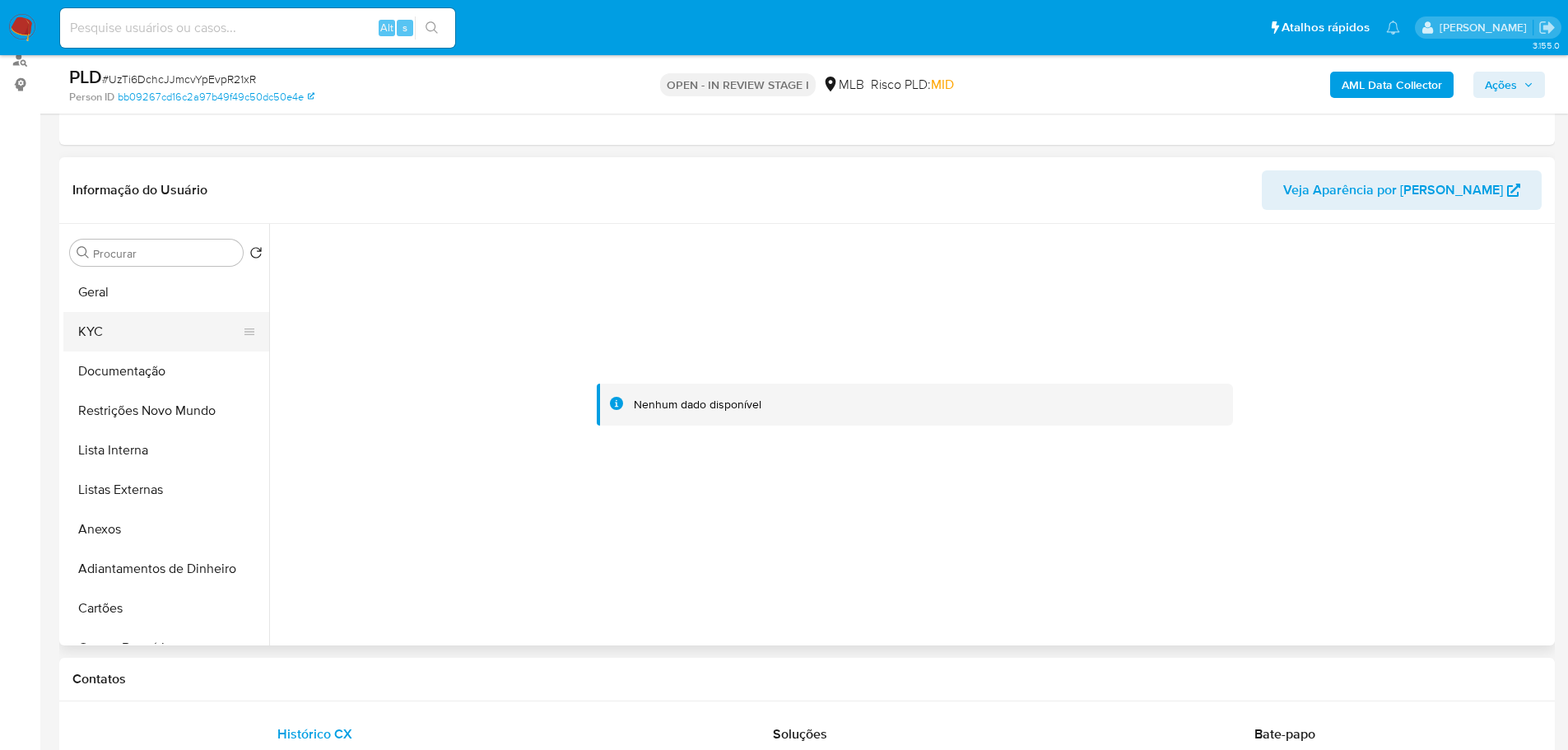
click at [102, 341] on button "KYC" at bounding box center [159, 332] width 192 height 39
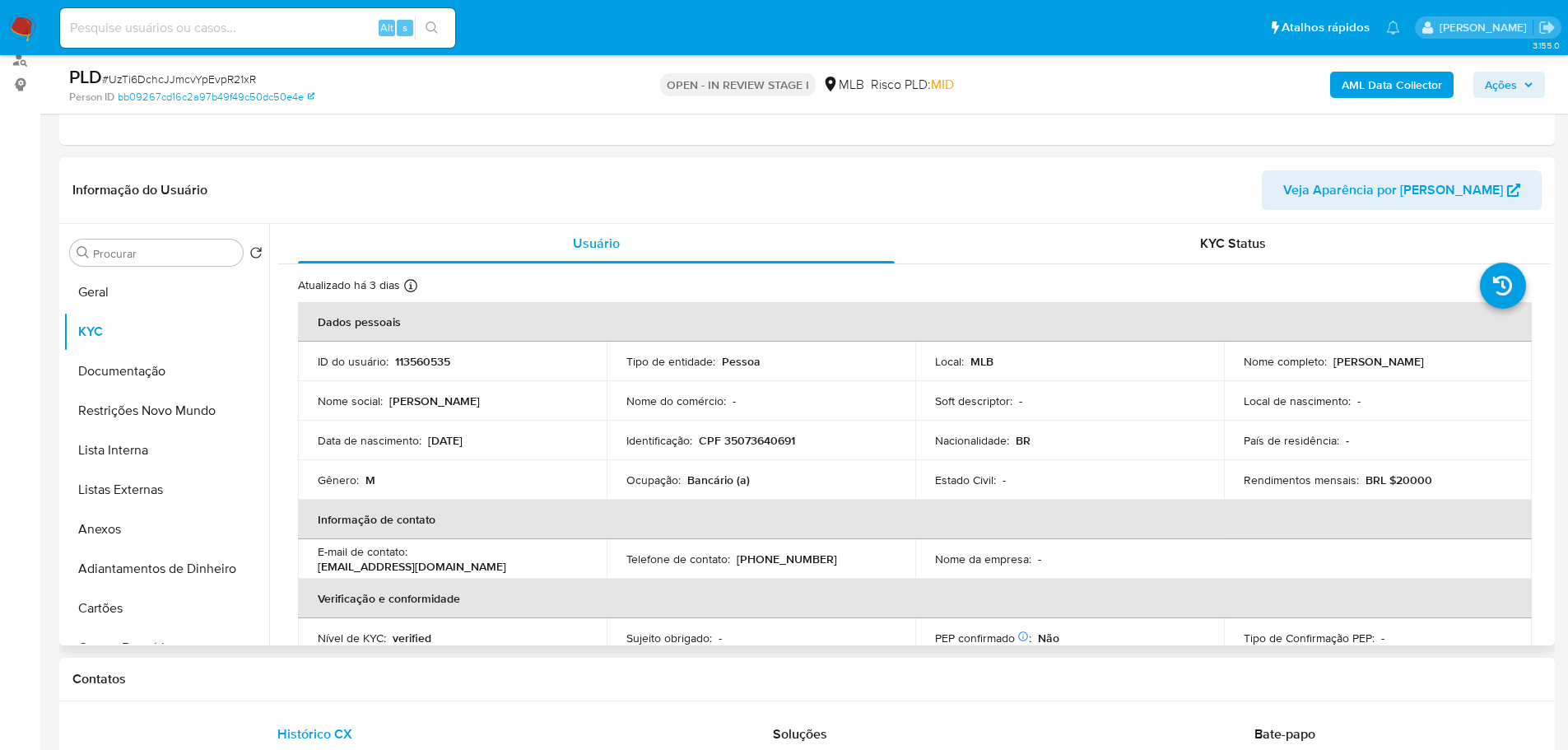
click at [729, 447] on p "CPF 35073640691" at bounding box center [747, 440] width 97 height 15
copy p "35073640691"
click at [424, 364] on p "113560535" at bounding box center [423, 361] width 55 height 15
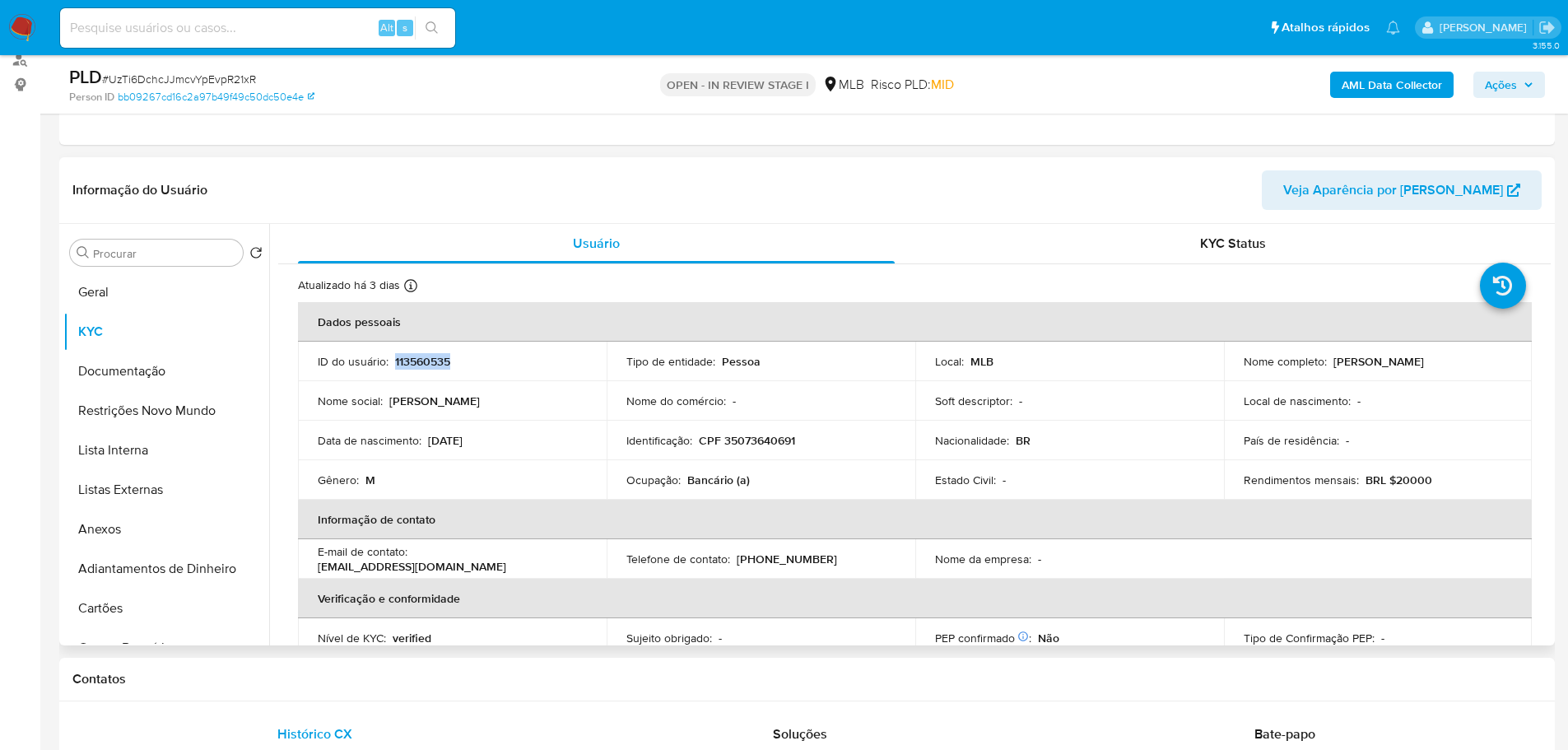
copy p "113560535"
click at [142, 368] on button "Documentação" at bounding box center [159, 372] width 192 height 39
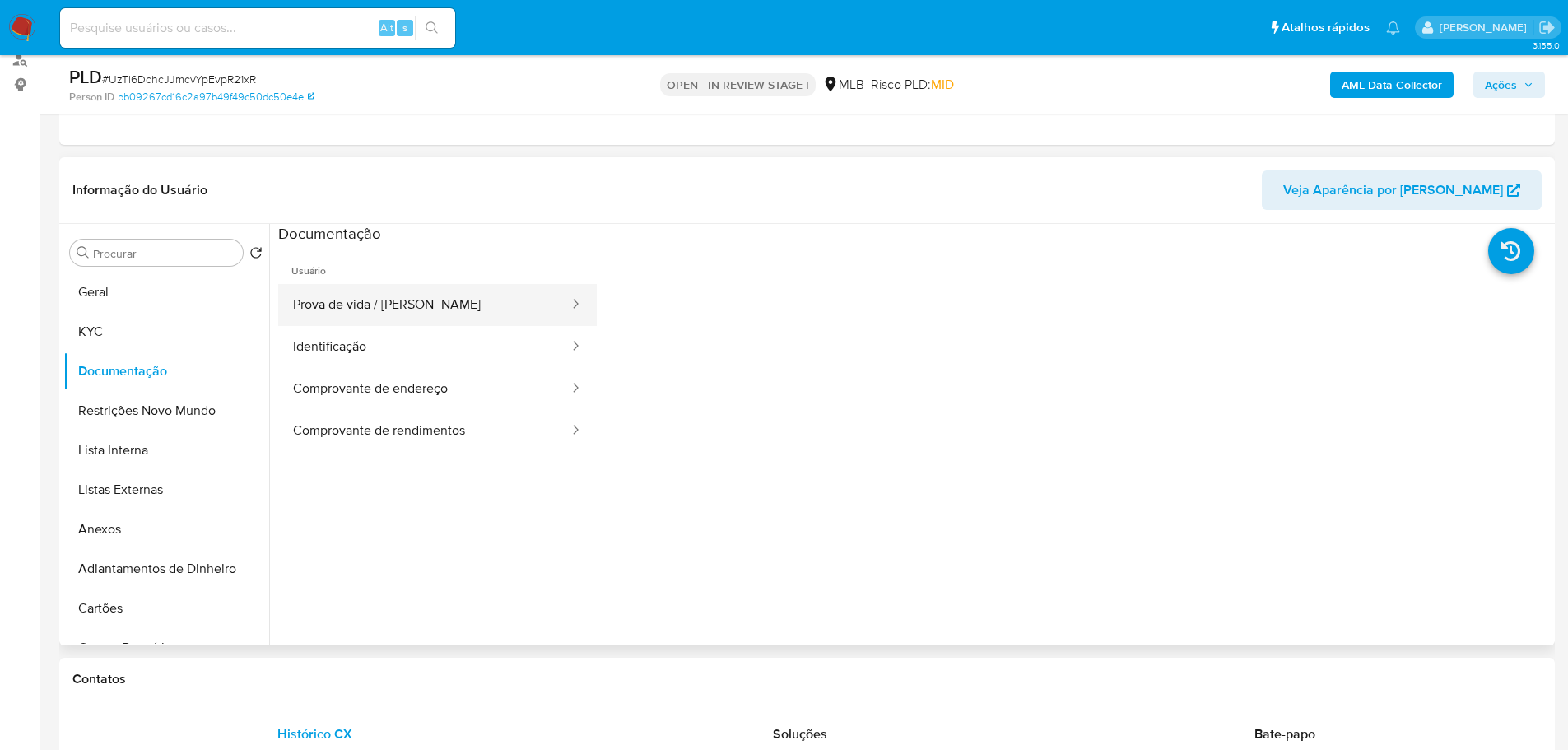
click at [402, 322] on button "Prova de vida / [PERSON_NAME]" at bounding box center [424, 305] width 293 height 42
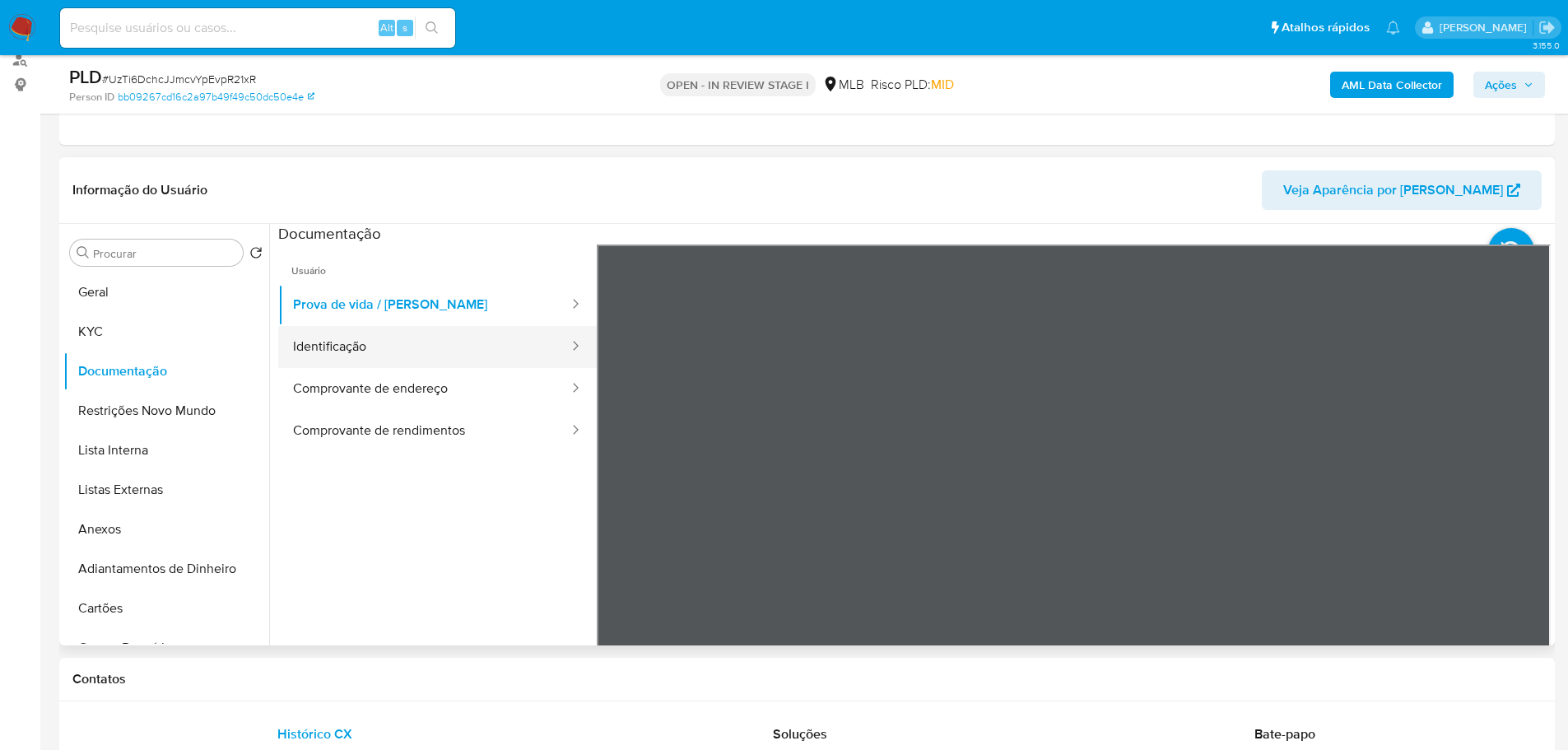
click at [397, 354] on button "Identificação" at bounding box center [424, 347] width 293 height 42
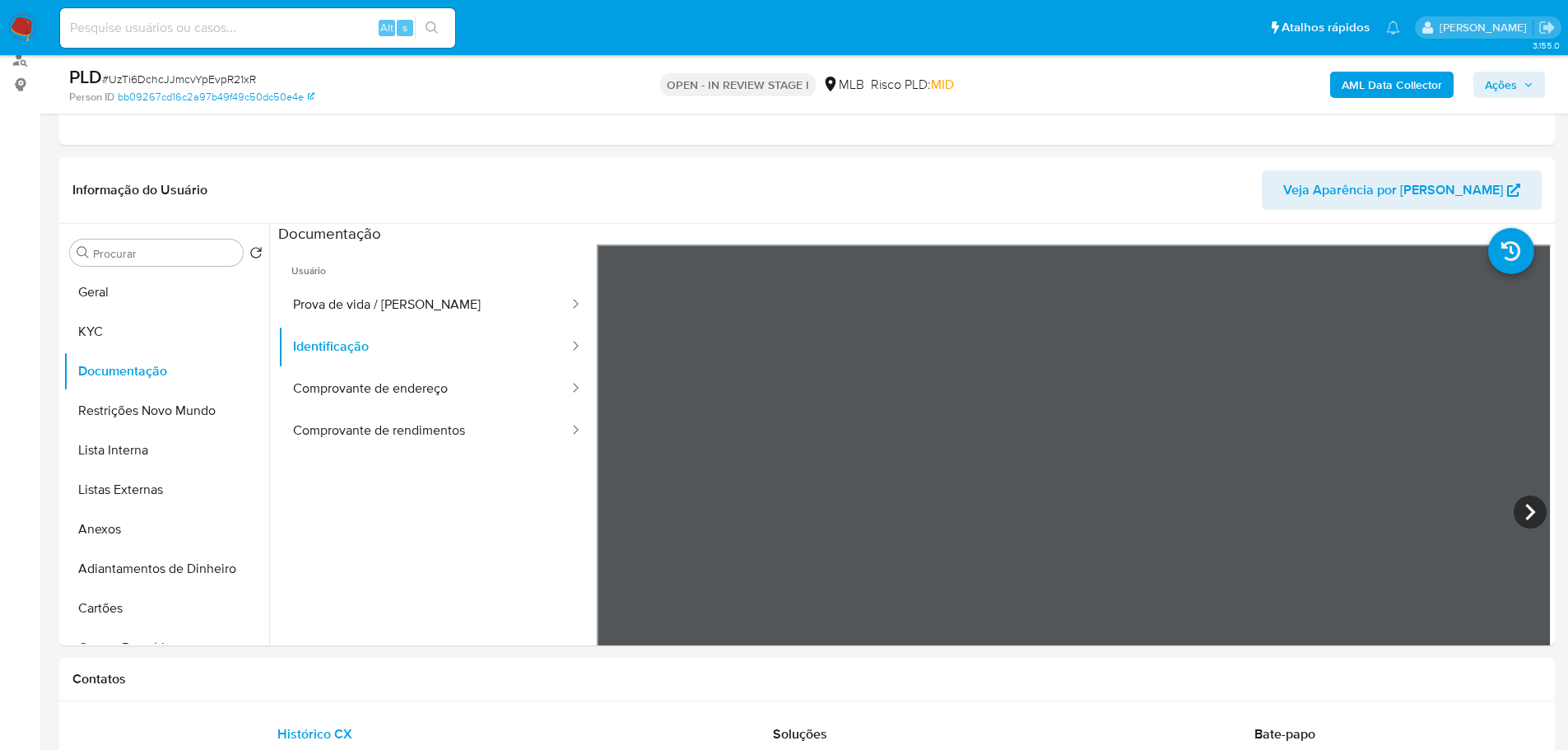
click at [198, 78] on span "# UzTi6DchcJJmcvYpEvpR21xR" at bounding box center [179, 79] width 154 height 17
copy span "UzTi6DchcJJmcvYpEvpR21xR"
click at [1516, 511] on icon at bounding box center [1530, 511] width 33 height 33
drag, startPoint x: 368, startPoint y: 395, endPoint x: 373, endPoint y: 406, distance: 12.1
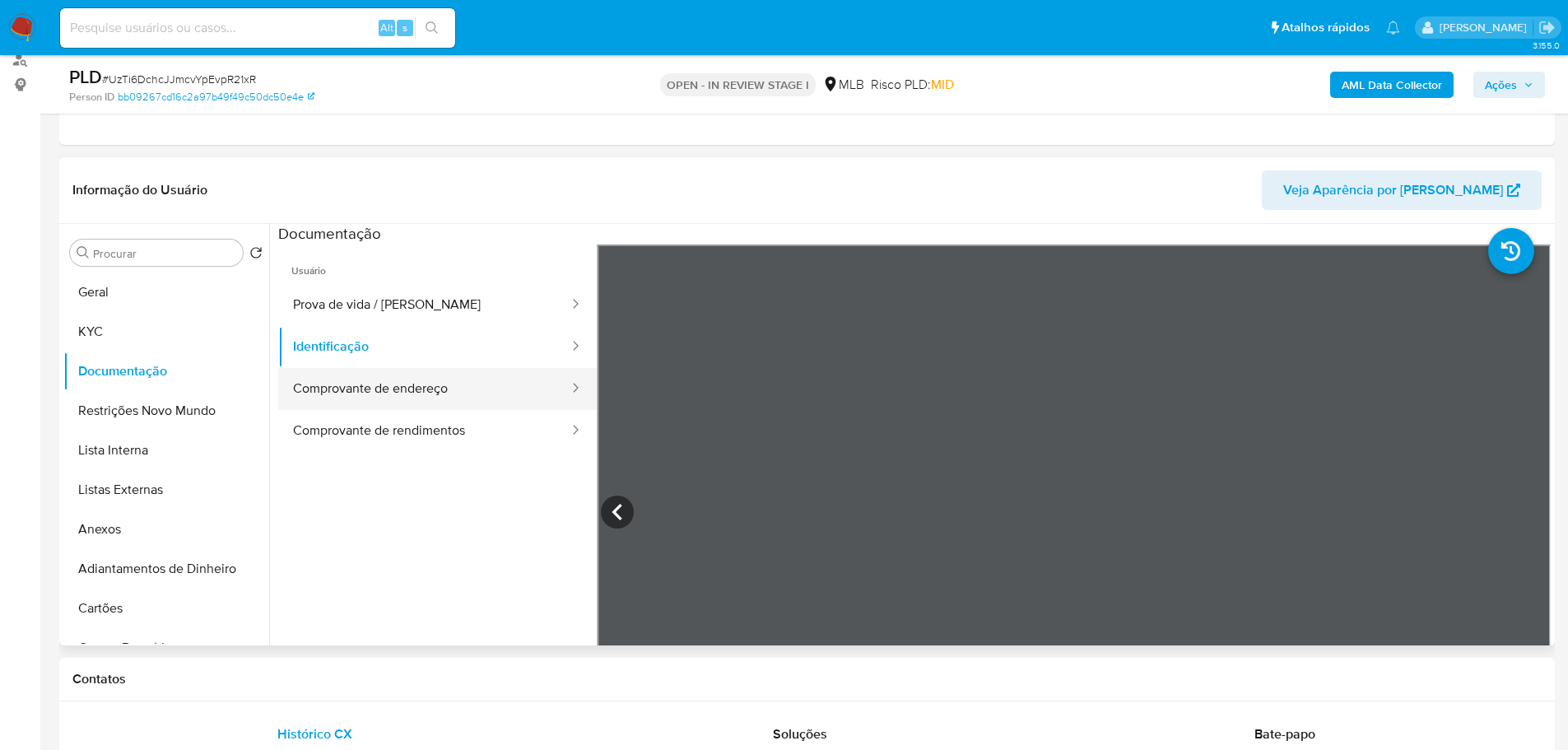
click at [371, 395] on button "Comprovante de endereço" at bounding box center [424, 388] width 293 height 42
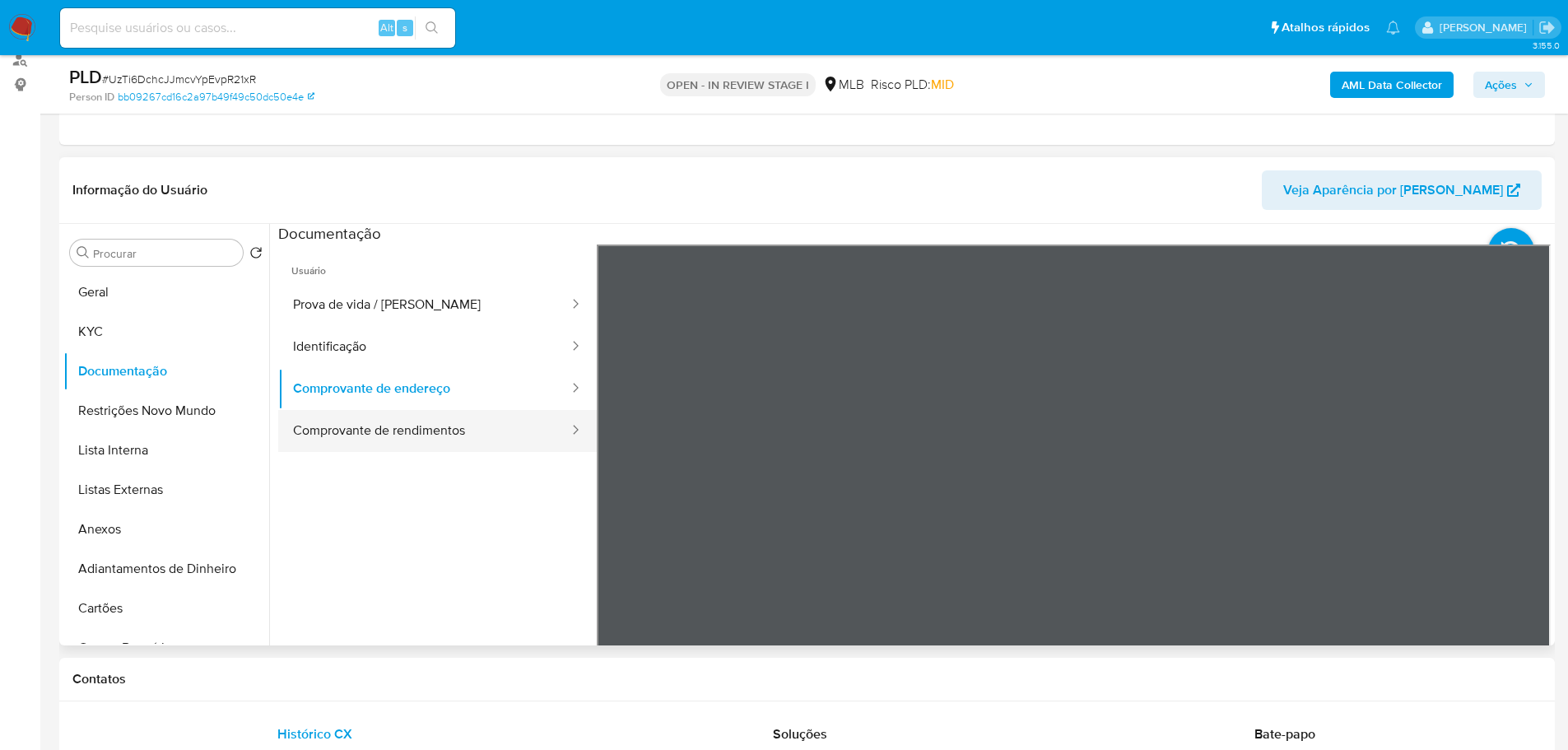
click at [499, 438] on button "Comprovante de rendimentos" at bounding box center [424, 431] width 293 height 42
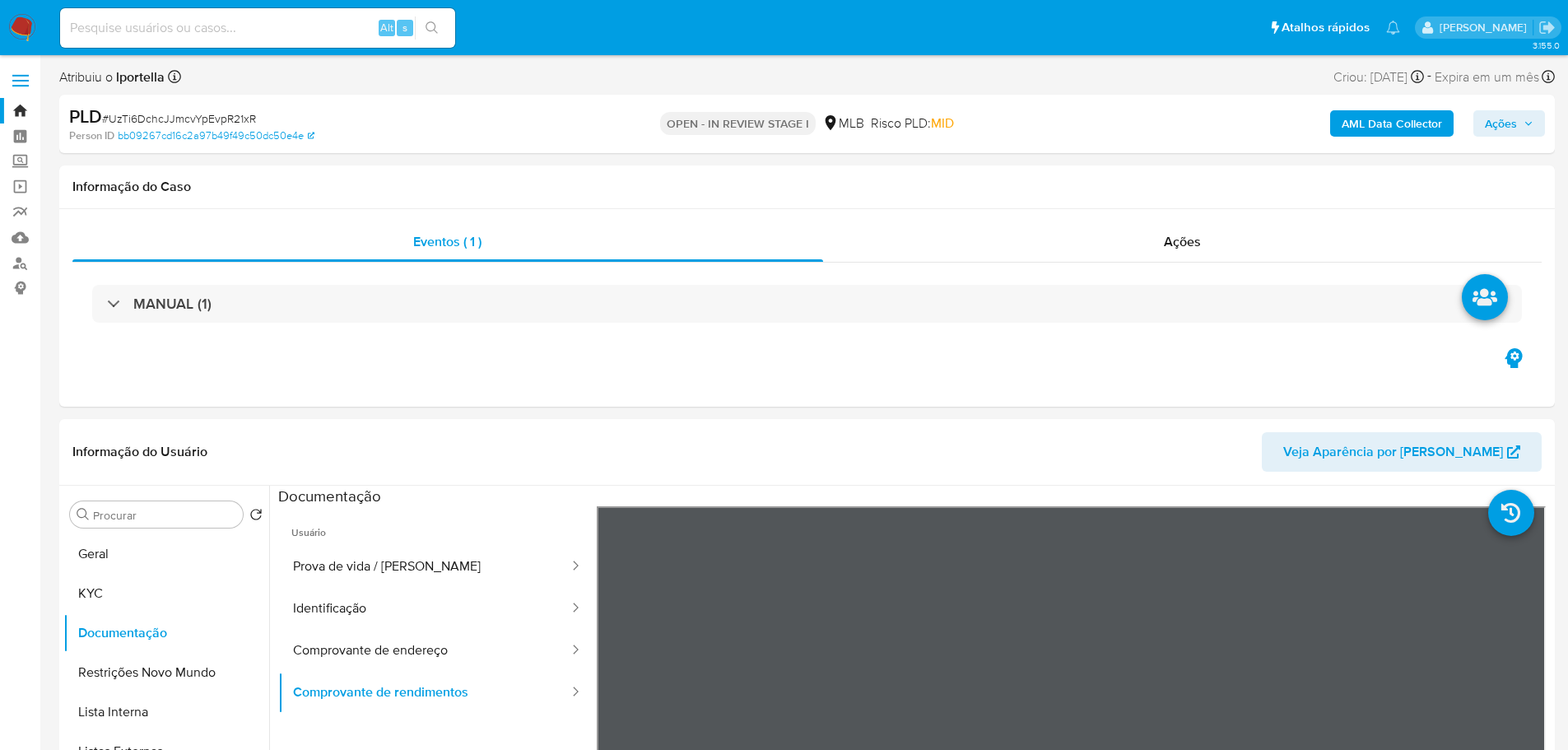
click at [220, 110] on span "# UzTi6DchcJJmcvYpEvpR21xR" at bounding box center [179, 118] width 154 height 17
click at [223, 110] on span "# UzTi6DchcJJmcvYpEvpR21xR" at bounding box center [179, 118] width 154 height 17
click at [230, 114] on span "# UzTi6DchcJJmcvYpEvpR21xR" at bounding box center [179, 118] width 154 height 17
copy span "UzTi6DchcJJmcvYpEvpR21xR"
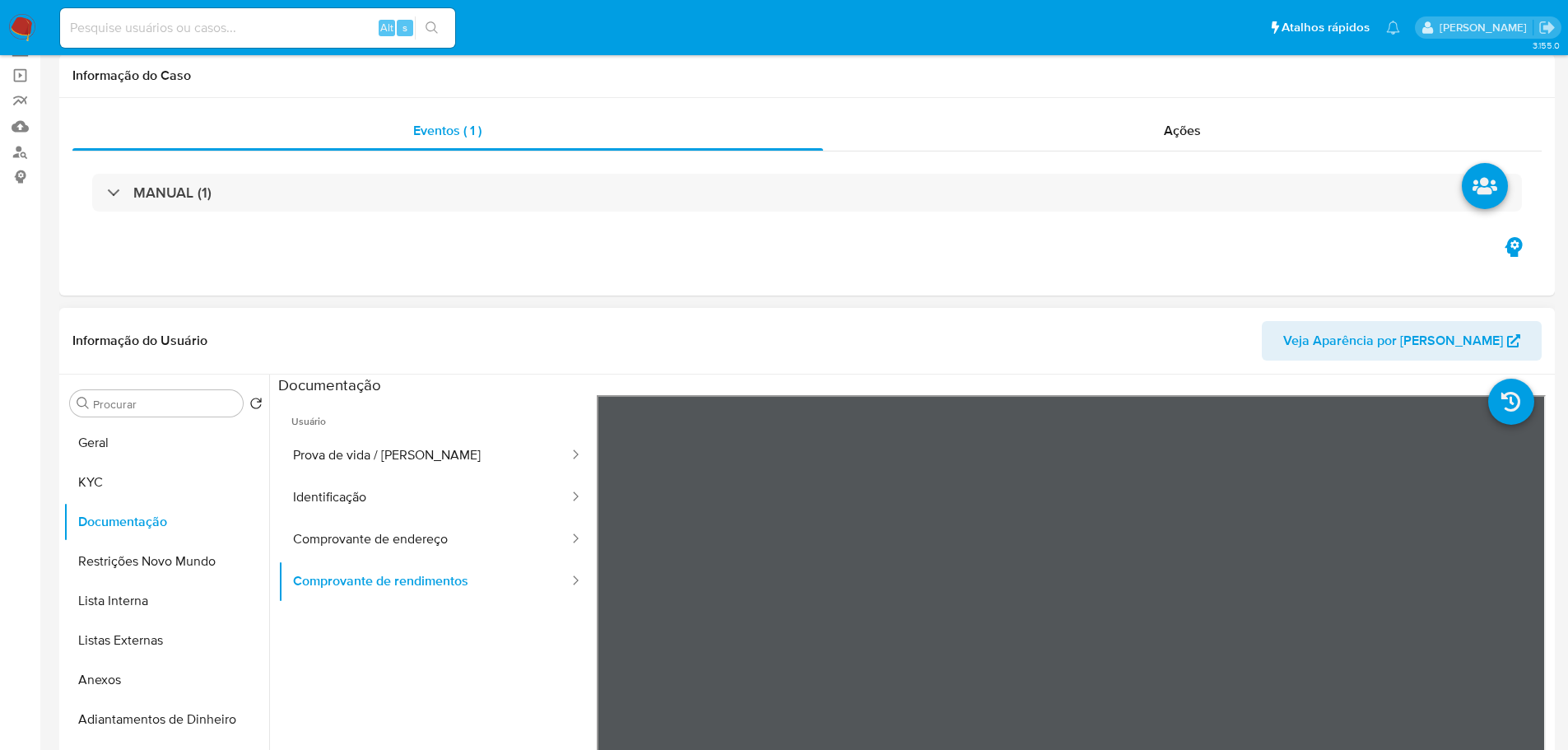
scroll to position [247, 0]
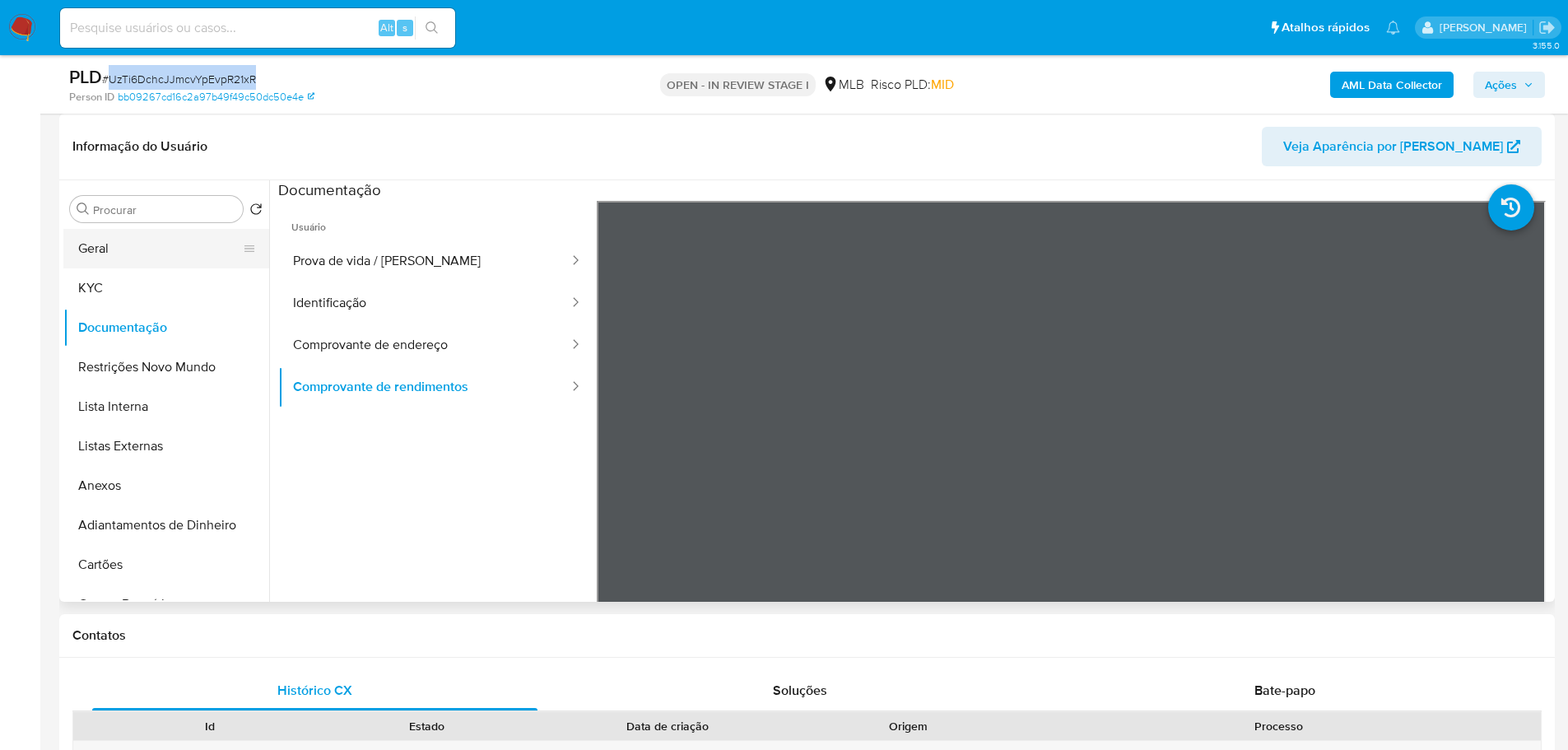
click at [158, 252] on button "Geral" at bounding box center [159, 248] width 192 height 39
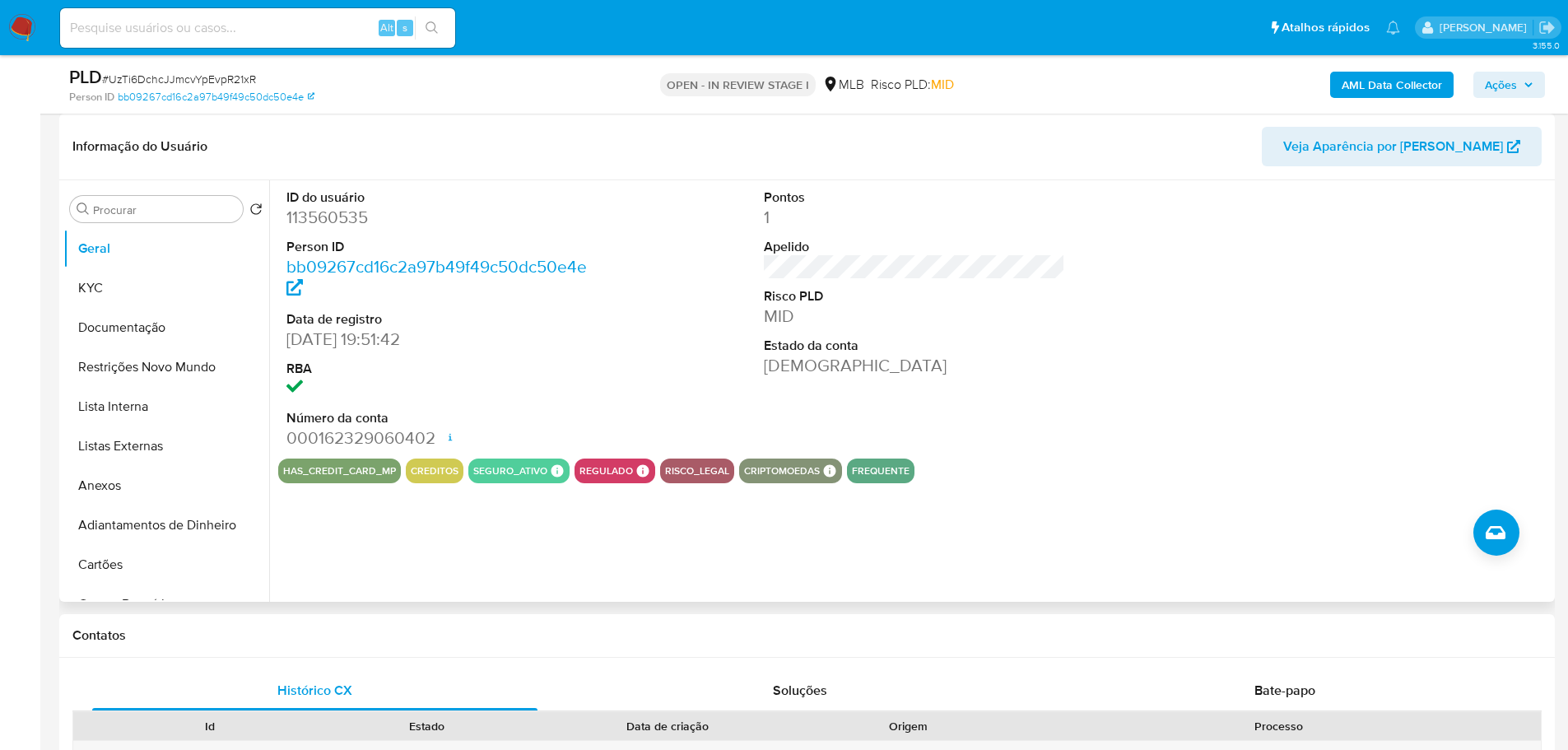
click at [1057, 461] on div "has_credit_card_mp creditos seguro_ativo Seguro Ativo Products Garex 1 regulado…" at bounding box center [914, 470] width 1272 height 25
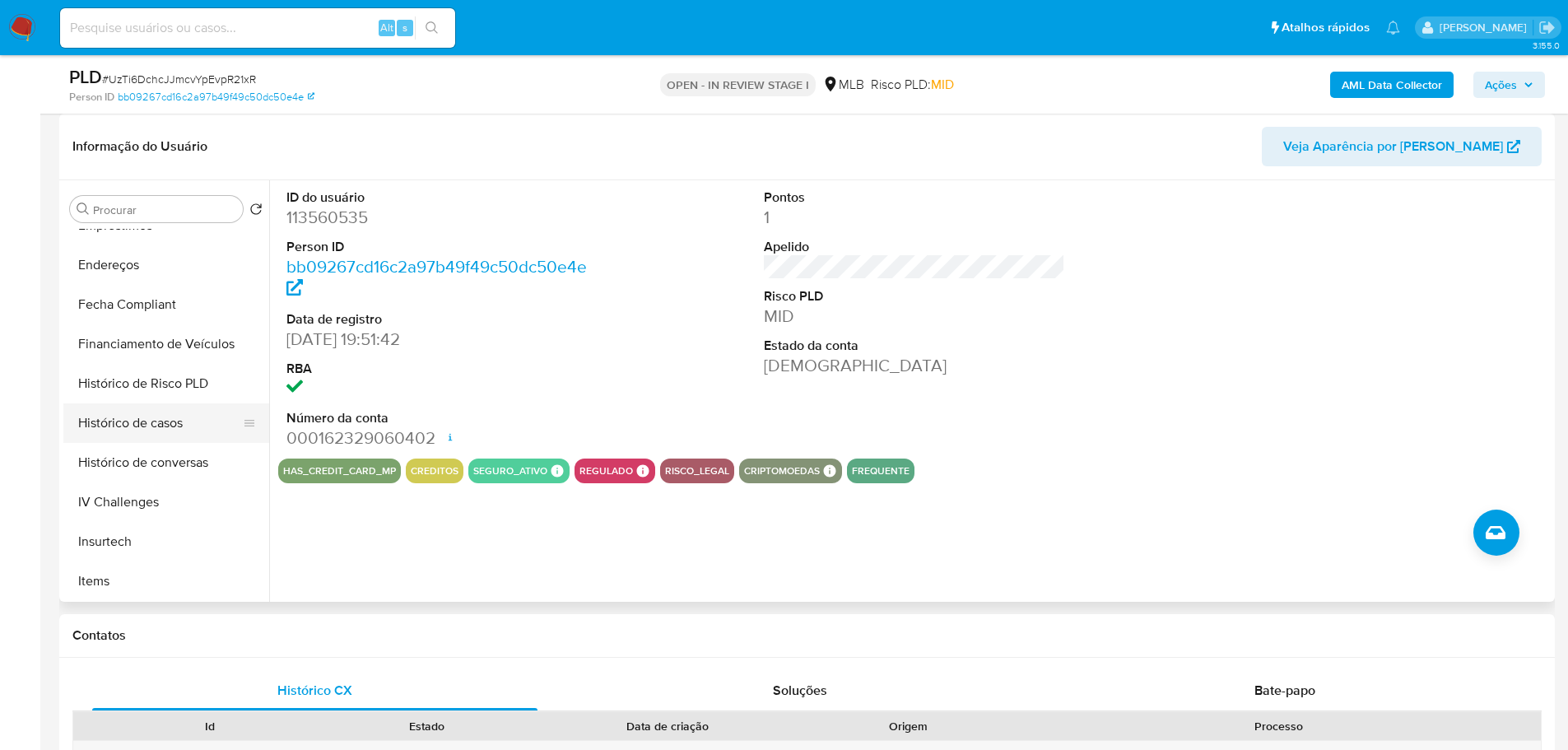
click at [155, 422] on button "Histórico de casos" at bounding box center [159, 423] width 192 height 39
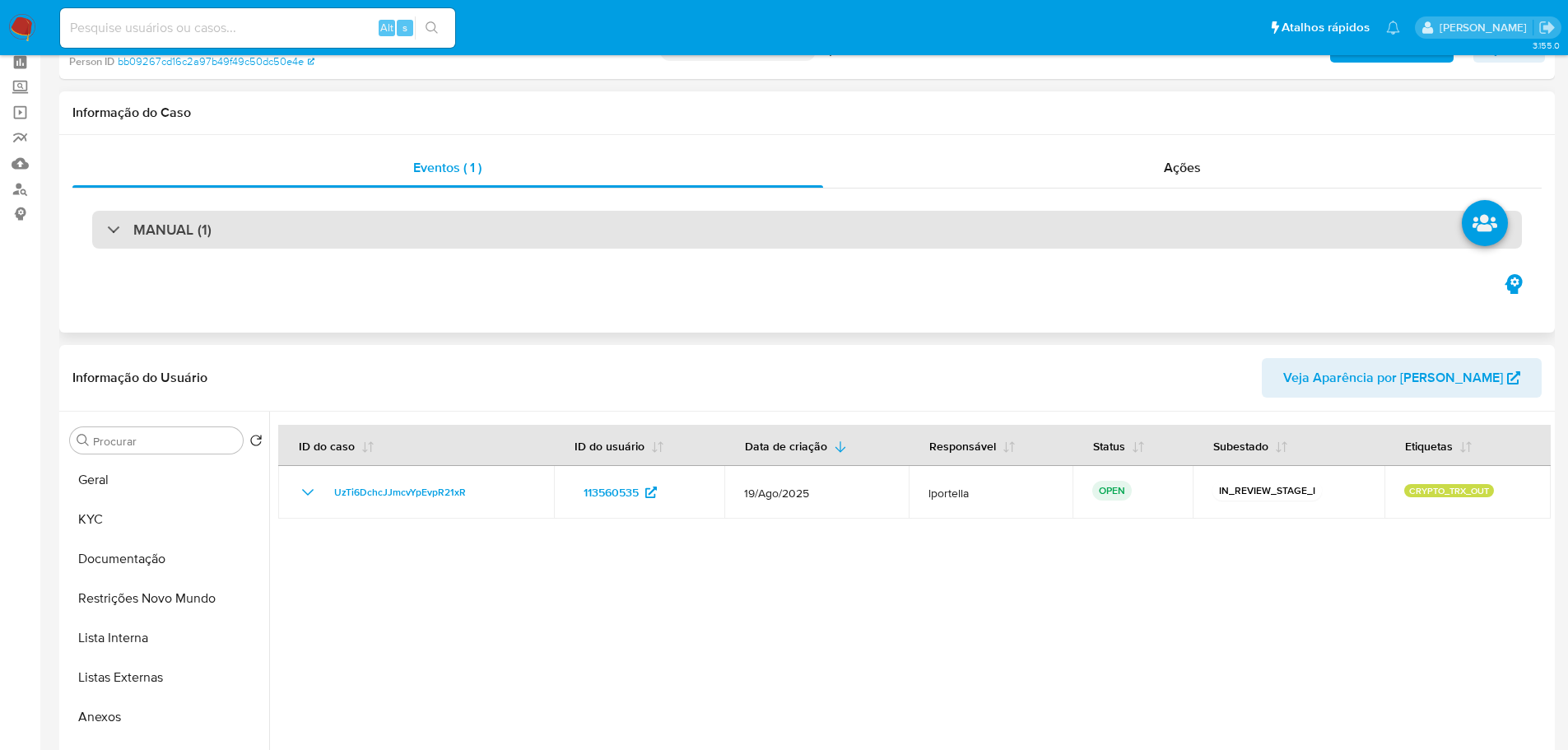
scroll to position [0, 0]
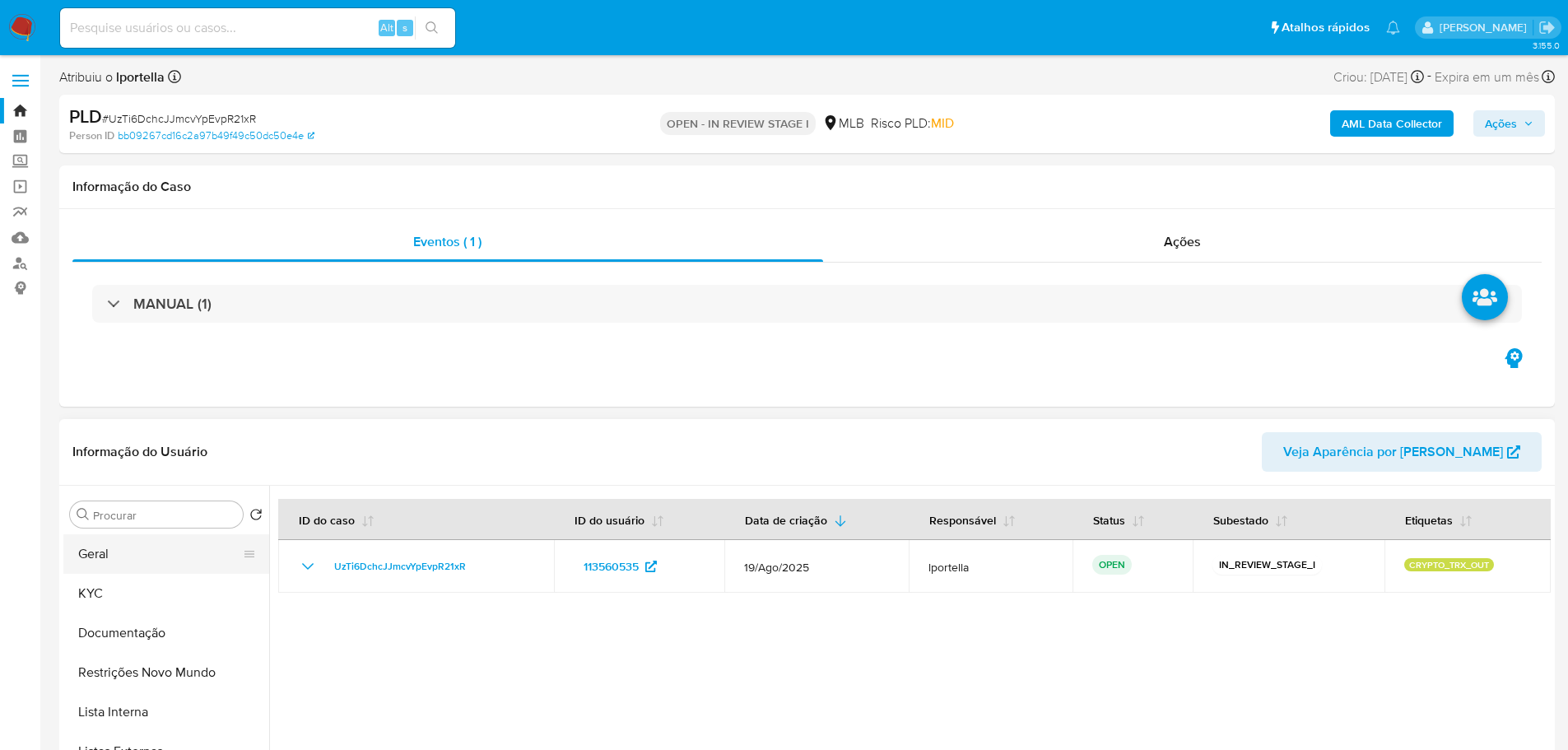
click at [83, 560] on button "Geral" at bounding box center [159, 554] width 192 height 39
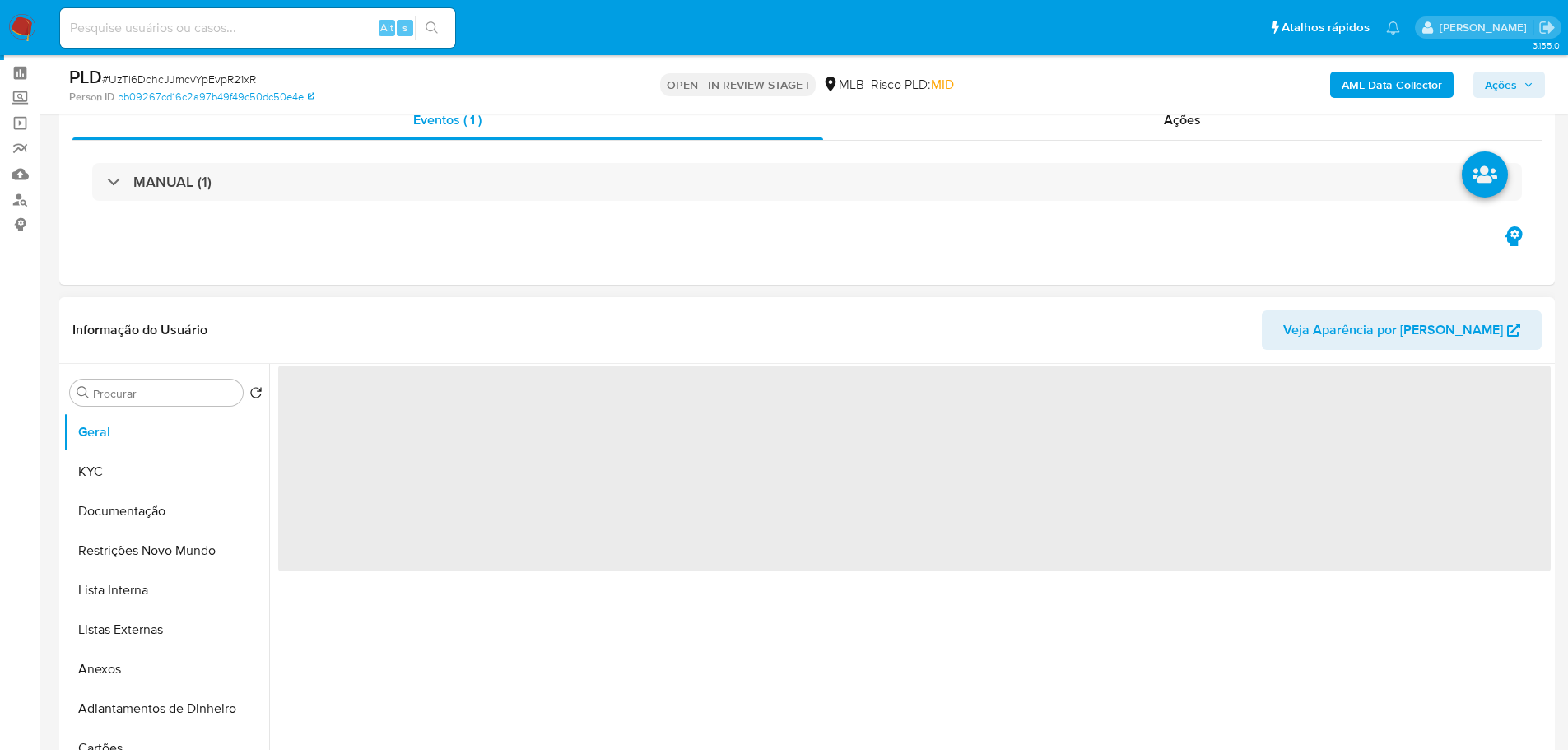
scroll to position [83, 0]
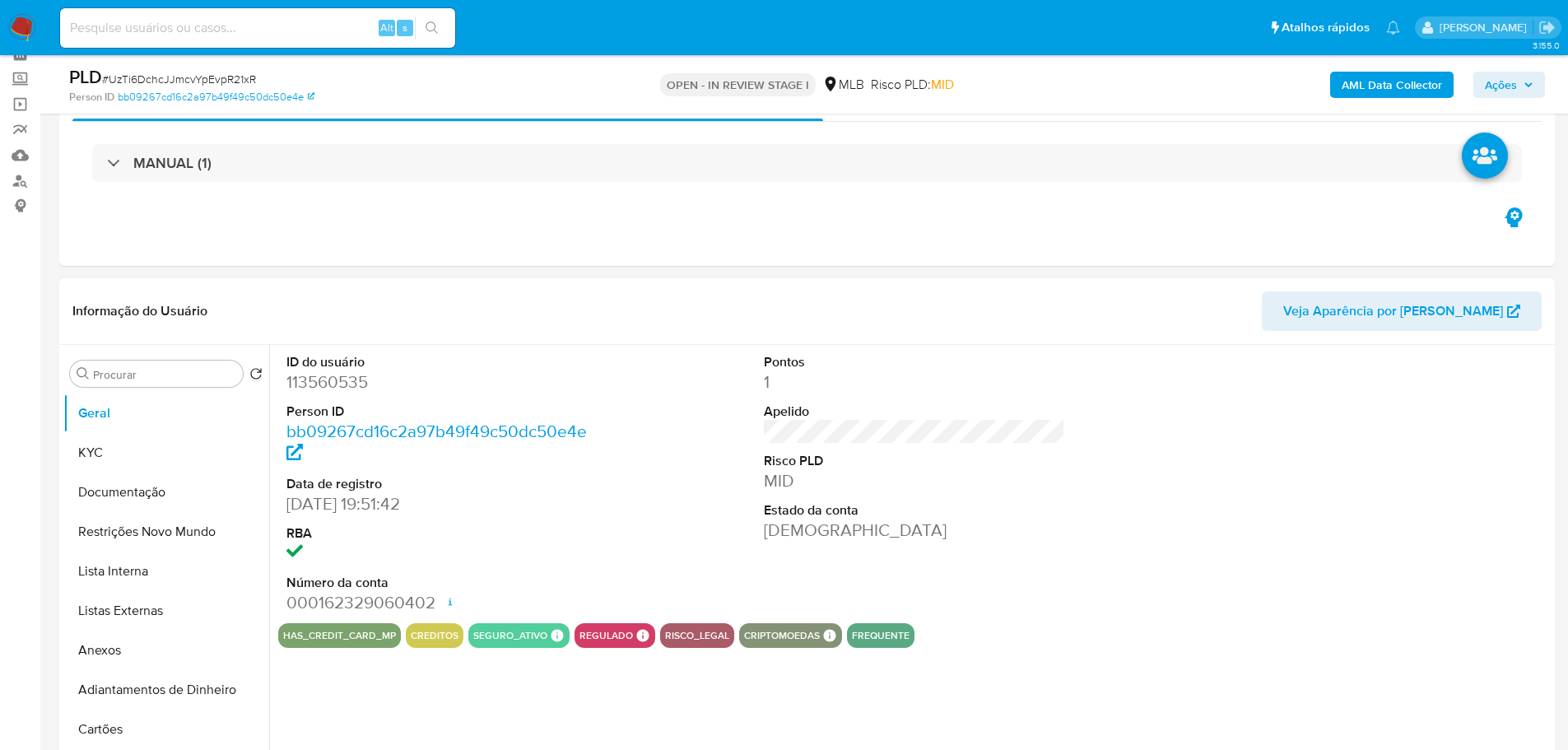
click at [310, 374] on dd "113560535" at bounding box center [438, 381] width 303 height 23
copy dd "113560535"
drag, startPoint x: 367, startPoint y: 502, endPoint x: 290, endPoint y: 499, distance: 77.1
click at [290, 499] on dd "[DATE] 19:51:42" at bounding box center [438, 503] width 303 height 23
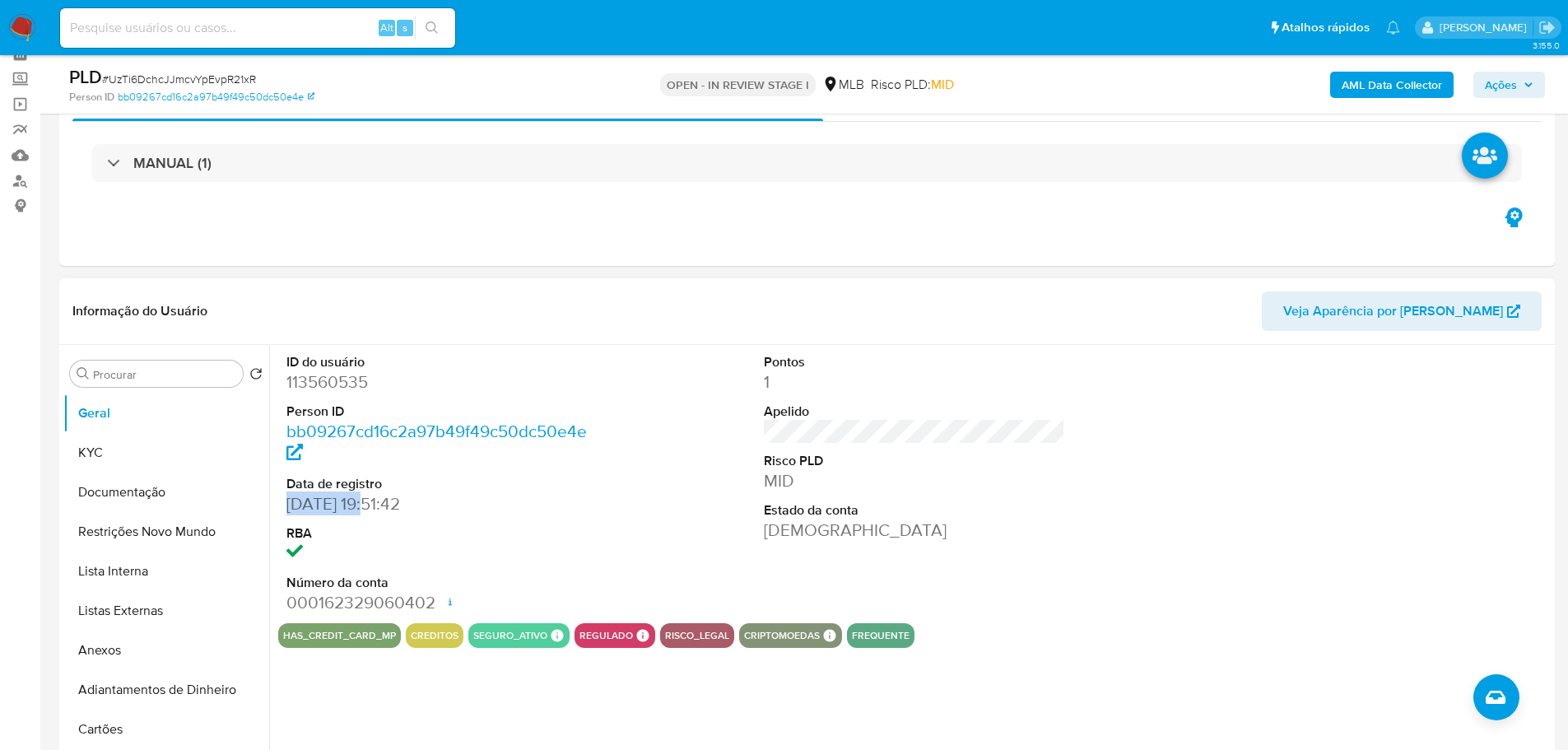
copy dd "[DATE]"
click at [1516, 82] on span "Ações" at bounding box center [1501, 85] width 33 height 27
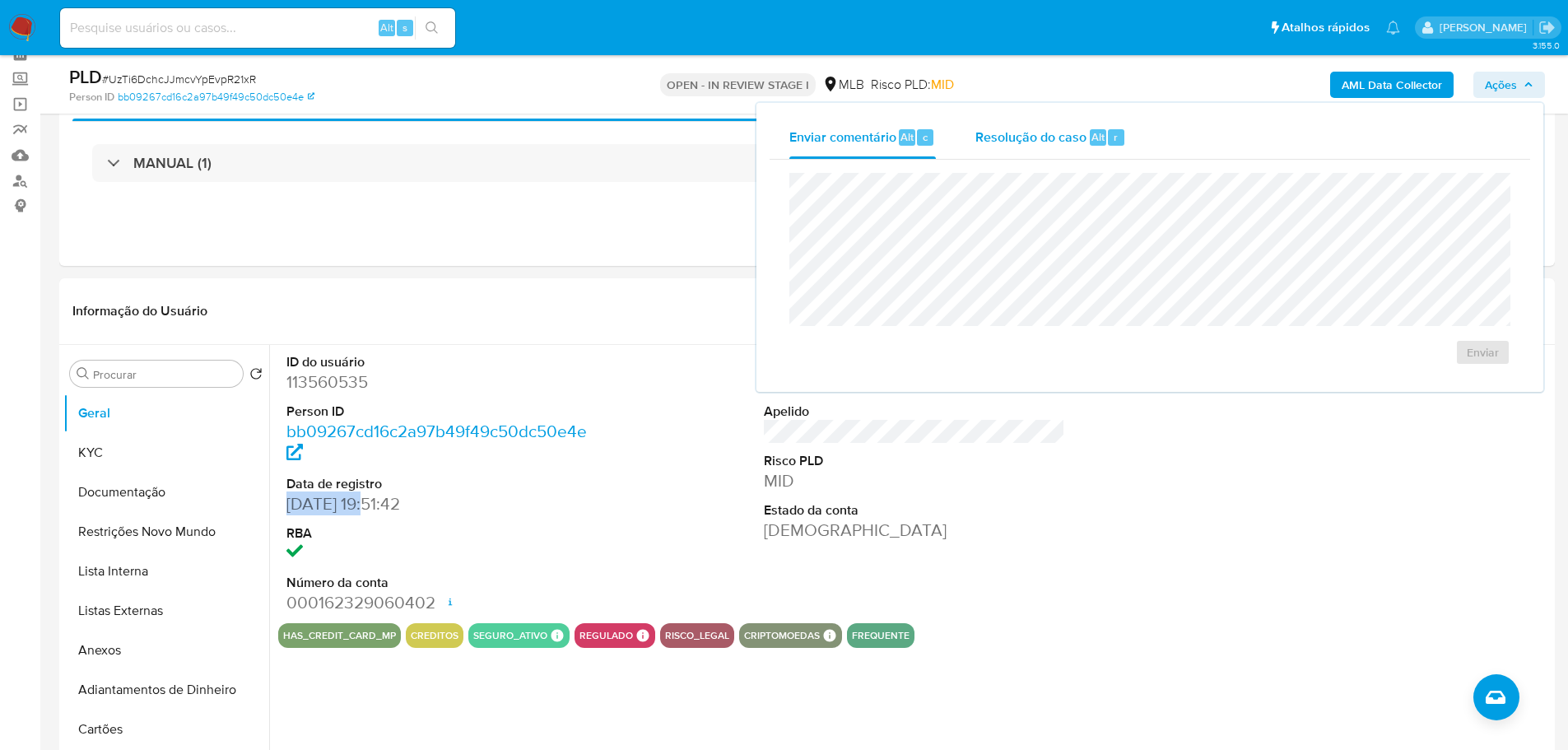
click at [1022, 129] on span "Resolução do caso" at bounding box center [1031, 136] width 111 height 19
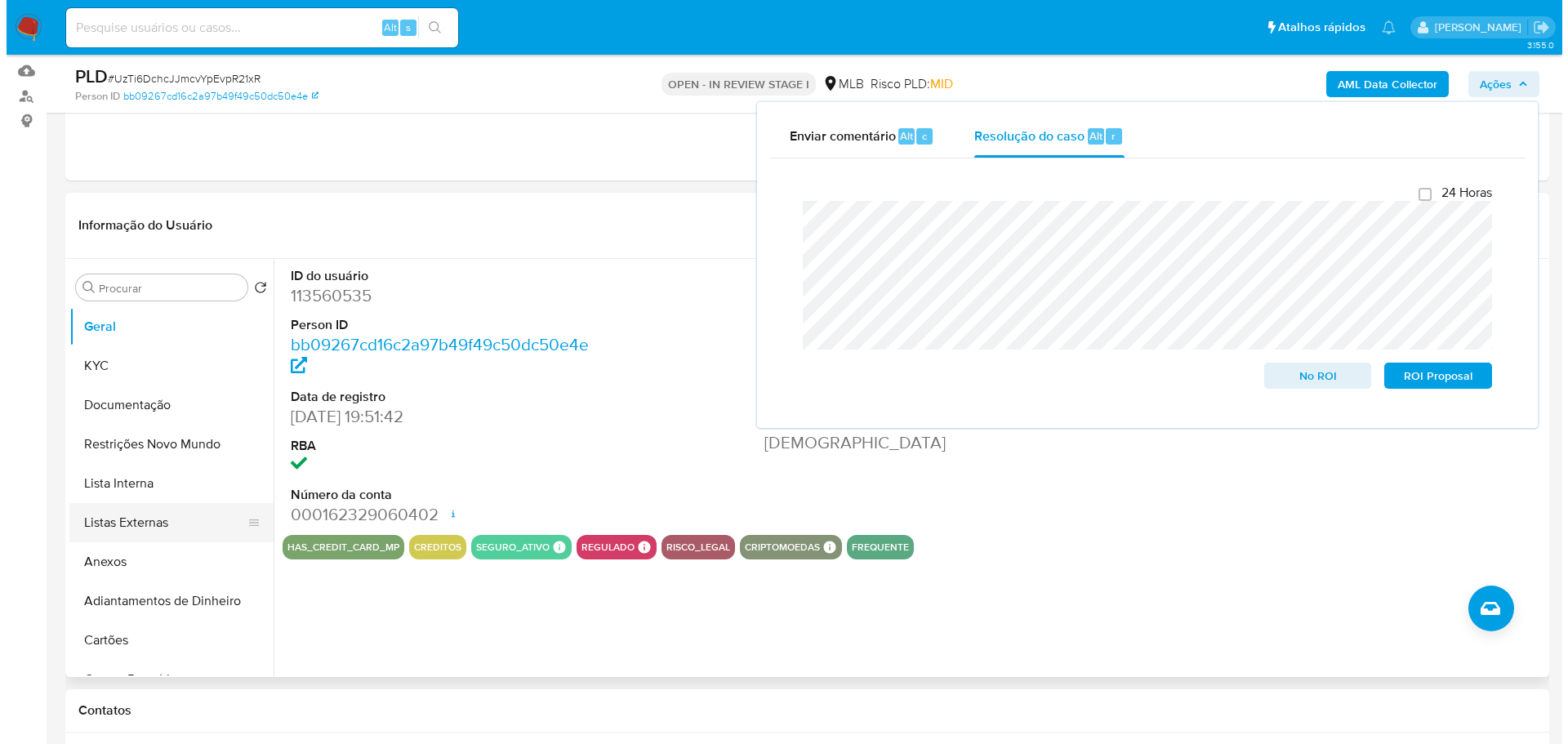
scroll to position [245, 0]
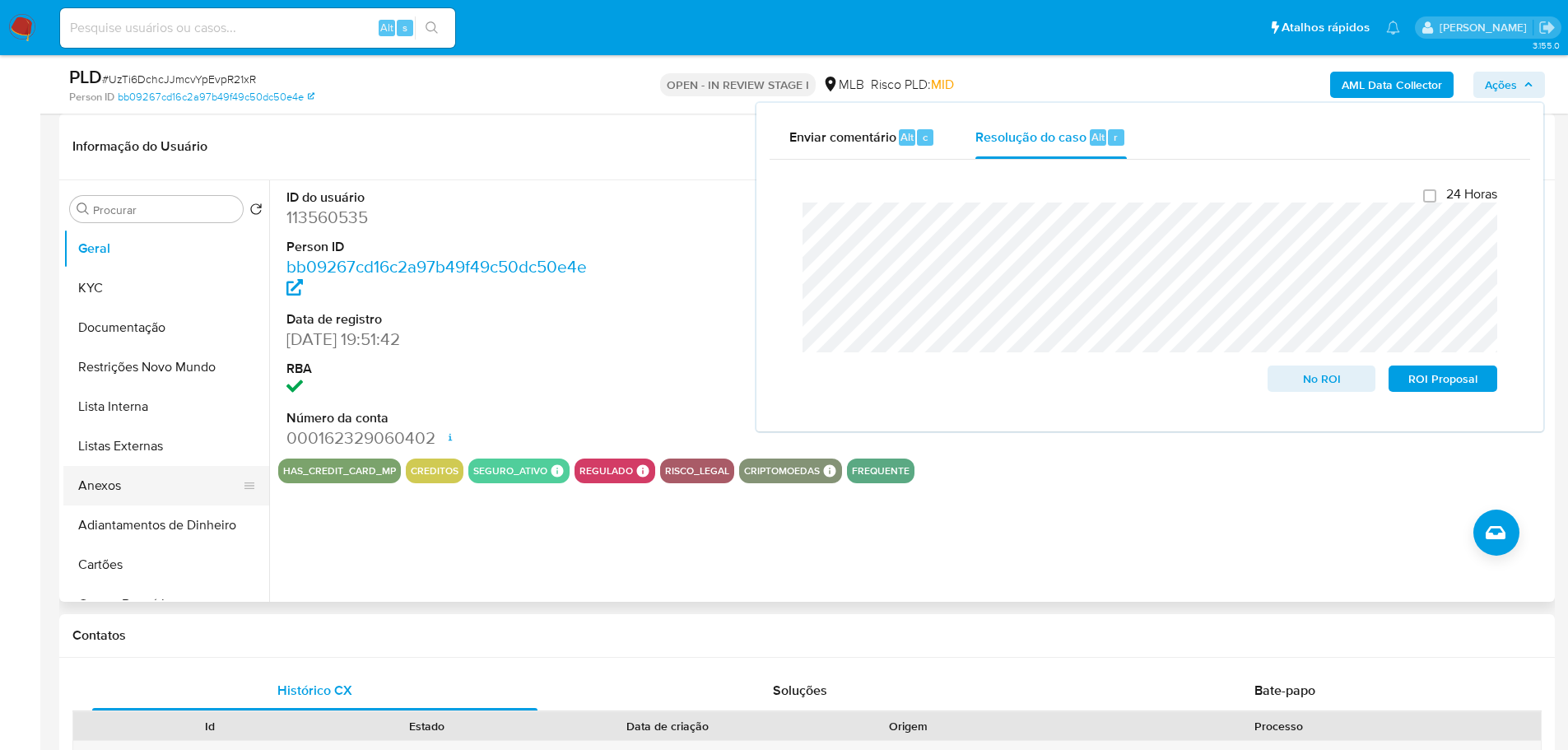
click at [156, 472] on button "Anexos" at bounding box center [159, 486] width 192 height 39
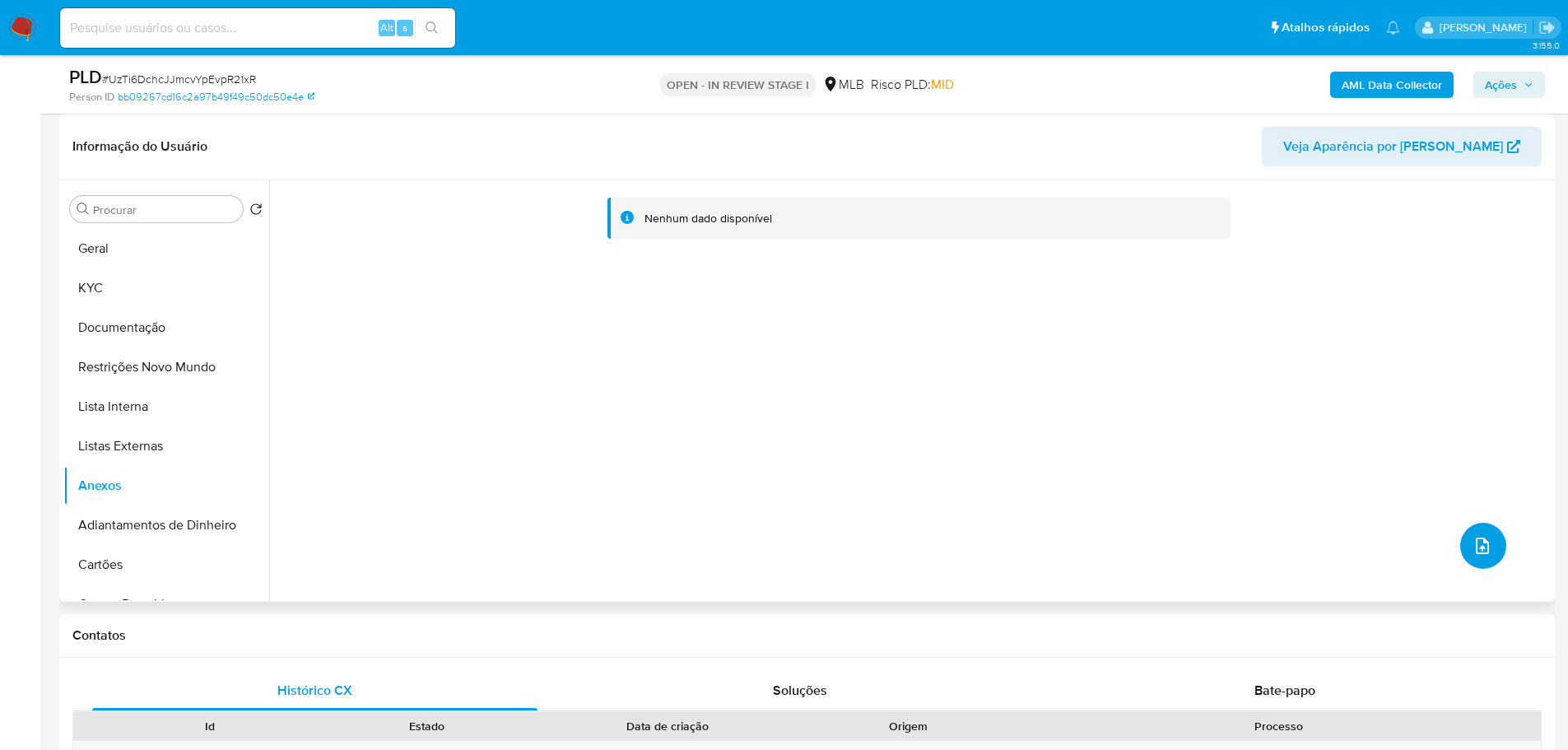
click at [1481, 547] on icon "upload-file" at bounding box center [1482, 545] width 13 height 17
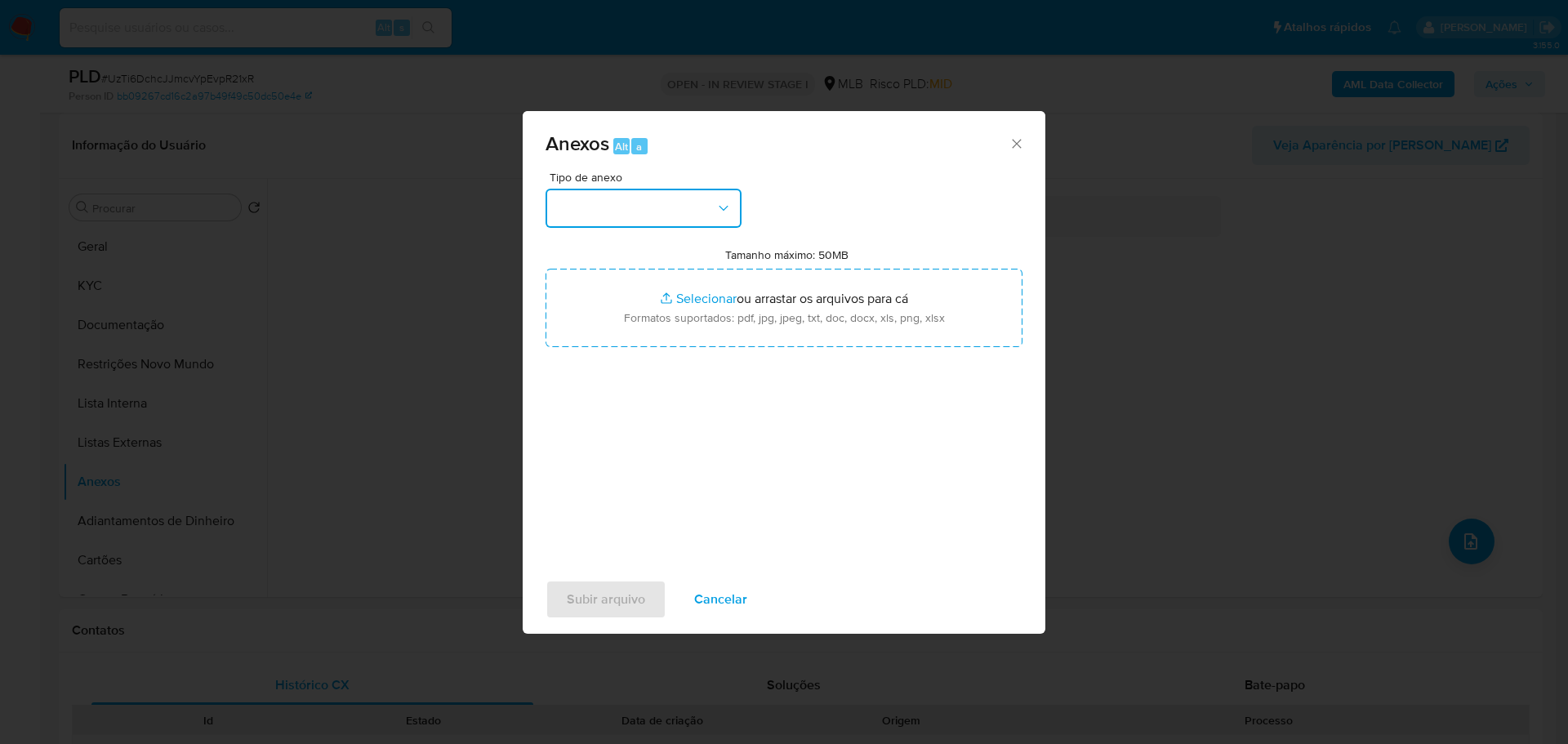
click at [642, 222] on button "button" at bounding box center [643, 208] width 196 height 39
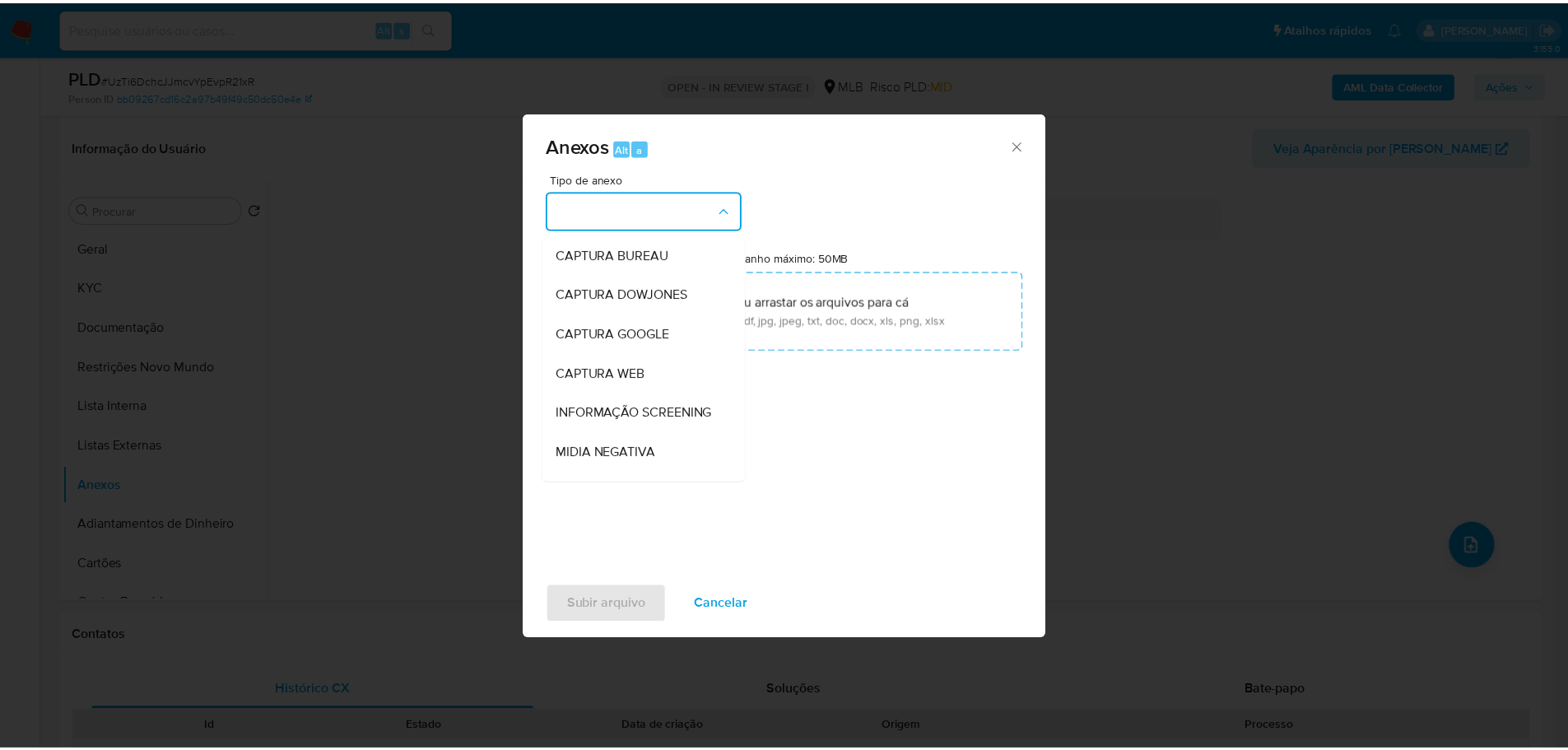
scroll to position [253, 0]
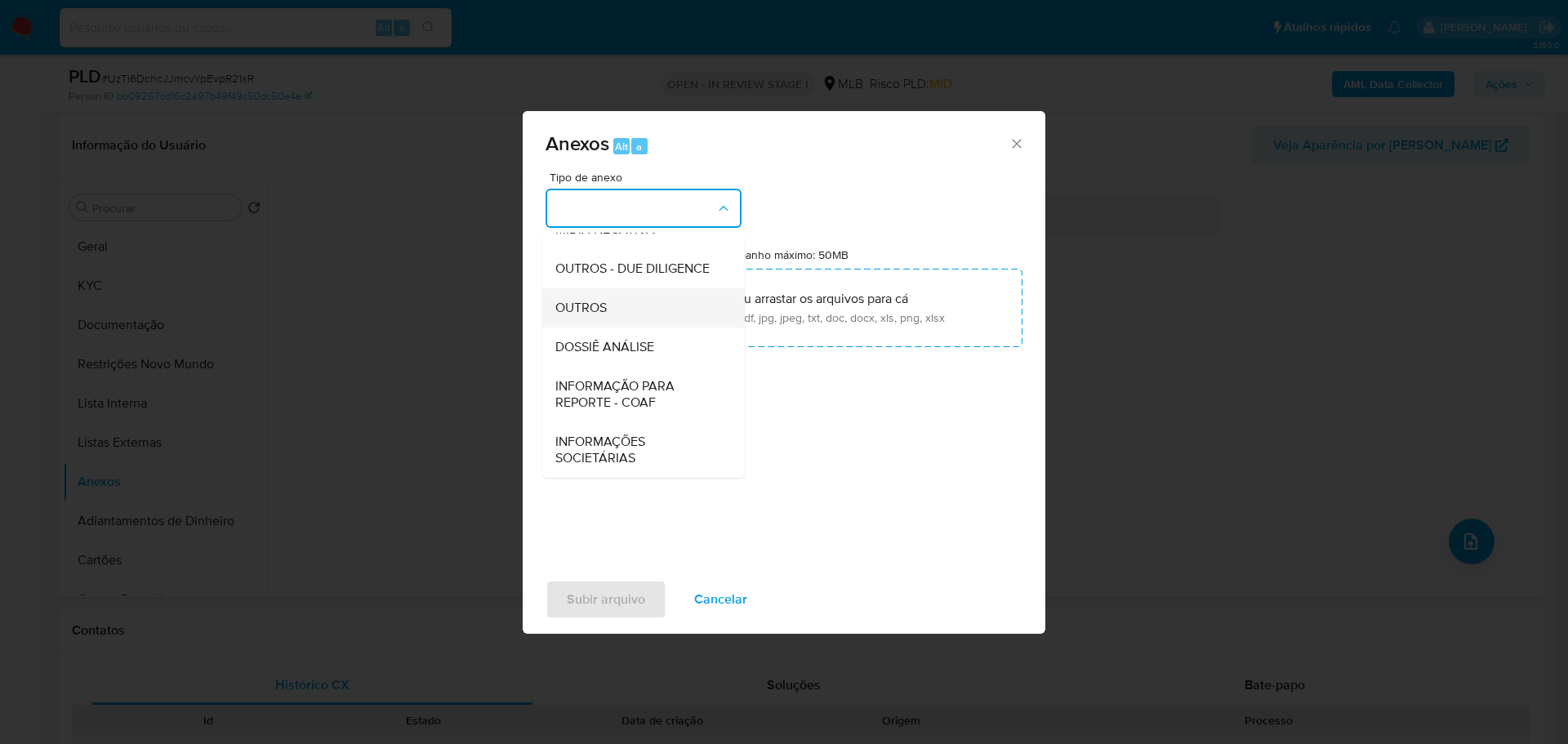
click at [620, 303] on div "OUTROS" at bounding box center [638, 308] width 166 height 39
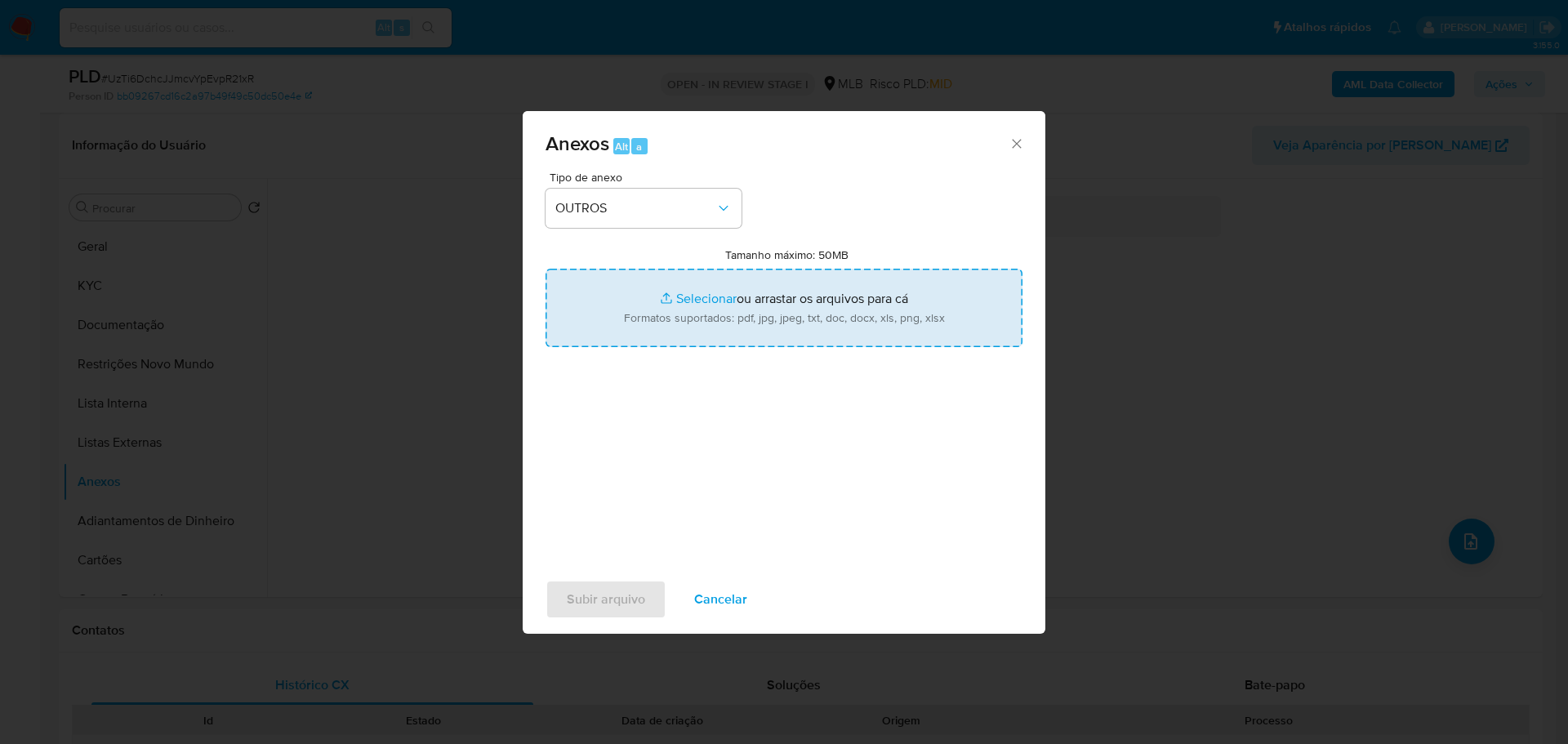
type input "C:\fakepath\ID_ 113560535 - CPF 35073640691 - [PERSON_NAME].pdf"
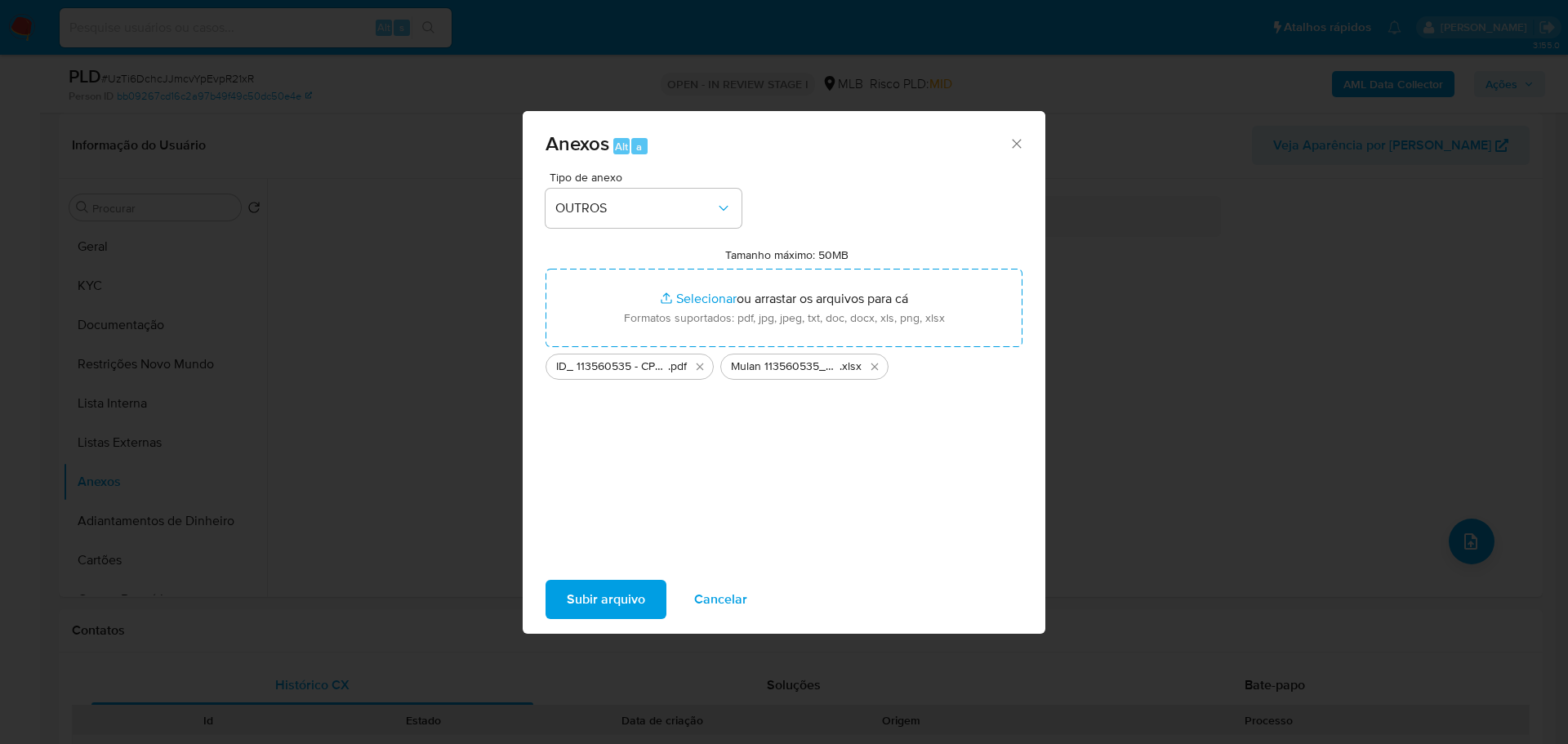
click at [631, 598] on span "Subir arquivo" at bounding box center [606, 599] width 78 height 36
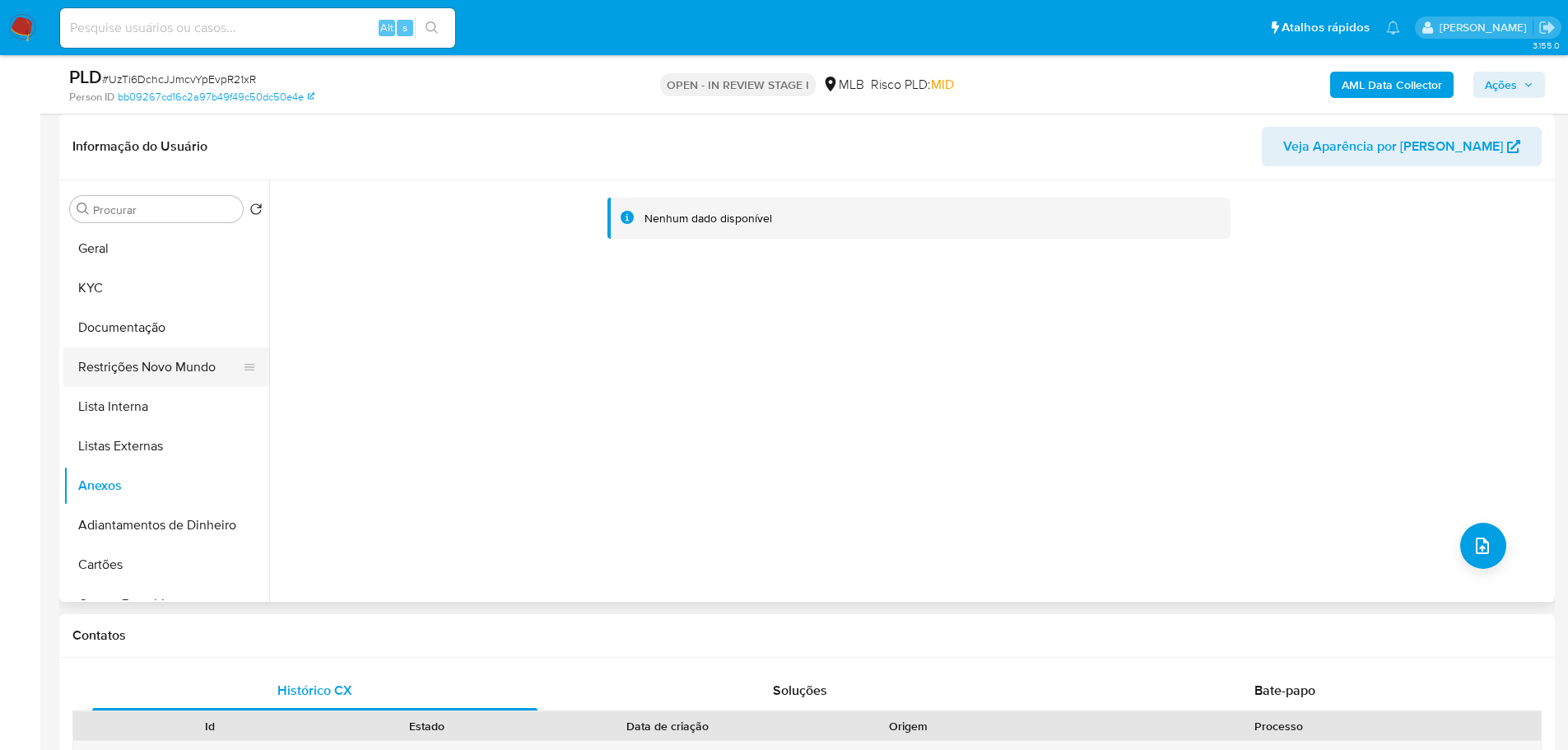
click at [114, 380] on button "Restrições Novo Mundo" at bounding box center [159, 367] width 192 height 39
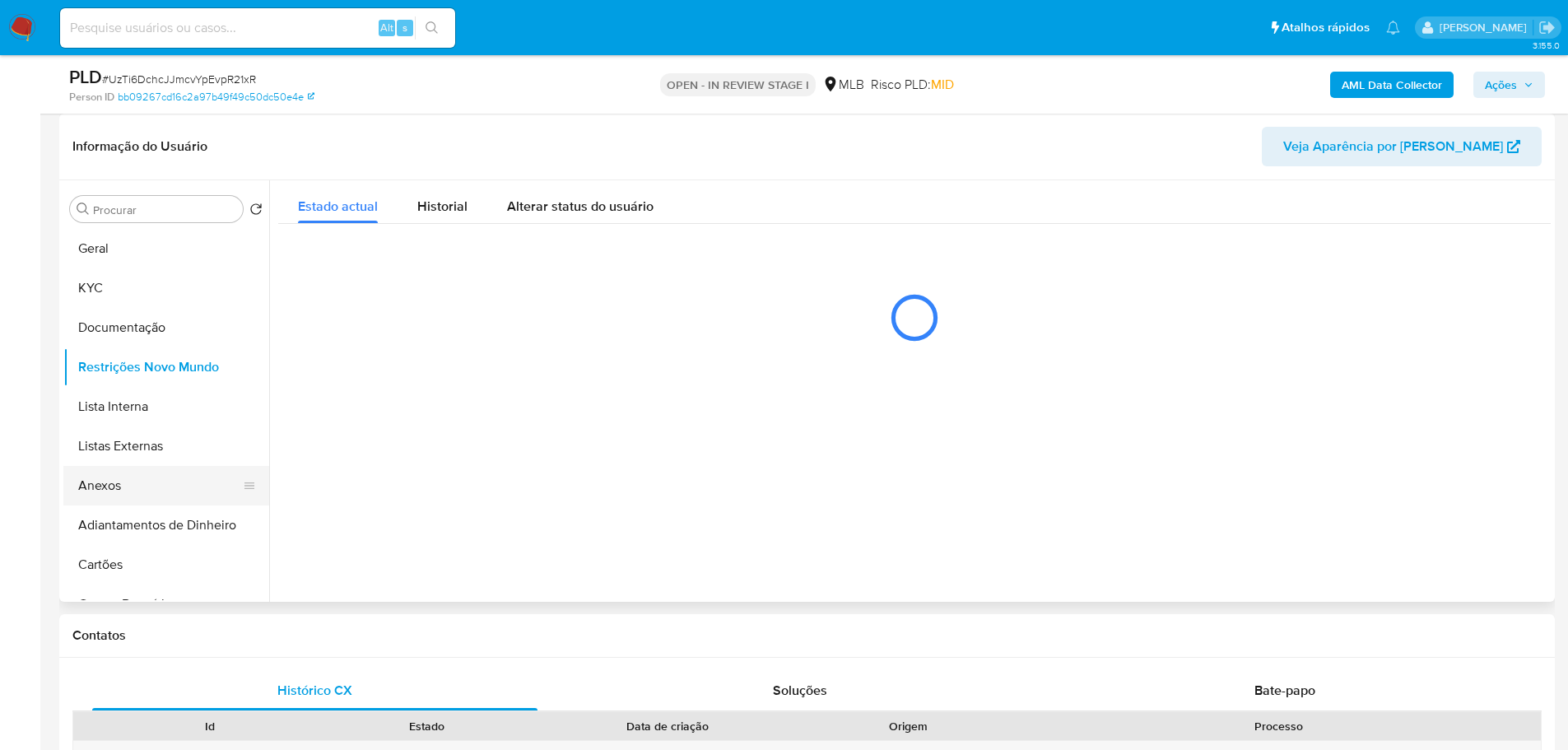
click at [125, 491] on button "Anexos" at bounding box center [159, 486] width 192 height 39
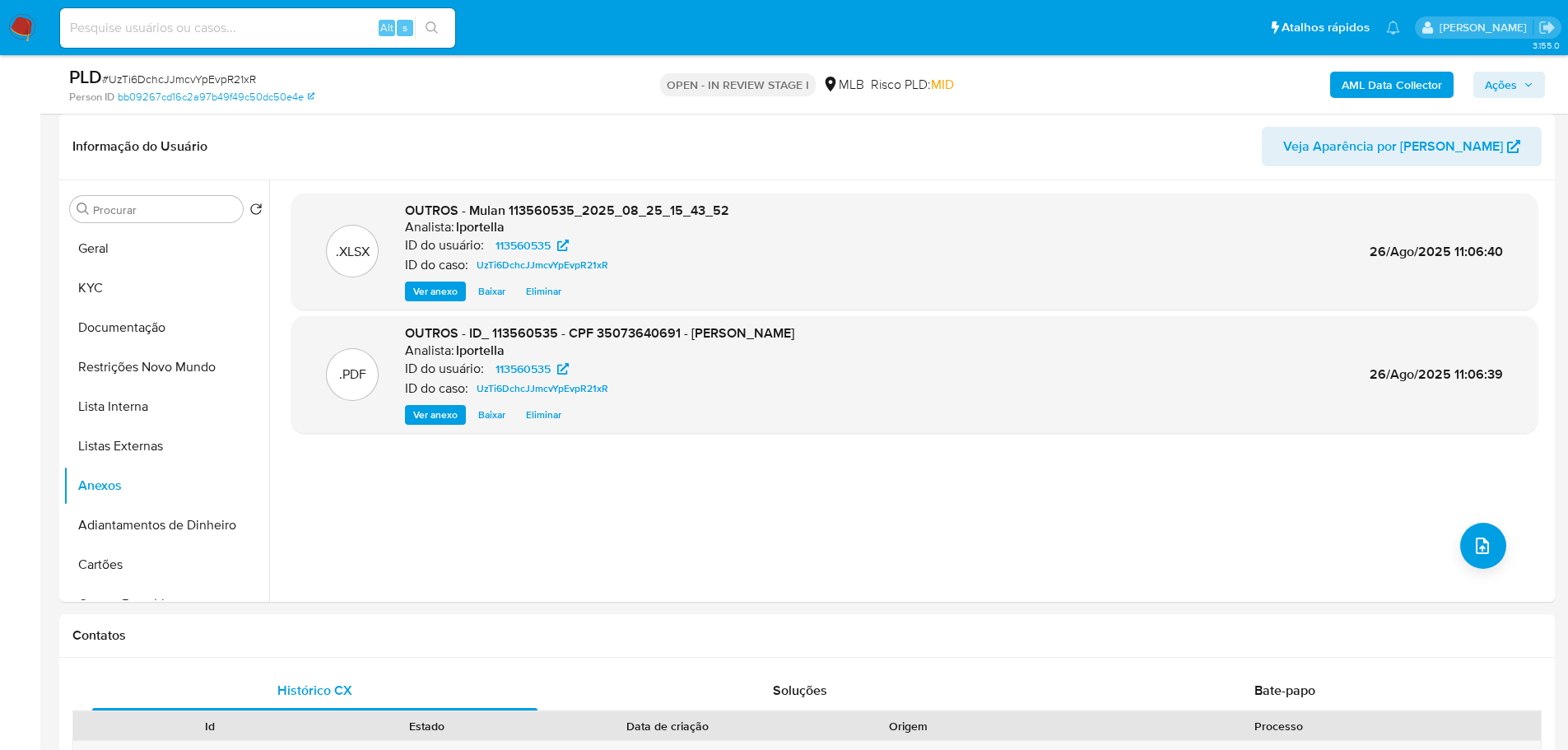
click at [1528, 80] on icon "button" at bounding box center [1529, 85] width 10 height 10
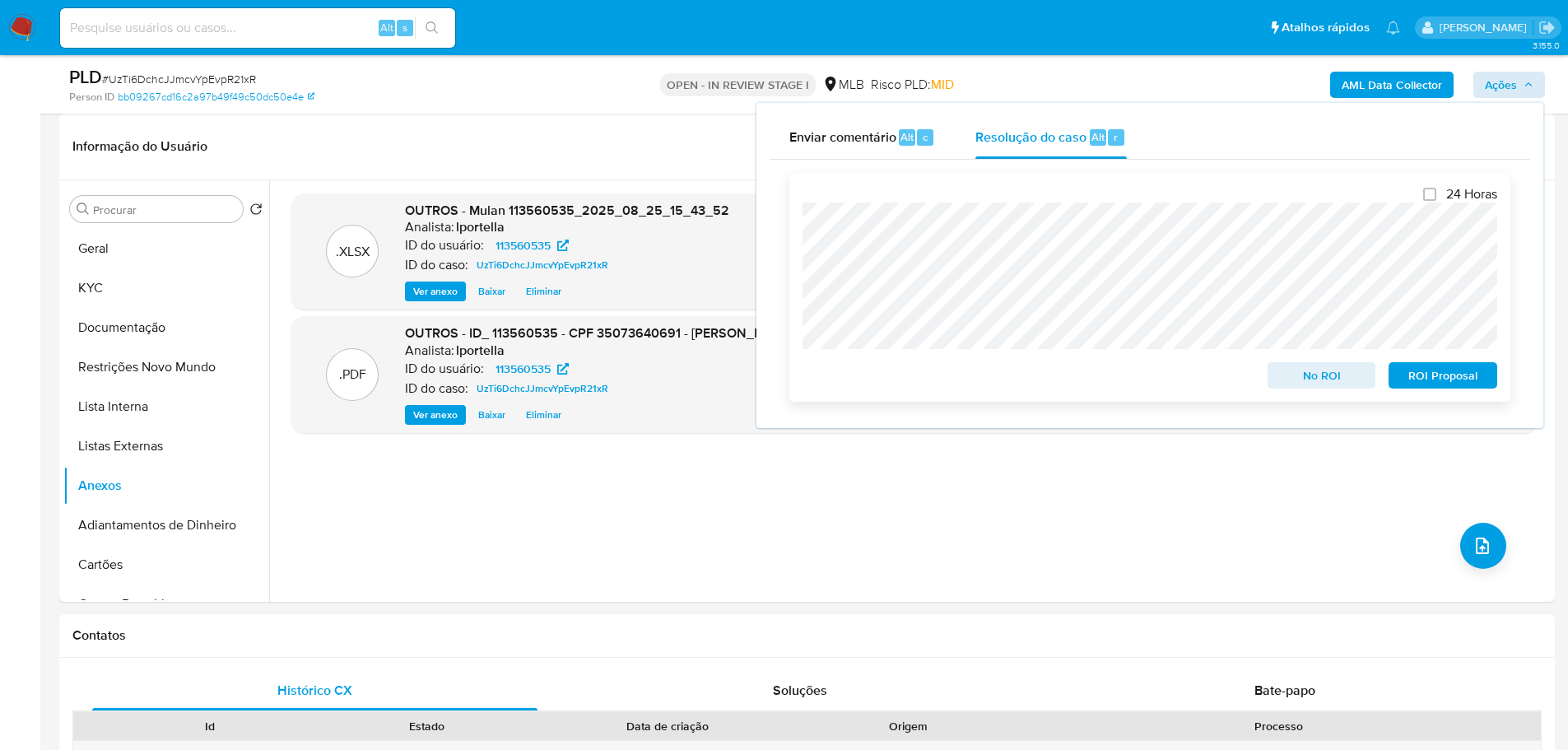
click at [1368, 379] on button "No ROI" at bounding box center [1322, 375] width 108 height 27
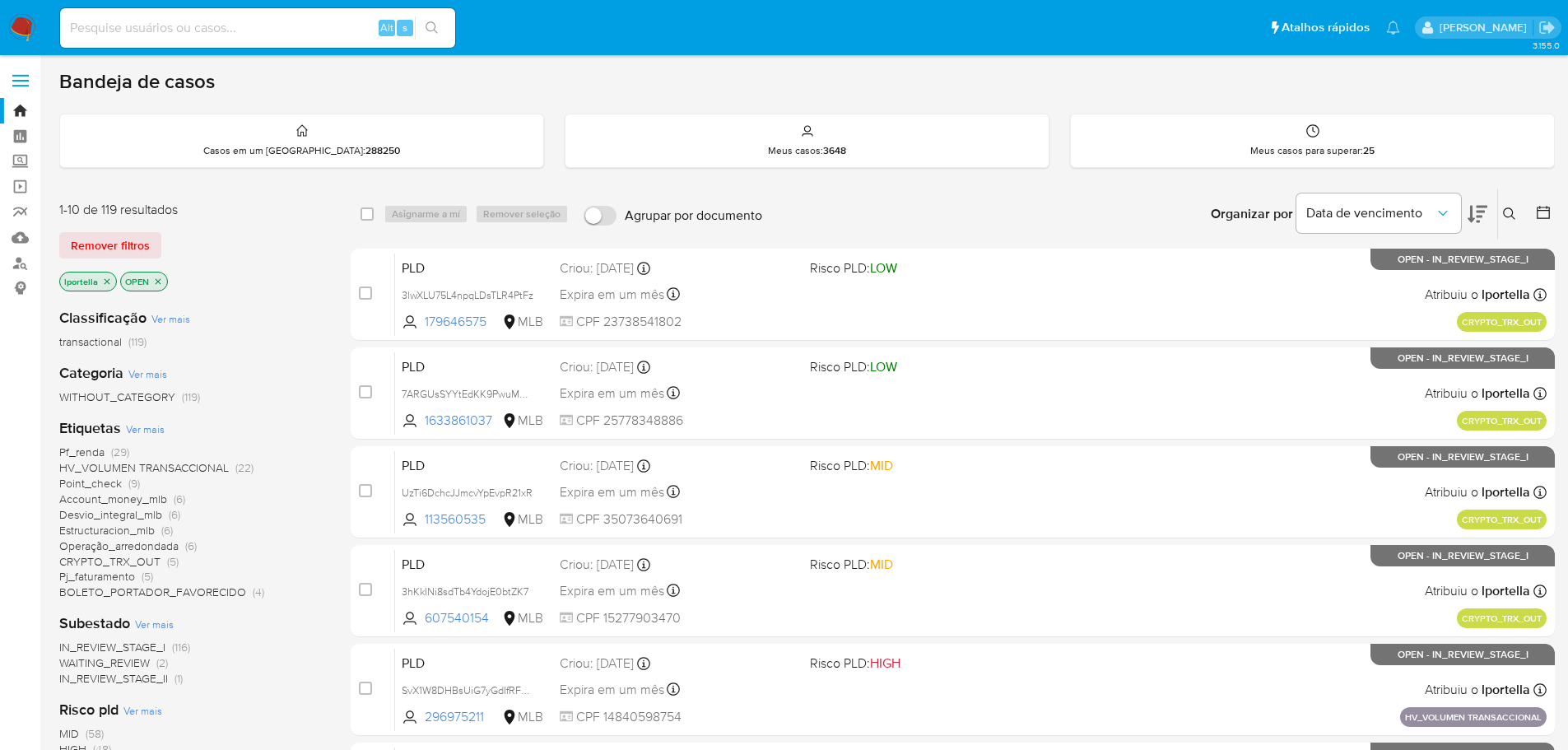
click at [280, 47] on div "Alt s" at bounding box center [257, 28] width 395 height 46
click at [257, 35] on input at bounding box center [257, 29] width 395 height 22
paste input "235130892"
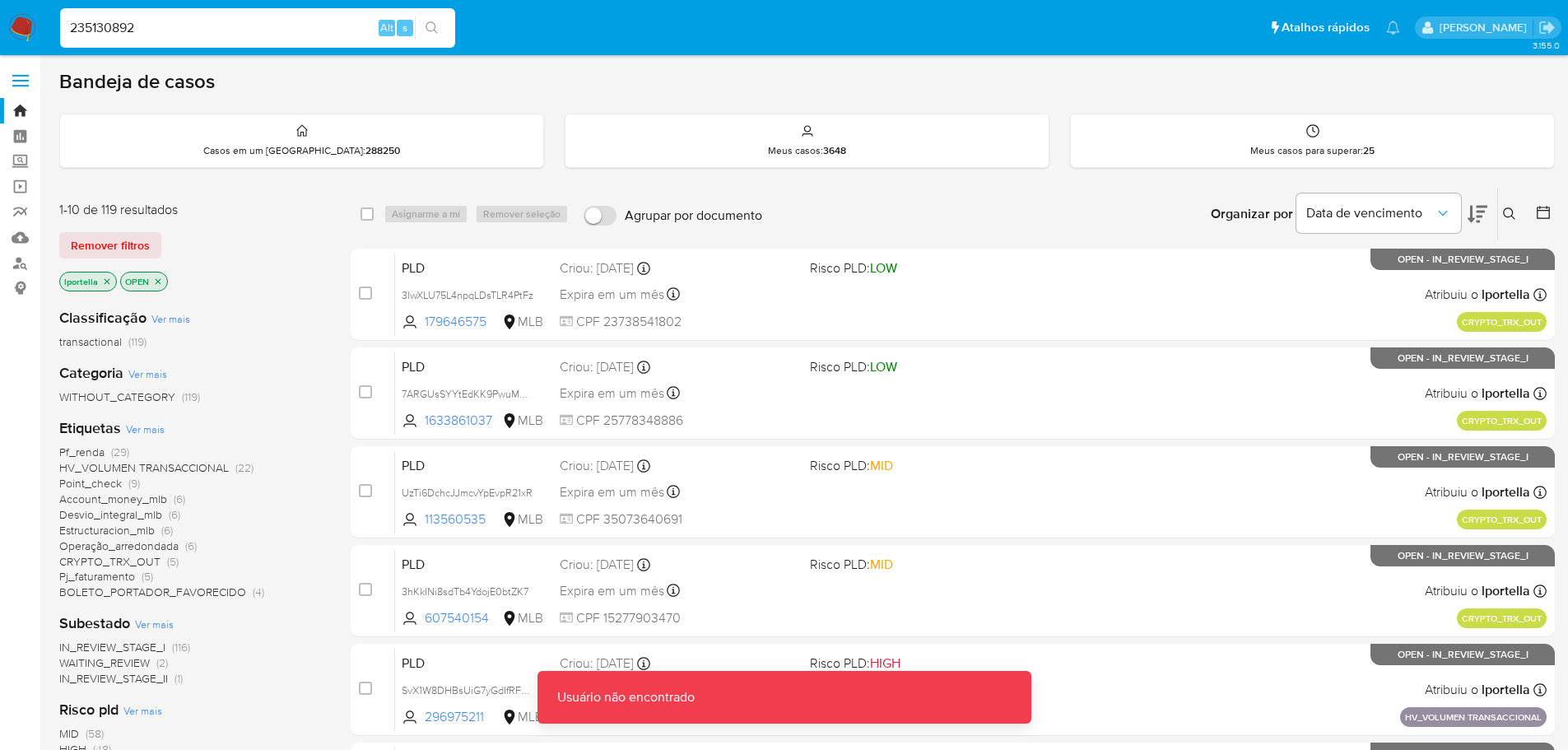
click at [257, 35] on input "235130892" at bounding box center [257, 29] width 395 height 22
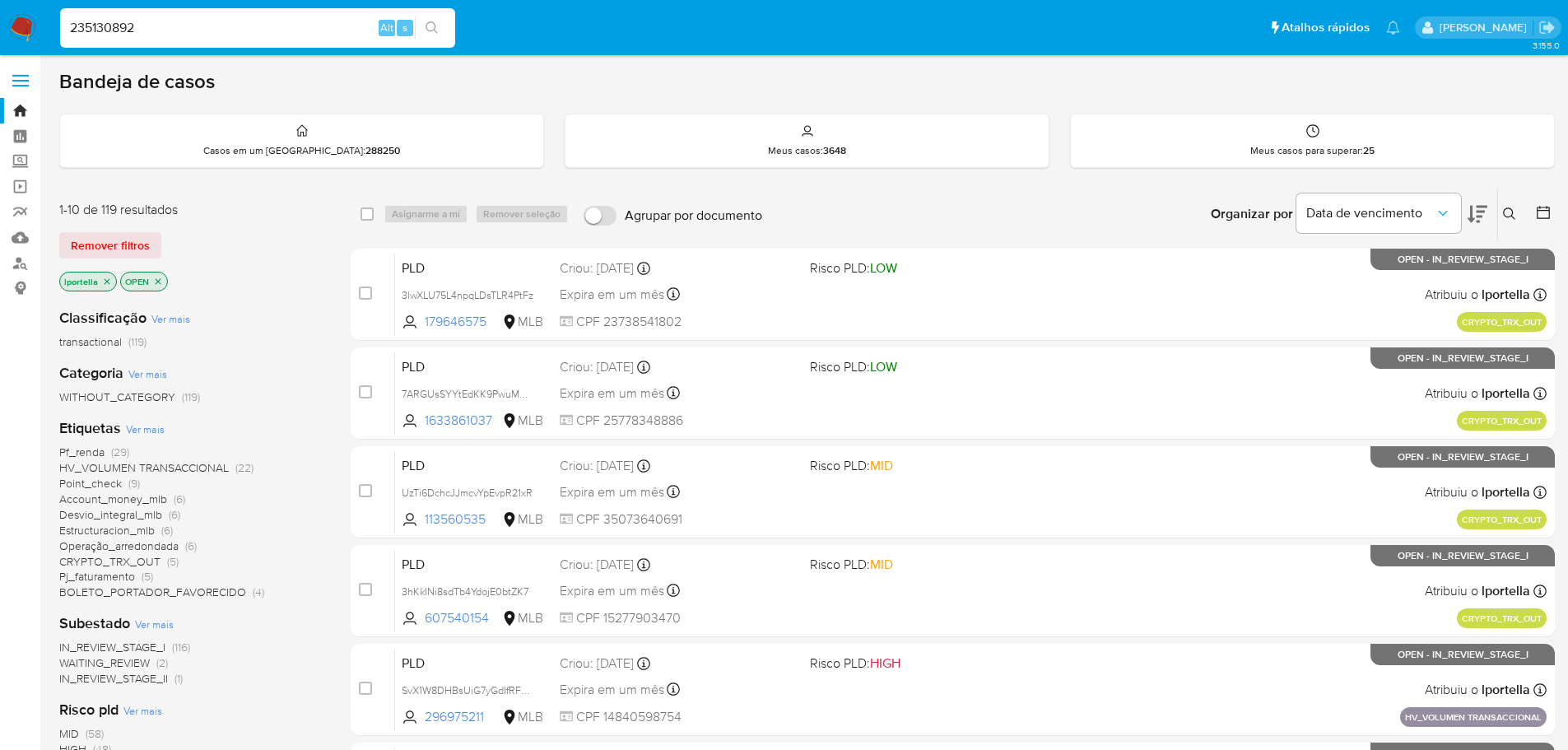
type input "235130892"
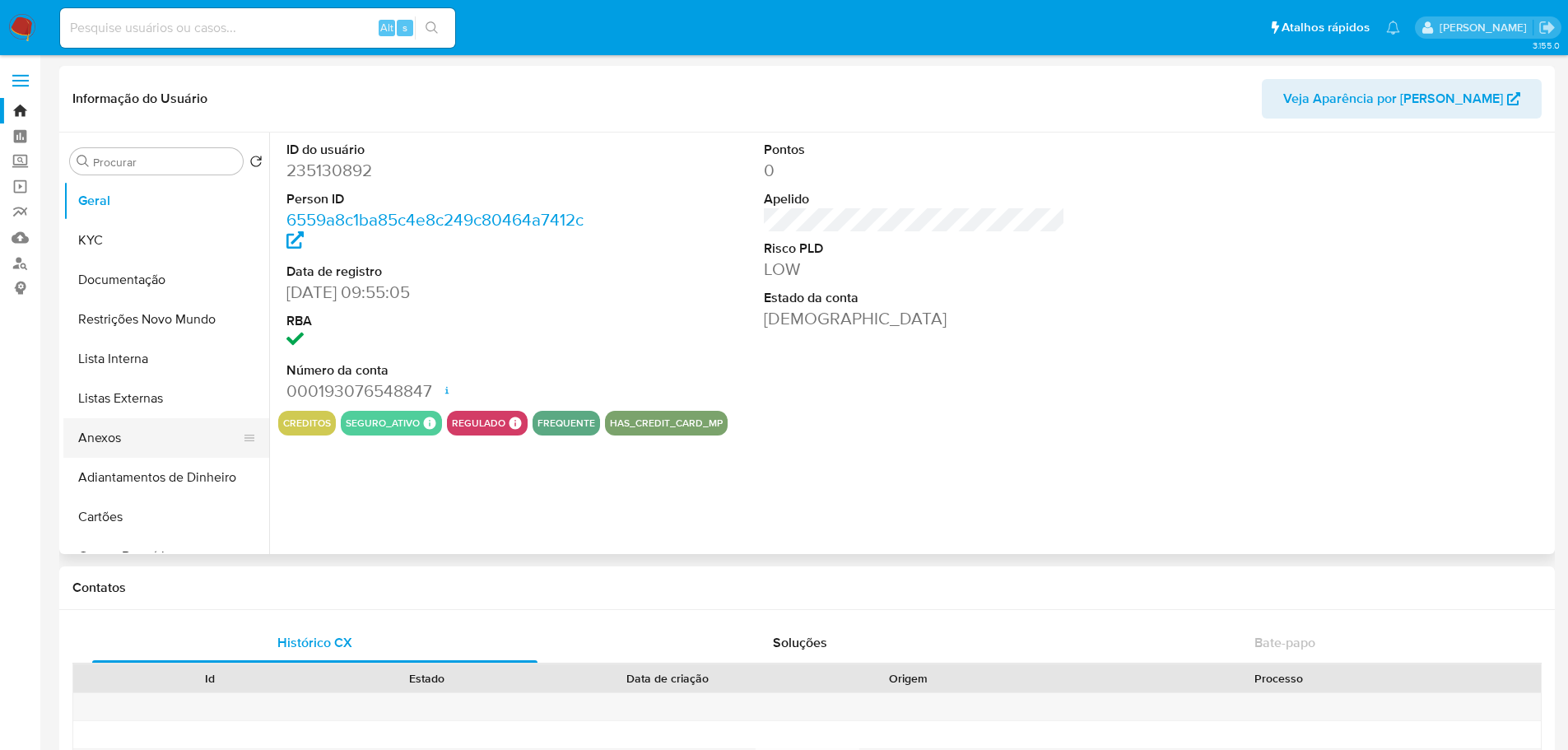
select select "10"
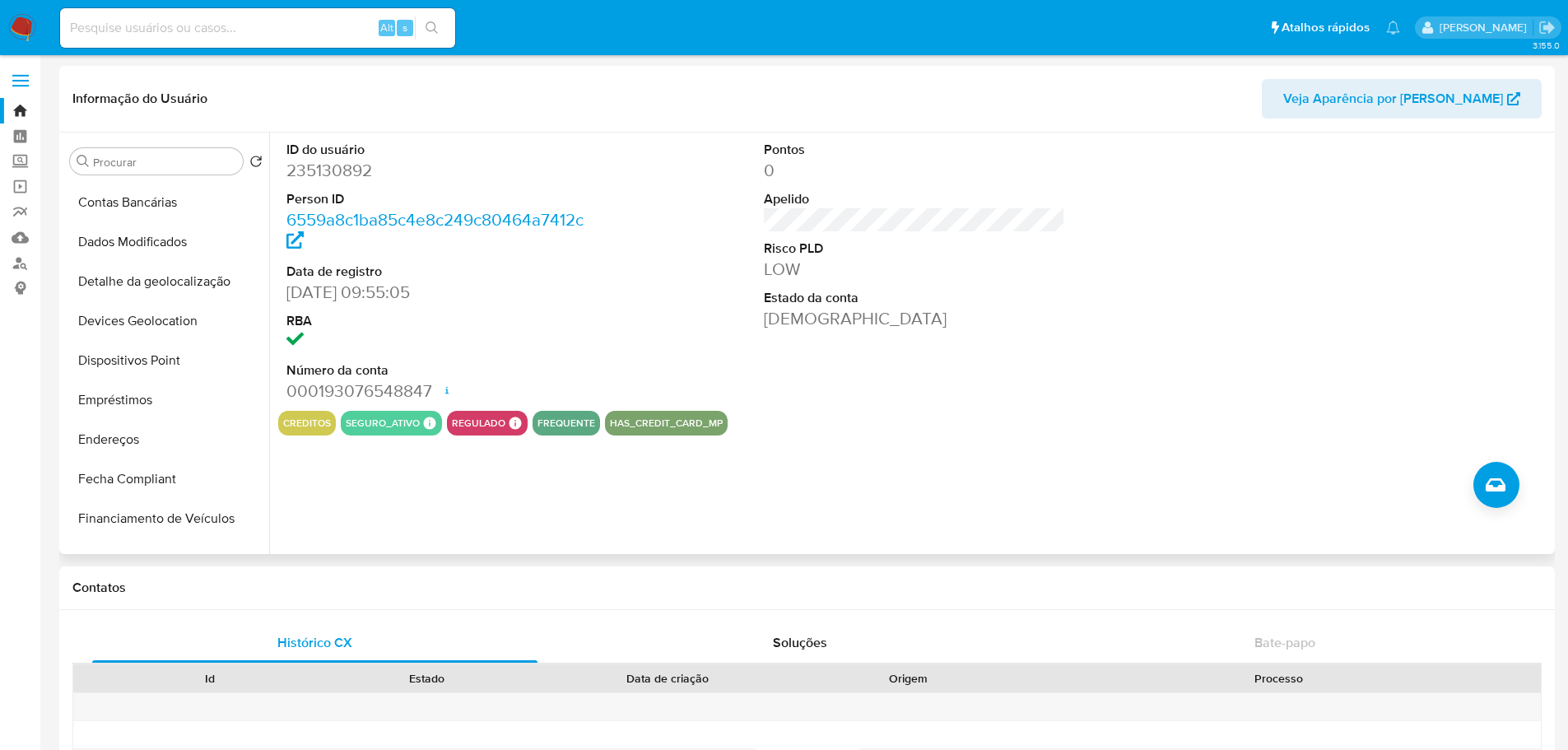
scroll to position [577, 0]
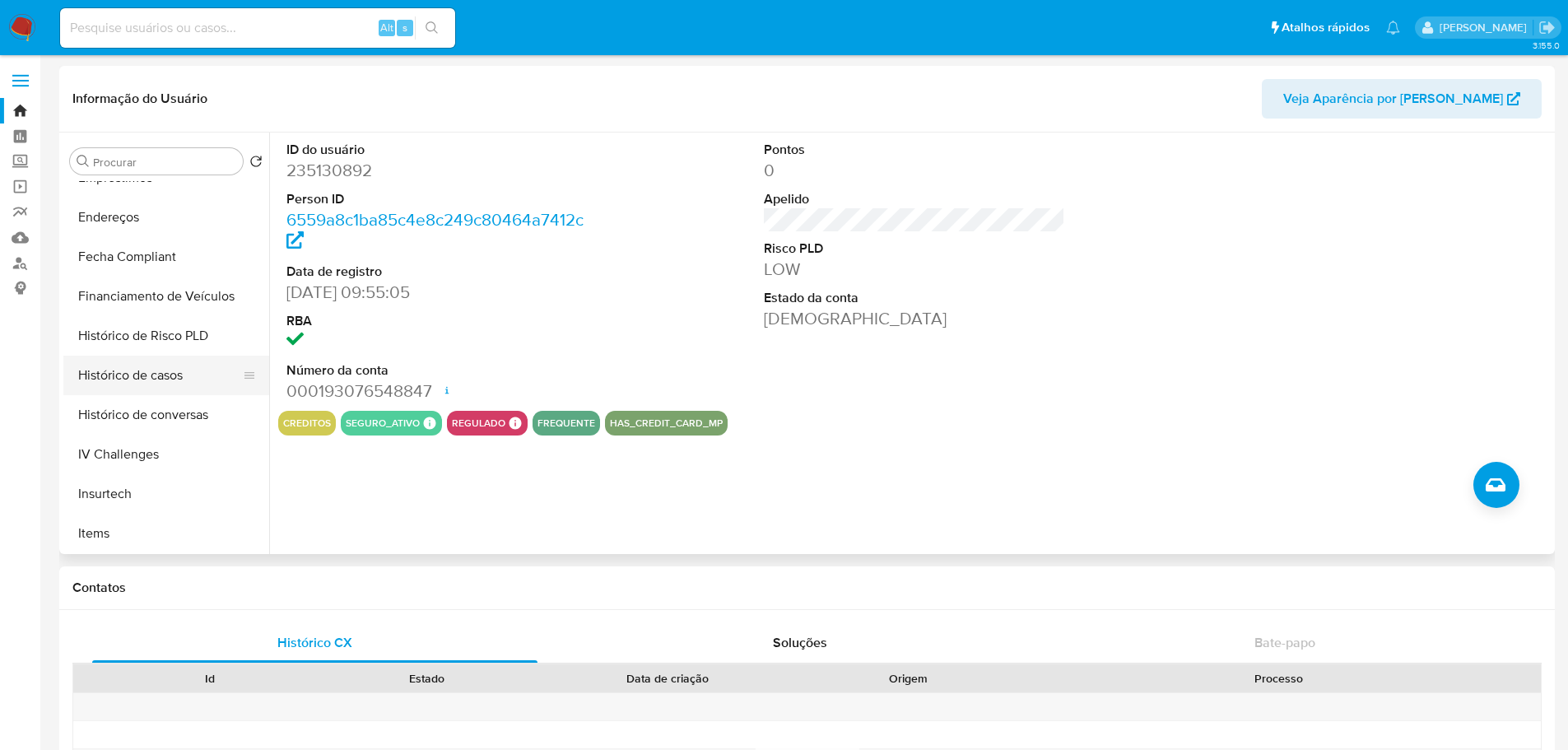
click at [195, 384] on button "Histórico de casos" at bounding box center [159, 375] width 192 height 39
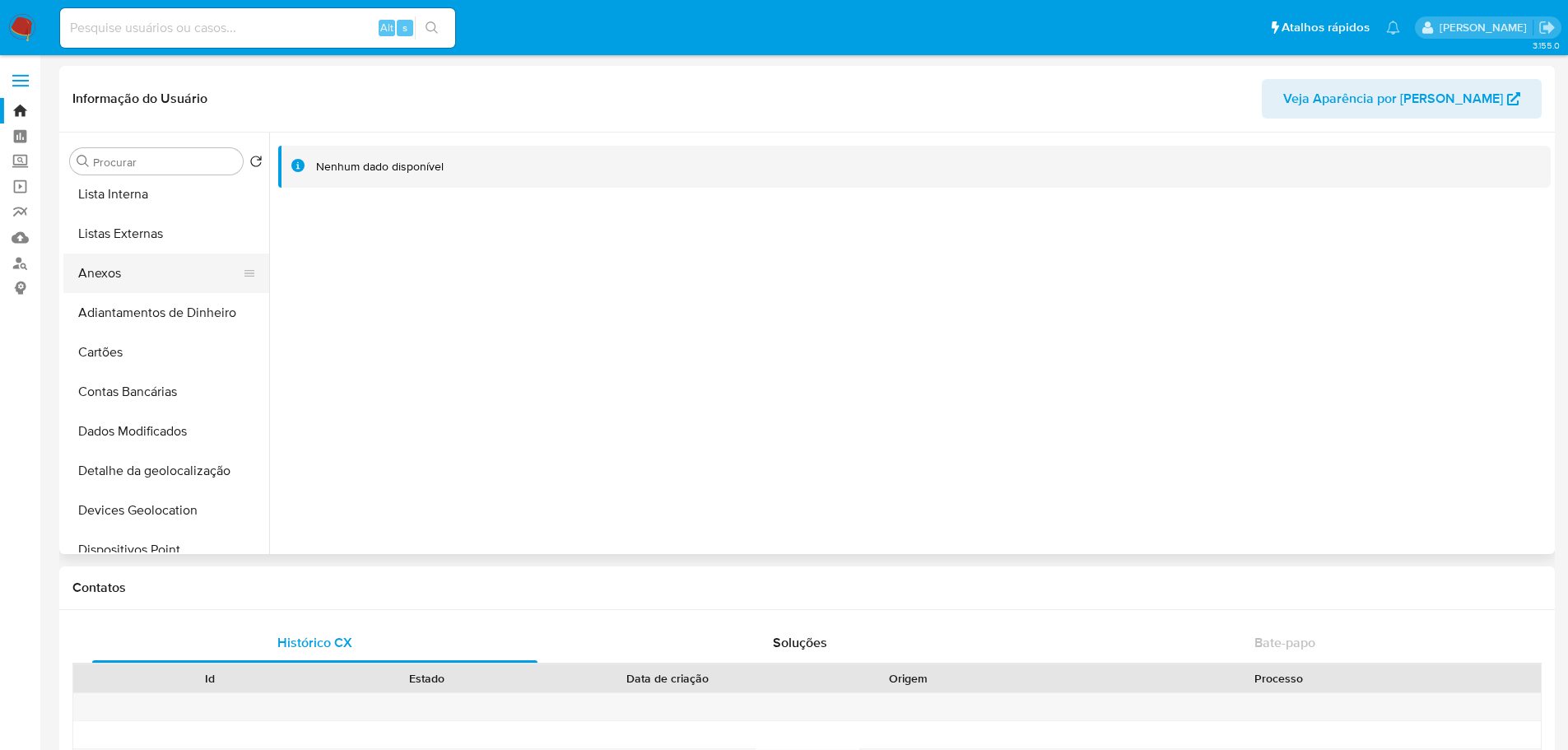
scroll to position [0, 0]
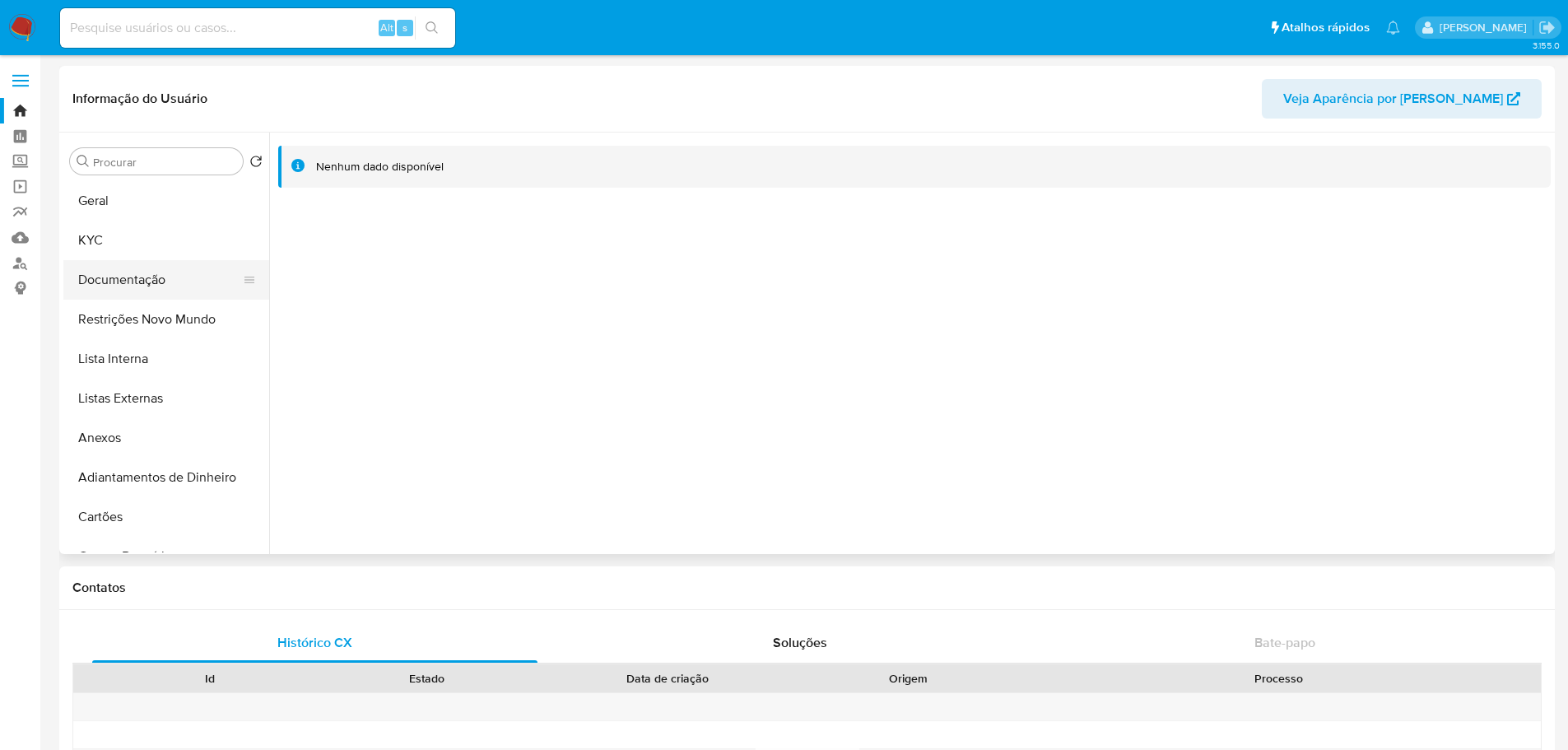
click at [137, 269] on button "Documentação" at bounding box center [159, 280] width 192 height 39
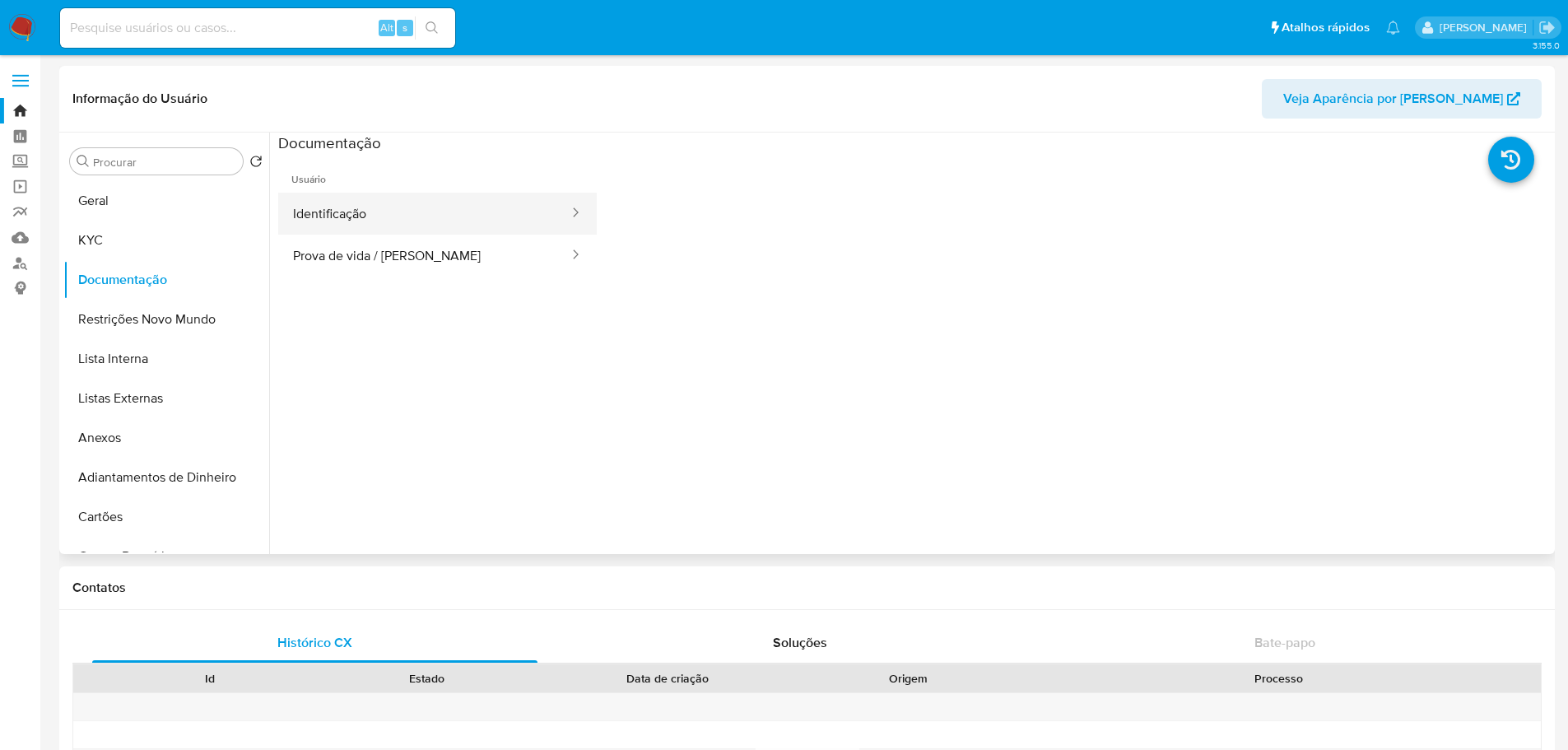
click at [445, 226] on button "Identificação" at bounding box center [424, 213] width 293 height 42
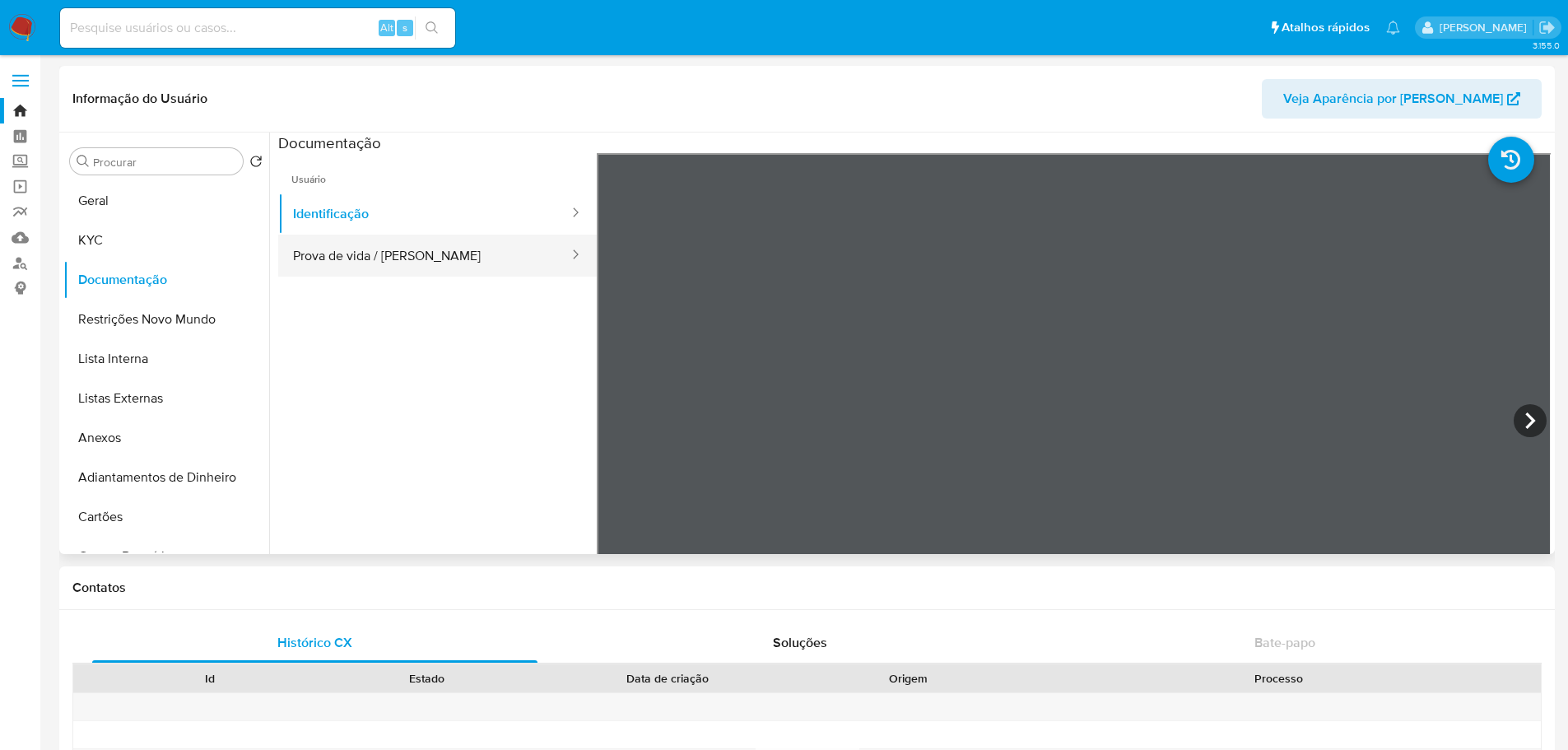
click at [448, 252] on button "Prova de vida / Selfie" at bounding box center [424, 255] width 293 height 42
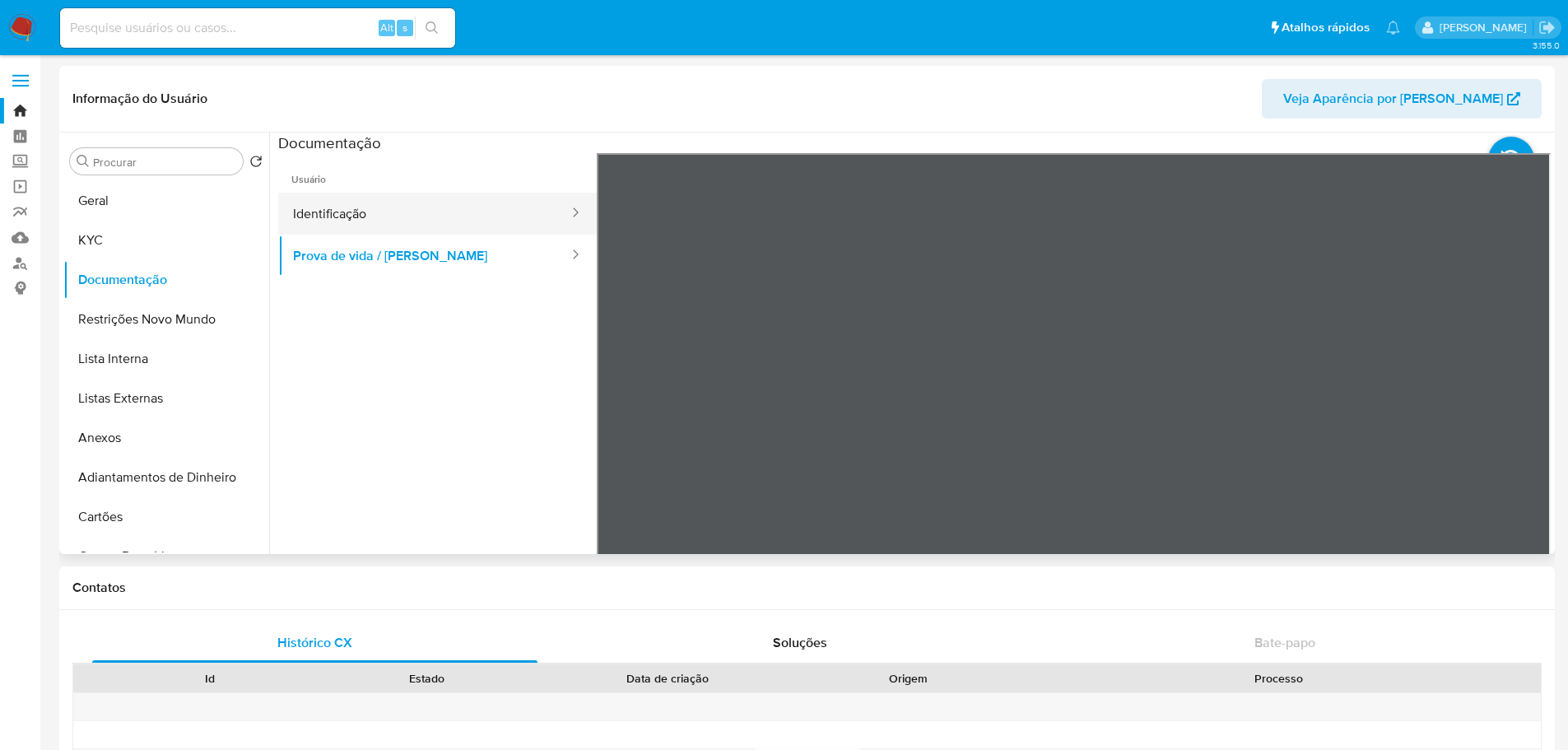
click at [489, 229] on button "Identificação" at bounding box center [424, 213] width 293 height 42
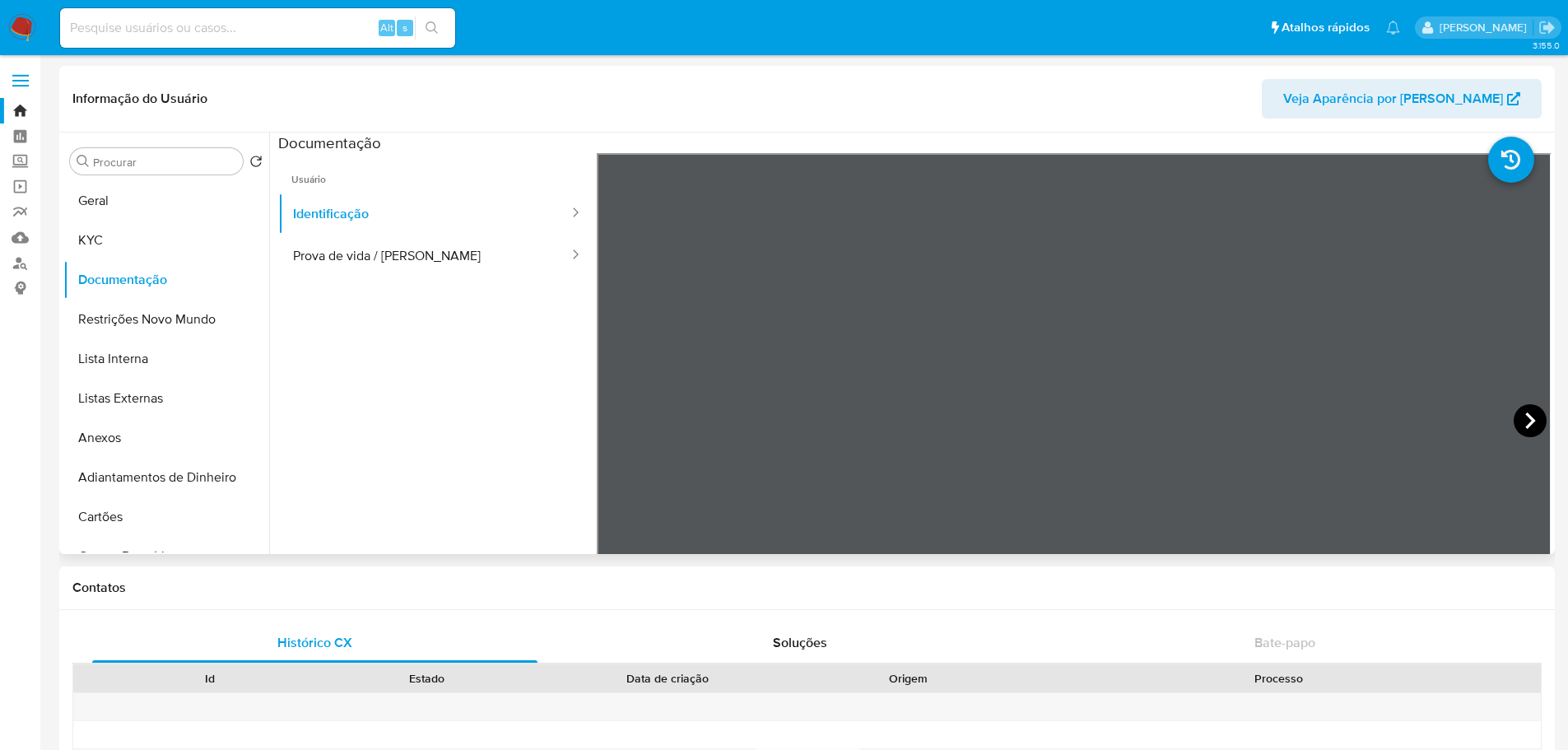
click at [1514, 420] on icon at bounding box center [1530, 420] width 33 height 33
click at [21, 265] on link "Localizador de pessoas" at bounding box center [98, 263] width 196 height 26
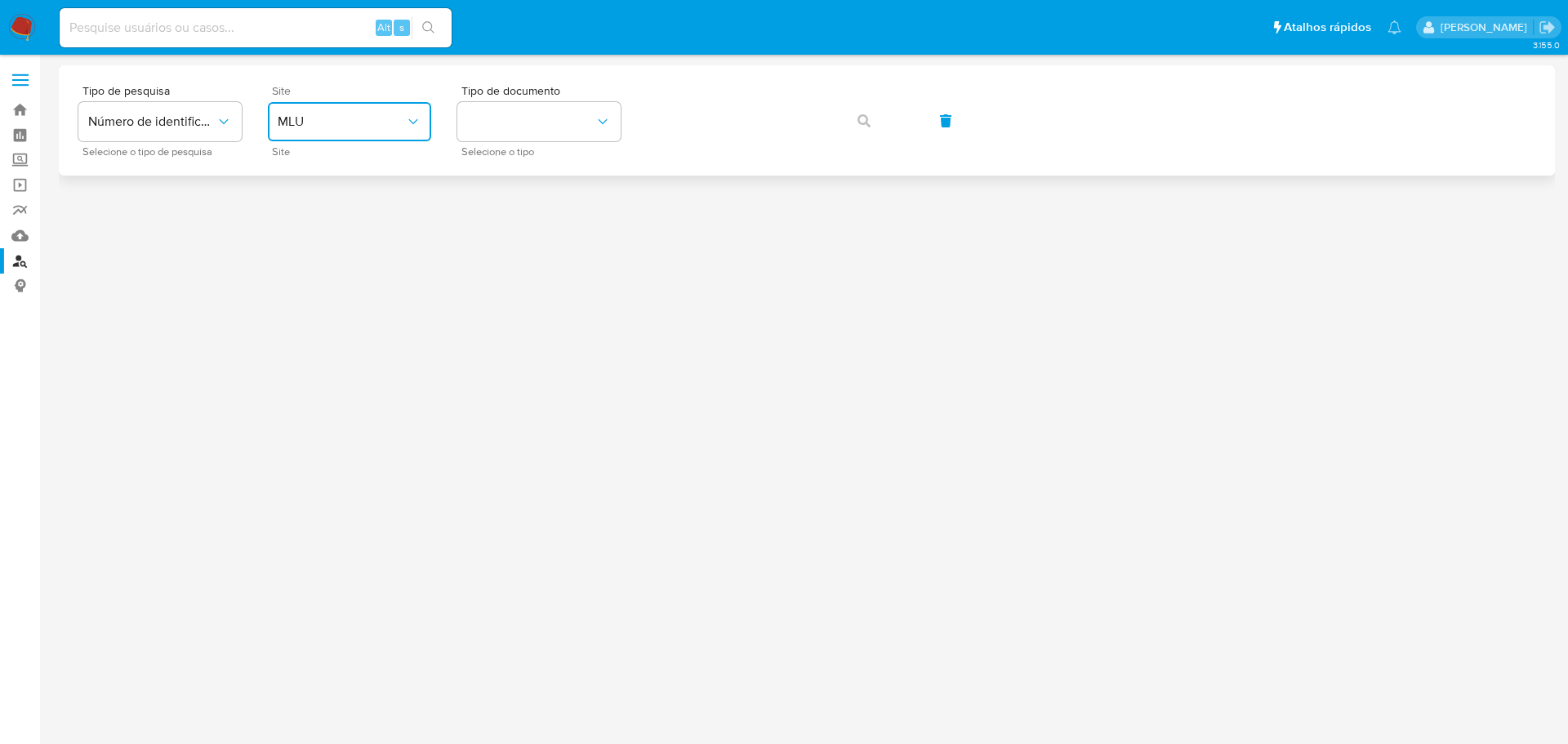
click at [410, 123] on icon "site_id" at bounding box center [413, 121] width 17 height 17
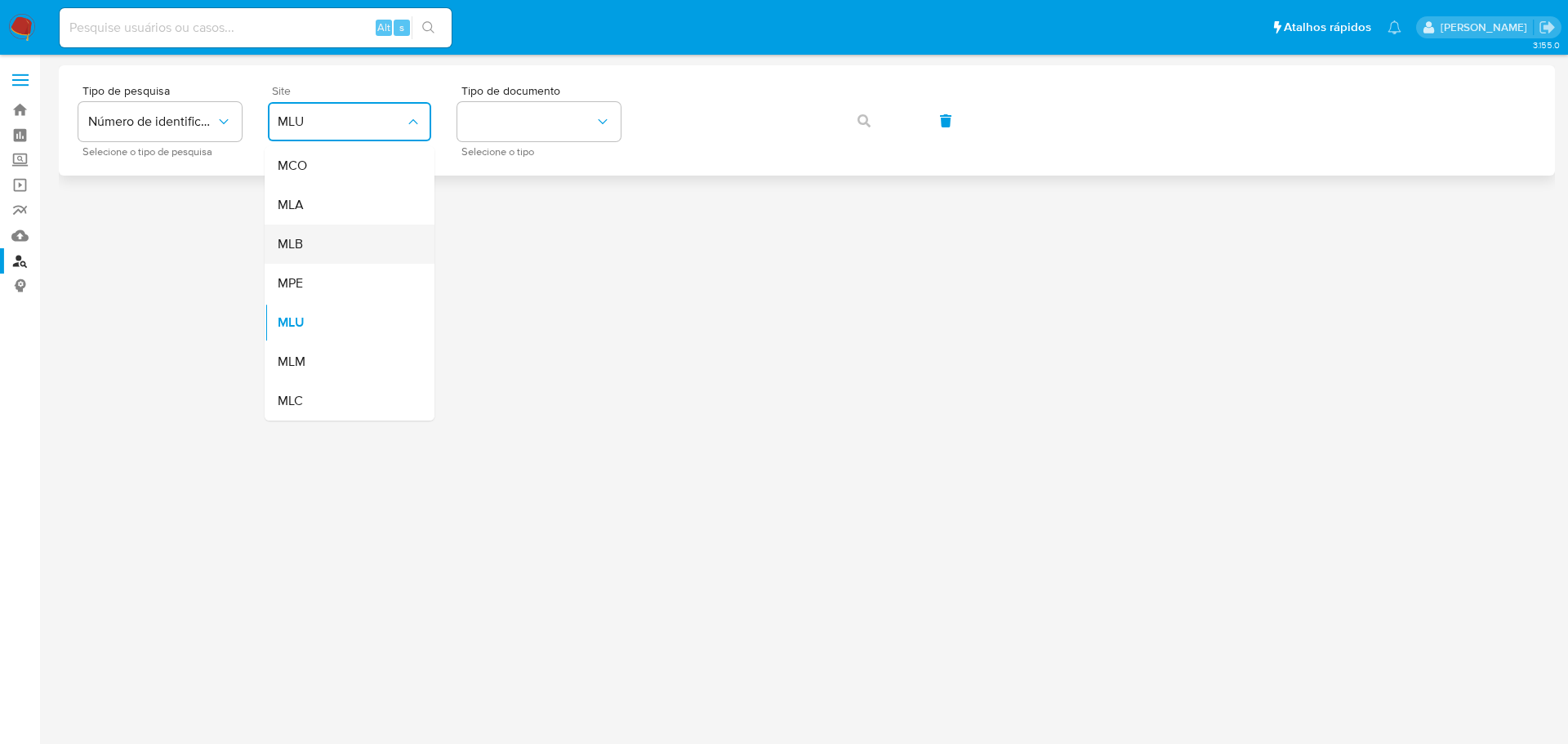
click at [334, 231] on div "MLB" at bounding box center [344, 244] width 134 height 39
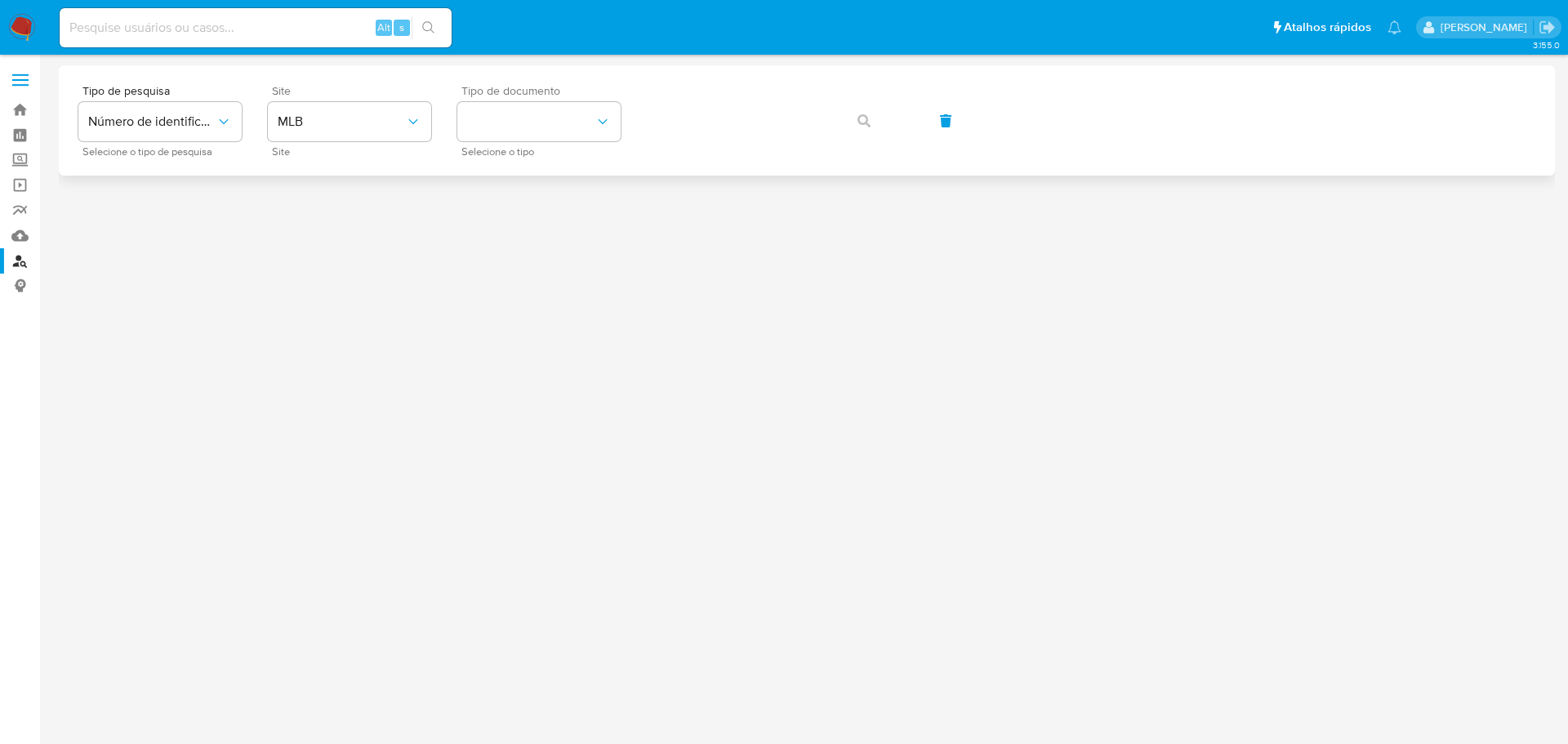
click at [558, 97] on span "Tipo de documento" at bounding box center [543, 91] width 163 height 12
click at [557, 112] on button "identificationType" at bounding box center [539, 121] width 163 height 39
click at [524, 221] on div "CPF CPF" at bounding box center [534, 229] width 134 height 56
click at [861, 127] on span "button" at bounding box center [863, 120] width 13 height 36
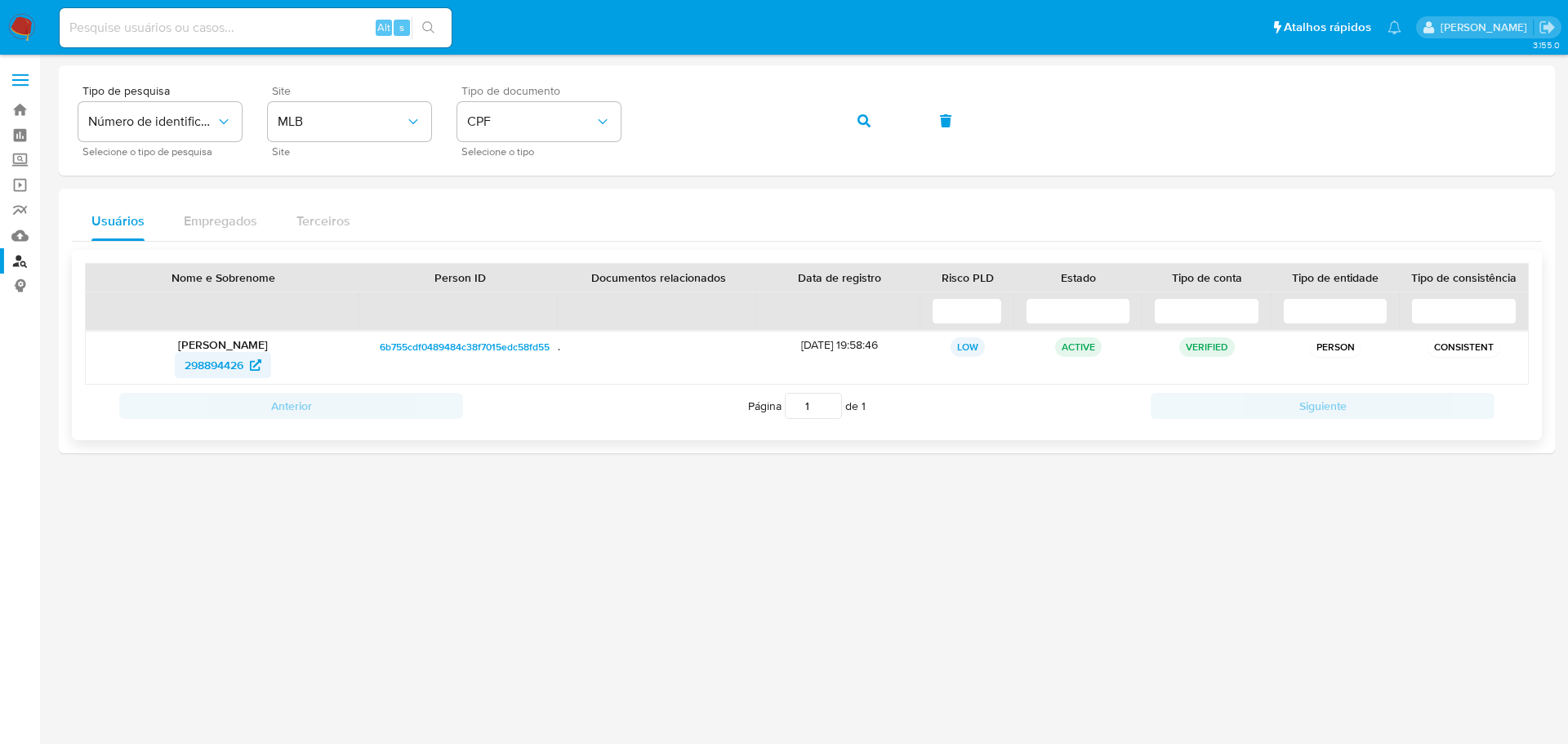
click at [233, 361] on span "298894426" at bounding box center [214, 365] width 59 height 26
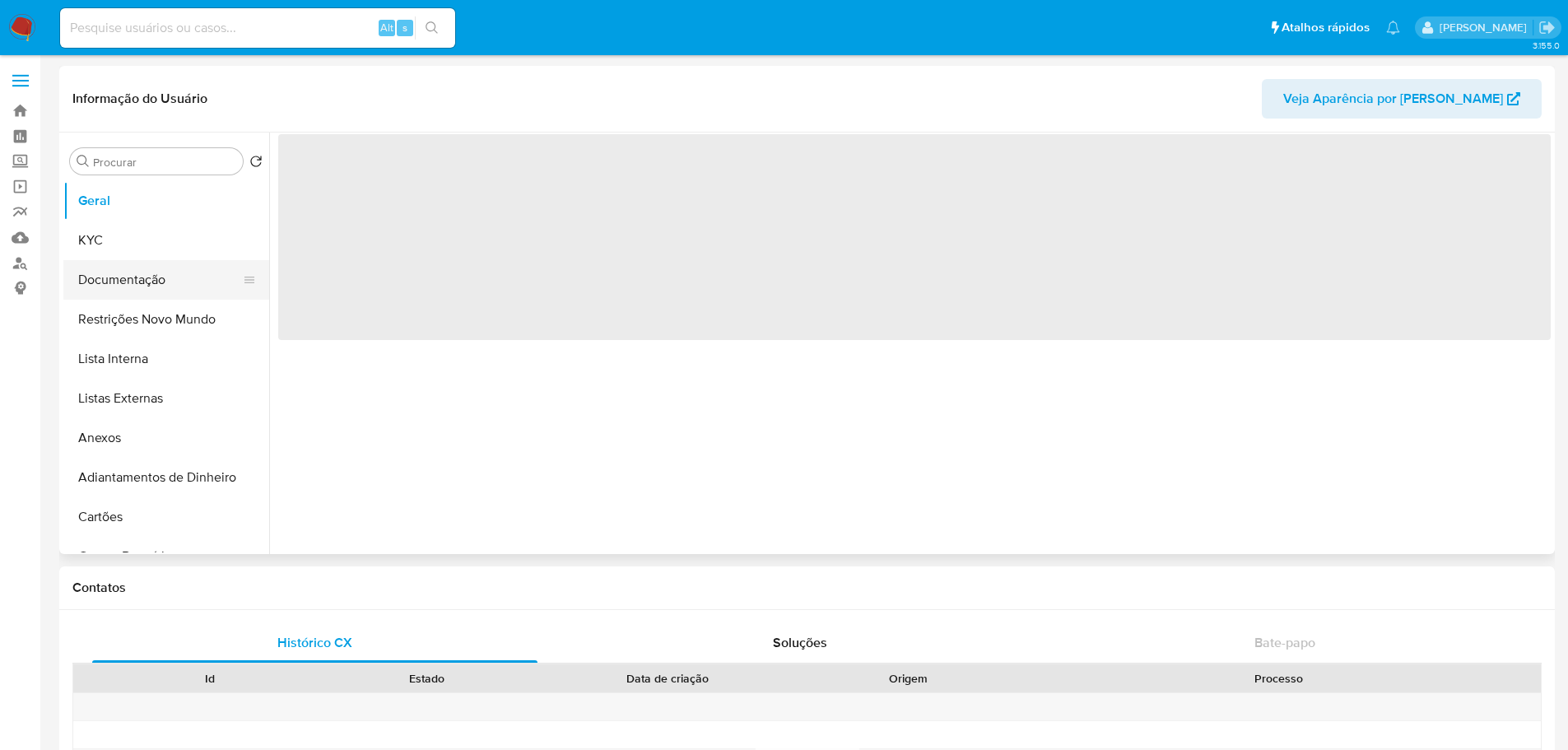
click at [127, 273] on button "Documentação" at bounding box center [159, 280] width 192 height 39
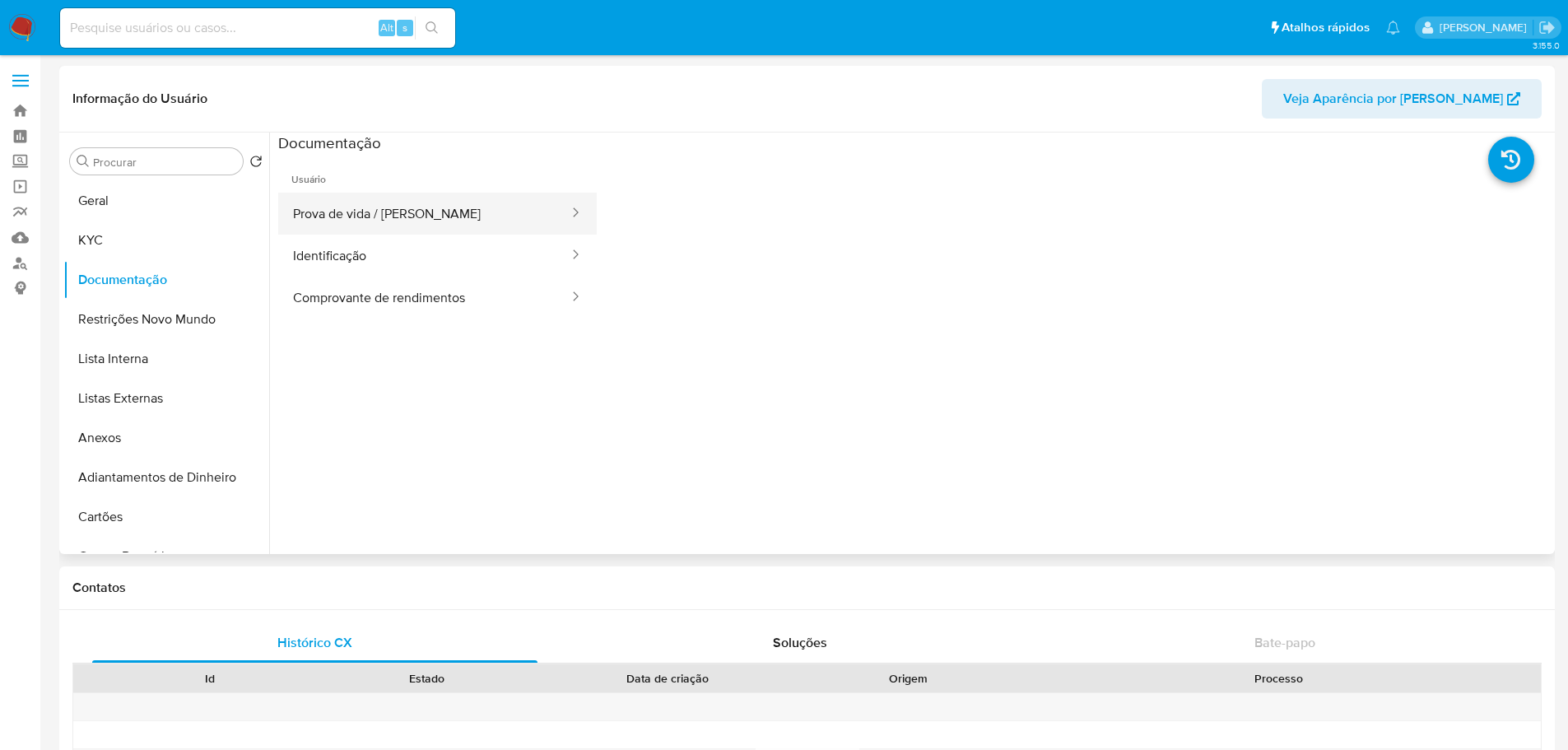
click at [374, 227] on button "Prova de vida / [PERSON_NAME]" at bounding box center [424, 213] width 293 height 42
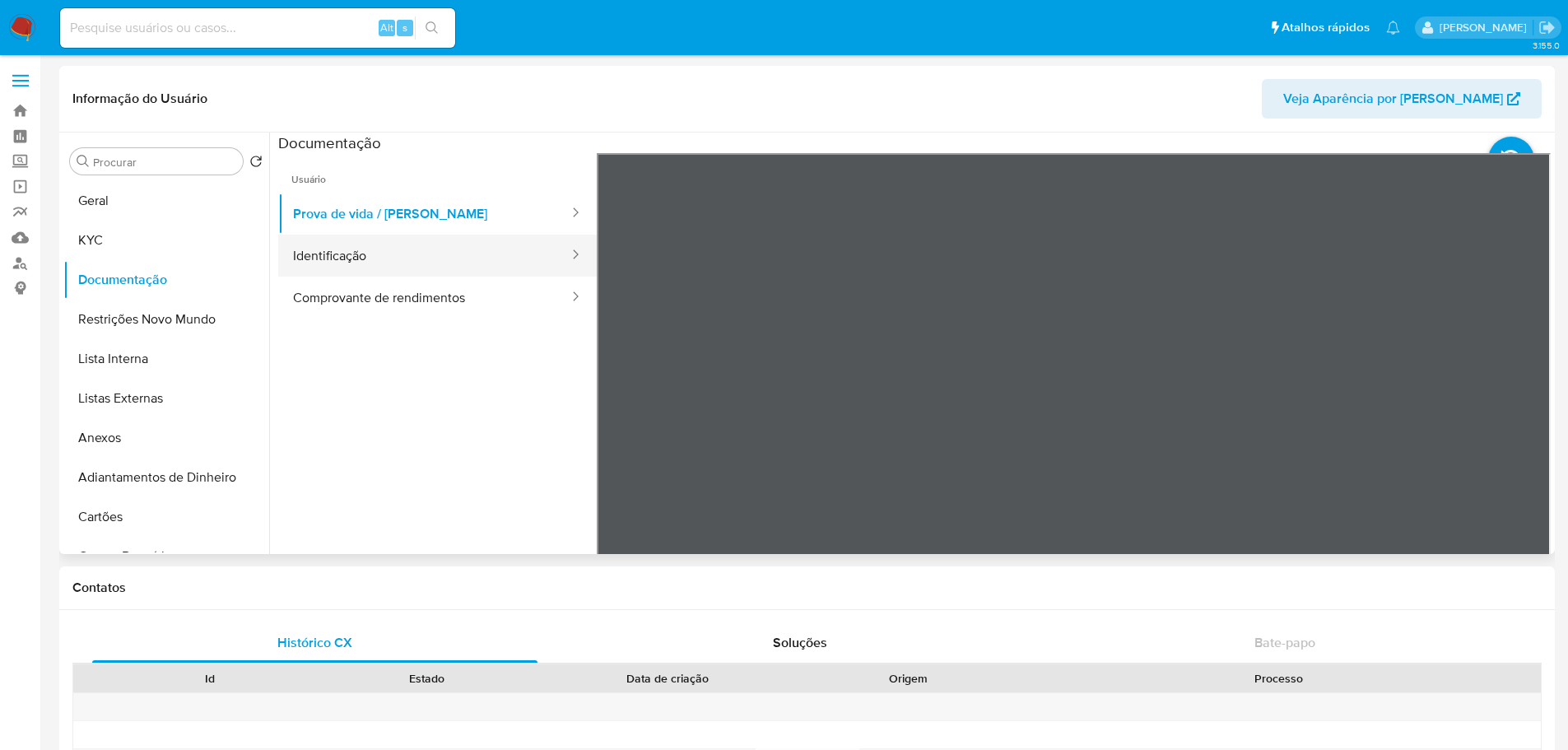
click at [379, 260] on button "Identificação" at bounding box center [424, 255] width 293 height 42
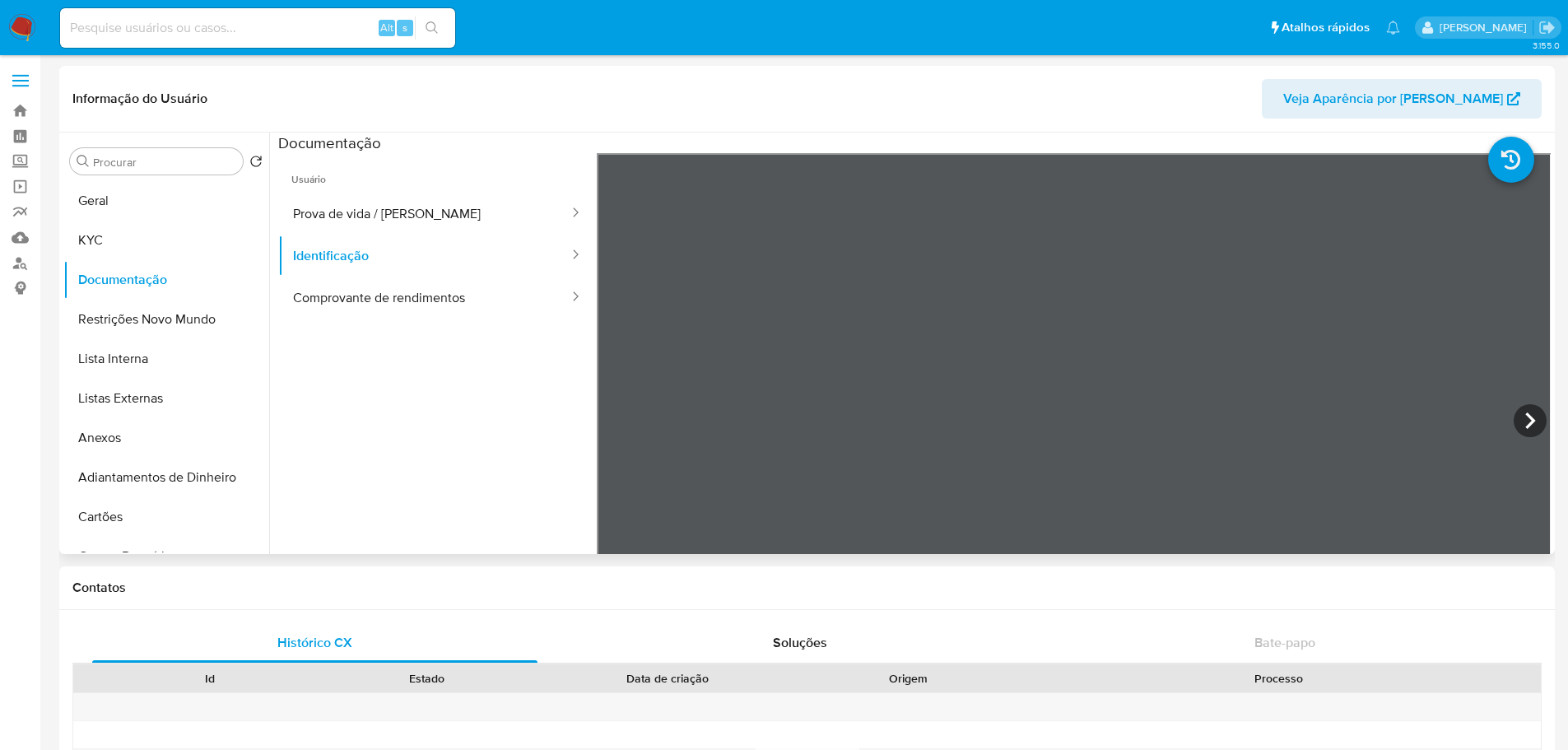
select select "10"
click at [1519, 417] on icon at bounding box center [1530, 420] width 33 height 33
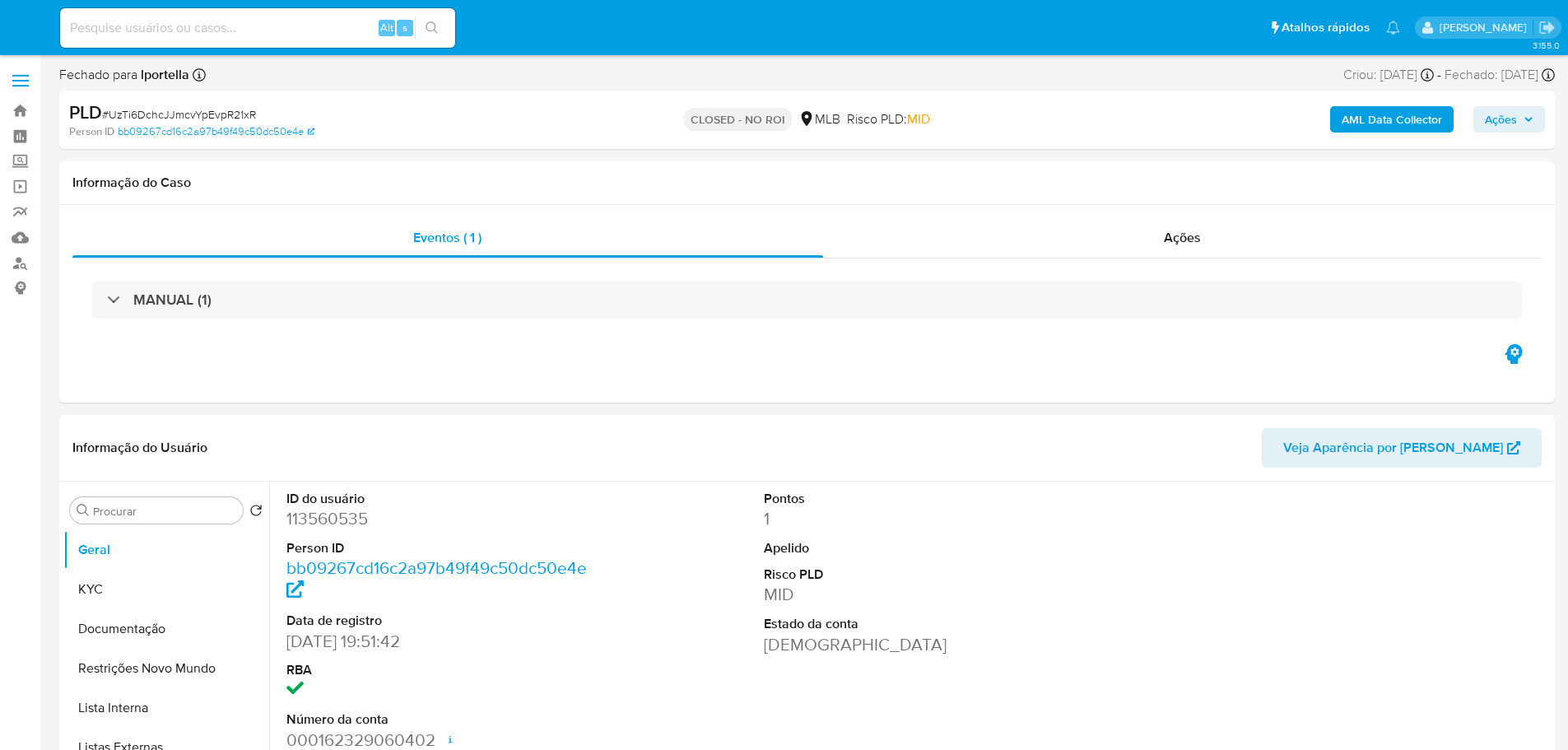
select select "10"
click at [26, 30] on img at bounding box center [22, 28] width 28 height 28
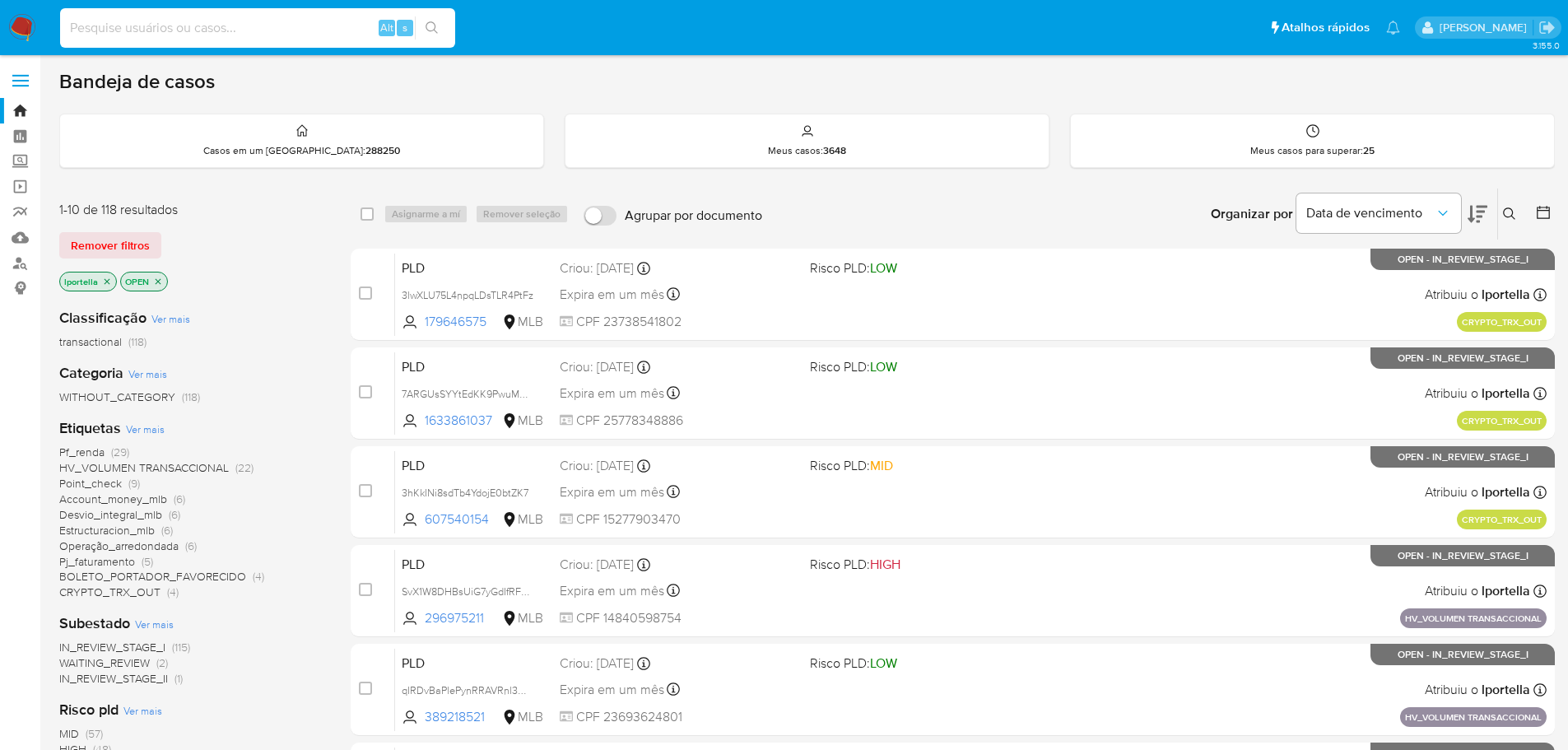
click at [164, 35] on input at bounding box center [257, 29] width 395 height 22
click at [165, 34] on input at bounding box center [257, 29] width 395 height 22
paste input "SvX1W8DHBsUiG7yGdIfRFbXW"
type input "SvX1W8DHBsUiG7yGdIfRFbXW"
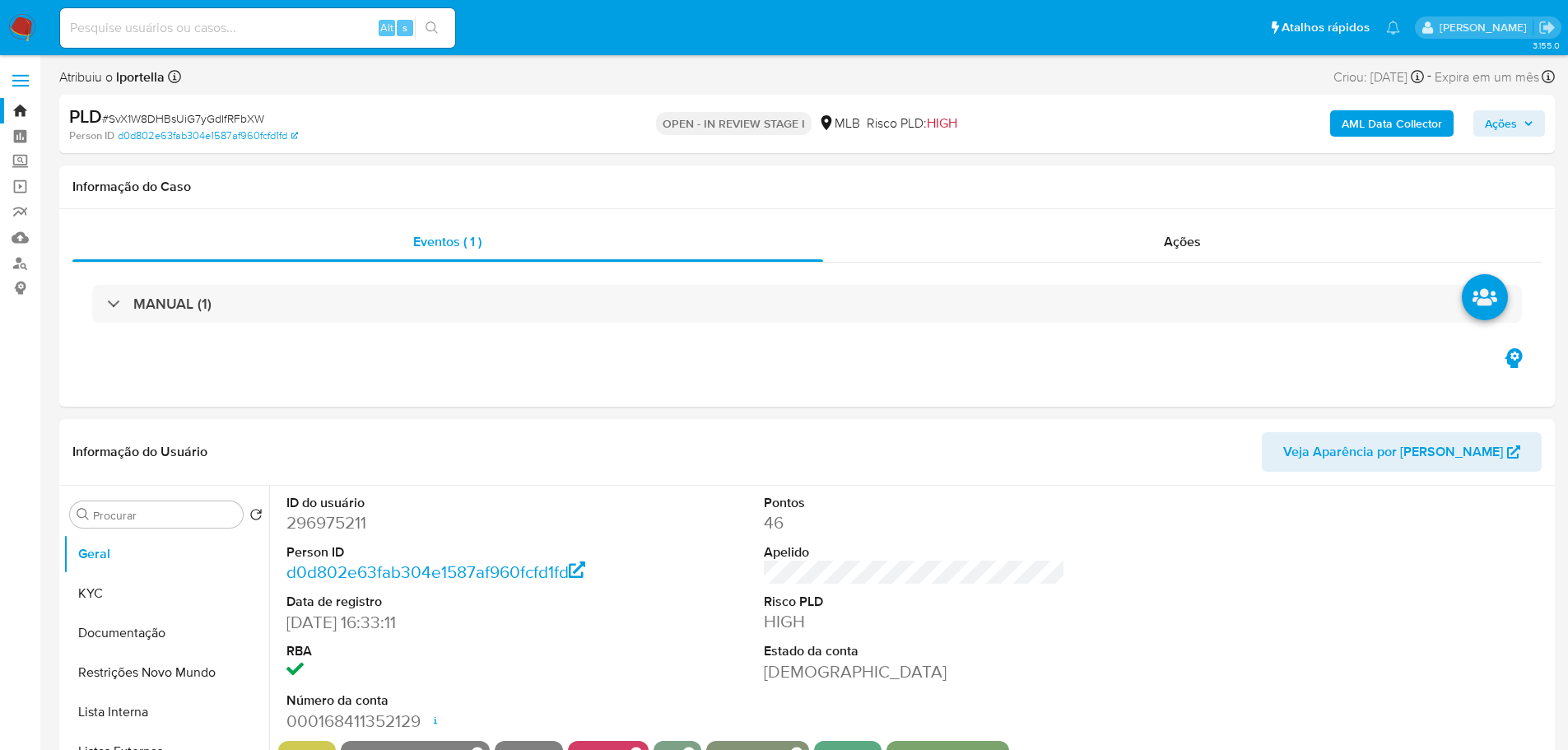
select select "10"
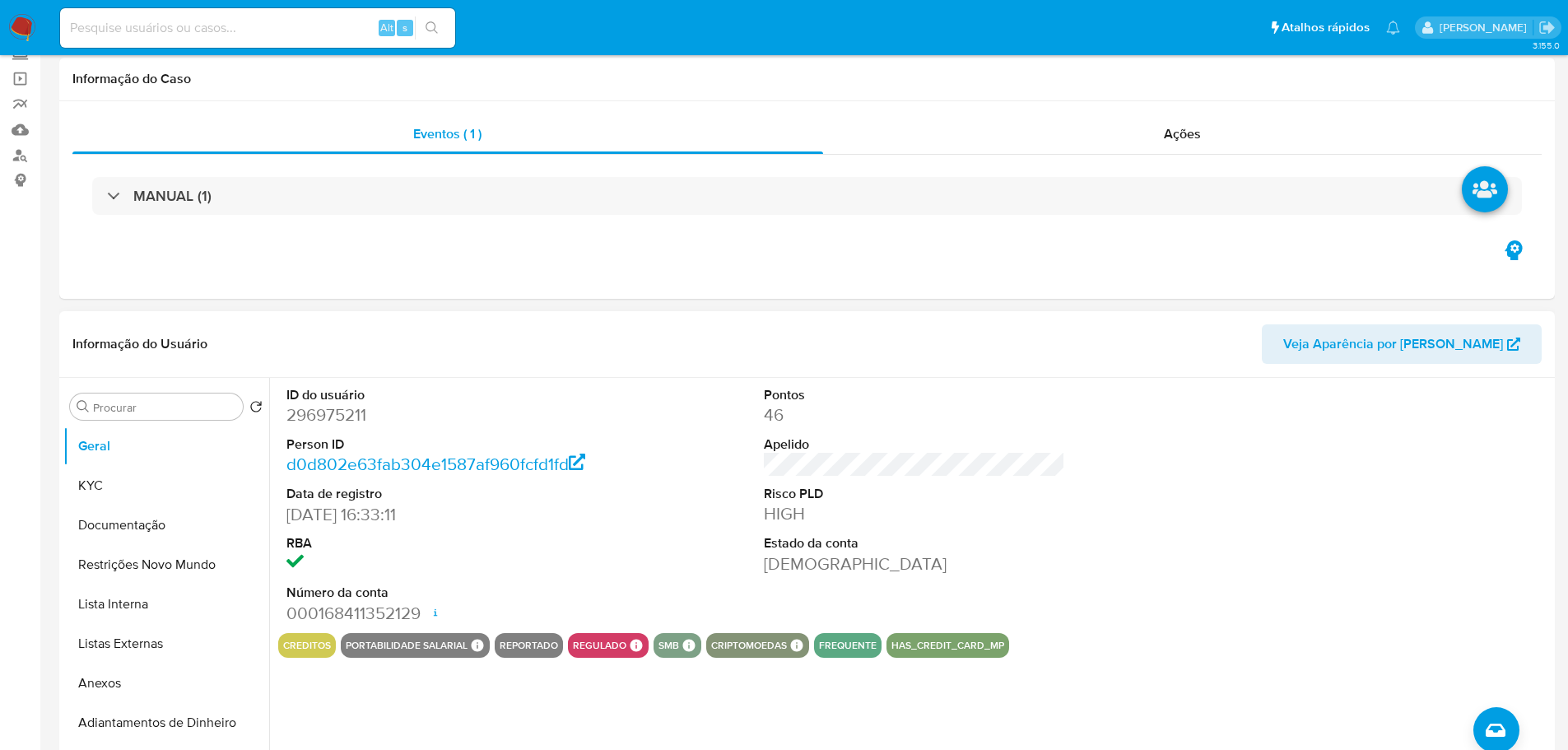
scroll to position [165, 0]
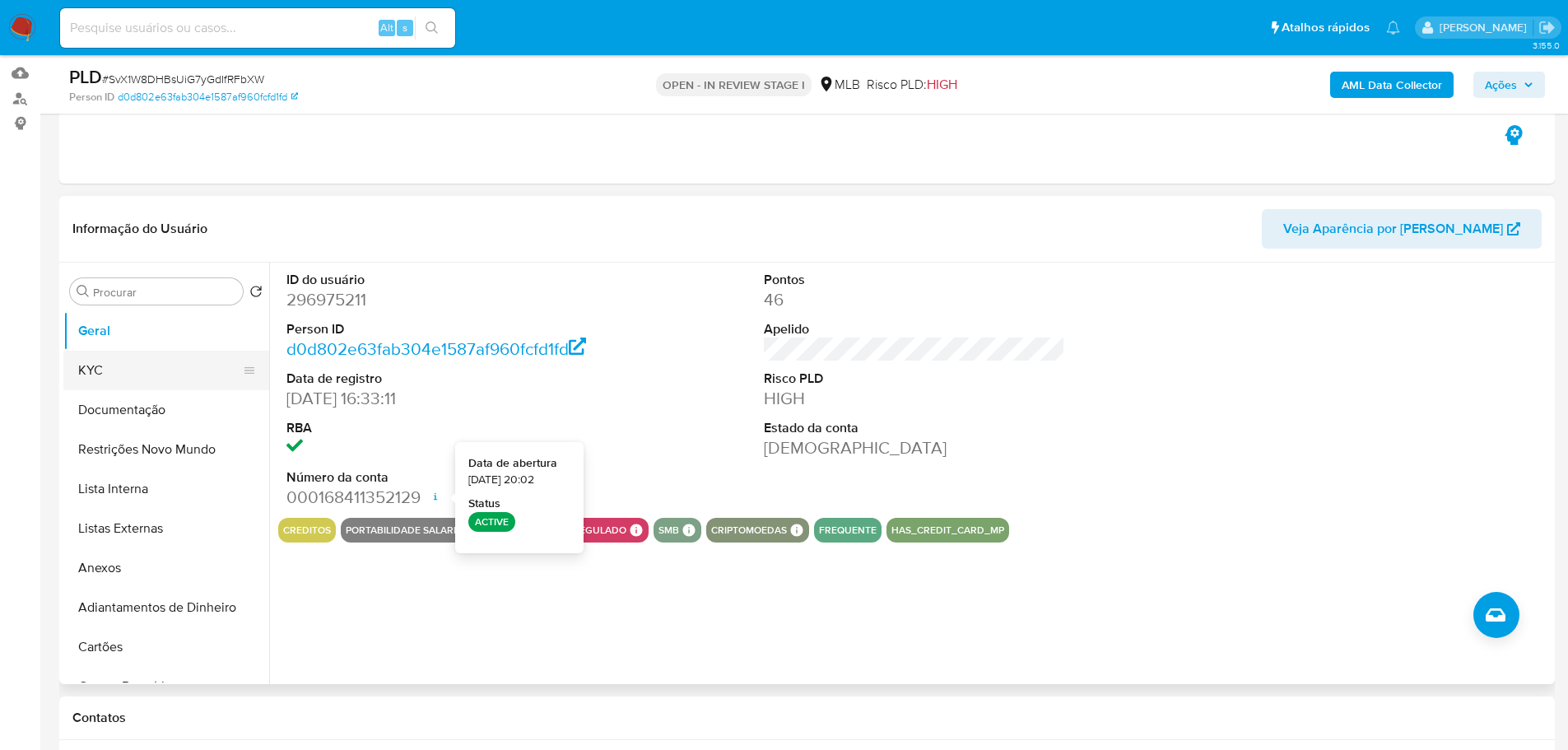
click at [117, 375] on button "KYC" at bounding box center [159, 371] width 192 height 39
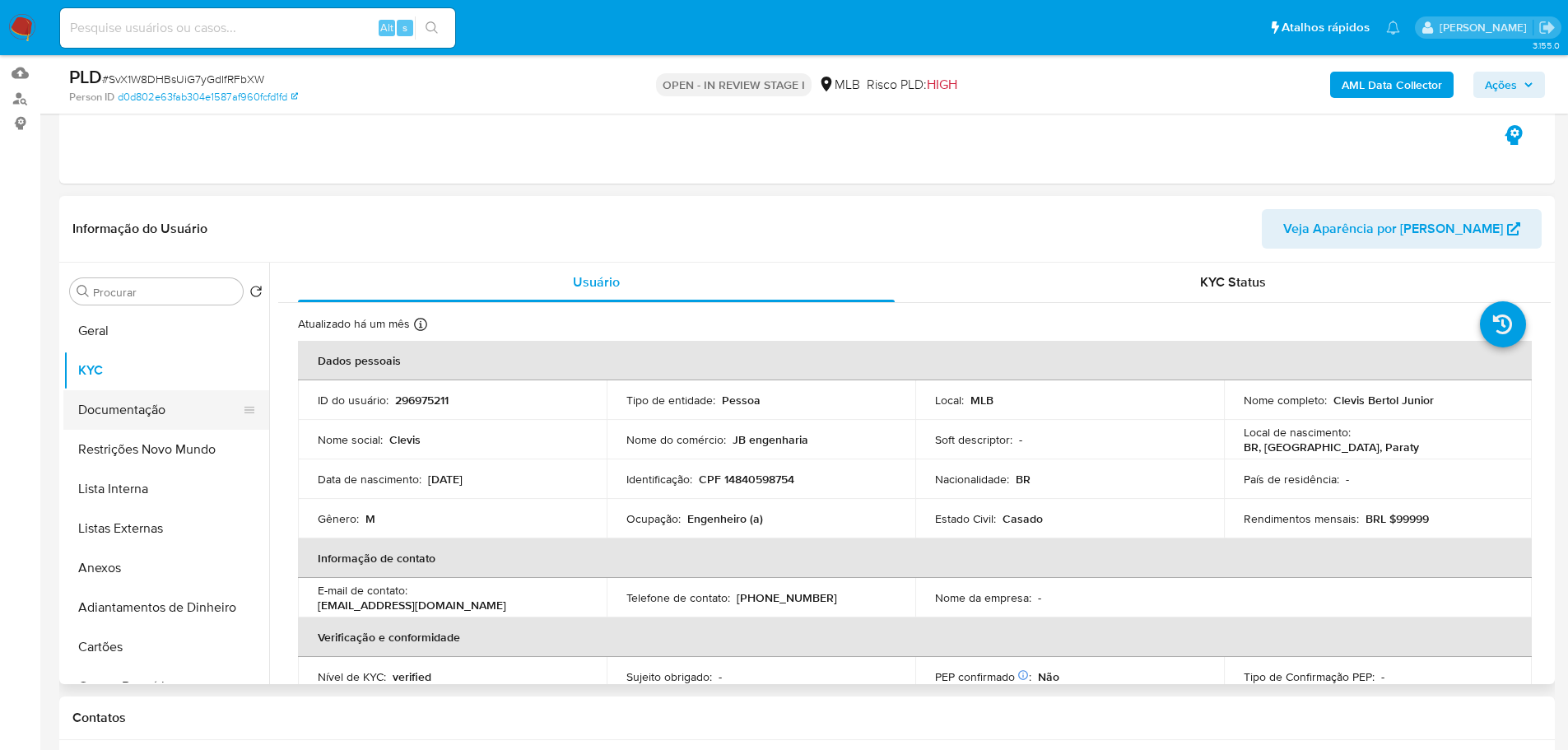
click at [120, 407] on button "Documentação" at bounding box center [159, 410] width 192 height 39
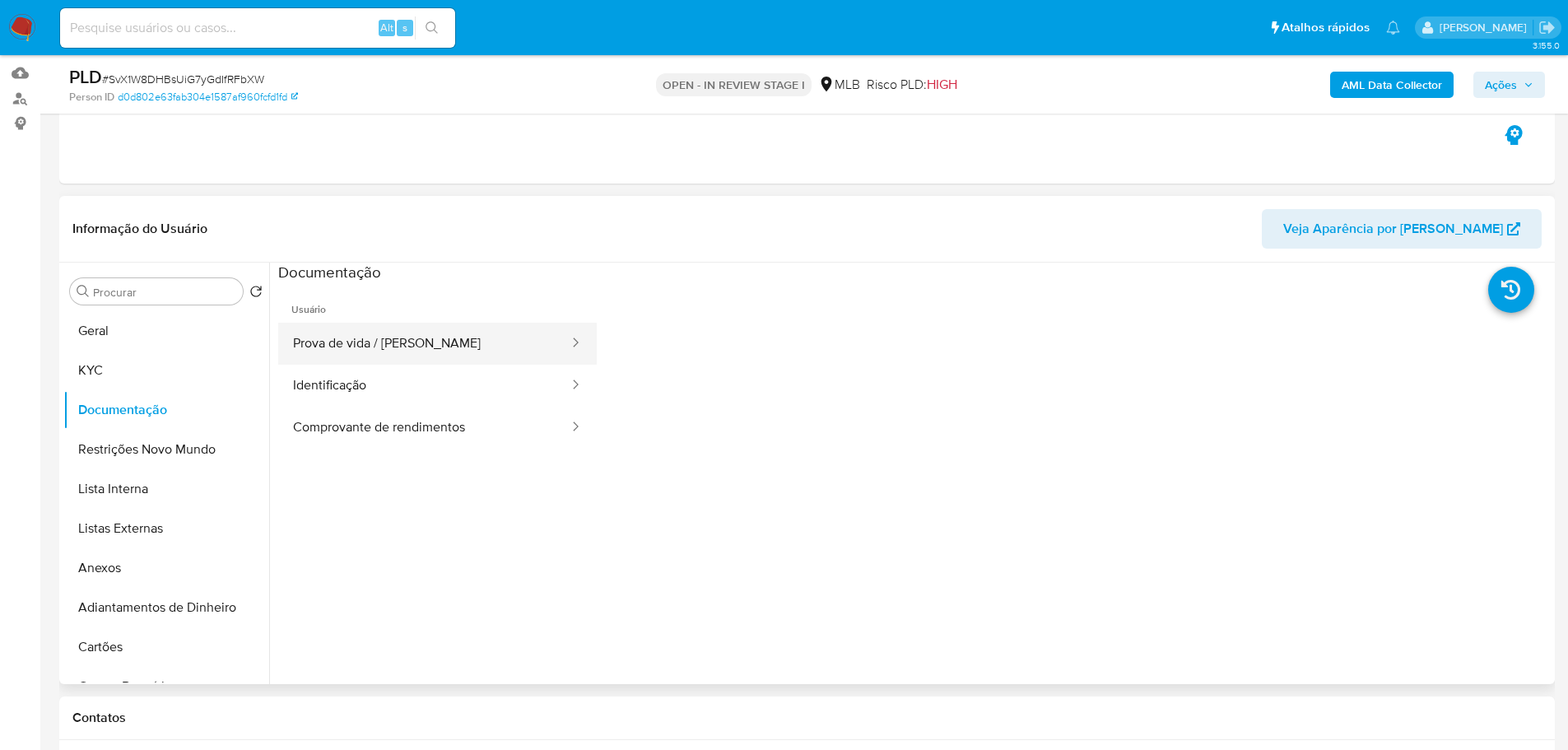
click at [374, 355] on button "Prova de vida / [PERSON_NAME]" at bounding box center [424, 343] width 293 height 42
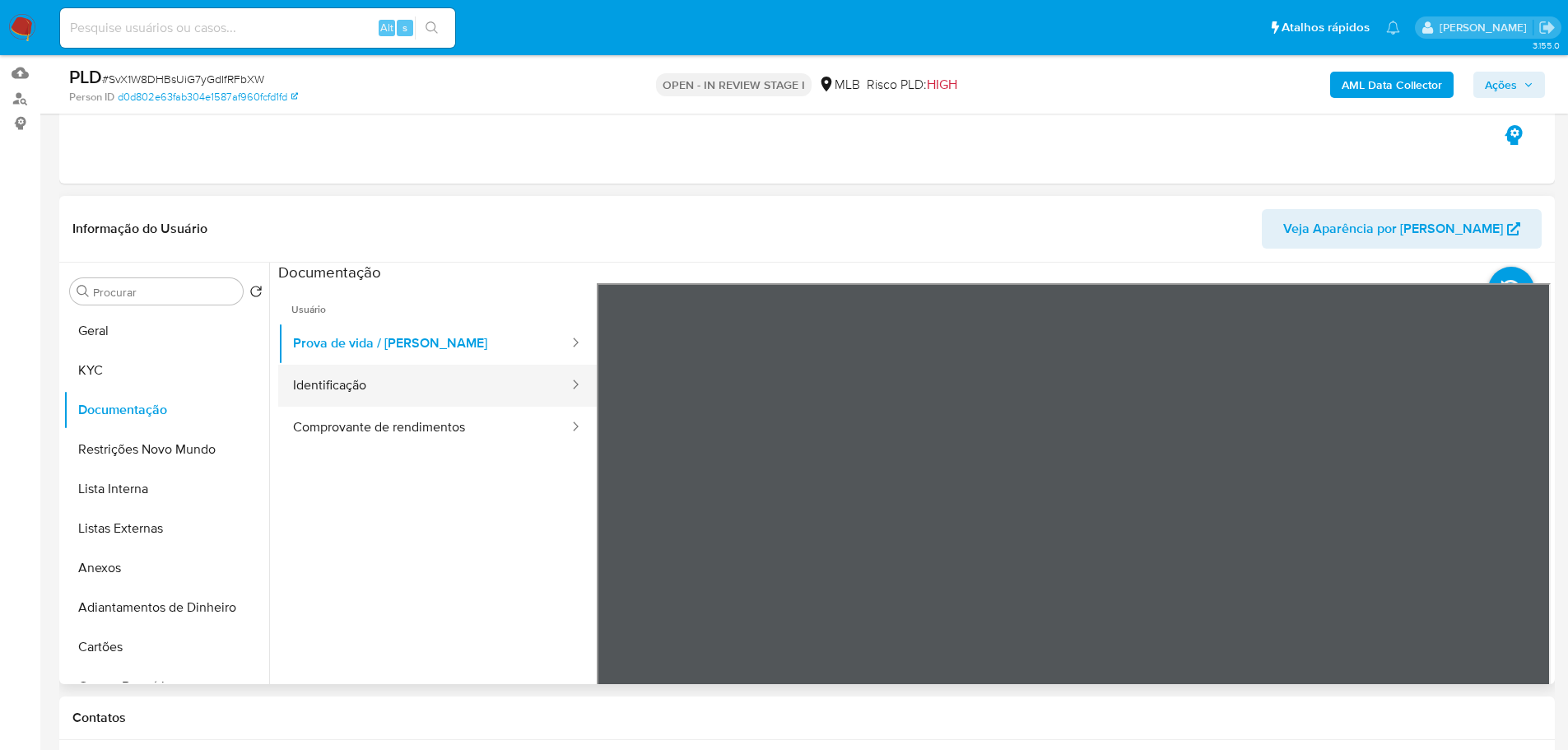
click at [345, 382] on button "Identificação" at bounding box center [424, 385] width 293 height 42
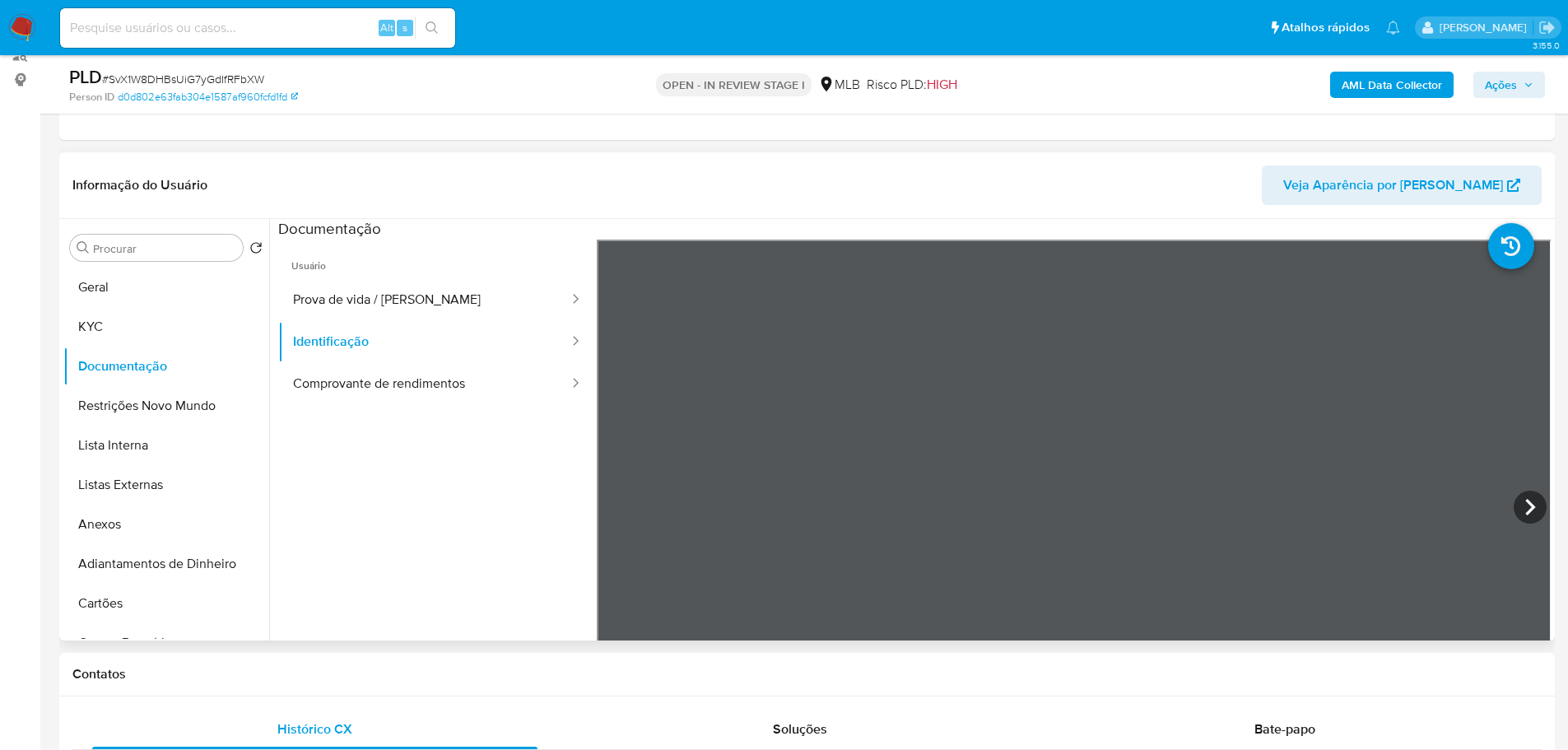
scroll to position [247, 0]
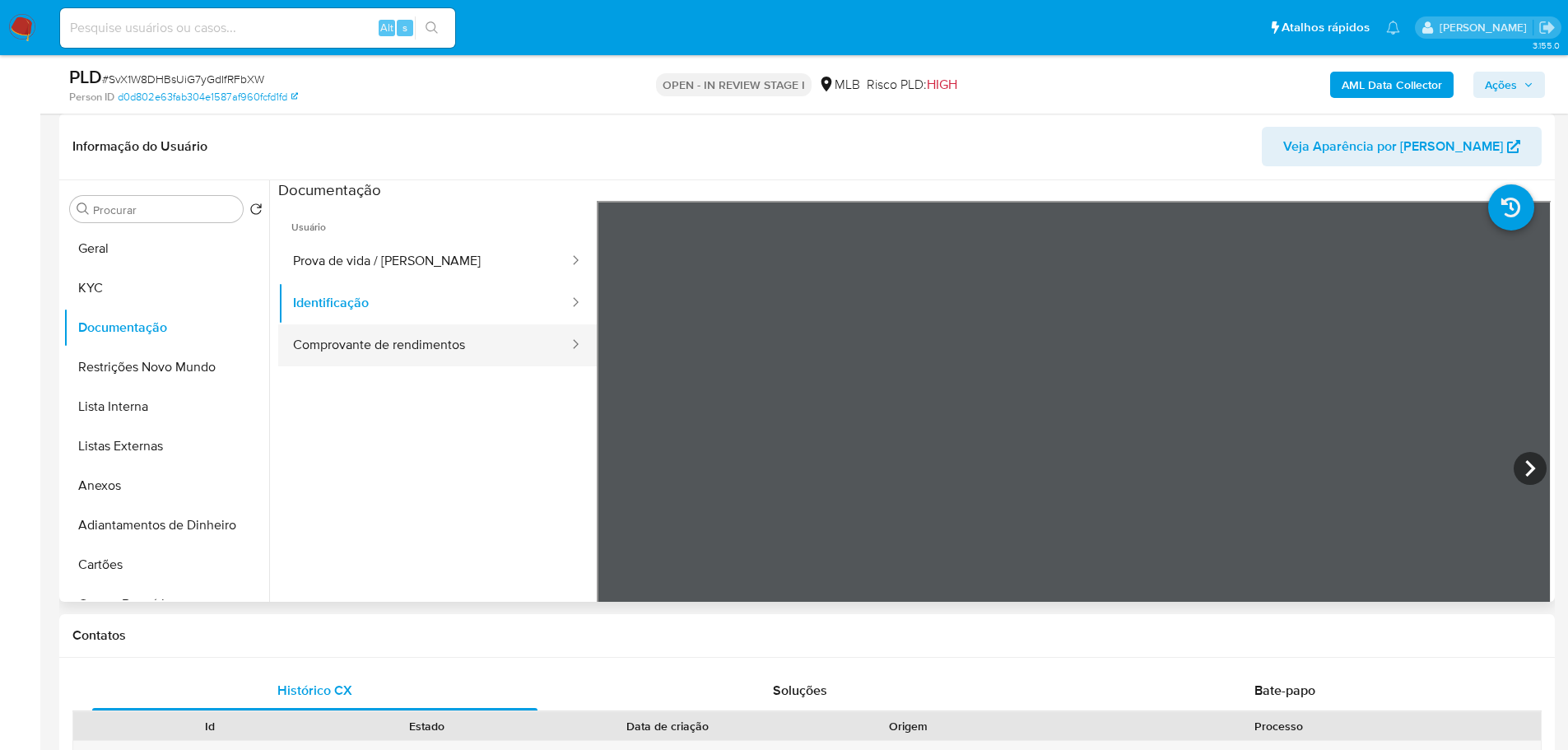
click at [408, 345] on button "Comprovante de rendimentos" at bounding box center [424, 345] width 293 height 42
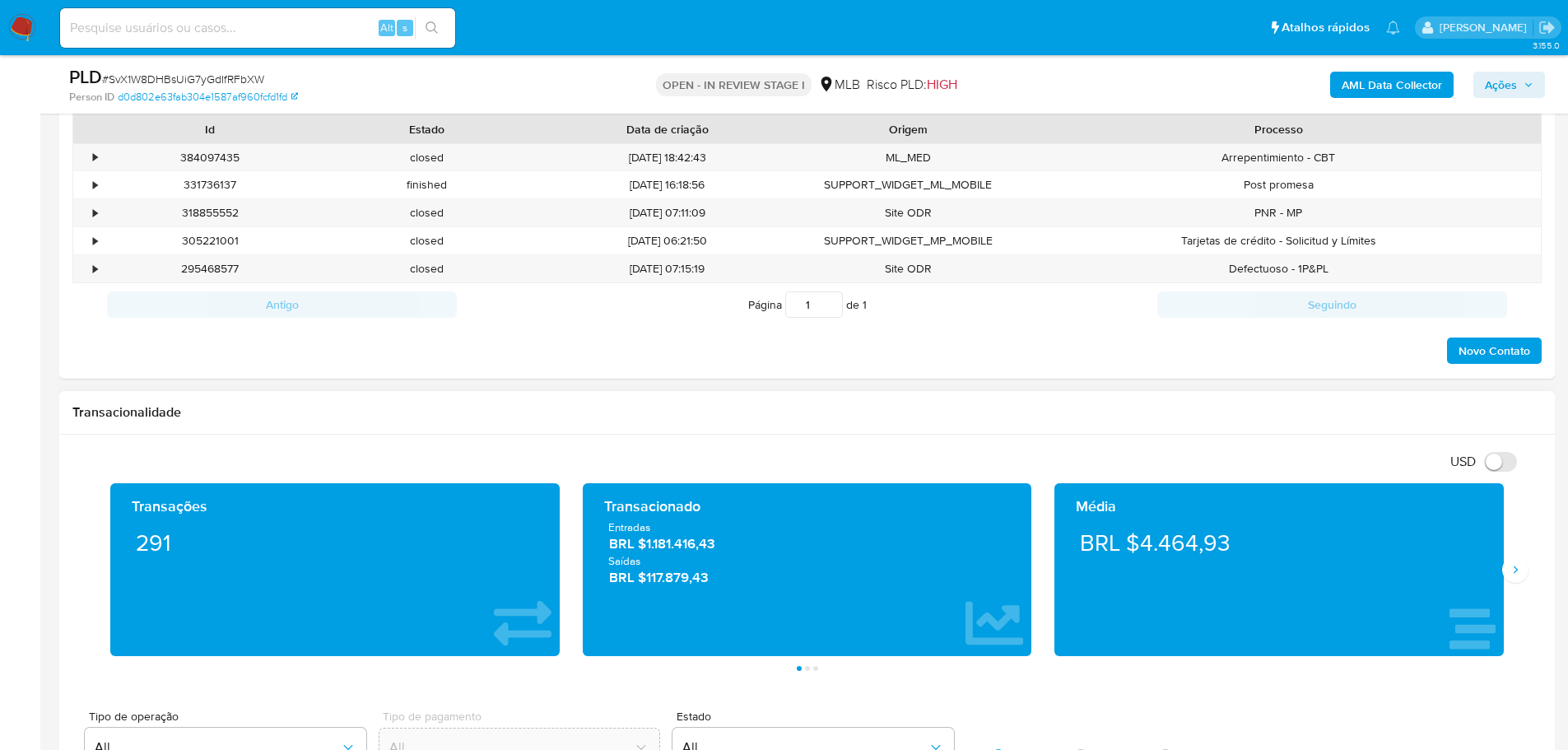
scroll to position [851, 0]
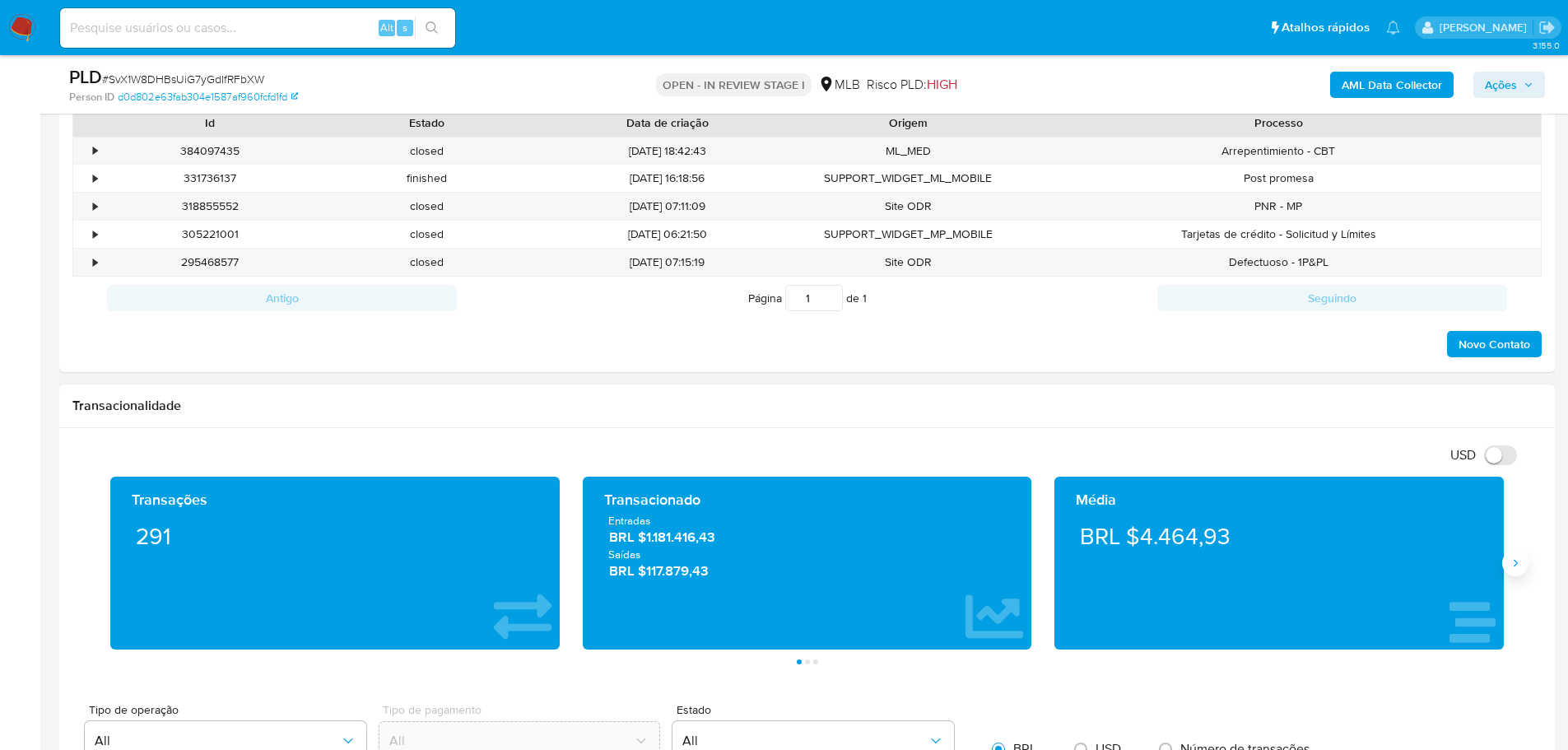
click at [1525, 562] on button "Siguiente" at bounding box center [1515, 563] width 27 height 27
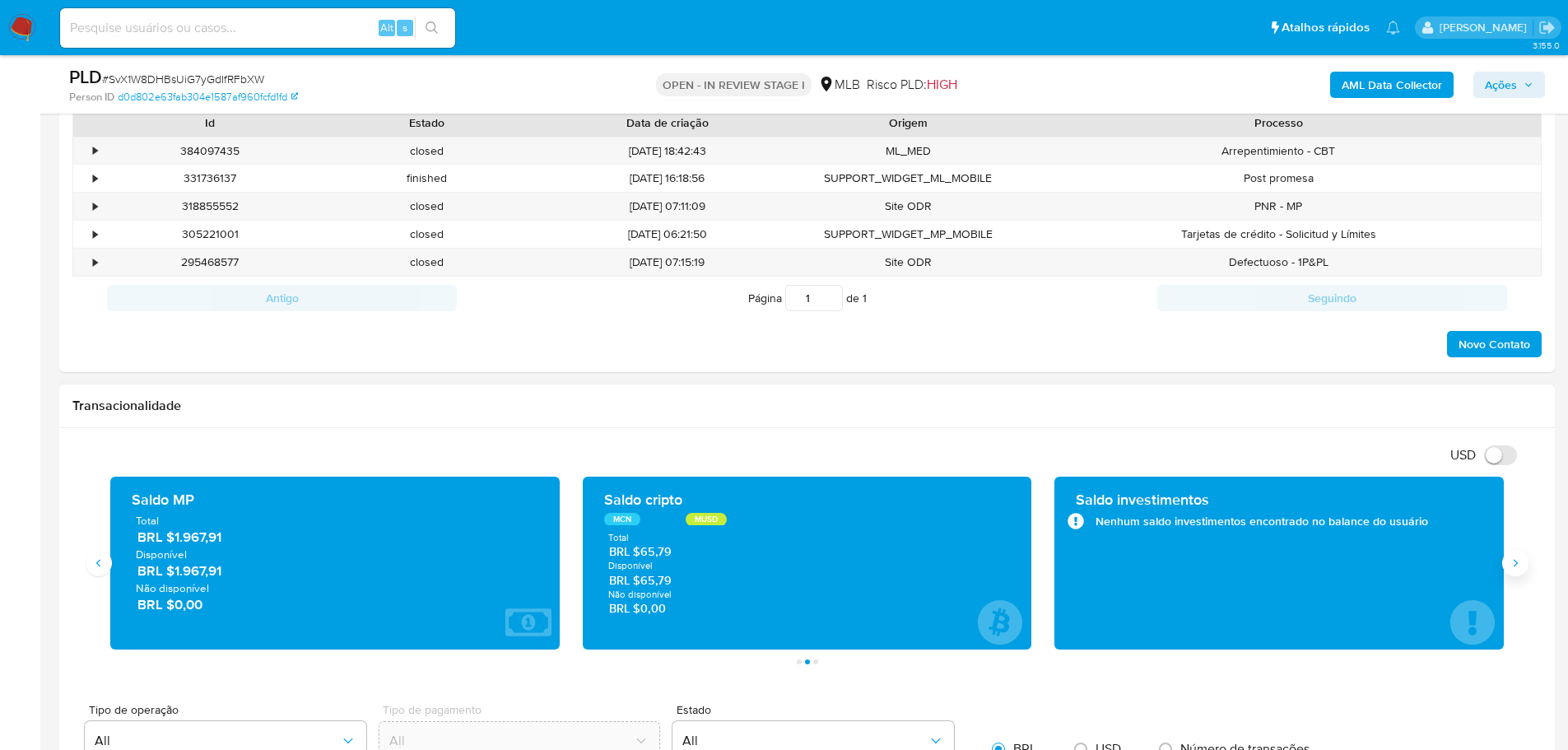
click at [1525, 562] on button "Siguiente" at bounding box center [1515, 563] width 27 height 27
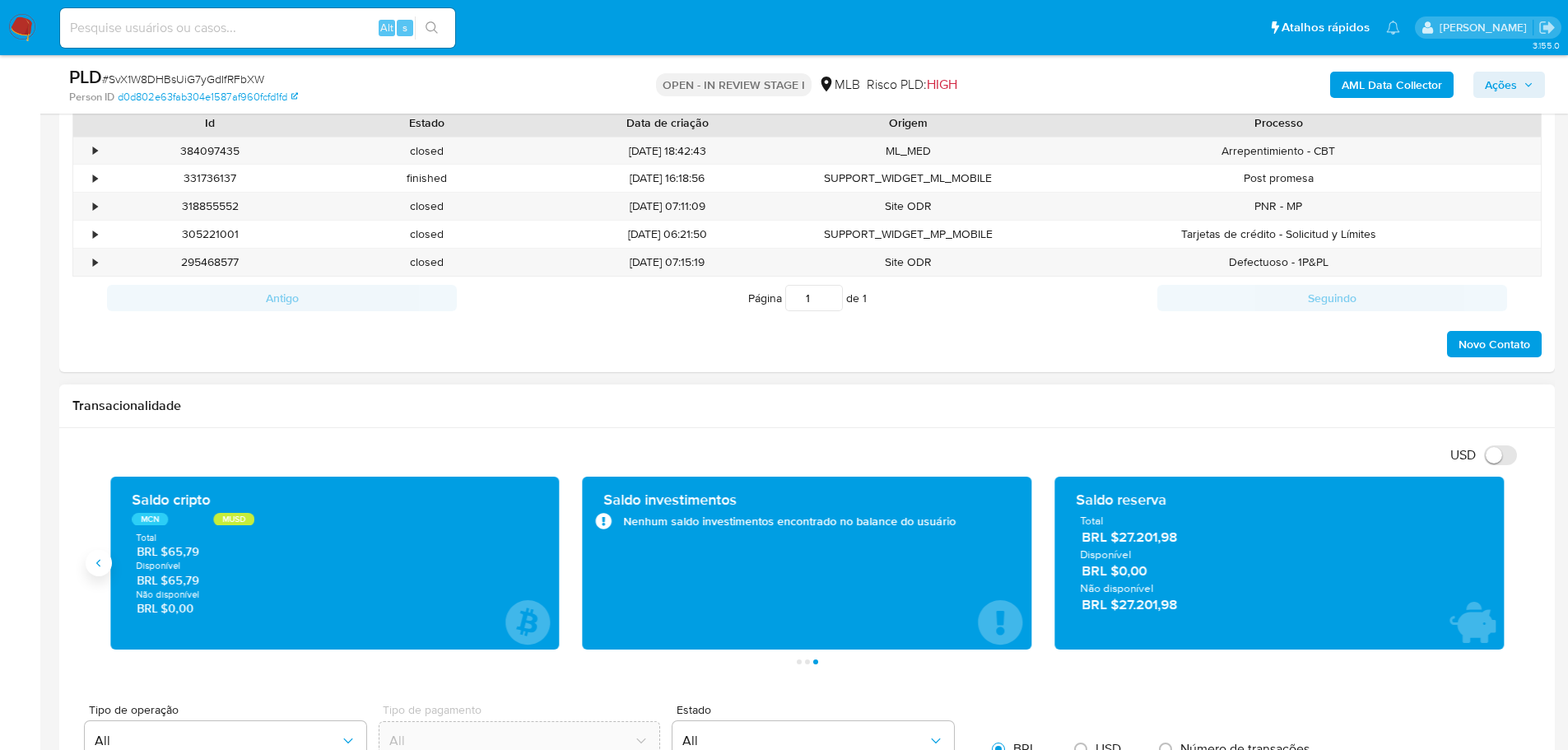
click at [99, 564] on icon "Anterior" at bounding box center [99, 563] width 13 height 13
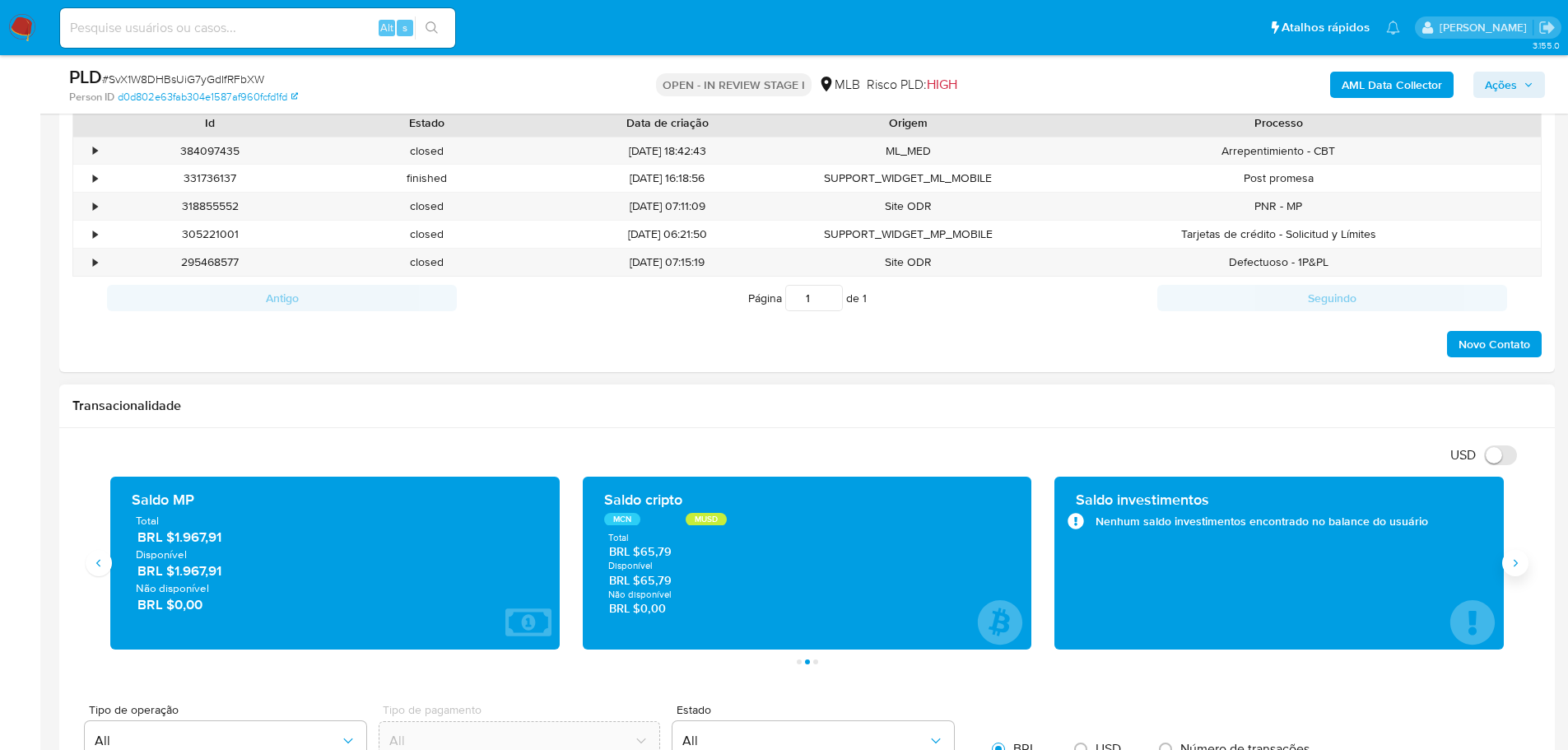
click at [1506, 563] on button "Siguiente" at bounding box center [1515, 563] width 27 height 27
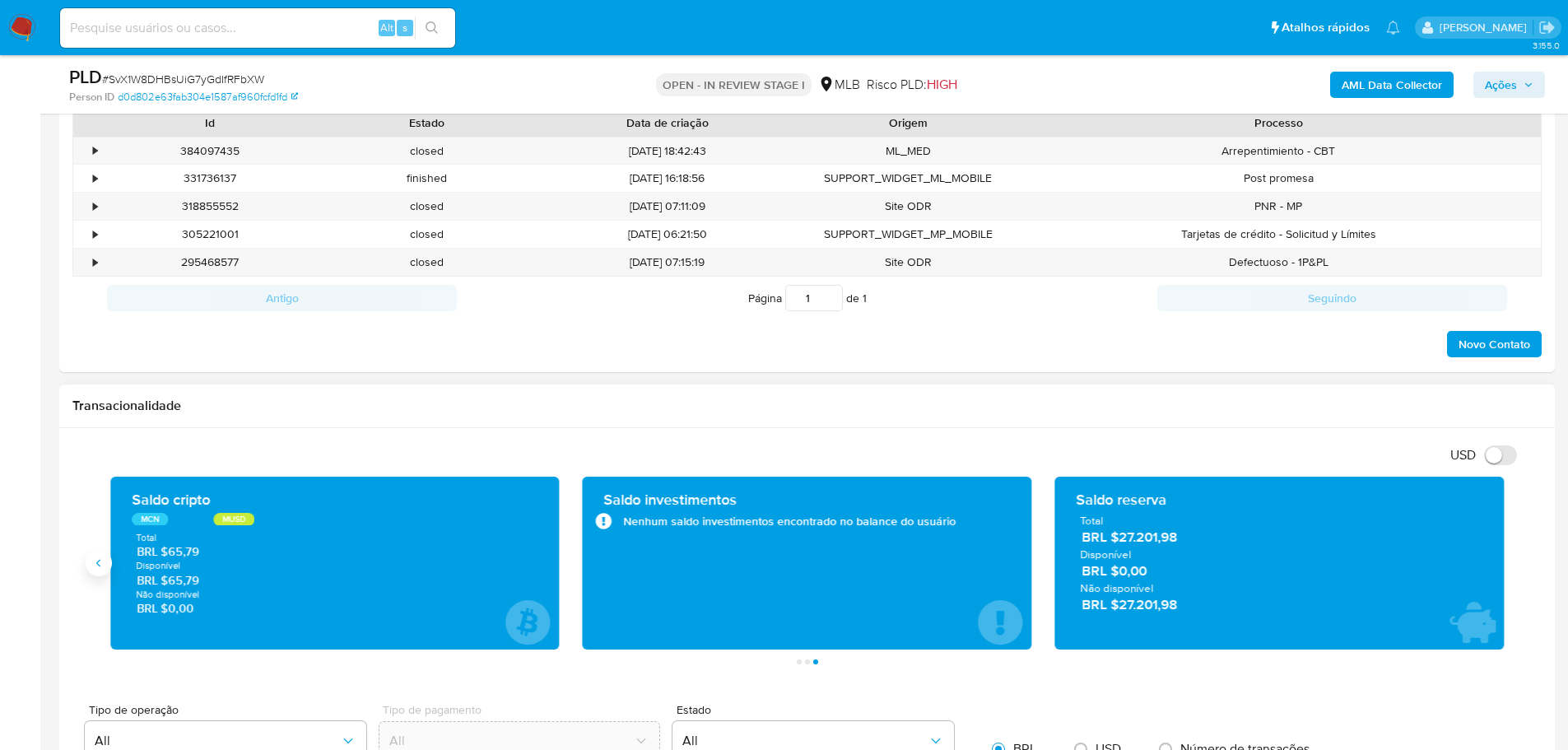
click at [101, 560] on icon "Anterior" at bounding box center [99, 563] width 4 height 8
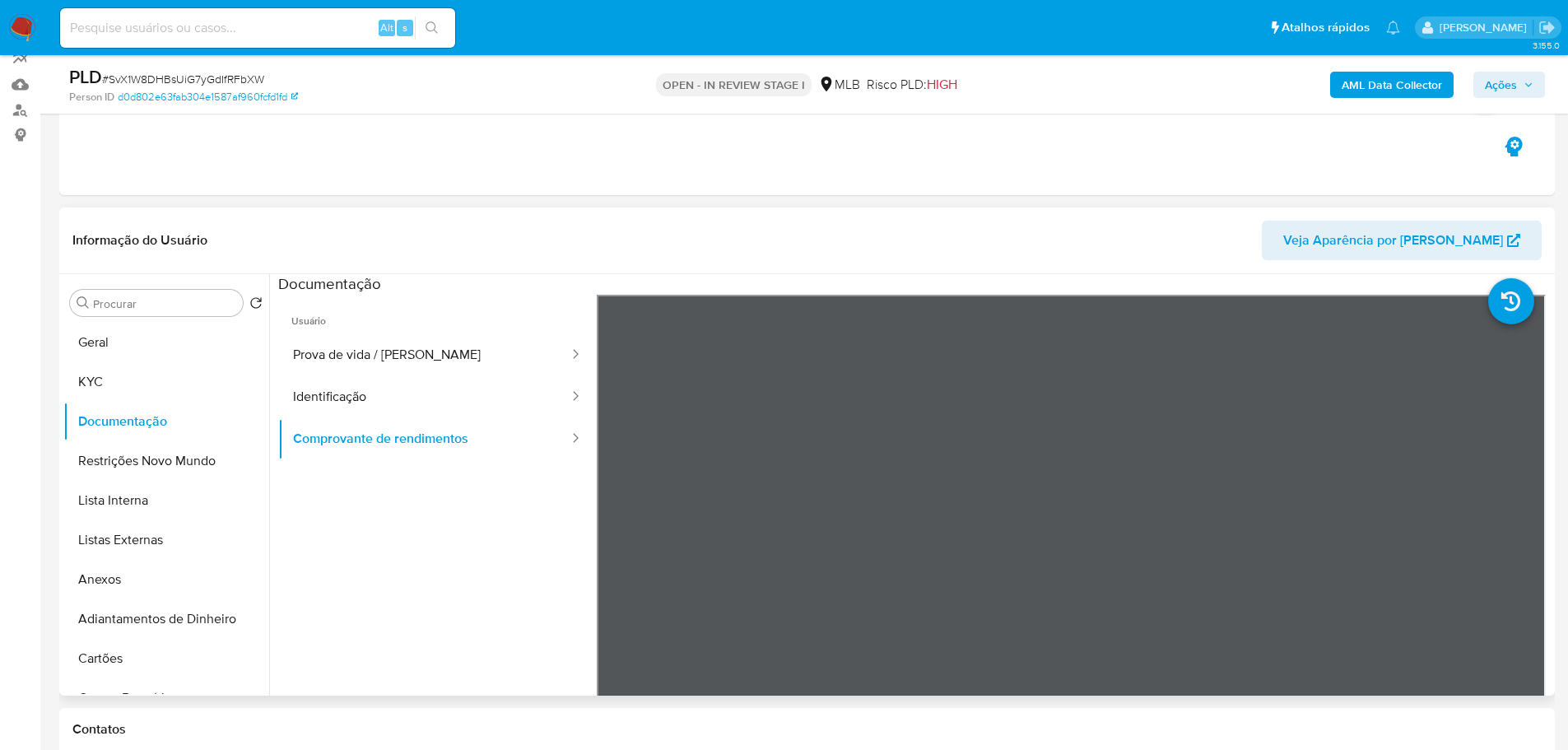
scroll to position [0, 0]
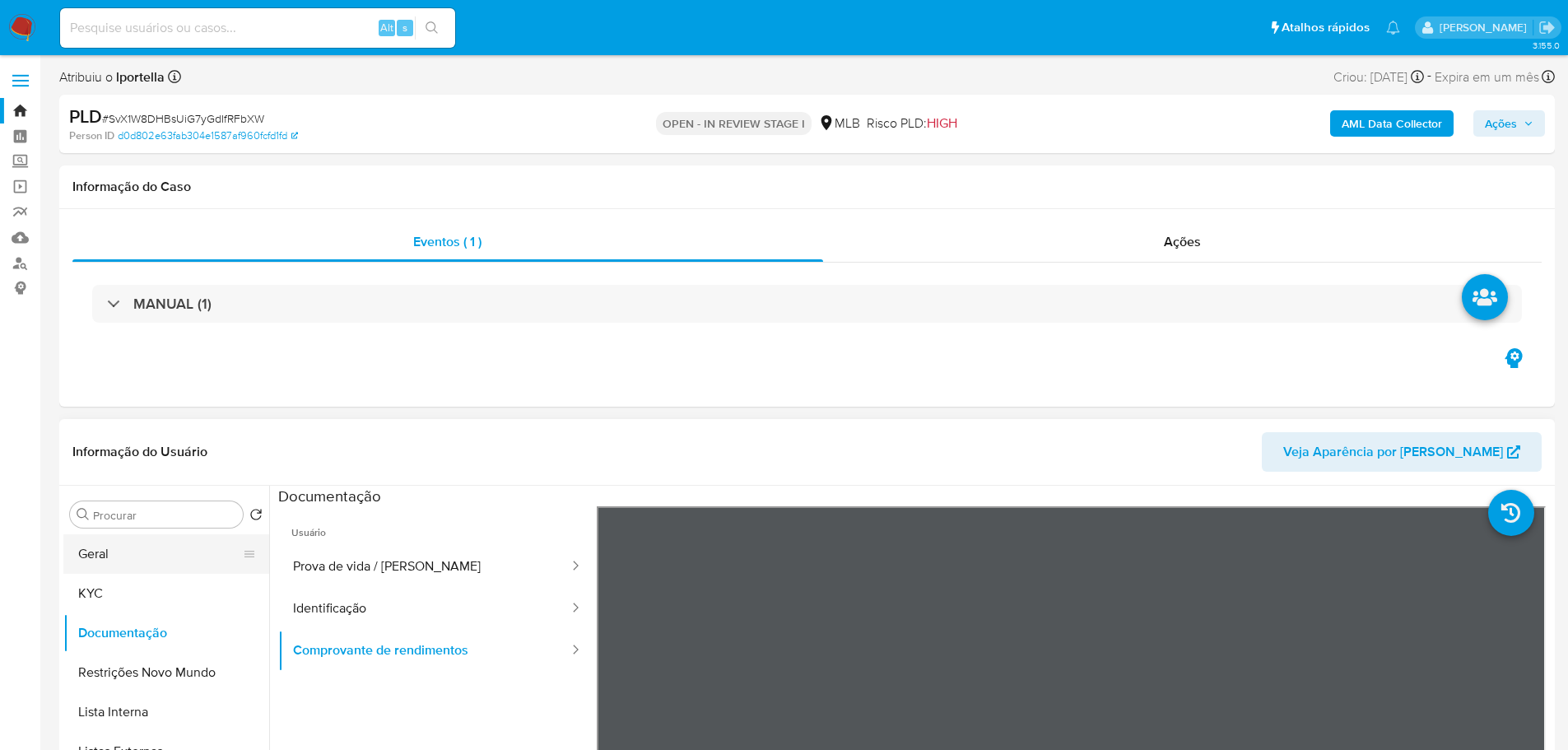
click at [127, 546] on button "Geral" at bounding box center [159, 554] width 192 height 39
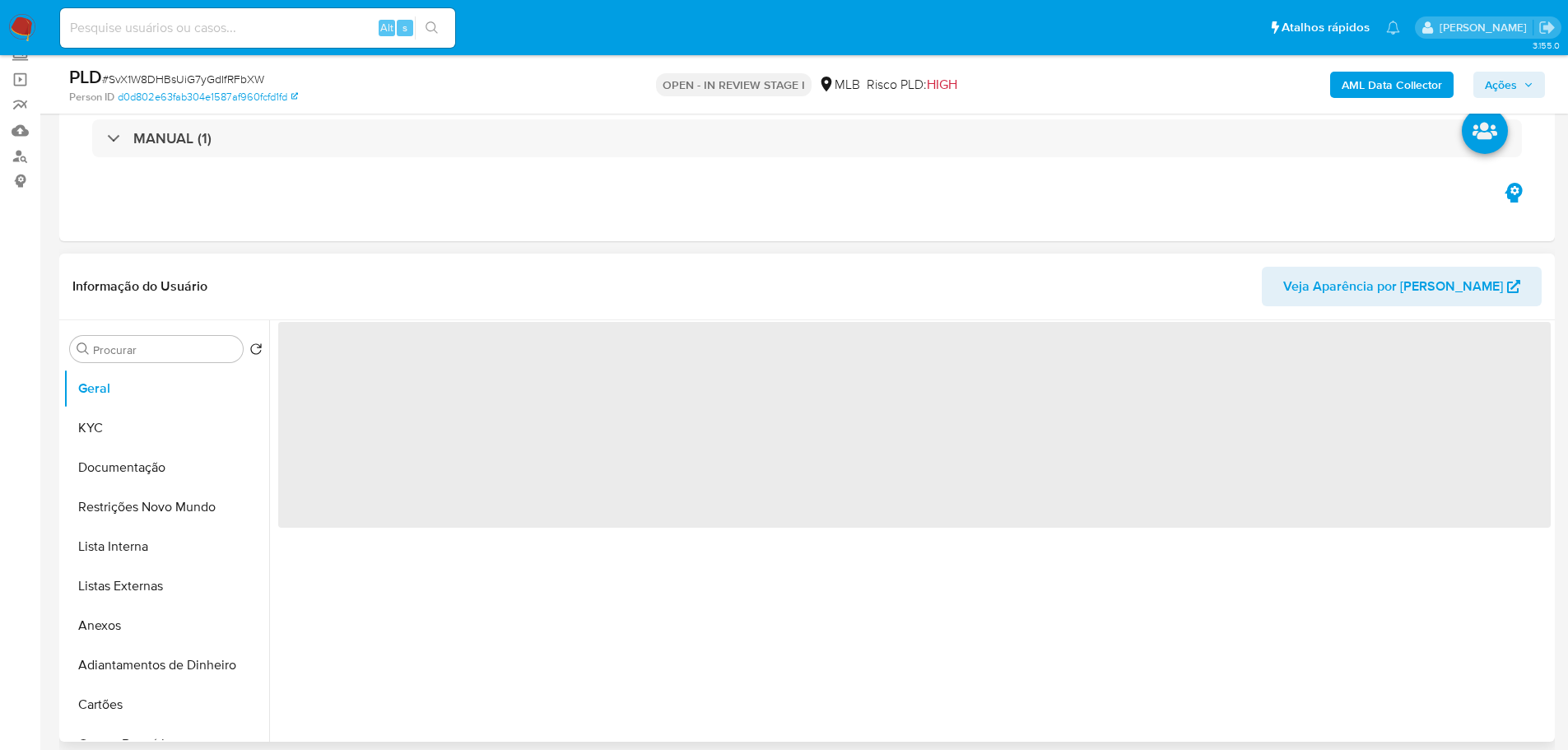
scroll to position [165, 0]
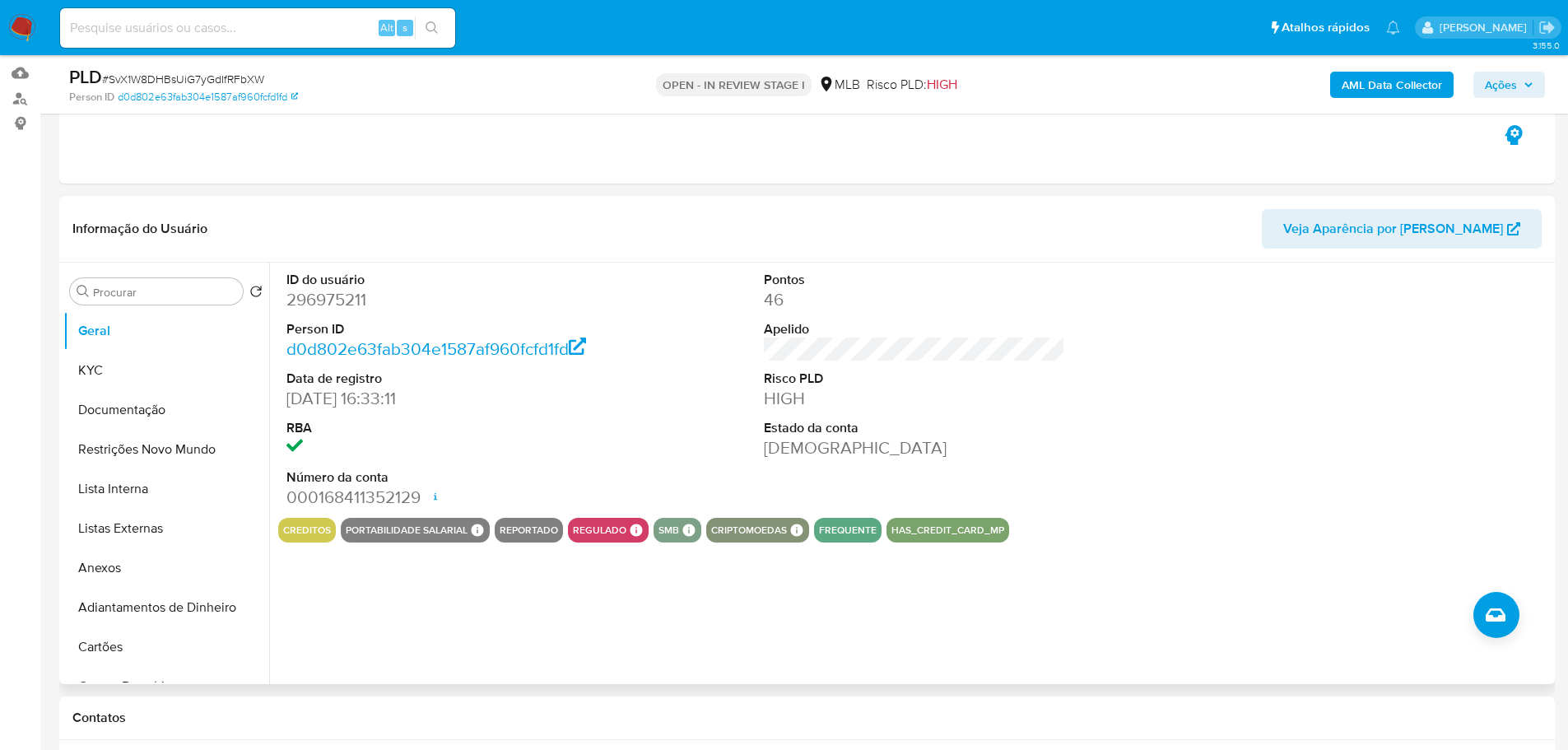
drag, startPoint x: 465, startPoint y: 3, endPoint x: 667, endPoint y: 457, distance: 496.9
click at [667, 457] on div "ID do usuário 296975211 Person ID d0d802e63fab304e1587af960fcfd1fd Data de regi…" at bounding box center [914, 389] width 1272 height 255
click at [166, 403] on button "Documentação" at bounding box center [159, 410] width 192 height 39
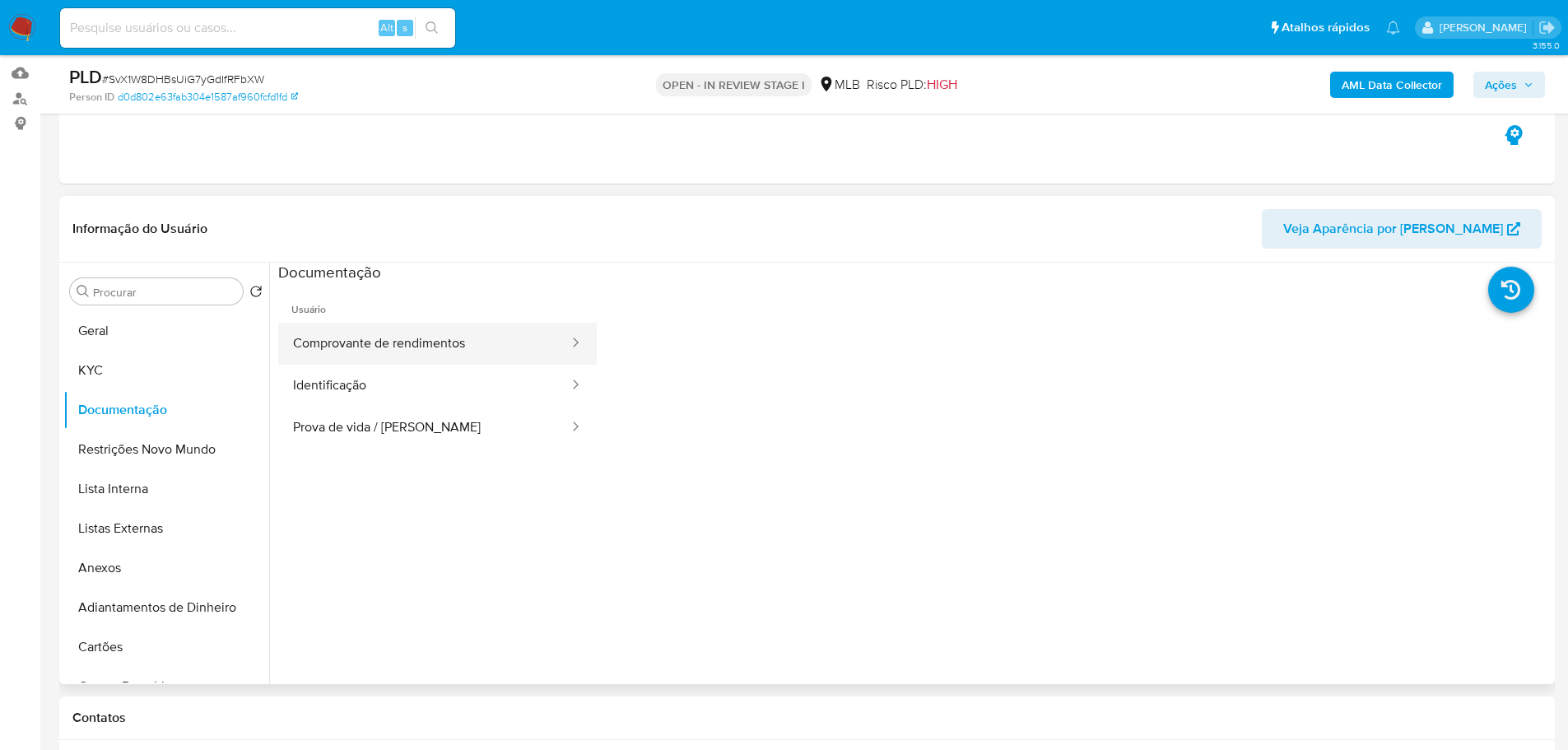
click at [407, 354] on button "Comprovante de rendimentos" at bounding box center [424, 343] width 293 height 42
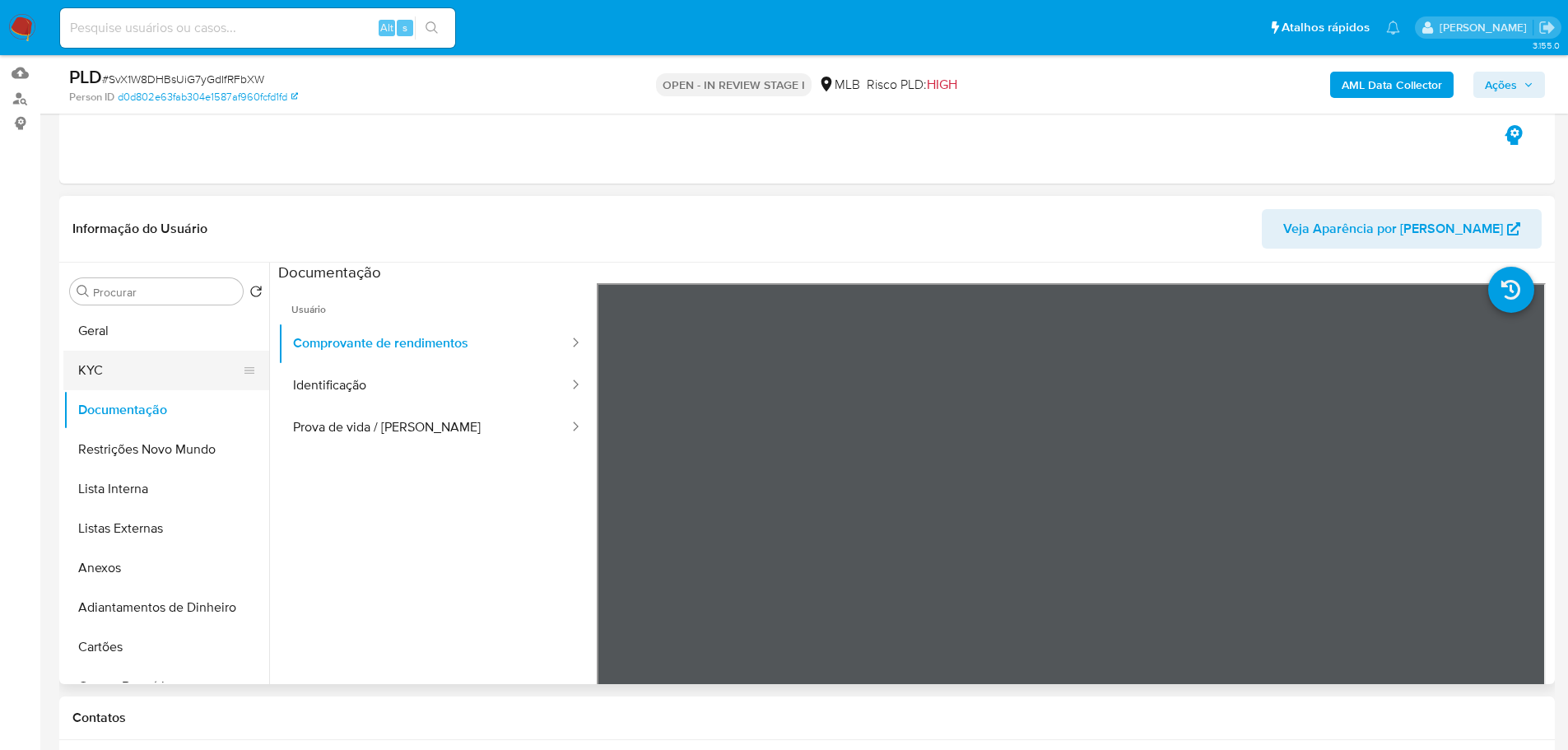
click at [96, 370] on button "KYC" at bounding box center [159, 371] width 192 height 39
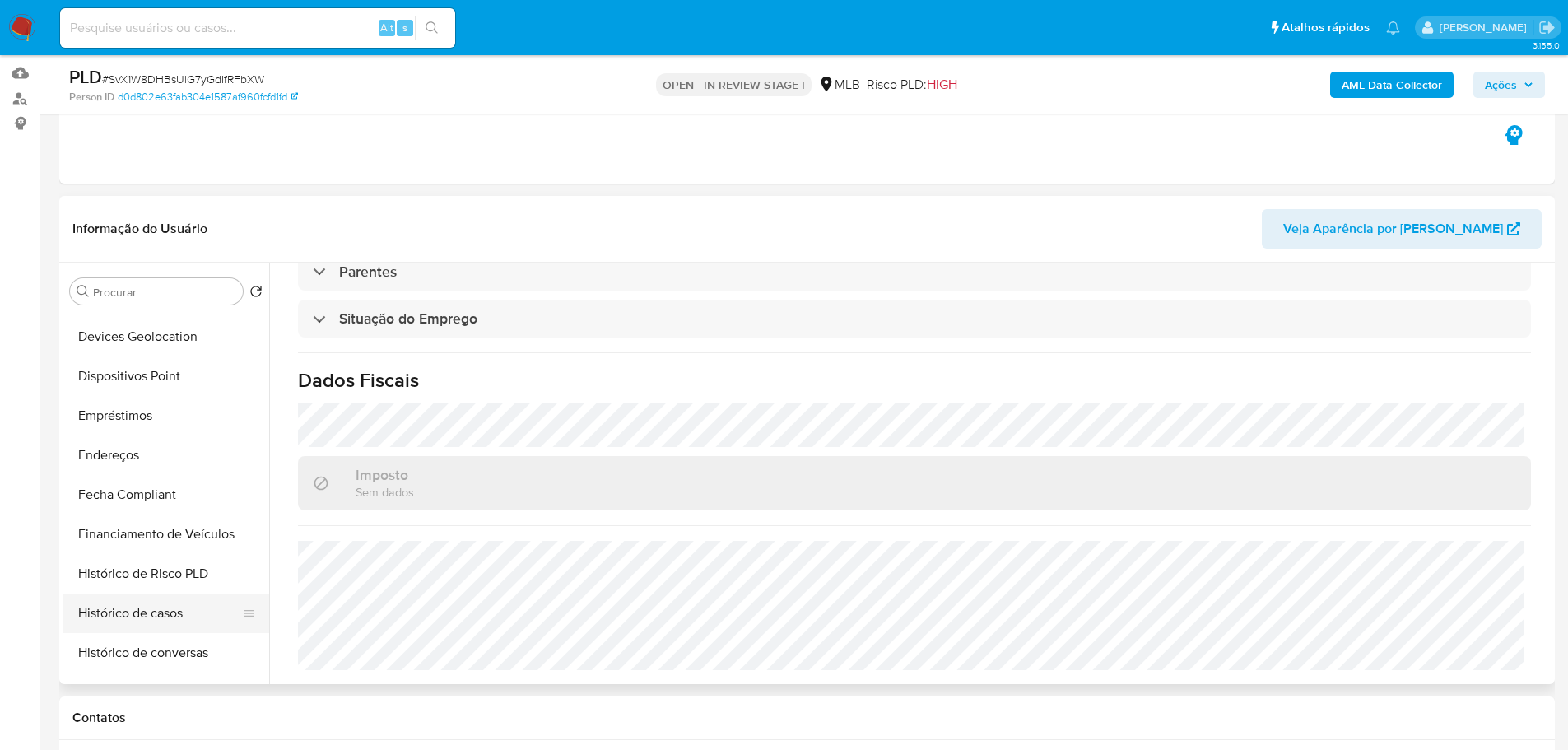
scroll to position [577, 0]
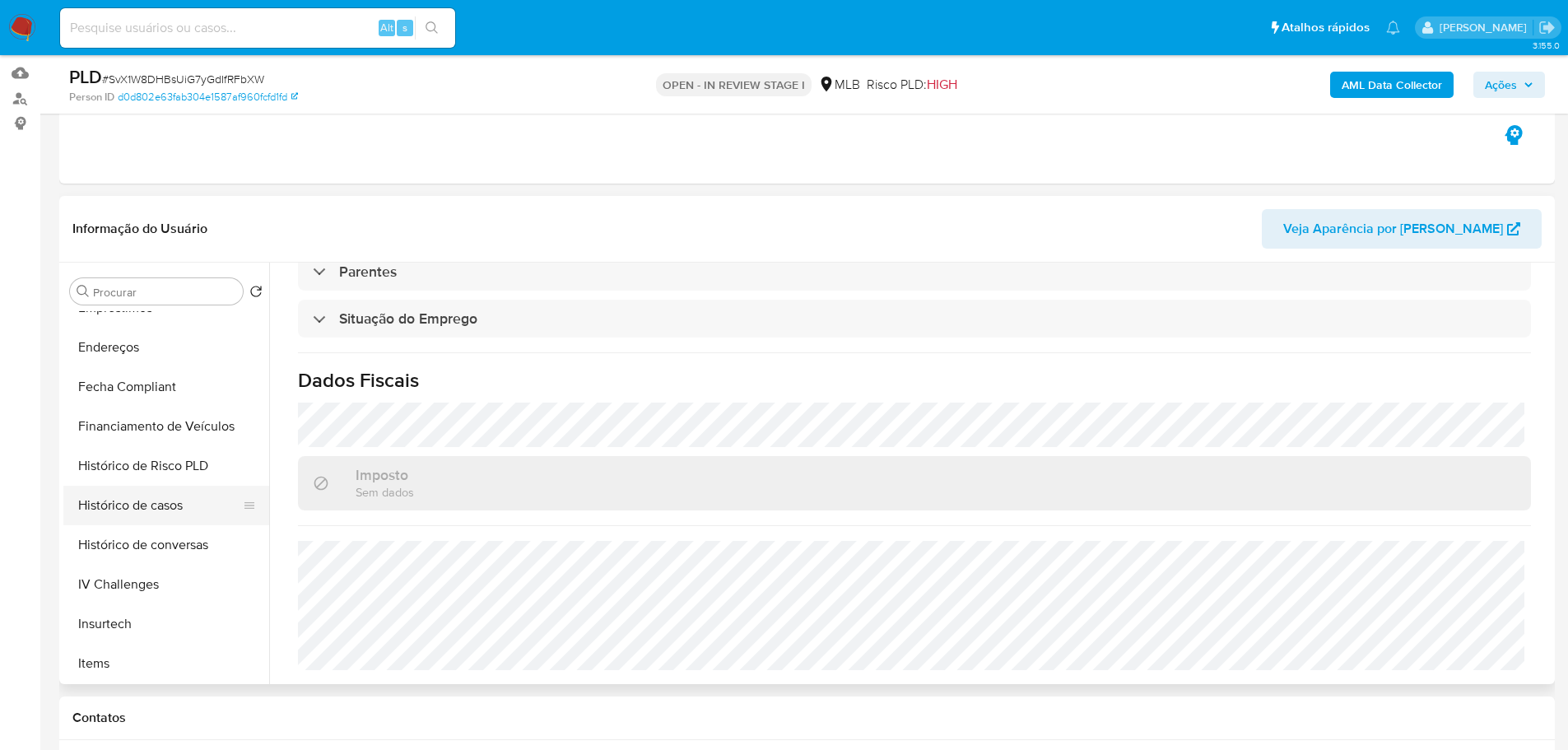
click at [154, 503] on button "Histórico de casos" at bounding box center [159, 506] width 192 height 39
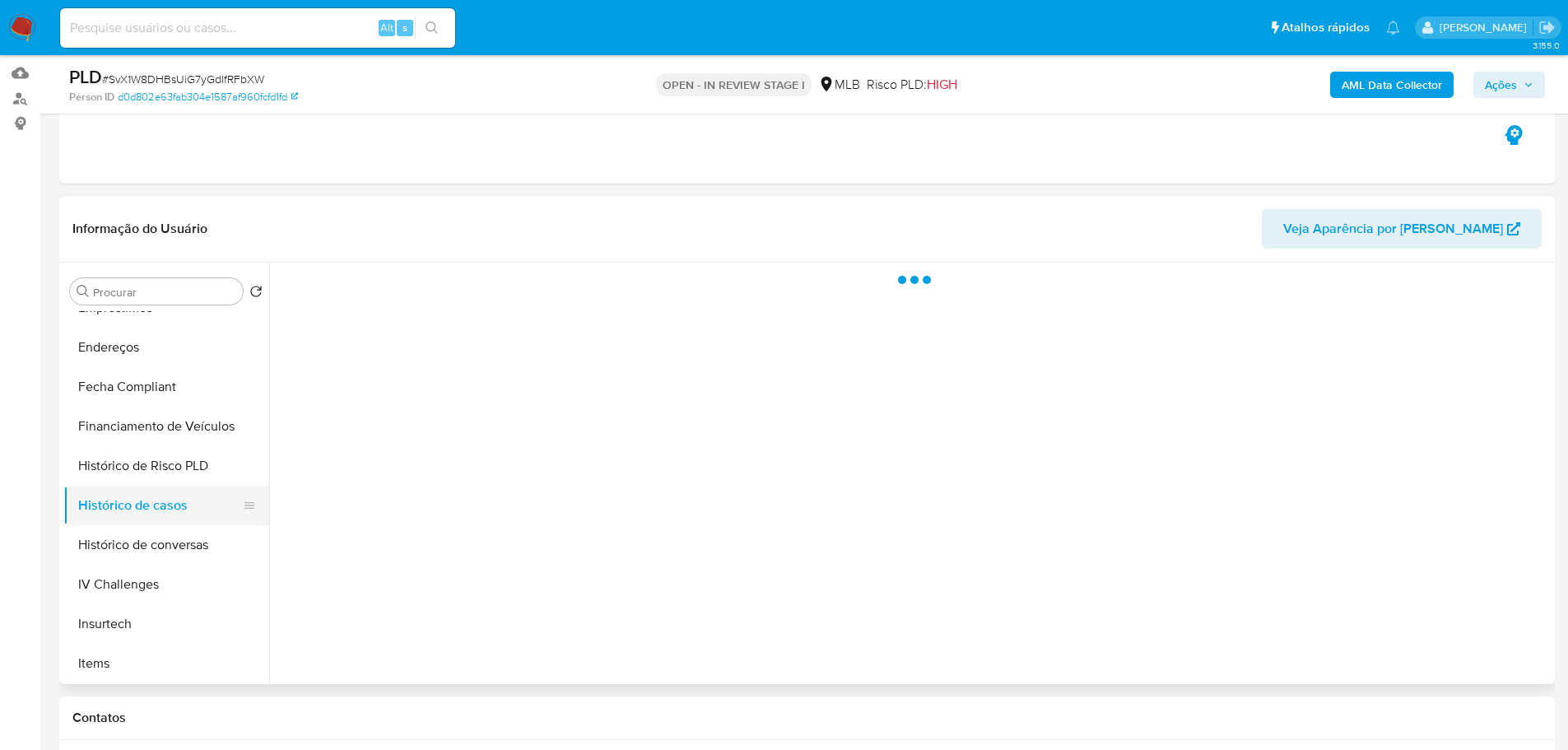
scroll to position [0, 0]
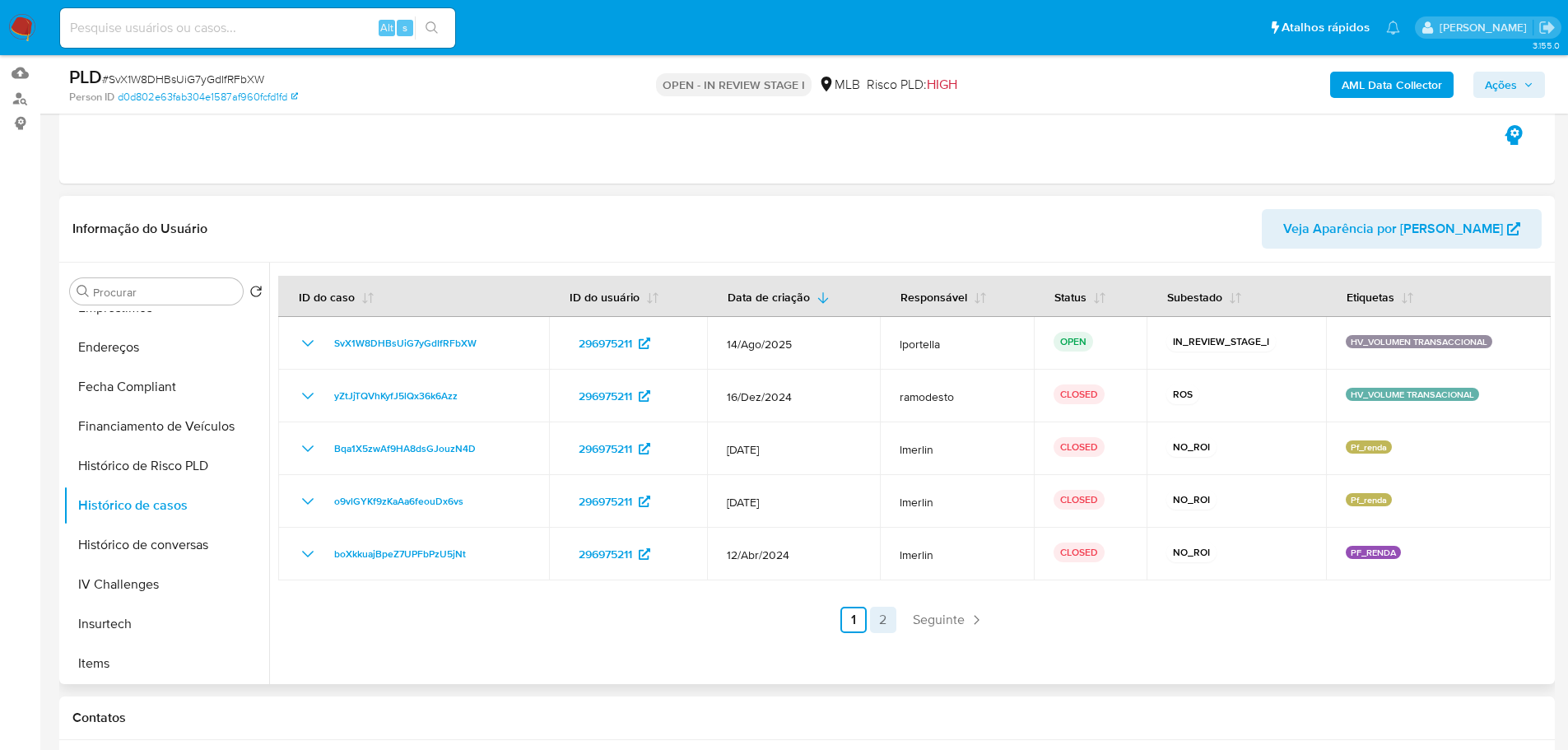
click at [892, 618] on link "2" at bounding box center [883, 620] width 27 height 27
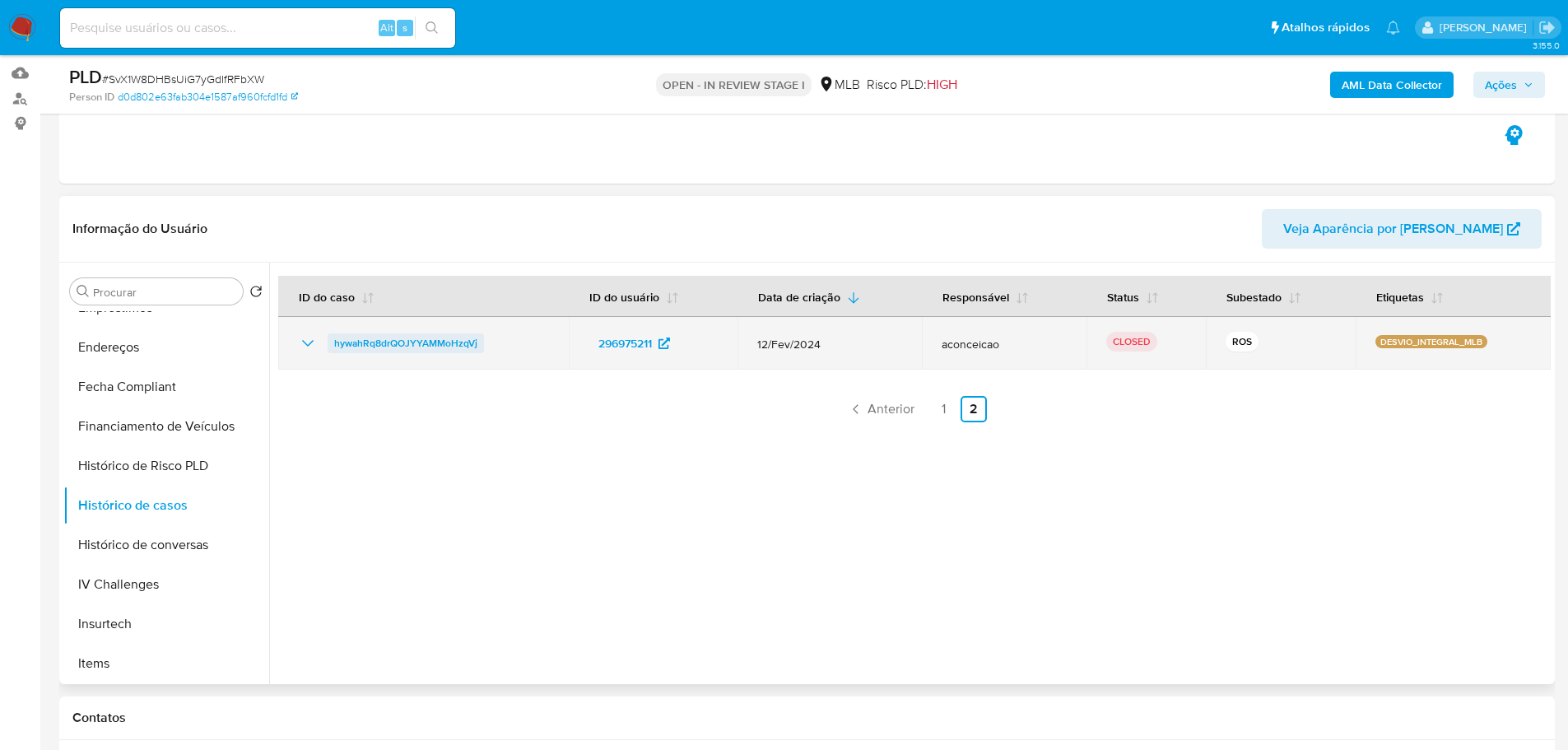
click at [432, 347] on span "hywahRq8drQOJYYAMMoHzqVj" at bounding box center [405, 343] width 143 height 20
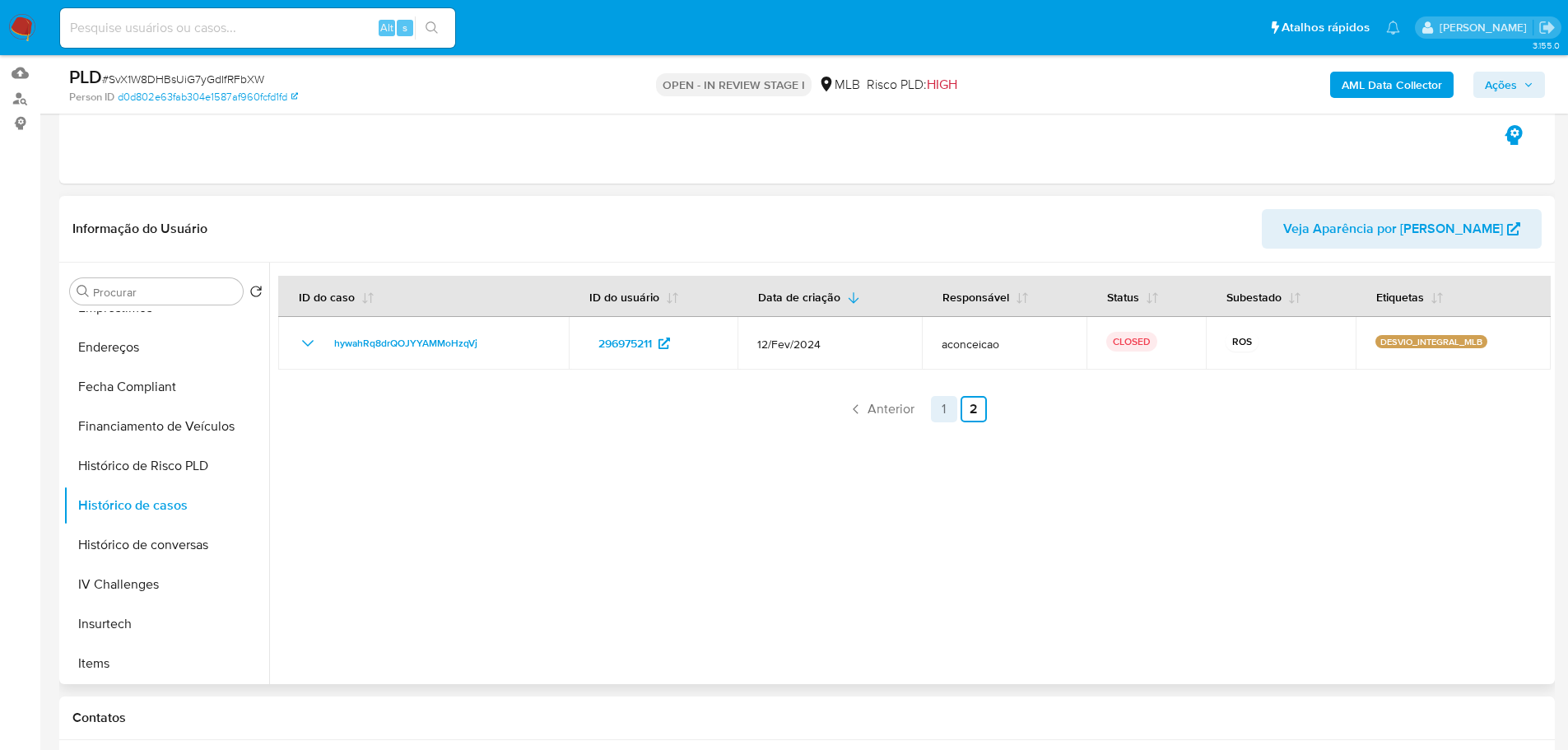
click at [931, 408] on link "1" at bounding box center [944, 409] width 27 height 27
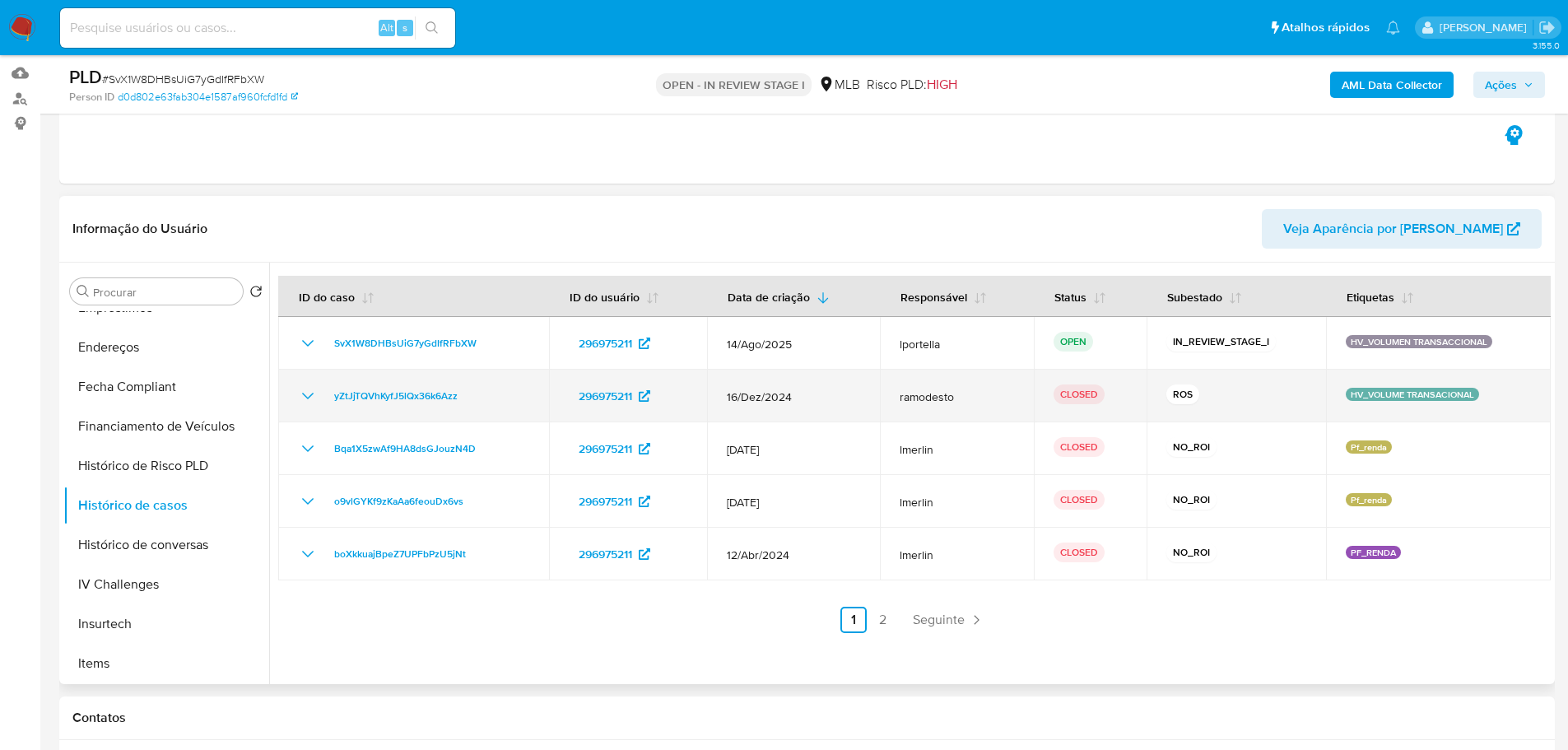
click at [422, 407] on td "yZtJjTQVhKyfJ5lQx36k6Azz" at bounding box center [413, 395] width 271 height 52
click at [417, 393] on span "yZtJjTQVhKyfJ5lQx36k6Azz" at bounding box center [395, 396] width 123 height 20
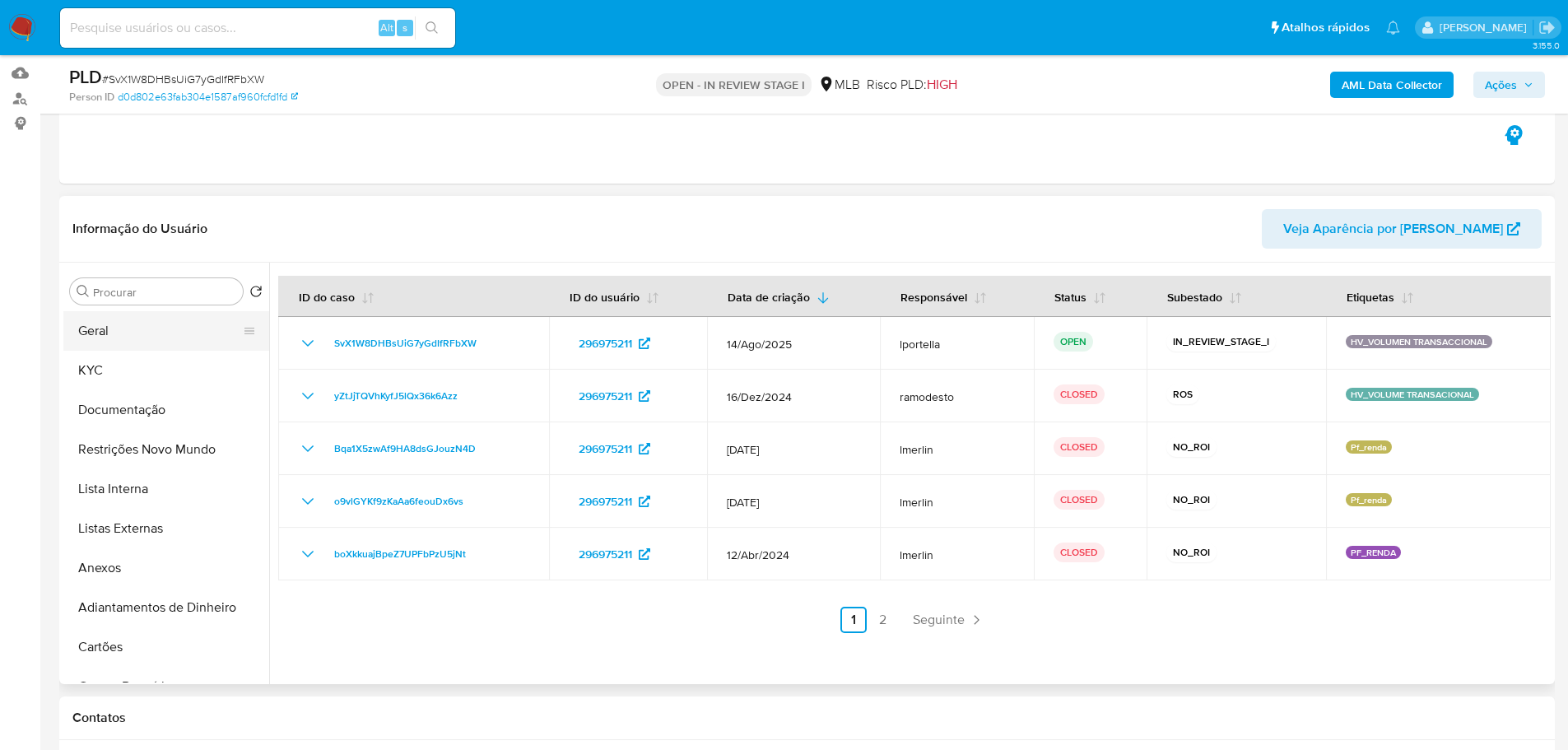
click at [112, 340] on button "Geral" at bounding box center [159, 331] width 192 height 39
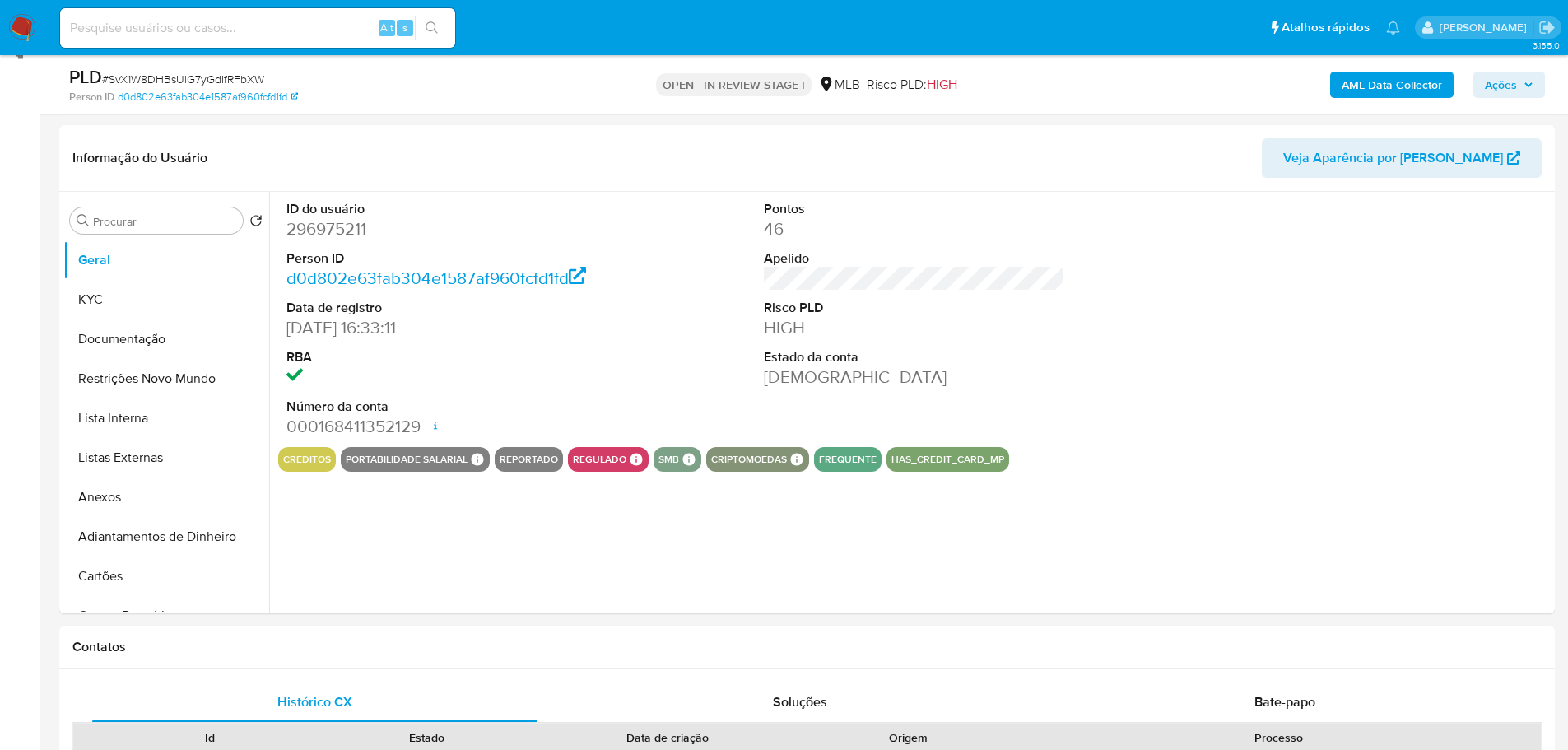
scroll to position [207, 0]
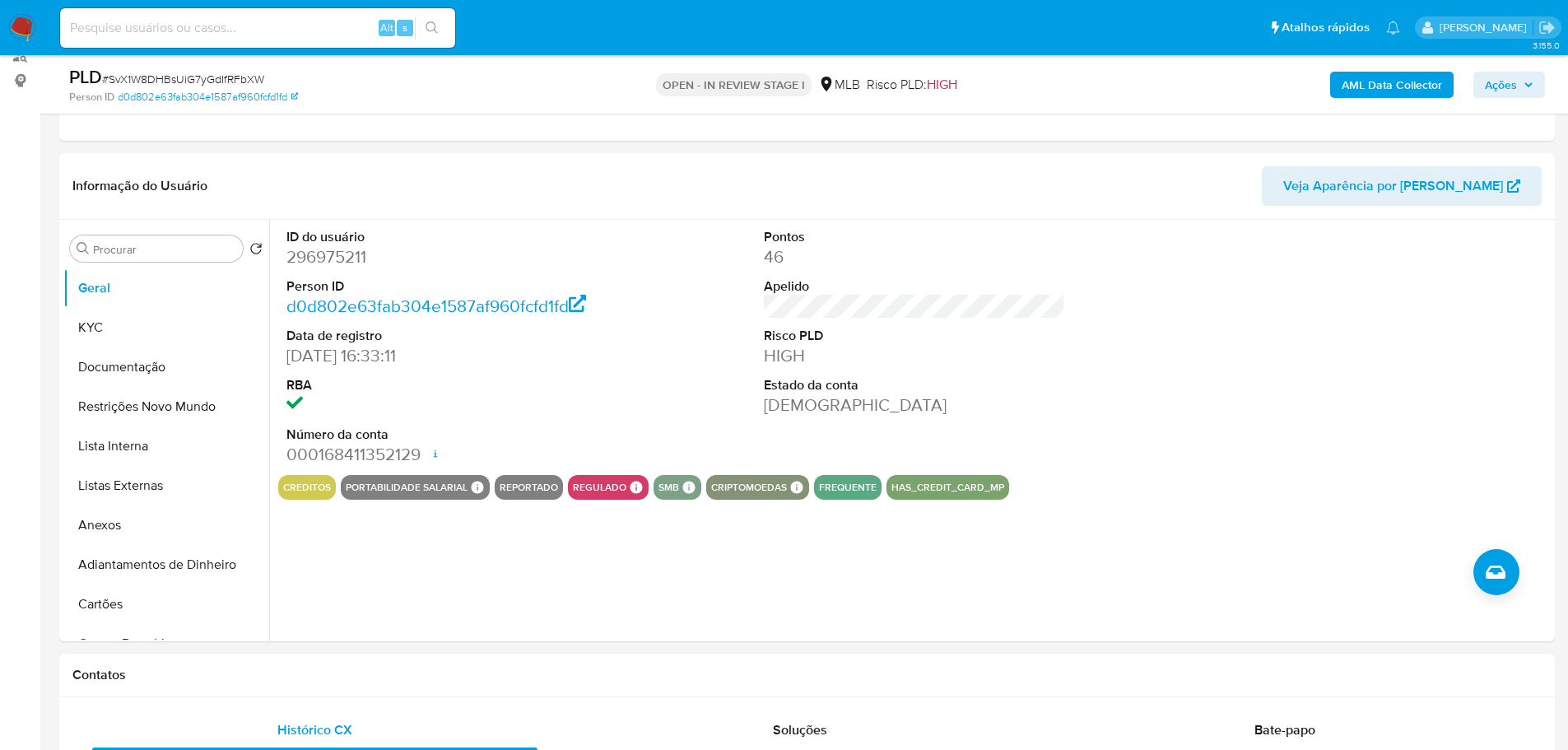
drag, startPoint x: 272, startPoint y: 668, endPoint x: 268, endPoint y: 660, distance: 8.9
click at [272, 668] on h1 "Contatos" at bounding box center [807, 675] width 1469 height 17
click at [129, 314] on button "KYC" at bounding box center [159, 327] width 192 height 39
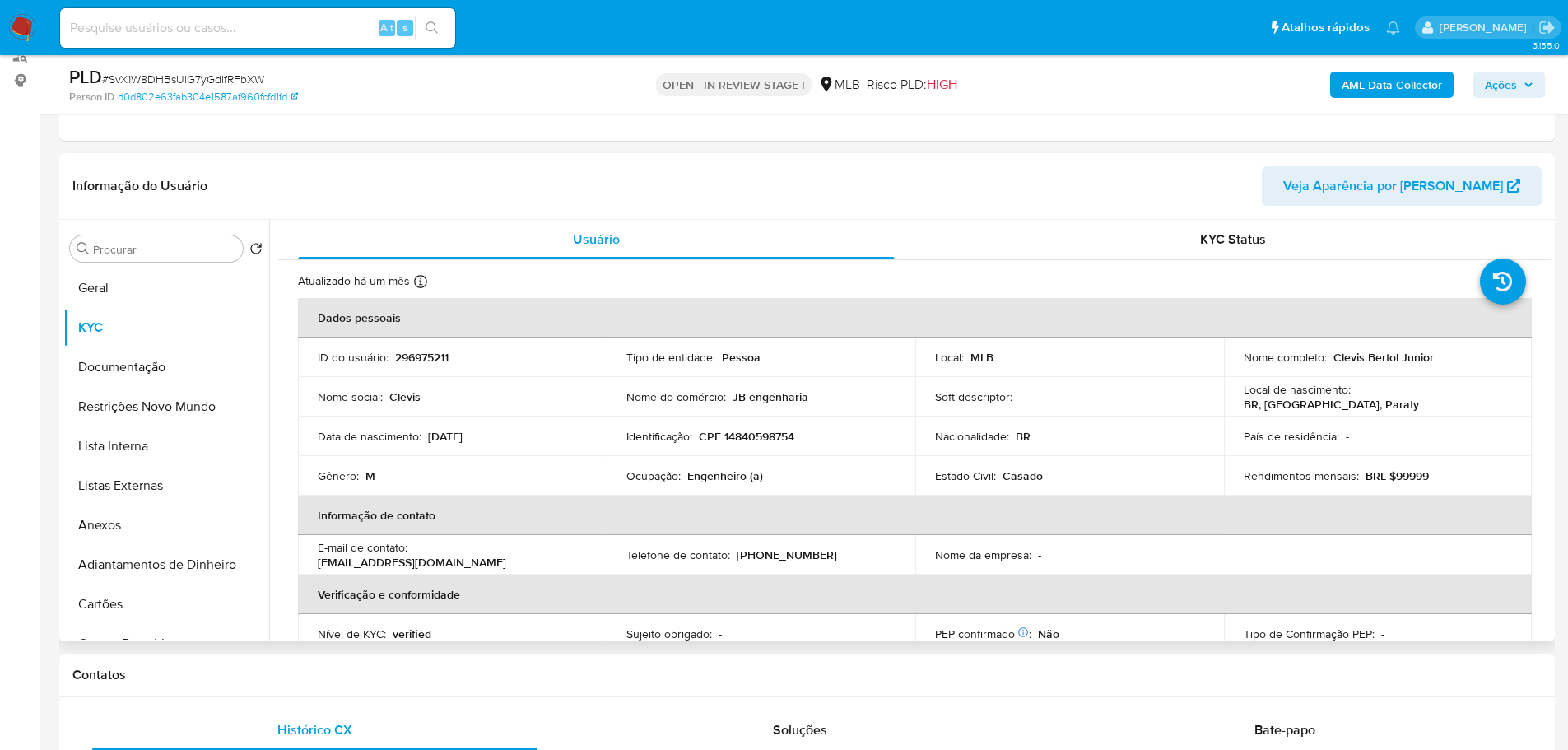
drag, startPoint x: 622, startPoint y: 664, endPoint x: 532, endPoint y: 622, distance: 99.3
click at [622, 664] on div "Contatos" at bounding box center [807, 675] width 1496 height 43
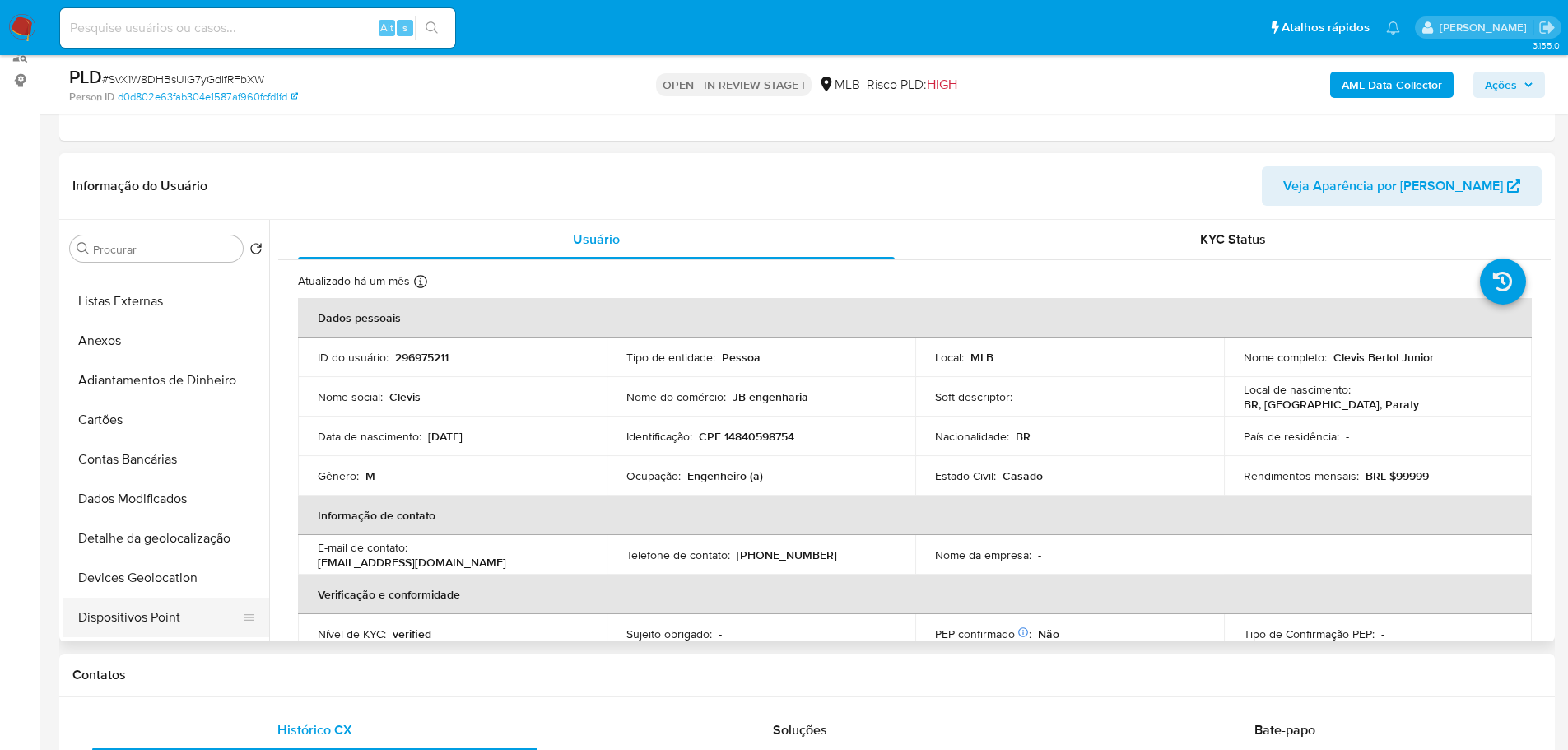
scroll to position [329, 0]
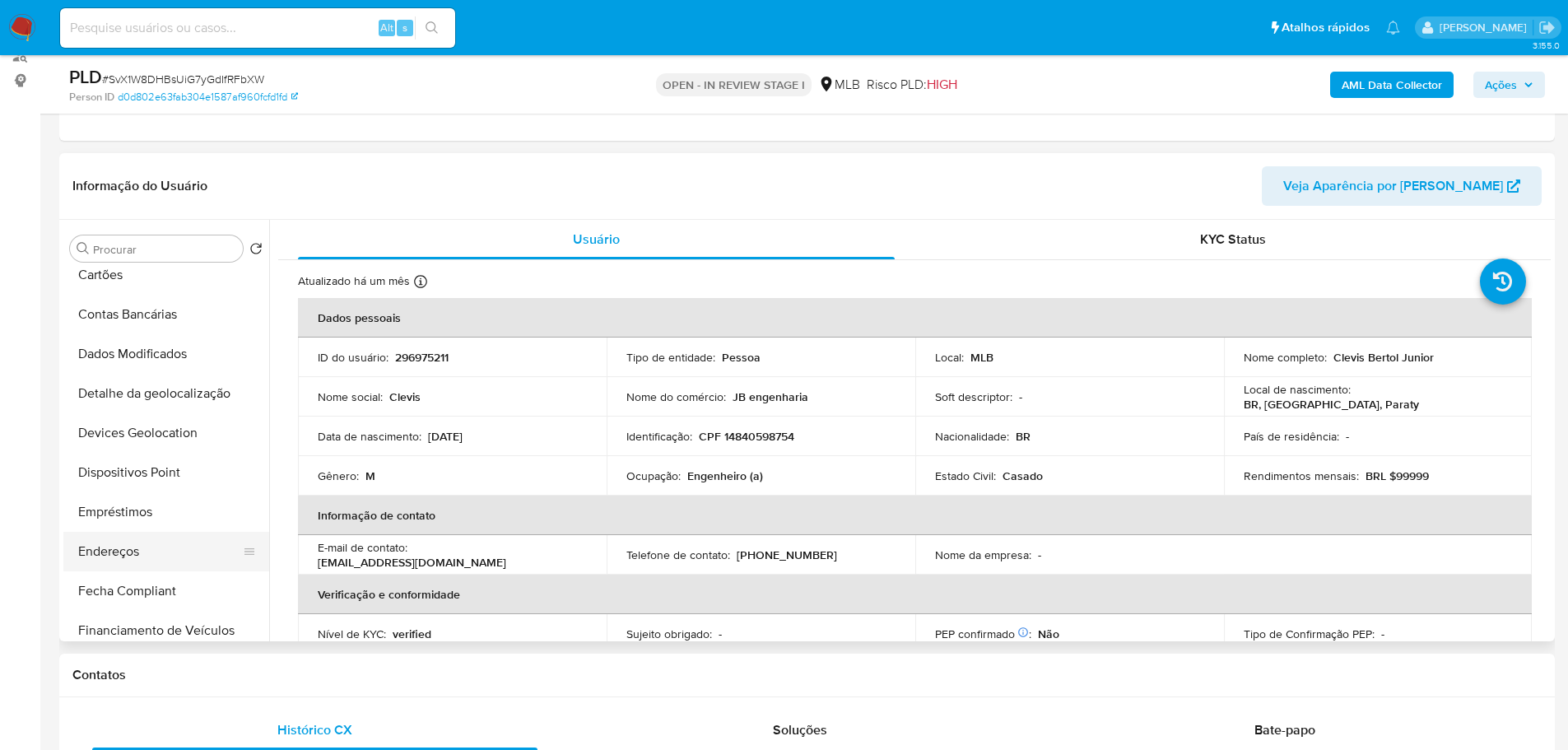
click at [139, 553] on button "Endereços" at bounding box center [159, 552] width 192 height 39
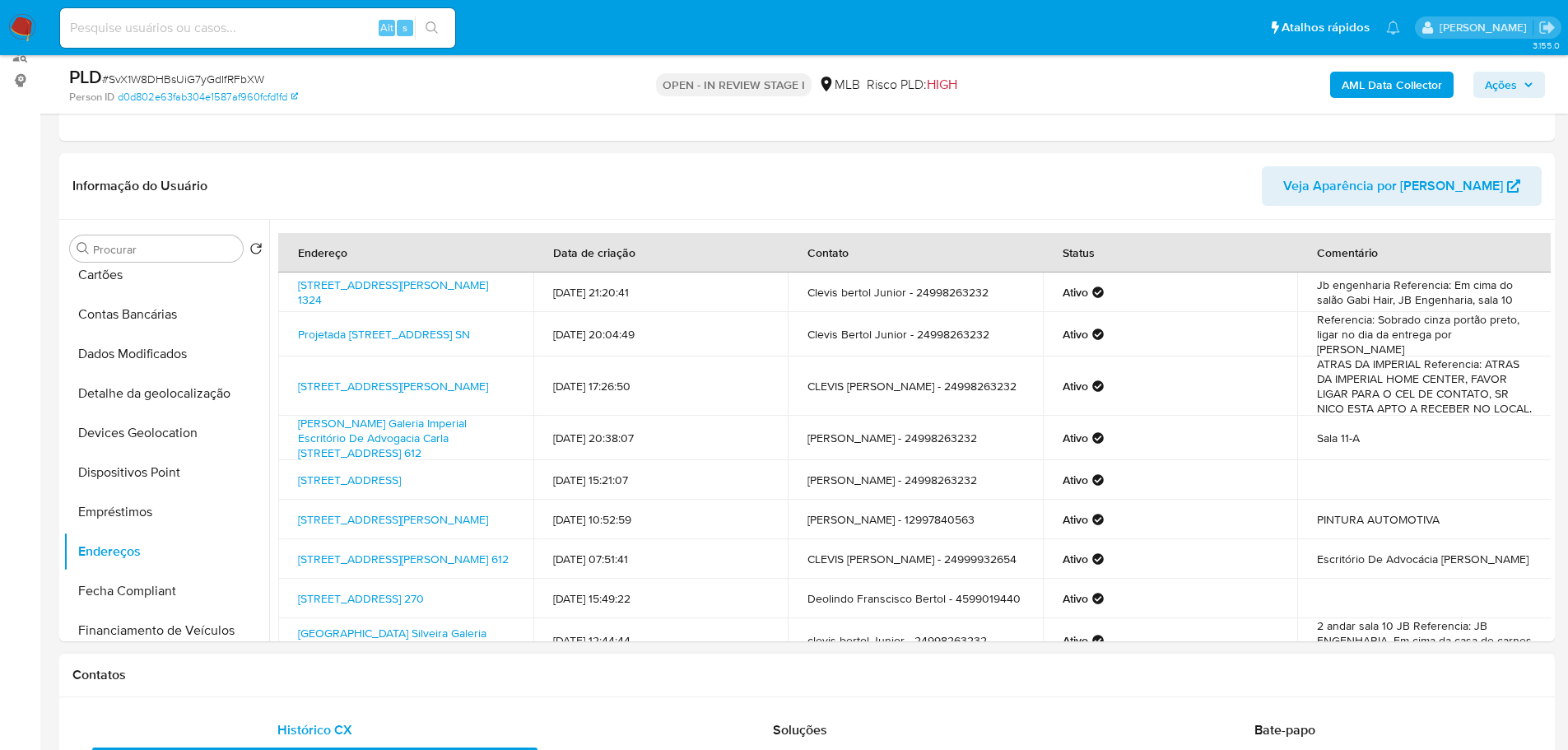
click at [852, 664] on div "Contatos" at bounding box center [807, 675] width 1496 height 43
click at [170, 397] on button "Detalhe da geolocalização" at bounding box center [159, 393] width 192 height 39
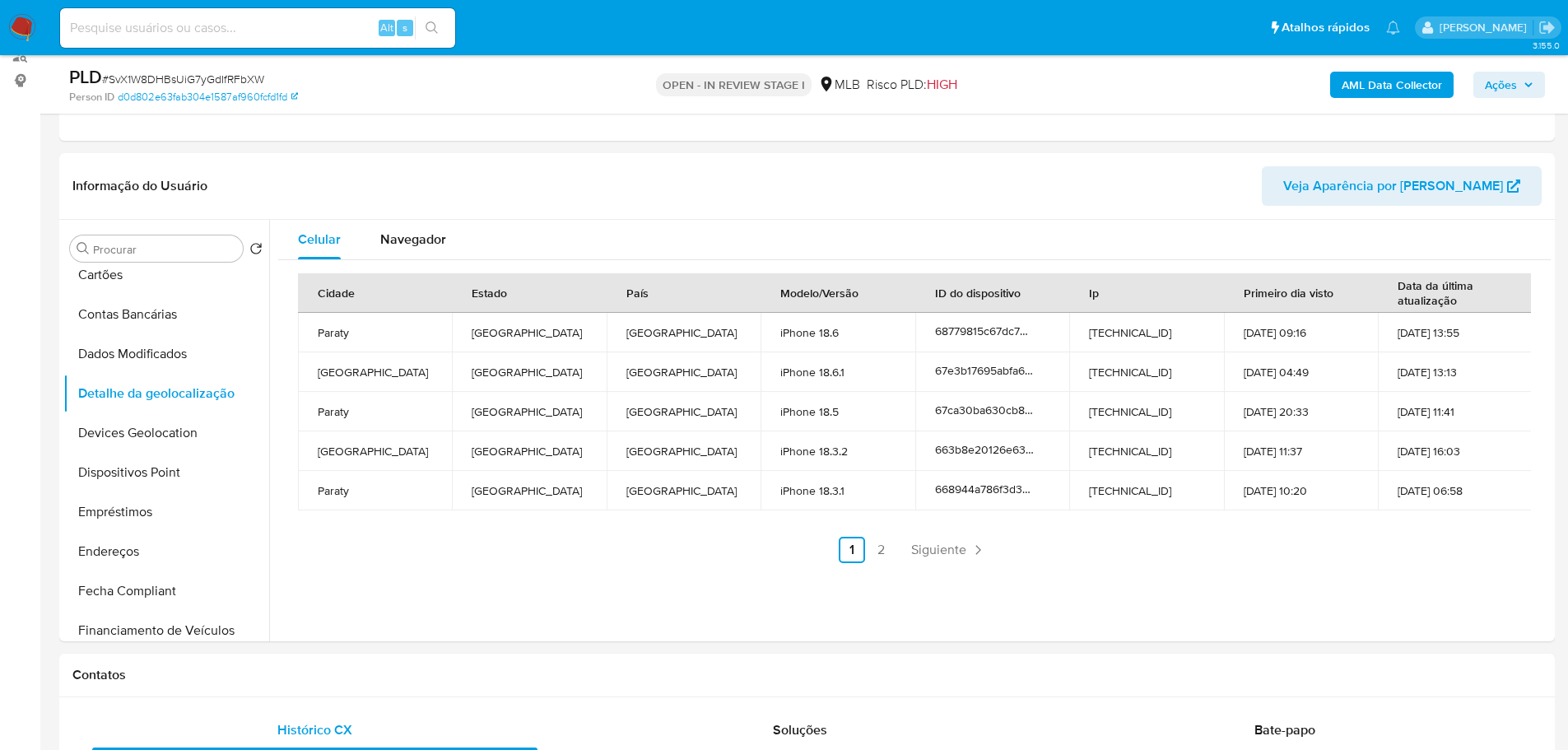
click at [295, 695] on div "Contatos" at bounding box center [807, 675] width 1496 height 43
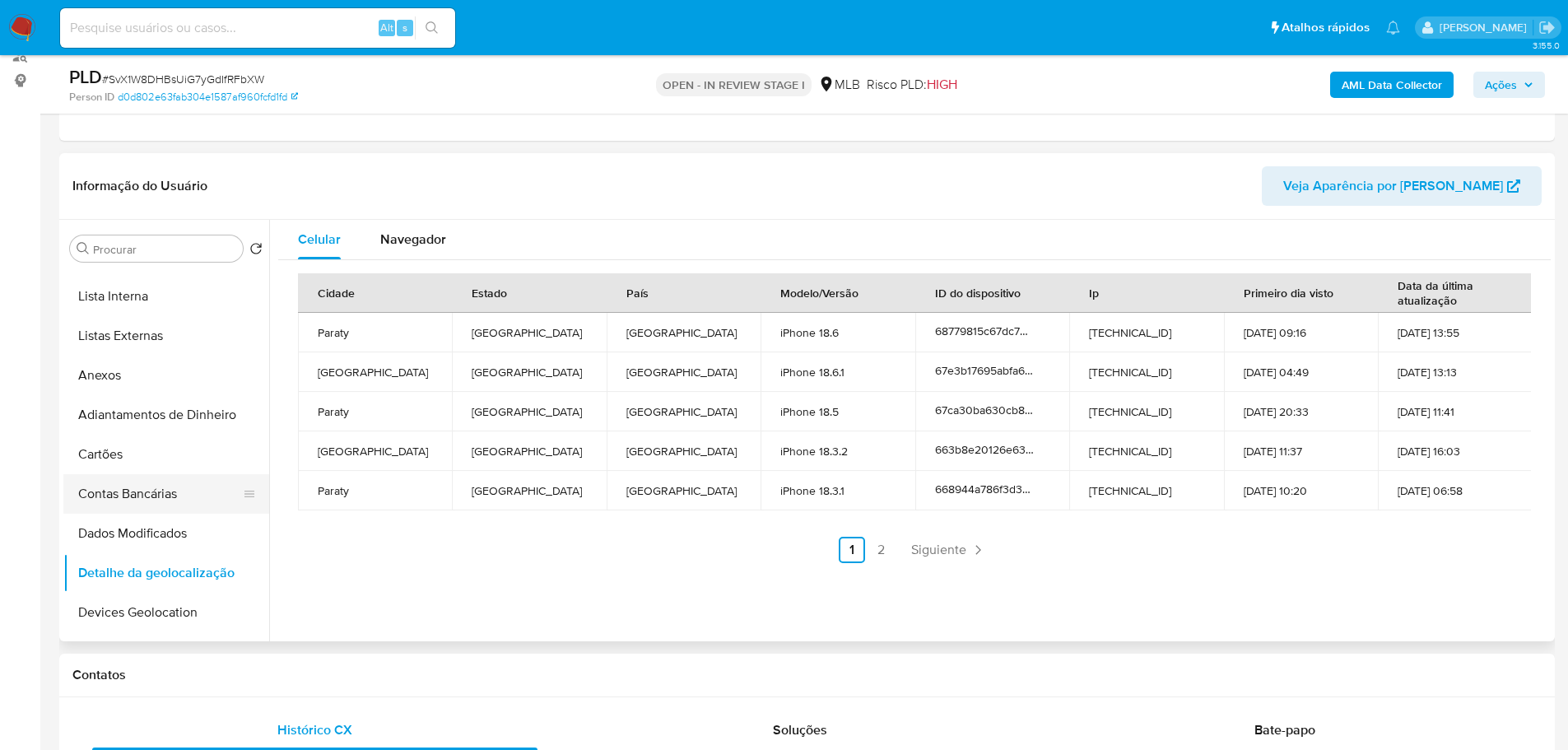
scroll to position [0, 0]
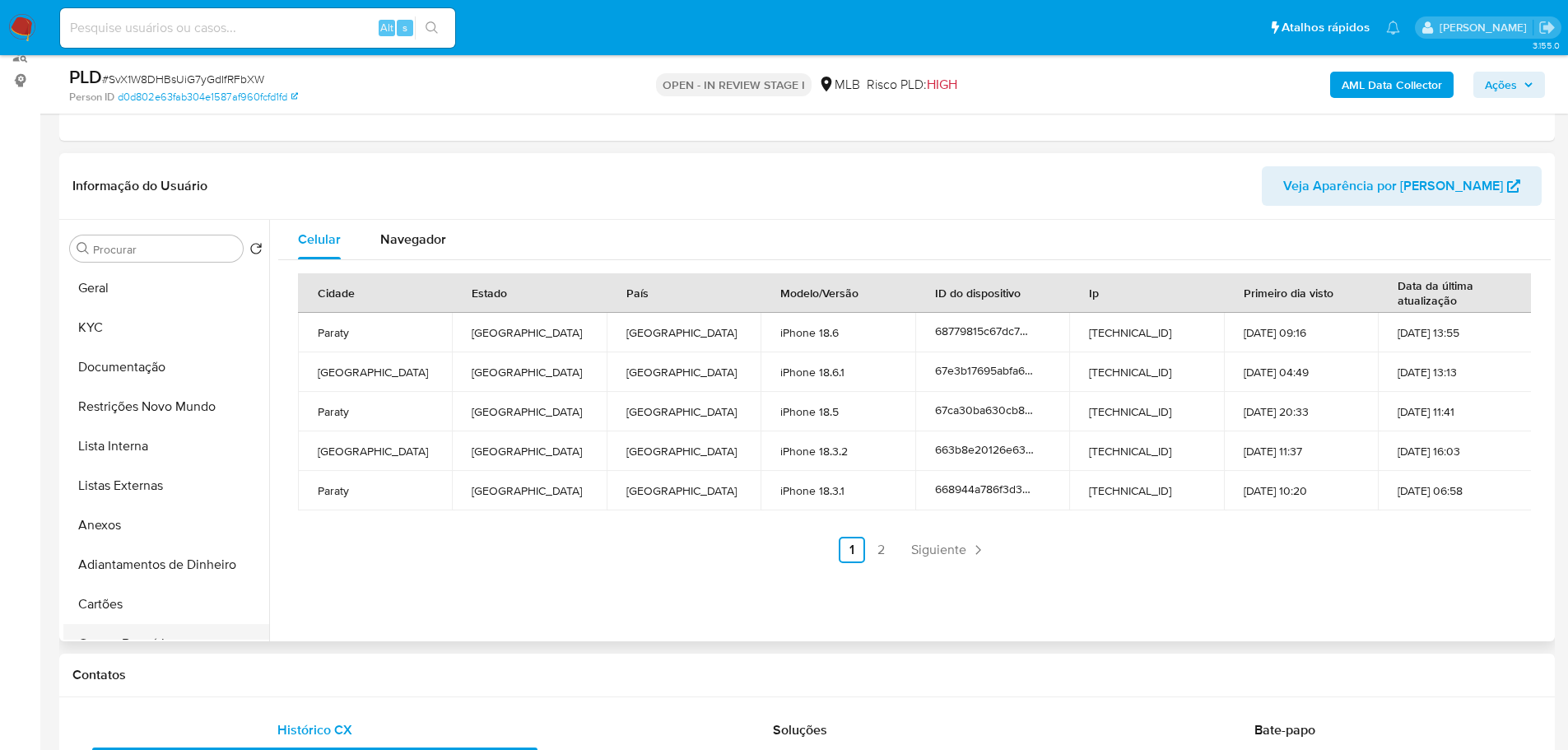
click at [172, 397] on button "Restrições Novo Mundo" at bounding box center [166, 407] width 206 height 39
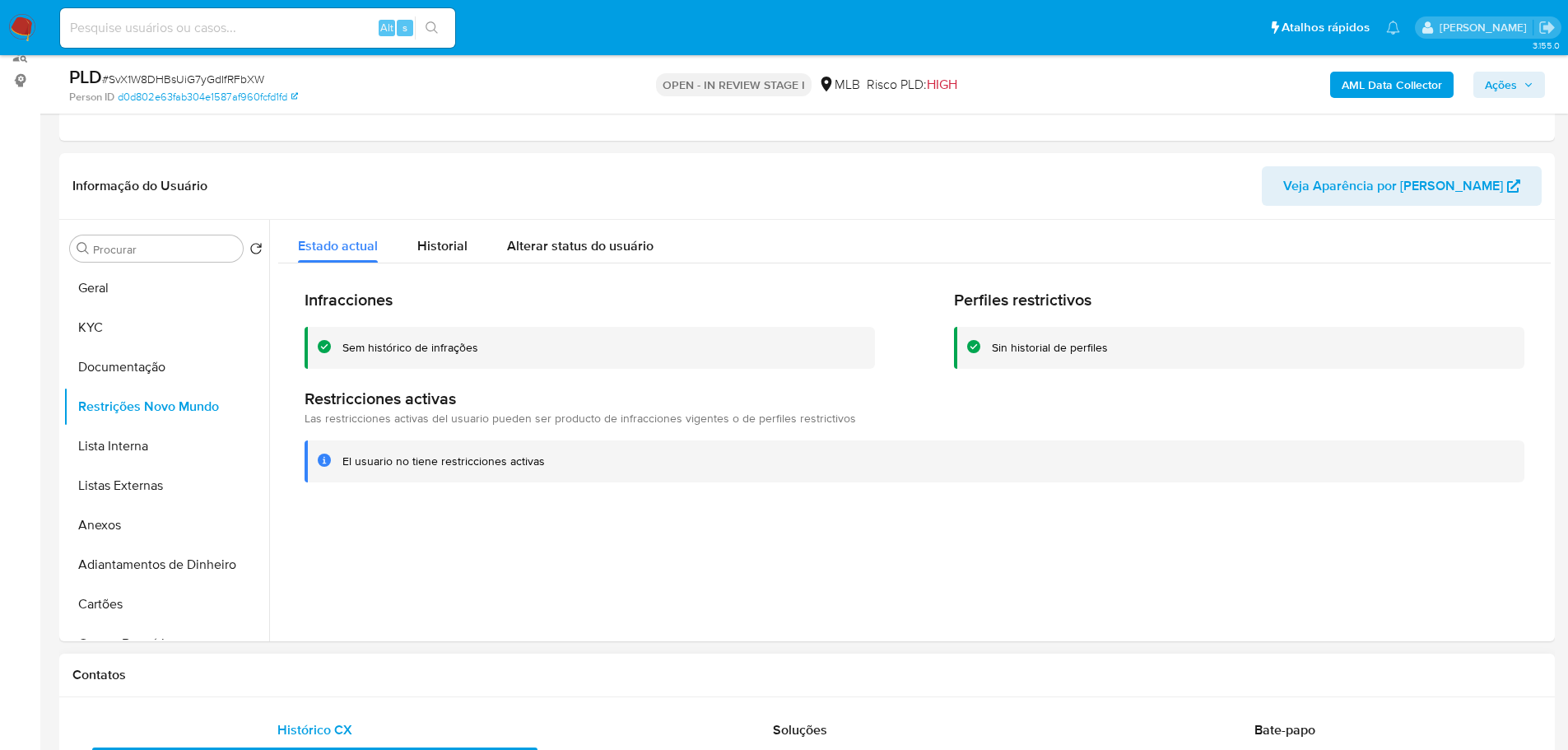
click at [355, 687] on div "Contatos" at bounding box center [807, 675] width 1496 height 43
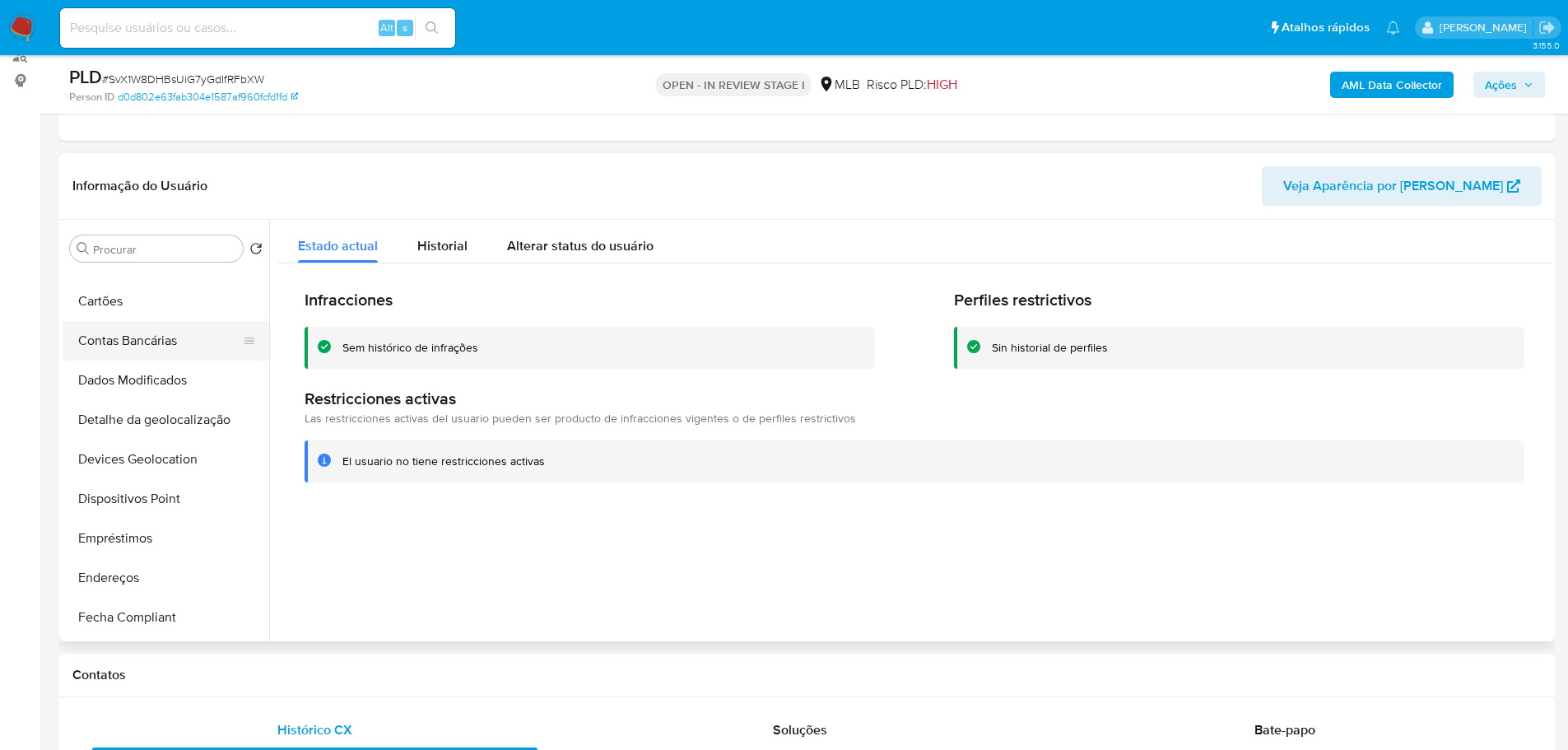
scroll to position [329, 0]
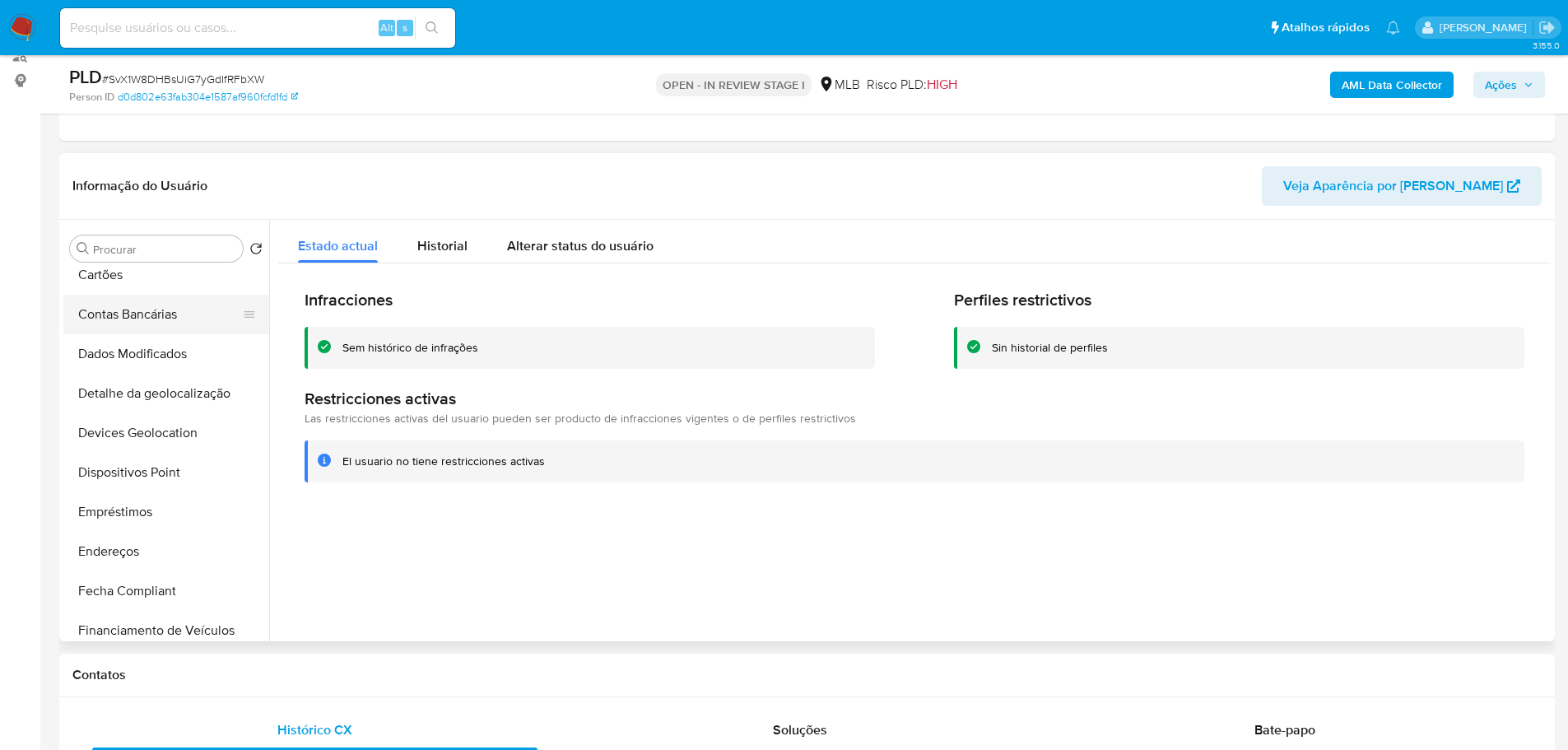
click at [183, 475] on button "Dispositivos Point" at bounding box center [166, 472] width 206 height 39
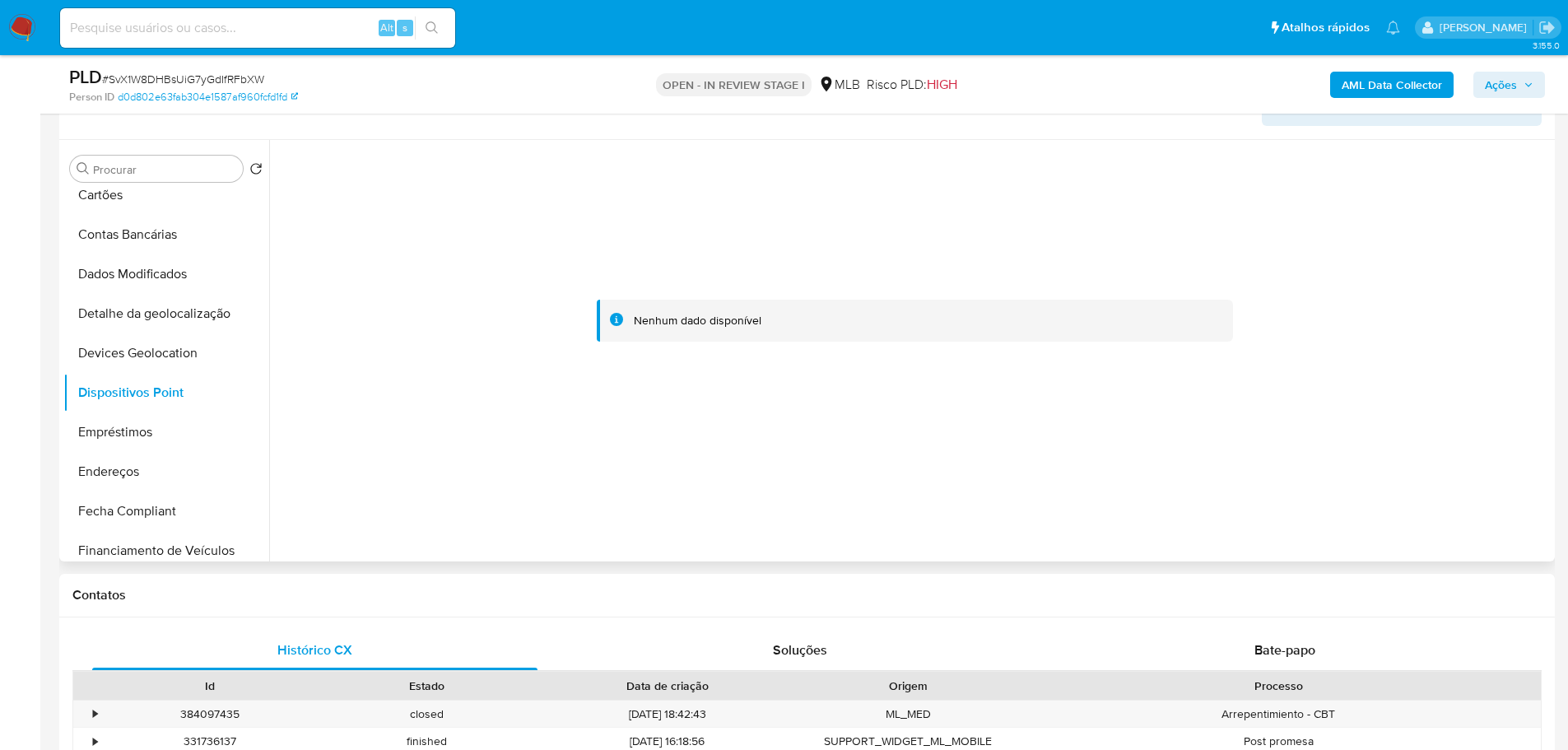
scroll to position [0, 0]
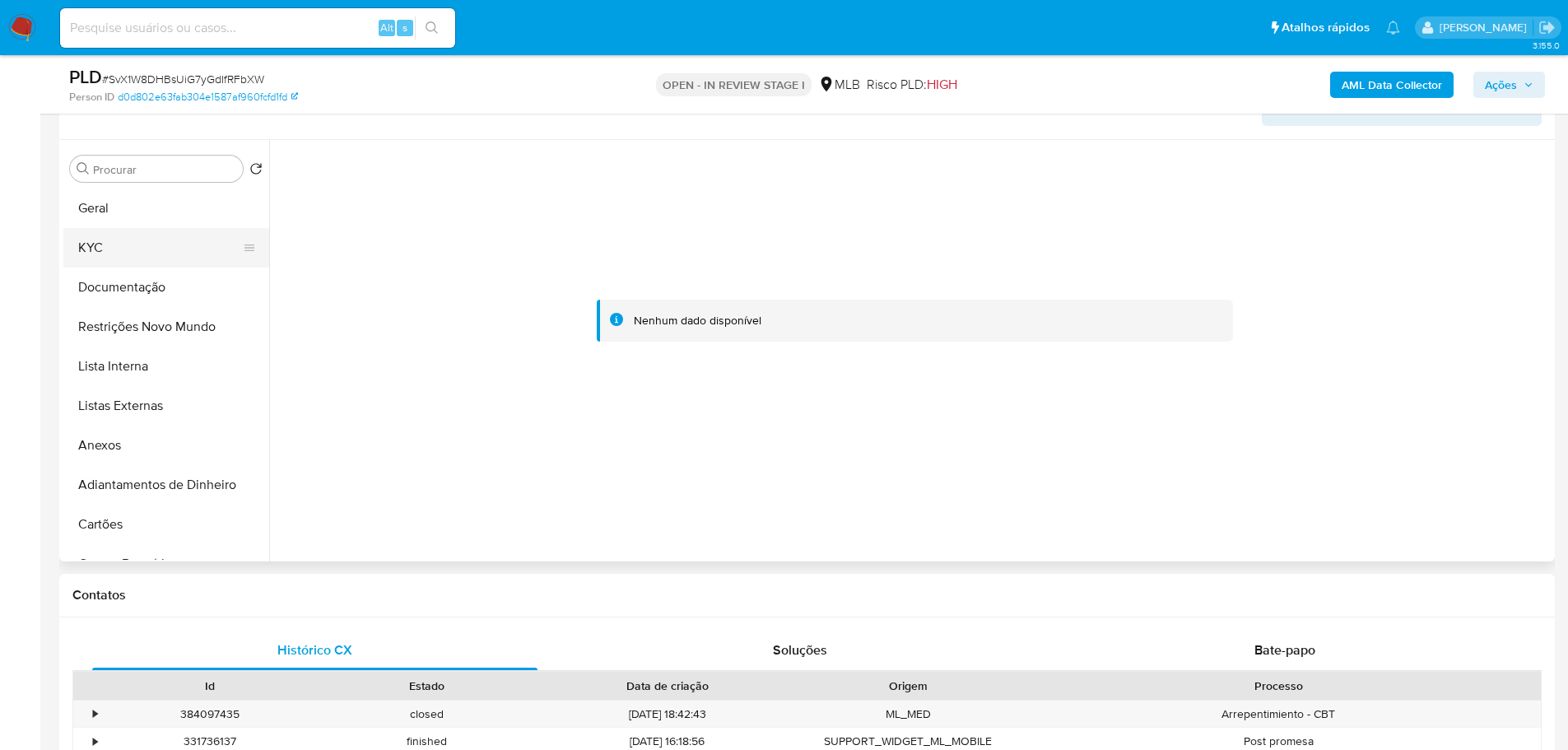
click at [99, 249] on button "KYC" at bounding box center [159, 247] width 192 height 39
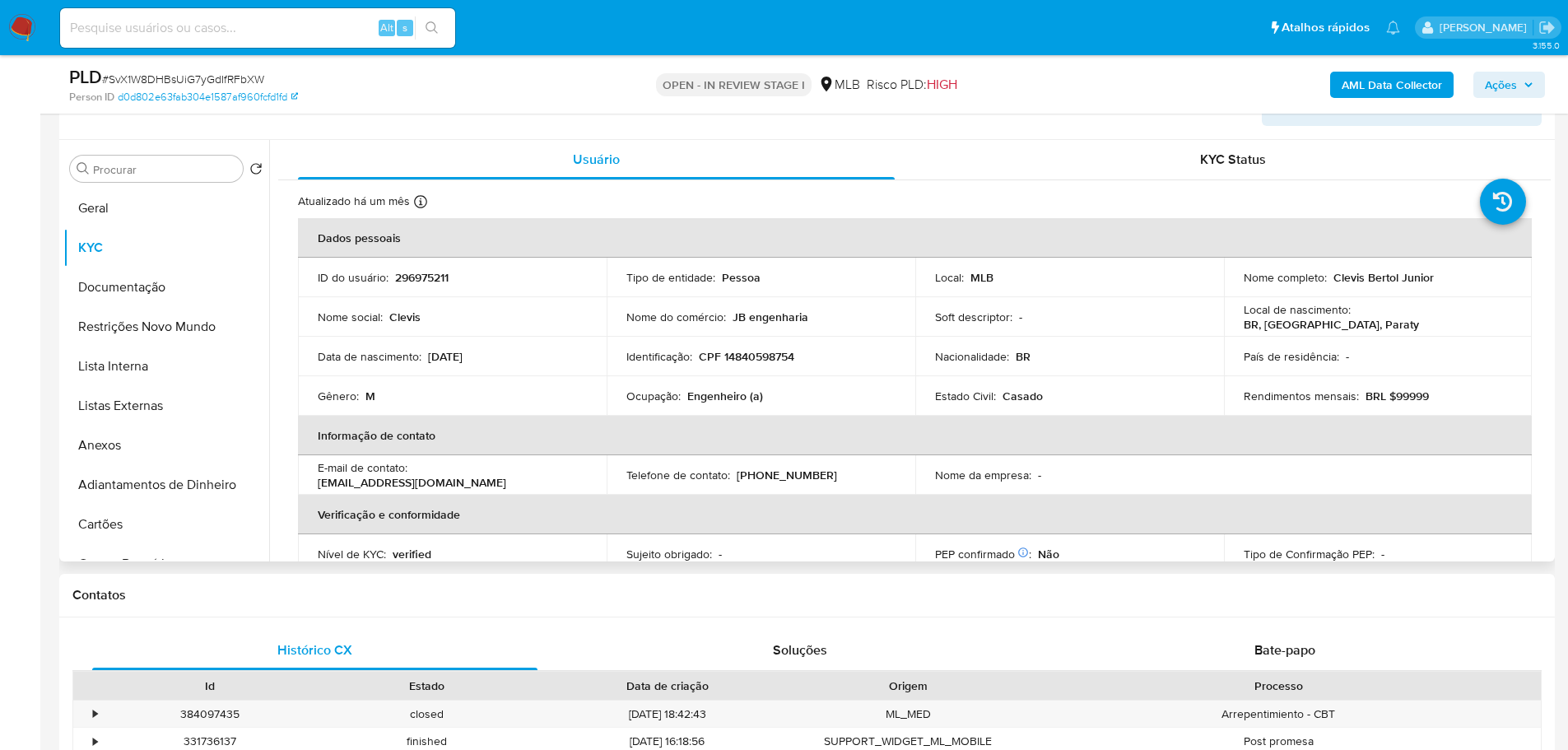
click at [774, 368] on td "Identificação : CPF 14840598754" at bounding box center [761, 357] width 308 height 39
click at [772, 363] on p "CPF 14840598754" at bounding box center [746, 356] width 96 height 15
copy p "14840598754"
click at [782, 365] on td "Identificação : CPF 14840598754" at bounding box center [761, 357] width 308 height 39
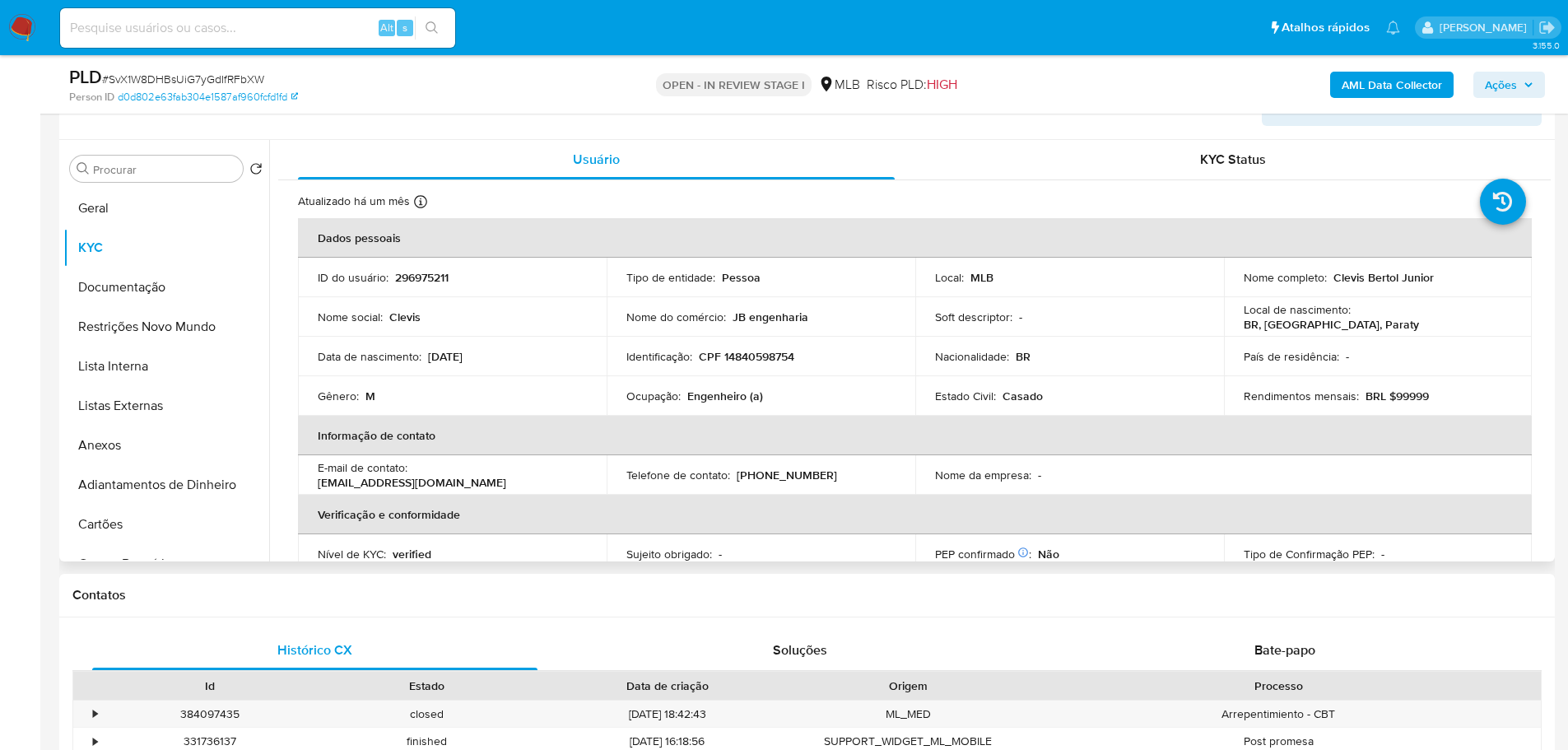
click at [782, 365] on td "Identificação : CPF 14840598754" at bounding box center [761, 357] width 308 height 39
click at [782, 362] on p "CPF 14840598754" at bounding box center [746, 356] width 96 height 15
copy p "14840598754"
drag, startPoint x: 1513, startPoint y: 85, endPoint x: 1474, endPoint y: 92, distance: 39.6
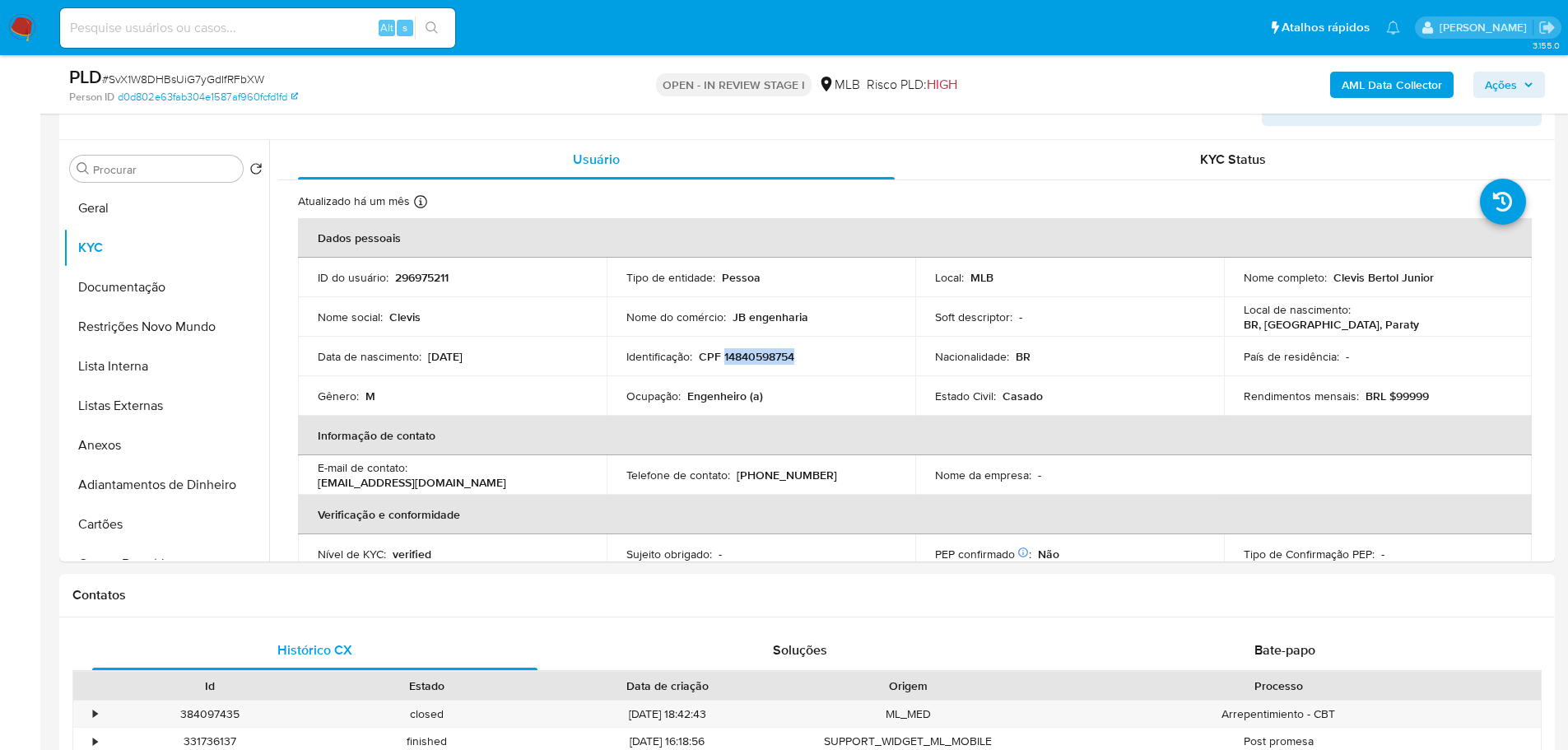
click at [1513, 85] on span "Ações" at bounding box center [1501, 85] width 33 height 27
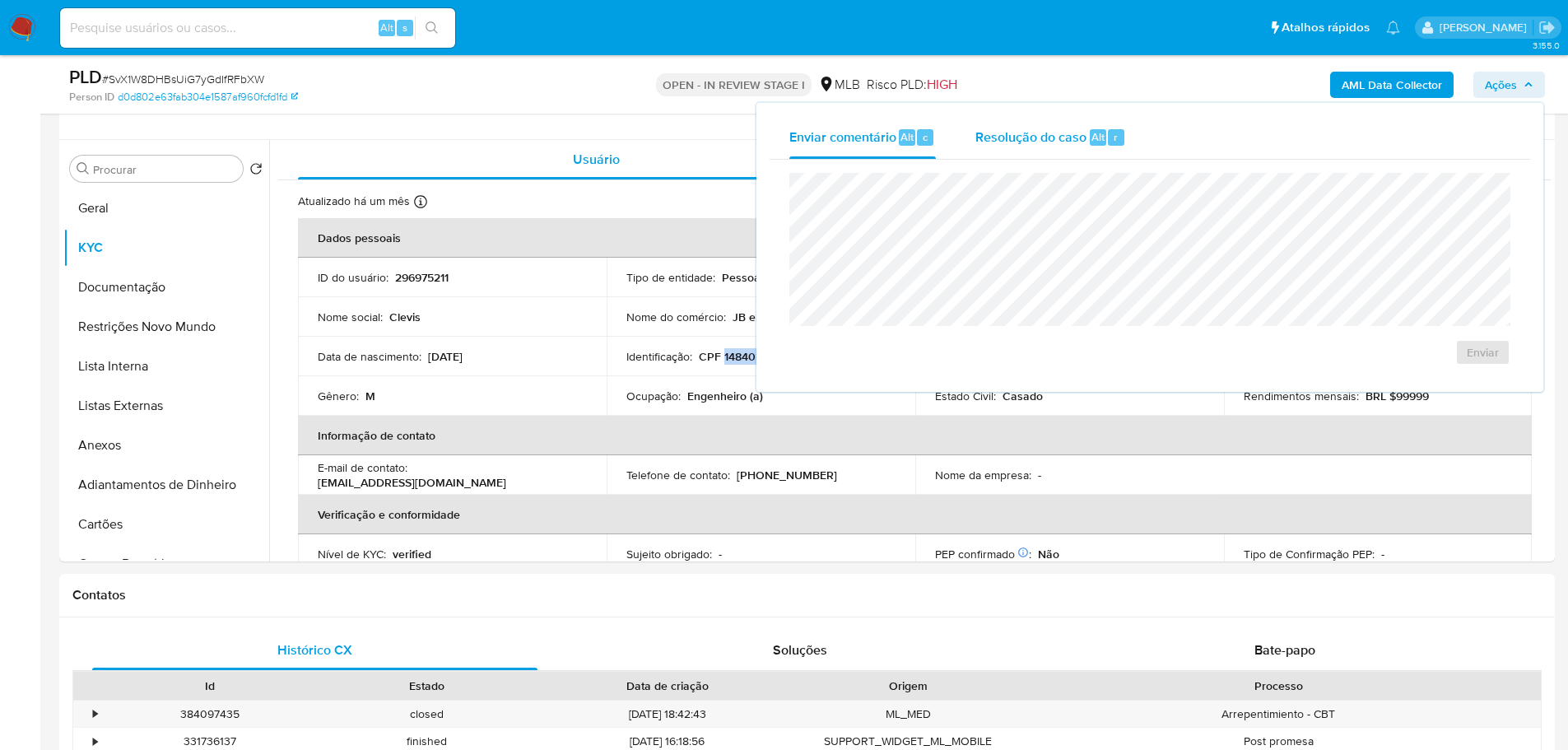
click at [1061, 146] on span "Resolução do caso" at bounding box center [1031, 136] width 111 height 19
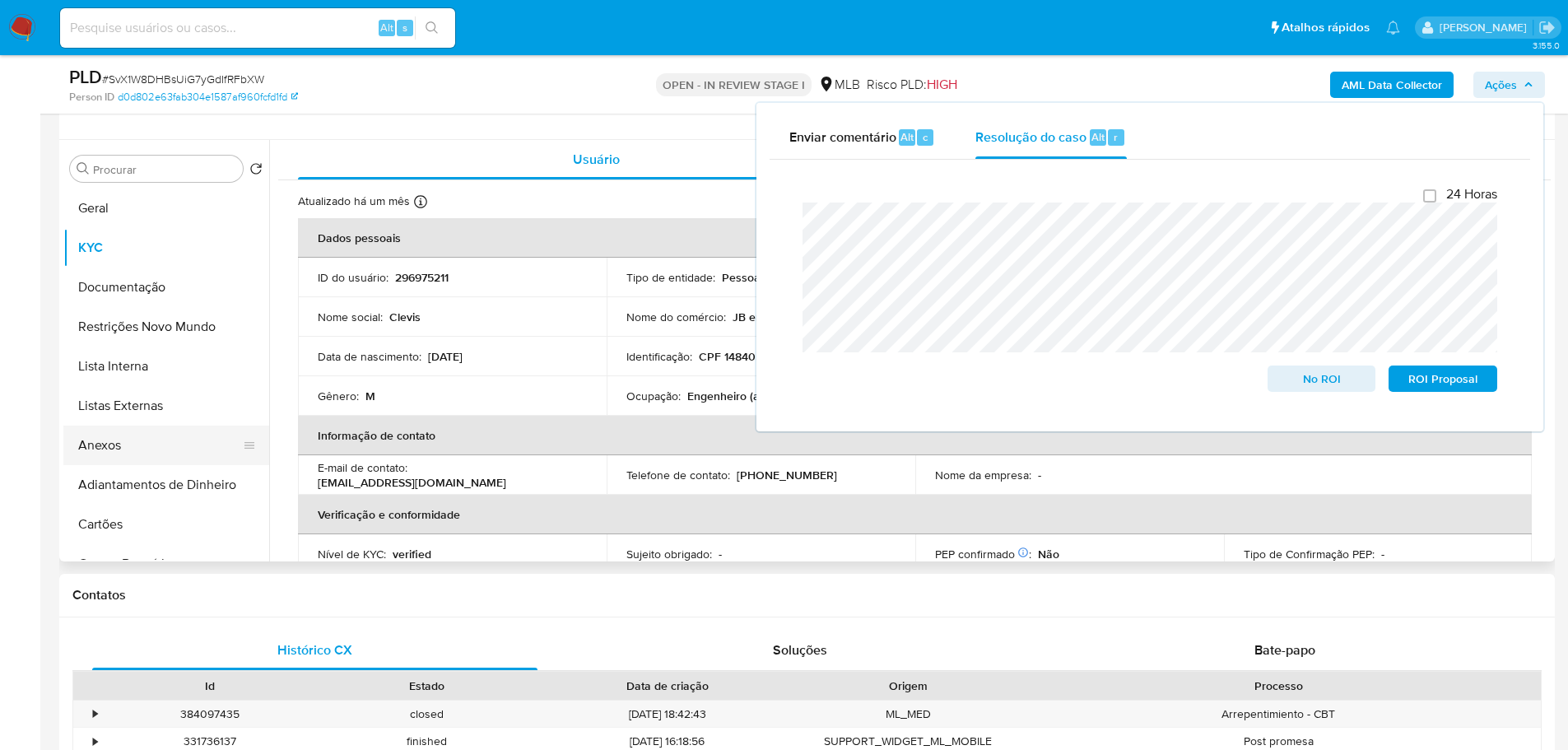
drag, startPoint x: 110, startPoint y: 444, endPoint x: 184, endPoint y: 444, distance: 74.0
click at [110, 444] on button "Anexos" at bounding box center [159, 445] width 192 height 39
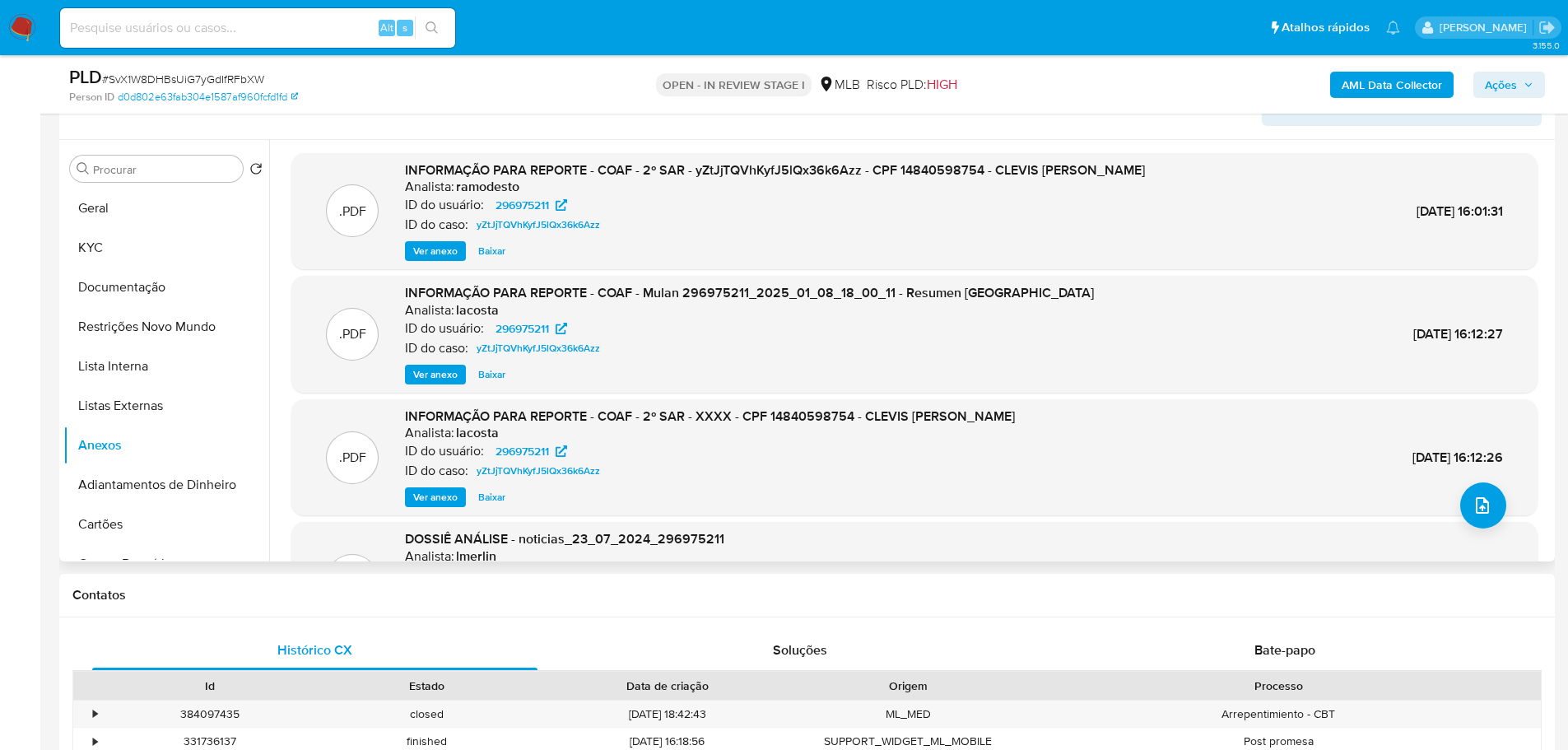
click at [446, 245] on span "Ver anexo" at bounding box center [435, 250] width 44 height 17
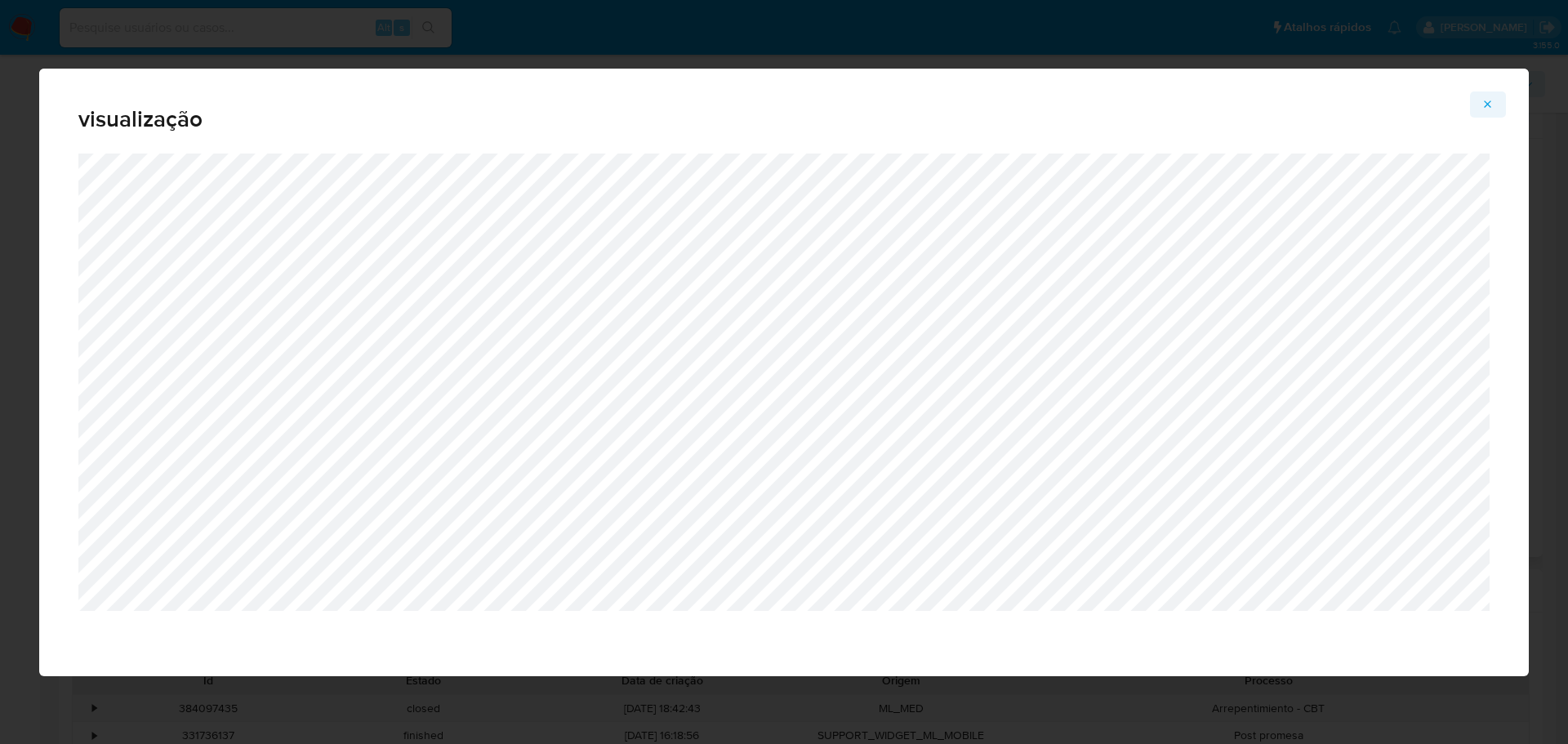
click at [1478, 106] on button "Attachment preview" at bounding box center [1487, 105] width 36 height 26
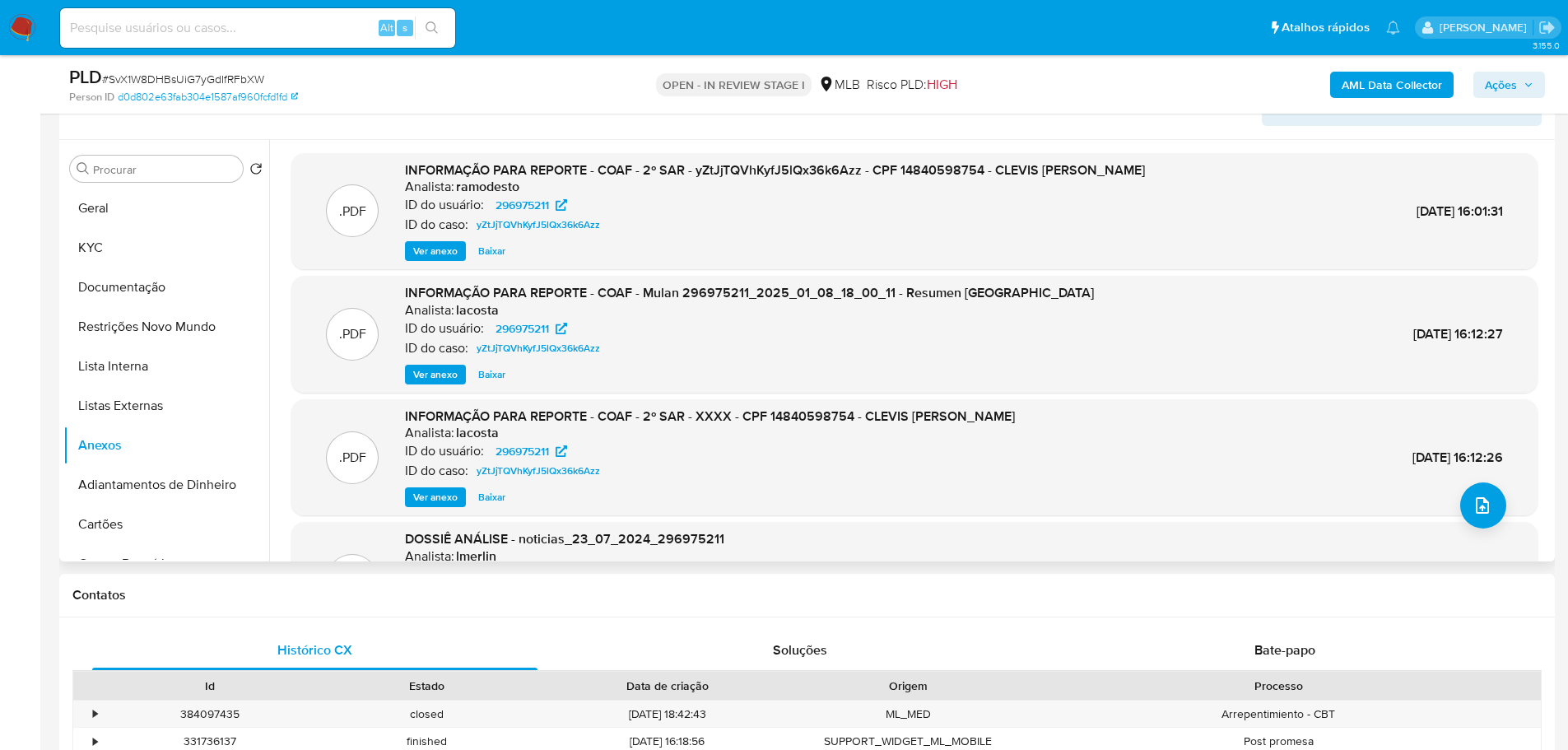
click at [1493, 83] on span "Ações" at bounding box center [1501, 85] width 33 height 27
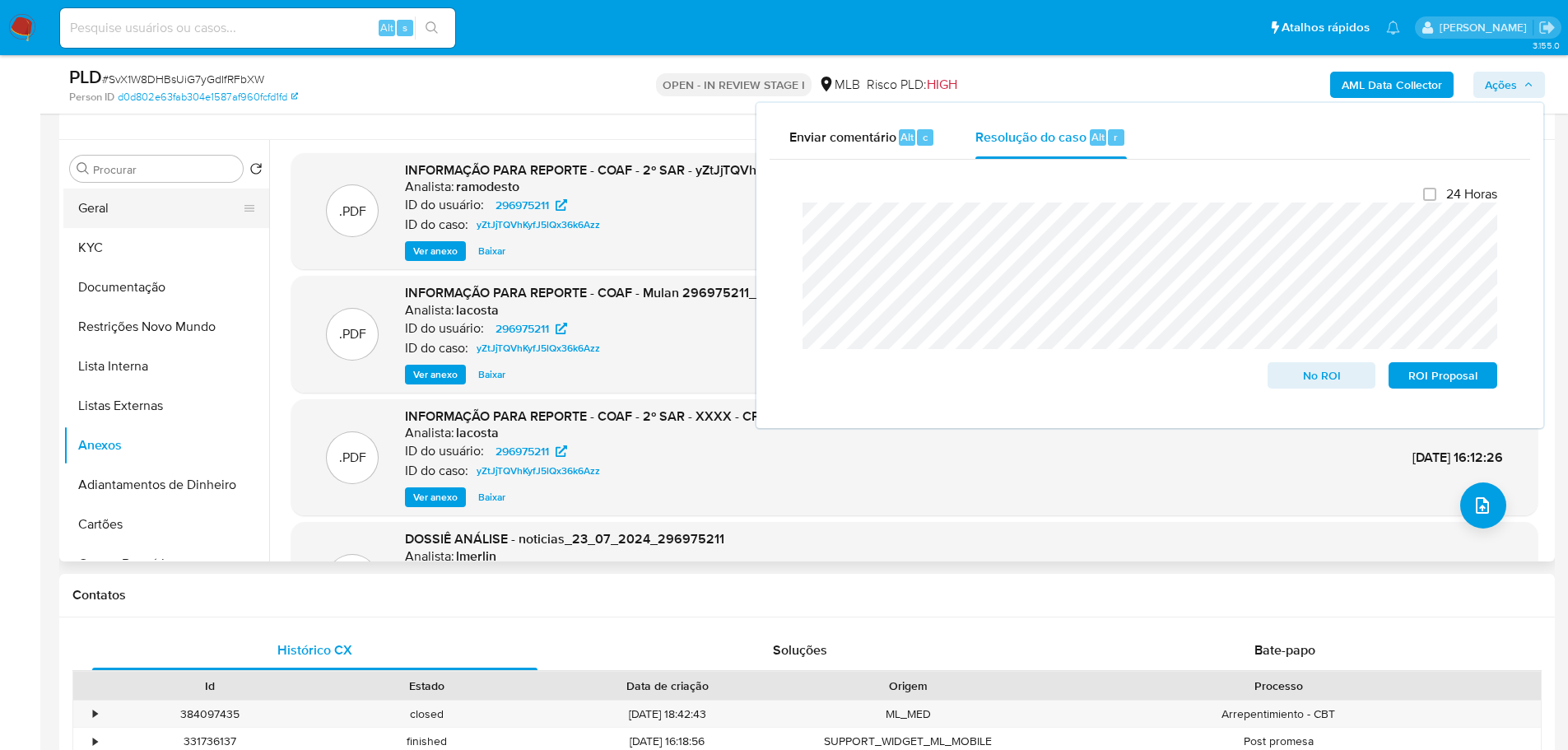
click at [137, 203] on button "Geral" at bounding box center [159, 208] width 192 height 39
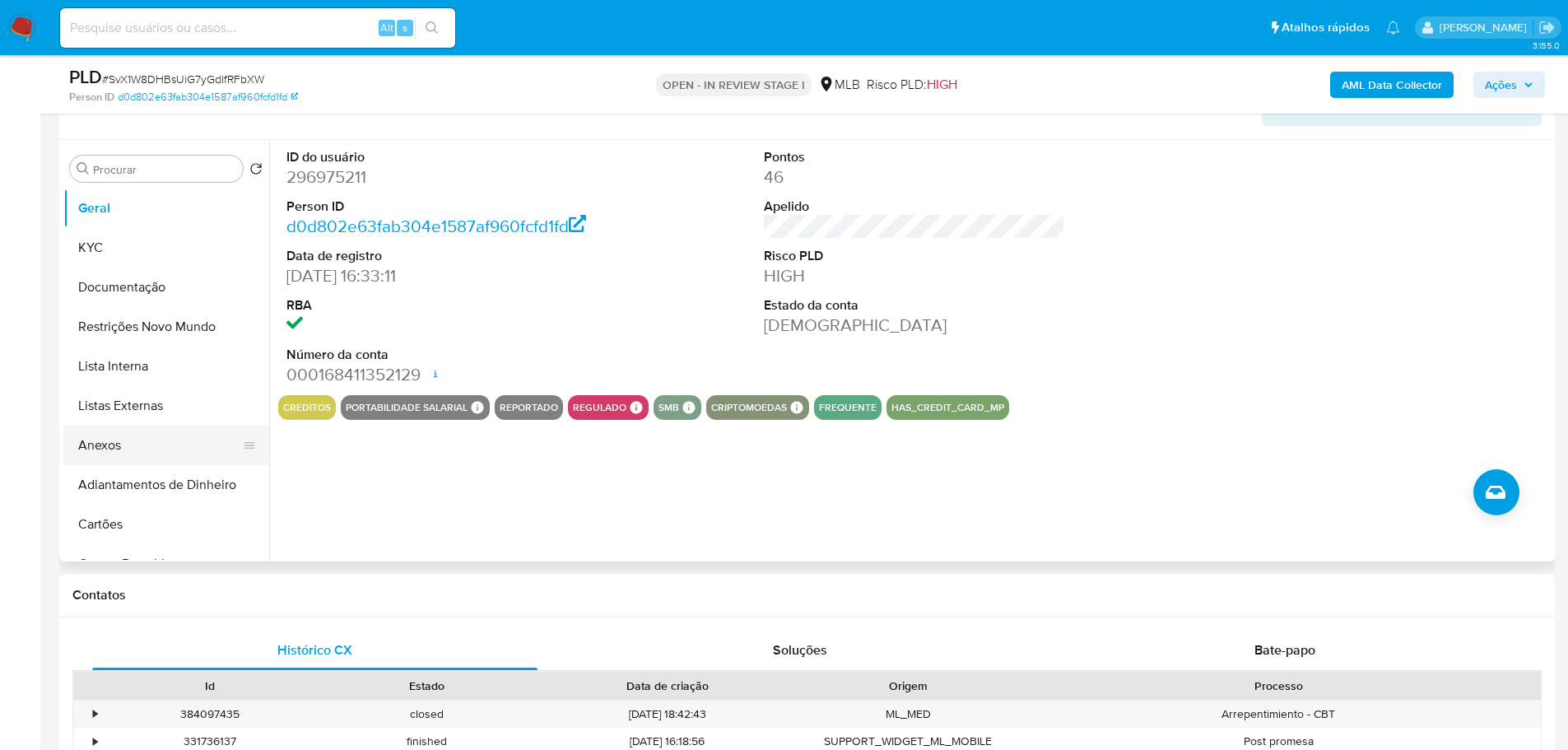
click at [134, 439] on button "Anexos" at bounding box center [159, 445] width 192 height 39
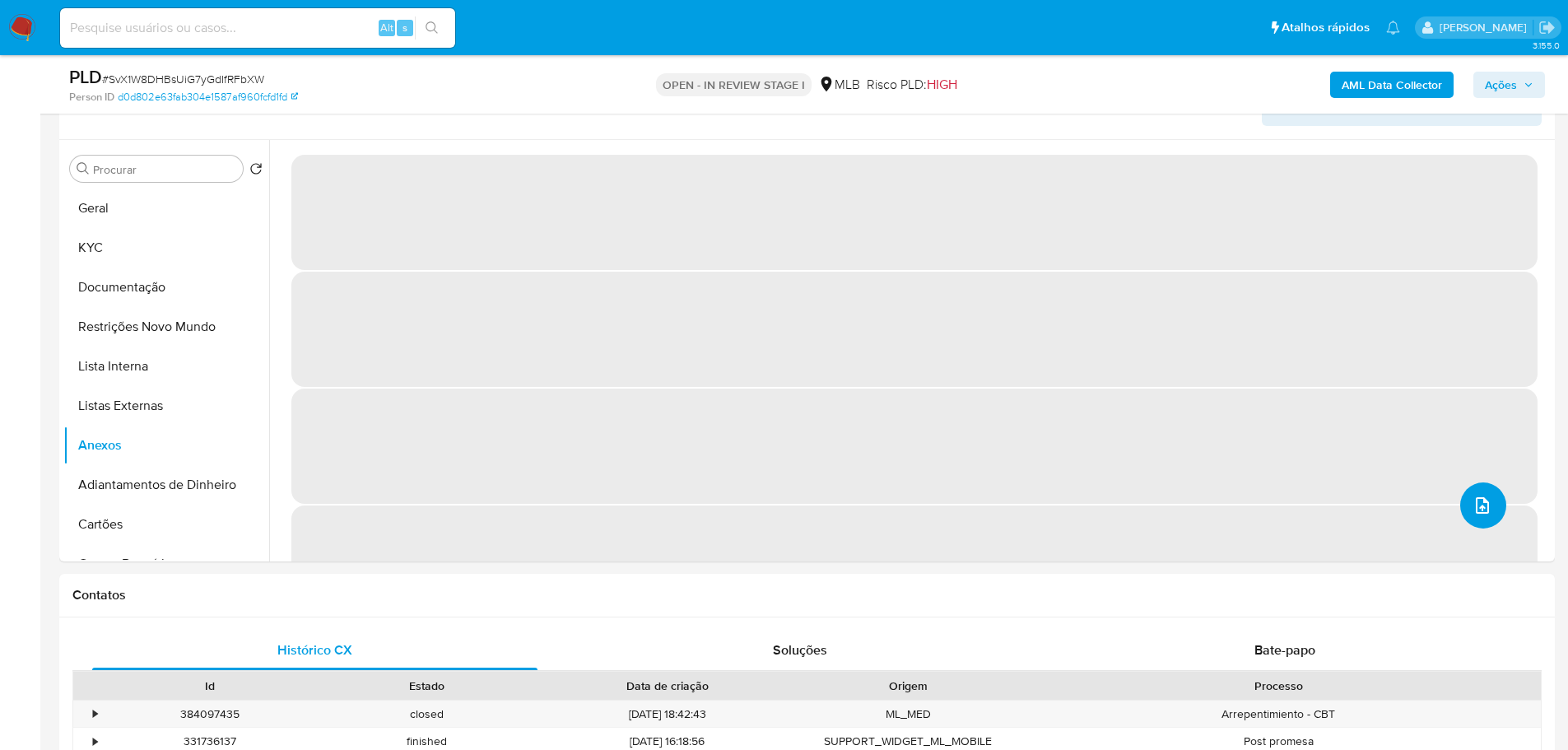
click at [1480, 502] on icon "upload-file" at bounding box center [1482, 506] width 20 height 20
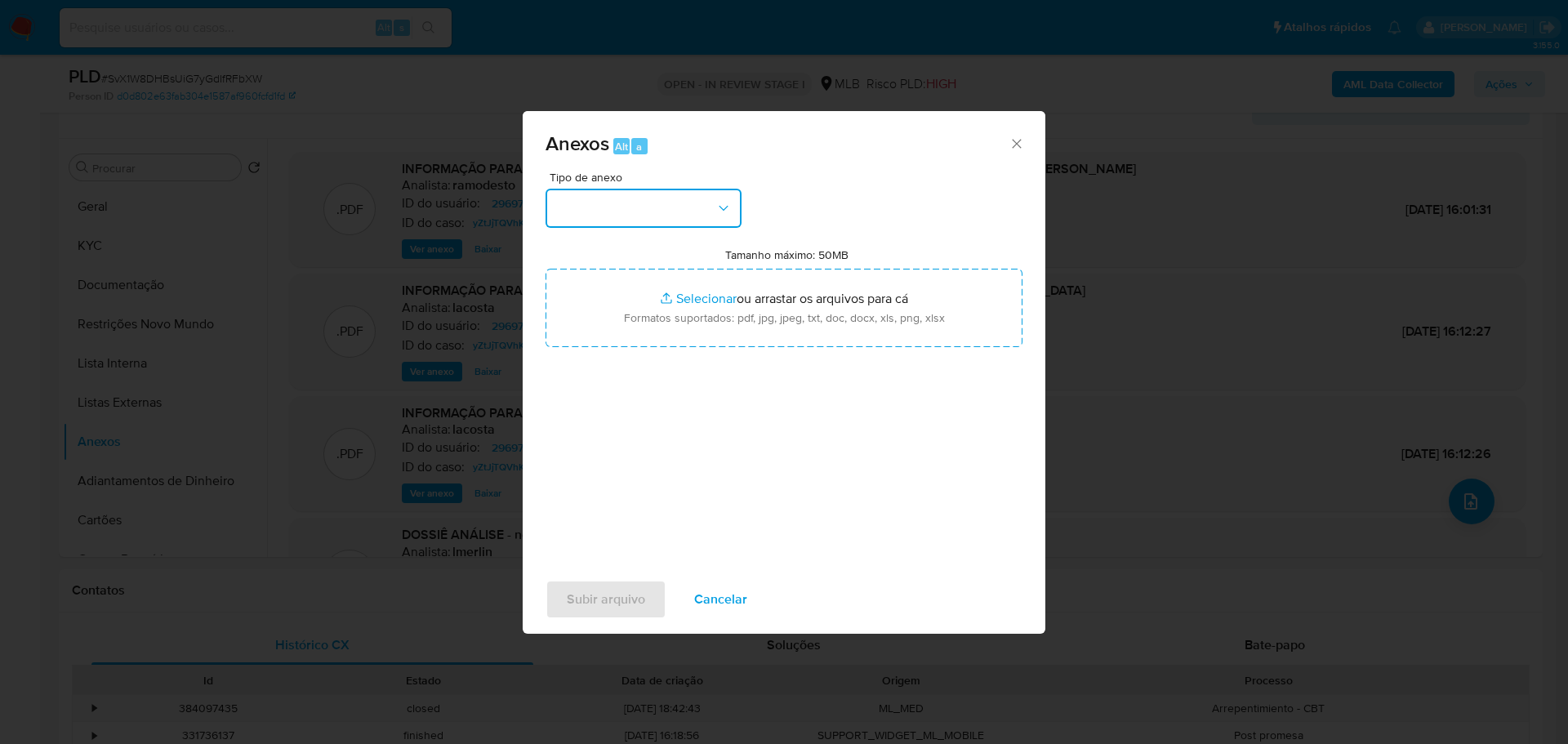
click at [668, 214] on button "button" at bounding box center [643, 208] width 196 height 39
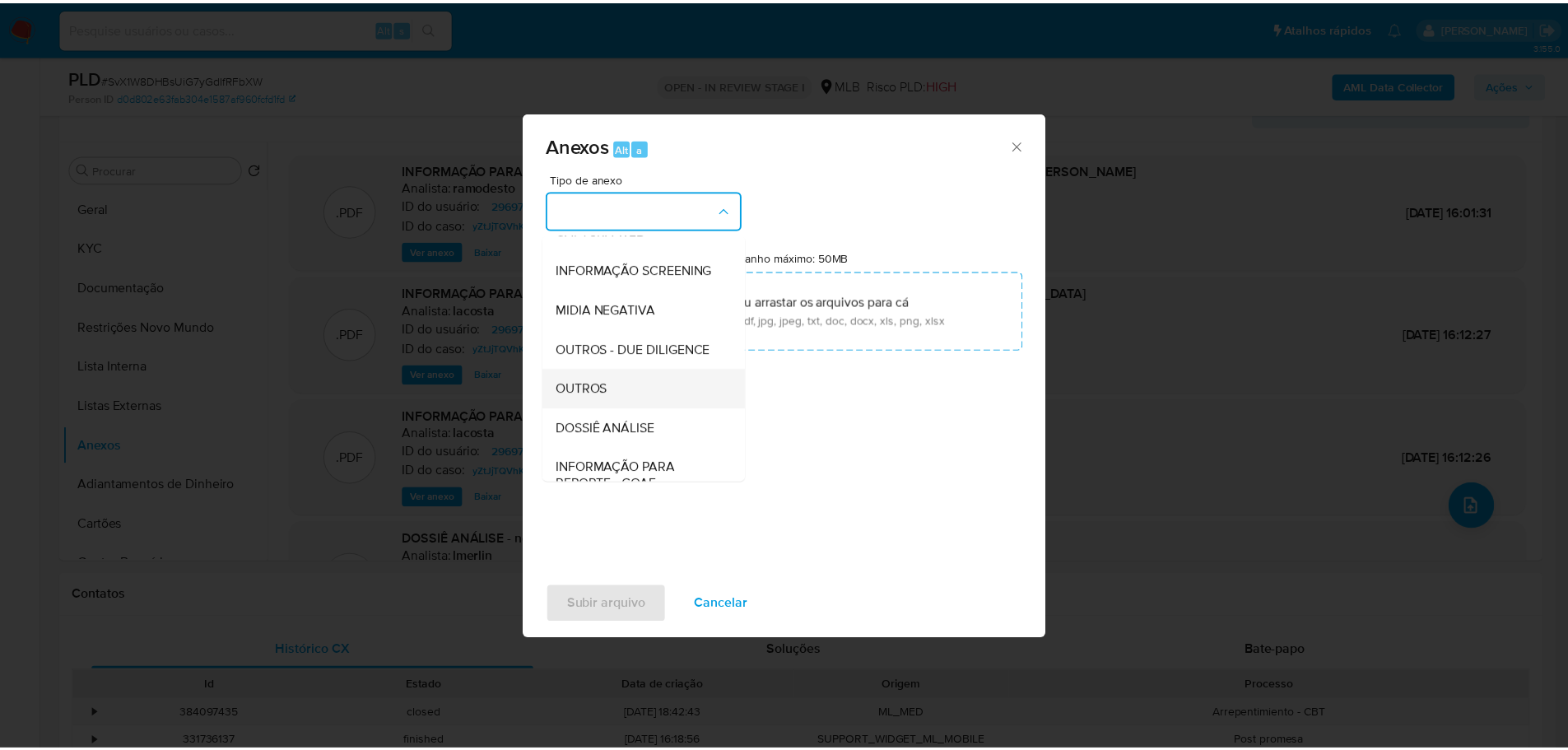
scroll to position [253, 0]
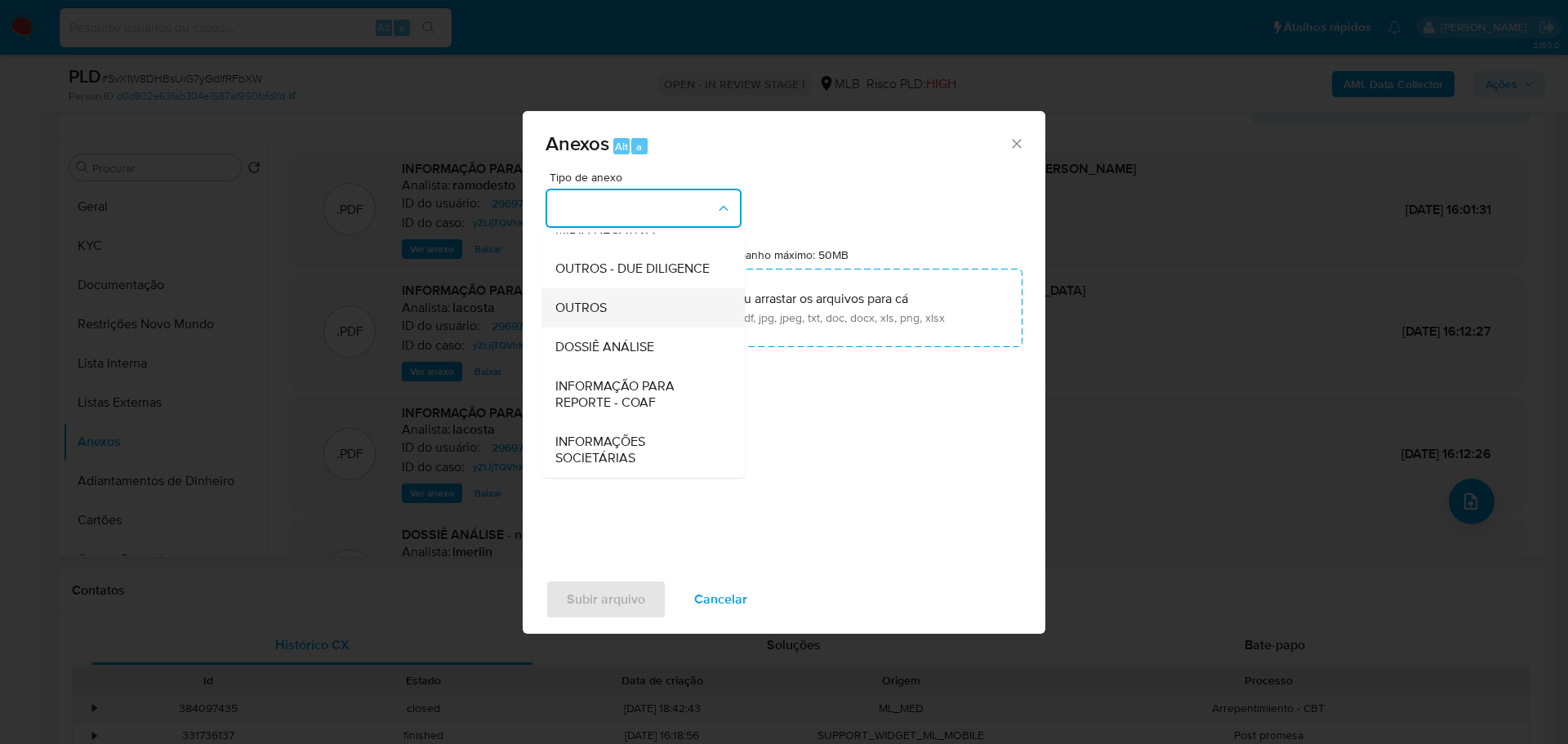
click at [649, 311] on div "OUTROS" at bounding box center [638, 308] width 166 height 39
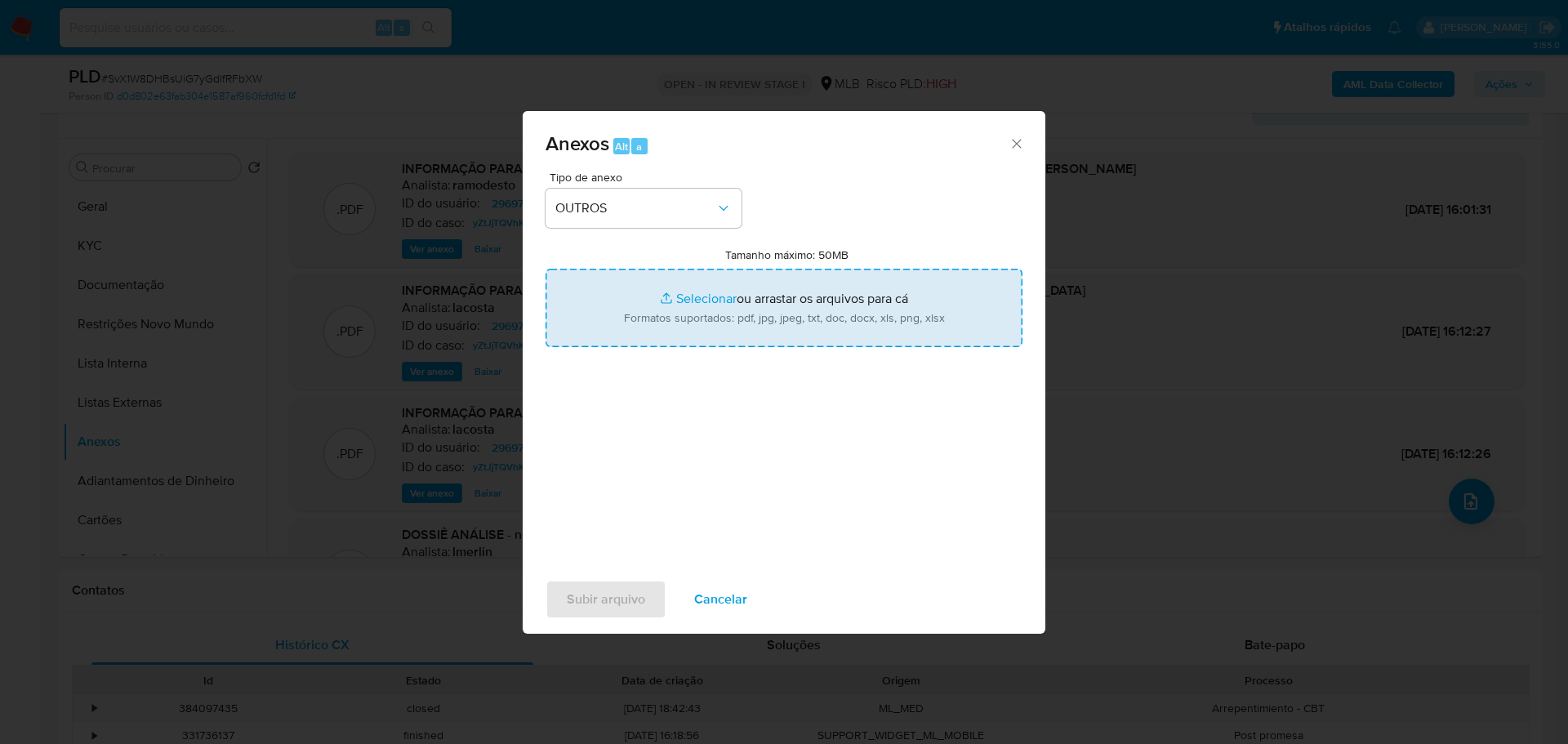
type input "C:\fakepath\3º SAR - XXX - CPF 14840598754 - CLEVIS BERTOL JUNIOR.pdf"
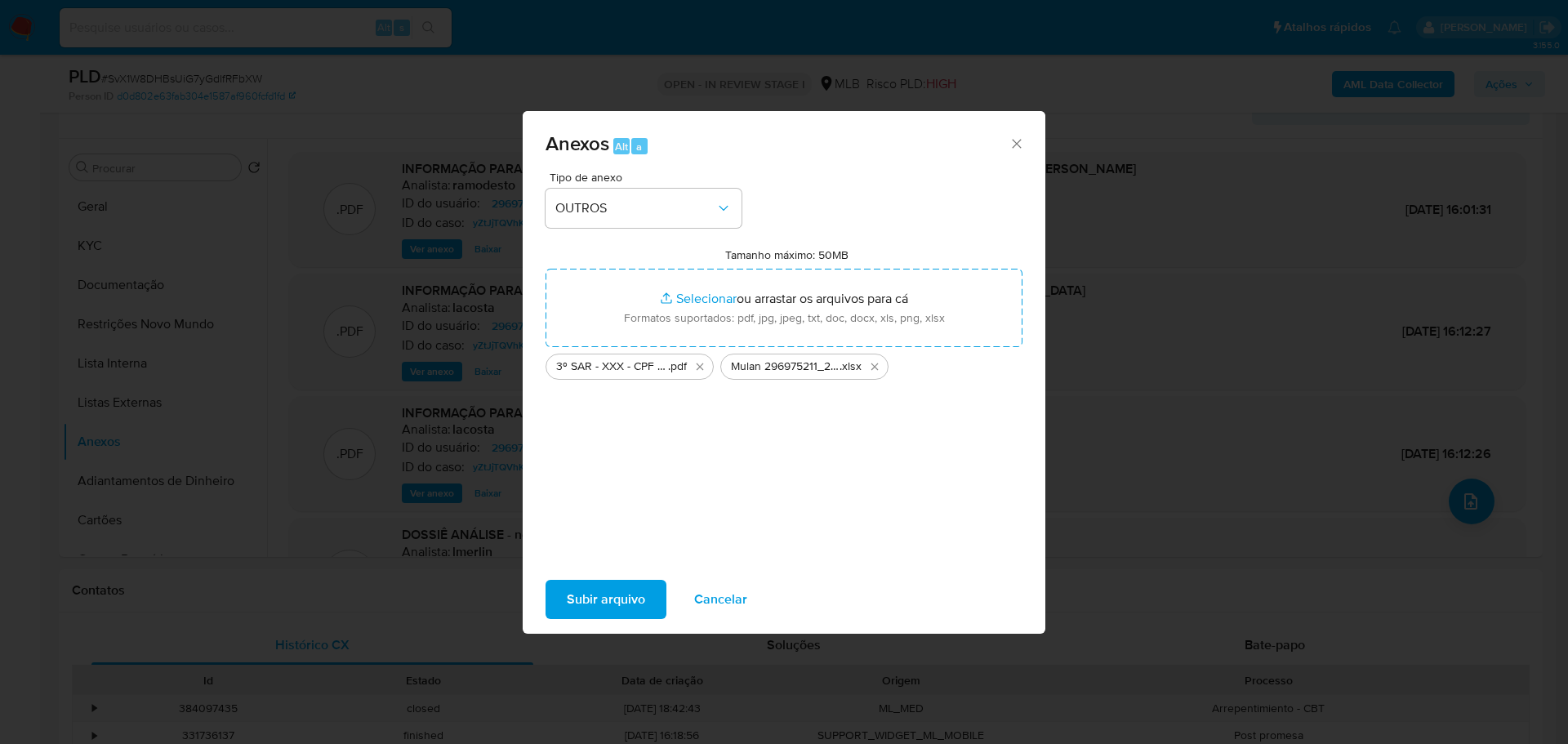
click at [604, 607] on span "Subir arquivo" at bounding box center [606, 599] width 78 height 36
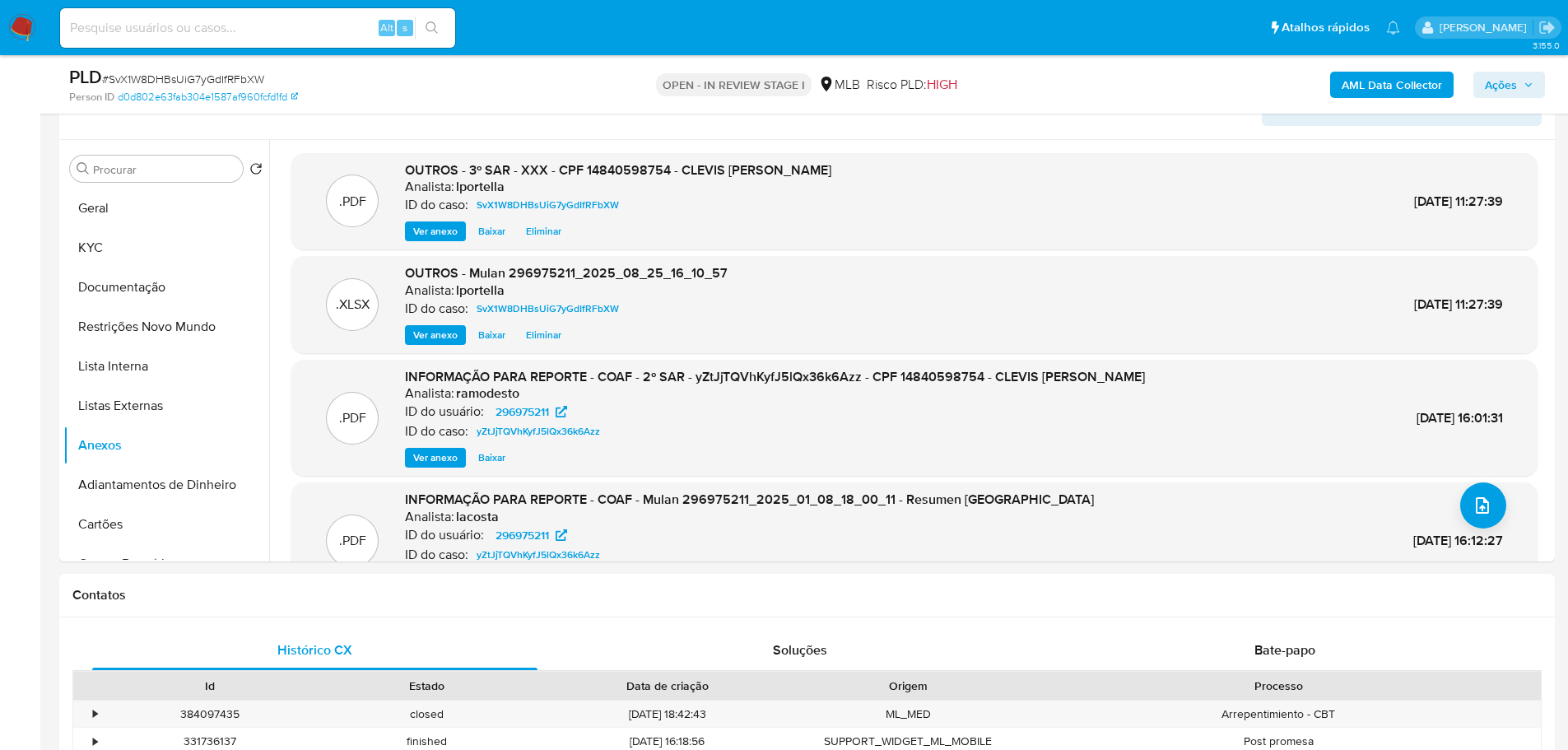
click at [1504, 85] on span "Ações" at bounding box center [1501, 85] width 33 height 27
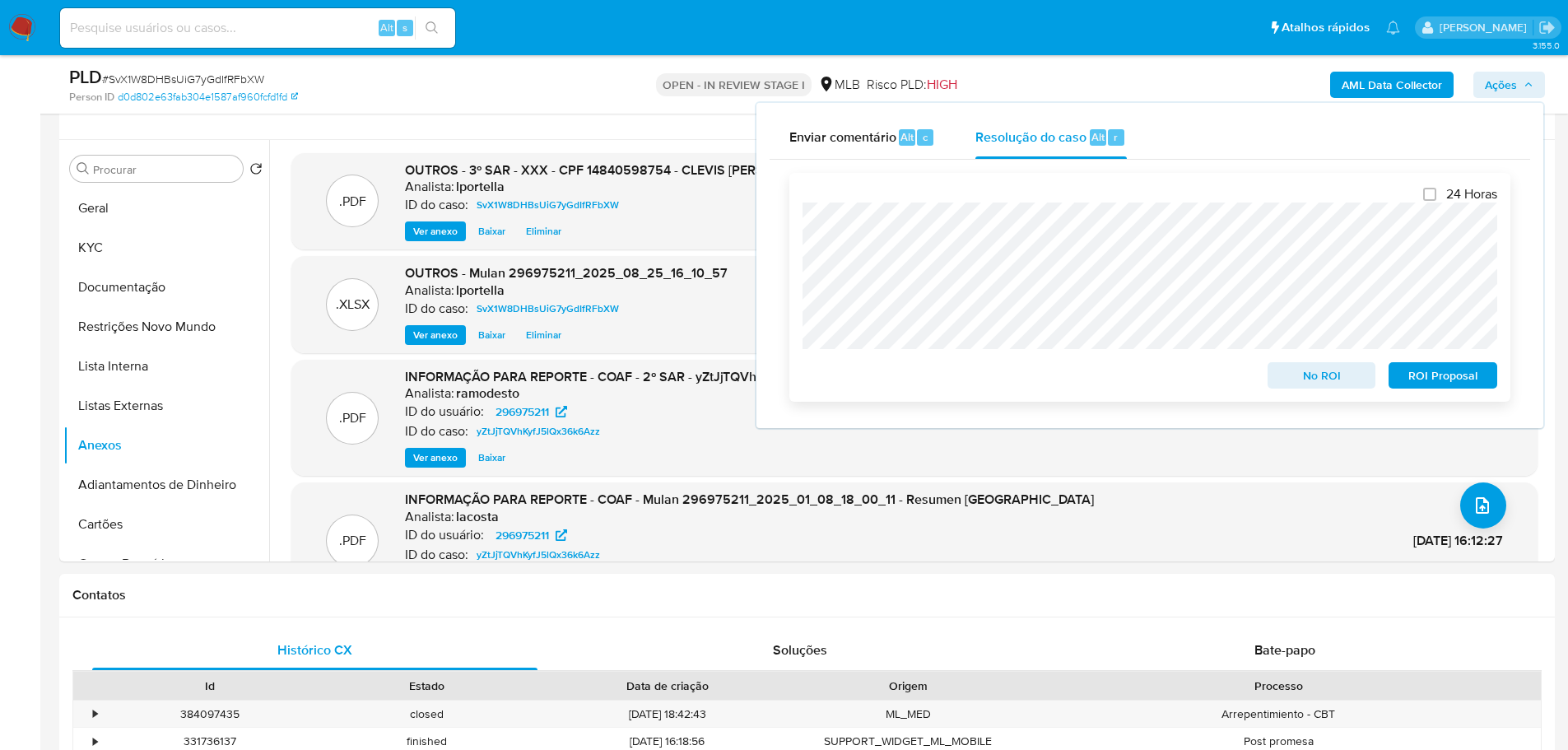
drag, startPoint x: 1462, startPoint y: 381, endPoint x: 1453, endPoint y: 382, distance: 9.1
click at [1462, 381] on span "ROI Proposal" at bounding box center [1443, 375] width 86 height 23
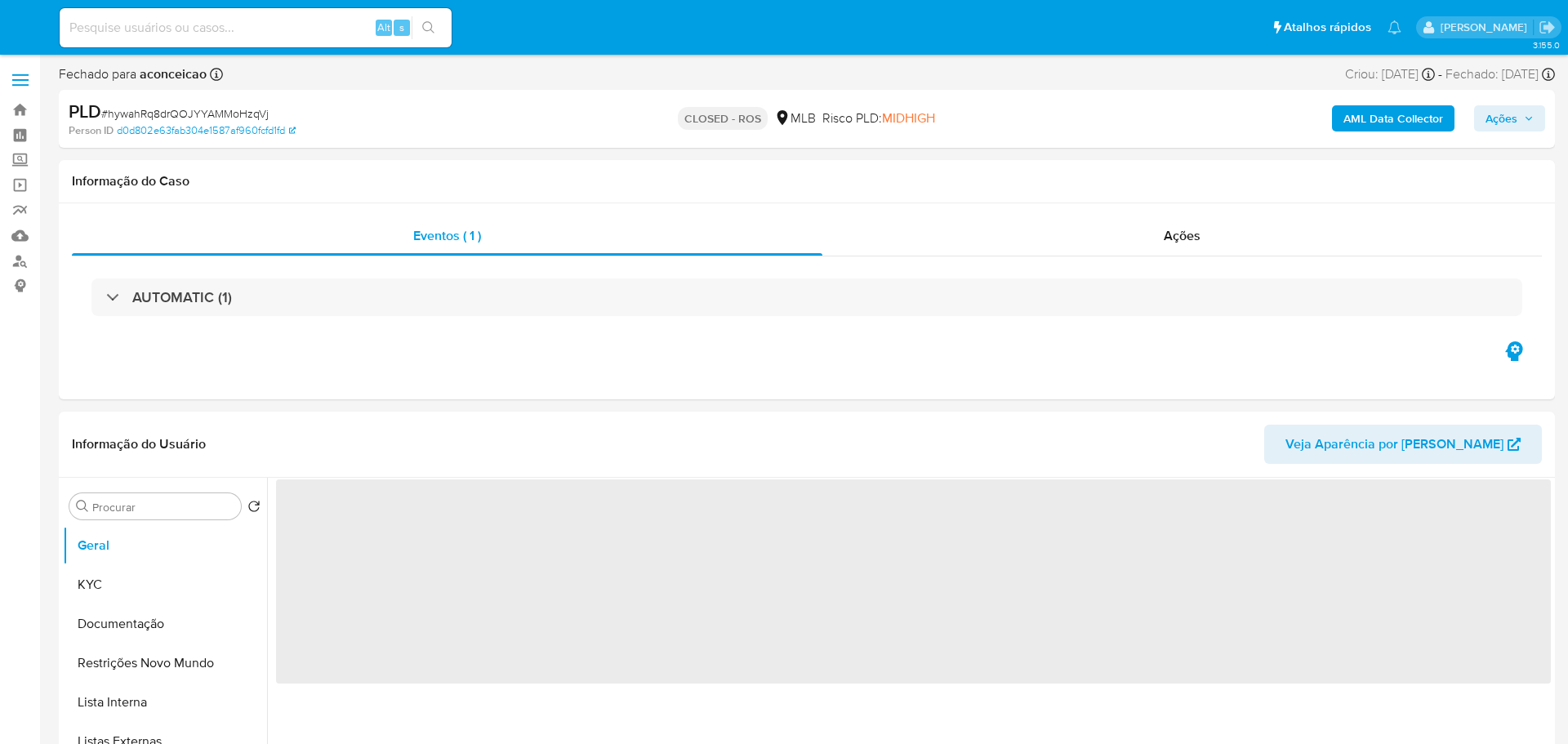
select select "10"
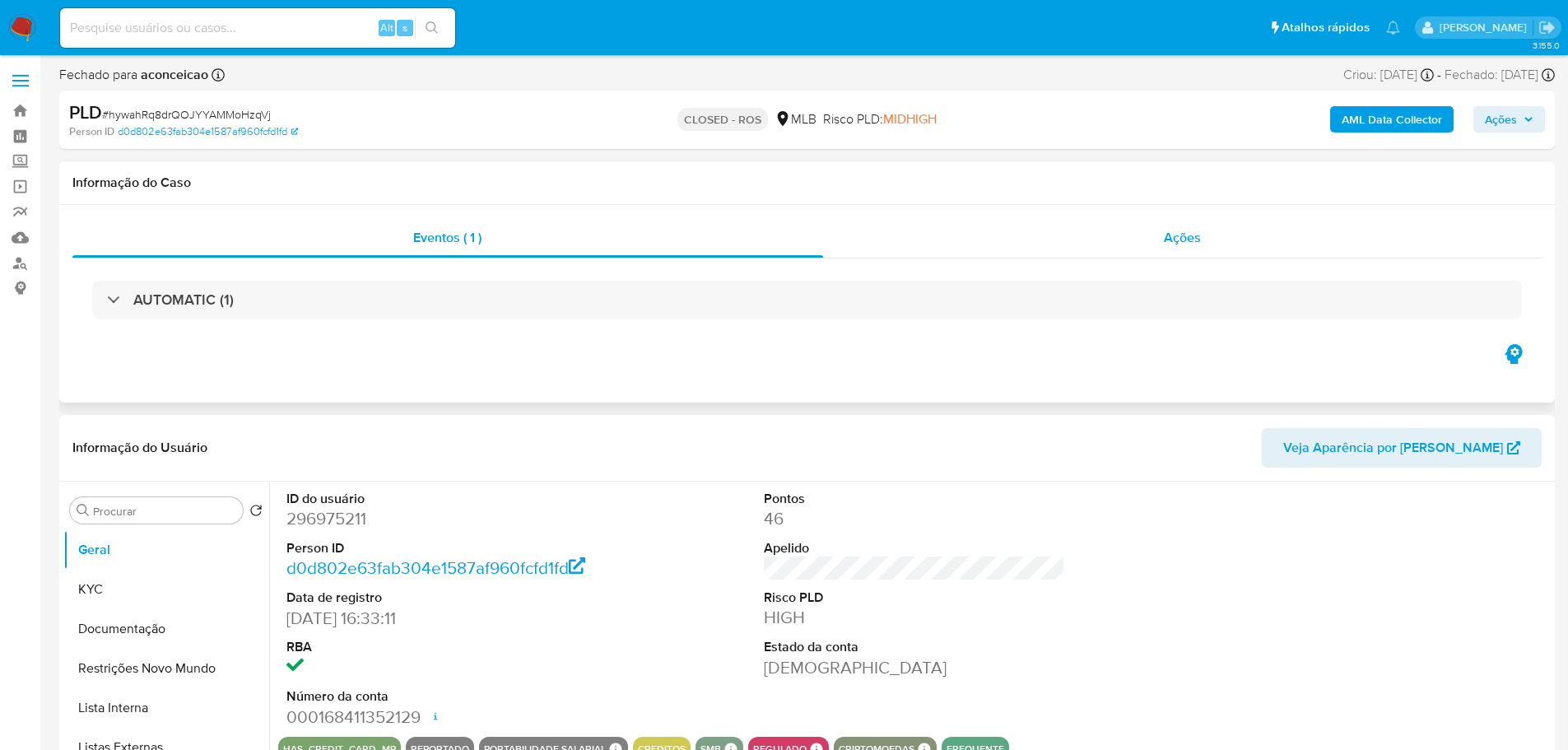
click at [1225, 235] on div "Ações" at bounding box center [1183, 238] width 719 height 39
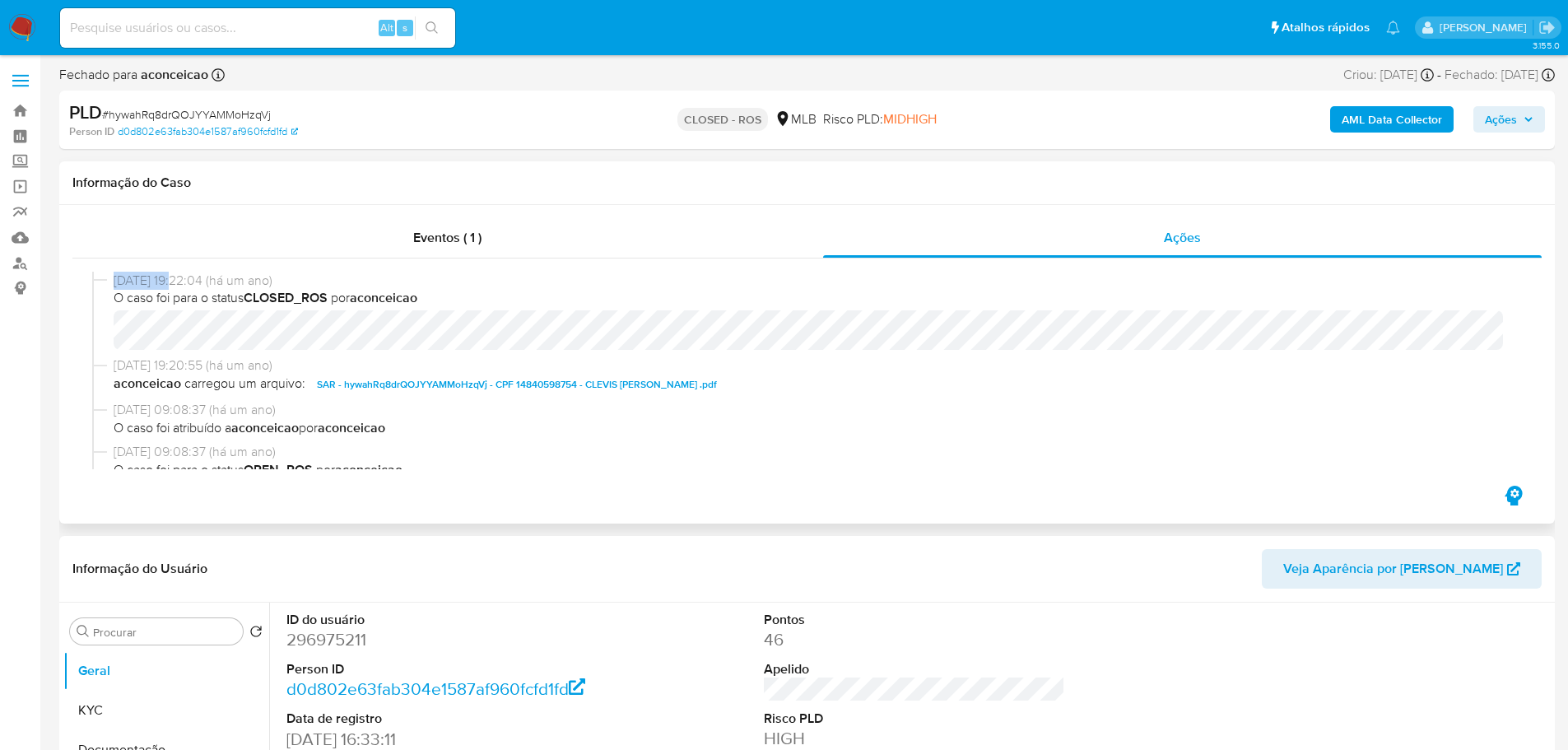
drag, startPoint x: 178, startPoint y: 285, endPoint x: 114, endPoint y: 280, distance: 64.2
click at [114, 280] on span "19/03/2024 19:22:04 (há um ano)" at bounding box center [814, 281] width 1401 height 18
copy span "19/03/2024"
click at [434, 251] on div "Eventos ( 1 )" at bounding box center [448, 238] width 751 height 39
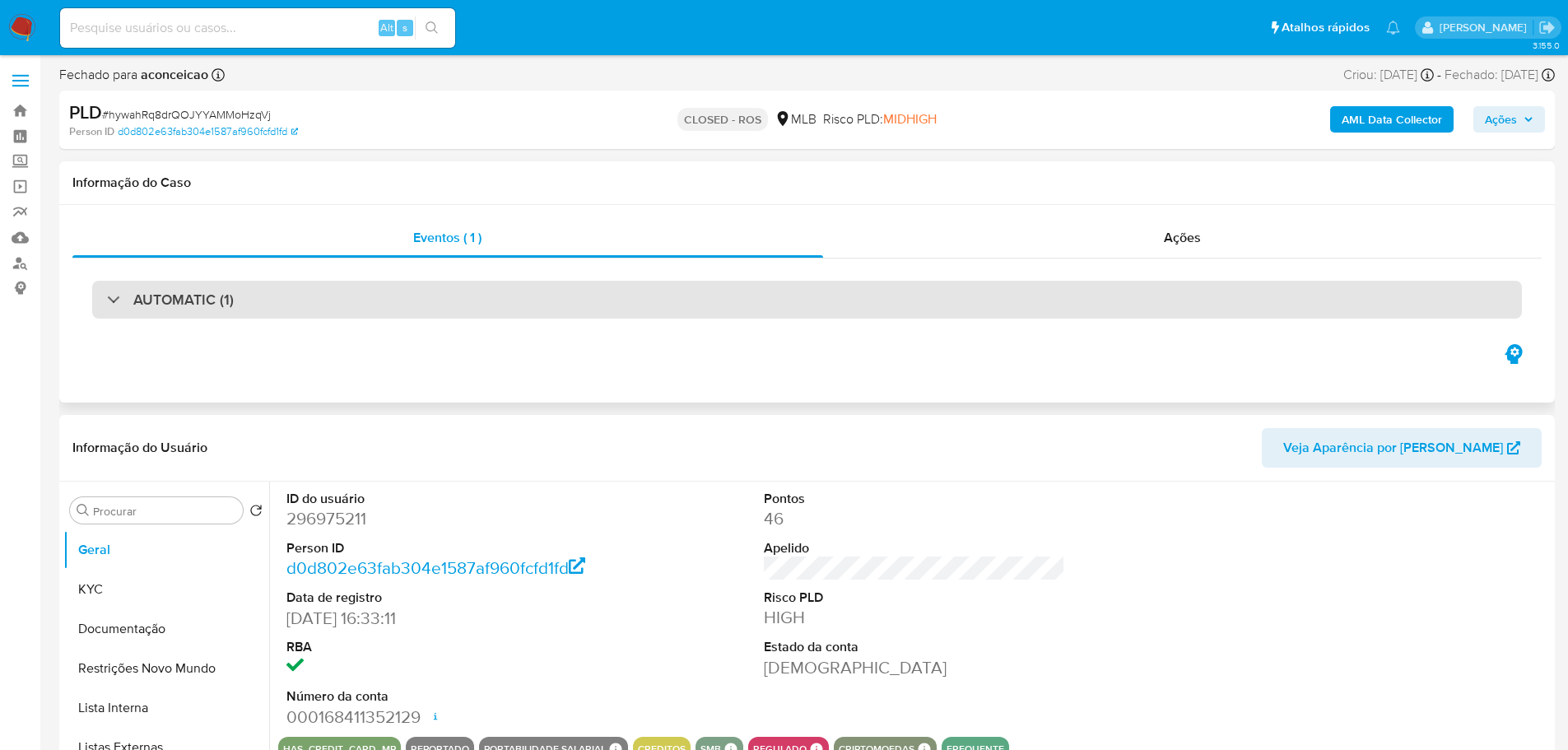
click at [216, 316] on div "AUTOMATIC (1)" at bounding box center [807, 300] width 1430 height 37
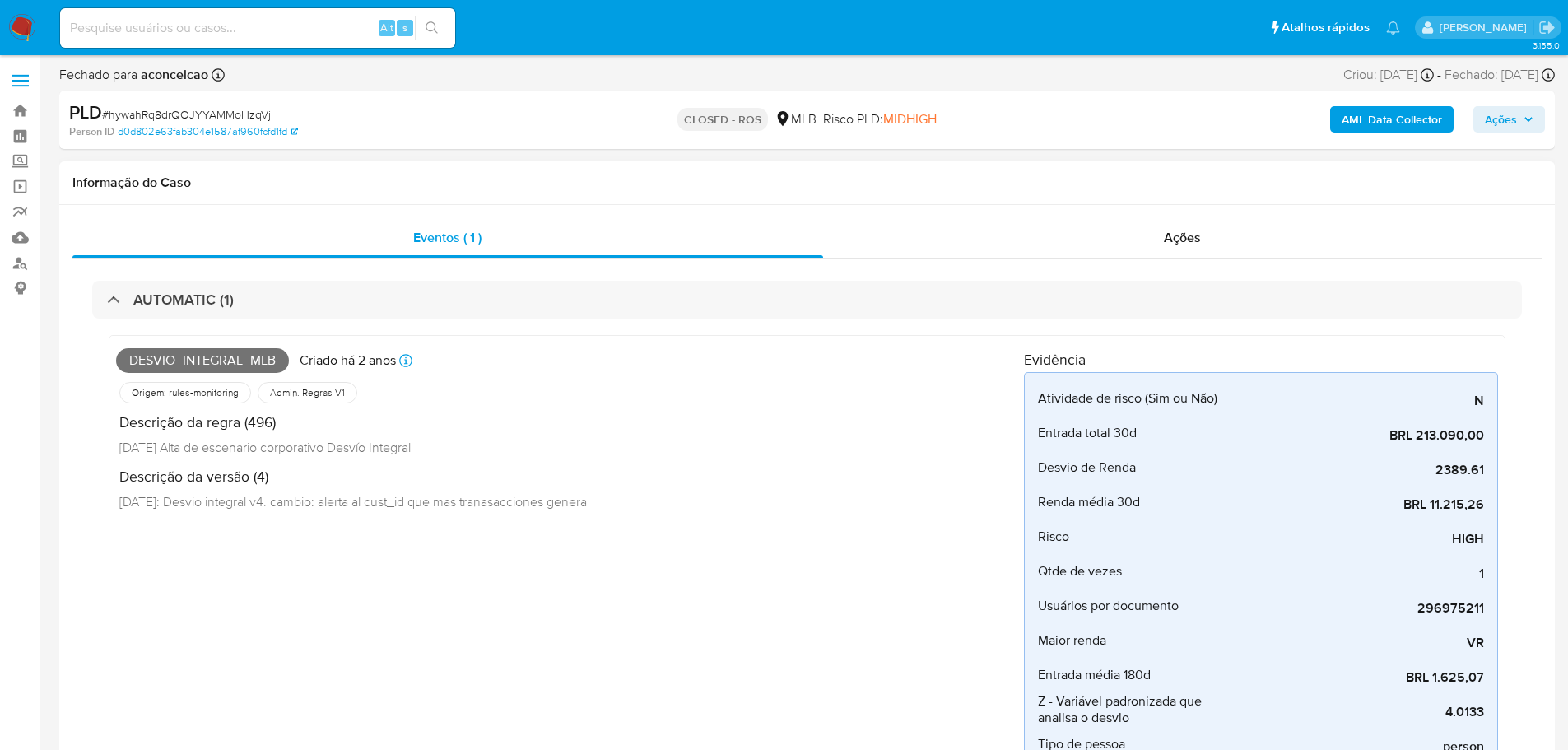
click at [201, 363] on span "DESVIO_INTEGRAL_MLB" at bounding box center [202, 360] width 172 height 25
copy span "DESVIO_INTEGRAL_MLB"
click at [246, 115] on span "# hywahRq8drQOJYYAMMoHzqVj" at bounding box center [186, 114] width 169 height 17
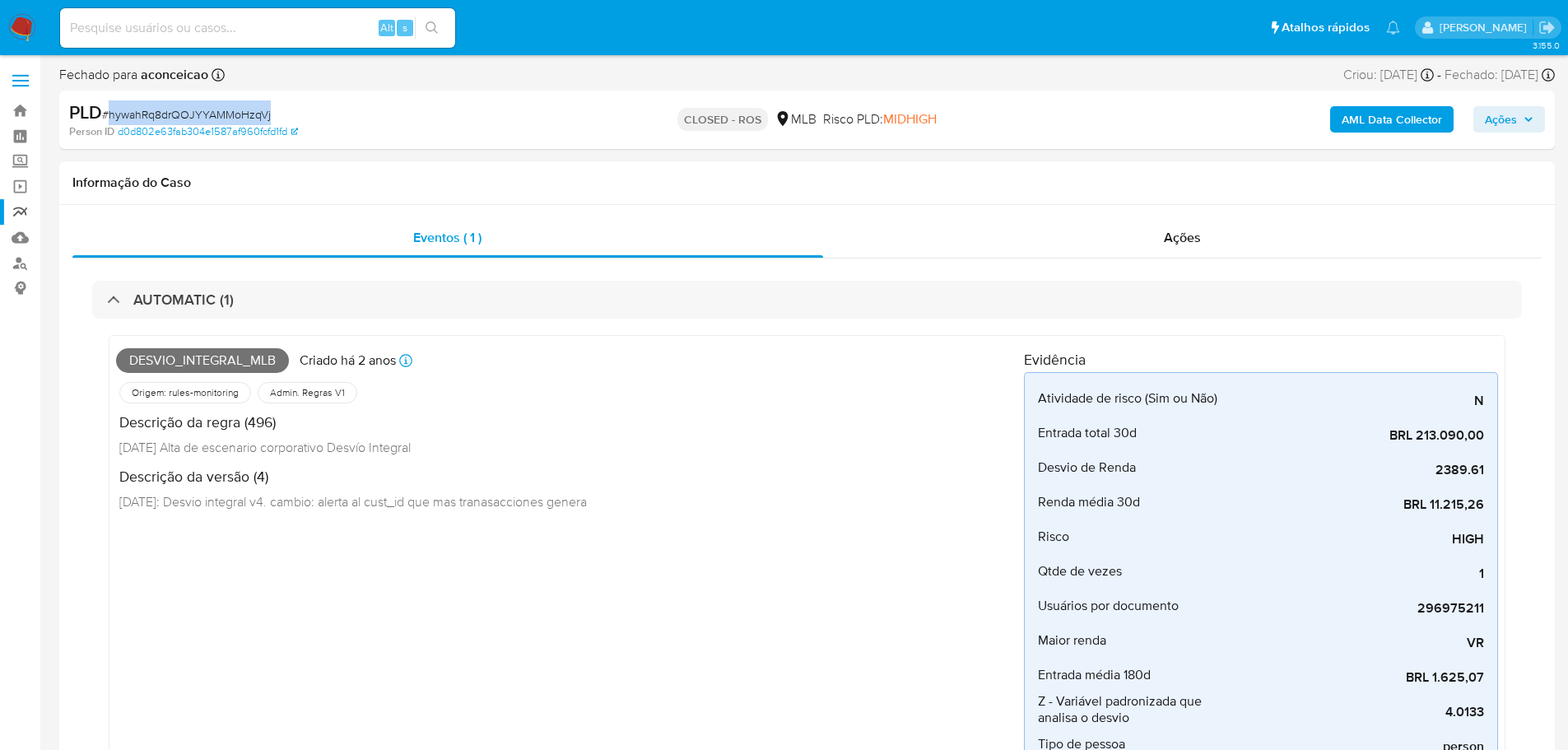
copy span "hywahRq8drQOJYYAMMoHzqVj"
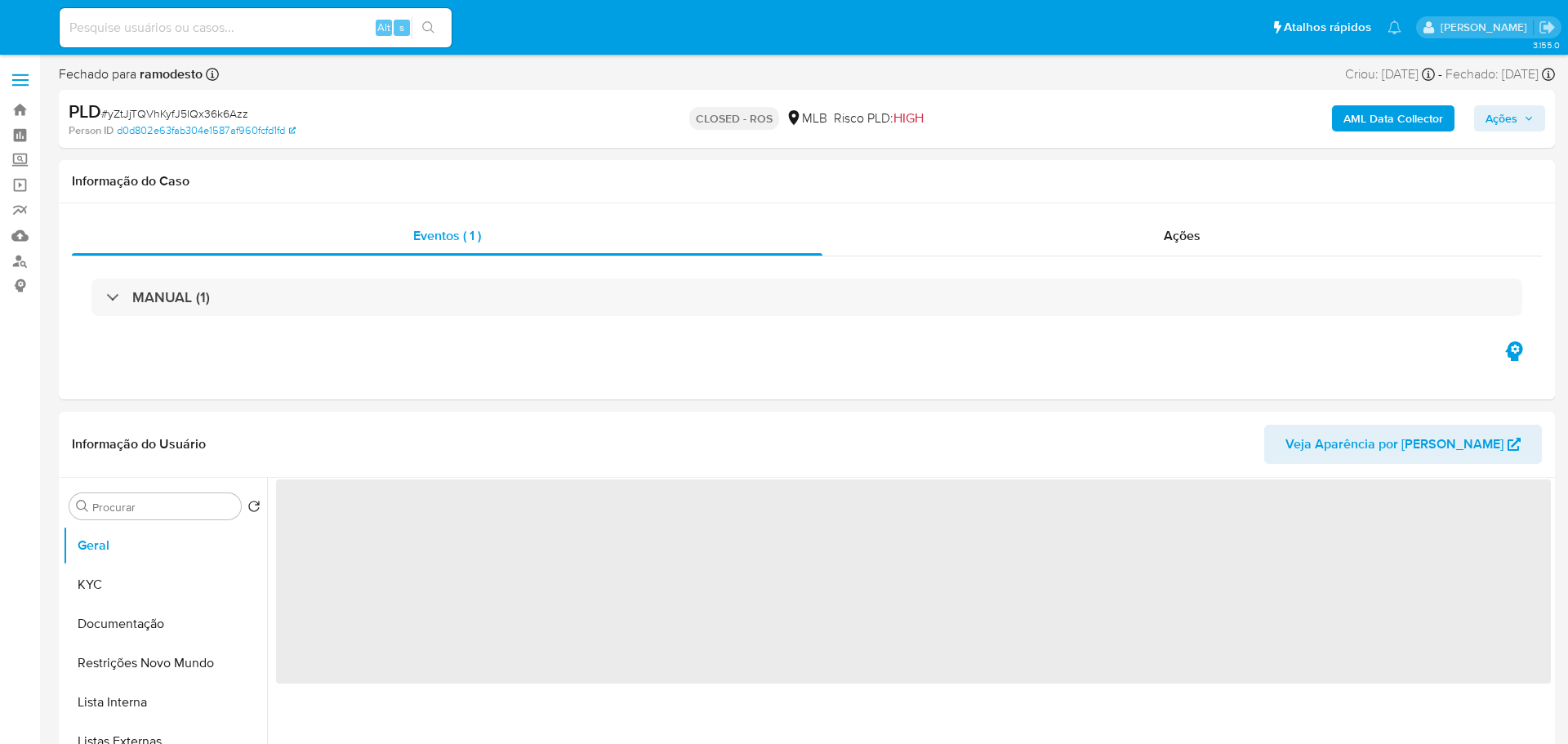
select select "10"
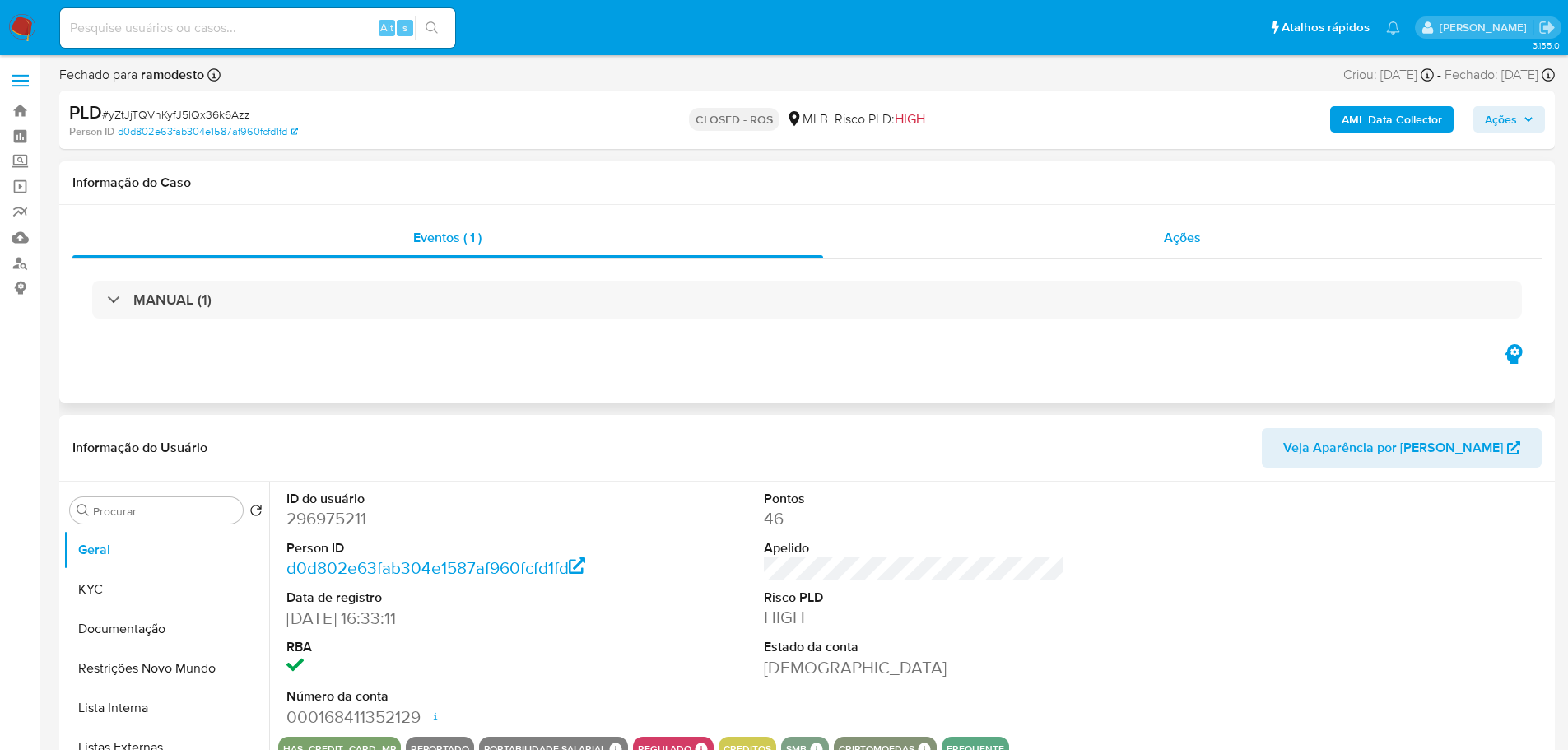
click at [1211, 229] on div "Ações" at bounding box center [1183, 238] width 719 height 39
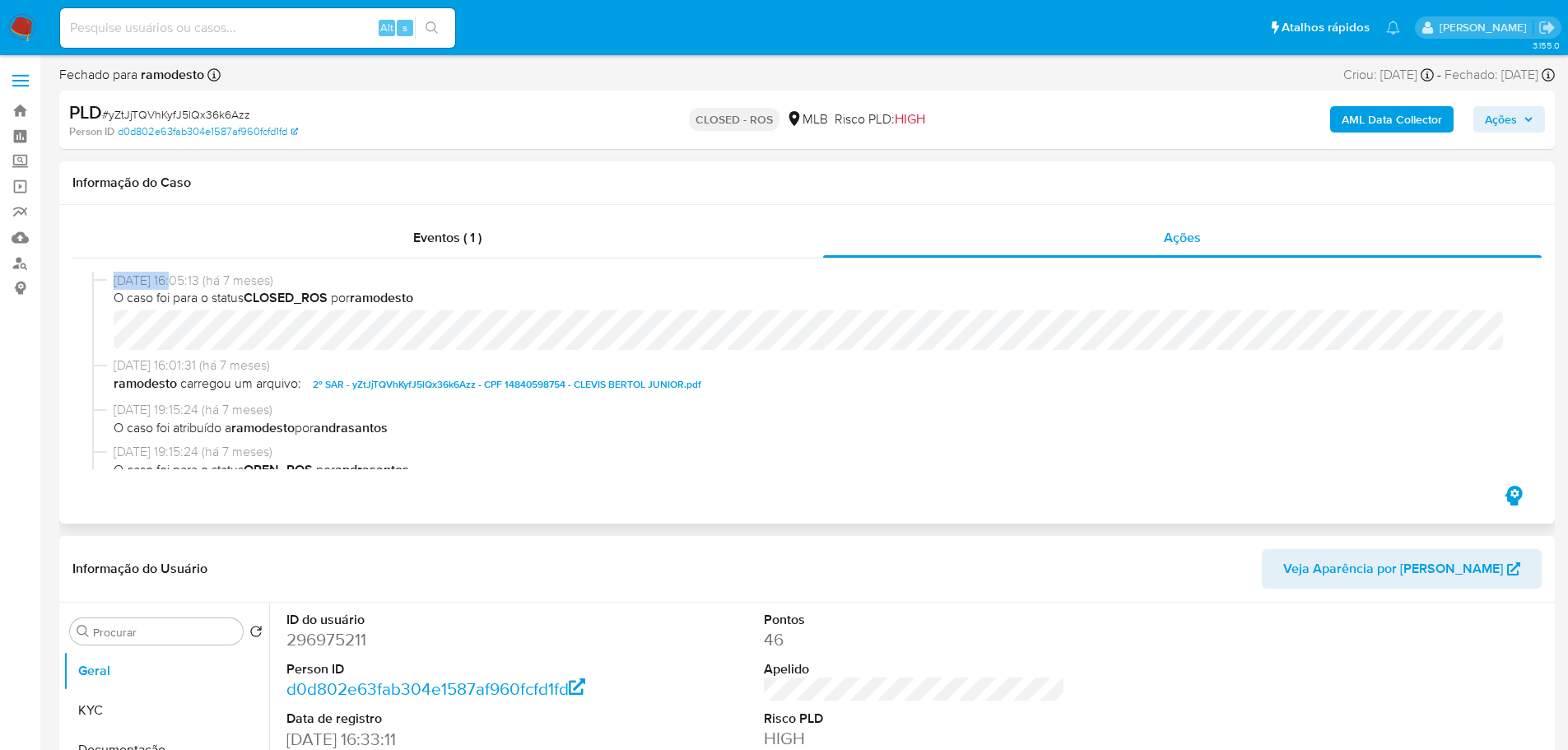
drag, startPoint x: 172, startPoint y: 282, endPoint x: 104, endPoint y: 288, distance: 68.3
click at [104, 288] on div "[DATE] 16:05:13 (há 7 meses) O caso foi para o status CLOSED_ROS por ramodesto" at bounding box center [807, 314] width 1430 height 85
copy div "[DATE]"
click at [374, 247] on div "Eventos ( 1 )" at bounding box center [448, 238] width 751 height 39
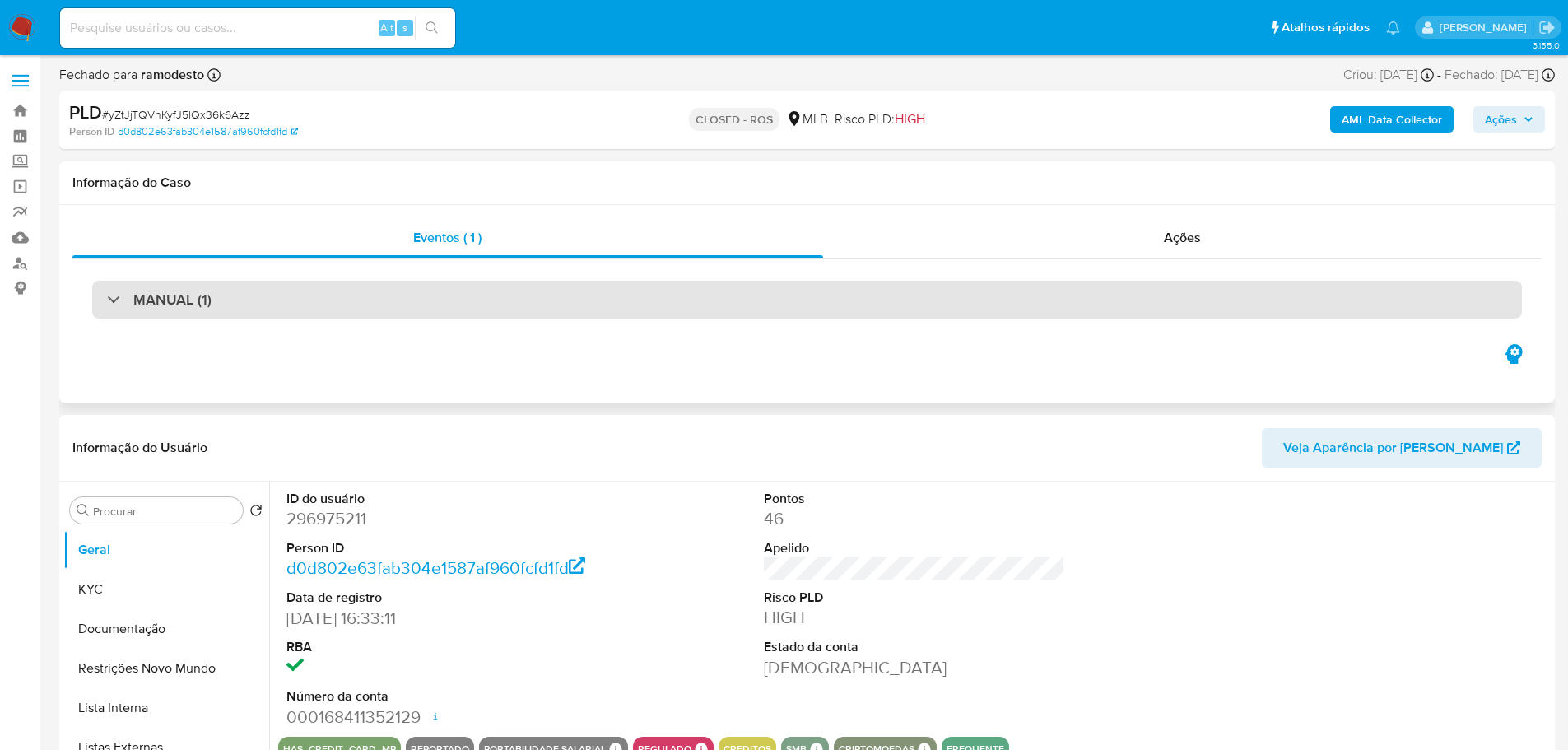
click at [182, 307] on h3 "MANUAL (1)" at bounding box center [171, 300] width 78 height 18
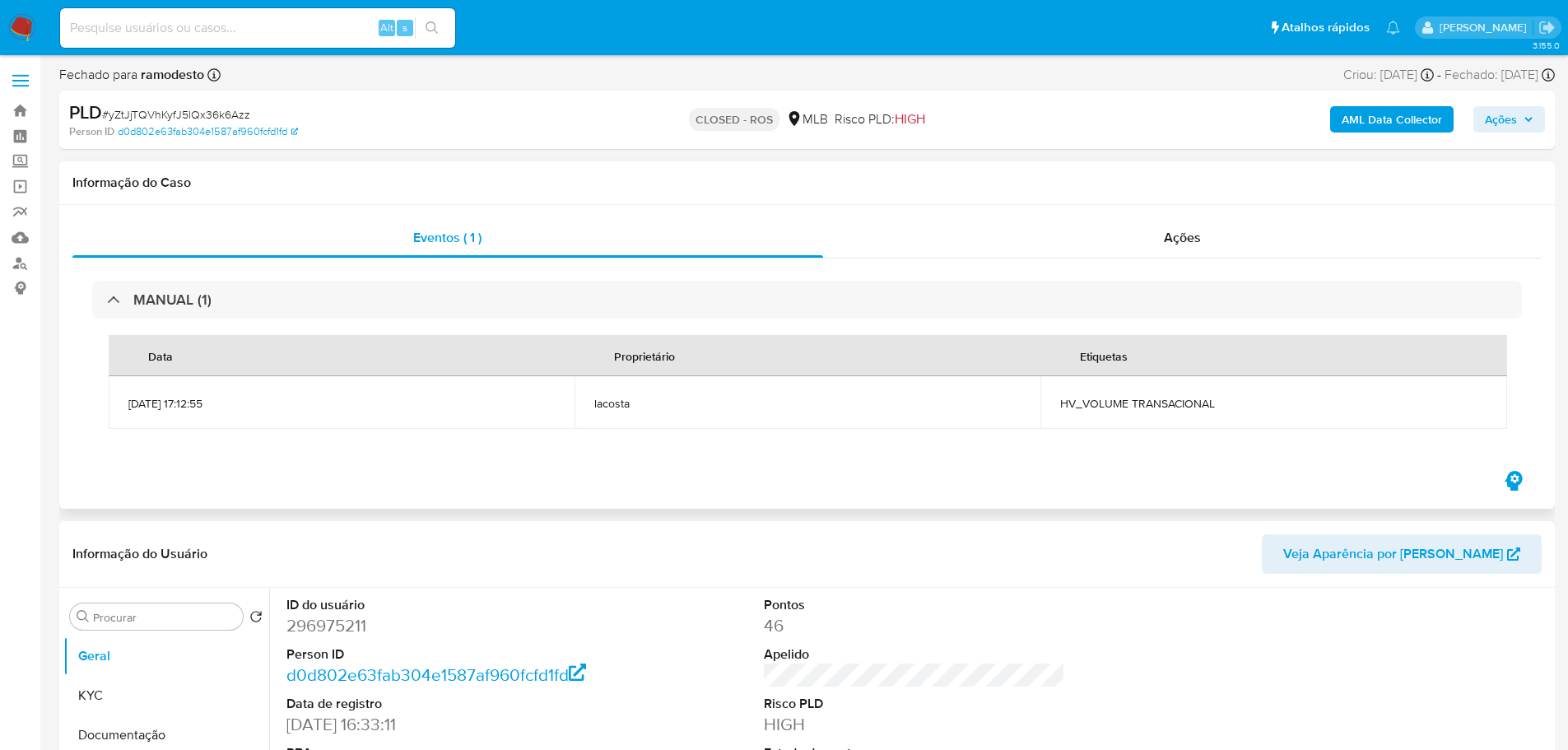
click at [1177, 405] on span "HV_VOLUME TRANSACIONAL" at bounding box center [1273, 403] width 427 height 15
copy div "HV_VOLUME TRANSACIONAL"
click at [191, 117] on span "# yZtJjTQVhKyfJ5lQx36k6Azz" at bounding box center [176, 114] width 148 height 17
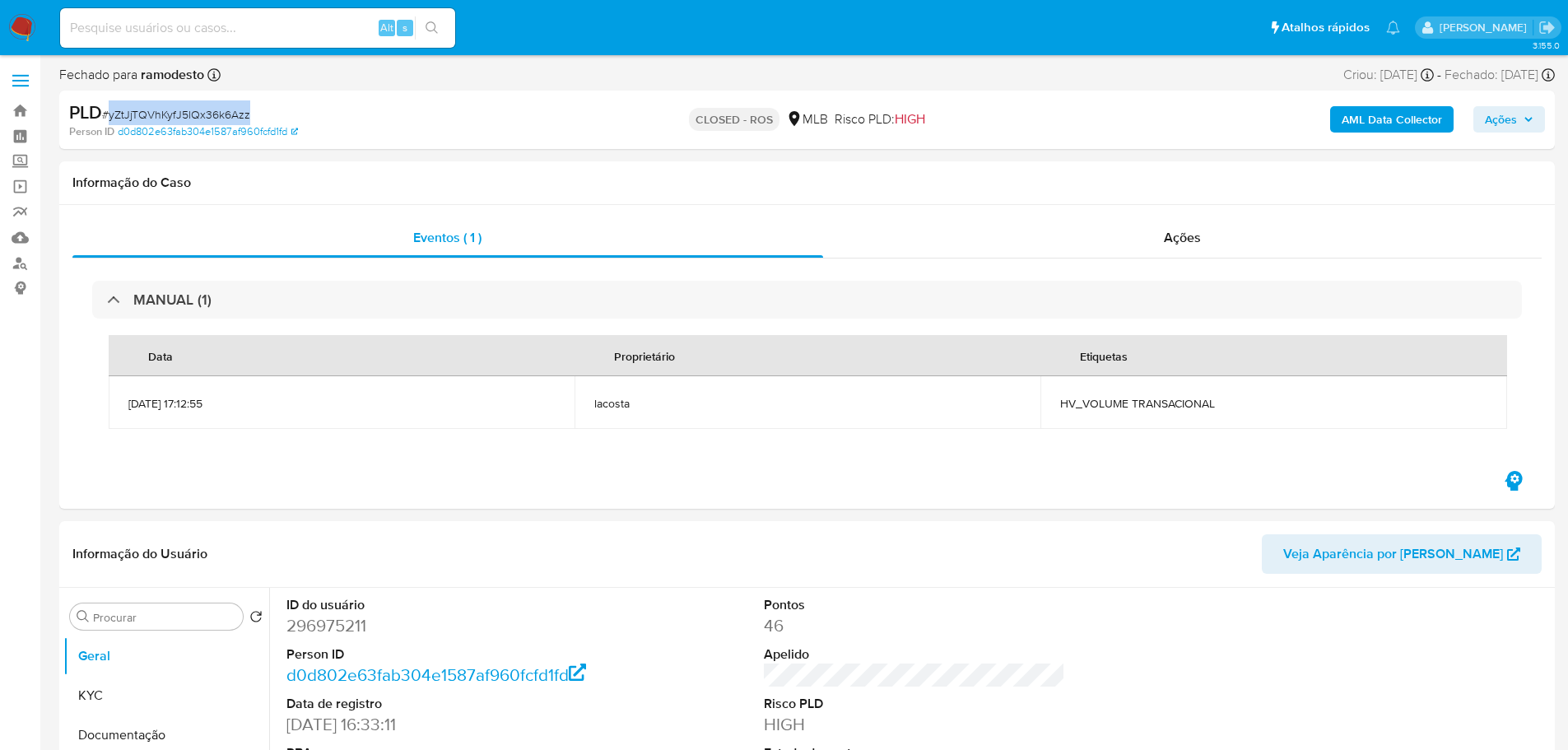
click at [191, 117] on span "# yZtJjTQVhKyfJ5lQx36k6Azz" at bounding box center [176, 114] width 148 height 17
copy span "yZtJjTQVhKyfJ5lQx36k6Azz"
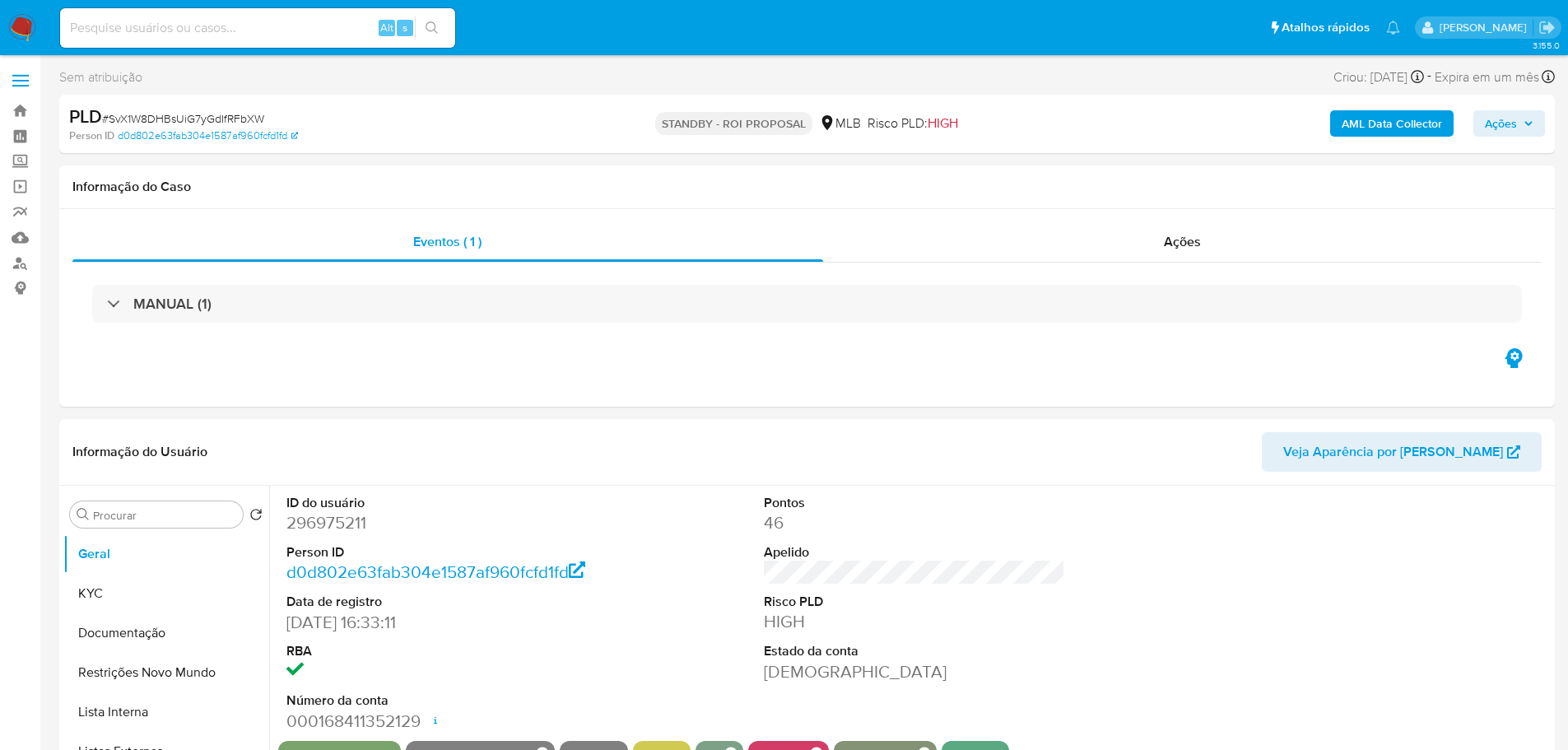
select select "10"
click at [182, 118] on span "# SvX1W8DHBsUiG7yGdIfRFbXW" at bounding box center [183, 118] width 163 height 17
copy span "SvX1W8DHBsUiG7yGdIfRFbXW"
click at [170, 592] on button "KYC" at bounding box center [159, 593] width 192 height 39
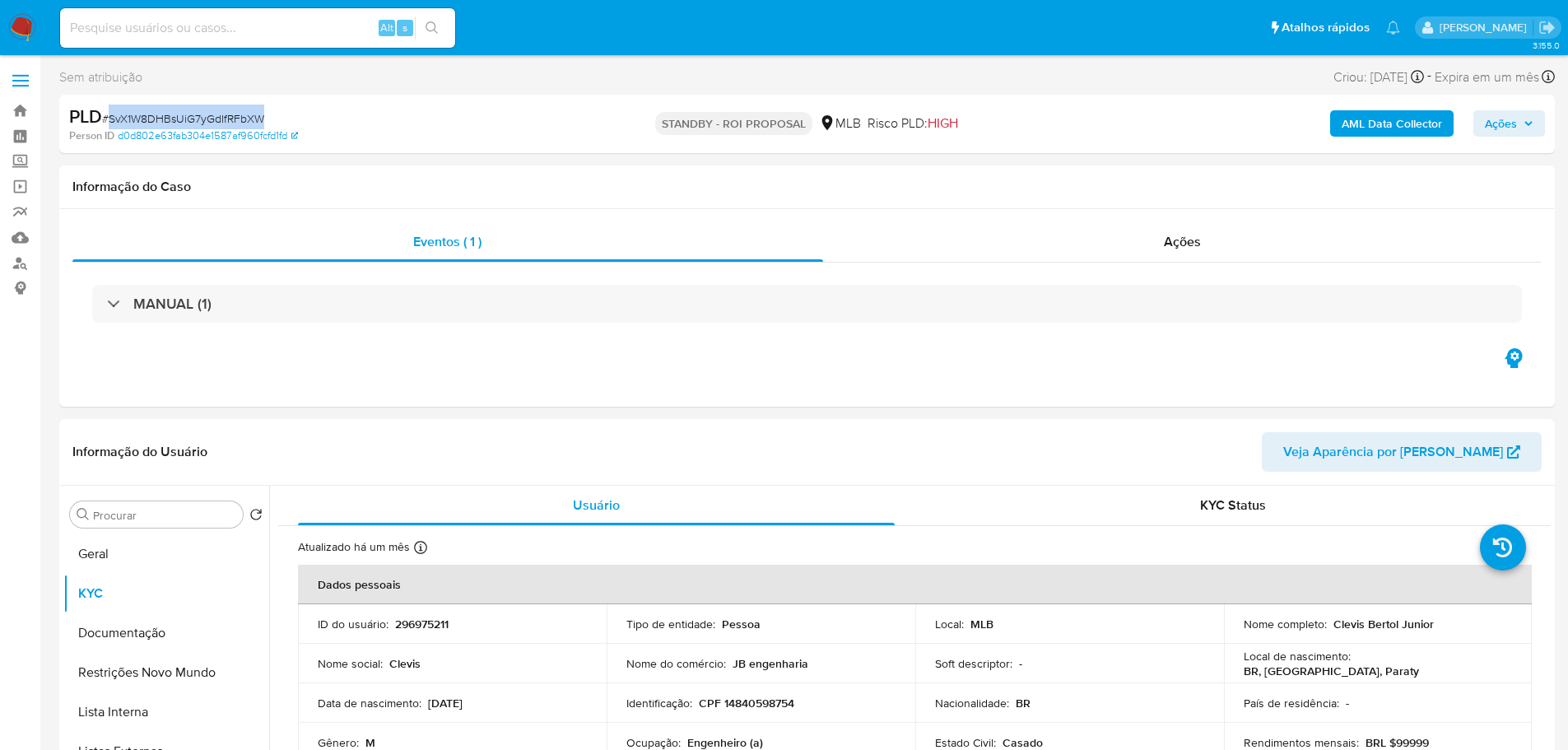
click at [28, 29] on img at bounding box center [22, 28] width 28 height 28
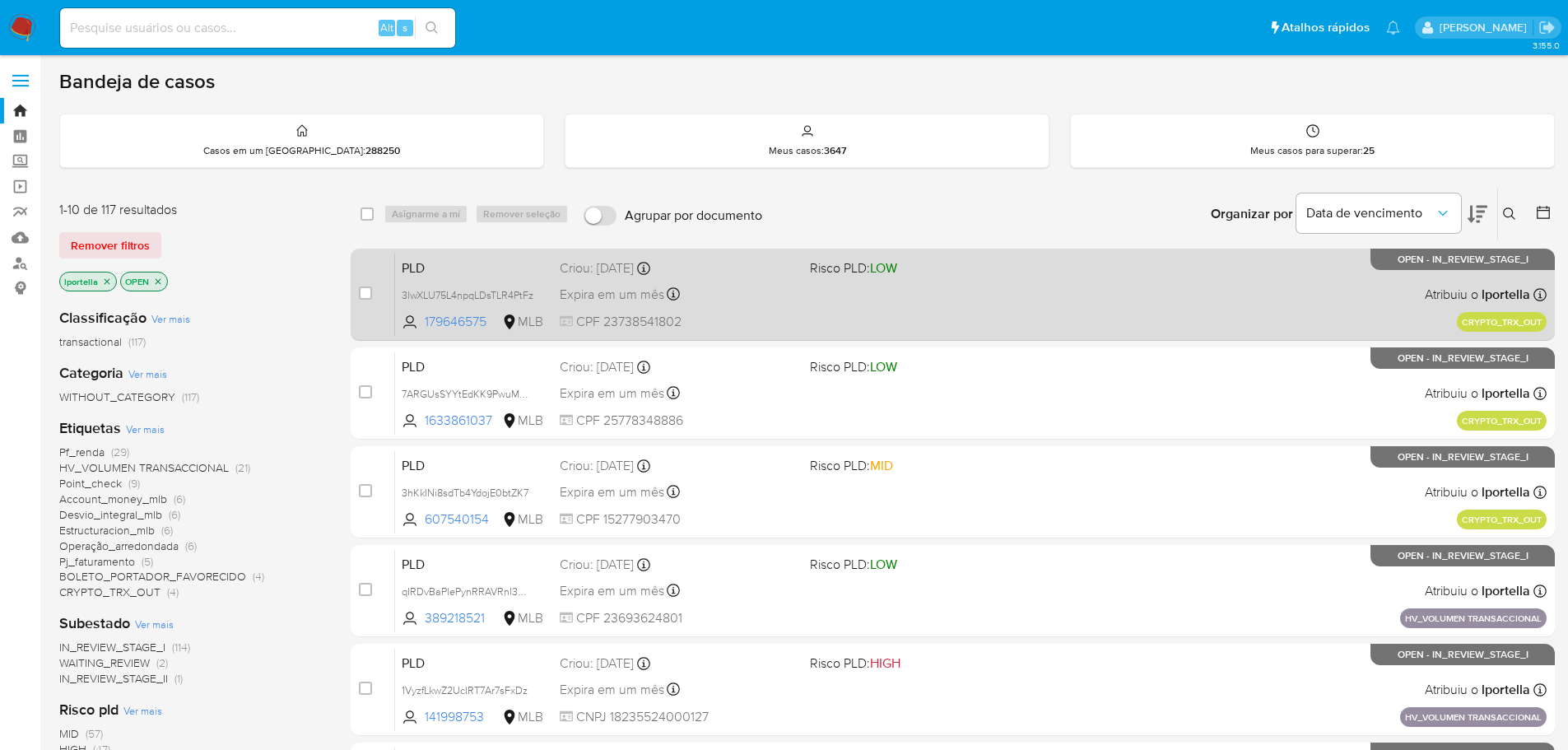
drag, startPoint x: 346, startPoint y: 3, endPoint x: 392, endPoint y: 295, distance: 295.6
click at [974, 211] on div "Organizar por Data de vencimento Os resultados não podem ser classificados enqu…" at bounding box center [1163, 214] width 784 height 51
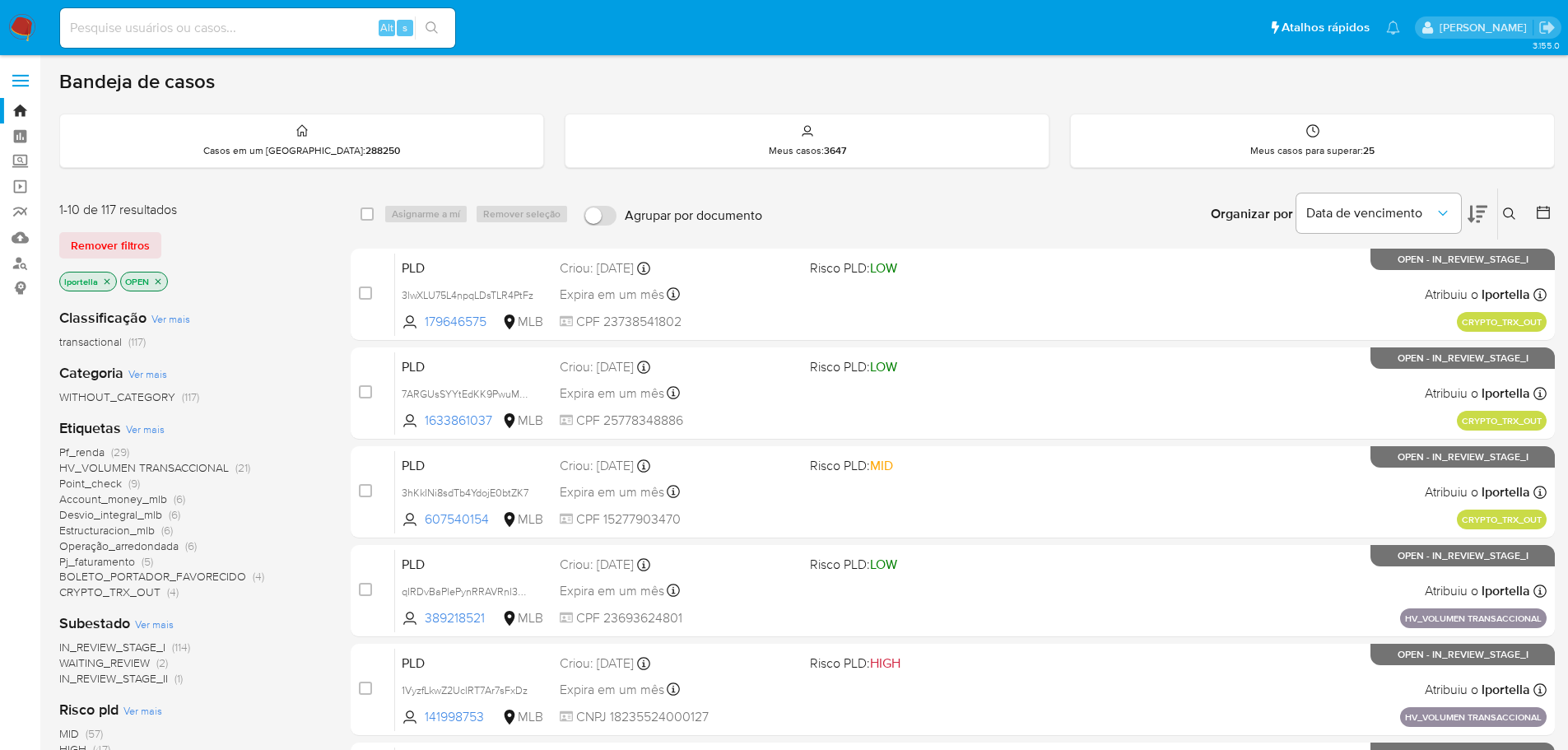
click at [248, 19] on input at bounding box center [257, 29] width 395 height 22
paste input "3hKkINi8sdTb4YdojE0btZK7"
type input "3hKkINi8sdTb4YdojE0btZK7"
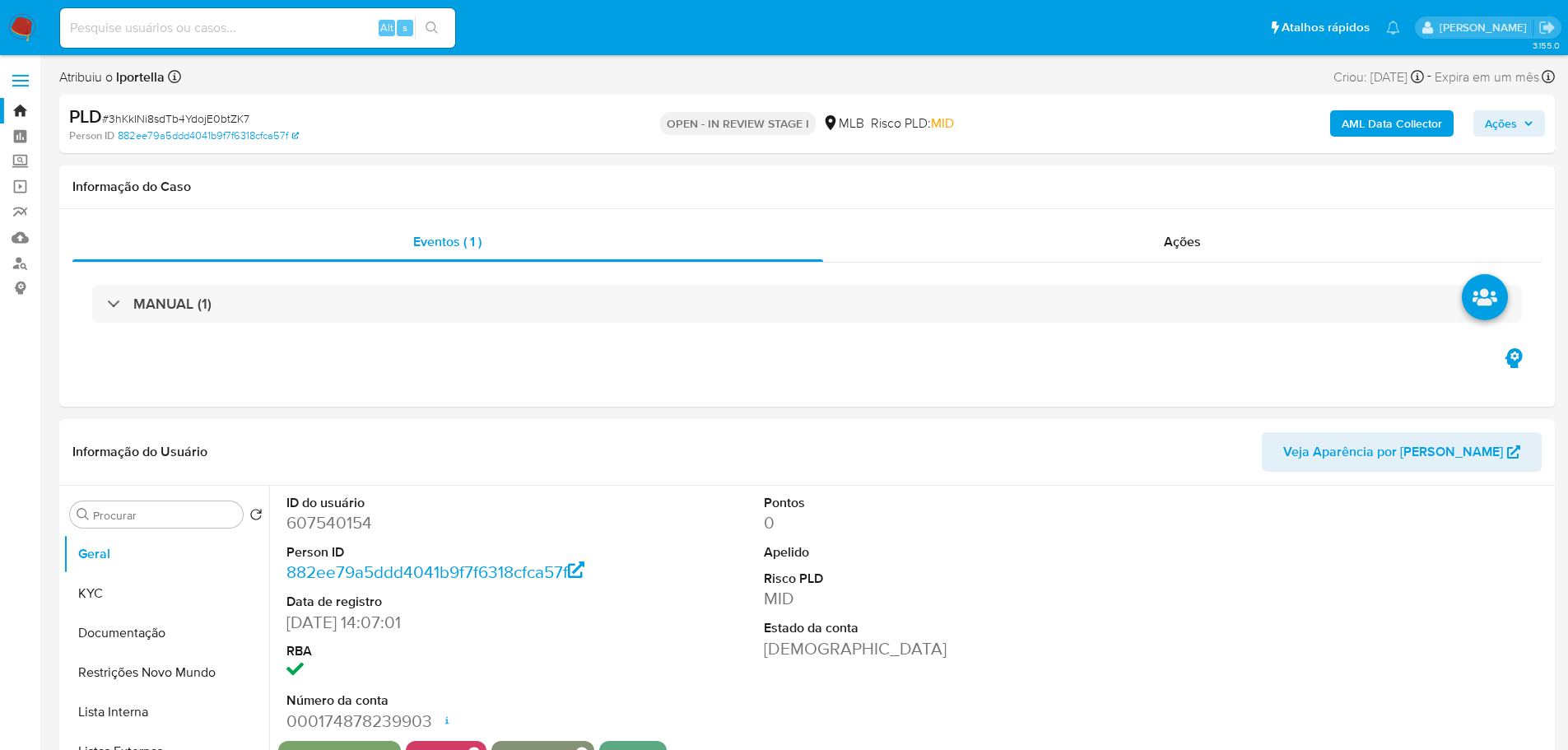
select select "10"
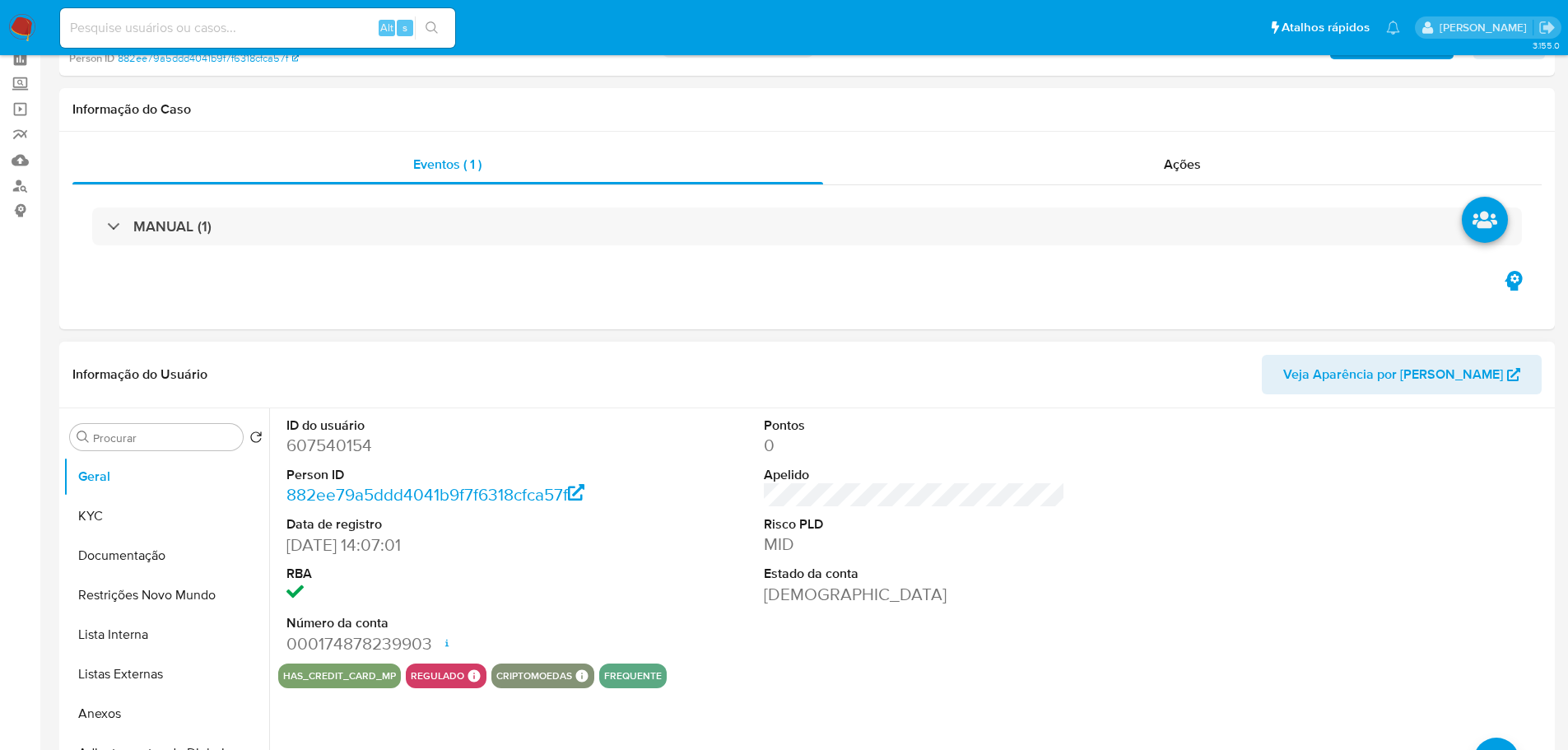
scroll to position [165, 0]
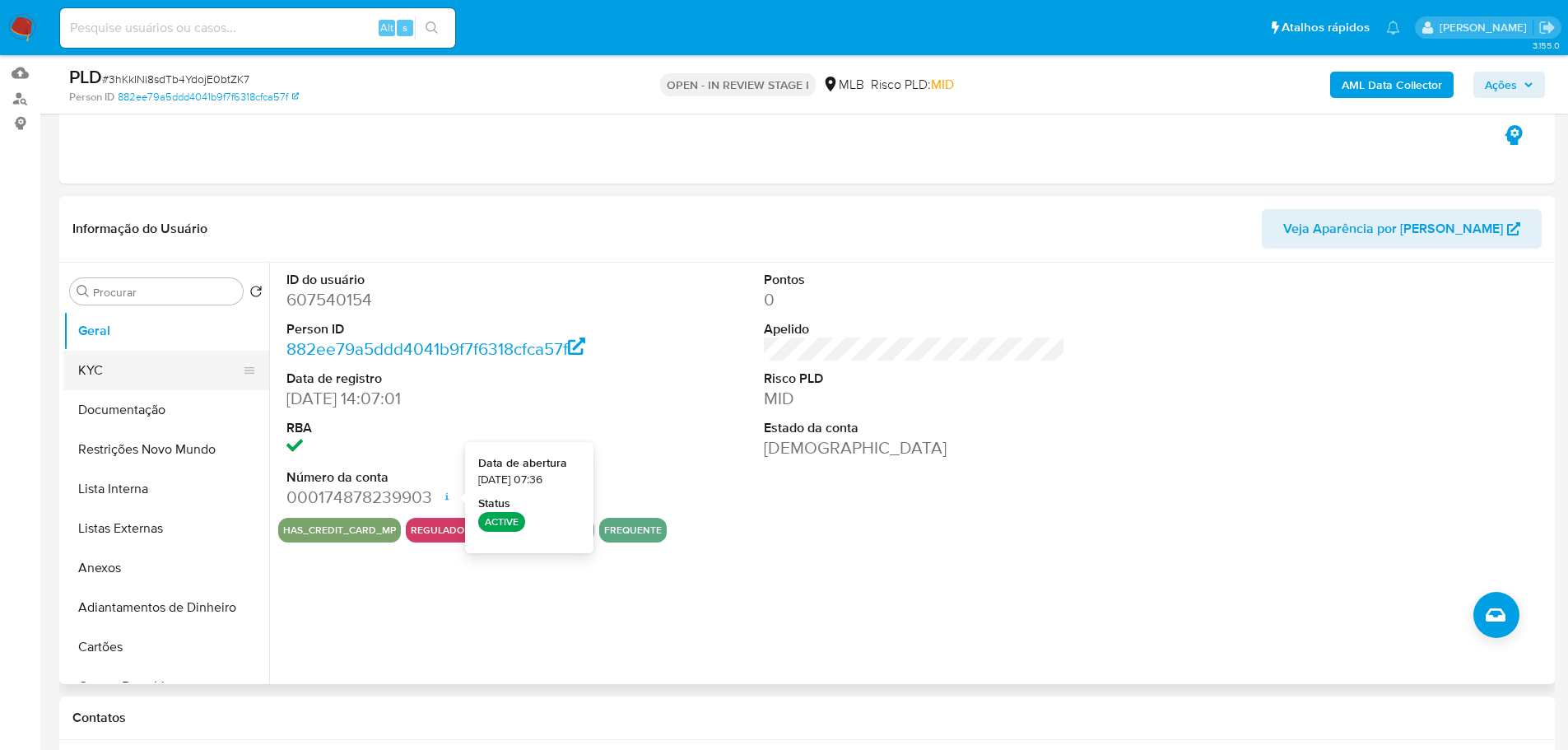
click at [147, 383] on button "KYC" at bounding box center [159, 371] width 192 height 39
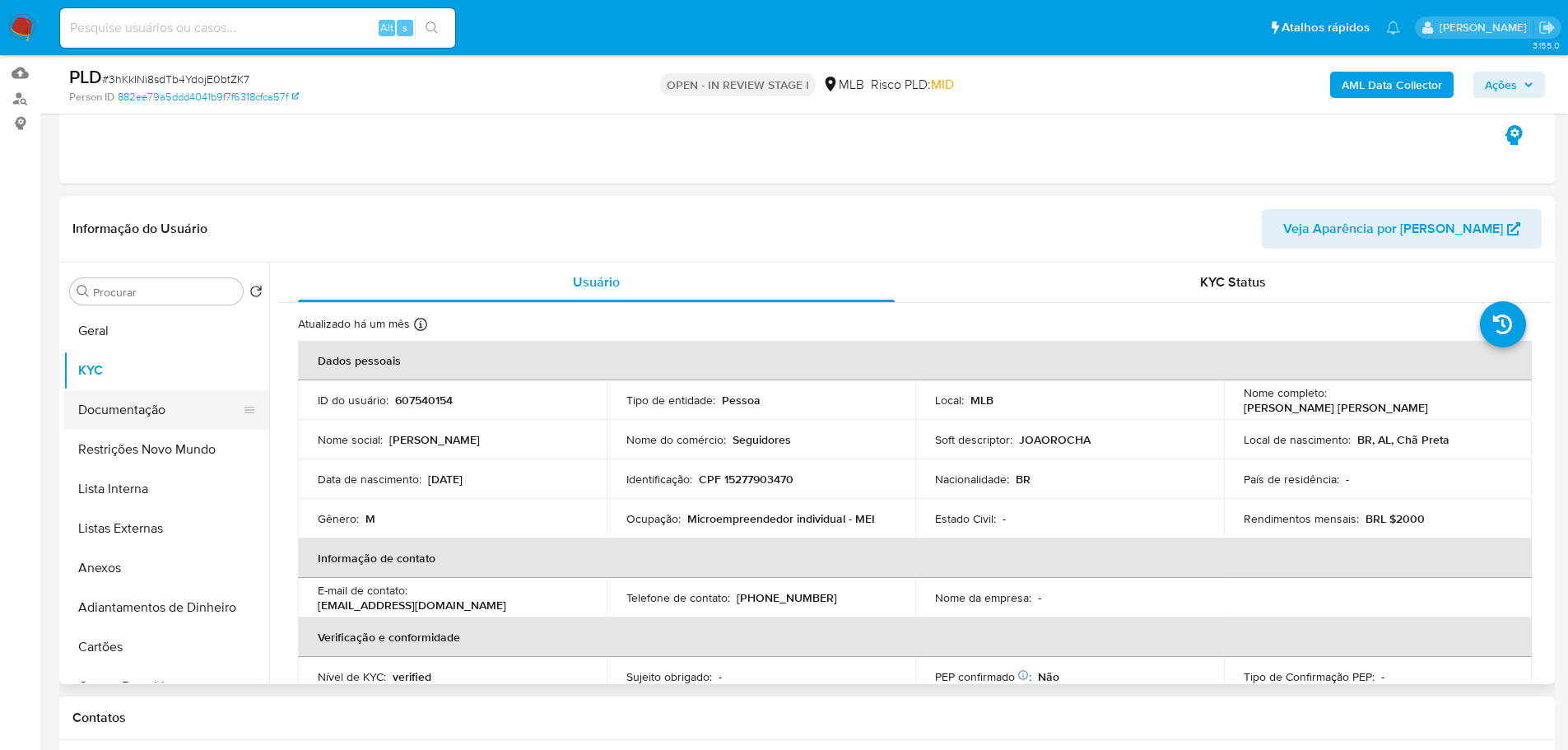
click at [140, 406] on button "Documentação" at bounding box center [159, 410] width 192 height 39
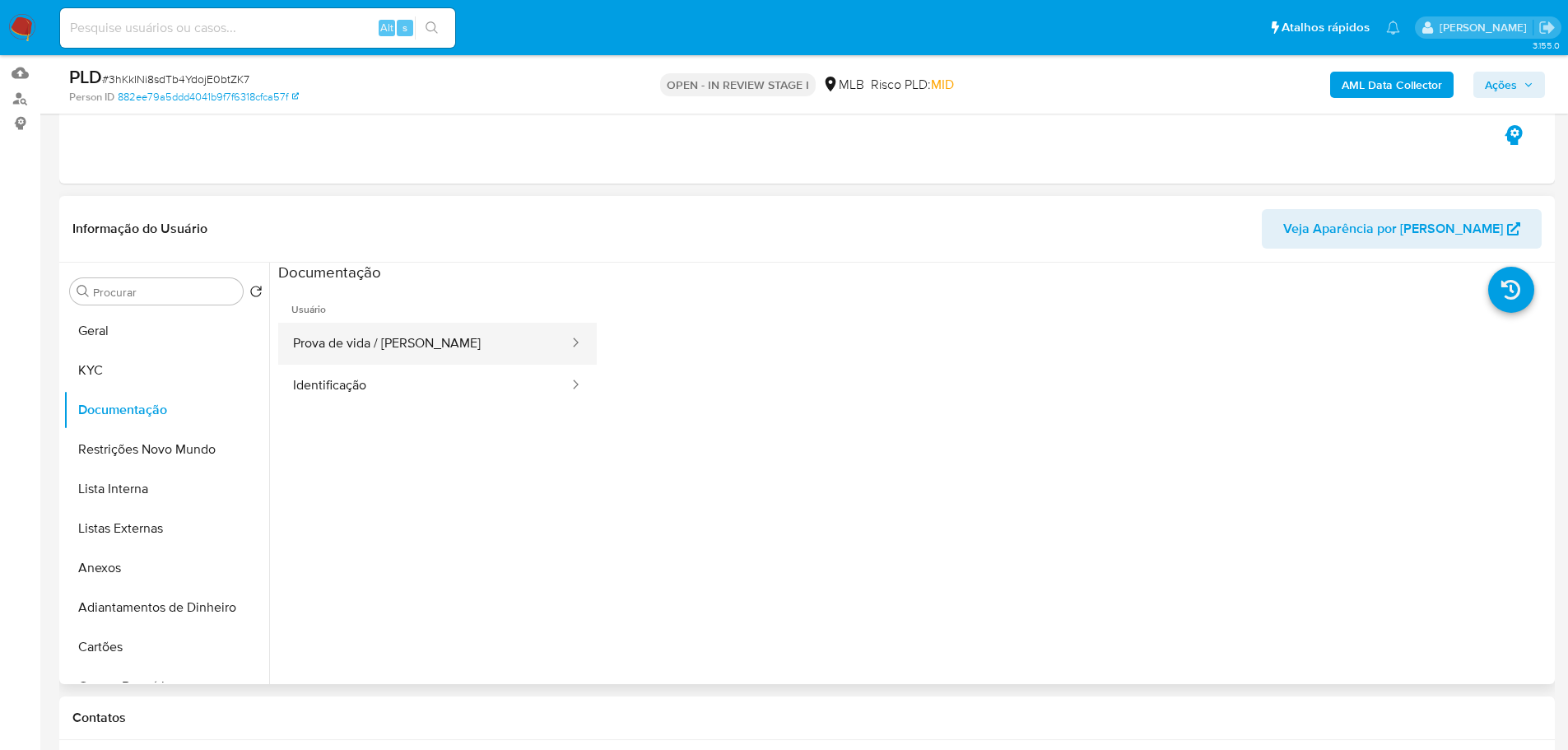
click at [478, 341] on button "Prova de vida / [PERSON_NAME]" at bounding box center [424, 343] width 293 height 42
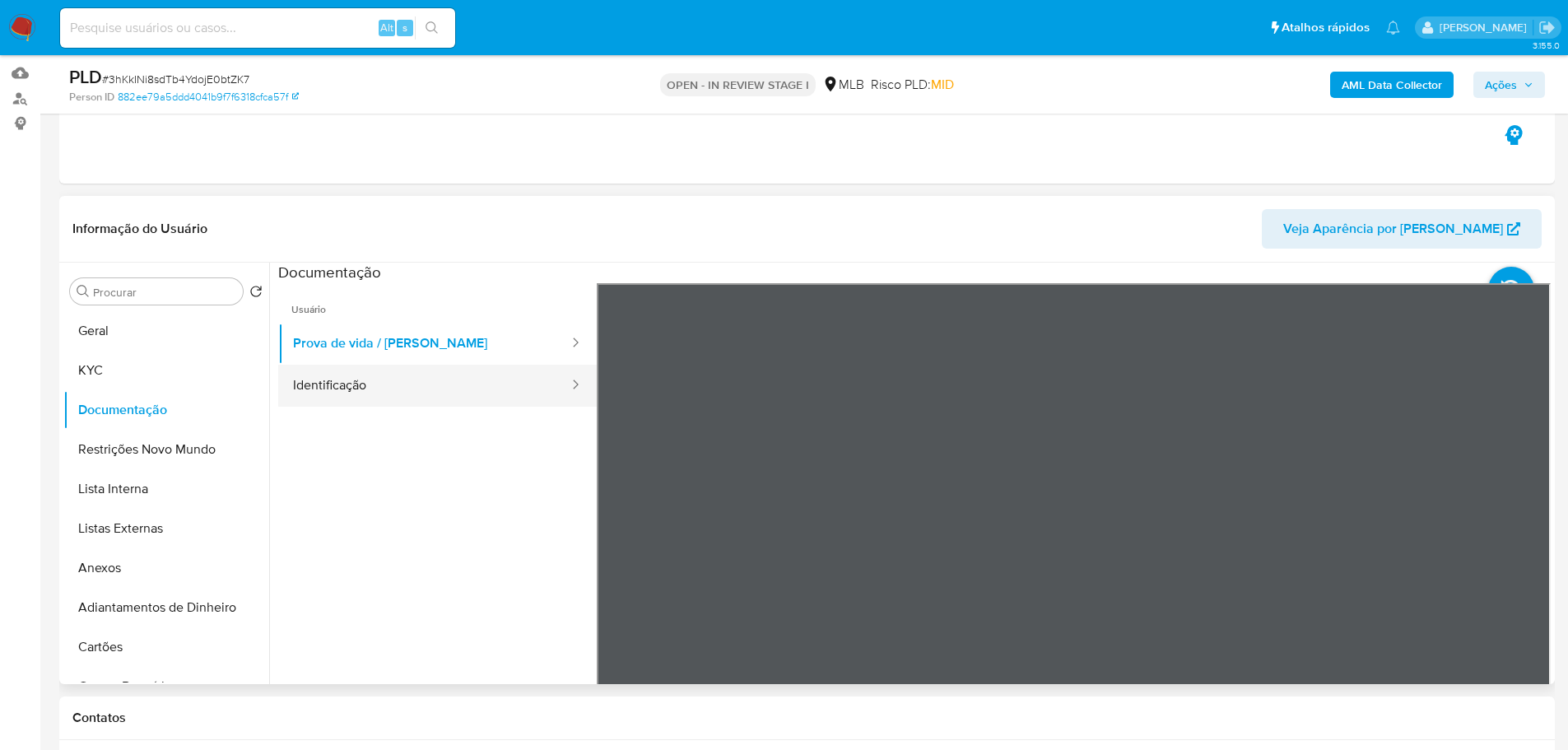
click at [542, 391] on button "Identificação" at bounding box center [424, 385] width 293 height 42
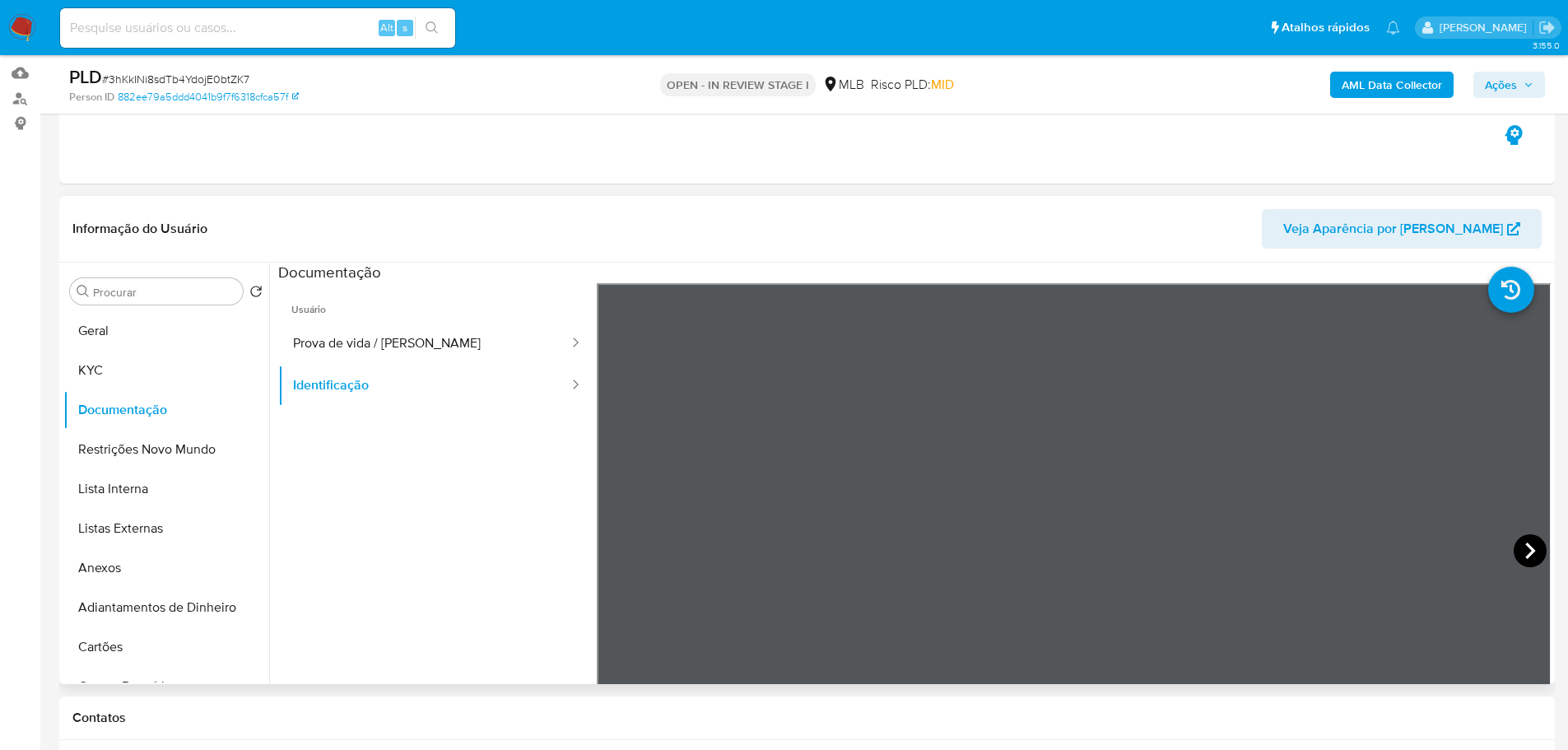
click at [1528, 547] on icon at bounding box center [1530, 550] width 33 height 33
click at [609, 547] on icon at bounding box center [617, 550] width 33 height 33
click at [117, 362] on button "KYC" at bounding box center [159, 371] width 192 height 39
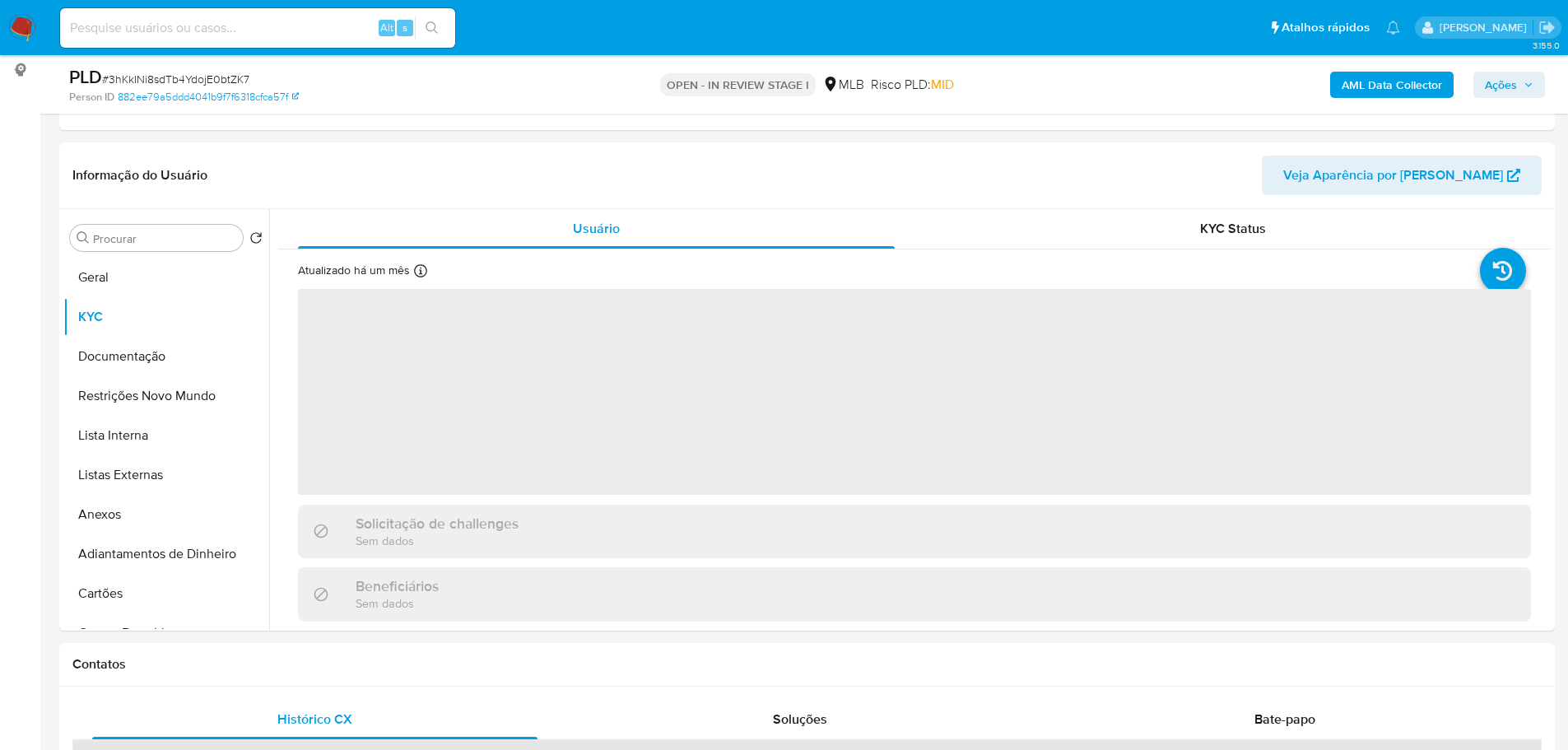
scroll to position [247, 0]
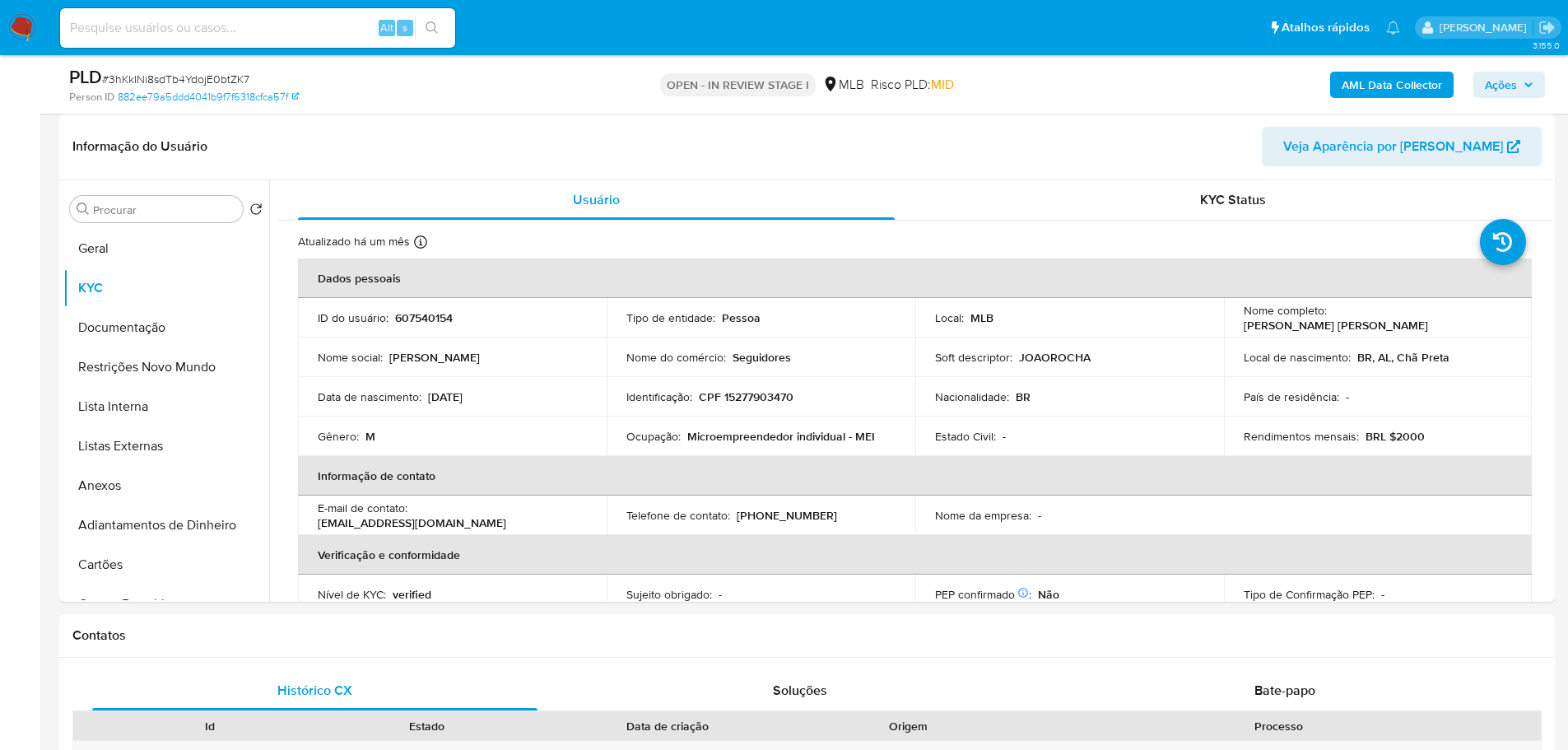
click at [714, 439] on p "Microempreendedor individual - MEI" at bounding box center [781, 436] width 187 height 15
copy div "Ocupação : Microempreendedor individual - MEI"
click at [894, 438] on td "Ocupação : Microempreendedor individual - MEI" at bounding box center [761, 437] width 308 height 39
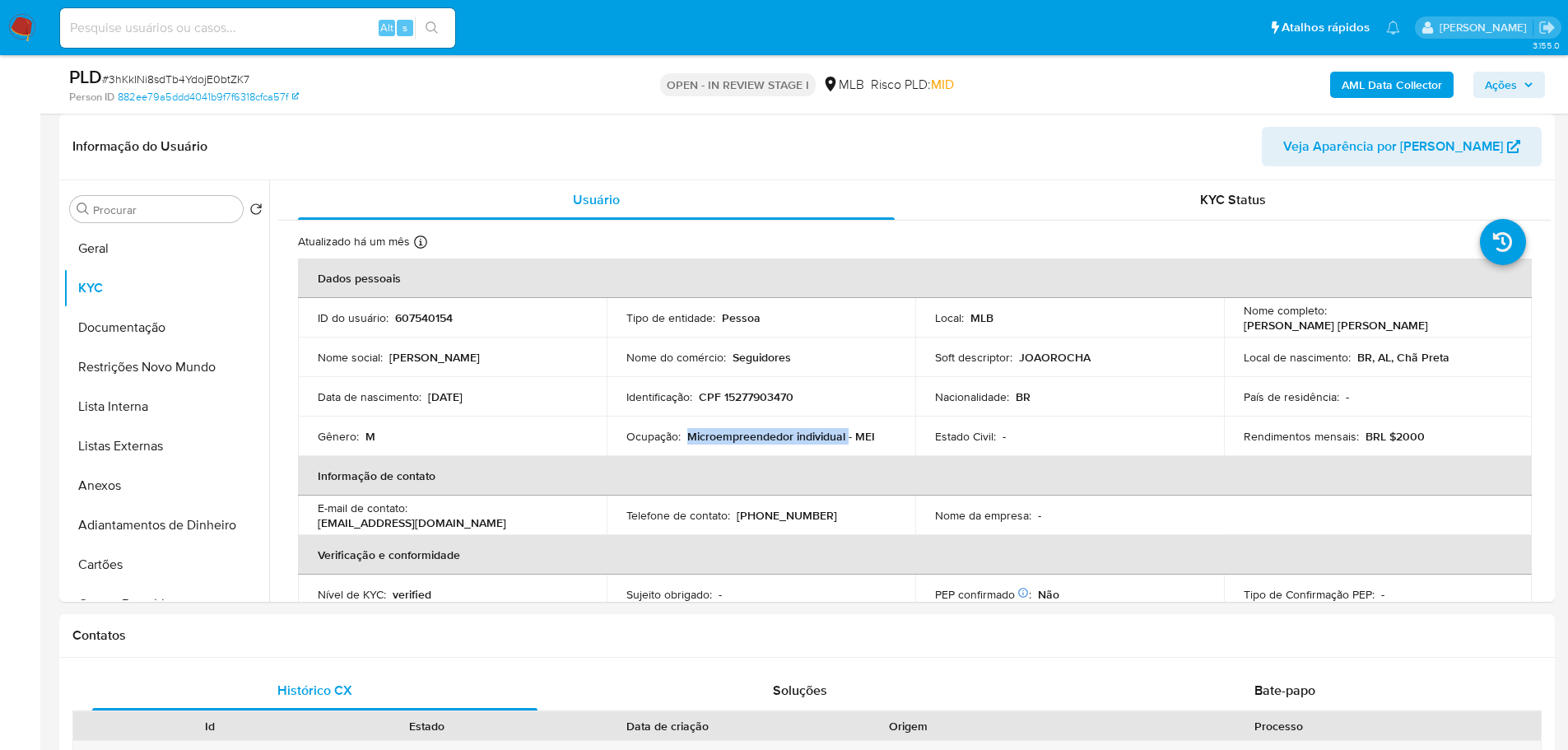
copy p "Microempreendedor individual"
drag, startPoint x: 686, startPoint y: 436, endPoint x: 846, endPoint y: 438, distance: 160.0
click at [846, 438] on p "Microempreendedor individual - MEI" at bounding box center [781, 436] width 187 height 15
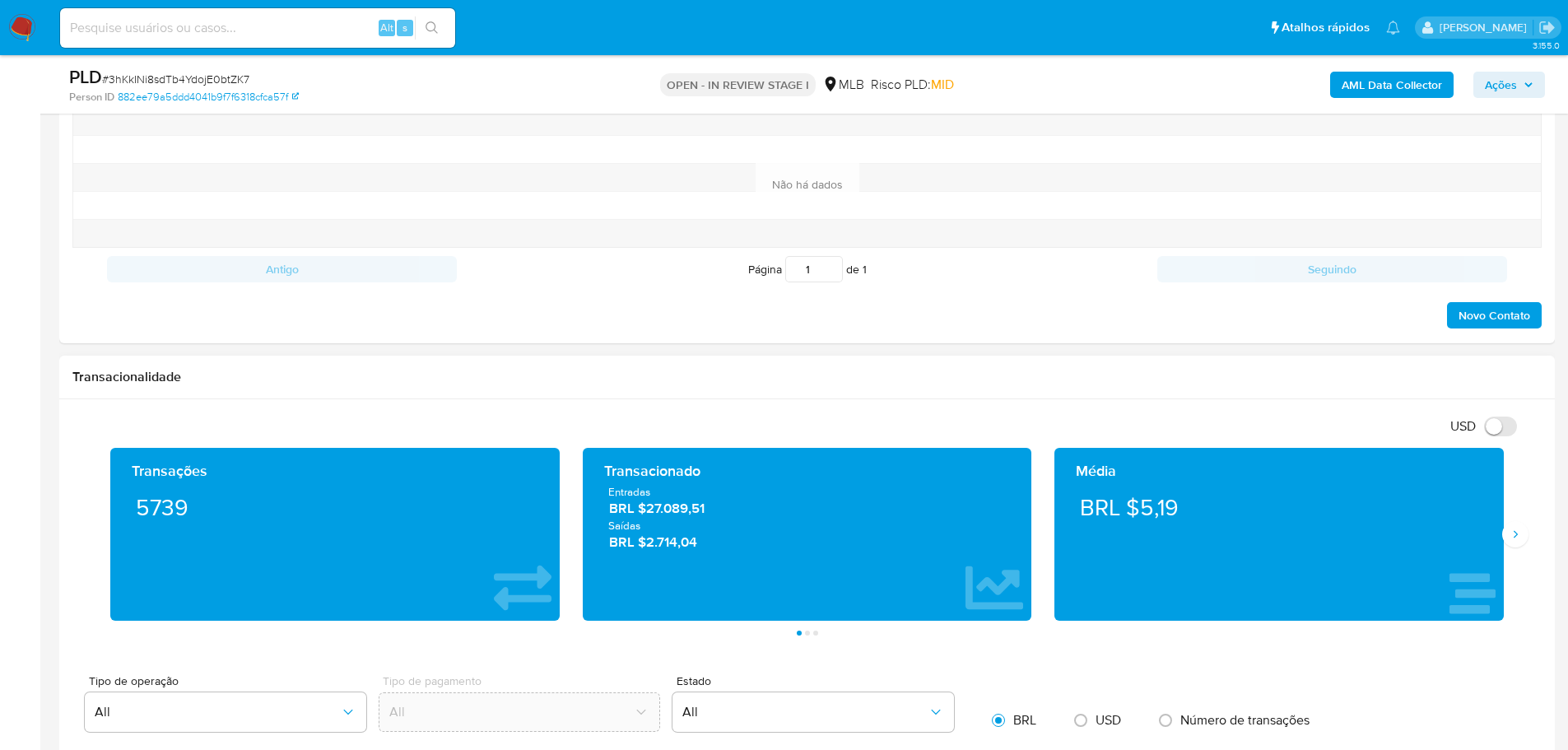
scroll to position [906, 0]
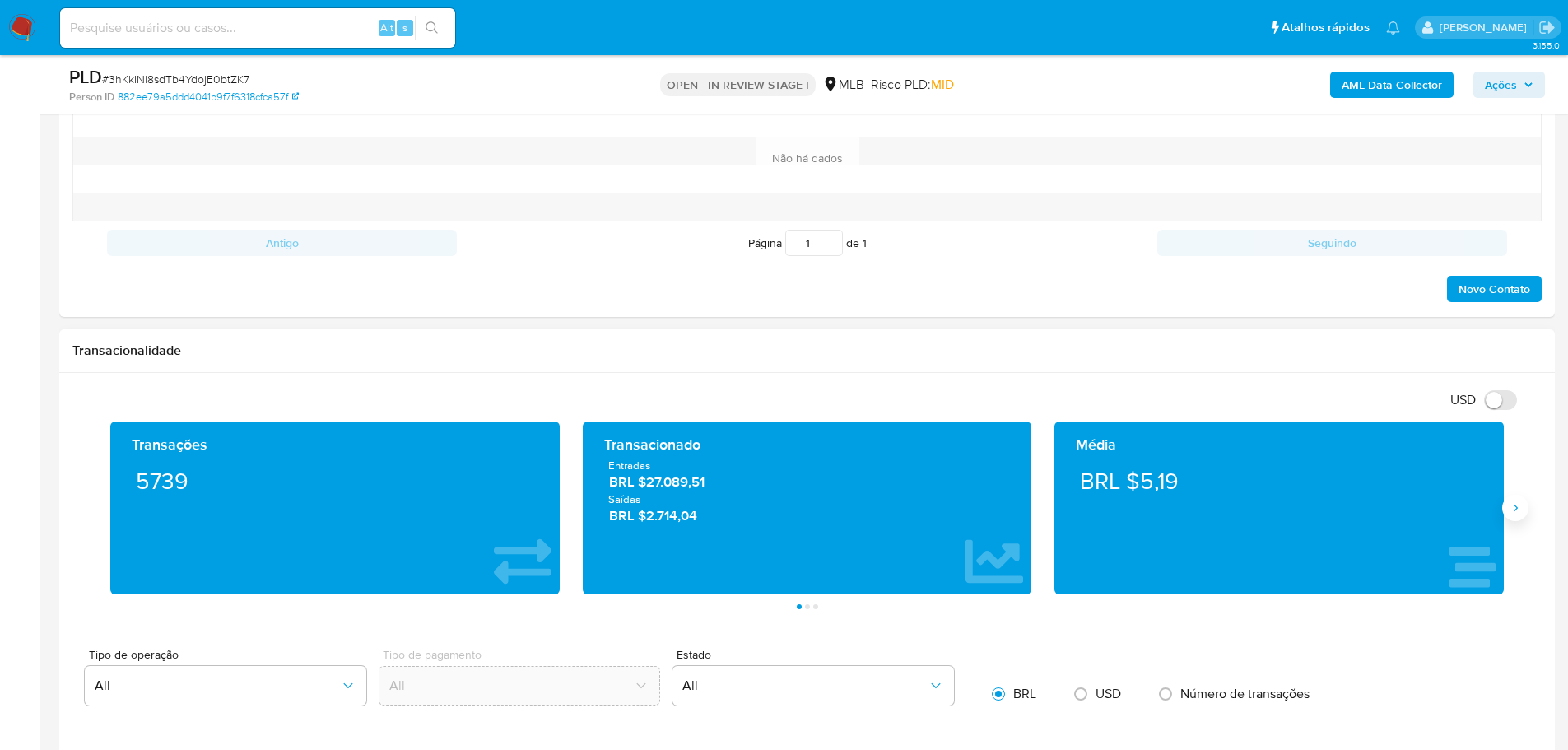
click at [1506, 512] on button "Siguiente" at bounding box center [1515, 508] width 27 height 27
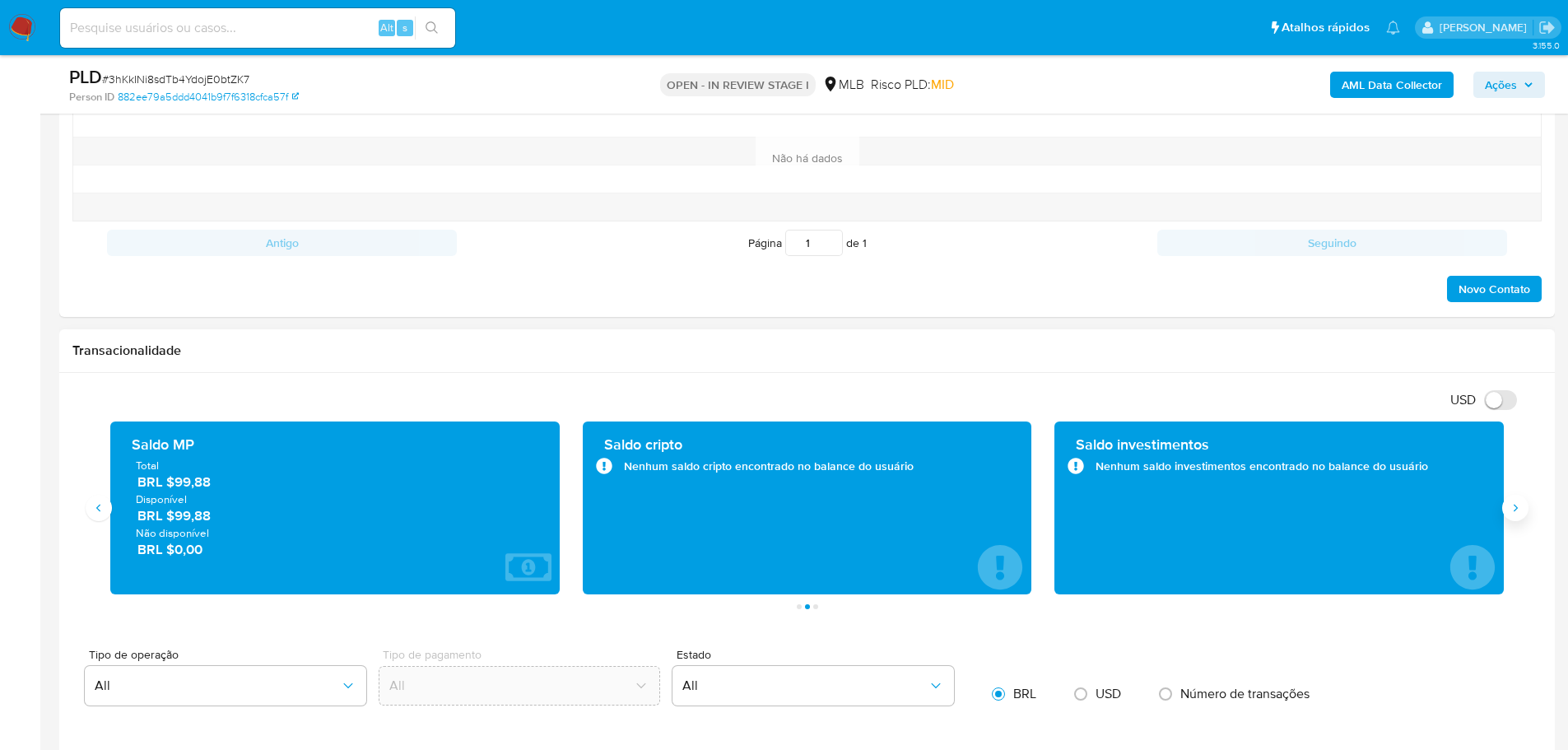
click at [1506, 512] on button "Siguiente" at bounding box center [1515, 508] width 27 height 27
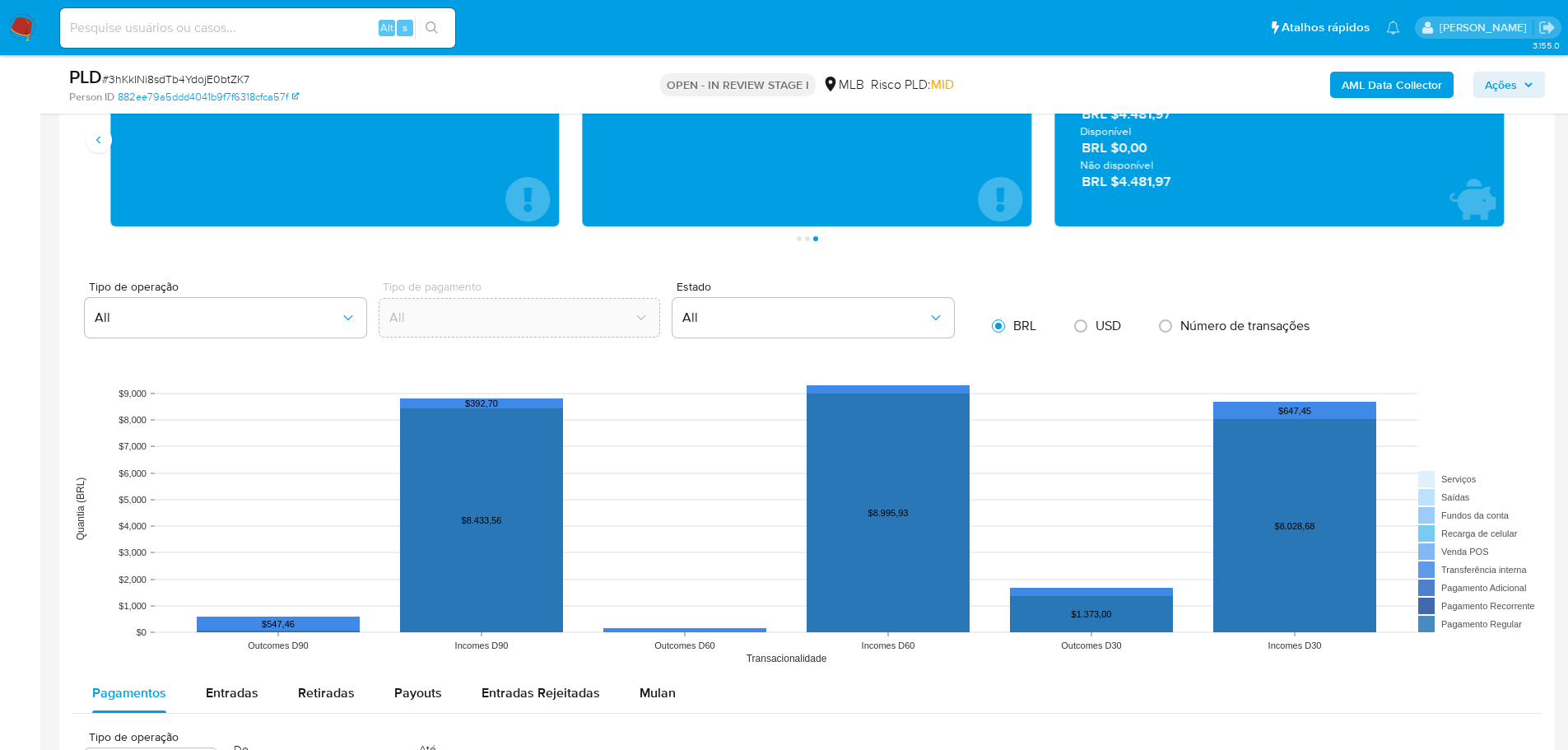
scroll to position [1399, 0]
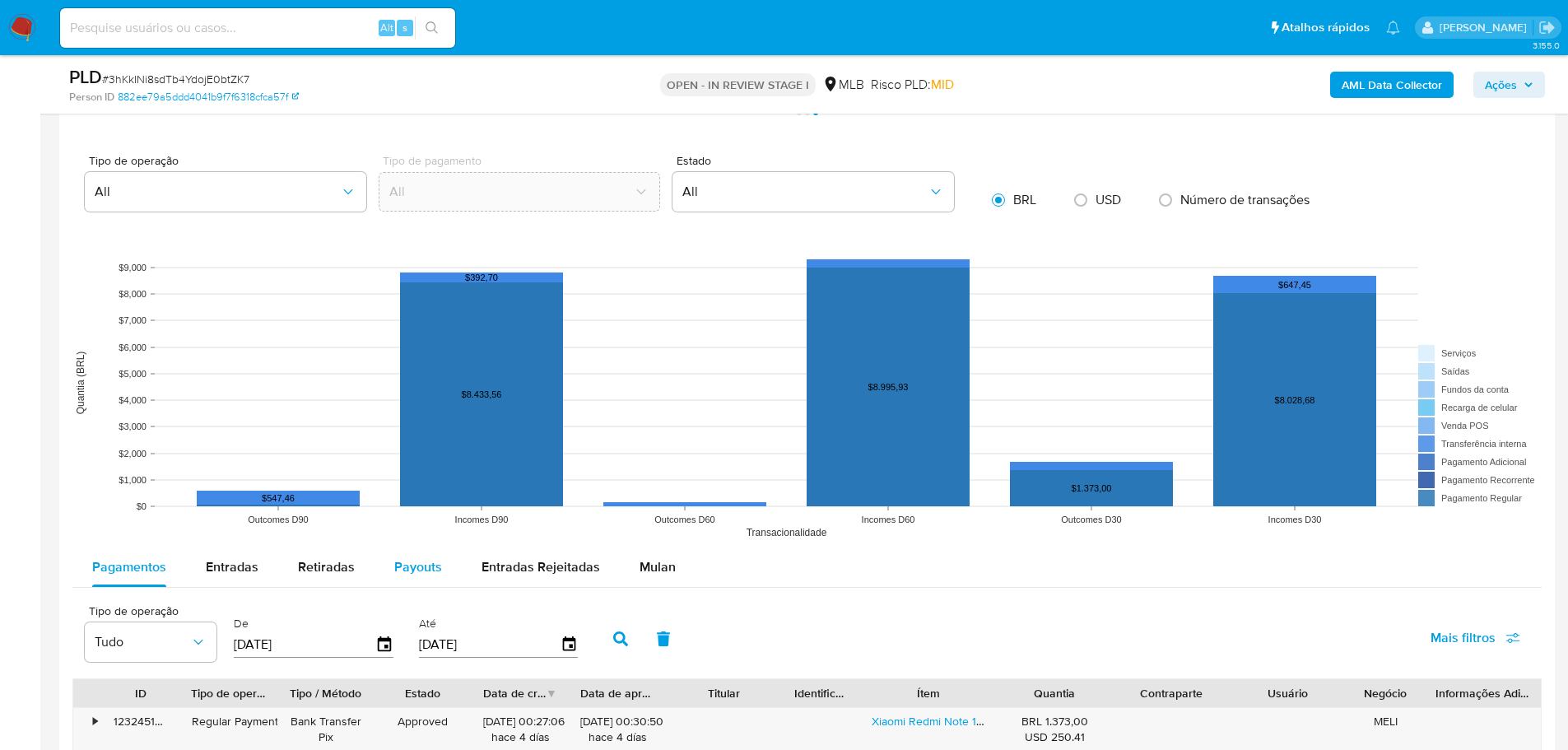
click at [441, 569] on button "Payouts" at bounding box center [418, 567] width 88 height 39
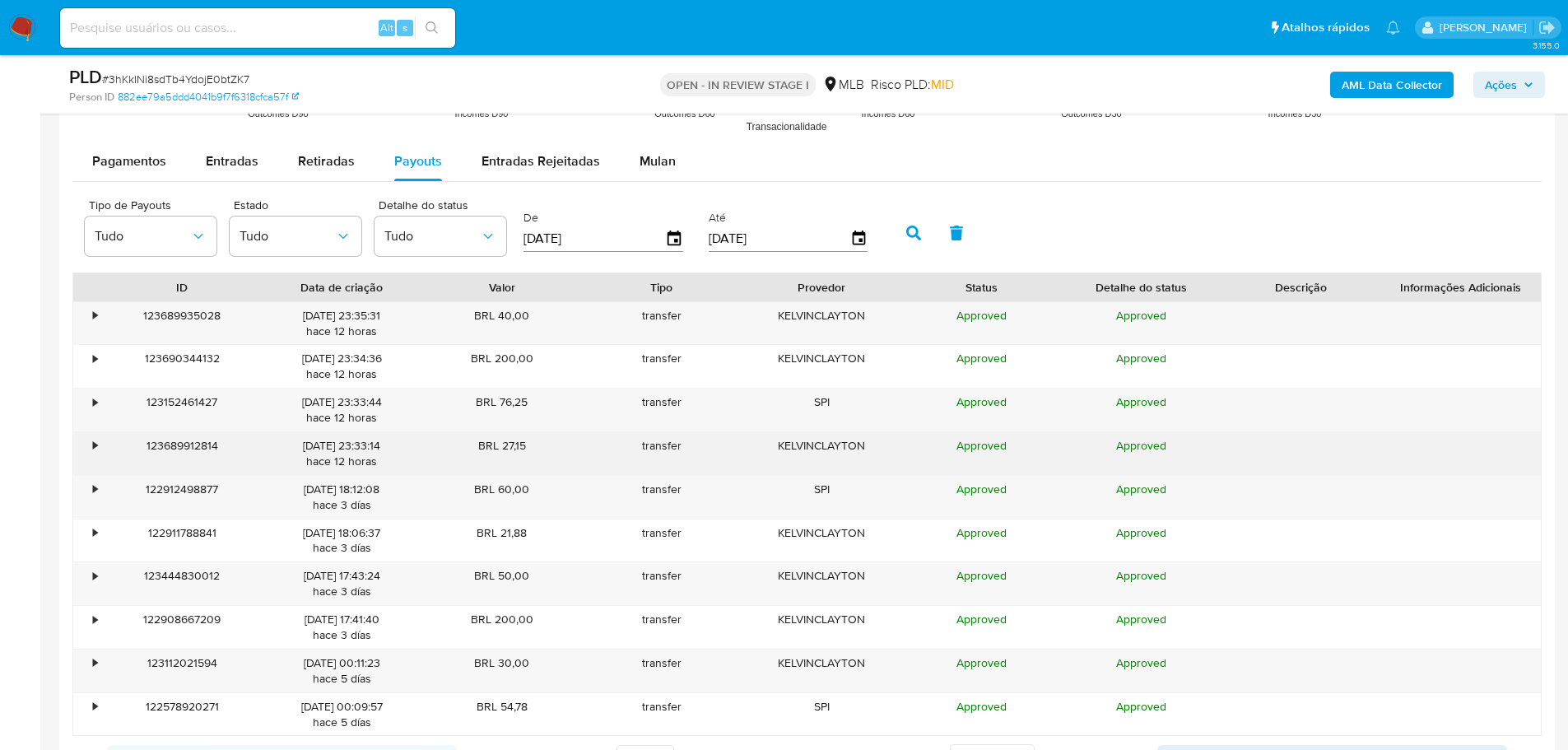
scroll to position [1893, 0]
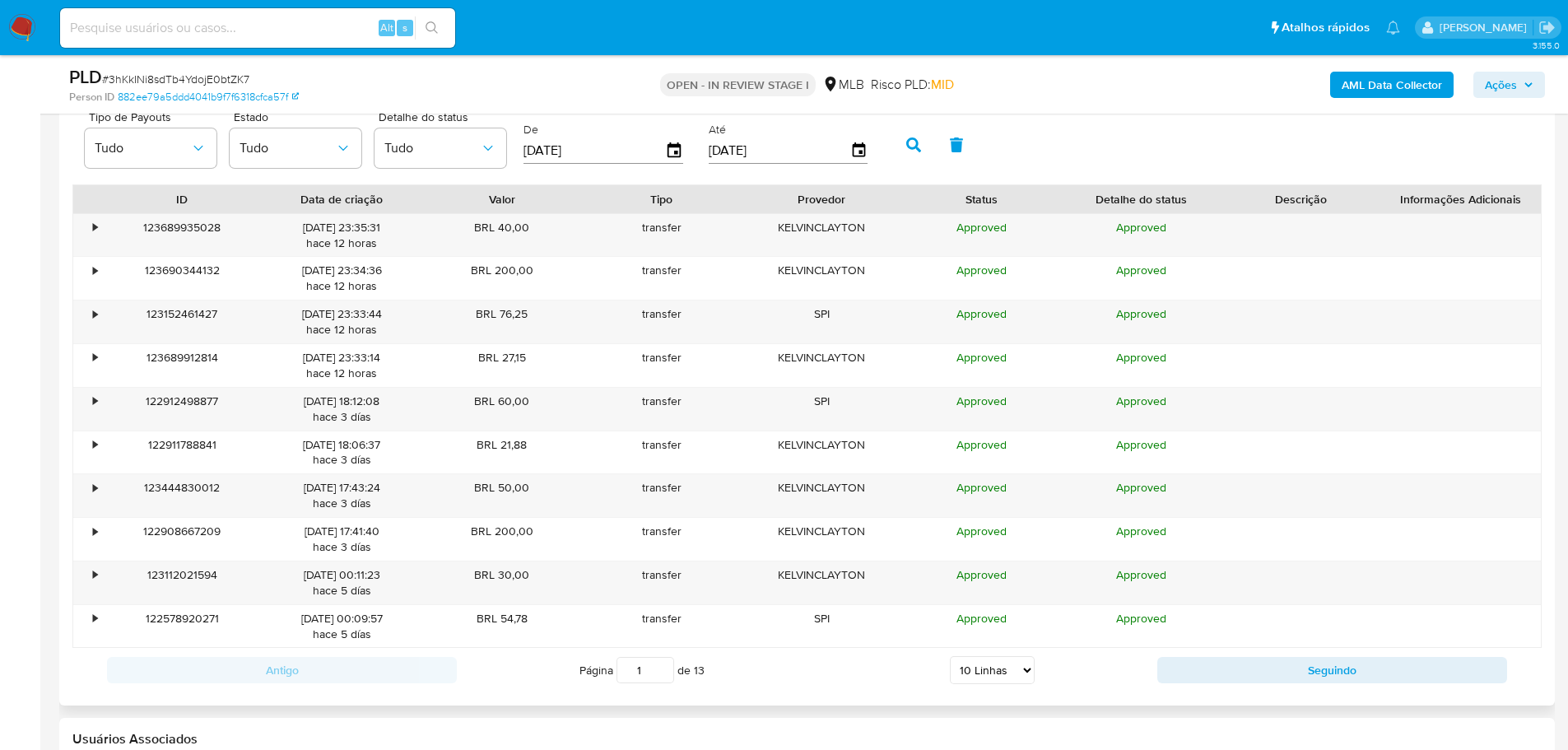
click at [1007, 692] on div "Antigo Página 1 de 13 5 Linhas 10 Linhas 20 Linhas 25 Linhas 50 Linhas 100 Linh…" at bounding box center [807, 669] width 1469 height 44
click at [1026, 670] on select "5 Linhas 10 Linhas 20 Linhas 25 Linhas 50 Linhas 100 Linhas" at bounding box center [992, 670] width 85 height 28
click at [998, 656] on select "5 Linhas 10 Linhas 20 Linhas 25 Linhas 50 Linhas 100 Linhas" at bounding box center [992, 670] width 85 height 28
click at [1021, 675] on select "5 Linhas 10 Linhas 20 Linhas 25 Linhas 50 Linhas 100 Linhas" at bounding box center [992, 670] width 85 height 28
select select "100"
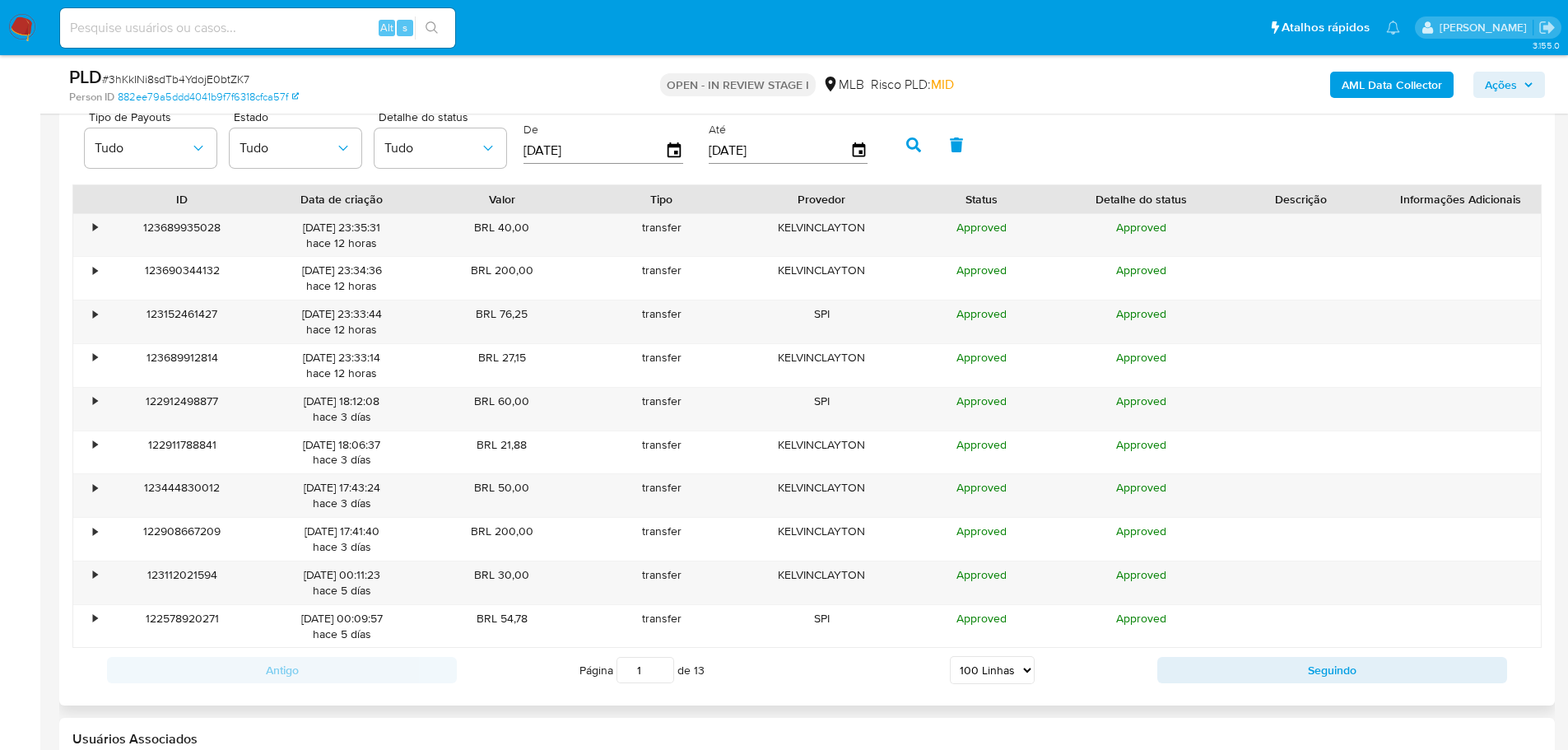
click at [950, 656] on select "5 Linhas 10 Linhas 20 Linhas 25 Linhas 50 Linhas 100 Linhas" at bounding box center [992, 670] width 85 height 28
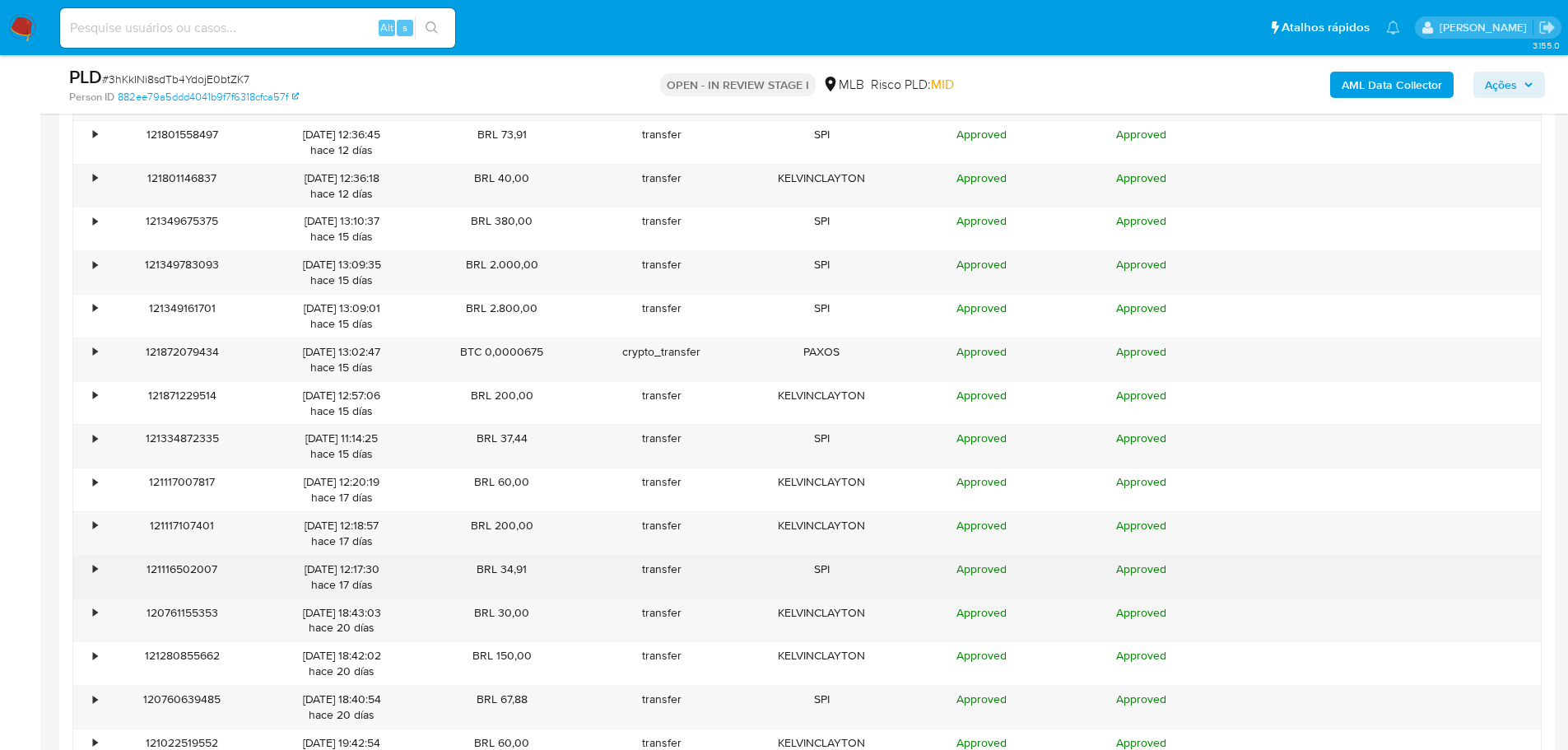
scroll to position [2799, 0]
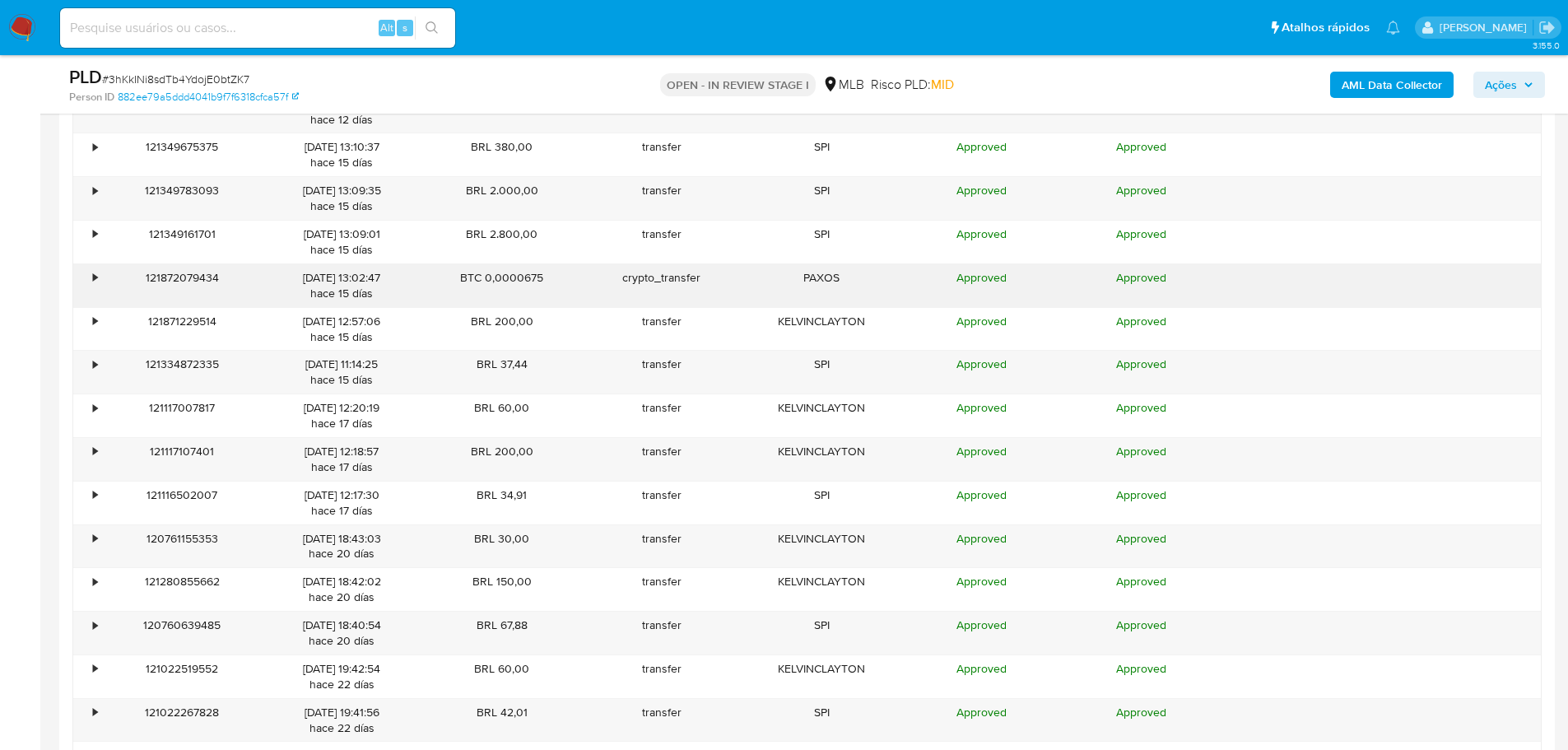
drag, startPoint x: 82, startPoint y: 275, endPoint x: 93, endPoint y: 279, distance: 11.7
click at [86, 277] on div "•" at bounding box center [87, 285] width 29 height 42
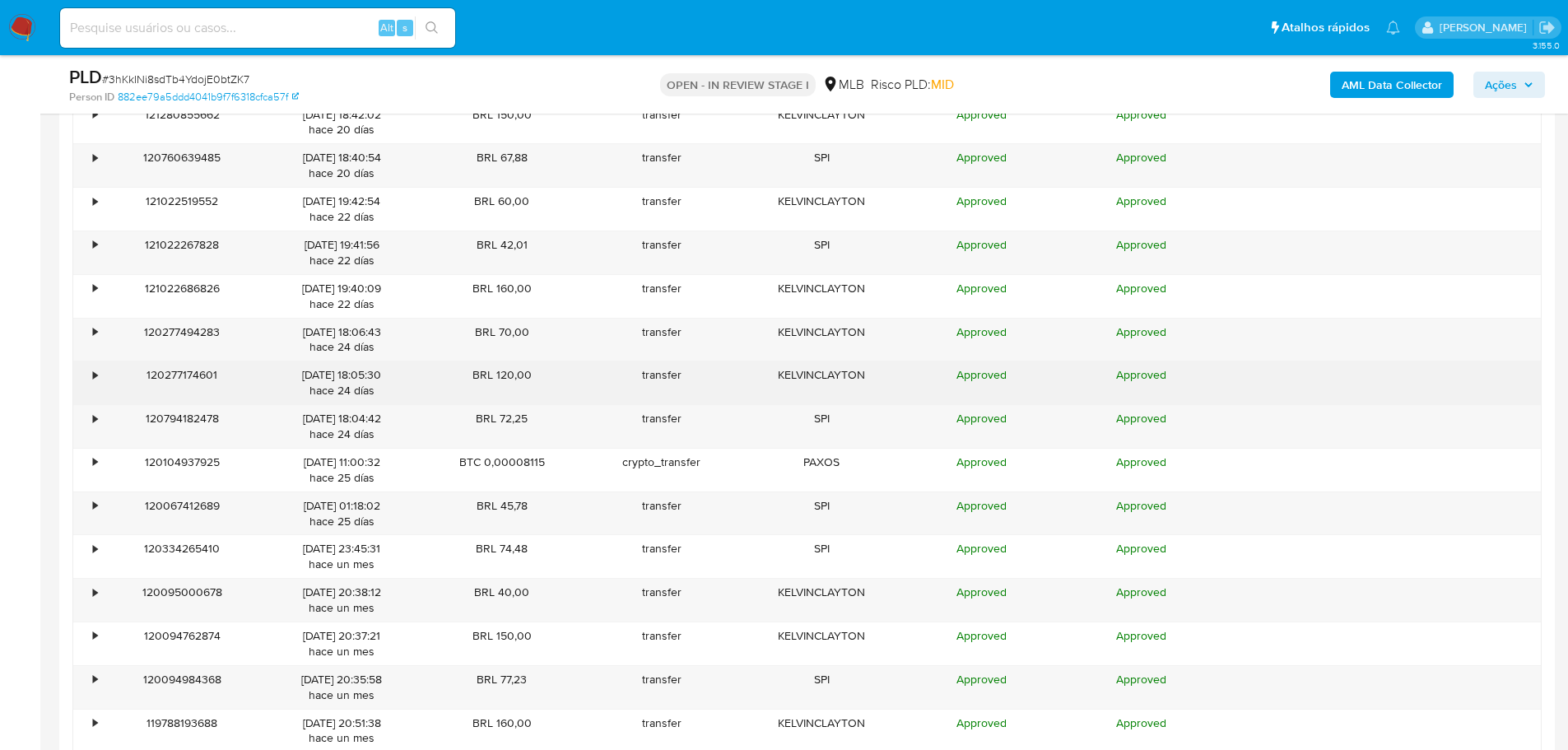
scroll to position [3705, 0]
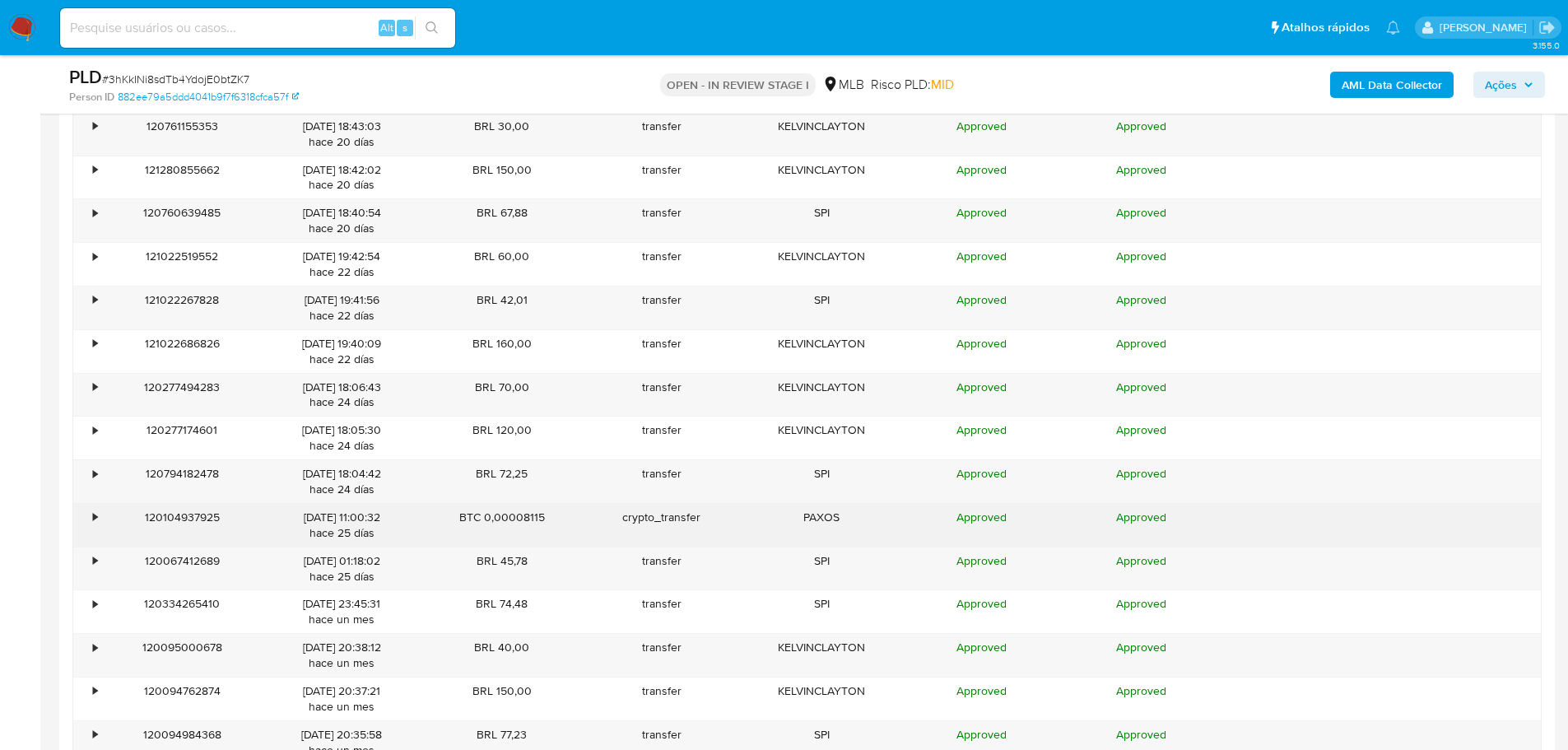
click at [93, 515] on div "•" at bounding box center [95, 517] width 4 height 16
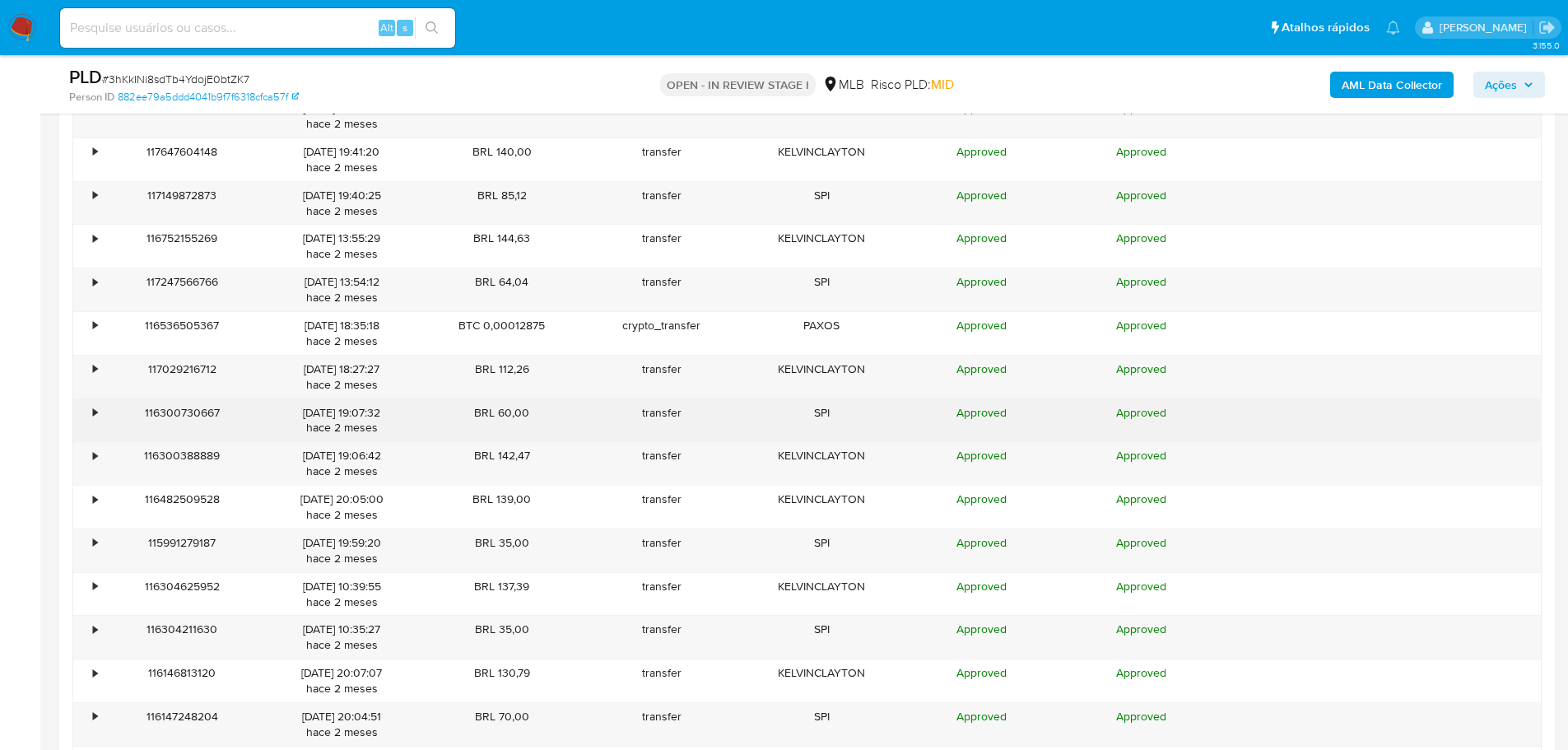
scroll to position [6173, 0]
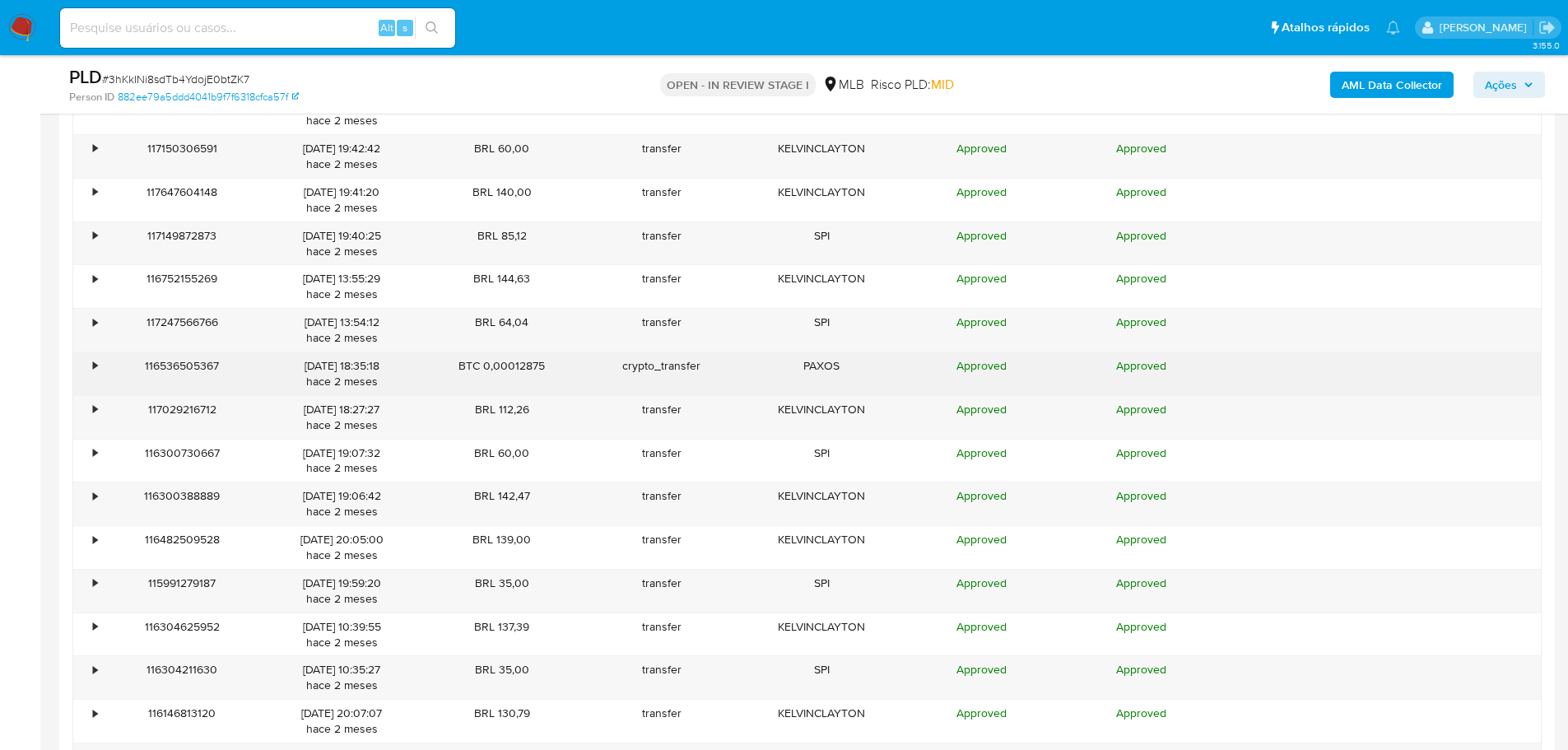
click at [95, 361] on div "•" at bounding box center [95, 366] width 4 height 16
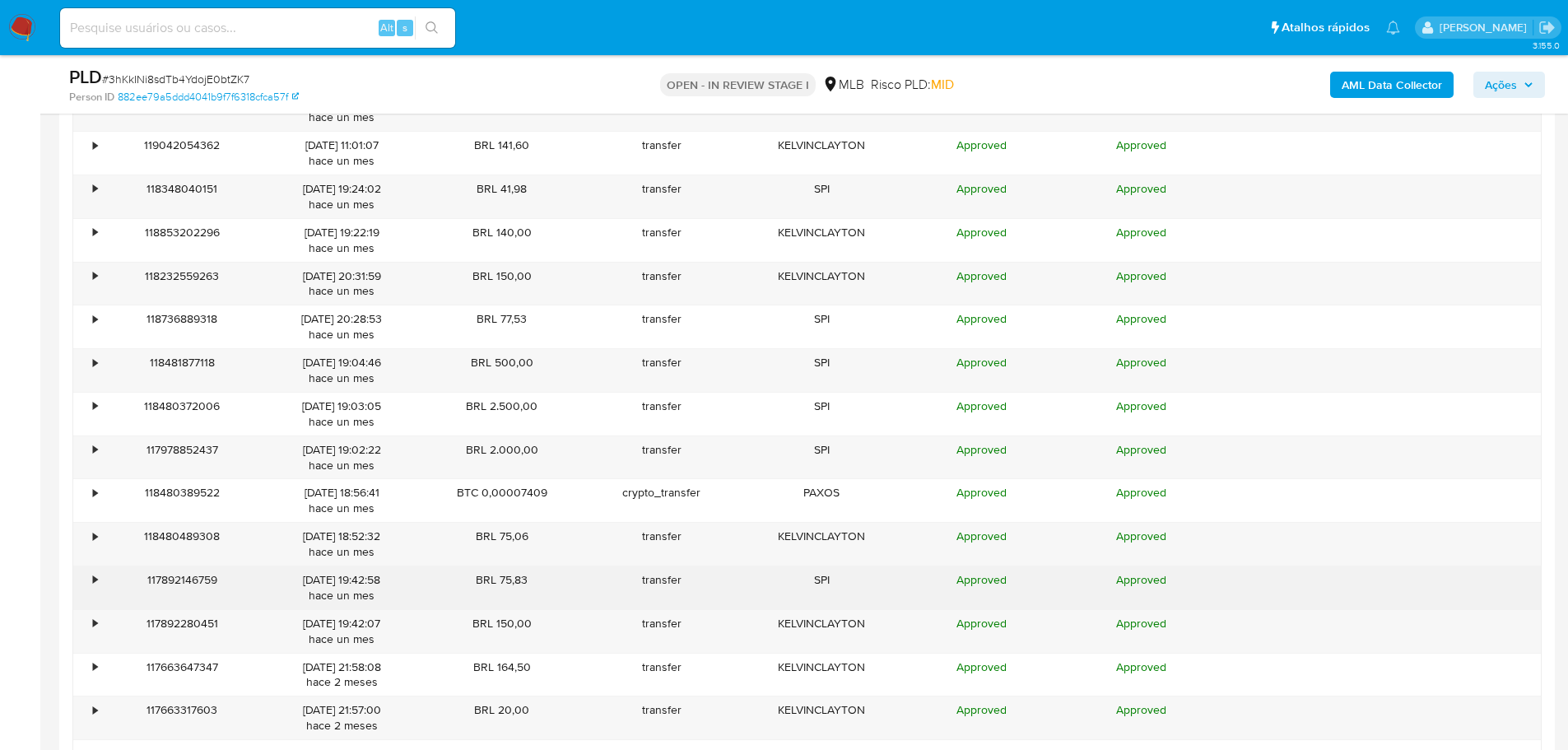
scroll to position [5351, 0]
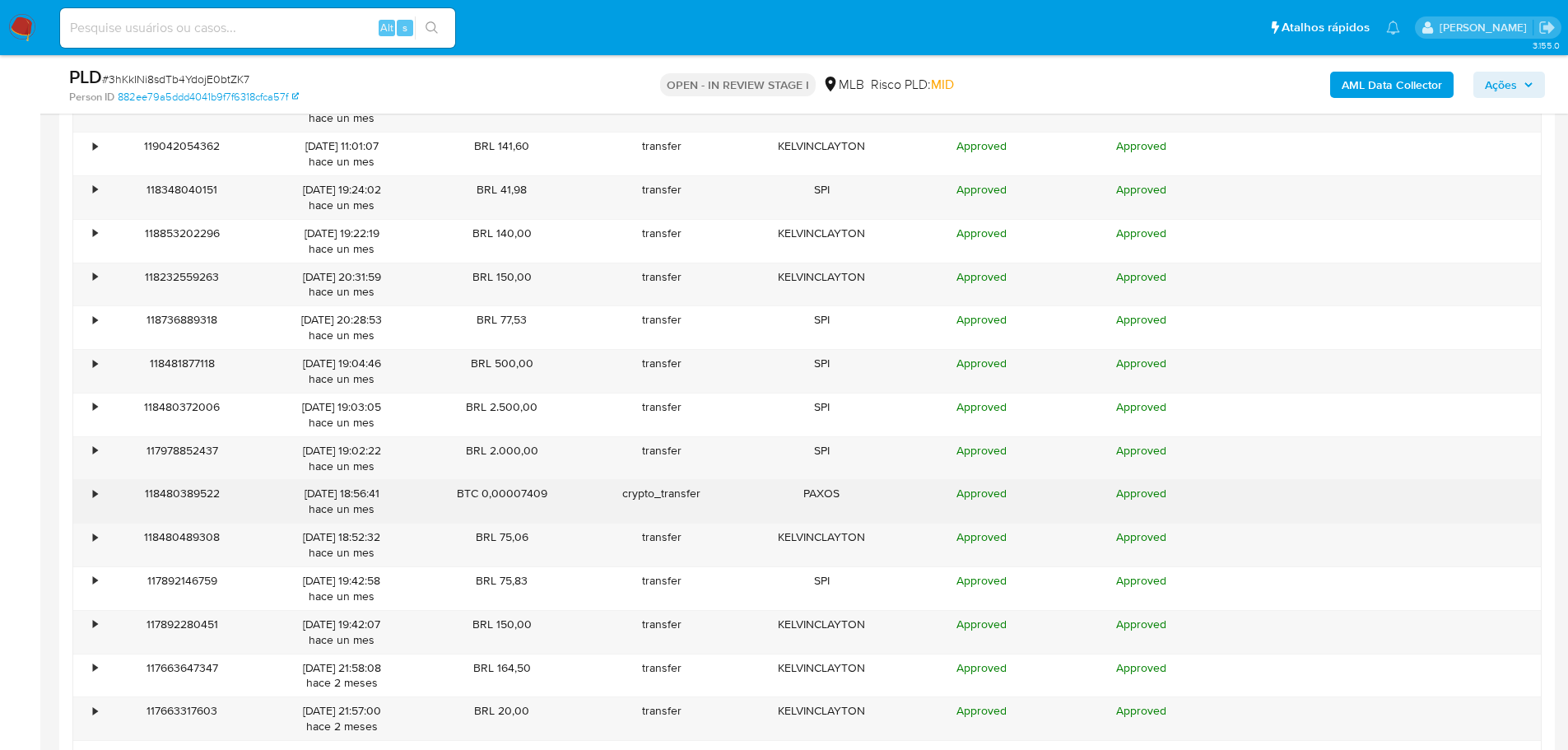
click at [93, 494] on div "•" at bounding box center [95, 494] width 4 height 16
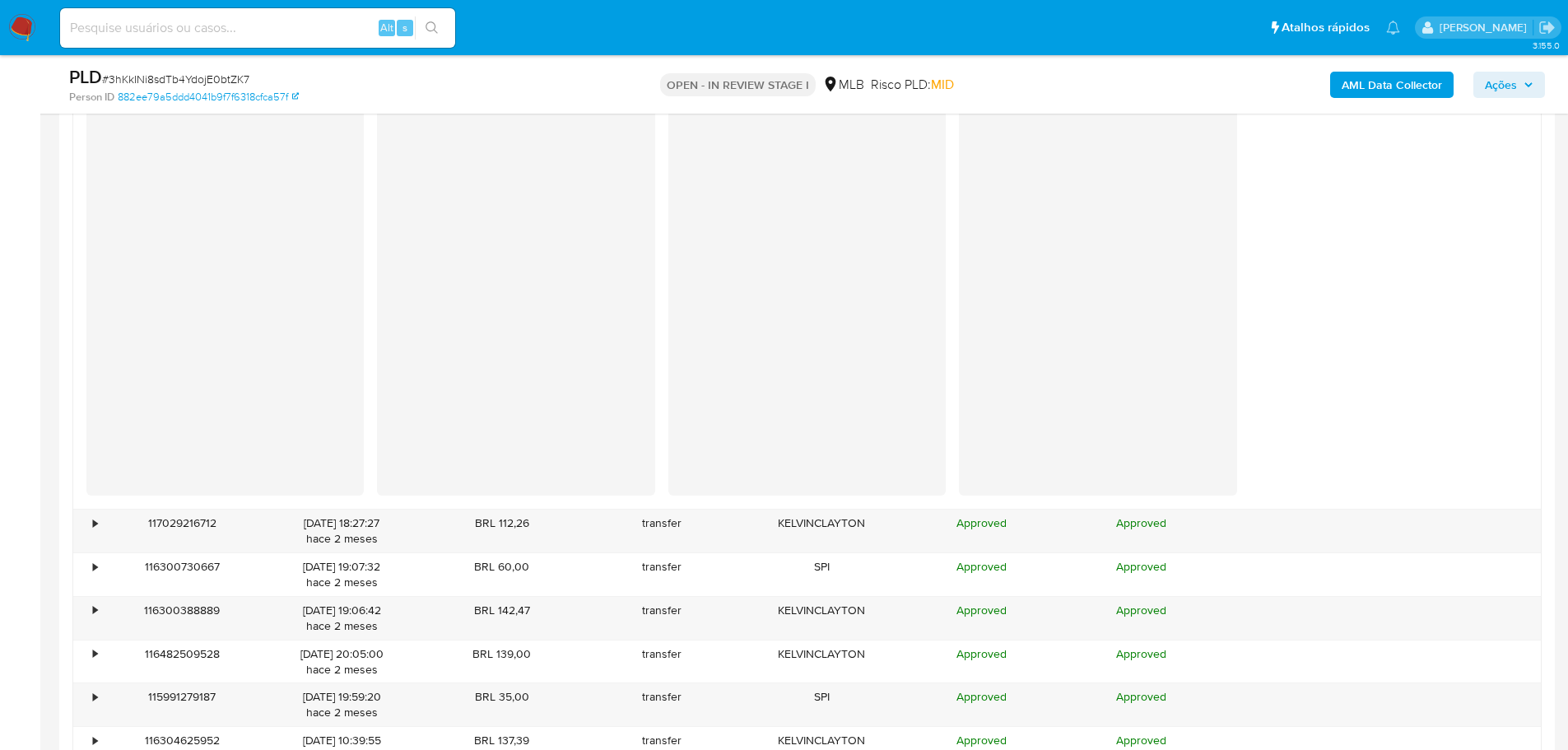
scroll to position [7079, 0]
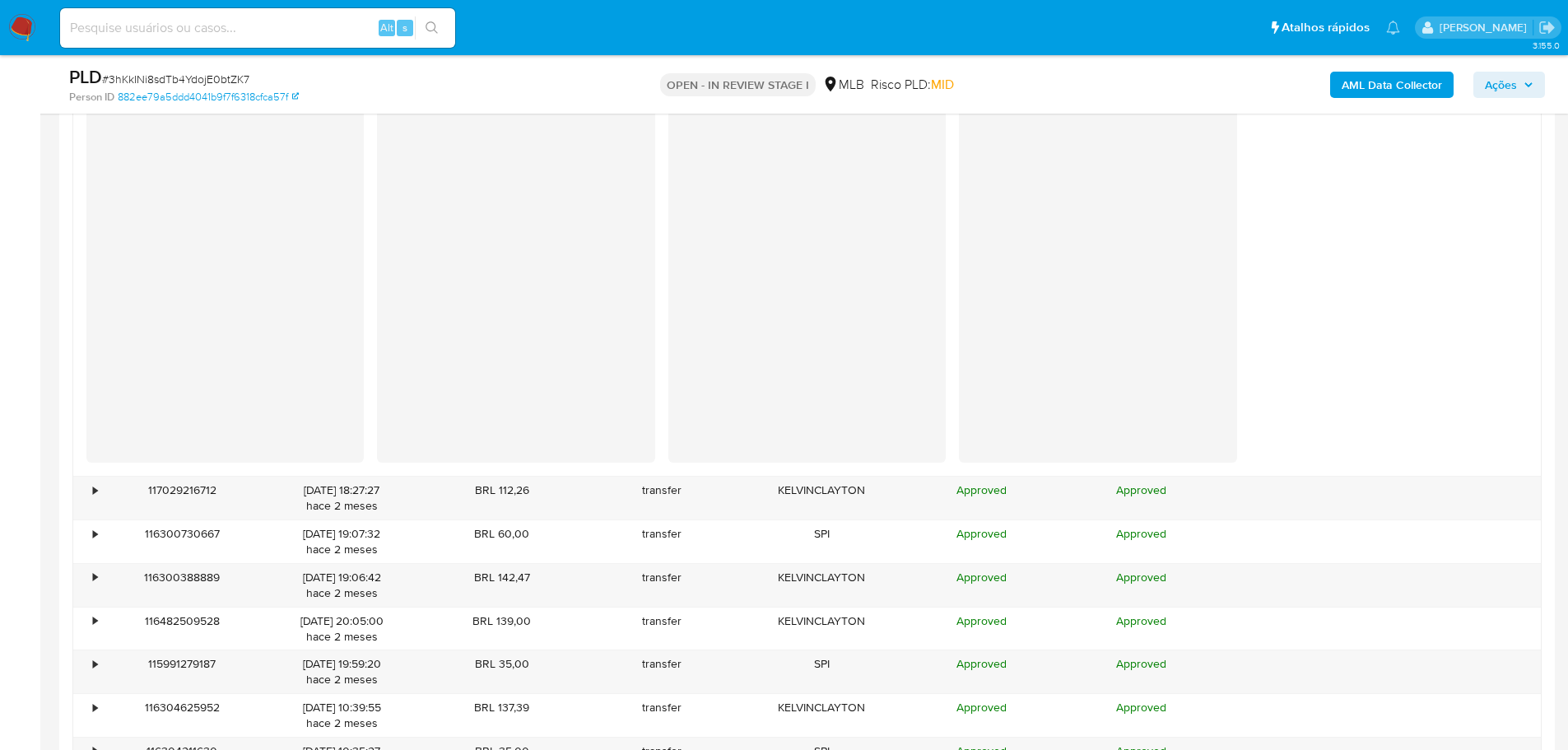
click at [291, 356] on div at bounding box center [225, 209] width 277 height 426
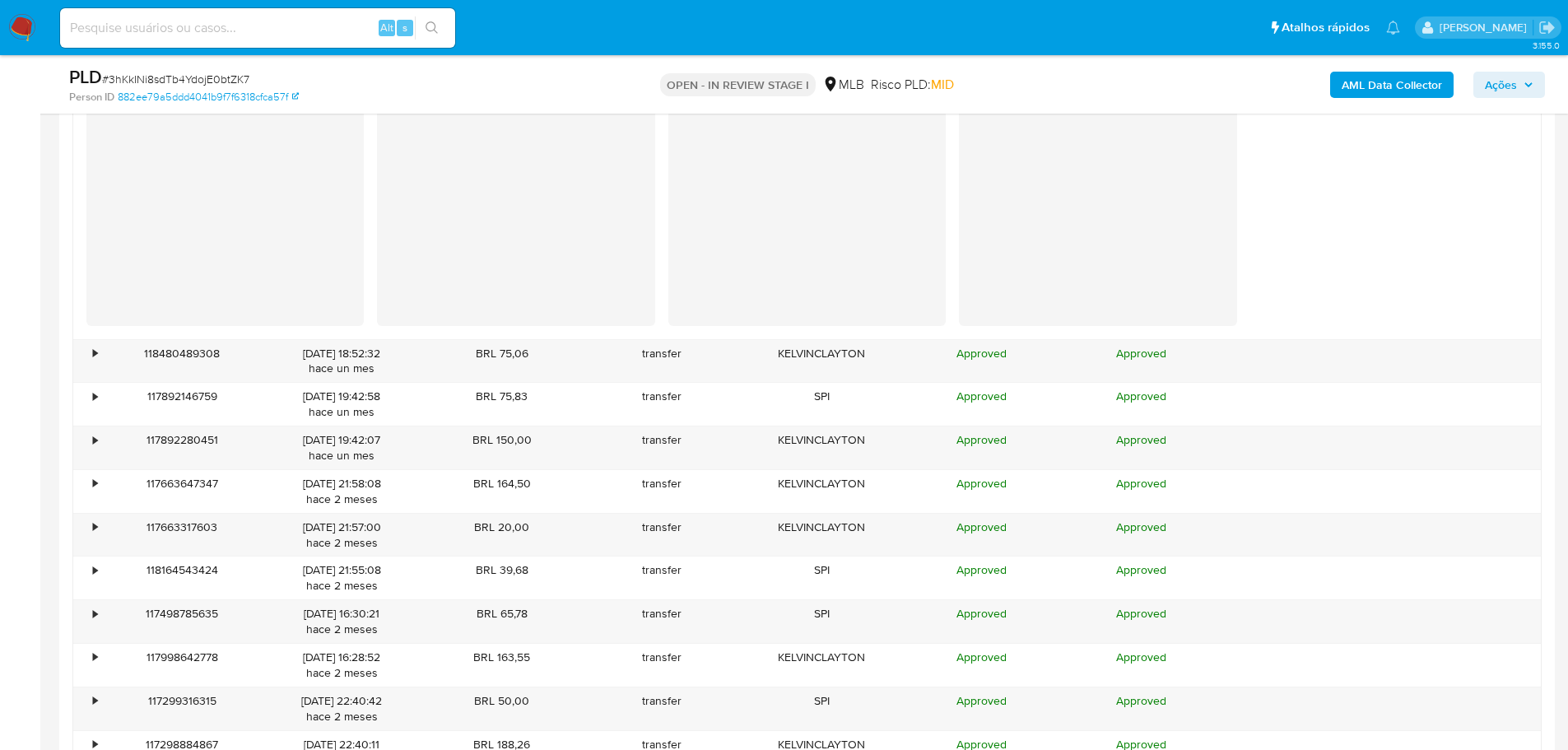
scroll to position [5844, 0]
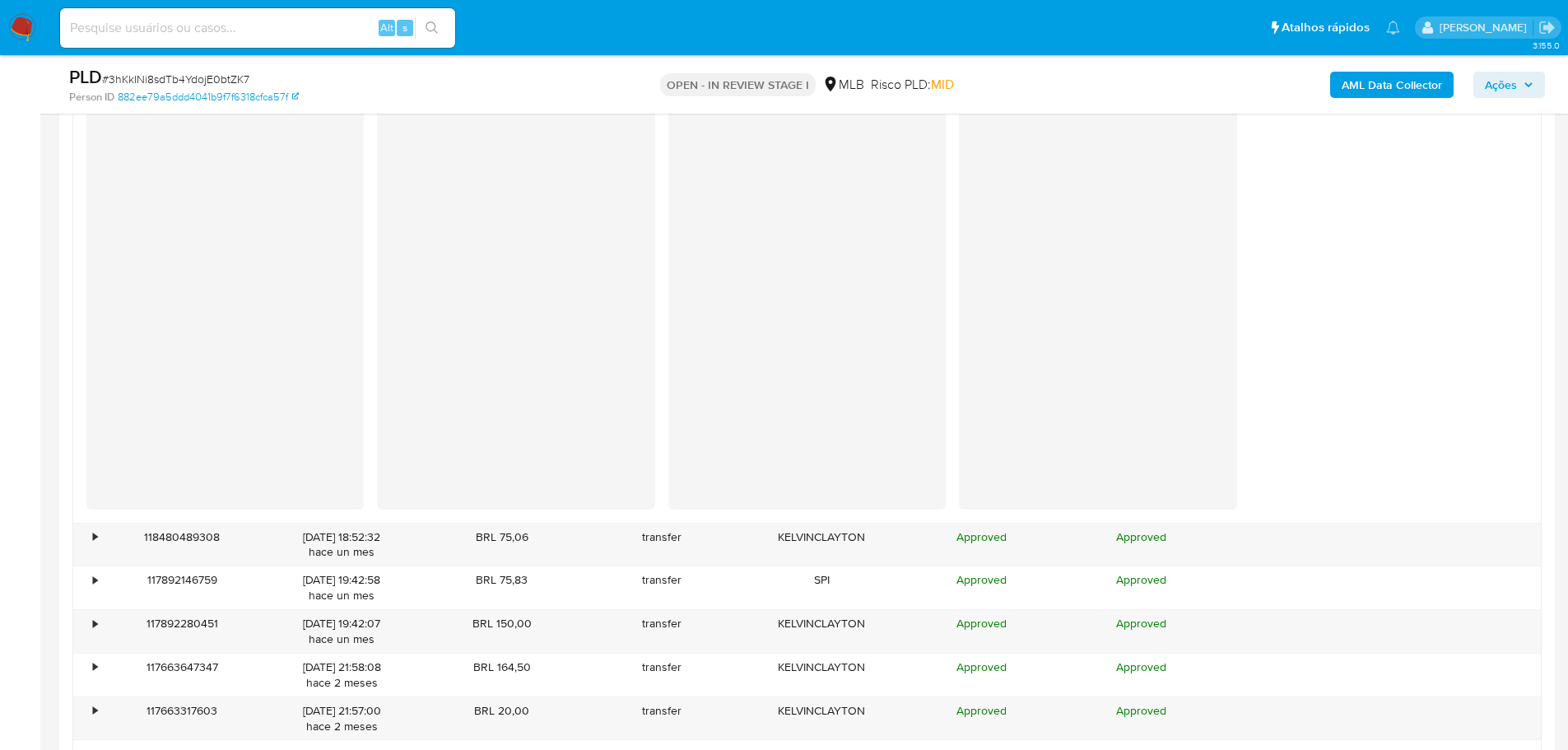
click at [299, 398] on div at bounding box center [225, 255] width 277 height 426
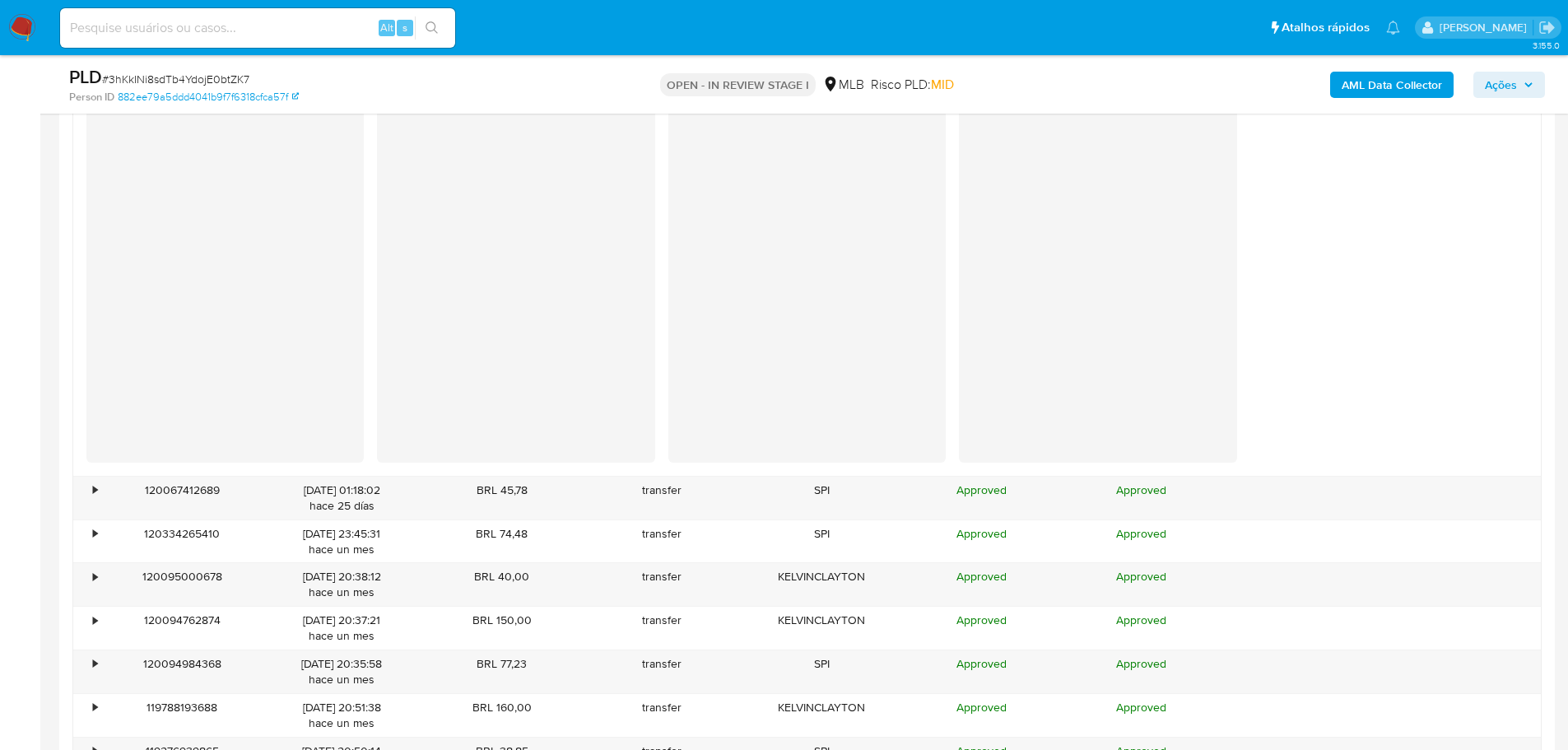
scroll to position [4198, 0]
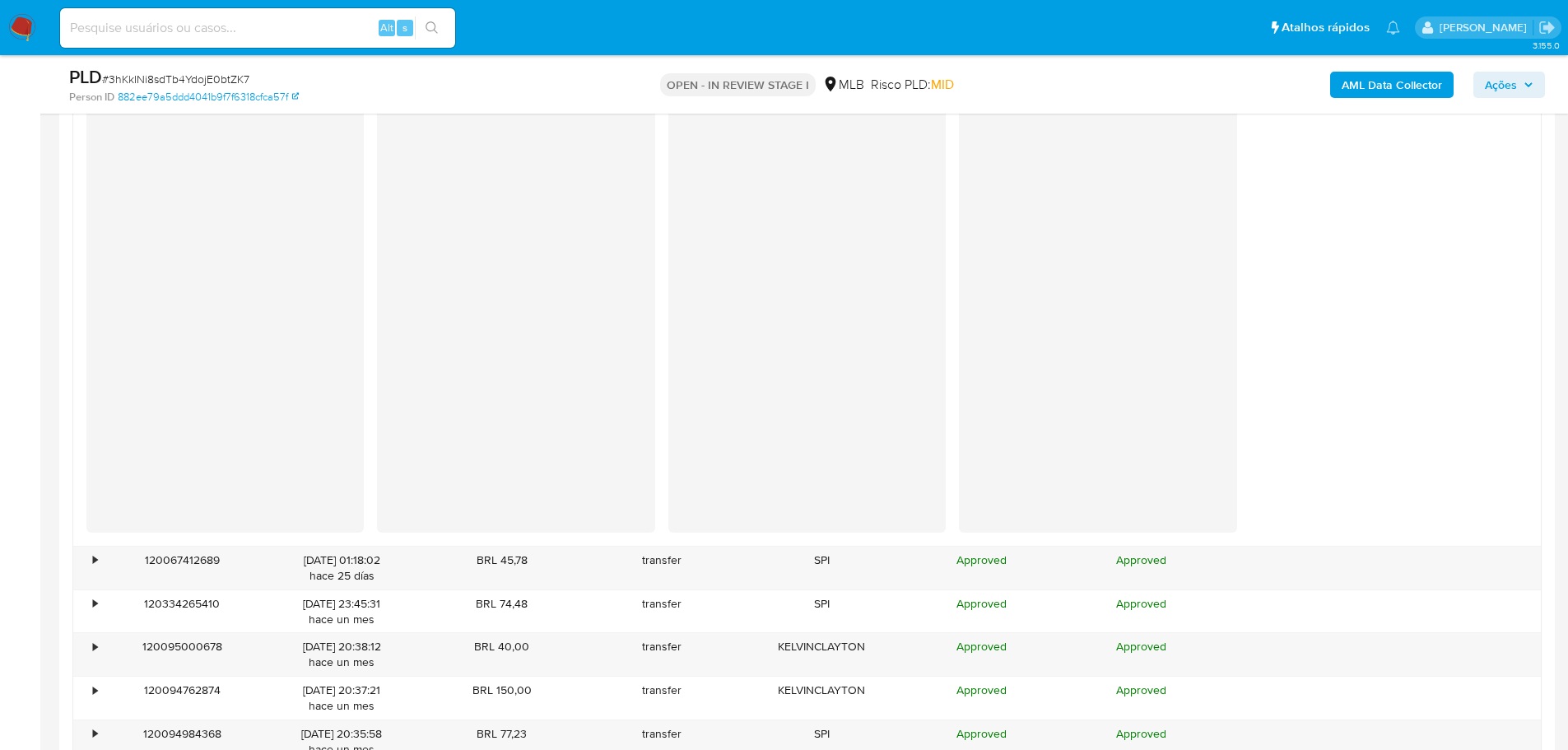
click at [322, 432] on div at bounding box center [225, 279] width 277 height 426
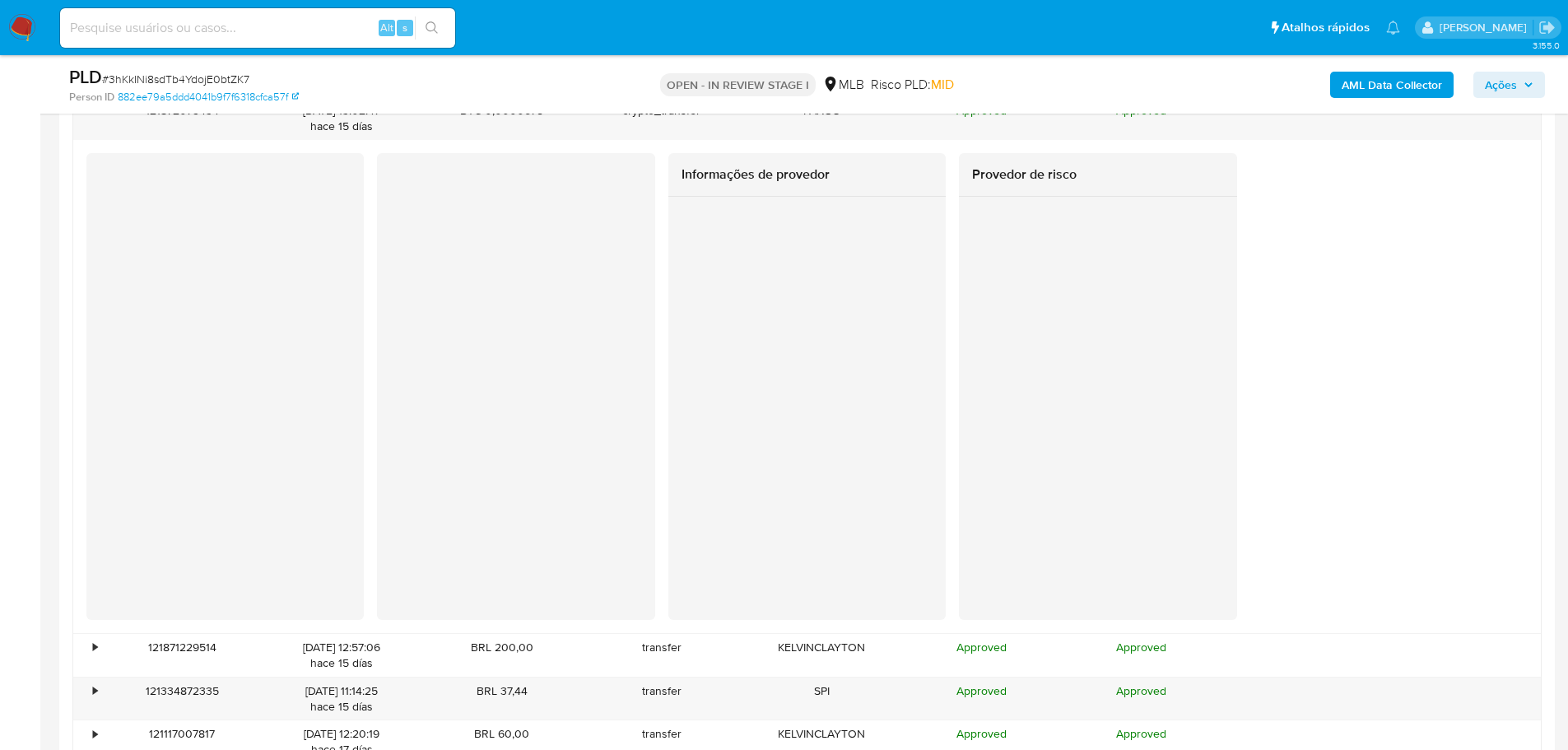
scroll to position [2964, 0]
click at [322, 515] on div at bounding box center [225, 369] width 277 height 426
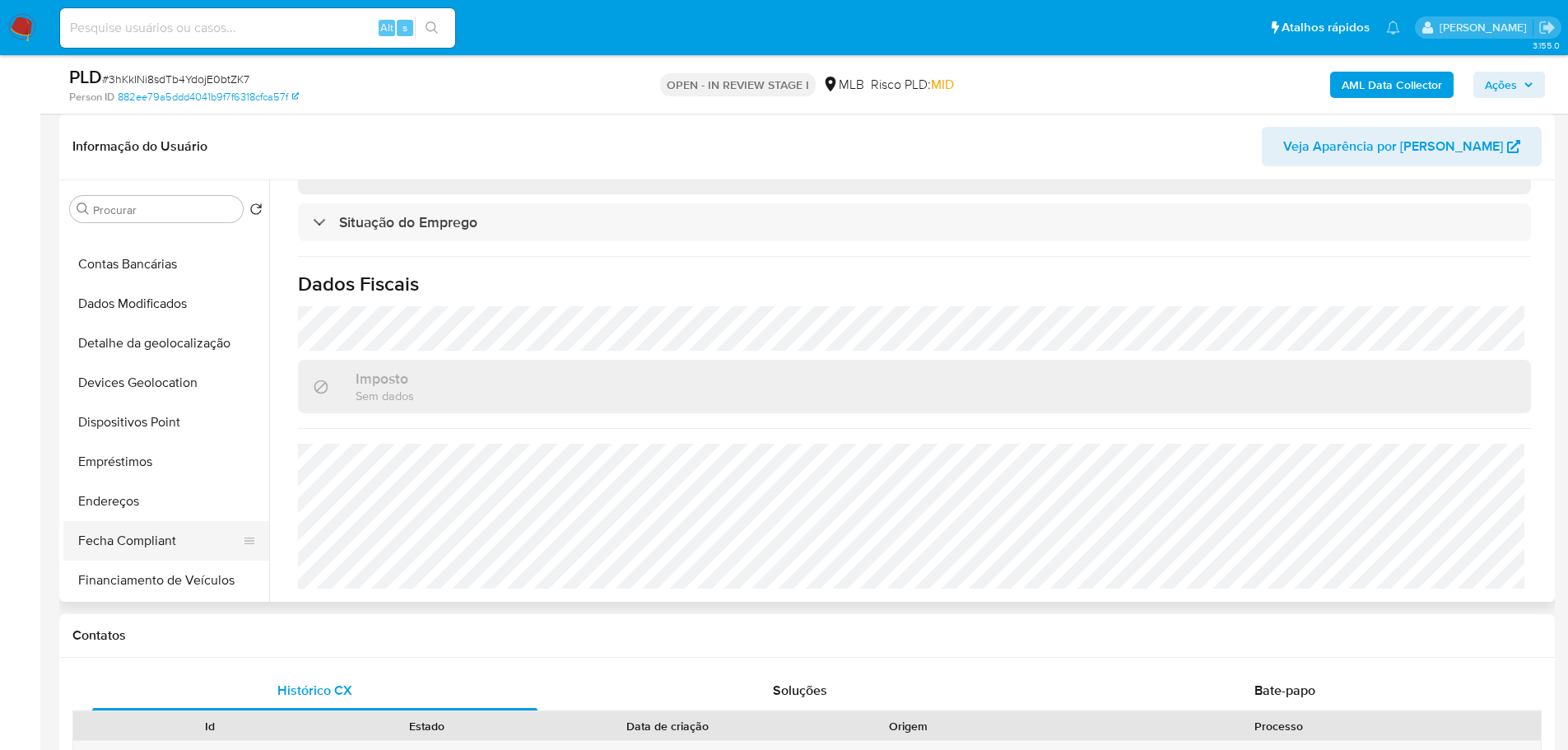
scroll to position [494, 0]
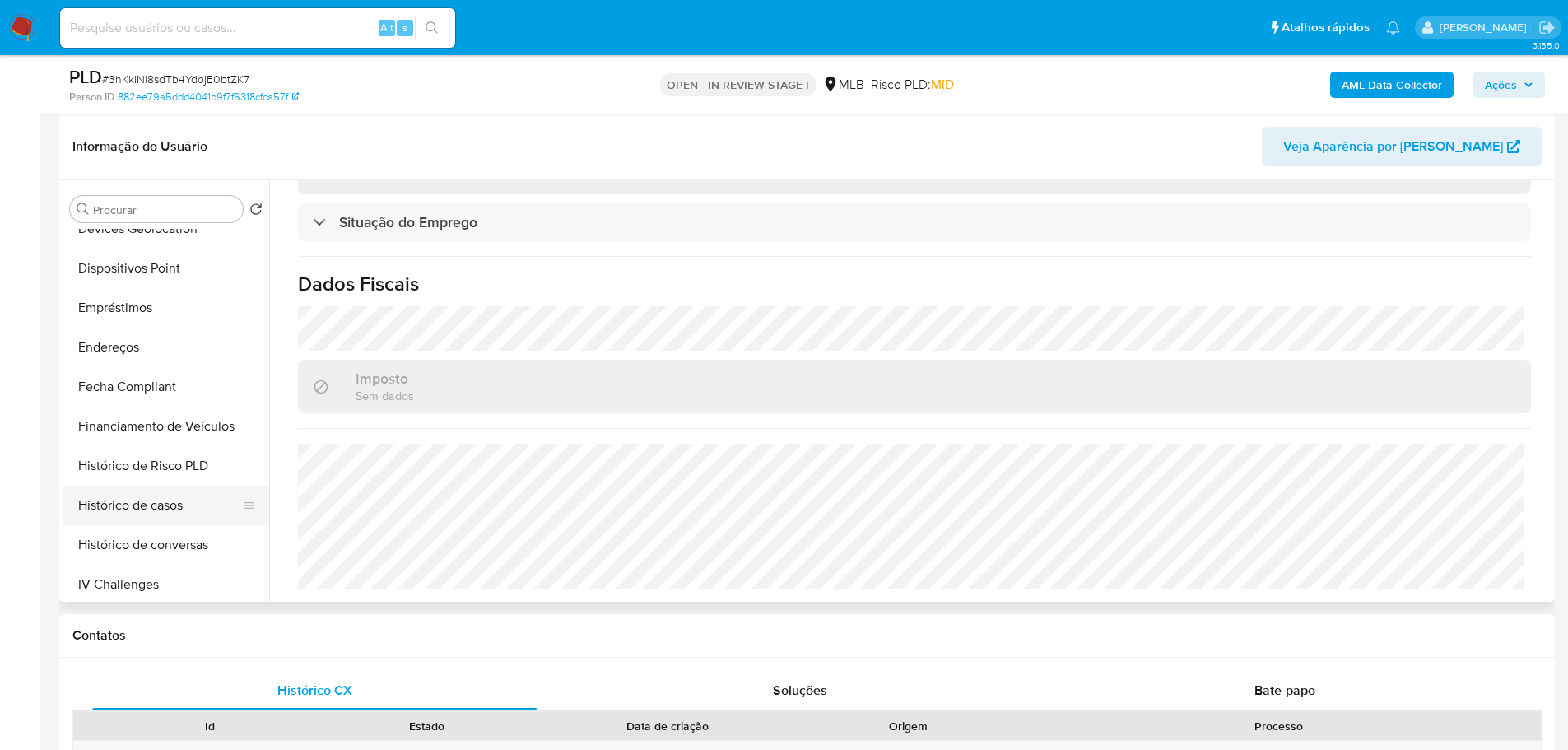
click at [165, 502] on button "Histórico de casos" at bounding box center [159, 506] width 192 height 39
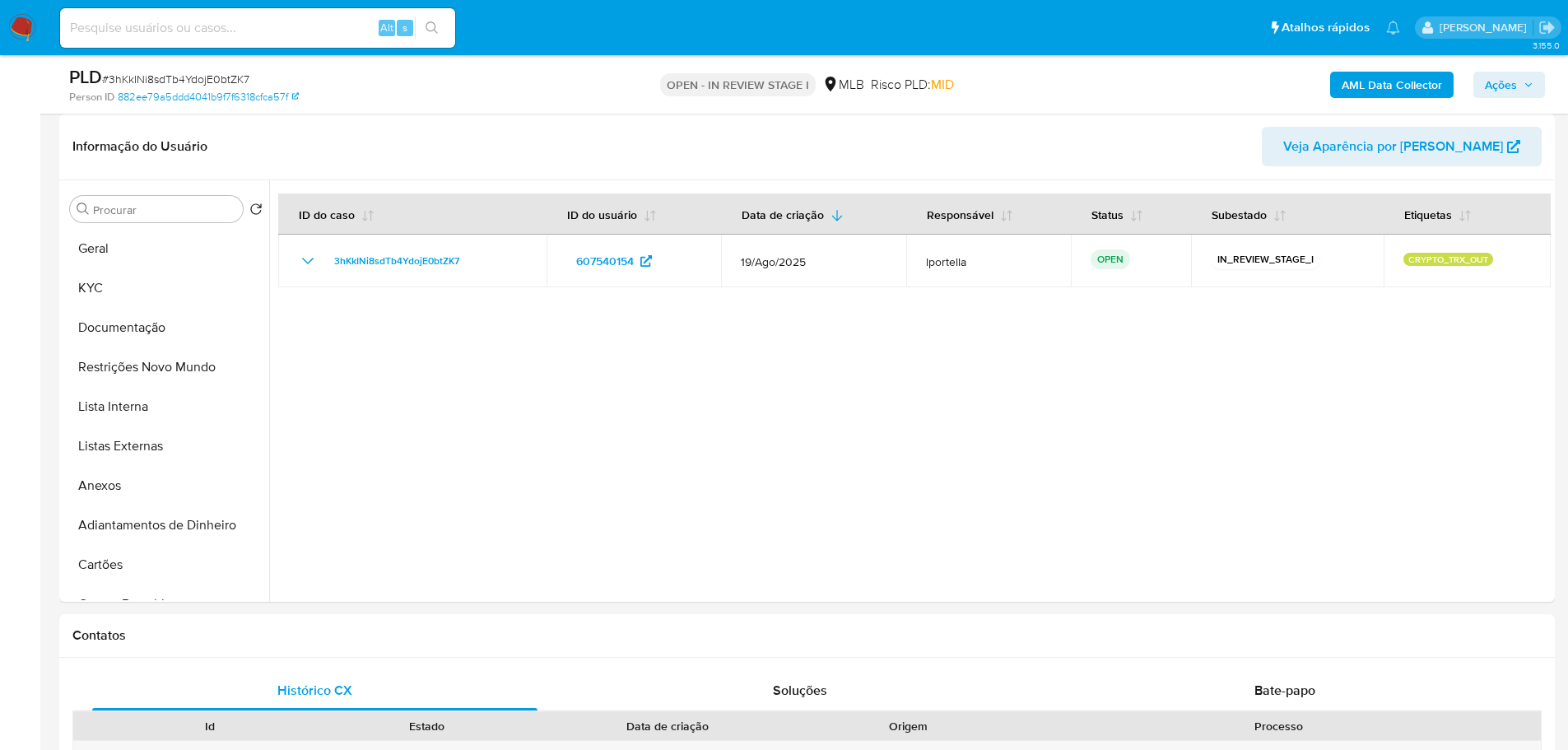
scroll to position [0, 0]
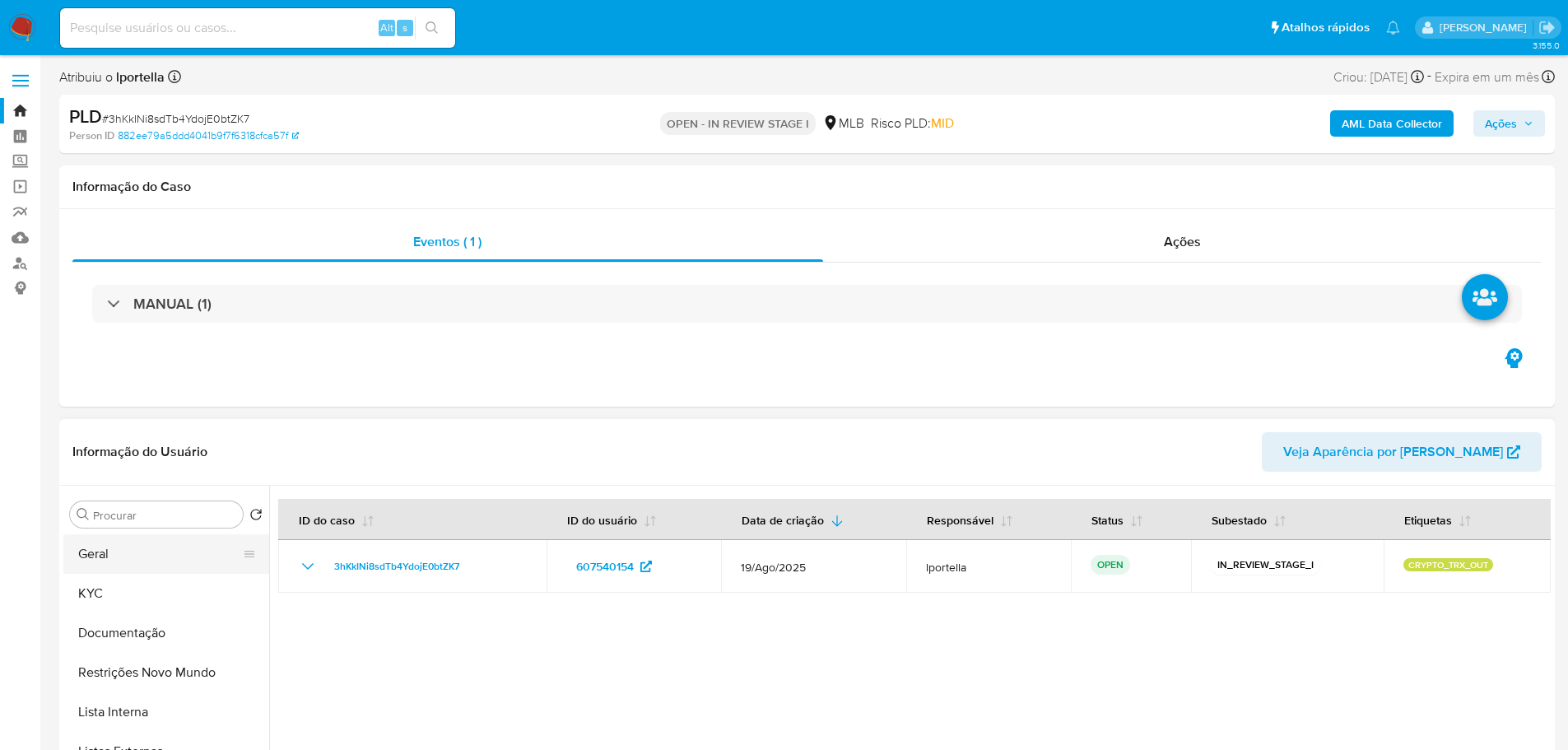
click at [125, 557] on button "Geral" at bounding box center [159, 554] width 192 height 39
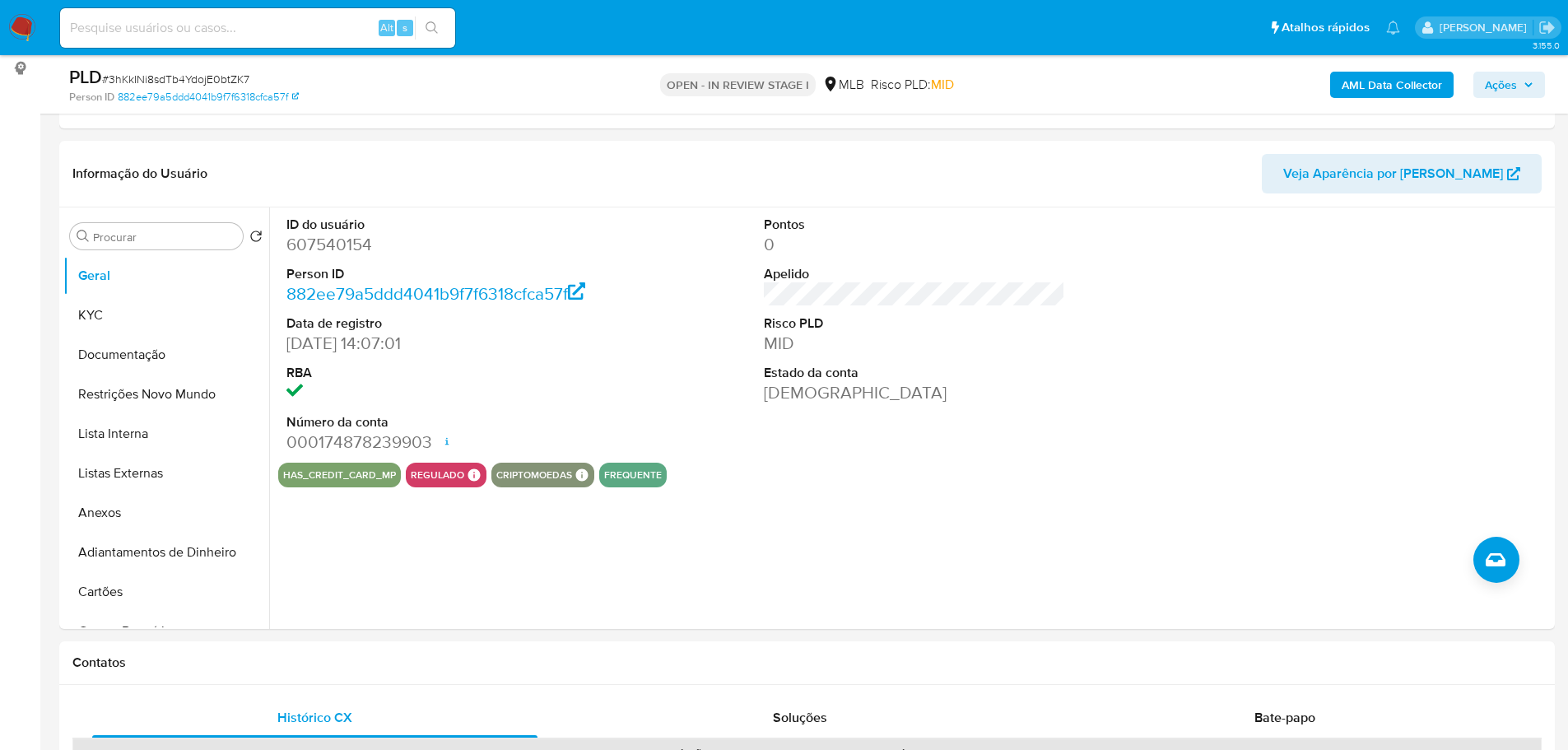
scroll to position [209, 0]
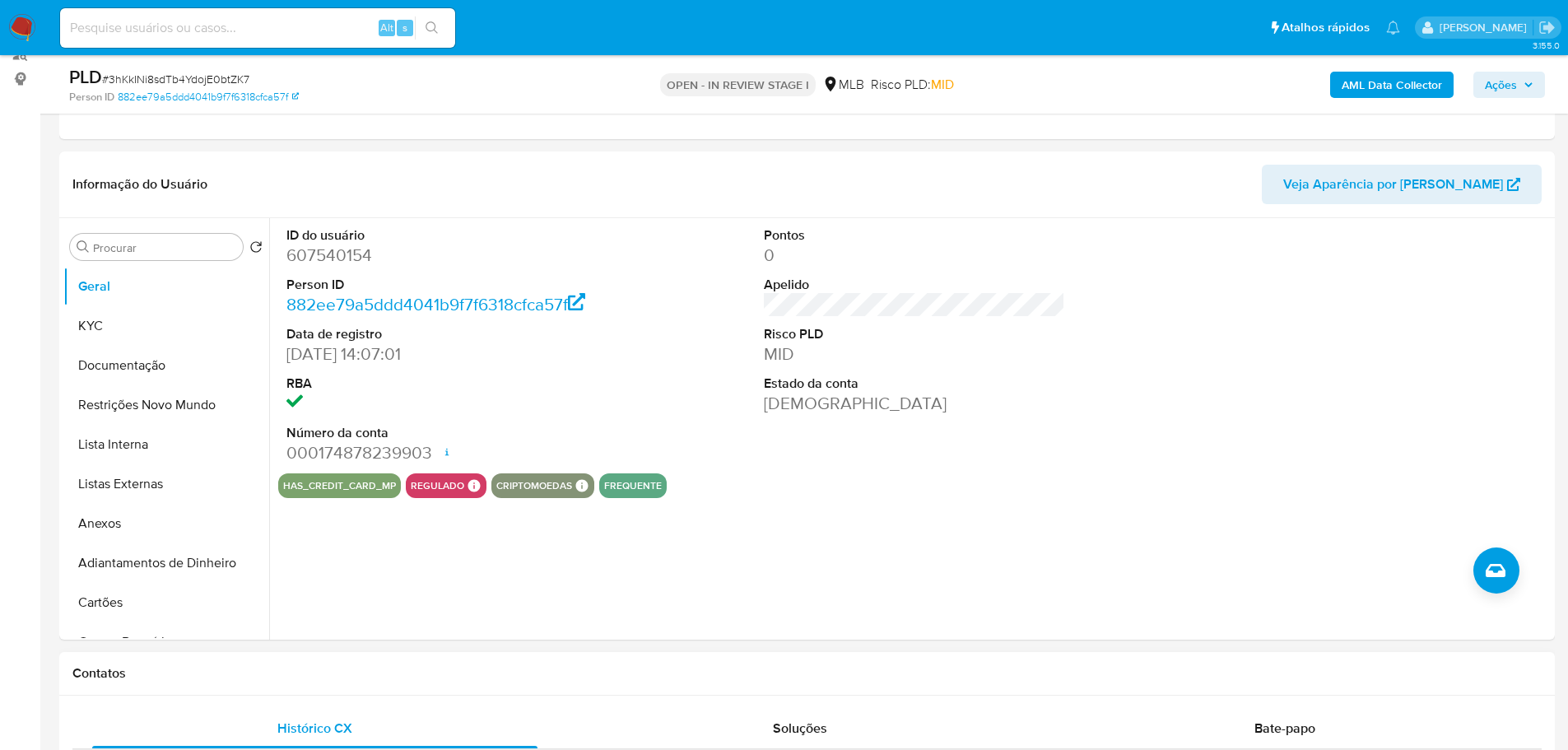
click at [303, 691] on div "Contatos" at bounding box center [807, 674] width 1496 height 43
click at [93, 326] on button "KYC" at bounding box center [159, 326] width 192 height 39
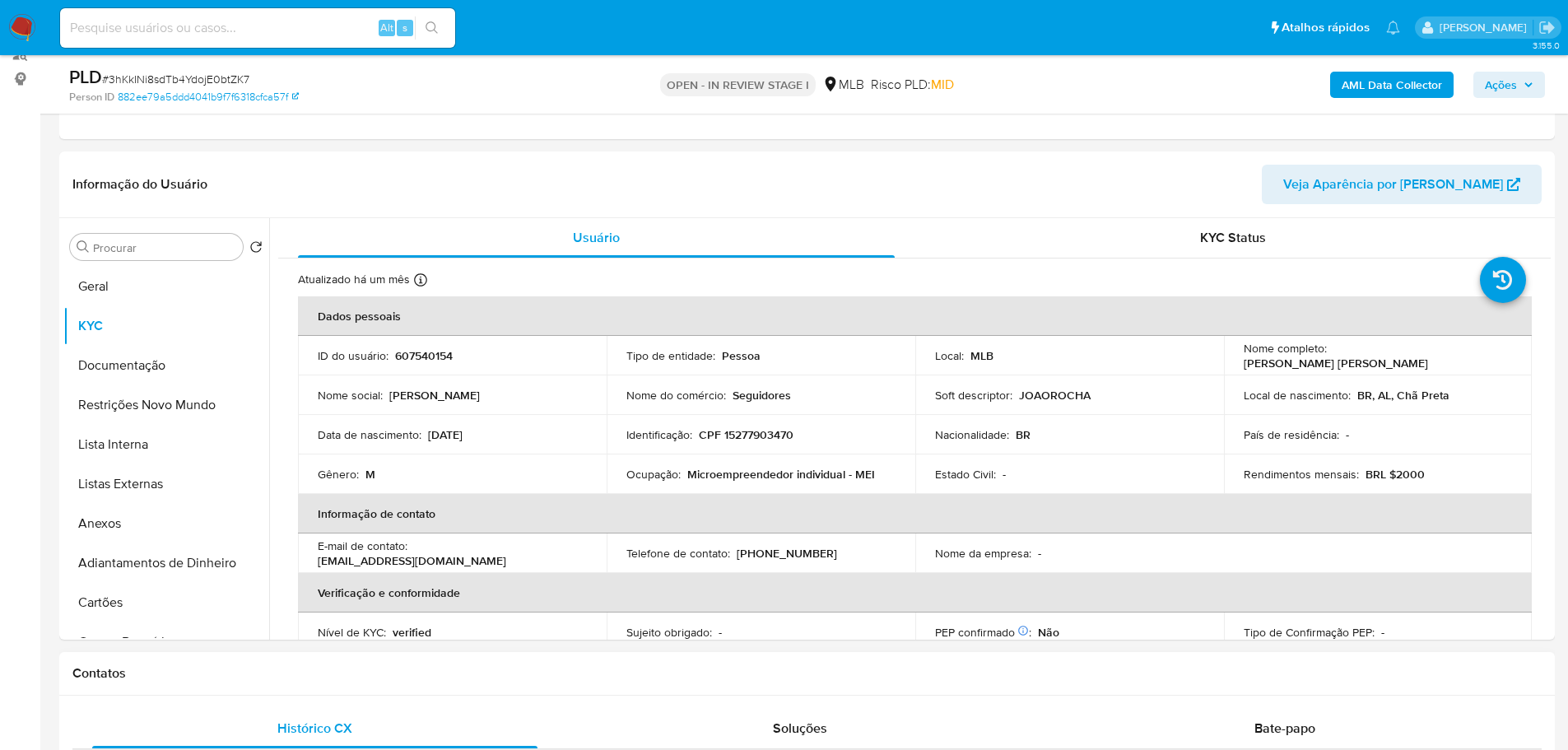
click at [199, 661] on div "Contatos" at bounding box center [807, 674] width 1496 height 43
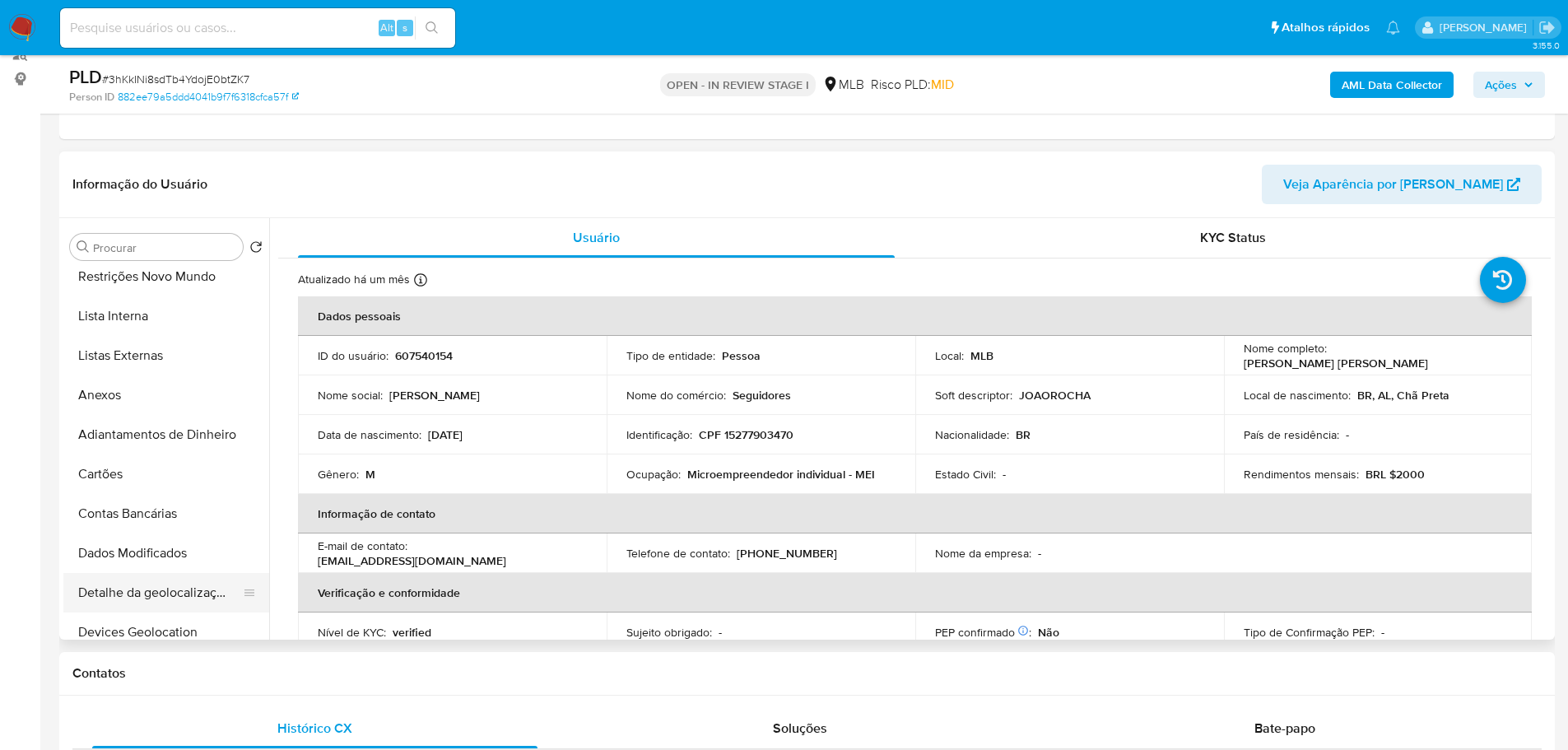
scroll to position [412, 0]
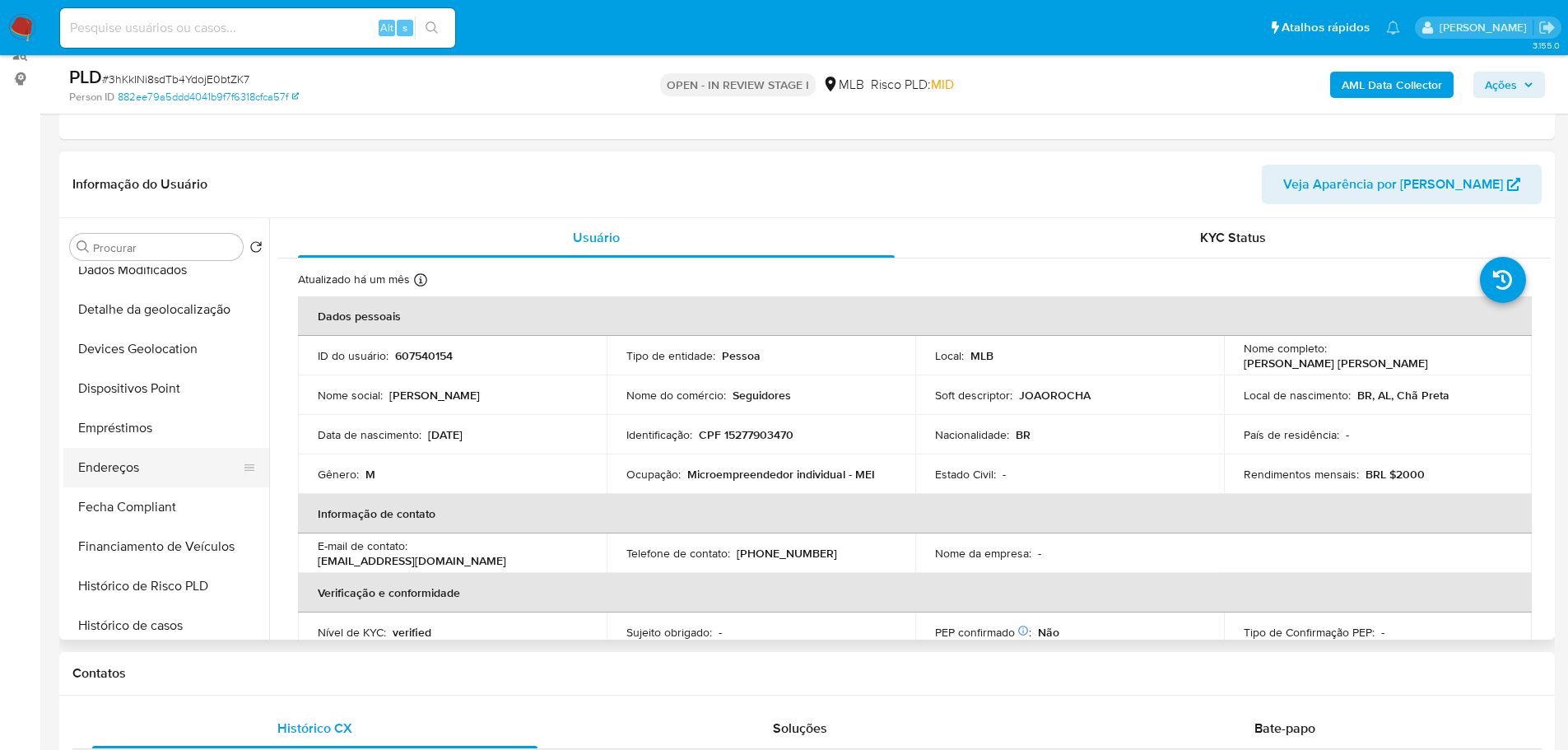
click at [148, 471] on button "Endereços" at bounding box center [159, 467] width 192 height 39
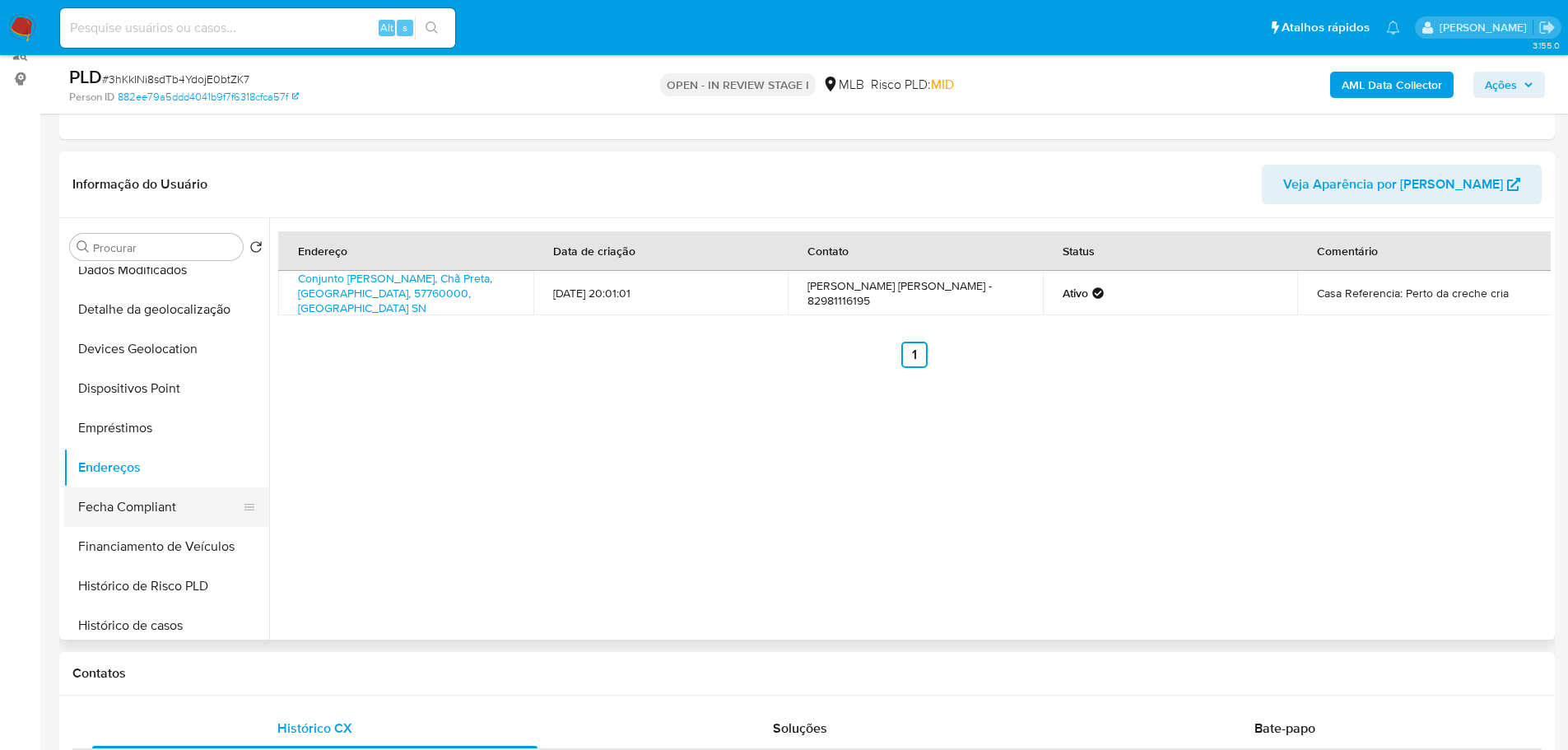
drag, startPoint x: 458, startPoint y: 672, endPoint x: 221, endPoint y: 525, distance: 278.9
click at [440, 669] on h1 "Contatos" at bounding box center [807, 673] width 1469 height 17
click at [136, 303] on button "Detalhe da geolocalização" at bounding box center [159, 309] width 192 height 39
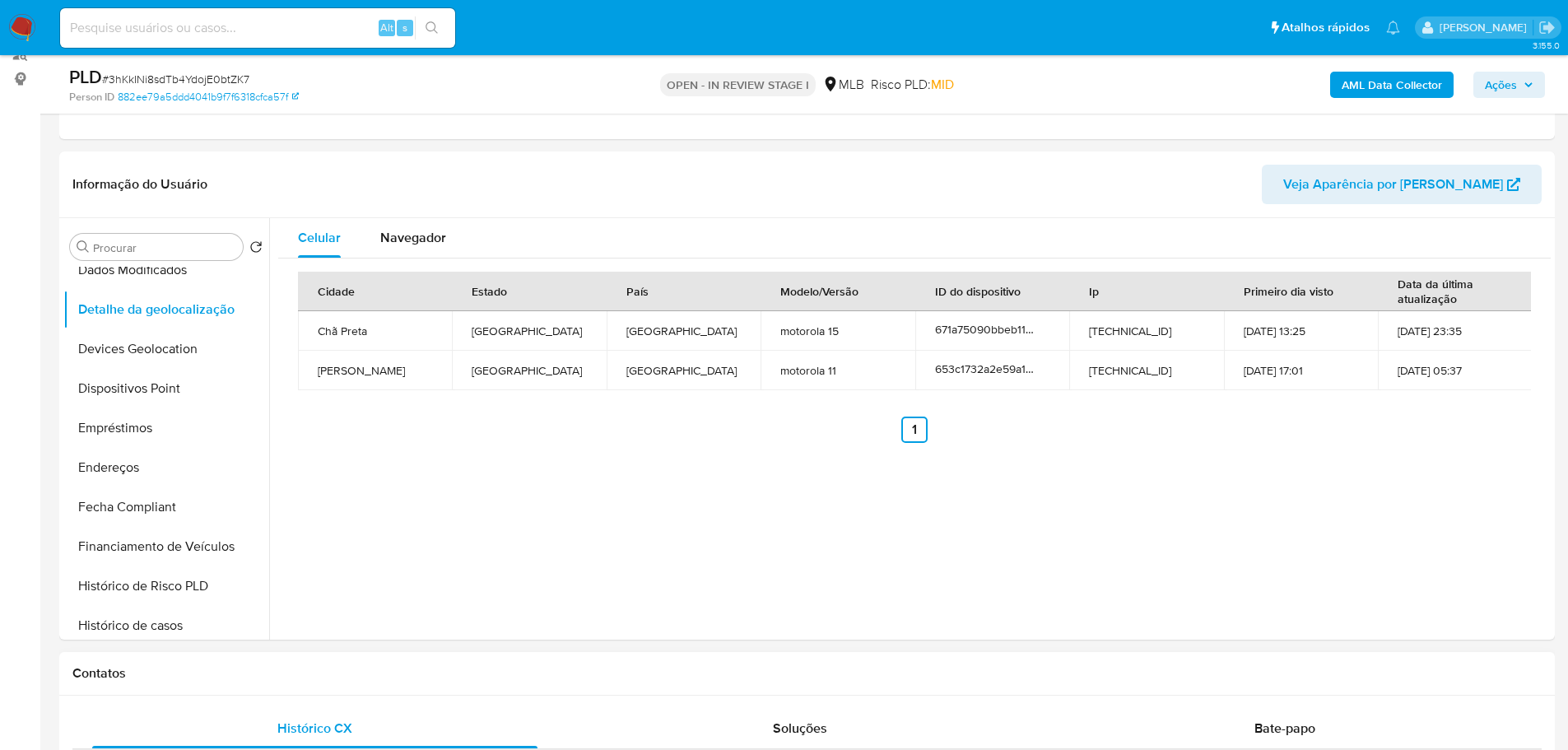
click at [291, 675] on h1 "Contatos" at bounding box center [807, 673] width 1469 height 17
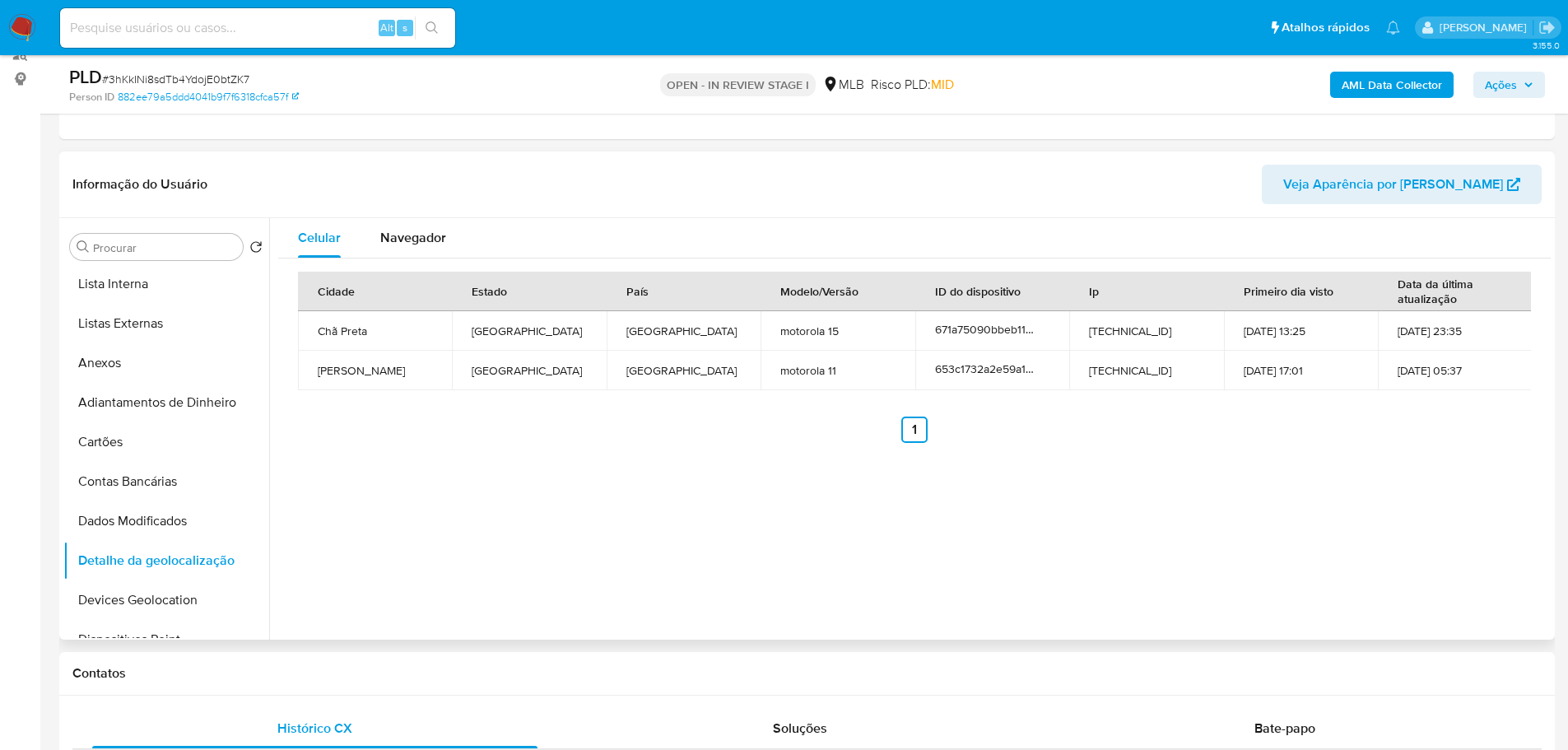
scroll to position [0, 0]
click at [159, 406] on button "Restrições Novo Mundo" at bounding box center [159, 405] width 192 height 39
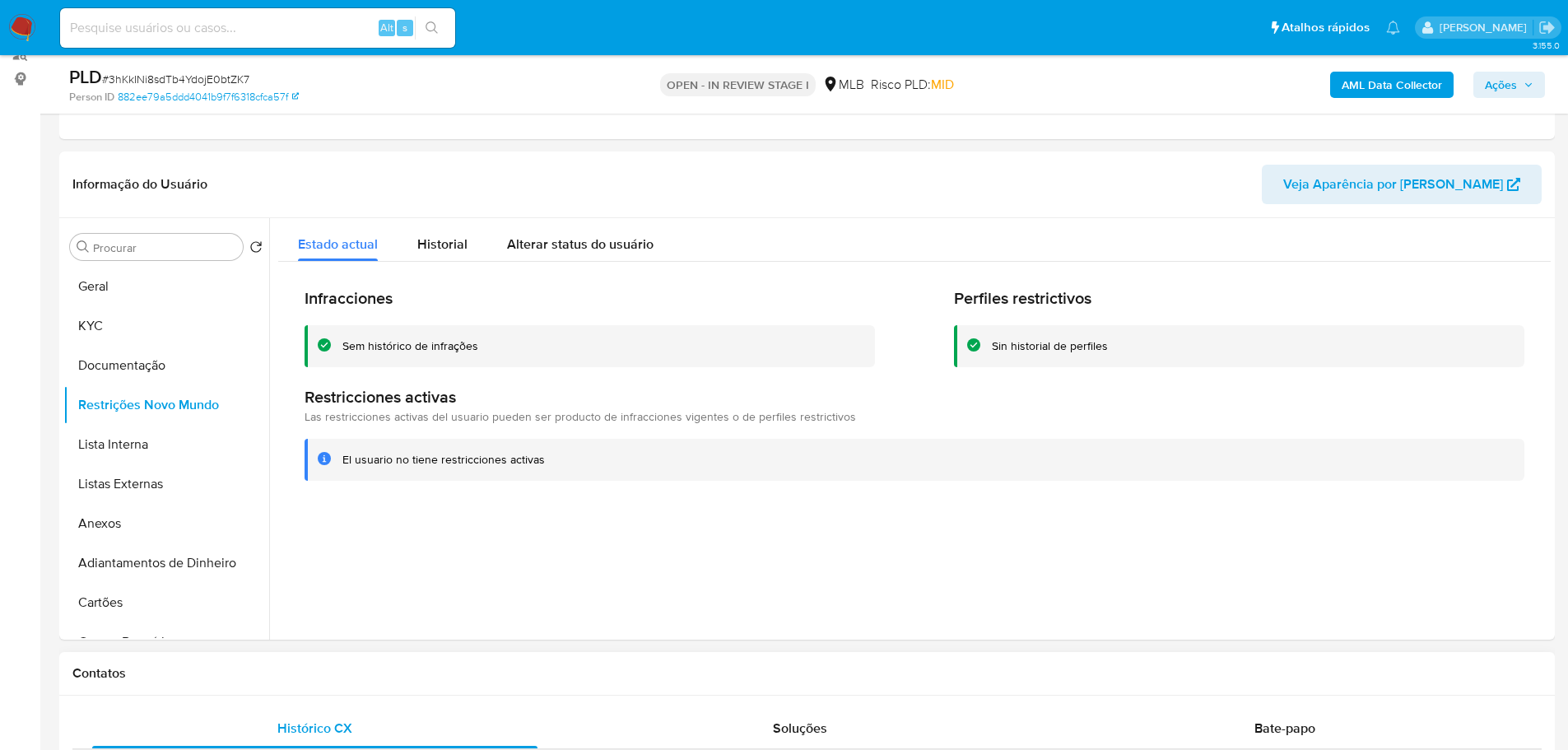
click at [440, 676] on h1 "Contatos" at bounding box center [807, 673] width 1469 height 17
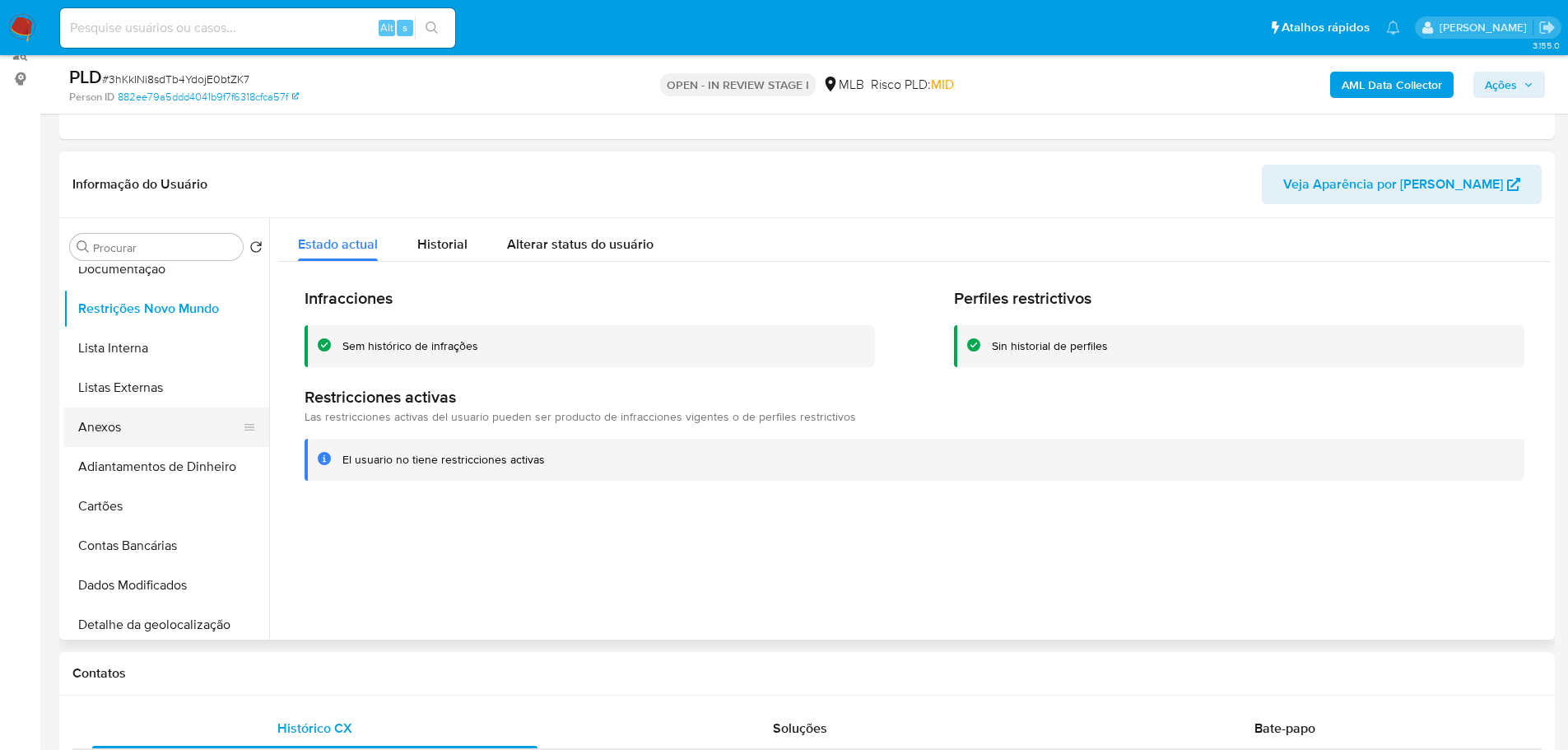
scroll to position [247, 0]
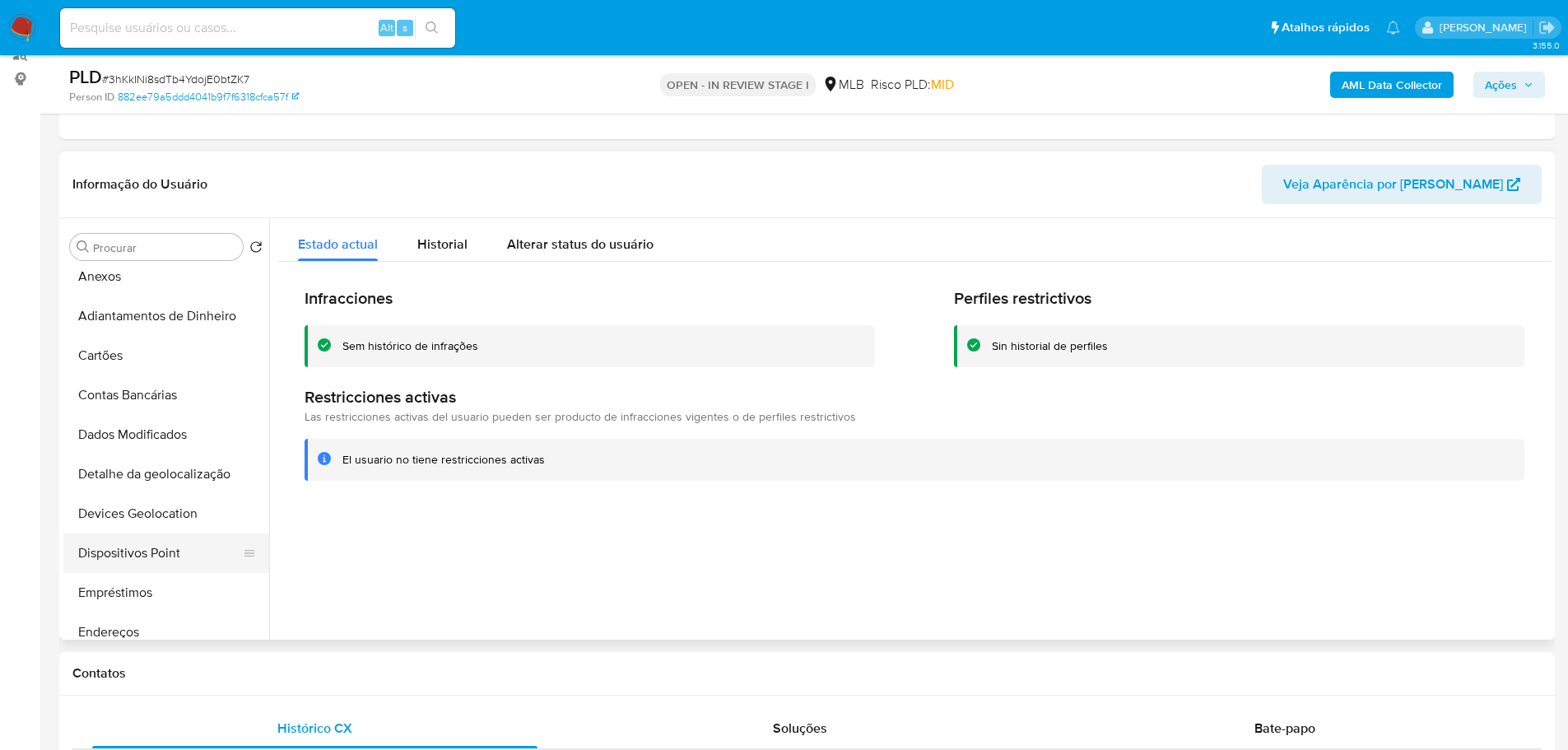
click at [172, 559] on button "Dispositivos Point" at bounding box center [159, 553] width 192 height 39
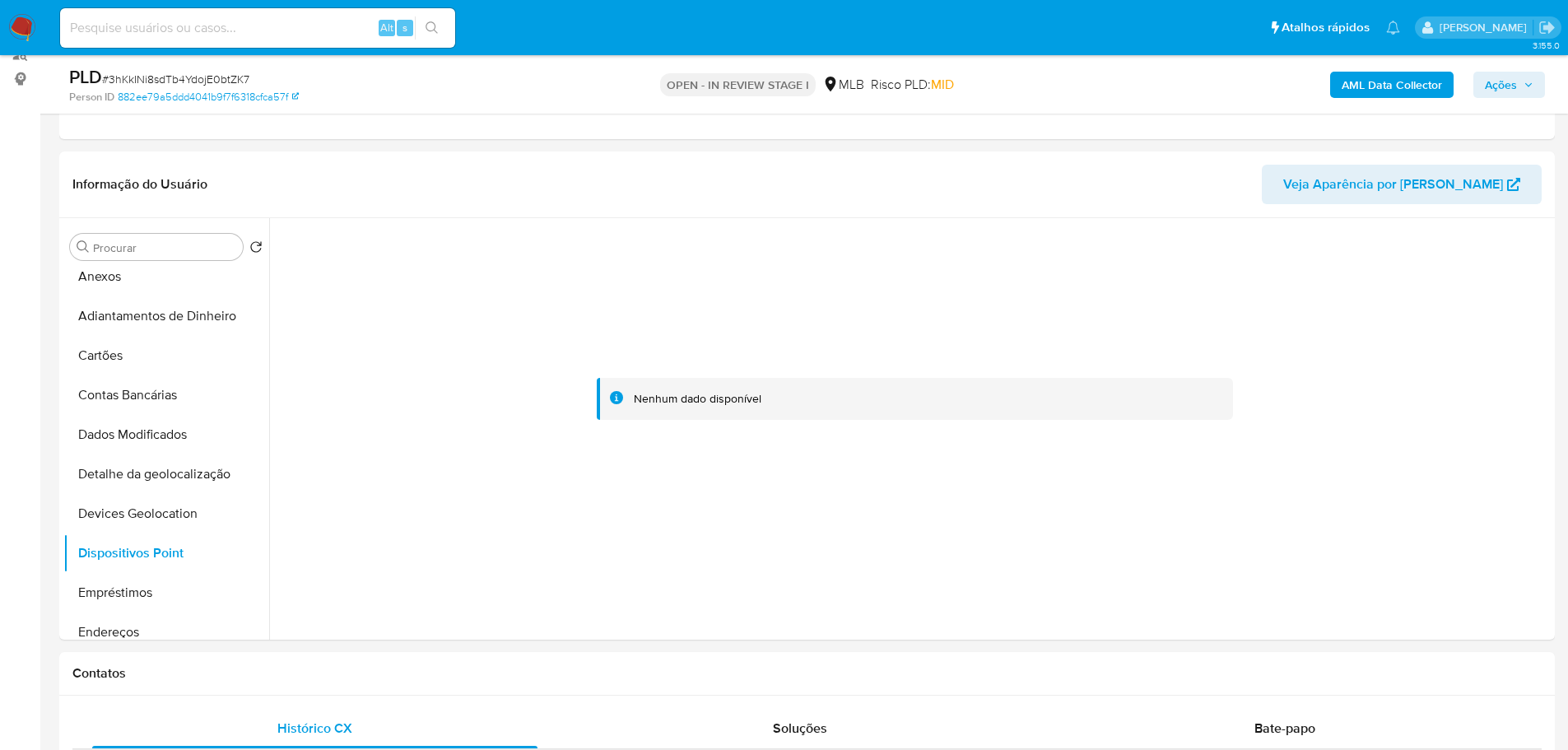
drag, startPoint x: 368, startPoint y: 659, endPoint x: 41, endPoint y: 655, distance: 327.0
click at [368, 661] on div "Contatos" at bounding box center [807, 674] width 1496 height 43
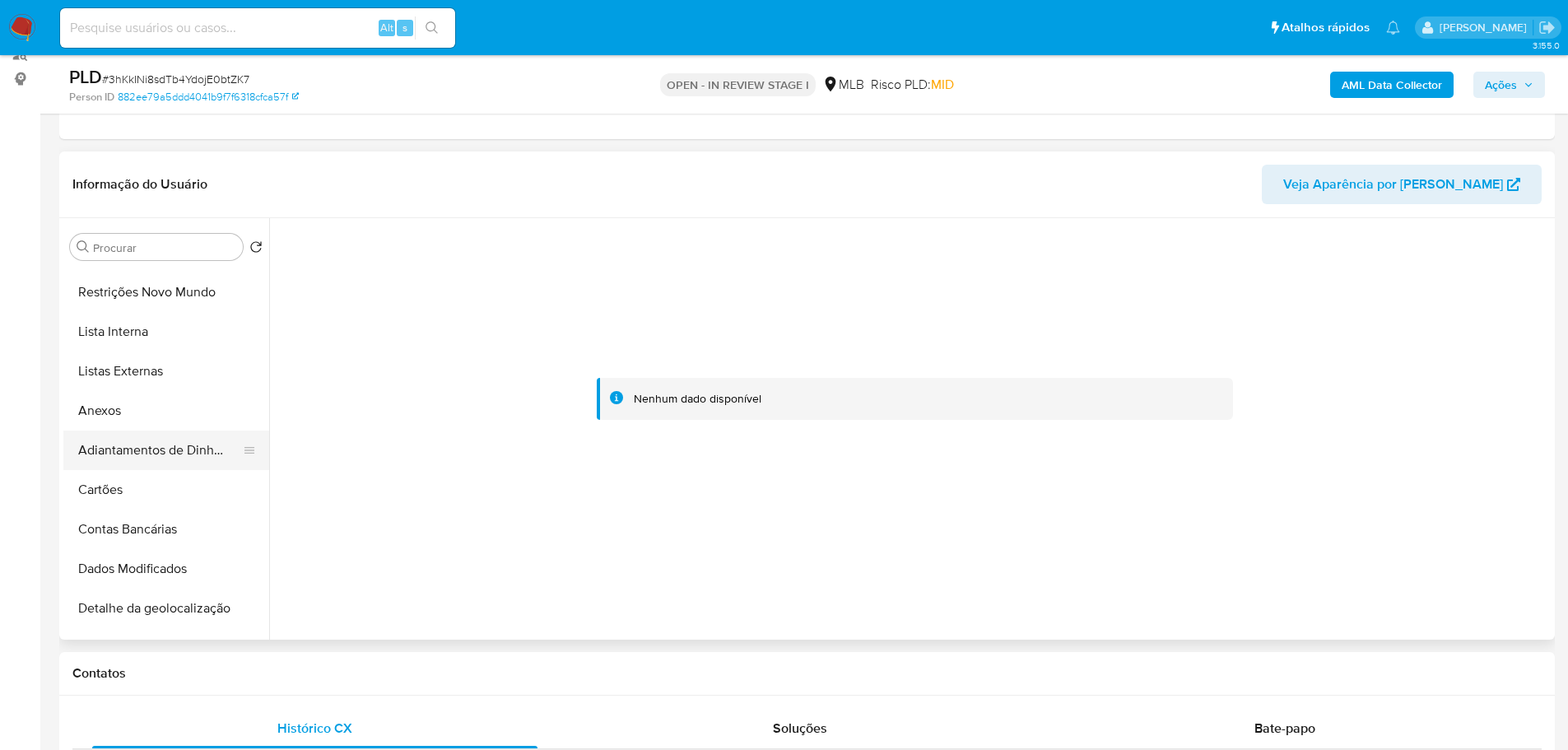
scroll to position [0, 0]
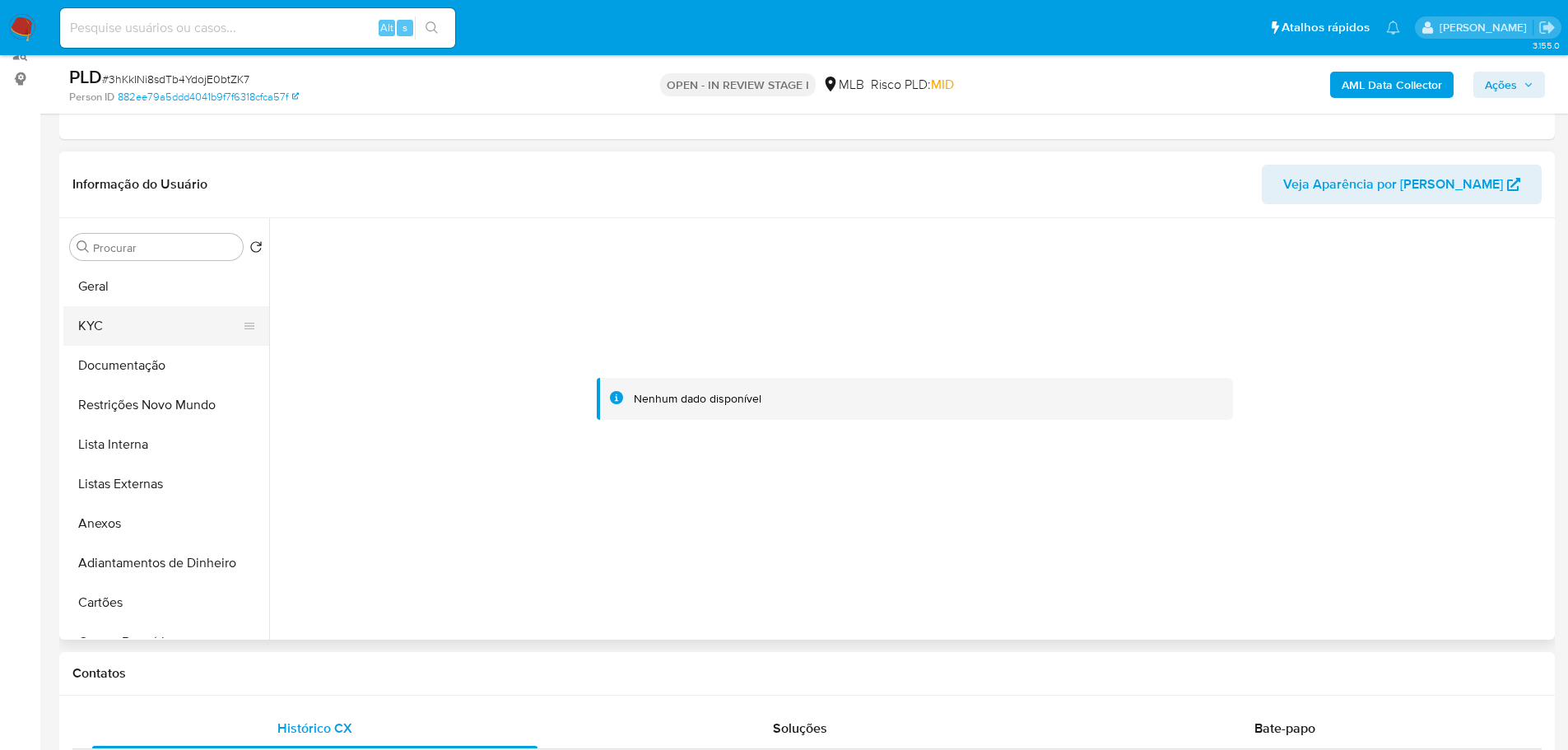
click at [126, 328] on button "KYC" at bounding box center [159, 326] width 192 height 39
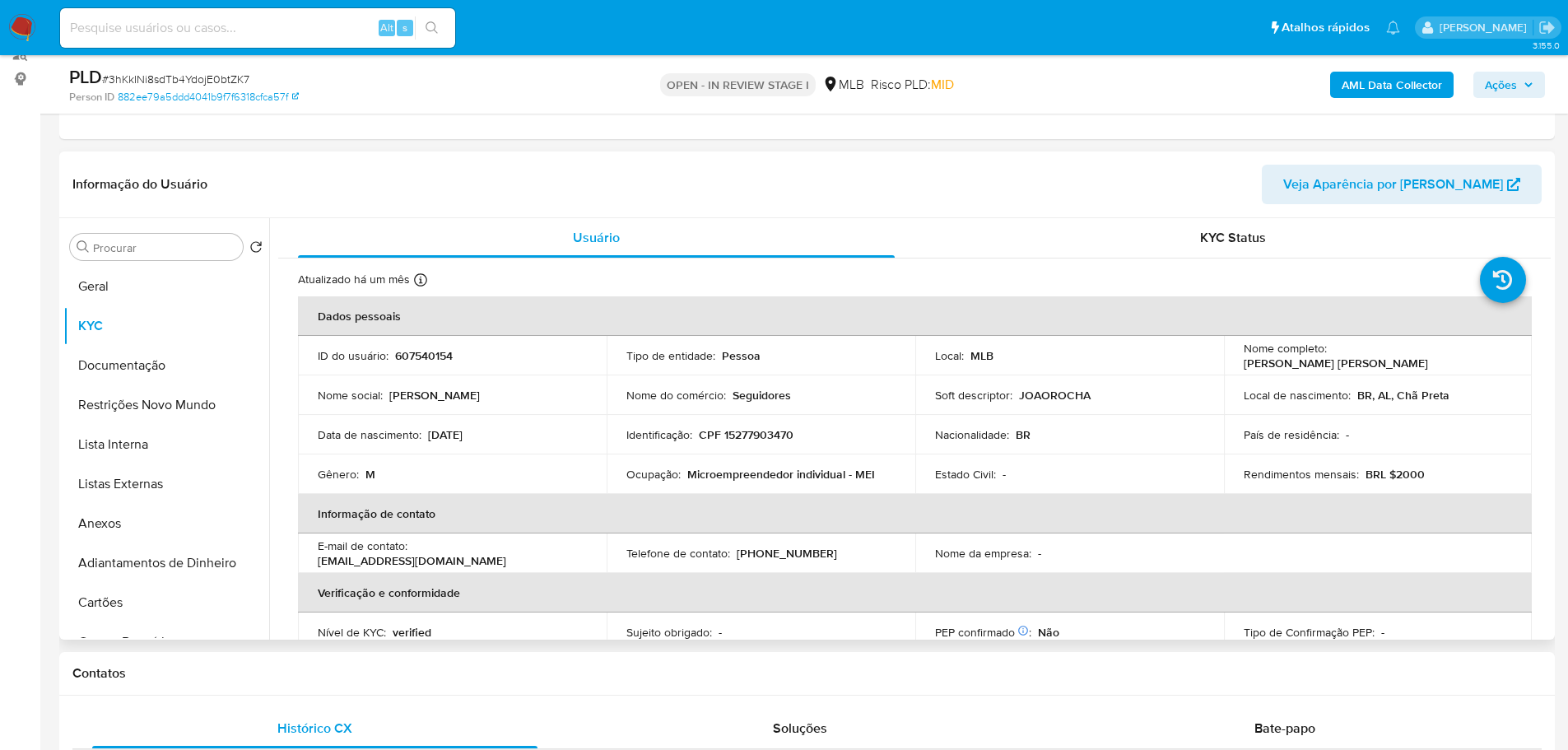
click at [767, 440] on p "CPF 15277903470" at bounding box center [746, 434] width 95 height 15
copy p "15277903470"
